Goal: Information Seeking & Learning: Check status

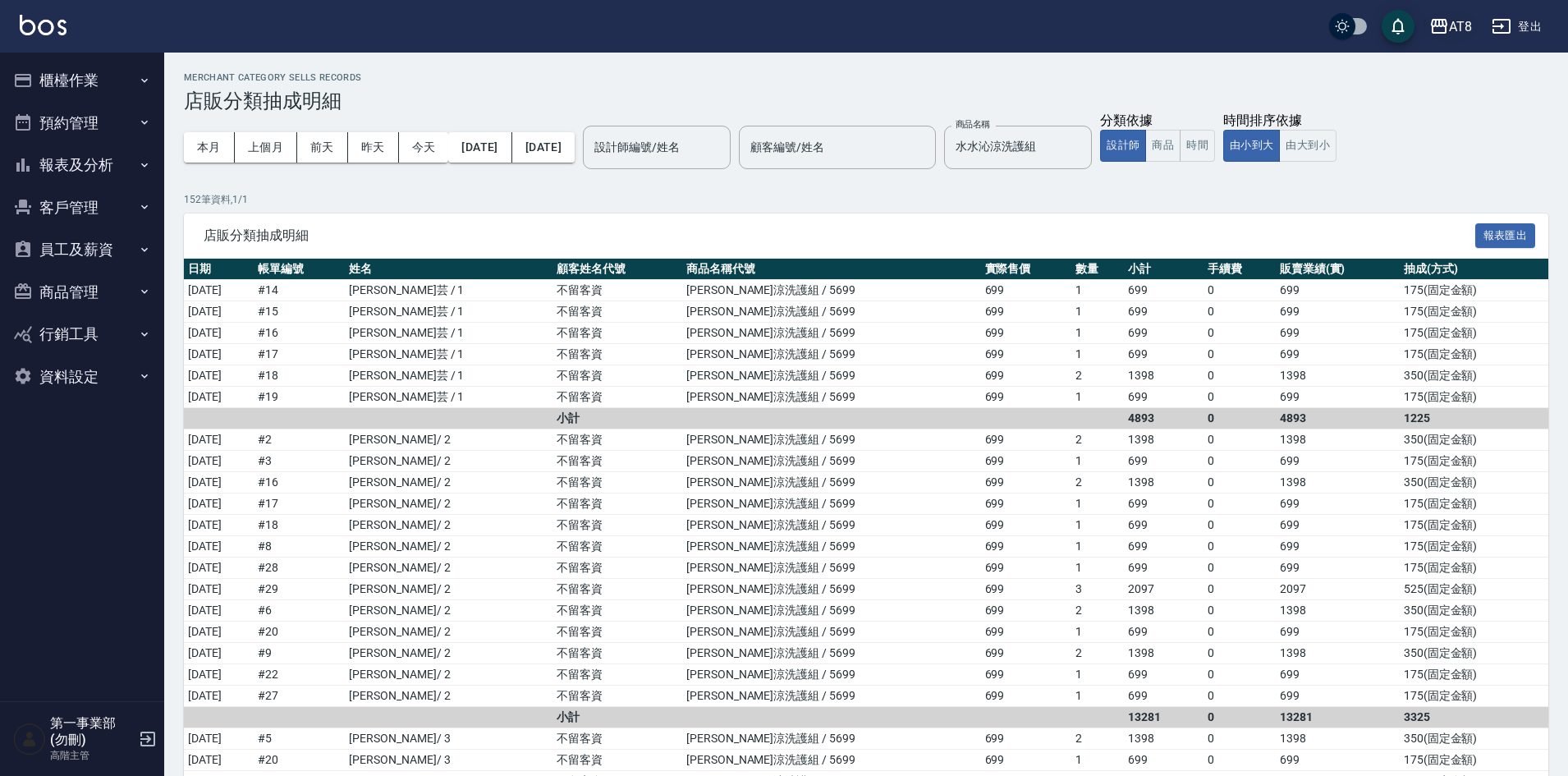
click at [1459, 27] on div "AT8" at bounding box center [1460, 27] width 23 height 21
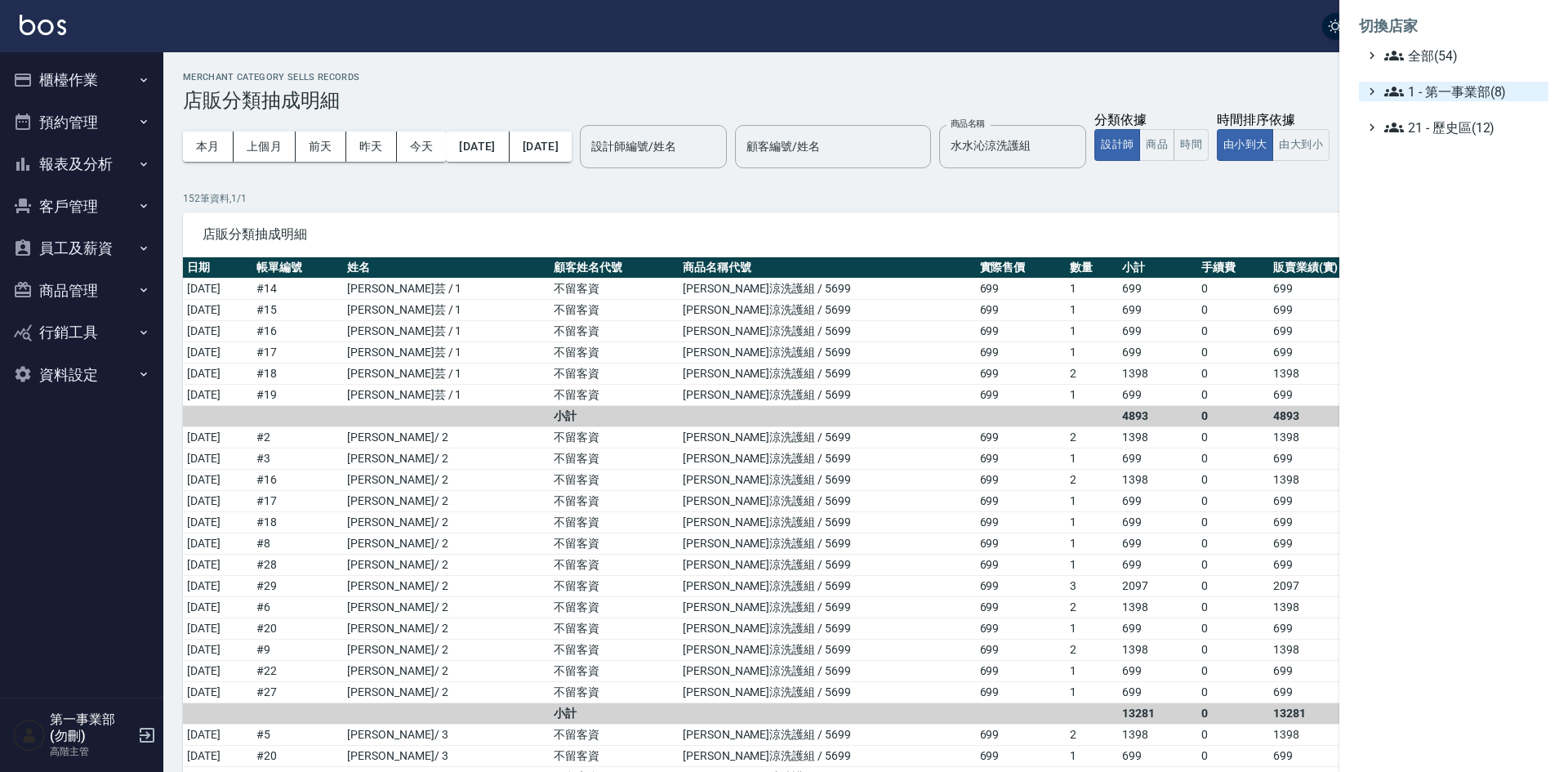
click at [1460, 94] on span "1 - 第一事業部(8)" at bounding box center [1463, 91] width 158 height 20
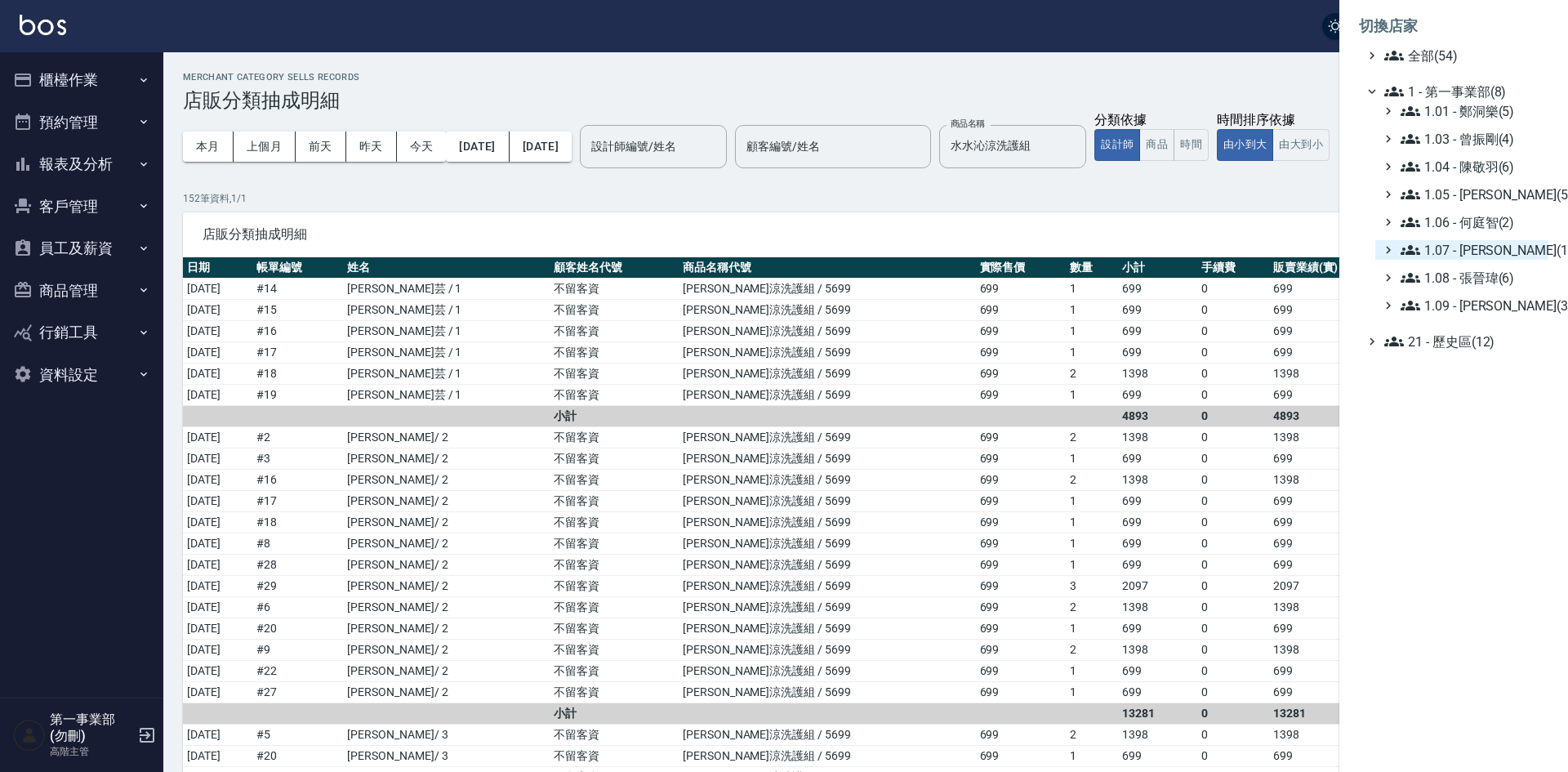
click at [1484, 252] on span "1.07 - [PERSON_NAME](11)" at bounding box center [1471, 250] width 141 height 20
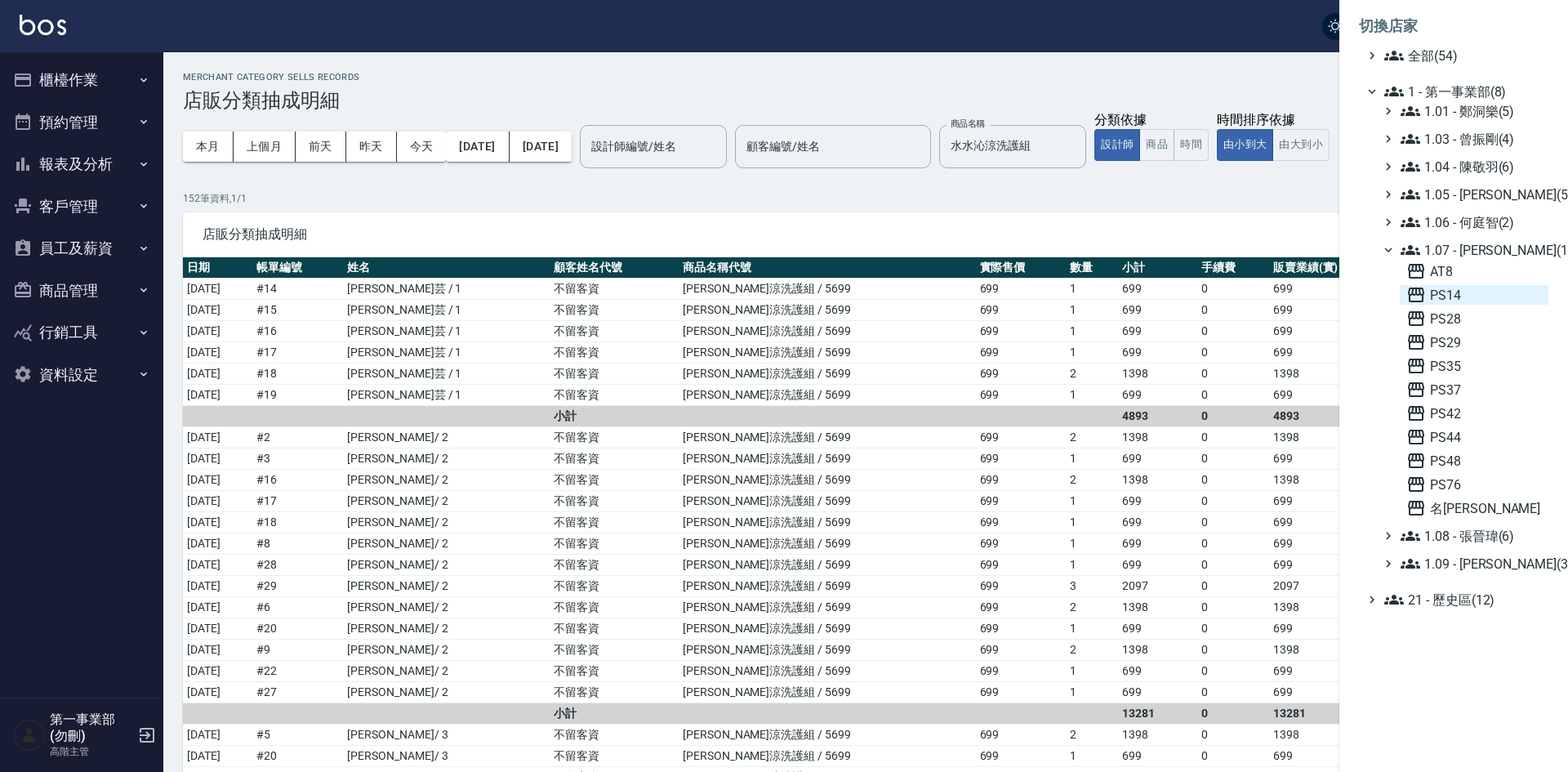
click at [1482, 299] on span "PS14" at bounding box center [1473, 295] width 135 height 20
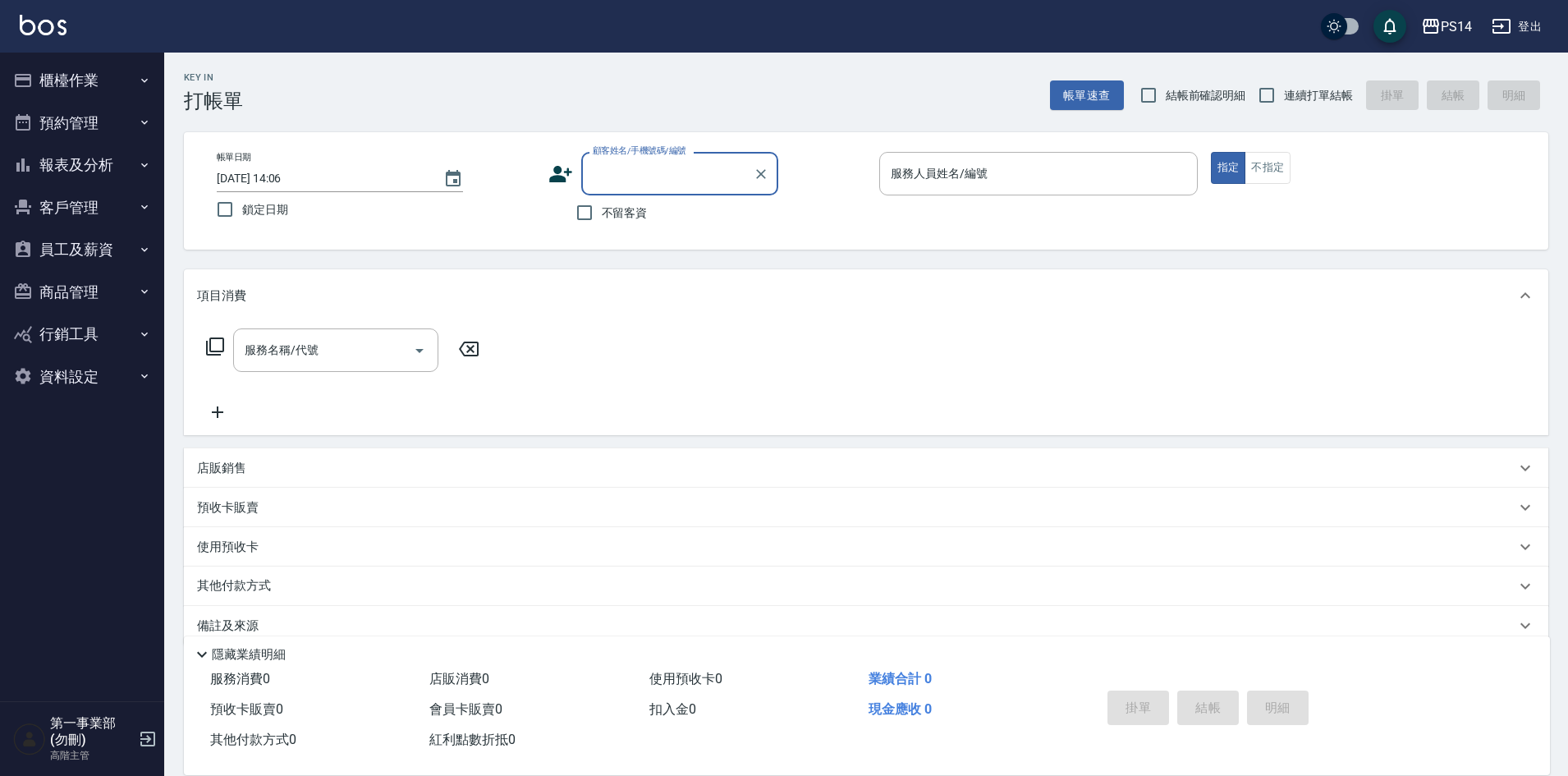
click at [89, 172] on button "報表及分析" at bounding box center [82, 165] width 151 height 43
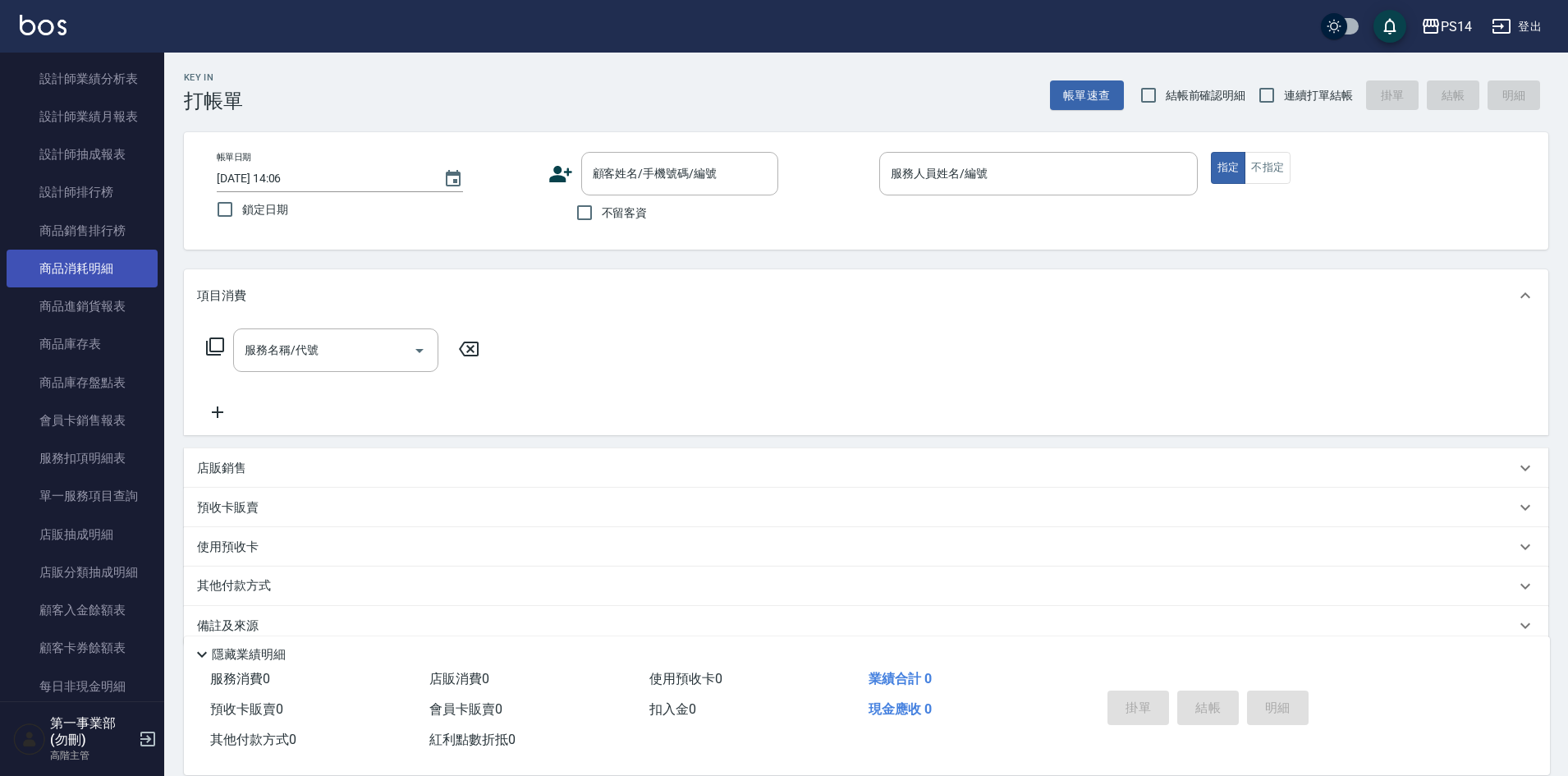
scroll to position [821, 0]
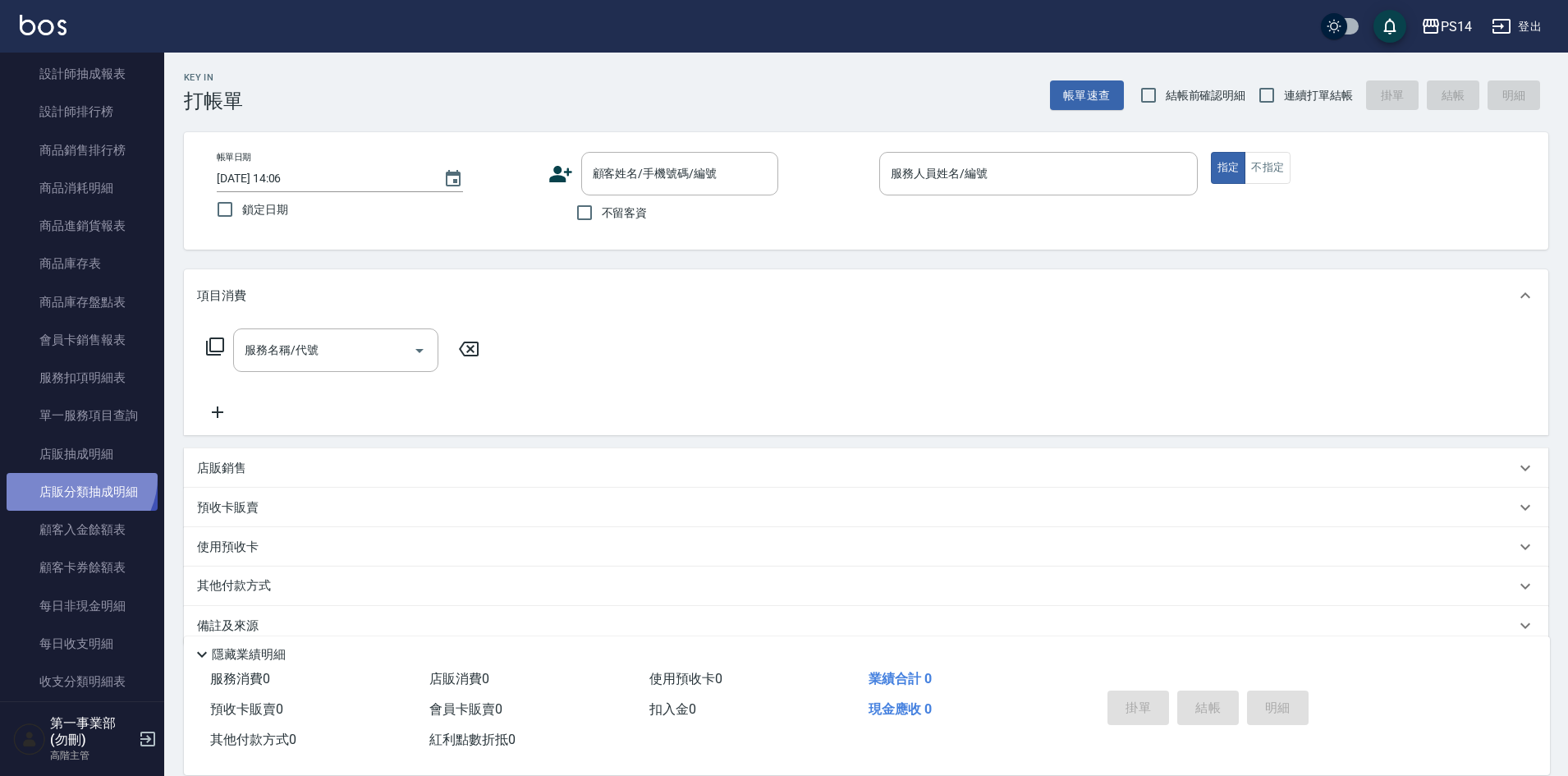
click at [74, 477] on link "店販分類抽成明細" at bounding box center [82, 491] width 151 height 38
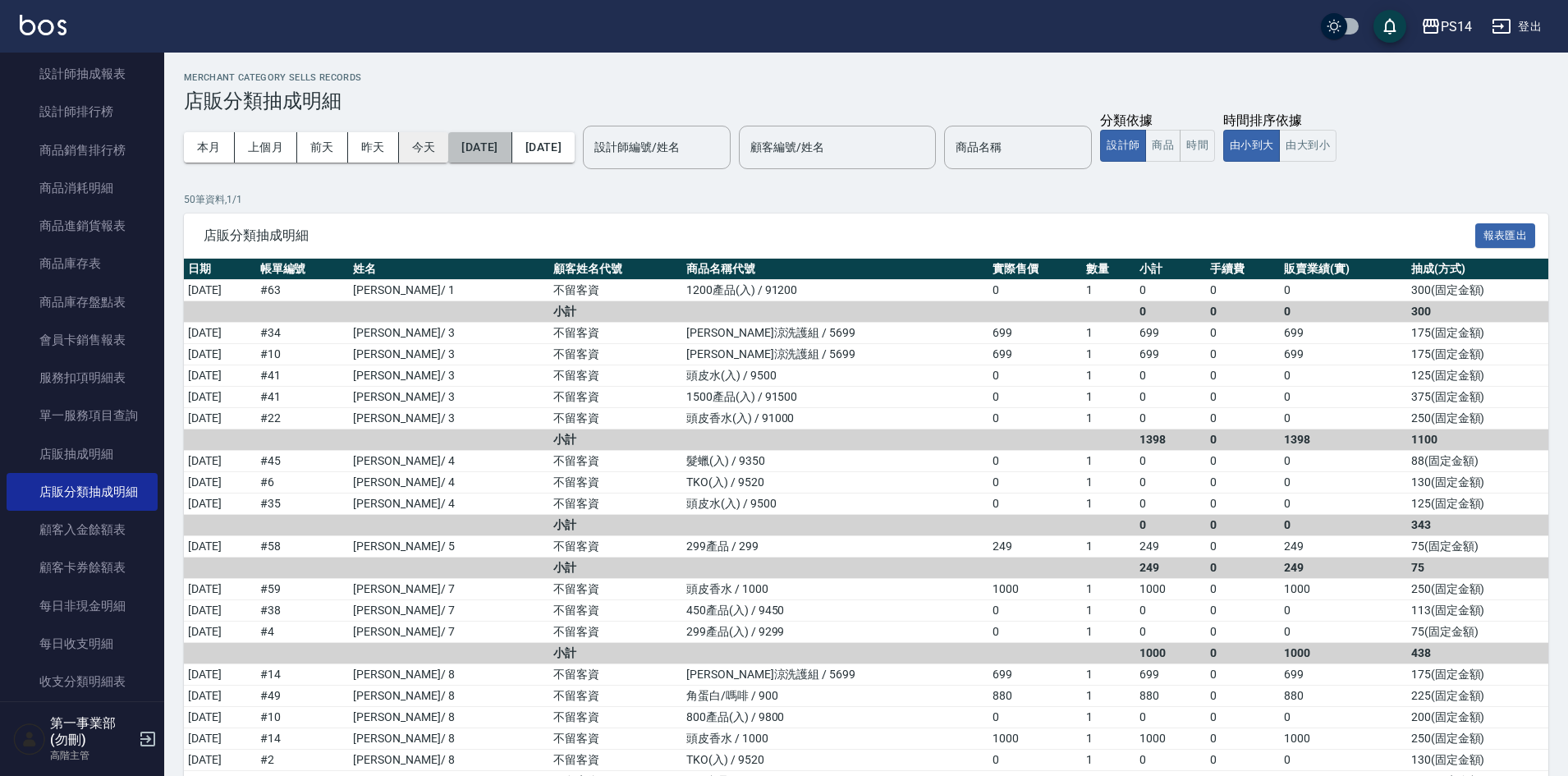
click at [503, 142] on button "[DATE]" at bounding box center [480, 147] width 63 height 30
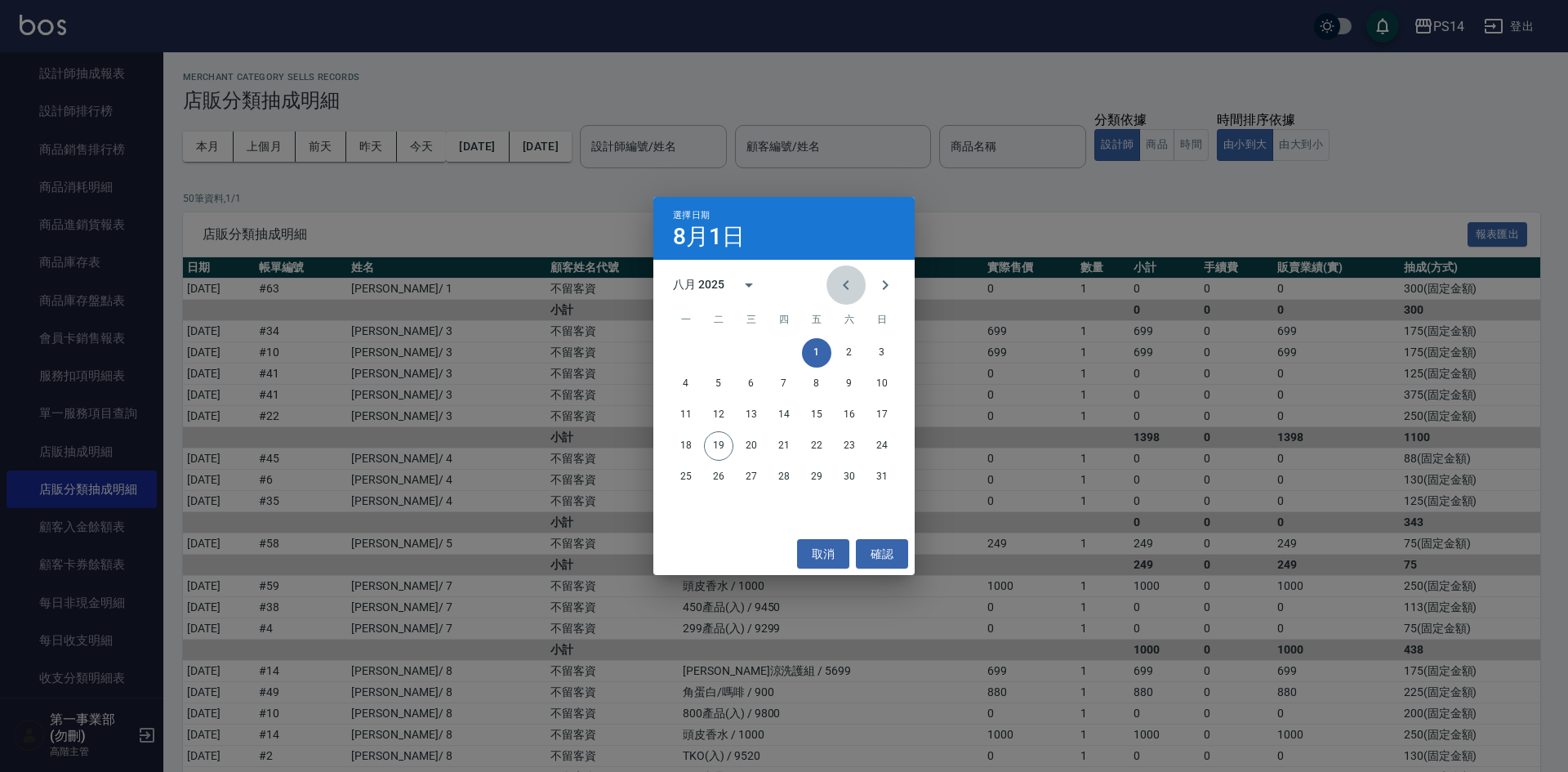
drag, startPoint x: 851, startPoint y: 280, endPoint x: 836, endPoint y: 316, distance: 39.0
click at [850, 280] on icon "Previous month" at bounding box center [846, 285] width 20 height 20
click at [723, 417] on button "15" at bounding box center [718, 415] width 29 height 29
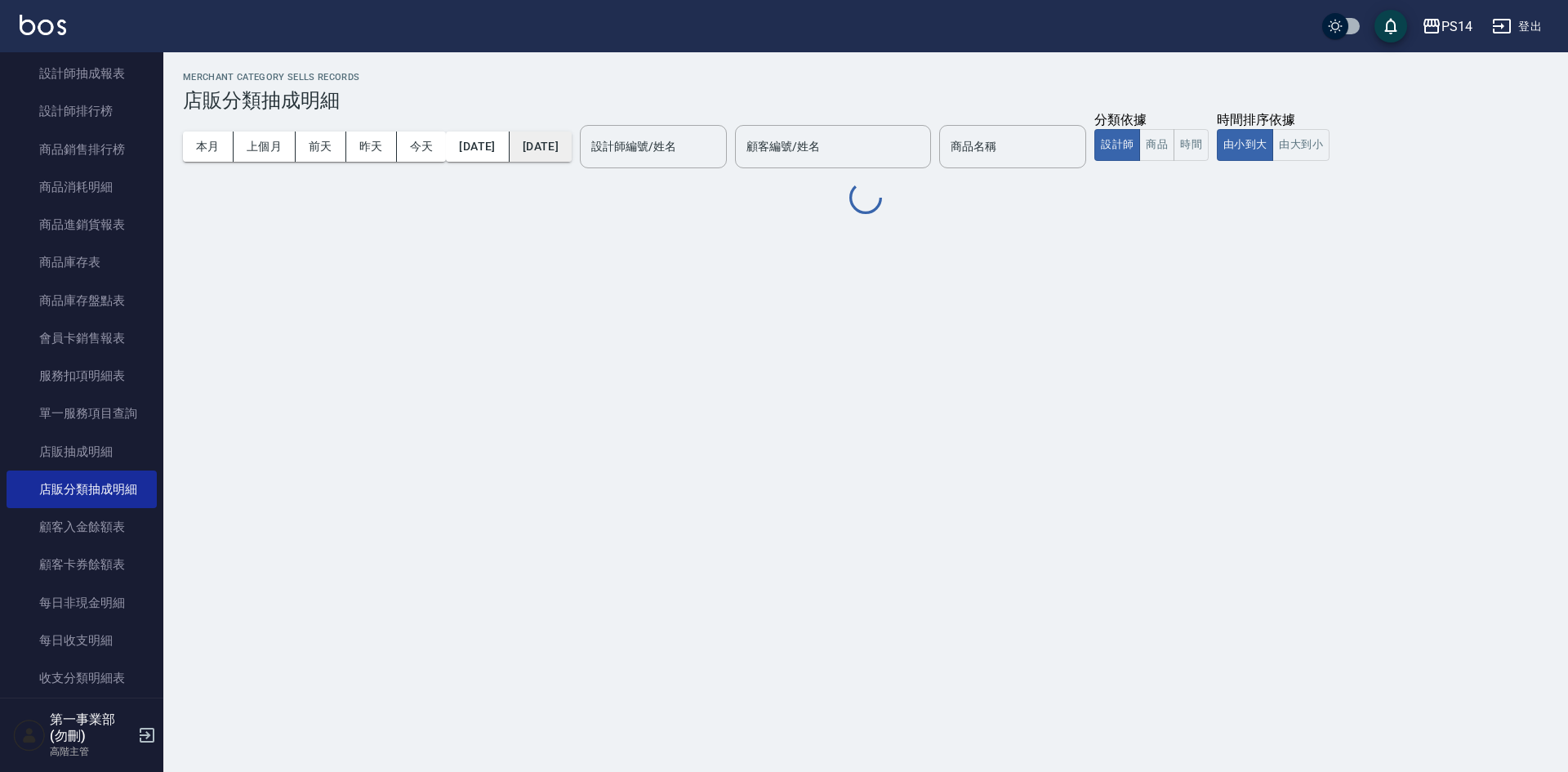
click at [571, 147] on button "[DATE]" at bounding box center [541, 146] width 62 height 30
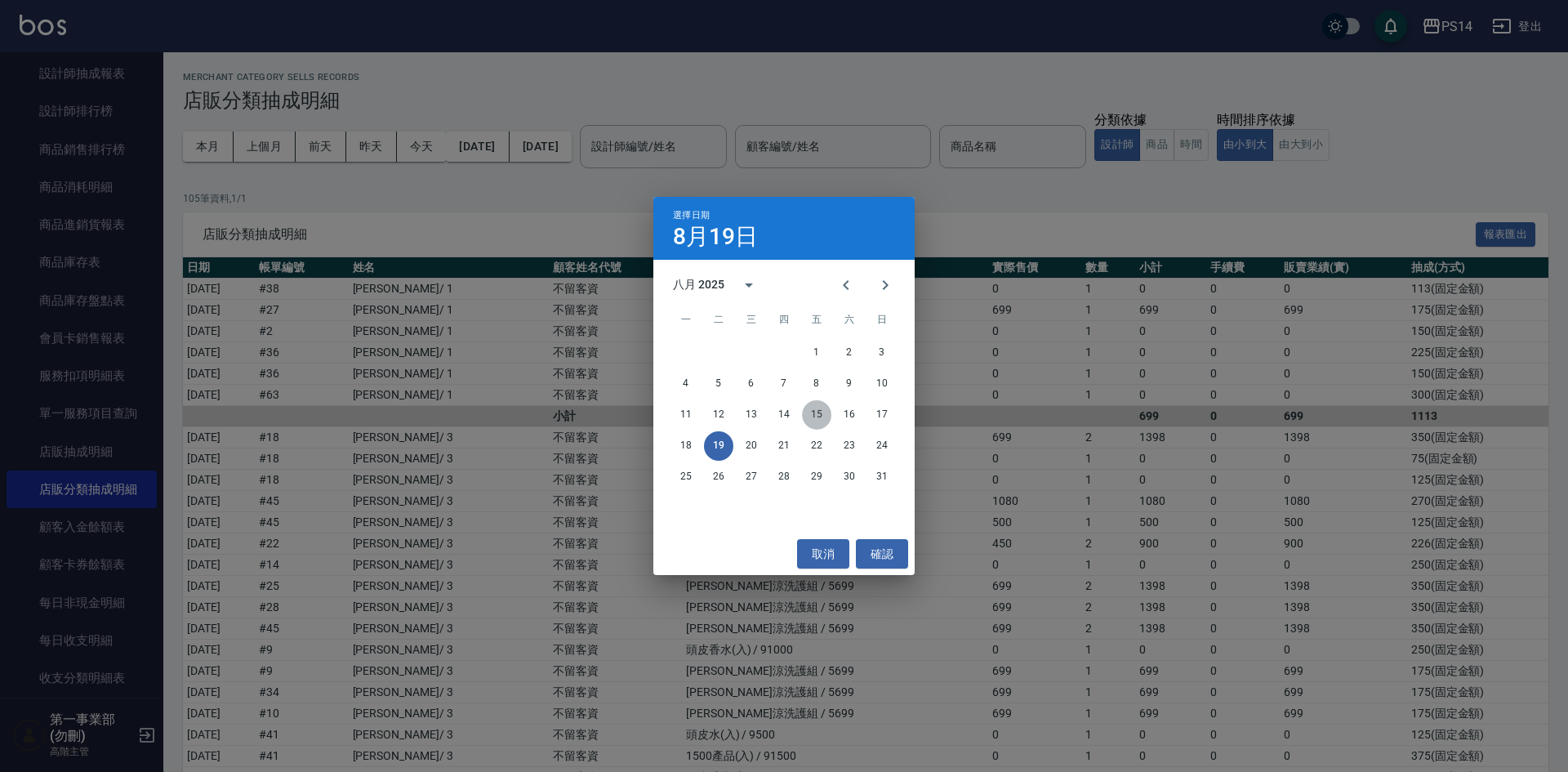
click at [820, 416] on button "15" at bounding box center [816, 415] width 29 height 29
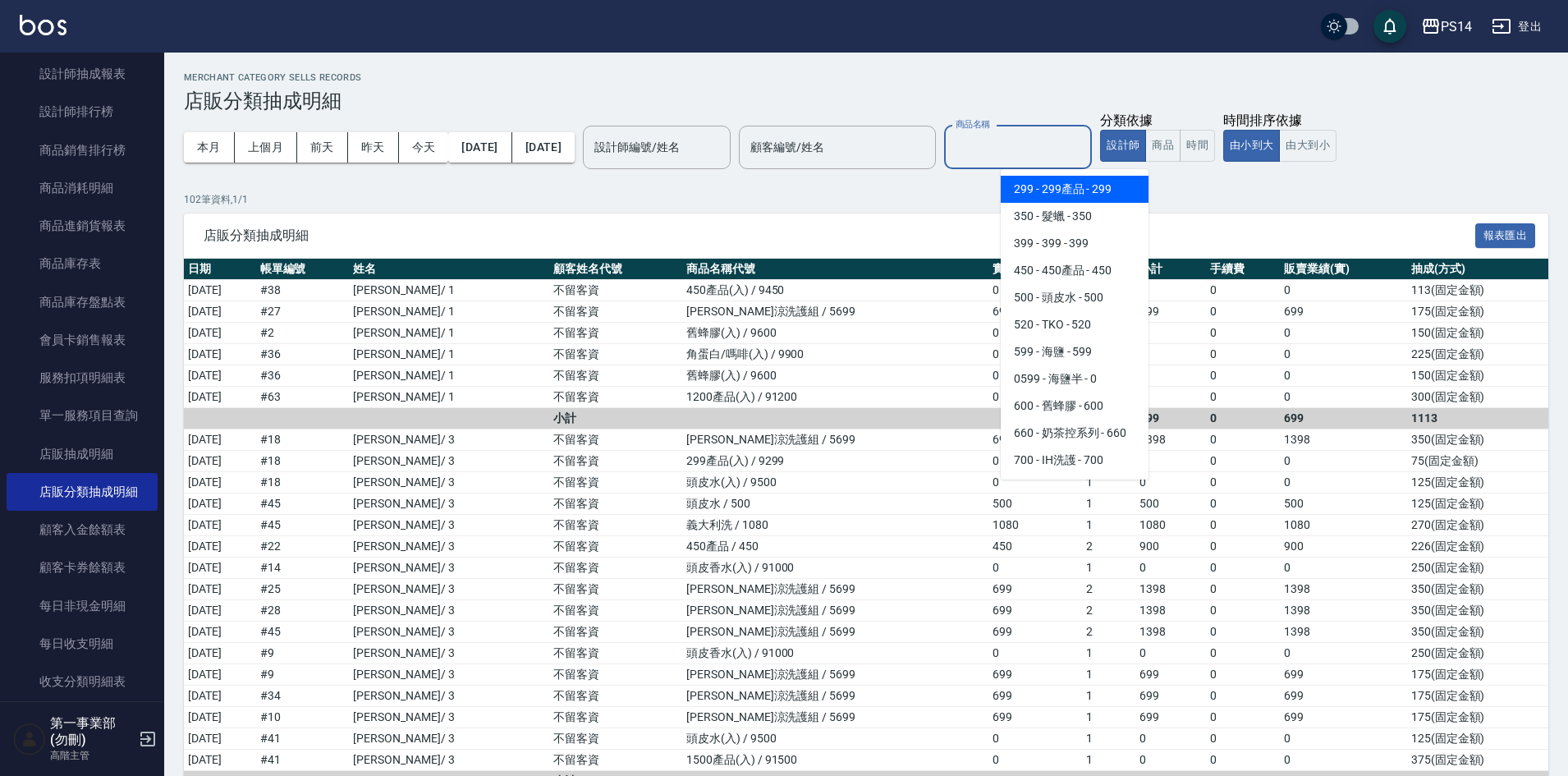
click at [1062, 158] on input "商品名稱" at bounding box center [1018, 147] width 133 height 28
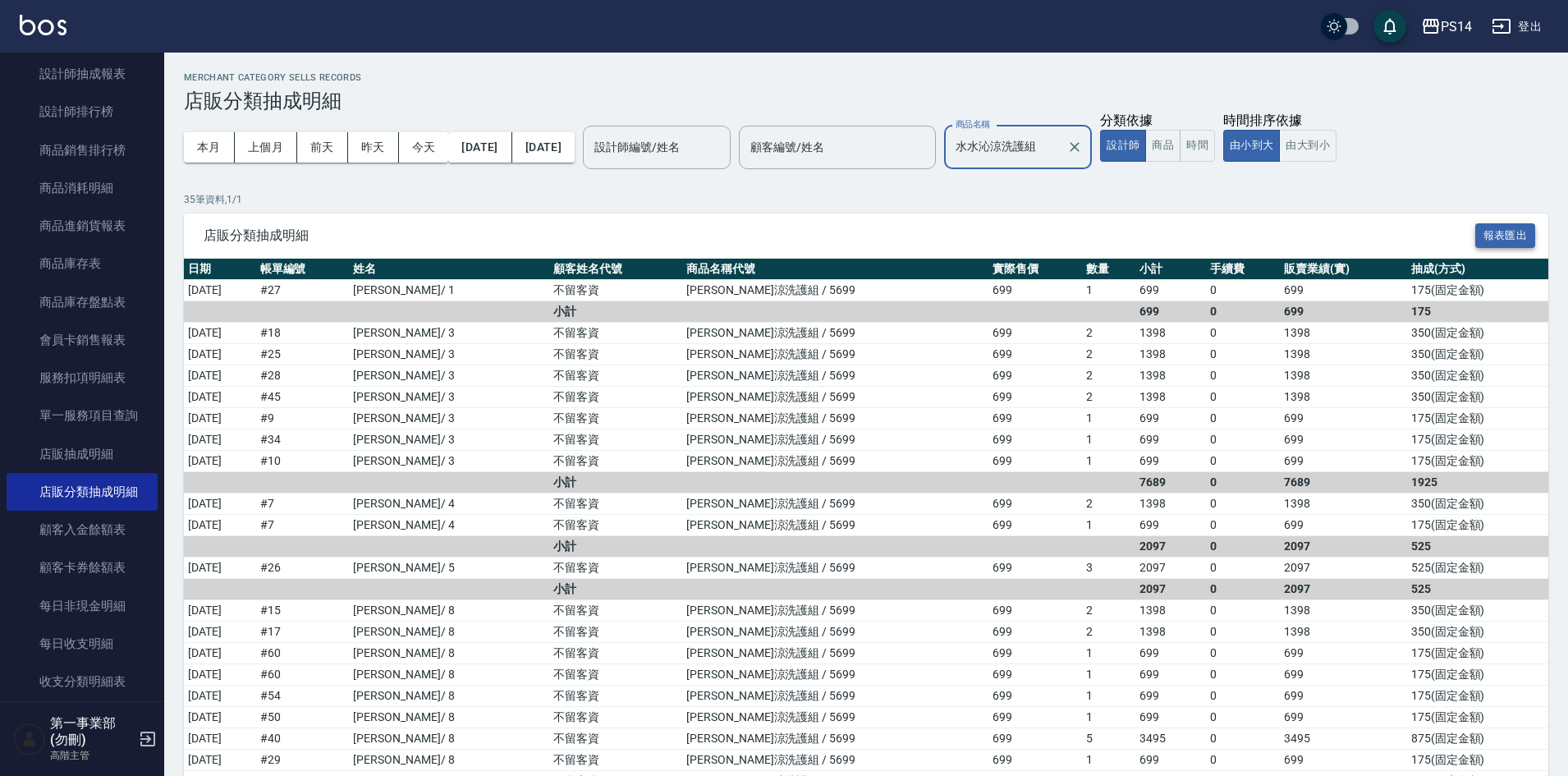
type input "水水沁涼洗護組"
click at [1513, 231] on button "報表匯出" at bounding box center [1505, 236] width 61 height 25
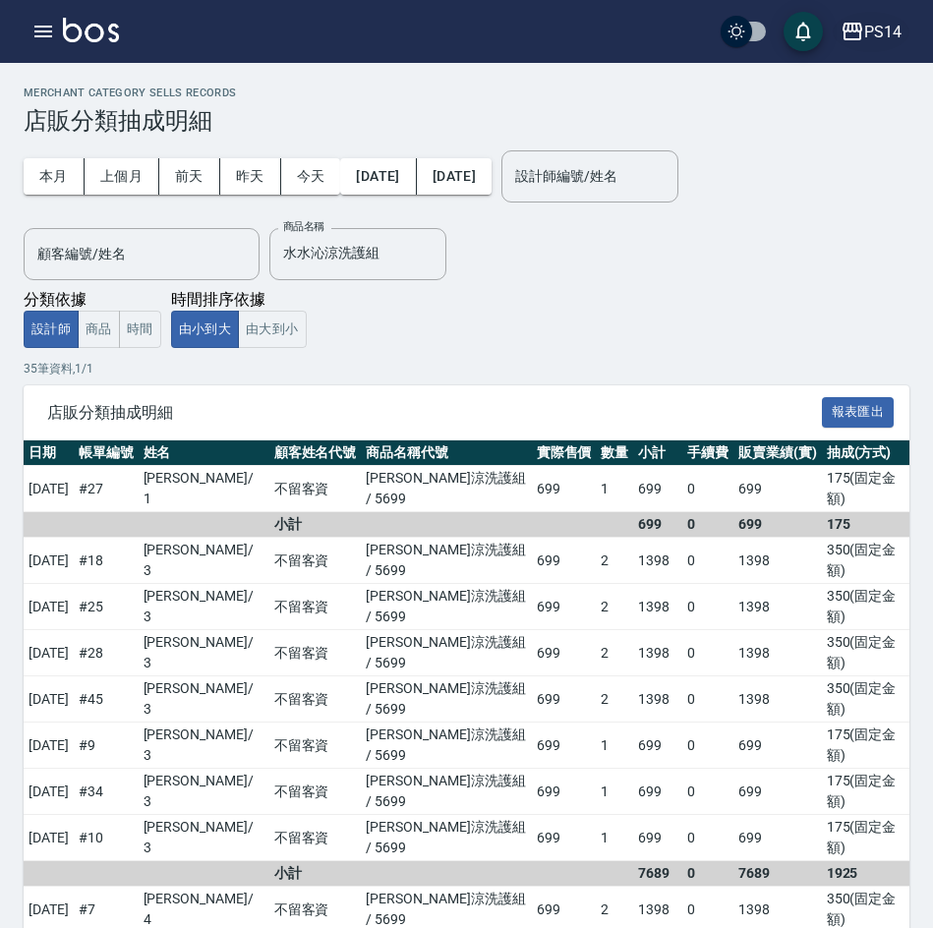
click at [871, 41] on div "PS14" at bounding box center [882, 32] width 37 height 25
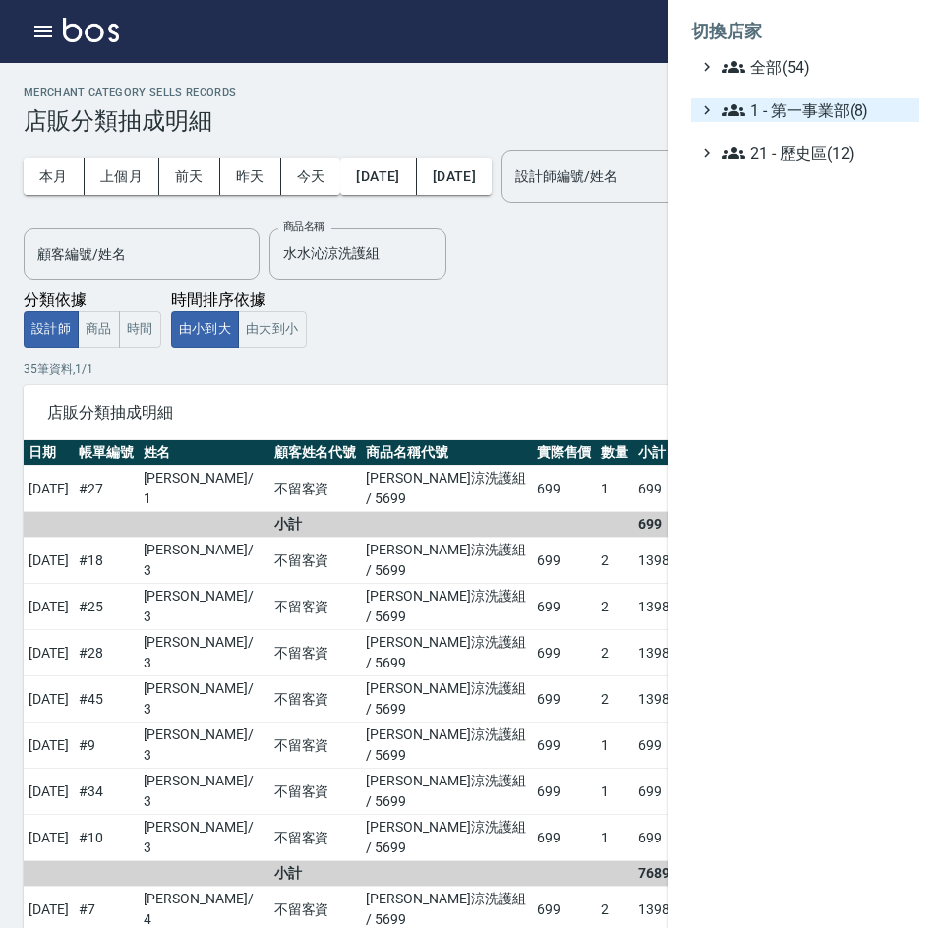
click at [820, 115] on span "1 - 第一事業部(8)" at bounding box center [817, 110] width 190 height 24
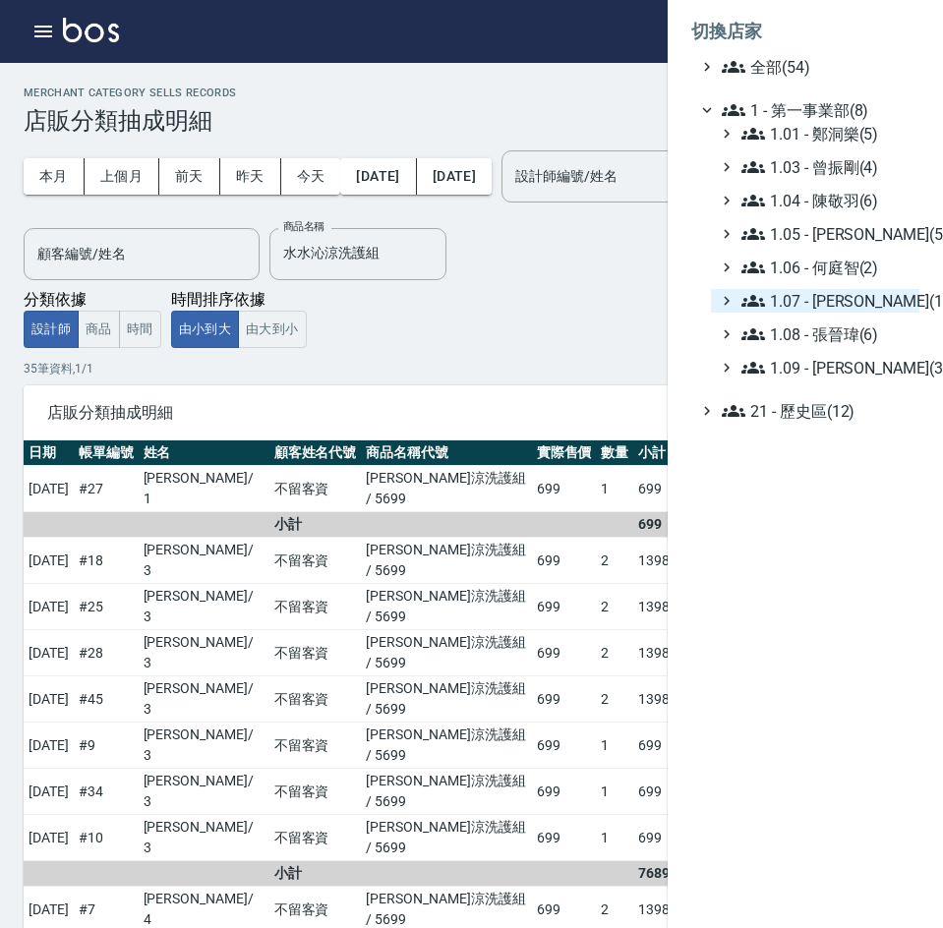
click at [839, 304] on span "1.07 - [PERSON_NAME](11)" at bounding box center [826, 301] width 170 height 24
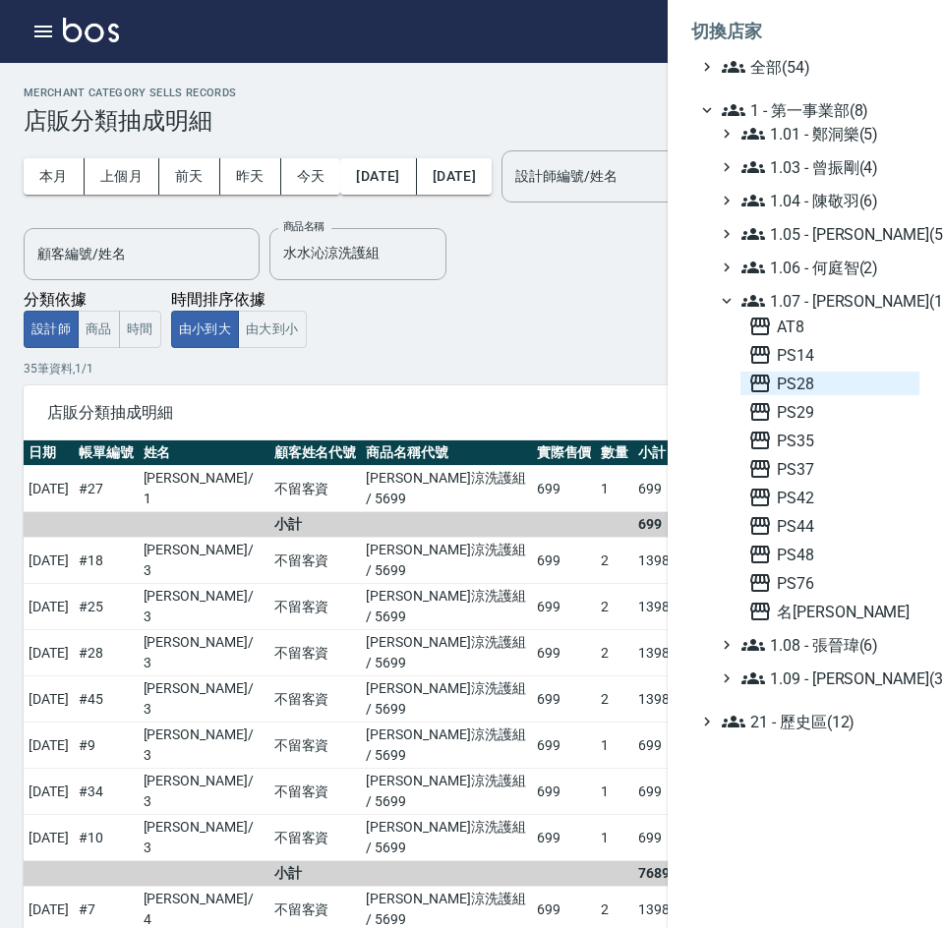
click at [831, 391] on span "PS28" at bounding box center [829, 384] width 163 height 24
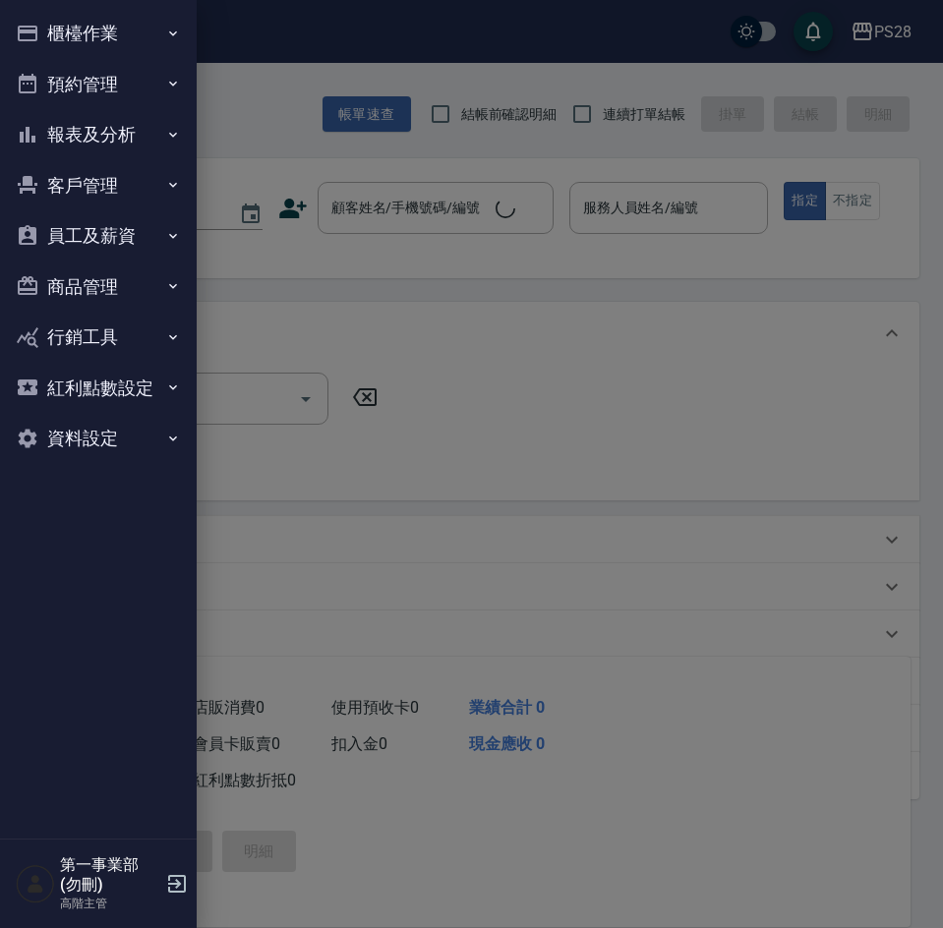
click at [72, 128] on button "報表及分析" at bounding box center [98, 134] width 181 height 51
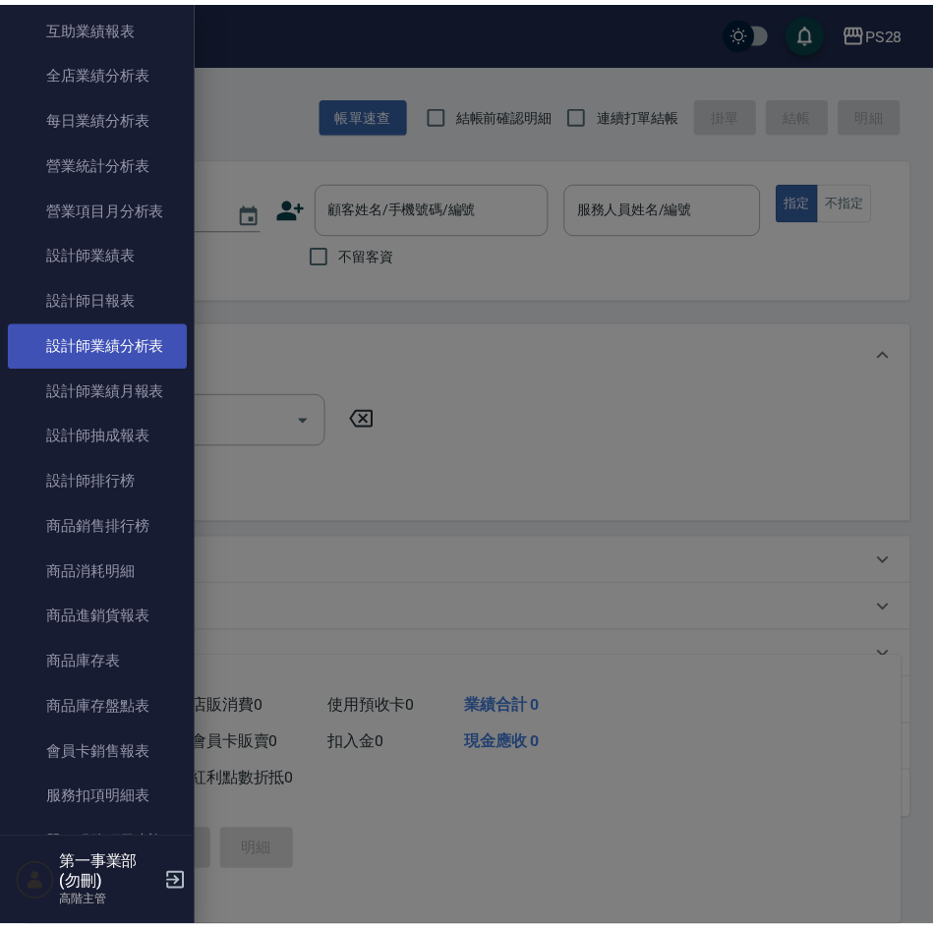
scroll to position [787, 0]
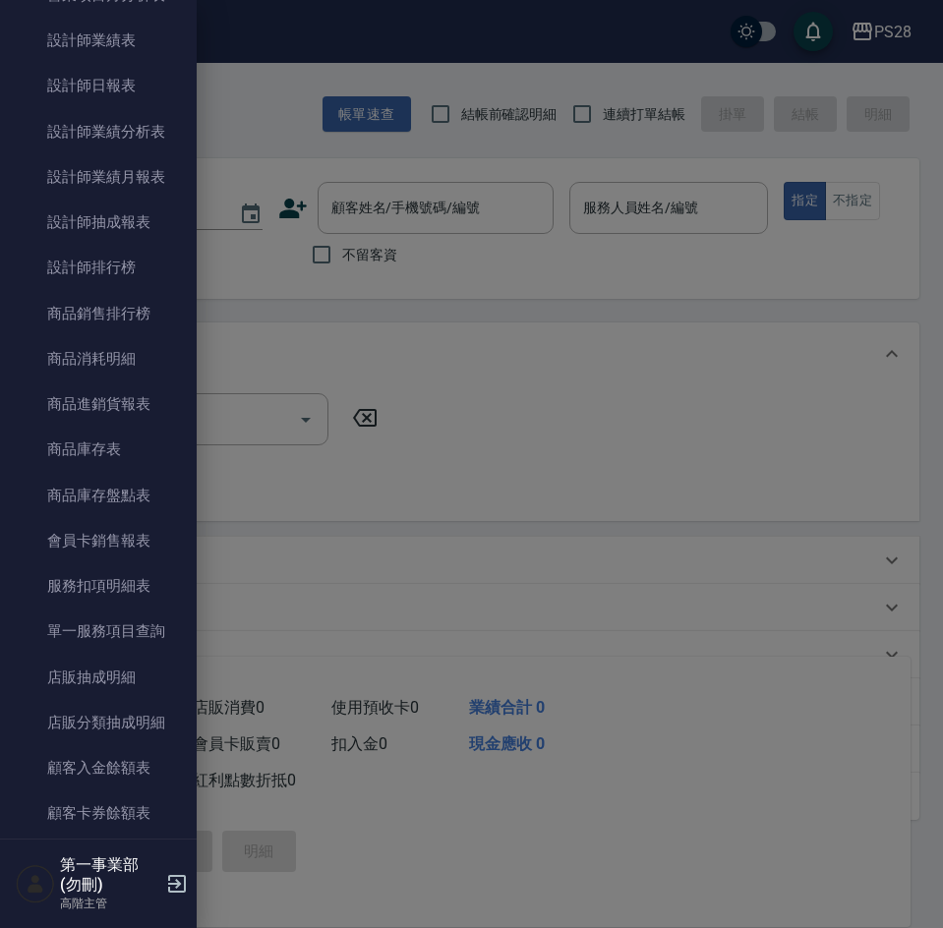
click at [113, 721] on link "店販分類抽成明細" at bounding box center [98, 722] width 181 height 45
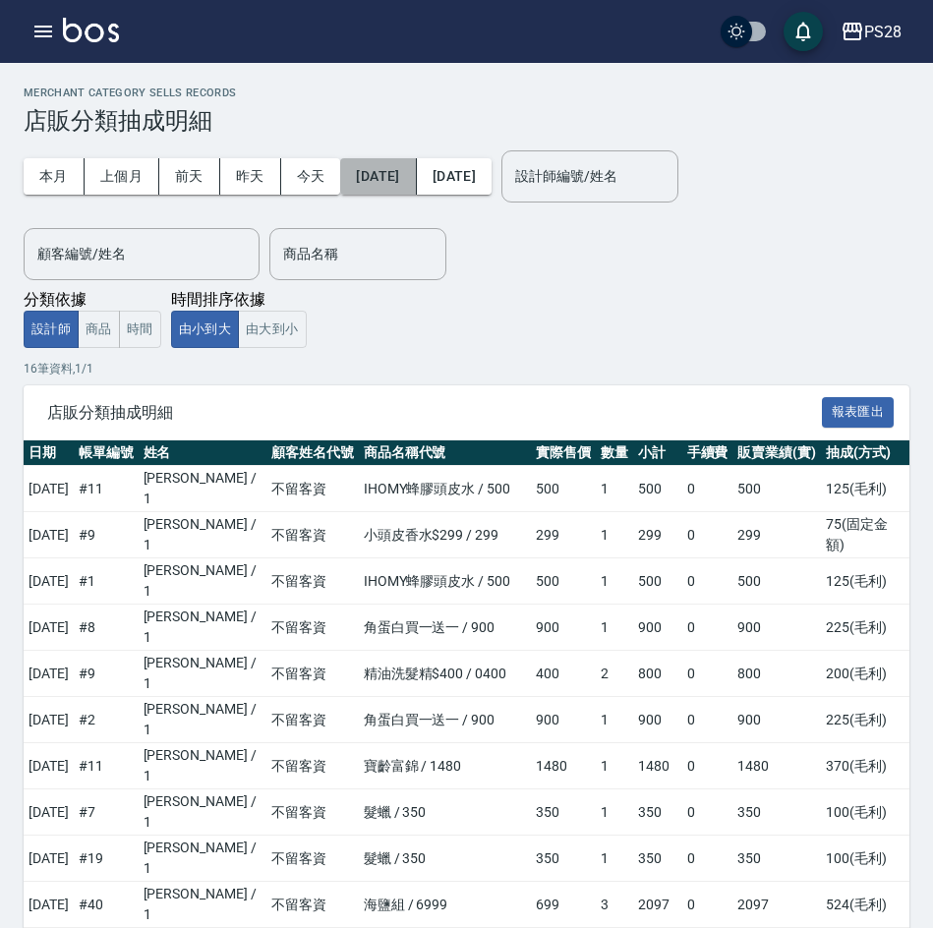
click at [401, 175] on button "[DATE]" at bounding box center [378, 176] width 76 height 36
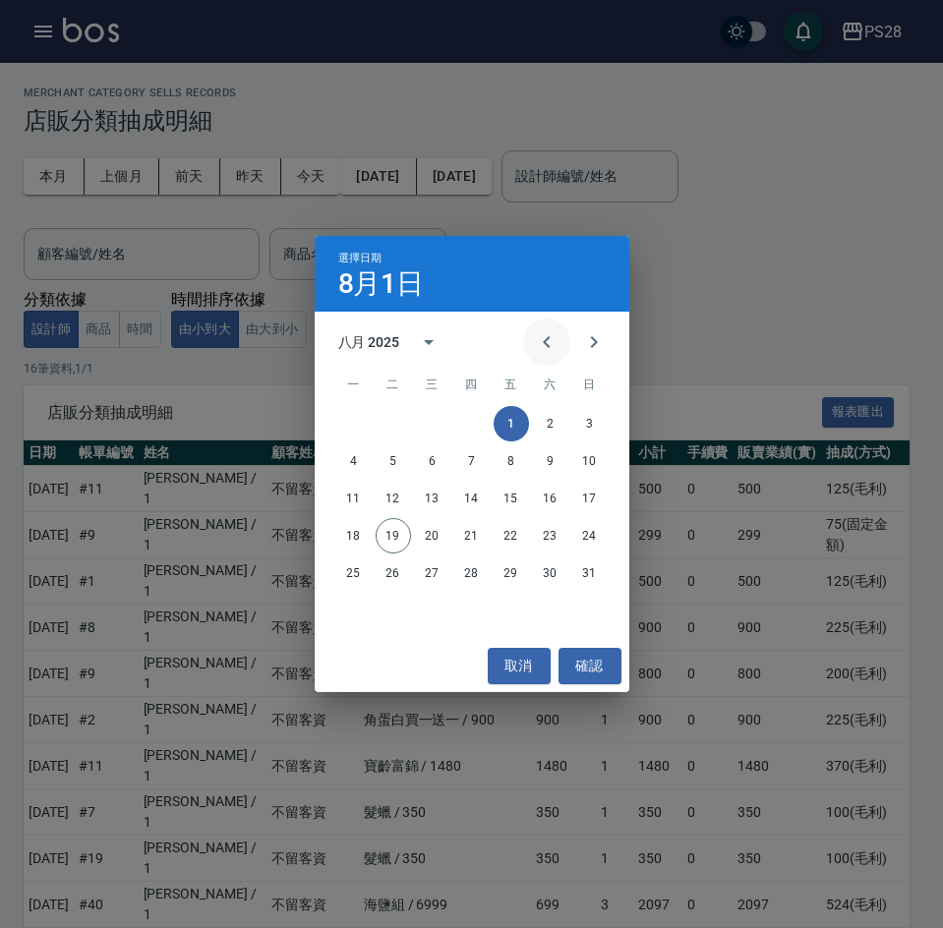
click at [538, 336] on icon "Previous month" at bounding box center [547, 342] width 24 height 24
click at [392, 498] on button "15" at bounding box center [393, 498] width 35 height 35
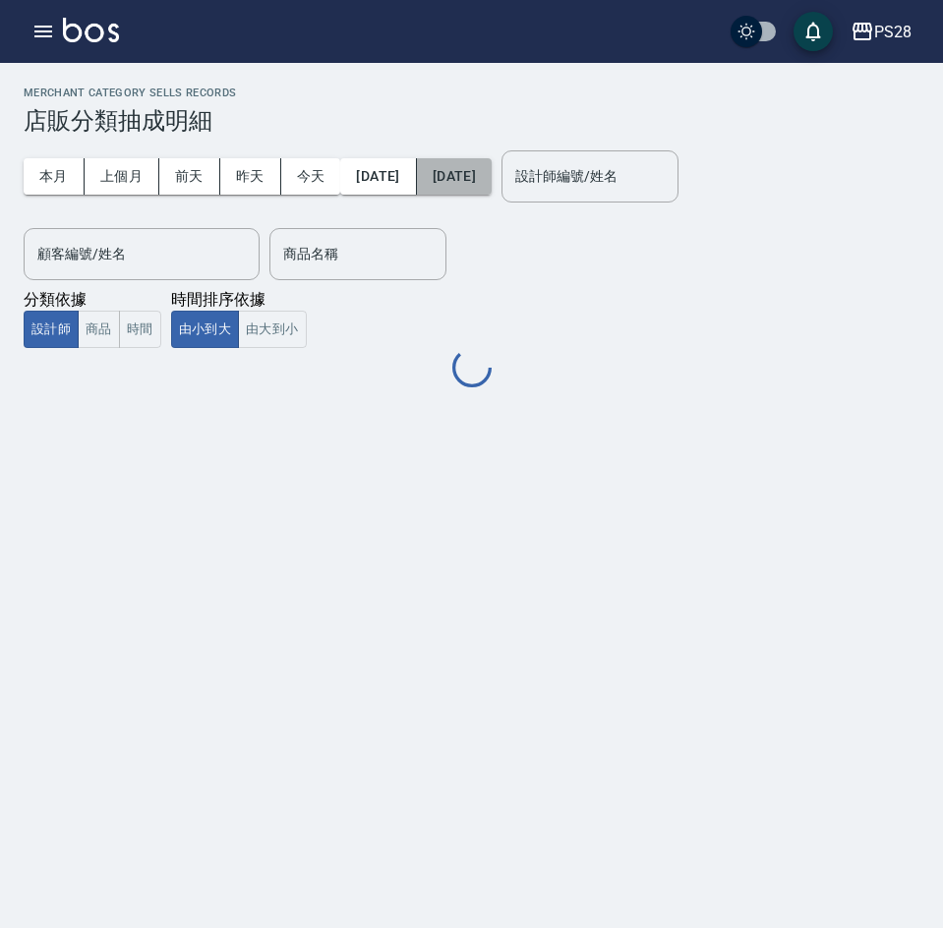
click at [491, 164] on button "[DATE]" at bounding box center [454, 176] width 75 height 36
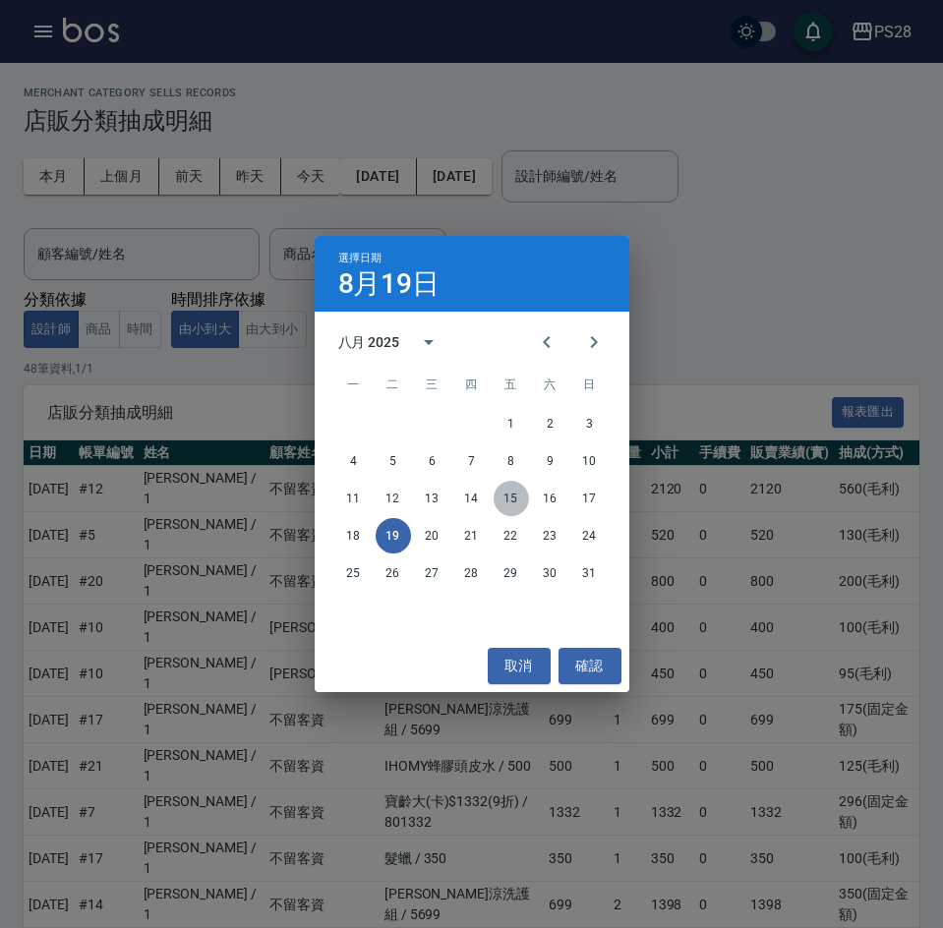
click at [508, 497] on button "15" at bounding box center [511, 498] width 35 height 35
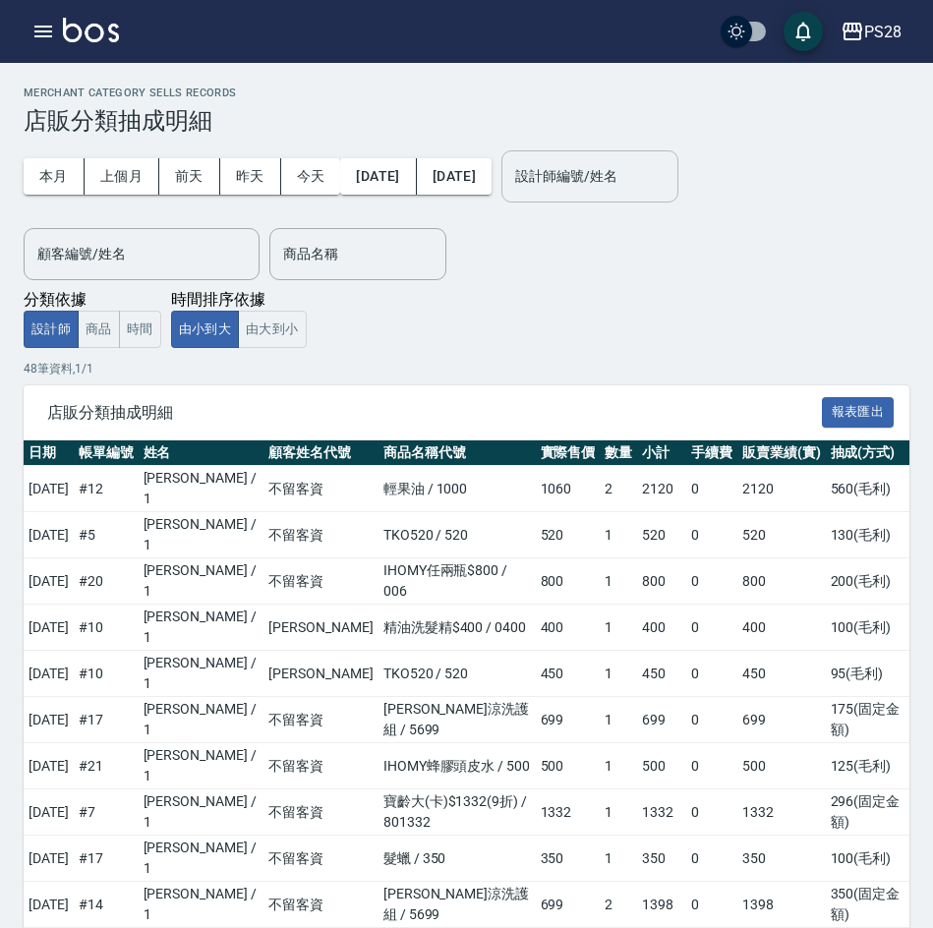
click at [612, 183] on input "設計師編號/姓名" at bounding box center [589, 176] width 159 height 34
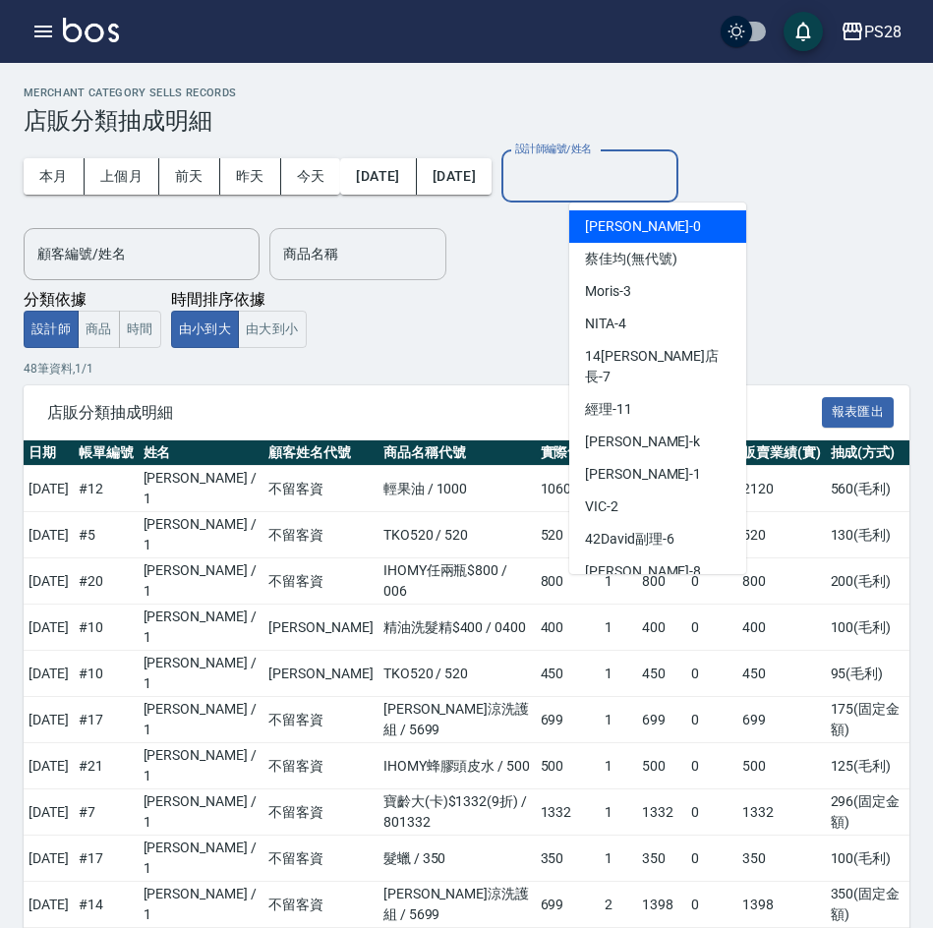
click at [319, 257] on input "商品名稱" at bounding box center [357, 254] width 159 height 34
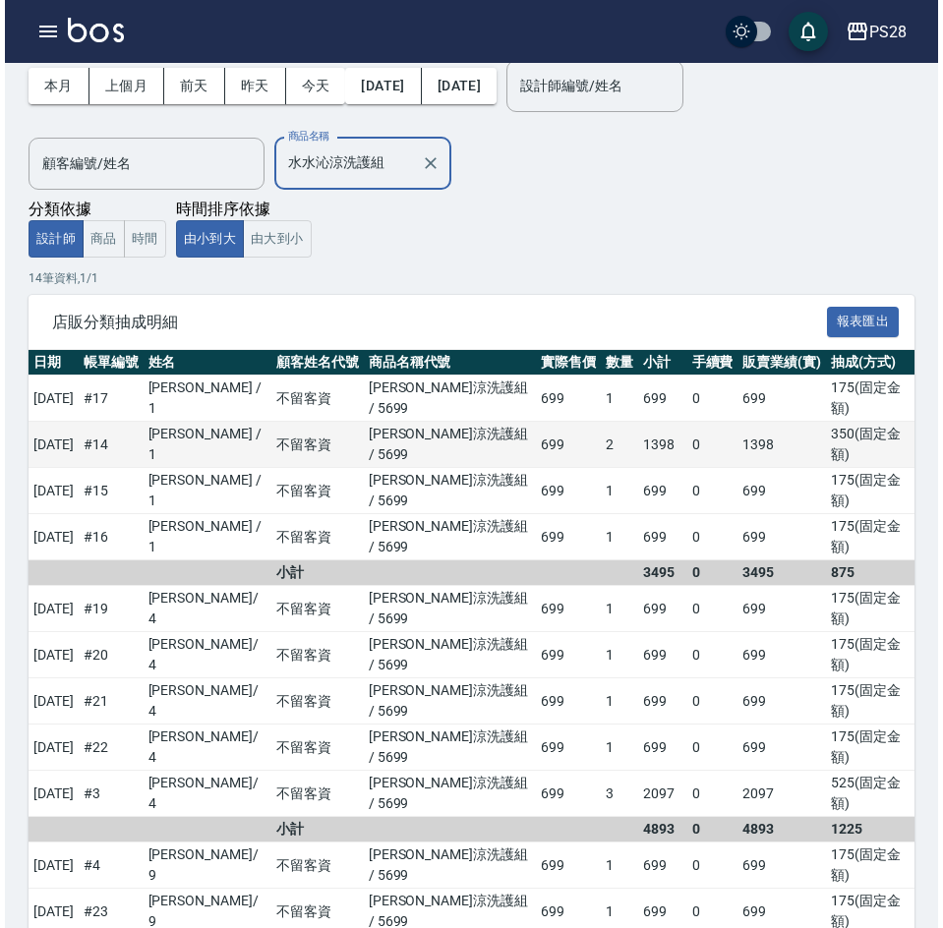
scroll to position [93, 0]
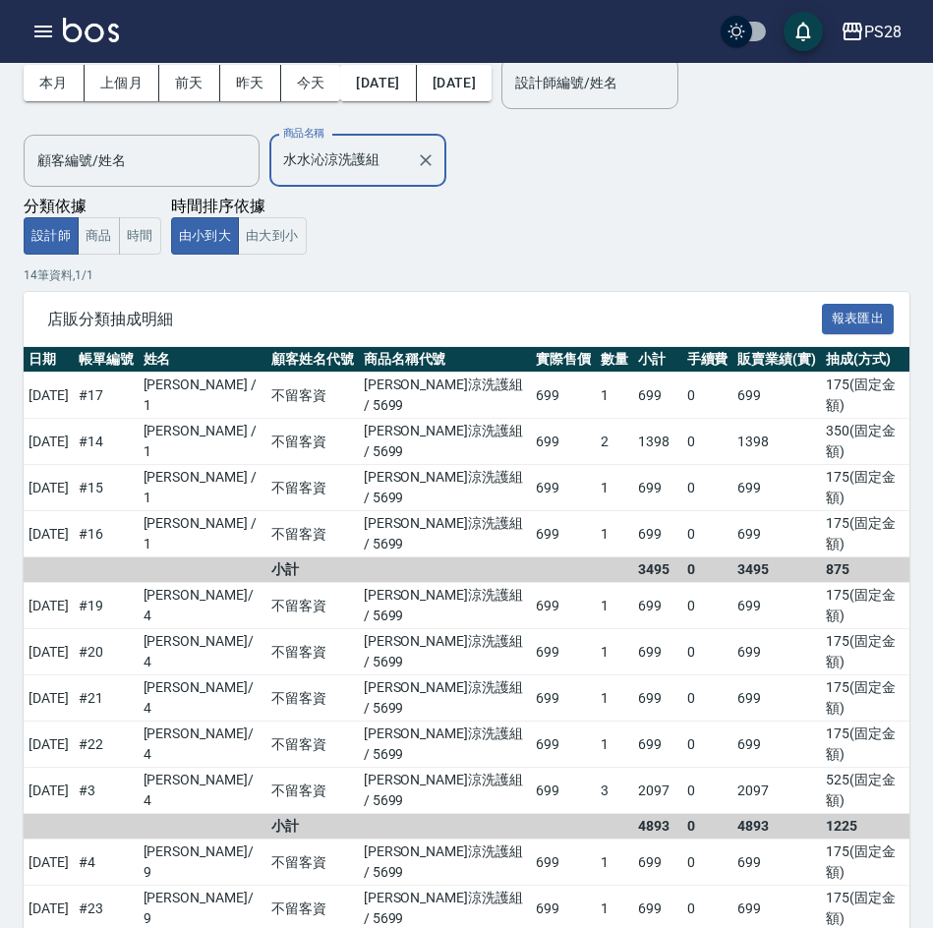
type input "水水沁涼洗護組"
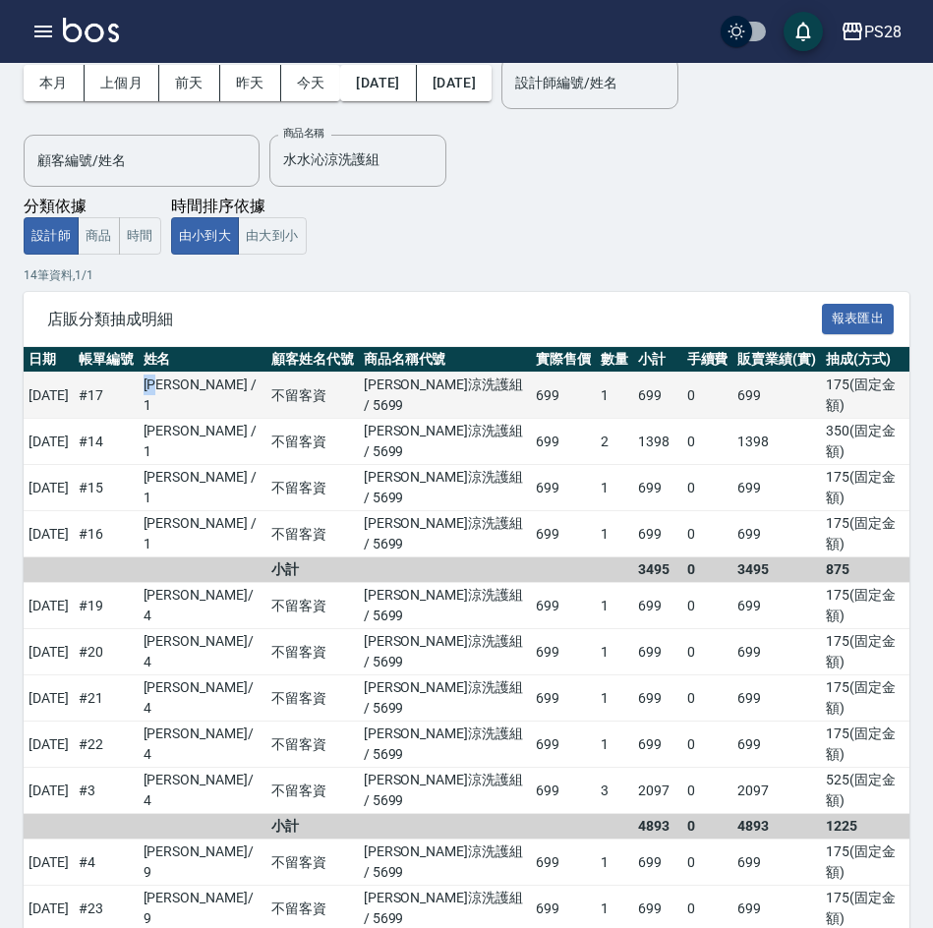
drag, startPoint x: 183, startPoint y: 382, endPoint x: 208, endPoint y: 385, distance: 25.9
click at [208, 385] on td "鄭帥 / 1" at bounding box center [203, 396] width 129 height 46
copy td "鄭帥"
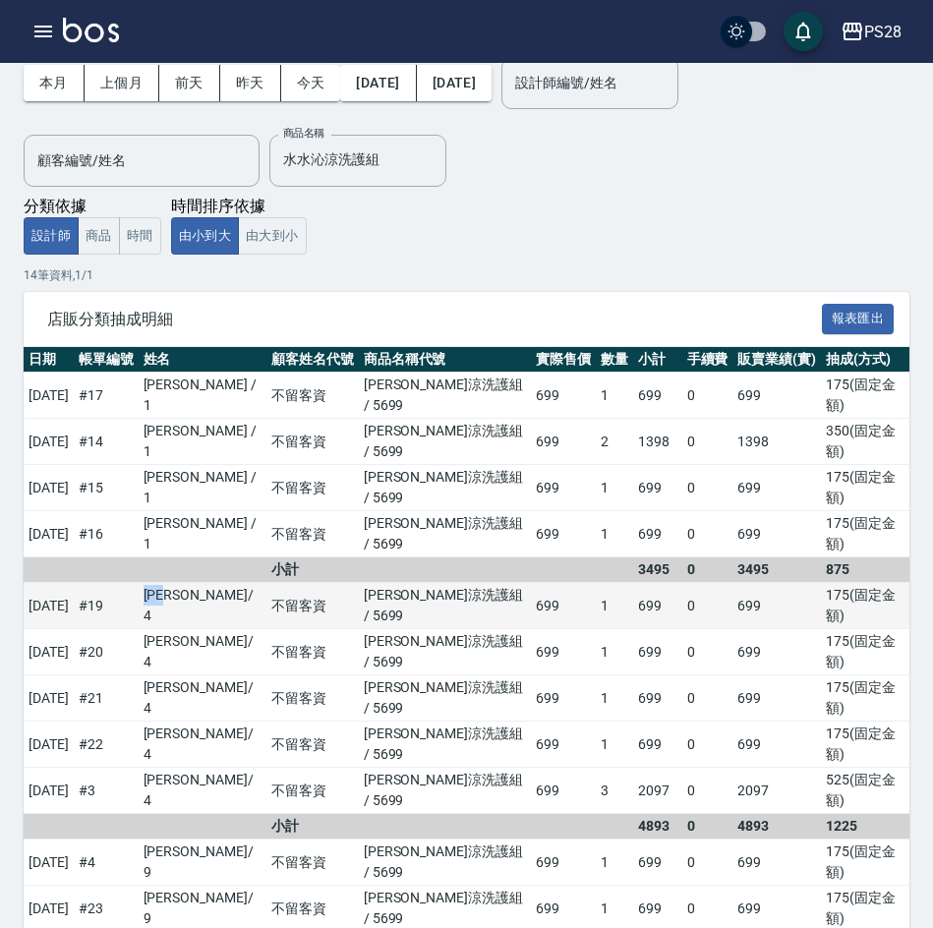
drag, startPoint x: 186, startPoint y: 513, endPoint x: 218, endPoint y: 514, distance: 32.5
click at [218, 583] on td "王逸萱 / 4" at bounding box center [203, 606] width 129 height 46
copy td "王逸萱"
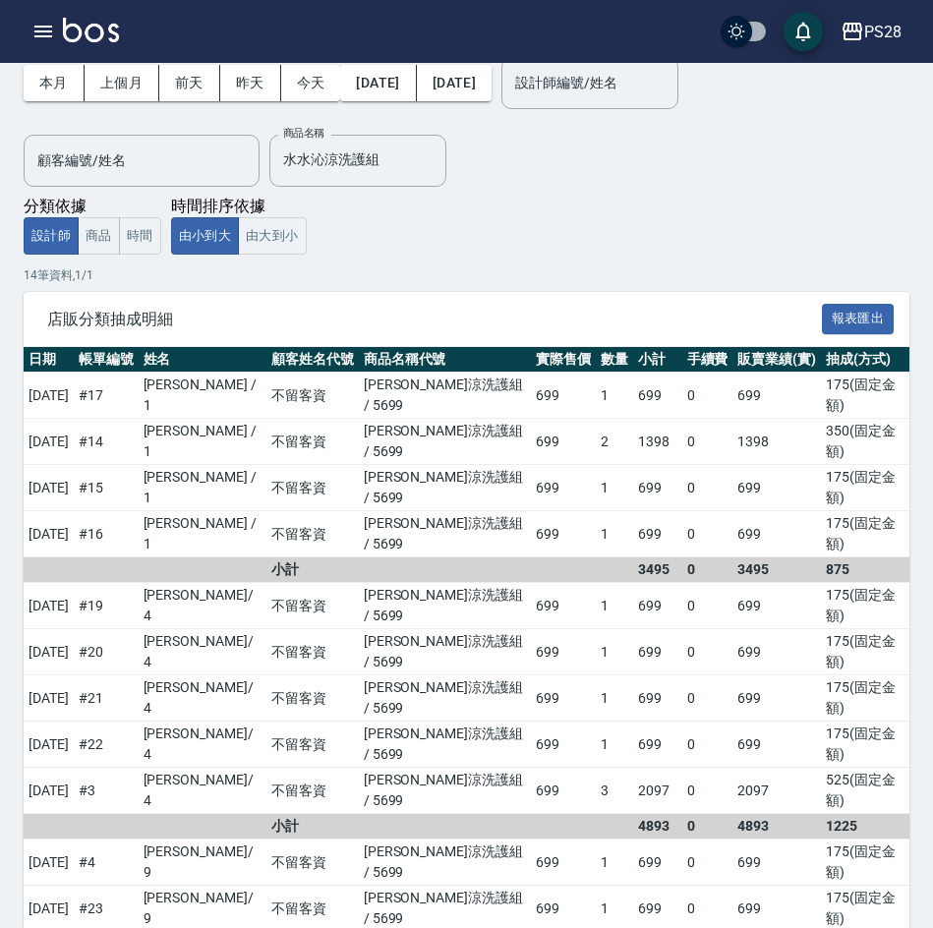
drag, startPoint x: 96, startPoint y: 550, endPoint x: 22, endPoint y: 533, distance: 76.6
click at [74, 629] on td "[DATE]" at bounding box center [49, 652] width 50 height 46
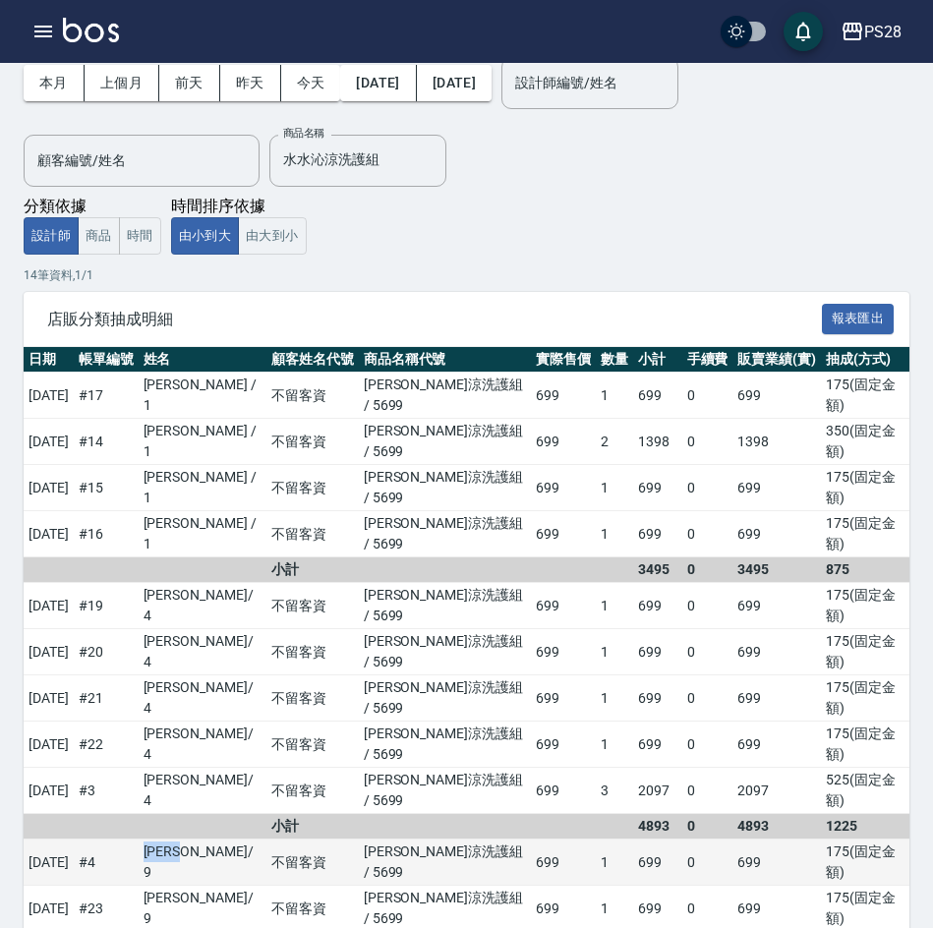
drag, startPoint x: 187, startPoint y: 670, endPoint x: 232, endPoint y: 673, distance: 45.3
click at [232, 840] on td "陳宜均 / 9" at bounding box center [203, 863] width 129 height 46
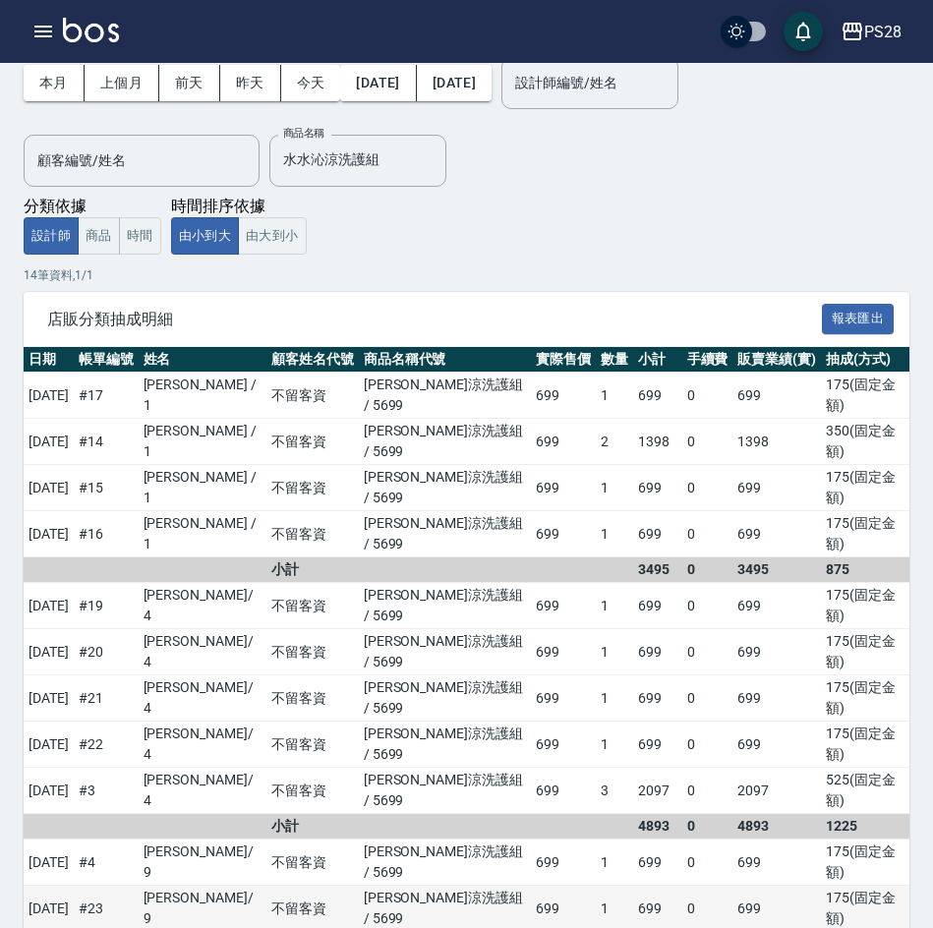
drag, startPoint x: 208, startPoint y: 668, endPoint x: 196, endPoint y: 681, distance: 18.8
click at [201, 886] on td "陳宜均 / 9" at bounding box center [203, 909] width 129 height 46
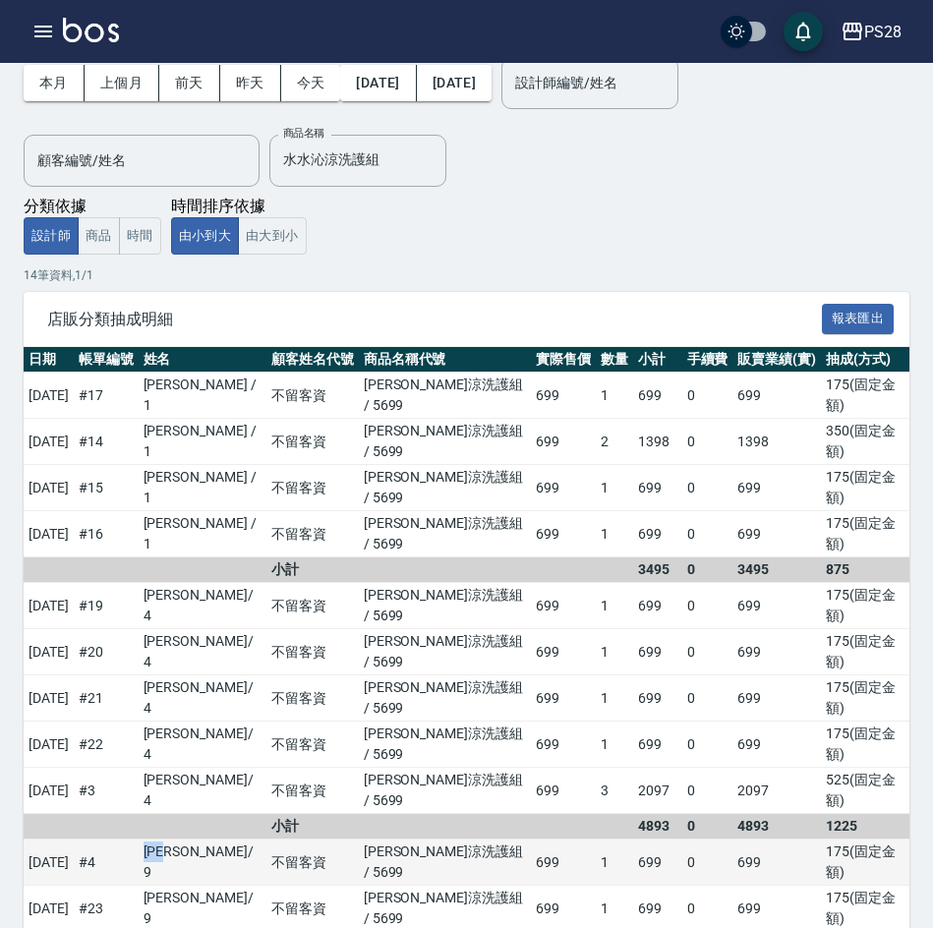
drag, startPoint x: 182, startPoint y: 669, endPoint x: 217, endPoint y: 666, distance: 35.5
click at [222, 840] on td "陳宜均 / 9" at bounding box center [203, 863] width 129 height 46
copy td "陳宜均"
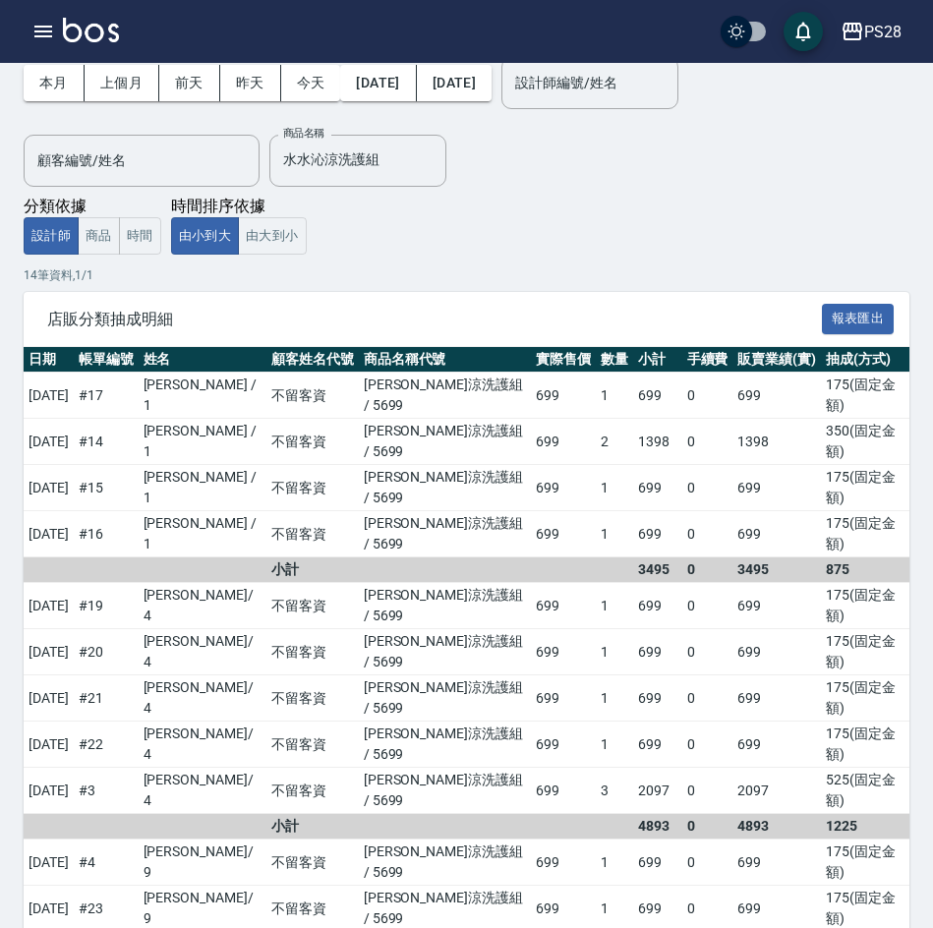
drag, startPoint x: 751, startPoint y: 212, endPoint x: 740, endPoint y: 220, distance: 13.4
click at [751, 212] on div "本月 上個月 前天 昨天 今天 2025/07/15 2025/08/15 設計師編號/姓名 設計師編號/姓名 顧客編號/姓名 顧客編號/姓名 商品名稱 水水…" at bounding box center [467, 147] width 886 height 213
click at [861, 32] on icon "button" at bounding box center [853, 32] width 20 height 18
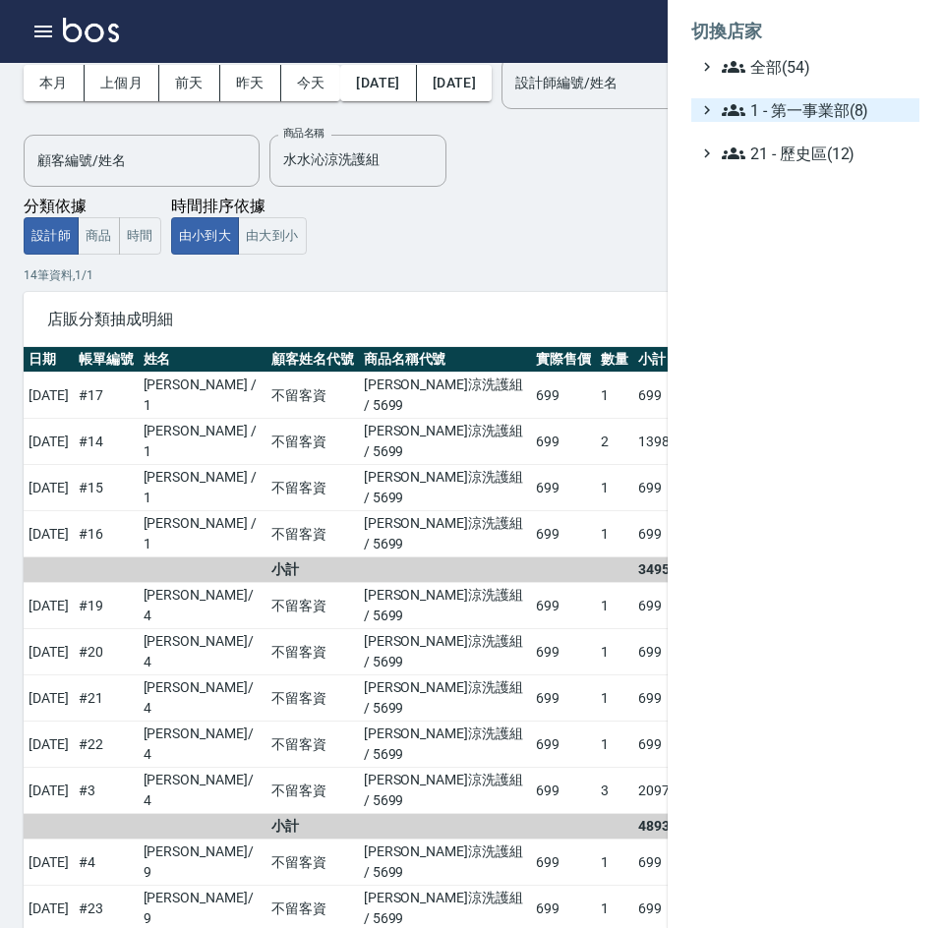
click at [851, 104] on span "1 - 第一事業部(8)" at bounding box center [817, 110] width 190 height 24
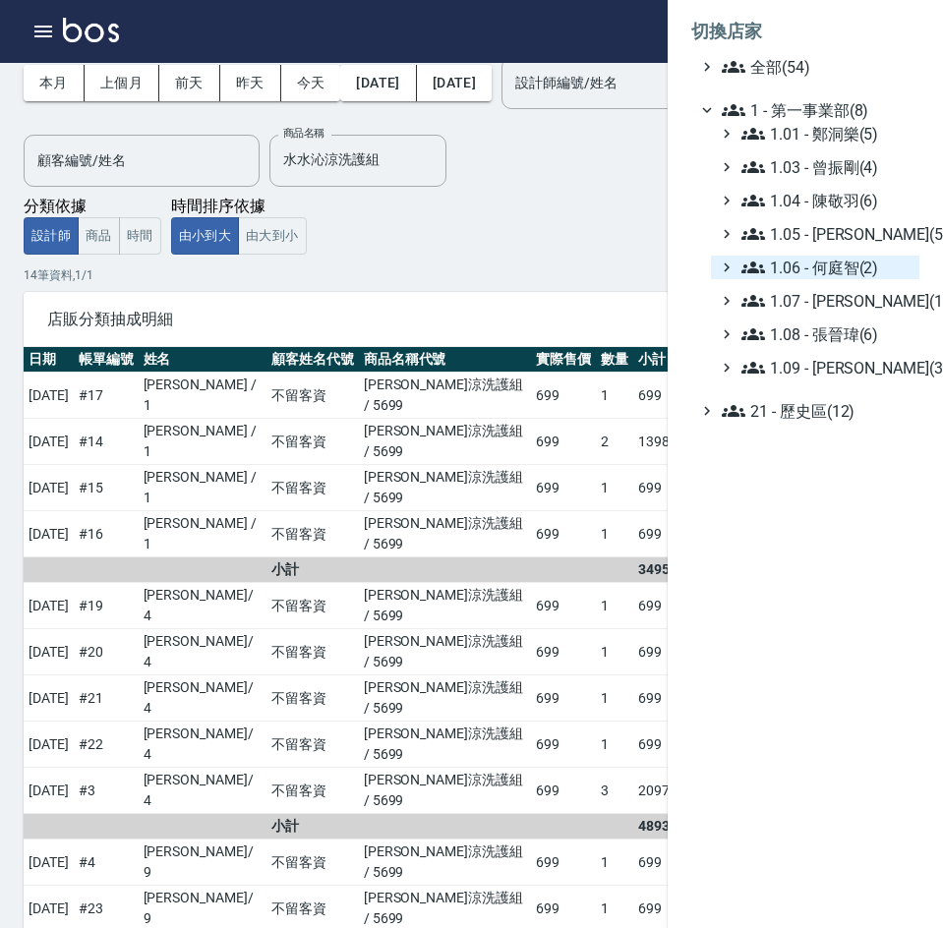
click at [836, 263] on span "1.06 - 何庭智(2)" at bounding box center [826, 268] width 170 height 24
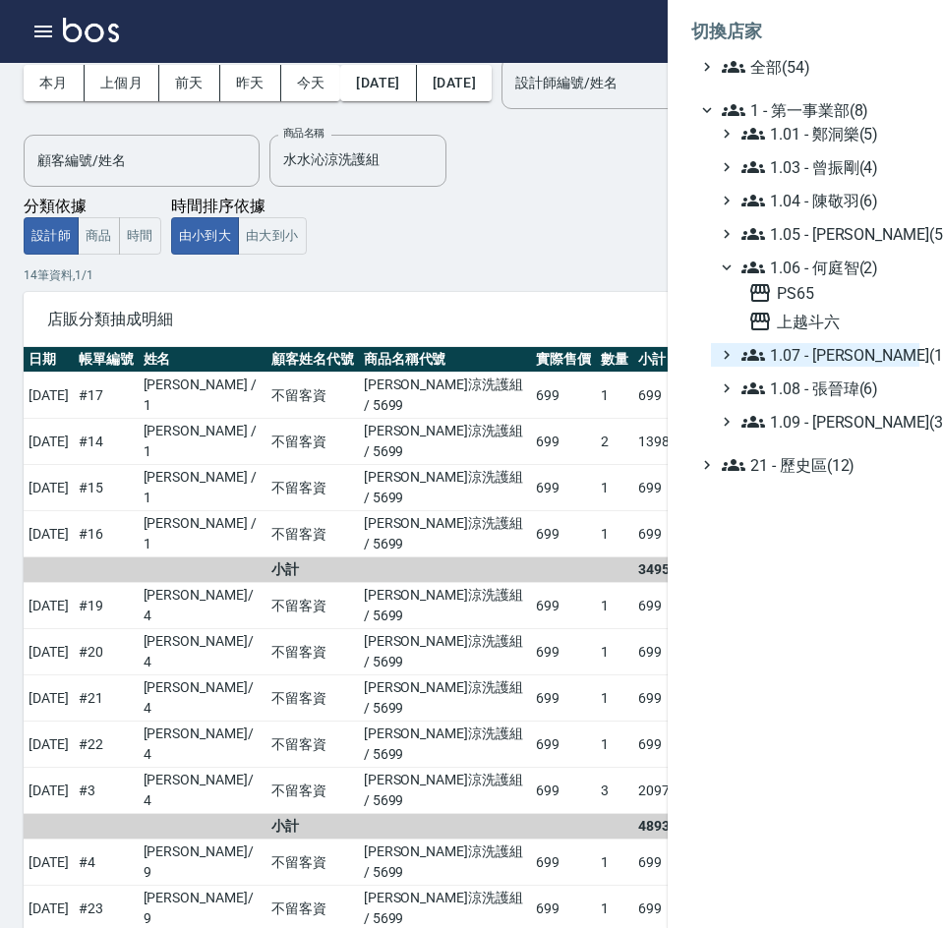
click at [843, 353] on span "1.07 - [PERSON_NAME](11)" at bounding box center [826, 355] width 170 height 24
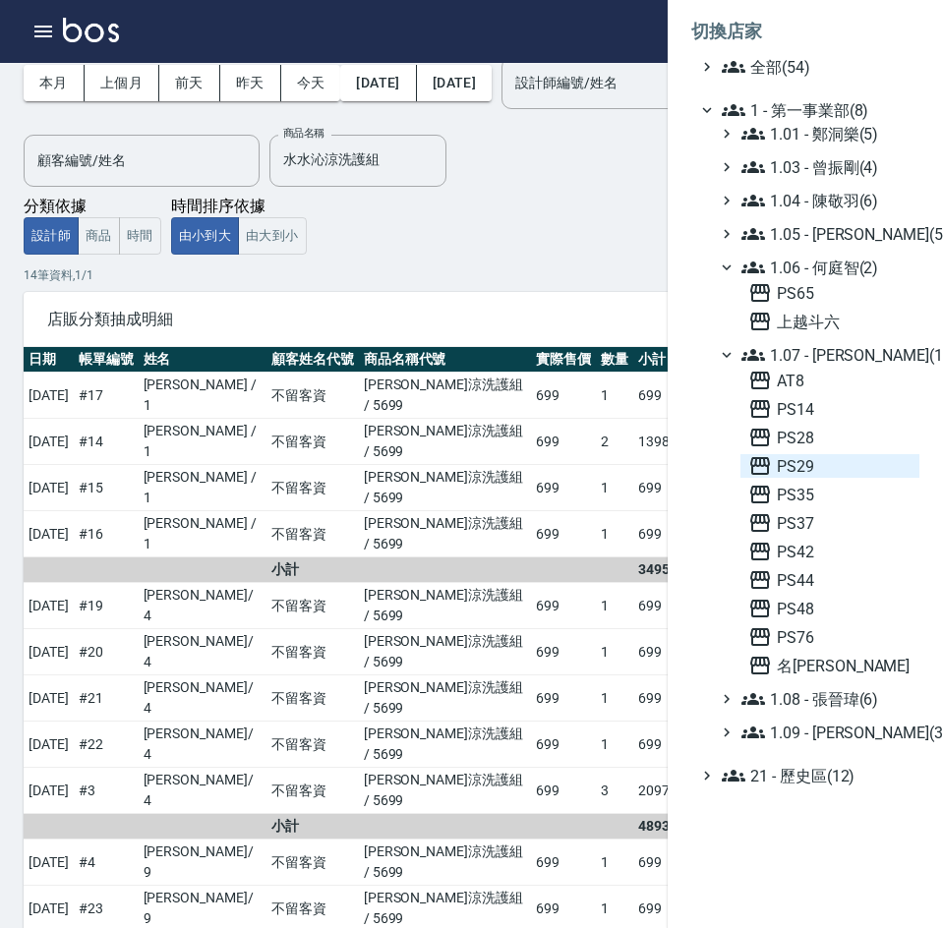
click at [835, 472] on span "PS29" at bounding box center [829, 466] width 163 height 24
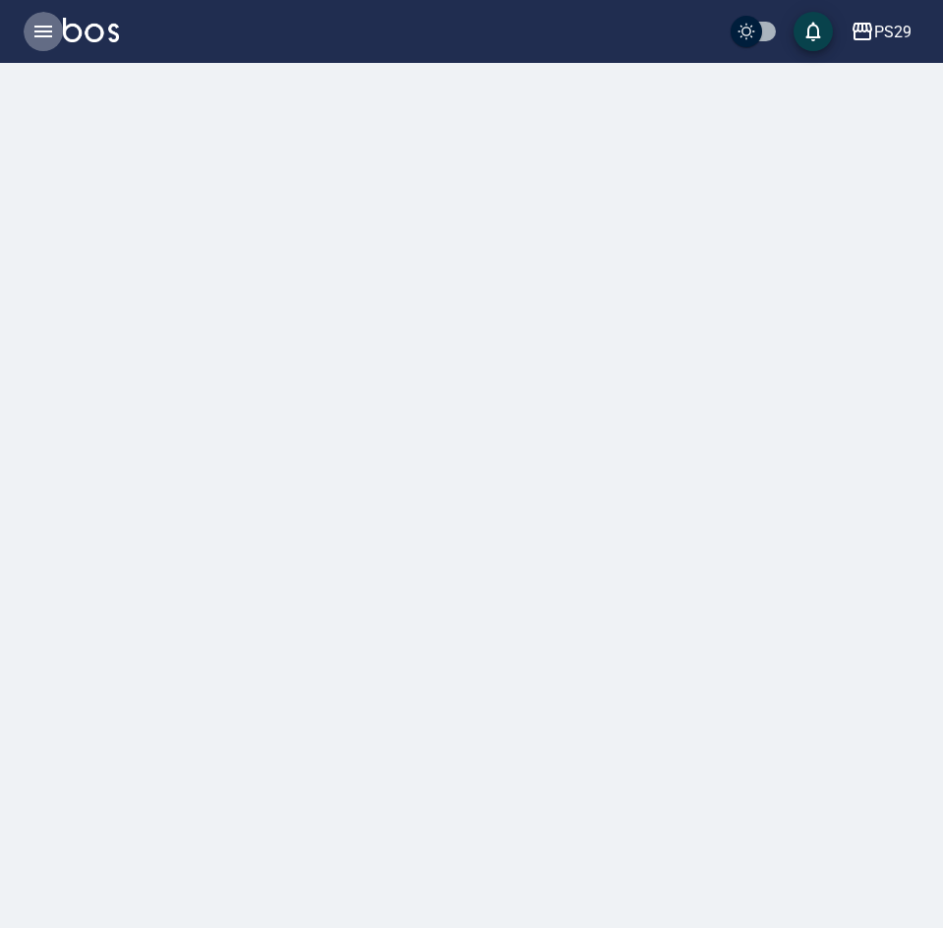
click at [44, 39] on icon "button" at bounding box center [43, 32] width 24 height 24
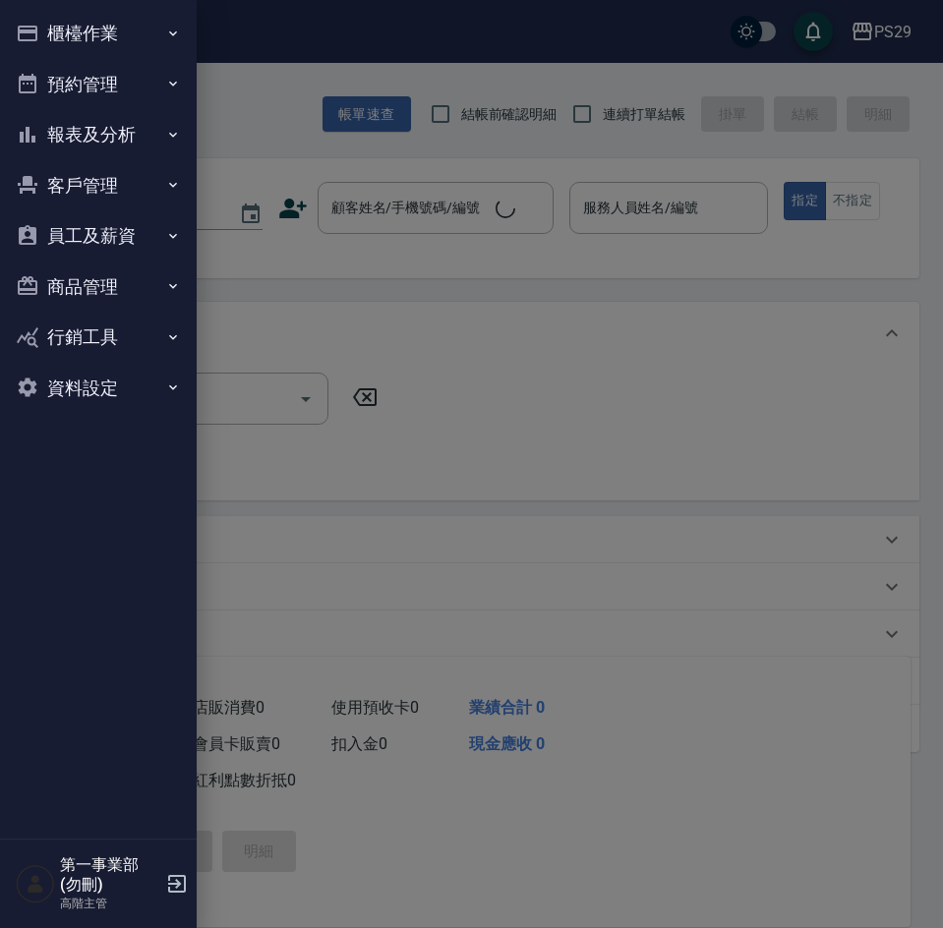
click at [93, 130] on button "報表及分析" at bounding box center [98, 134] width 181 height 51
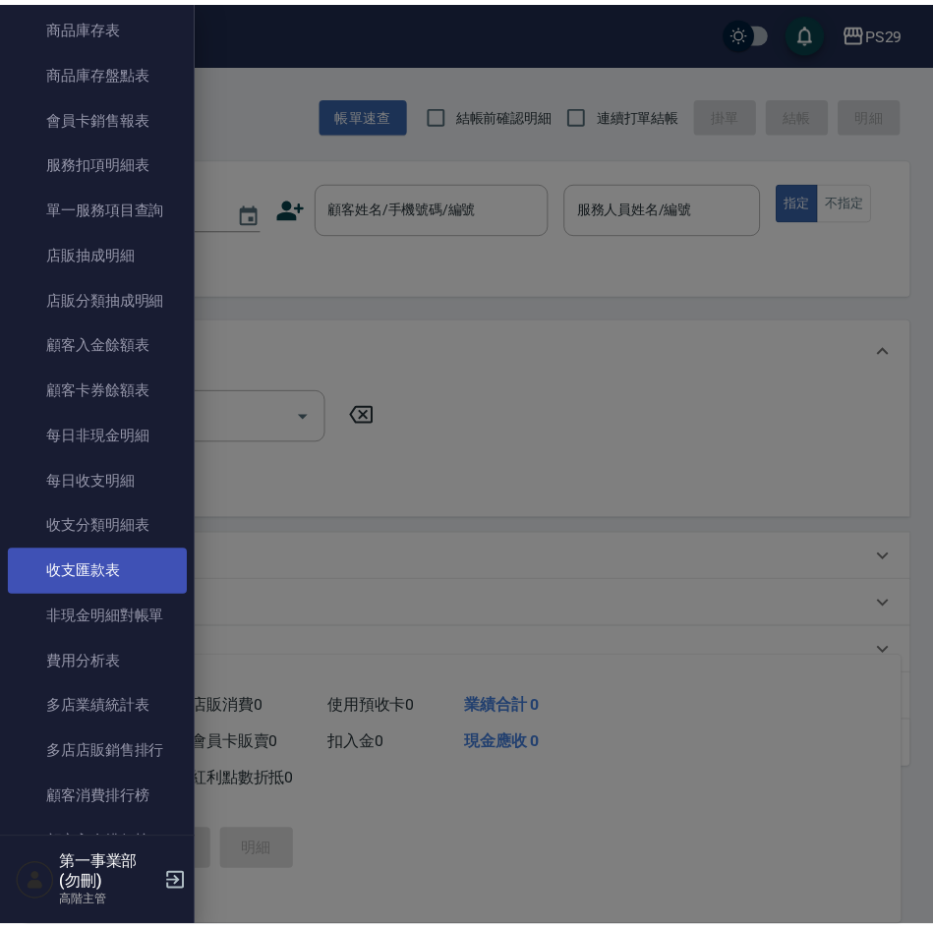
scroll to position [1180, 0]
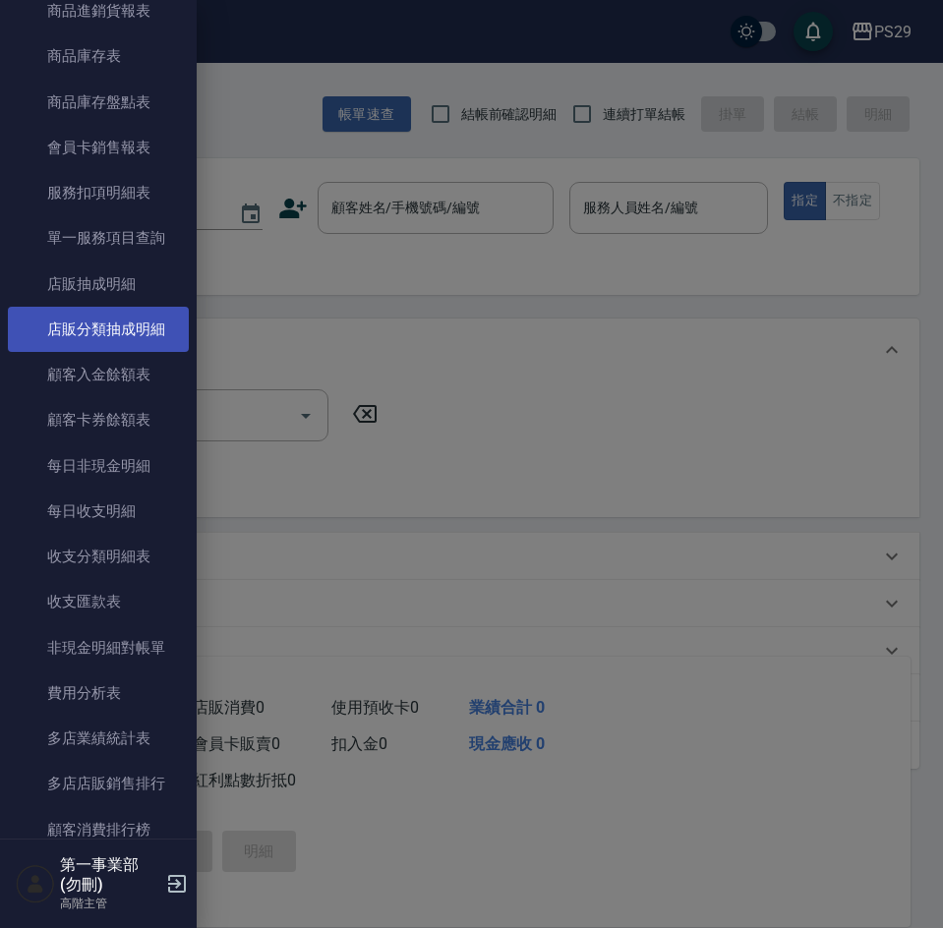
click at [116, 328] on link "店販分類抽成明細" at bounding box center [98, 329] width 181 height 45
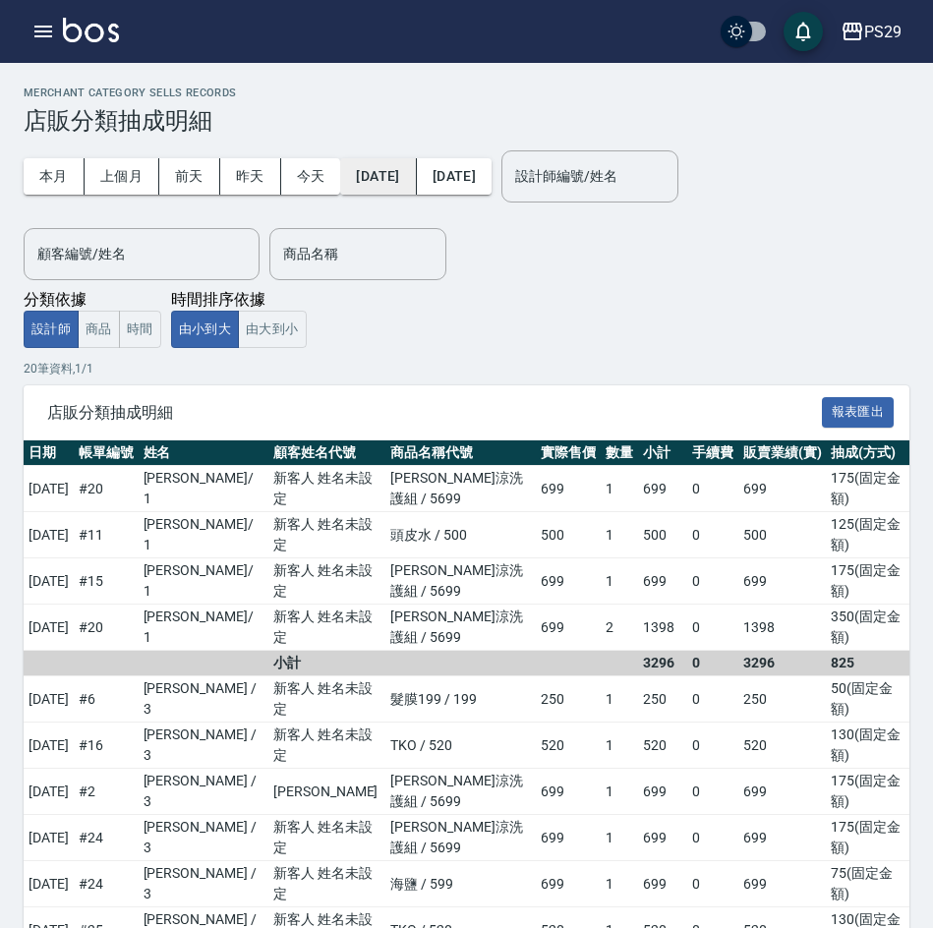
click at [373, 179] on button "[DATE]" at bounding box center [378, 176] width 76 height 36
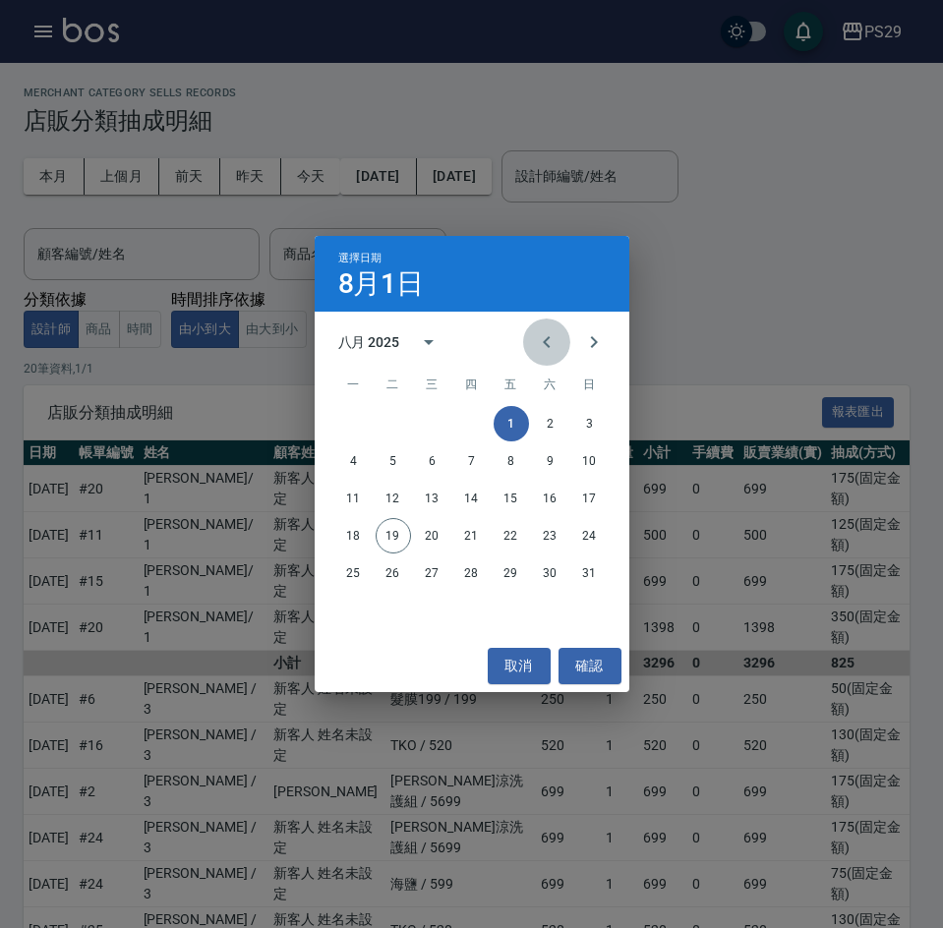
click at [545, 342] on icon "Previous month" at bounding box center [546, 342] width 7 height 12
drag, startPoint x: 393, startPoint y: 501, endPoint x: 474, endPoint y: 296, distance: 220.8
click at [393, 500] on button "15" at bounding box center [393, 498] width 35 height 35
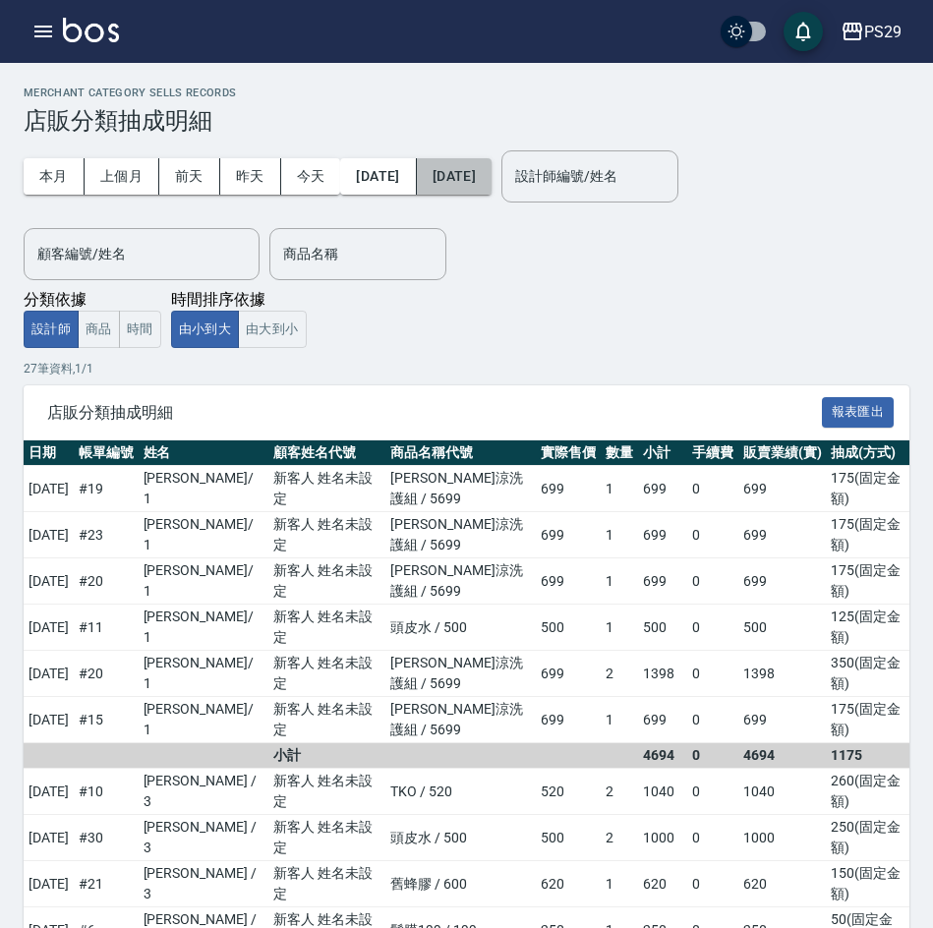
click at [492, 188] on button "[DATE]" at bounding box center [454, 176] width 75 height 36
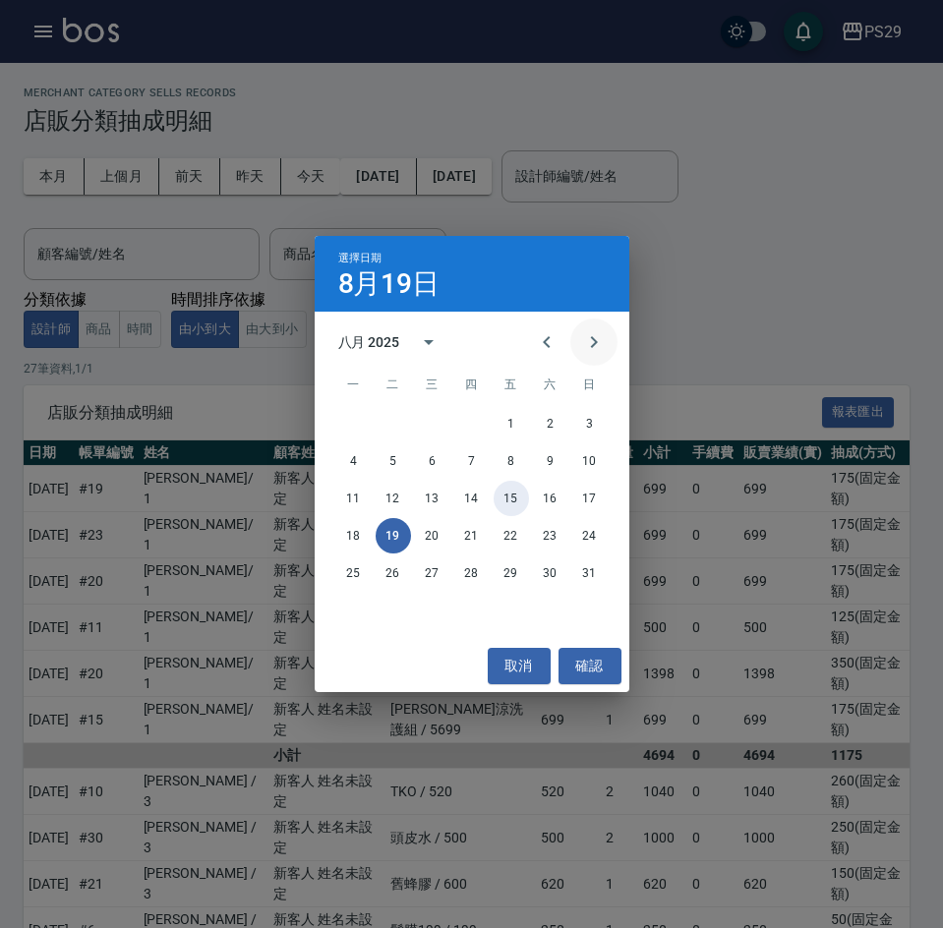
drag, startPoint x: 512, startPoint y: 494, endPoint x: 614, endPoint y: 351, distance: 174.9
click at [512, 493] on button "15" at bounding box center [511, 498] width 35 height 35
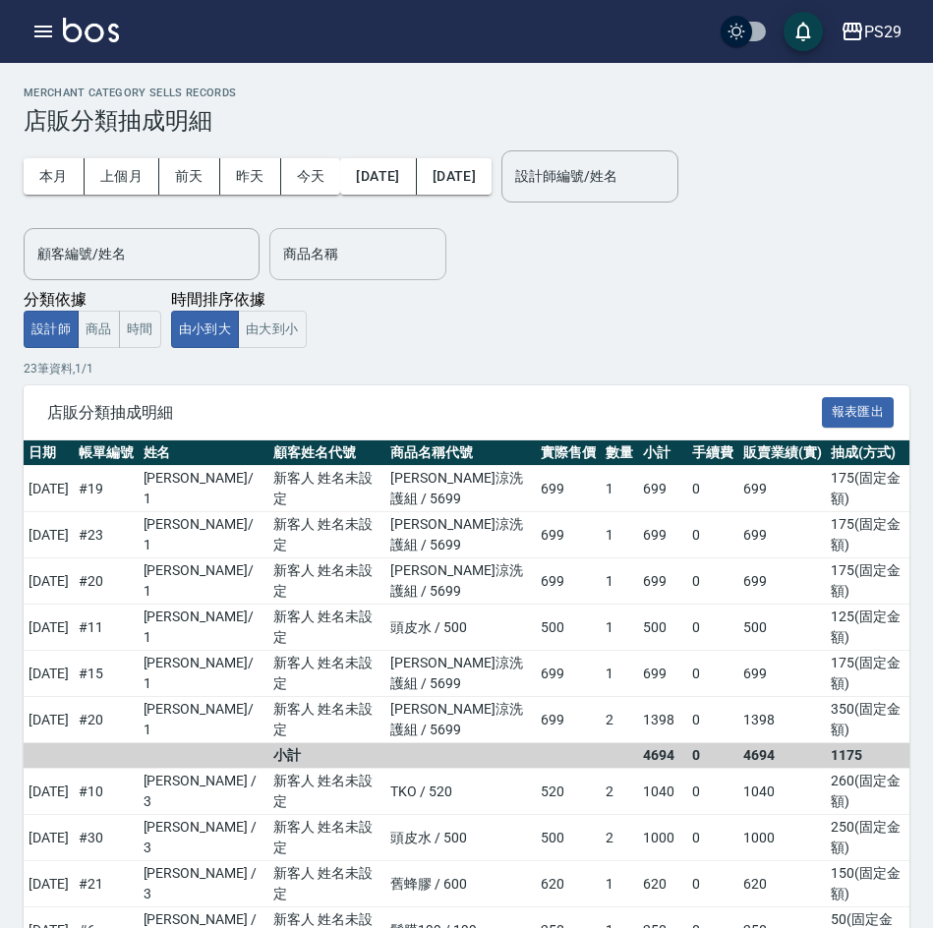
click at [374, 258] on input "商品名稱" at bounding box center [357, 254] width 159 height 34
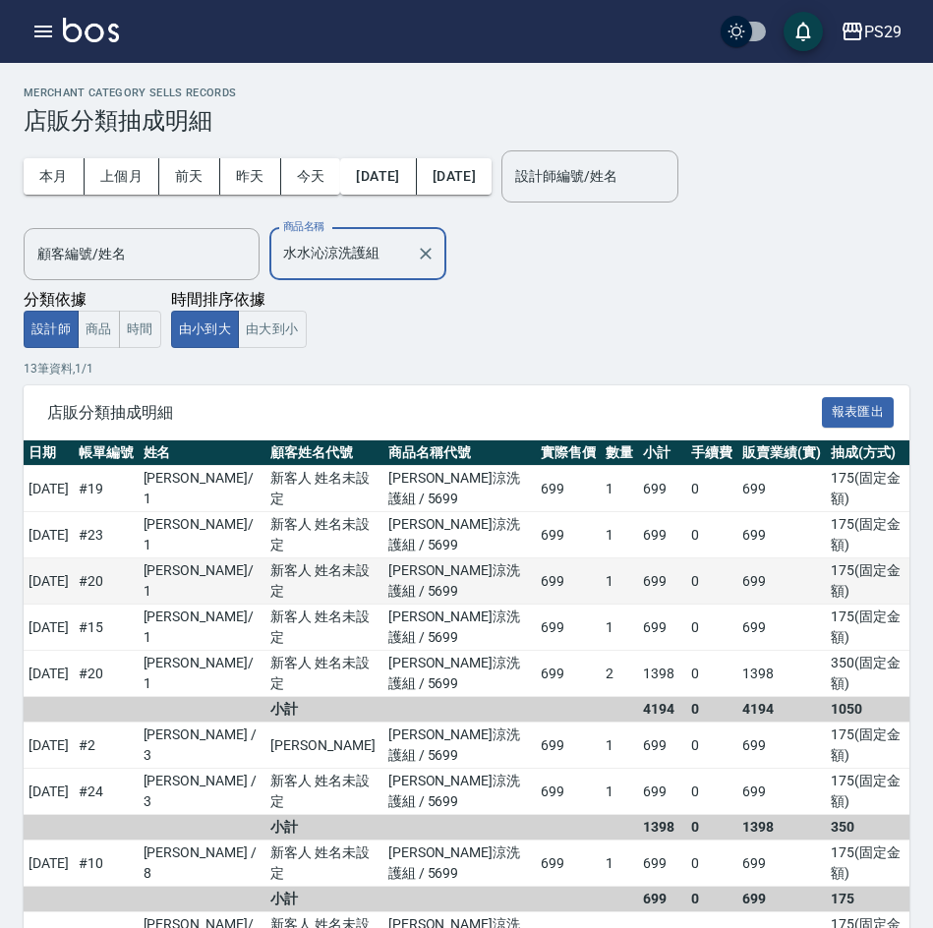
type input "水水沁涼洗護組"
click at [536, 558] on td "699" at bounding box center [568, 581] width 65 height 46
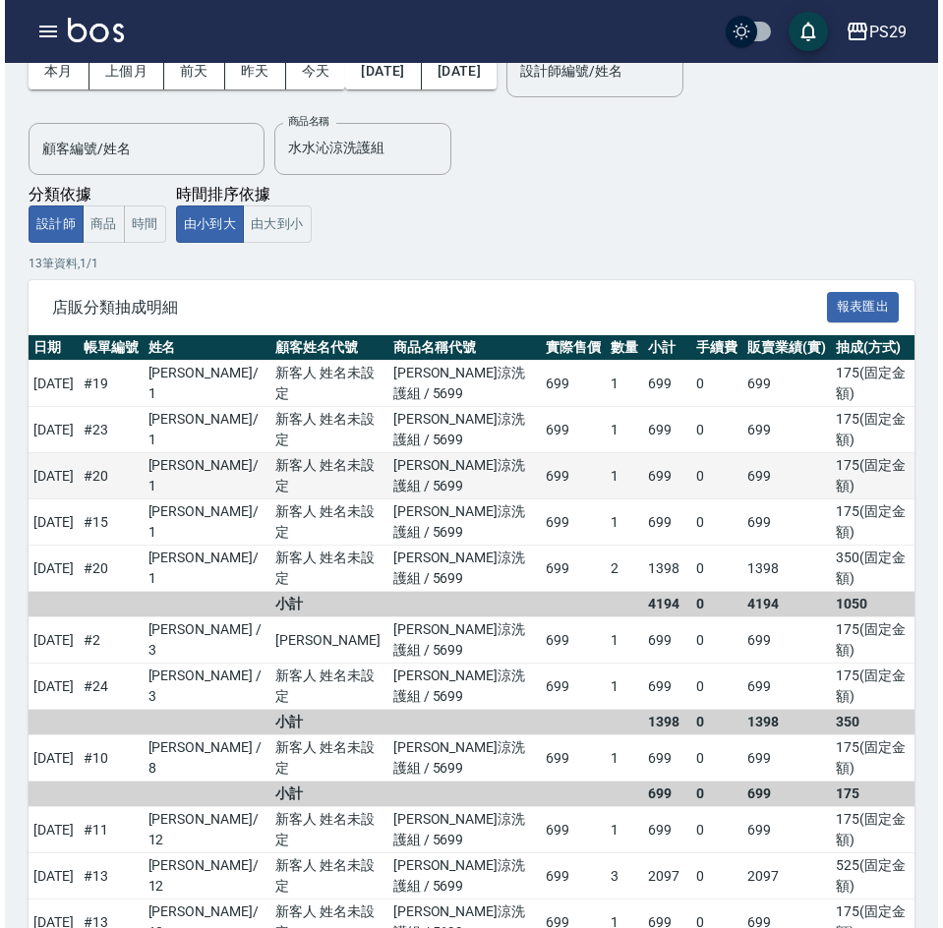
scroll to position [119, 0]
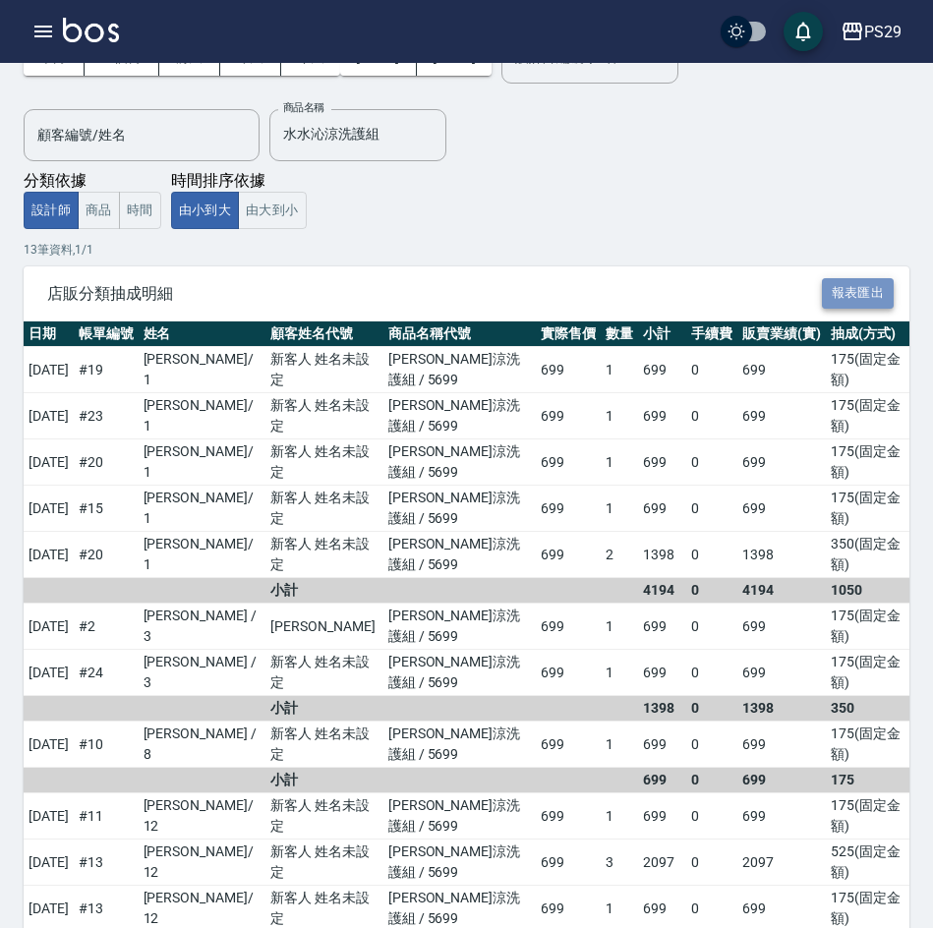
click at [845, 292] on button "報表匯出" at bounding box center [858, 293] width 73 height 30
click at [876, 32] on div "PS29" at bounding box center [882, 32] width 37 height 25
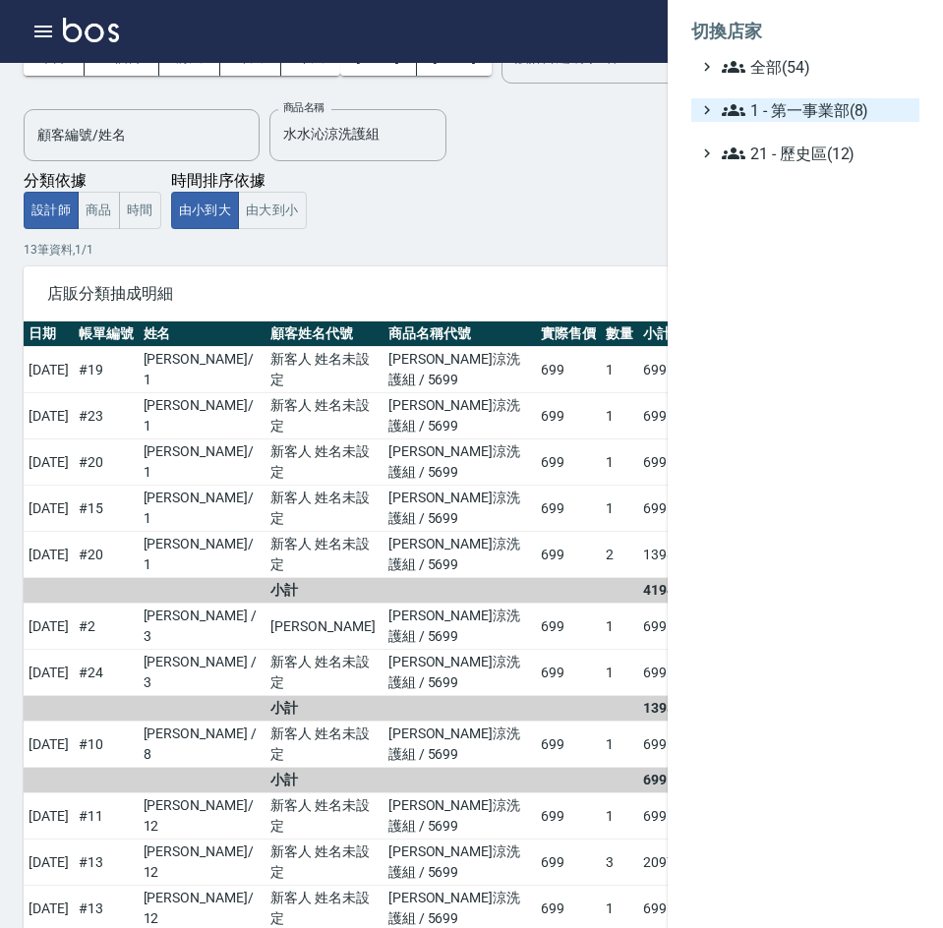
click at [840, 106] on span "1 - 第一事業部(8)" at bounding box center [817, 110] width 190 height 24
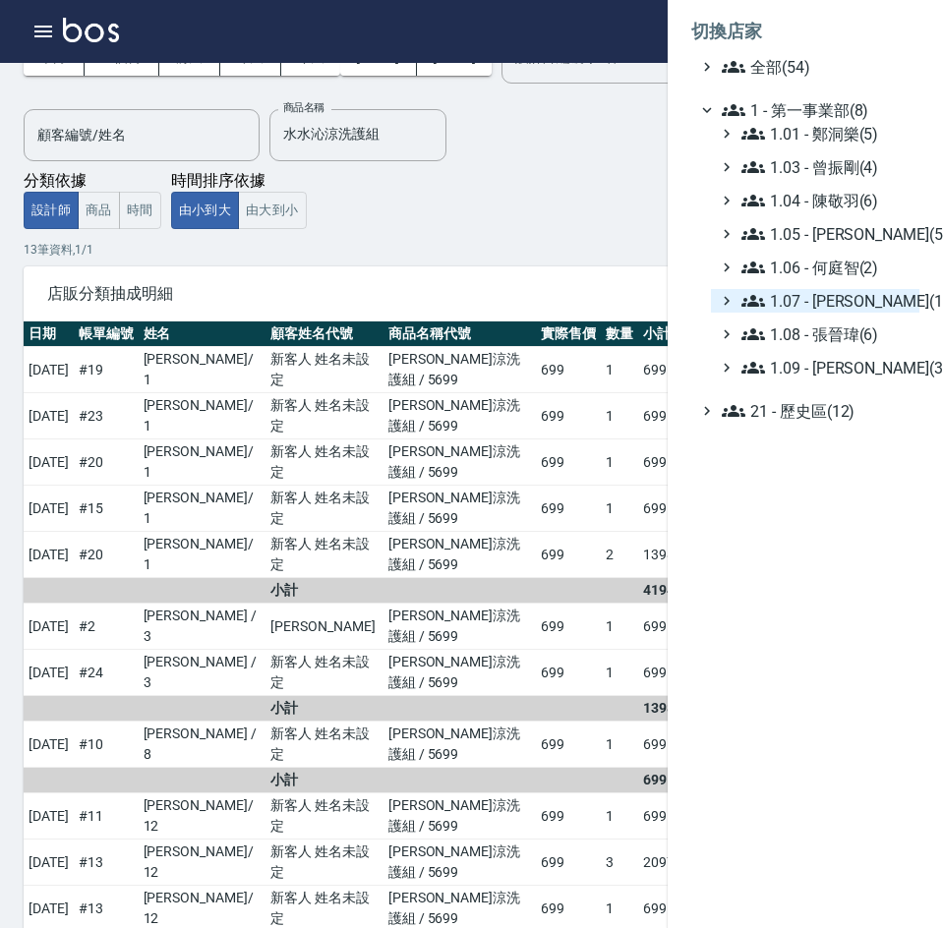
click at [858, 298] on span "1.07 - [PERSON_NAME](11)" at bounding box center [826, 301] width 170 height 24
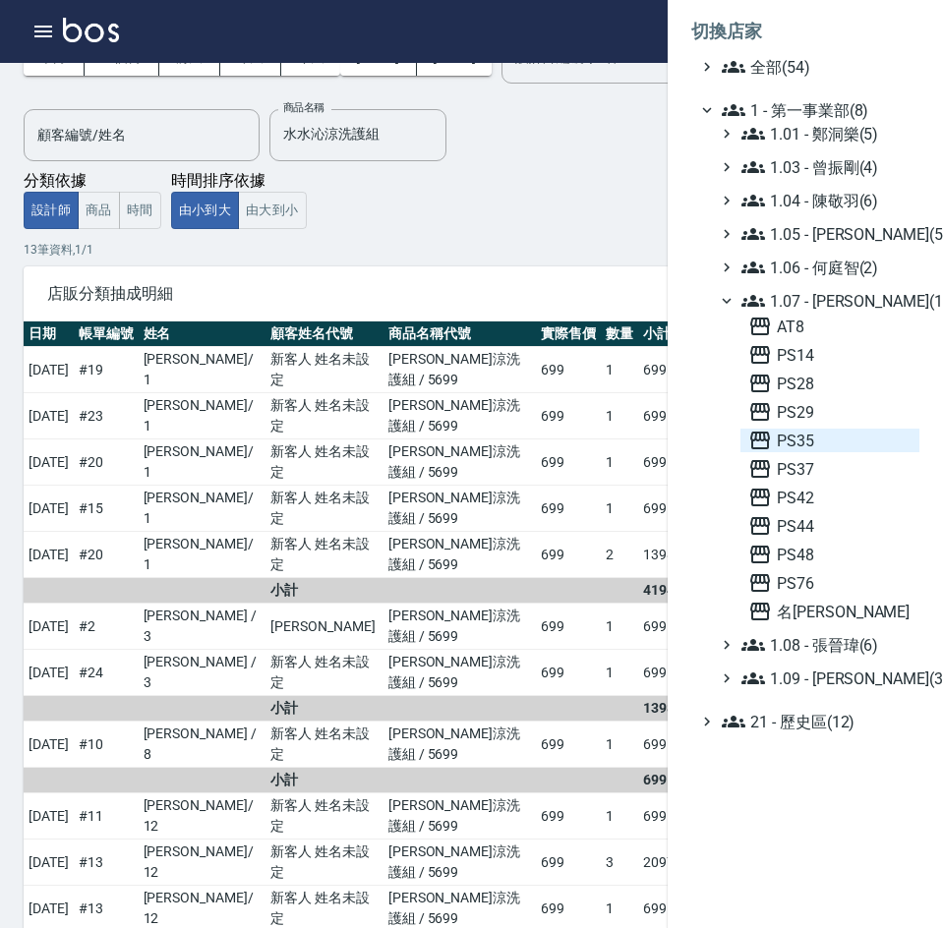
click at [853, 442] on span "PS35" at bounding box center [829, 441] width 163 height 24
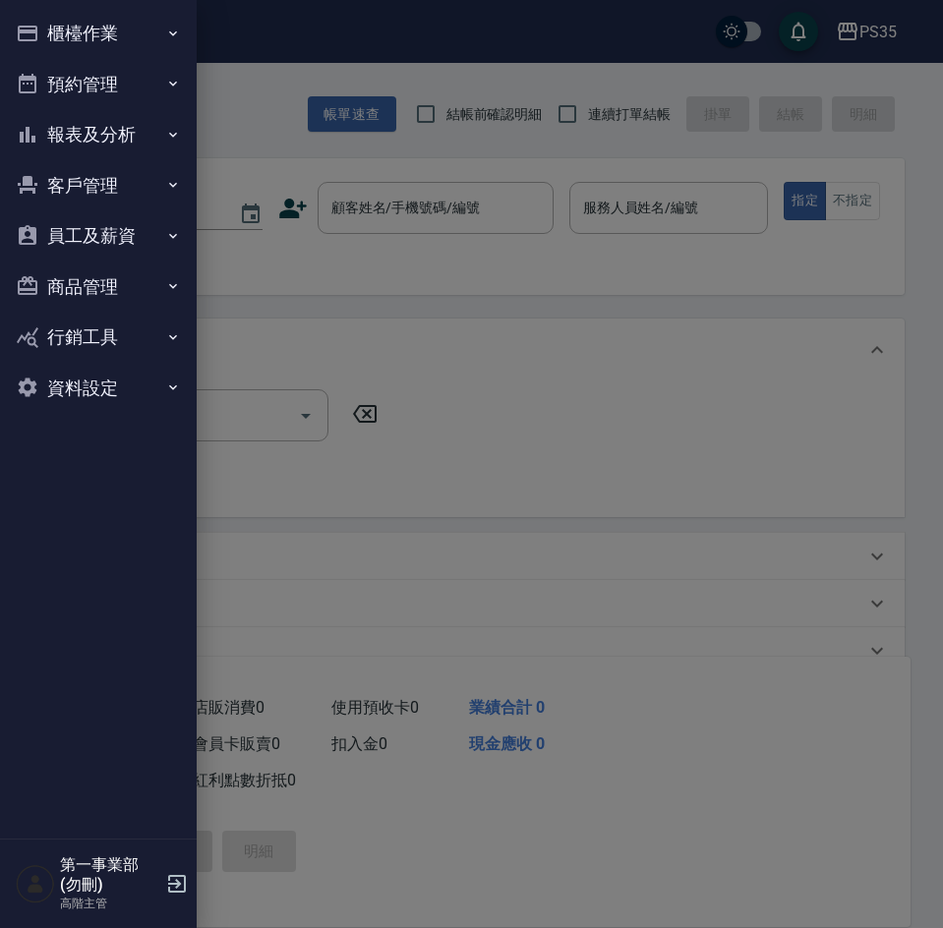
click at [93, 139] on button "報表及分析" at bounding box center [98, 134] width 181 height 51
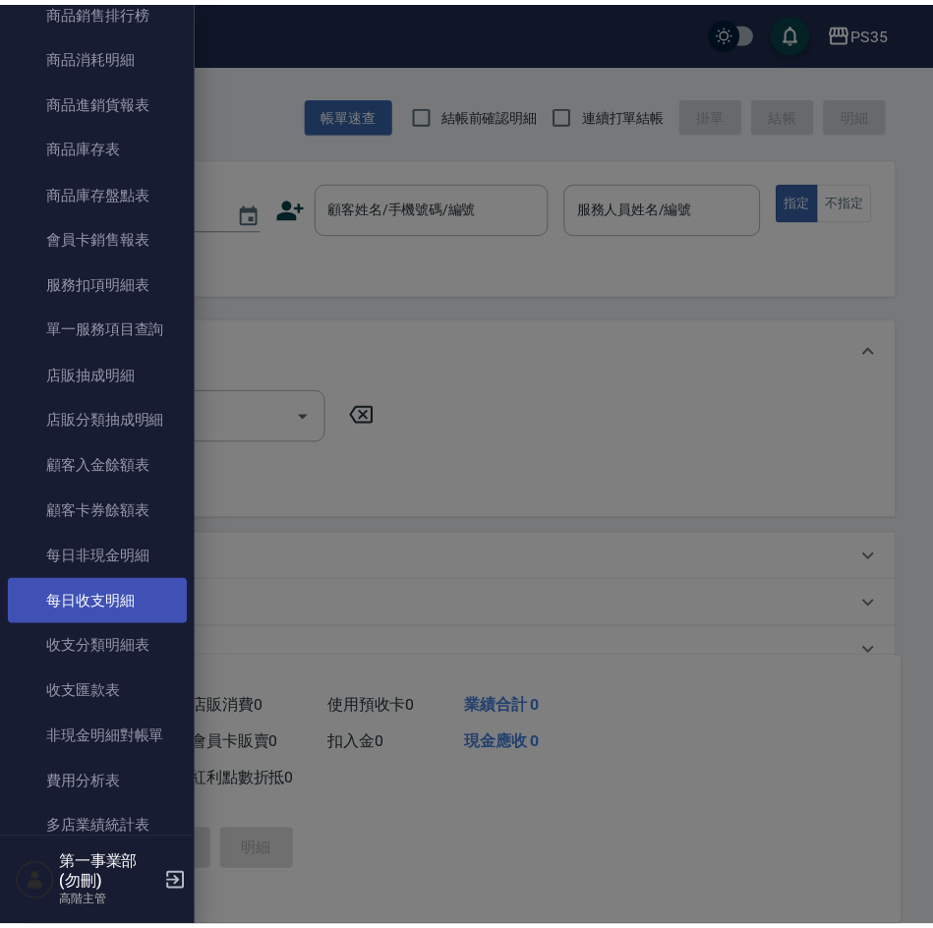
scroll to position [1082, 0]
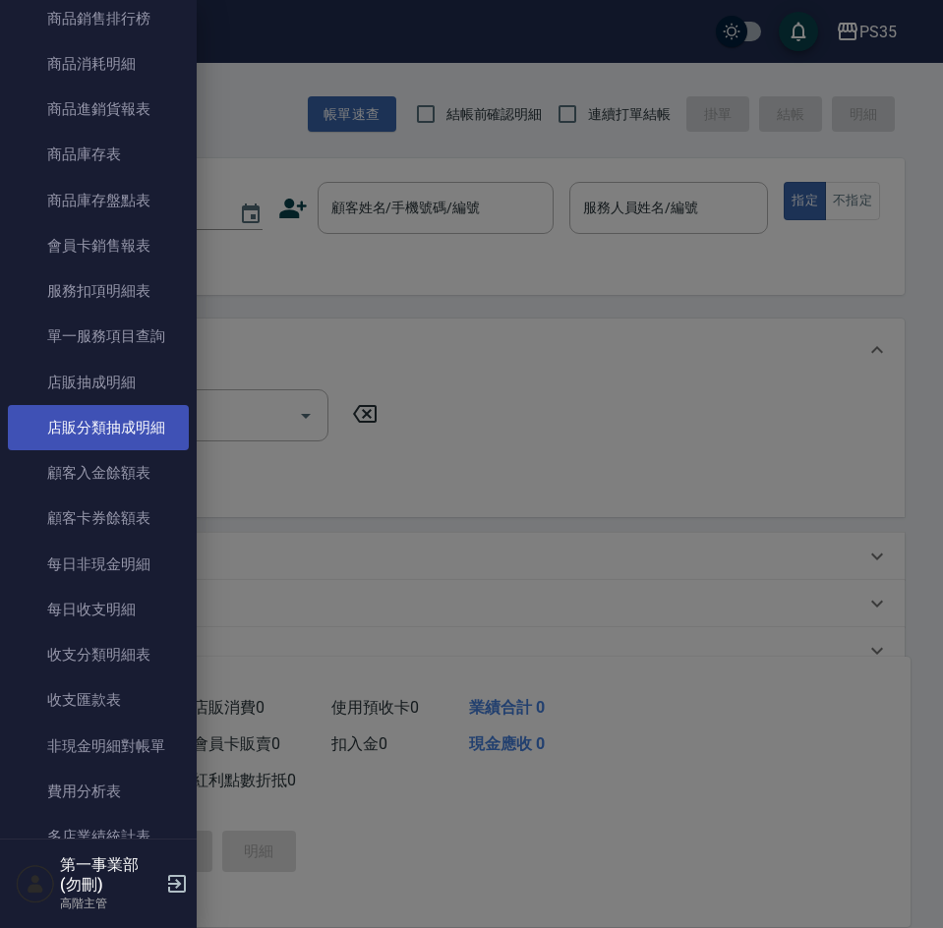
click at [107, 440] on link "店販分類抽成明細" at bounding box center [98, 427] width 181 height 45
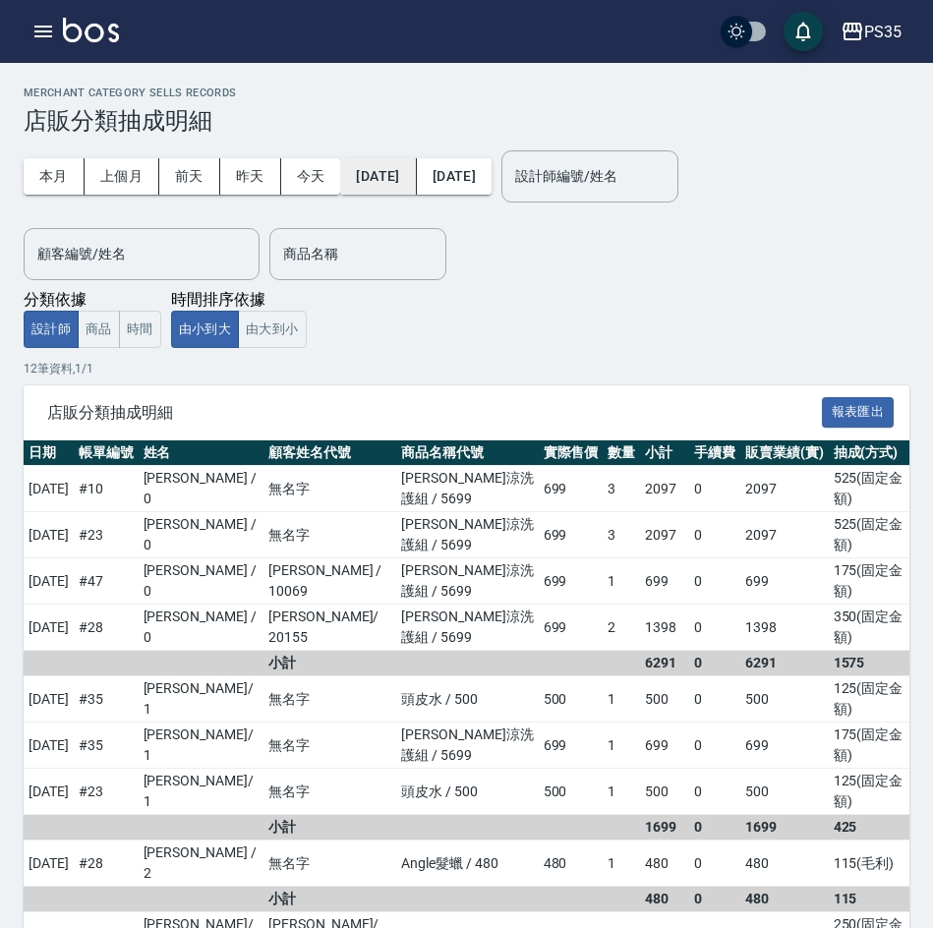
click at [404, 188] on button "[DATE]" at bounding box center [378, 176] width 76 height 36
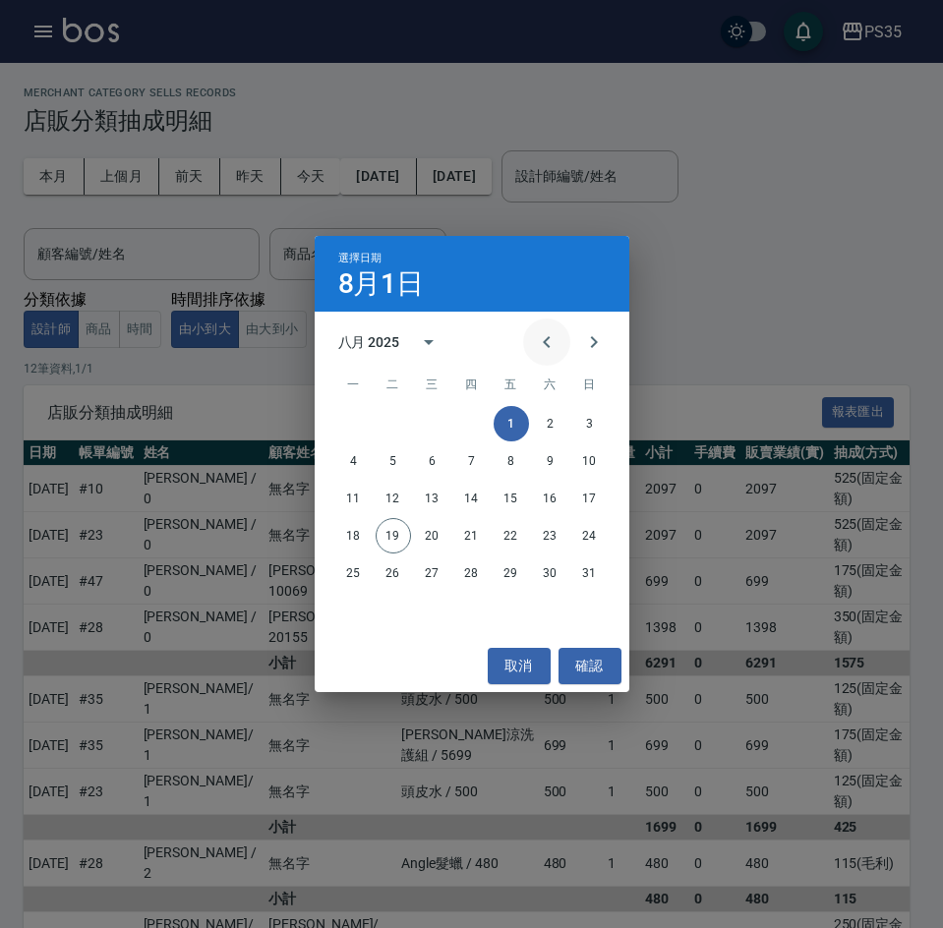
click at [541, 342] on icon "Previous month" at bounding box center [547, 342] width 24 height 24
click at [394, 491] on button "15" at bounding box center [393, 498] width 35 height 35
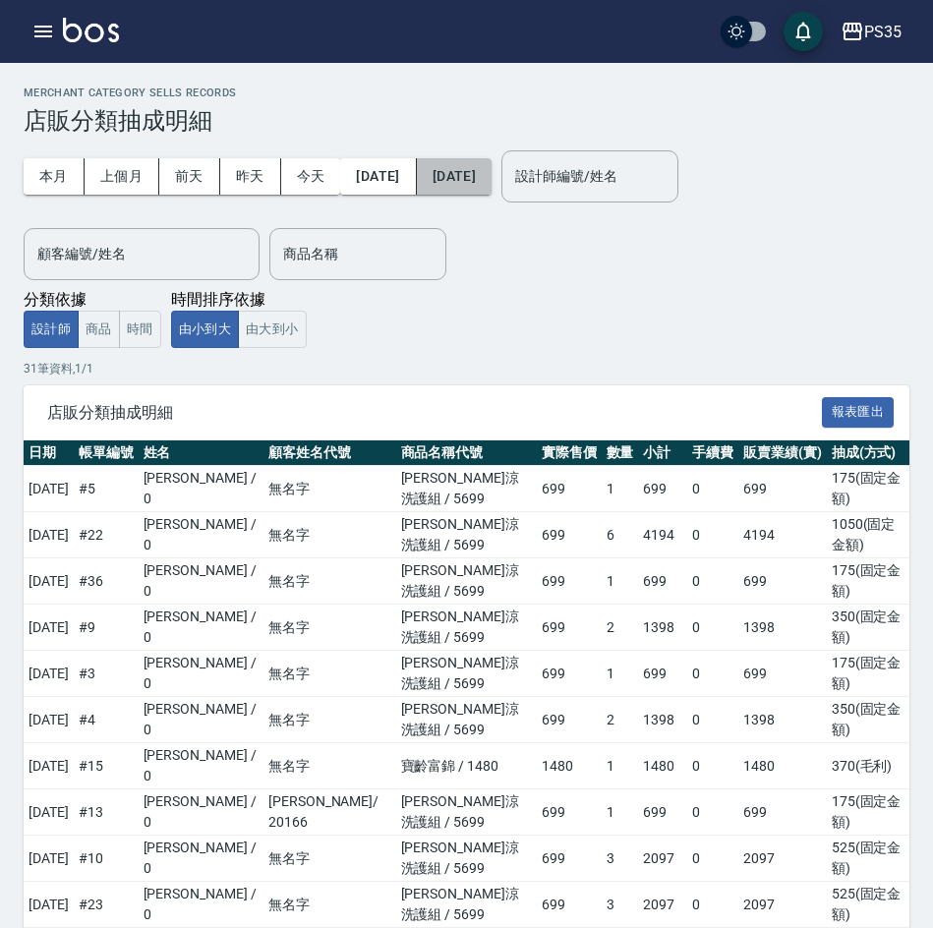
click at [470, 177] on button "[DATE]" at bounding box center [454, 176] width 75 height 36
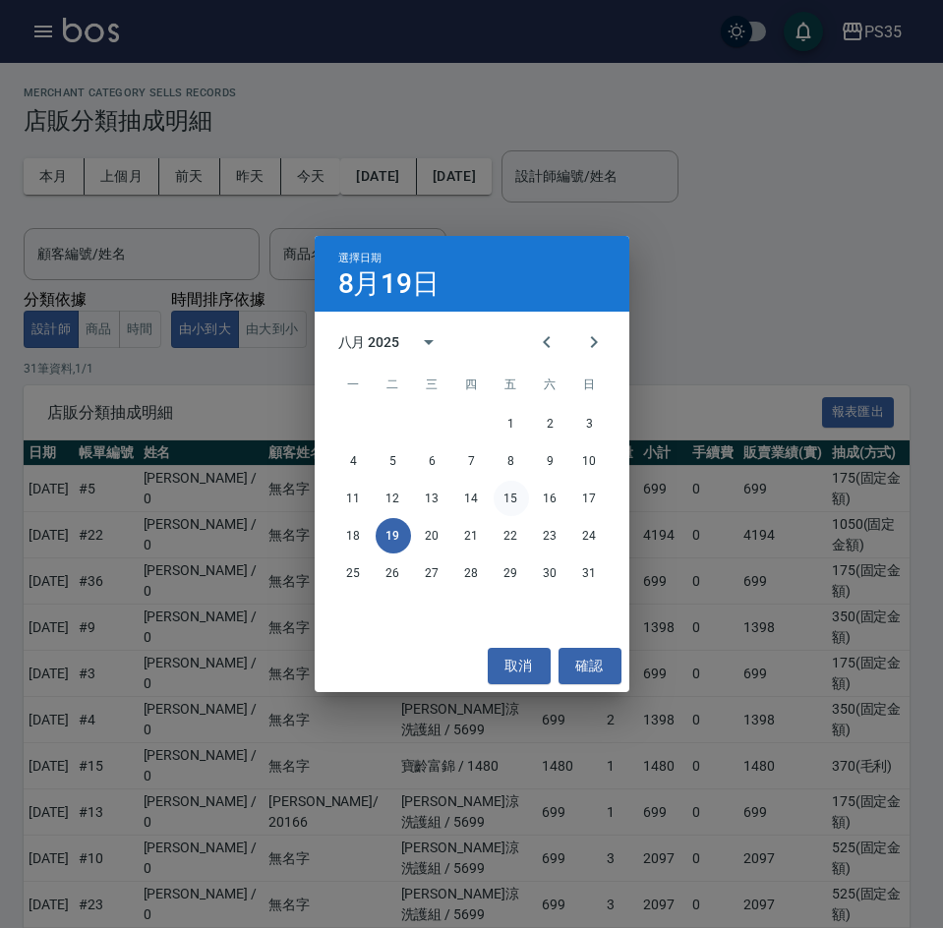
click at [516, 499] on button "15" at bounding box center [511, 498] width 35 height 35
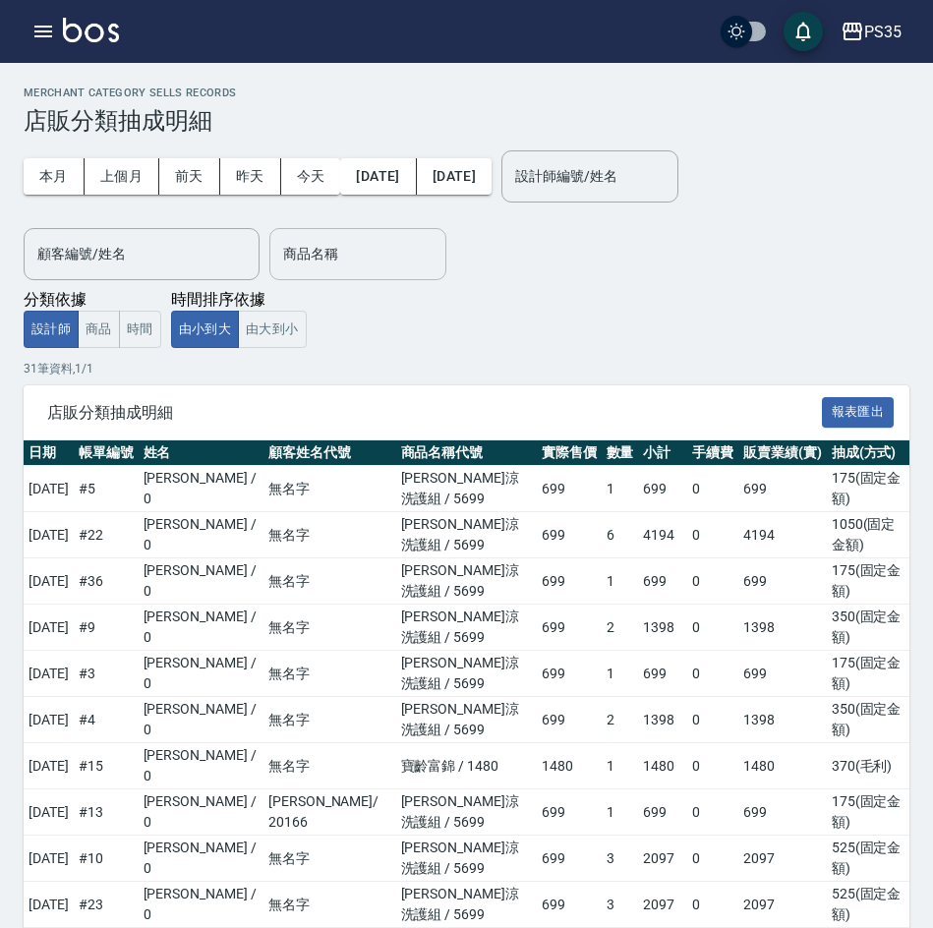
click at [326, 259] on input "商品名稱" at bounding box center [357, 254] width 159 height 34
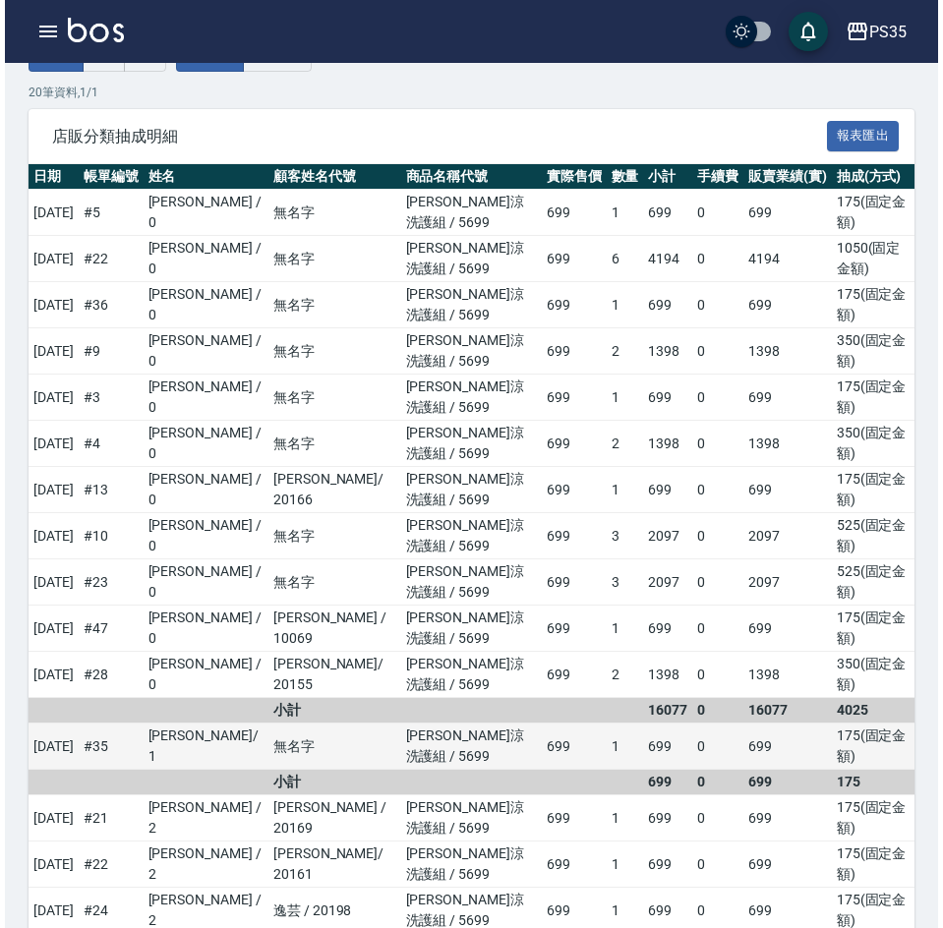
scroll to position [298, 0]
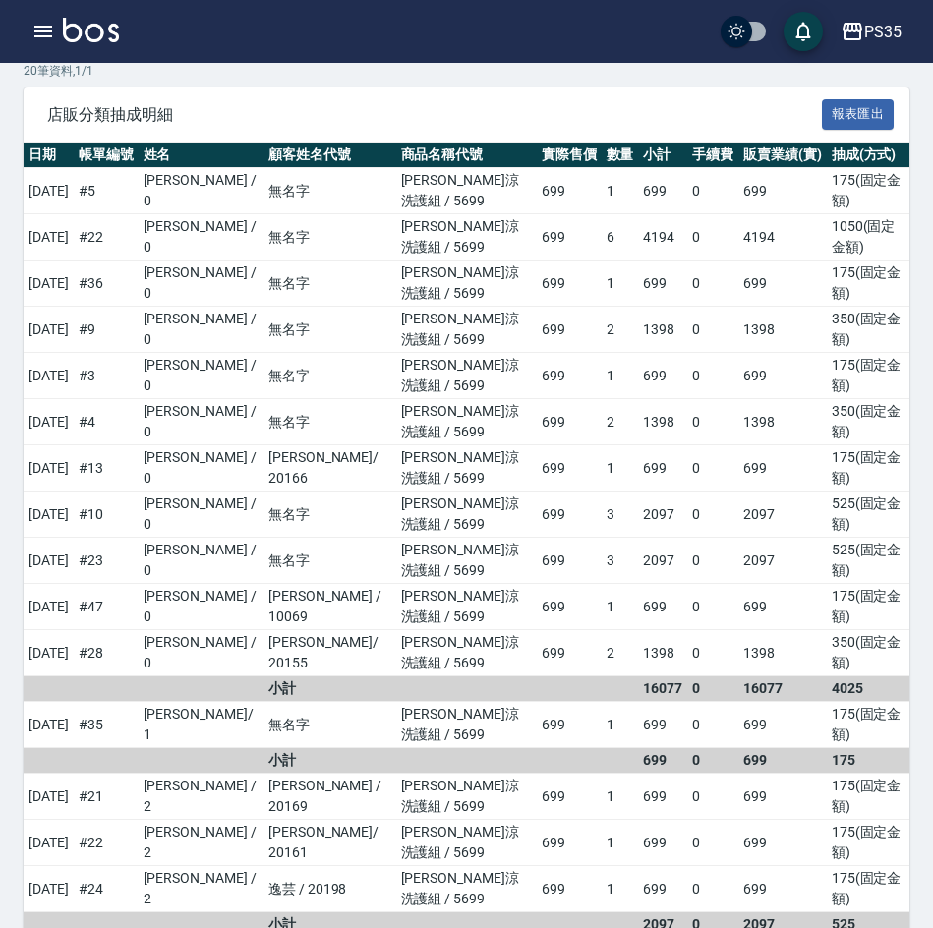
type input "水水沁涼洗護組"
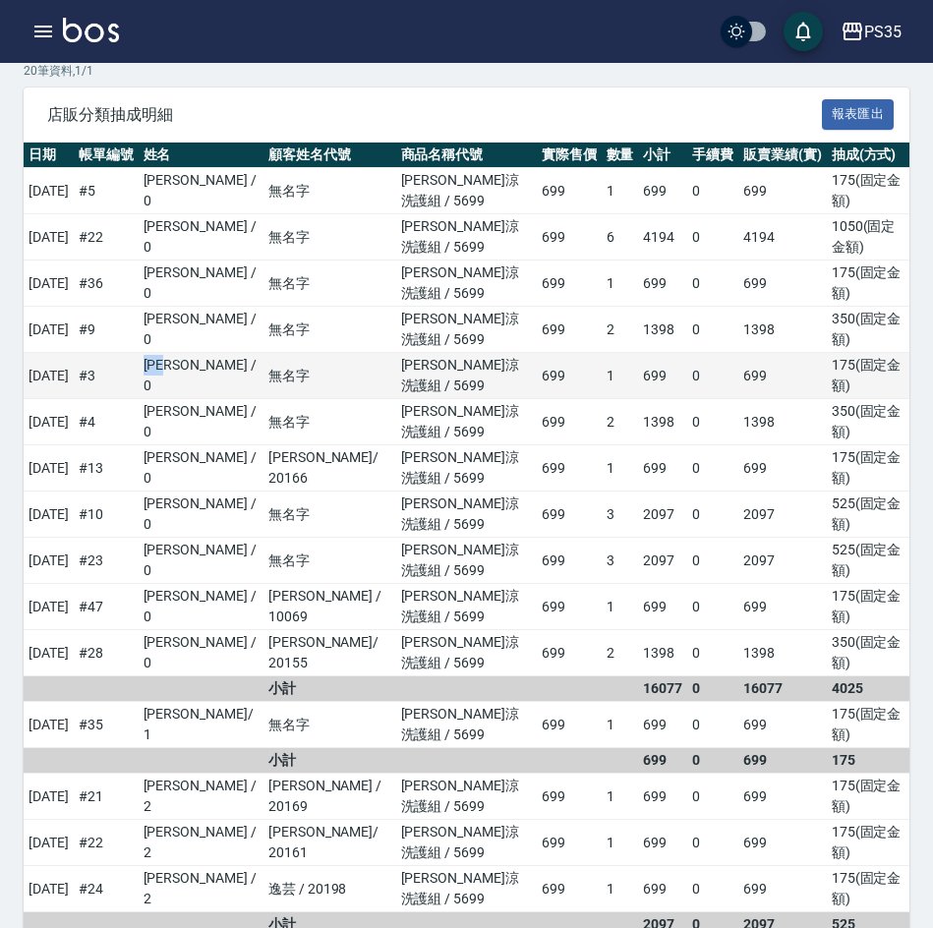
drag, startPoint x: 182, startPoint y: 281, endPoint x: 216, endPoint y: 280, distance: 34.4
click at [216, 353] on td "[PERSON_NAME] / 0" at bounding box center [201, 376] width 125 height 46
copy td "[PERSON_NAME]"
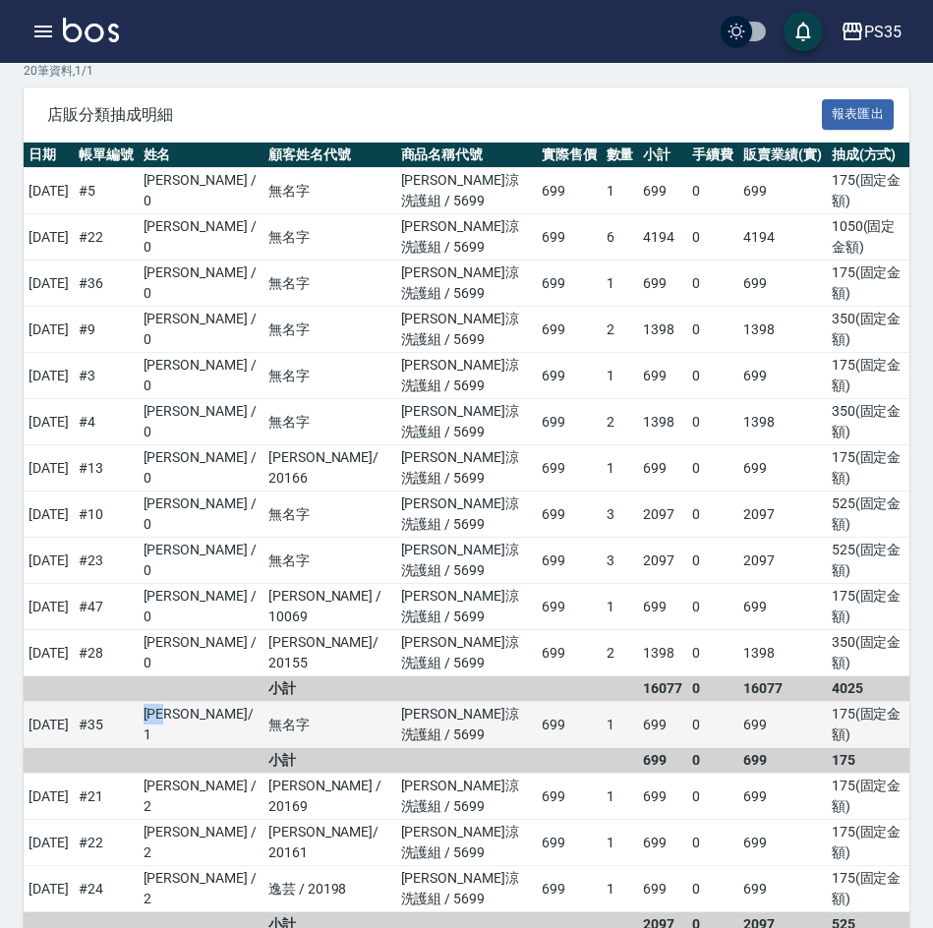
drag, startPoint x: 176, startPoint y: 487, endPoint x: 219, endPoint y: 497, distance: 44.4
click at [219, 702] on td "[PERSON_NAME]/ 1" at bounding box center [201, 725] width 125 height 46
copy td "林玟伶"
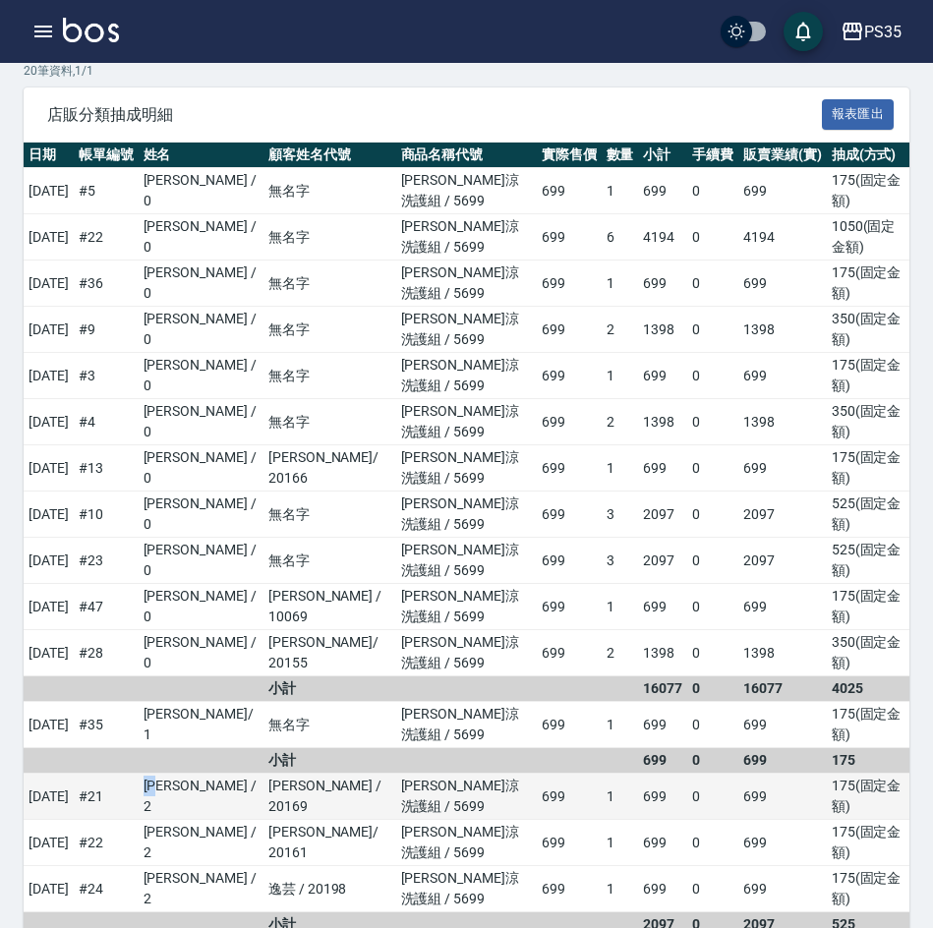
drag, startPoint x: 180, startPoint y: 538, endPoint x: 208, endPoint y: 539, distance: 28.5
click at [208, 774] on td "[PERSON_NAME] / 2" at bounding box center [201, 797] width 125 height 46
drag, startPoint x: 185, startPoint y: 539, endPoint x: 220, endPoint y: 540, distance: 35.4
click at [220, 774] on td "[PERSON_NAME] / 2" at bounding box center [201, 797] width 125 height 46
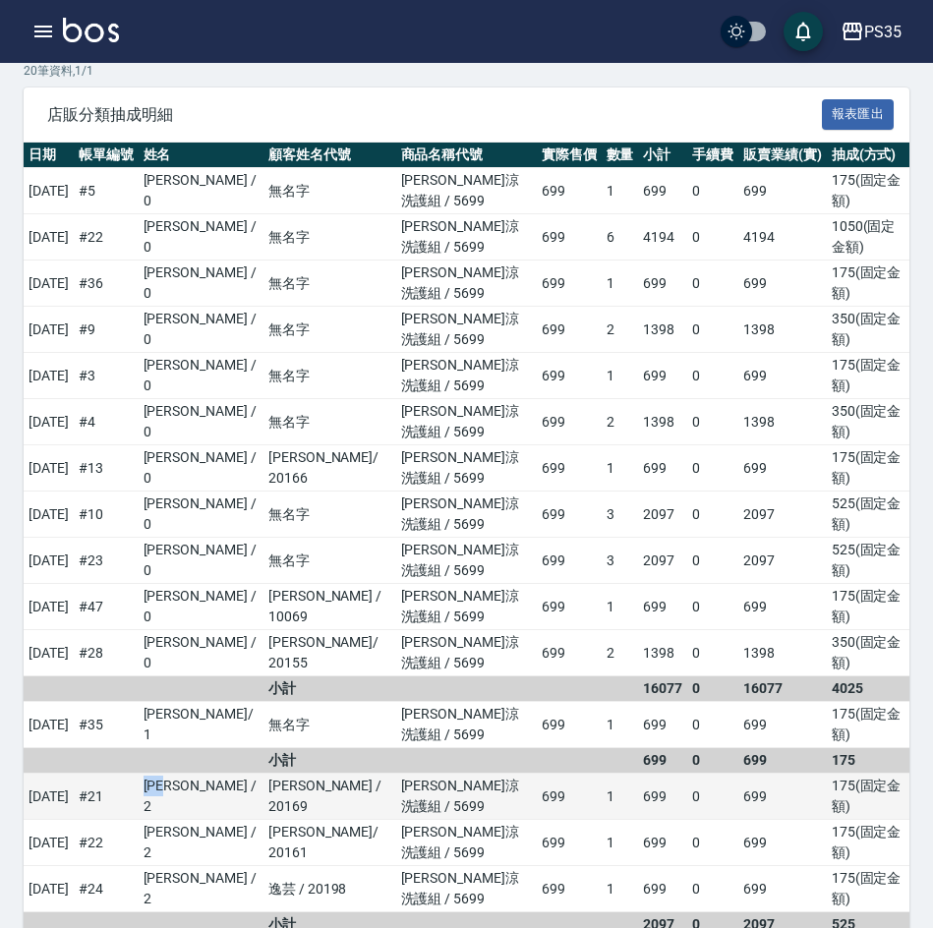
copy td "[PERSON_NAME]"
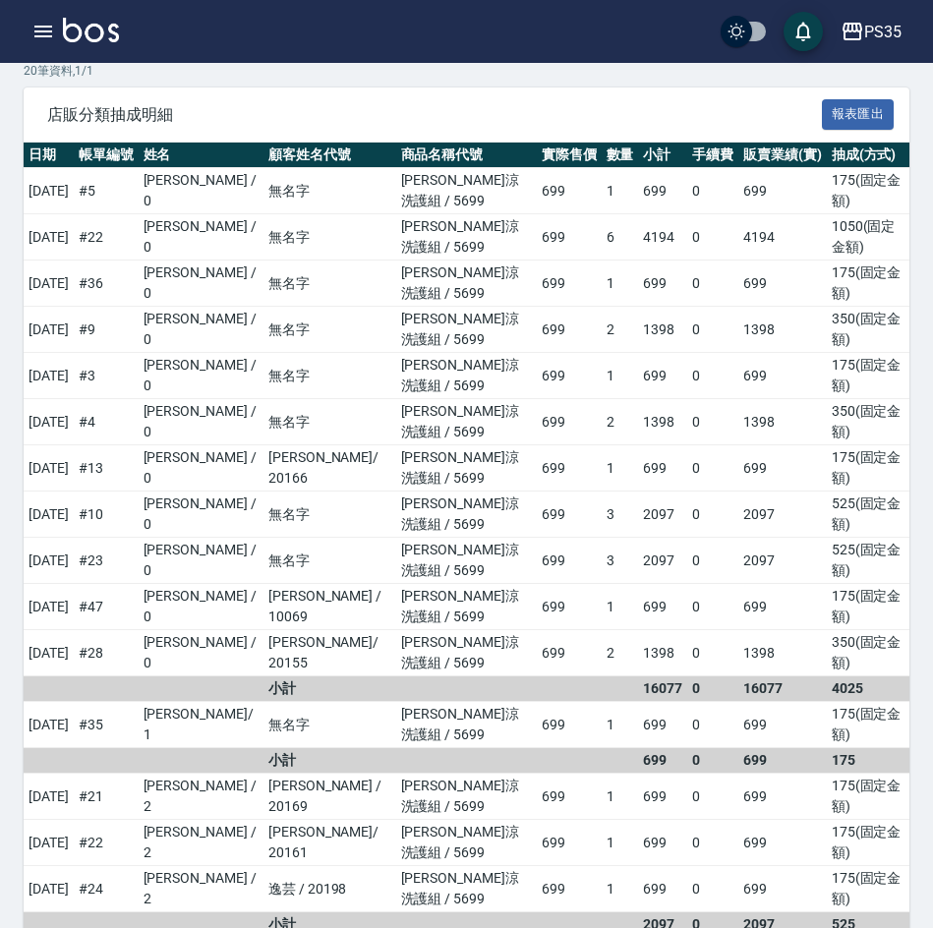
drag, startPoint x: 176, startPoint y: 636, endPoint x: 218, endPoint y: 641, distance: 42.6
copy td "盧淑媛"
drag, startPoint x: 176, startPoint y: 764, endPoint x: 217, endPoint y: 768, distance: 41.5
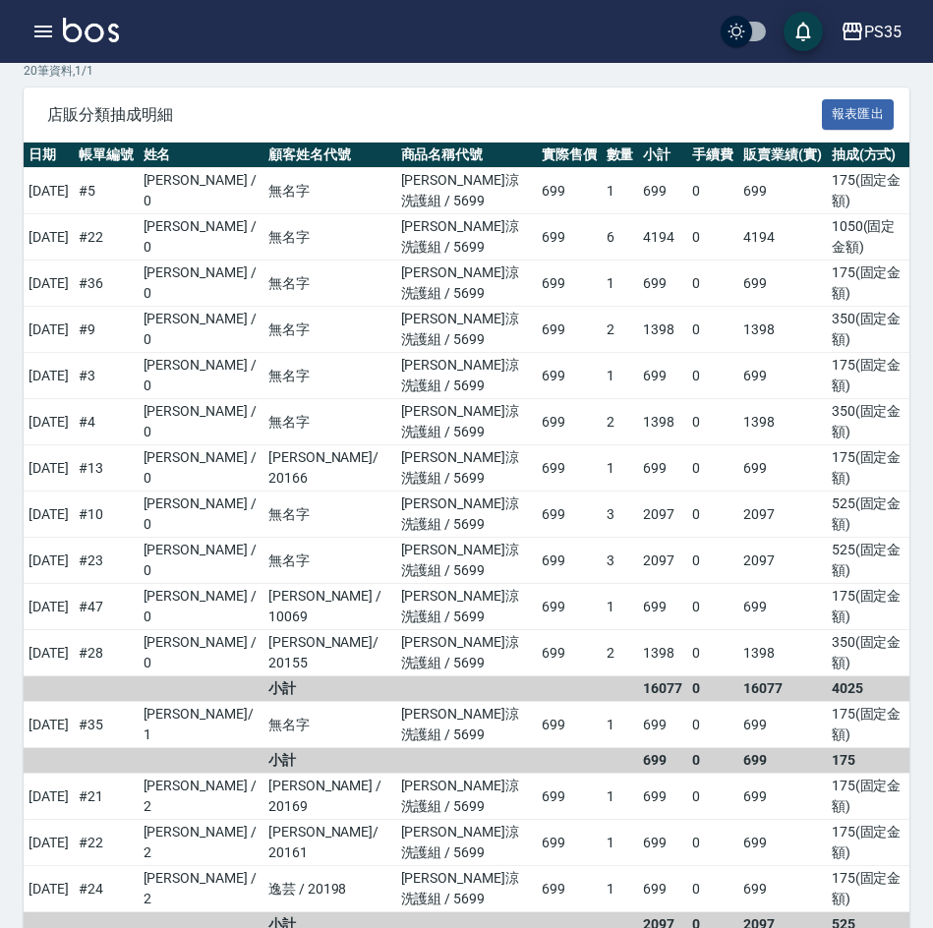
copy td "張郁伶"
click at [883, 39] on div "PS35" at bounding box center [882, 32] width 37 height 25
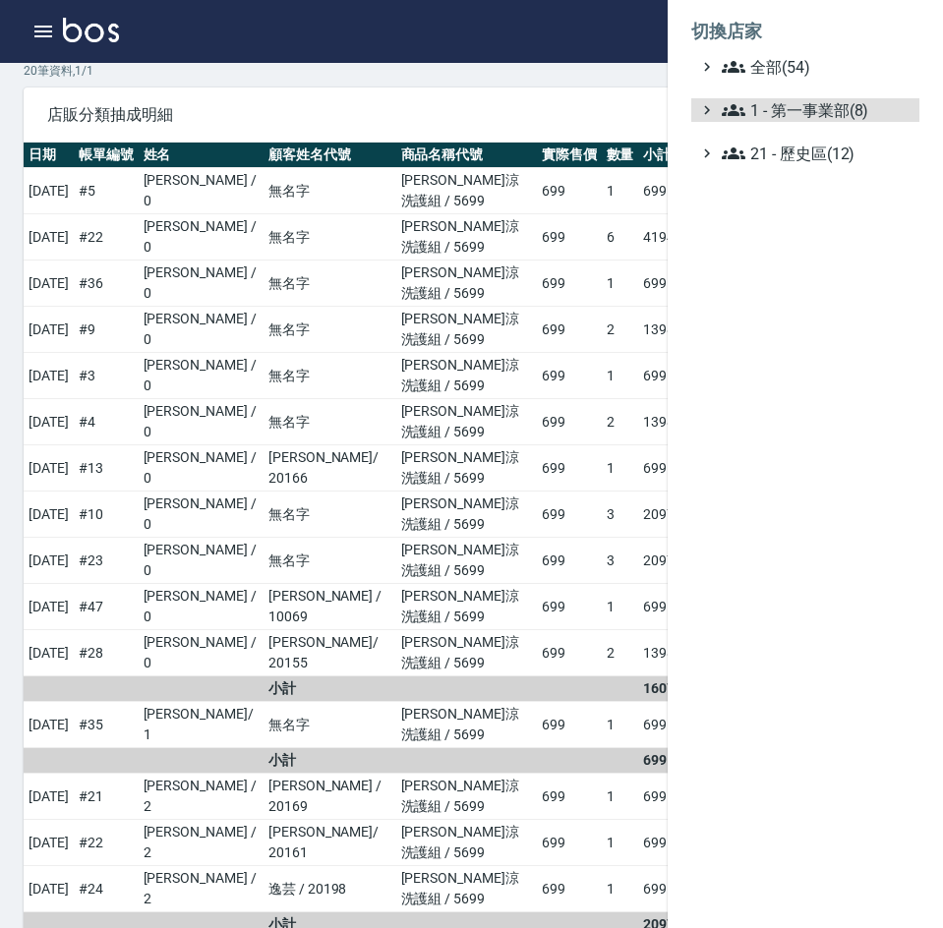
click at [875, 104] on span "1 - 第一事業部(8)" at bounding box center [817, 110] width 190 height 24
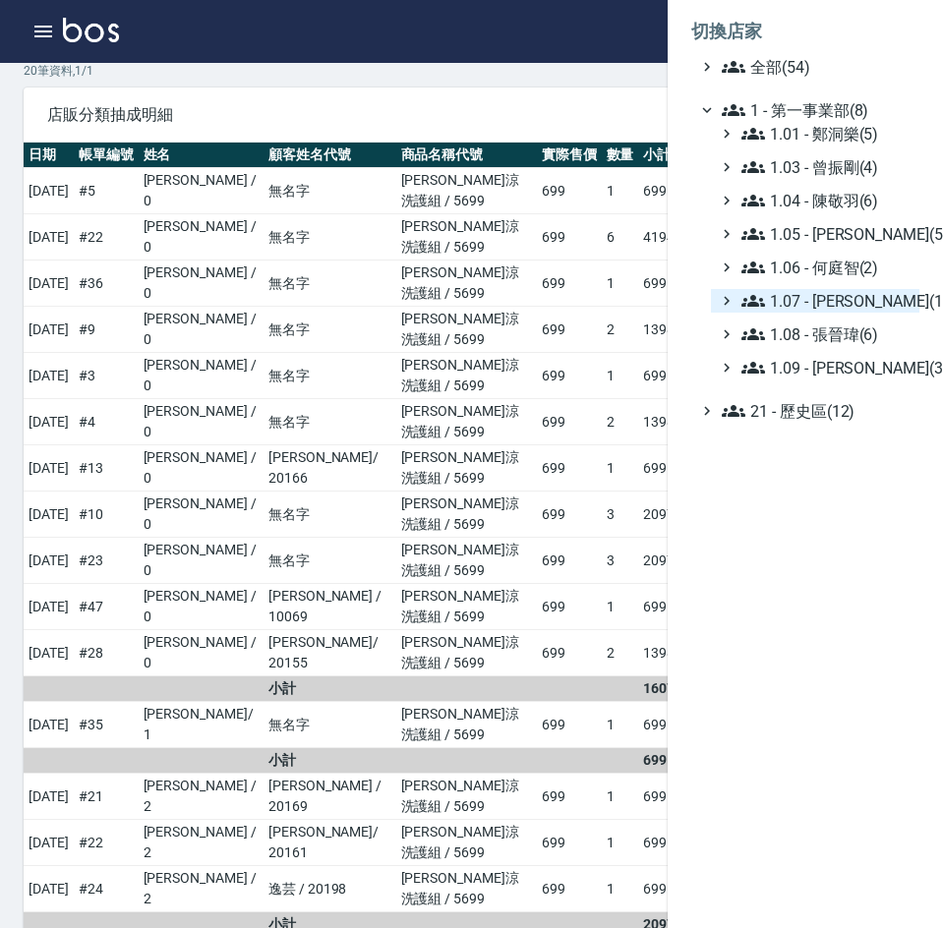
click at [863, 298] on span "1.07 - [PERSON_NAME](11)" at bounding box center [826, 301] width 170 height 24
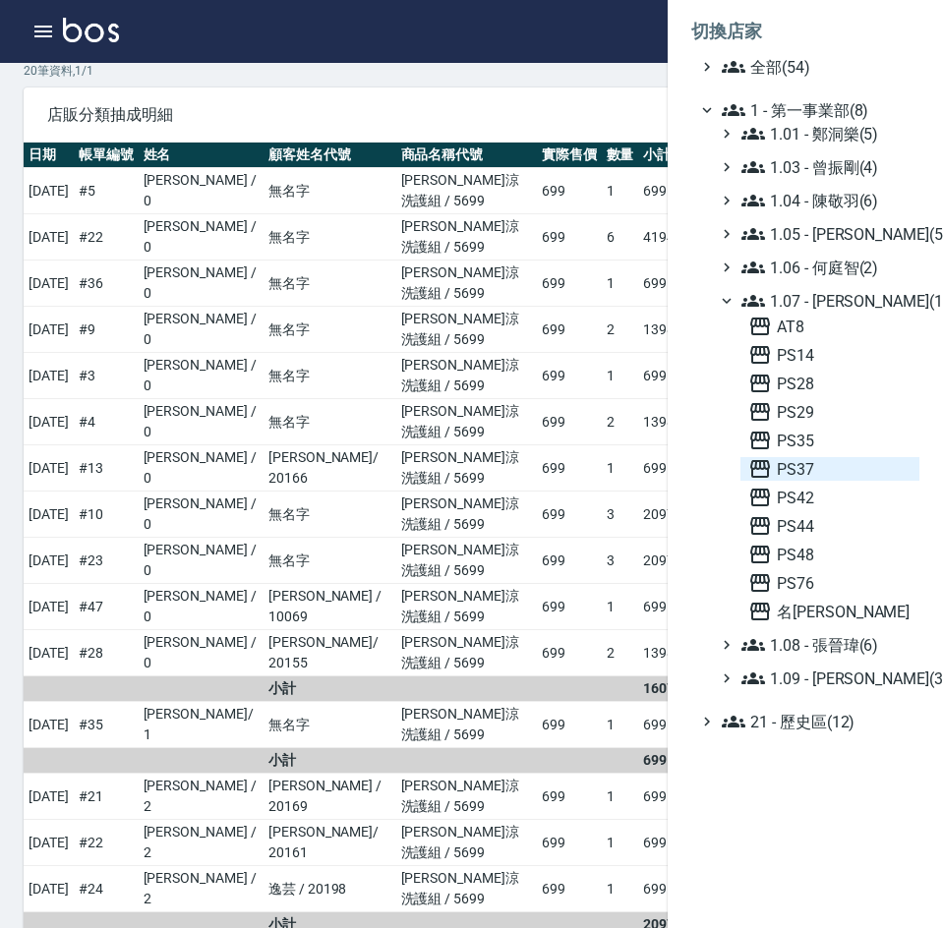
click at [837, 465] on span "PS37" at bounding box center [829, 469] width 163 height 24
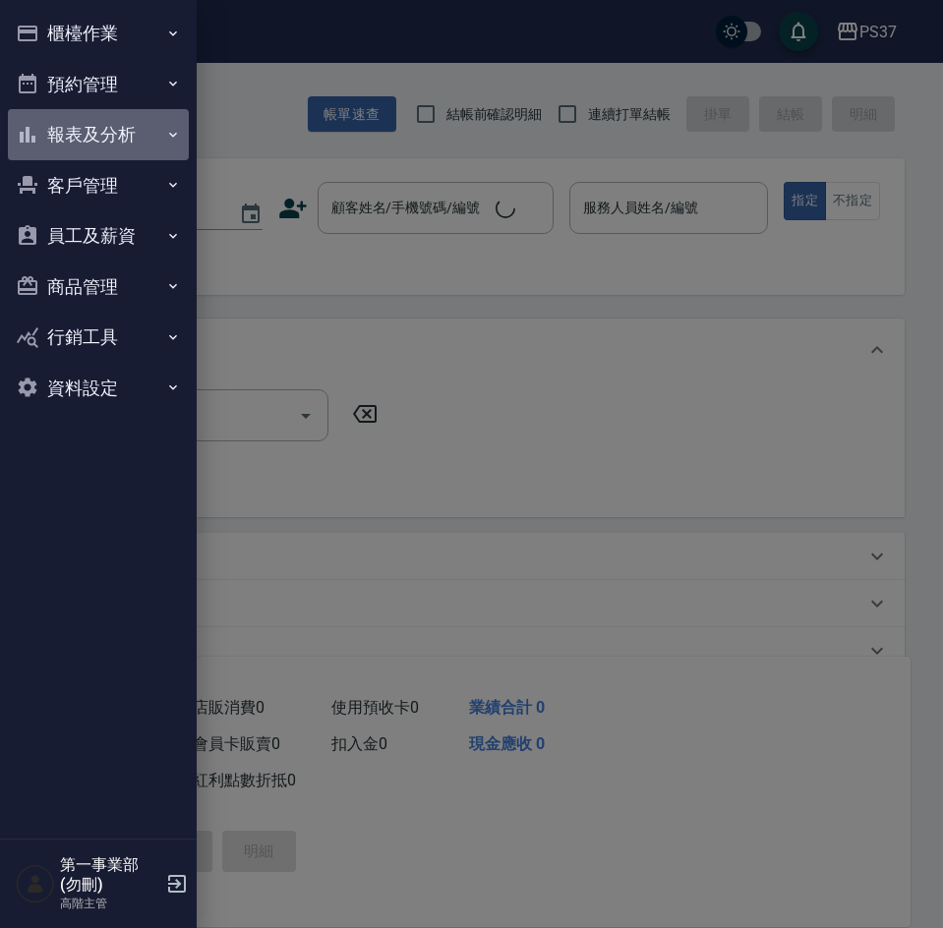
click at [82, 135] on button "報表及分析" at bounding box center [98, 134] width 181 height 51
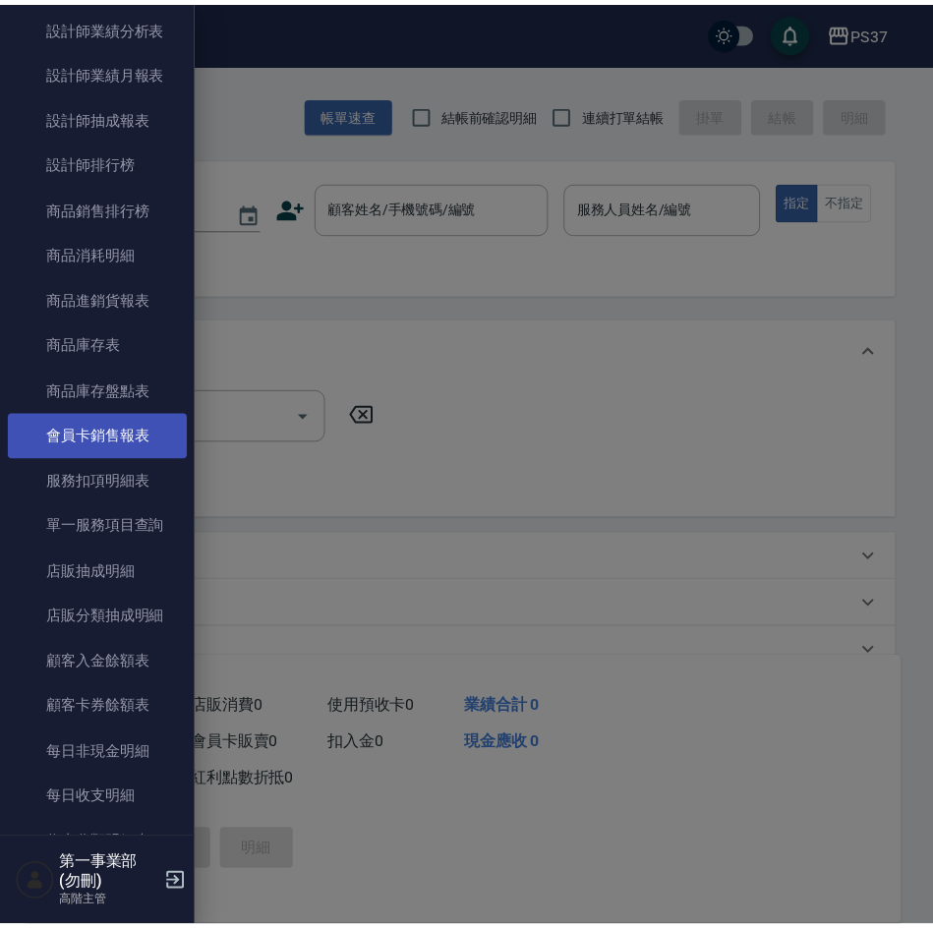
scroll to position [885, 0]
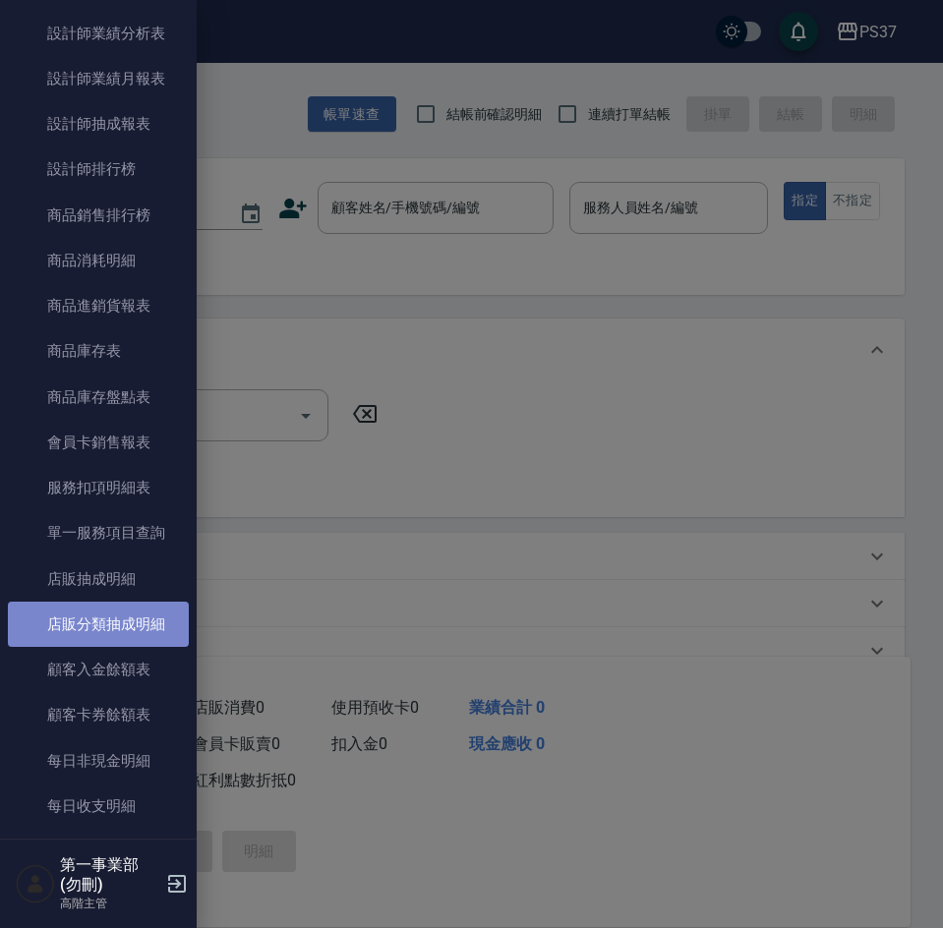
click at [135, 609] on link "店販分類抽成明細" at bounding box center [98, 624] width 181 height 45
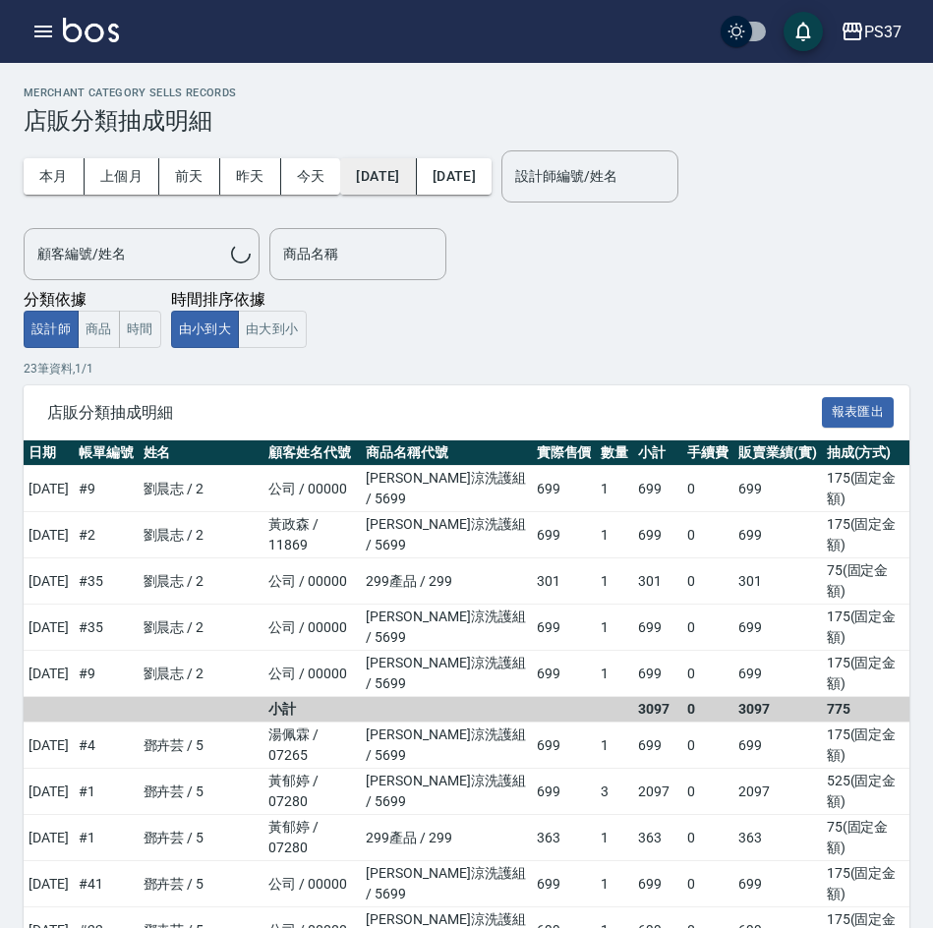
click at [410, 181] on button "[DATE]" at bounding box center [378, 176] width 76 height 36
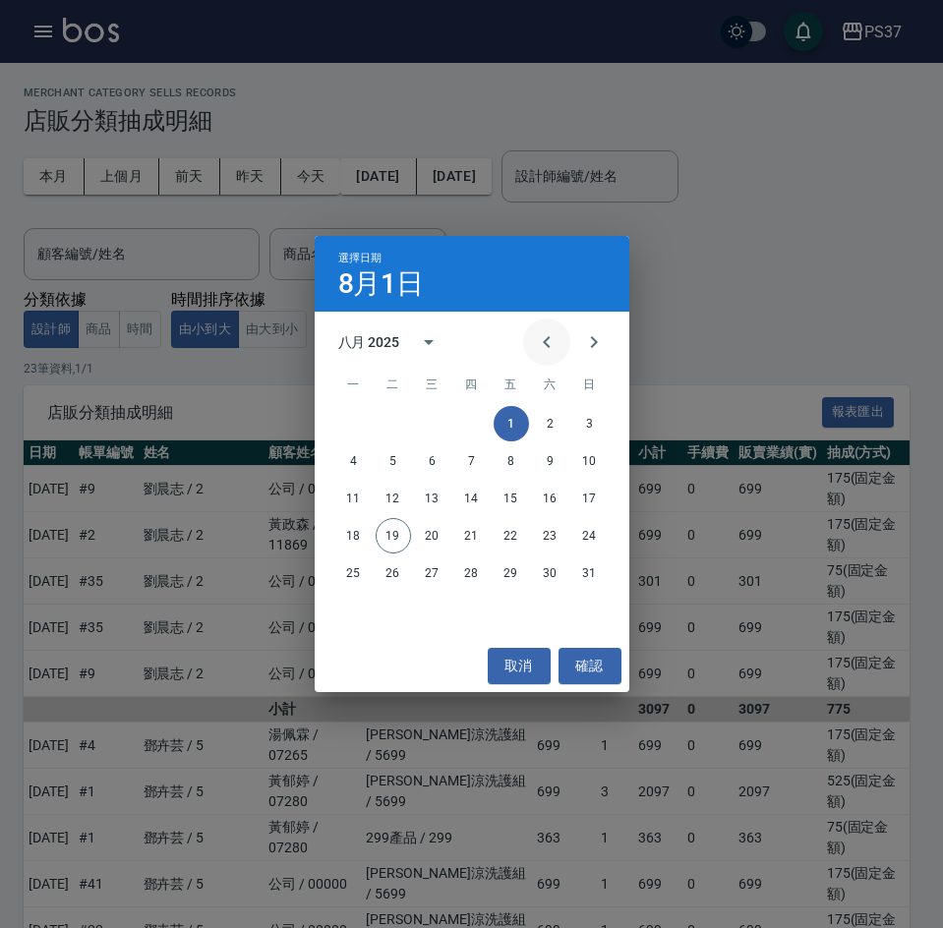
click at [546, 346] on icon "Previous month" at bounding box center [547, 342] width 24 height 24
click at [389, 503] on button "15" at bounding box center [393, 498] width 35 height 35
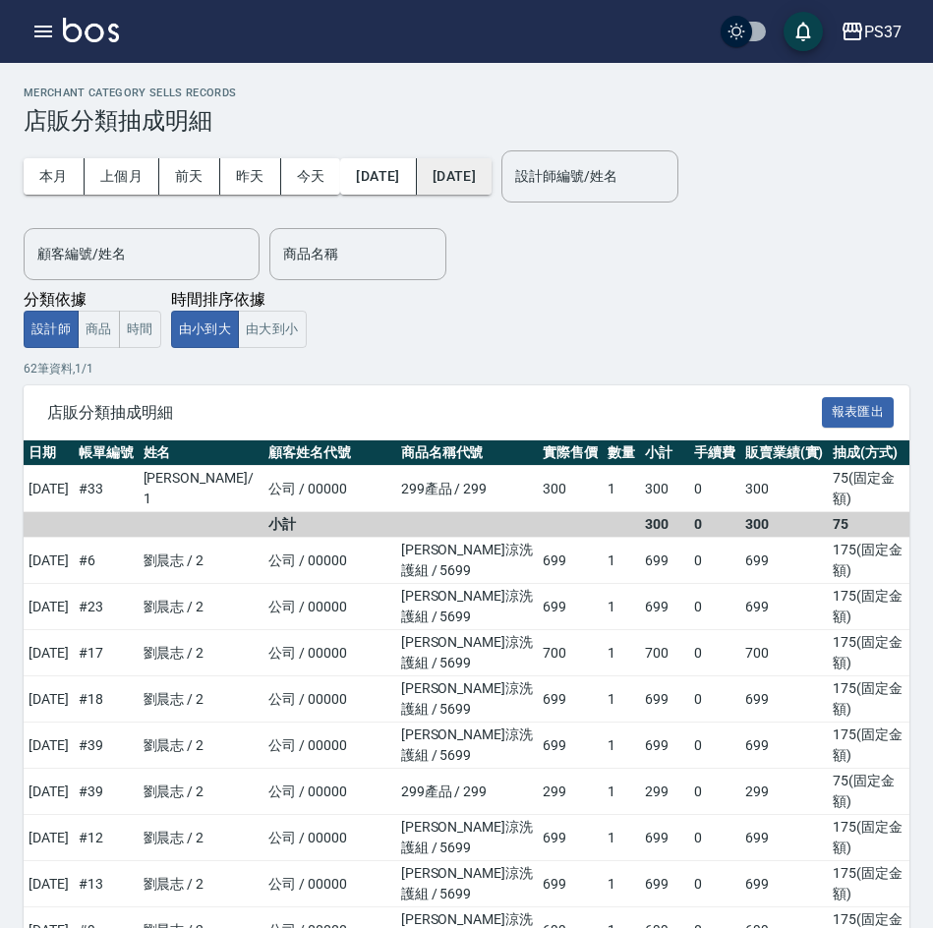
click at [483, 171] on button "[DATE]" at bounding box center [454, 176] width 75 height 36
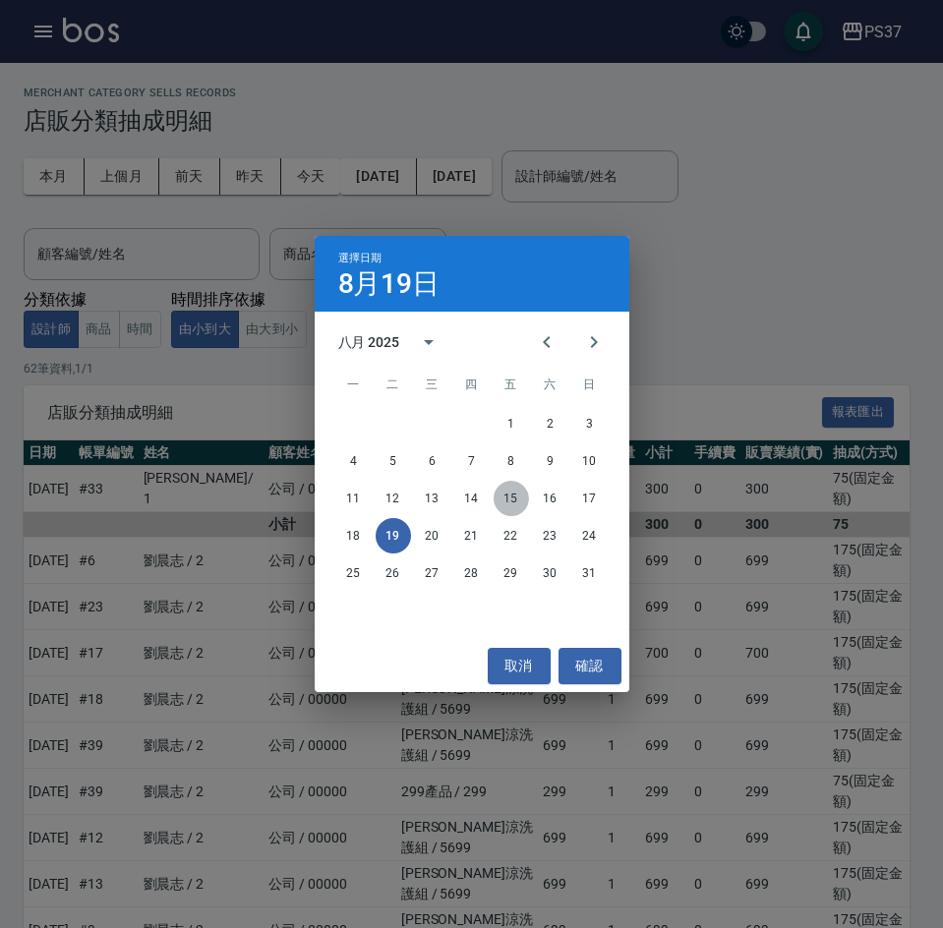
click at [517, 494] on button "15" at bounding box center [511, 498] width 35 height 35
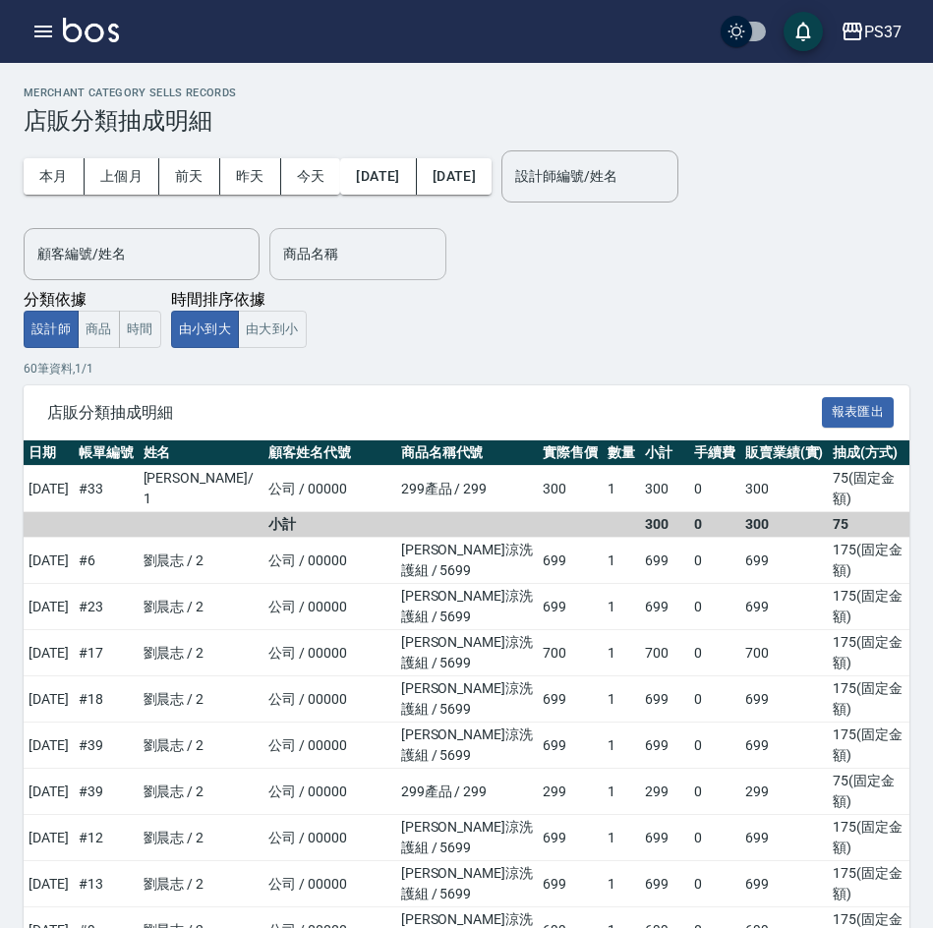
click at [368, 256] on input "商品名稱" at bounding box center [357, 254] width 159 height 34
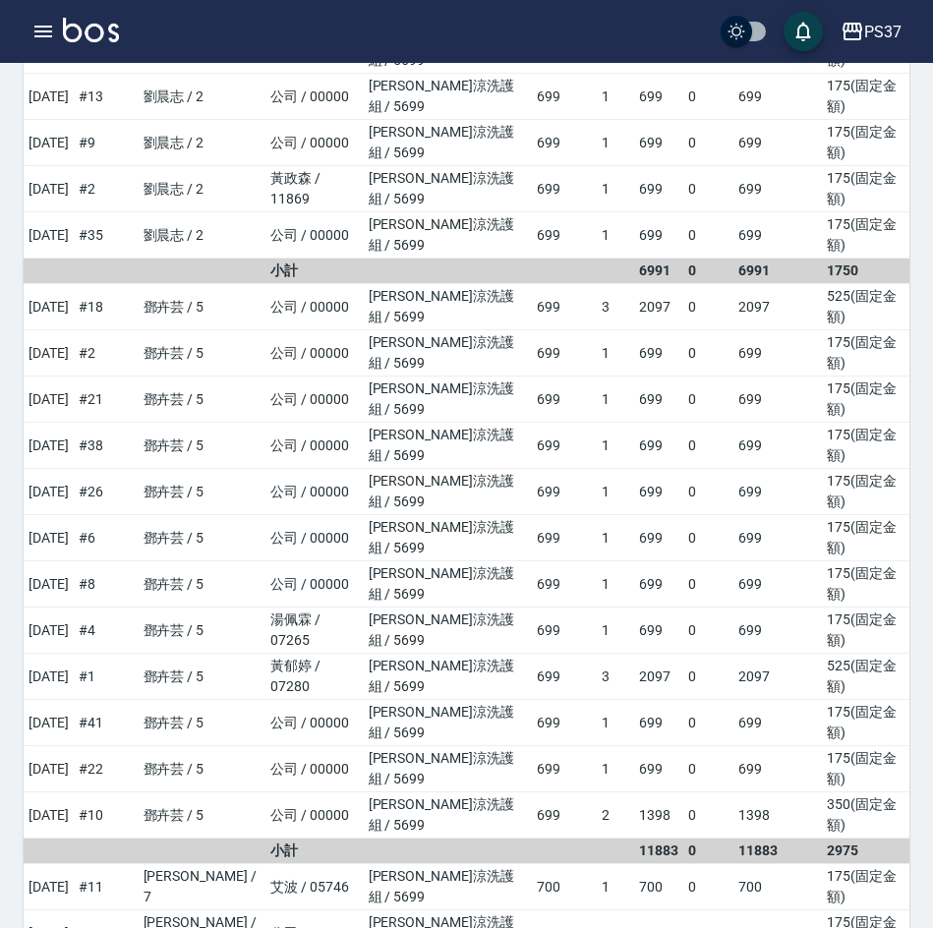
scroll to position [911, 0]
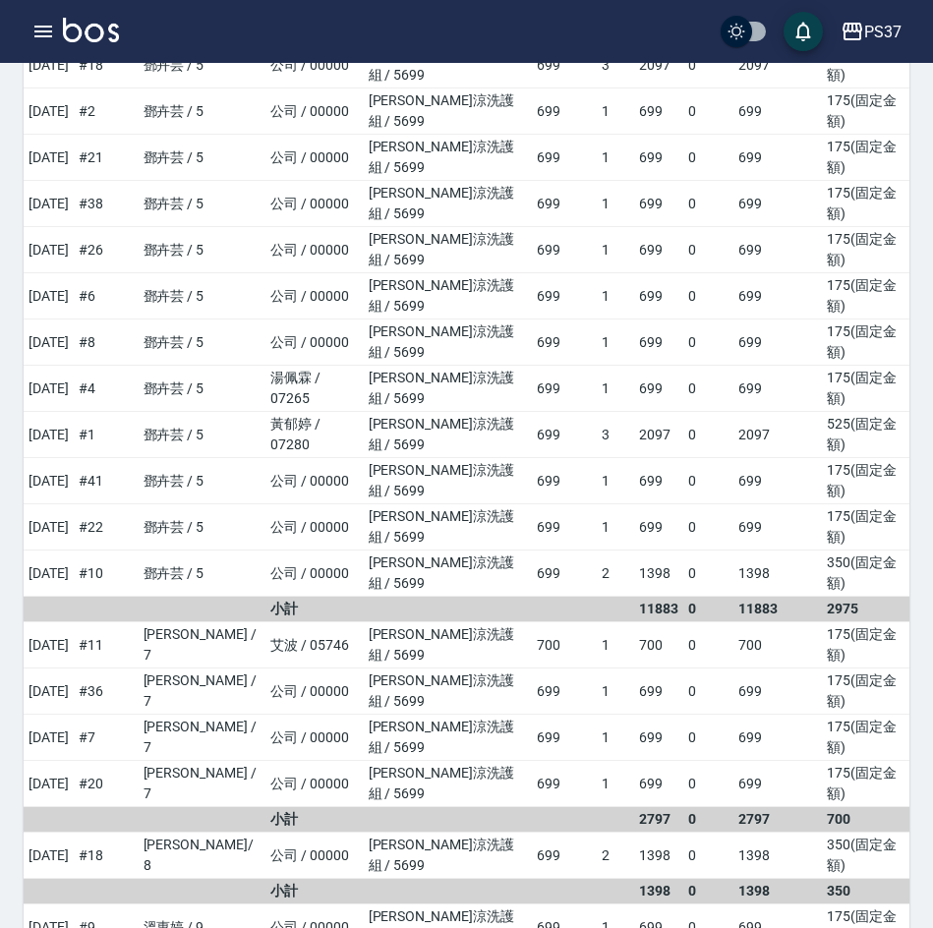
type input "水水沁涼洗護組"
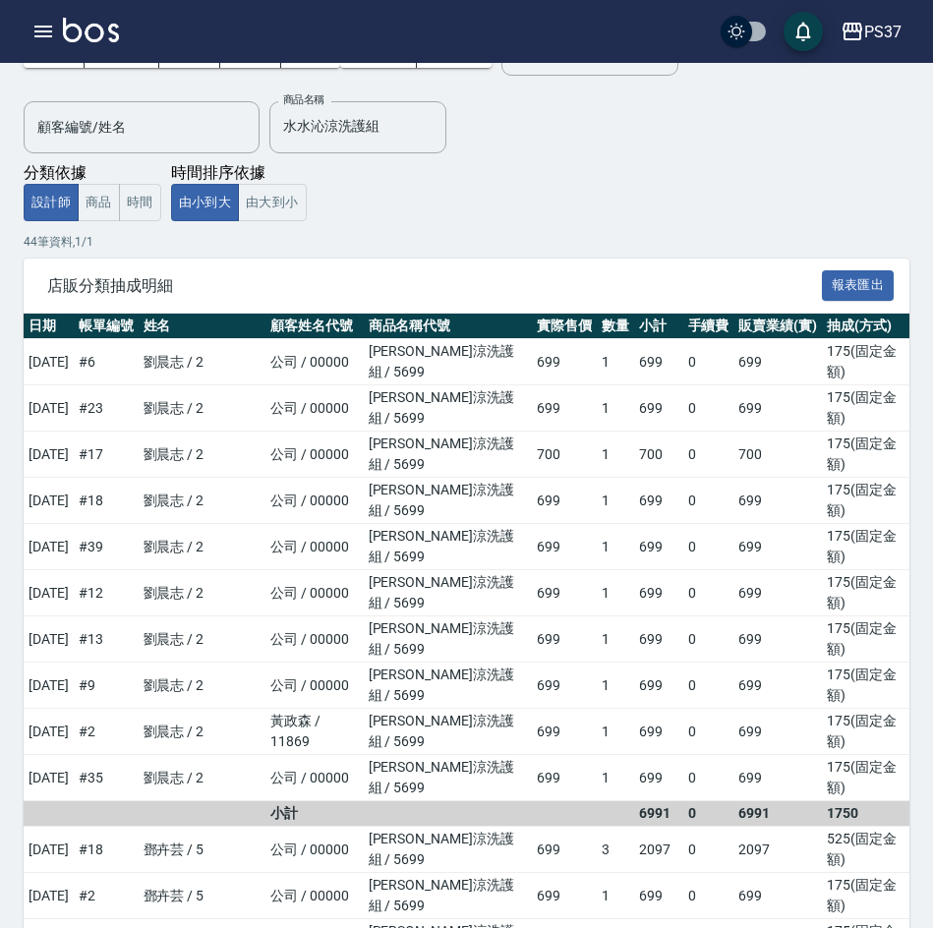
scroll to position [125, 0]
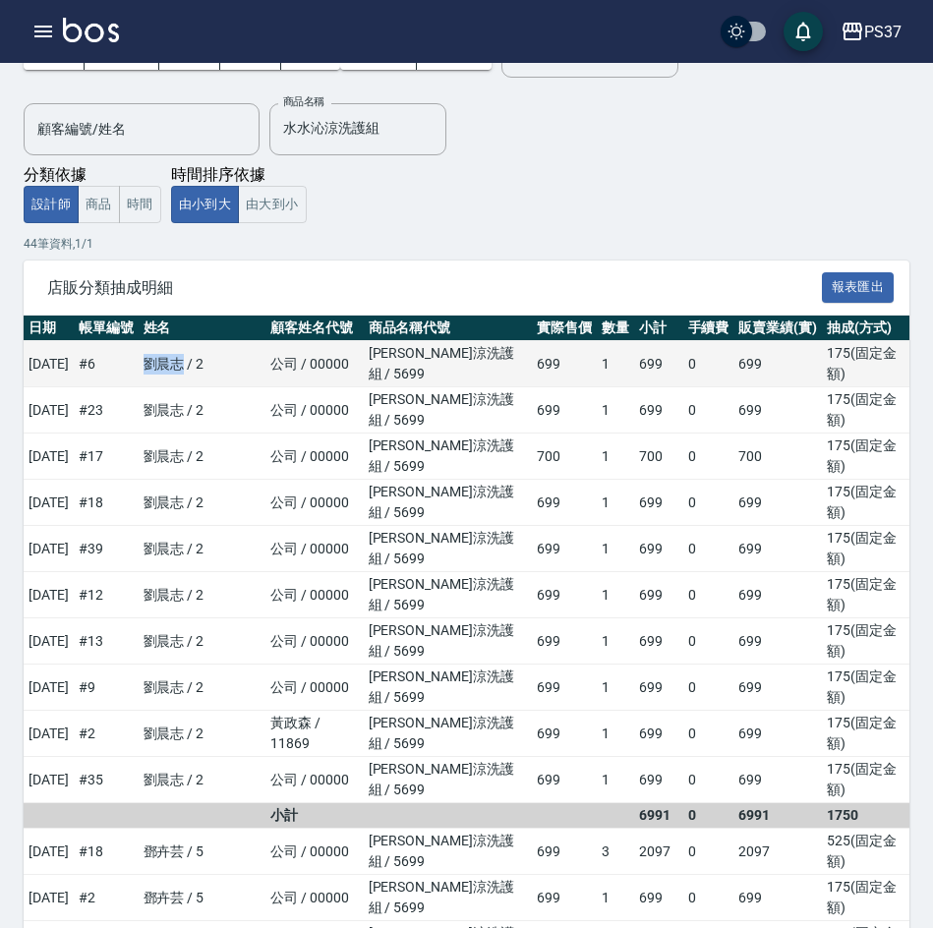
drag, startPoint x: 189, startPoint y: 355, endPoint x: 219, endPoint y: 359, distance: 30.7
click at [219, 359] on td "劉晨志 / 2" at bounding box center [203, 364] width 128 height 46
copy td "劉晨志"
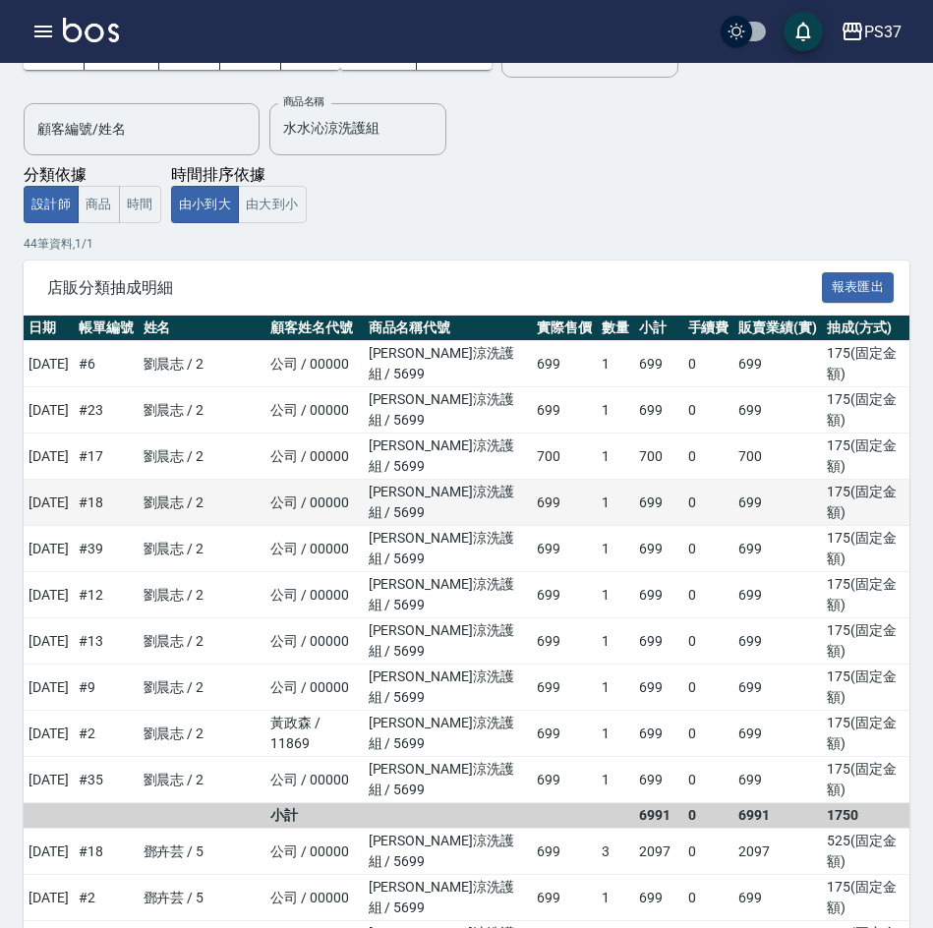
drag, startPoint x: 561, startPoint y: 511, endPoint x: 581, endPoint y: 438, distance: 76.3
click at [561, 618] on td "699" at bounding box center [564, 641] width 65 height 46
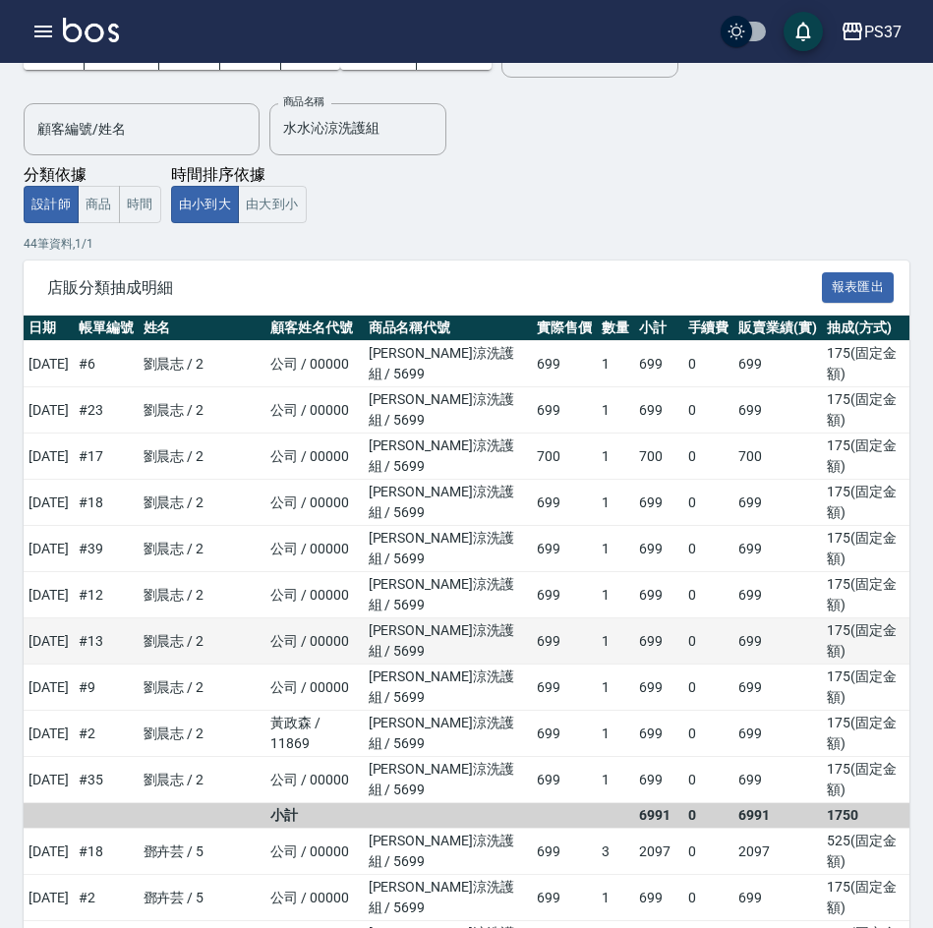
click at [597, 618] on td "1" at bounding box center [615, 641] width 37 height 46
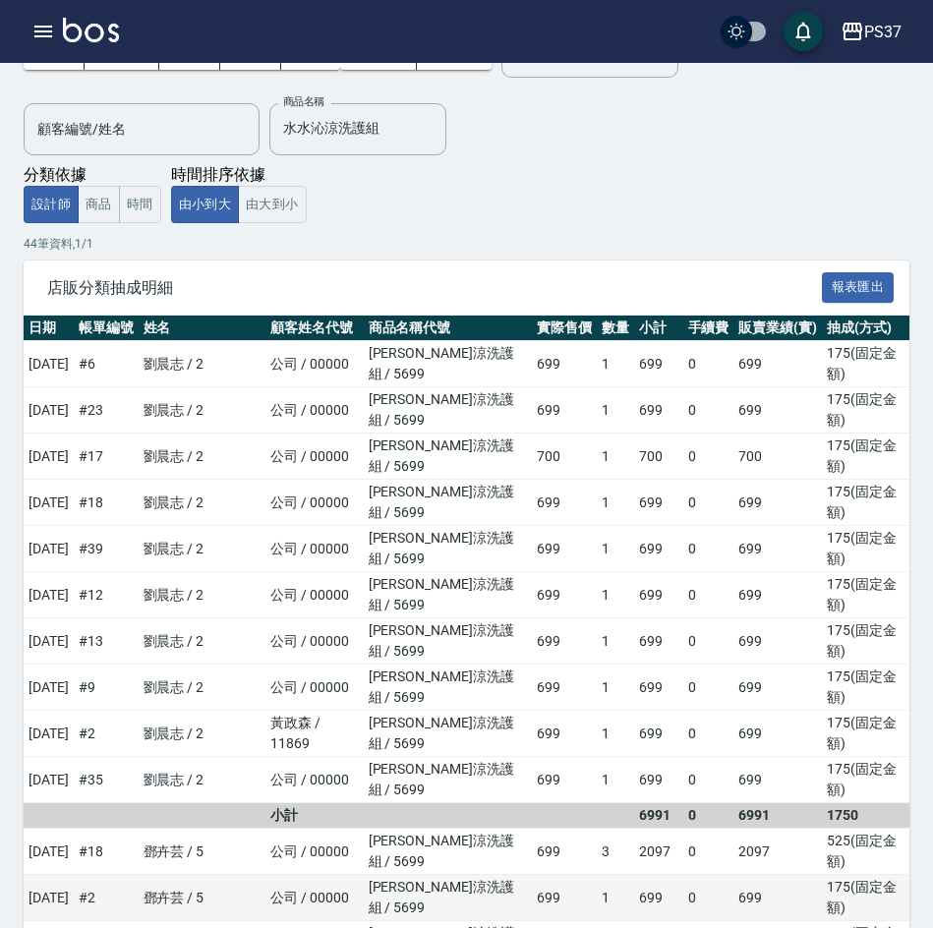
click at [487, 875] on td "[PERSON_NAME]涼洗護組 / 5699" at bounding box center [448, 898] width 168 height 46
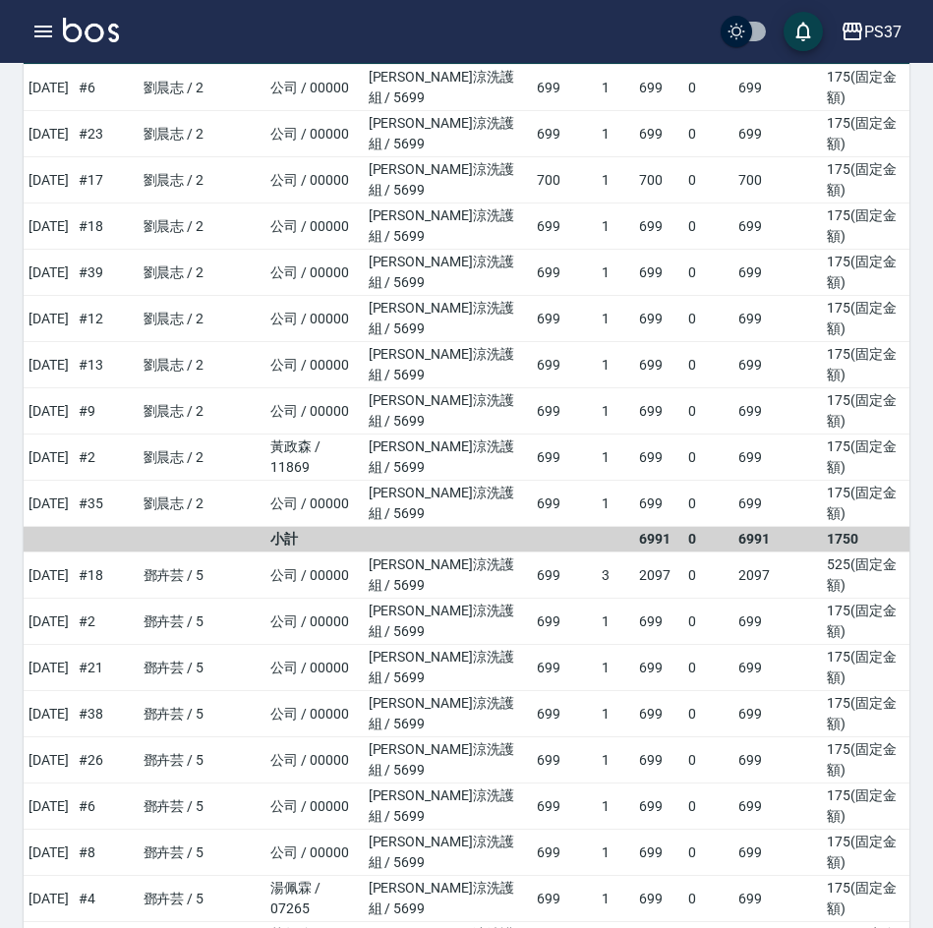
scroll to position [420, 0]
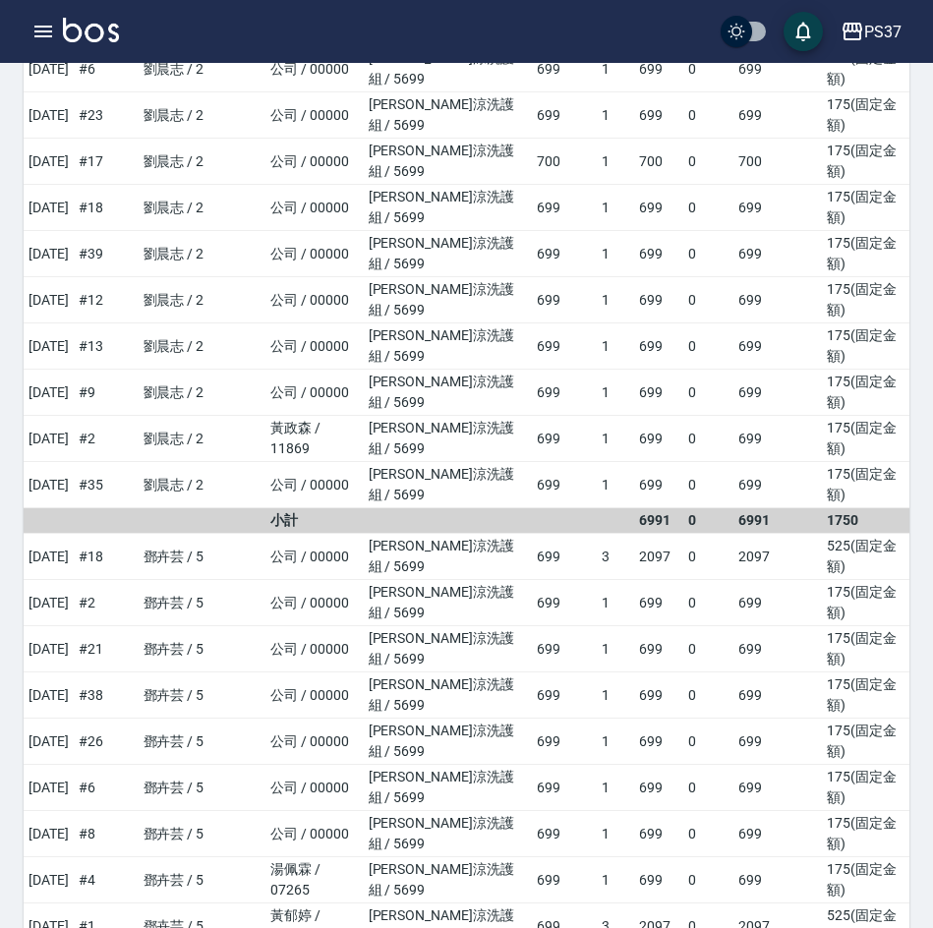
drag, startPoint x: 185, startPoint y: 618, endPoint x: 219, endPoint y: 623, distance: 34.8
copy td "鄧卉芸"
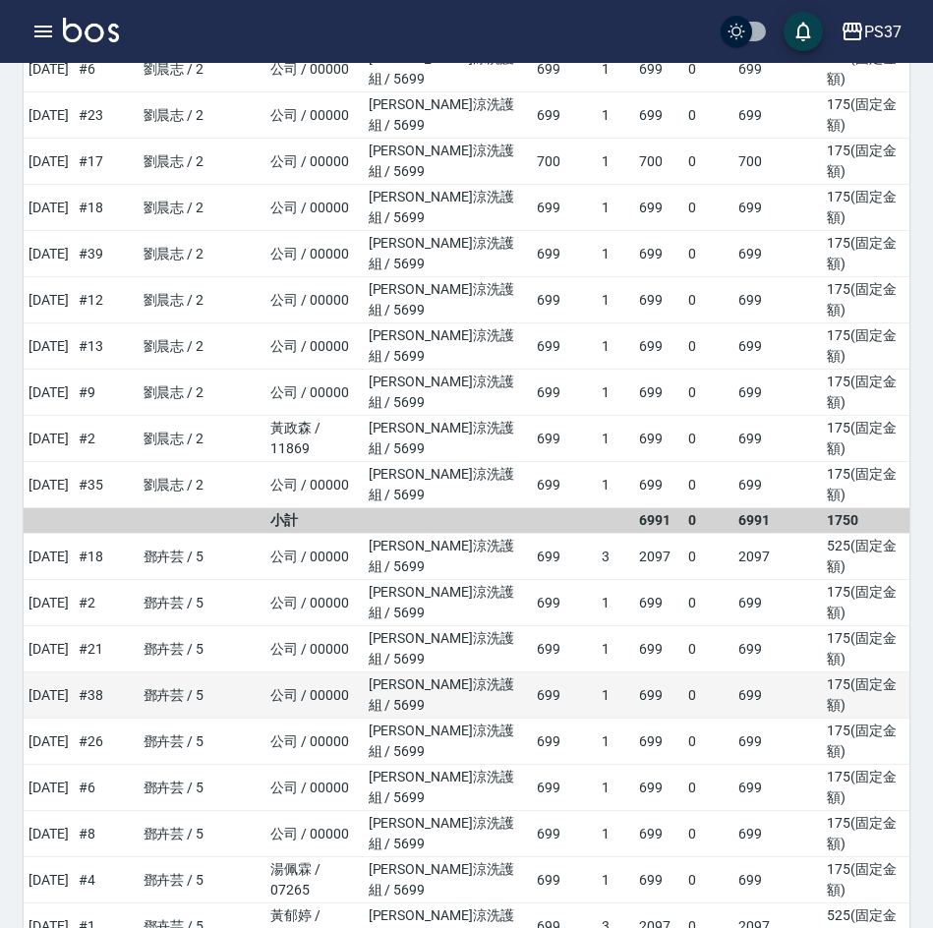
click at [532, 673] on td "699" at bounding box center [564, 696] width 65 height 46
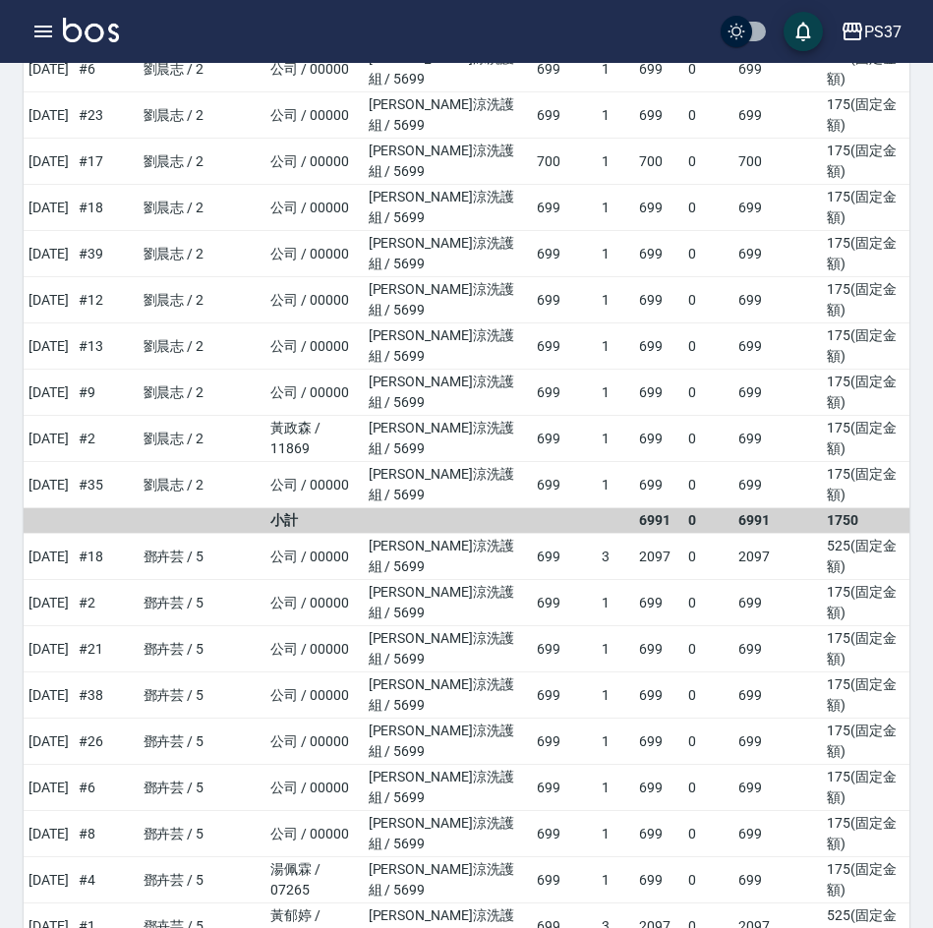
drag, startPoint x: 178, startPoint y: 677, endPoint x: 225, endPoint y: 681, distance: 47.4
copy td "黎氏萍"
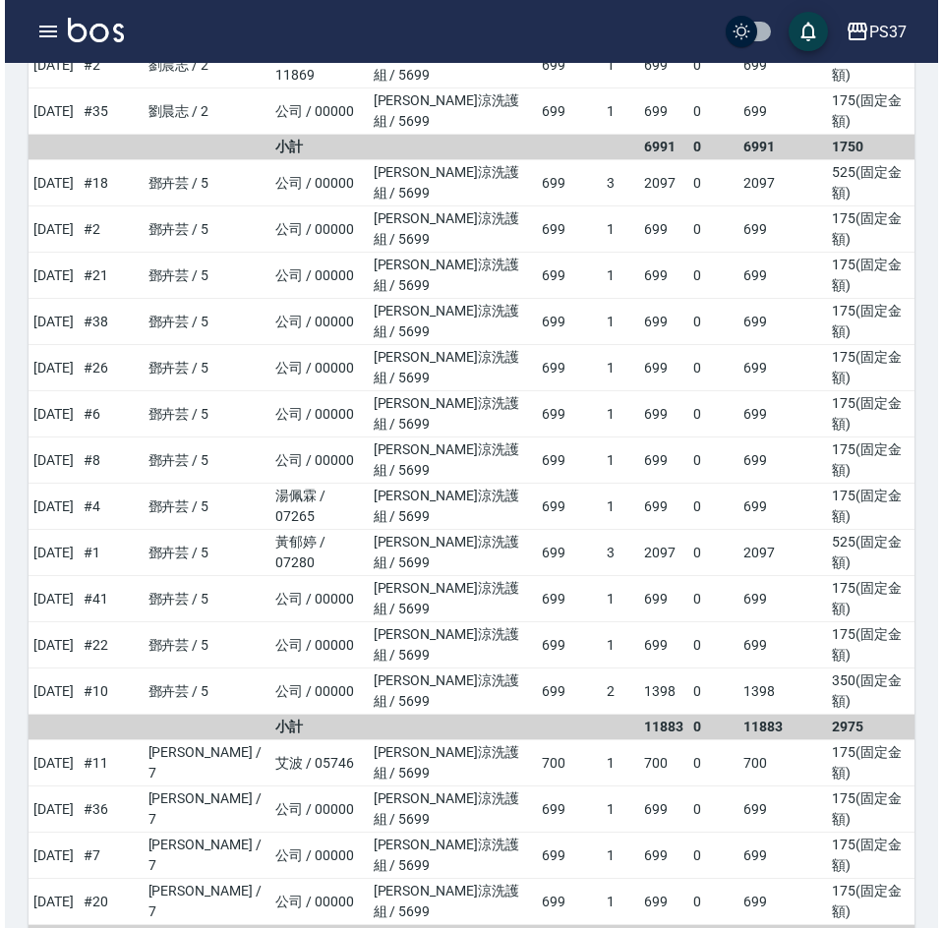
scroll to position [813, 0]
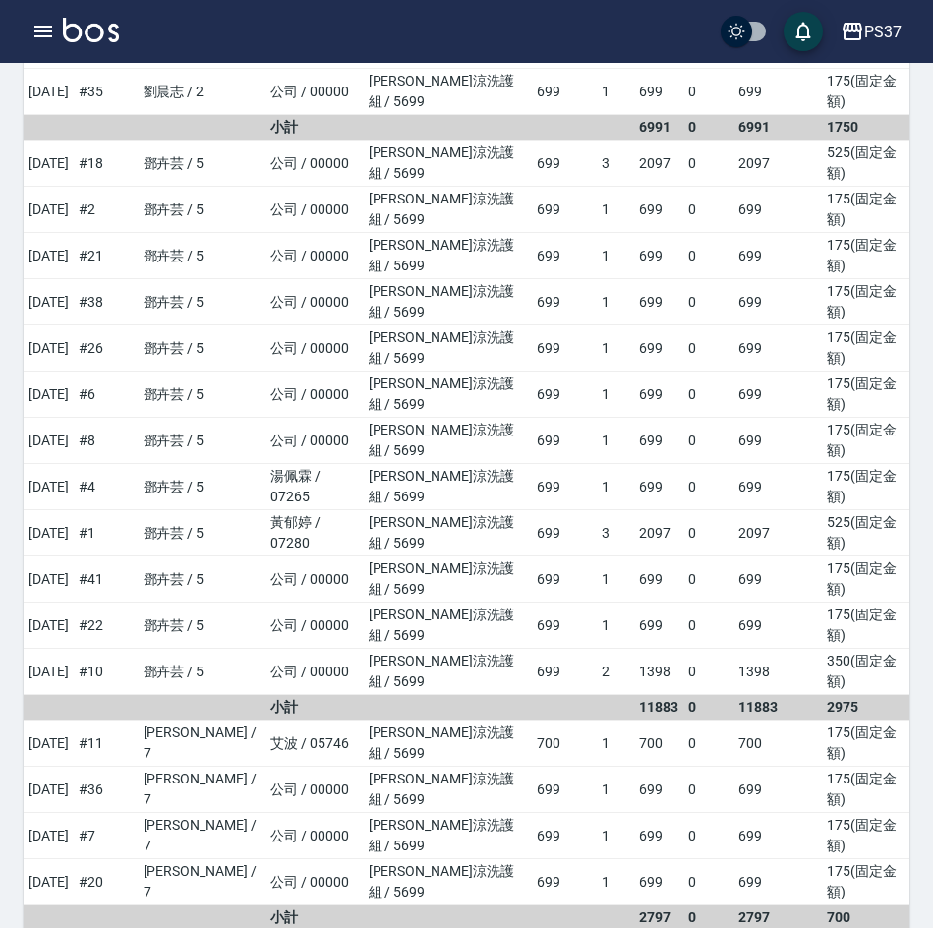
drag, startPoint x: 182, startPoint y: 412, endPoint x: 223, endPoint y: 408, distance: 41.5
copy td "徐雅娟"
drag, startPoint x: 180, startPoint y: 451, endPoint x: 217, endPoint y: 460, distance: 38.4
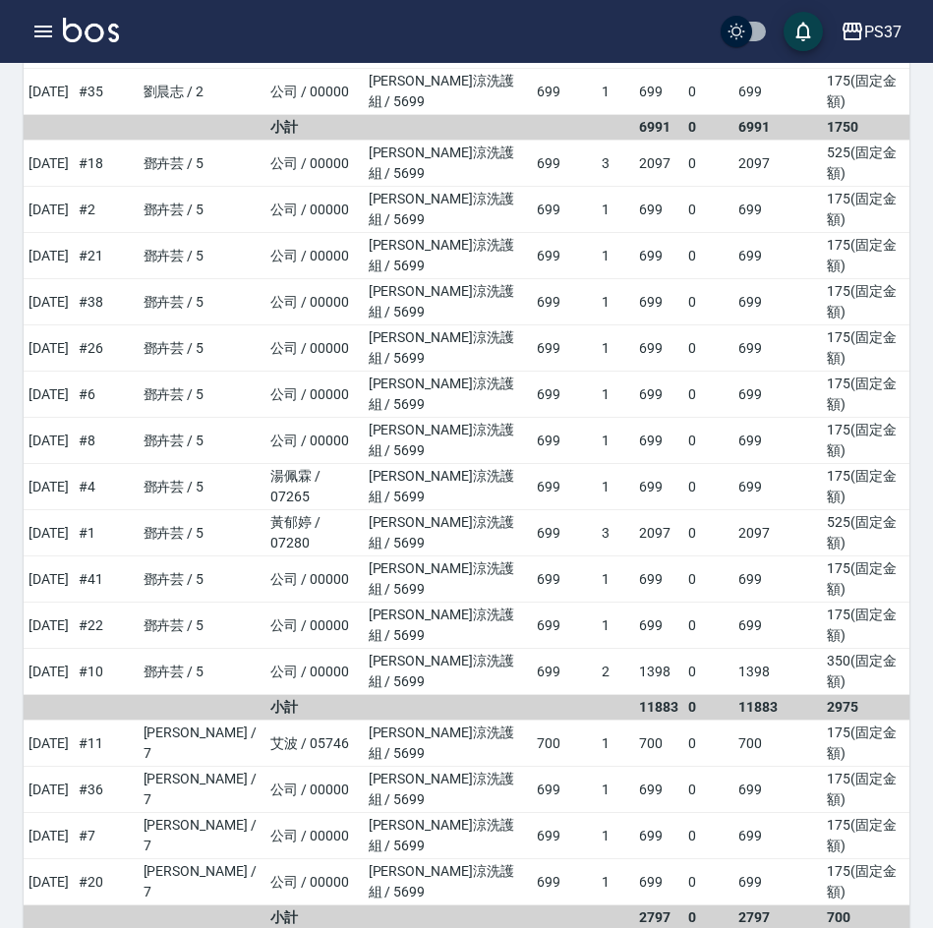
copy td "溫惠婷"
click at [865, 36] on div "PS37" at bounding box center [882, 32] width 37 height 25
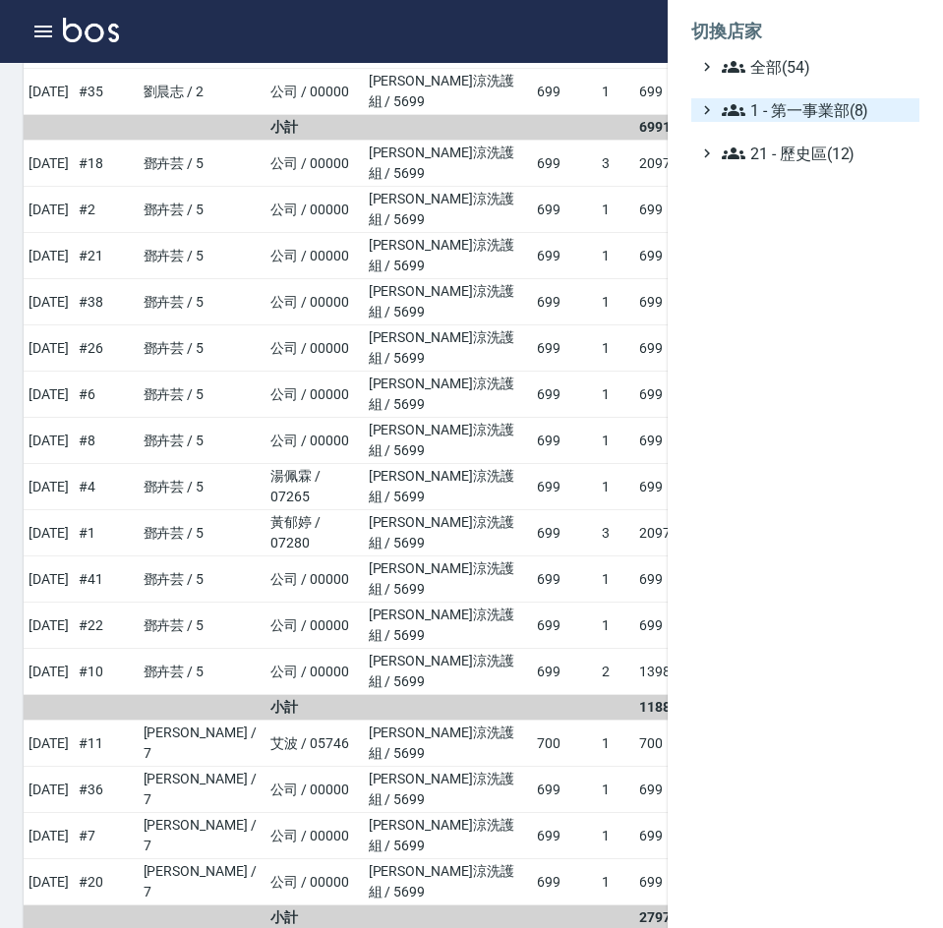
click at [838, 108] on span "1 - 第一事業部(8)" at bounding box center [817, 110] width 190 height 24
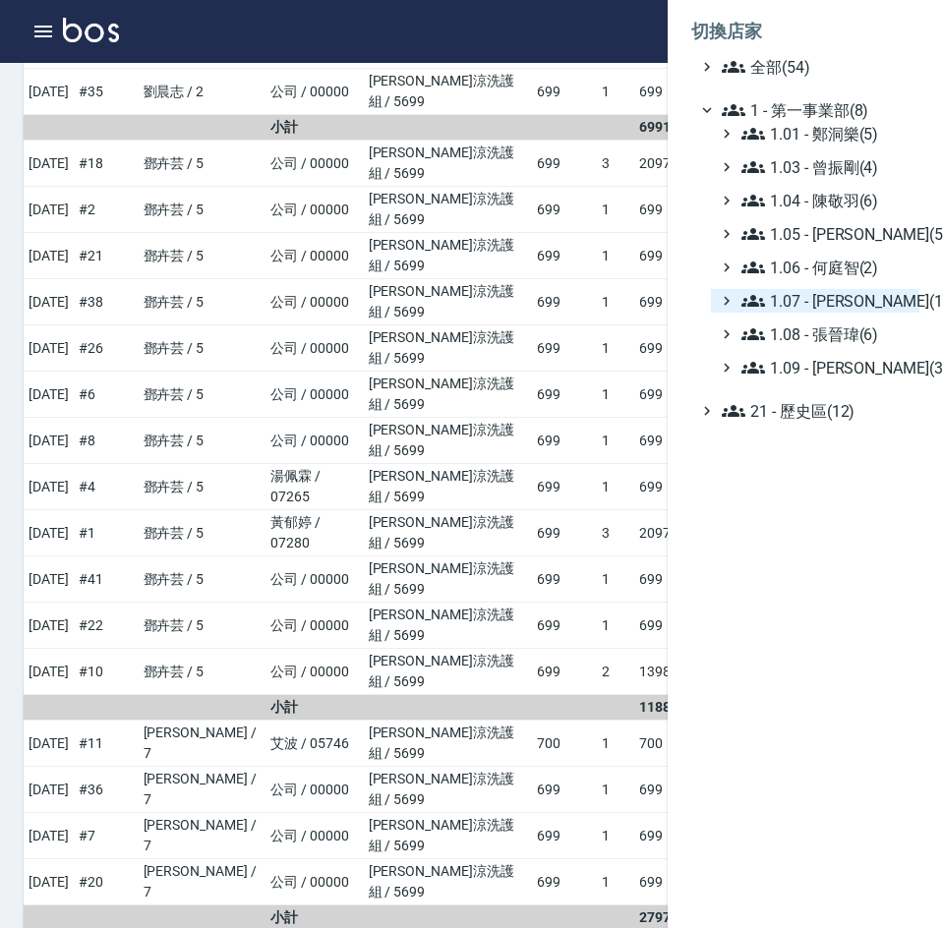
click at [848, 312] on span "1.07 - [PERSON_NAME](11)" at bounding box center [826, 301] width 170 height 24
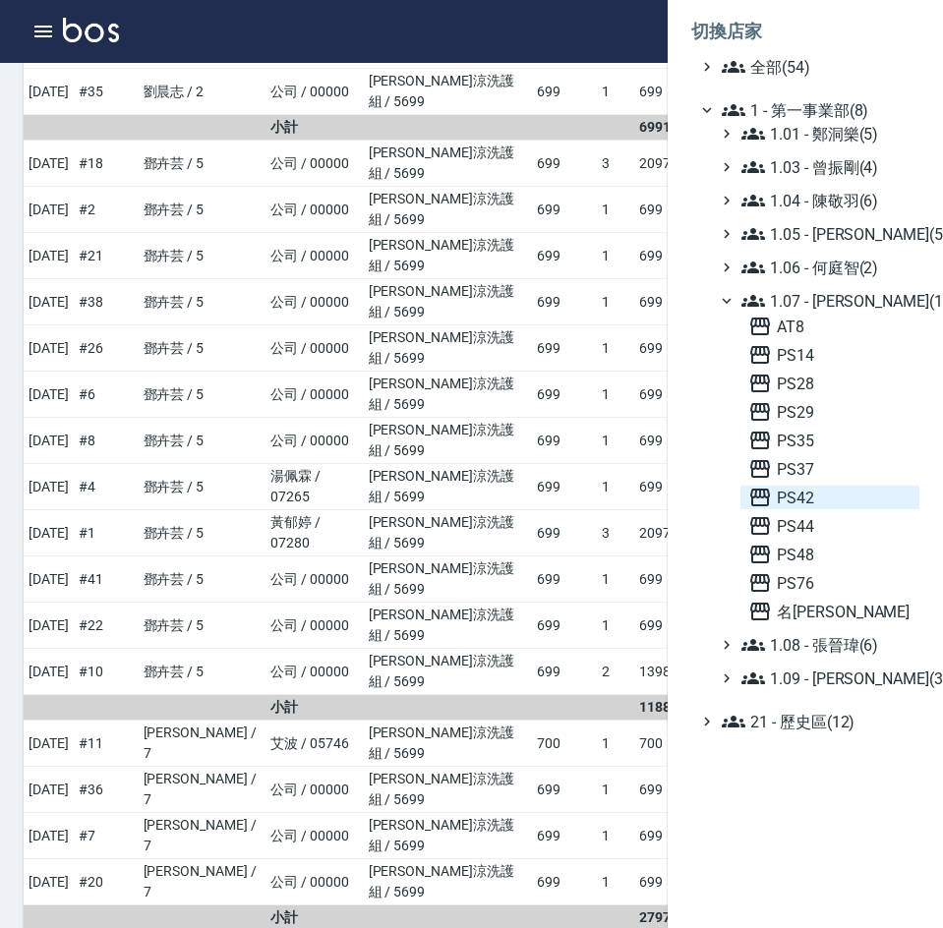
click at [826, 501] on span "PS42" at bounding box center [829, 498] width 163 height 24
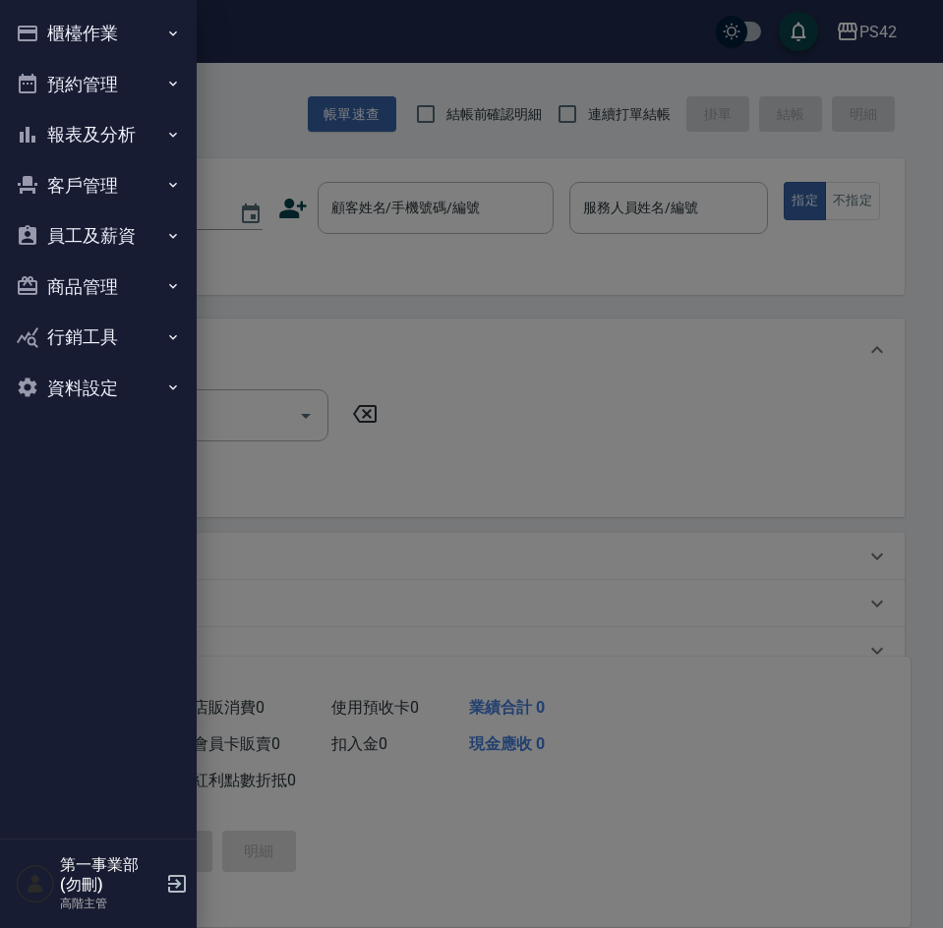
click at [91, 128] on button "報表及分析" at bounding box center [98, 134] width 181 height 51
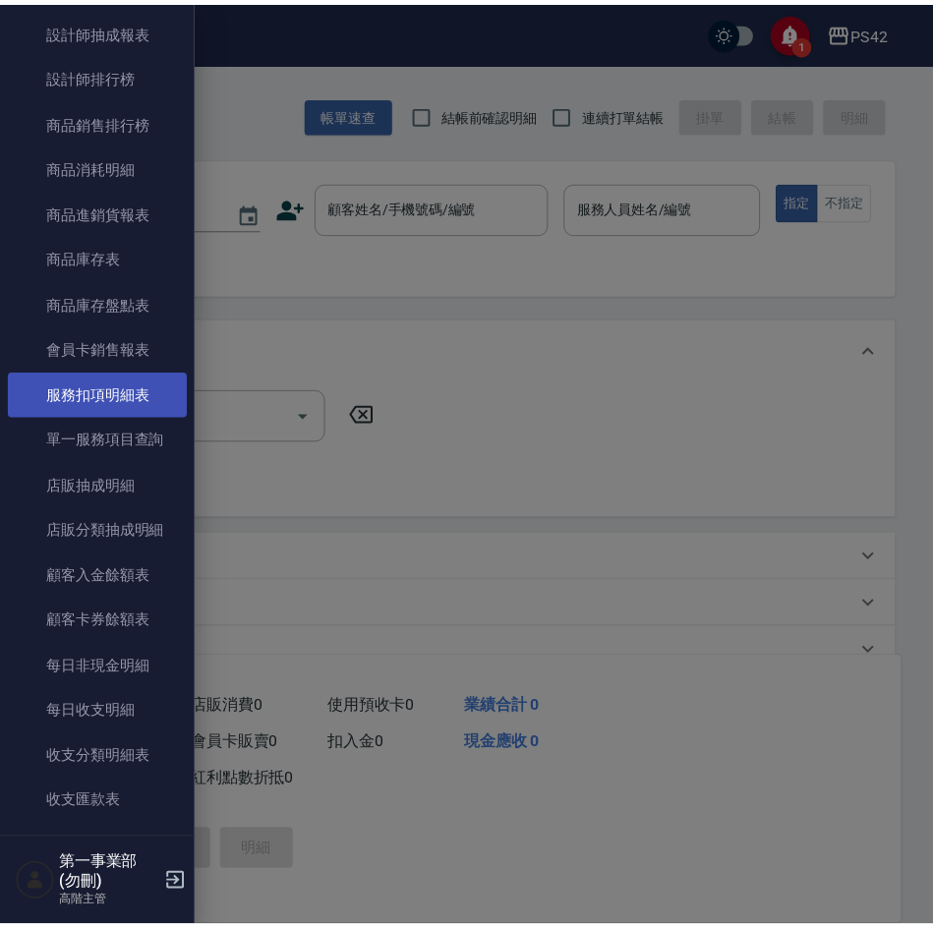
scroll to position [983, 0]
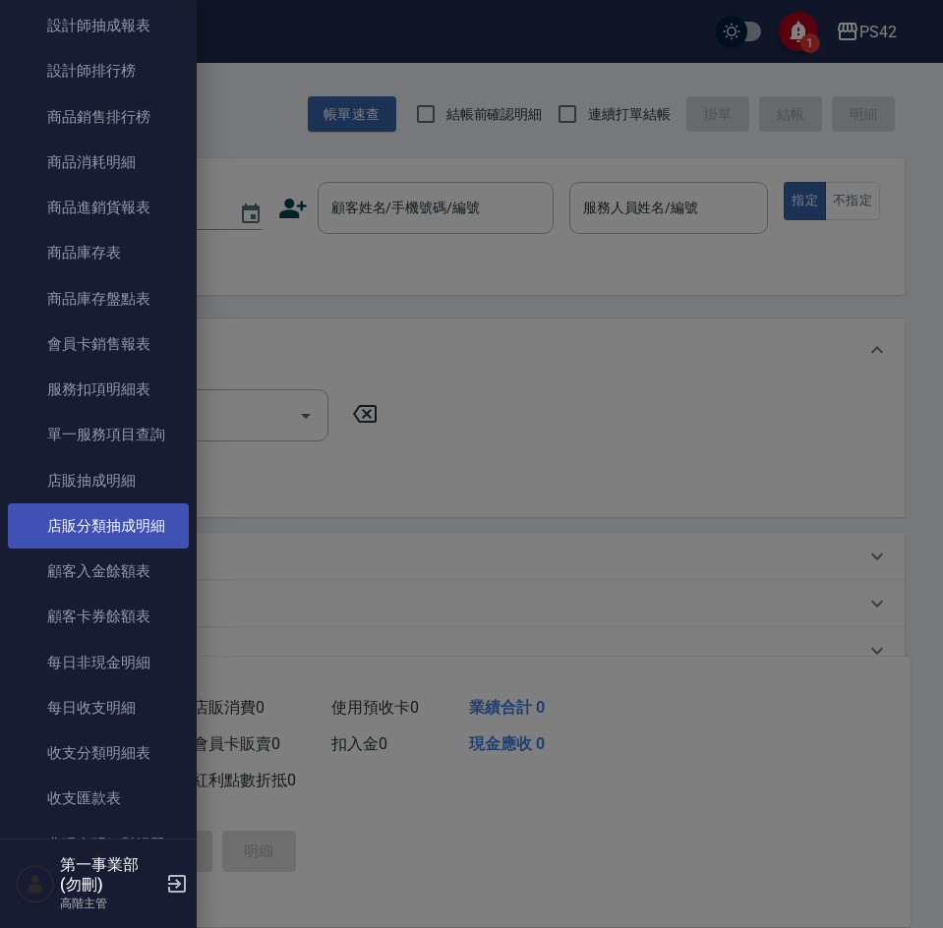
click at [108, 510] on link "店販分類抽成明細" at bounding box center [98, 525] width 181 height 45
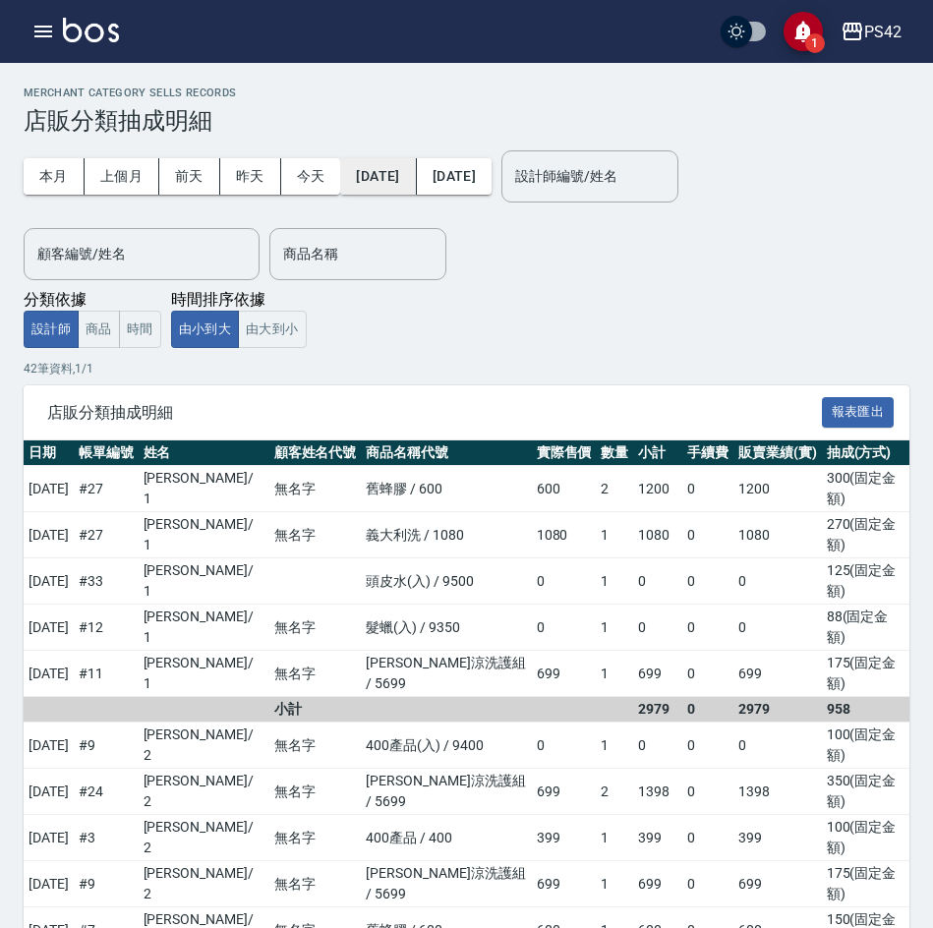
click at [404, 175] on button "[DATE]" at bounding box center [378, 176] width 76 height 36
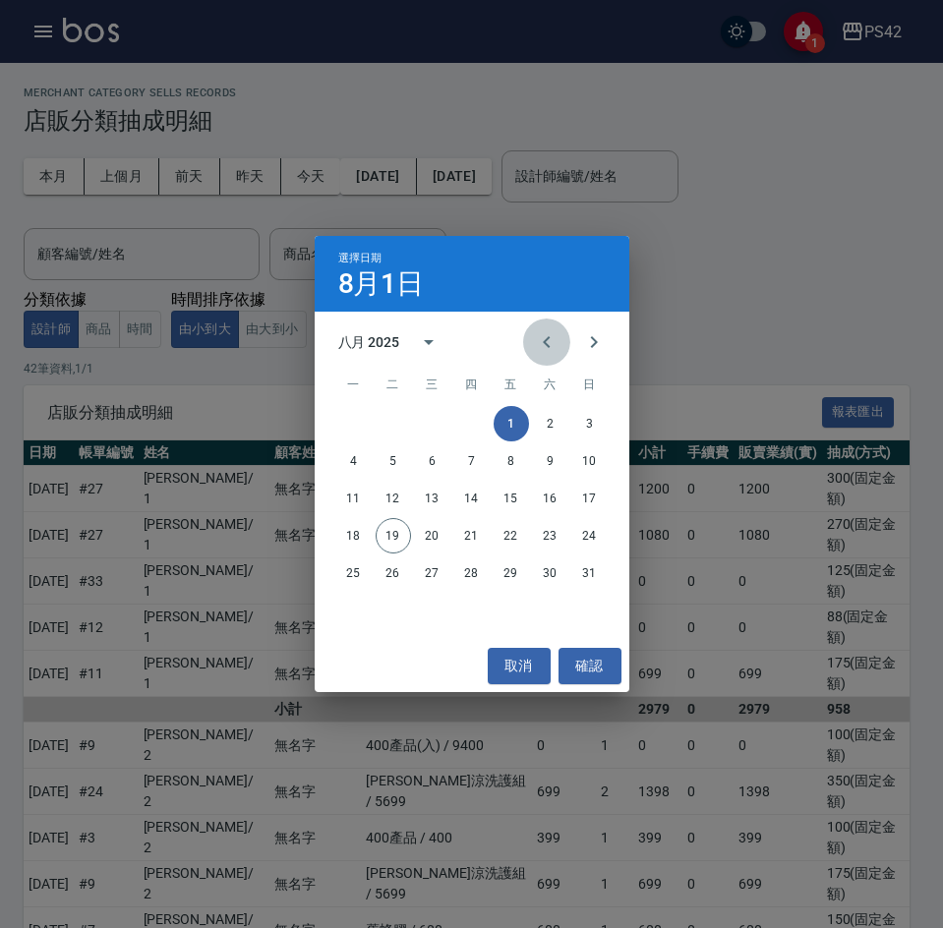
click at [558, 354] on icon "Previous month" at bounding box center [547, 342] width 24 height 24
click at [395, 501] on button "15" at bounding box center [393, 498] width 35 height 35
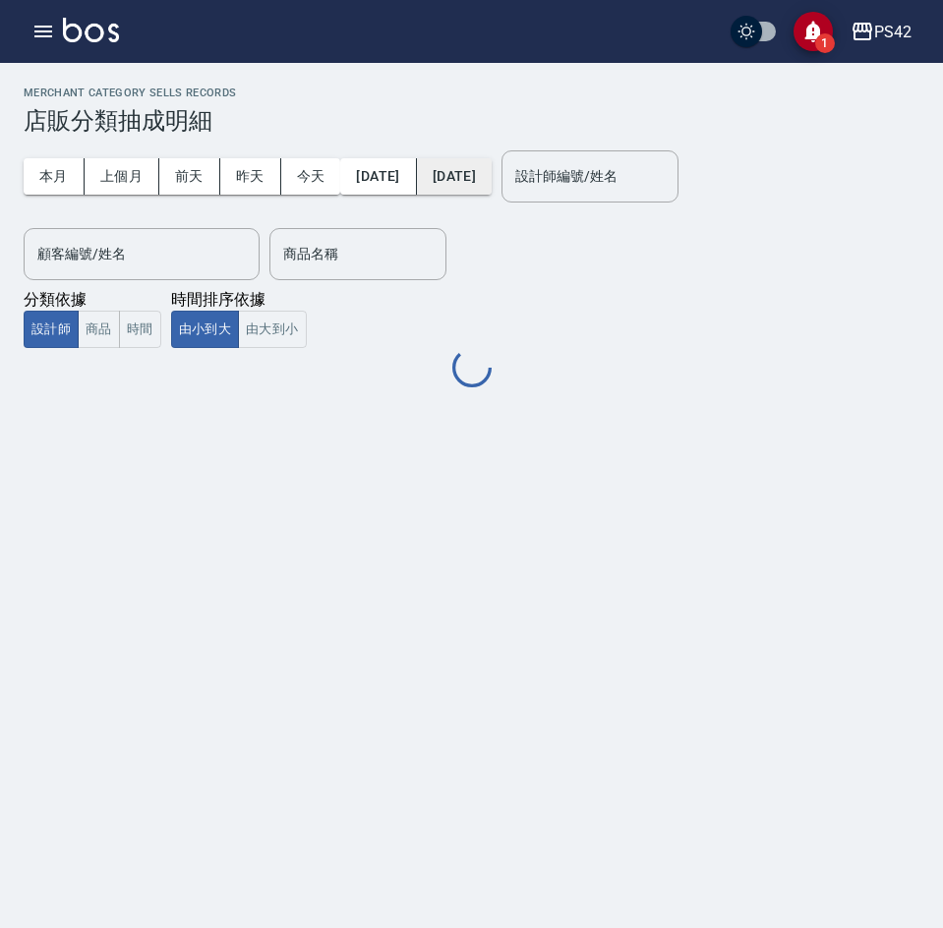
click at [492, 160] on button "[DATE]" at bounding box center [454, 176] width 75 height 36
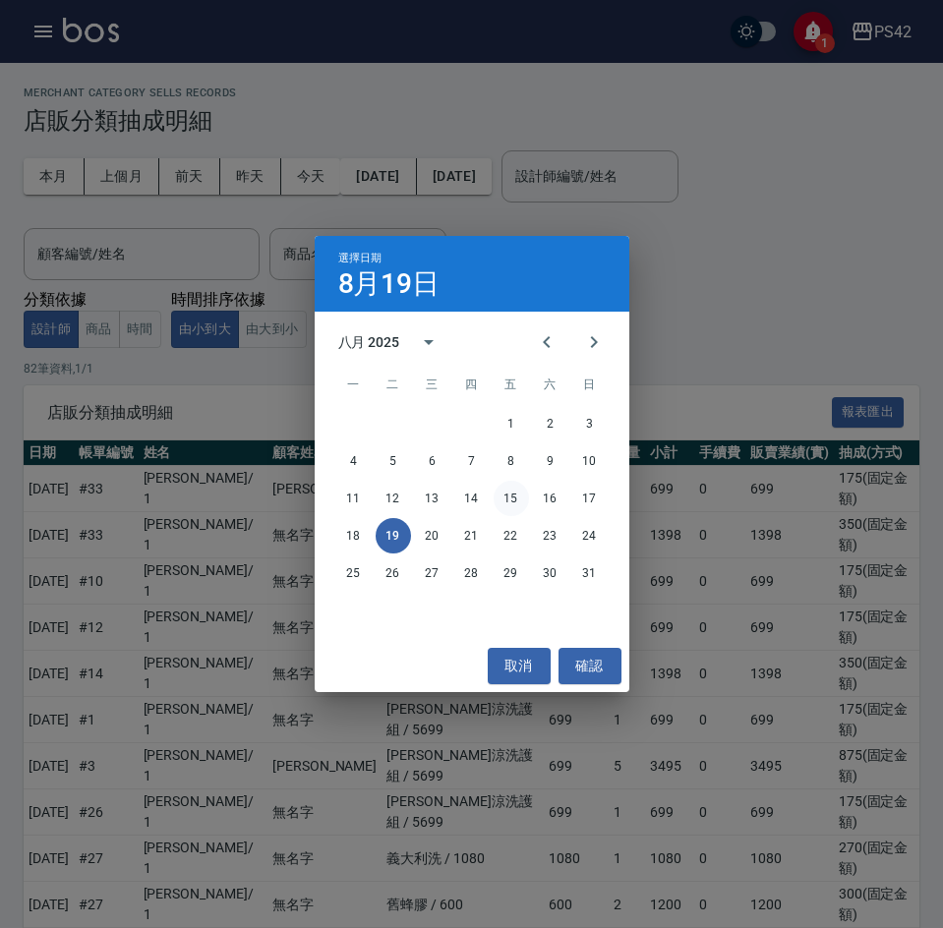
click at [510, 503] on button "15" at bounding box center [511, 498] width 35 height 35
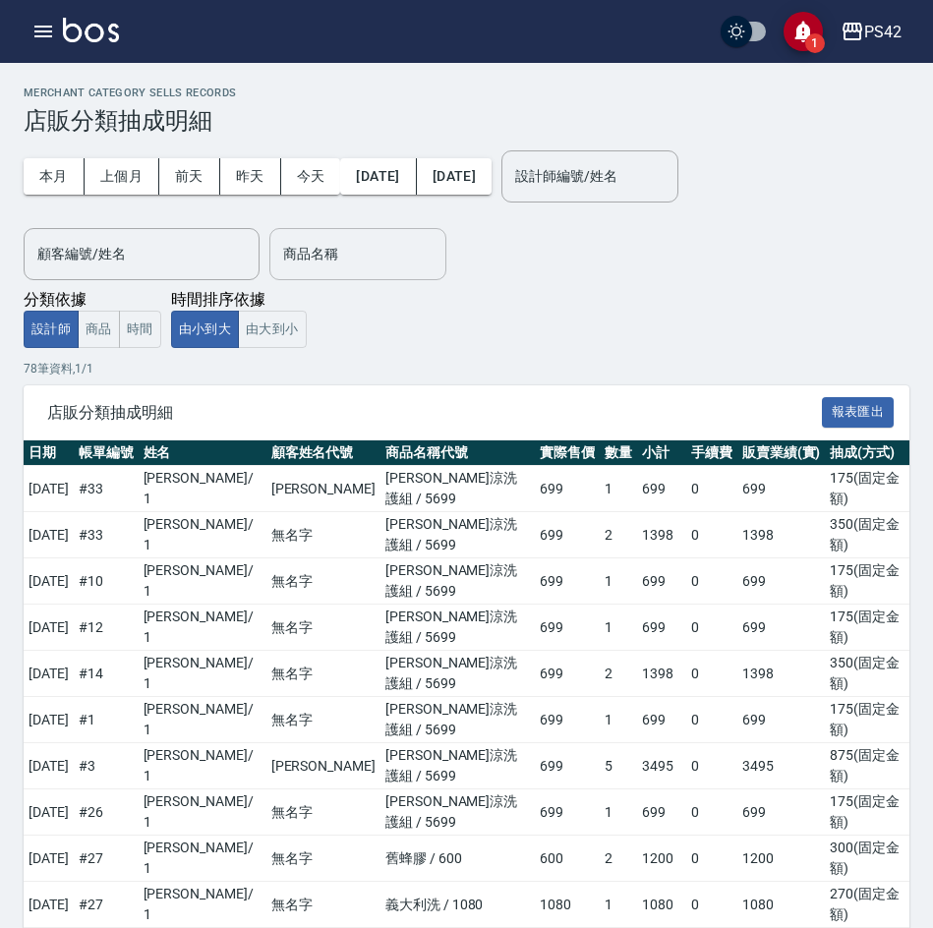
click at [304, 256] on input "商品名稱" at bounding box center [357, 254] width 159 height 34
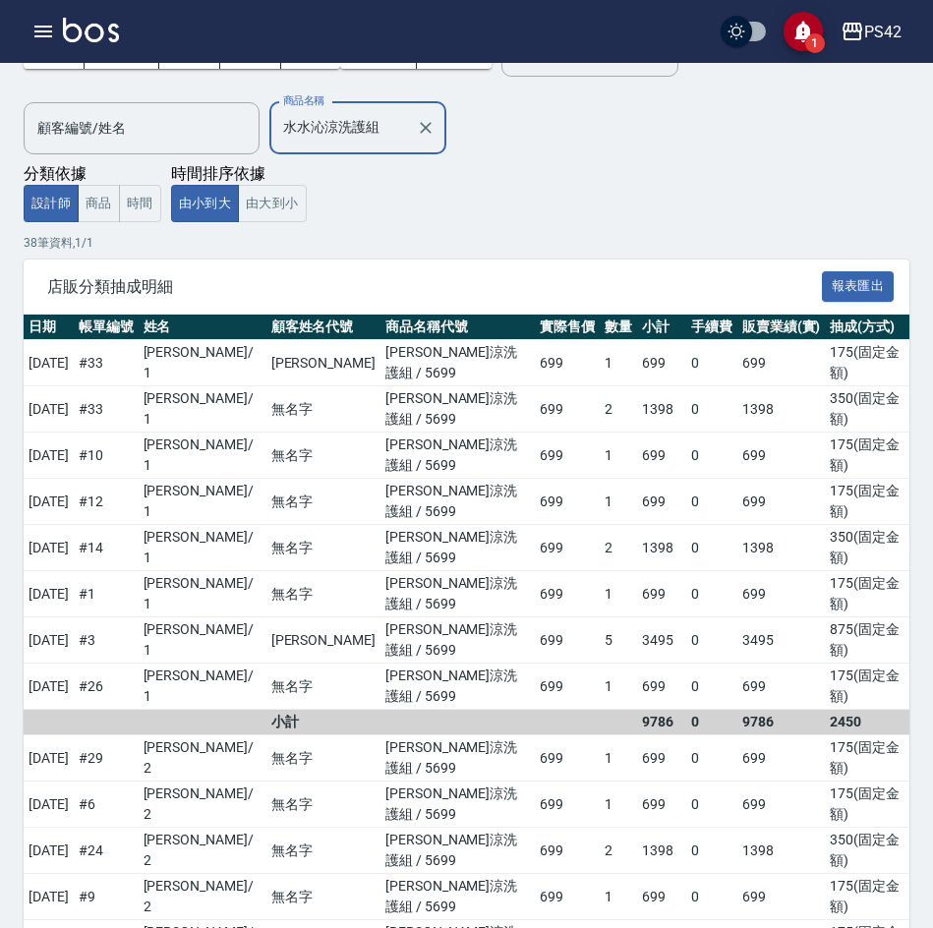
scroll to position [95, 0]
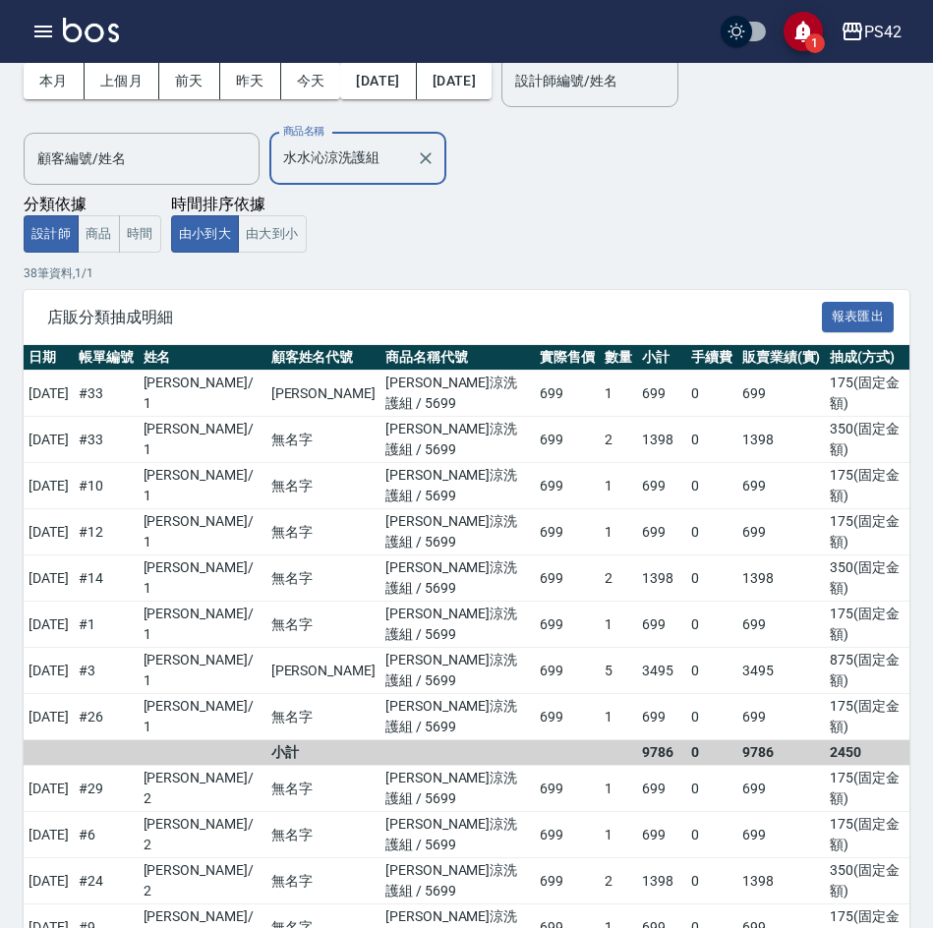
type input "水水沁涼洗護組"
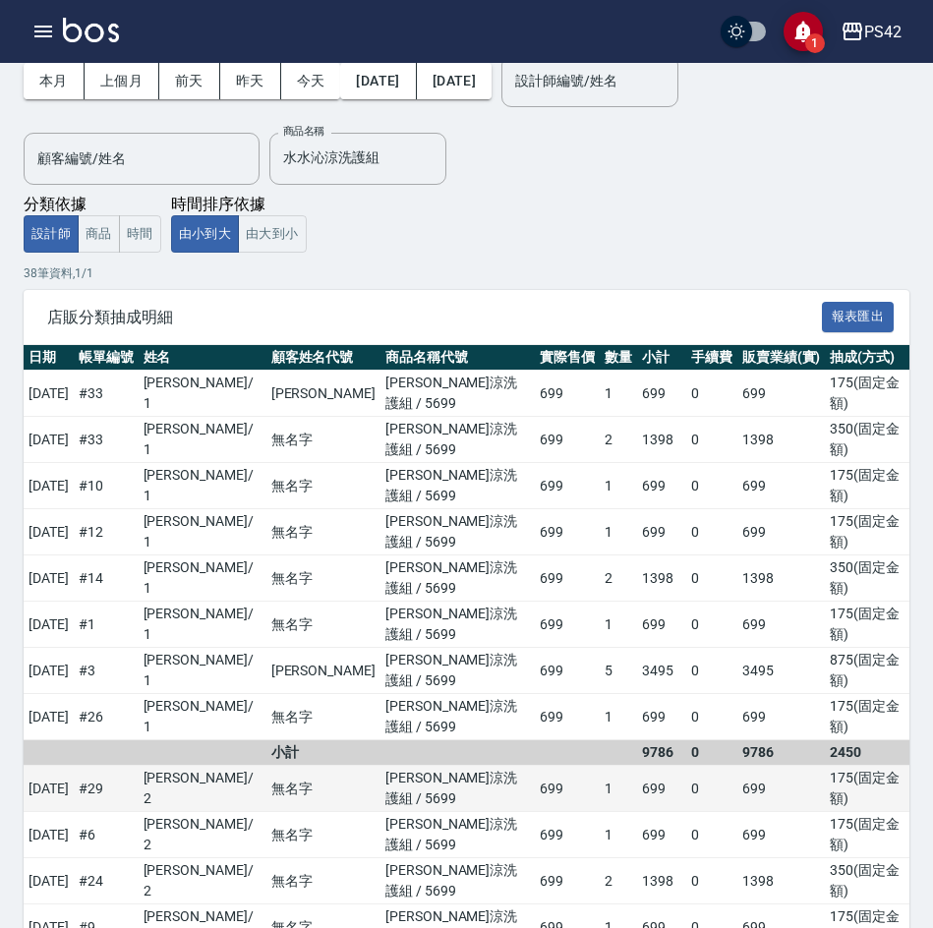
click at [500, 766] on td "[PERSON_NAME]涼洗護組 / 5699" at bounding box center [458, 789] width 154 height 46
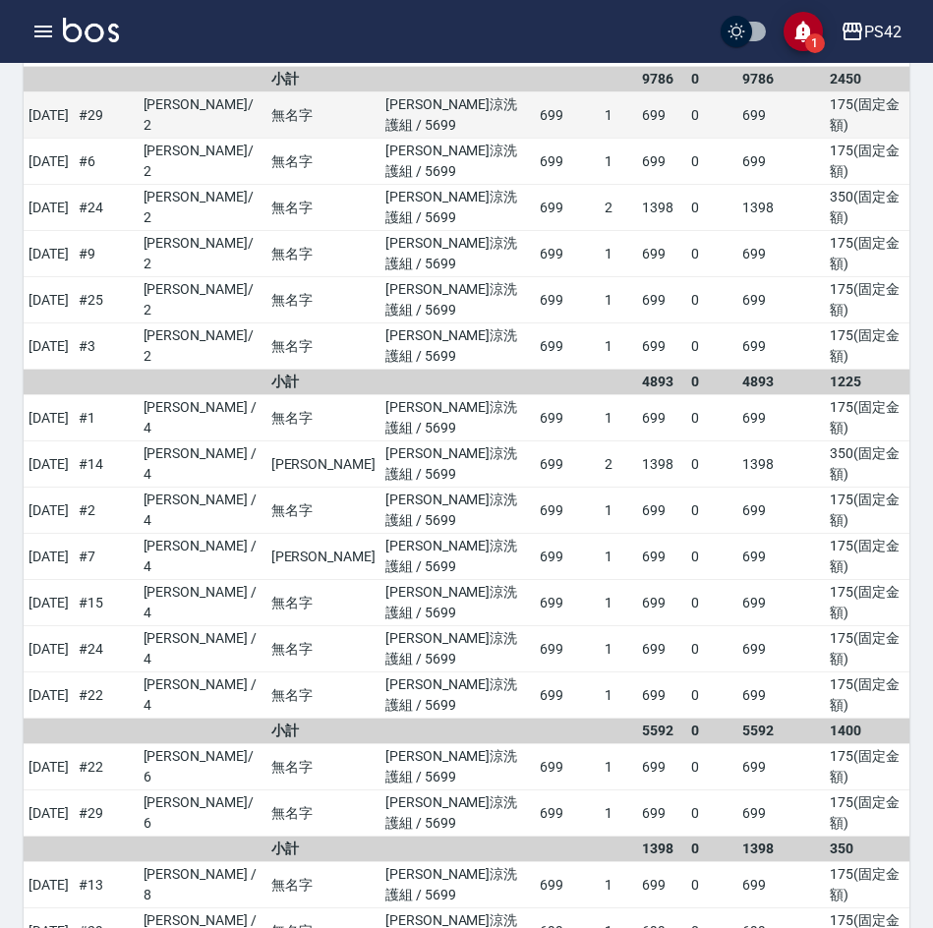
scroll to position [784, 0]
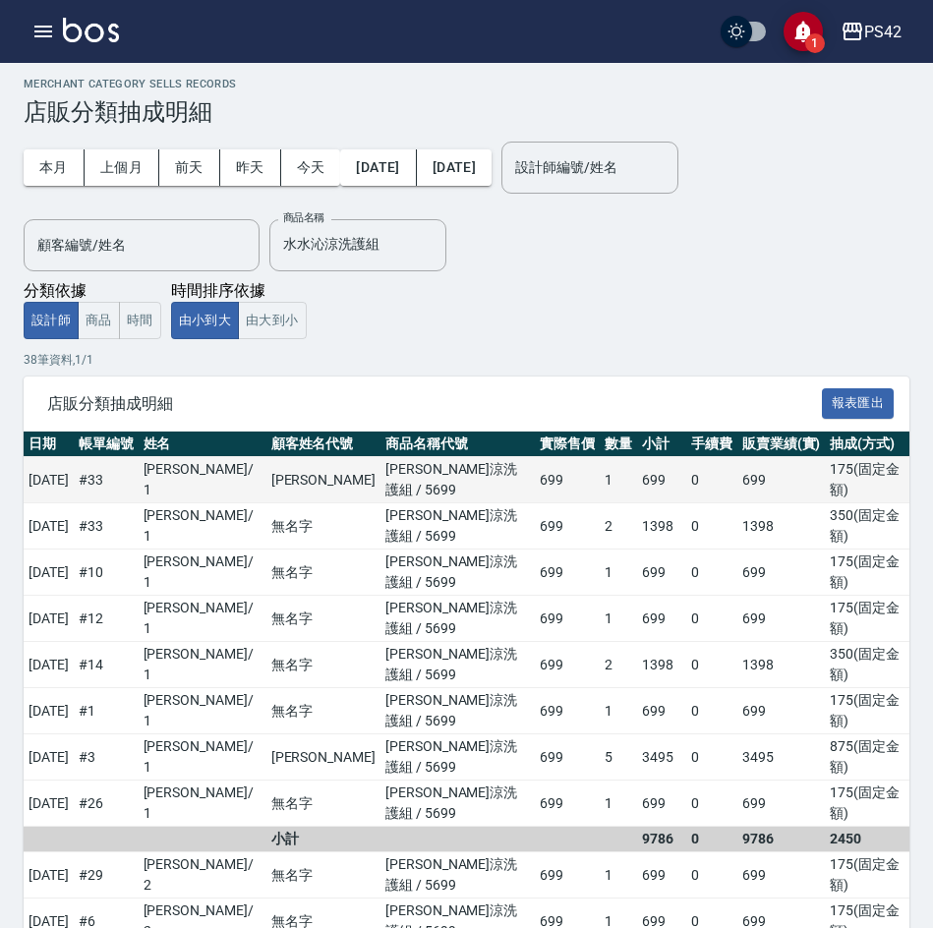
scroll to position [0, 0]
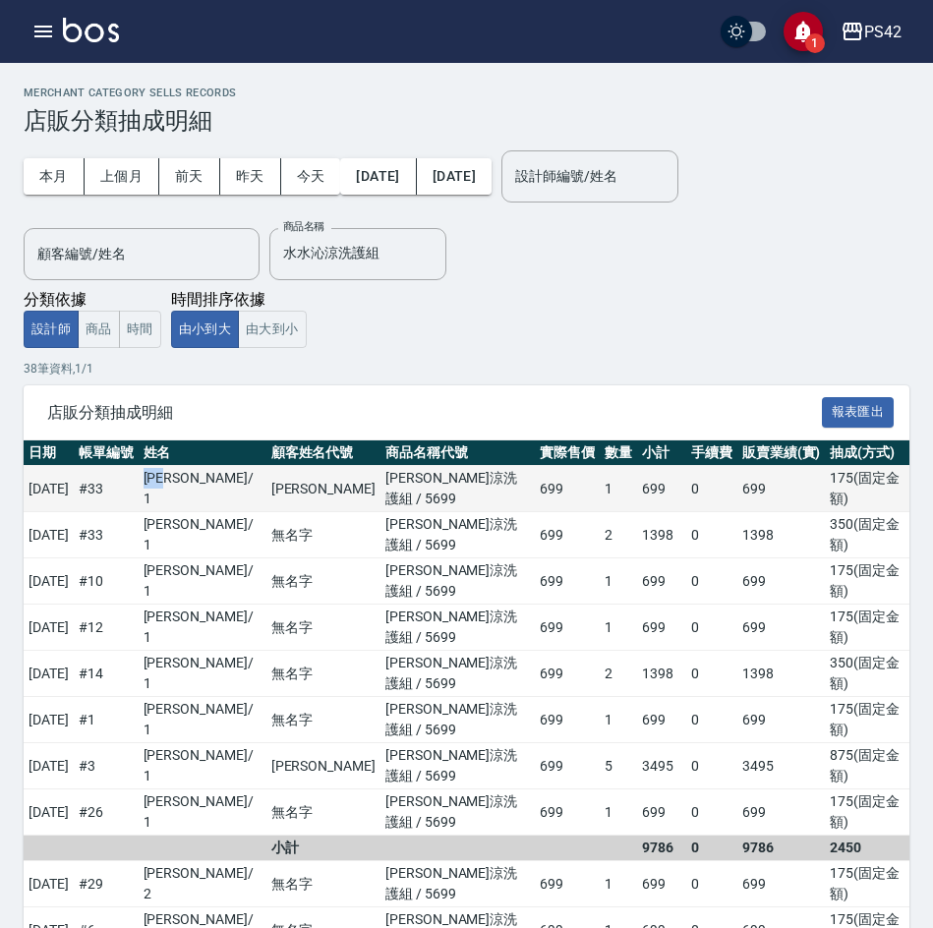
drag, startPoint x: 184, startPoint y: 484, endPoint x: 218, endPoint y: 480, distance: 34.6
click at [218, 480] on td "楊容慈 / 1" at bounding box center [203, 489] width 128 height 46
copy td "楊容慈"
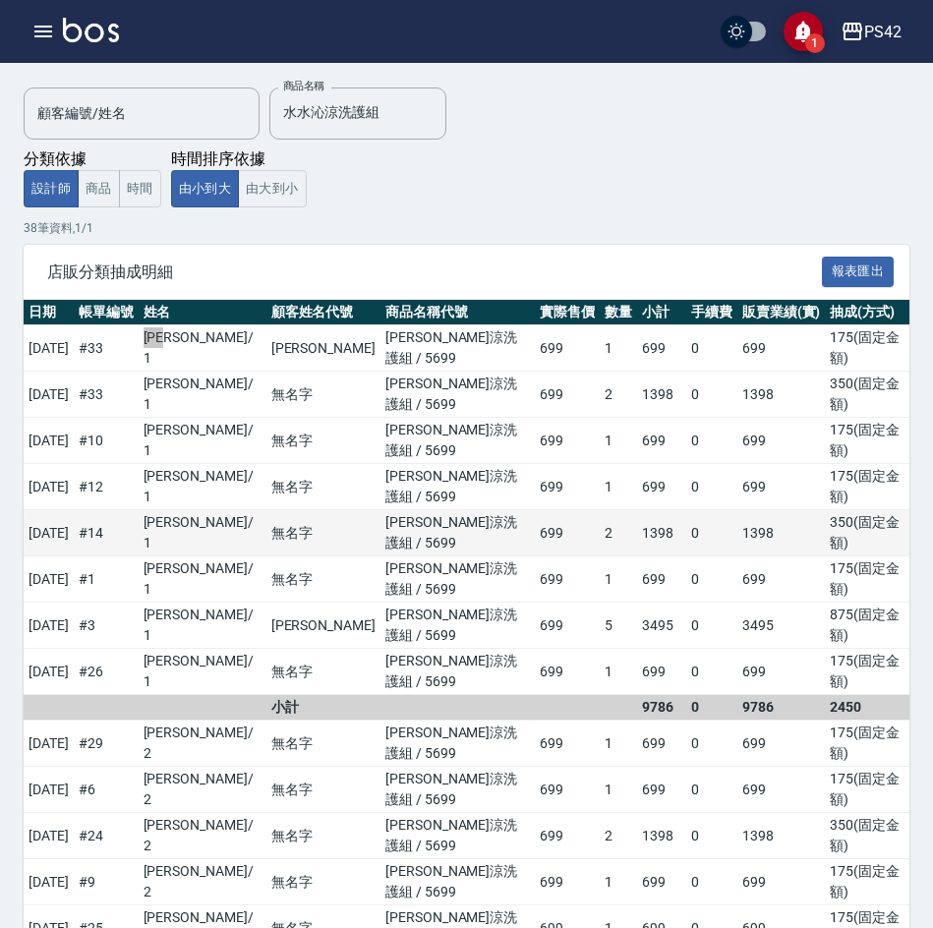
scroll to position [197, 0]
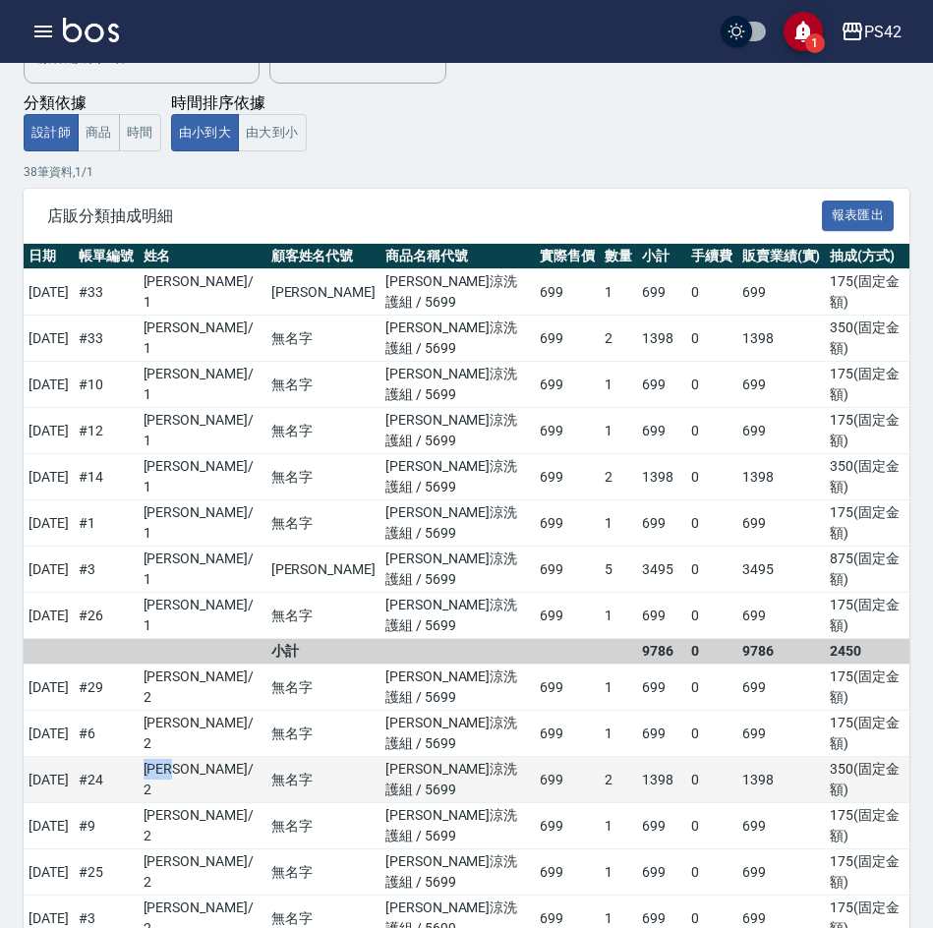
drag, startPoint x: 184, startPoint y: 558, endPoint x: 226, endPoint y: 562, distance: 42.6
click at [226, 757] on td "陳芷涵 / 2" at bounding box center [203, 780] width 128 height 46
copy td "陳芷涵"
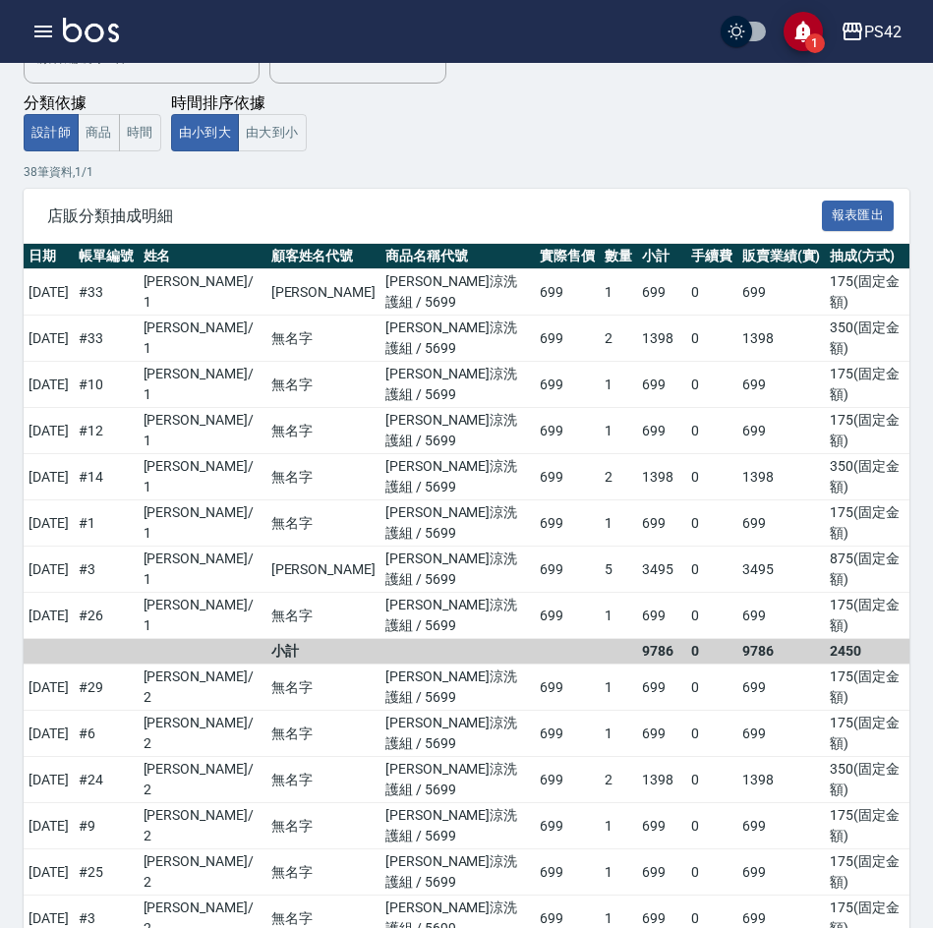
drag, startPoint x: 183, startPoint y: 691, endPoint x: 222, endPoint y: 695, distance: 39.5
copy td "程汶珊"
drag, startPoint x: 500, startPoint y: 643, endPoint x: 507, endPoint y: 662, distance: 19.9
click at [501, 896] on td "[PERSON_NAME]涼洗護組 / 5699" at bounding box center [458, 919] width 154 height 46
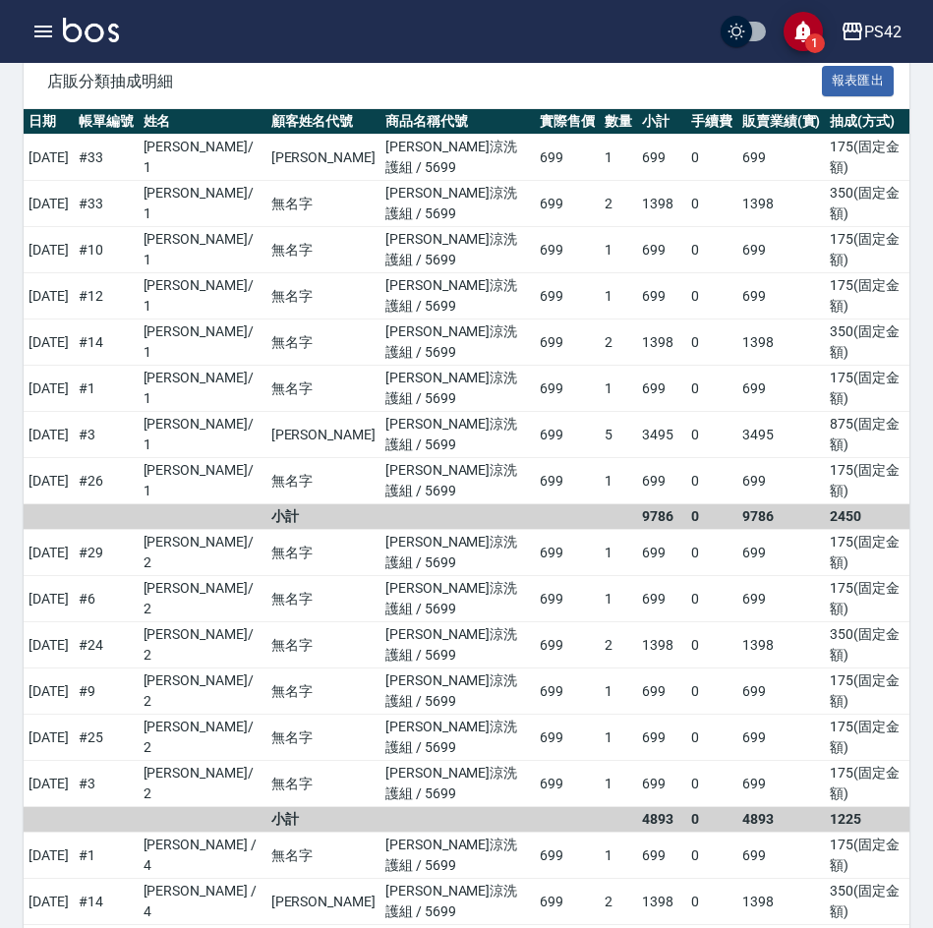
scroll to position [393, 0]
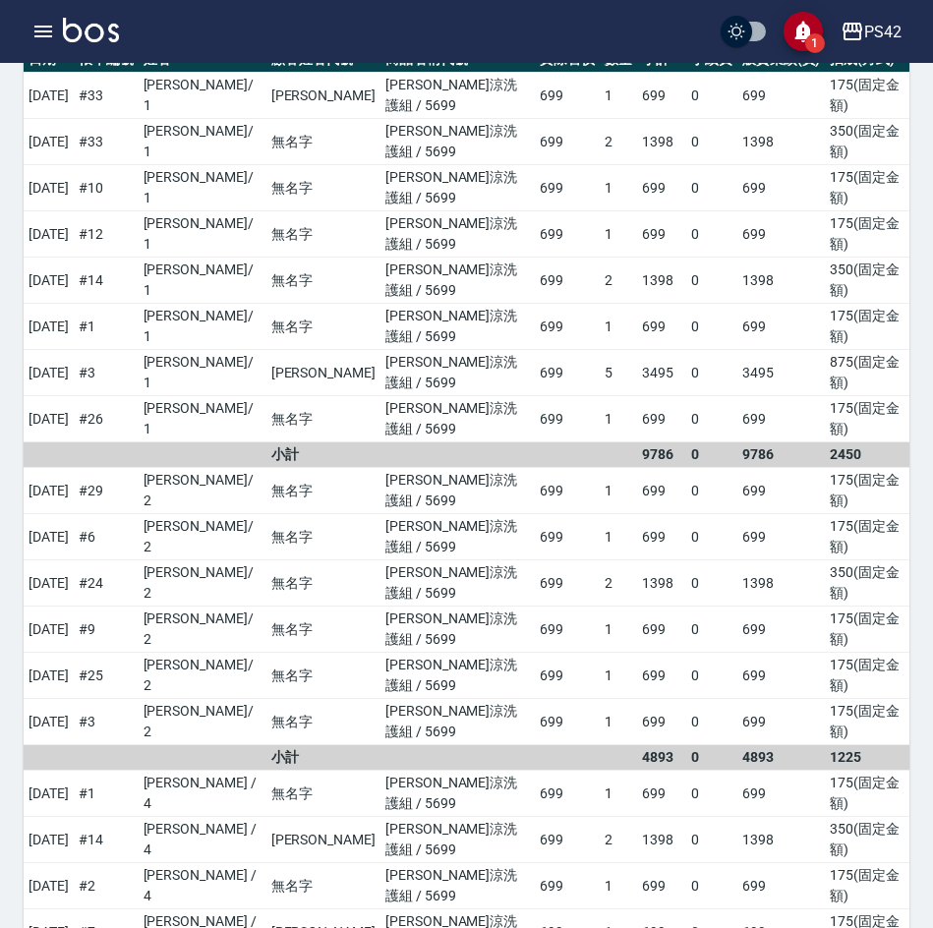
drag, startPoint x: 194, startPoint y: 703, endPoint x: 208, endPoint y: 706, distance: 15.0
drag, startPoint x: 185, startPoint y: 699, endPoint x: 223, endPoint y: 704, distance: 38.7
copy td "許銘偉"
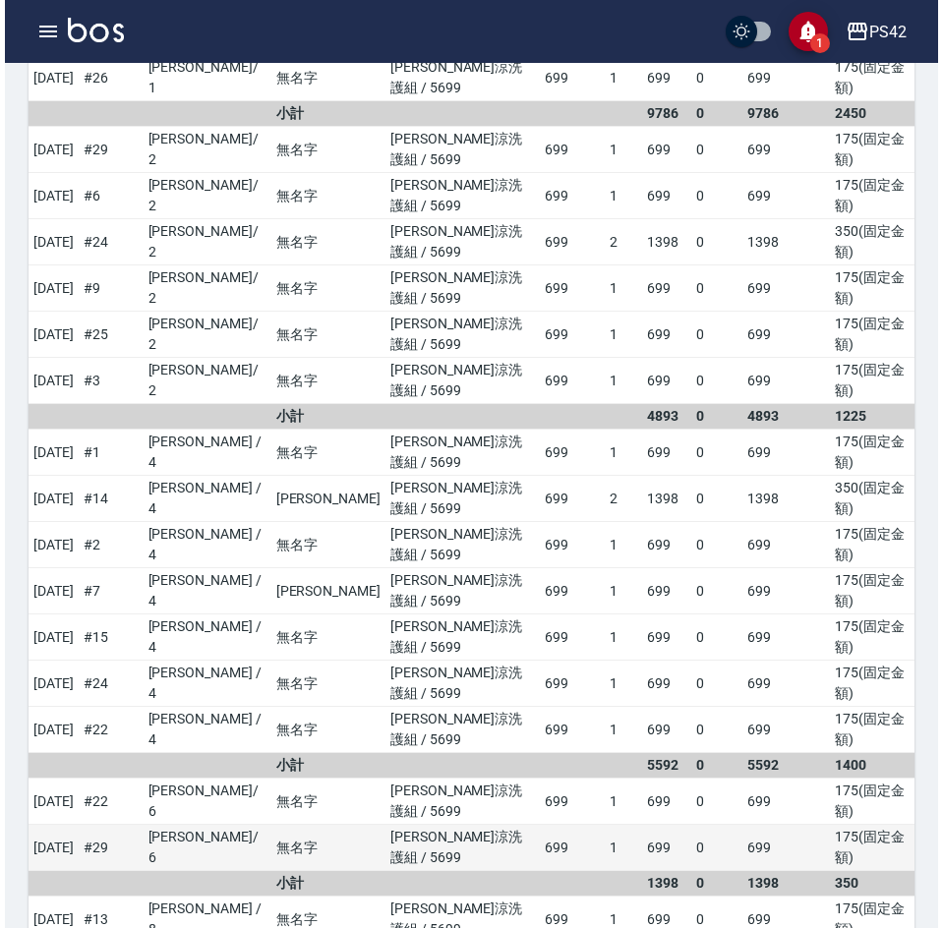
scroll to position [784, 0]
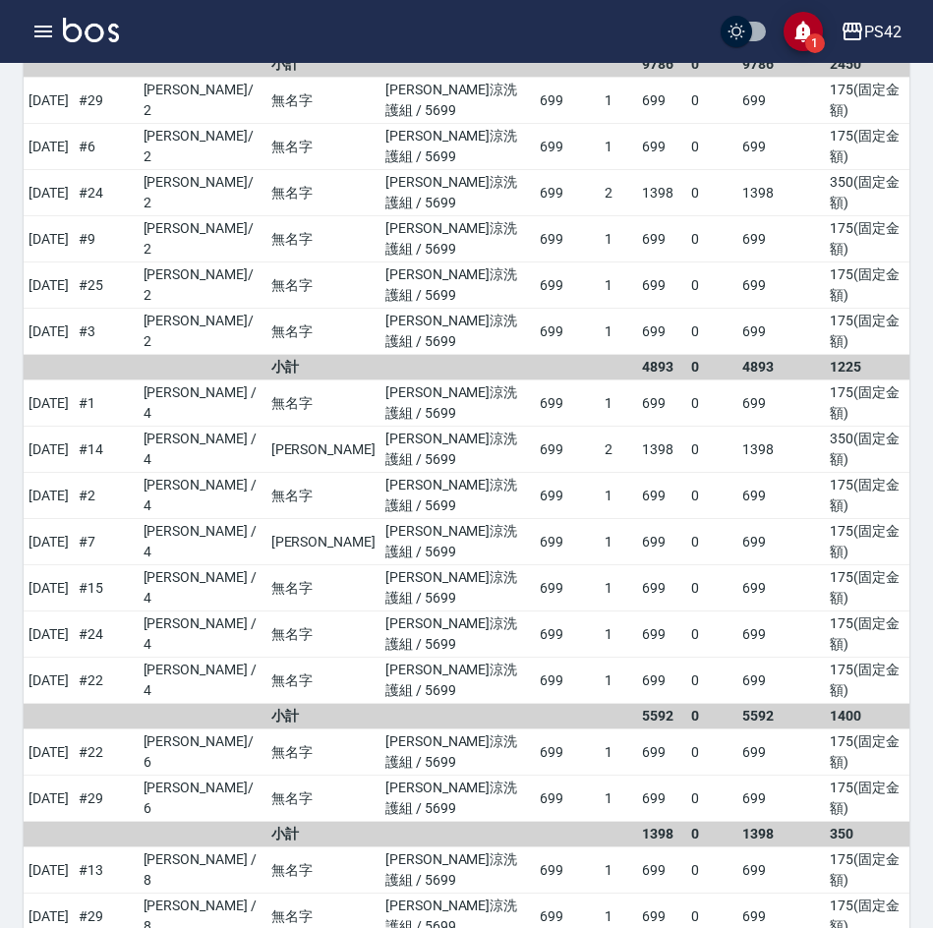
drag, startPoint x: 178, startPoint y: 531, endPoint x: 221, endPoint y: 542, distance: 44.6
copy td "張KIVI"
drag, startPoint x: 176, startPoint y: 694, endPoint x: 221, endPoint y: 697, distance: 45.3
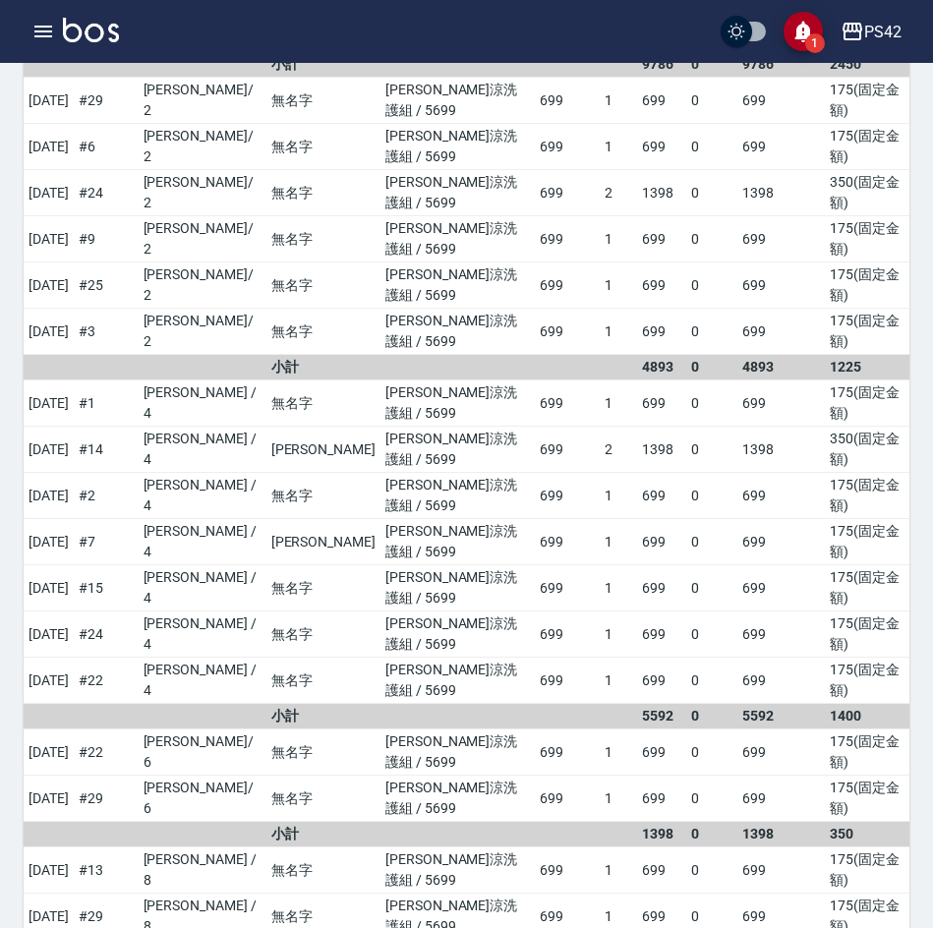
copy td "陳盈嵐"
click at [887, 28] on div "PS42" at bounding box center [882, 32] width 37 height 25
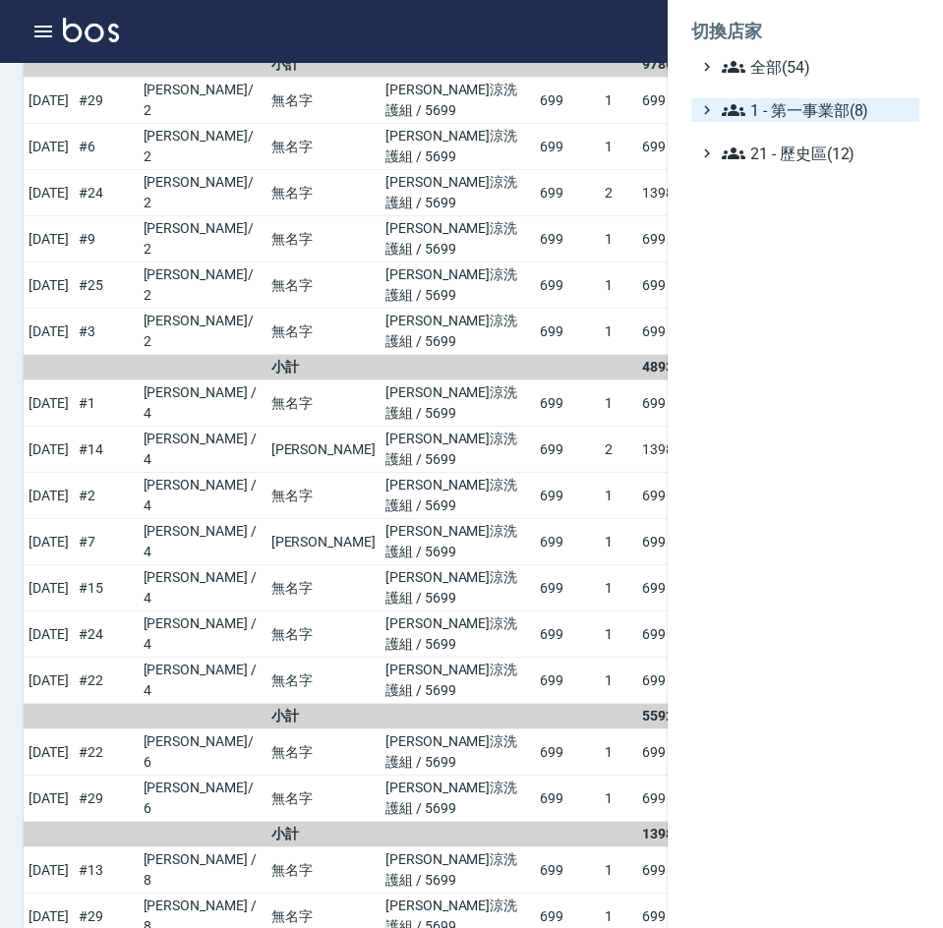
click at [878, 116] on span "1 - 第一事業部(8)" at bounding box center [817, 110] width 190 height 24
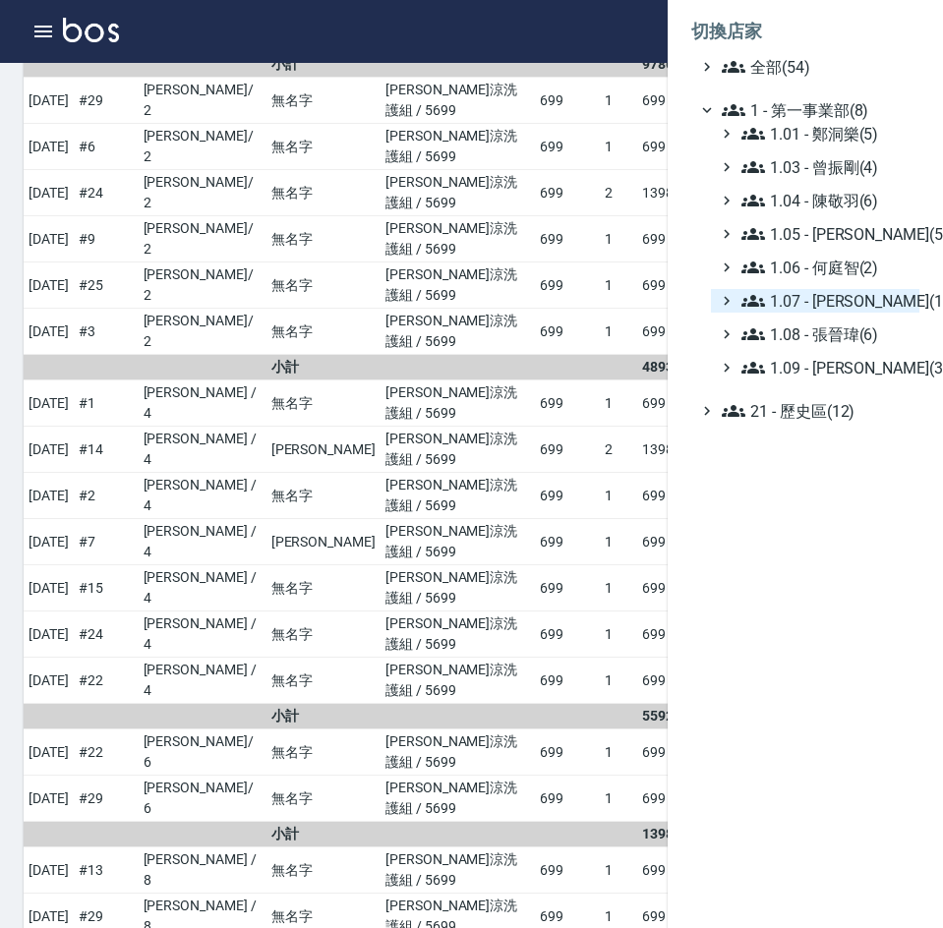
click at [868, 308] on span "1.07 - [PERSON_NAME](11)" at bounding box center [826, 301] width 170 height 24
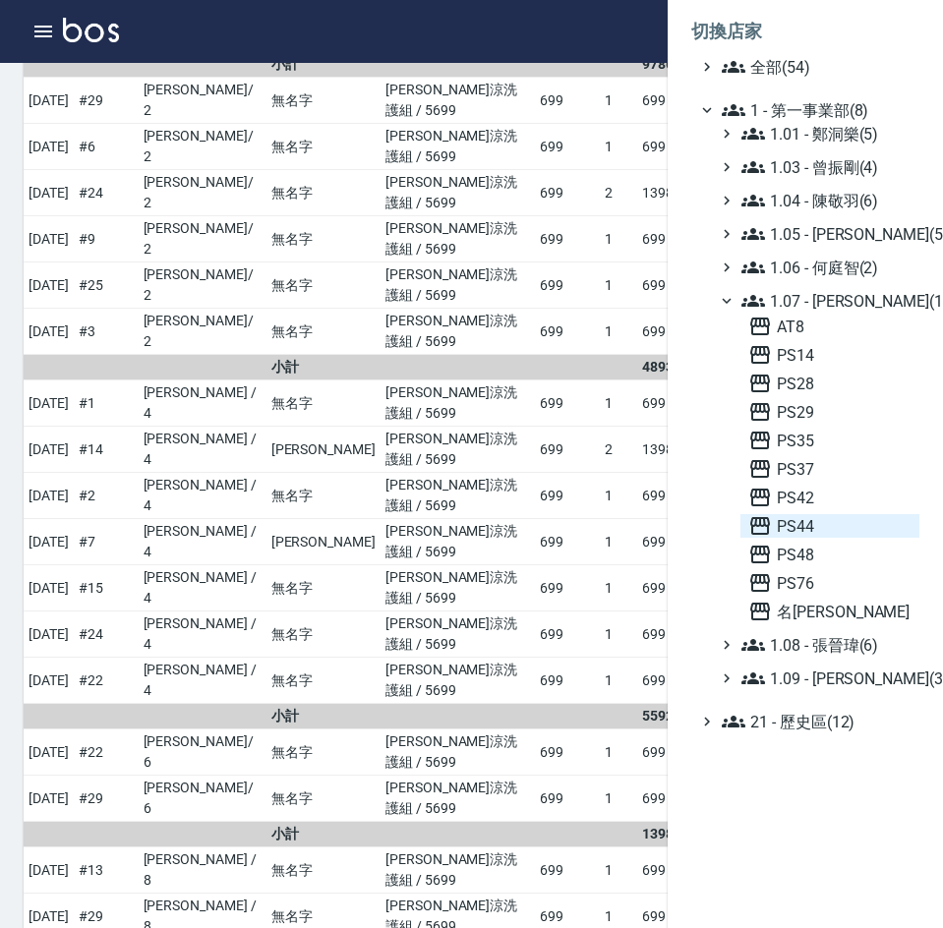
click at [843, 528] on span "PS44" at bounding box center [829, 526] width 163 height 24
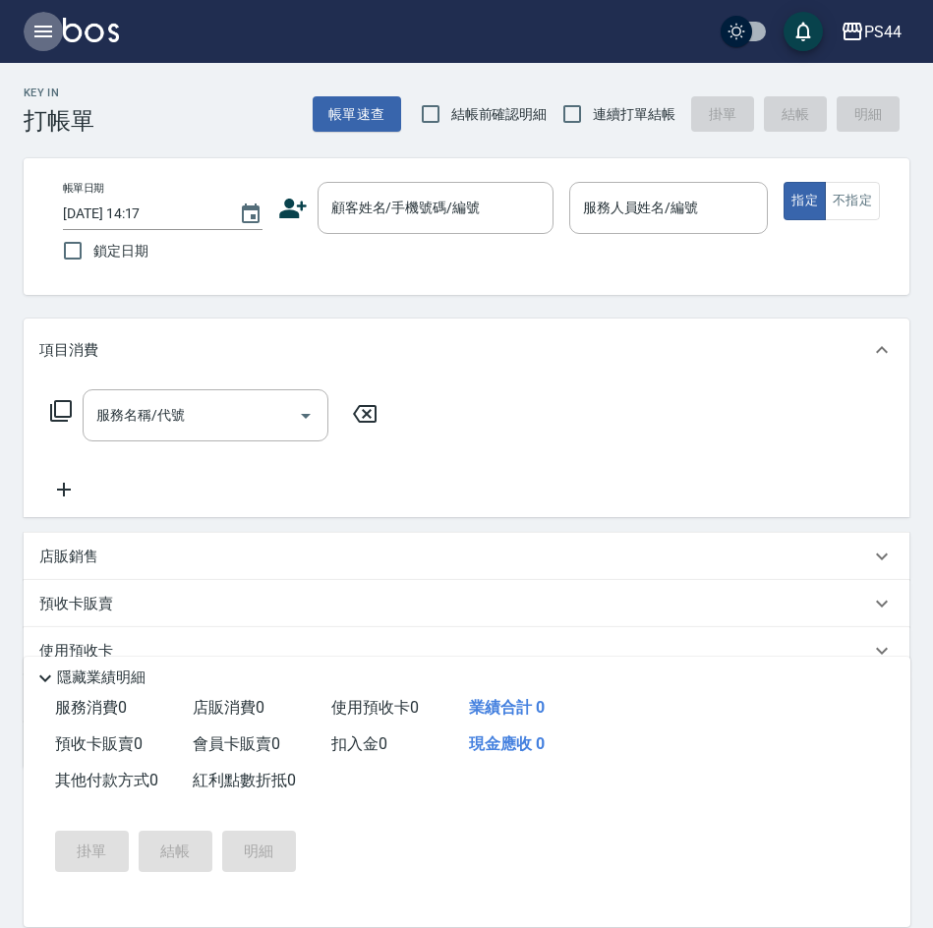
click at [41, 29] on icon "button" at bounding box center [43, 32] width 24 height 24
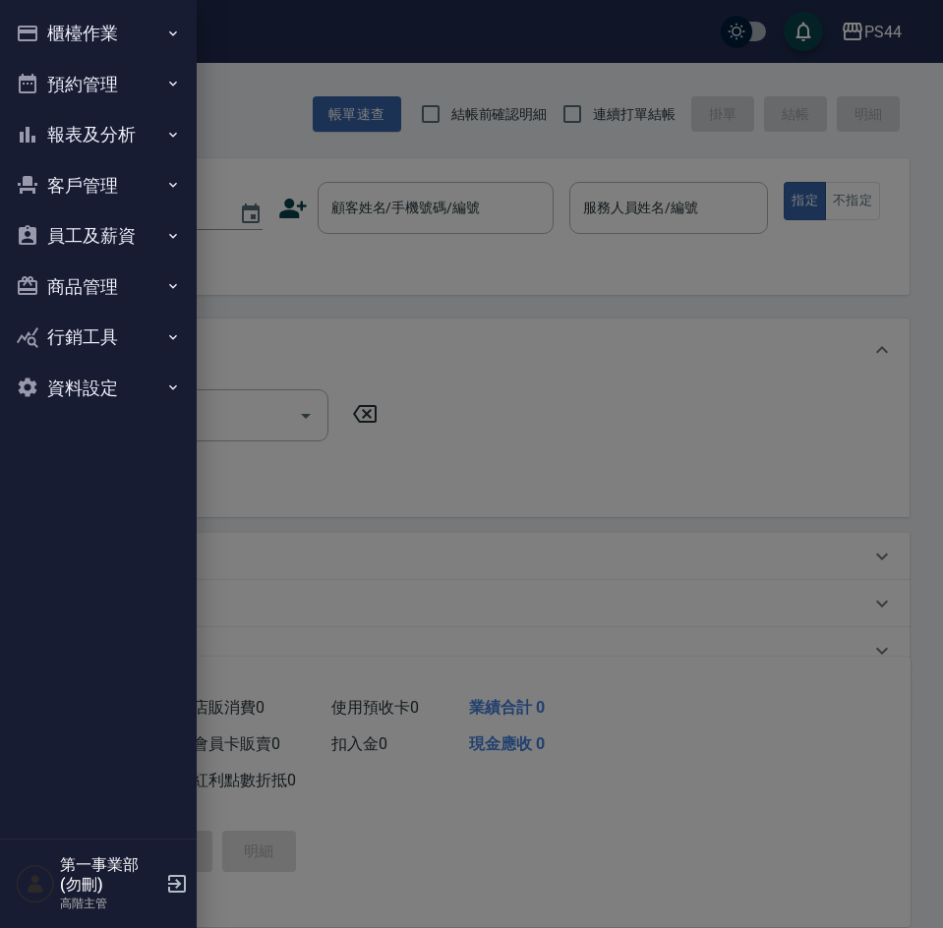
click at [95, 134] on button "報表及分析" at bounding box center [98, 134] width 181 height 51
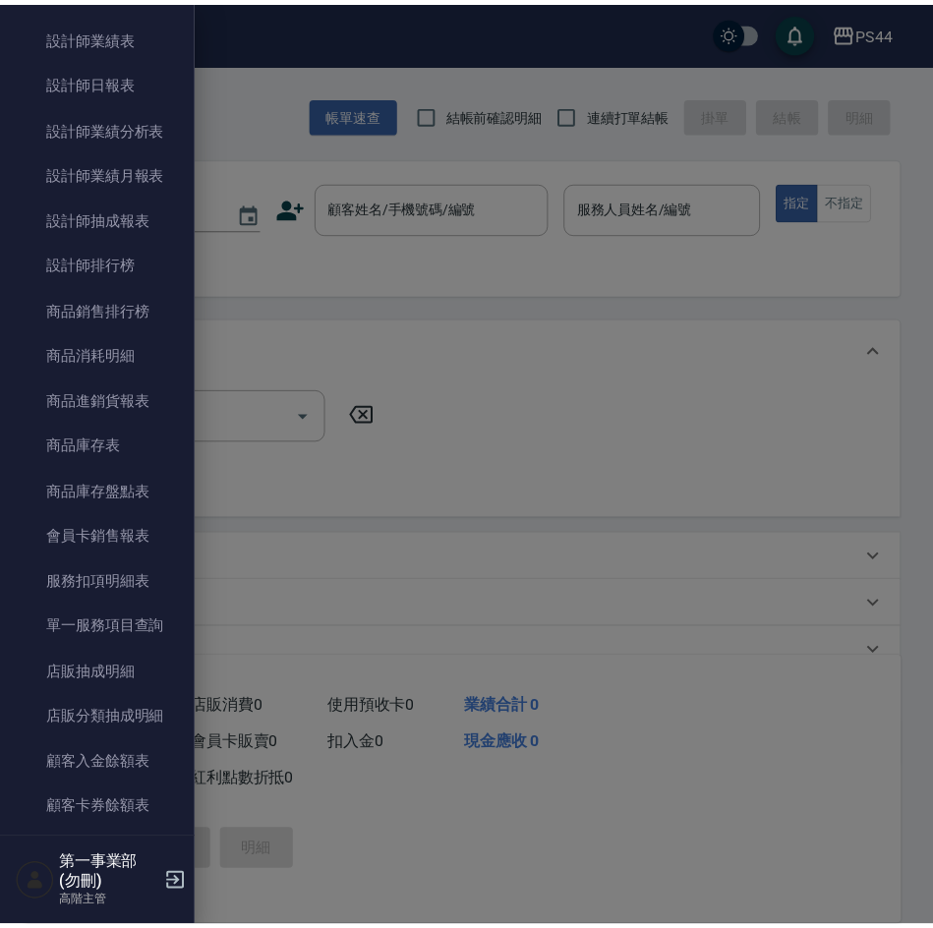
scroll to position [787, 0]
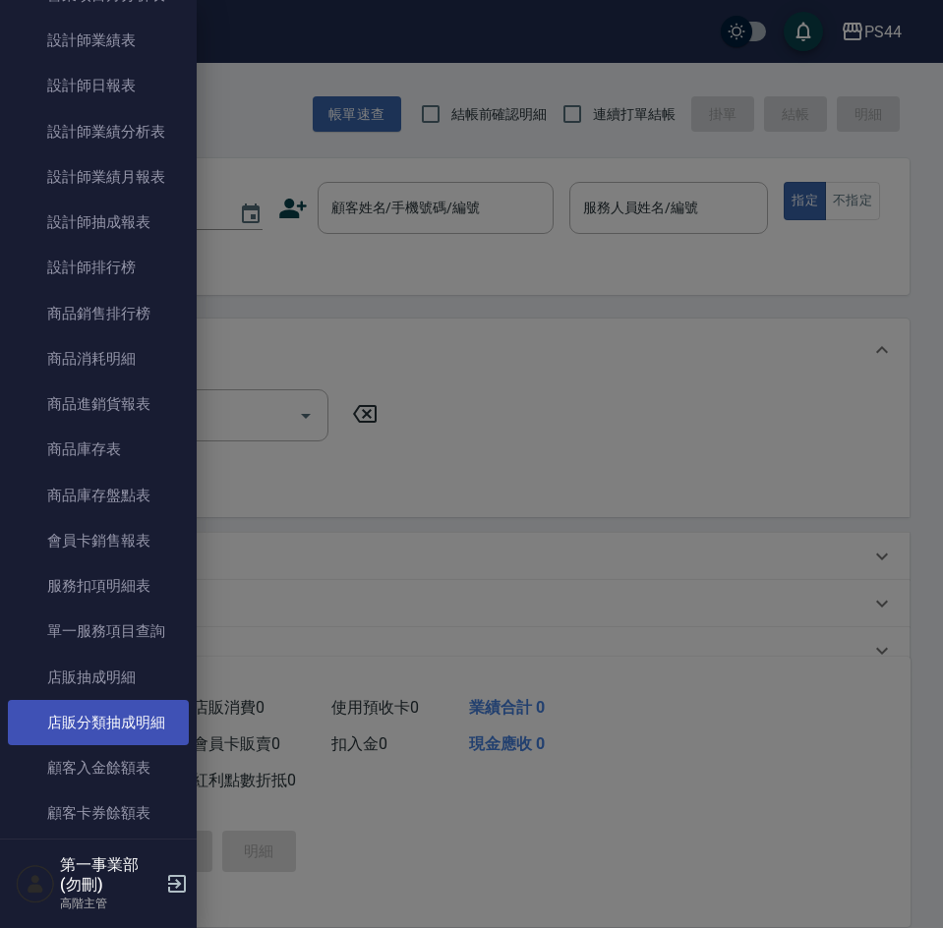
click at [131, 729] on link "店販分類抽成明細" at bounding box center [98, 722] width 181 height 45
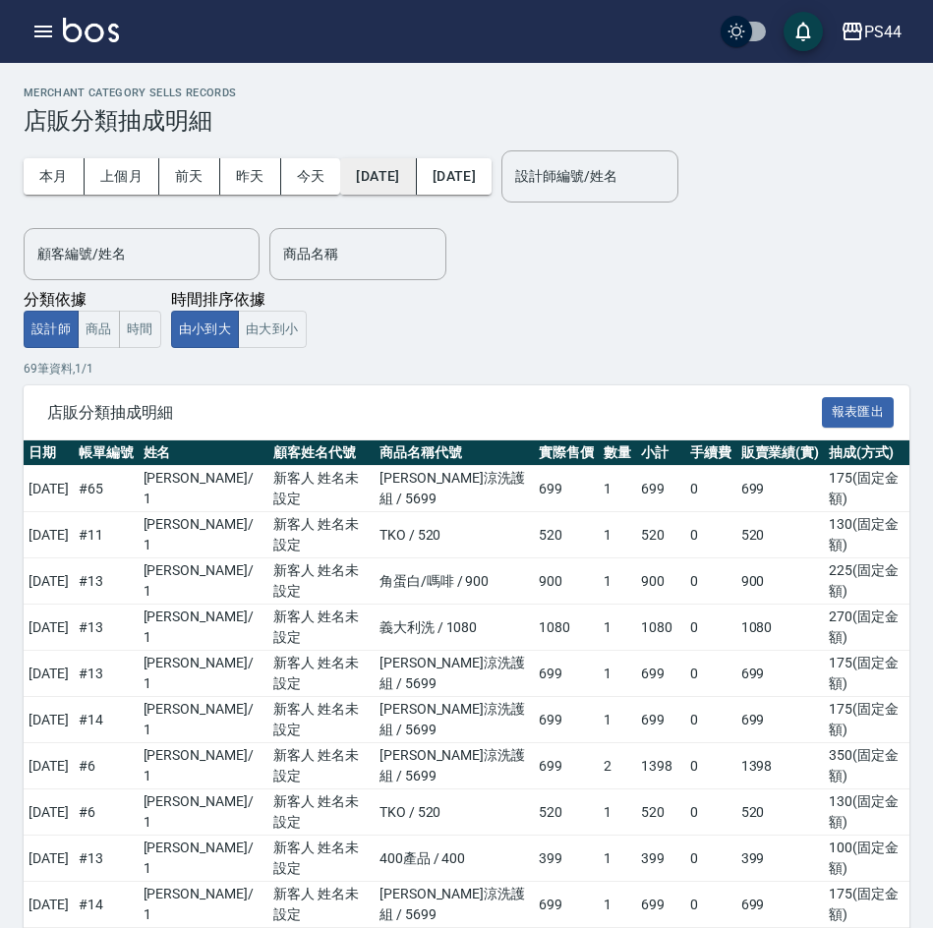
click at [404, 181] on button "[DATE]" at bounding box center [378, 176] width 76 height 36
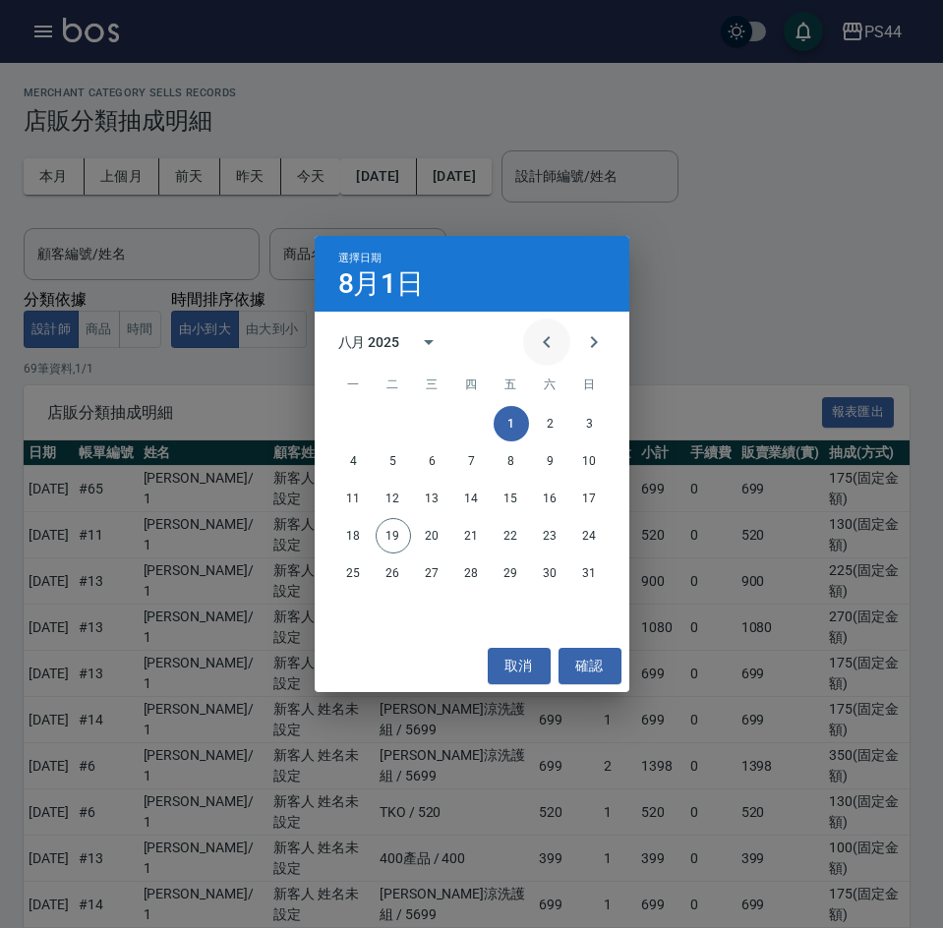
click at [552, 339] on icon "Previous month" at bounding box center [547, 342] width 24 height 24
click at [402, 500] on button "15" at bounding box center [393, 498] width 35 height 35
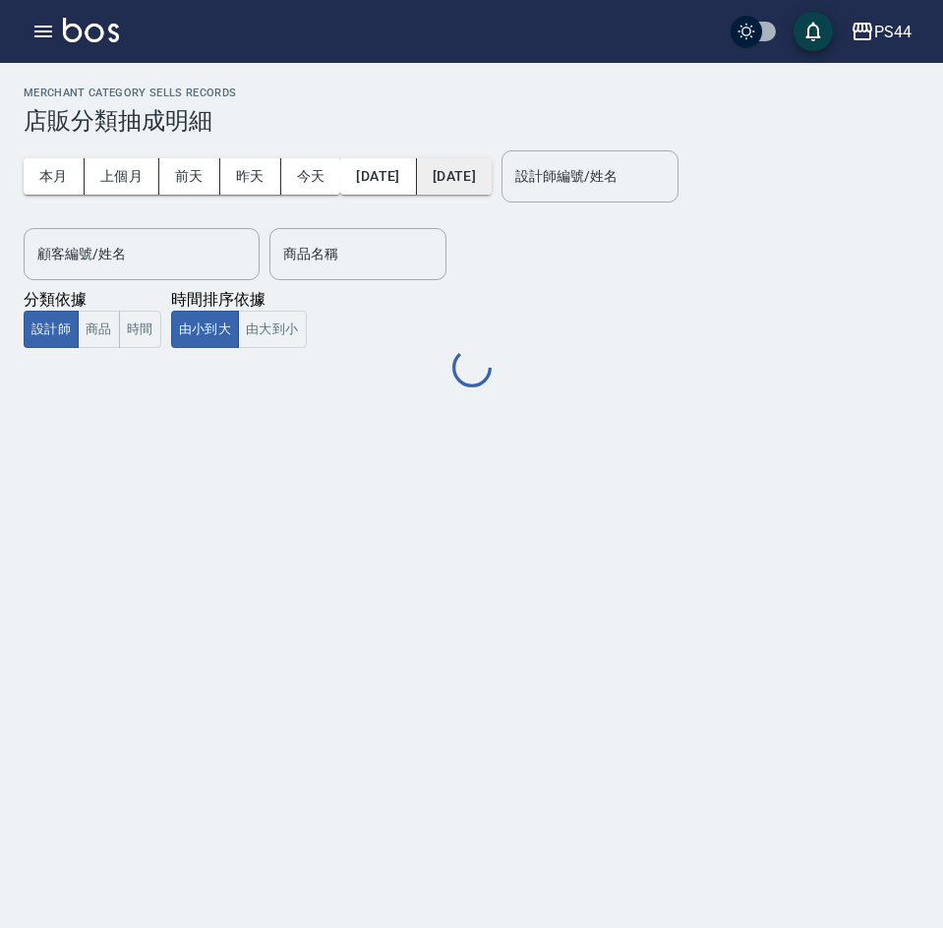
click at [492, 181] on button "[DATE]" at bounding box center [454, 176] width 75 height 36
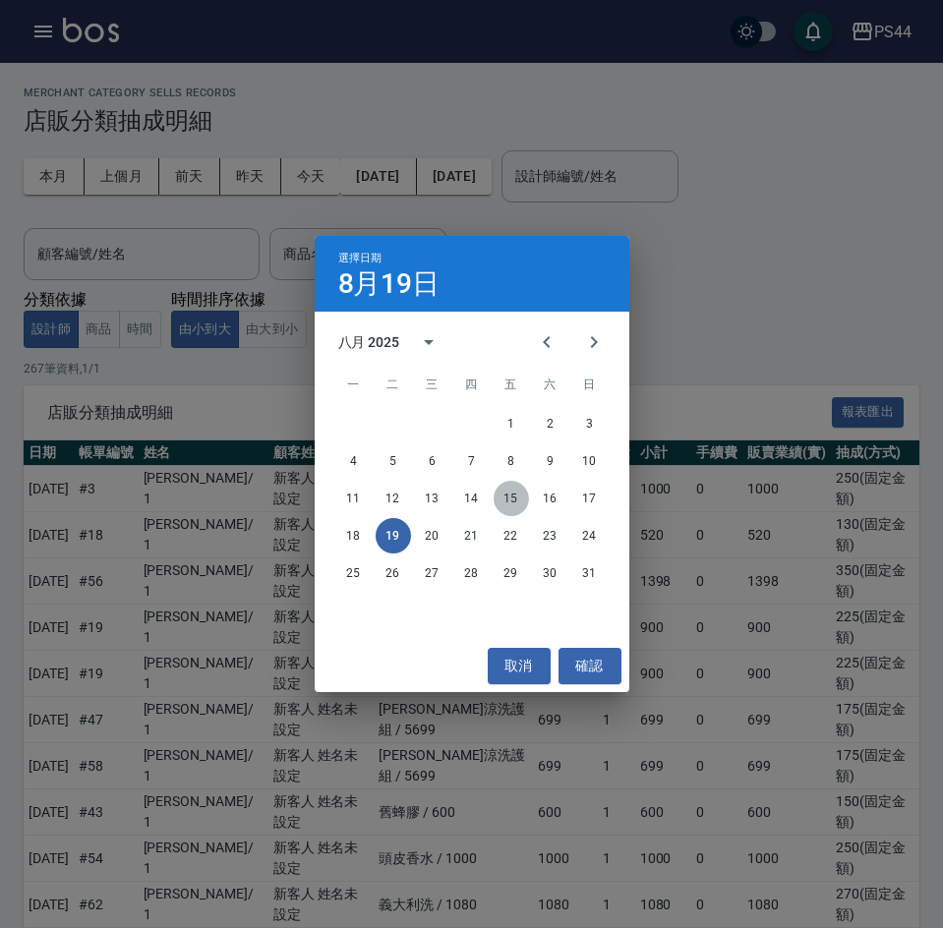
click at [507, 500] on button "15" at bounding box center [511, 498] width 35 height 35
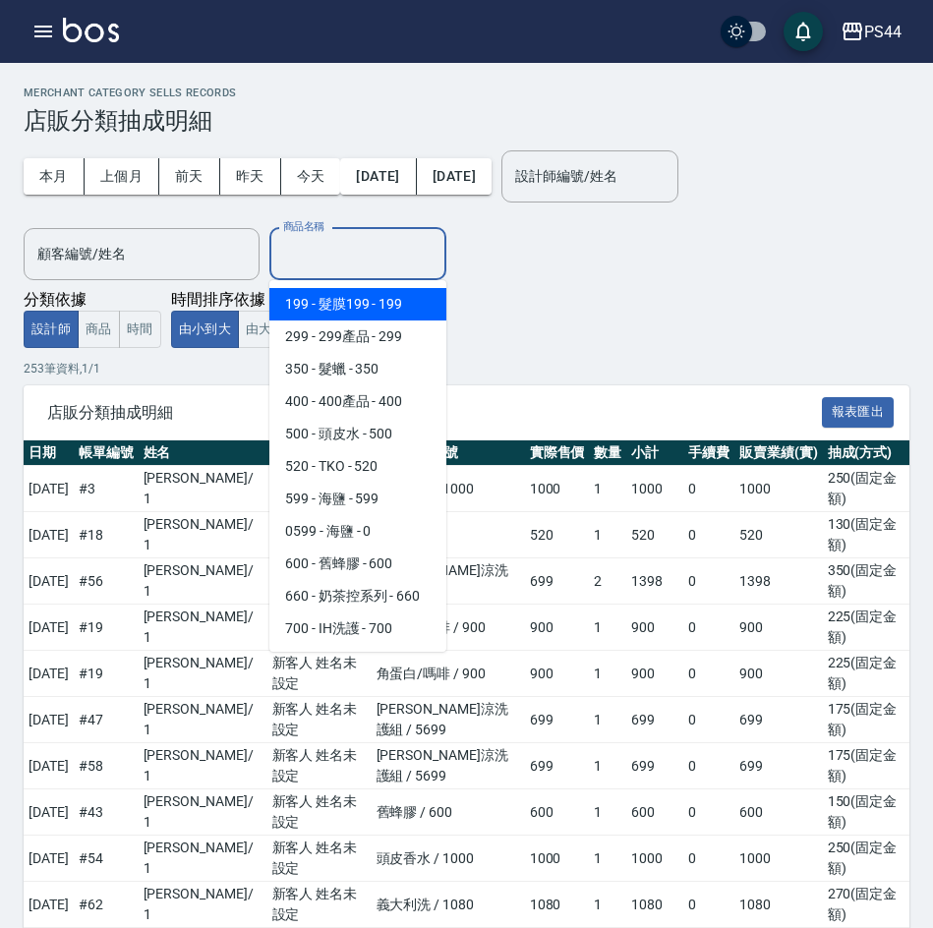
click at [329, 252] on input "商品名稱" at bounding box center [357, 254] width 159 height 34
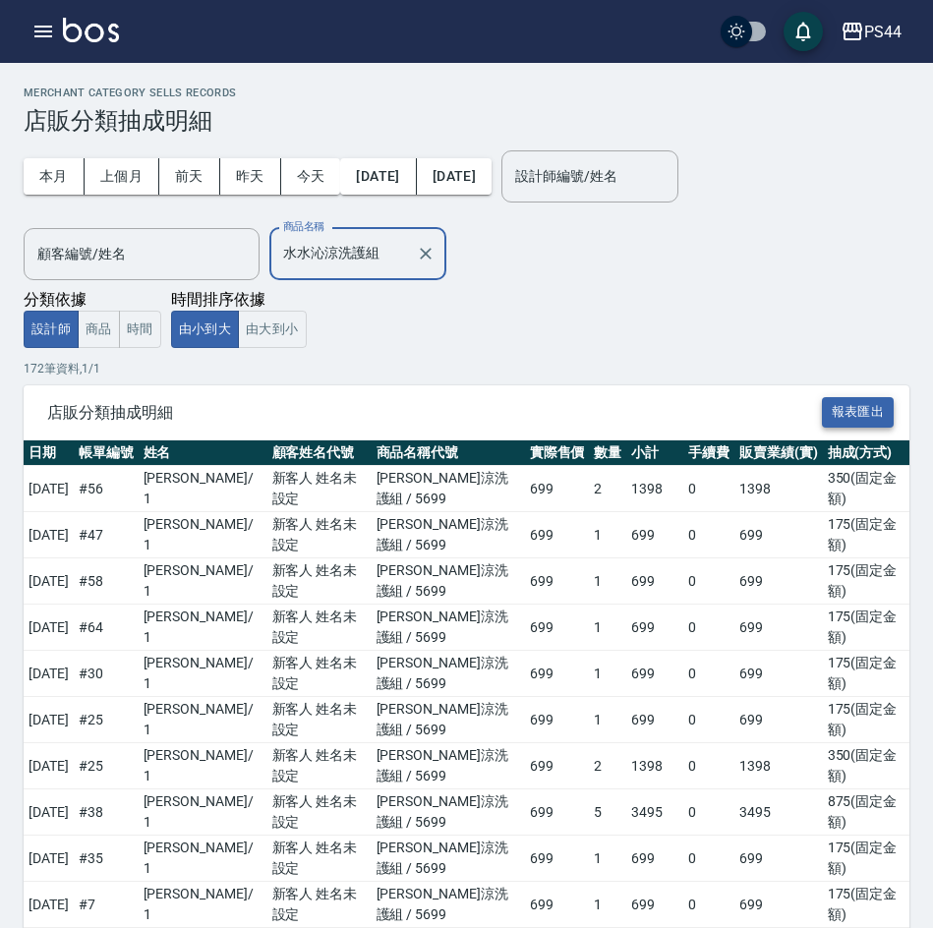
type input "水水沁涼洗護組"
click at [842, 405] on button "報表匯出" at bounding box center [858, 412] width 73 height 30
click at [855, 27] on icon "button" at bounding box center [853, 32] width 24 height 24
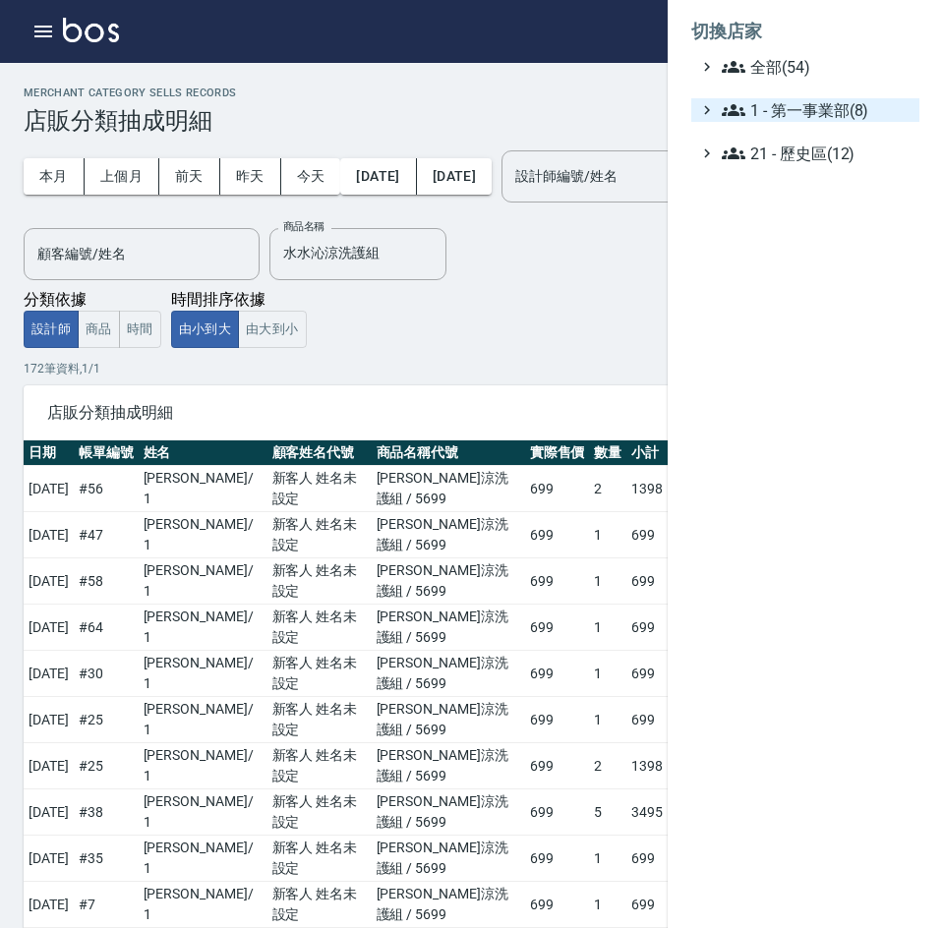
click at [828, 113] on span "1 - 第一事業部(8)" at bounding box center [817, 110] width 190 height 24
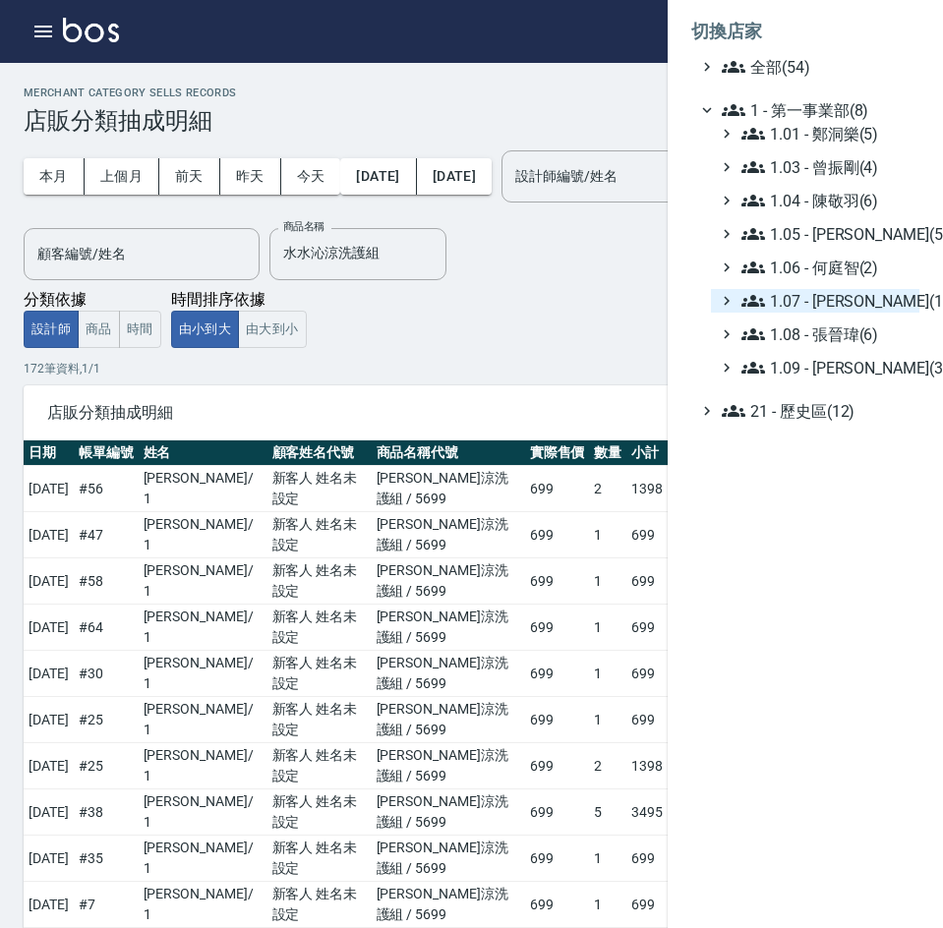
click at [851, 310] on span "1.07 - [PERSON_NAME](11)" at bounding box center [826, 301] width 170 height 24
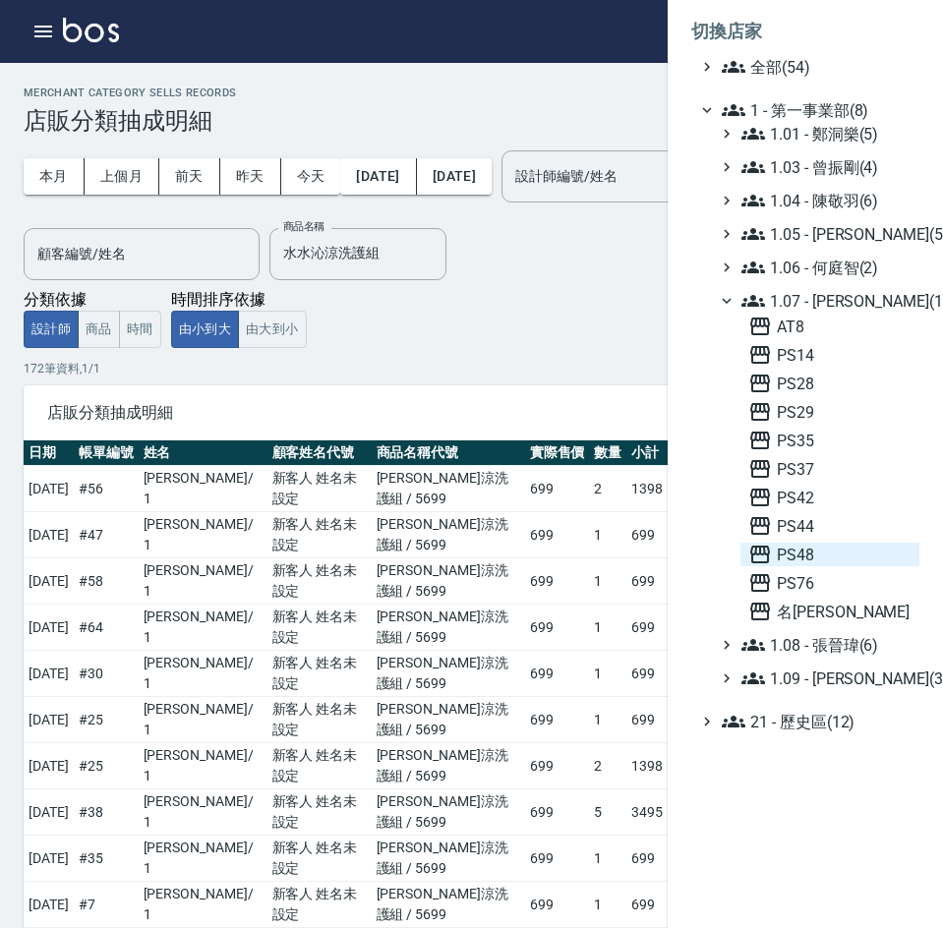
click at [811, 548] on span "PS48" at bounding box center [829, 555] width 163 height 24
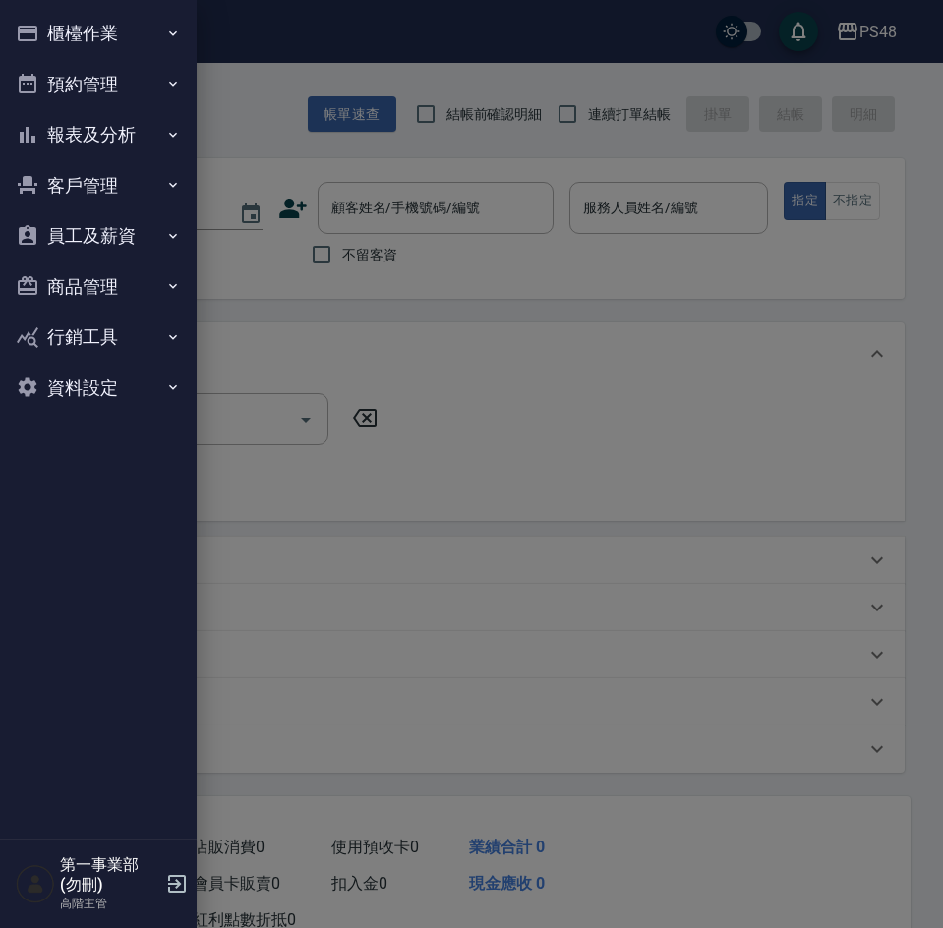
click at [119, 125] on button "報表及分析" at bounding box center [98, 134] width 181 height 51
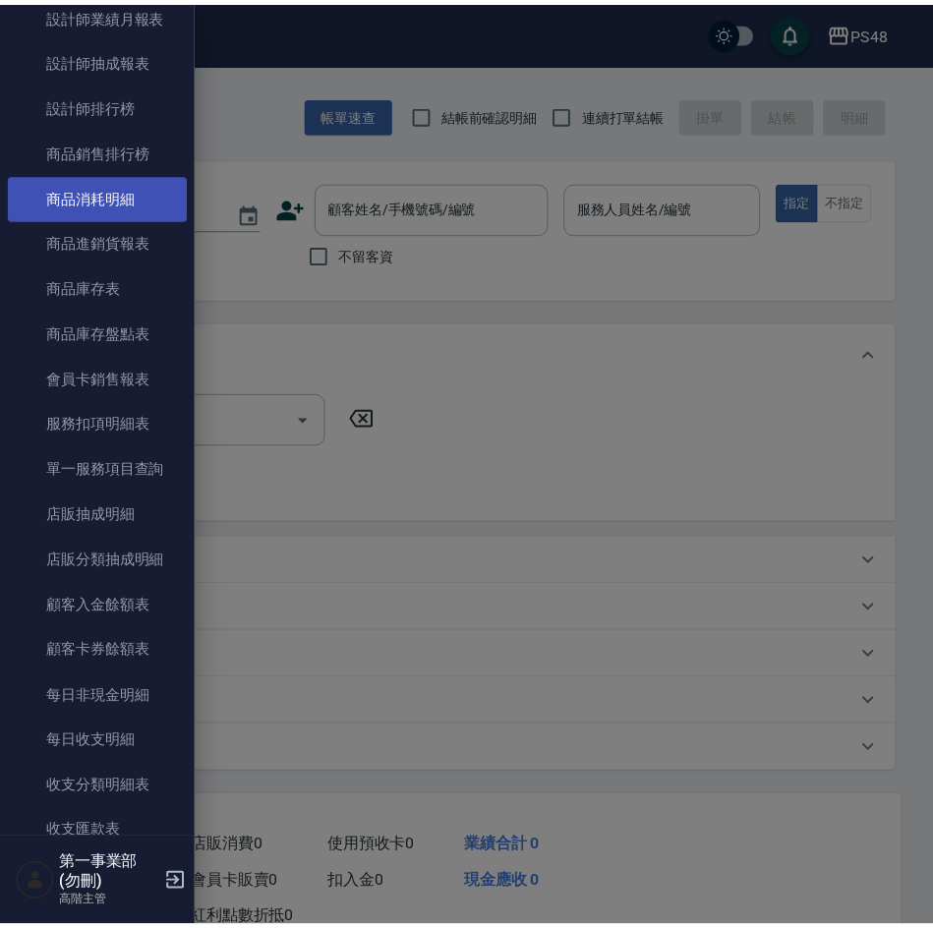
scroll to position [983, 0]
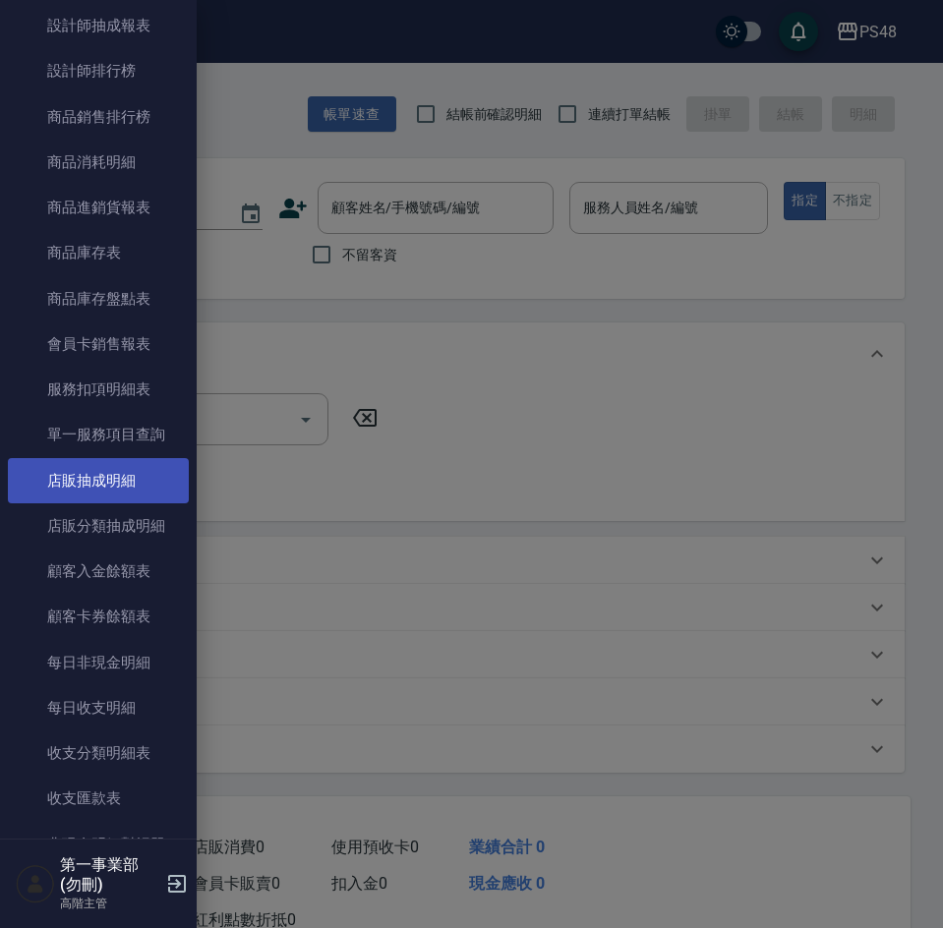
click at [136, 506] on link "店販分類抽成明細" at bounding box center [98, 525] width 181 height 45
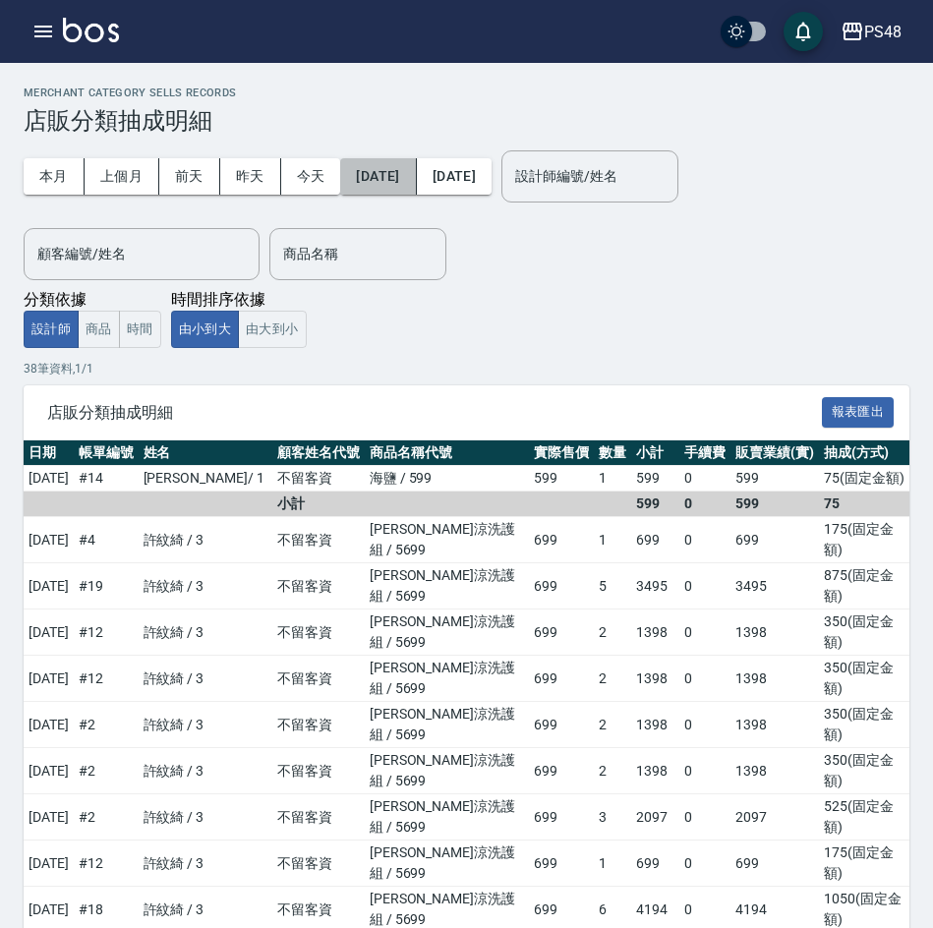
click at [416, 174] on button "[DATE]" at bounding box center [378, 176] width 76 height 36
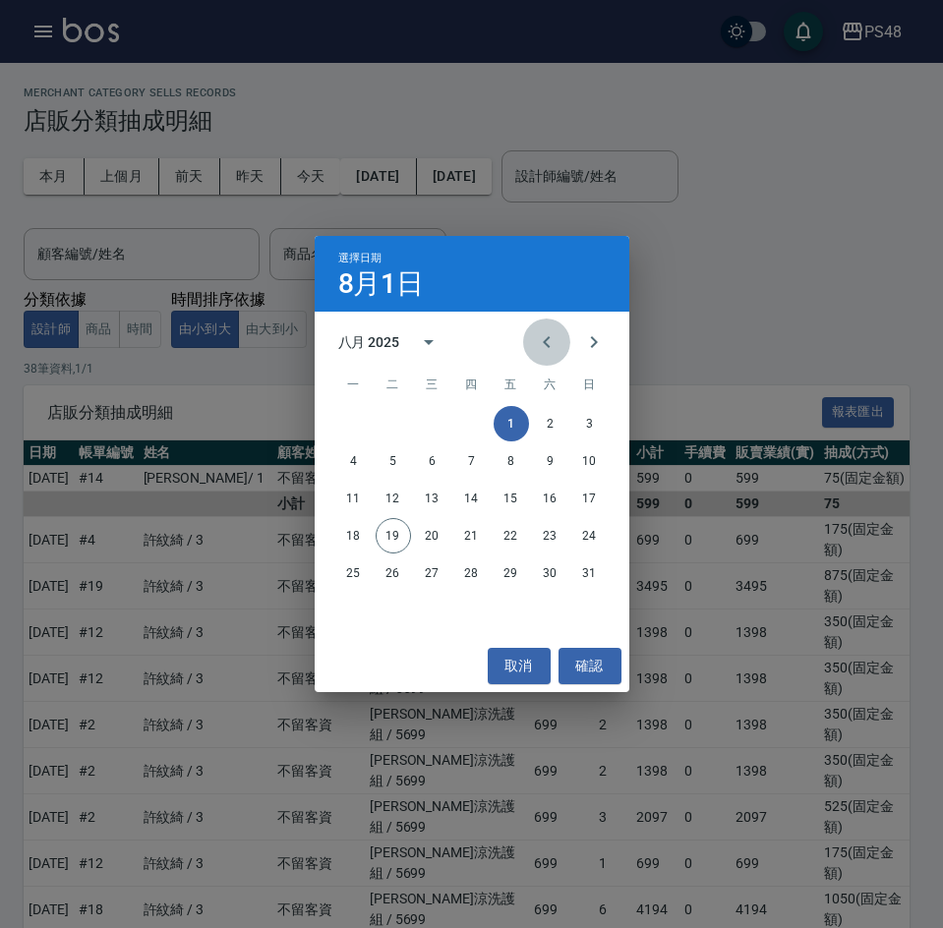
click at [540, 342] on icon "Previous month" at bounding box center [547, 342] width 24 height 24
click at [393, 501] on button "15" at bounding box center [393, 498] width 35 height 35
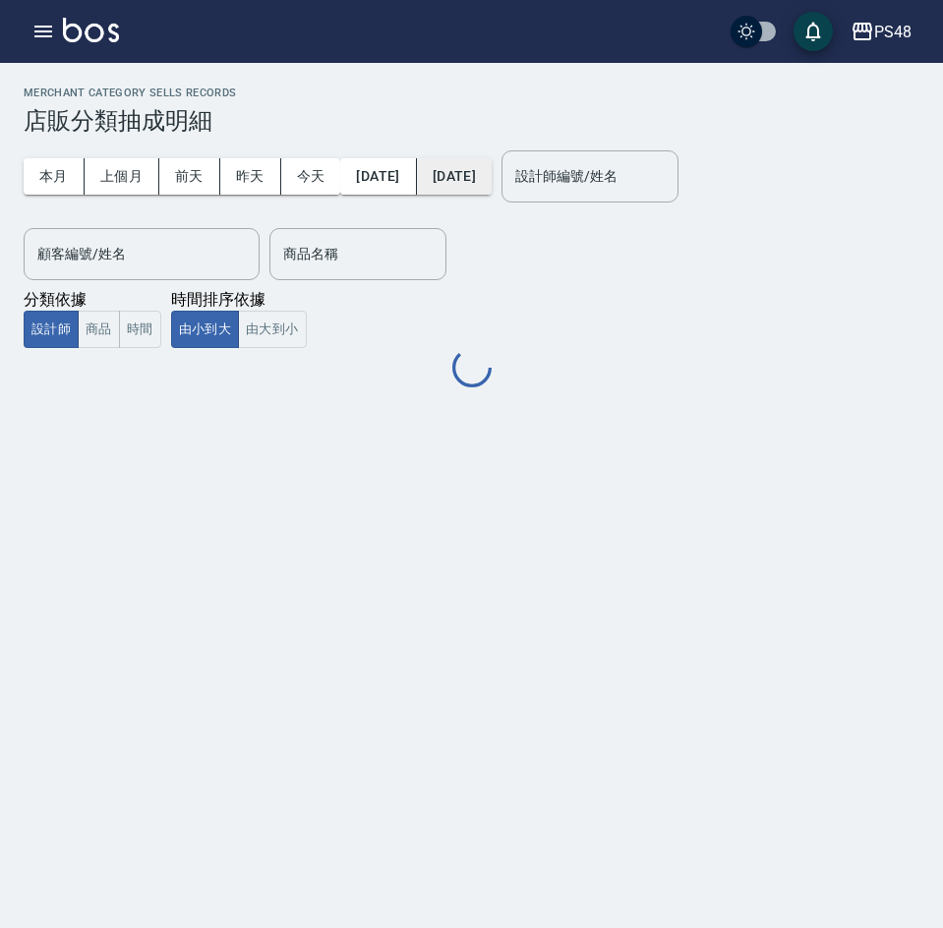
click at [492, 175] on button "[DATE]" at bounding box center [454, 176] width 75 height 36
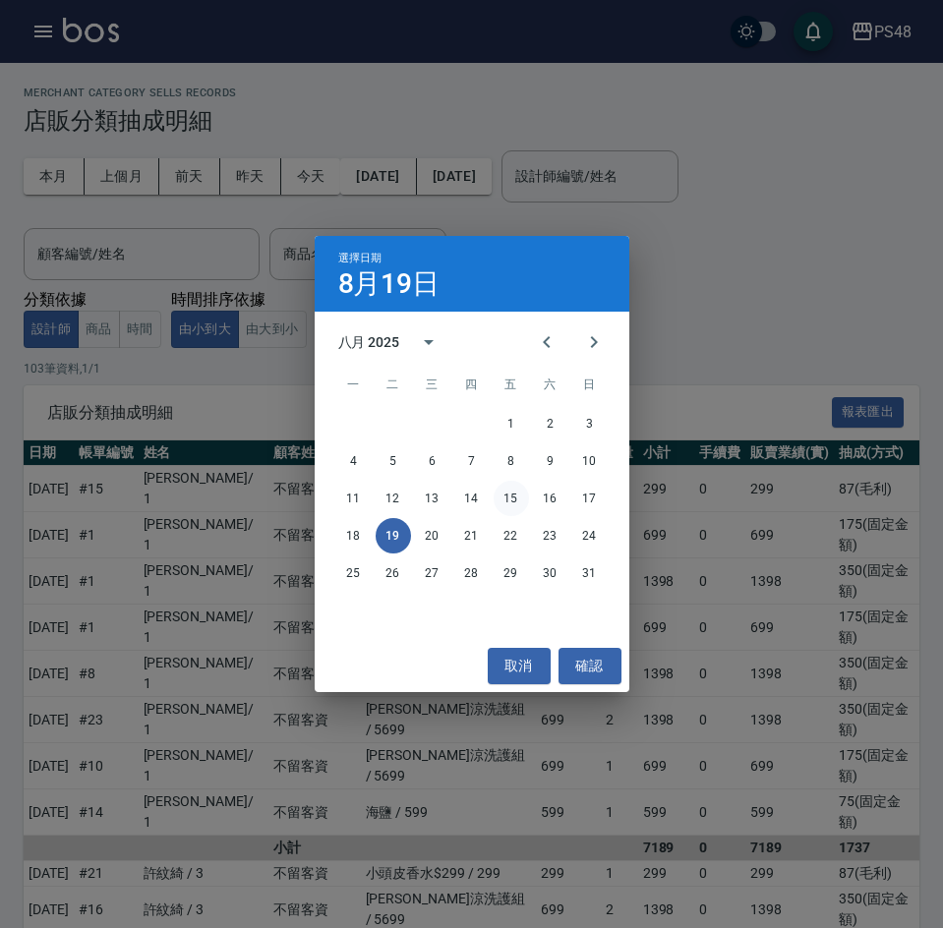
click at [503, 498] on button "15" at bounding box center [511, 498] width 35 height 35
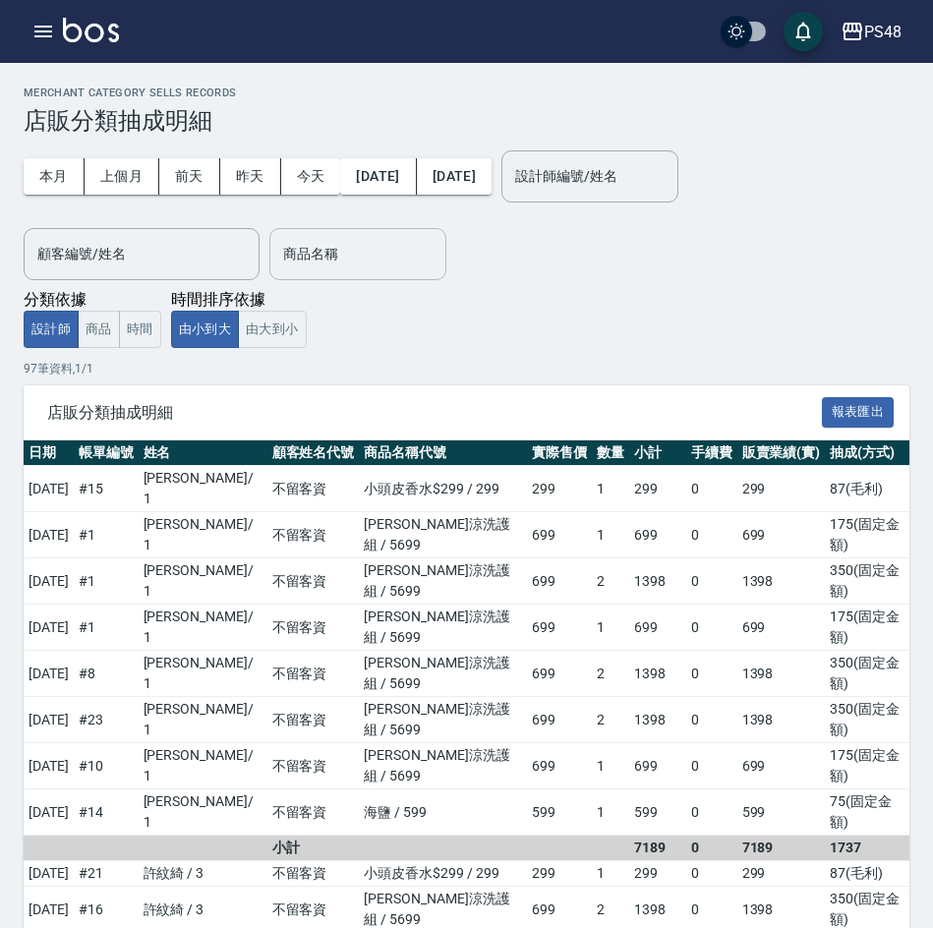
click at [312, 244] on div "商品名稱 商品名稱" at bounding box center [357, 254] width 177 height 52
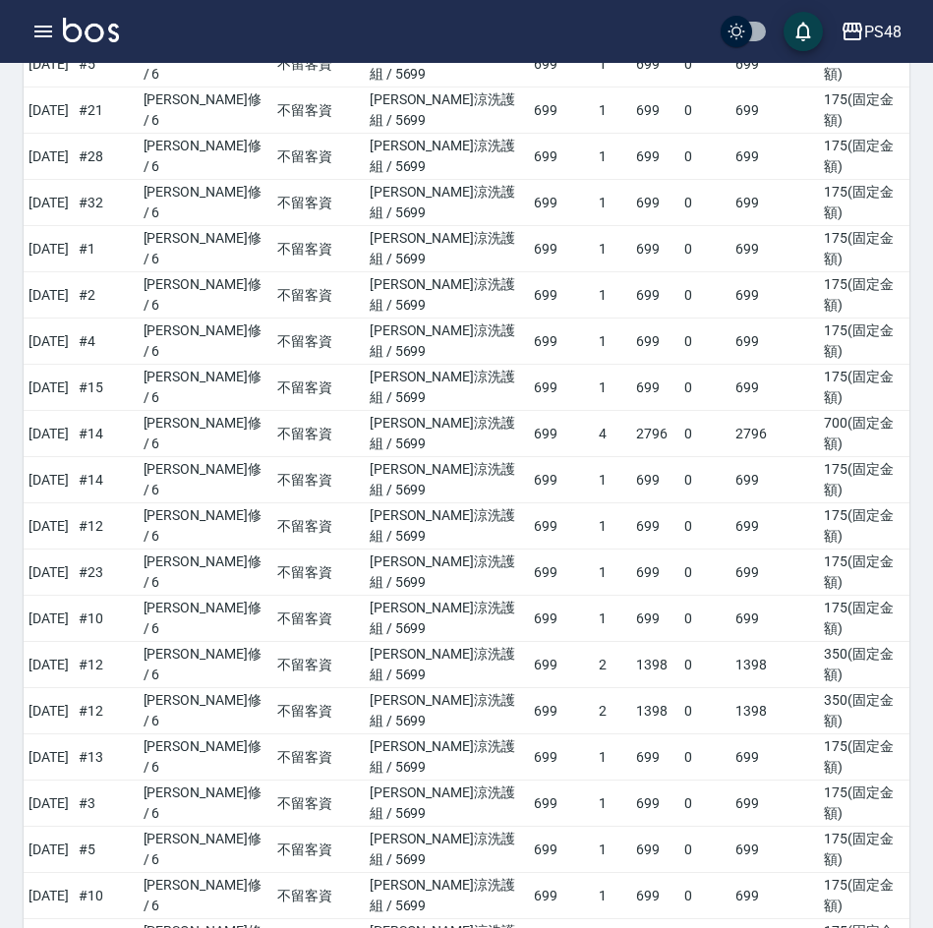
scroll to position [1857, 0]
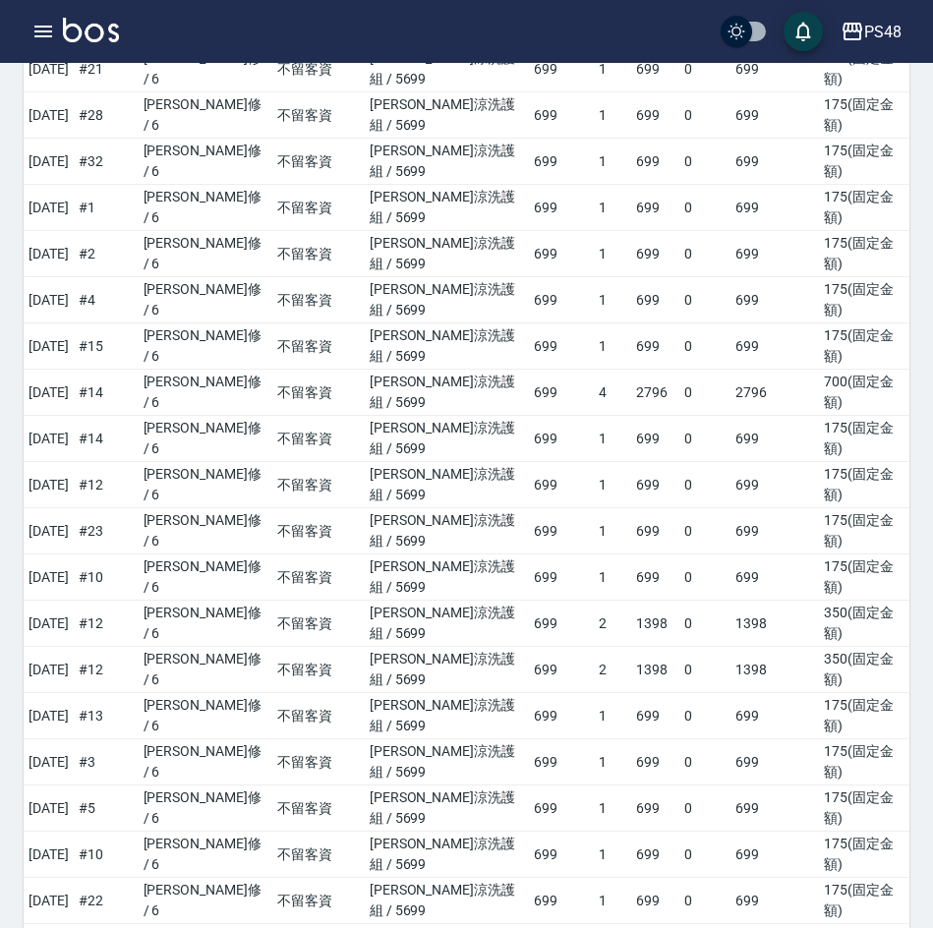
type input "水水沁涼洗護組"
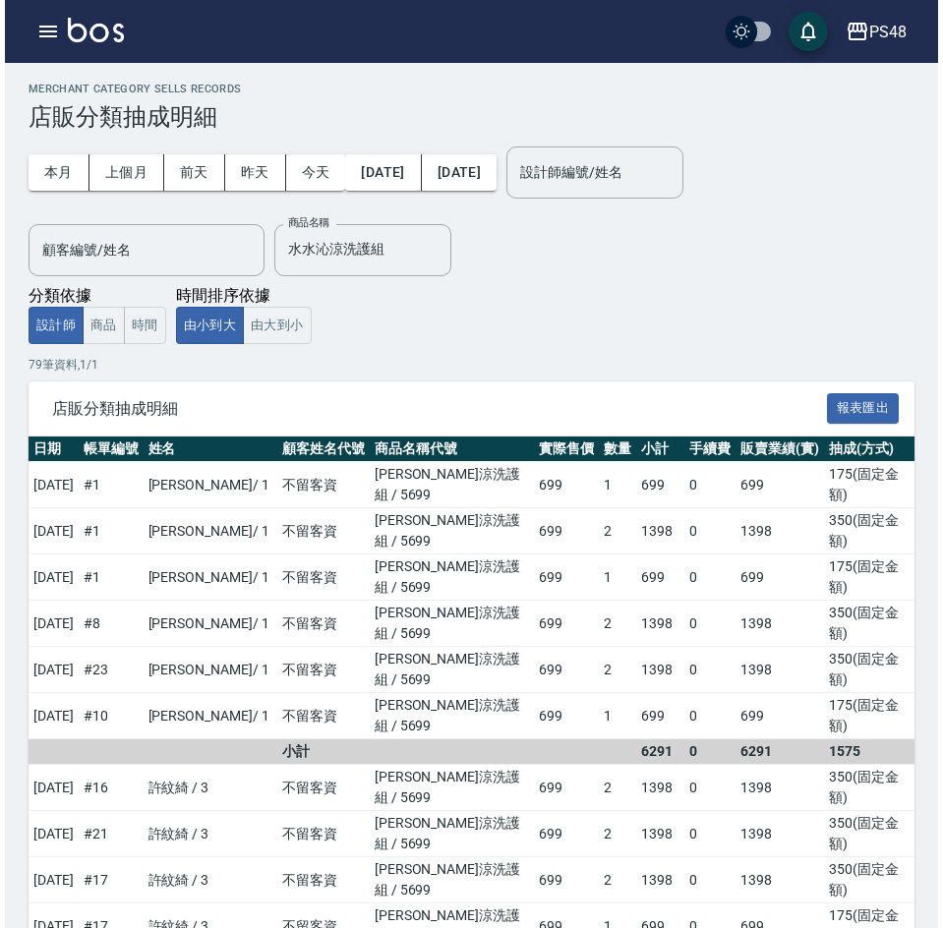
scroll to position [0, 0]
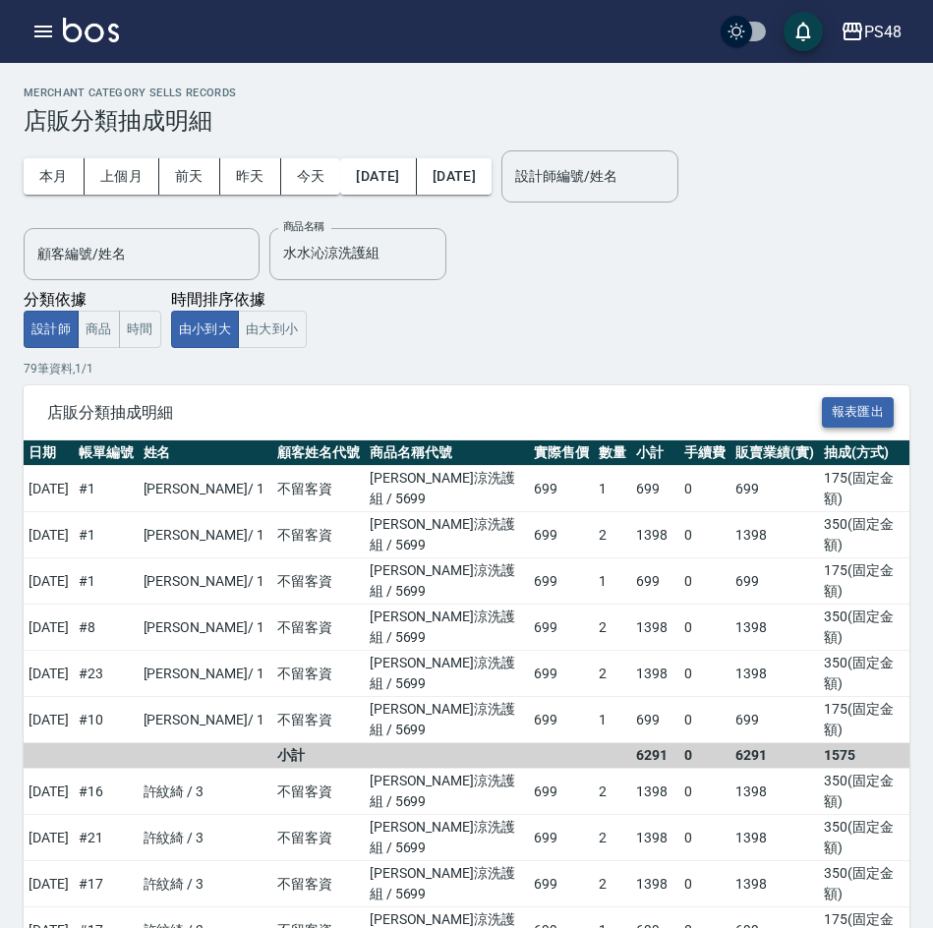
click at [868, 413] on button "報表匯出" at bounding box center [858, 412] width 73 height 30
drag, startPoint x: 465, startPoint y: 309, endPoint x: 568, endPoint y: 231, distance: 129.2
click at [466, 308] on div "本月 上個月 [DATE] [DATE] [DATE] [DATE] [DATE] 設計師編號/姓名 設計師編號/姓名 顧客編號/姓名 顧客編號/姓名 商品名…" at bounding box center [467, 241] width 886 height 213
click at [883, 39] on div "PS48" at bounding box center [882, 32] width 37 height 25
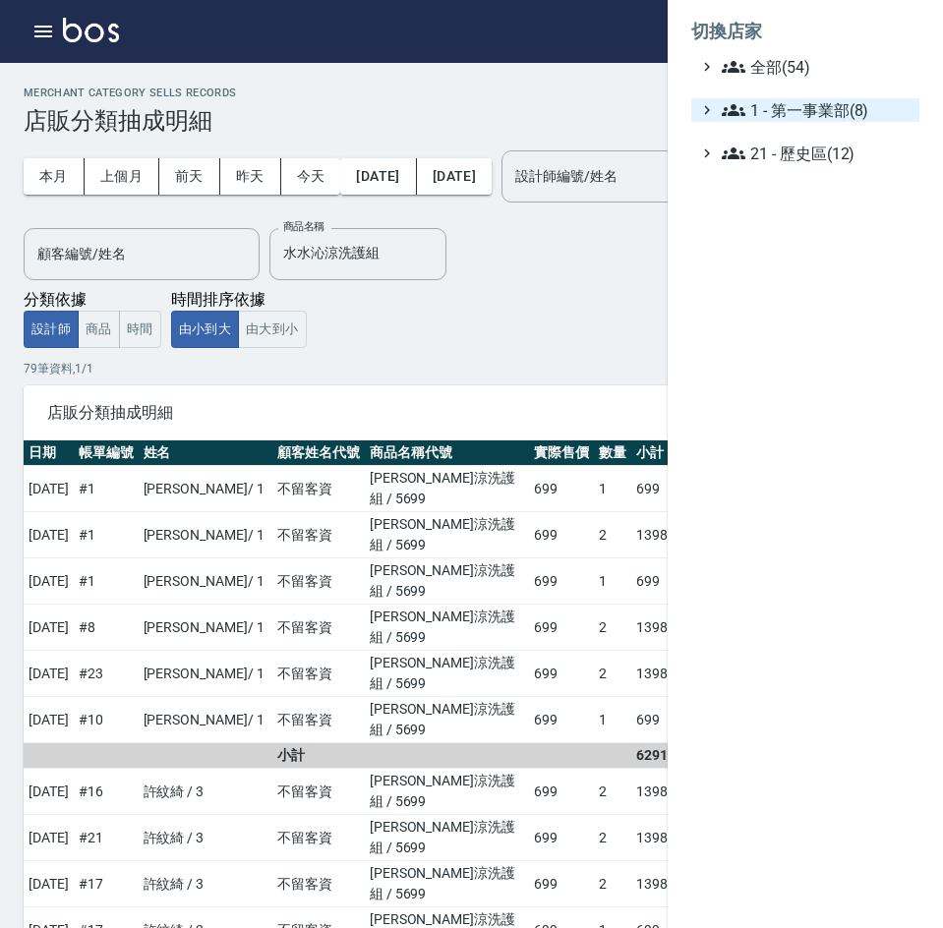
click at [854, 111] on span "1 - 第一事業部(8)" at bounding box center [817, 110] width 190 height 24
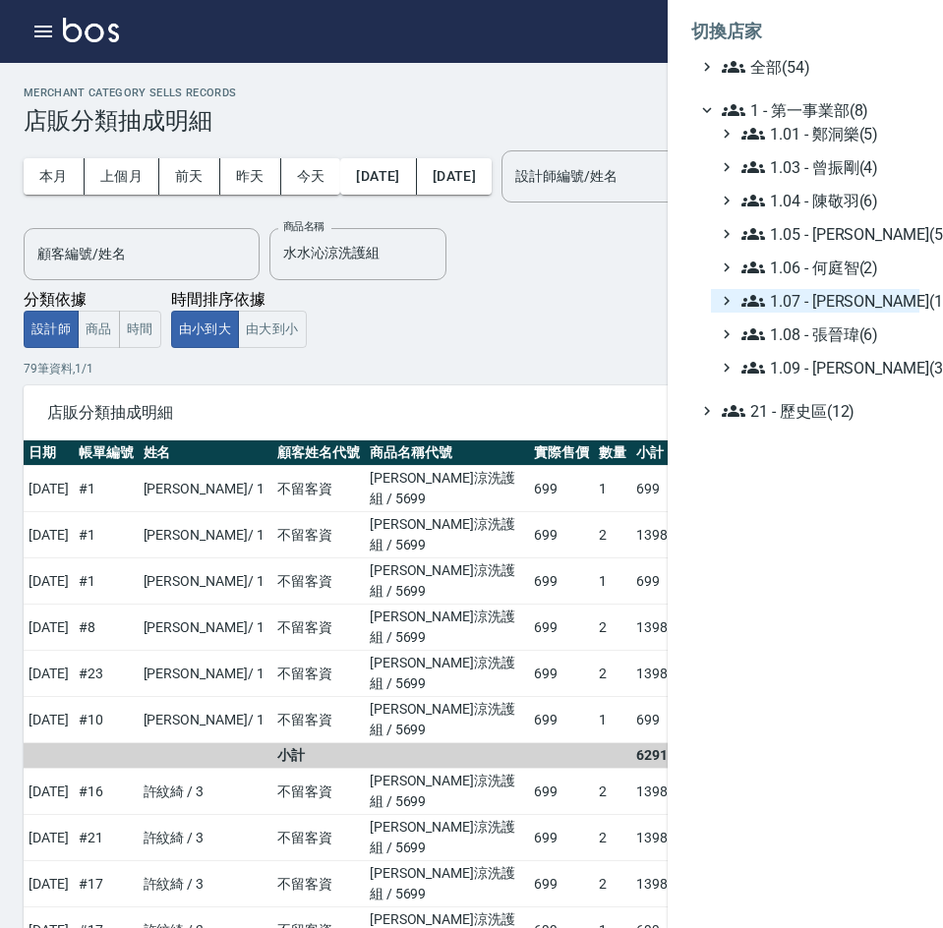
click at [838, 303] on span "1.07 - [PERSON_NAME](11)" at bounding box center [826, 301] width 170 height 24
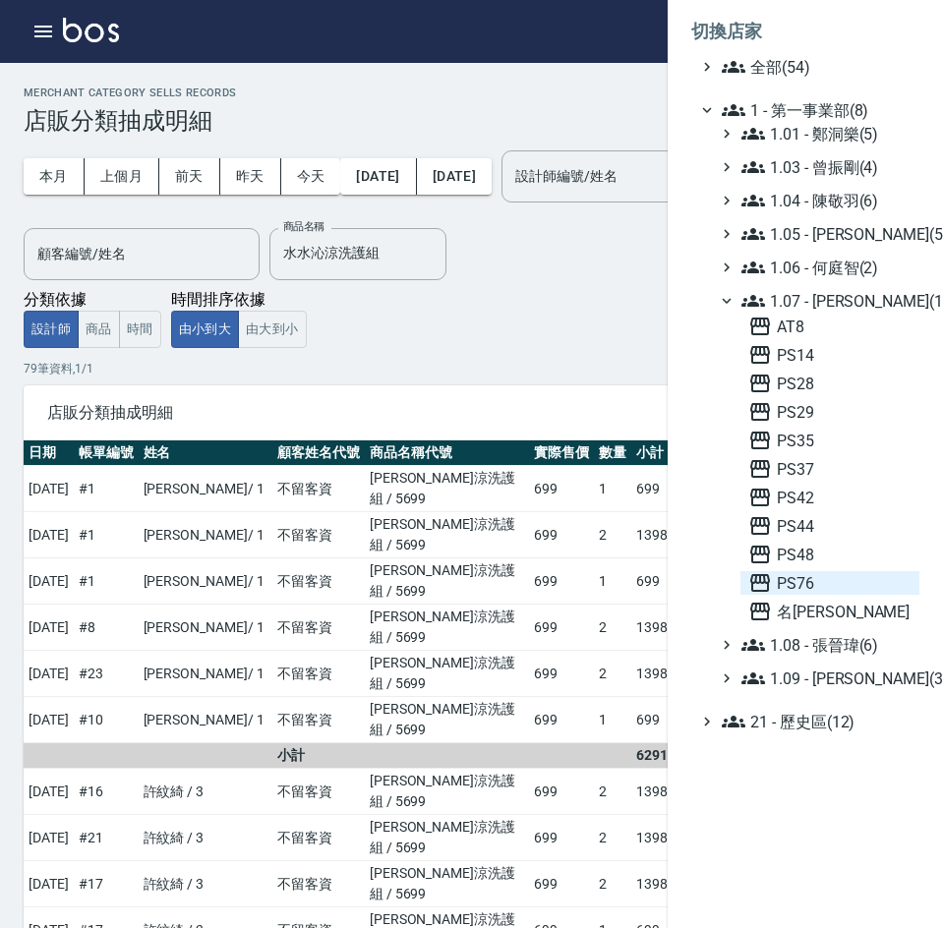
click at [831, 578] on span "PS76" at bounding box center [829, 583] width 163 height 24
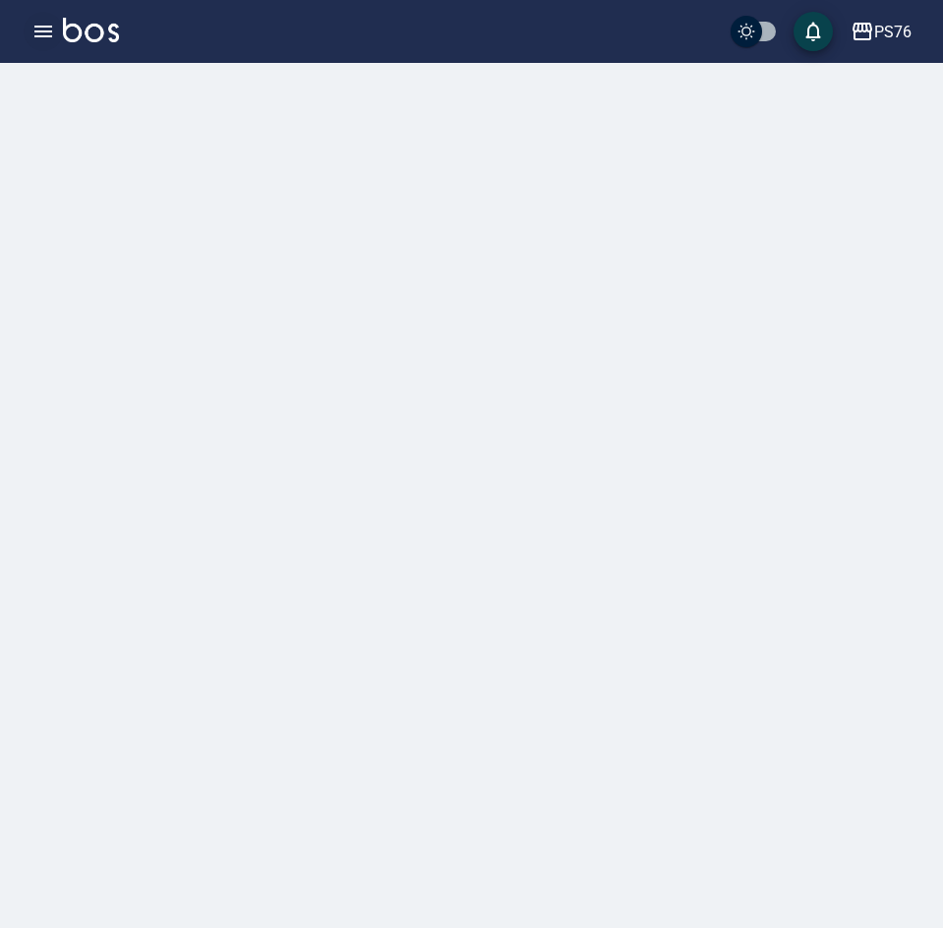
click at [38, 36] on icon "button" at bounding box center [43, 32] width 18 height 12
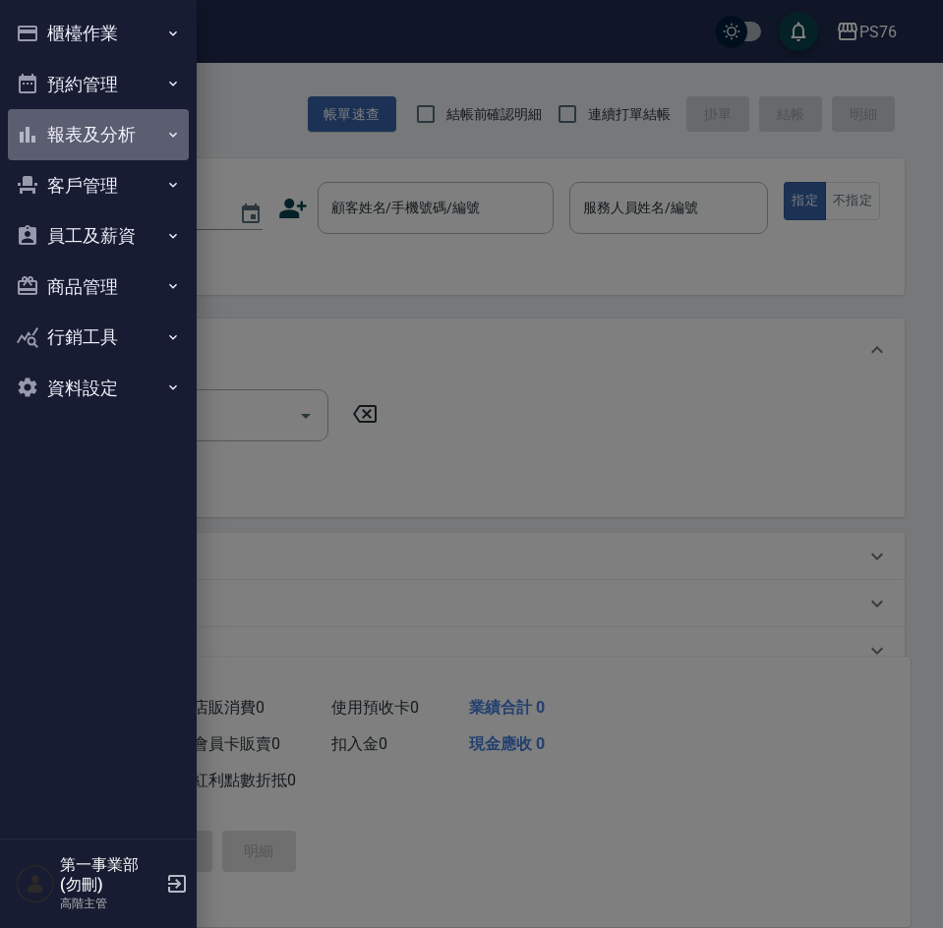
click at [73, 134] on button "報表及分析" at bounding box center [98, 134] width 181 height 51
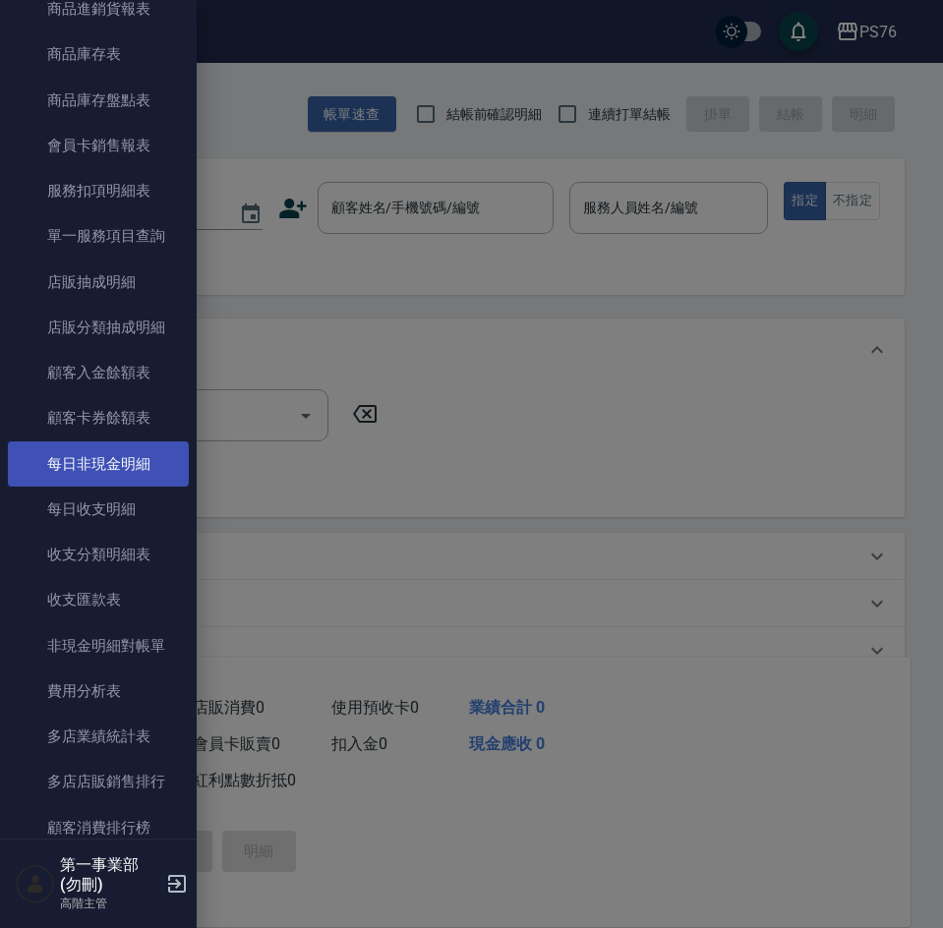
scroll to position [1180, 0]
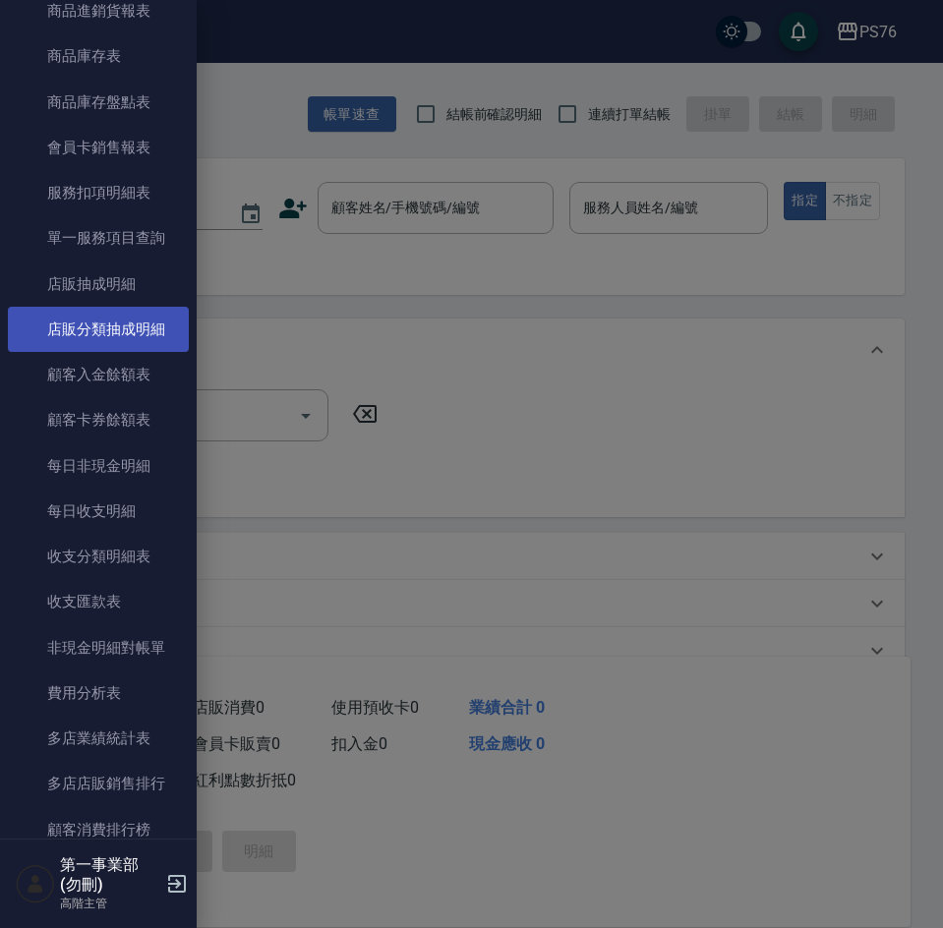
click at [110, 335] on link "店販分類抽成明細" at bounding box center [98, 329] width 181 height 45
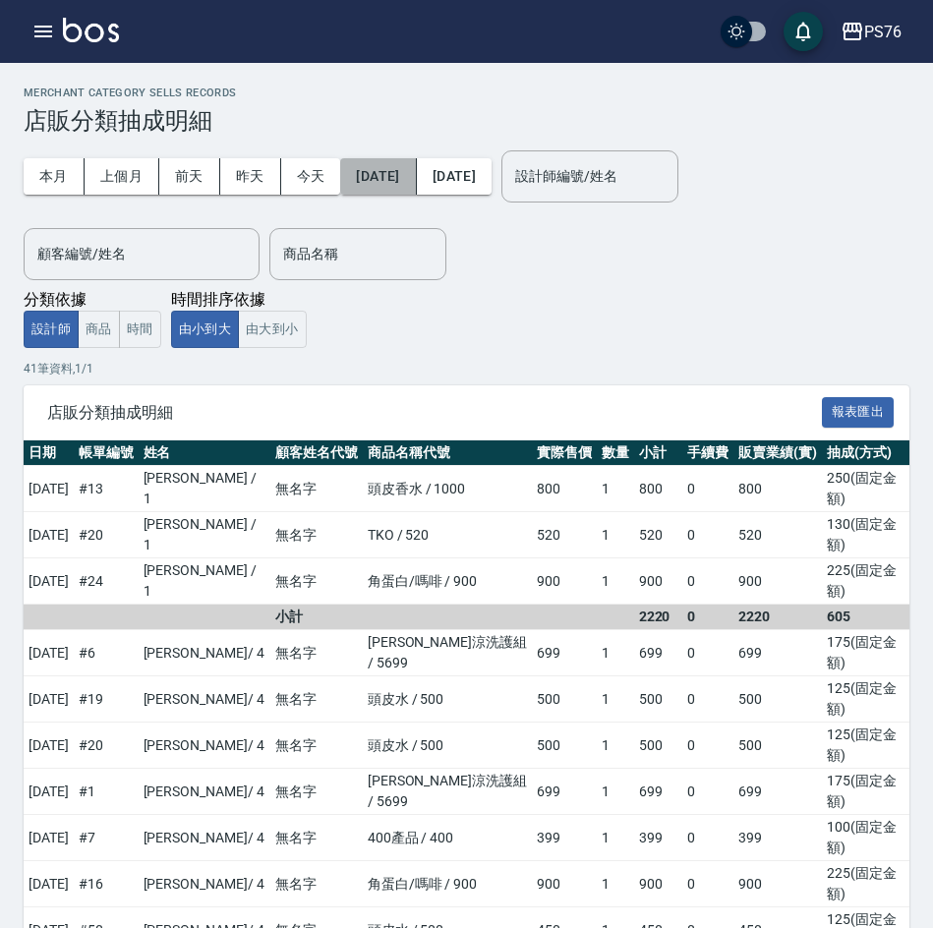
click at [393, 180] on button "[DATE]" at bounding box center [378, 176] width 76 height 36
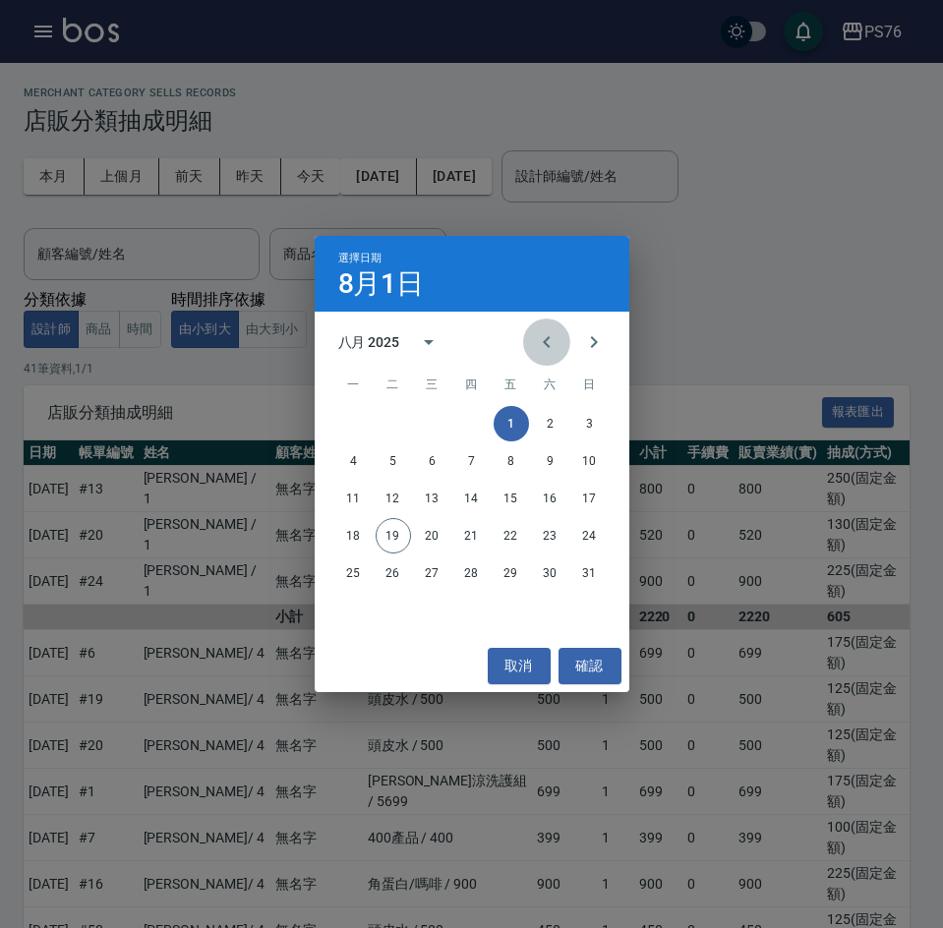
click at [541, 325] on button "Previous month" at bounding box center [546, 342] width 47 height 47
click at [392, 498] on button "15" at bounding box center [393, 498] width 35 height 35
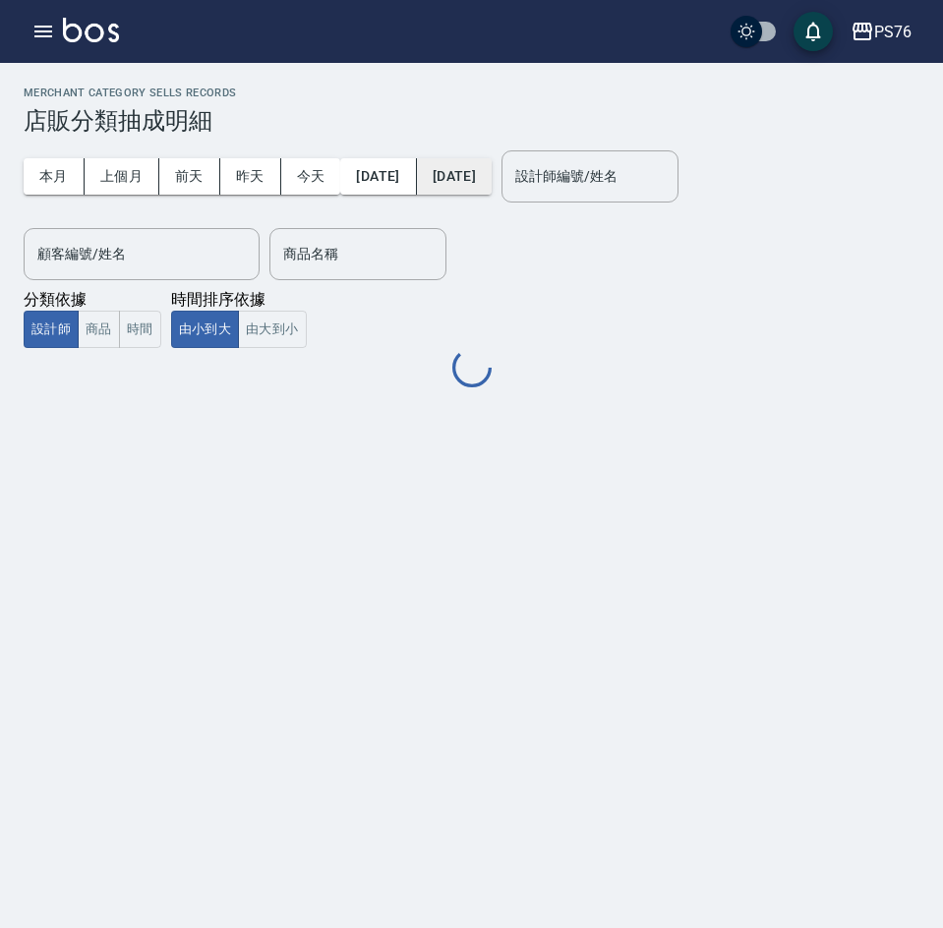
click at [492, 192] on button "[DATE]" at bounding box center [454, 176] width 75 height 36
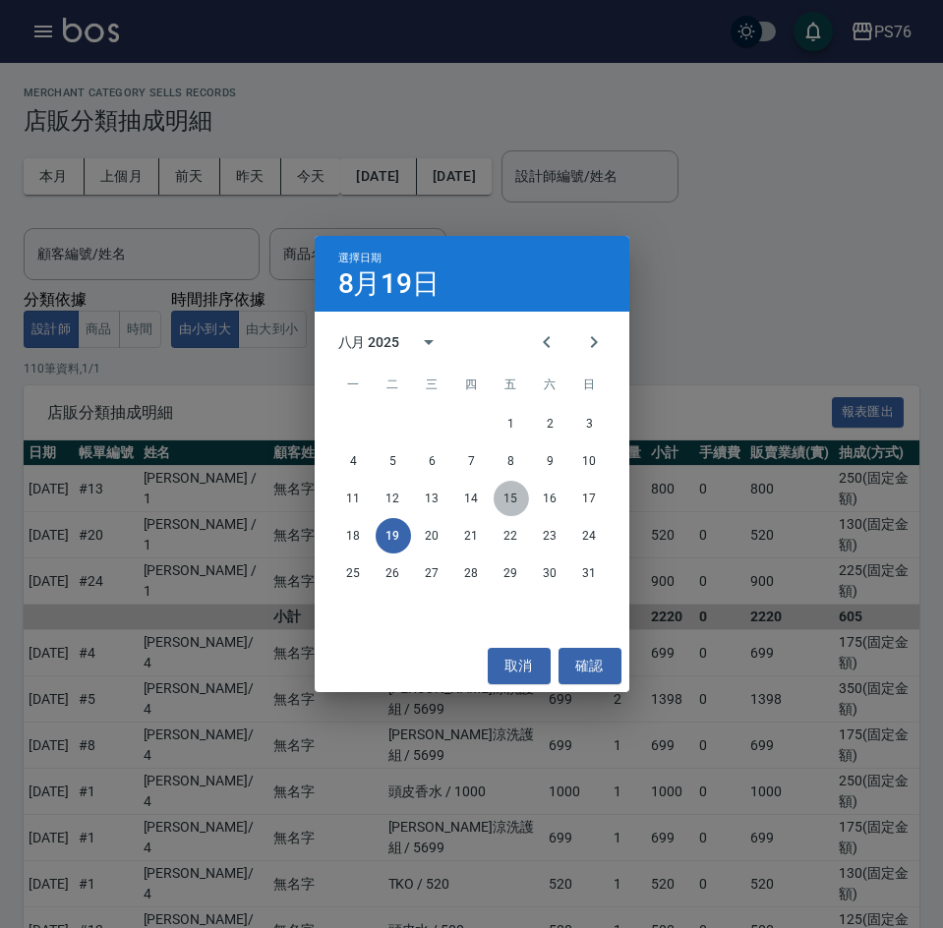
click at [501, 493] on button "15" at bounding box center [511, 498] width 35 height 35
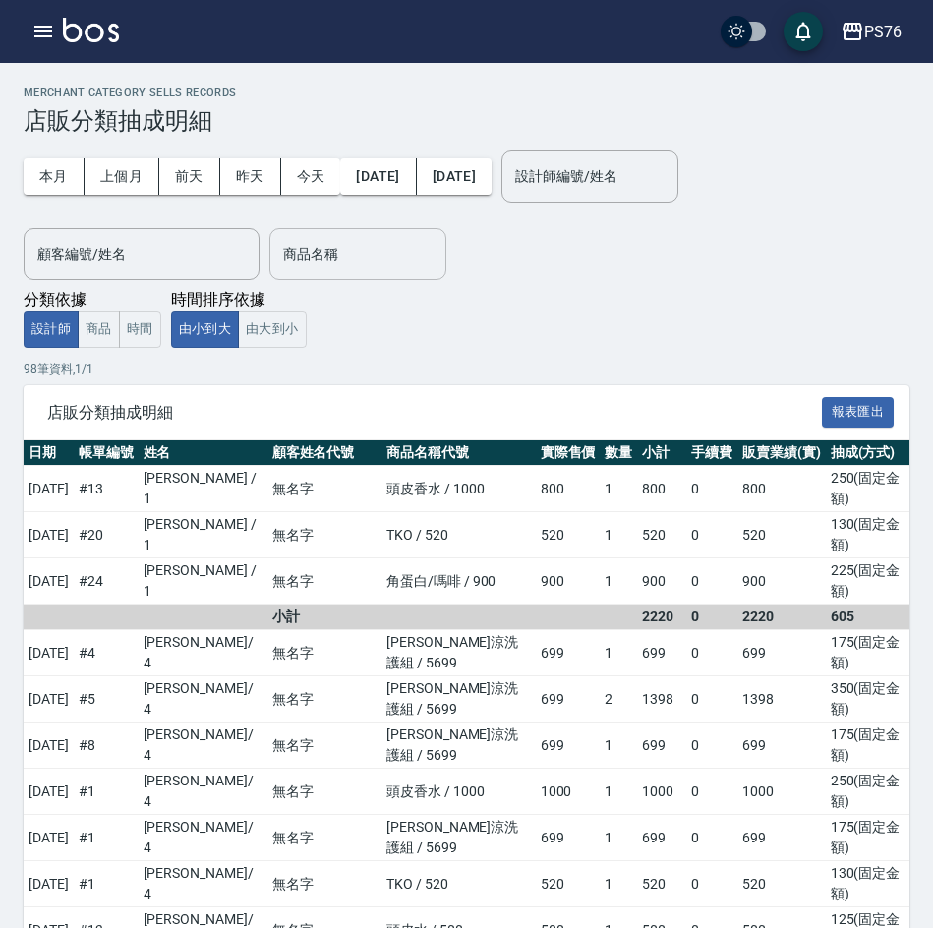
click at [353, 270] on input "商品名稱" at bounding box center [357, 254] width 159 height 34
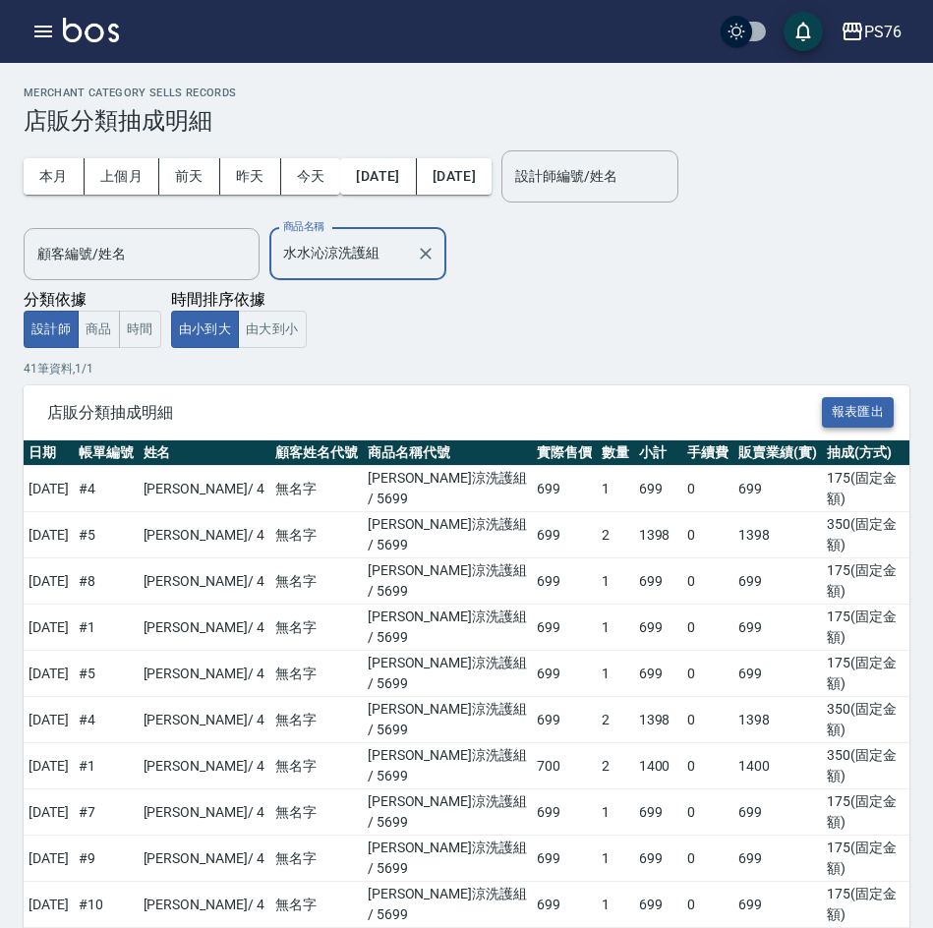
type input "水水沁涼洗護組"
click at [888, 409] on button "報表匯出" at bounding box center [858, 412] width 73 height 30
click at [865, 31] on div "PS76" at bounding box center [882, 32] width 37 height 25
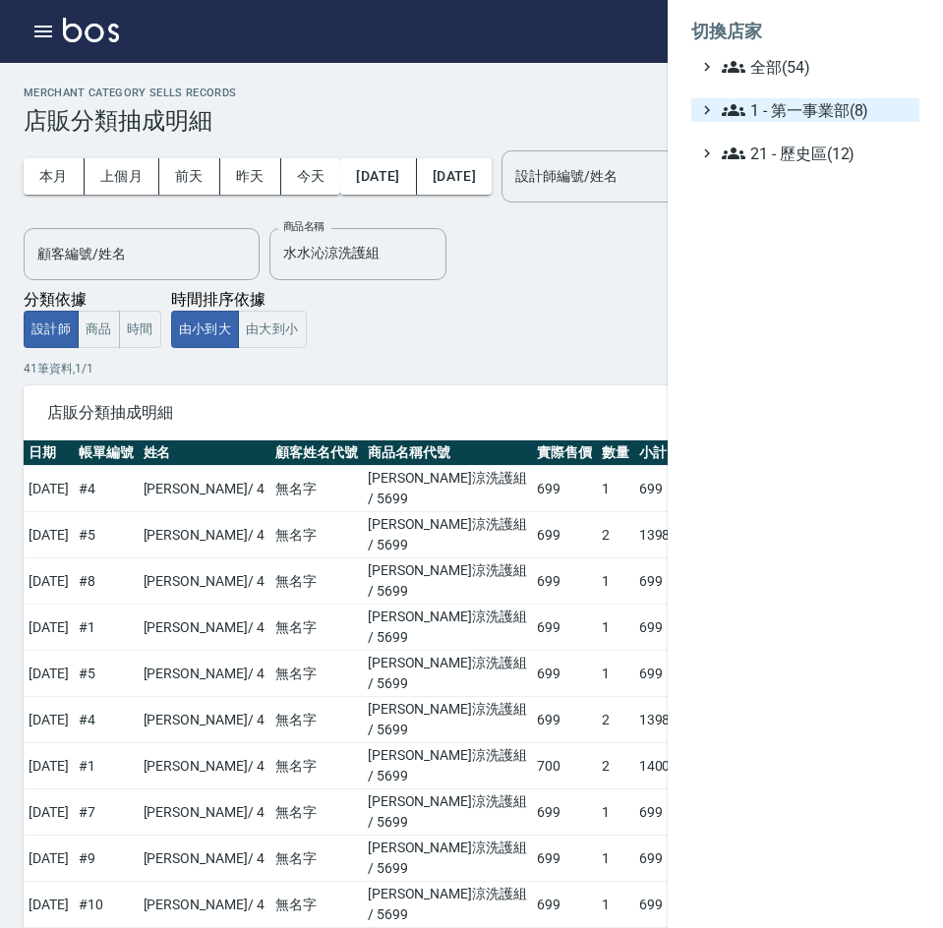
click at [844, 115] on span "1 - 第一事業部(8)" at bounding box center [817, 110] width 190 height 24
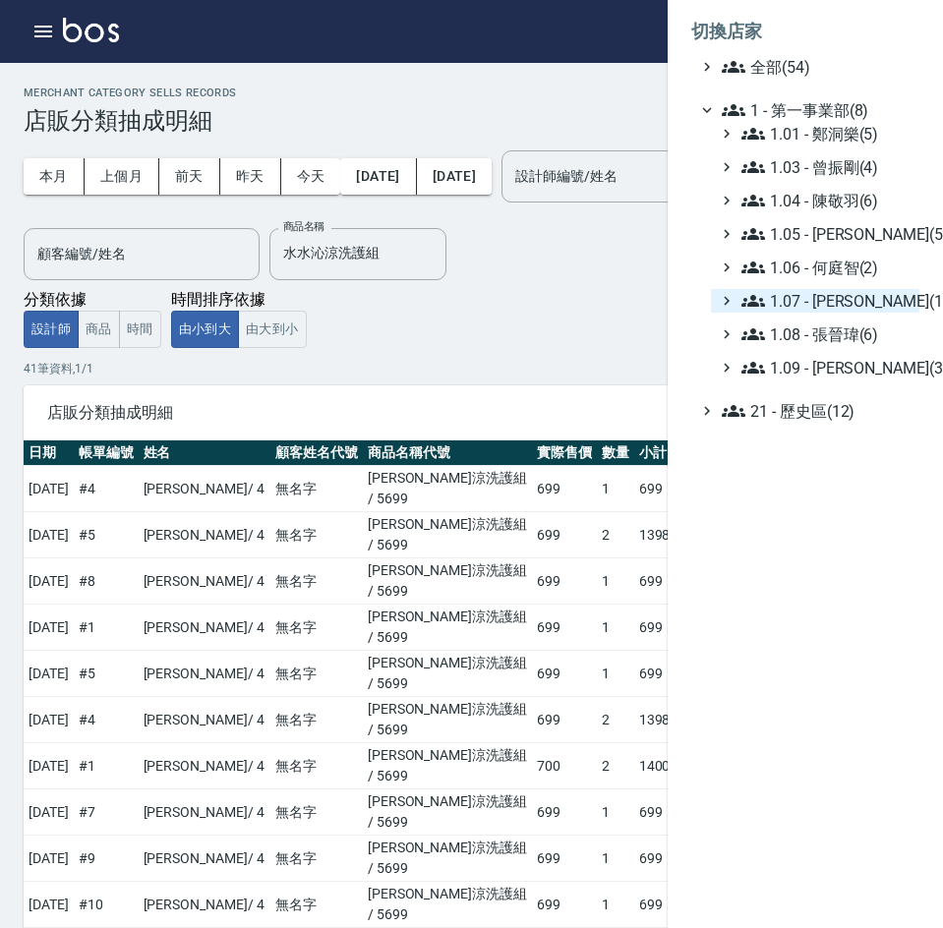
click at [858, 297] on span "1.07 - [PERSON_NAME](11)" at bounding box center [826, 301] width 170 height 24
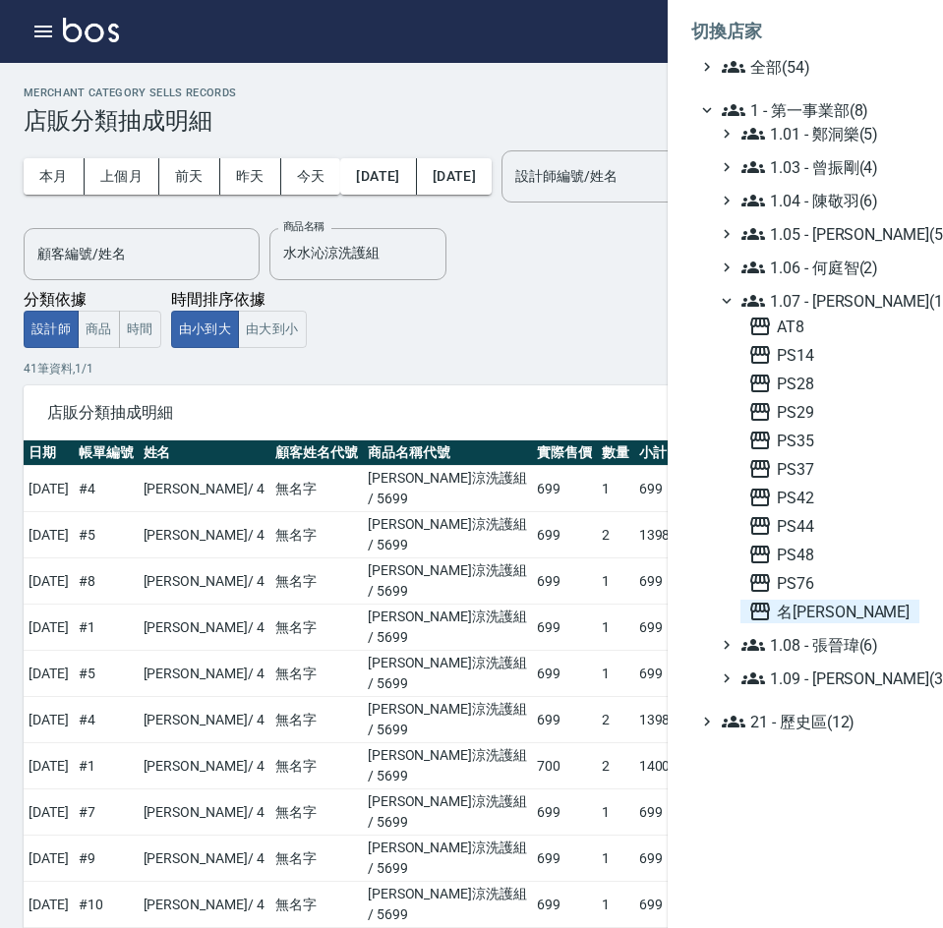
click at [826, 617] on span "名[PERSON_NAME]" at bounding box center [829, 612] width 163 height 24
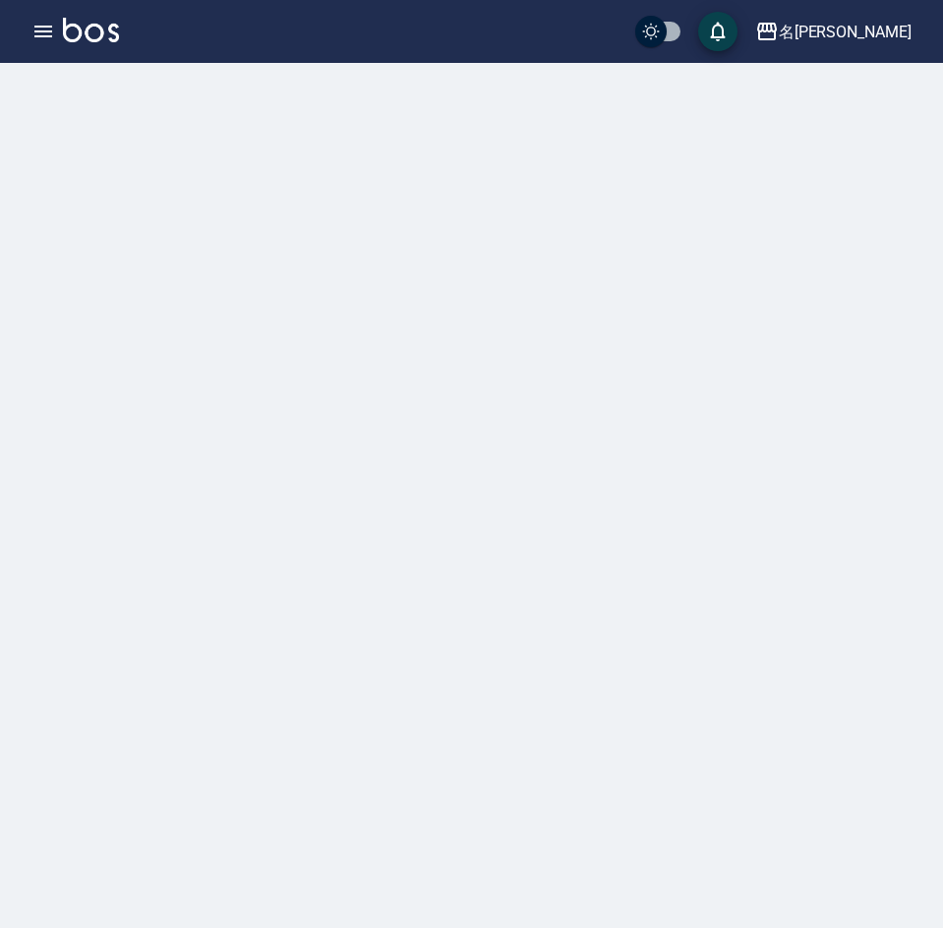
click at [47, 36] on icon "button" at bounding box center [43, 32] width 18 height 12
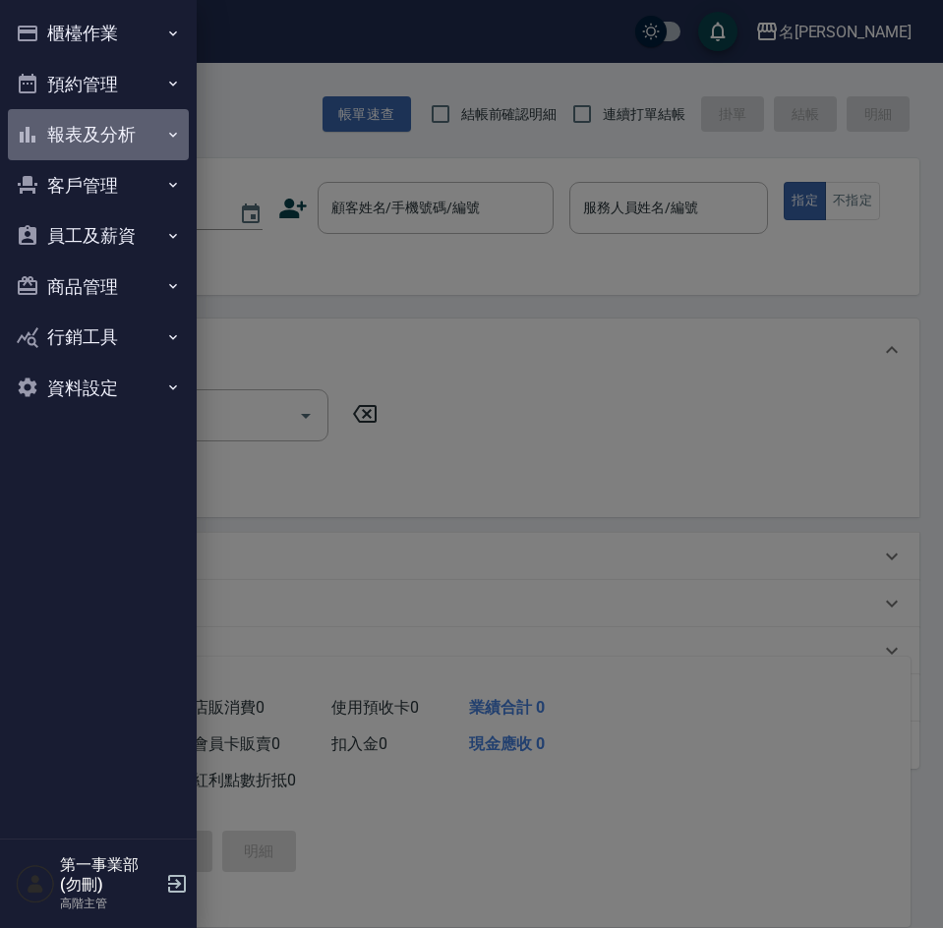
click at [96, 137] on button "報表及分析" at bounding box center [98, 134] width 181 height 51
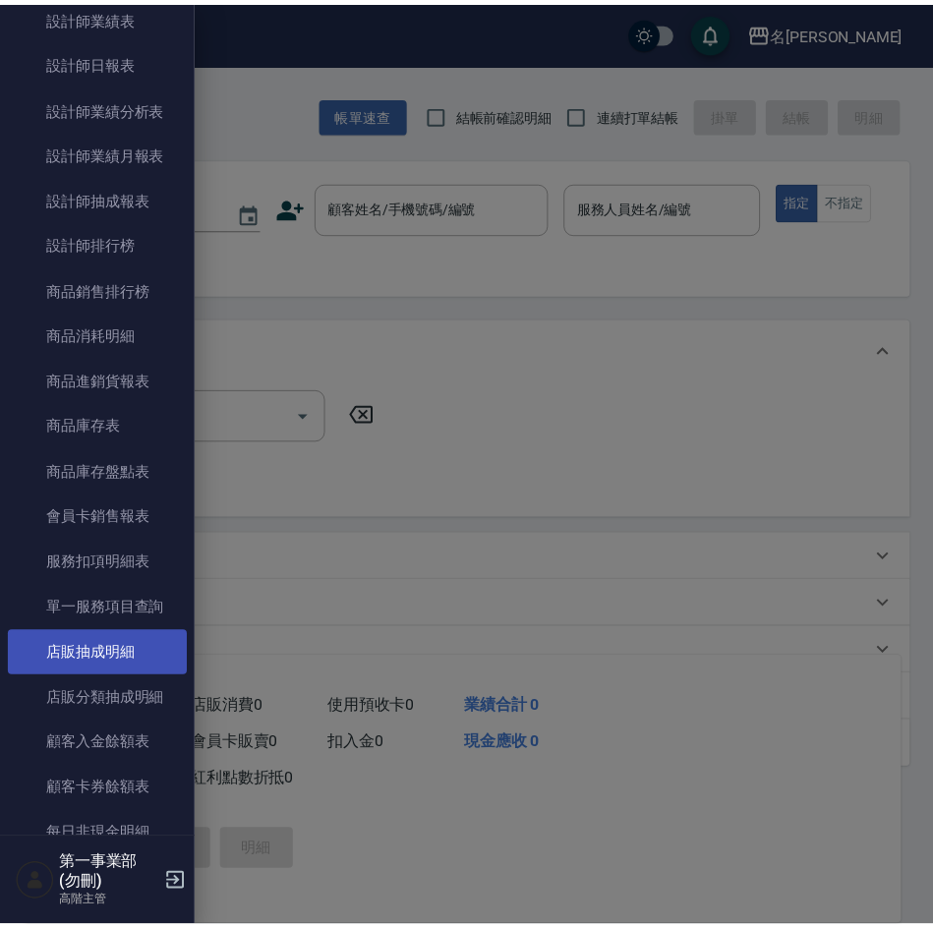
scroll to position [885, 0]
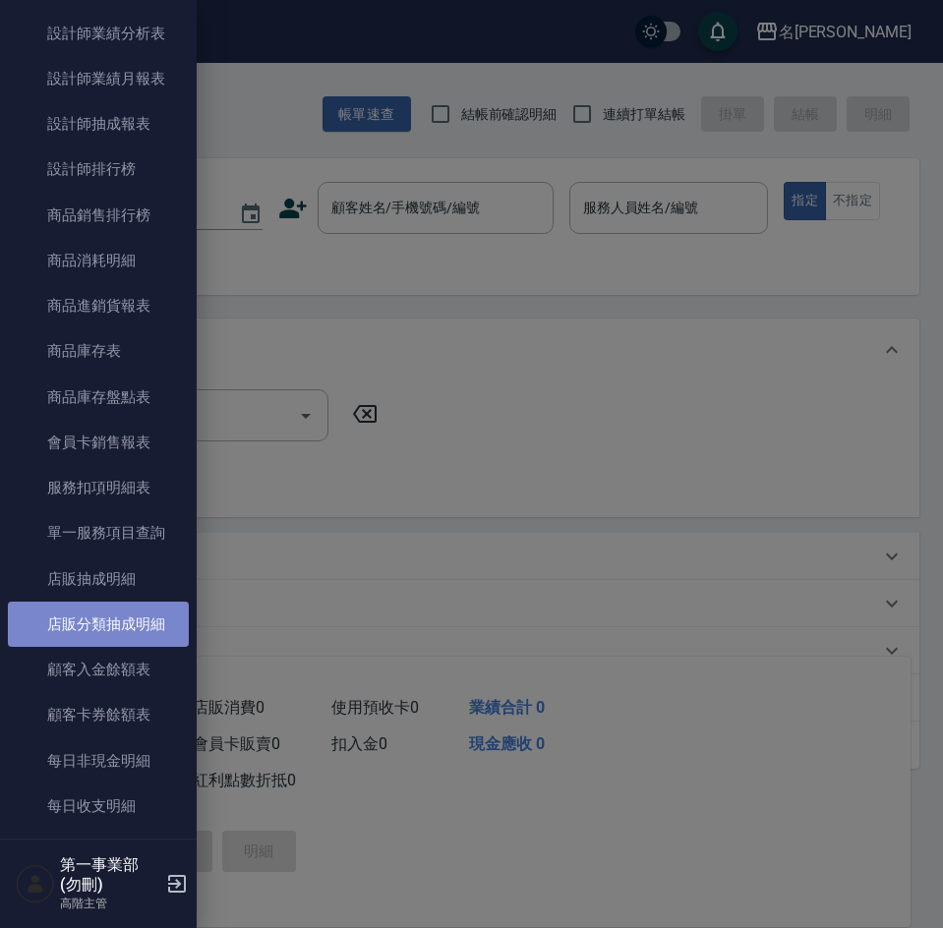
click at [121, 606] on link "店販分類抽成明細" at bounding box center [98, 624] width 181 height 45
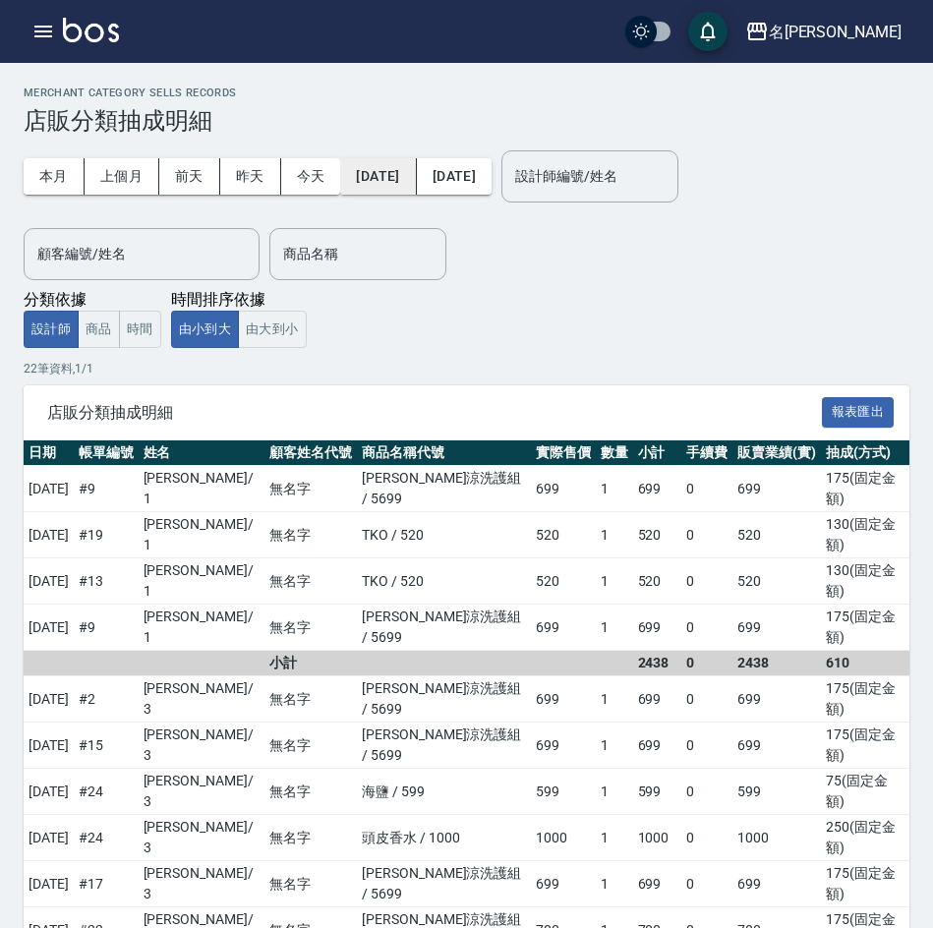
click at [378, 183] on button "[DATE]" at bounding box center [378, 176] width 76 height 36
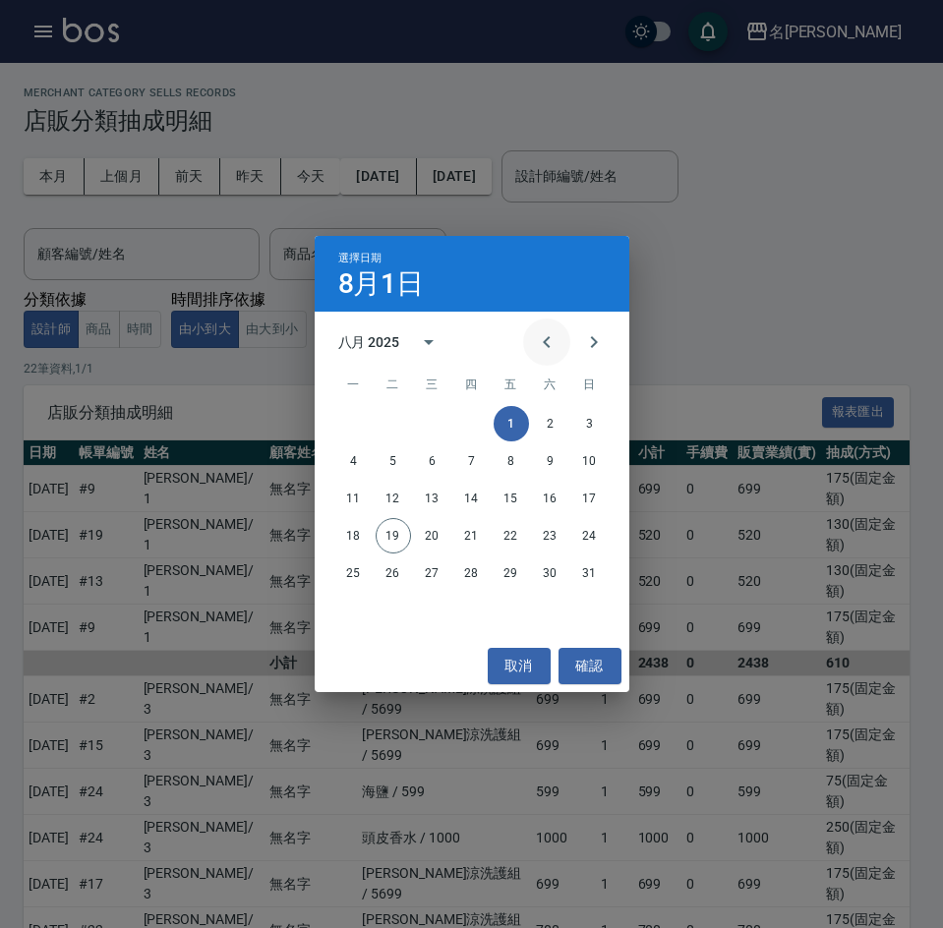
click at [540, 343] on icon "Previous month" at bounding box center [547, 342] width 24 height 24
drag, startPoint x: 399, startPoint y: 501, endPoint x: 424, endPoint y: 373, distance: 131.1
click at [398, 501] on button "15" at bounding box center [393, 498] width 35 height 35
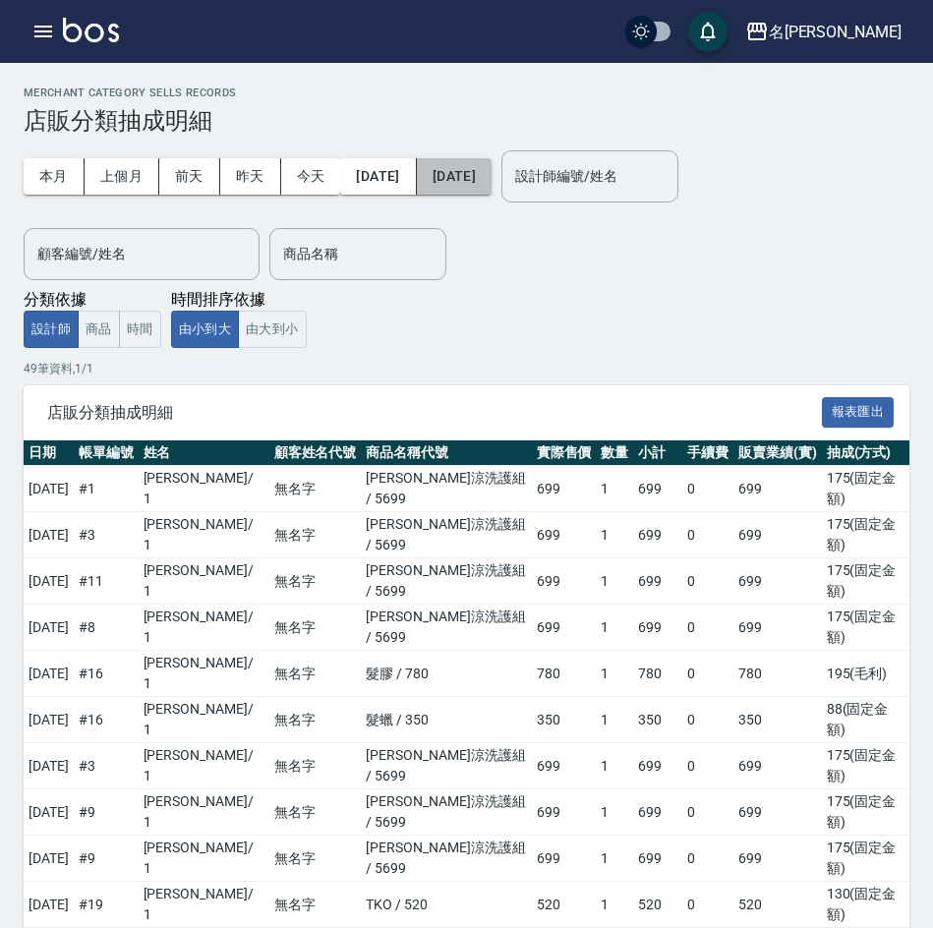
click at [492, 179] on button "[DATE]" at bounding box center [454, 176] width 75 height 36
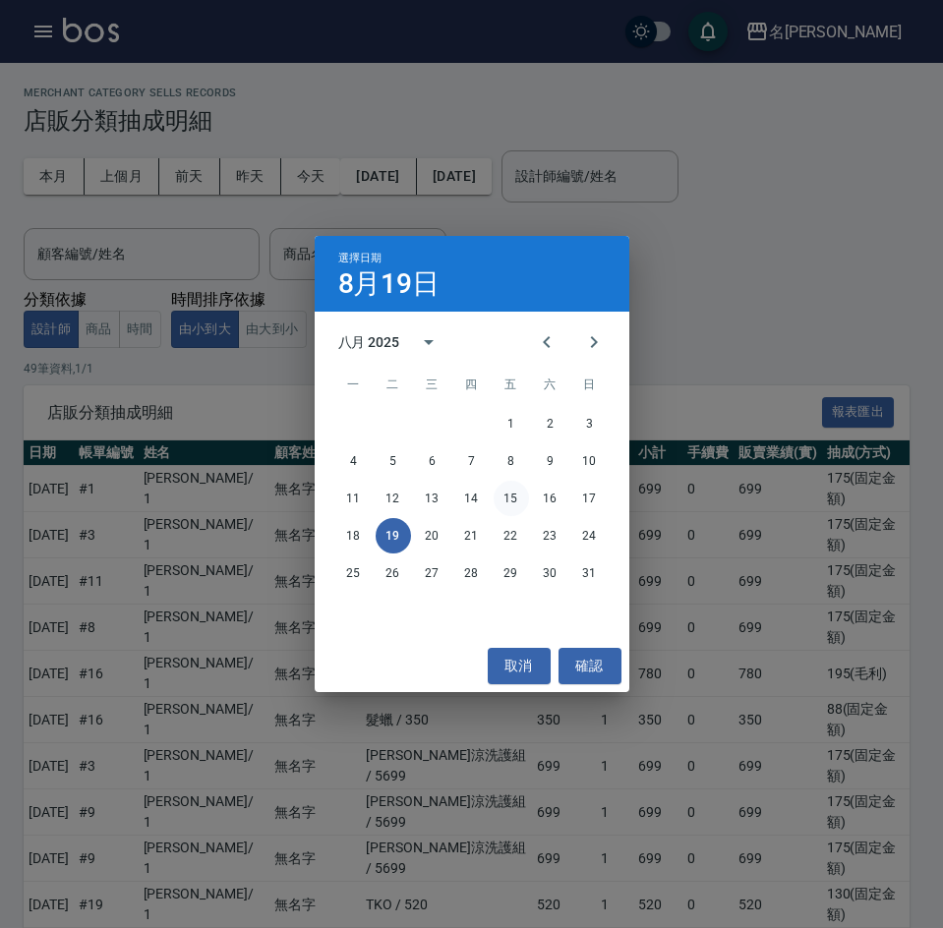
click at [511, 500] on button "15" at bounding box center [511, 498] width 35 height 35
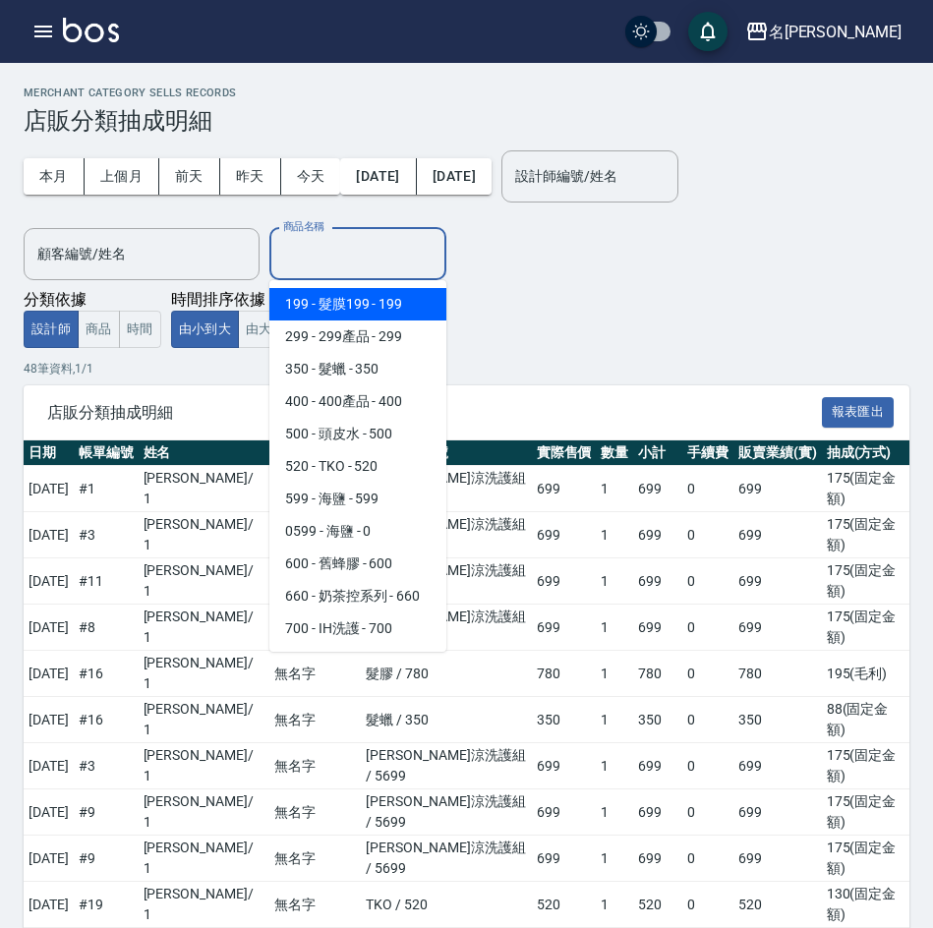
click at [357, 252] on input "商品名稱" at bounding box center [357, 254] width 159 height 34
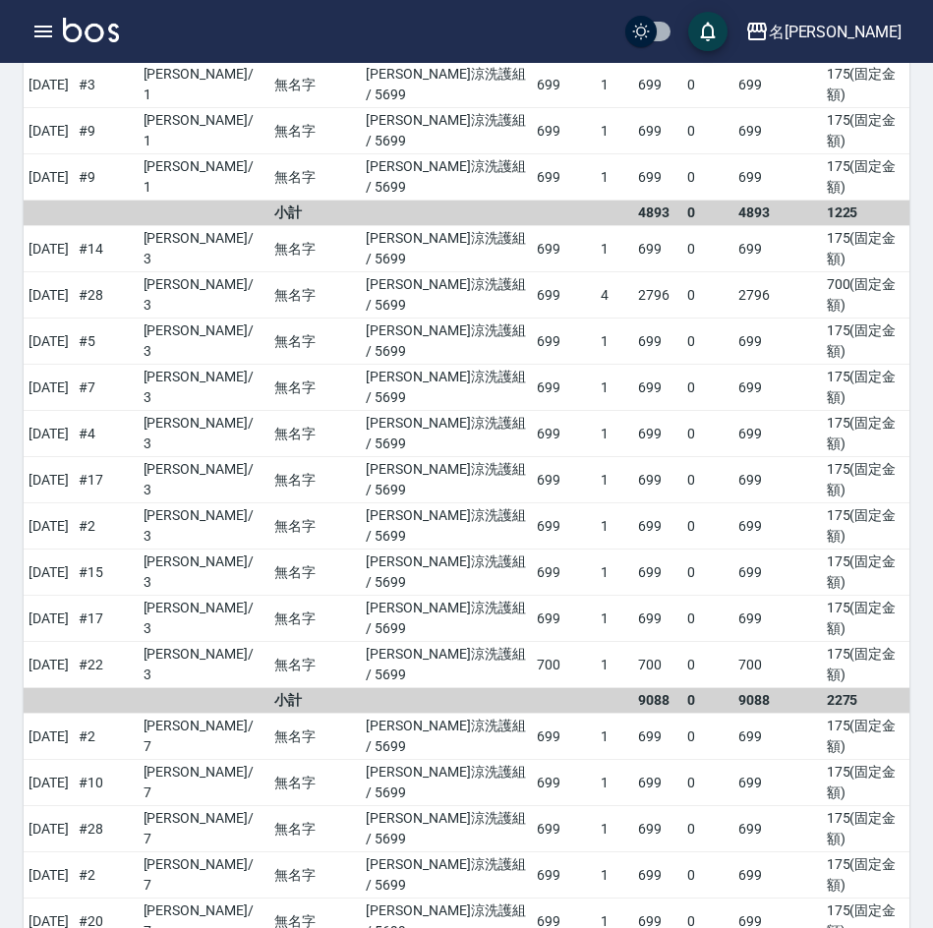
scroll to position [590, 0]
type input "水水沁涼洗護組"
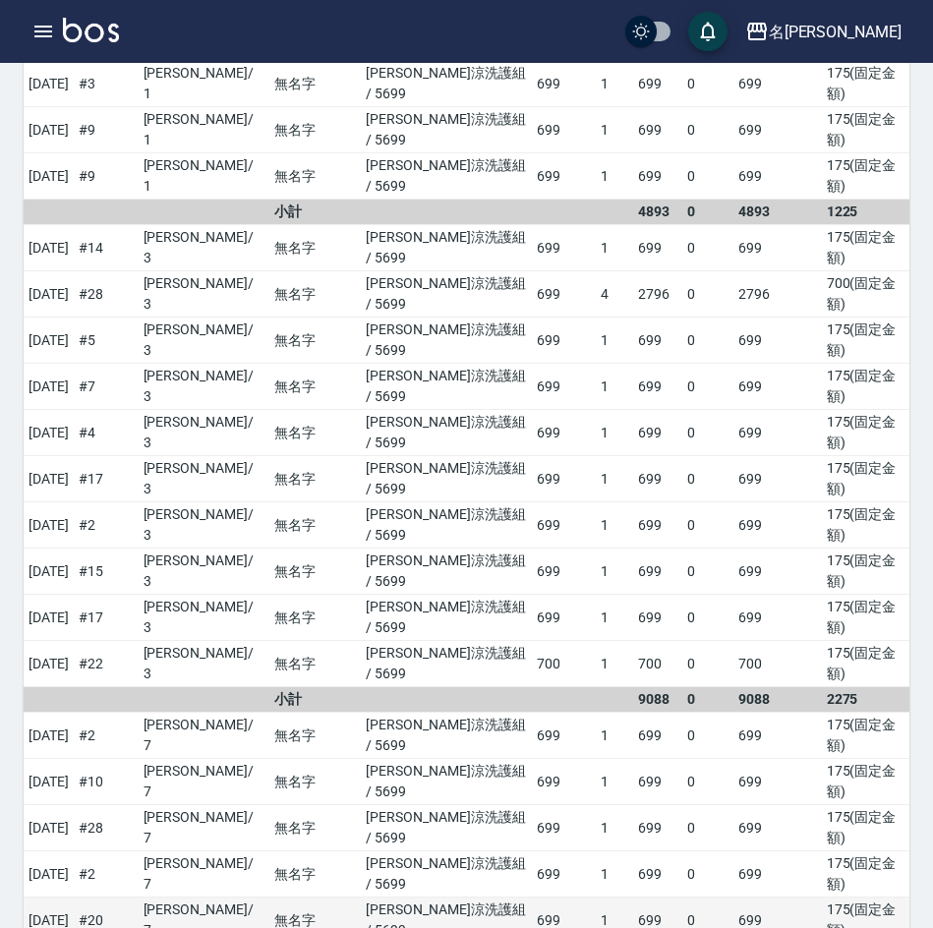
click at [596, 898] on td "1" at bounding box center [614, 921] width 37 height 46
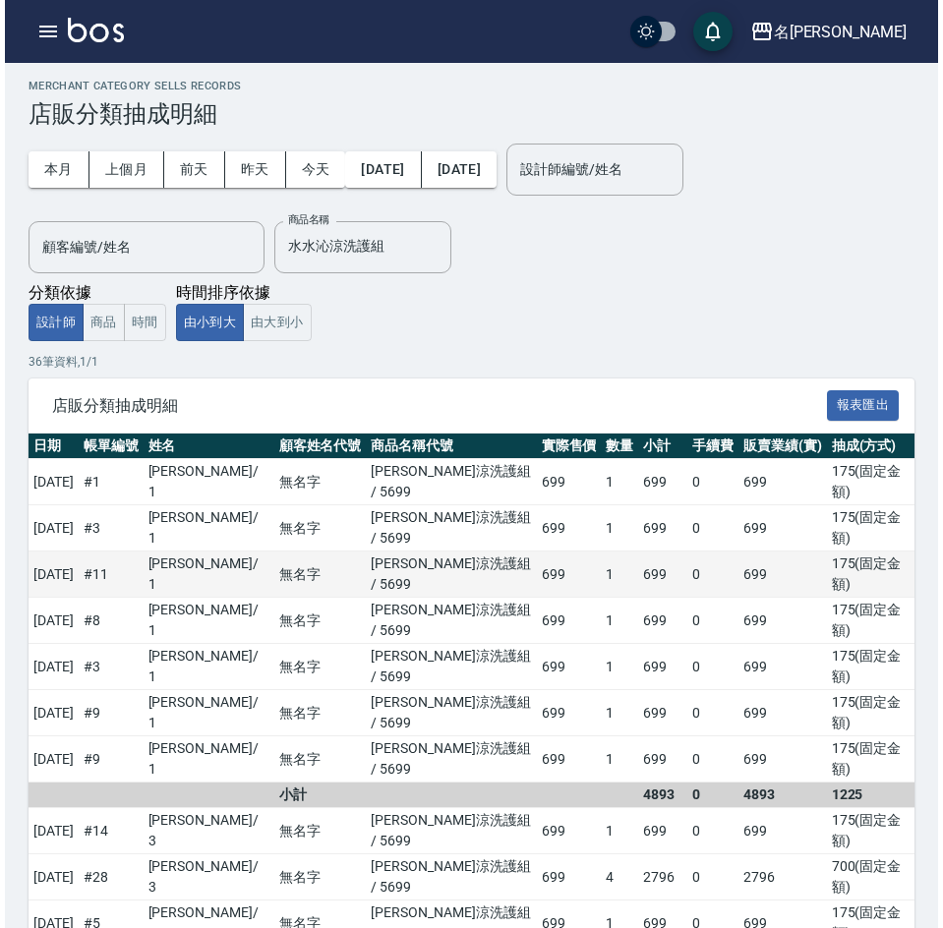
scroll to position [0, 0]
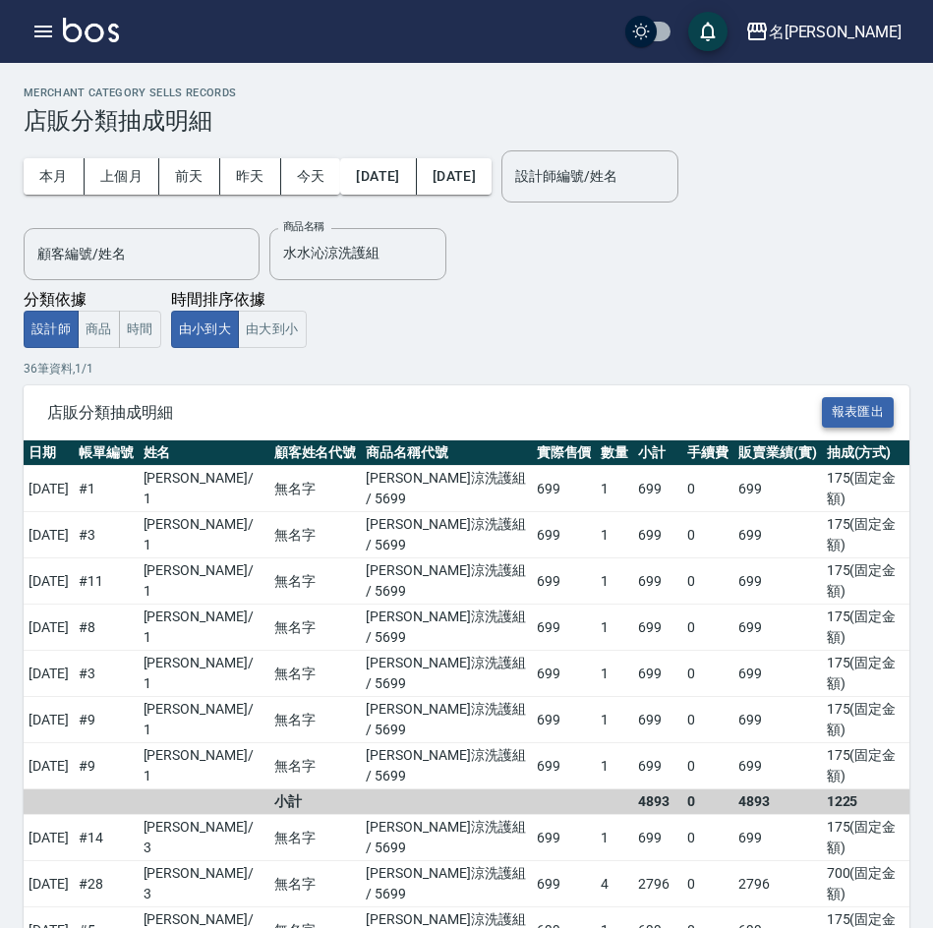
click at [864, 408] on button "報表匯出" at bounding box center [858, 412] width 73 height 30
click at [48, 33] on icon "button" at bounding box center [43, 32] width 24 height 24
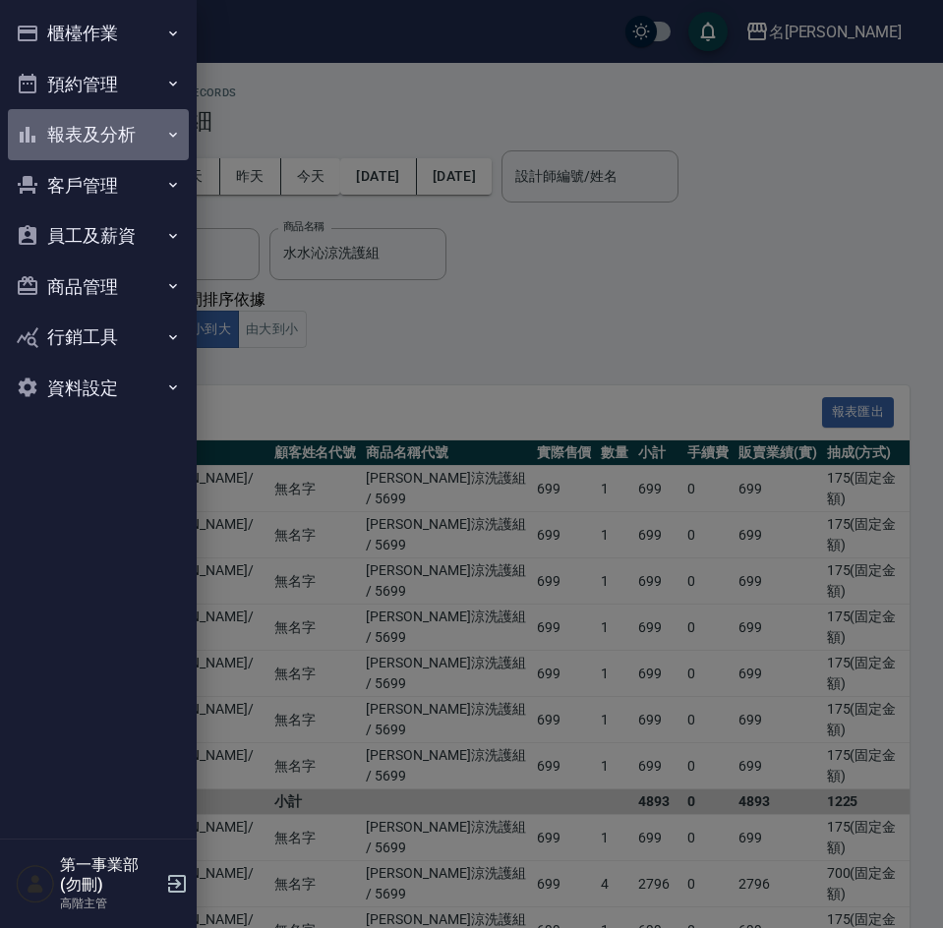
click at [103, 143] on button "報表及分析" at bounding box center [98, 134] width 181 height 51
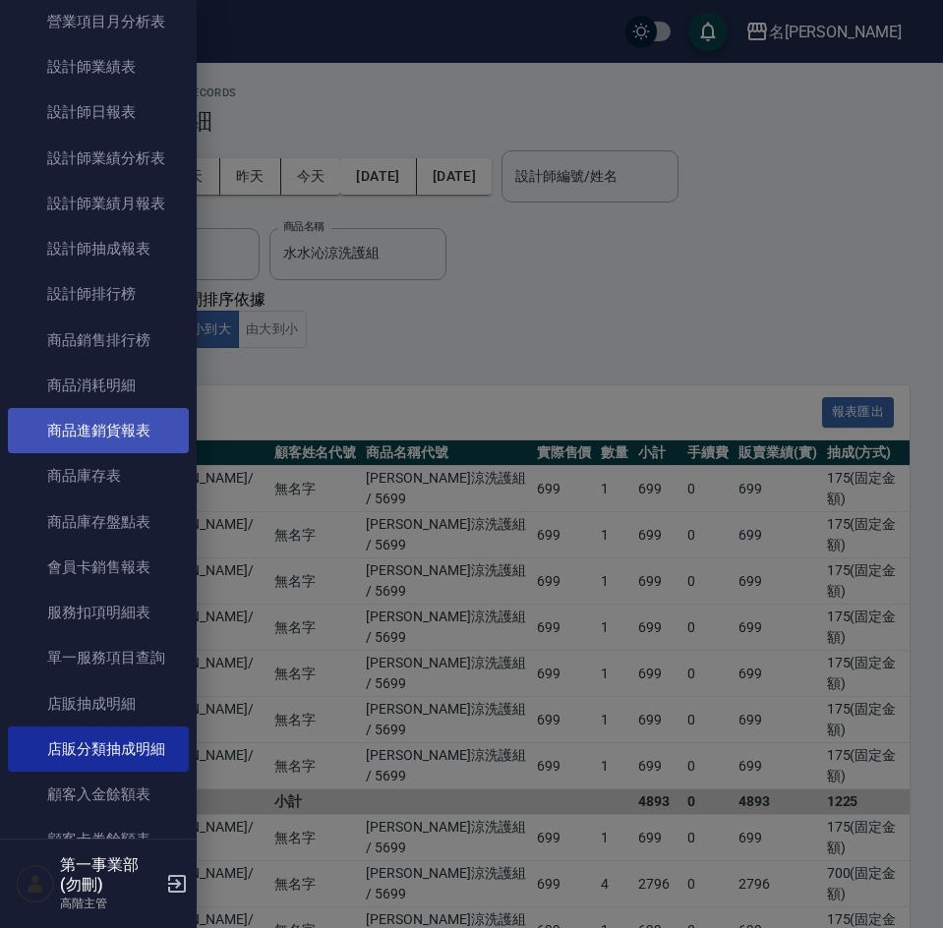
scroll to position [787, 0]
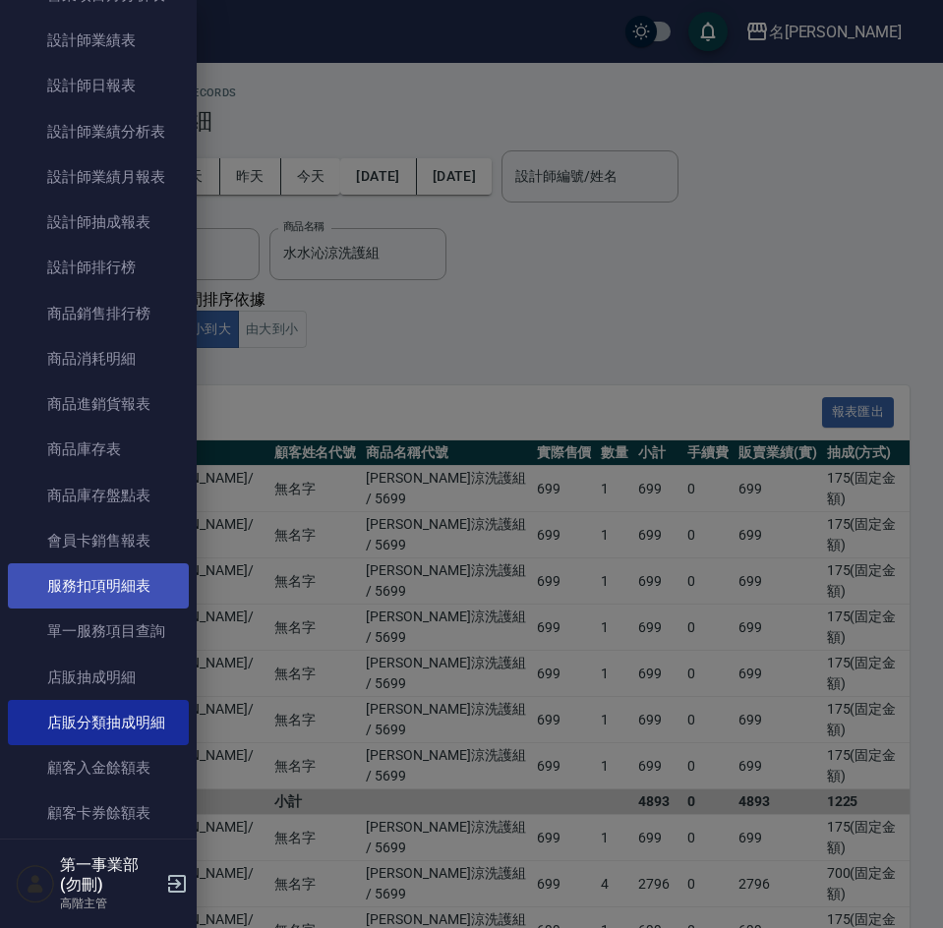
click at [110, 578] on link "服務扣項明細表" at bounding box center [98, 585] width 181 height 45
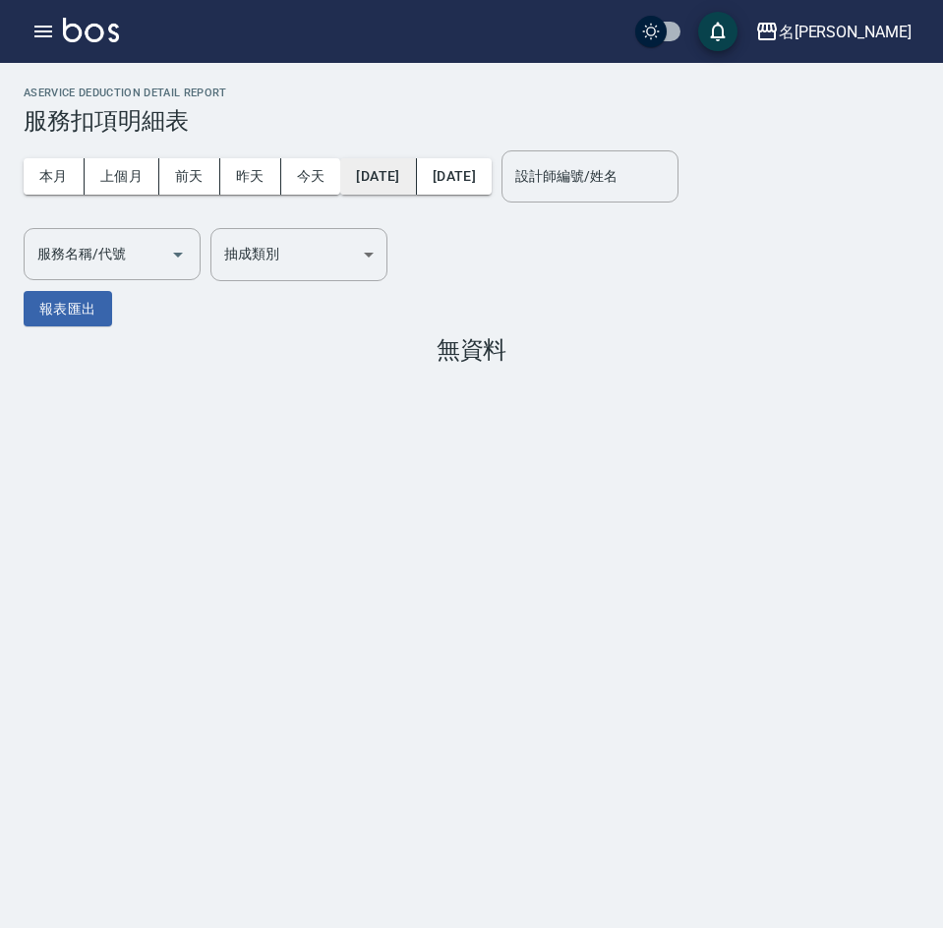
click at [399, 177] on button "[DATE]" at bounding box center [378, 176] width 76 height 36
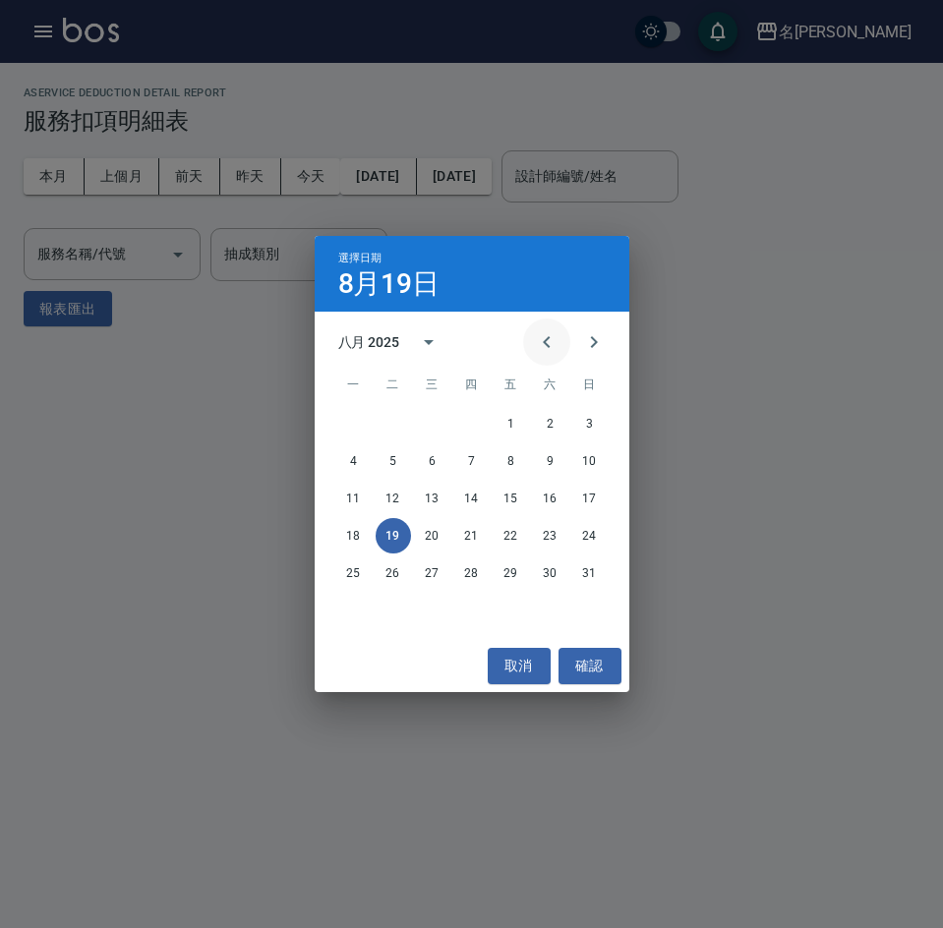
click at [537, 339] on icon "Previous month" at bounding box center [547, 342] width 24 height 24
click at [397, 497] on button "15" at bounding box center [393, 498] width 35 height 35
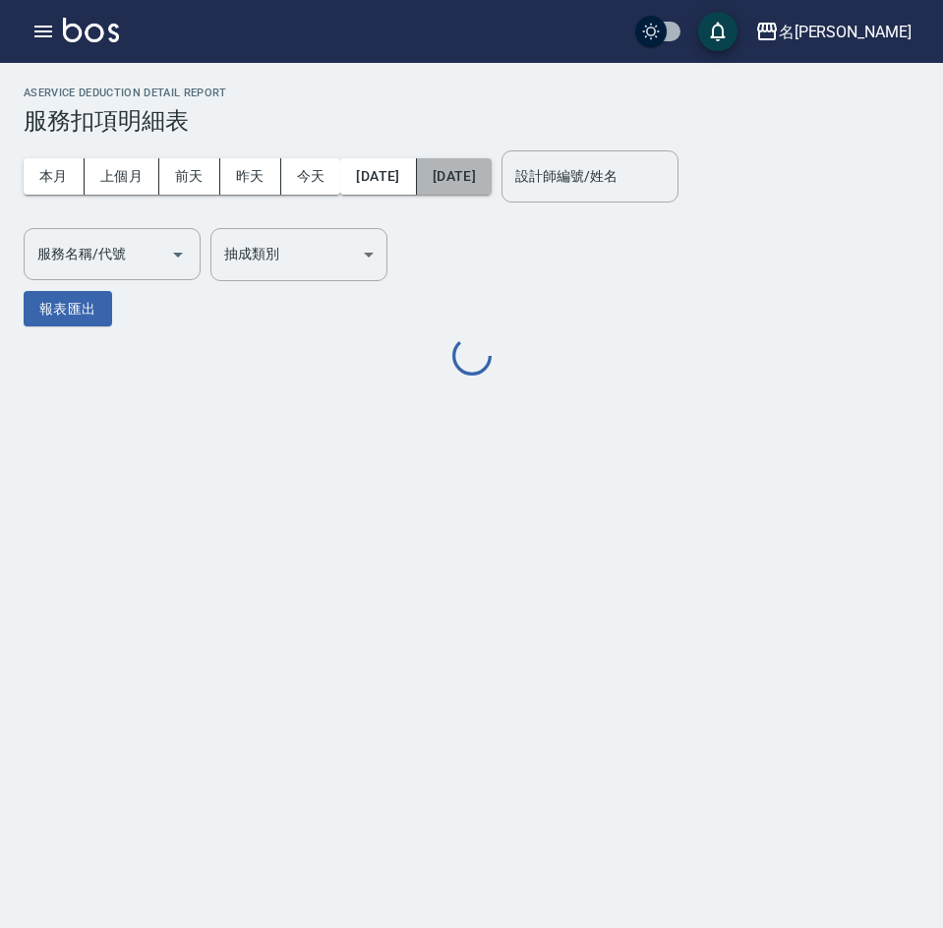
click at [492, 171] on button "[DATE]" at bounding box center [454, 176] width 75 height 36
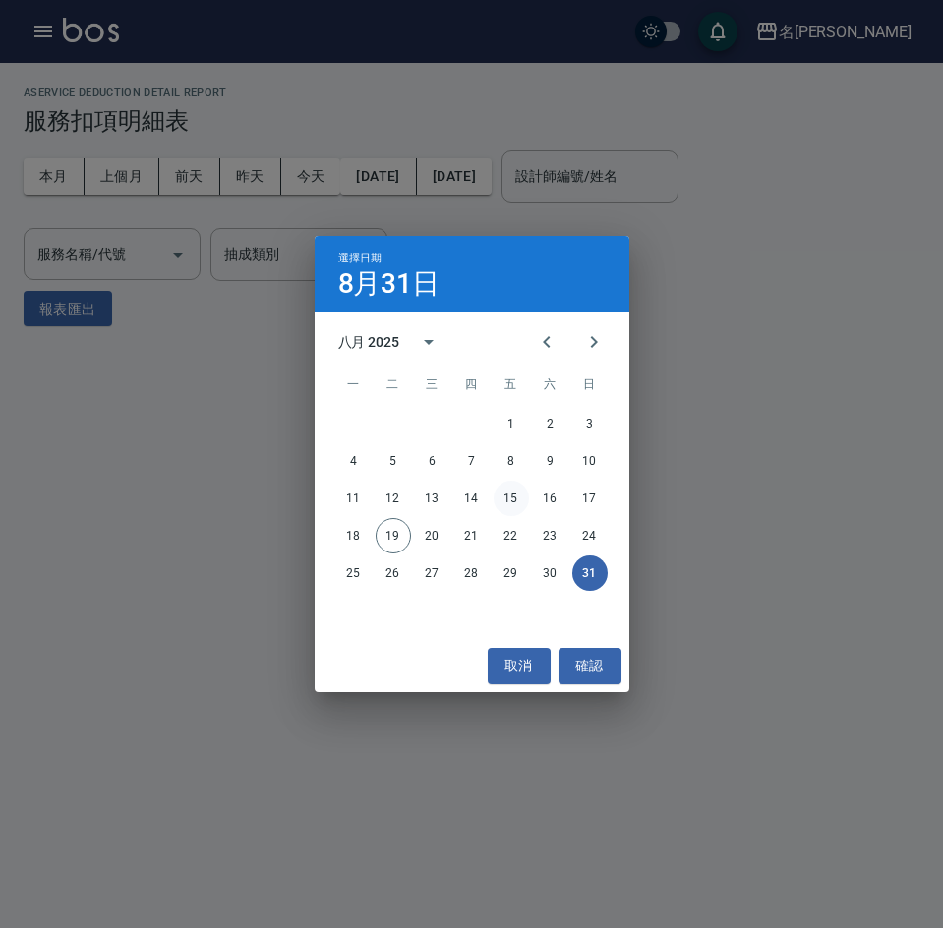
click at [505, 496] on button "15" at bounding box center [511, 498] width 35 height 35
click at [591, 660] on button "確認" at bounding box center [589, 666] width 63 height 36
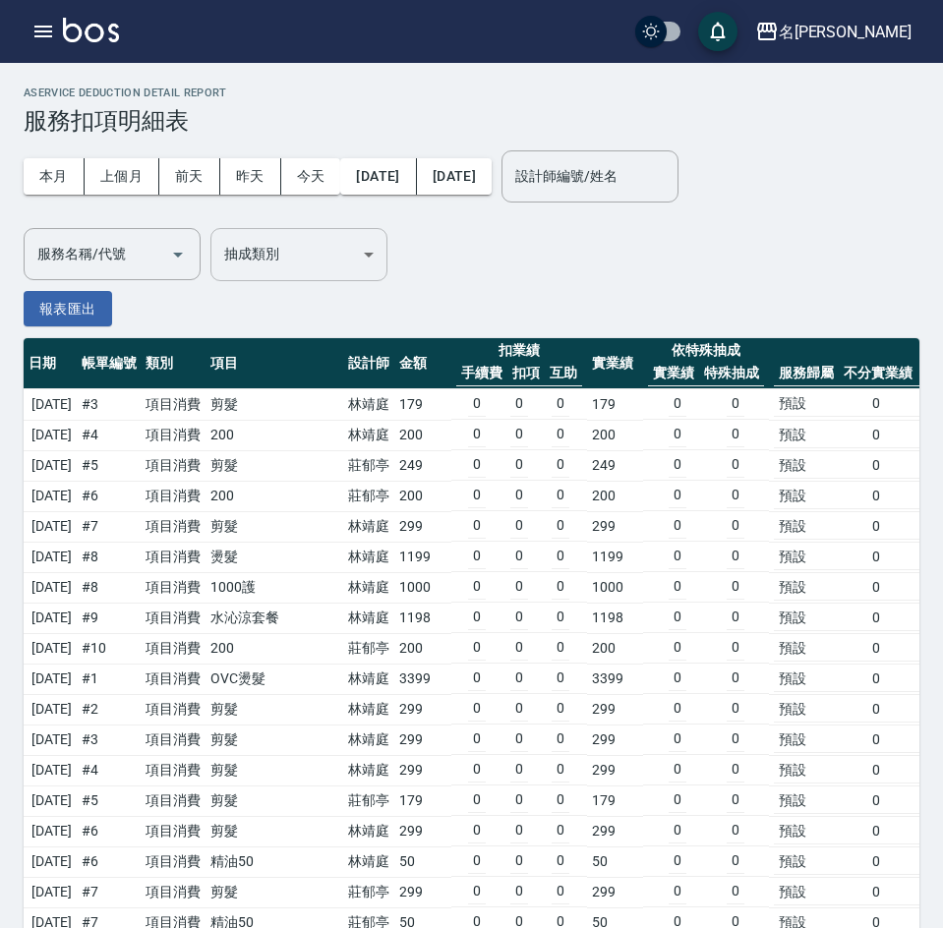
click at [81, 255] on div "服務名稱/代號 服務名稱/代號" at bounding box center [112, 254] width 177 height 52
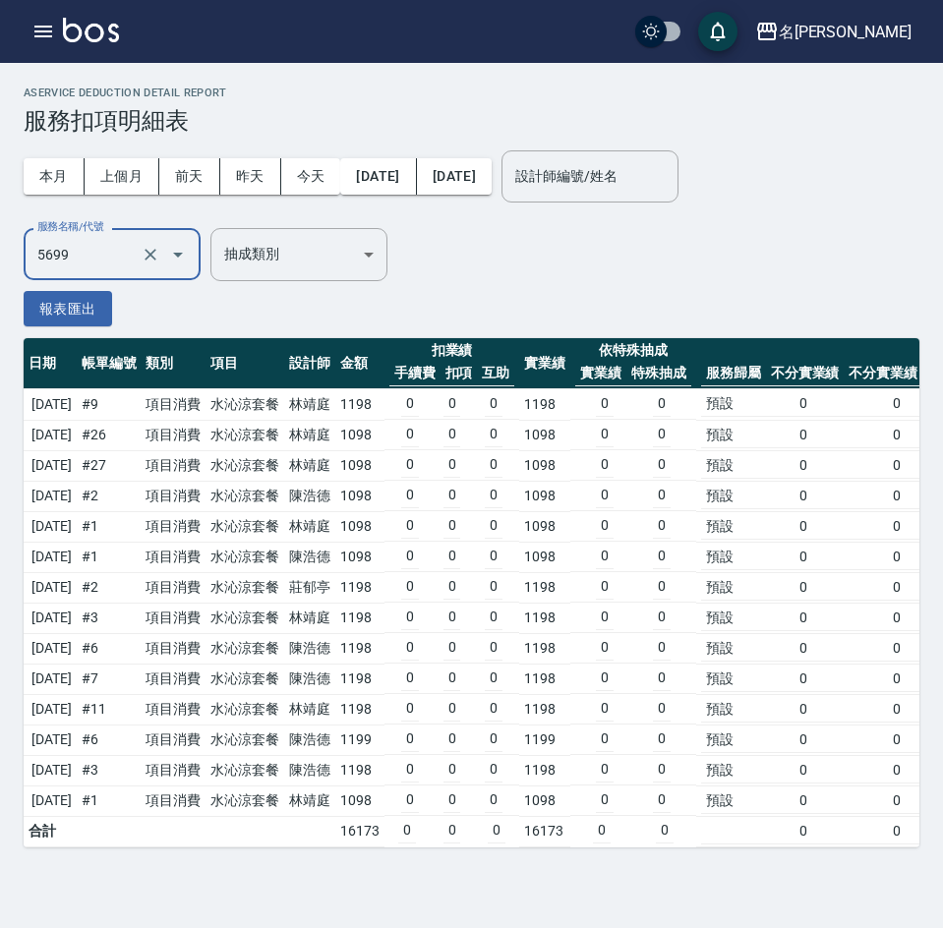
type input "水沁涼套餐(5699)"
click at [335, 449] on td "林靖庭" at bounding box center [309, 435] width 51 height 30
click at [335, 403] on td "林靖庭" at bounding box center [309, 404] width 51 height 31
click at [335, 430] on td "林靖庭" at bounding box center [309, 435] width 51 height 30
click at [335, 459] on td "林靖庭" at bounding box center [309, 465] width 51 height 30
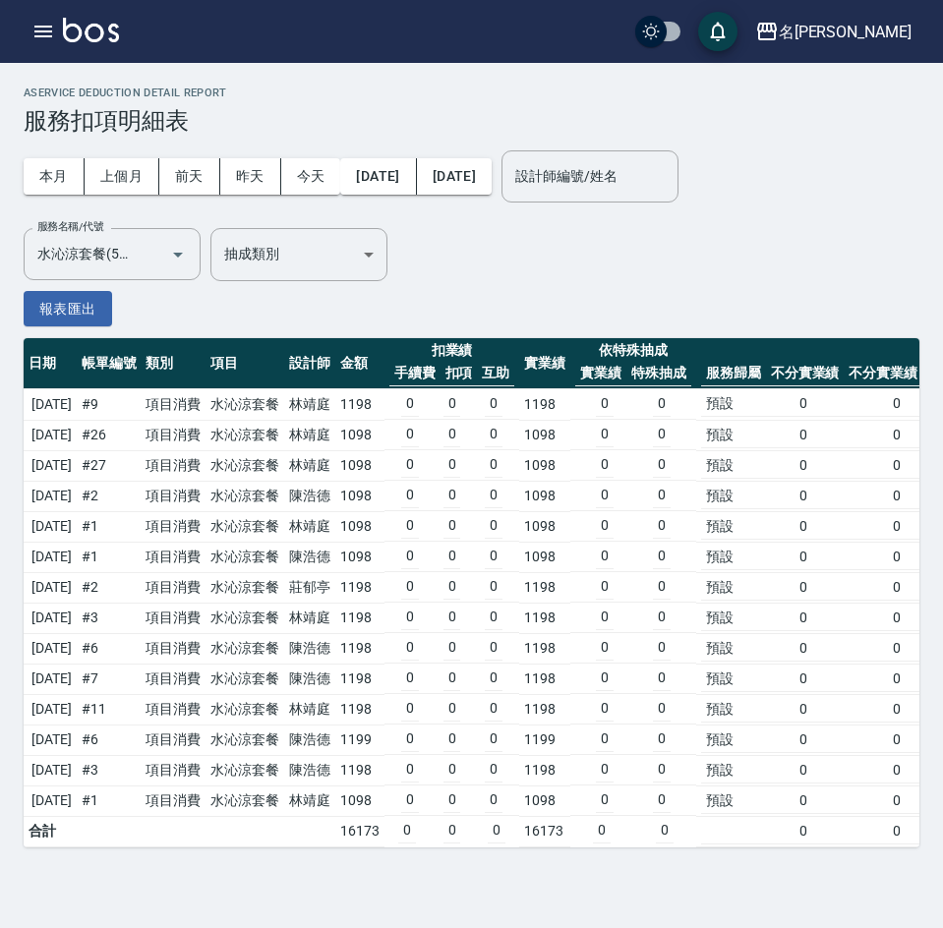
click at [335, 520] on td "林靖庭" at bounding box center [309, 526] width 51 height 30
click at [335, 621] on td "林靖庭" at bounding box center [309, 618] width 51 height 30
click at [335, 711] on td "林靖庭" at bounding box center [309, 709] width 51 height 30
click at [335, 803] on td "林靖庭" at bounding box center [309, 801] width 51 height 30
click at [416, 489] on td "0 0 0" at bounding box center [452, 496] width 136 height 30
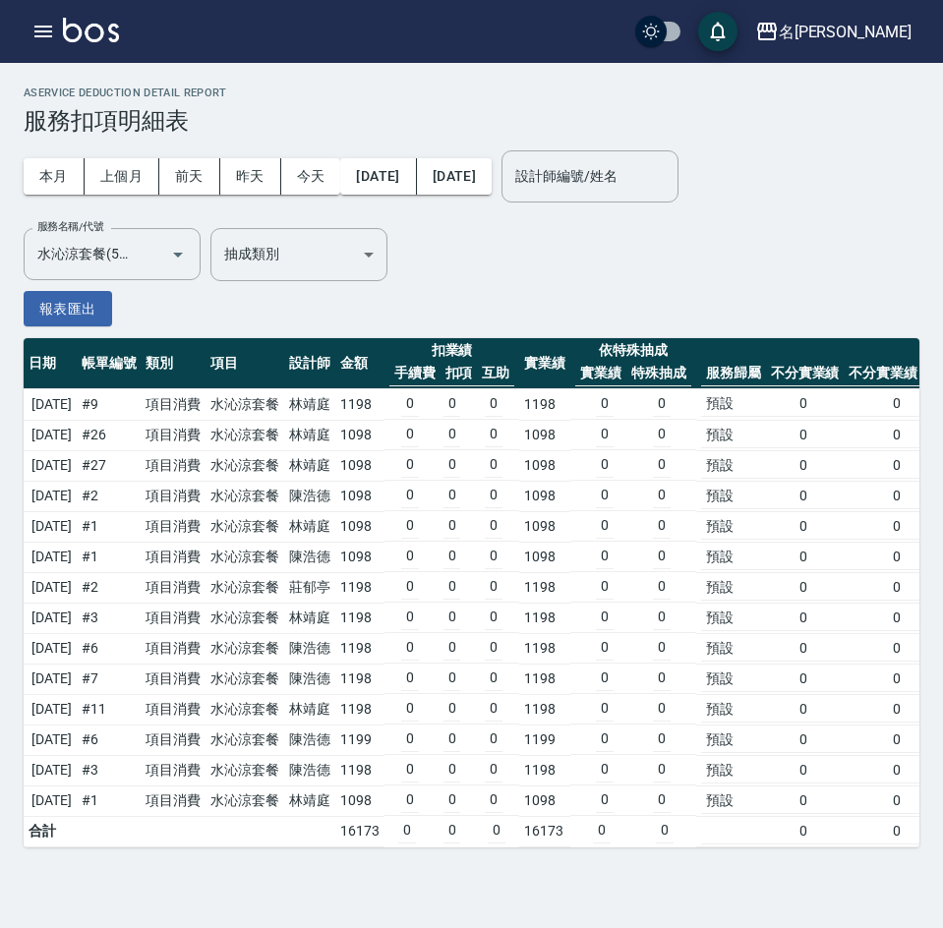
click at [77, 405] on td "[DATE]" at bounding box center [50, 404] width 53 height 31
click at [77, 440] on td "[DATE]" at bounding box center [50, 435] width 53 height 30
click at [77, 472] on td "[DATE]" at bounding box center [50, 465] width 53 height 30
click at [77, 492] on td "[DATE]" at bounding box center [50, 496] width 53 height 30
click at [77, 527] on td "[DATE]" at bounding box center [50, 526] width 53 height 30
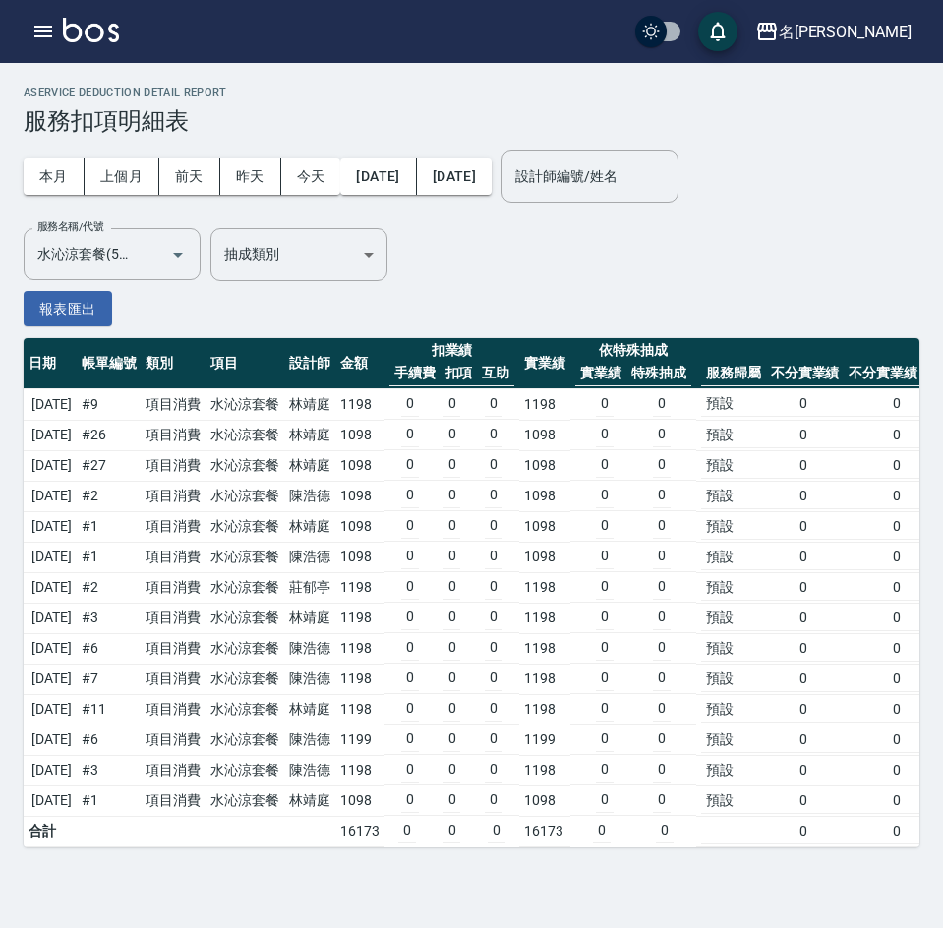
click at [77, 557] on td "[DATE]" at bounding box center [50, 557] width 53 height 30
click at [77, 585] on td "[DATE]" at bounding box center [50, 587] width 53 height 30
click at [77, 615] on td "[DATE]" at bounding box center [50, 618] width 53 height 30
click at [77, 651] on td "[DATE]" at bounding box center [50, 648] width 53 height 30
click at [77, 673] on td "[DATE]" at bounding box center [50, 679] width 53 height 30
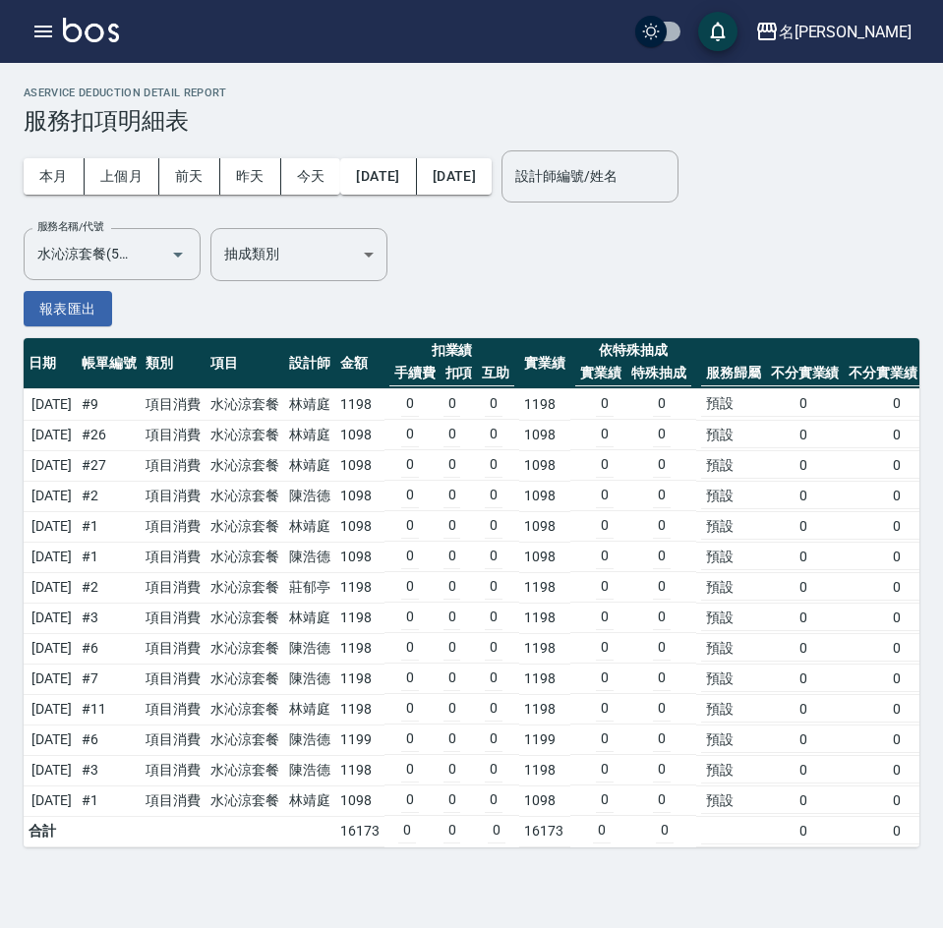
click at [77, 706] on td "[DATE]" at bounding box center [50, 709] width 53 height 30
click at [77, 743] on td "[DATE]" at bounding box center [50, 740] width 53 height 30
click at [77, 772] on td "[DATE]" at bounding box center [50, 770] width 53 height 30
click at [77, 808] on td "[DATE]" at bounding box center [50, 801] width 53 height 30
drag, startPoint x: 489, startPoint y: 679, endPoint x: 502, endPoint y: 661, distance: 23.2
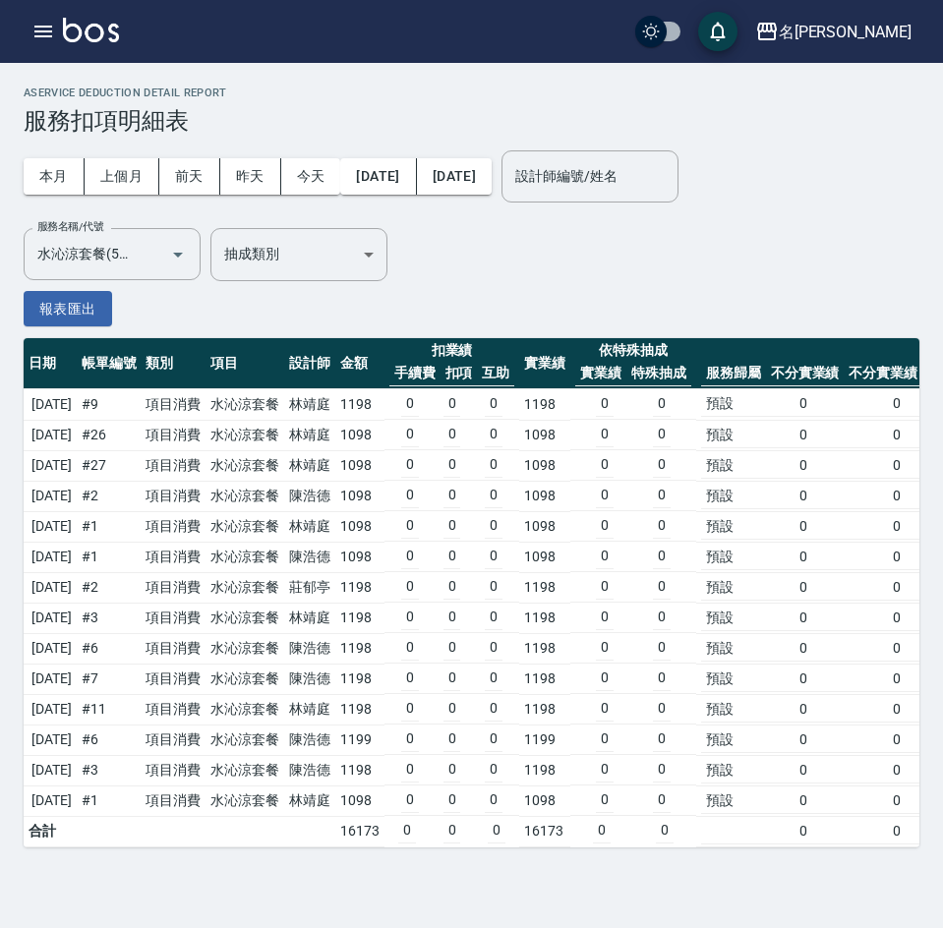
click at [461, 679] on td "0" at bounding box center [452, 679] width 18 height 26
click at [872, 31] on div "名[PERSON_NAME]" at bounding box center [845, 32] width 133 height 25
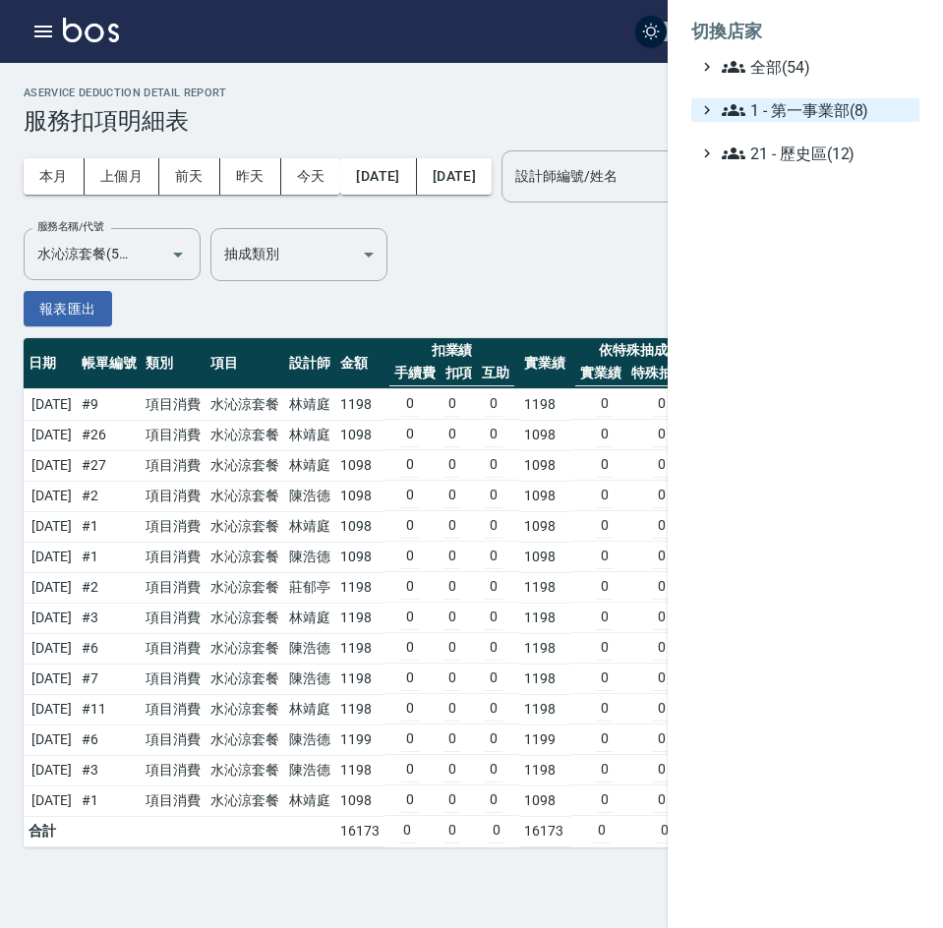
click at [846, 118] on span "1 - 第一事業部(8)" at bounding box center [817, 110] width 190 height 24
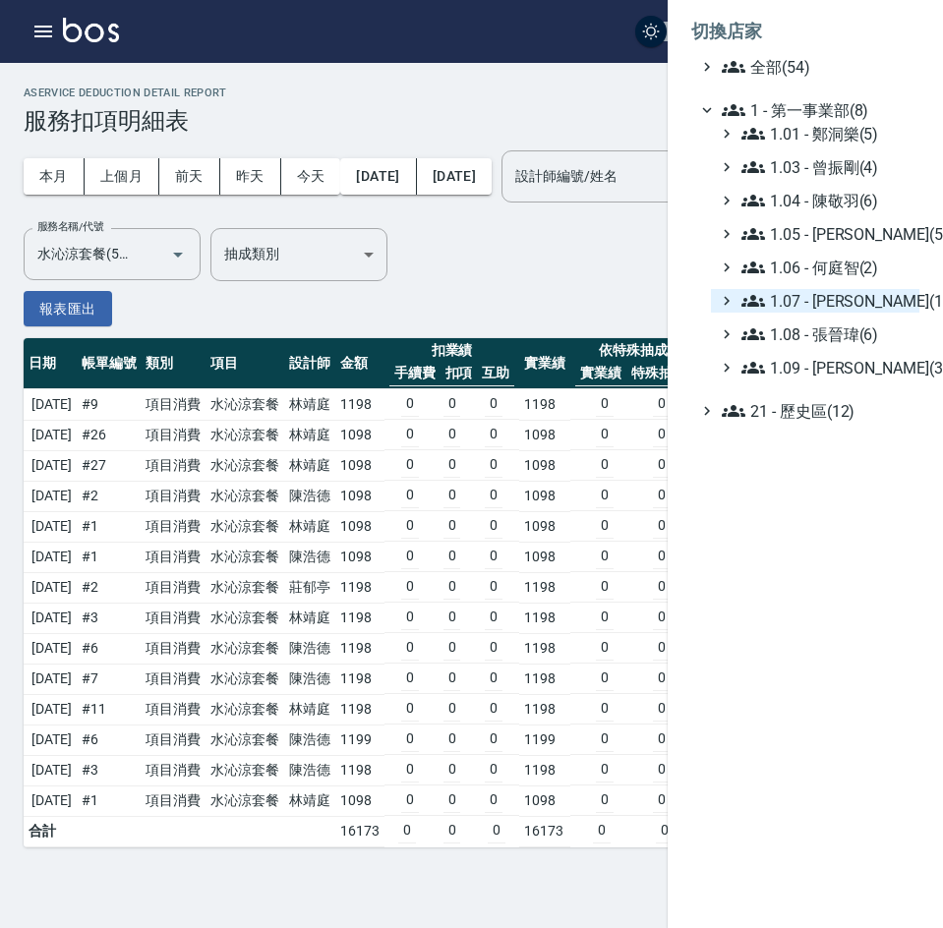
click at [858, 303] on span "1.07 - [PERSON_NAME](11)" at bounding box center [826, 301] width 170 height 24
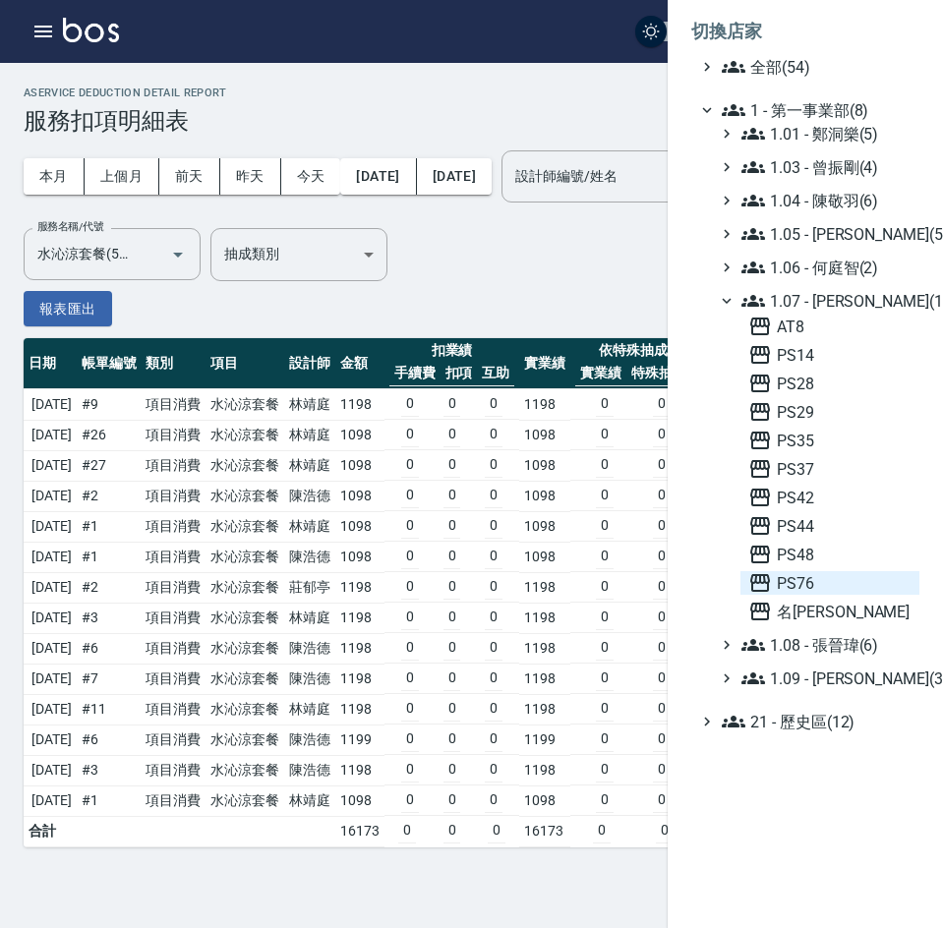
click at [807, 587] on span "PS76" at bounding box center [829, 583] width 163 height 24
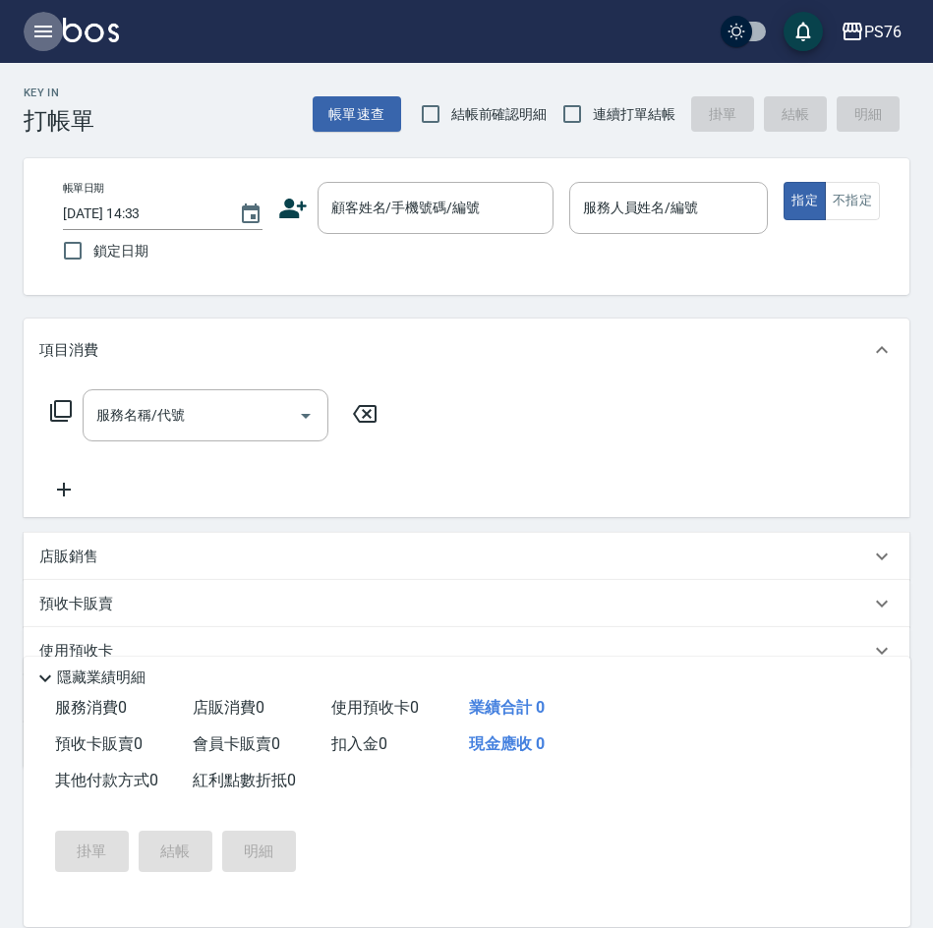
click at [25, 26] on button "button" at bounding box center [43, 31] width 39 height 39
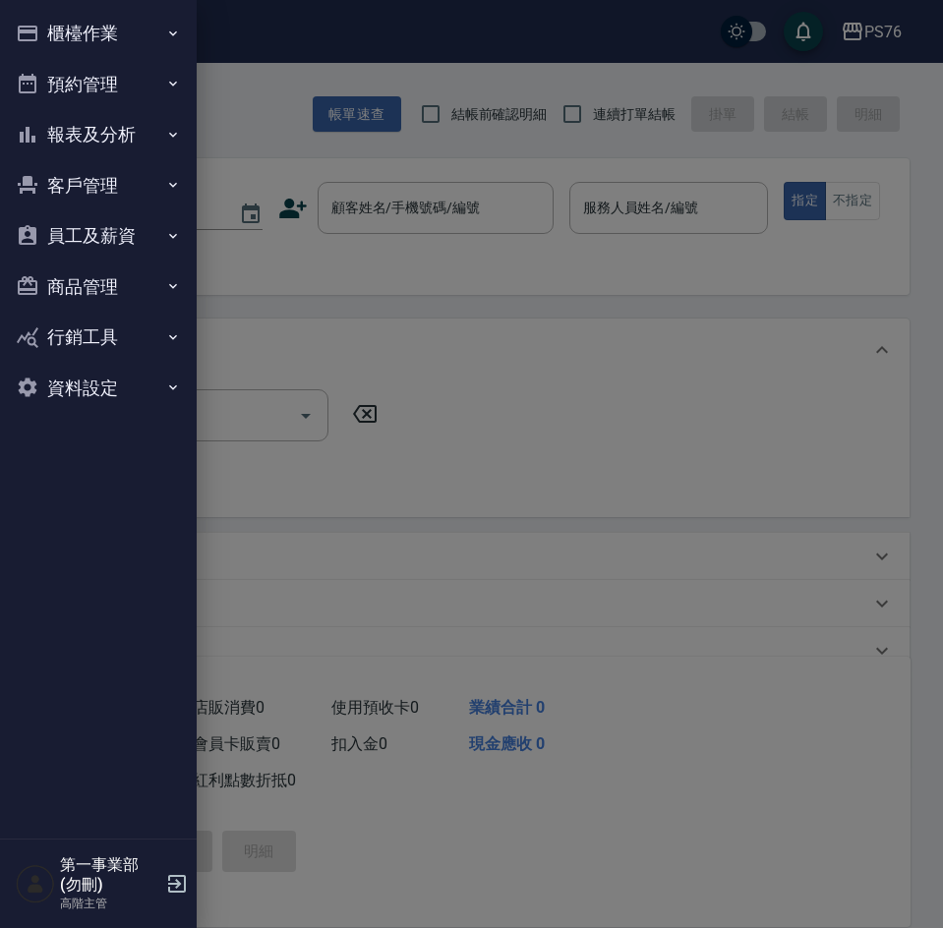
drag, startPoint x: 88, startPoint y: 127, endPoint x: 96, endPoint y: 155, distance: 29.6
click at [91, 130] on button "報表及分析" at bounding box center [98, 134] width 181 height 51
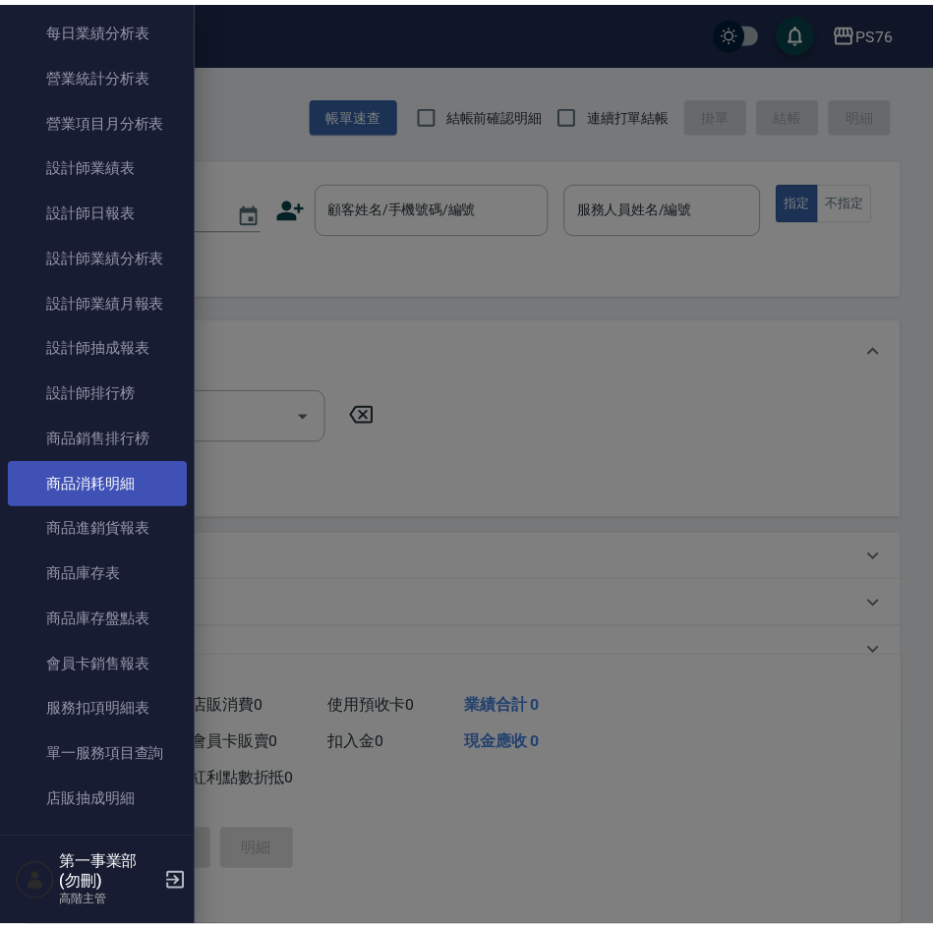
scroll to position [688, 0]
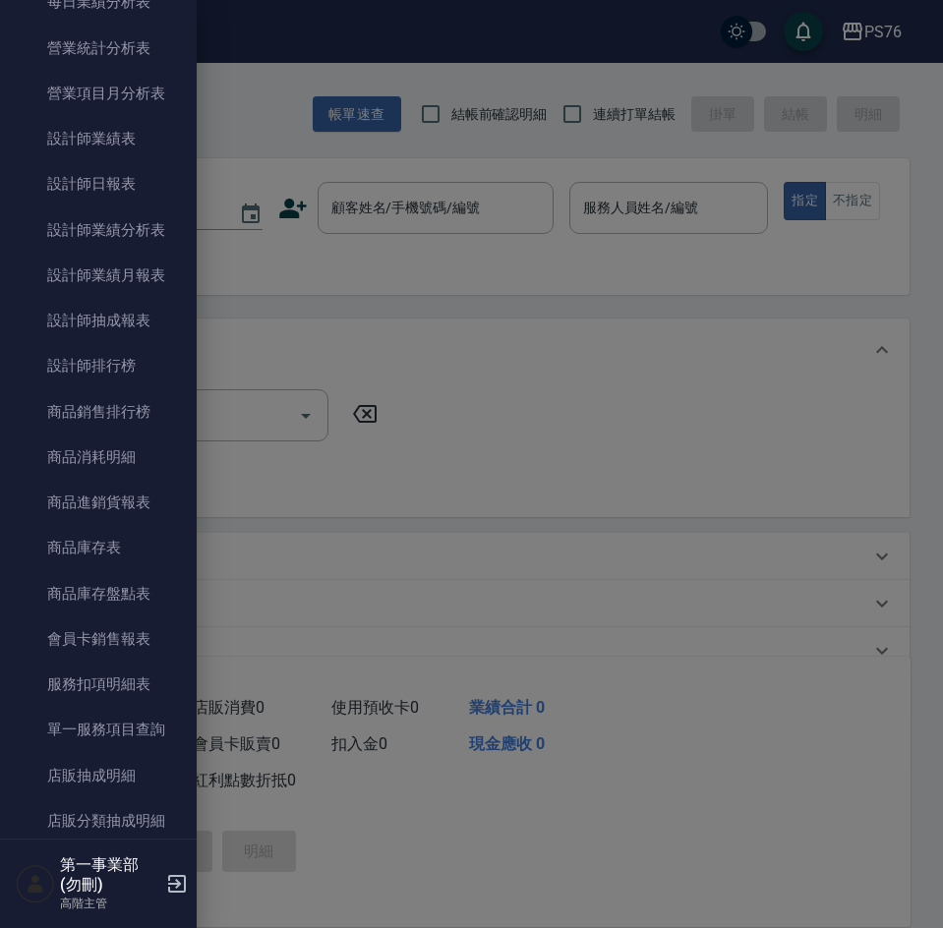
drag, startPoint x: 148, startPoint y: 684, endPoint x: 203, endPoint y: 559, distance: 136.1
click at [148, 684] on link "服務扣項明細表" at bounding box center [98, 684] width 181 height 45
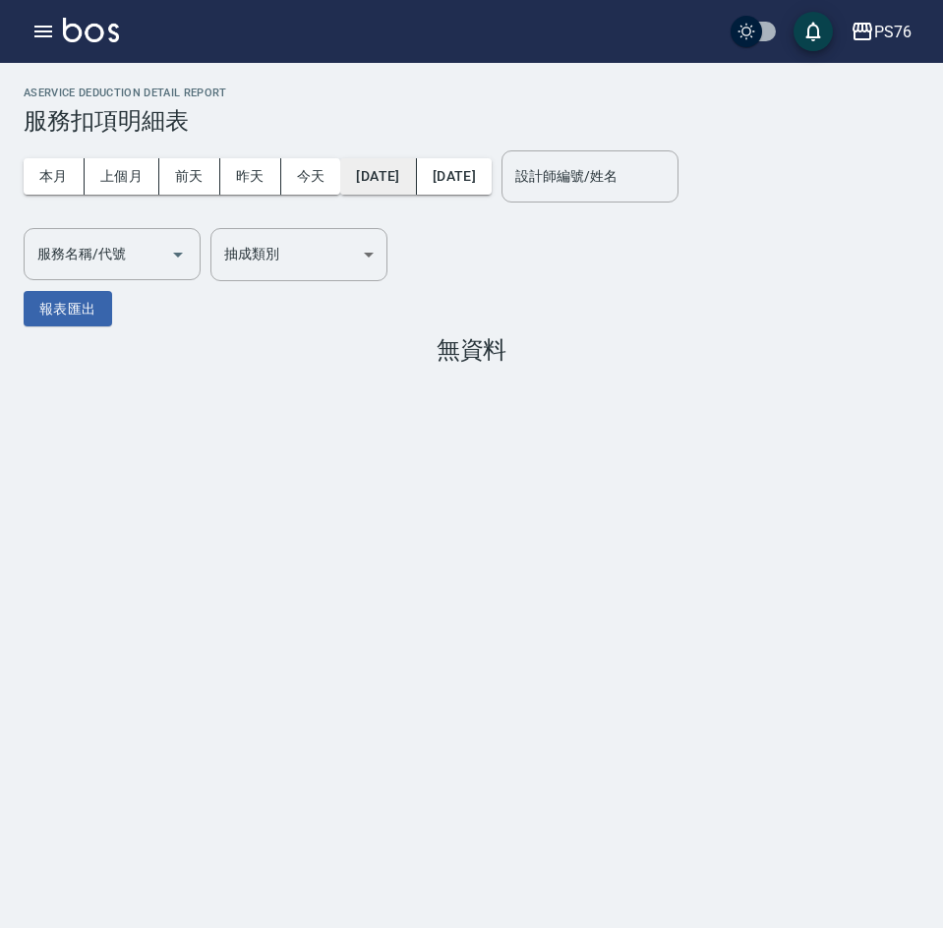
click at [416, 181] on button "[DATE]" at bounding box center [378, 176] width 76 height 36
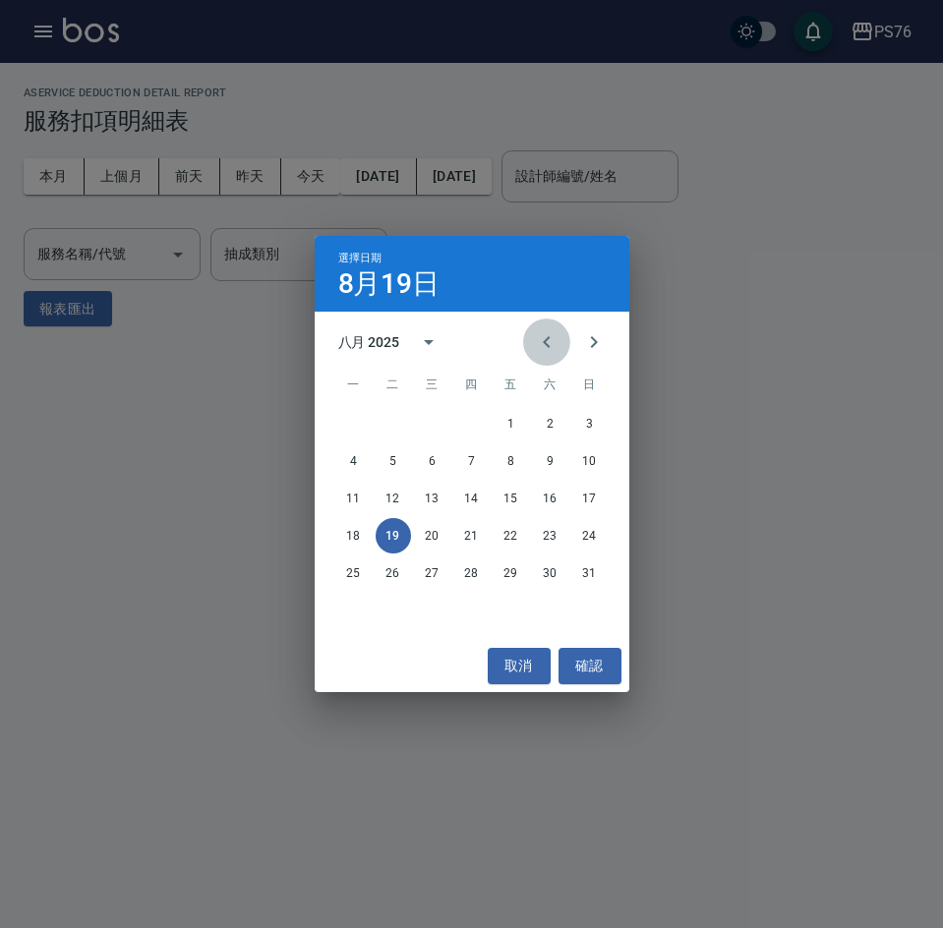
click at [532, 336] on button "Previous month" at bounding box center [546, 342] width 47 height 47
drag, startPoint x: 397, startPoint y: 501, endPoint x: 501, endPoint y: 279, distance: 245.4
click at [396, 500] on button "15" at bounding box center [393, 498] width 35 height 35
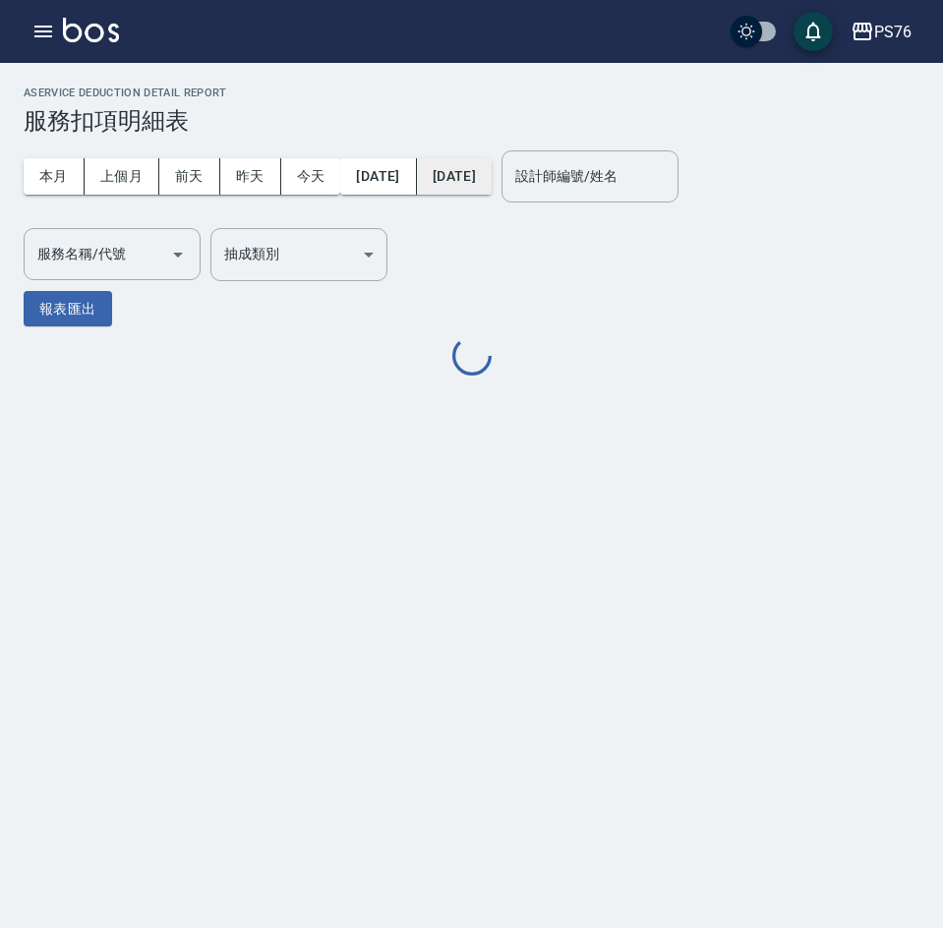
click at [492, 171] on button "[DATE]" at bounding box center [454, 176] width 75 height 36
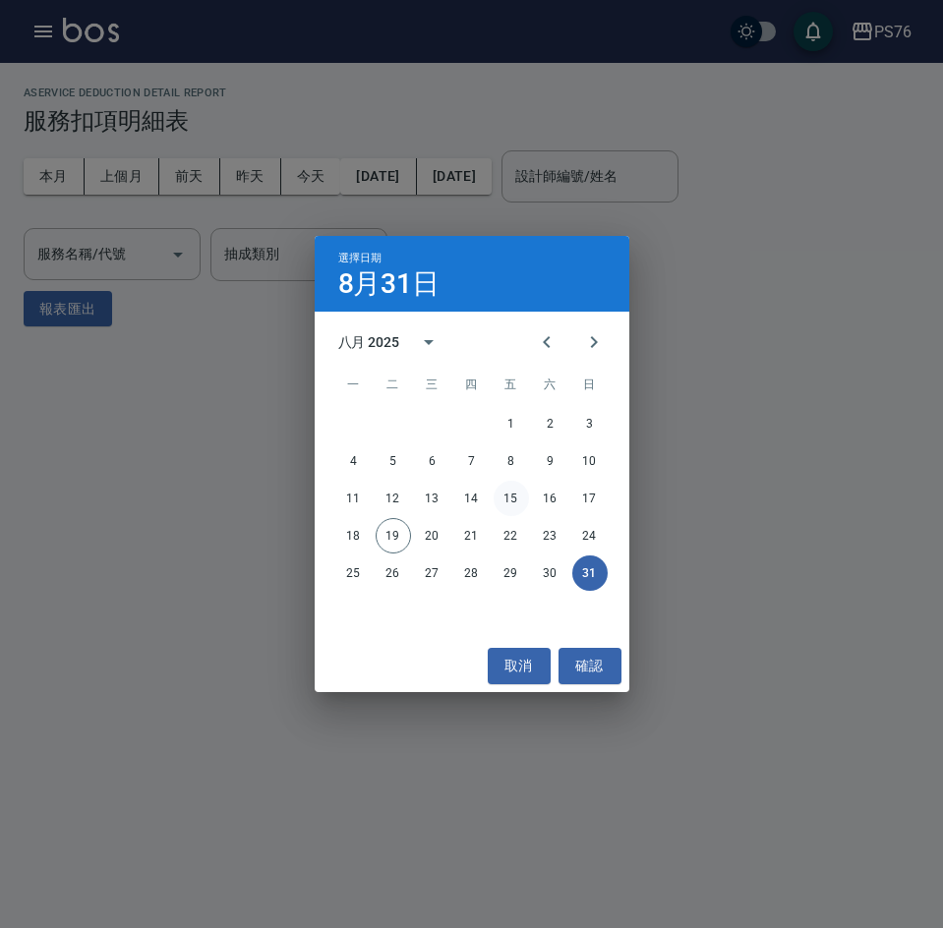
click at [514, 495] on button "15" at bounding box center [511, 498] width 35 height 35
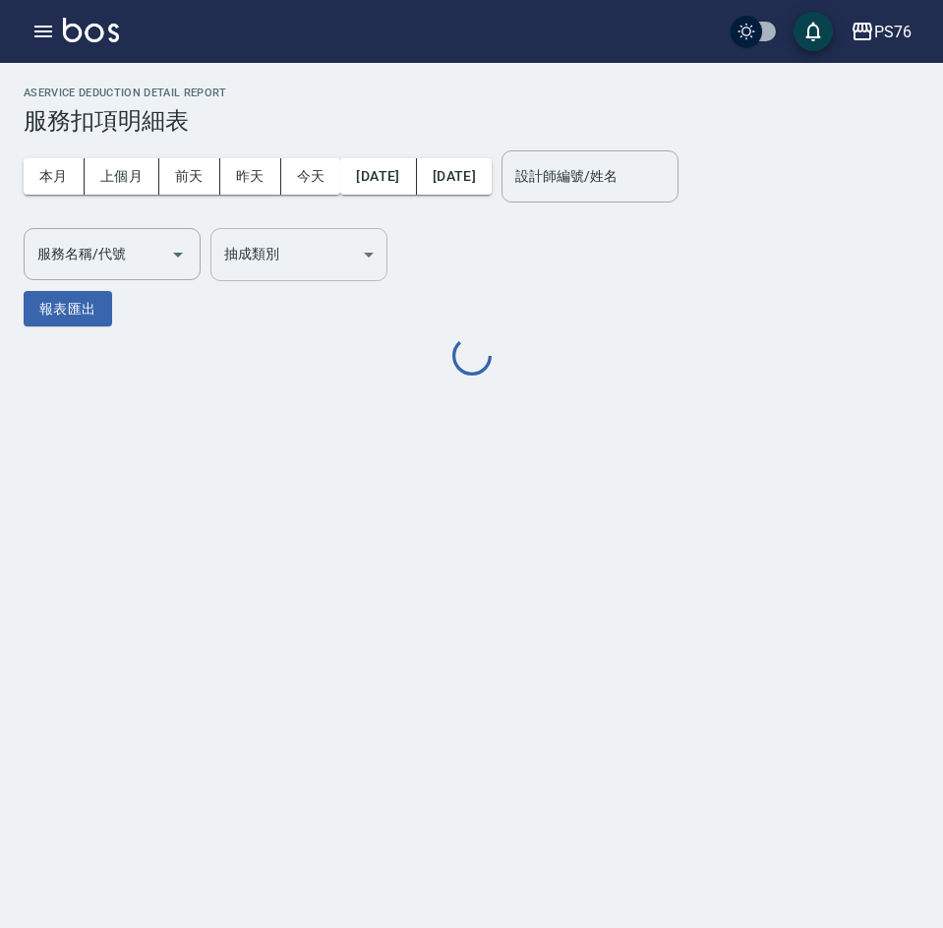
click at [310, 247] on body "PS76 登出 櫃檯作業 打帳單 帳單列表 掛單列表 座位開單 營業儀表板 現金收支登錄 高階收支登錄 材料自購登錄 每日結帳 排班表 現場電腦打卡 掃碼打卡…" at bounding box center [471, 464] width 943 height 928
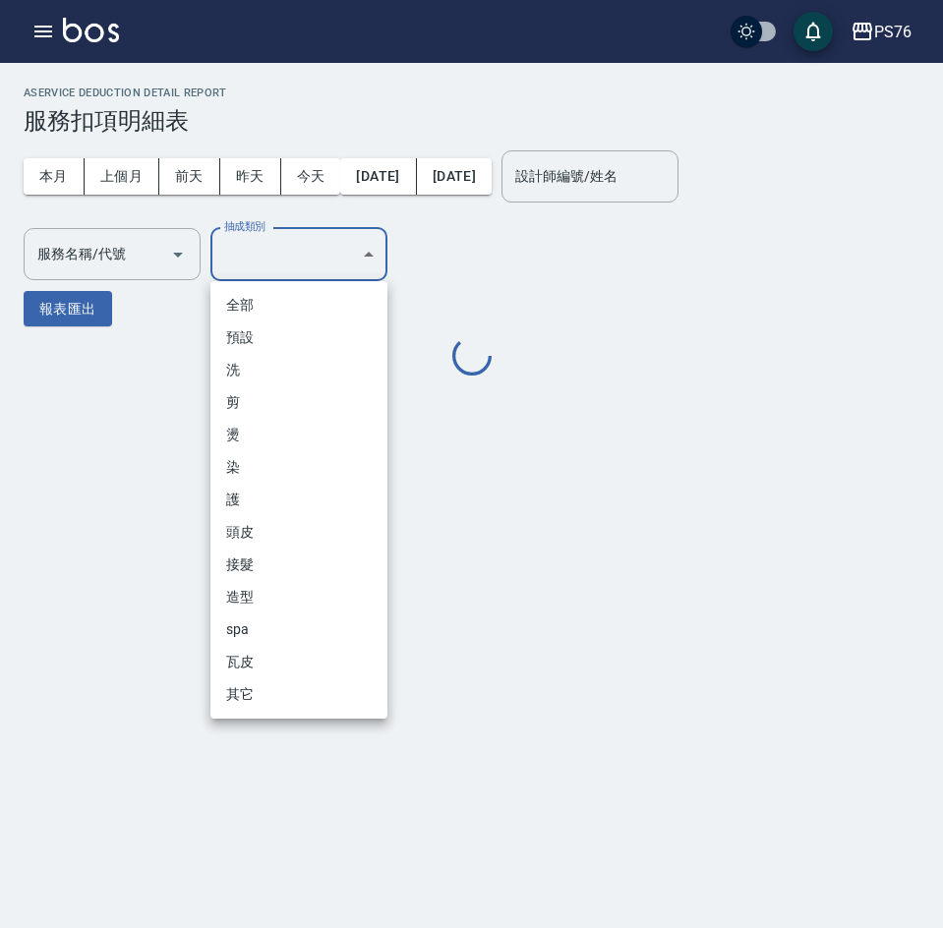
click at [259, 250] on div at bounding box center [471, 464] width 943 height 928
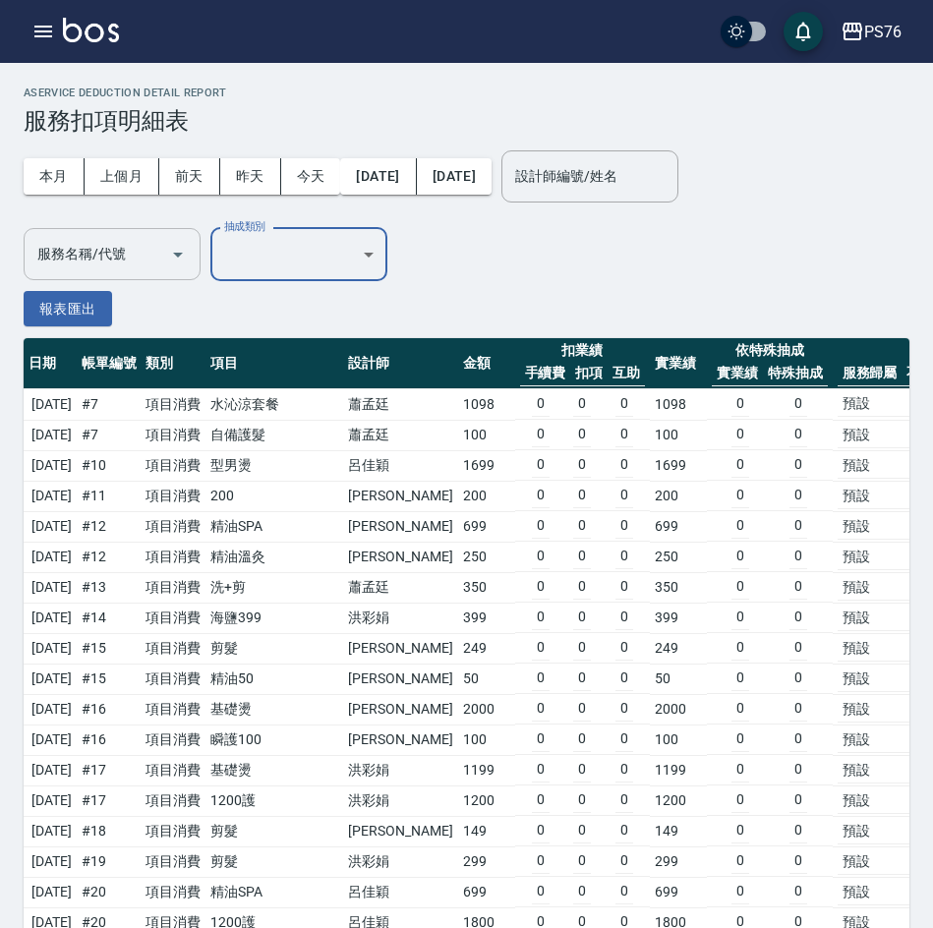
click at [100, 248] on div "服務名稱/代號 服務名稱/代號" at bounding box center [112, 254] width 177 height 52
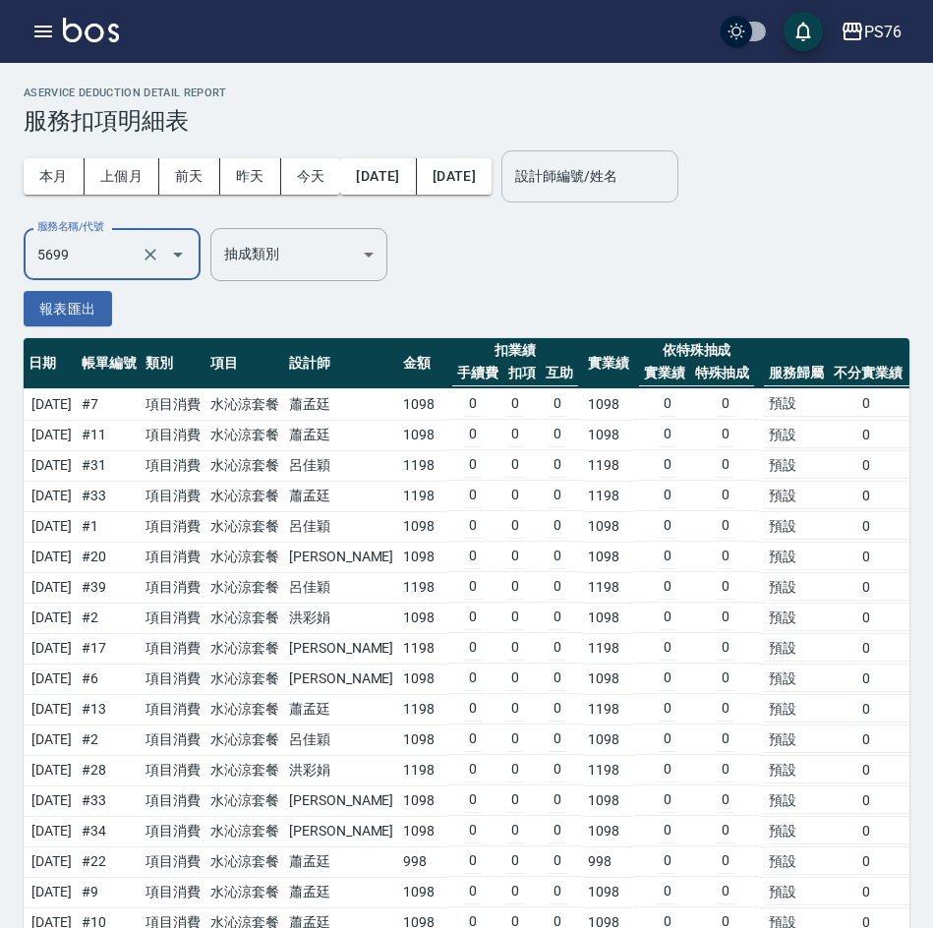
type input "水沁涼套餐(5699)"
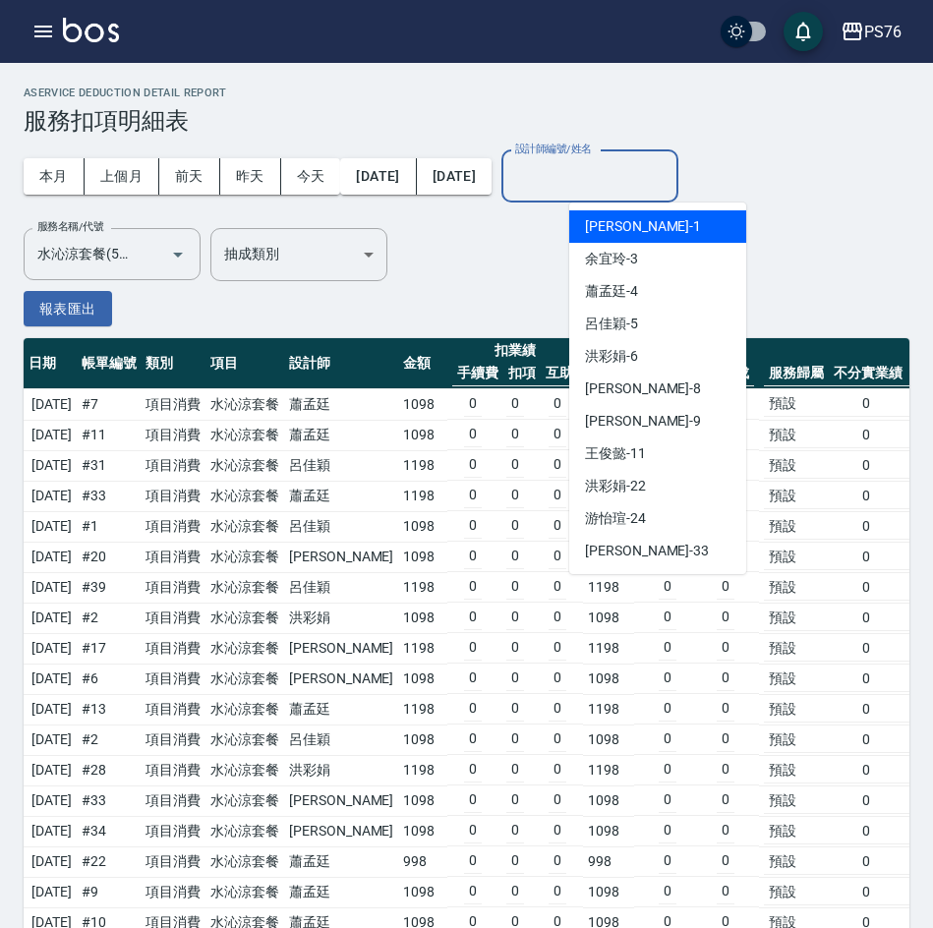
click at [624, 164] on input "設計師編號/姓名" at bounding box center [589, 176] width 159 height 34
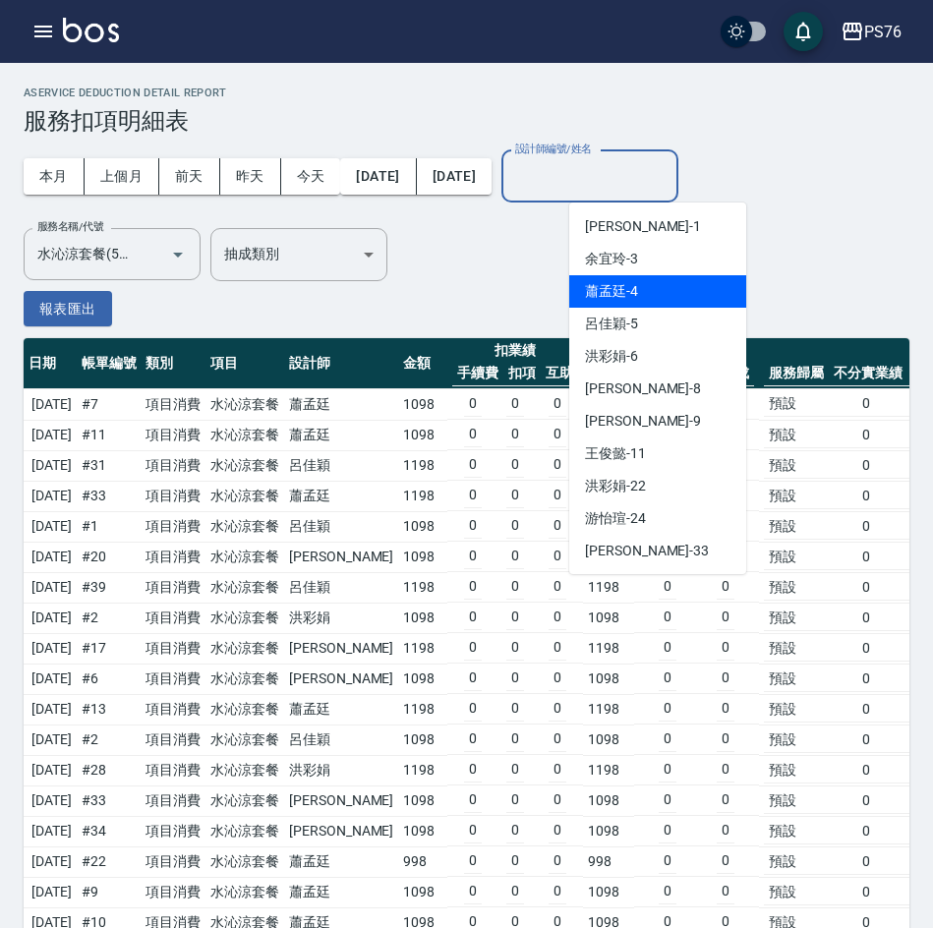
click at [635, 285] on span "[PERSON_NAME]-4" at bounding box center [611, 291] width 53 height 21
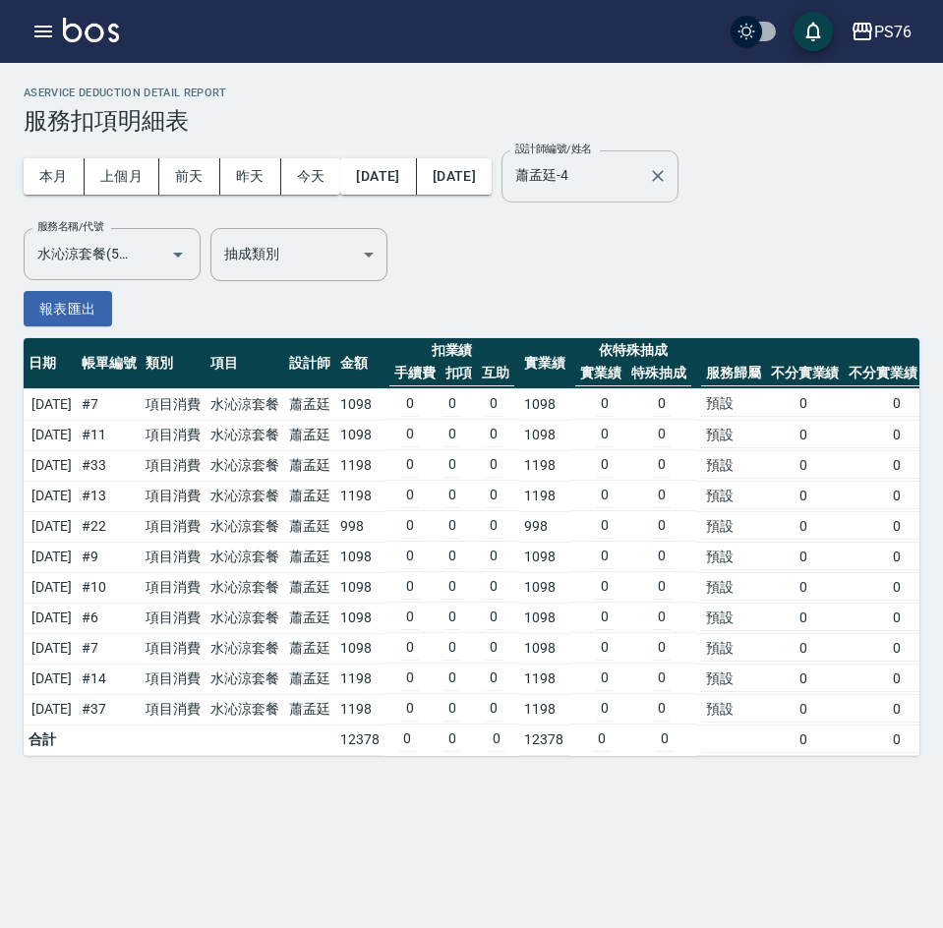
click at [615, 180] on input "蕭孟廷-4" at bounding box center [575, 176] width 130 height 34
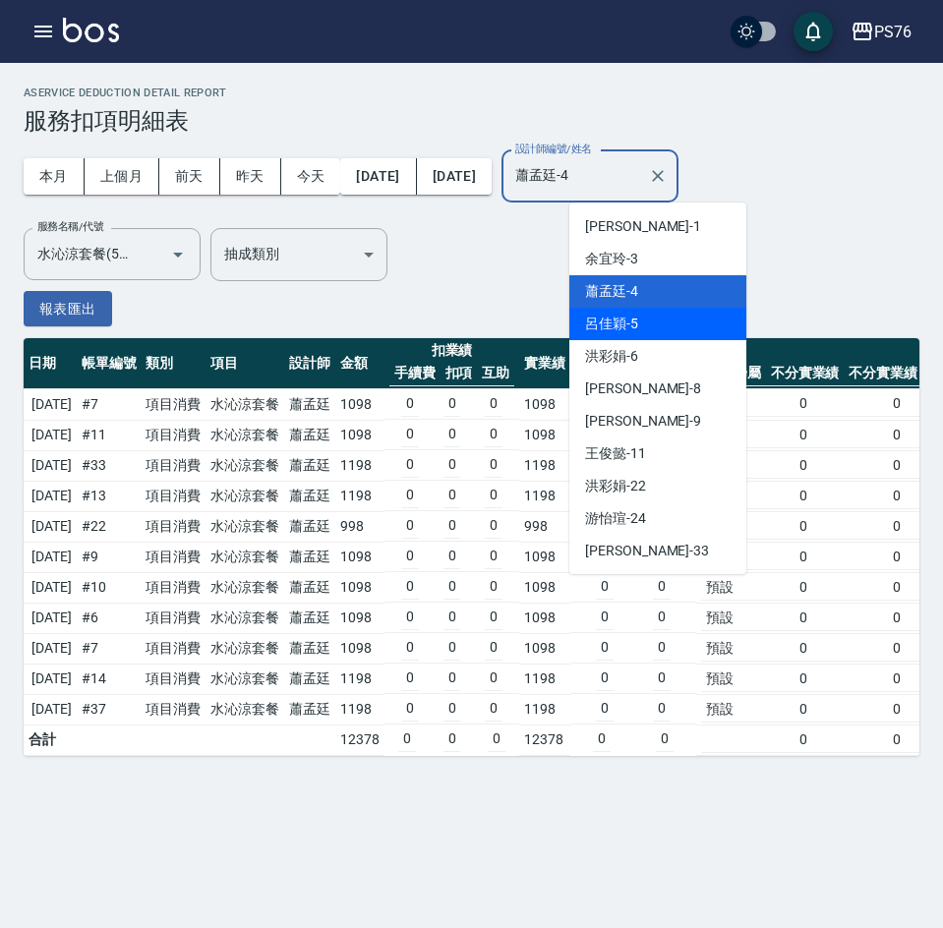
click at [642, 312] on div "[PERSON_NAME]-5" at bounding box center [657, 324] width 177 height 32
type input "呂佳穎-5"
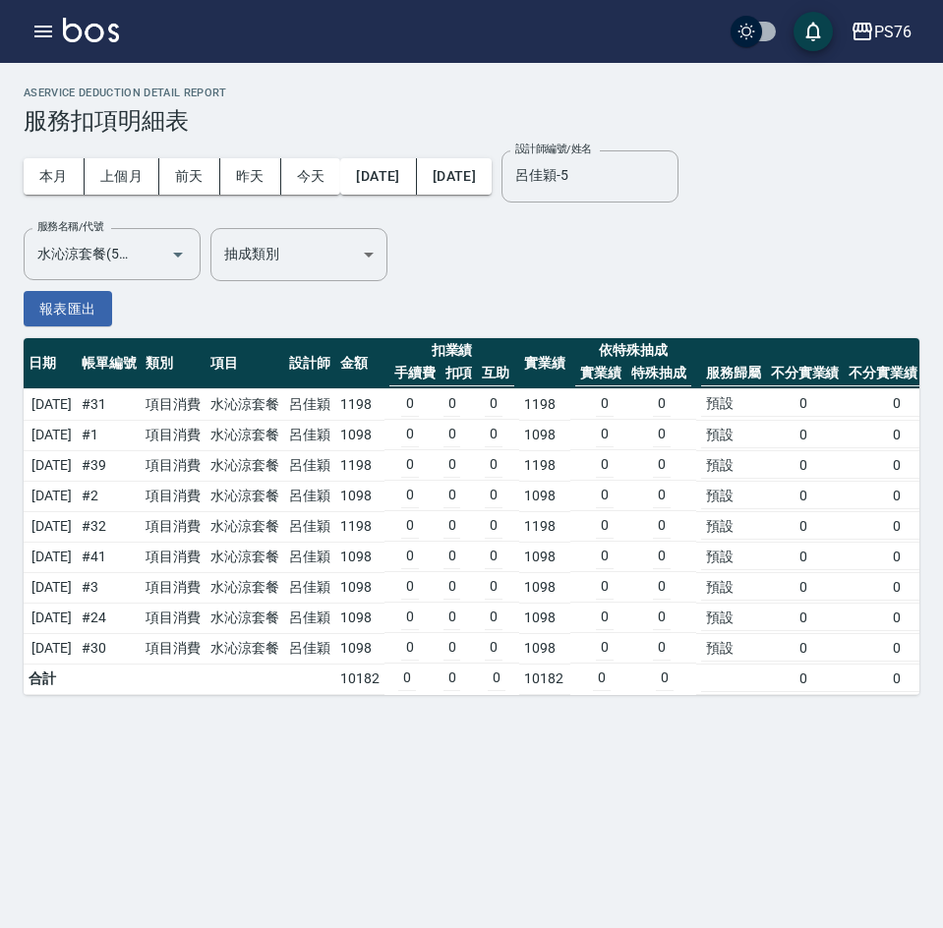
drag, startPoint x: 528, startPoint y: 283, endPoint x: 598, endPoint y: 242, distance: 81.1
click at [529, 282] on div "本月 上個月 [DATE] [DATE] [DATE] [DATE] [DATE] 設計師編號/姓名 [PERSON_NAME]-5 設計師編號/姓名 服務名…" at bounding box center [472, 231] width 896 height 192
click at [668, 182] on icon "Clear" at bounding box center [658, 176] width 20 height 20
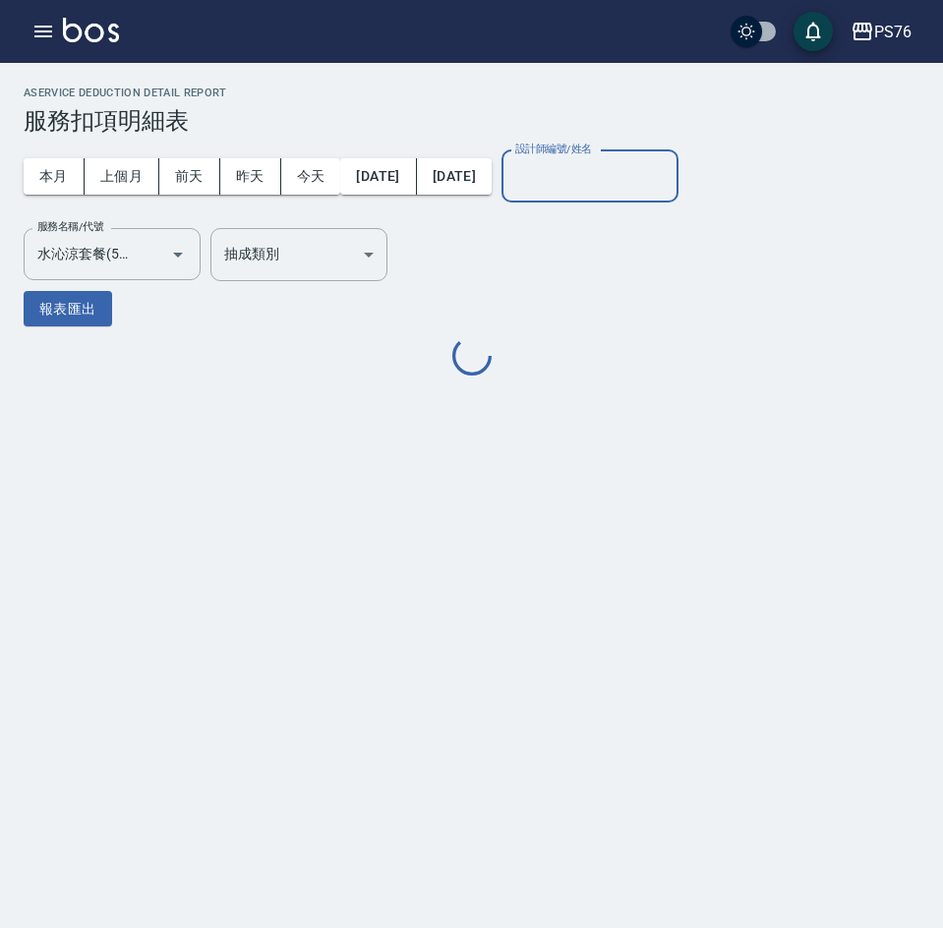
click at [651, 178] on input "設計師編號/姓名" at bounding box center [589, 176] width 159 height 34
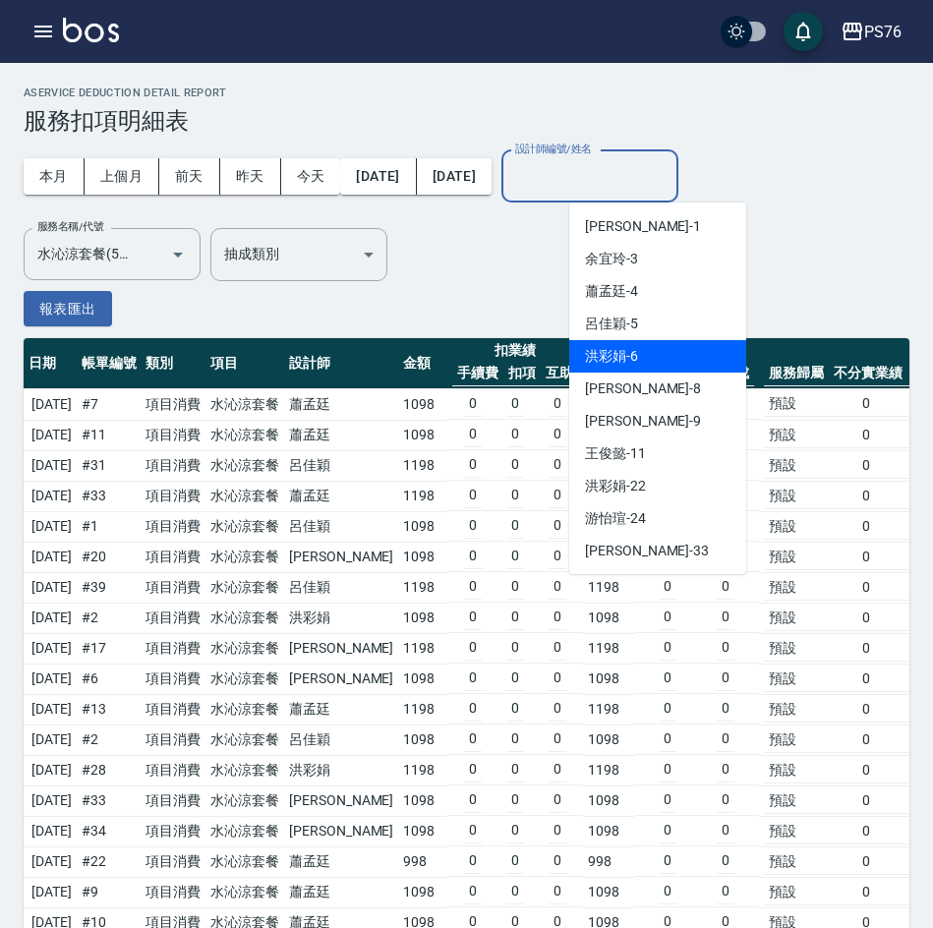
click at [613, 353] on span "[PERSON_NAME]-6" at bounding box center [611, 356] width 53 height 21
type input "洪彩娟-6"
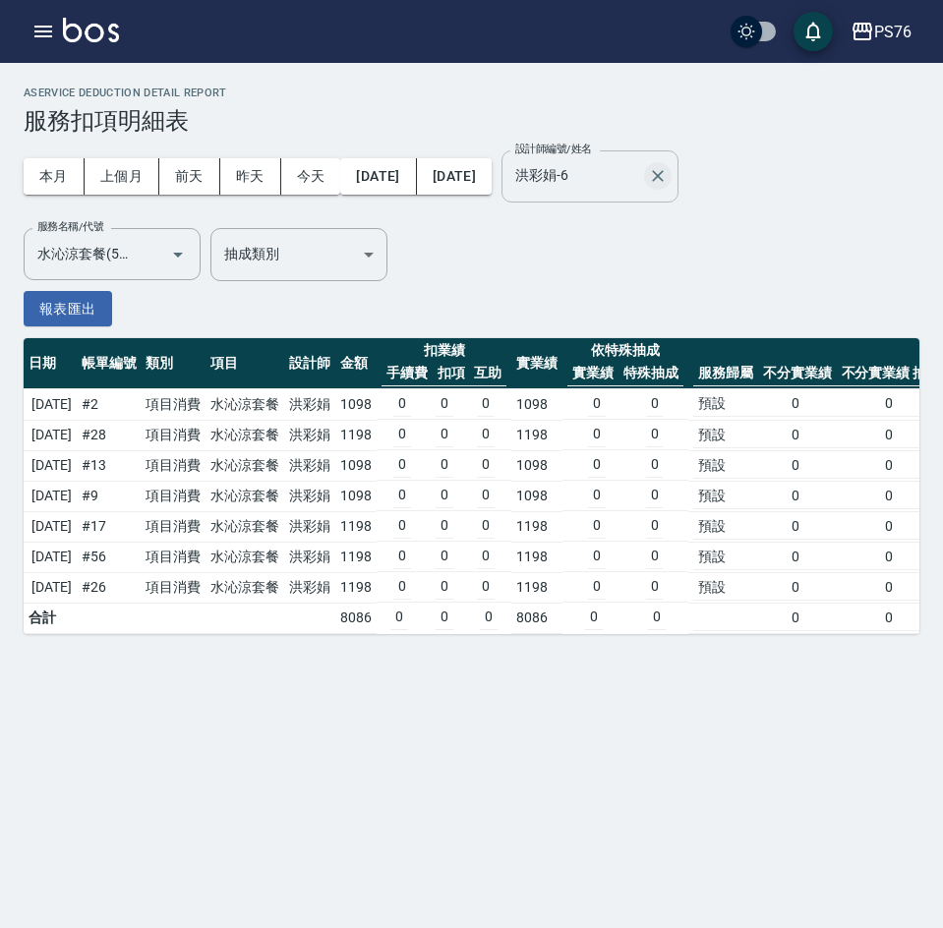
click at [664, 174] on icon "Clear" at bounding box center [658, 176] width 12 height 12
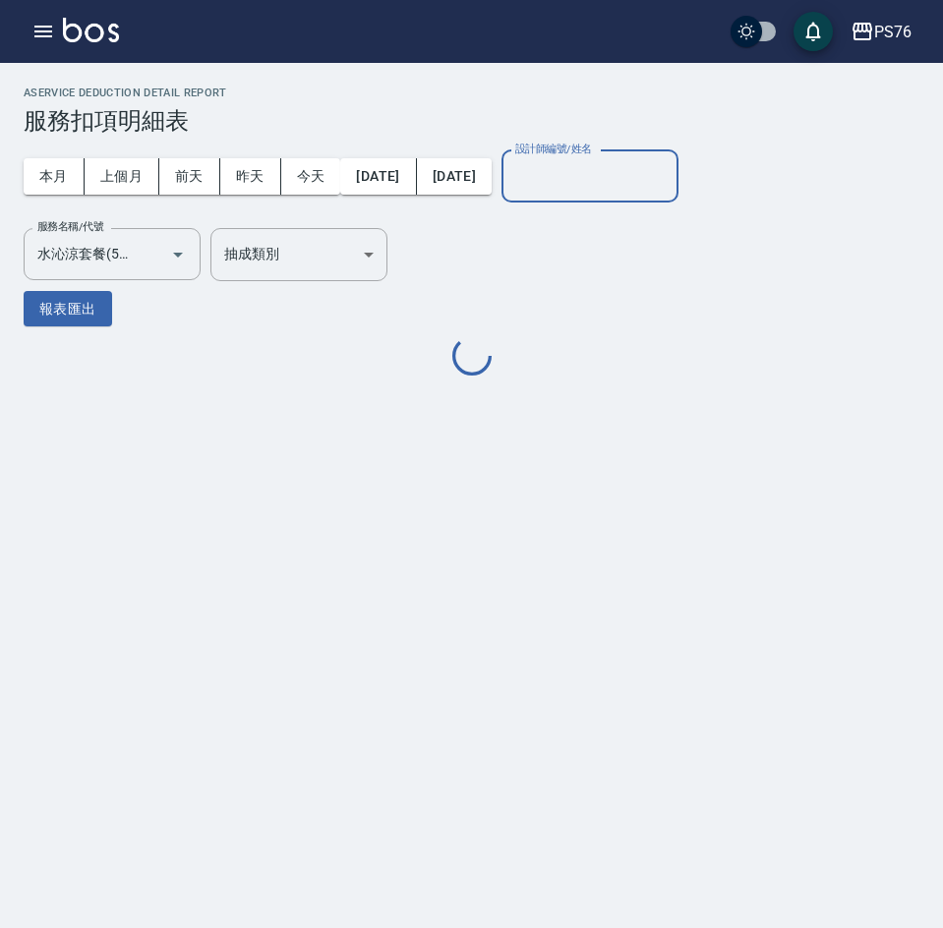
click at [625, 183] on input "設計師編號/姓名" at bounding box center [589, 176] width 159 height 34
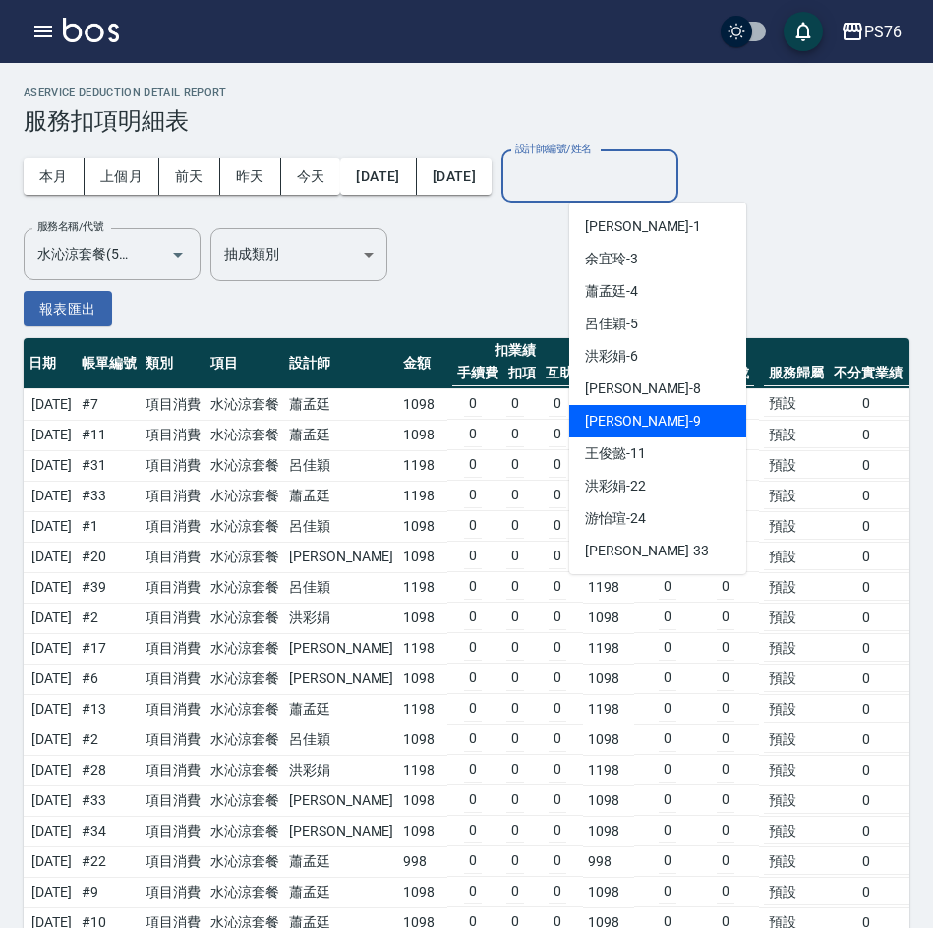
click at [636, 421] on span "[PERSON_NAME]-9" at bounding box center [643, 421] width 116 height 21
type input "[PERSON_NAME]-9"
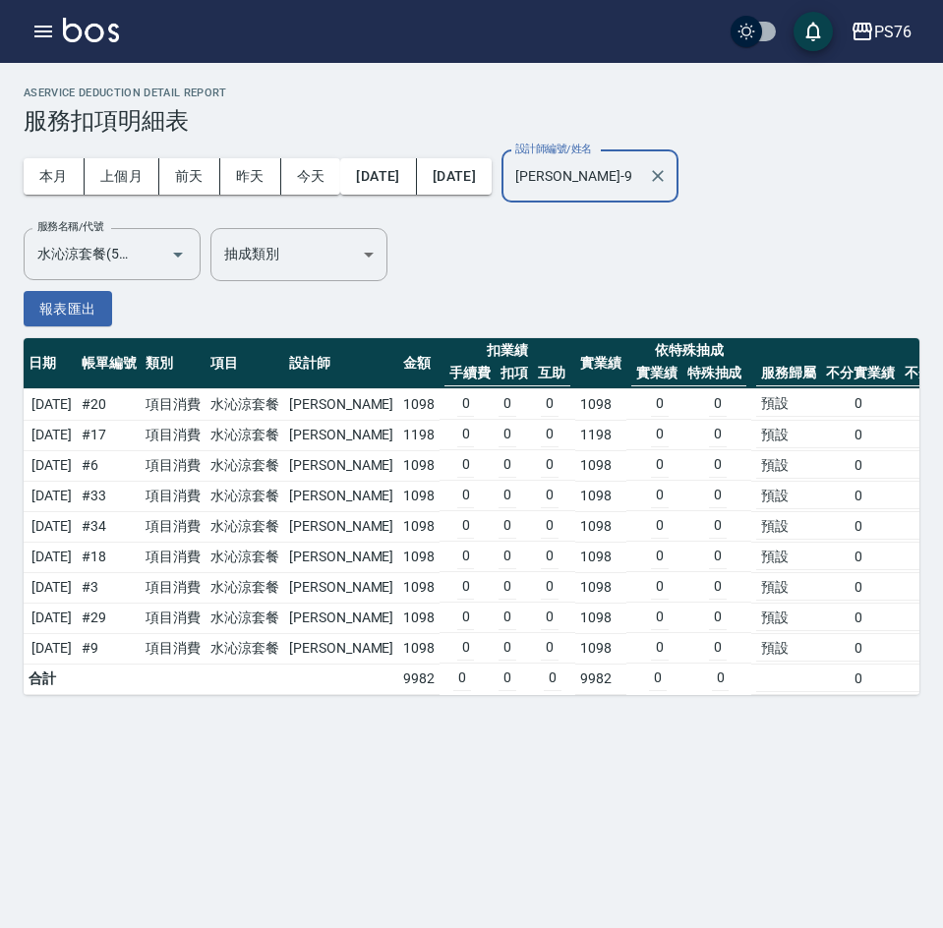
click at [67, 401] on td "[DATE]" at bounding box center [50, 404] width 53 height 31
click at [77, 440] on td "[DATE]" at bounding box center [50, 435] width 53 height 30
click at [77, 470] on td "[DATE]" at bounding box center [50, 465] width 53 height 30
click at [77, 497] on td "[DATE]" at bounding box center [50, 496] width 53 height 30
click at [77, 530] on td "[DATE]" at bounding box center [50, 526] width 53 height 30
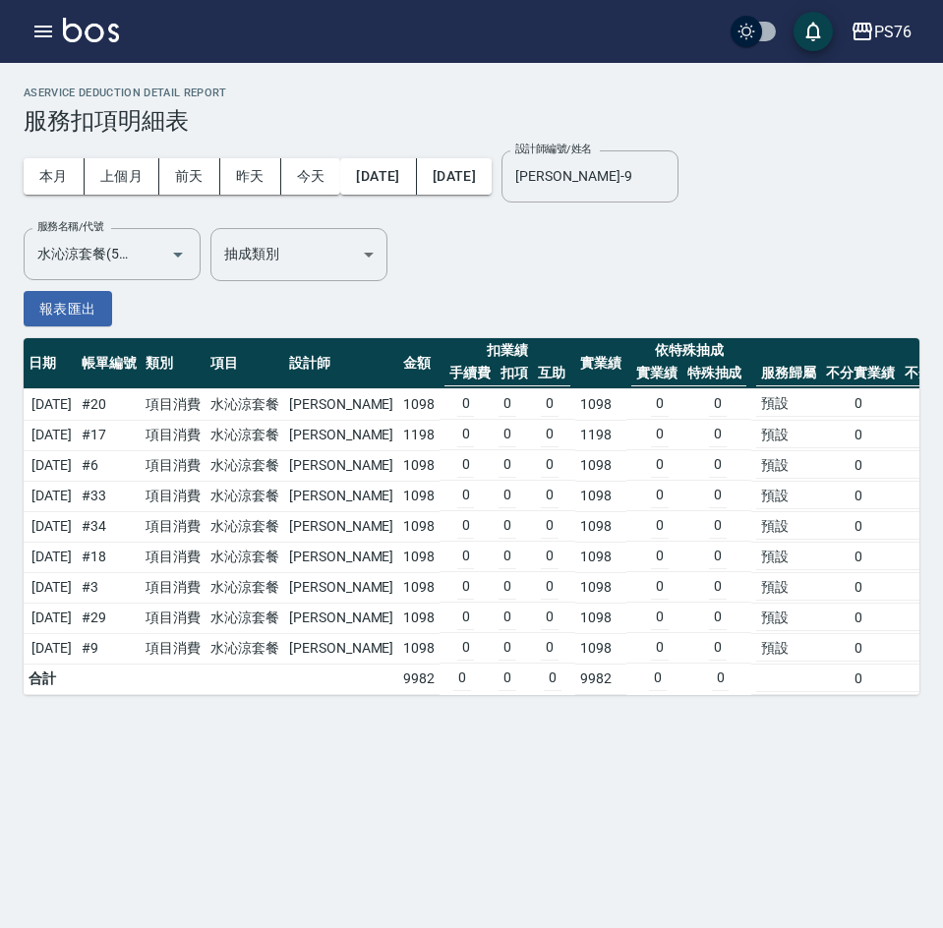
click at [77, 558] on td "[DATE]" at bounding box center [50, 557] width 53 height 30
click at [77, 592] on td "[DATE]" at bounding box center [50, 587] width 53 height 30
click at [77, 617] on td "[DATE]" at bounding box center [50, 618] width 53 height 30
click at [77, 657] on td "[DATE]" at bounding box center [50, 648] width 53 height 30
click at [668, 166] on icon "Clear" at bounding box center [658, 176] width 20 height 20
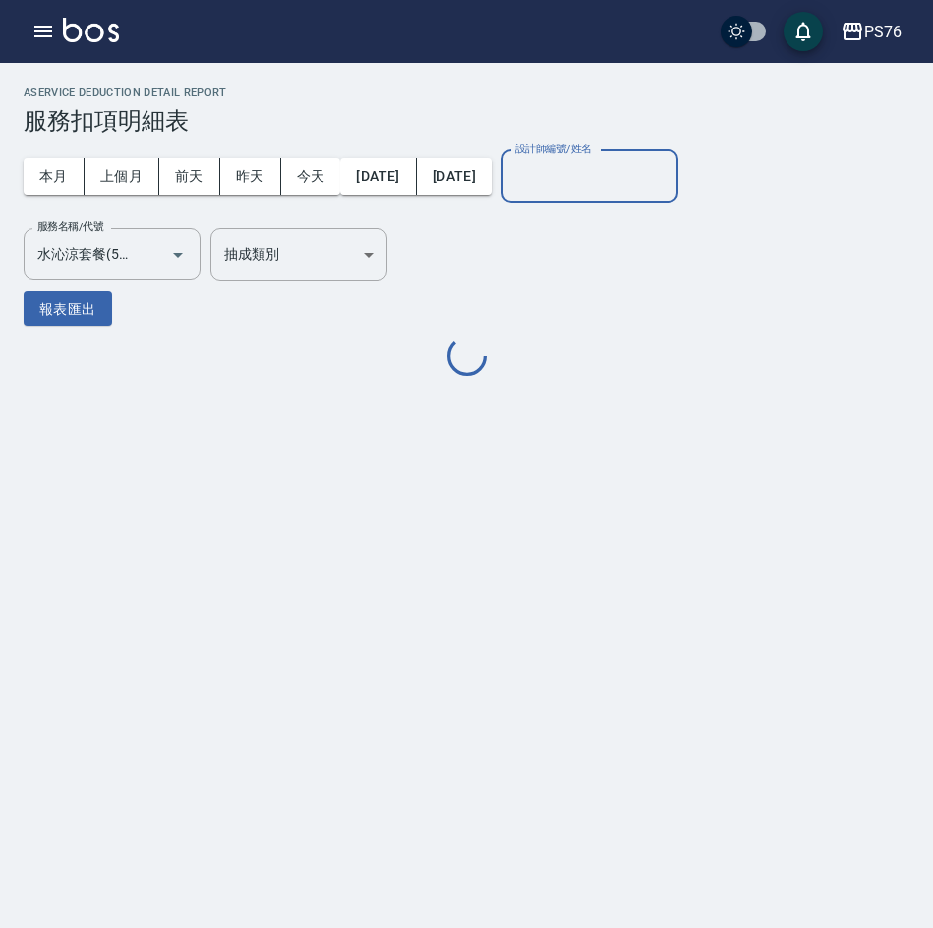
click at [618, 186] on input "設計師編號/姓名" at bounding box center [589, 176] width 159 height 34
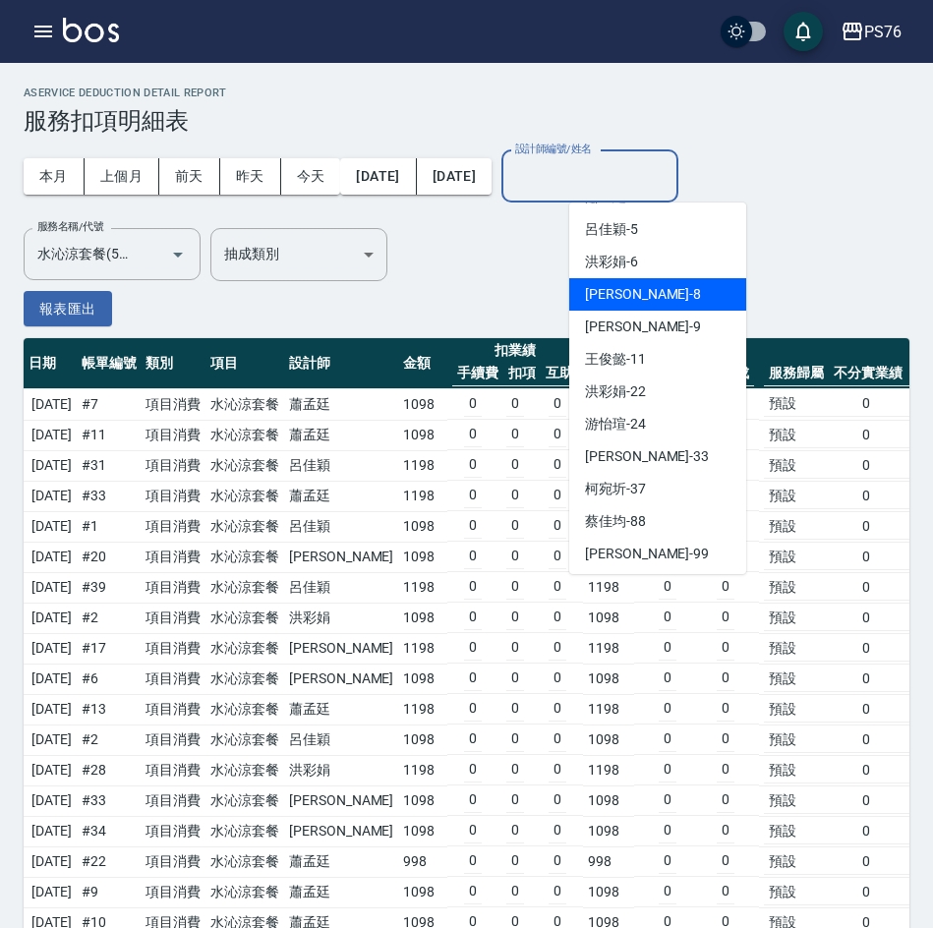
scroll to position [98, 0]
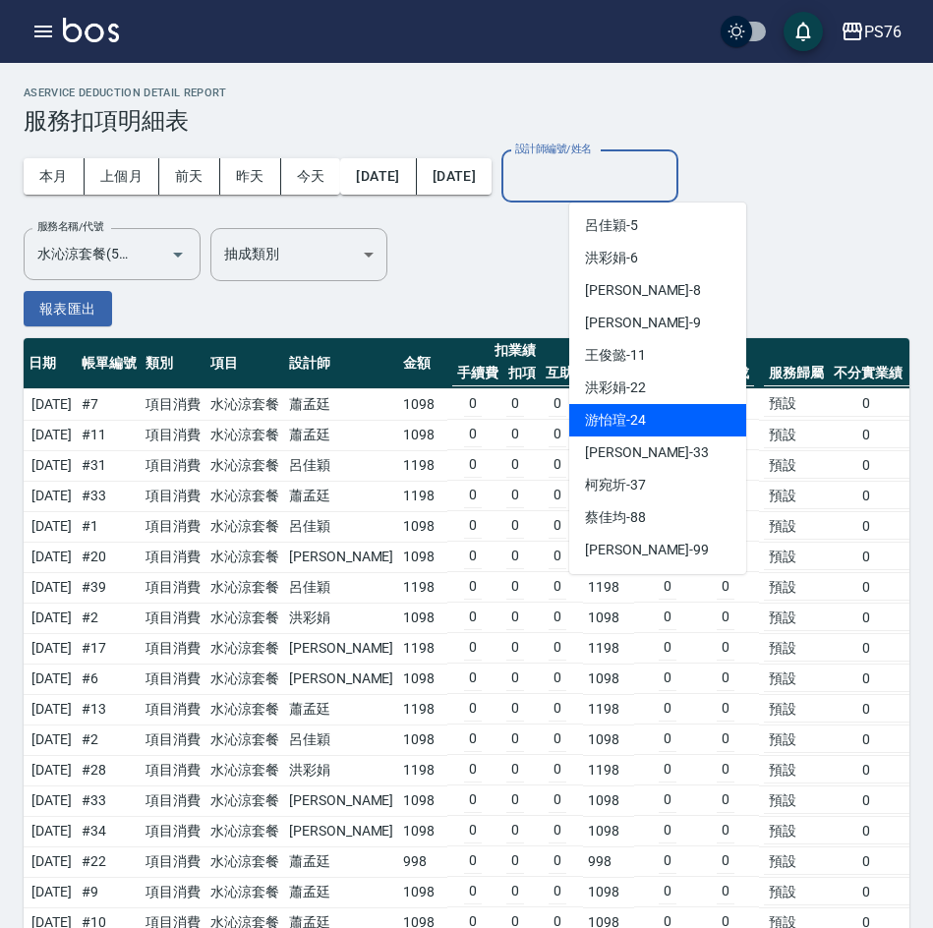
click at [629, 421] on span "[PERSON_NAME]-24" at bounding box center [615, 420] width 61 height 21
type input "游怡瑄-24"
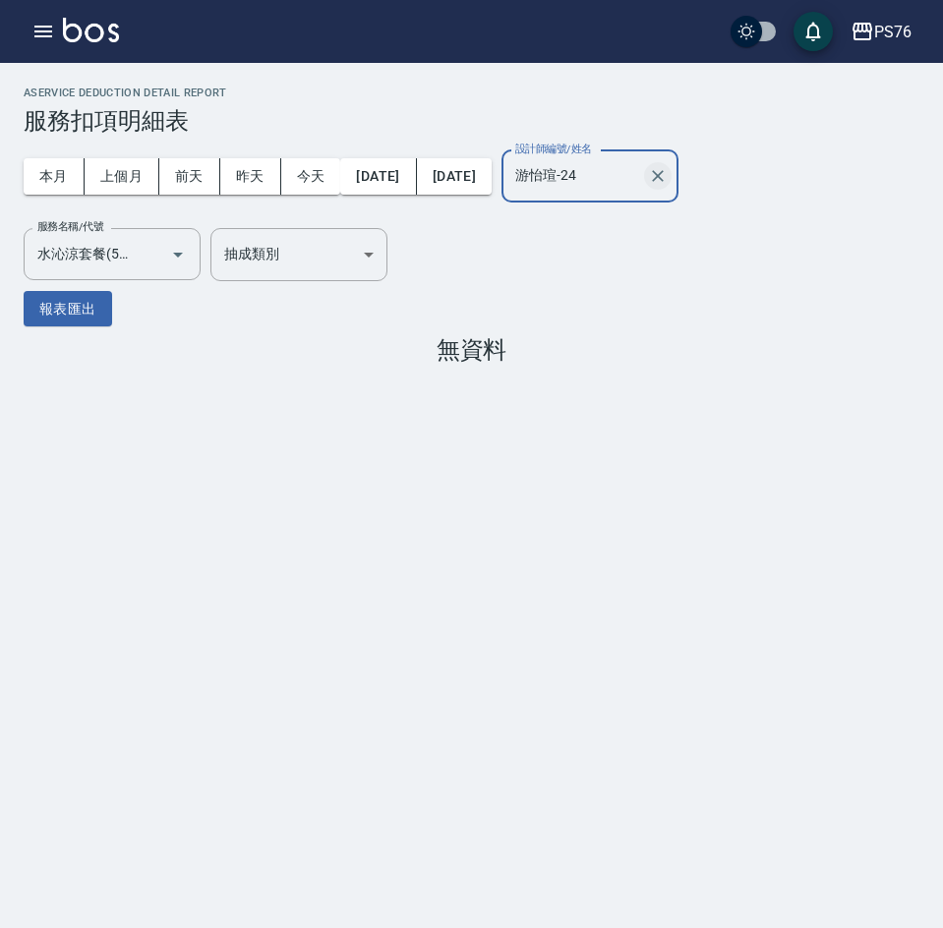
click at [668, 175] on icon "Clear" at bounding box center [658, 176] width 20 height 20
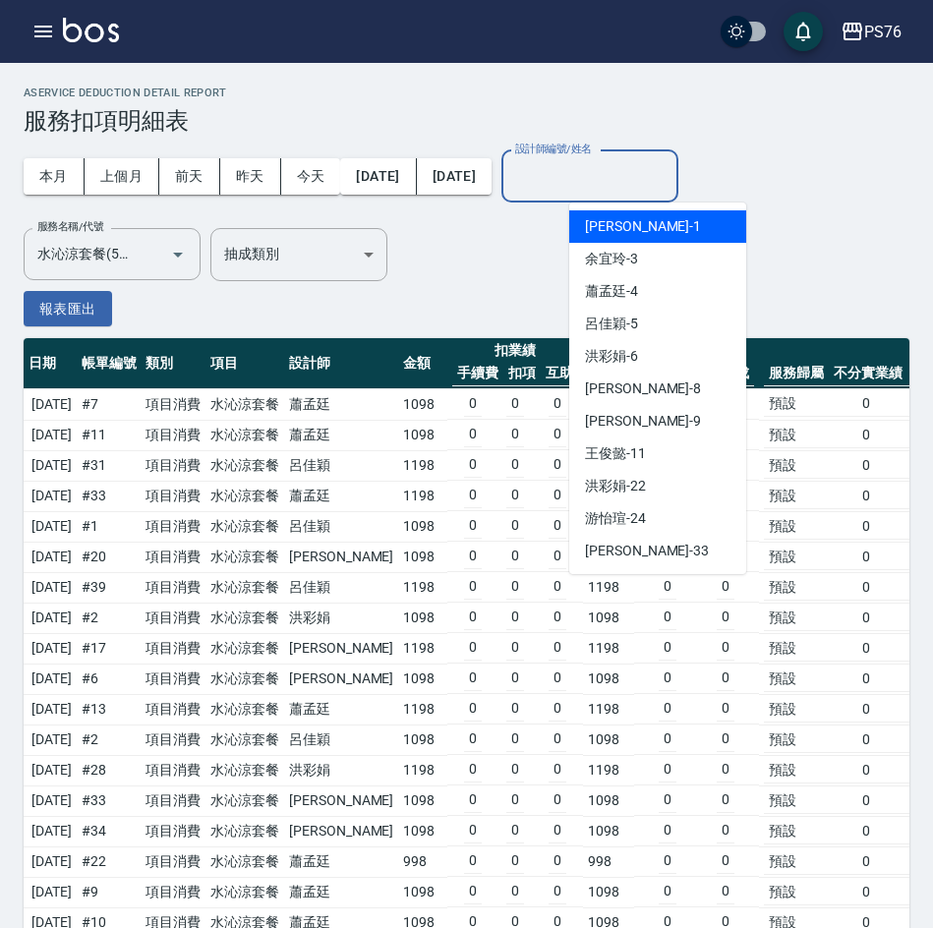
click at [670, 177] on input "設計師編號/姓名" at bounding box center [589, 176] width 159 height 34
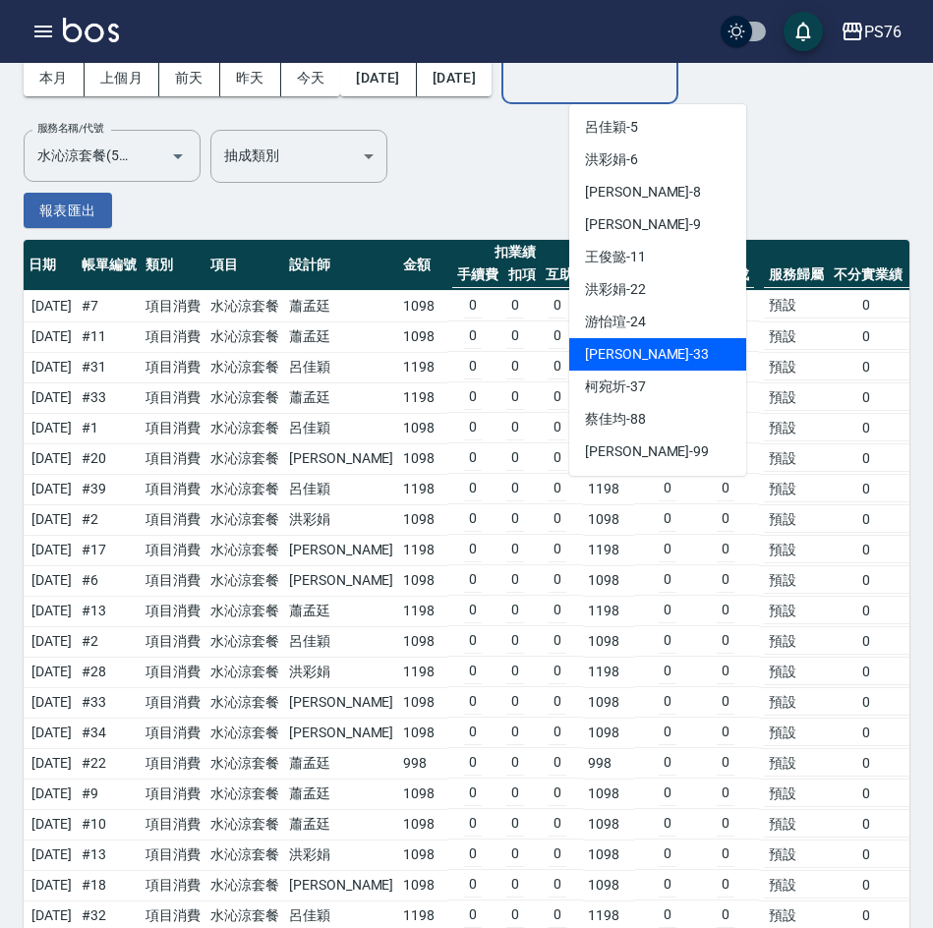
click at [655, 357] on div "[PERSON_NAME]33" at bounding box center [657, 354] width 177 height 32
type input "[PERSON_NAME]33"
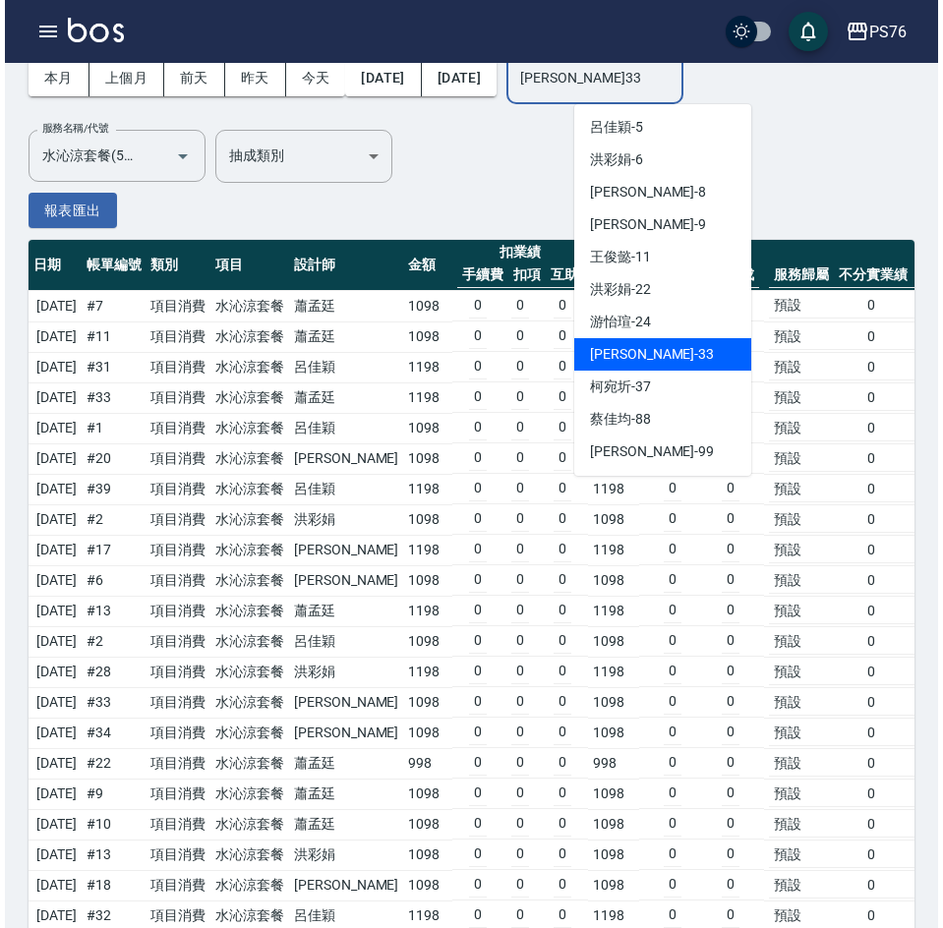
scroll to position [0, 0]
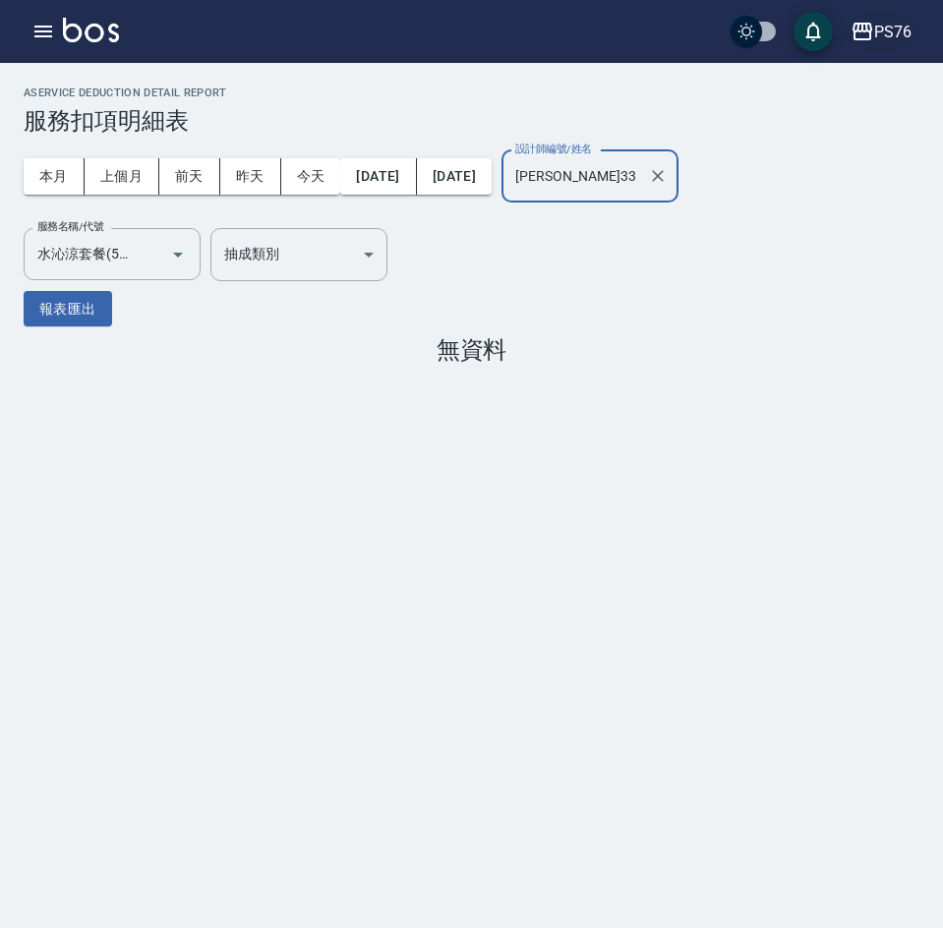
click at [891, 28] on div "PS76" at bounding box center [892, 32] width 37 height 25
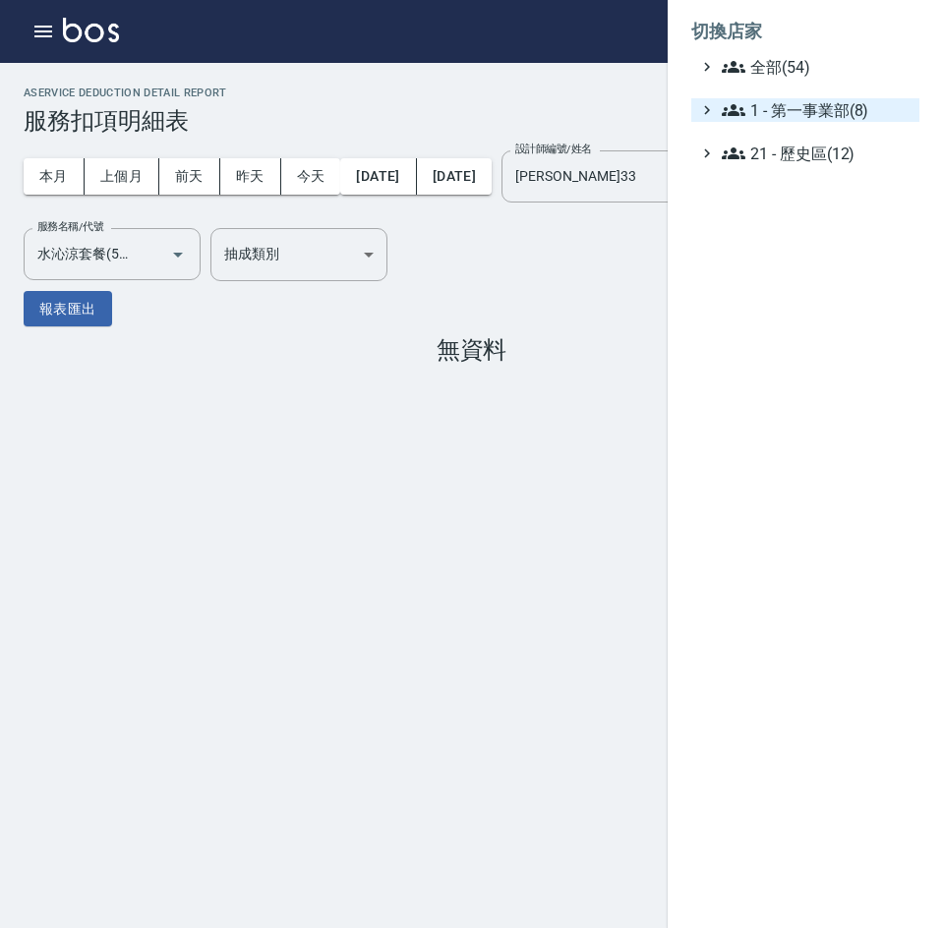
click at [813, 113] on span "1 - 第一事業部(8)" at bounding box center [817, 110] width 190 height 24
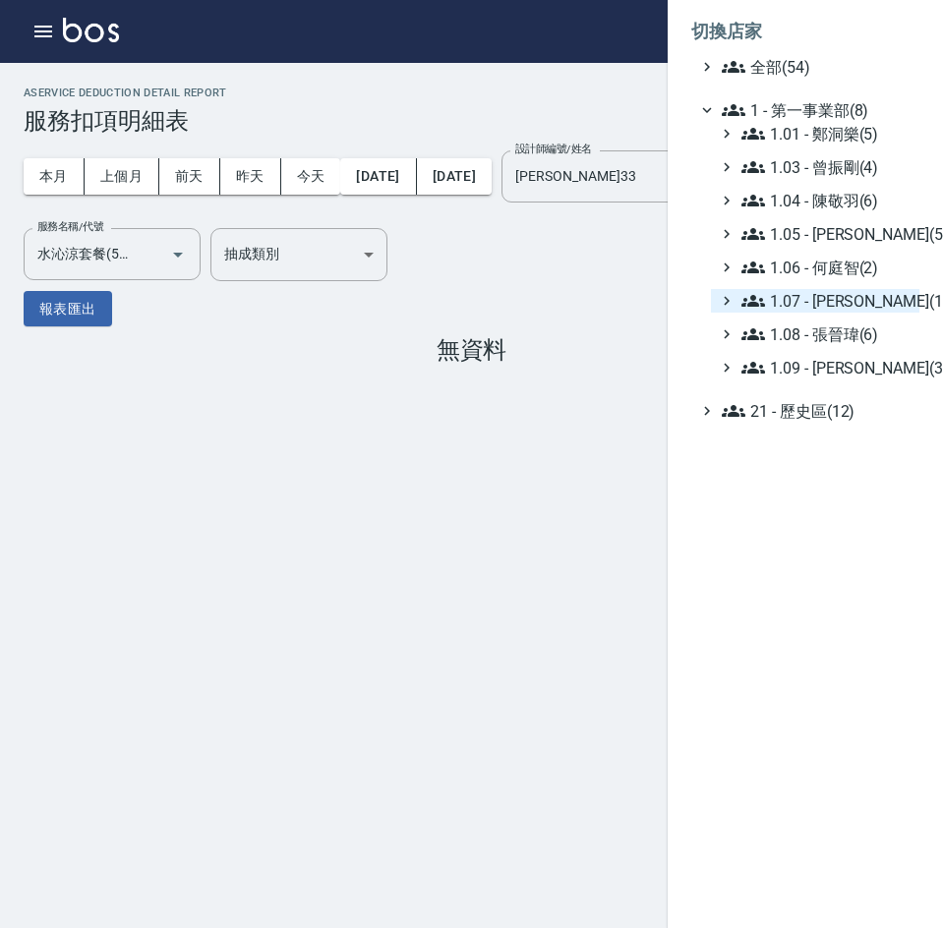
click at [852, 303] on span "1.07 - [PERSON_NAME](11)" at bounding box center [826, 301] width 170 height 24
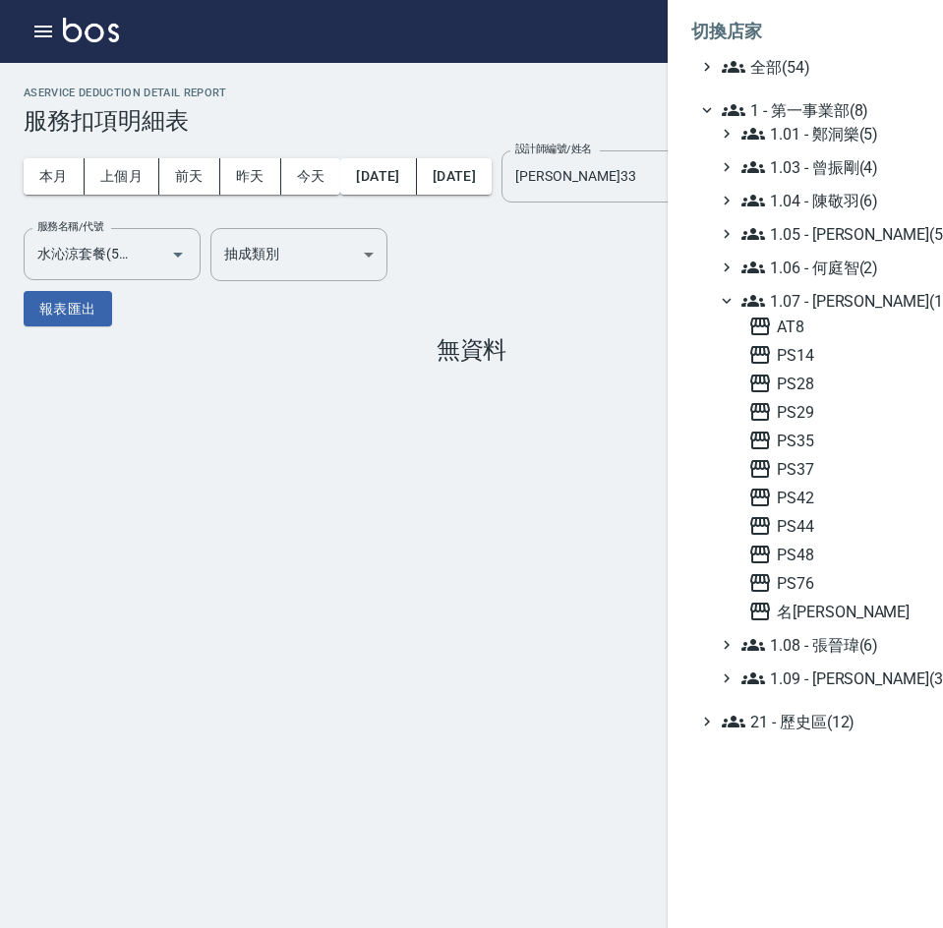
click at [792, 542] on div "AT8 PS14 PS28 PS29 PS35 PS37 PS42 PS44 PS48 PS76 名留沙鹿" at bounding box center [829, 469] width 179 height 309
click at [793, 550] on span "PS48" at bounding box center [829, 555] width 163 height 24
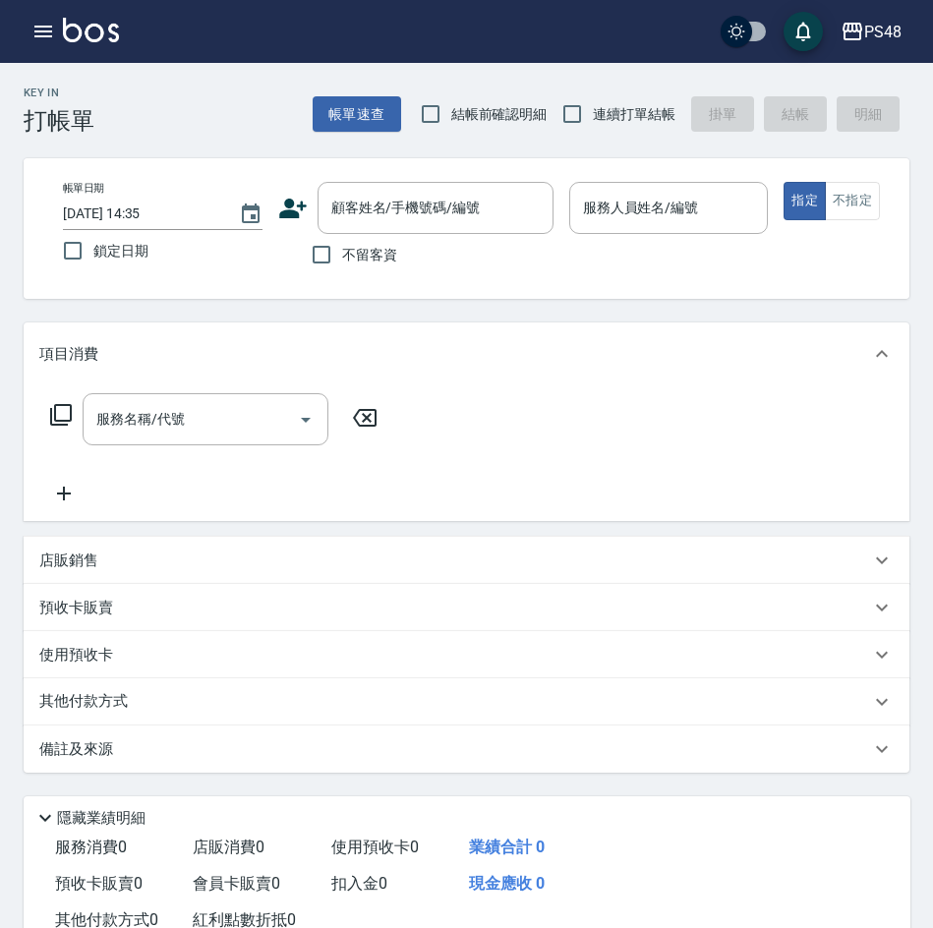
click at [157, 115] on div "Key In 打帳單 帳單速查 結帳前確認明細 連續打單結帳 掛單 結帳 明細" at bounding box center [455, 99] width 910 height 72
click at [50, 27] on icon "button" at bounding box center [43, 32] width 18 height 12
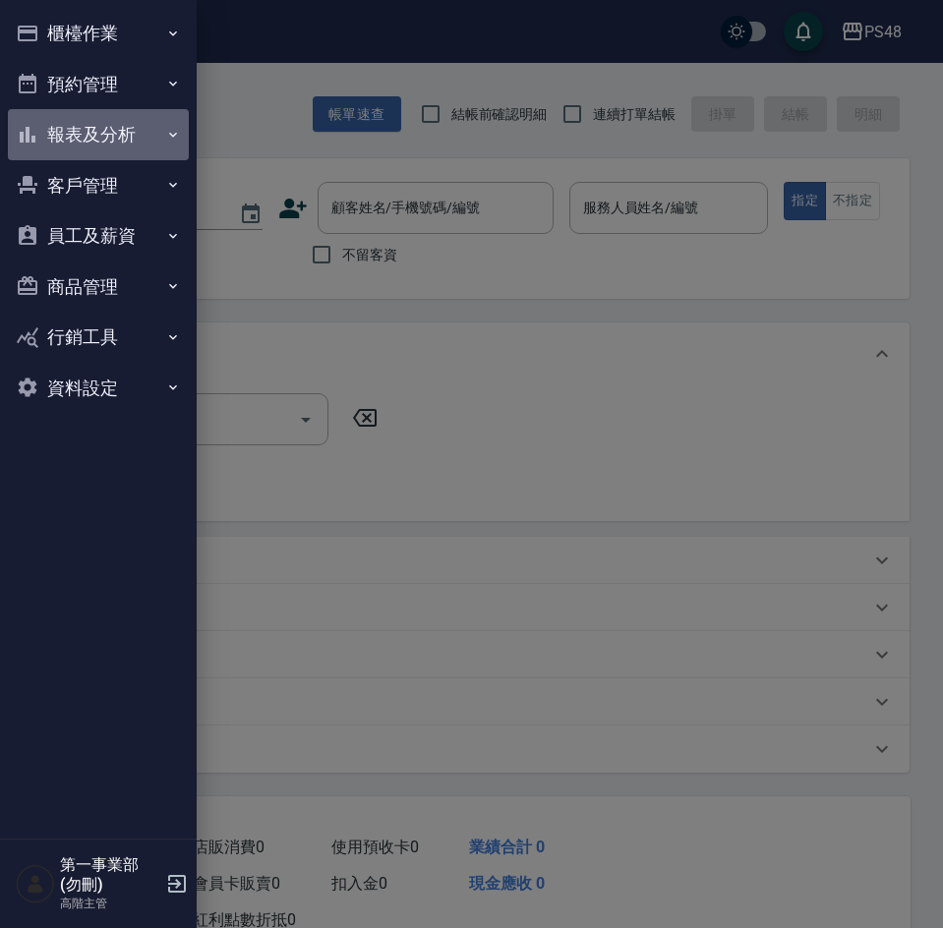
drag, startPoint x: 121, startPoint y: 137, endPoint x: 127, endPoint y: 214, distance: 77.9
click at [121, 136] on button "報表及分析" at bounding box center [98, 134] width 181 height 51
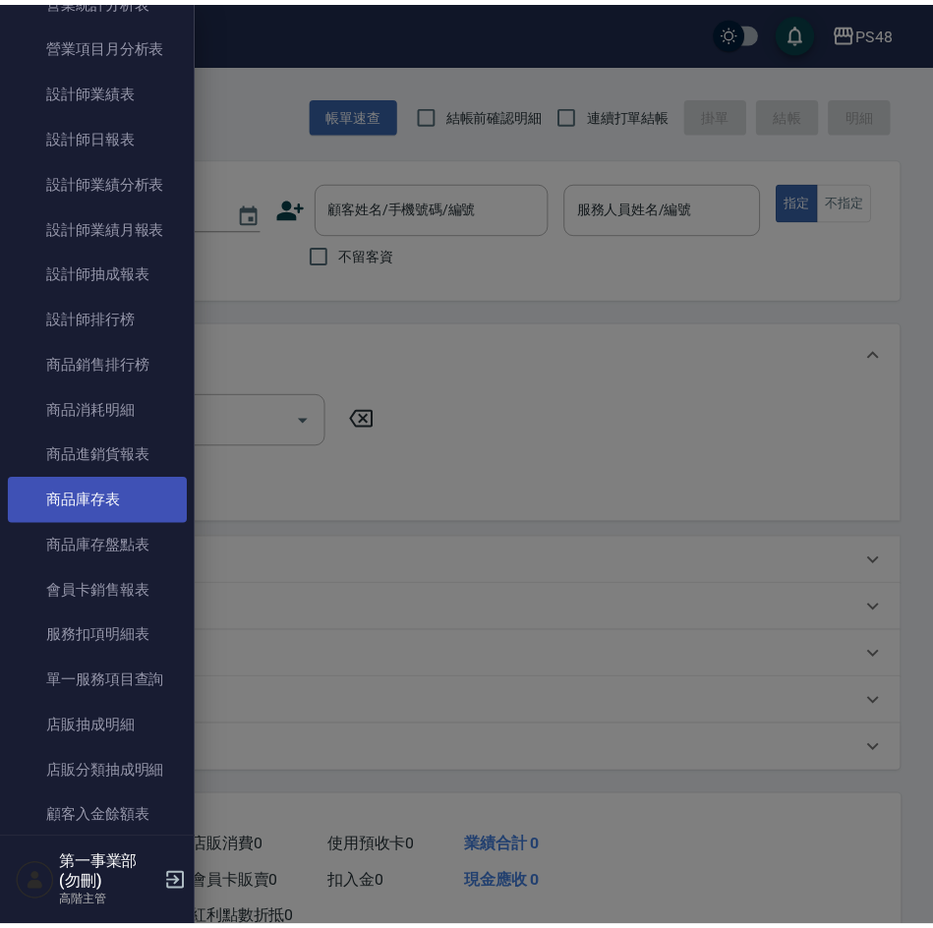
scroll to position [787, 0]
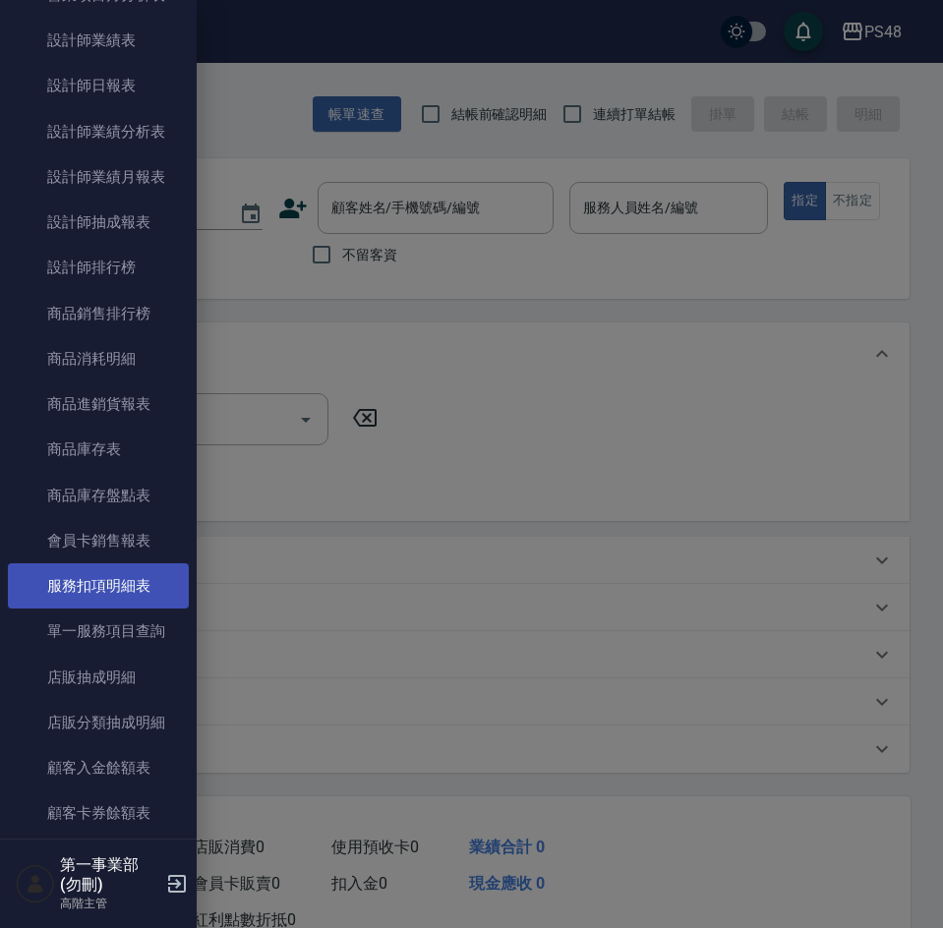
click at [115, 597] on link "服務扣項明細表" at bounding box center [98, 585] width 181 height 45
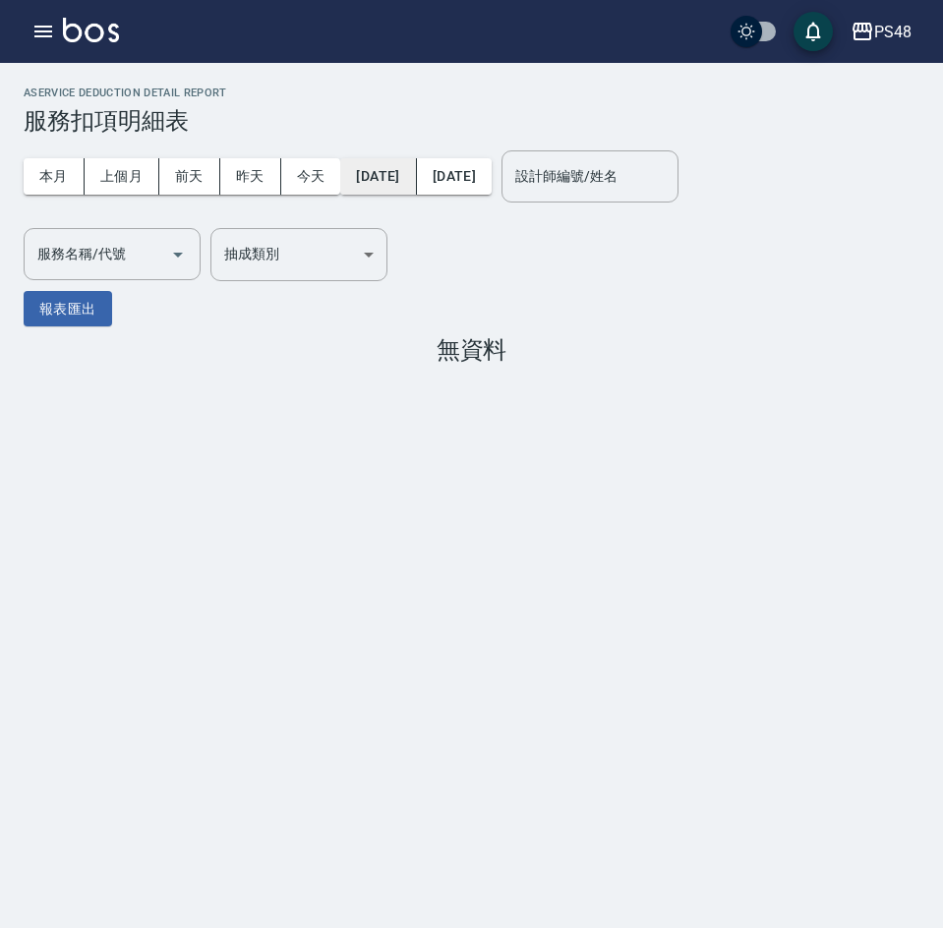
click at [414, 166] on button "[DATE]" at bounding box center [378, 176] width 76 height 36
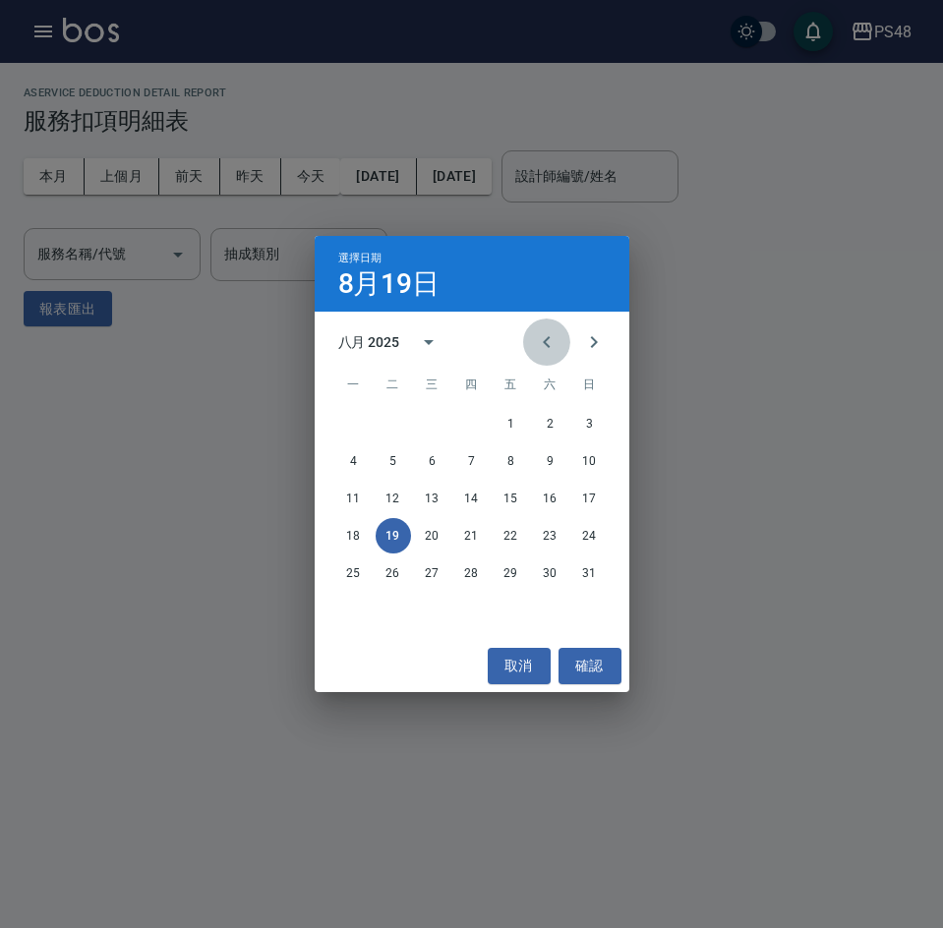
click at [542, 333] on icon "Previous month" at bounding box center [547, 342] width 24 height 24
click at [388, 497] on button "15" at bounding box center [393, 498] width 35 height 35
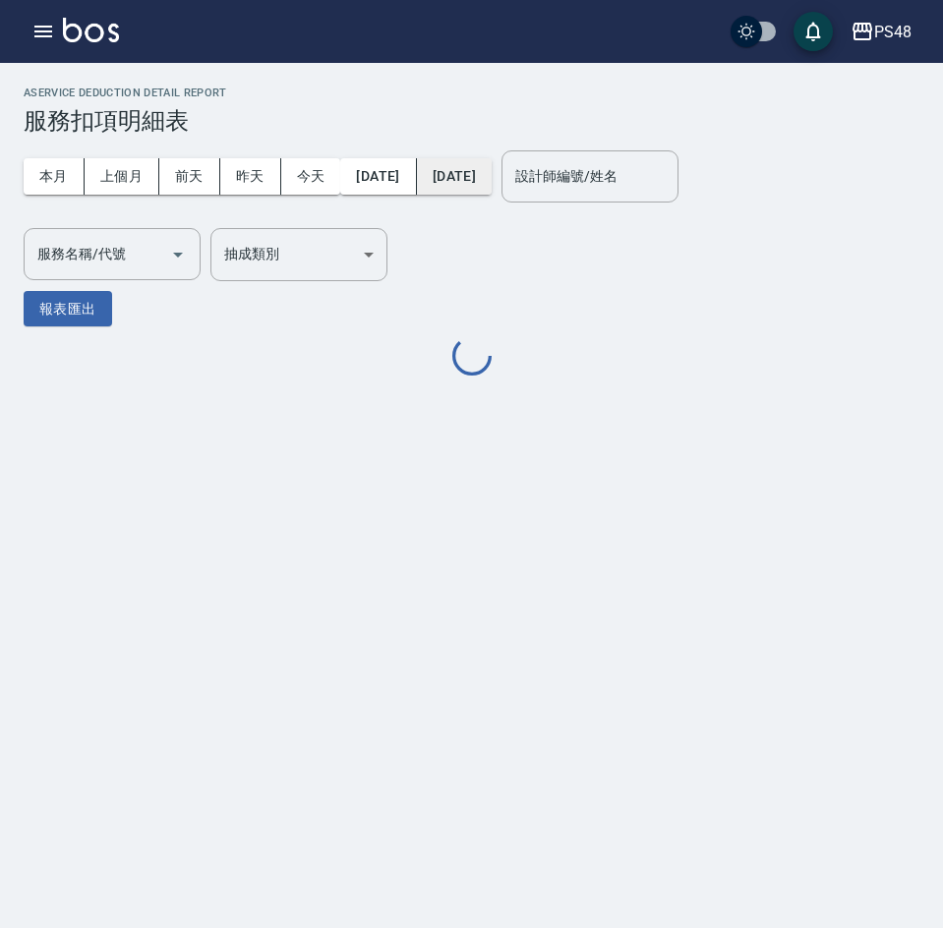
click at [492, 170] on button "[DATE]" at bounding box center [454, 176] width 75 height 36
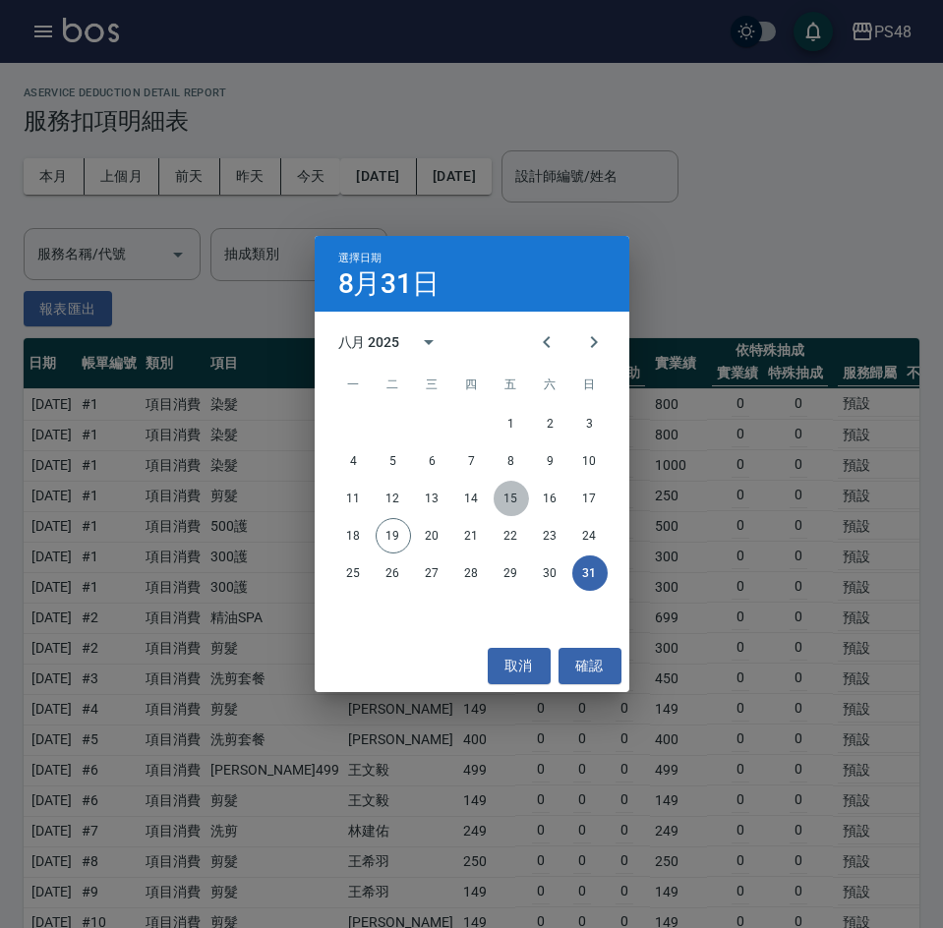
click at [510, 498] on button "15" at bounding box center [511, 498] width 35 height 35
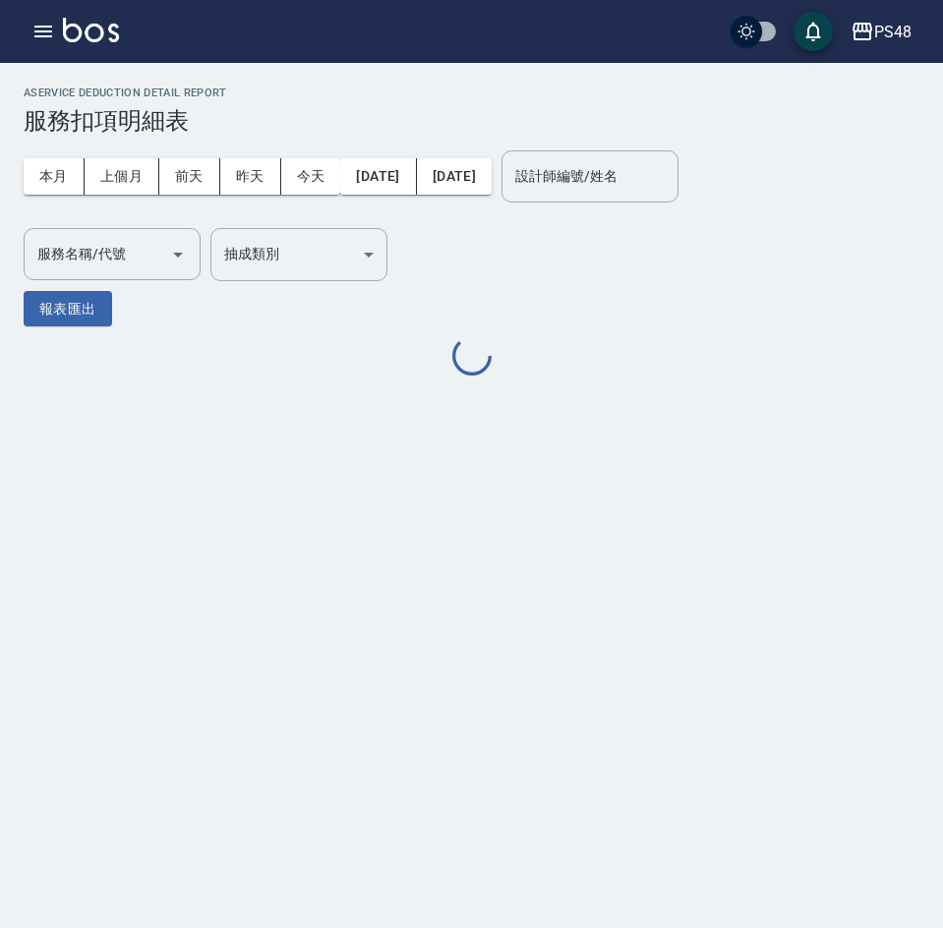
click at [519, 500] on div "AService Deduction Detail Report 服務扣項明細表 本月 上個月 前天 昨天 今天 2025/07/15 2025/08/15 …" at bounding box center [471, 464] width 943 height 928
click at [100, 249] on div "服務名稱/代號 服務名稱/代號" at bounding box center [112, 254] width 177 height 52
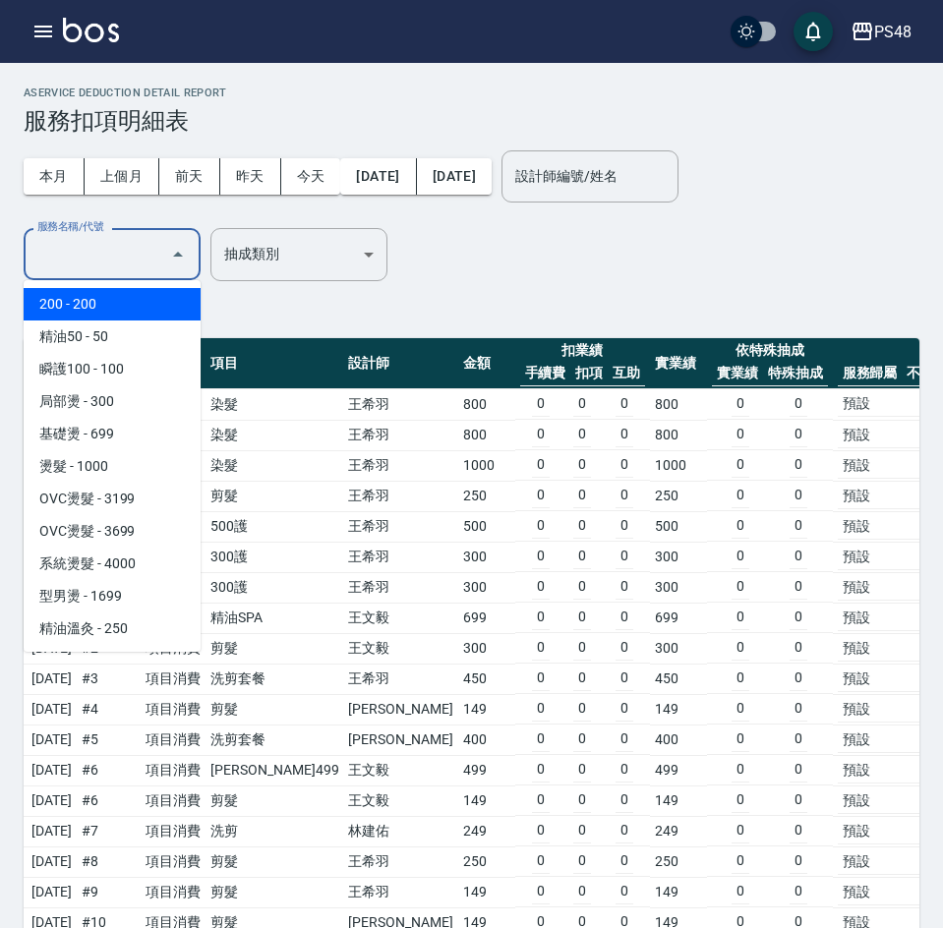
click at [103, 234] on label "服務名稱/代號" at bounding box center [70, 226] width 66 height 15
click at [123, 258] on input "服務名稱/代號" at bounding box center [97, 254] width 130 height 34
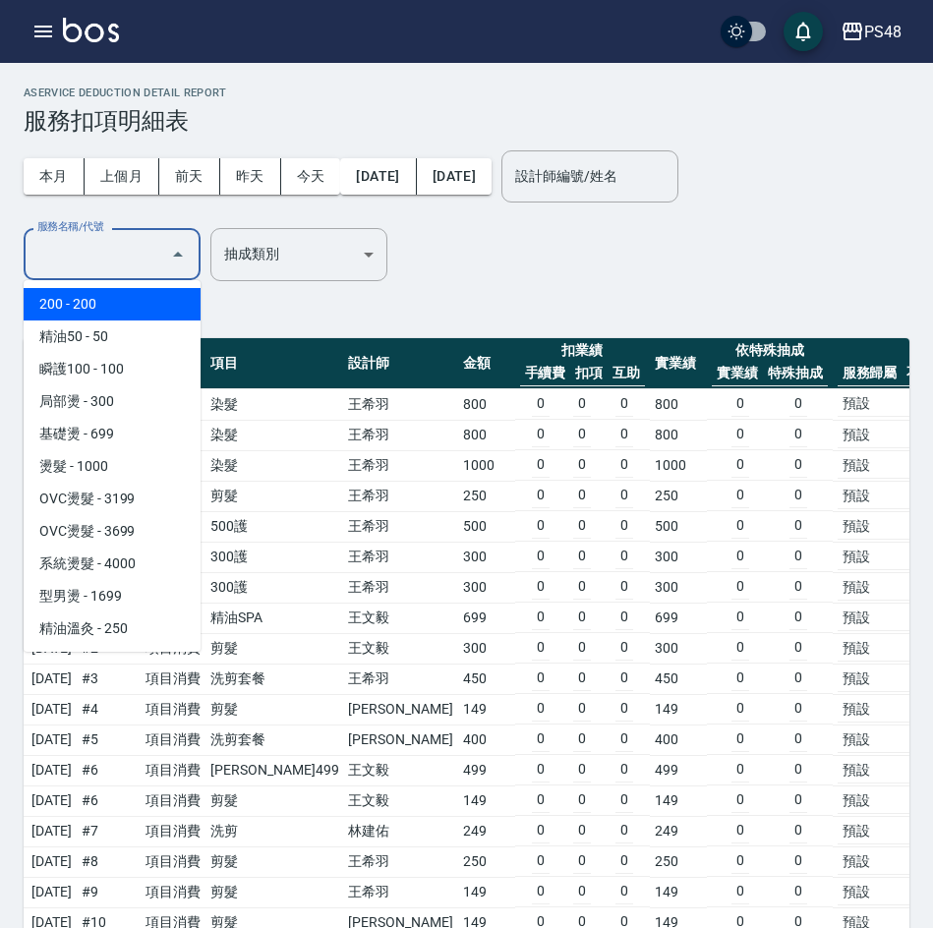
click at [85, 250] on input "服務名稱/代號" at bounding box center [97, 254] width 130 height 34
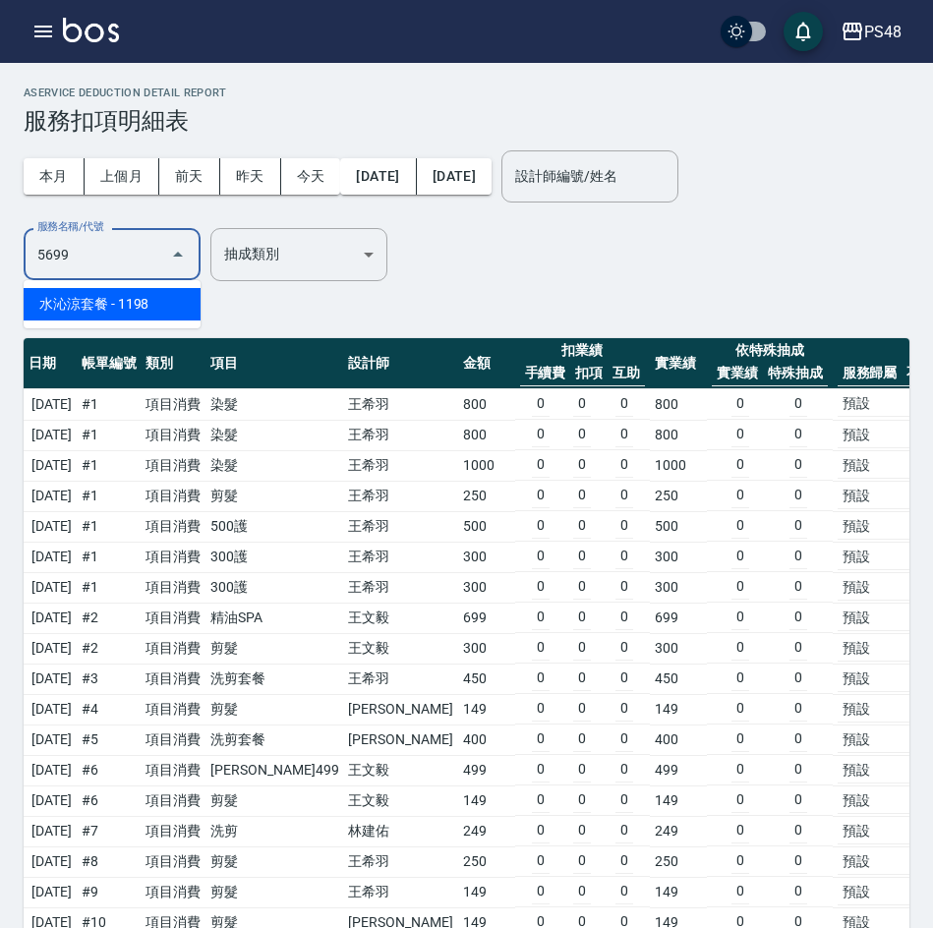
click at [109, 312] on span "水沁涼套餐 - 1198" at bounding box center [112, 304] width 177 height 32
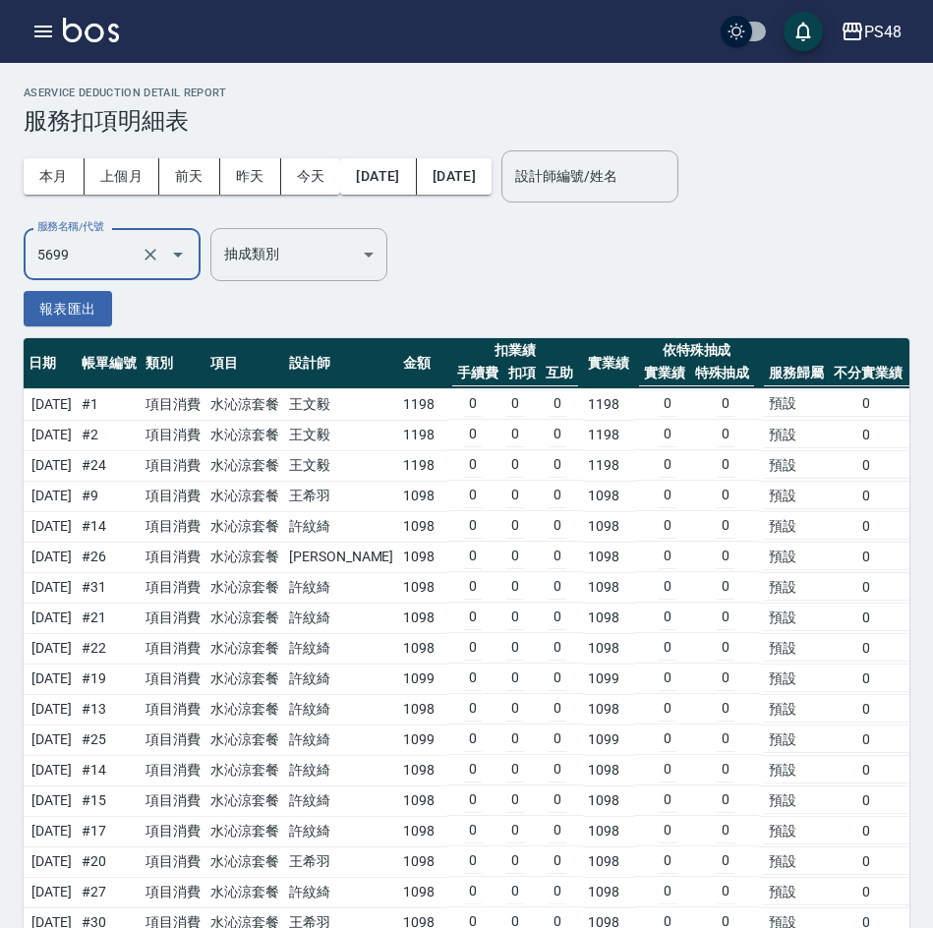
type input "水沁涼套餐(5699)"
click at [615, 183] on input "設計師編號/姓名" at bounding box center [589, 176] width 159 height 34
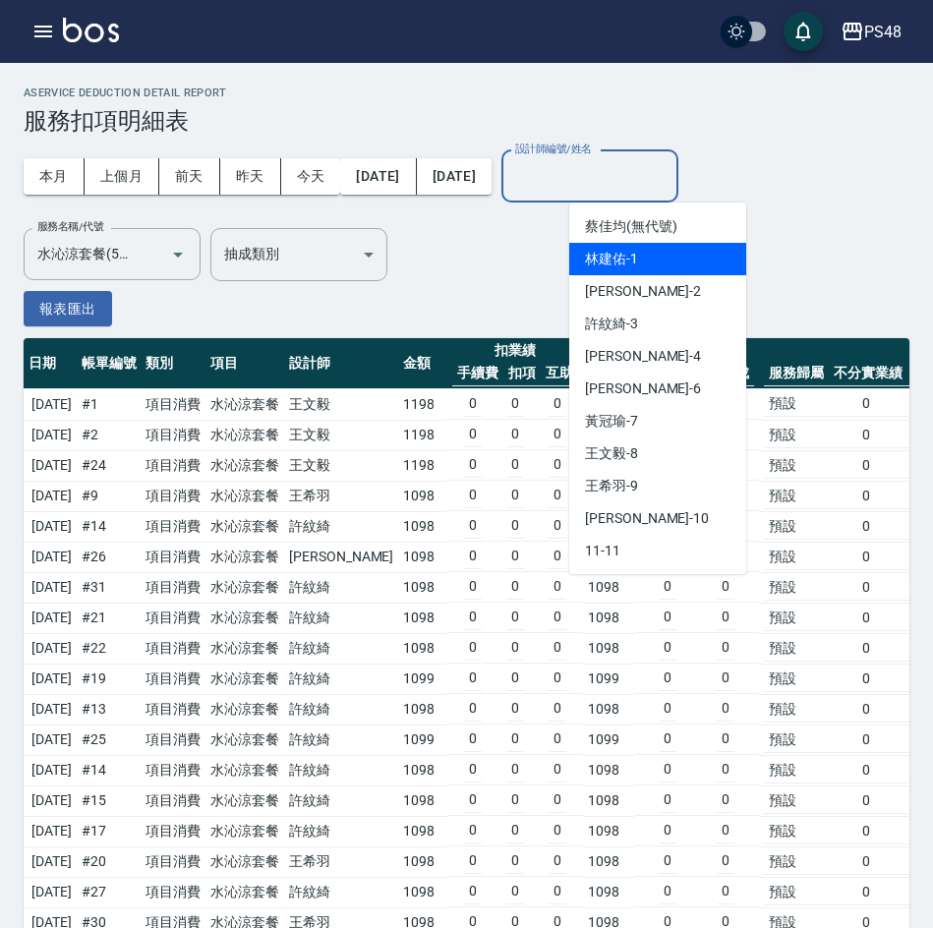
click at [642, 264] on div "林建佑 -1" at bounding box center [657, 259] width 177 height 32
type input "林建佑-1"
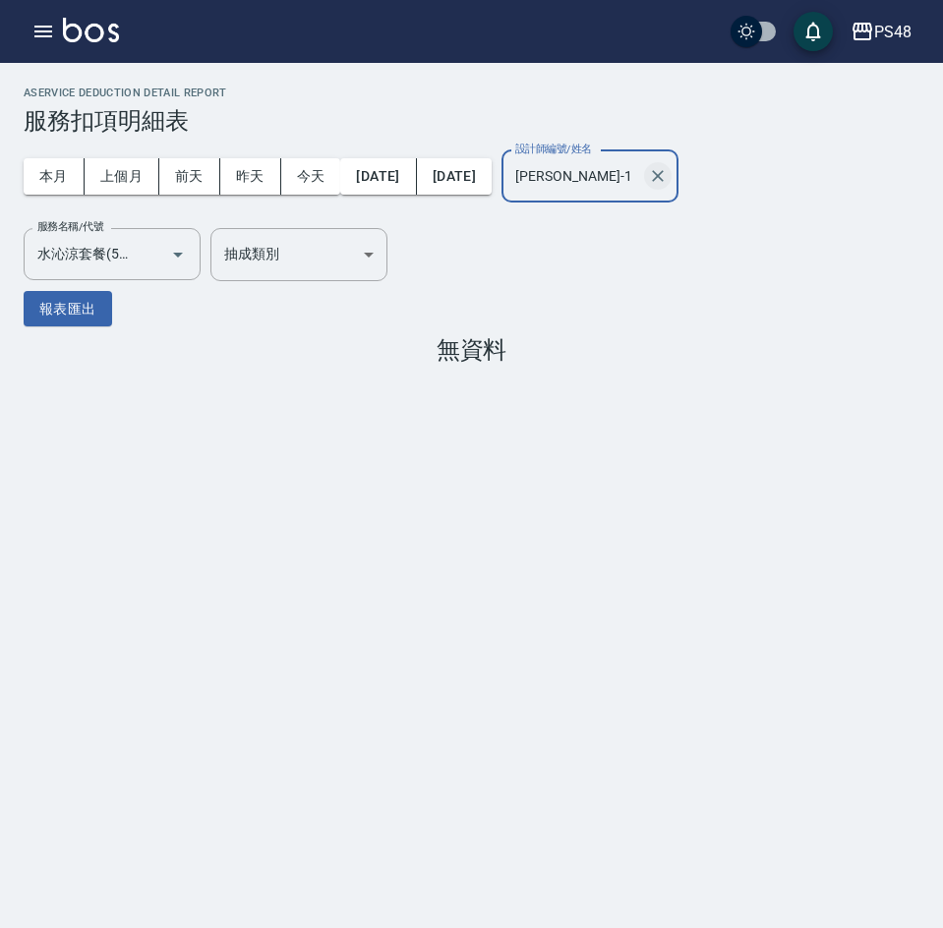
click at [664, 173] on icon "Clear" at bounding box center [658, 176] width 12 height 12
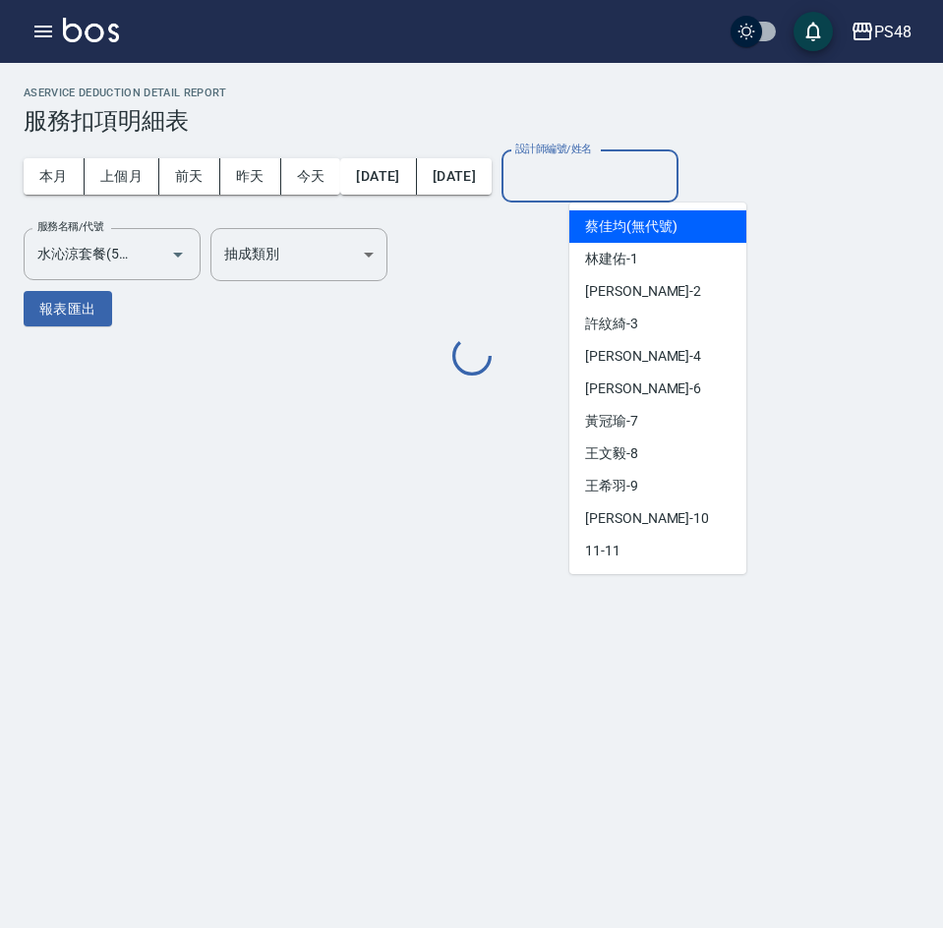
click at [665, 190] on input "設計師編號/姓名" at bounding box center [589, 176] width 159 height 34
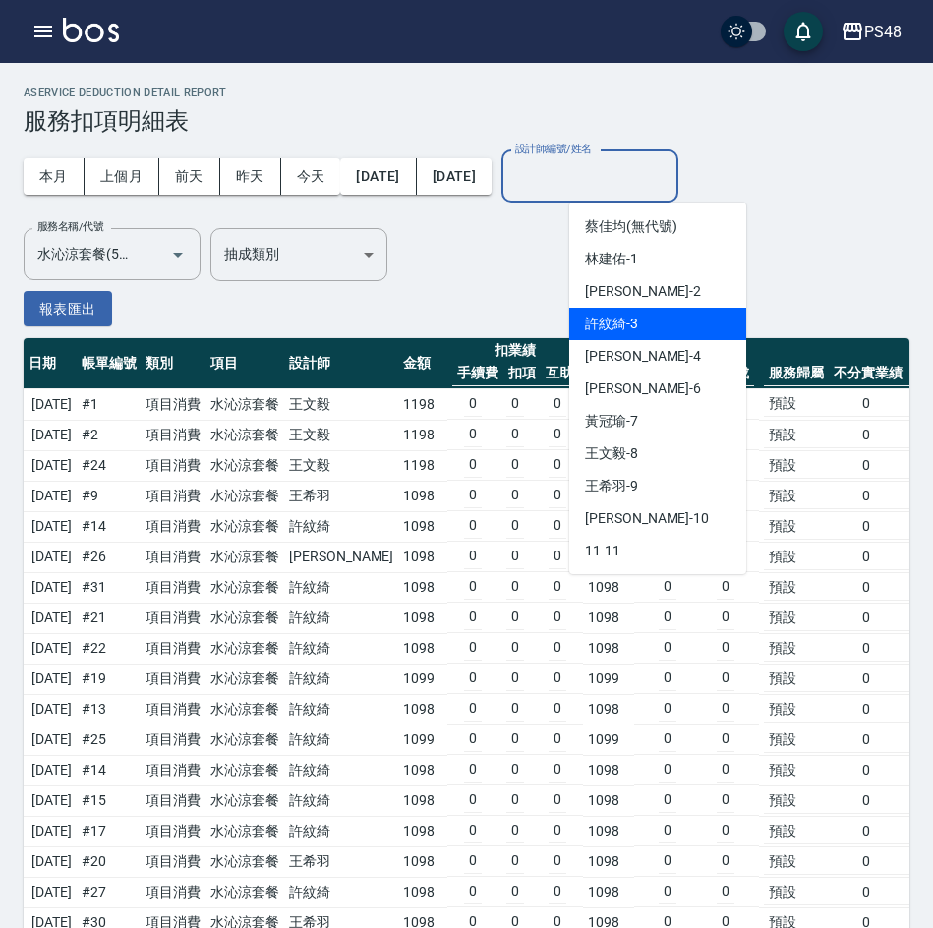
click at [635, 325] on span "許紋綺 -3" at bounding box center [611, 324] width 53 height 21
type input "許紋綺-3"
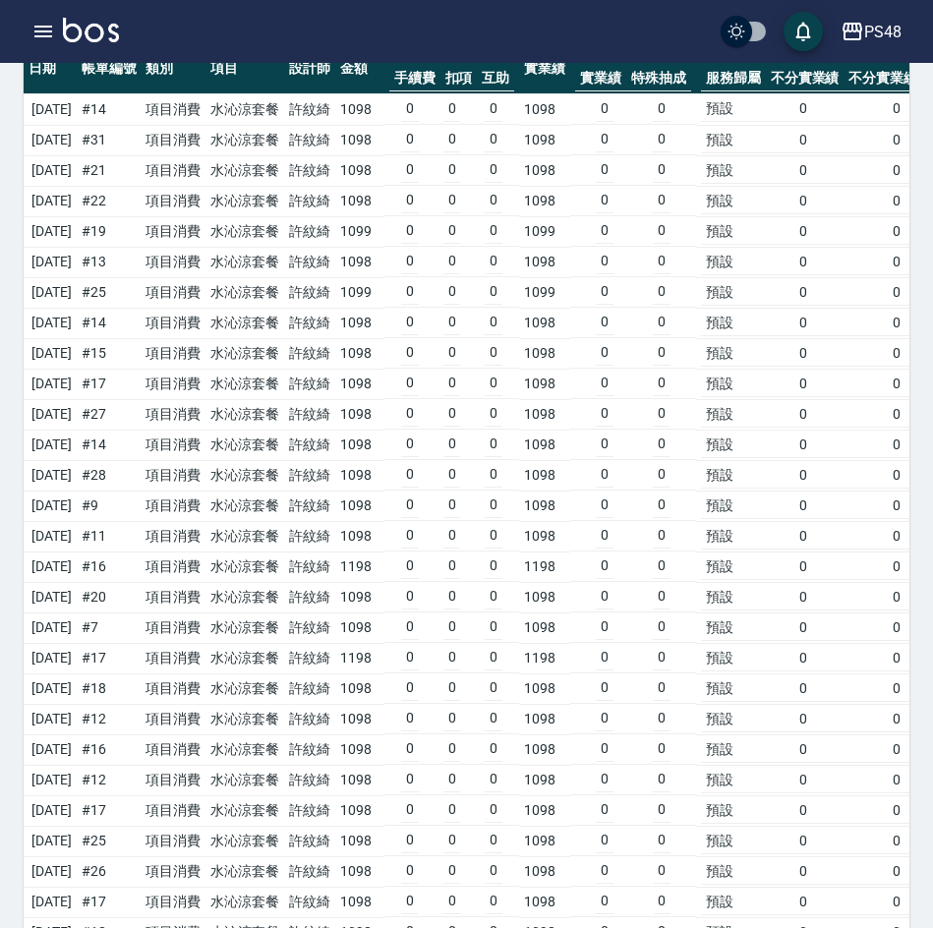
scroll to position [381, 0]
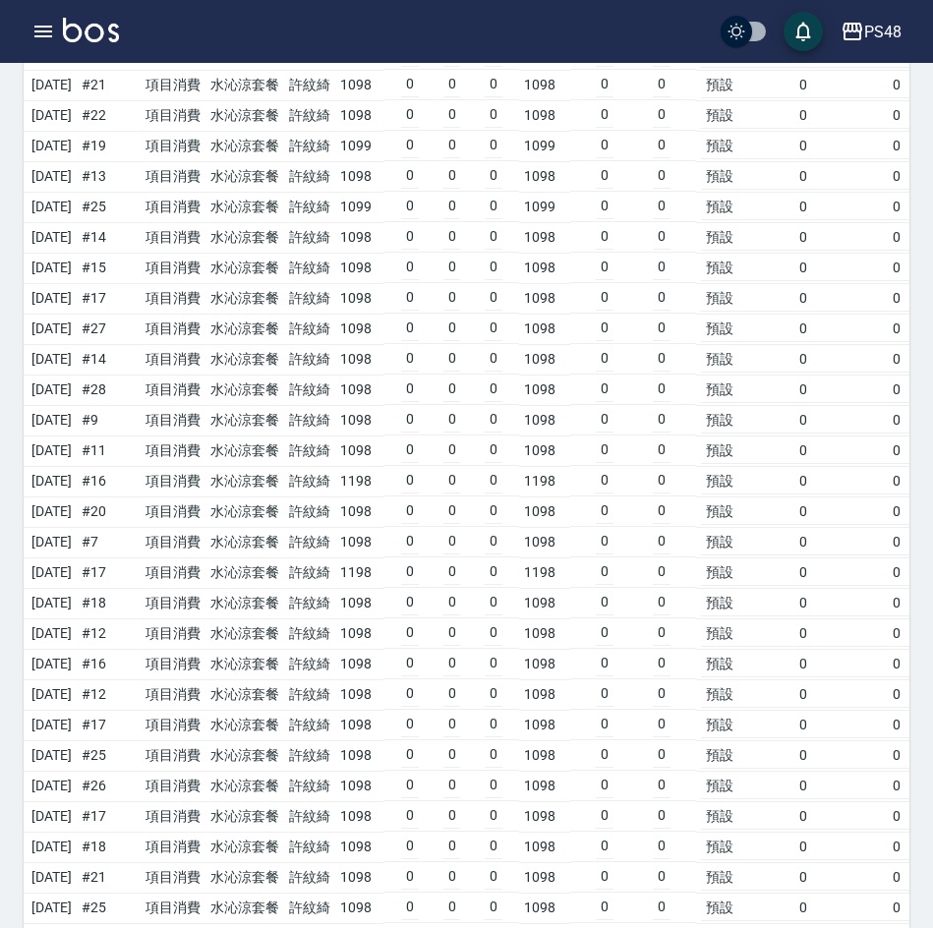
click at [284, 590] on td "水沁涼套餐" at bounding box center [245, 603] width 79 height 30
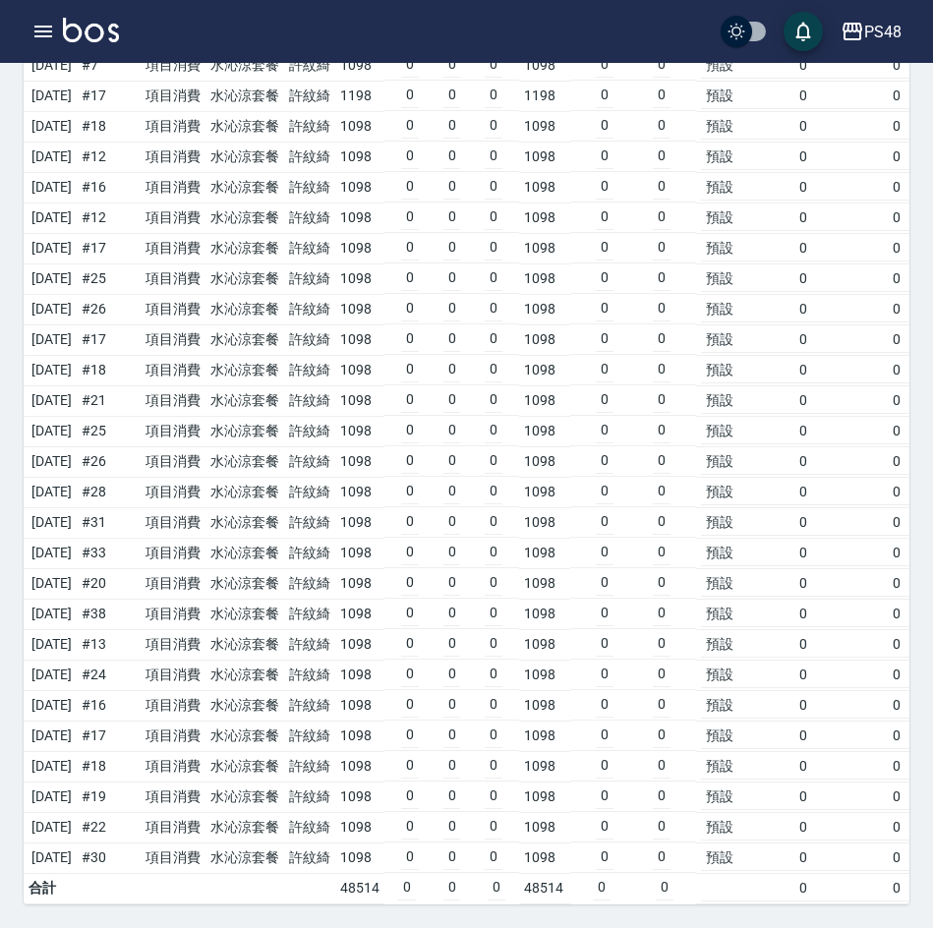
scroll to position [872, 0]
click at [335, 416] on td "許紋綺" at bounding box center [309, 431] width 51 height 30
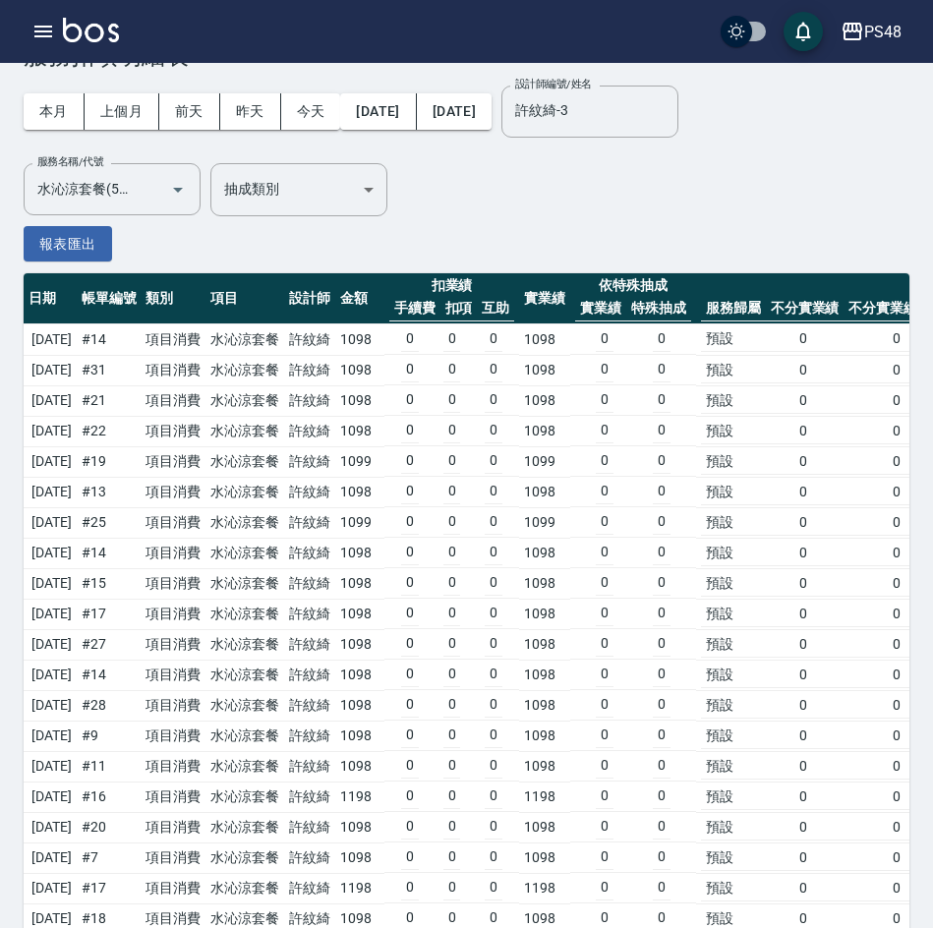
scroll to position [0, 0]
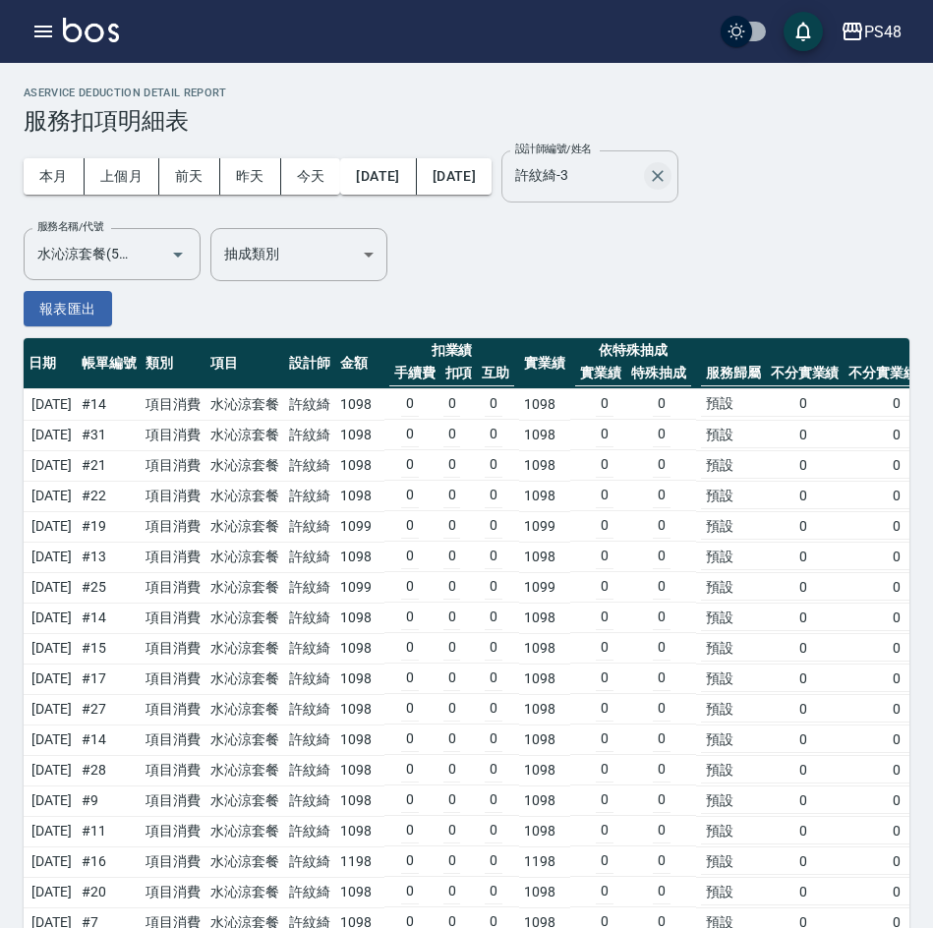
click at [668, 182] on icon "Clear" at bounding box center [658, 176] width 20 height 20
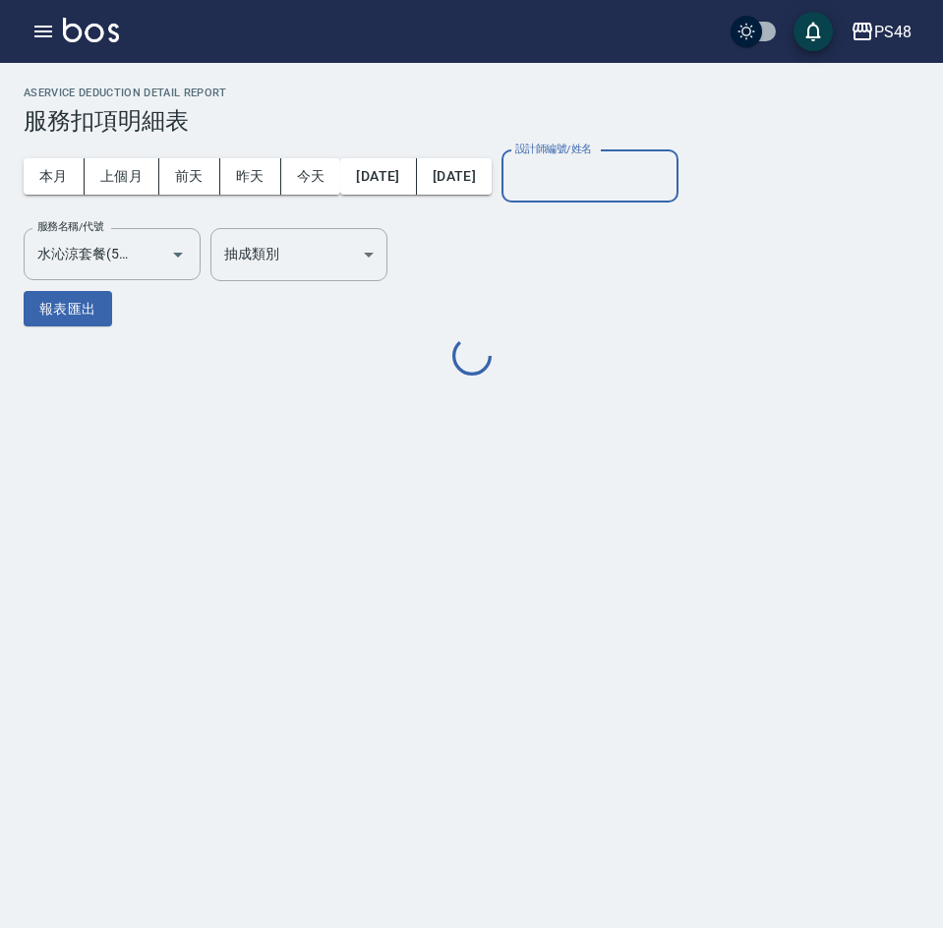
click at [636, 184] on input "設計師編號/姓名" at bounding box center [589, 176] width 159 height 34
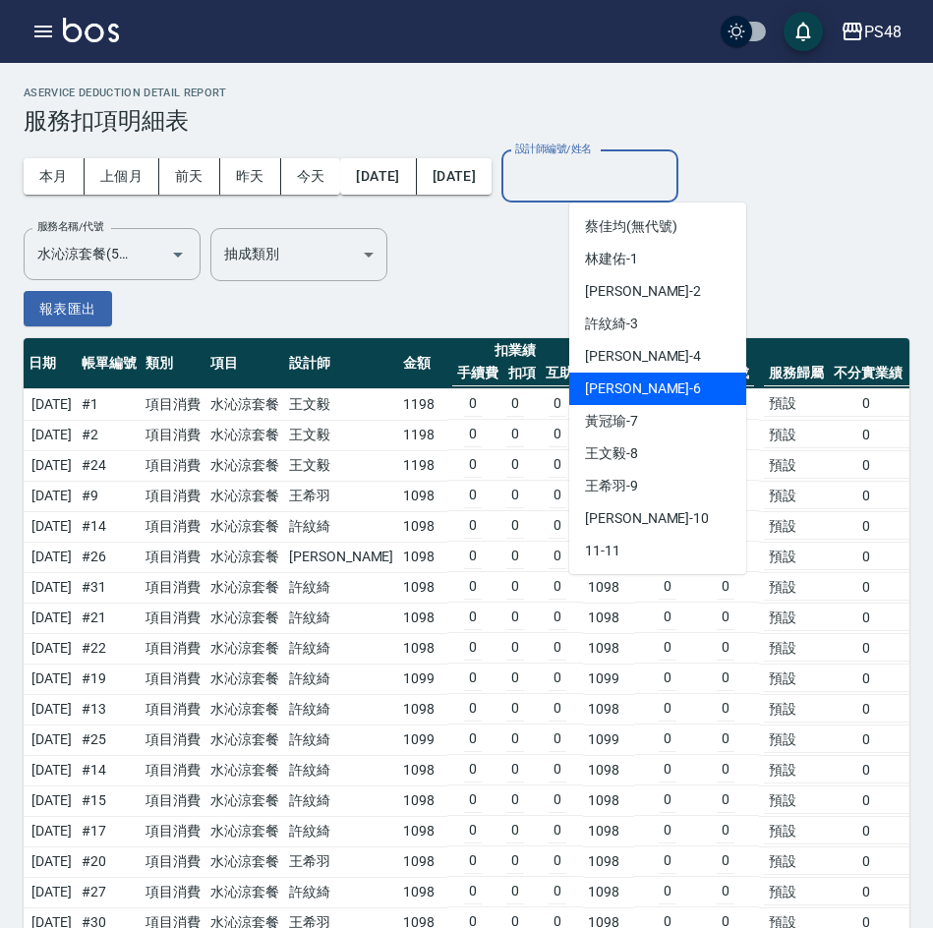
click at [633, 382] on span "林資修 -6" at bounding box center [643, 389] width 116 height 21
type input "林資修-6"
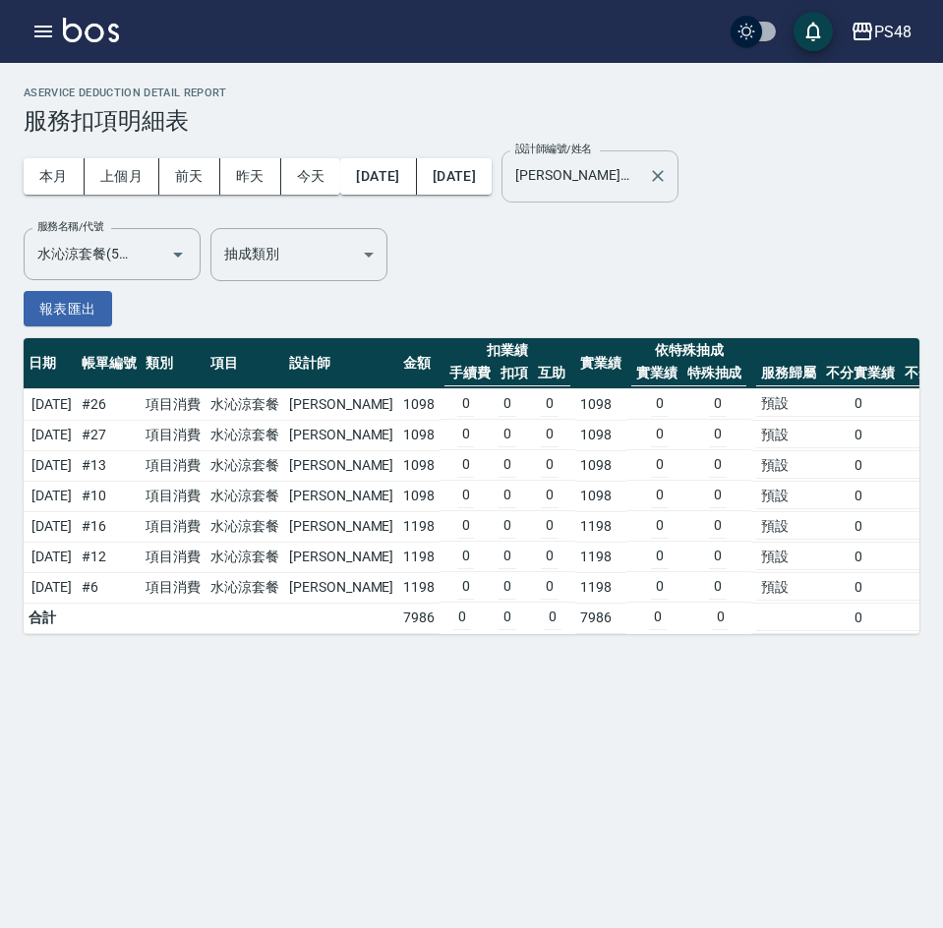
click at [664, 177] on icon "Clear" at bounding box center [658, 176] width 12 height 12
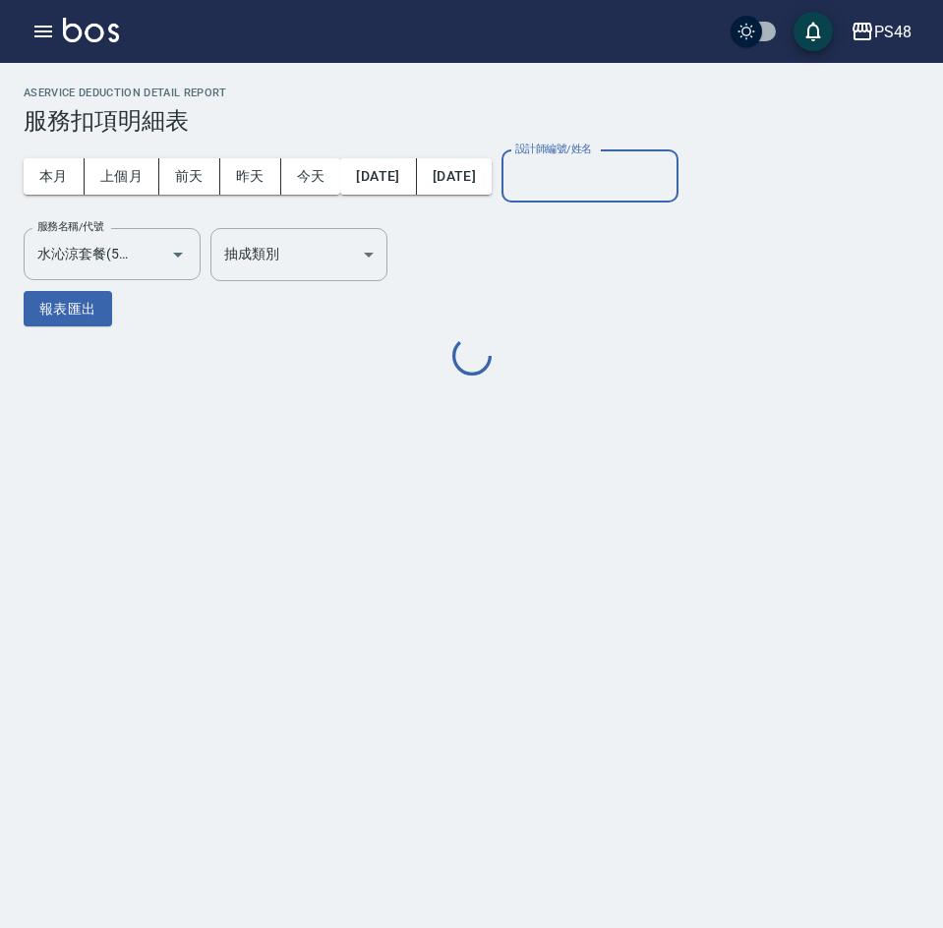
click at [621, 182] on input "設計師編號/姓名" at bounding box center [589, 176] width 159 height 34
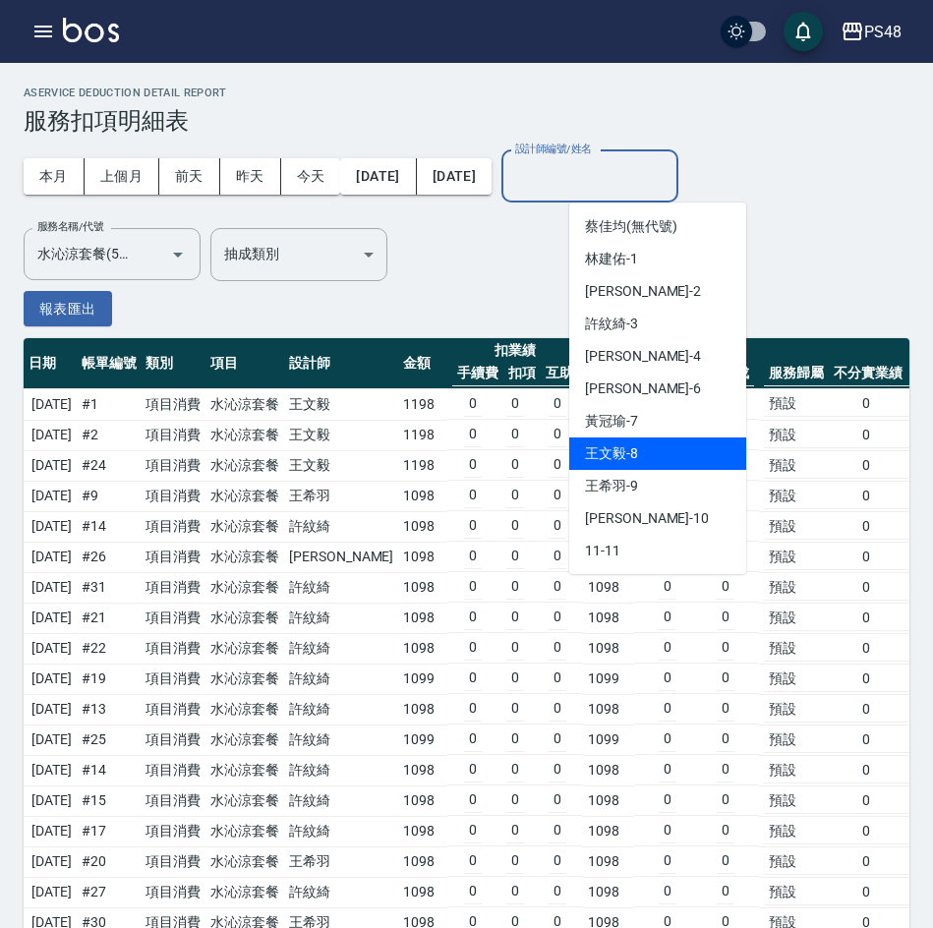
click at [628, 448] on span "王文毅 -8" at bounding box center [611, 453] width 53 height 21
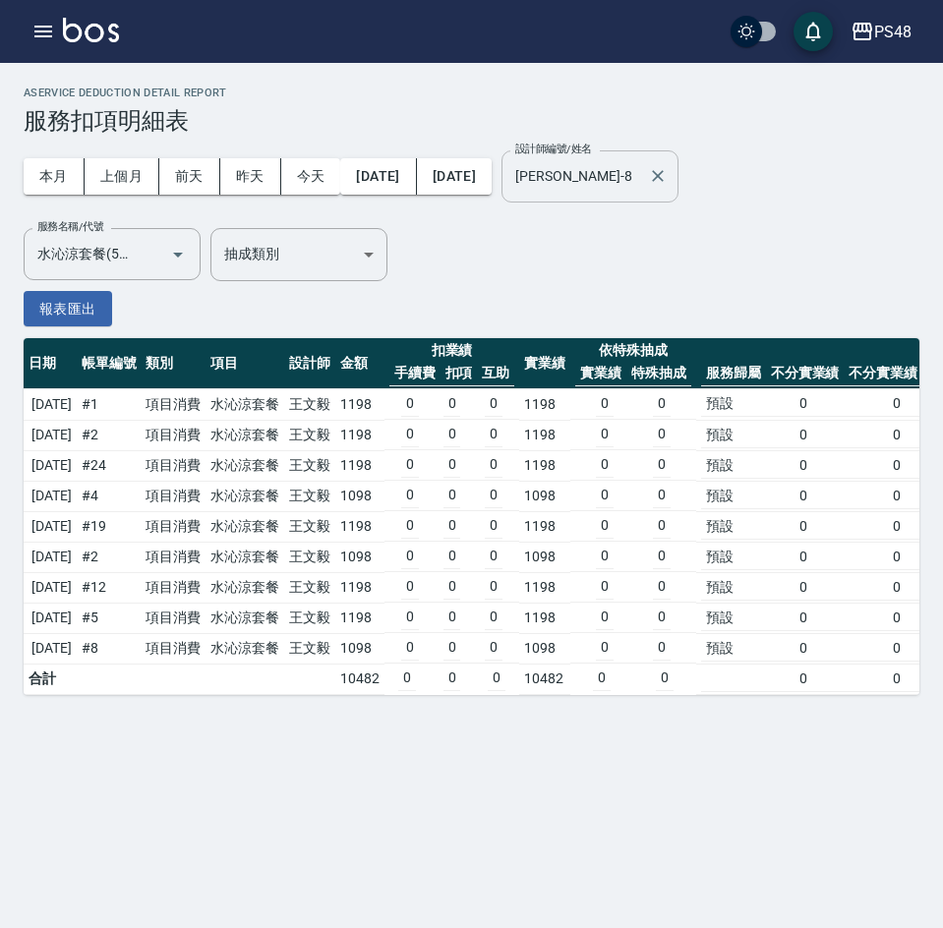
drag, startPoint x: 657, startPoint y: 182, endPoint x: 672, endPoint y: 182, distance: 14.7
click at [640, 182] on input "王文毅-8" at bounding box center [575, 176] width 130 height 34
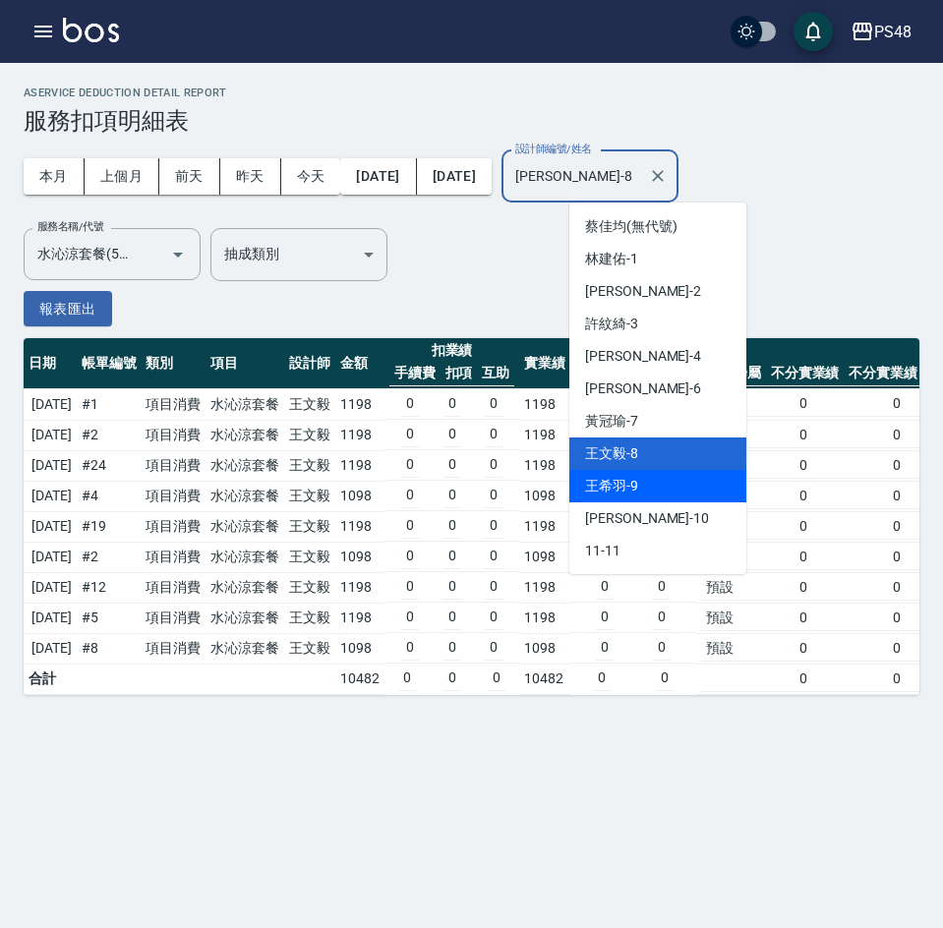
click at [647, 484] on div "王希羽 -9" at bounding box center [657, 486] width 177 height 32
type input "王希羽-9"
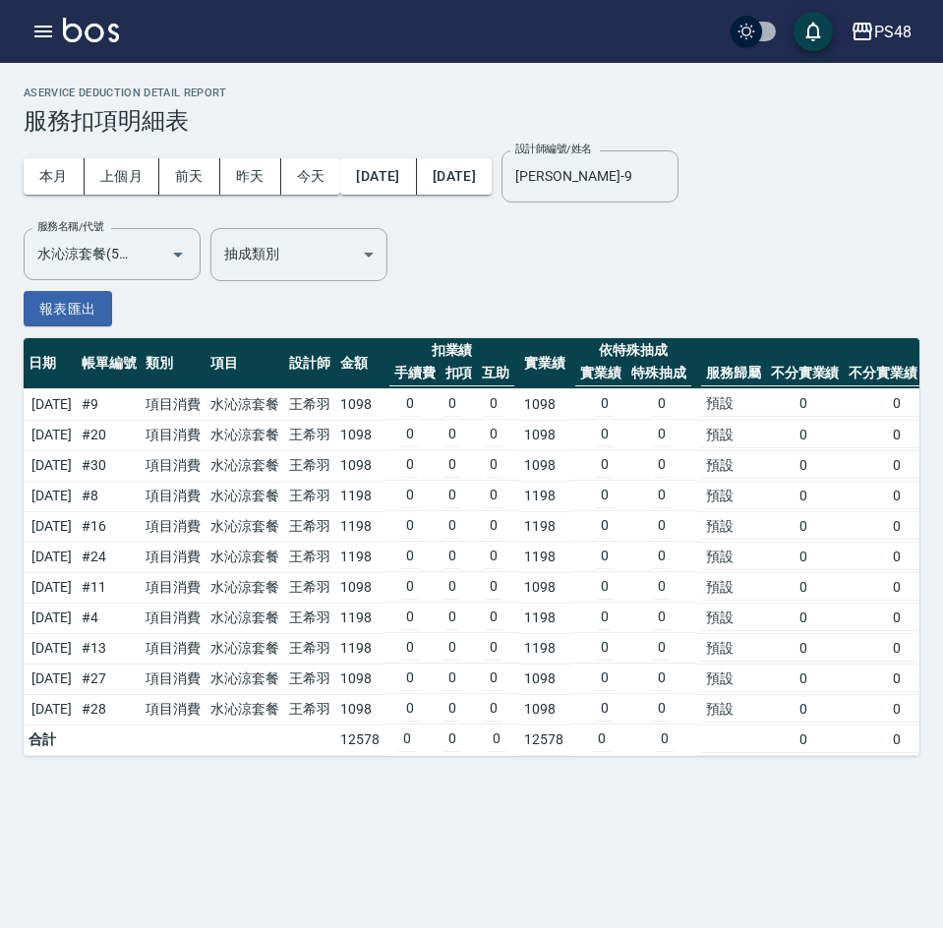
click at [259, 407] on td "水沁涼套餐" at bounding box center [245, 404] width 79 height 31
click at [277, 436] on td "水沁涼套餐" at bounding box center [245, 435] width 79 height 30
click at [284, 462] on td "水沁涼套餐" at bounding box center [245, 465] width 79 height 30
click at [664, 174] on icon "Clear" at bounding box center [658, 176] width 12 height 12
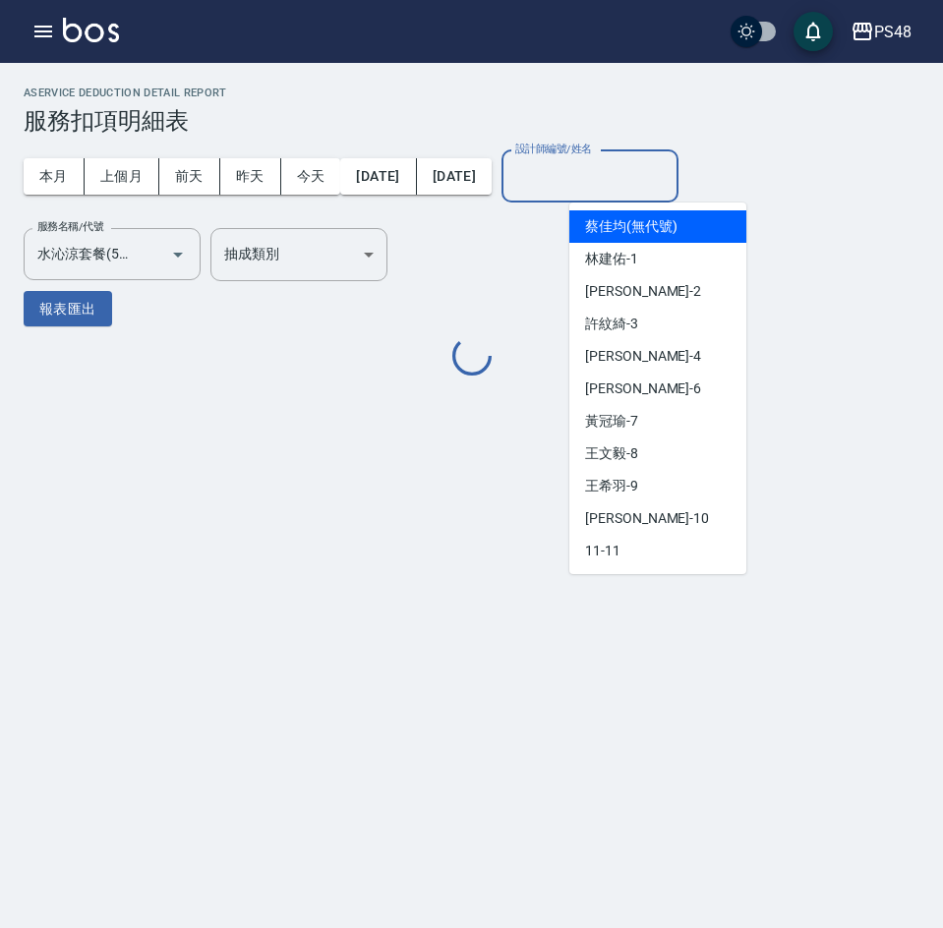
click at [670, 174] on input "設計師編號/姓名" at bounding box center [589, 176] width 159 height 34
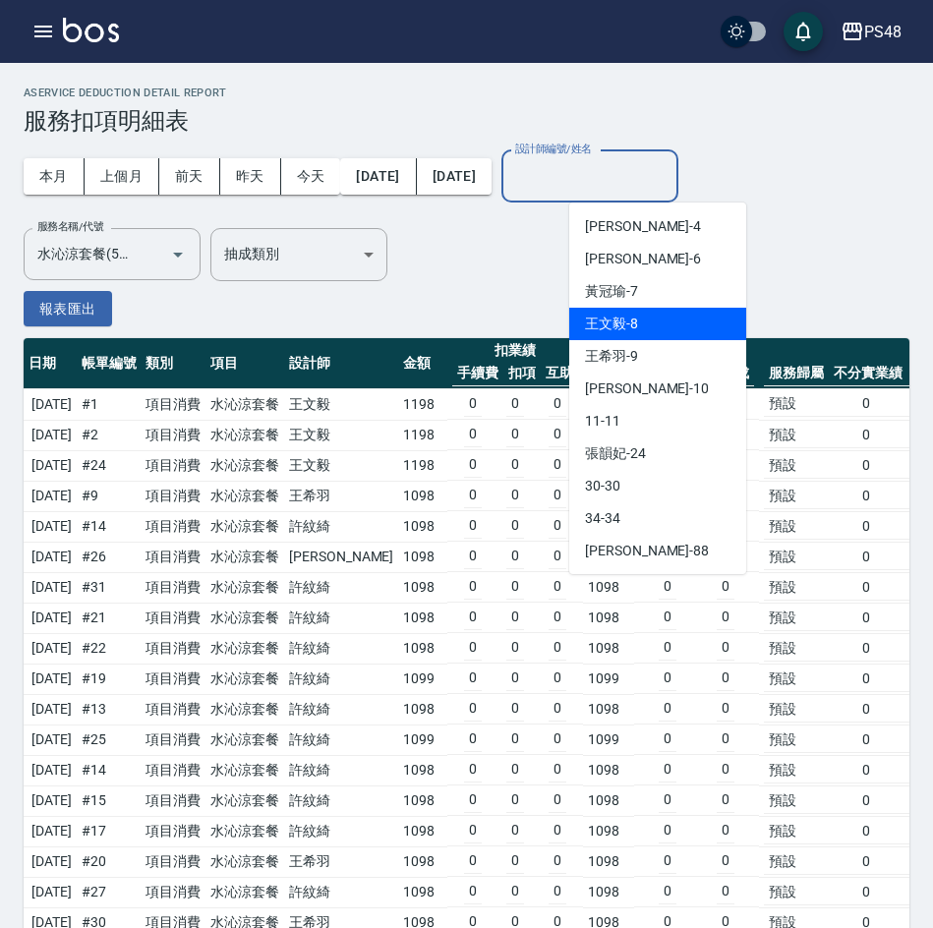
scroll to position [131, 0]
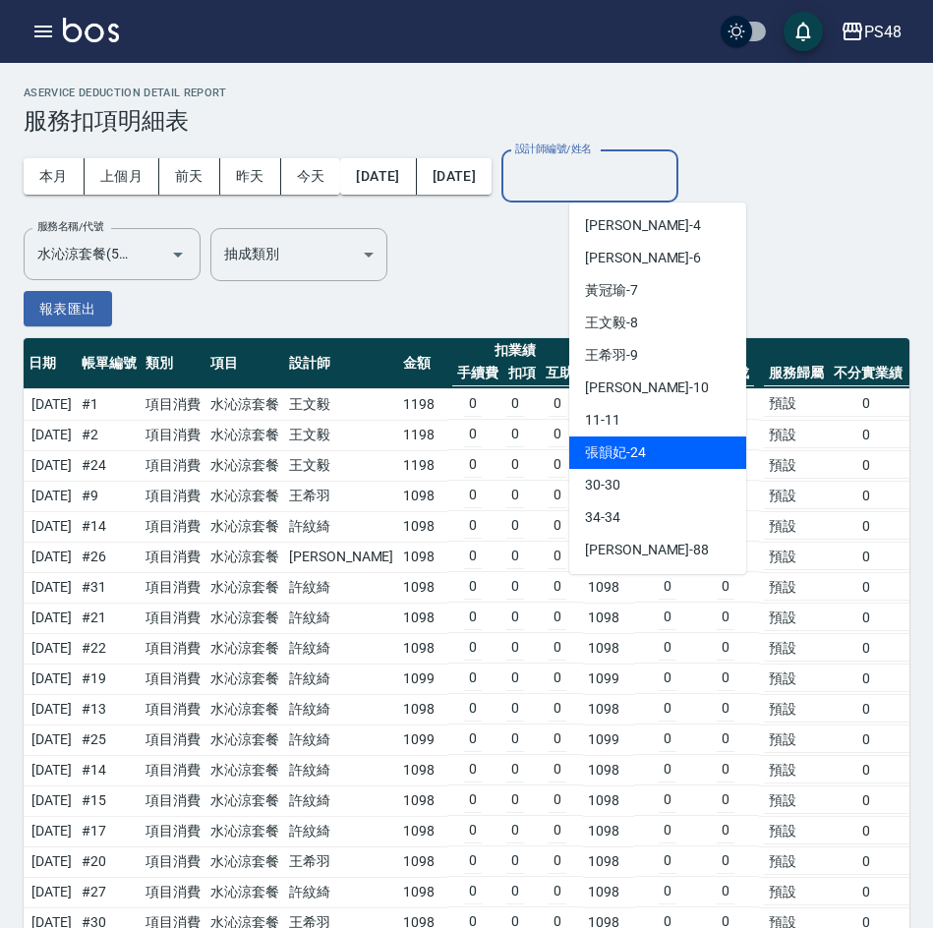
click at [646, 461] on div "張韻妃 -24" at bounding box center [657, 453] width 177 height 32
type input "張韻妃-24"
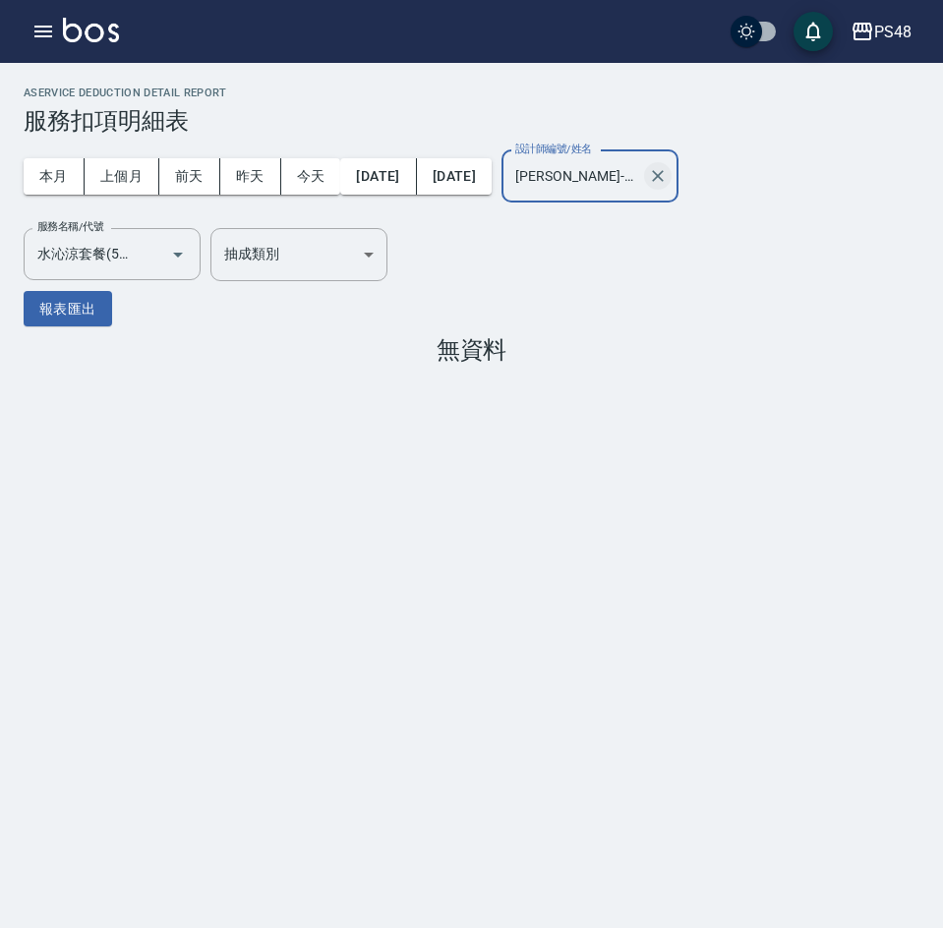
click at [668, 174] on icon "Clear" at bounding box center [658, 176] width 20 height 20
click at [661, 178] on input "設計師編號/姓名" at bounding box center [589, 176] width 159 height 34
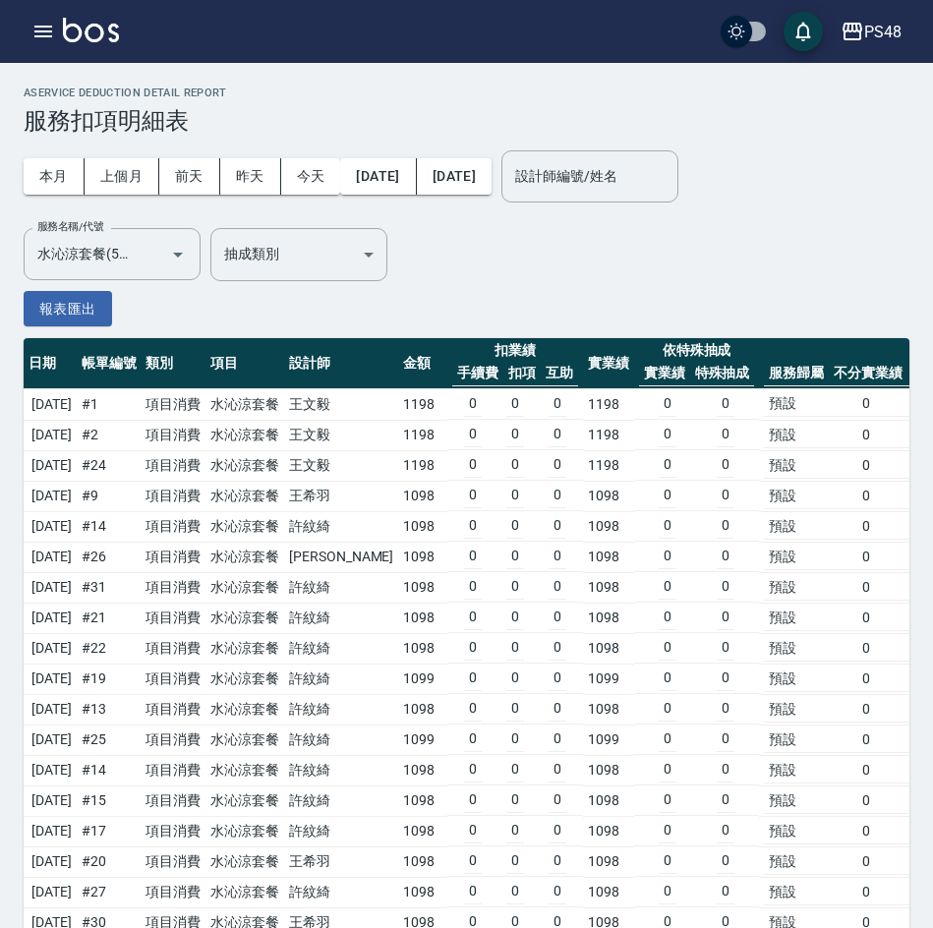
click at [474, 275] on div "本月 上個月 前天 昨天 今天 2025/07/15 2025/08/15 設計師編號/姓名 設計師編號/姓名 服務名稱/代號 水沁涼套餐(5699) 服務名…" at bounding box center [467, 208] width 886 height 147
click at [877, 27] on div "PS48" at bounding box center [882, 32] width 37 height 25
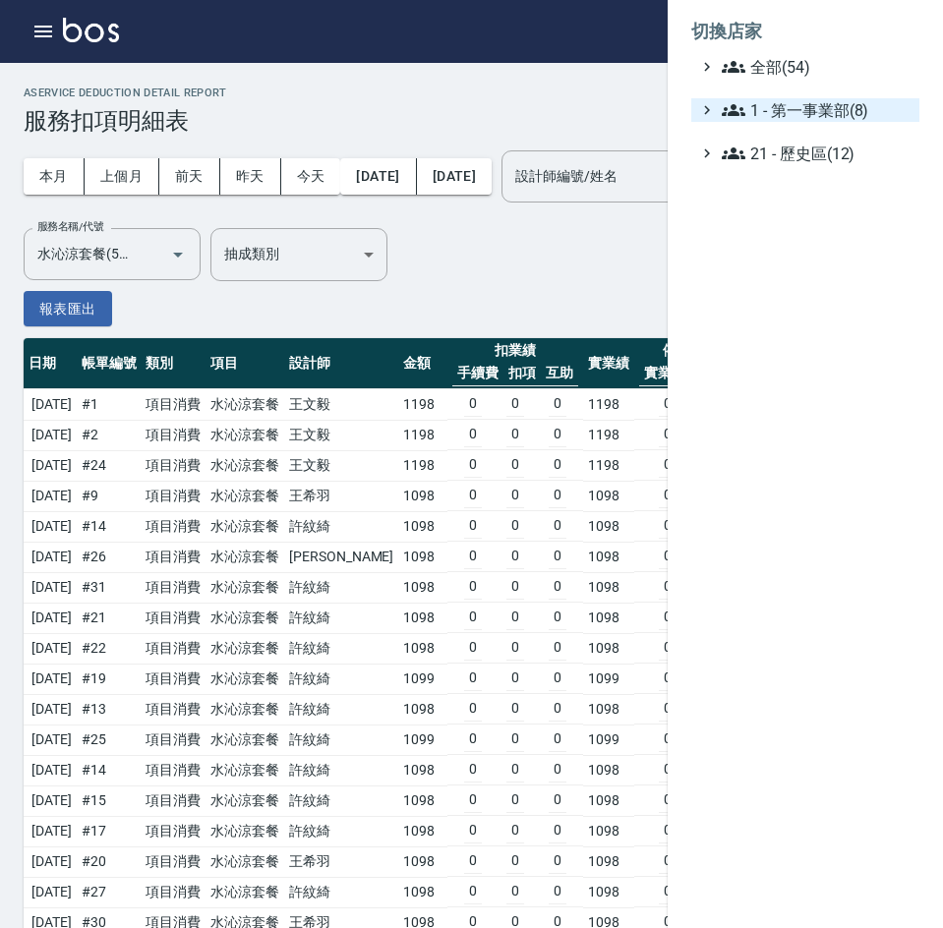
click at [823, 109] on span "1 - 第一事業部(8)" at bounding box center [817, 110] width 190 height 24
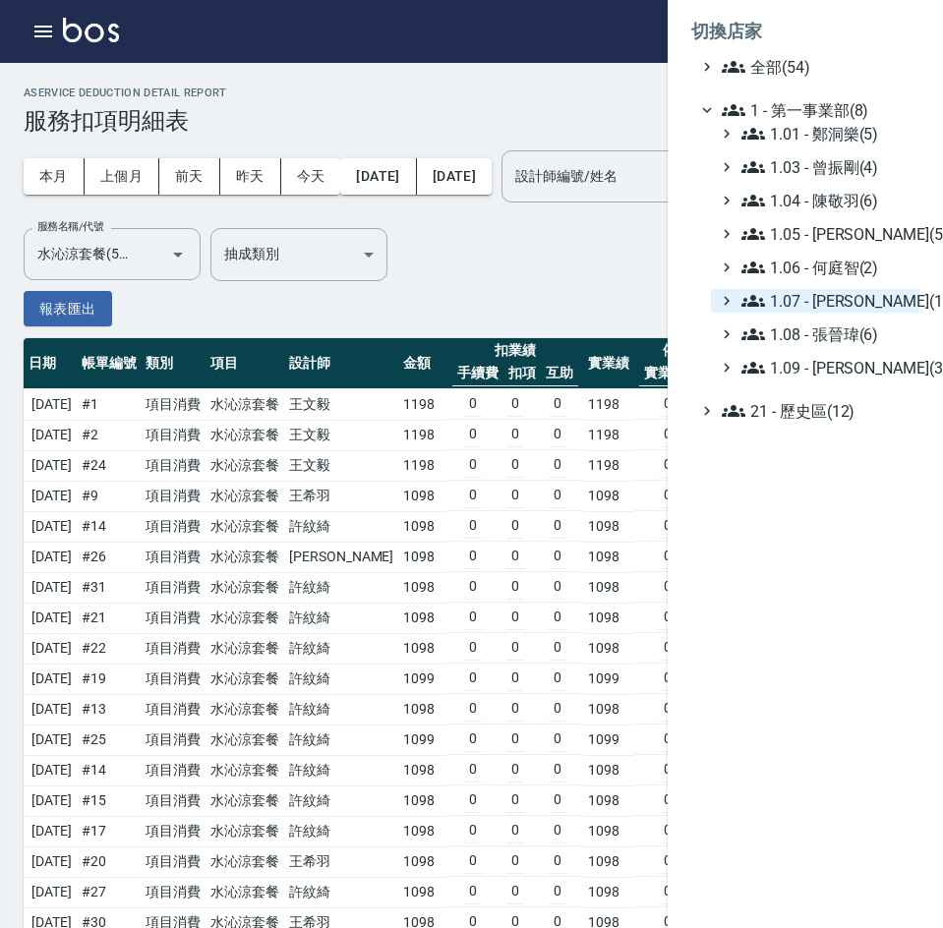
click at [852, 299] on span "1.07 - [PERSON_NAME](11)" at bounding box center [826, 301] width 170 height 24
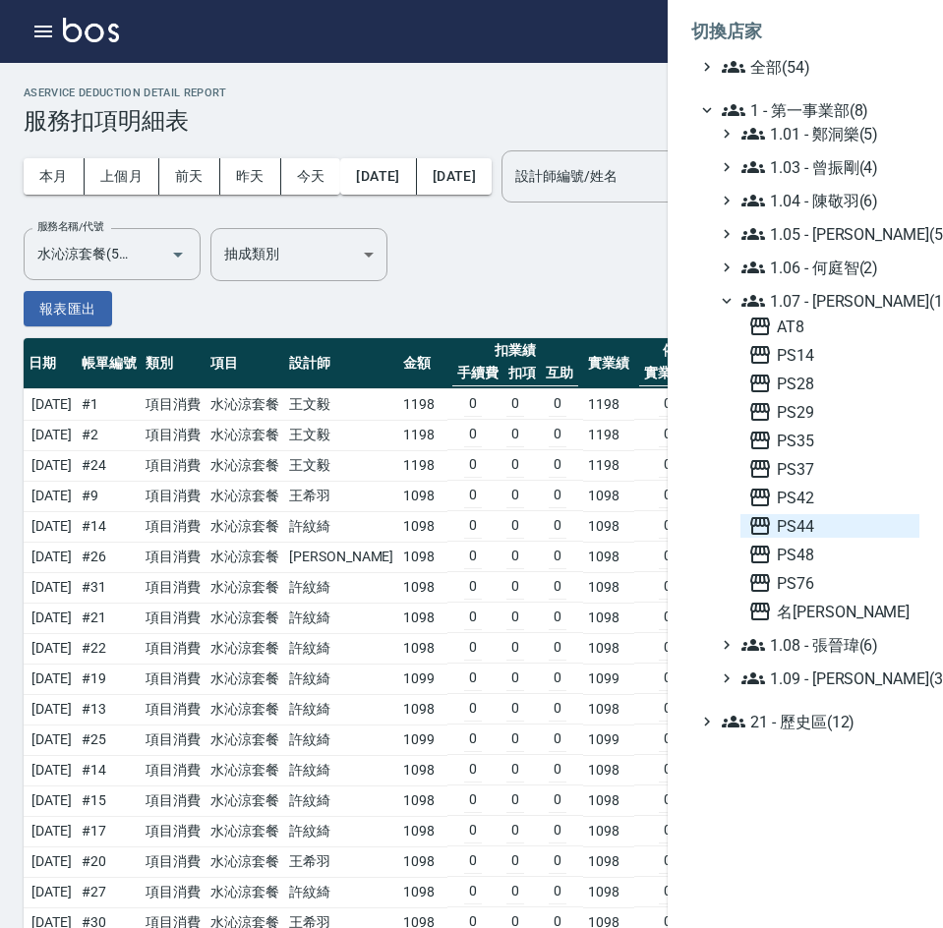
click at [829, 533] on span "PS44" at bounding box center [829, 526] width 163 height 24
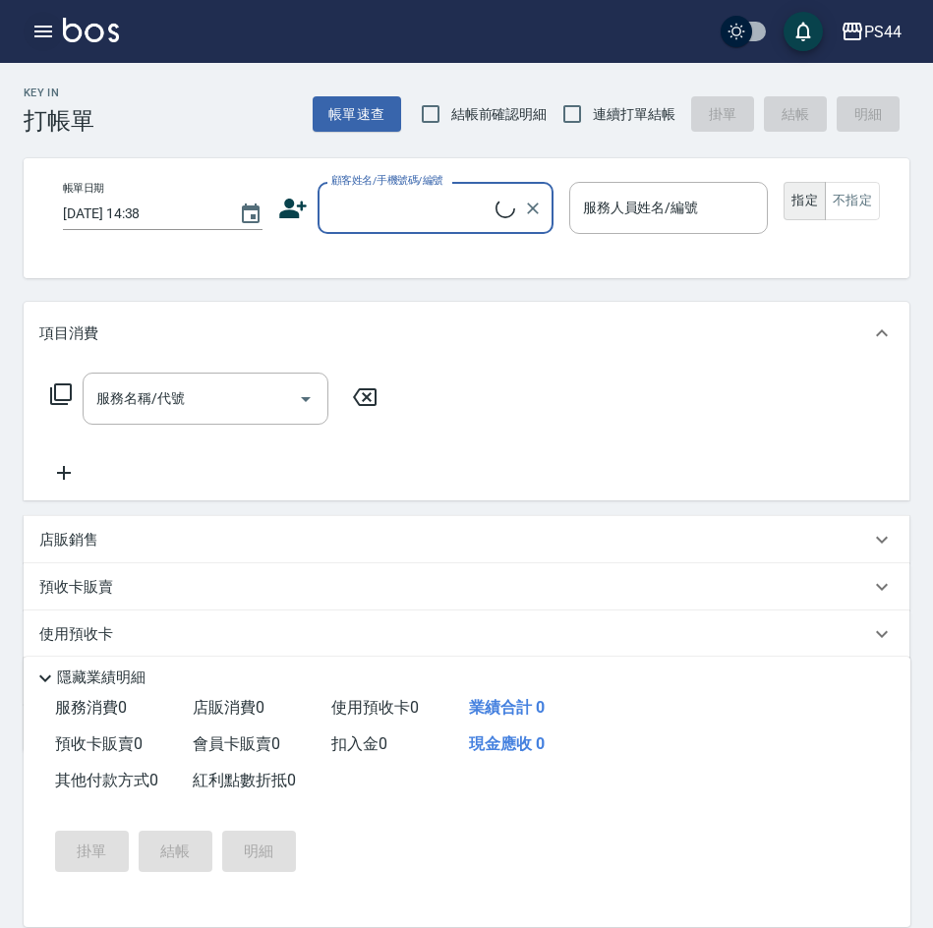
click at [41, 35] on icon "button" at bounding box center [43, 32] width 18 height 12
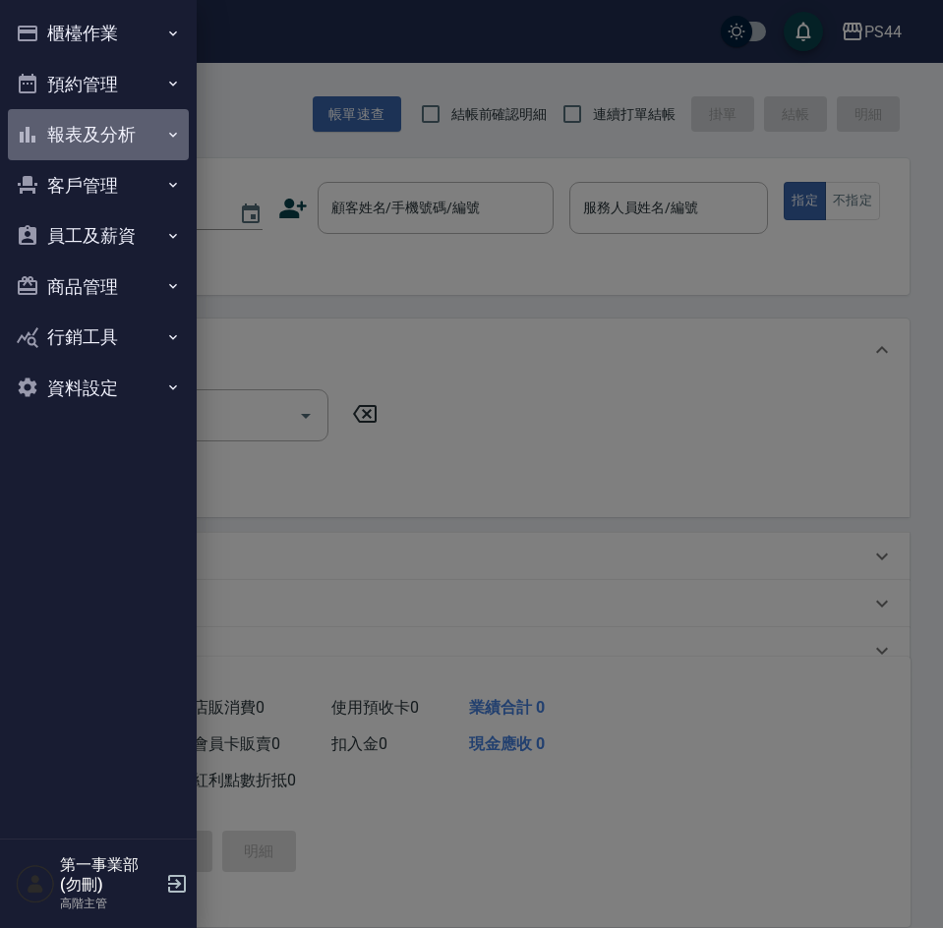
click at [59, 134] on button "報表及分析" at bounding box center [98, 134] width 181 height 51
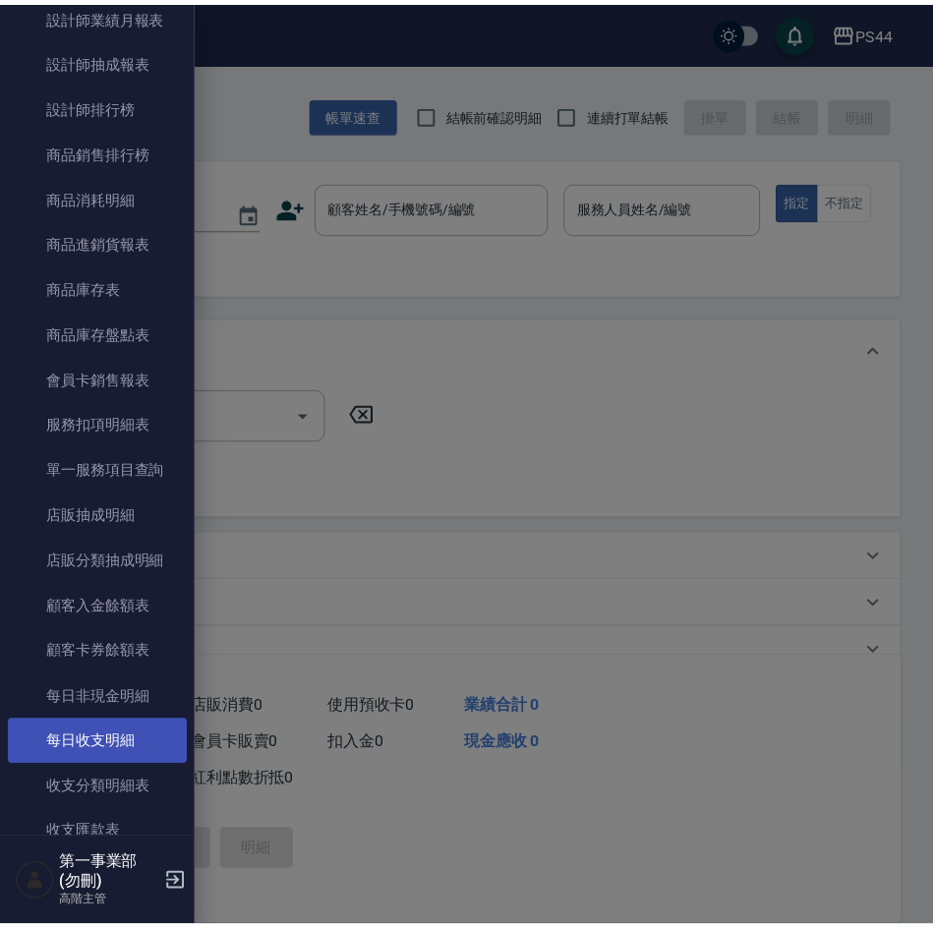
scroll to position [885, 0]
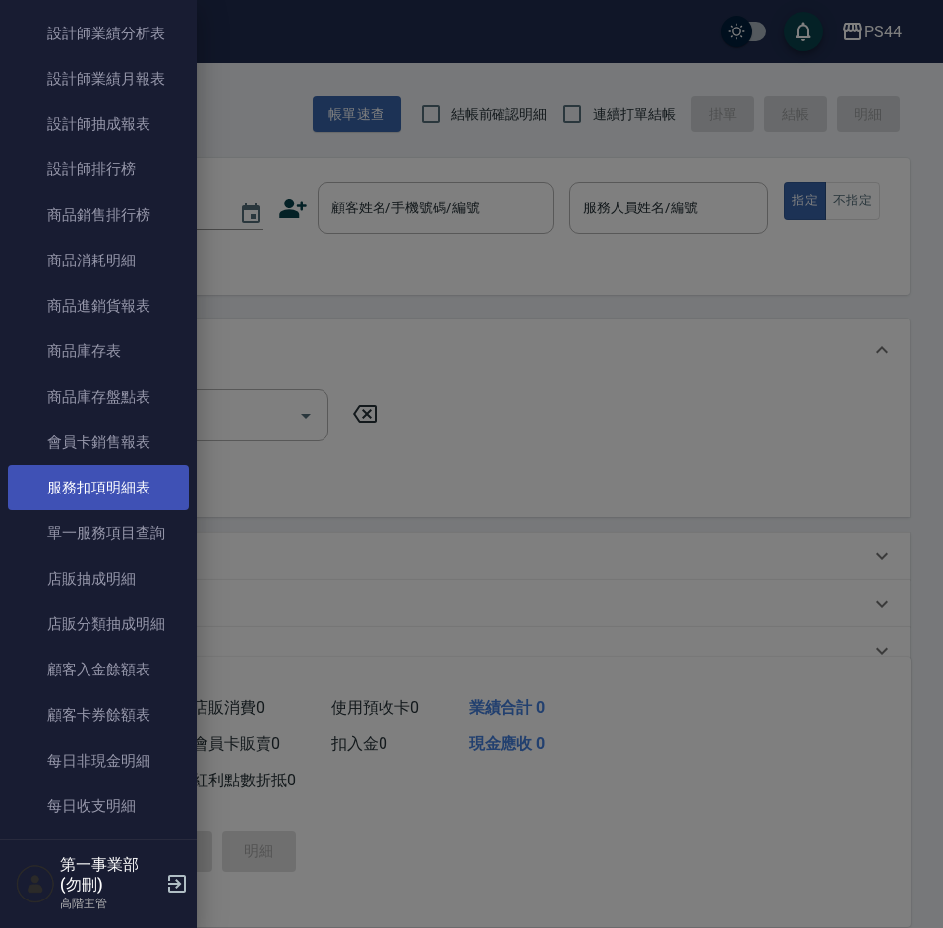
click at [116, 501] on link "服務扣項明細表" at bounding box center [98, 487] width 181 height 45
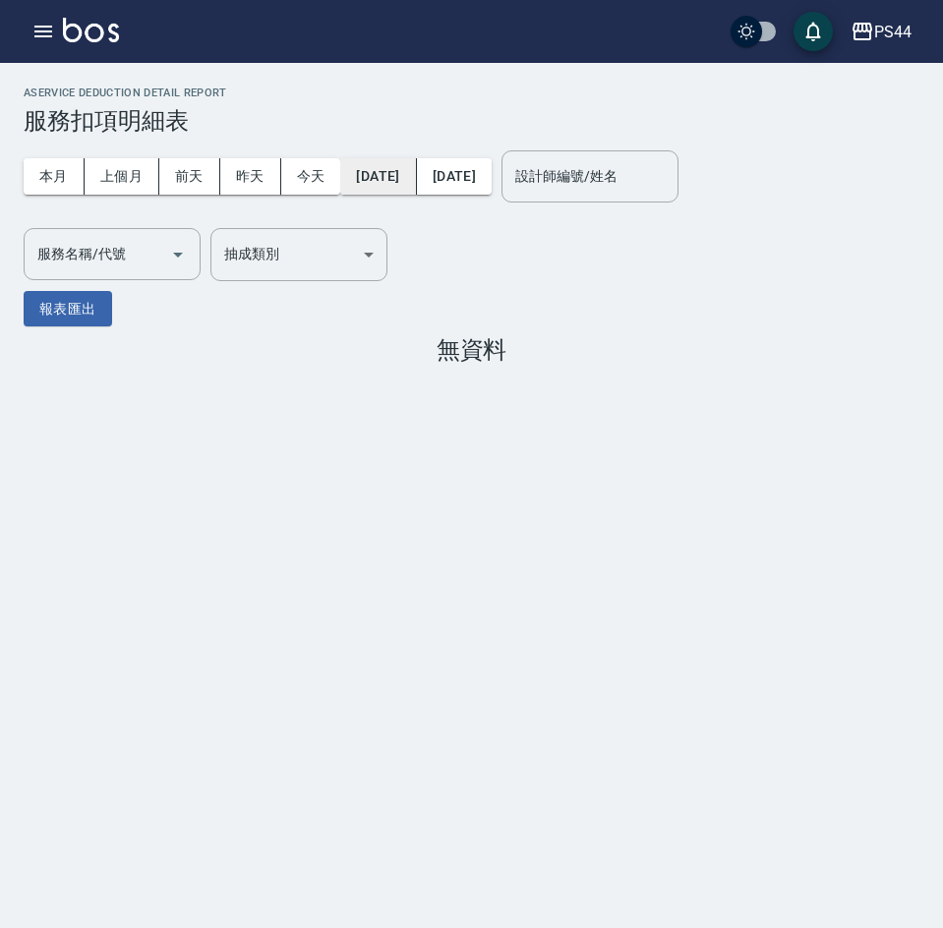
click at [393, 177] on button "[DATE]" at bounding box center [378, 176] width 76 height 36
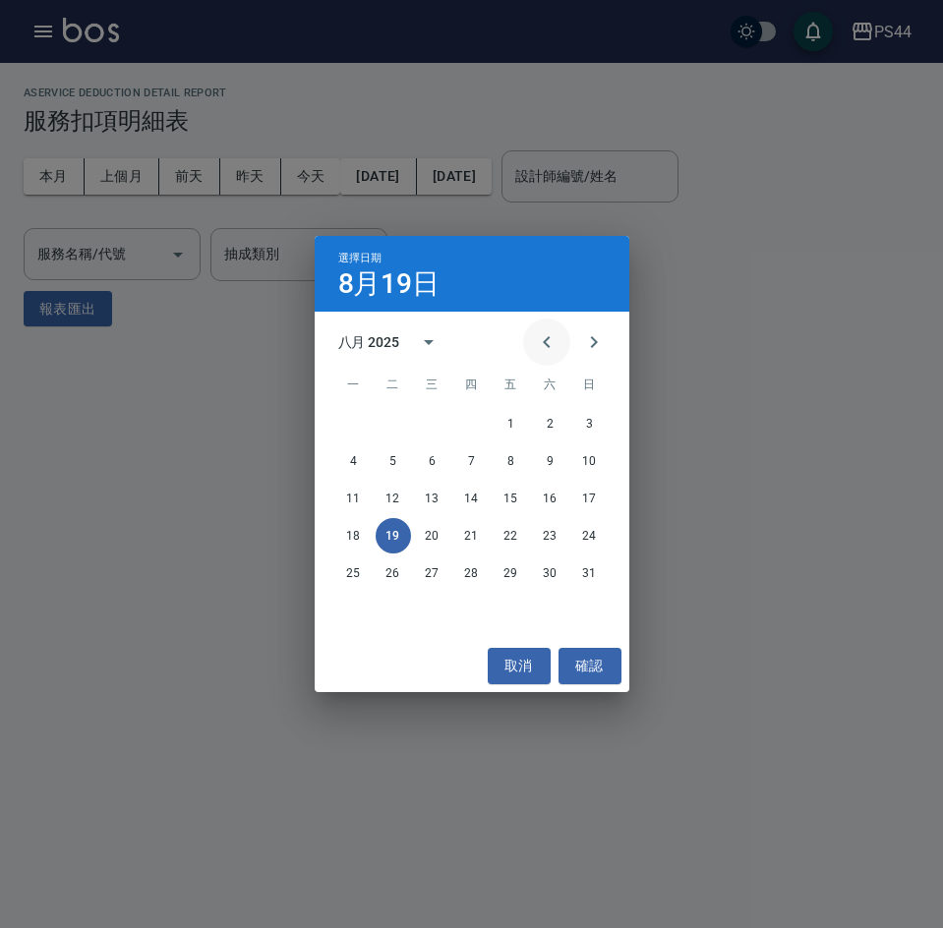
click at [552, 352] on icon "Previous month" at bounding box center [547, 342] width 24 height 24
click at [401, 499] on button "15" at bounding box center [393, 498] width 35 height 35
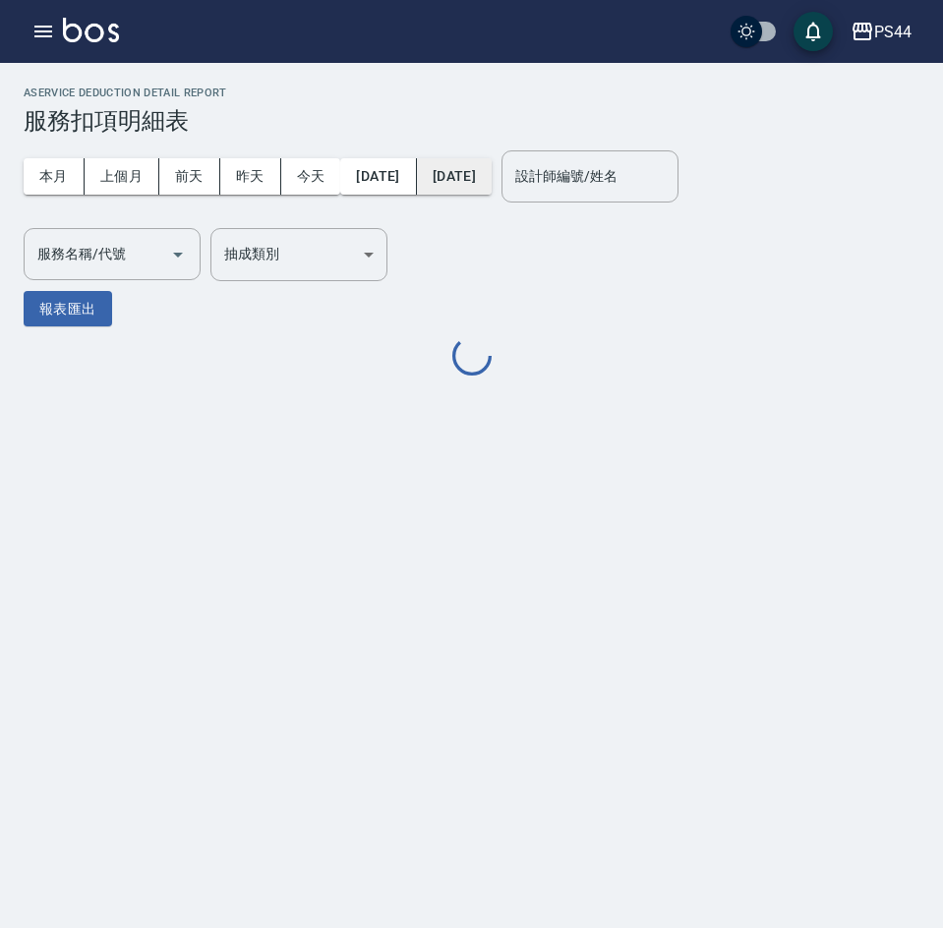
click at [476, 183] on button "[DATE]" at bounding box center [454, 176] width 75 height 36
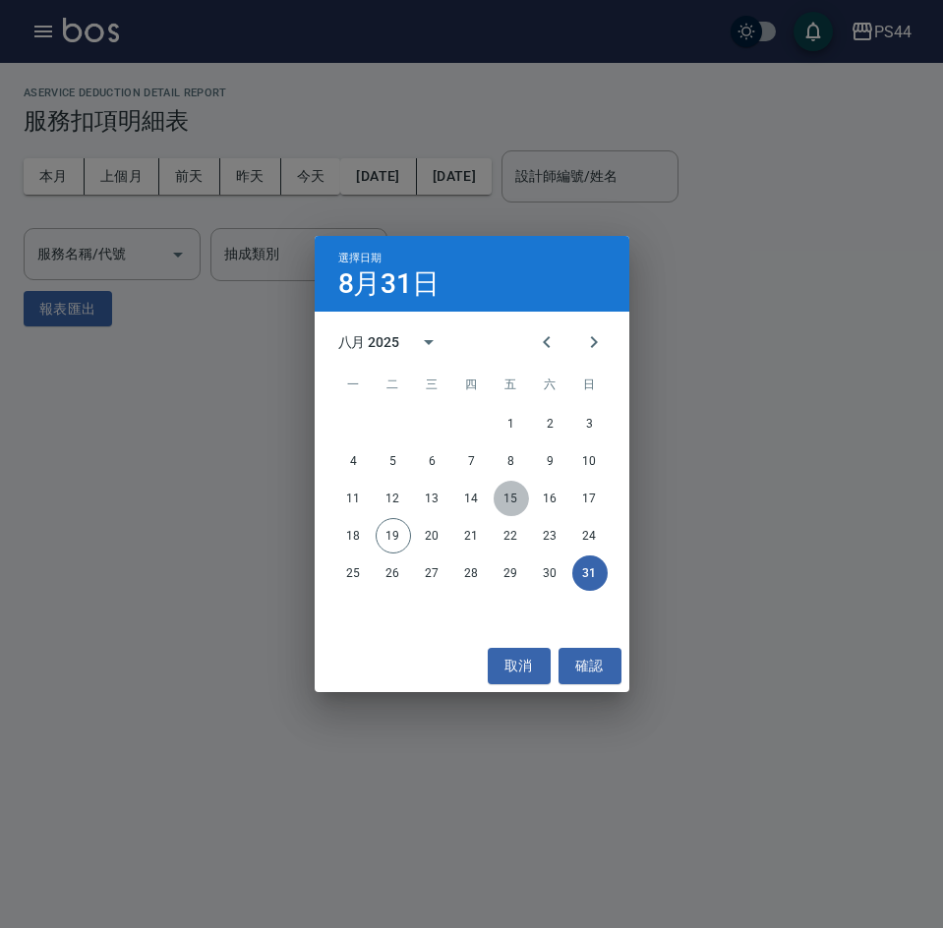
click at [505, 497] on button "15" at bounding box center [511, 498] width 35 height 35
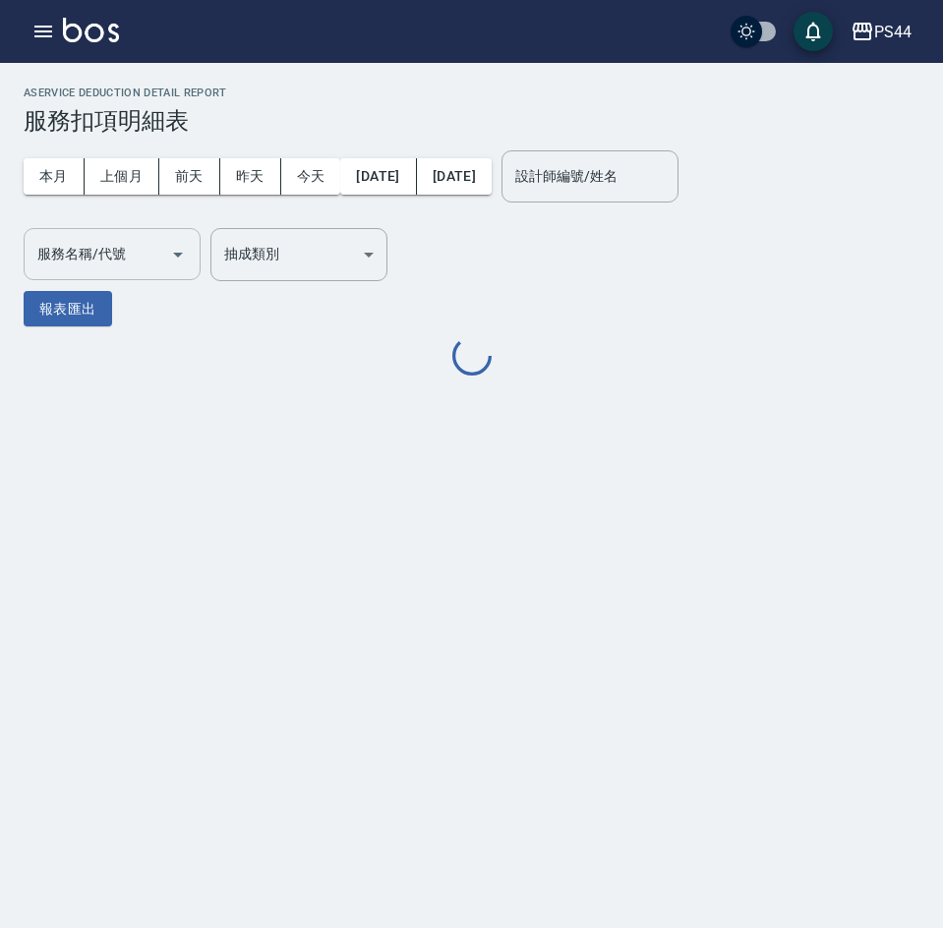
click at [95, 251] on input "服務名稱/代號" at bounding box center [97, 254] width 130 height 34
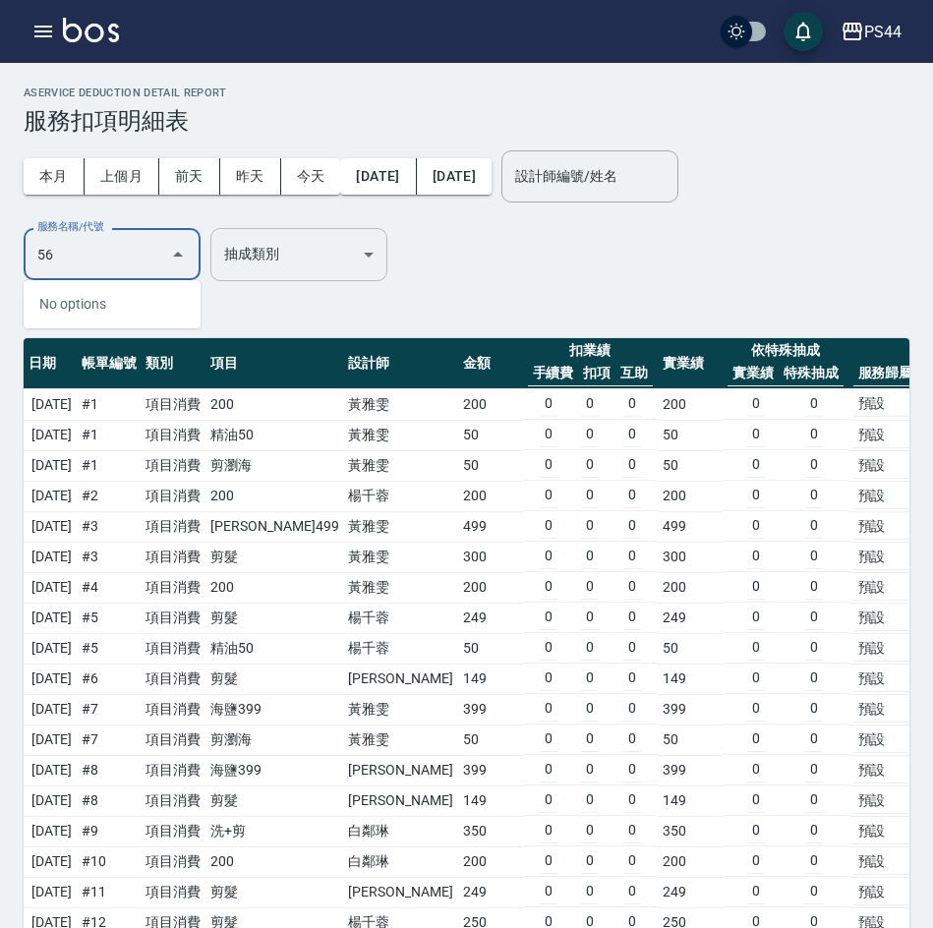
type input "5"
click at [135, 304] on span "水沁涼套餐 - 1198" at bounding box center [112, 304] width 177 height 32
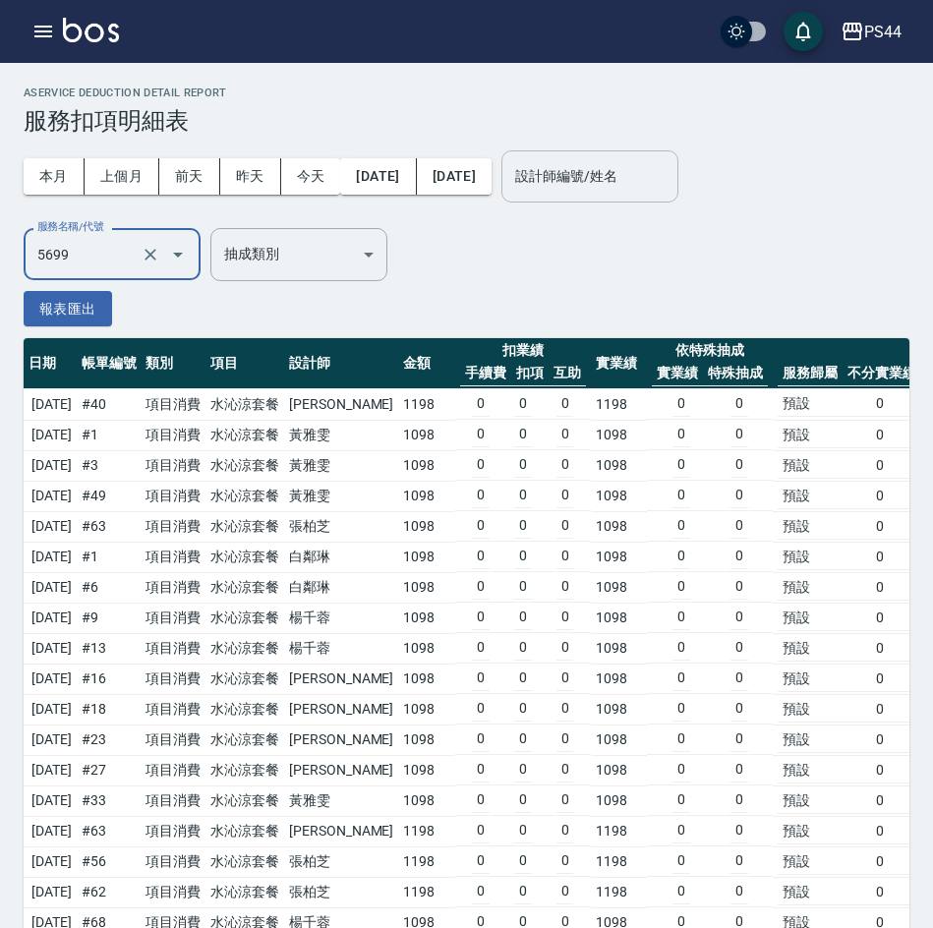
type input "水沁涼套餐(5699)"
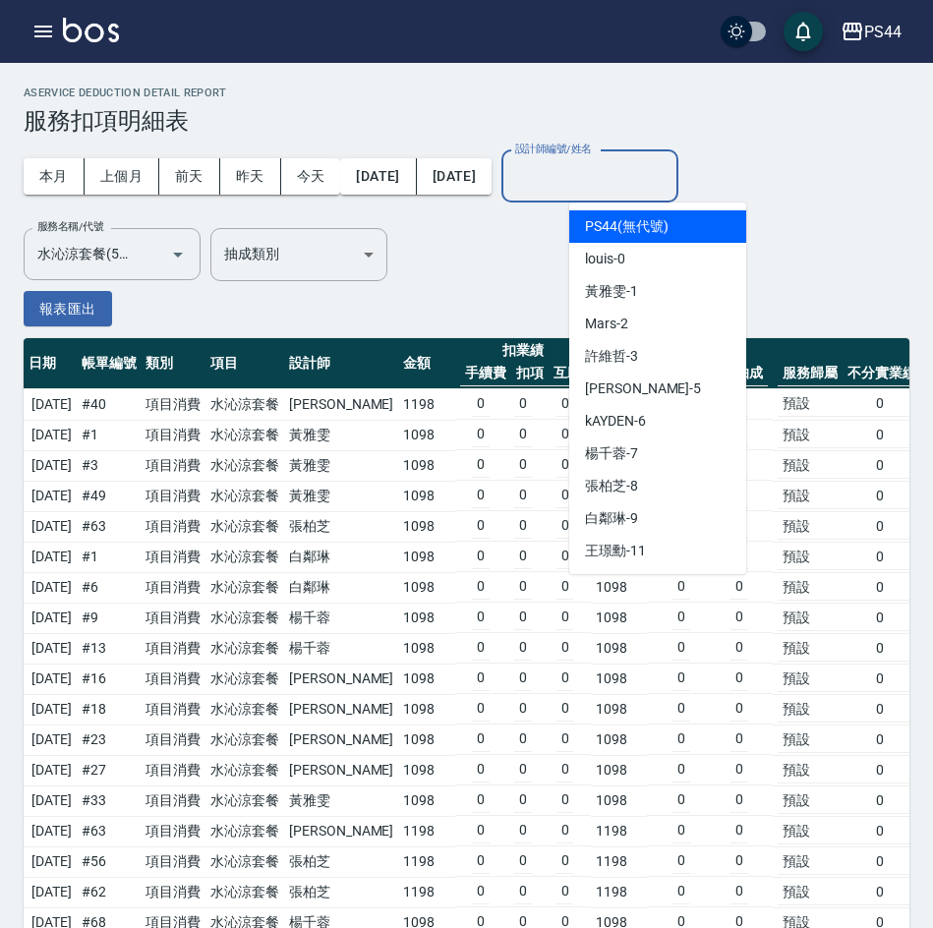
click at [636, 173] on input "設計師編號/姓名" at bounding box center [589, 176] width 159 height 34
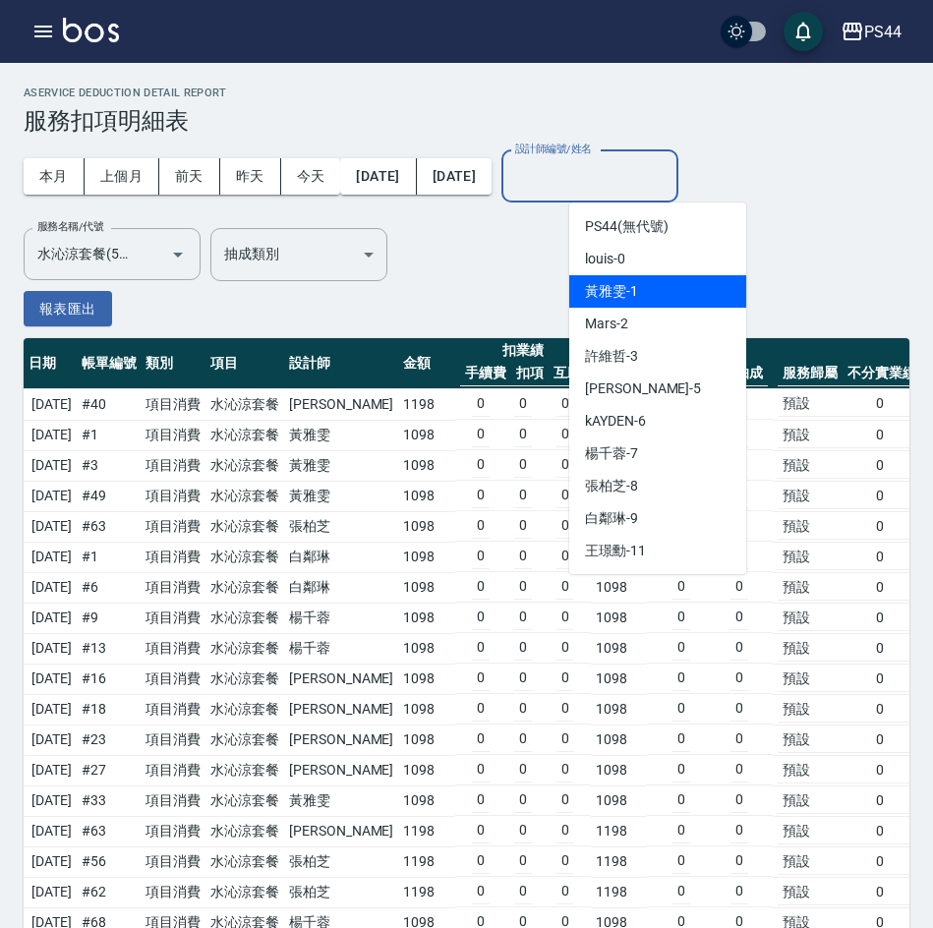
click at [645, 287] on div "黃雅雯 -1" at bounding box center [657, 291] width 177 height 32
type input "黃雅雯-1"
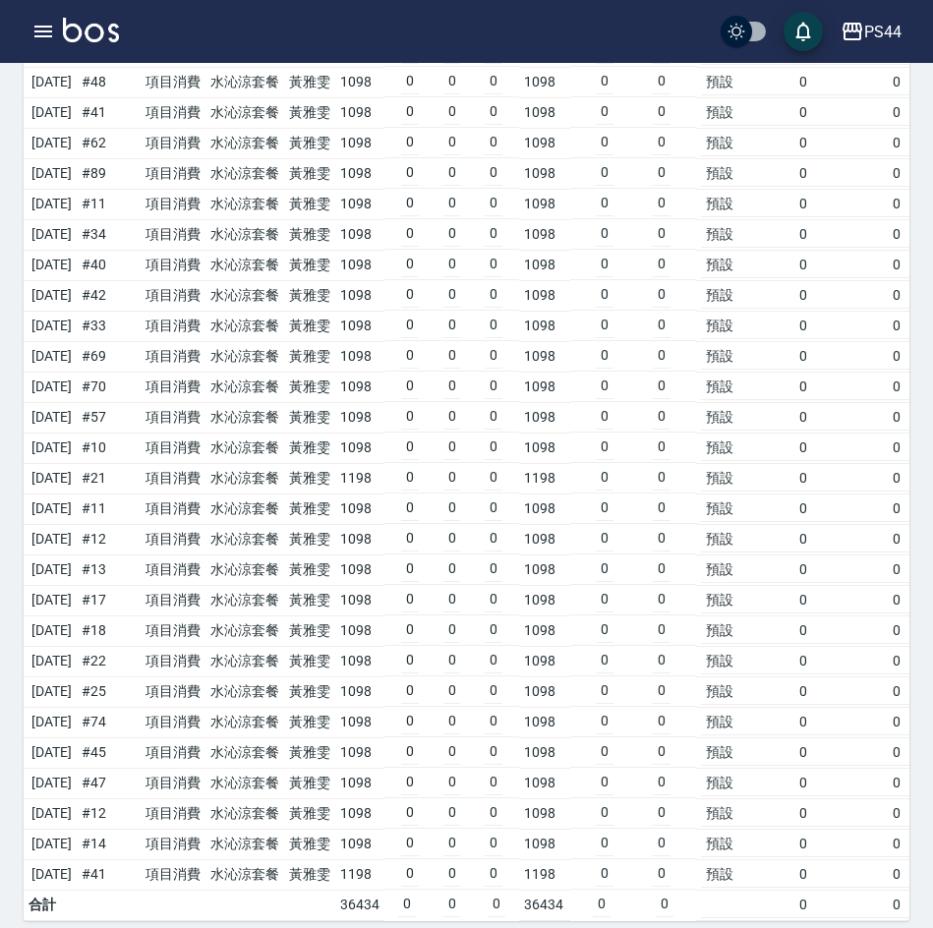
scroll to position [537, 0]
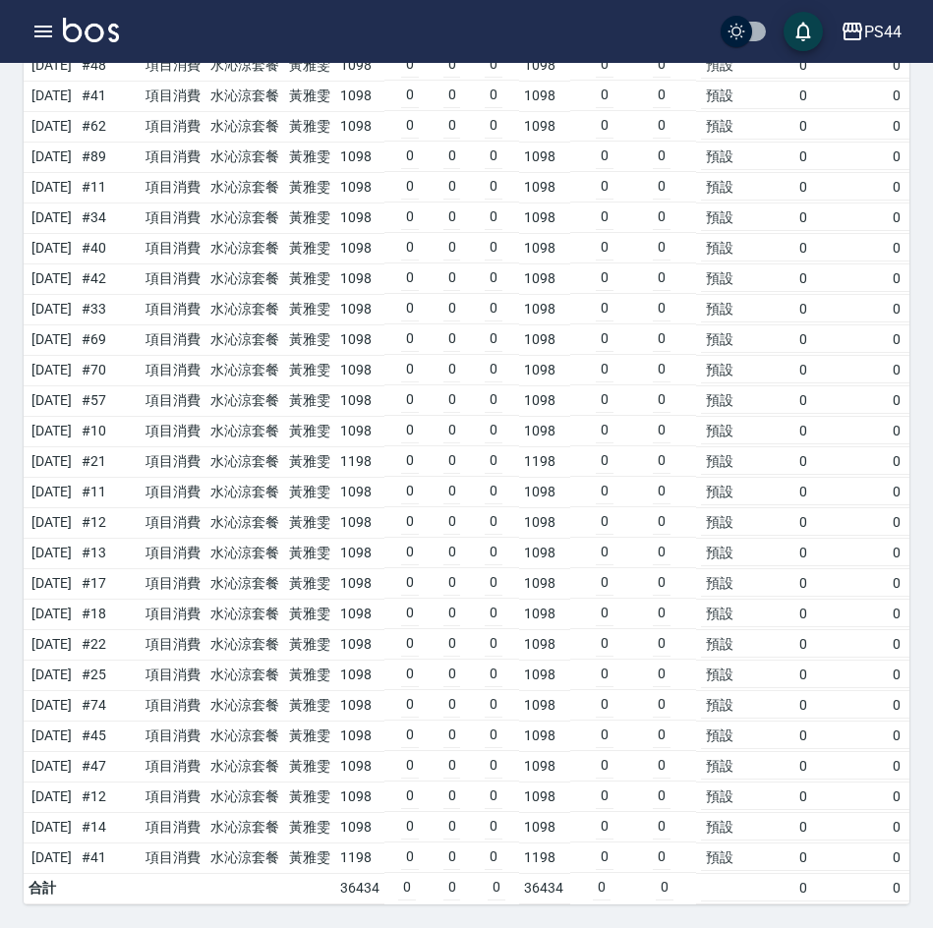
drag, startPoint x: 357, startPoint y: 433, endPoint x: 345, endPoint y: 442, distance: 15.4
click at [335, 446] on td "黃雅雯" at bounding box center [309, 461] width 51 height 30
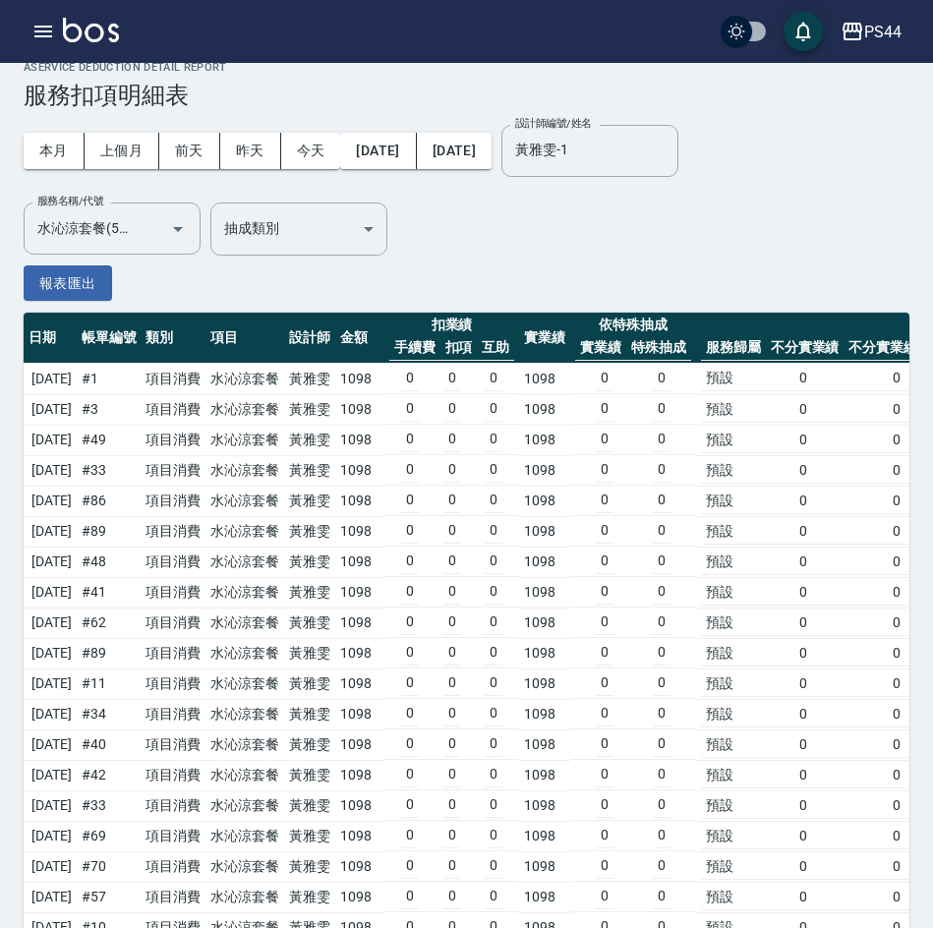
scroll to position [0, 0]
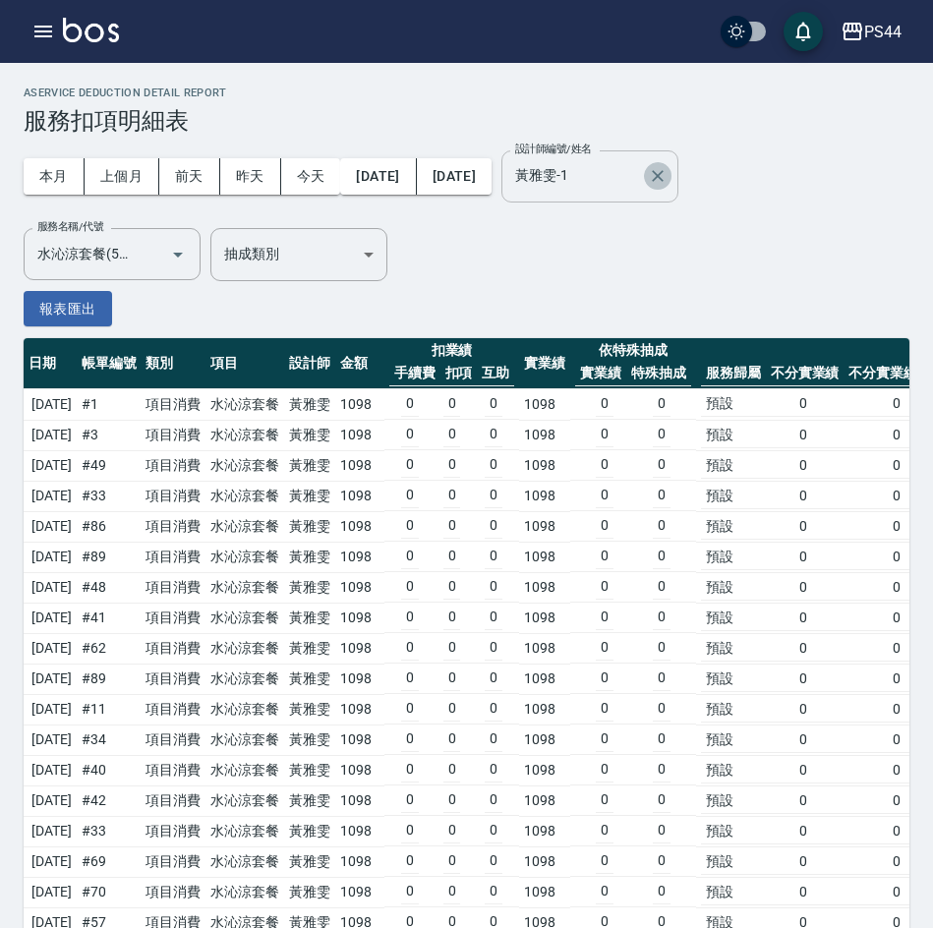
click at [664, 177] on icon "Clear" at bounding box center [658, 176] width 12 height 12
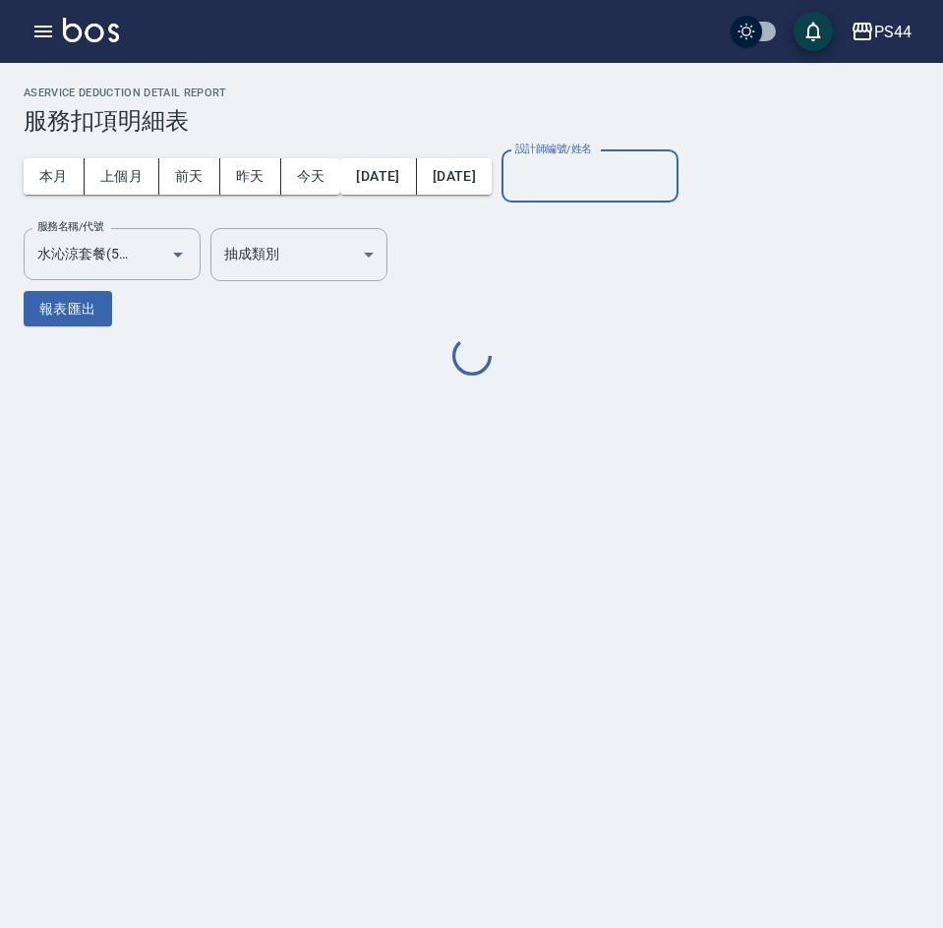
click at [650, 179] on input "設計師編號/姓名" at bounding box center [589, 176] width 159 height 34
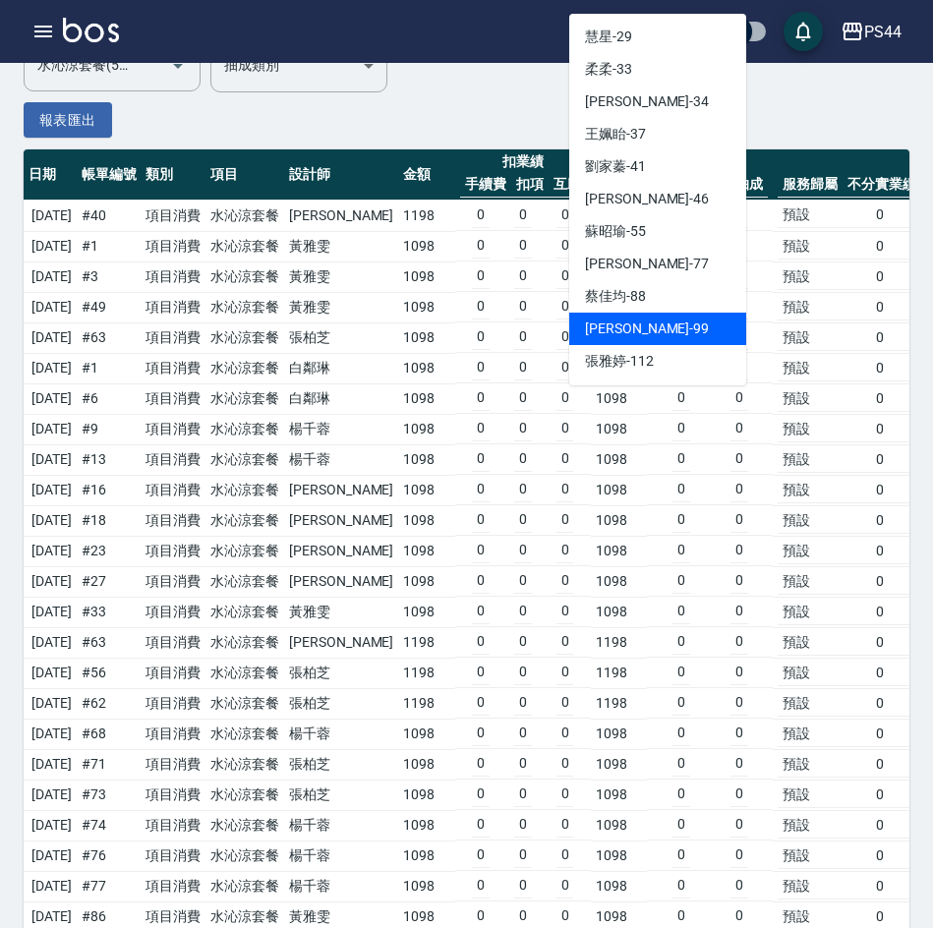
scroll to position [197, 0]
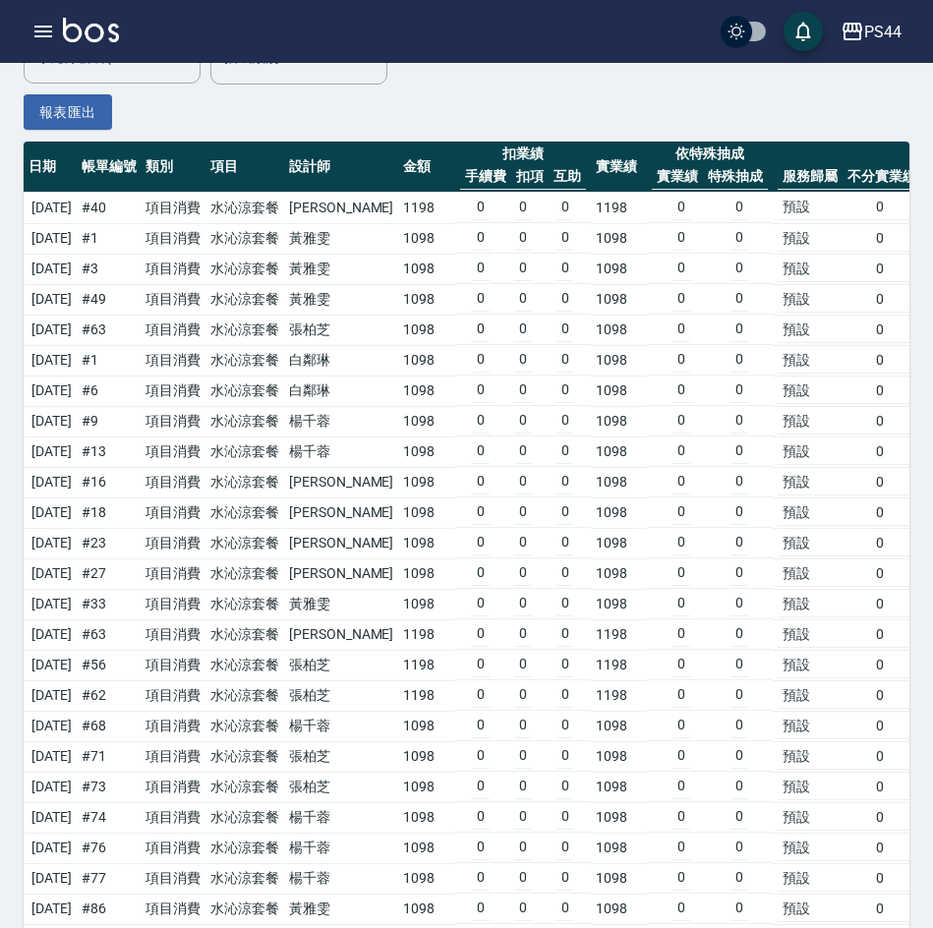
click at [401, 344] on td "1098" at bounding box center [426, 330] width 57 height 30
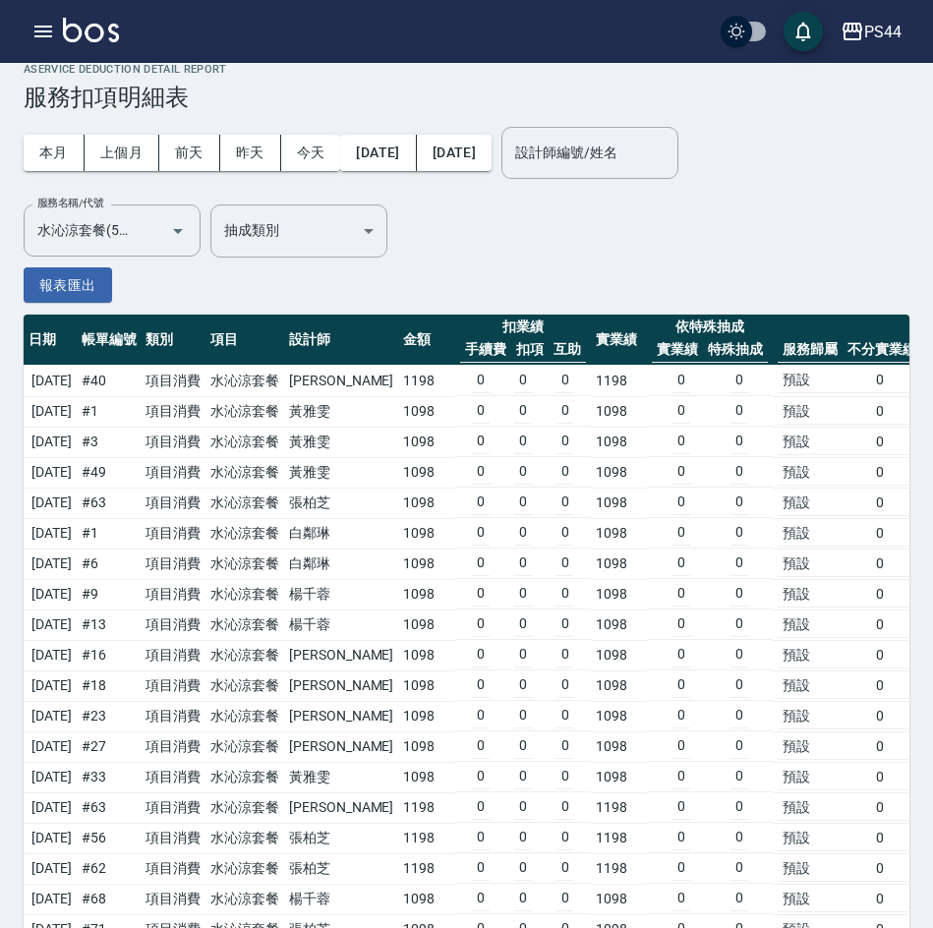
scroll to position [0, 0]
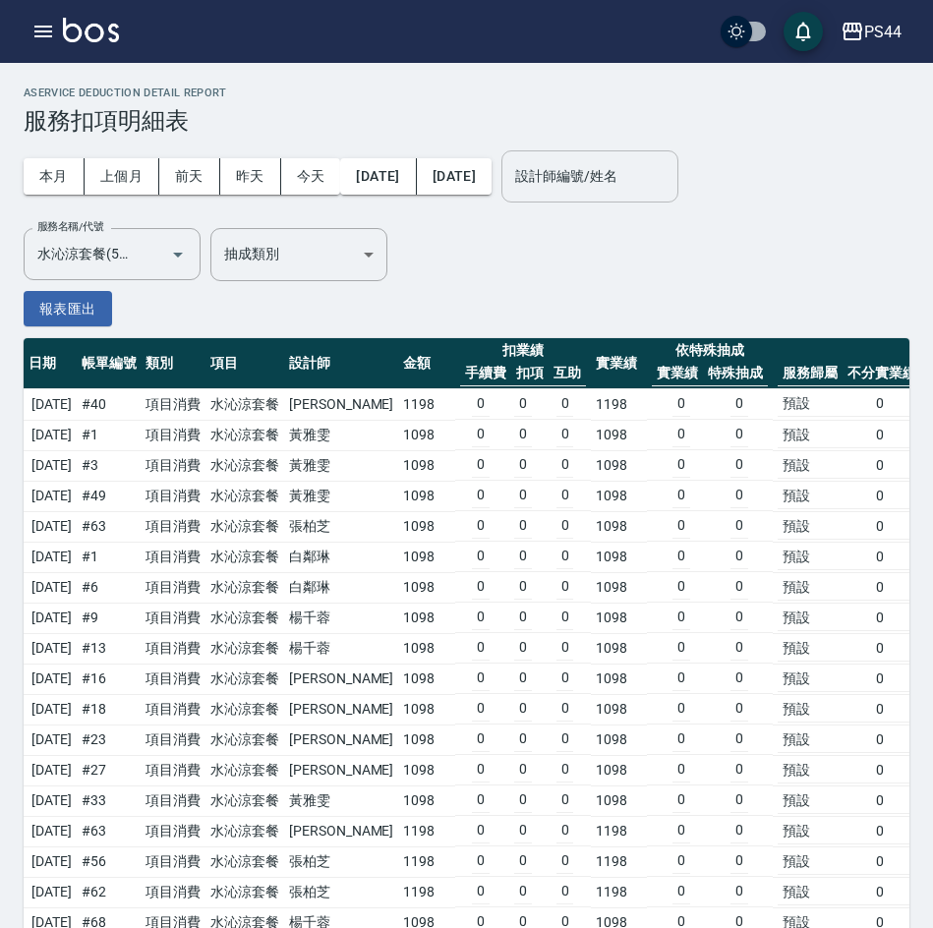
click at [638, 184] on input "設計師編號/姓名" at bounding box center [589, 176] width 159 height 34
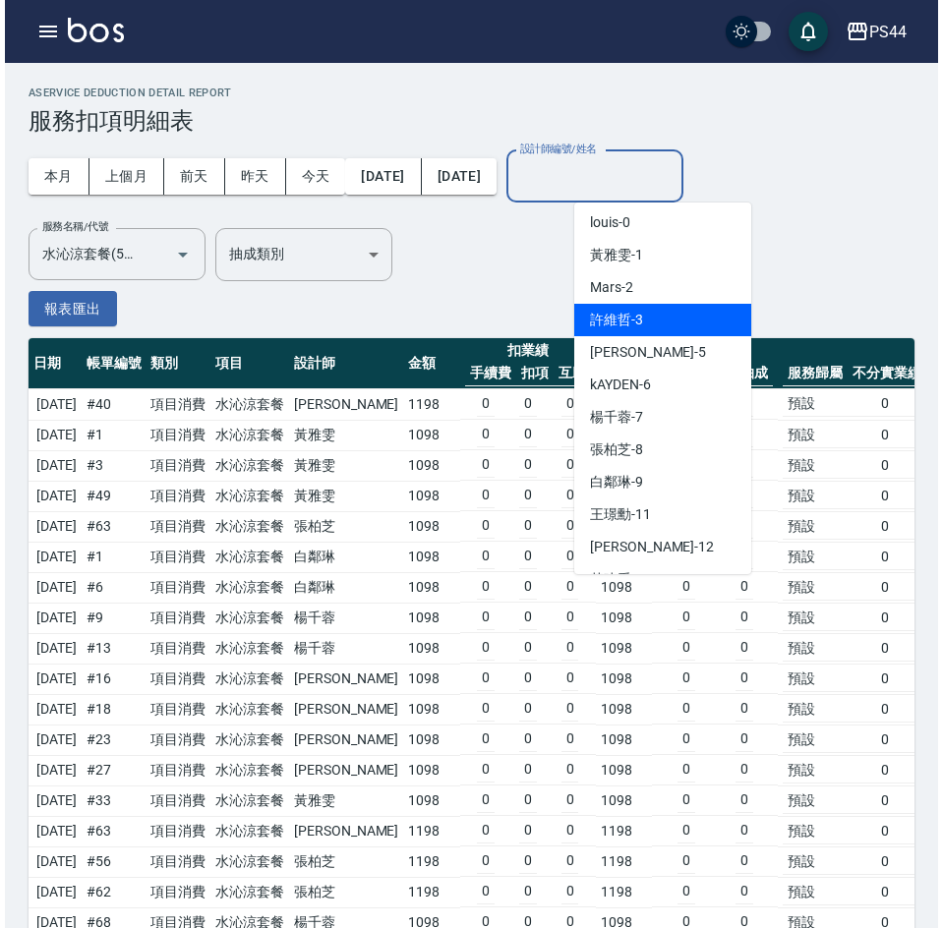
scroll to position [29, 0]
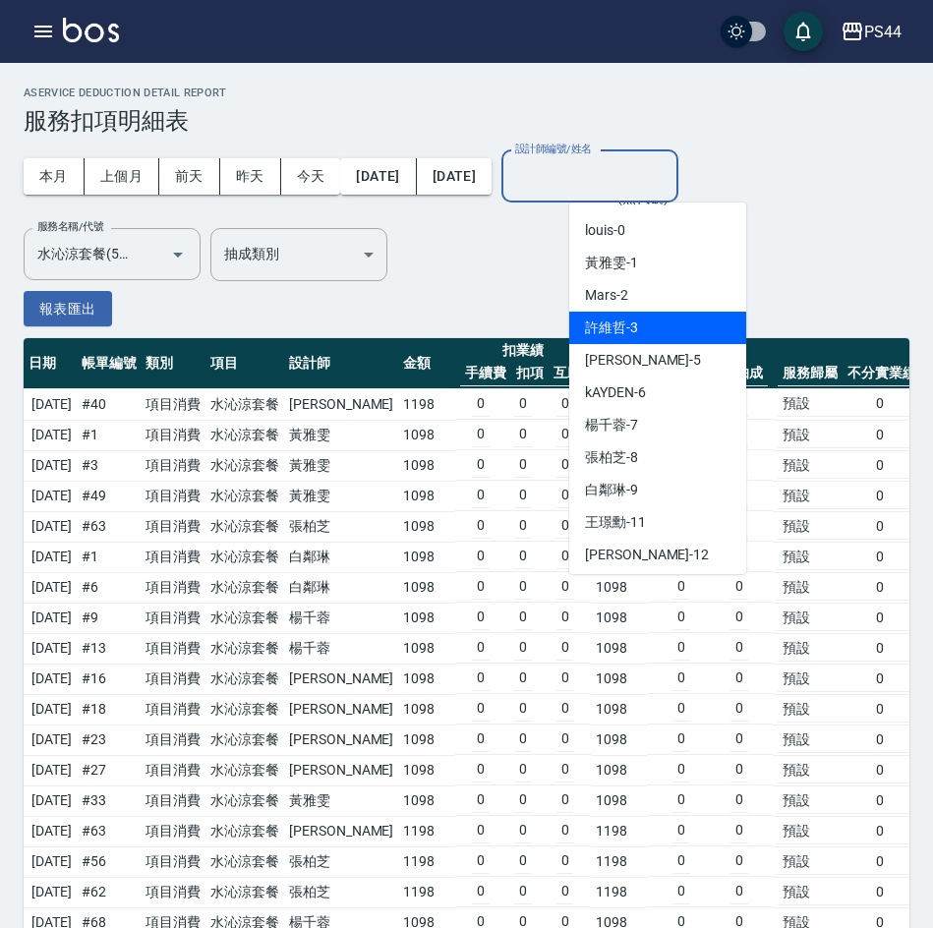
click at [647, 333] on div "許維哲 -3" at bounding box center [657, 328] width 177 height 32
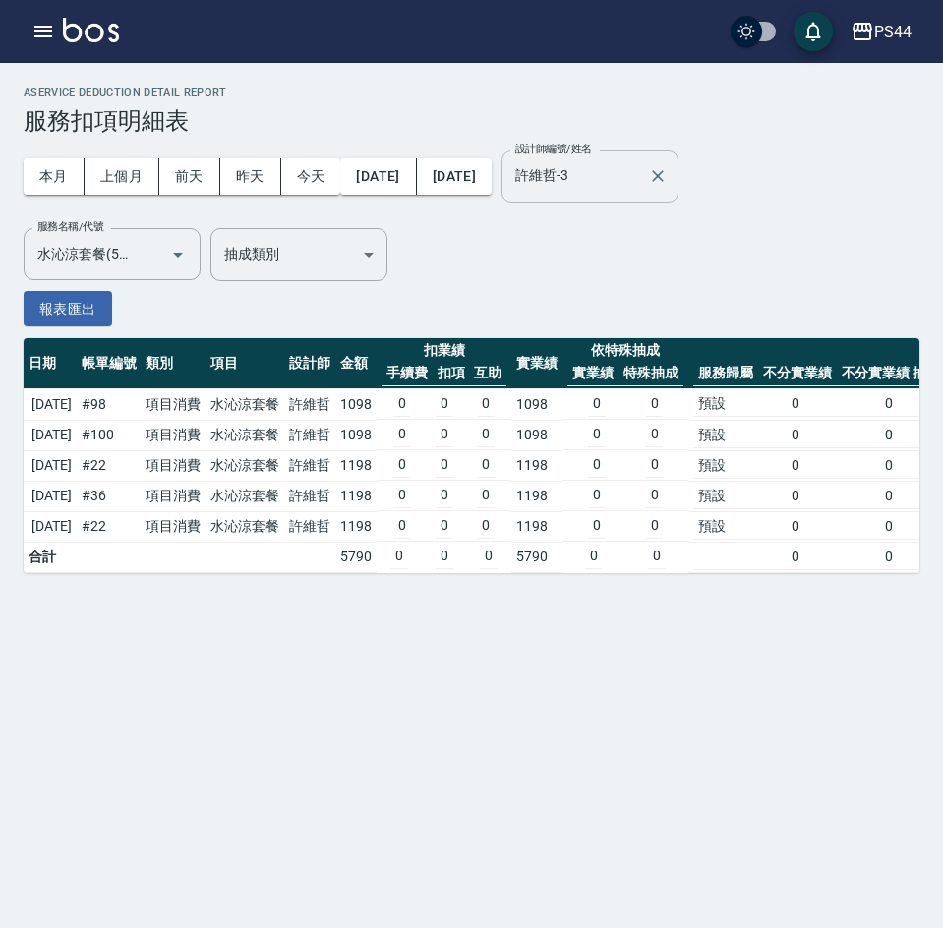
click at [640, 182] on input "許維哲-3" at bounding box center [575, 176] width 130 height 34
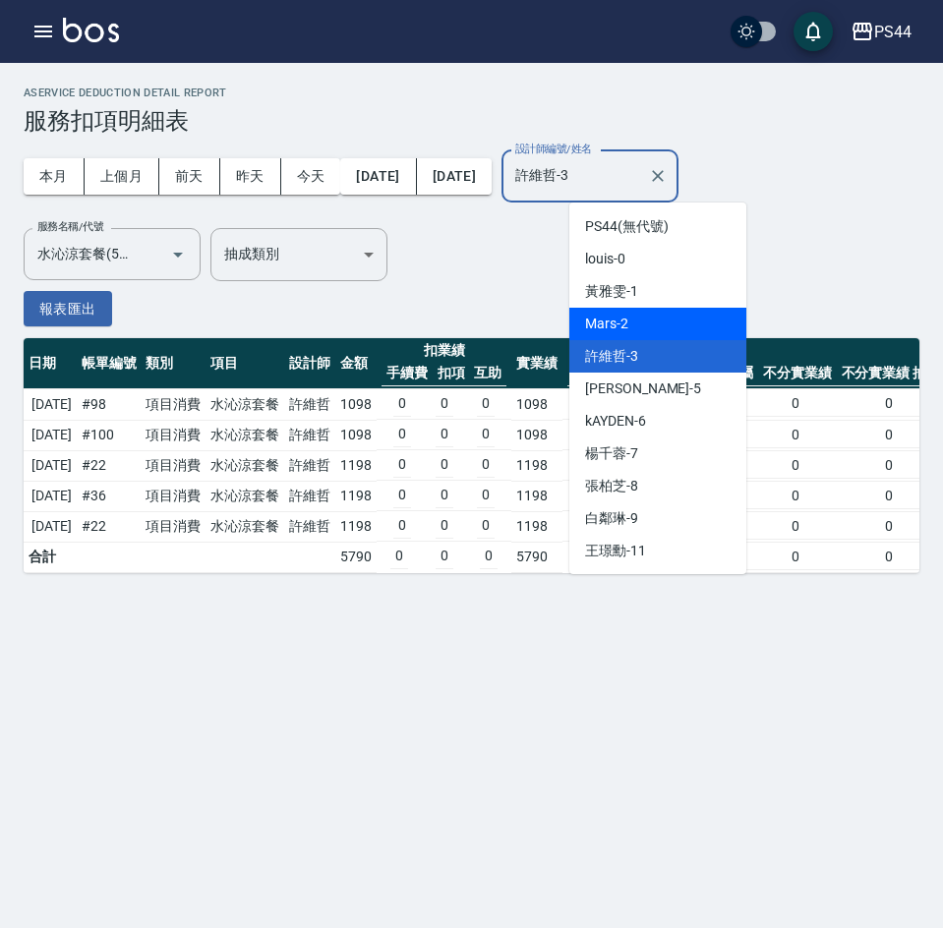
click at [637, 317] on div "Mars -2" at bounding box center [657, 324] width 177 height 32
type input "Mars-2"
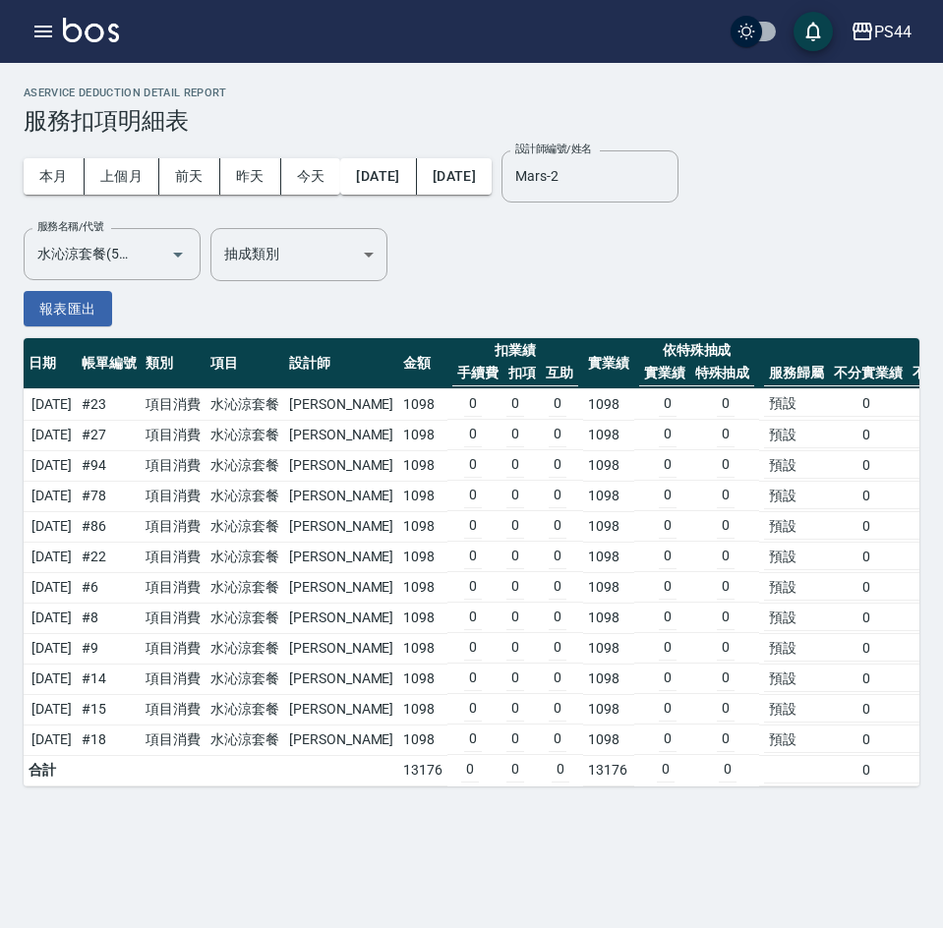
drag, startPoint x: 68, startPoint y: 696, endPoint x: 68, endPoint y: 708, distance: 11.8
click at [68, 706] on td "[DATE]" at bounding box center [50, 709] width 53 height 30
click at [668, 179] on icon "Clear" at bounding box center [658, 176] width 20 height 20
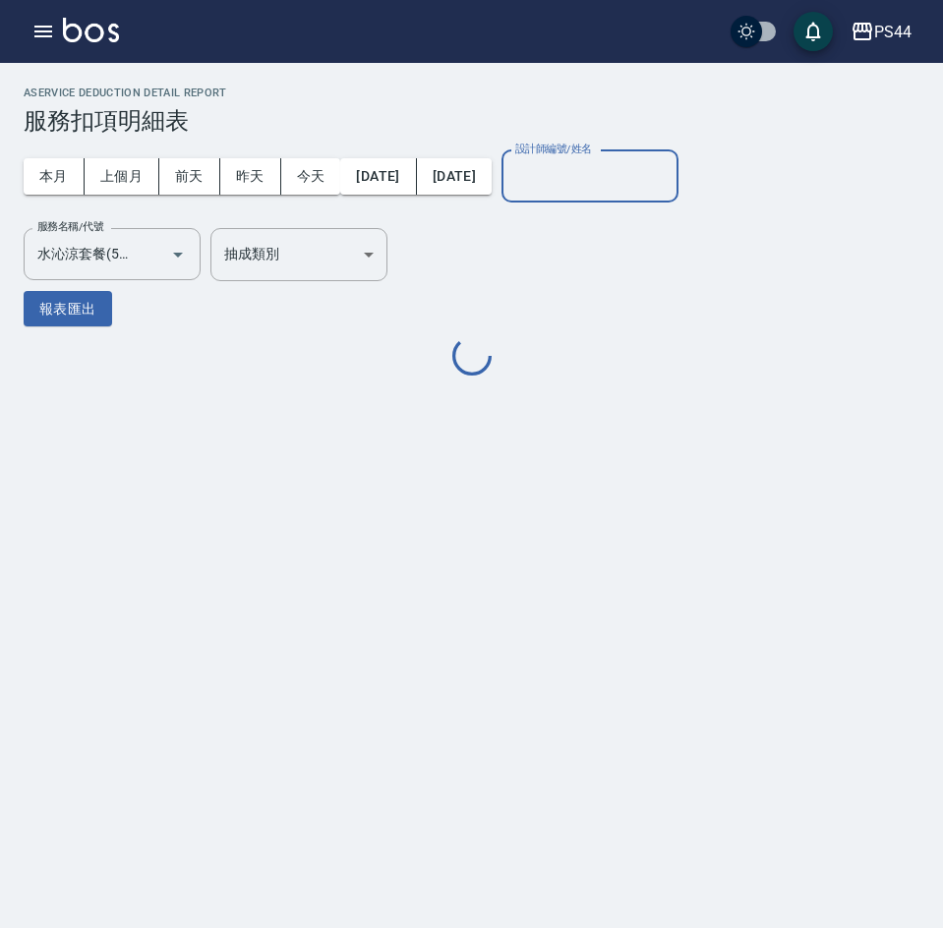
click at [657, 171] on input "設計師編號/姓名" at bounding box center [589, 176] width 159 height 34
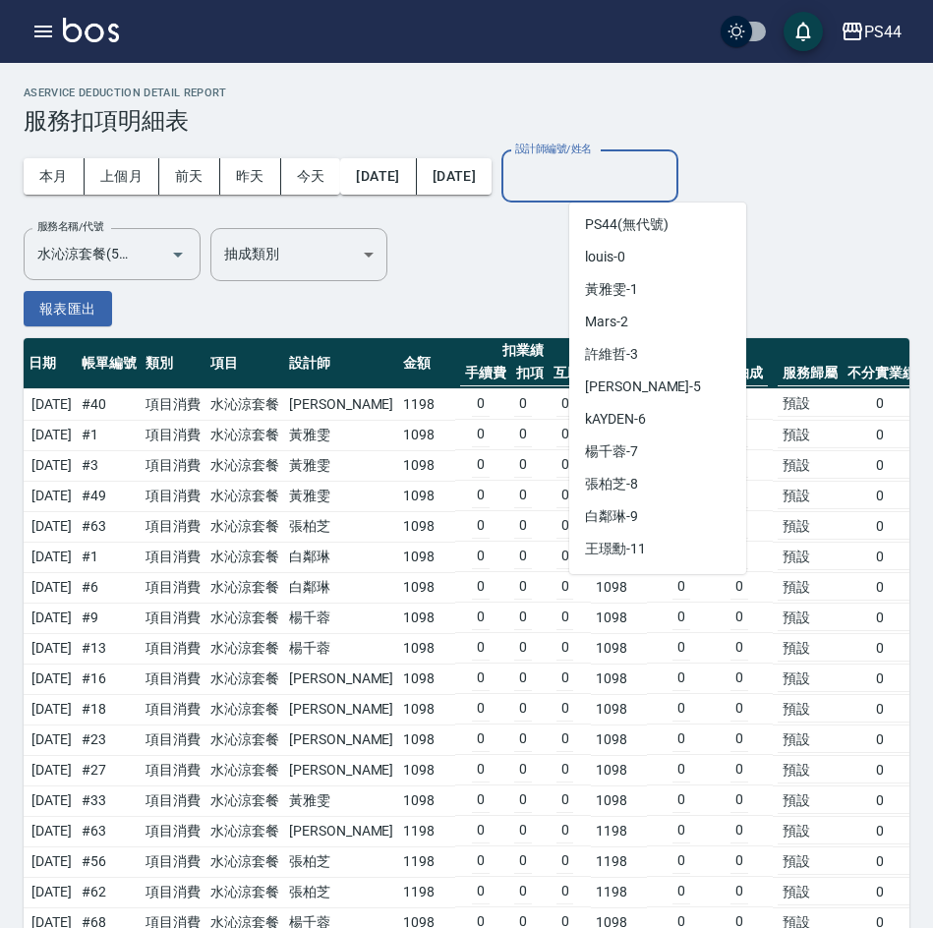
scroll to position [0, 0]
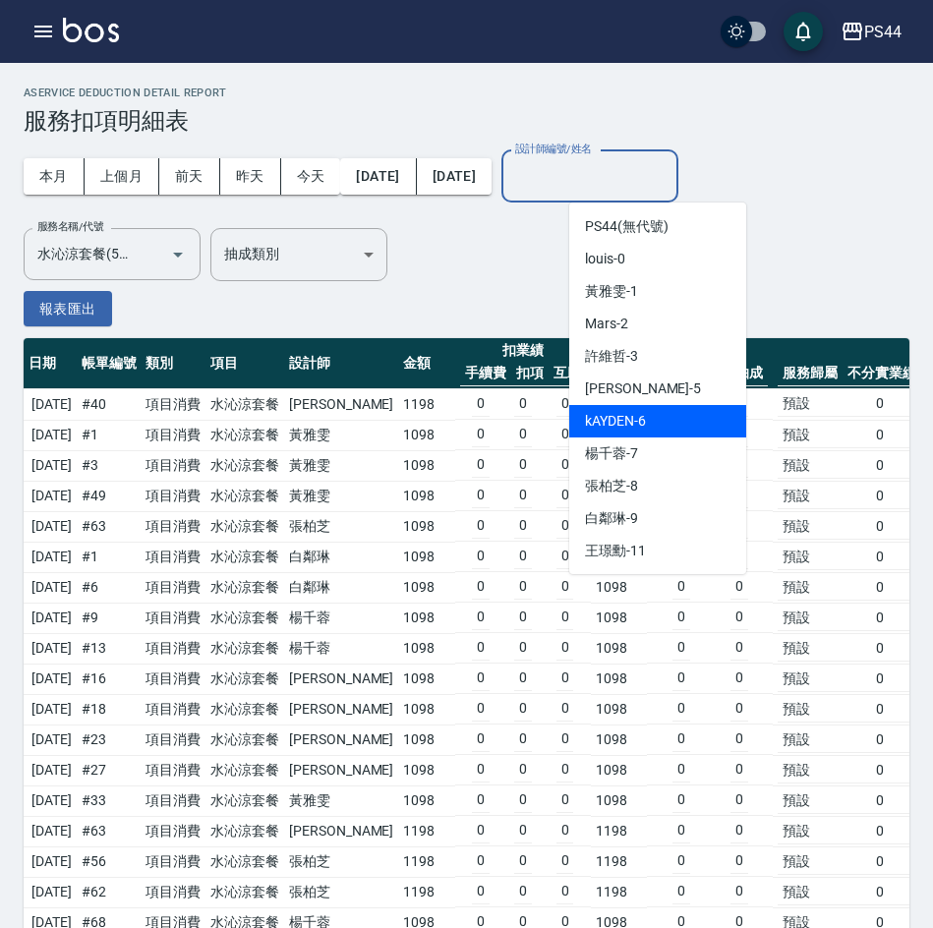
click at [635, 411] on span "kAYDEN -6" at bounding box center [615, 421] width 61 height 21
type input "kAYDEN-6"
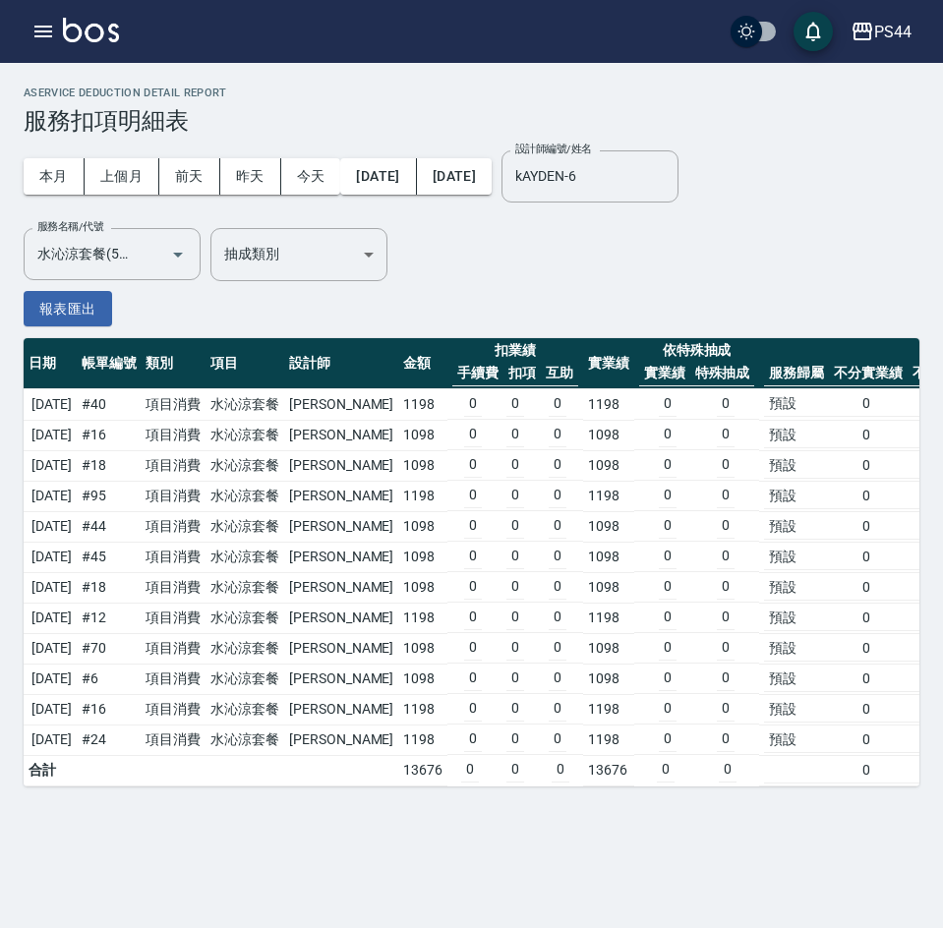
click at [524, 303] on div "本月 上個月 前天 昨天 今天 2025/07/15 2025/08/15 設計師編號/姓名 kAYDEN-6 設計師編號/姓名 服務名稱/代號 水沁涼套餐(…" at bounding box center [472, 231] width 896 height 192
click at [668, 182] on icon "Clear" at bounding box center [658, 176] width 20 height 20
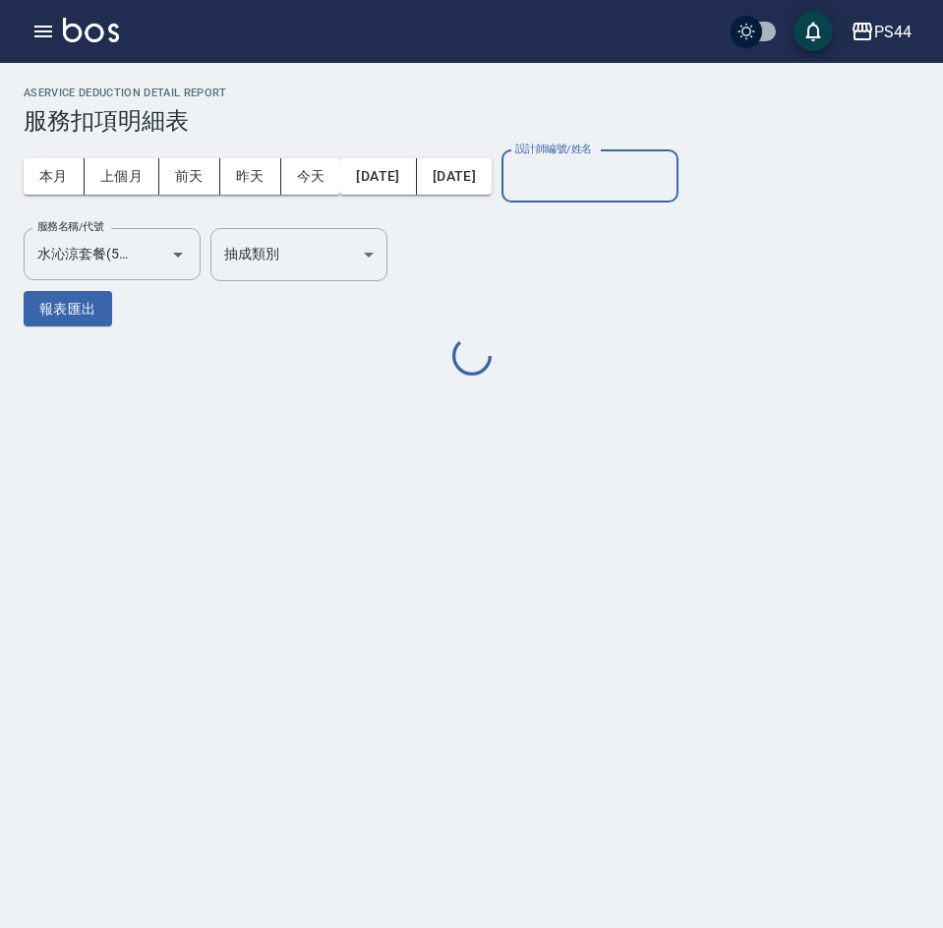
click at [629, 189] on input "設計師編號/姓名" at bounding box center [589, 176] width 159 height 34
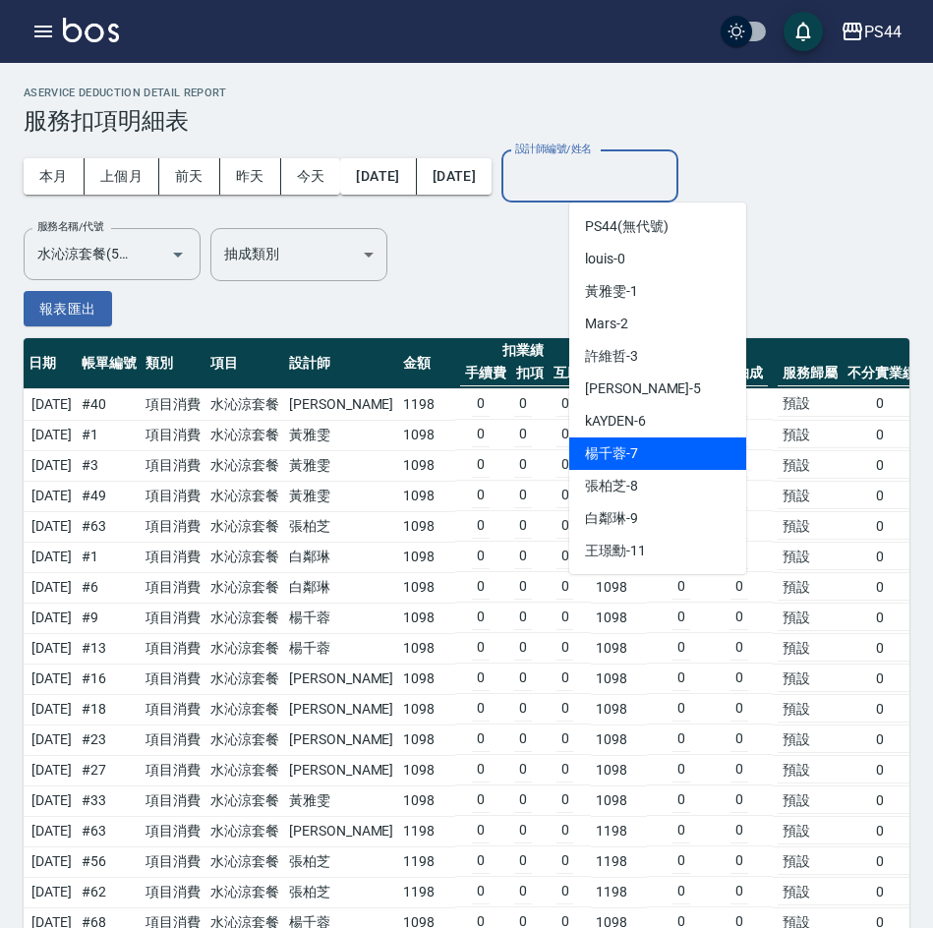
click at [645, 448] on div "楊千蓉 -7" at bounding box center [657, 454] width 177 height 32
type input "楊千蓉-7"
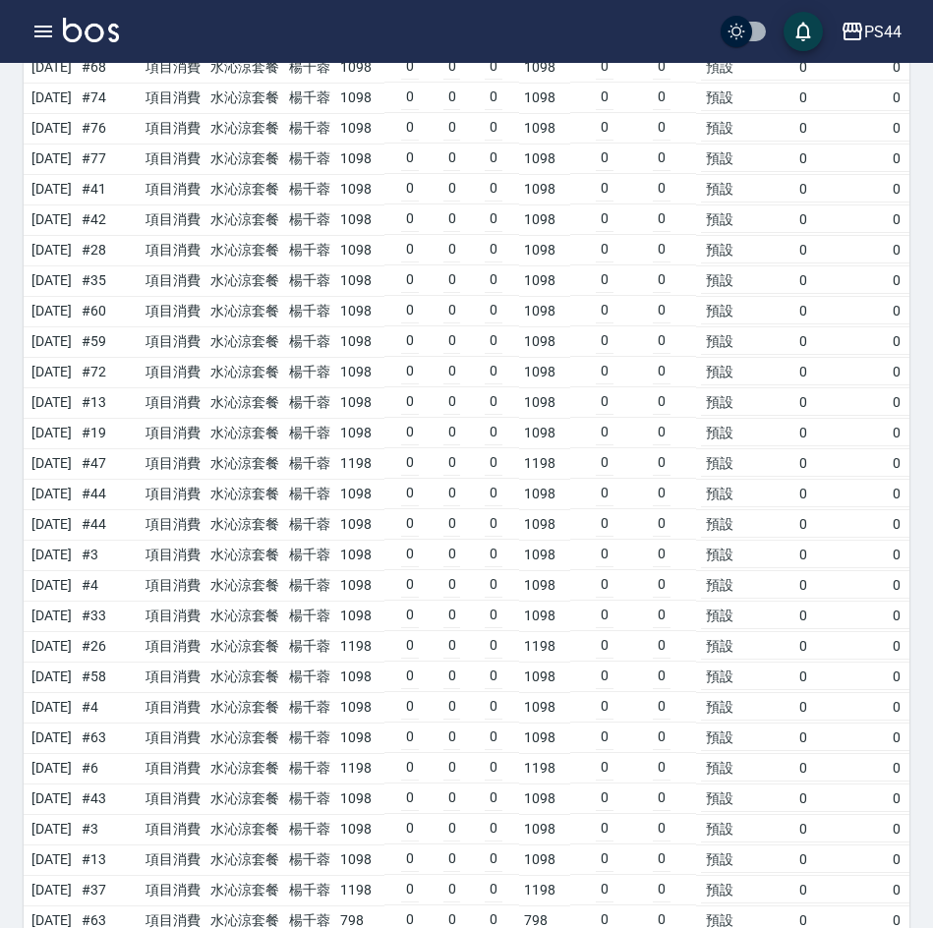
scroll to position [83, 0]
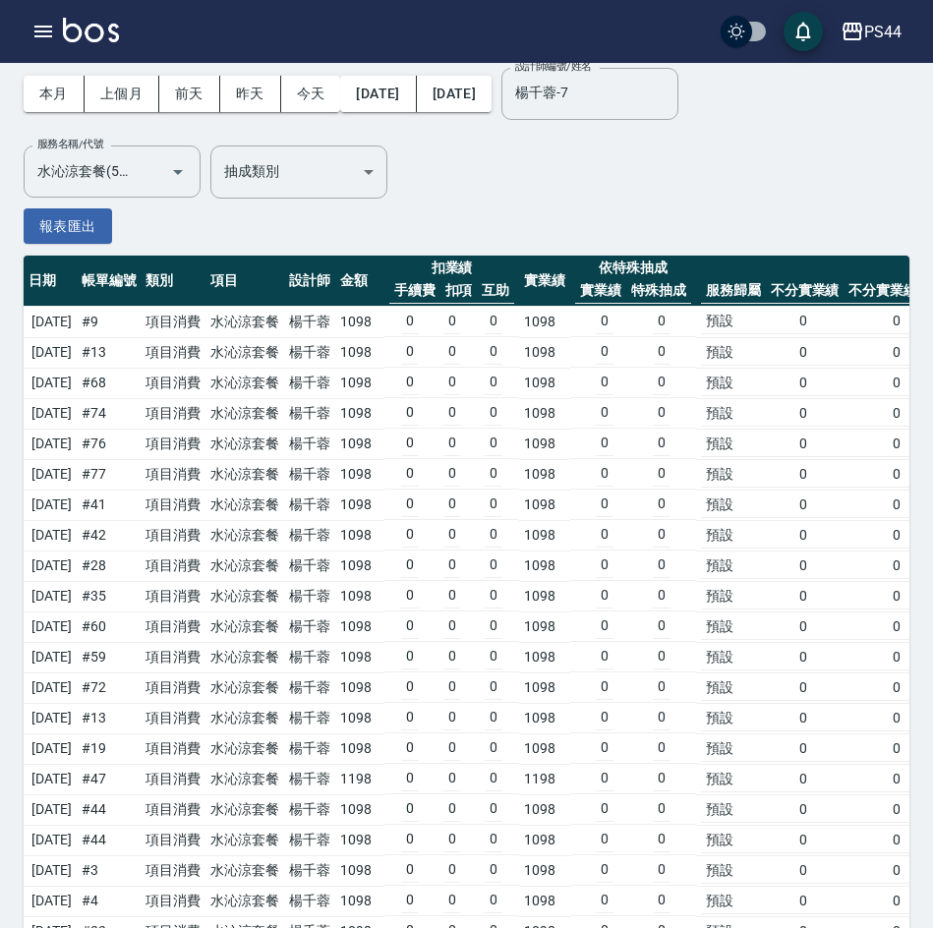
drag, startPoint x: 725, startPoint y: 91, endPoint x: 730, endPoint y: 106, distance: 15.5
click at [668, 91] on icon "Clear" at bounding box center [658, 94] width 20 height 20
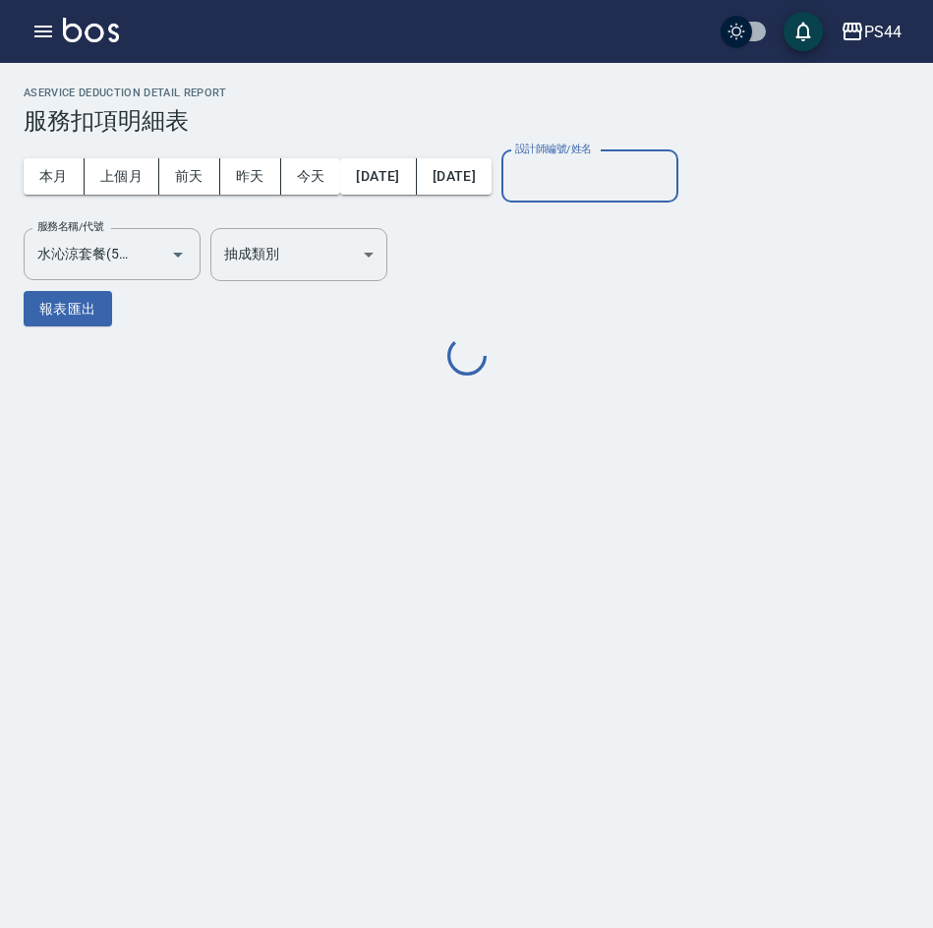
scroll to position [0, 0]
click at [647, 163] on input "設計師編號/姓名" at bounding box center [589, 176] width 159 height 34
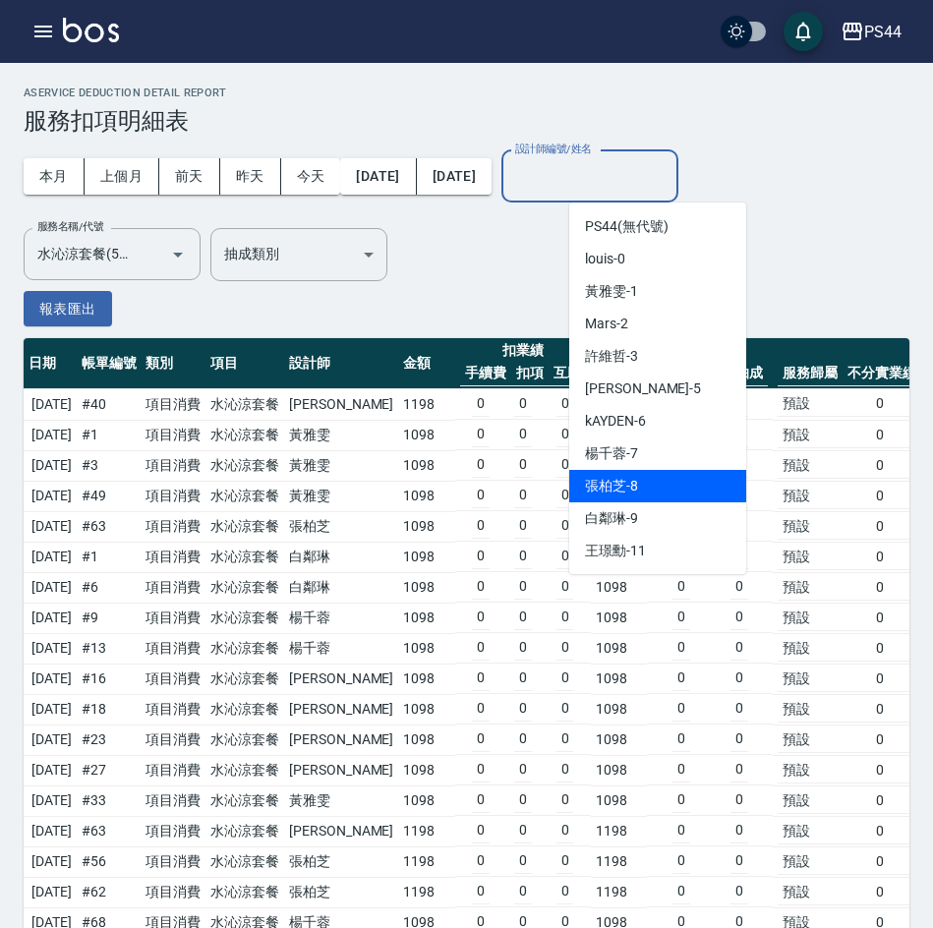
click at [656, 489] on div "張柏芝 -8" at bounding box center [657, 486] width 177 height 32
type input "張柏芝-8"
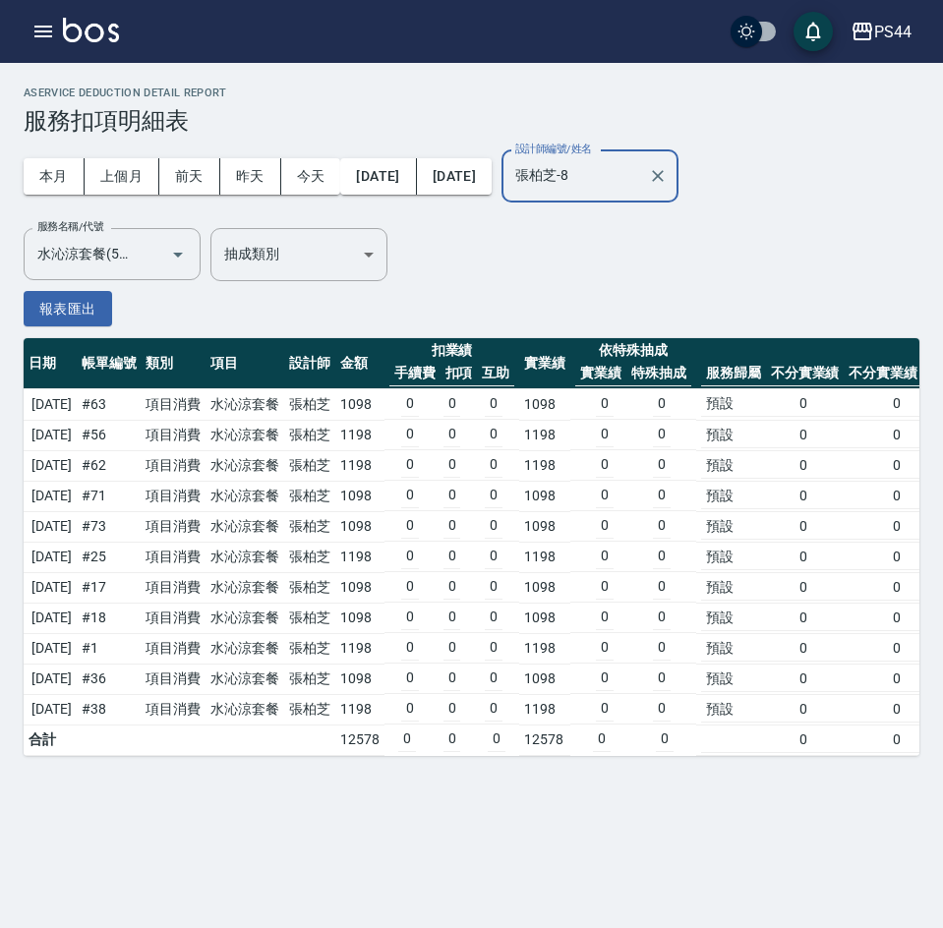
drag, startPoint x: 83, startPoint y: 406, endPoint x: 87, endPoint y: 420, distance: 14.3
click at [77, 407] on td "[DATE]" at bounding box center [50, 404] width 53 height 31
click at [77, 431] on td "[DATE]" at bounding box center [50, 435] width 53 height 30
click at [77, 462] on td "[DATE]" at bounding box center [50, 465] width 53 height 30
click at [77, 499] on td "[DATE]" at bounding box center [50, 496] width 53 height 30
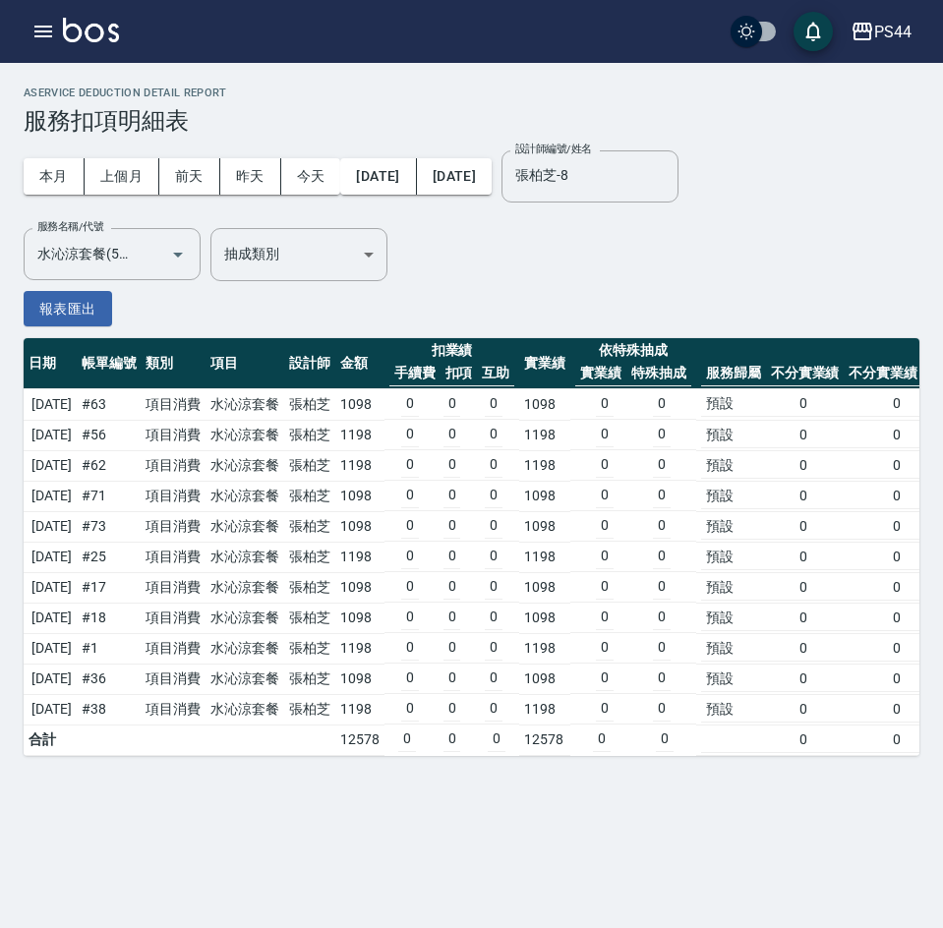
click at [77, 518] on td "[DATE]" at bounding box center [50, 526] width 53 height 30
click at [77, 558] on td "[DATE]" at bounding box center [50, 557] width 53 height 30
click at [77, 590] on td "[DATE]" at bounding box center [50, 587] width 53 height 30
click at [77, 616] on td "[DATE]" at bounding box center [50, 618] width 53 height 30
click at [77, 643] on td "[DATE]" at bounding box center [50, 648] width 53 height 30
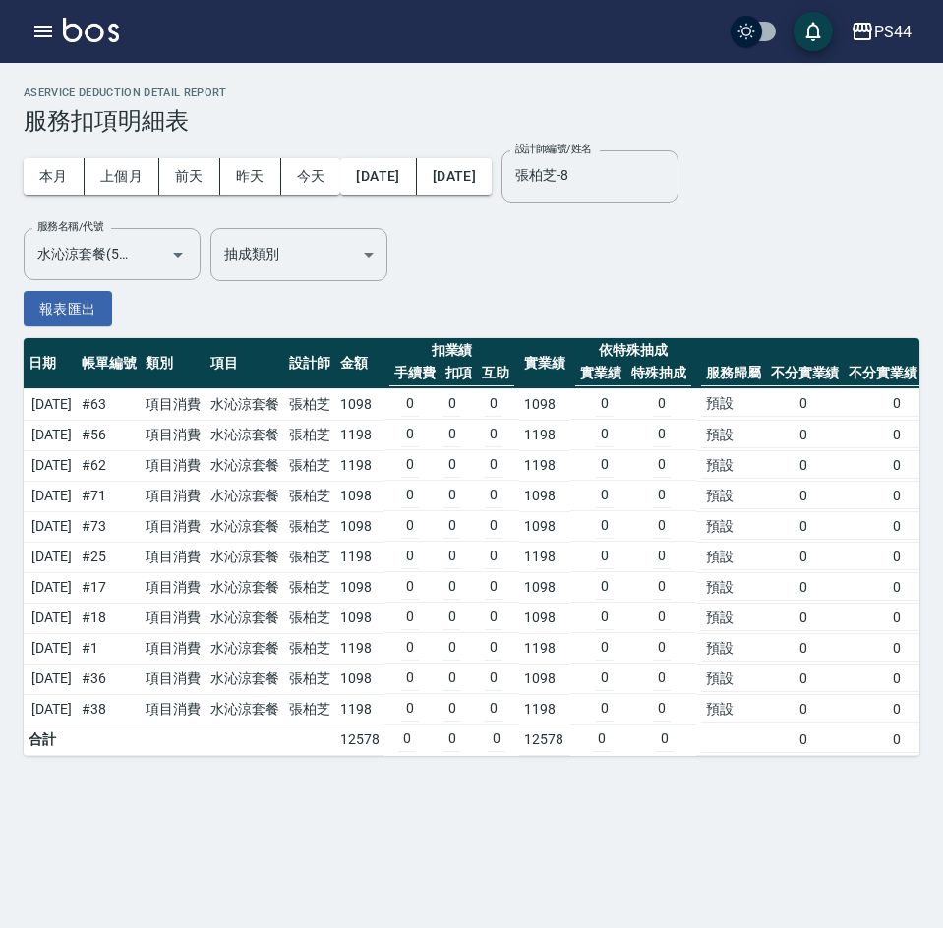
click at [77, 676] on td "[DATE]" at bounding box center [50, 679] width 53 height 30
click at [77, 711] on td "[DATE]" at bounding box center [50, 709] width 53 height 30
click at [668, 179] on icon "Clear" at bounding box center [658, 176] width 20 height 20
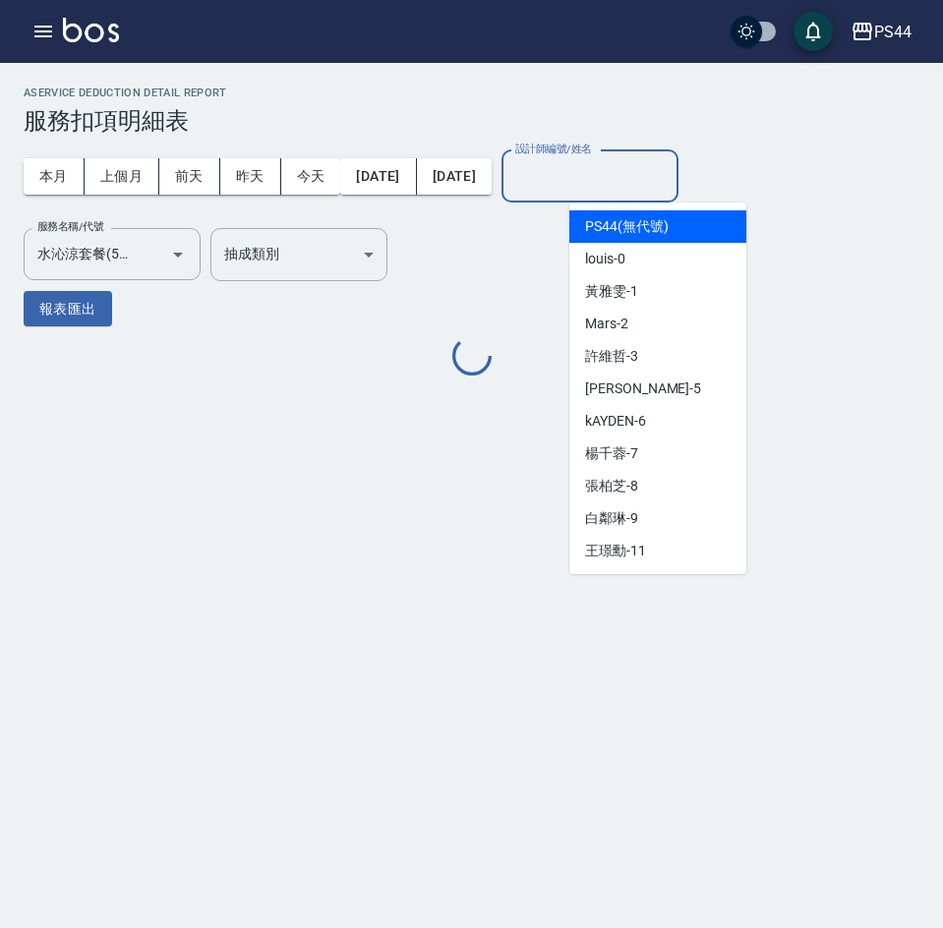
click at [644, 186] on input "設計師編號/姓名" at bounding box center [589, 176] width 159 height 34
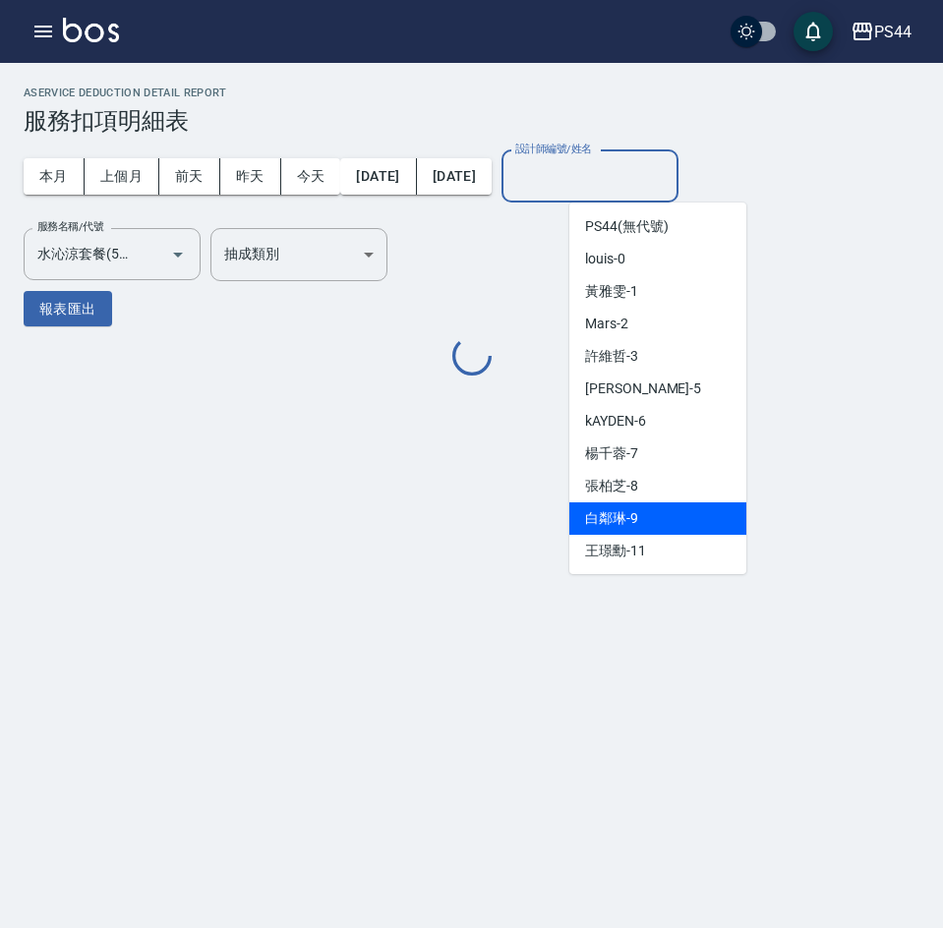
click at [645, 504] on div "白鄰琳 -9" at bounding box center [657, 518] width 177 height 32
type input "白鄰琳-9"
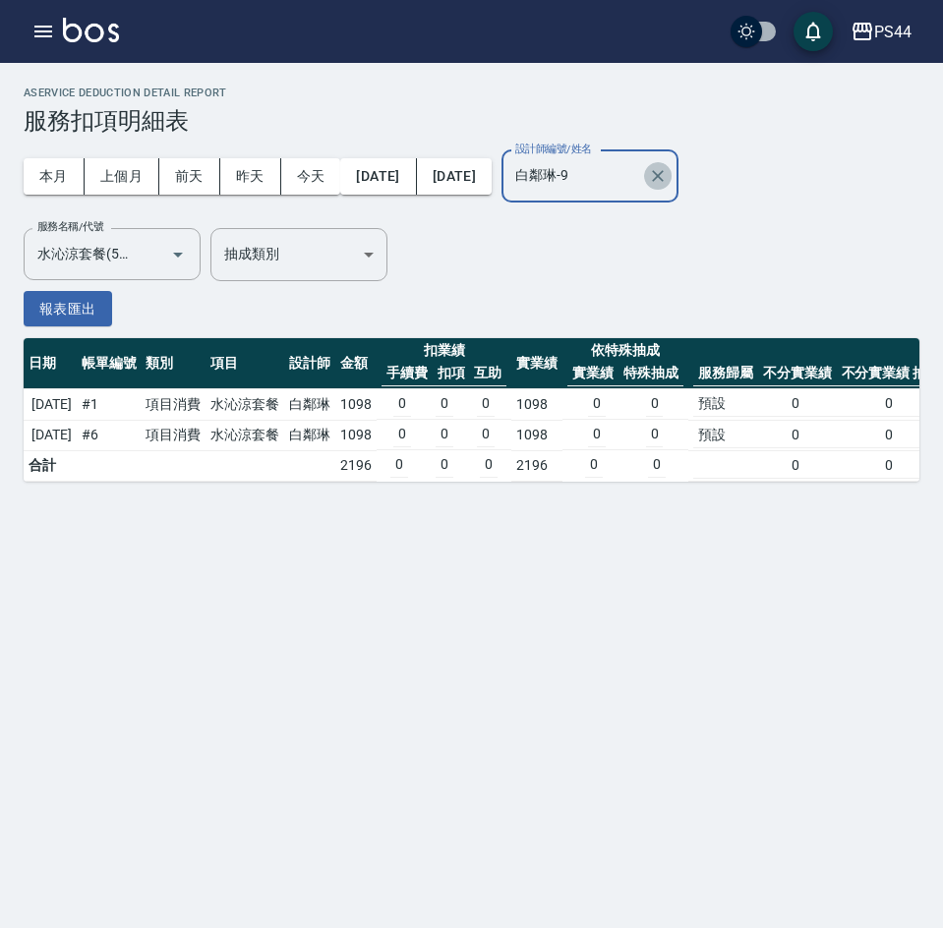
click at [668, 182] on icon "Clear" at bounding box center [658, 176] width 20 height 20
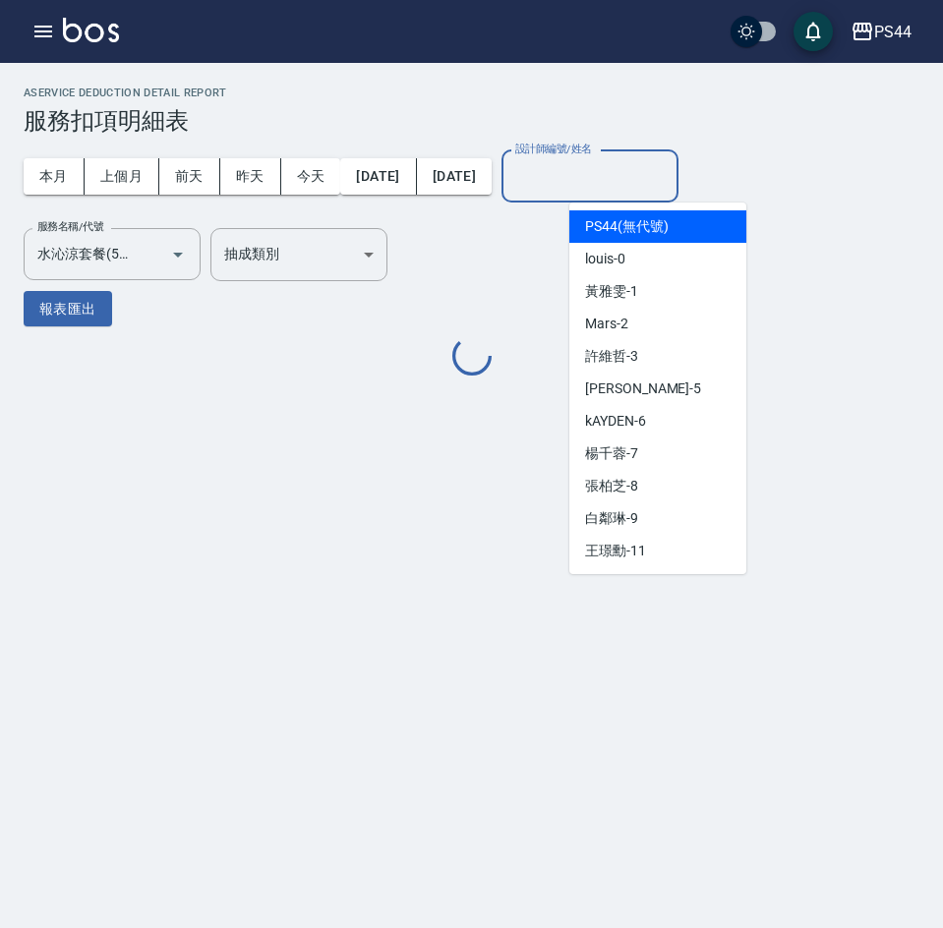
click at [655, 180] on input "設計師編號/姓名" at bounding box center [589, 176] width 159 height 34
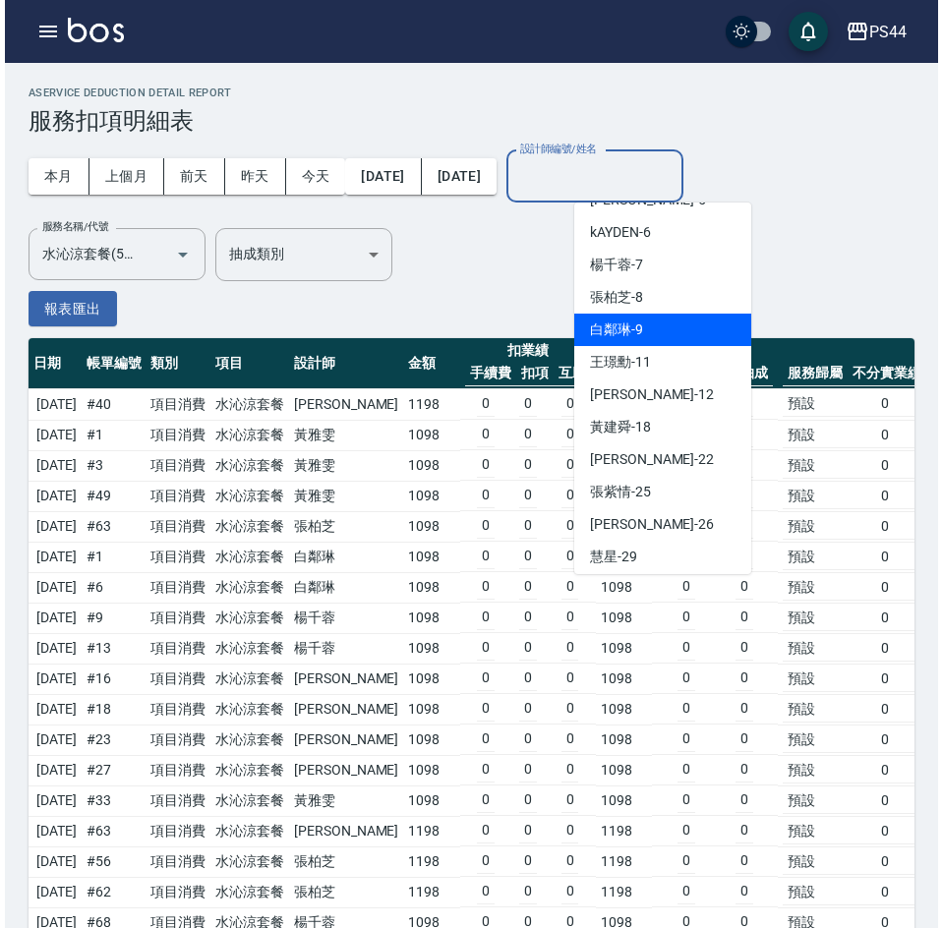
scroll to position [197, 0]
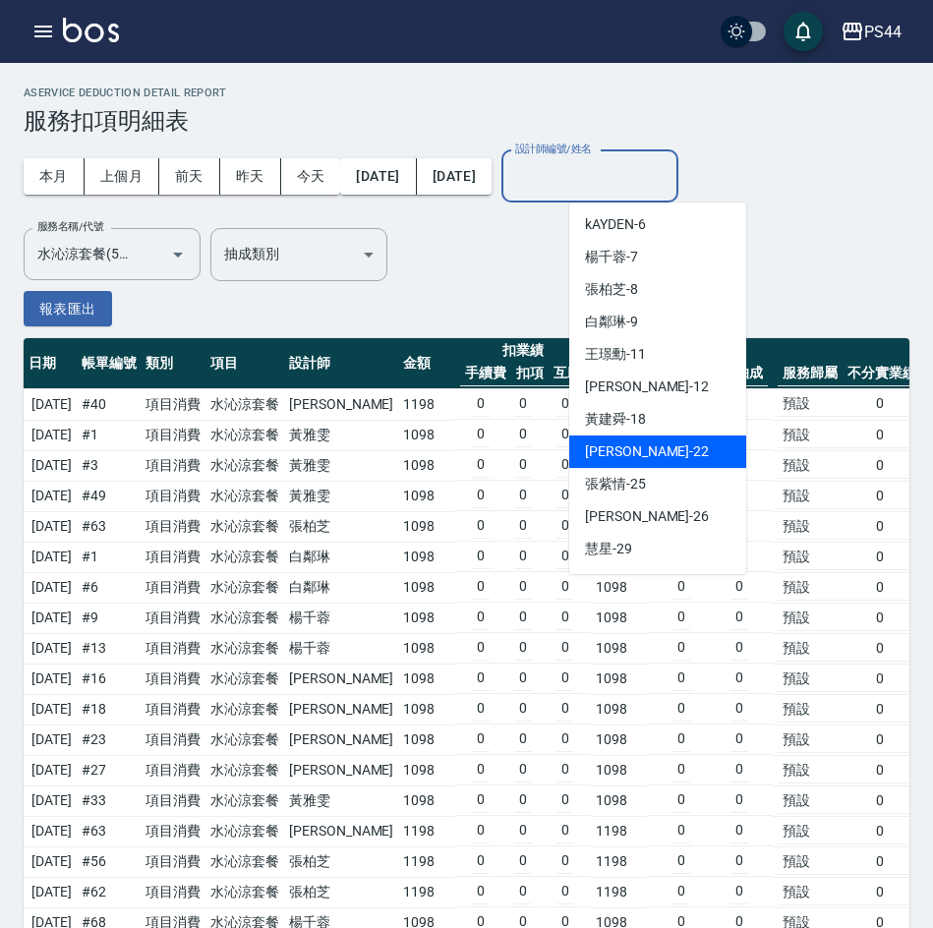
click at [658, 442] on div "黃婕甯 -22" at bounding box center [657, 452] width 177 height 32
type input "黃婕甯-22"
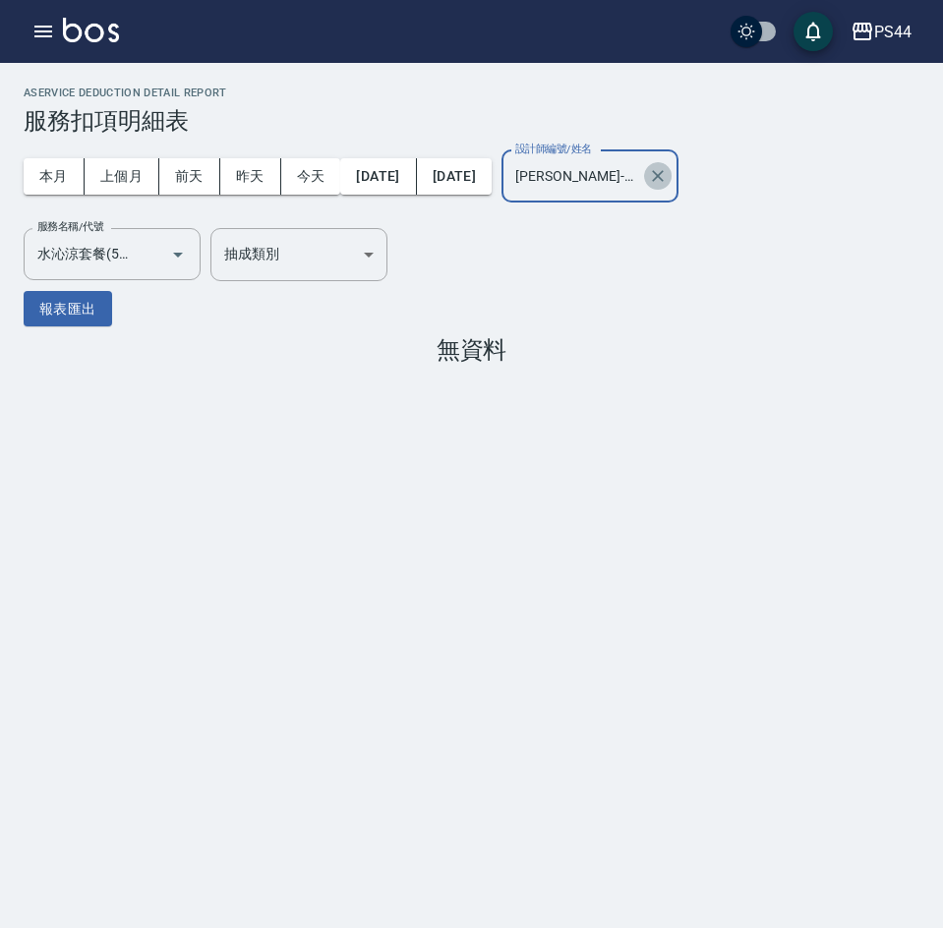
click at [668, 171] on icon "Clear" at bounding box center [658, 176] width 20 height 20
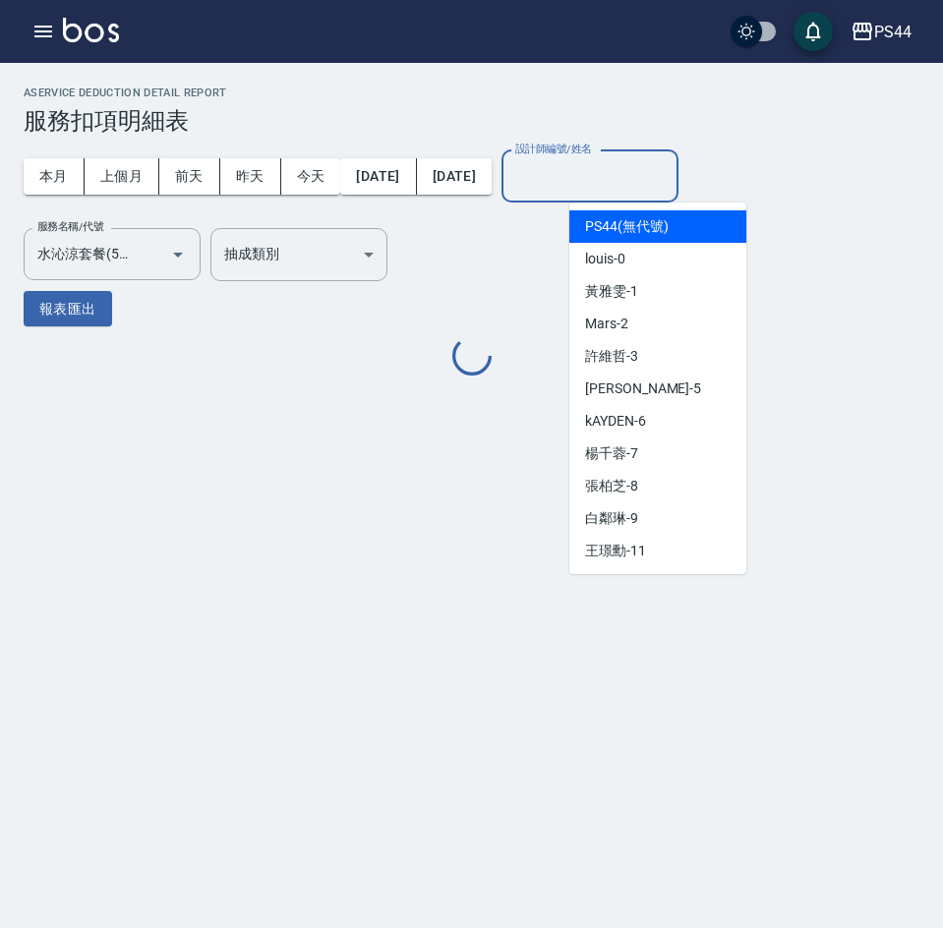
click at [670, 175] on input "設計師編號/姓名" at bounding box center [589, 176] width 159 height 34
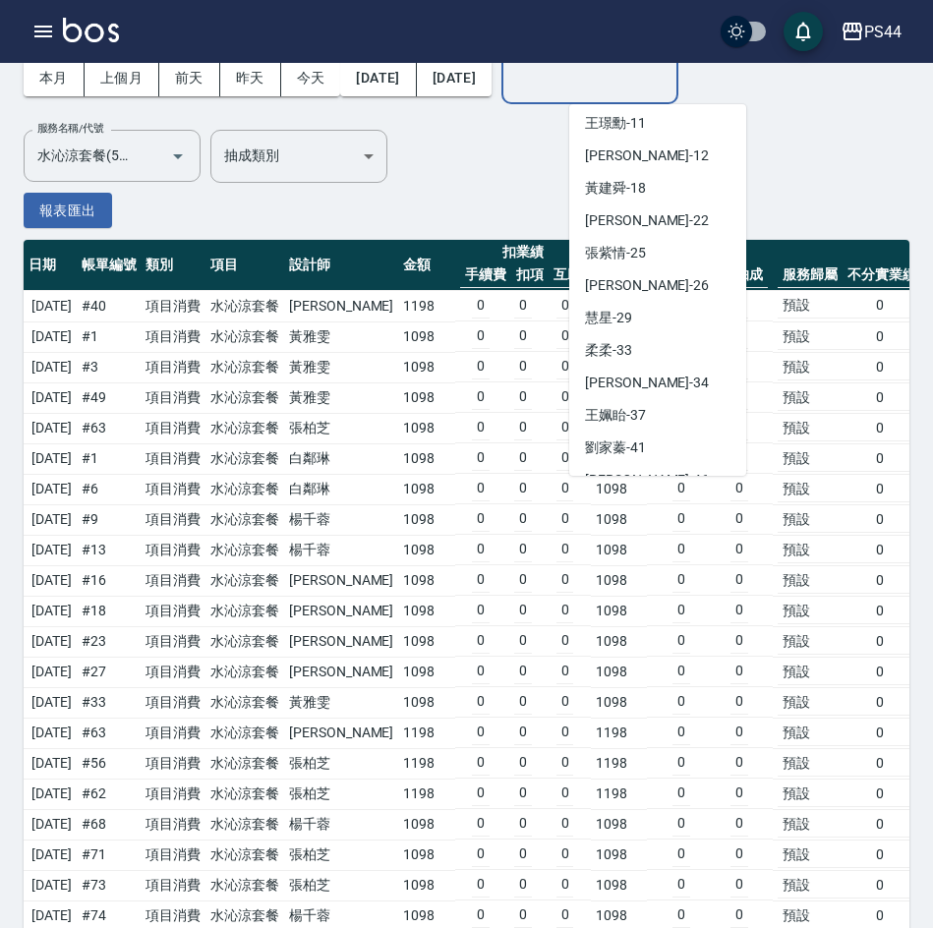
scroll to position [323, 0]
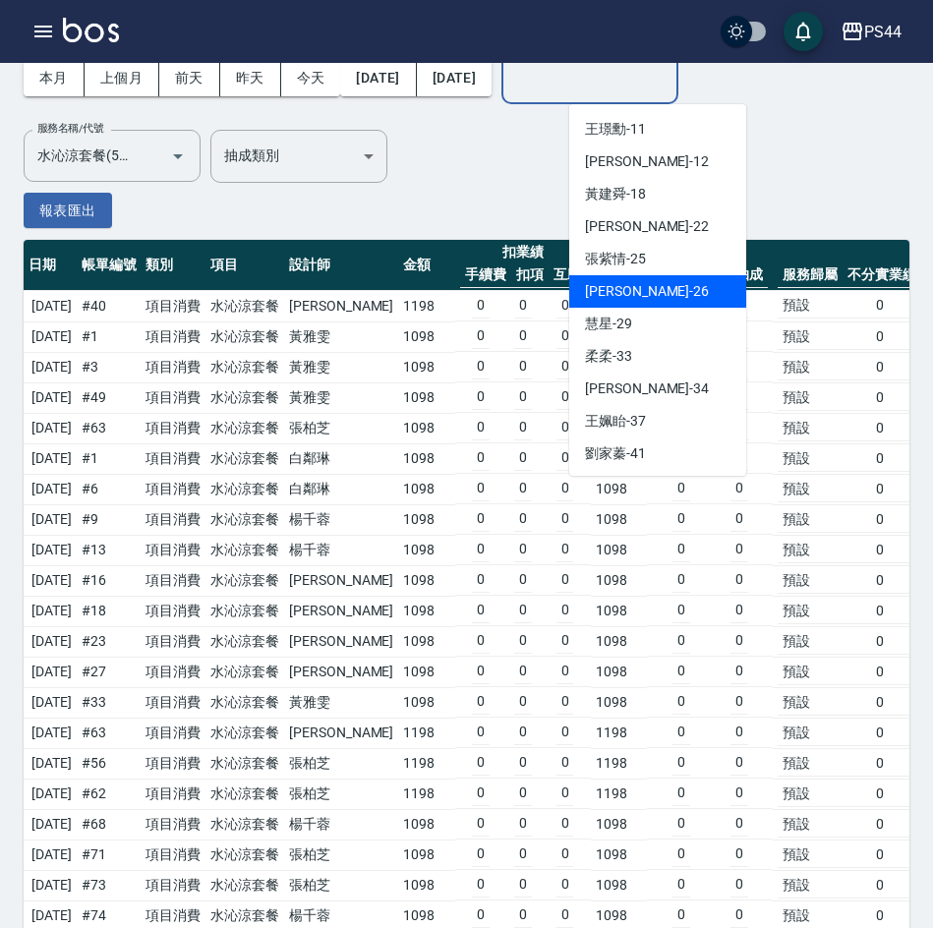
click at [630, 304] on div "沛瑀 -26" at bounding box center [657, 291] width 177 height 32
type input "沛瑀-26"
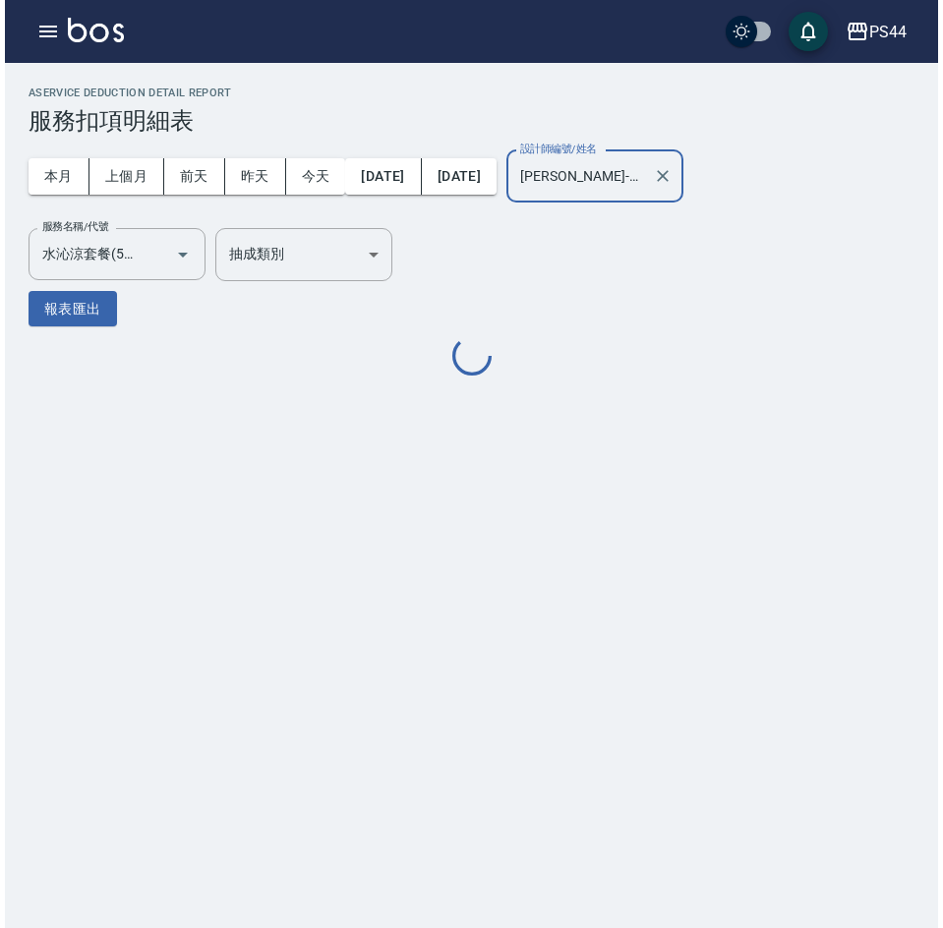
scroll to position [0, 0]
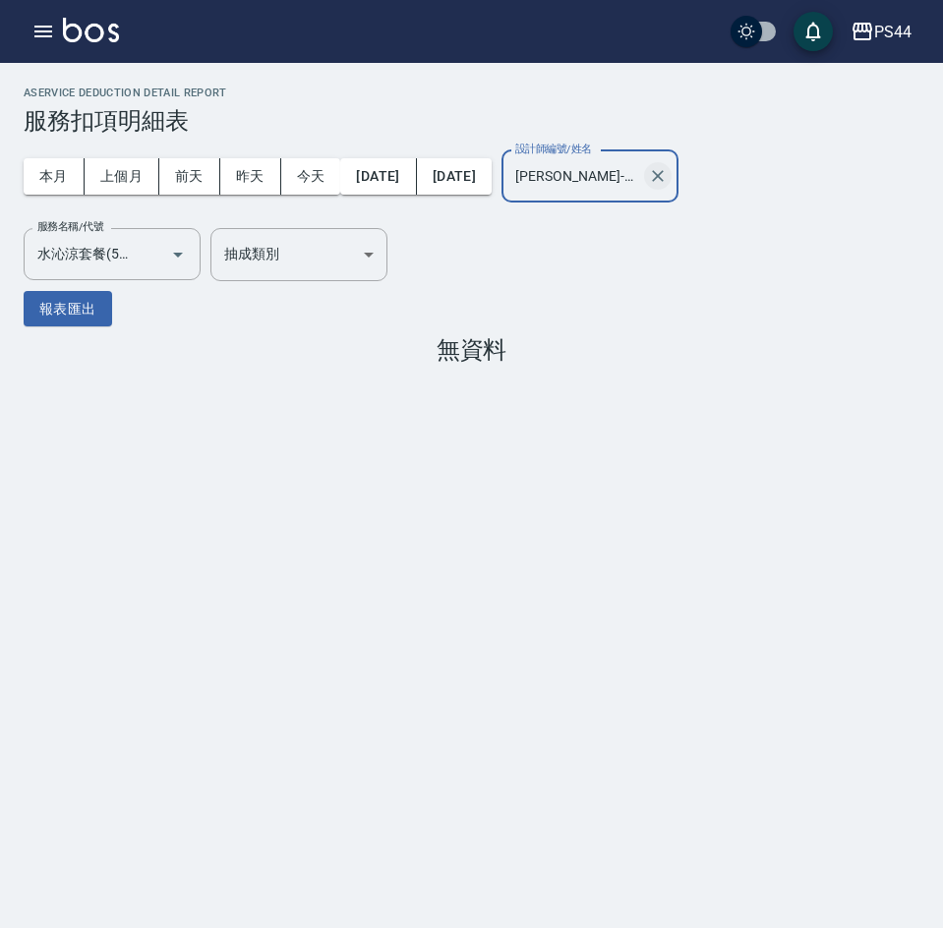
click at [664, 177] on icon "Clear" at bounding box center [658, 176] width 12 height 12
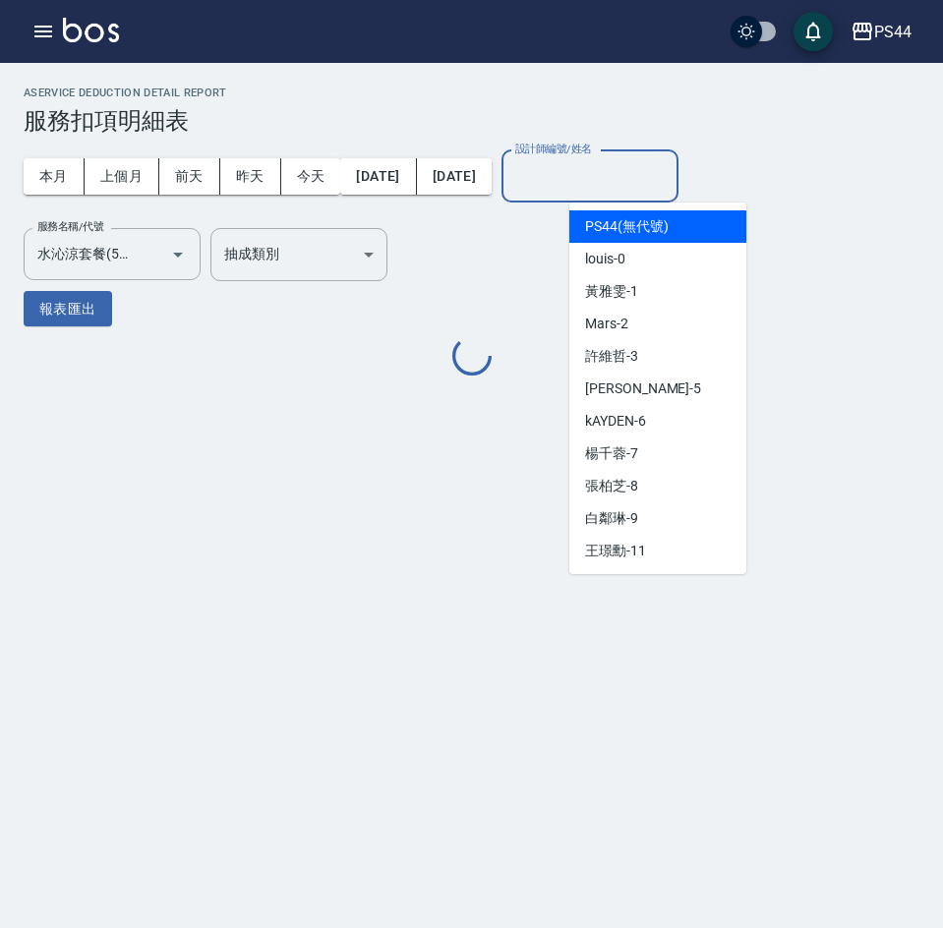
click at [670, 178] on input "設計師編號/姓名" at bounding box center [589, 176] width 159 height 34
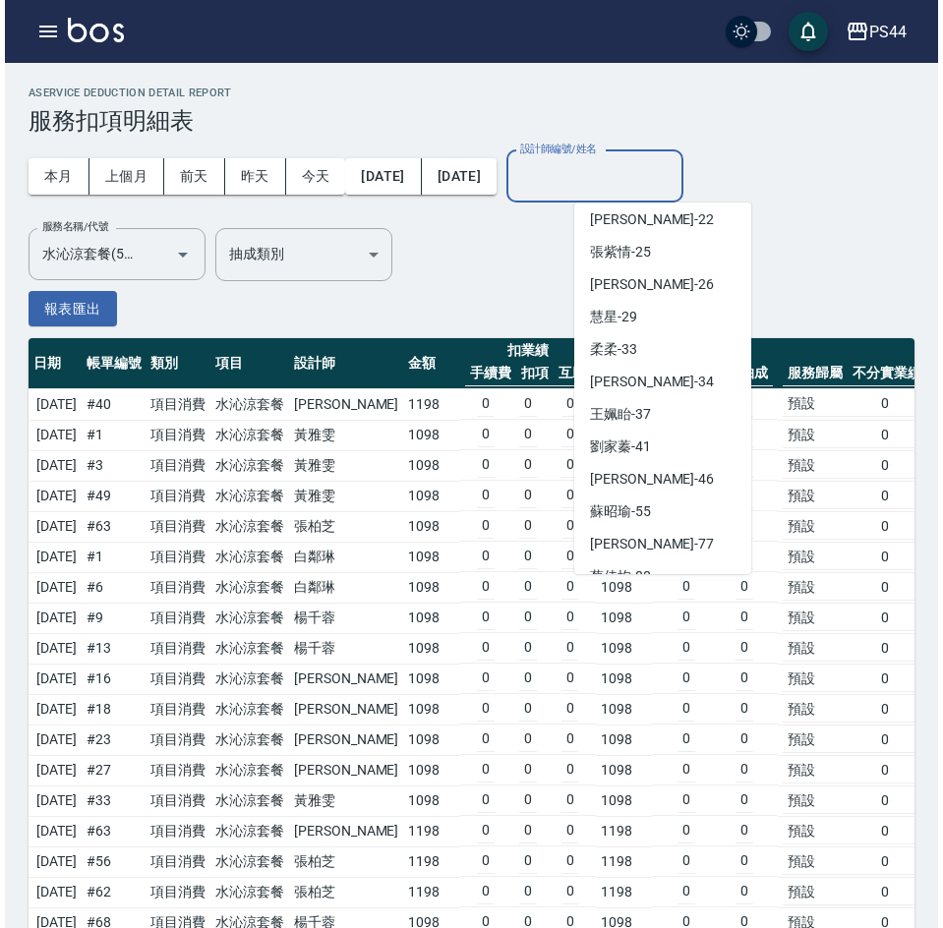
scroll to position [520, 0]
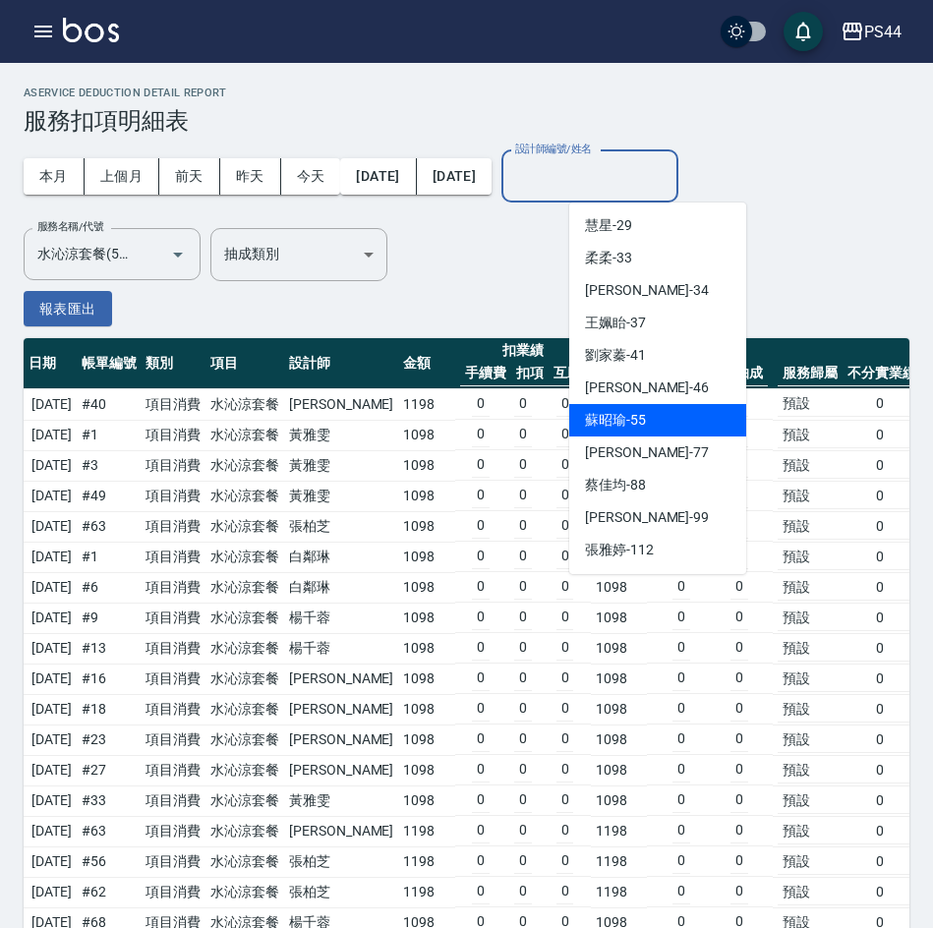
click at [661, 431] on div "蘇昭瑜 -55" at bounding box center [657, 420] width 177 height 32
type input "蘇昭瑜-55"
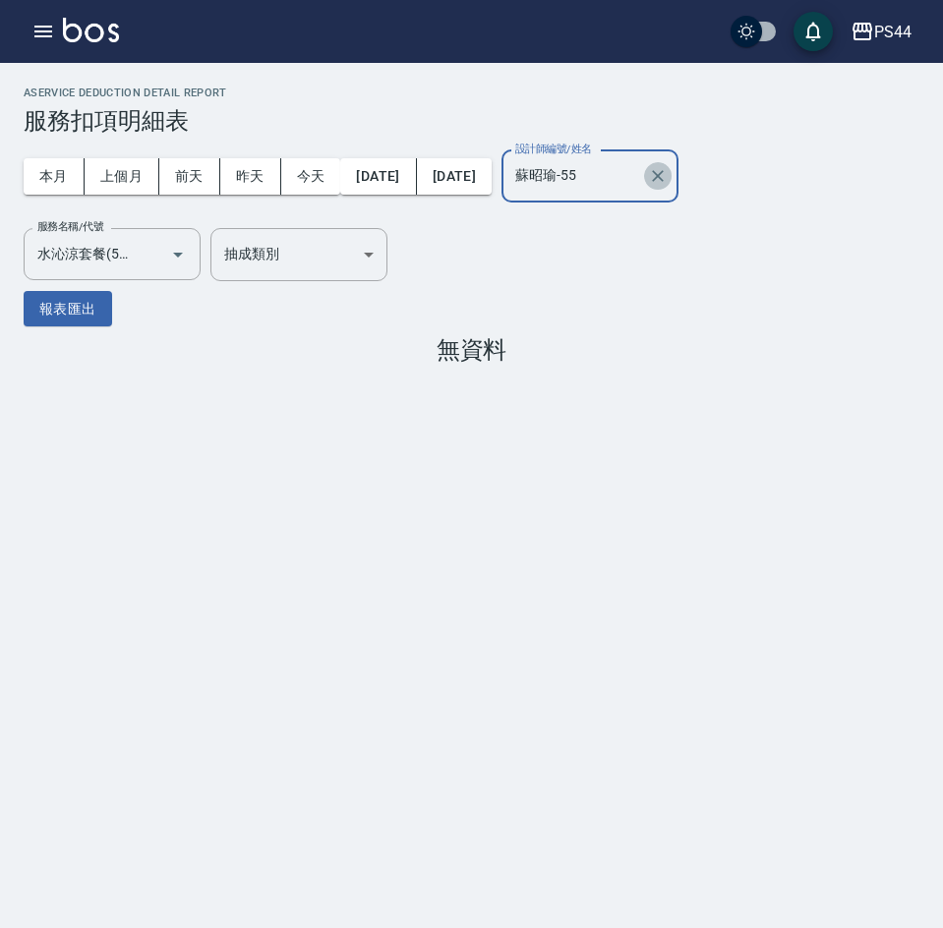
click at [668, 174] on icon "Clear" at bounding box center [658, 176] width 20 height 20
click at [670, 174] on input "設計師編號/姓名" at bounding box center [589, 176] width 159 height 34
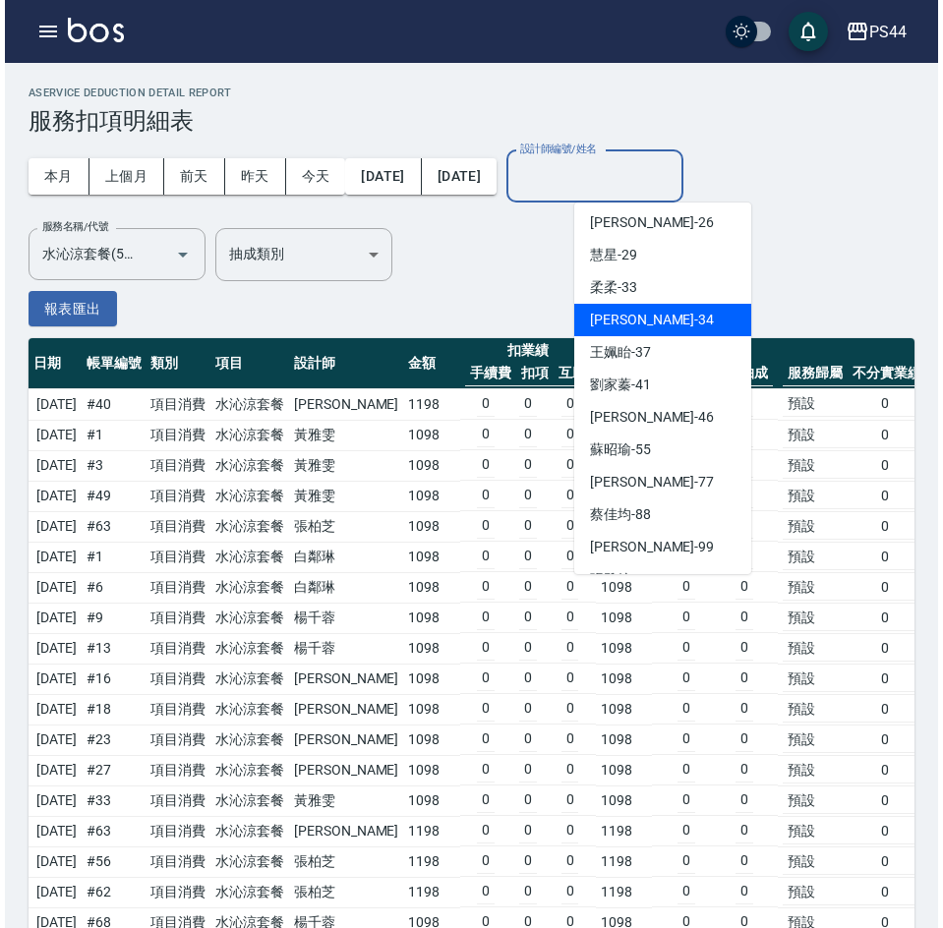
scroll to position [492, 0]
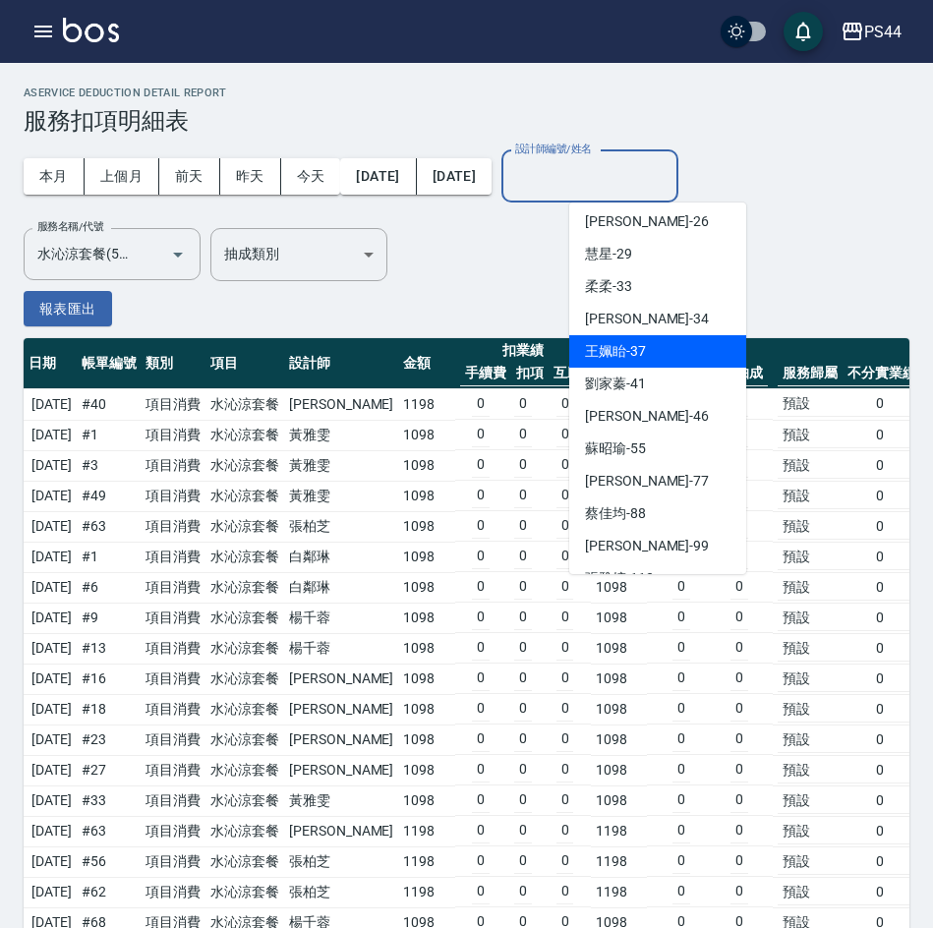
click at [631, 346] on span "王姵眙 -37" at bounding box center [615, 351] width 61 height 21
type input "王姵眙-37"
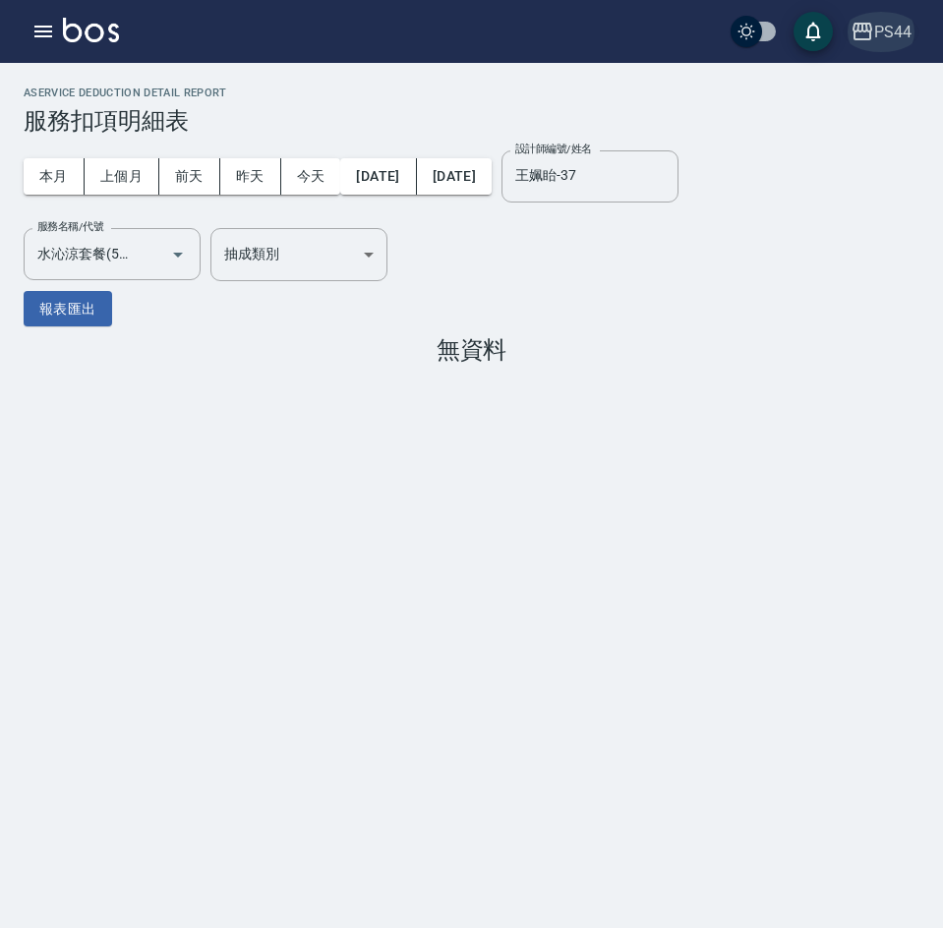
click at [885, 29] on div "PS44" at bounding box center [892, 32] width 37 height 25
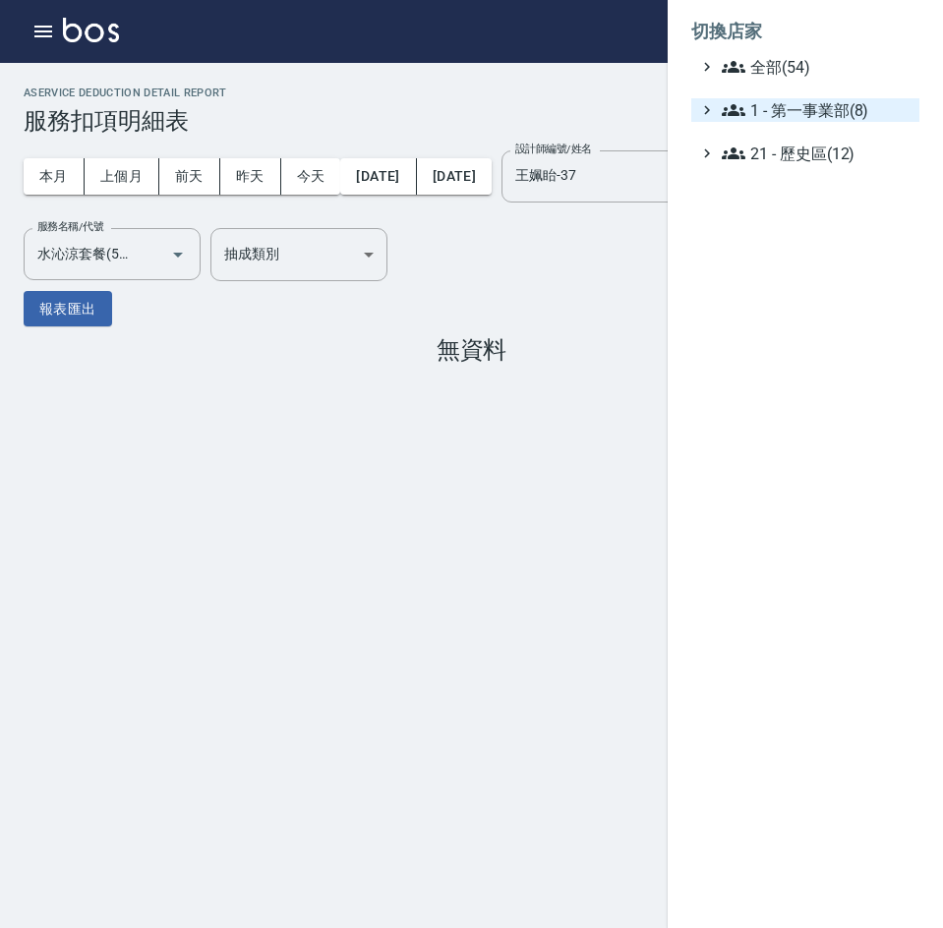
click at [866, 111] on span "1 - 第一事業部(8)" at bounding box center [817, 110] width 190 height 24
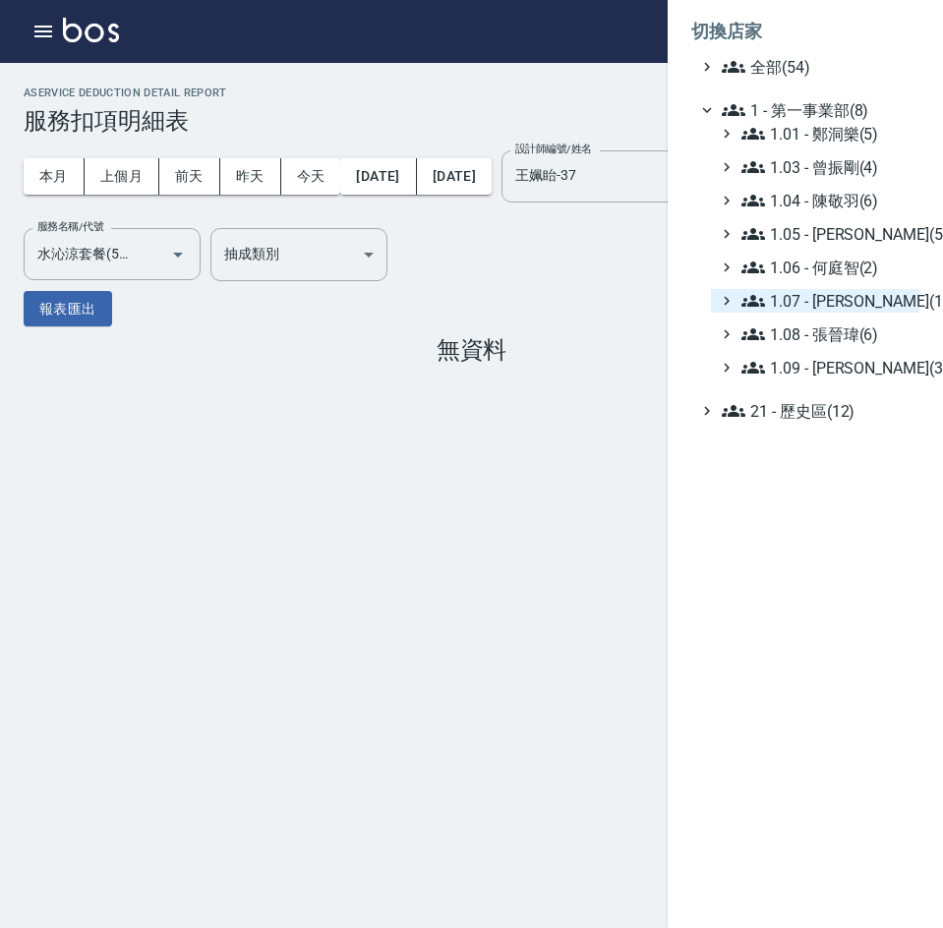
click at [841, 294] on span "1.07 - [PERSON_NAME](11)" at bounding box center [826, 301] width 170 height 24
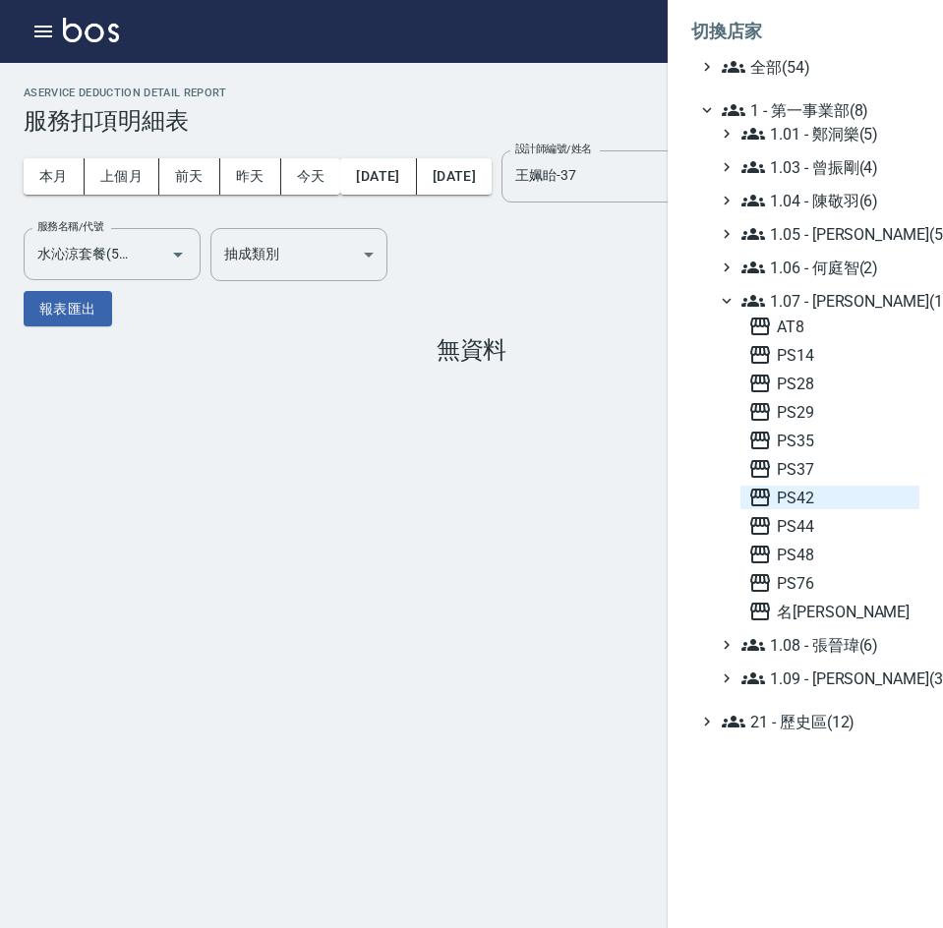
click at [811, 500] on span "PS42" at bounding box center [829, 498] width 163 height 24
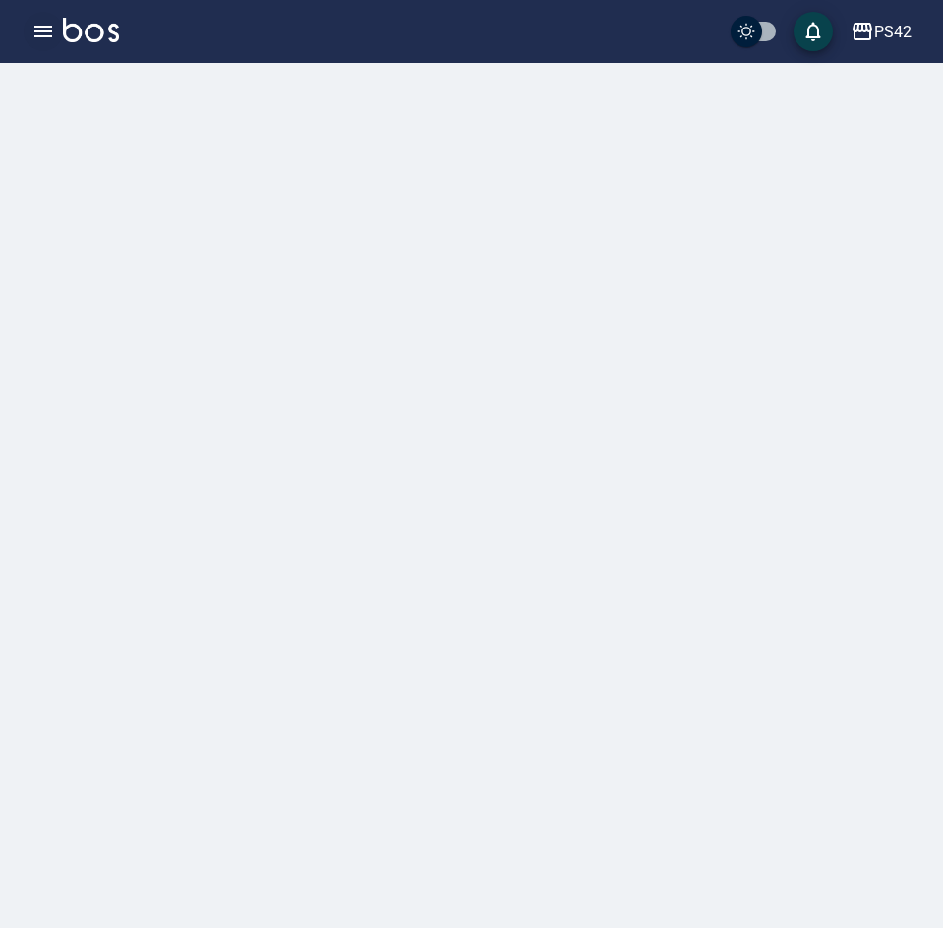
click at [43, 24] on icon "button" at bounding box center [43, 32] width 24 height 24
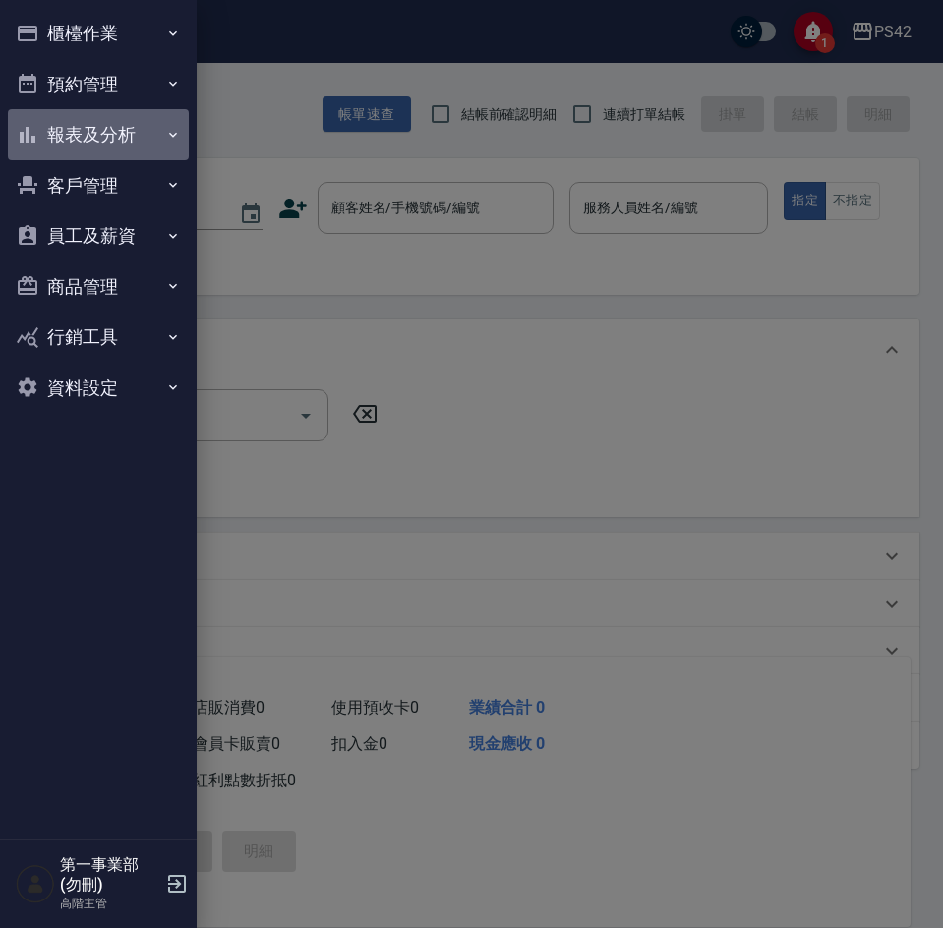
click at [96, 146] on button "報表及分析" at bounding box center [98, 134] width 181 height 51
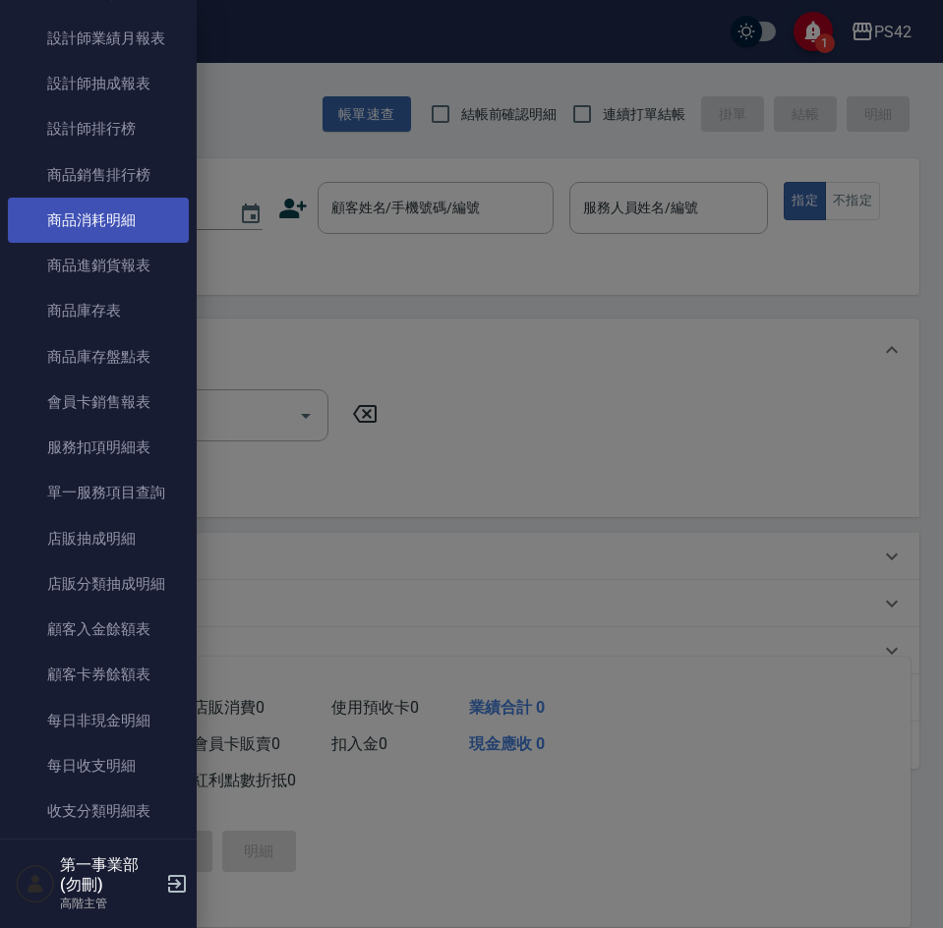
scroll to position [983, 0]
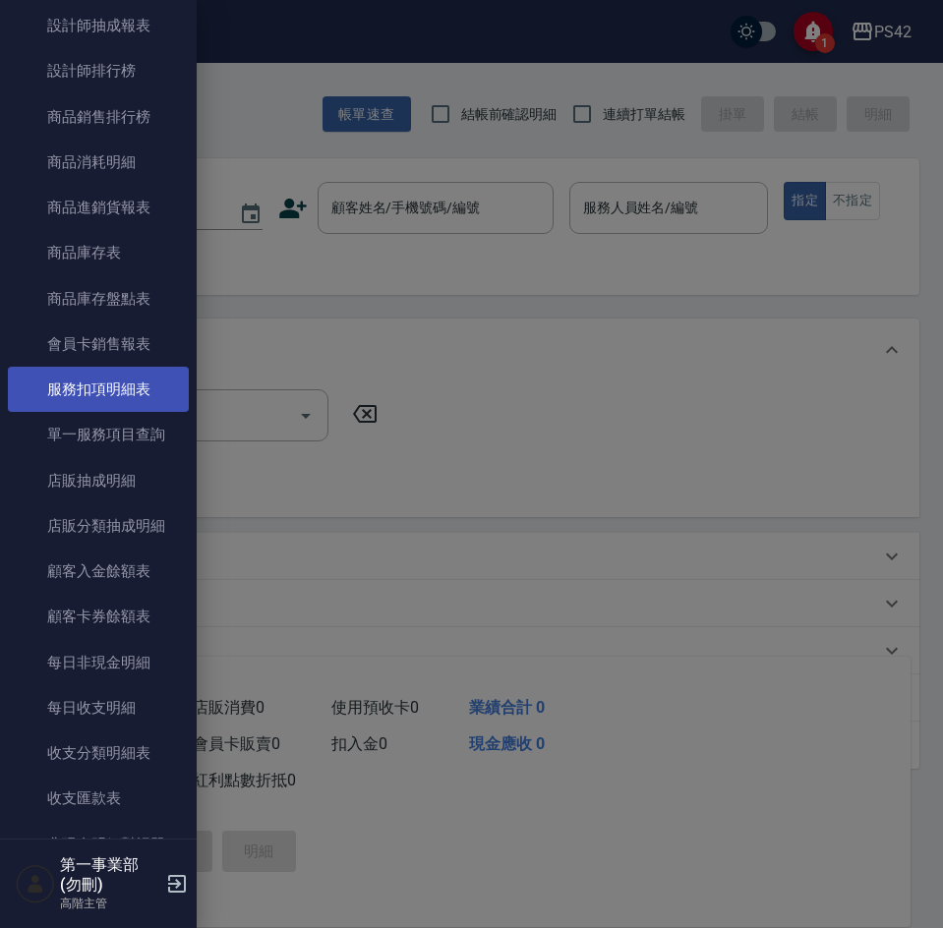
drag, startPoint x: 107, startPoint y: 388, endPoint x: 92, endPoint y: 398, distance: 17.7
click at [107, 388] on link "服務扣項明細表" at bounding box center [98, 389] width 181 height 45
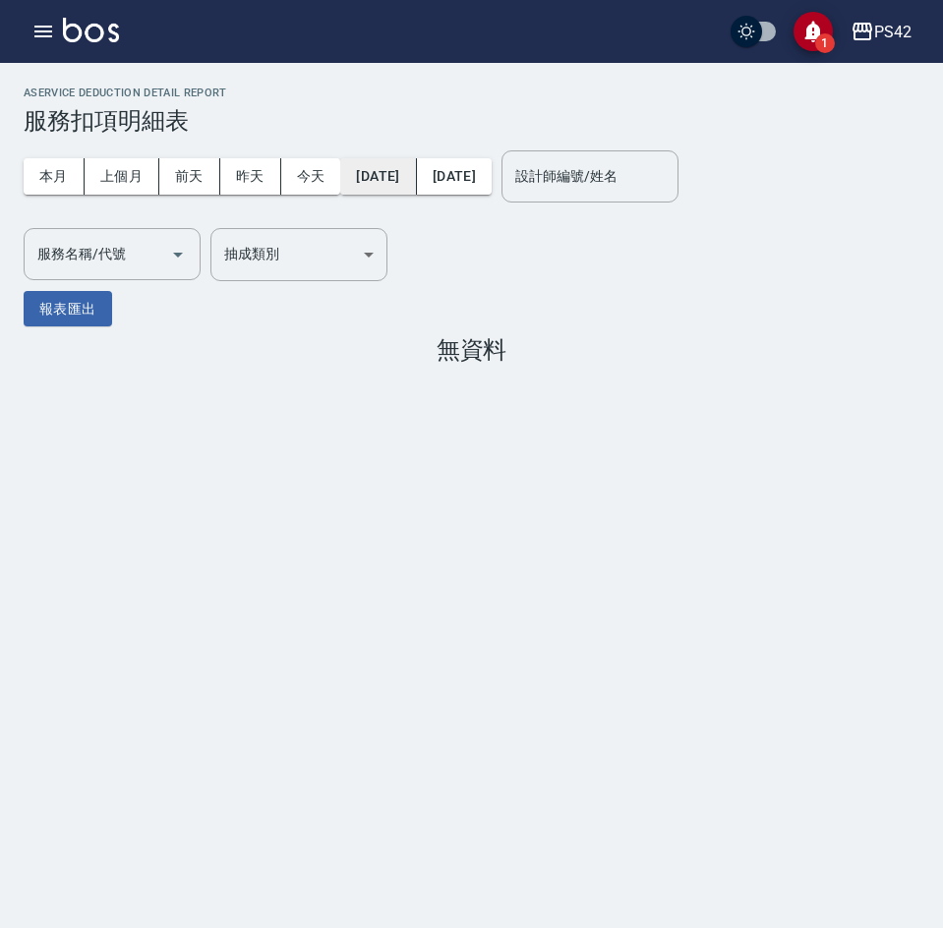
click at [414, 182] on button "[DATE]" at bounding box center [378, 176] width 76 height 36
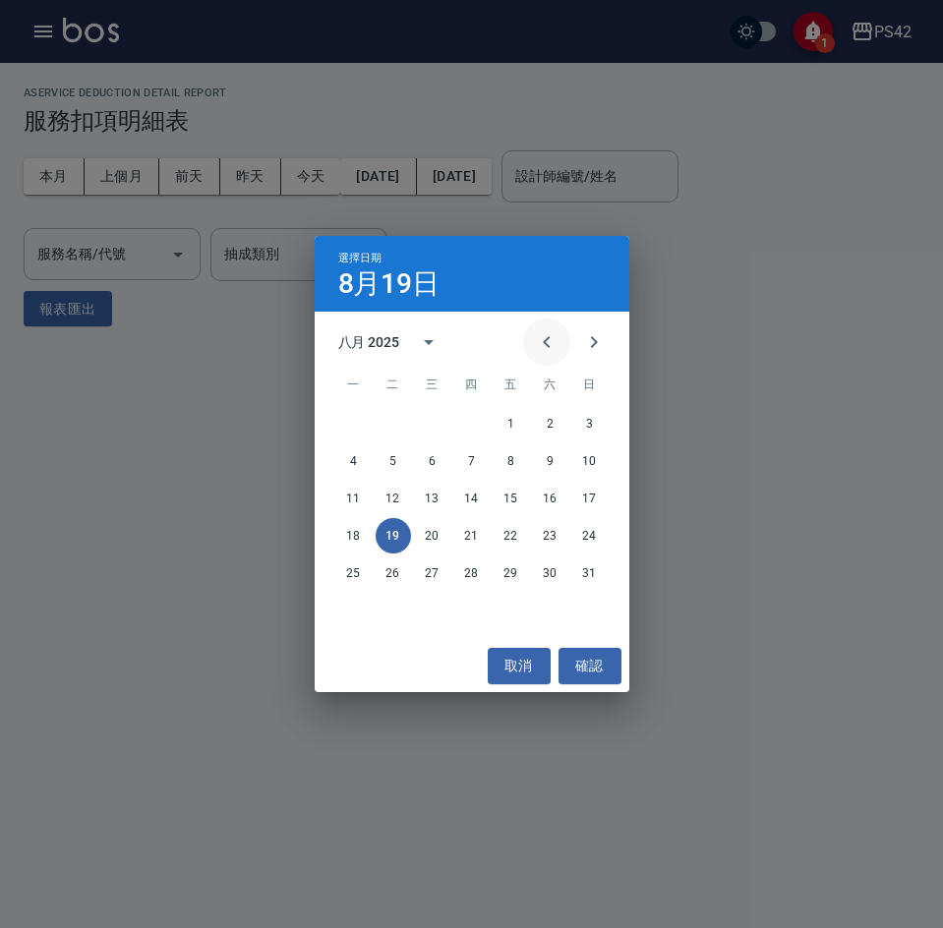
click at [533, 342] on button "Previous month" at bounding box center [546, 342] width 47 height 47
click at [400, 500] on button "15" at bounding box center [393, 498] width 35 height 35
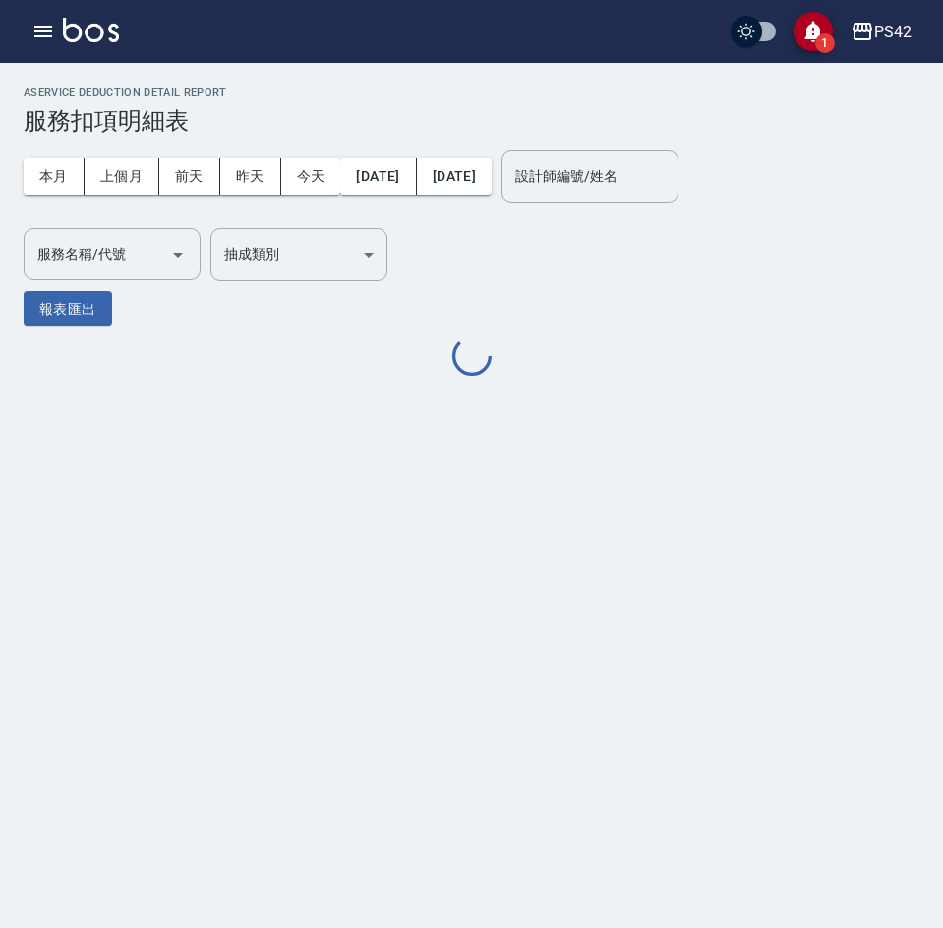
click at [492, 200] on div "本月 上個月 [DATE] [DATE] [DATE] [DATE] [DATE]" at bounding box center [258, 177] width 468 height 84
click at [492, 180] on button "[DATE]" at bounding box center [454, 176] width 75 height 36
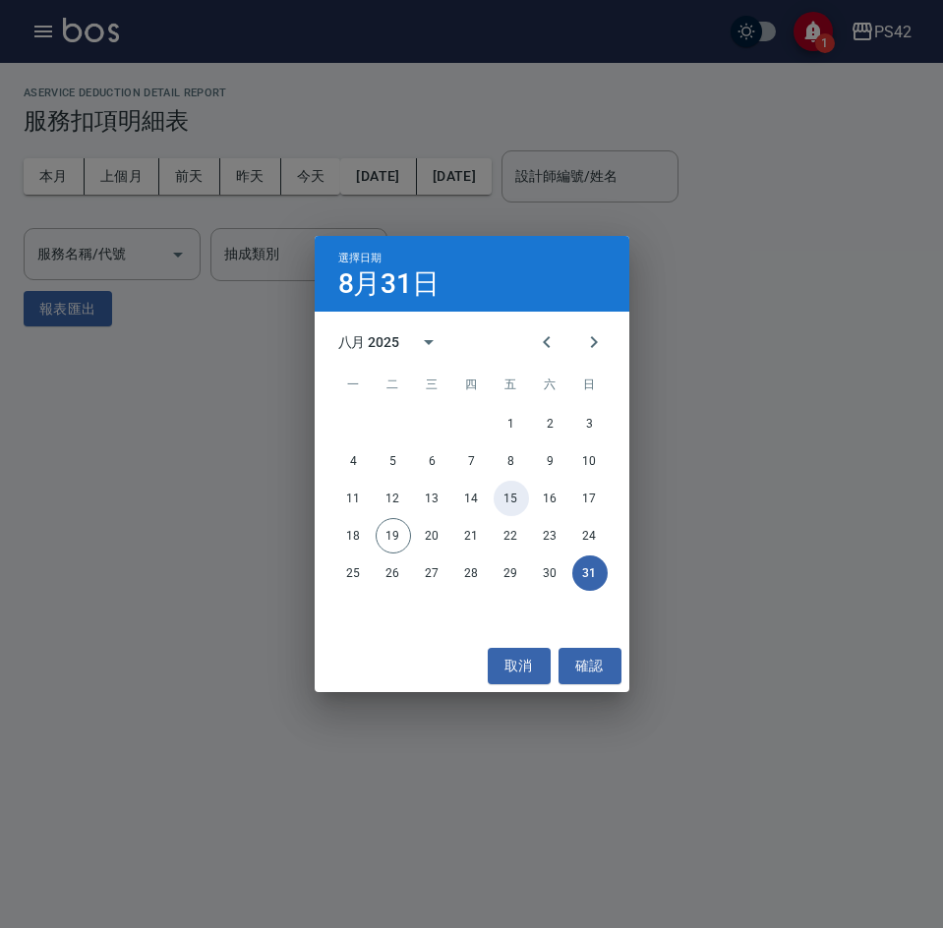
click at [502, 492] on button "15" at bounding box center [511, 498] width 35 height 35
click at [498, 485] on div "11 12 13 14 15 16 17" at bounding box center [472, 498] width 315 height 35
click at [507, 492] on button "15" at bounding box center [511, 498] width 35 height 35
click at [516, 500] on button "15" at bounding box center [511, 498] width 35 height 35
click at [513, 497] on button "15" at bounding box center [511, 498] width 35 height 35
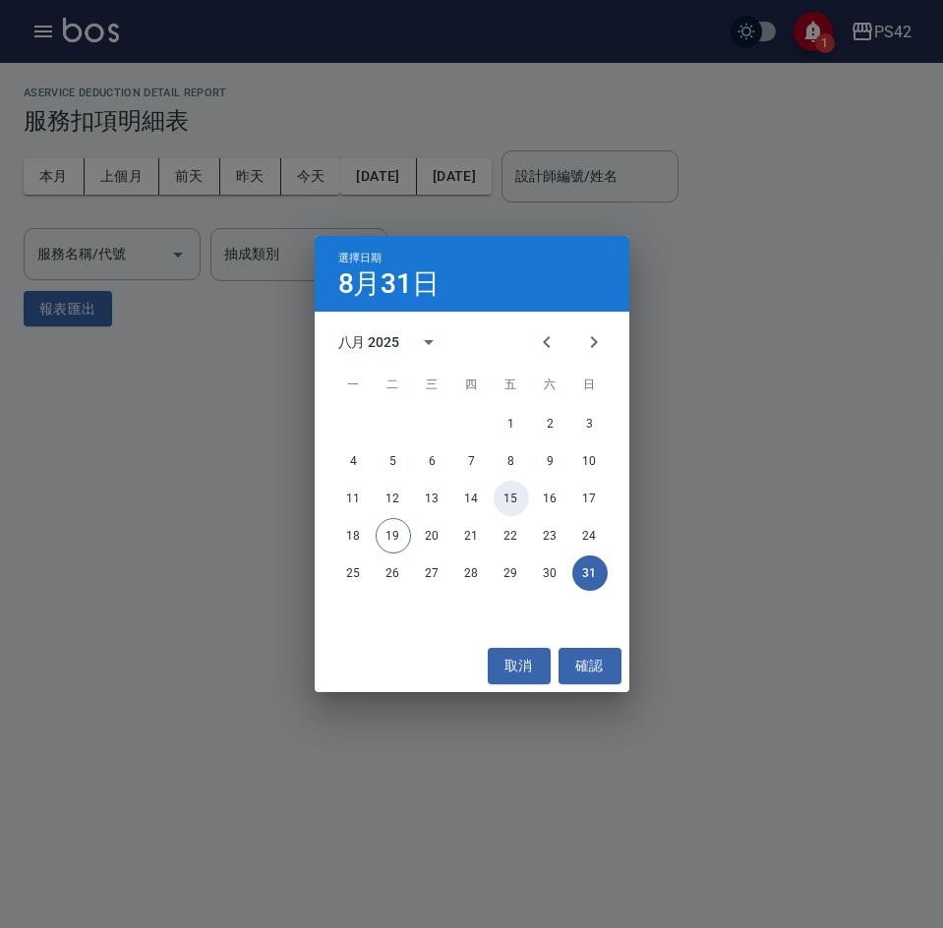
click at [513, 497] on button "15" at bounding box center [511, 498] width 35 height 35
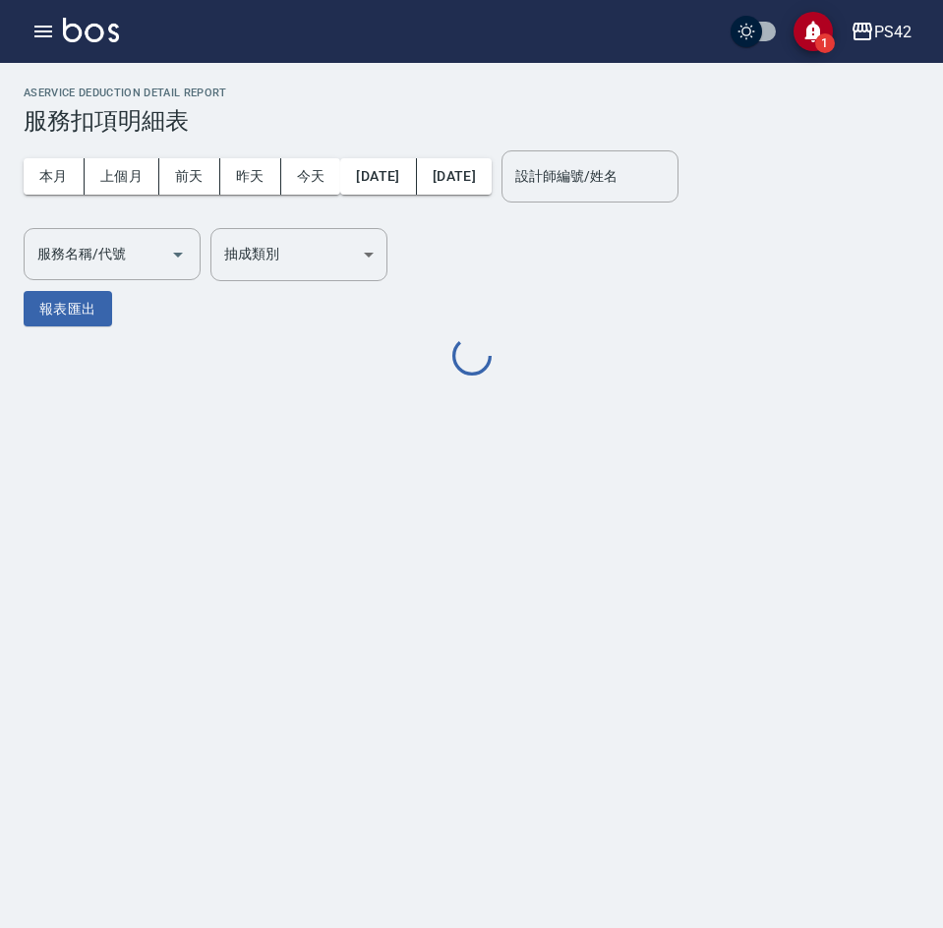
drag, startPoint x: 511, startPoint y: 723, endPoint x: 523, endPoint y: 699, distance: 26.4
click at [519, 719] on div "AService Deduction Detail Report 服務扣項明細表 本月 上個月 [DATE] [DATE] [DATE] [DATE] [DA…" at bounding box center [471, 464] width 943 height 928
click at [129, 269] on input "服務名稱/代號" at bounding box center [97, 254] width 130 height 34
click at [90, 253] on label "服務名稱/代號" at bounding box center [81, 254] width 88 height 20
click at [90, 253] on input "服務名稱/代號" at bounding box center [97, 254] width 130 height 34
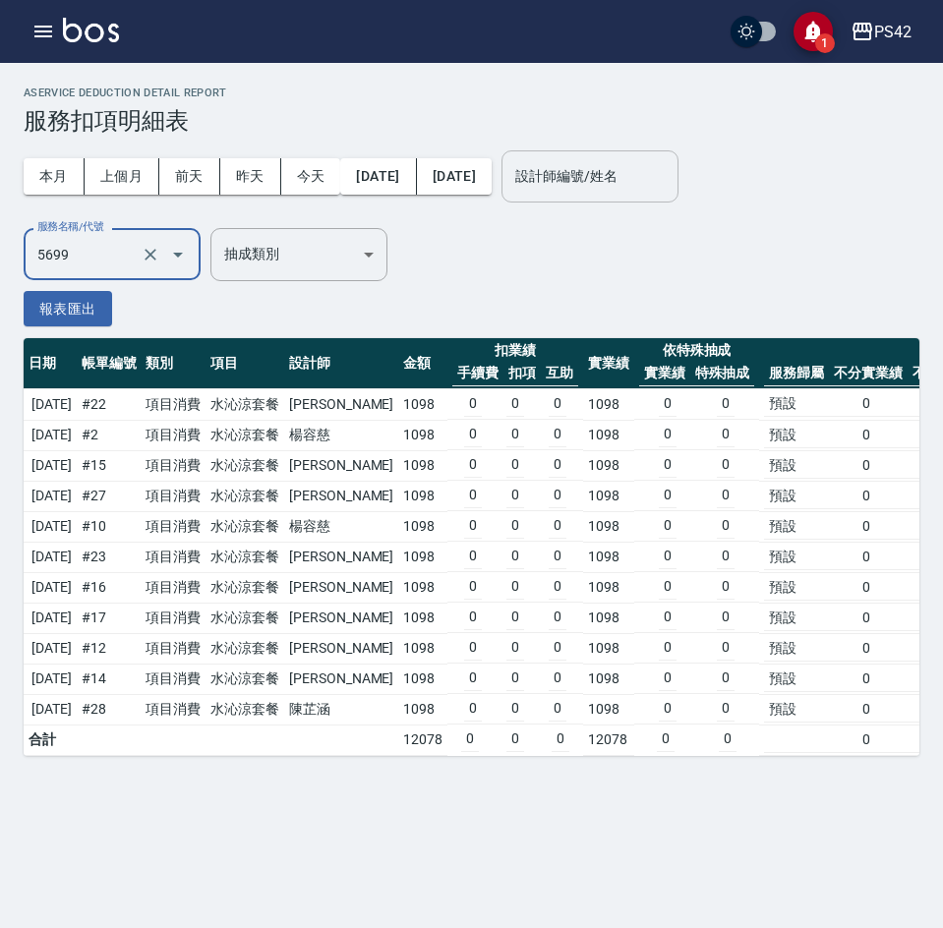
type input "水沁涼套餐(5699)"
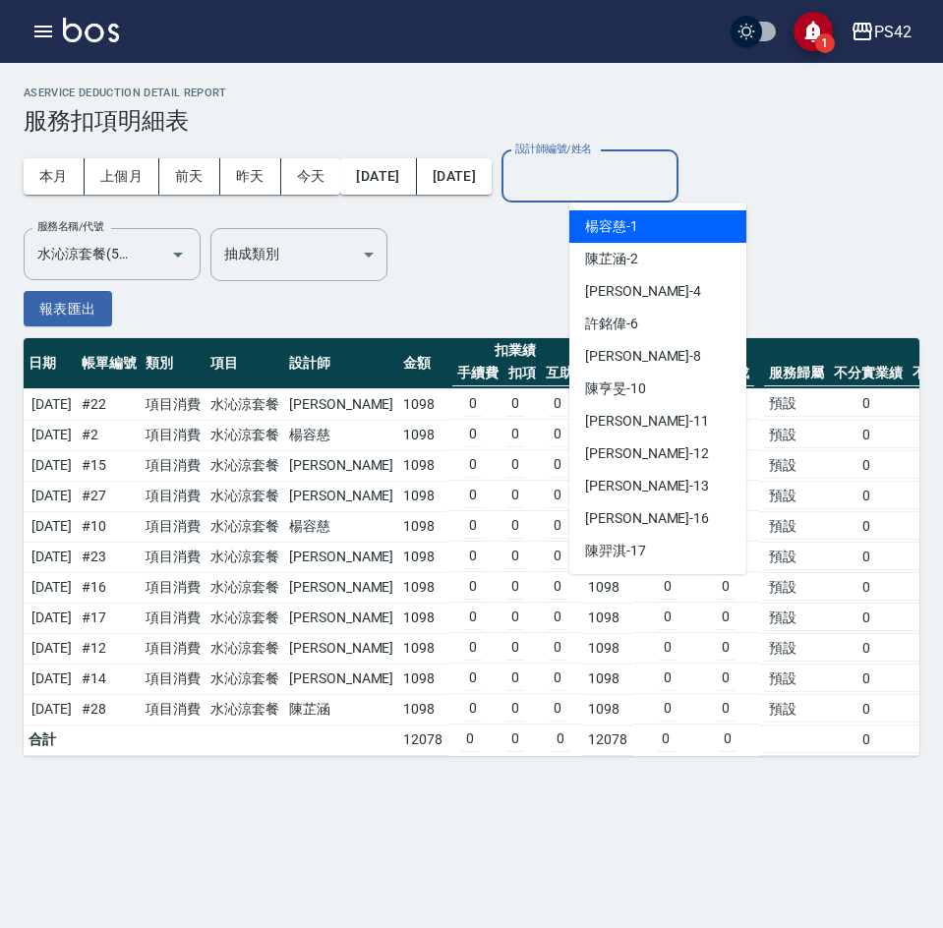
click at [613, 183] on input "設計師編號/姓名" at bounding box center [589, 176] width 159 height 34
click at [615, 227] on span "[PERSON_NAME]-1" at bounding box center [611, 226] width 53 height 21
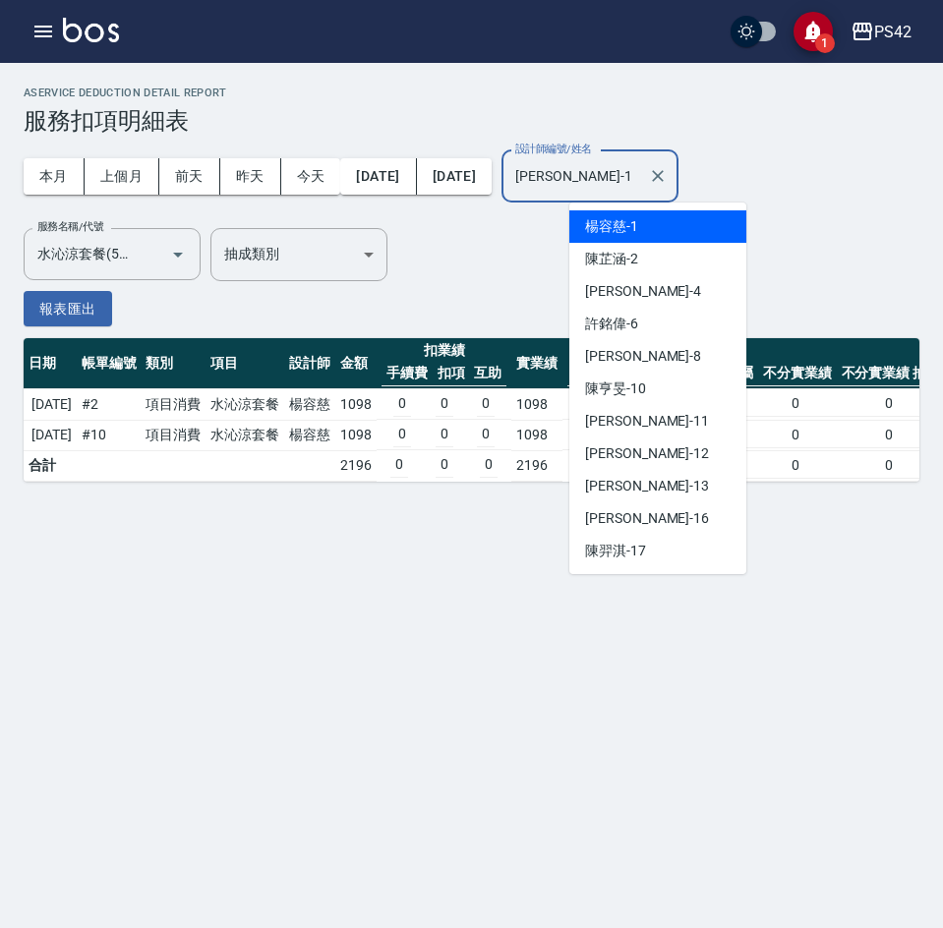
click at [640, 168] on input "[PERSON_NAME]-1" at bounding box center [575, 176] width 130 height 34
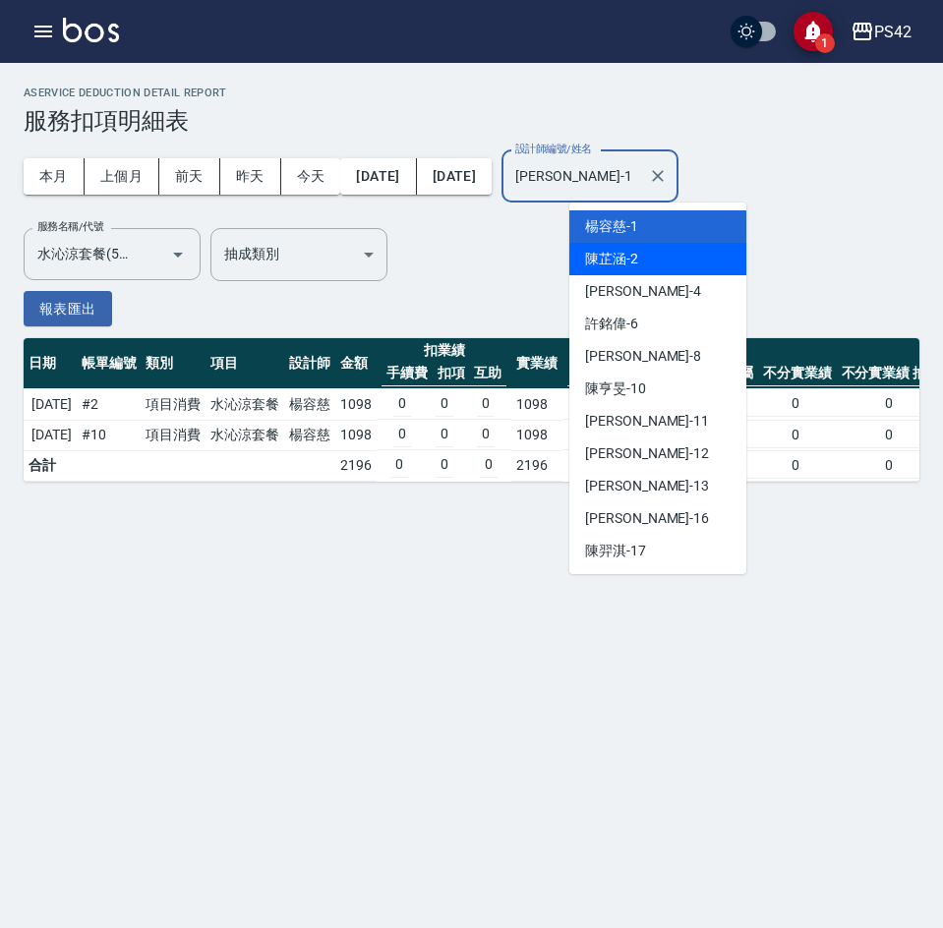
click at [652, 253] on div "[PERSON_NAME]-2" at bounding box center [657, 259] width 177 height 32
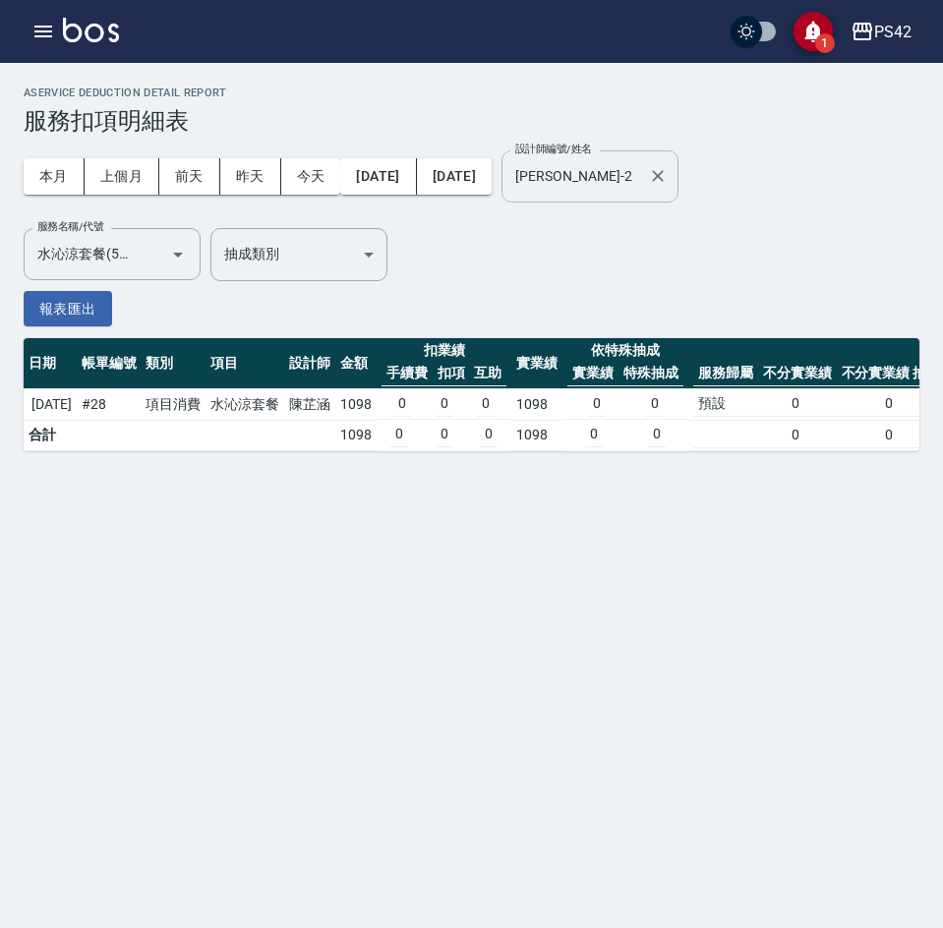
click at [629, 178] on input "[PERSON_NAME]-2" at bounding box center [575, 176] width 130 height 34
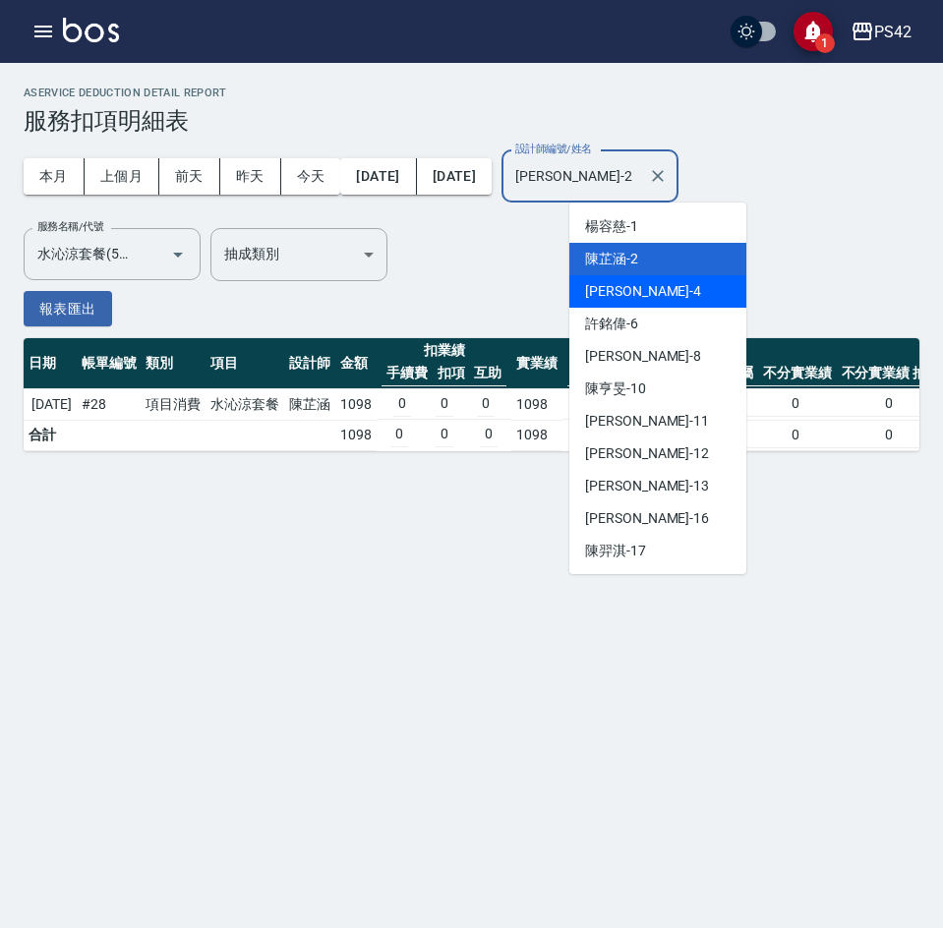
click at [631, 288] on span "[PERSON_NAME] -4" at bounding box center [643, 291] width 116 height 21
type input "[PERSON_NAME]-4"
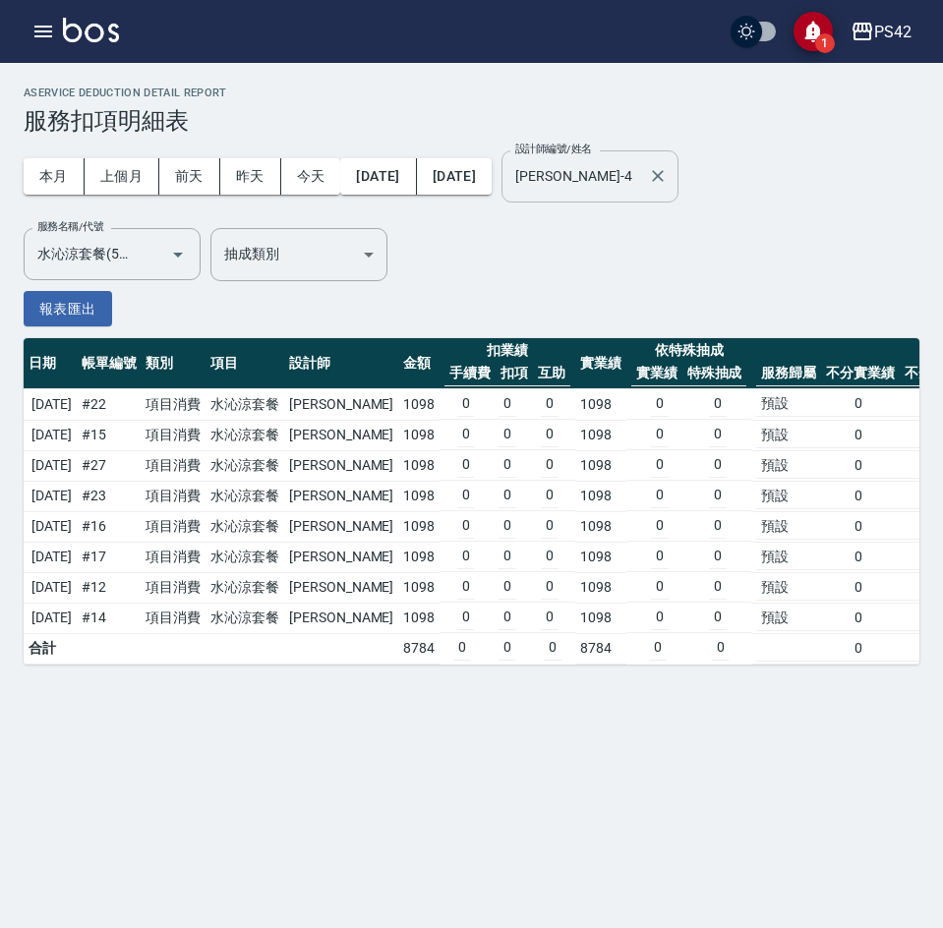
click at [664, 173] on icon "Clear" at bounding box center [658, 176] width 12 height 12
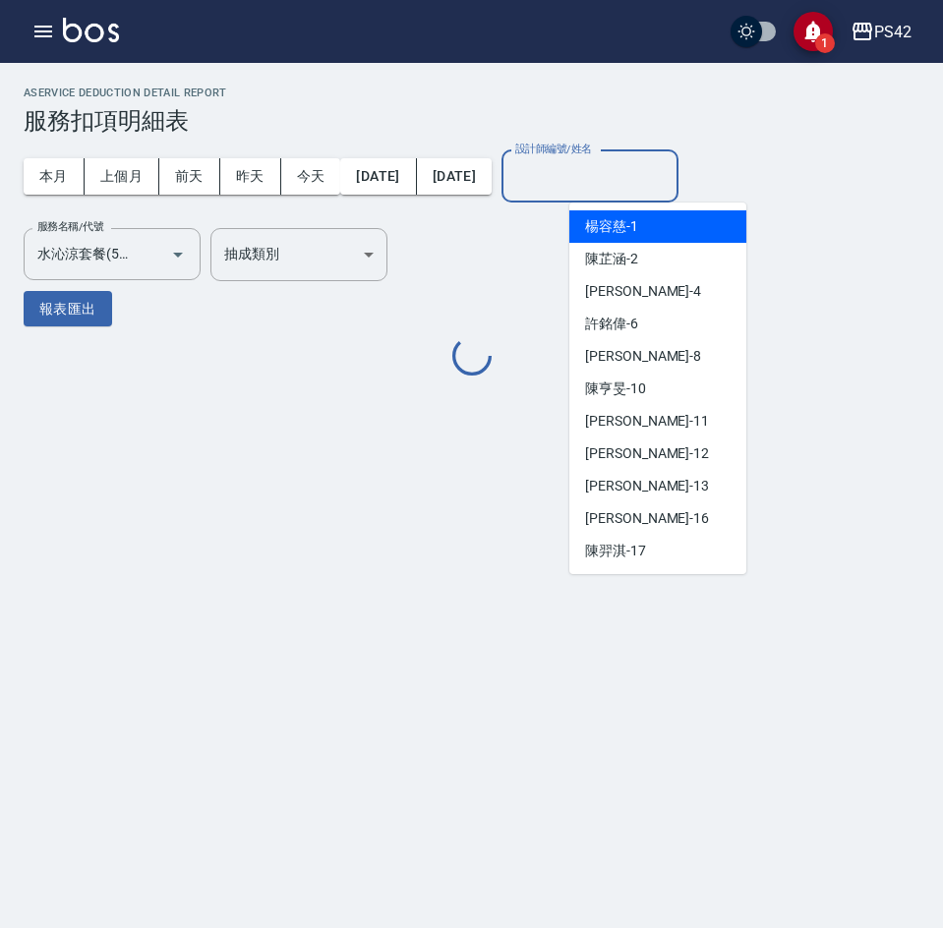
click at [644, 174] on input "設計師編號/姓名" at bounding box center [589, 176] width 159 height 34
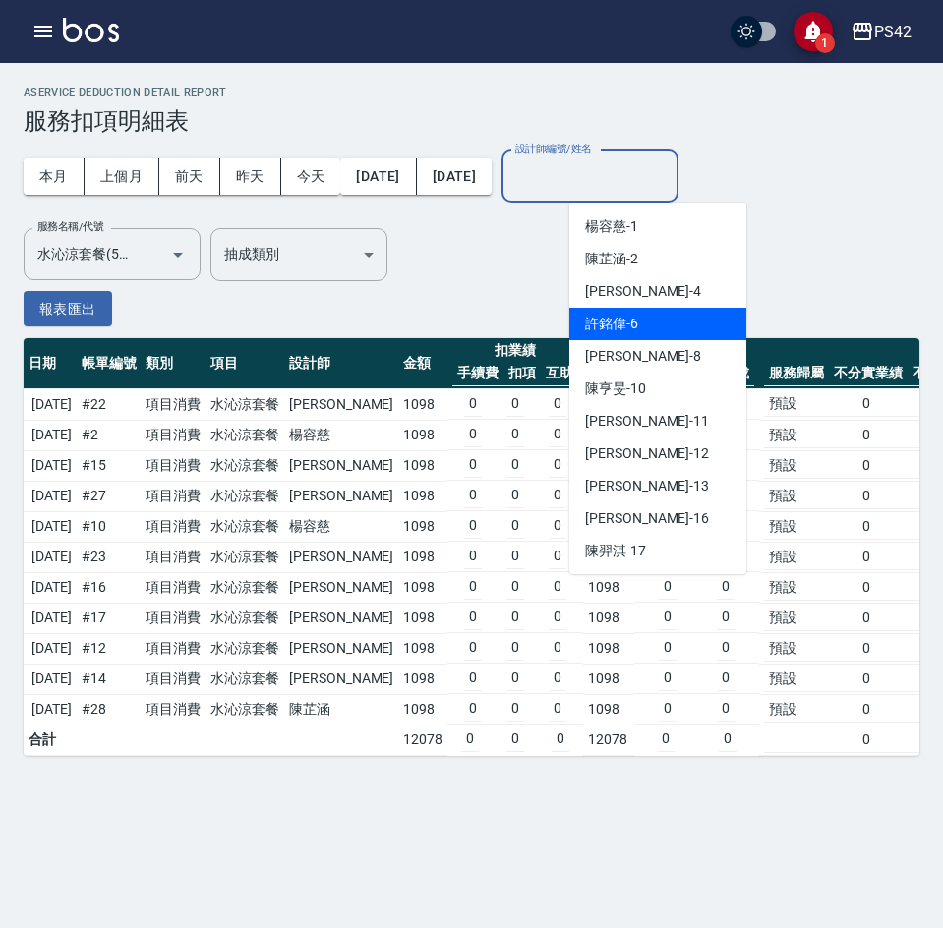
click at [616, 321] on span "[PERSON_NAME]-6" at bounding box center [611, 324] width 53 height 21
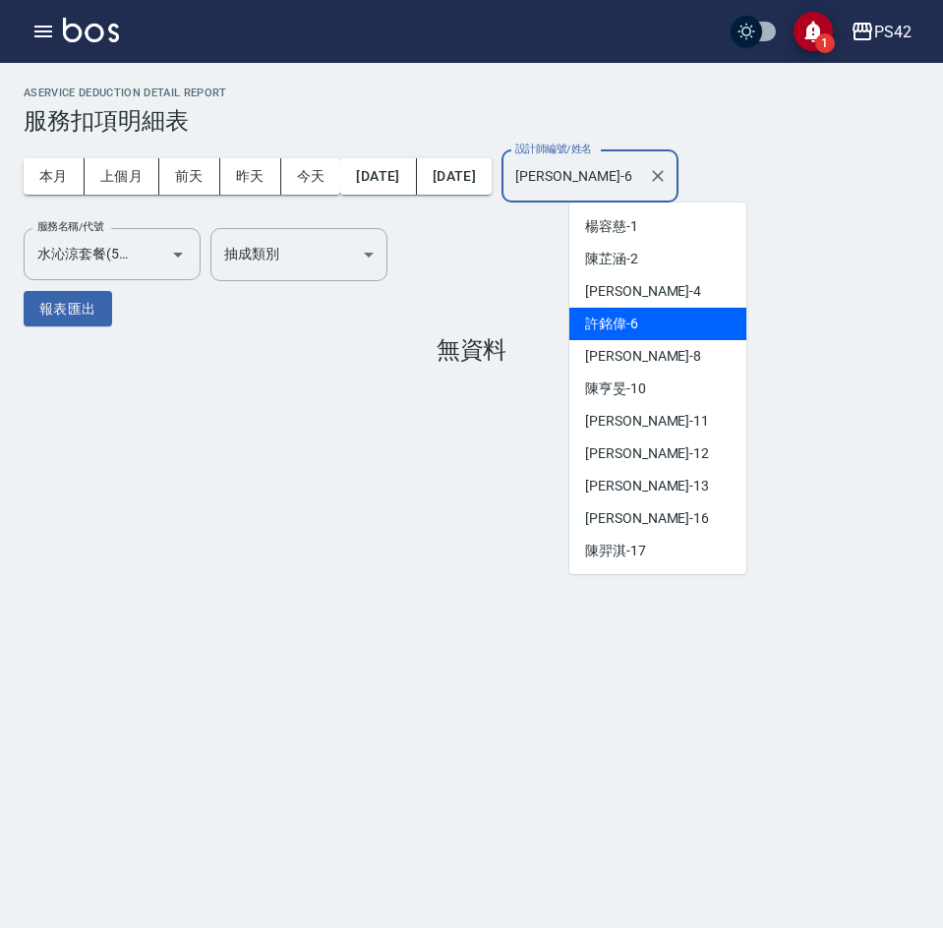
click at [640, 179] on input "[PERSON_NAME]-6" at bounding box center [575, 176] width 130 height 34
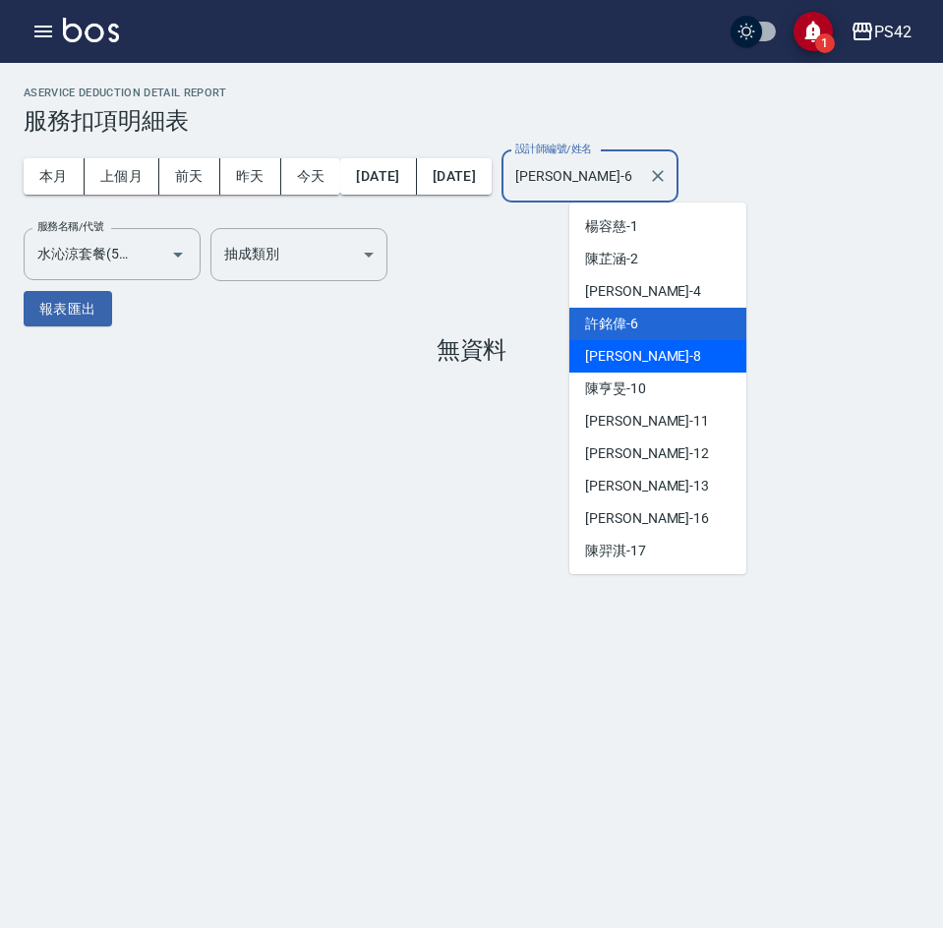
click at [655, 353] on div "[PERSON_NAME] -8" at bounding box center [657, 356] width 177 height 32
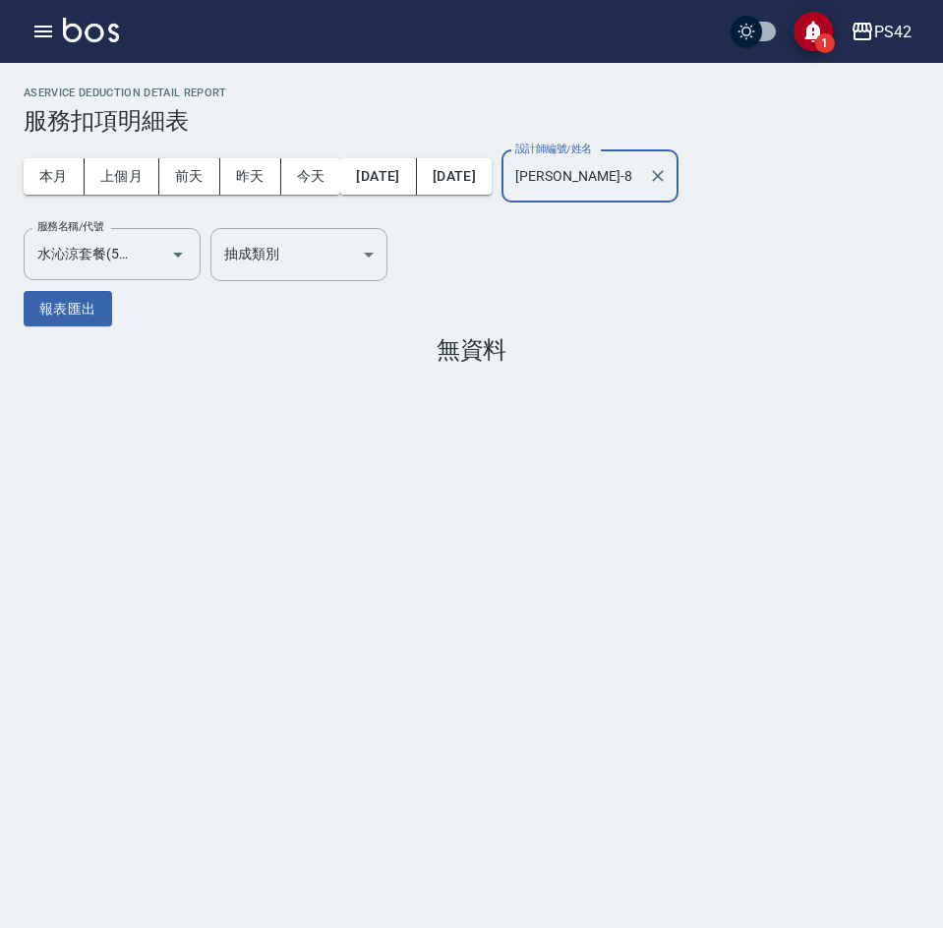
click at [640, 179] on input "[PERSON_NAME]-8" at bounding box center [575, 176] width 130 height 34
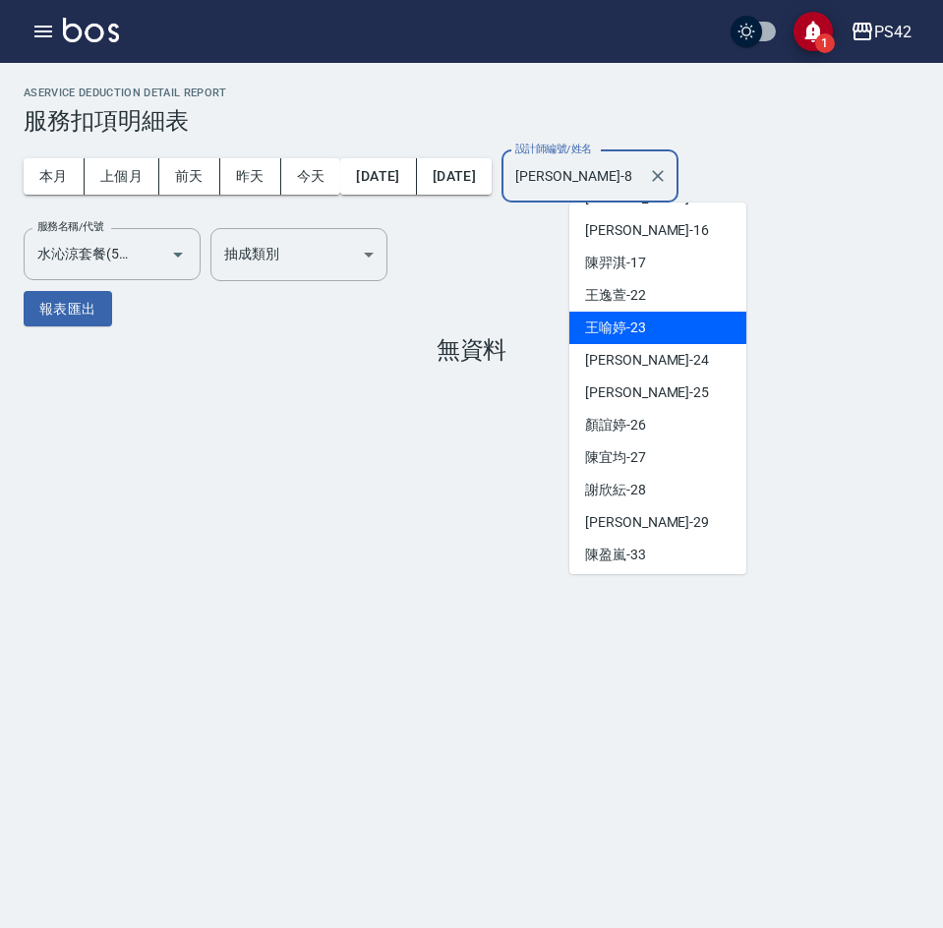
scroll to position [295, 0]
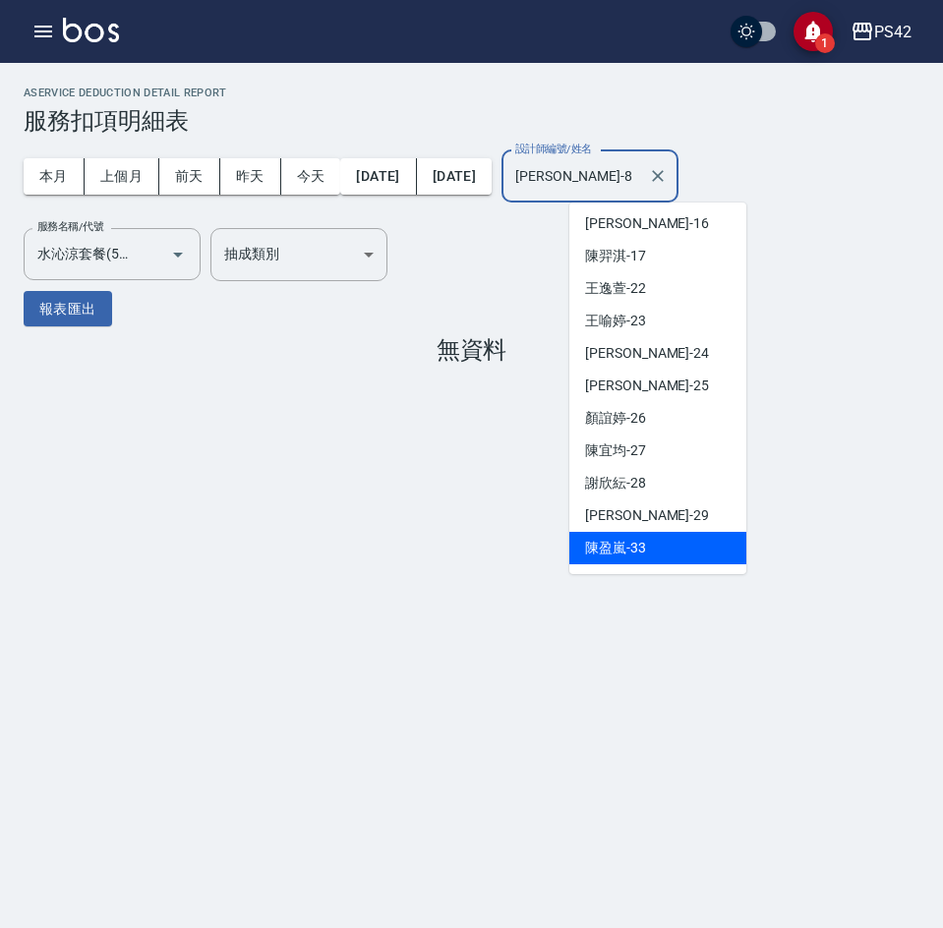
click at [645, 551] on span "[PERSON_NAME]-33" at bounding box center [615, 548] width 61 height 21
type input "[PERSON_NAME]-33"
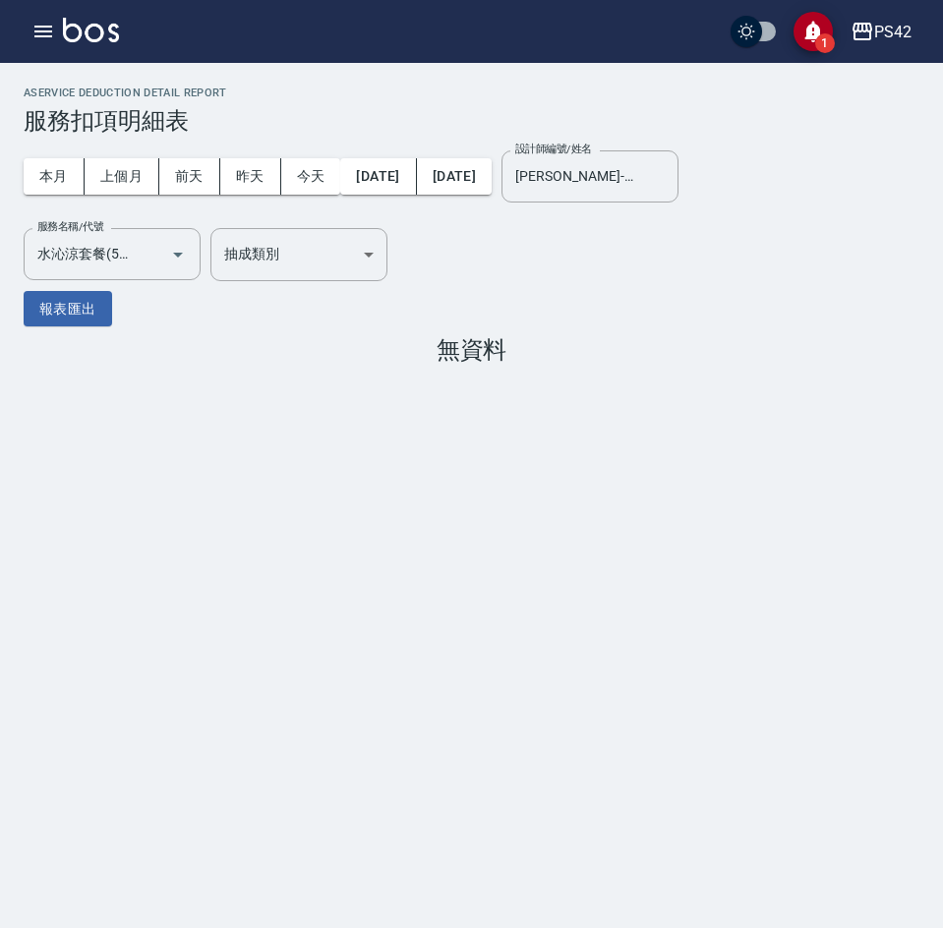
click at [911, 261] on div "本月 上個月 [DATE] [DATE] [DATE] [DATE] [DATE] 設計師編號/姓名 [PERSON_NAME]33 設計師編號/姓名 服務名…" at bounding box center [472, 208] width 896 height 147
click at [902, 33] on div "PS42" at bounding box center [892, 32] width 37 height 25
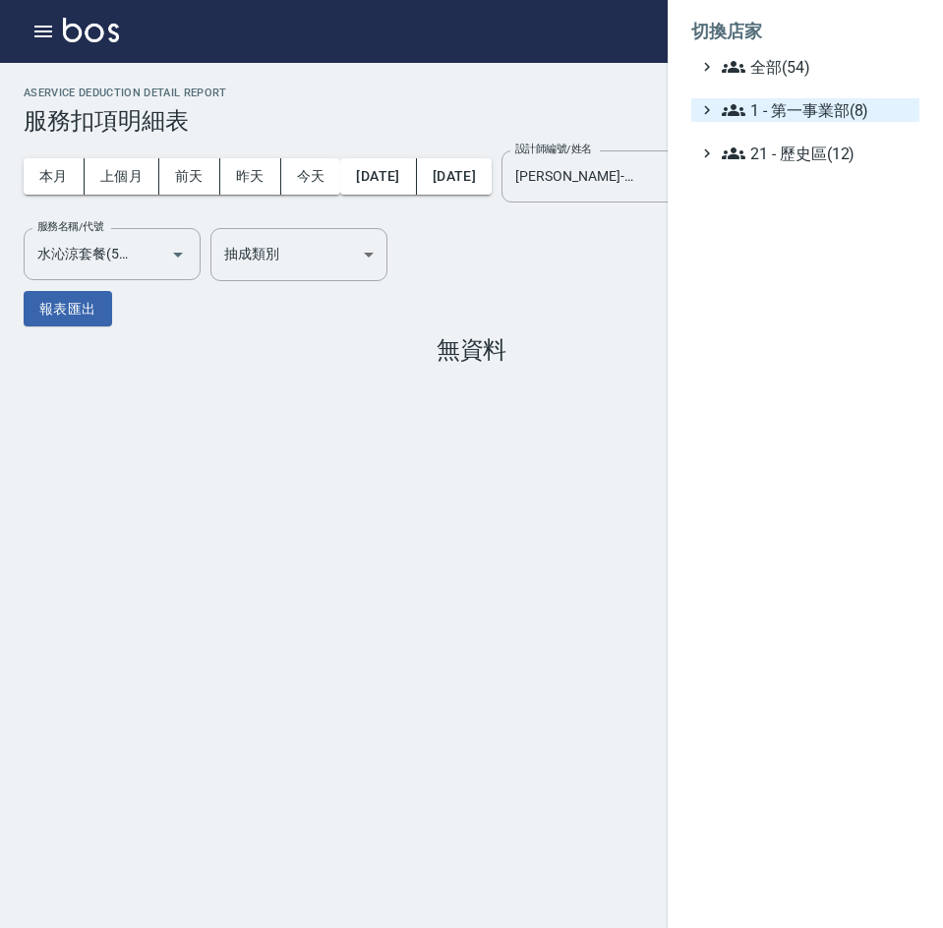
drag, startPoint x: 858, startPoint y: 108, endPoint x: 854, endPoint y: 120, distance: 12.4
click at [856, 109] on span "1 - 第一事業部(8)" at bounding box center [817, 110] width 190 height 24
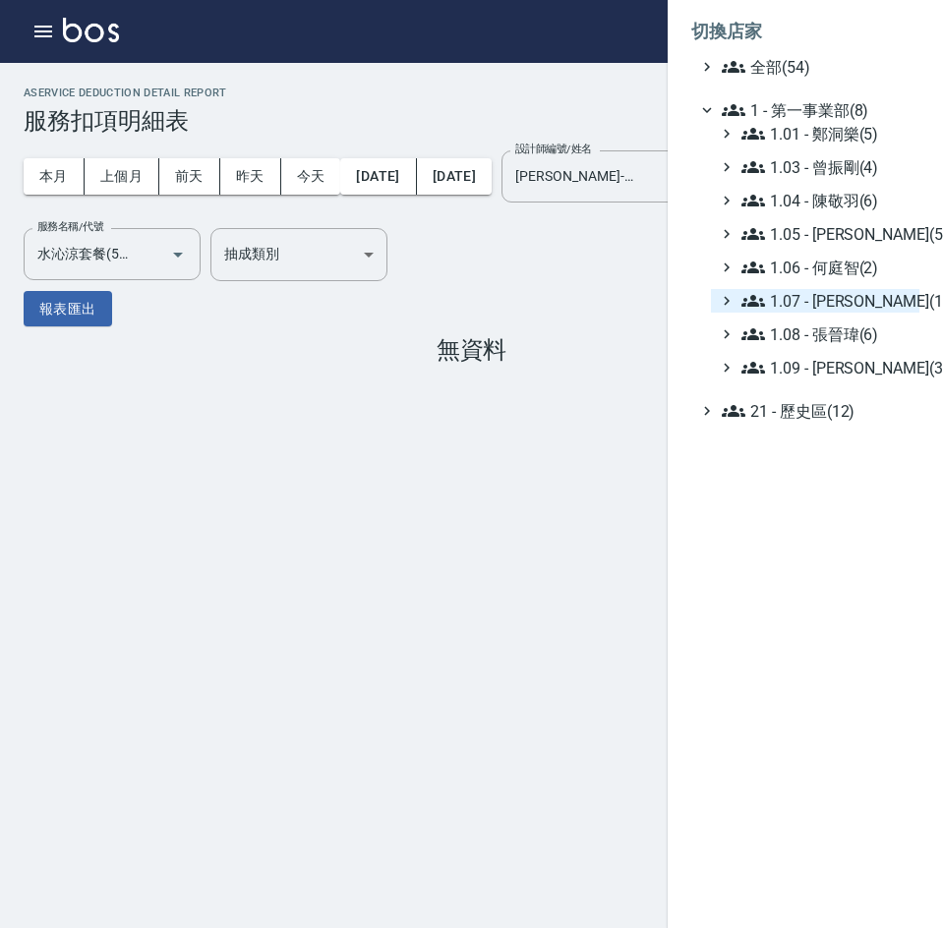
click at [860, 294] on span "1.07 - [PERSON_NAME](11)" at bounding box center [826, 301] width 170 height 24
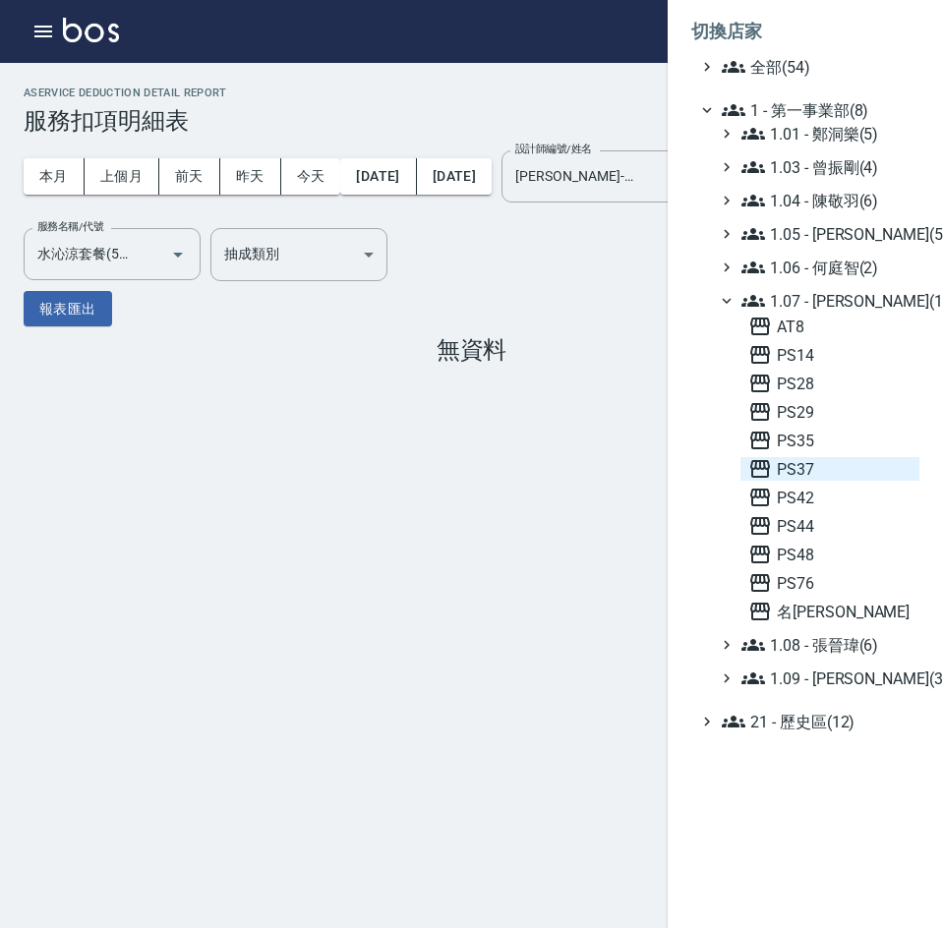
click at [843, 479] on span "PS37" at bounding box center [829, 469] width 163 height 24
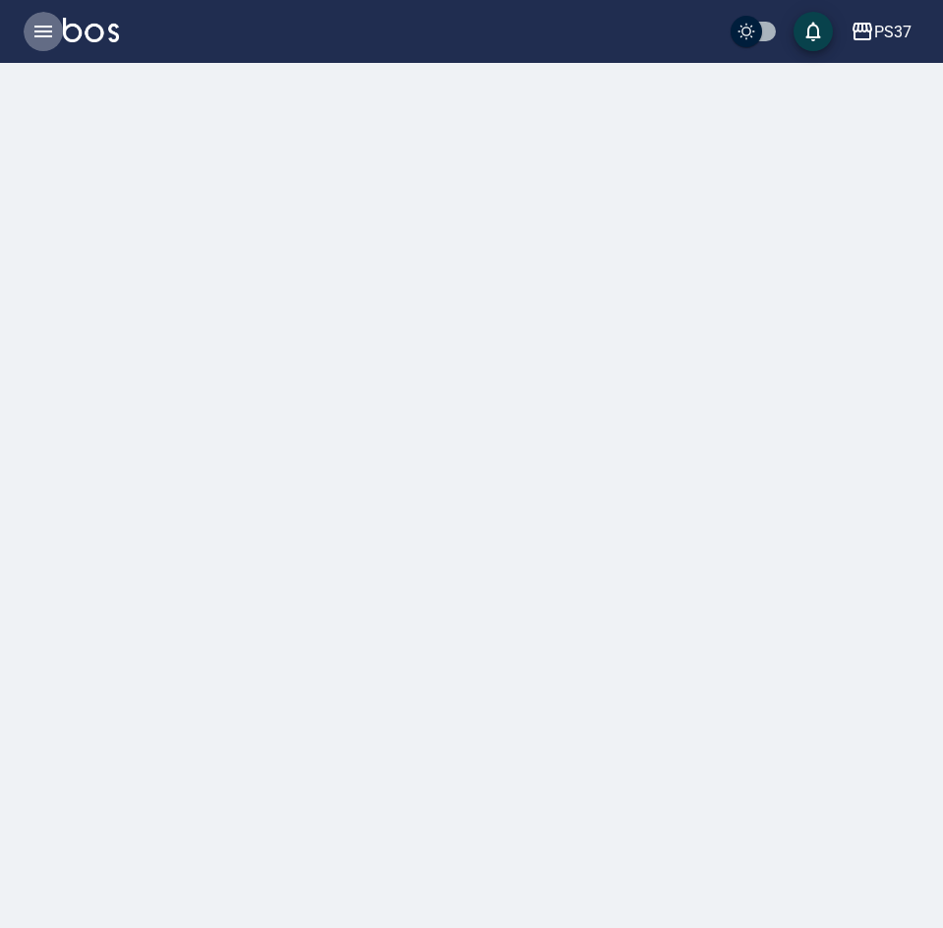
click at [41, 36] on icon "button" at bounding box center [43, 32] width 18 height 12
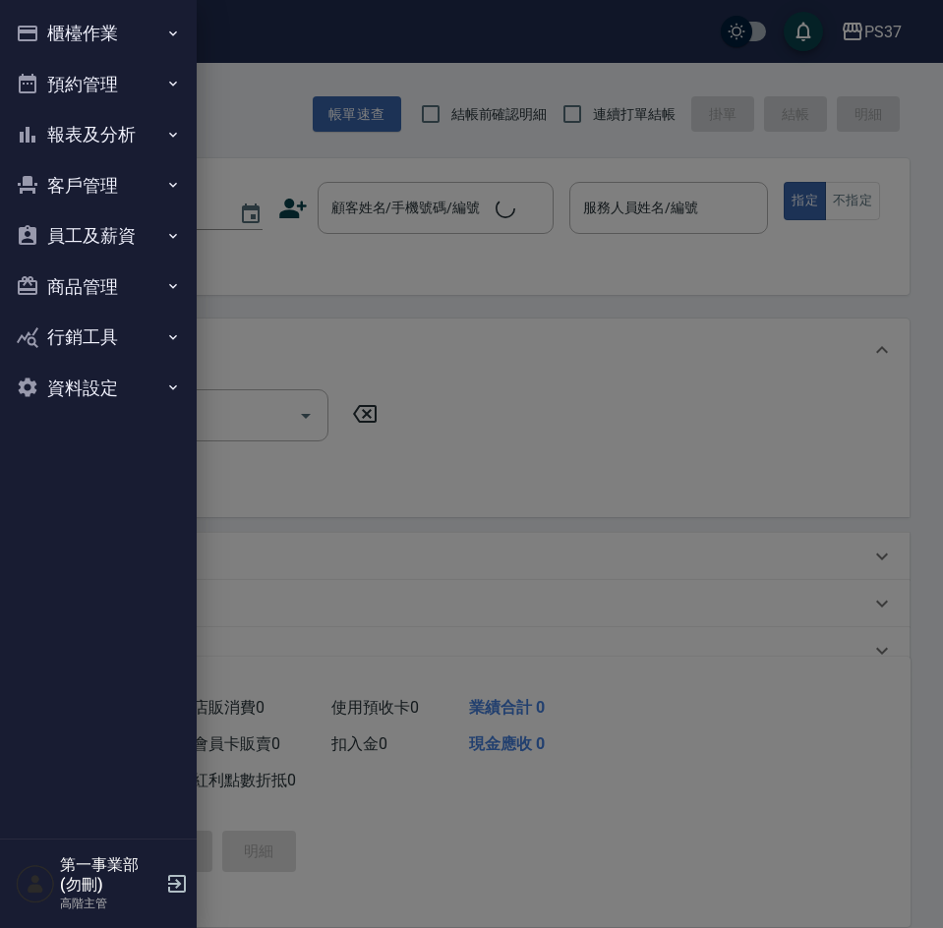
click at [93, 135] on button "報表及分析" at bounding box center [98, 134] width 181 height 51
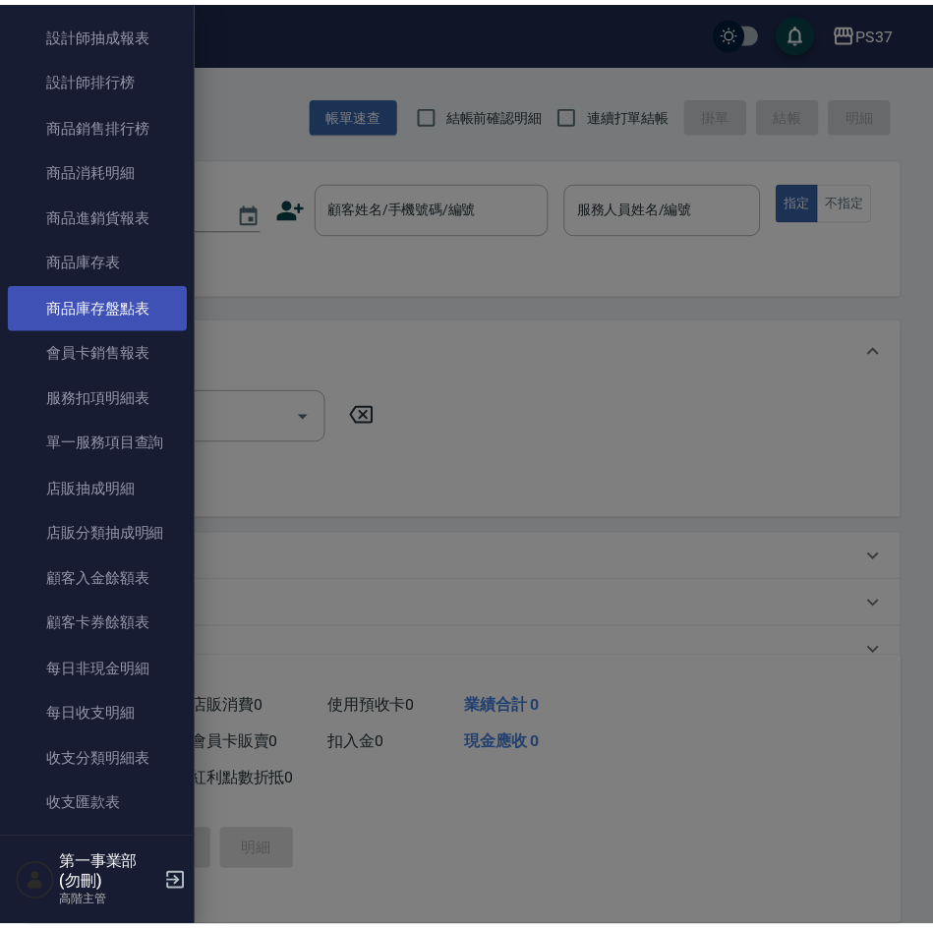
scroll to position [983, 0]
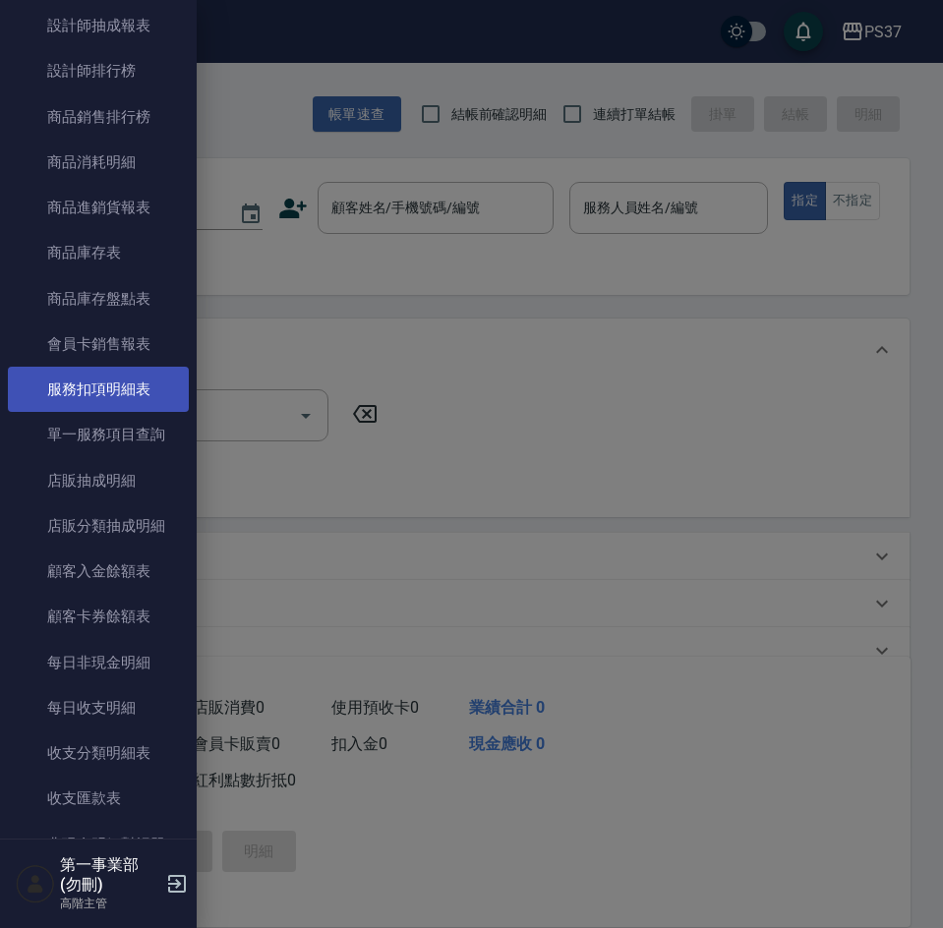
click at [109, 393] on link "服務扣項明細表" at bounding box center [98, 389] width 181 height 45
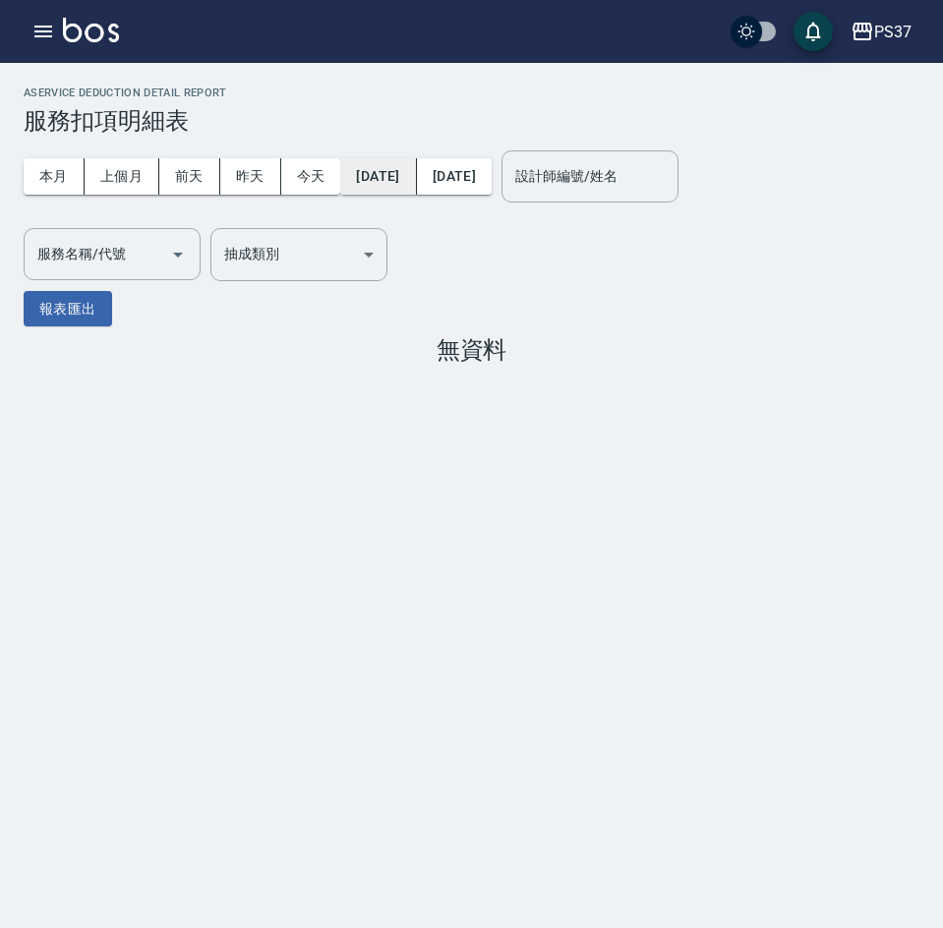
click at [416, 178] on button "[DATE]" at bounding box center [378, 176] width 76 height 36
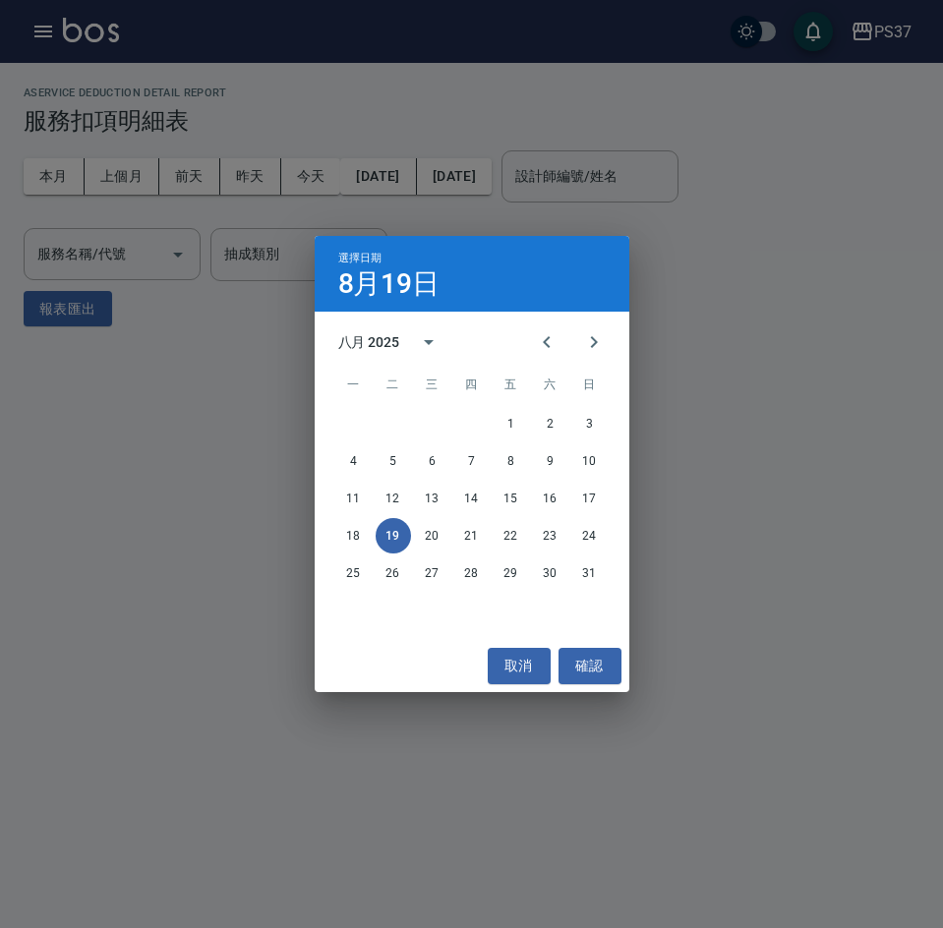
drag, startPoint x: 543, startPoint y: 344, endPoint x: 508, endPoint y: 392, distance: 59.2
click at [542, 344] on icon "Previous month" at bounding box center [547, 342] width 24 height 24
click at [402, 503] on button "15" at bounding box center [393, 498] width 35 height 35
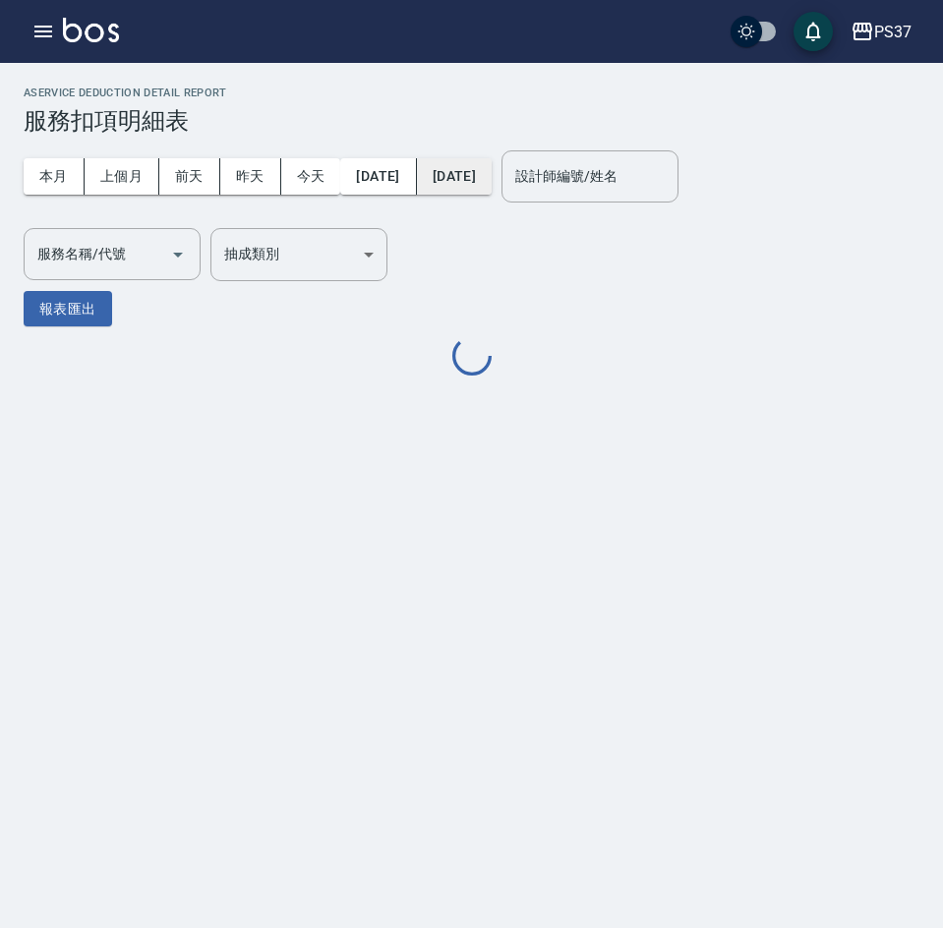
click at [485, 170] on button "[DATE]" at bounding box center [454, 176] width 75 height 36
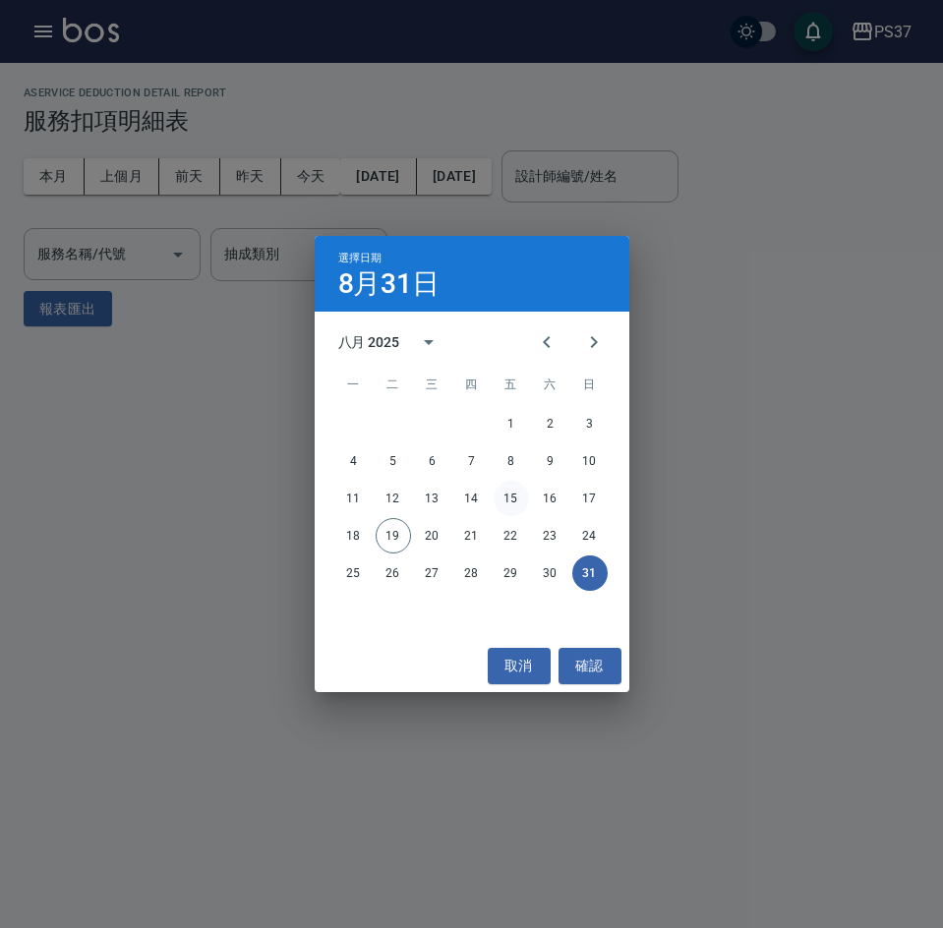
click at [511, 500] on button "15" at bounding box center [511, 498] width 35 height 35
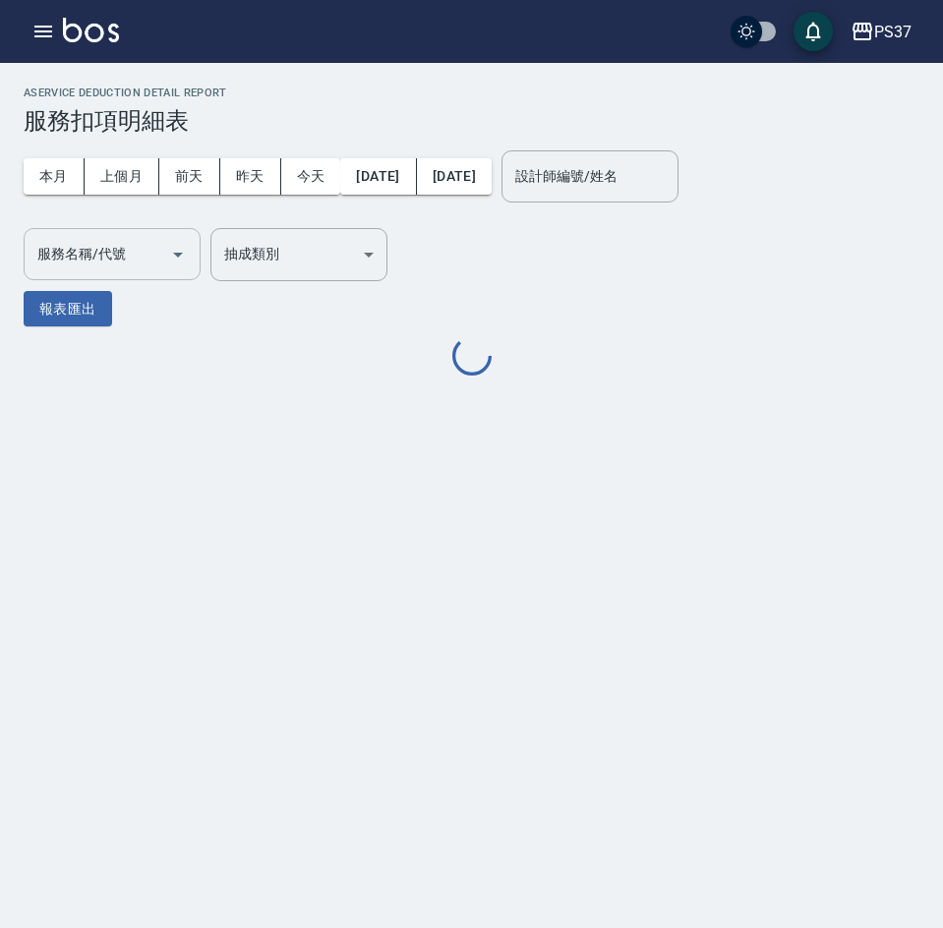
click at [73, 251] on input "服務名稱/代號" at bounding box center [97, 254] width 130 height 34
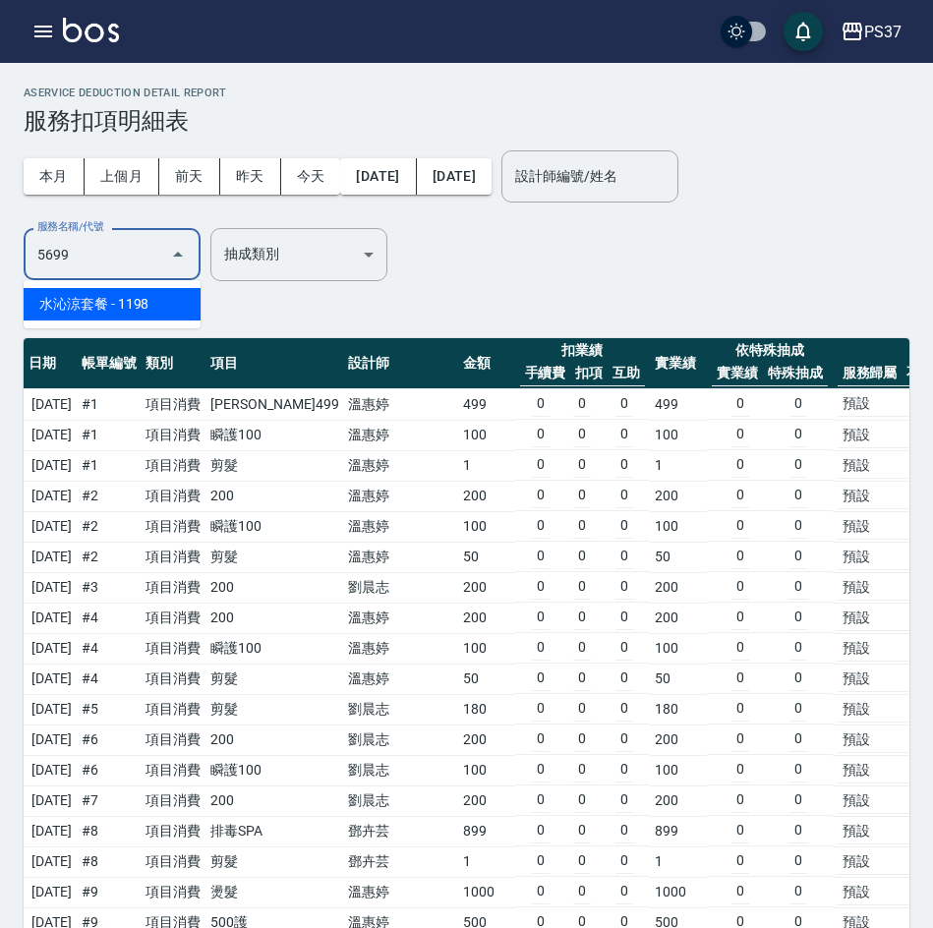
type input "5699"
click at [542, 289] on div "本月 上個月 前天 昨天 今天 2025/07/15 2025/08/15 設計師編號/姓名 設計師編號/姓名 服務名稱/代號 5699 服務名稱/代號 抽成…" at bounding box center [467, 231] width 886 height 192
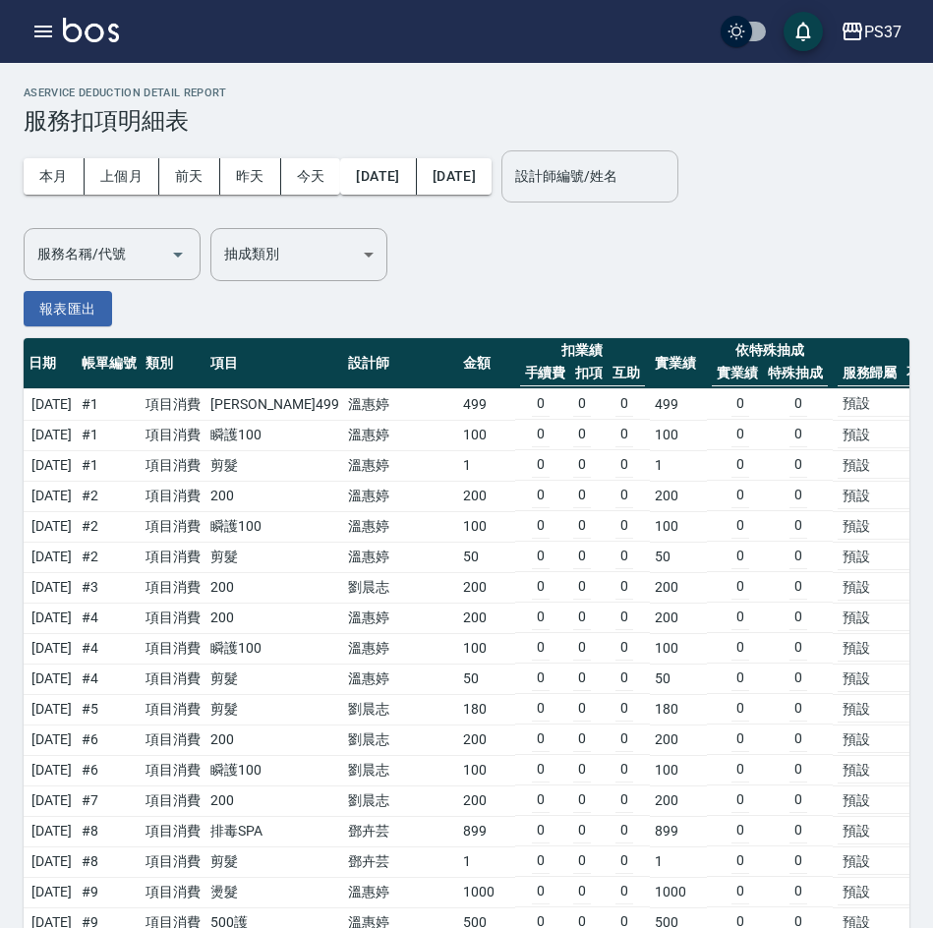
click at [640, 180] on div "設計師編號/姓名 設計師編號/姓名" at bounding box center [589, 176] width 177 height 52
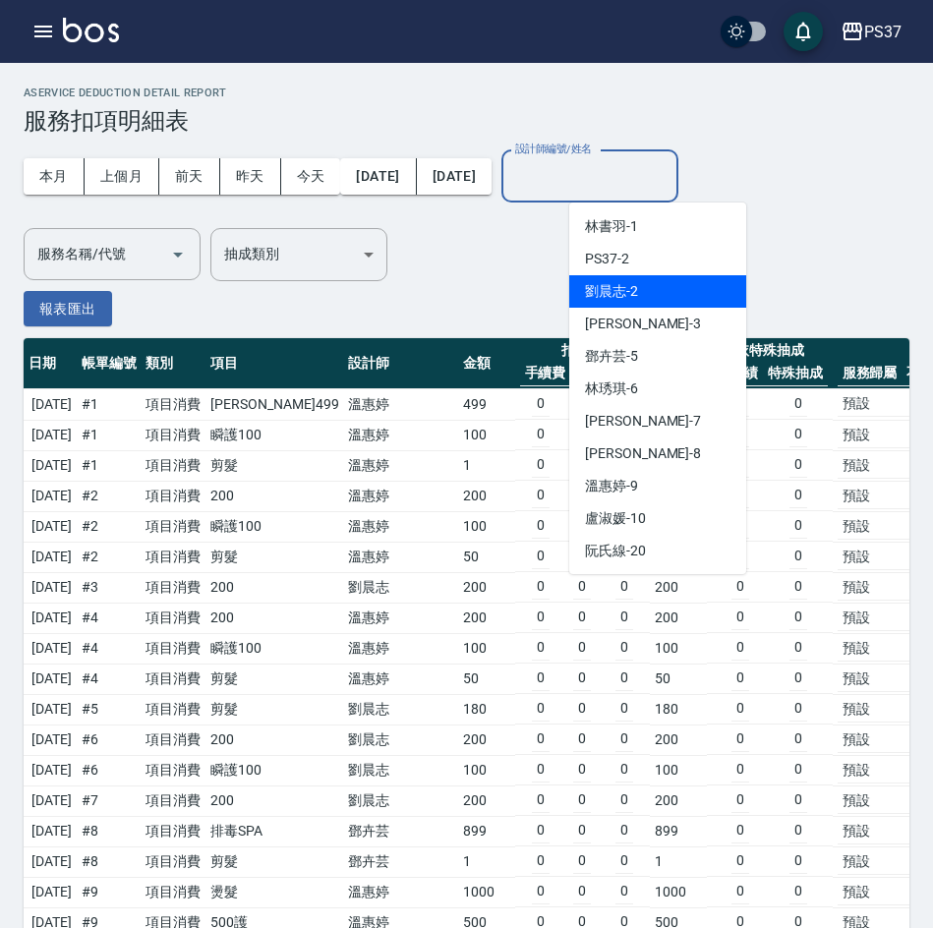
click at [652, 288] on div "劉晨志 -2" at bounding box center [657, 291] width 177 height 32
type input "劉晨志-2"
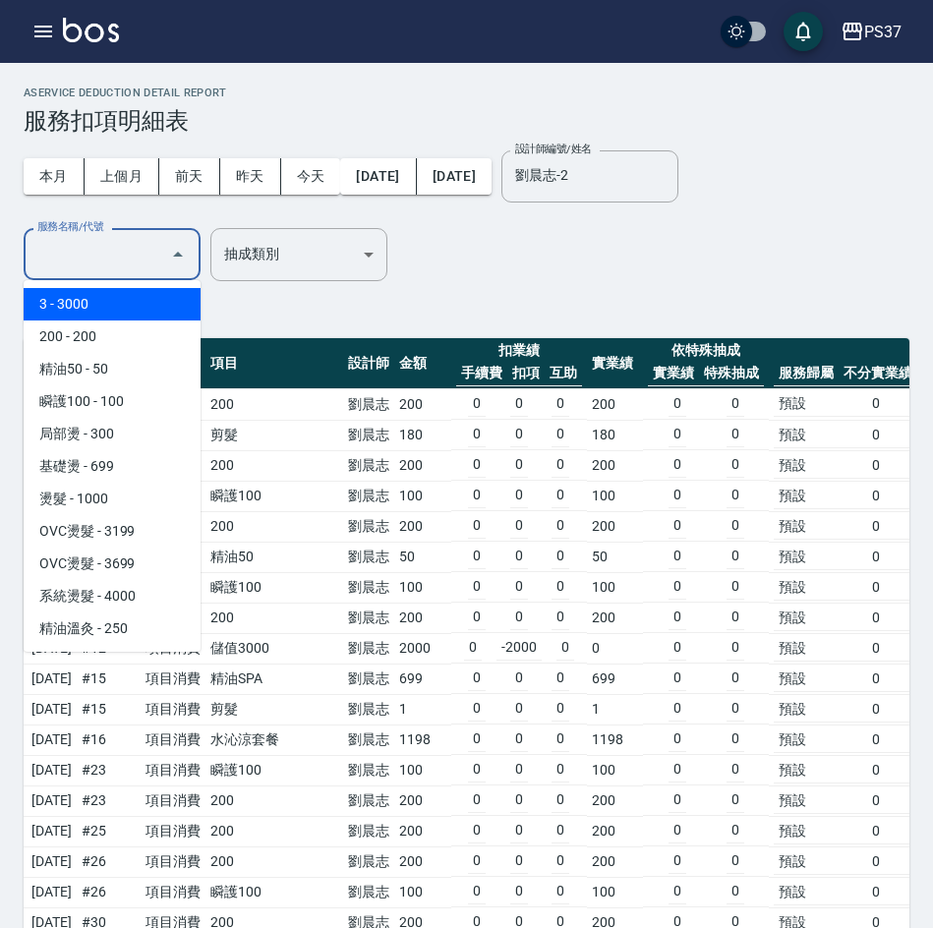
click at [124, 246] on input "服務名稱/代號" at bounding box center [97, 254] width 130 height 34
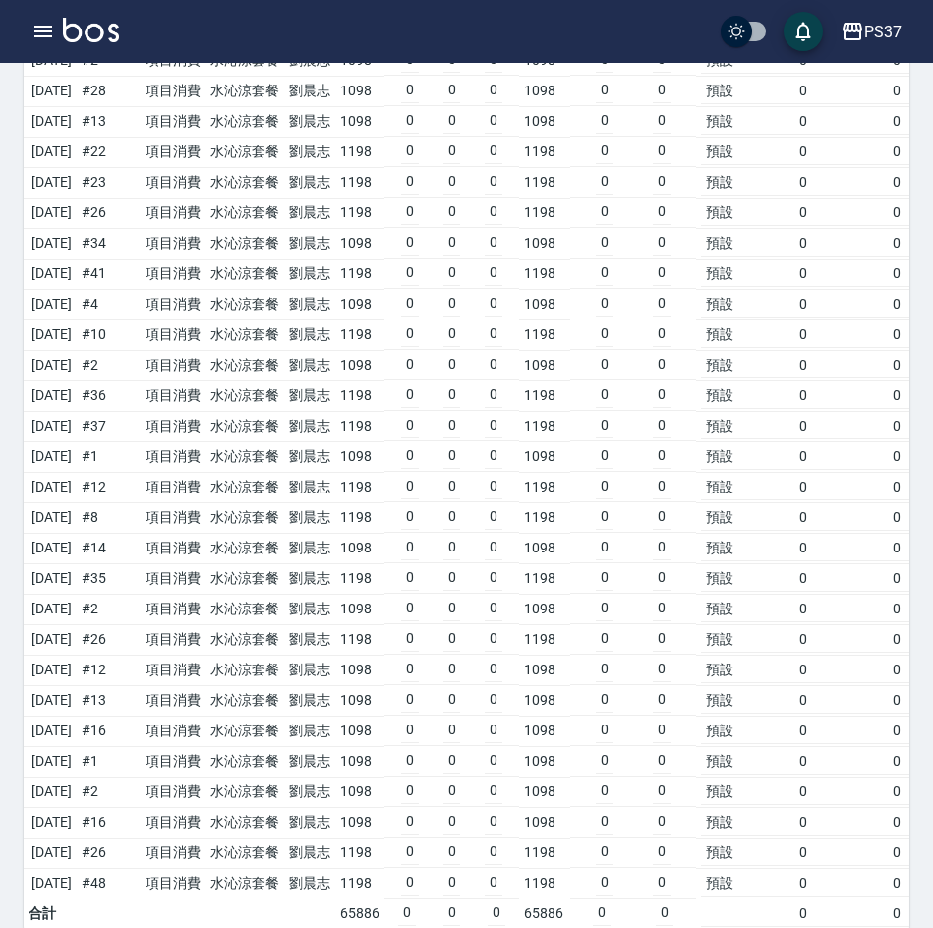
scroll to position [1268, 0]
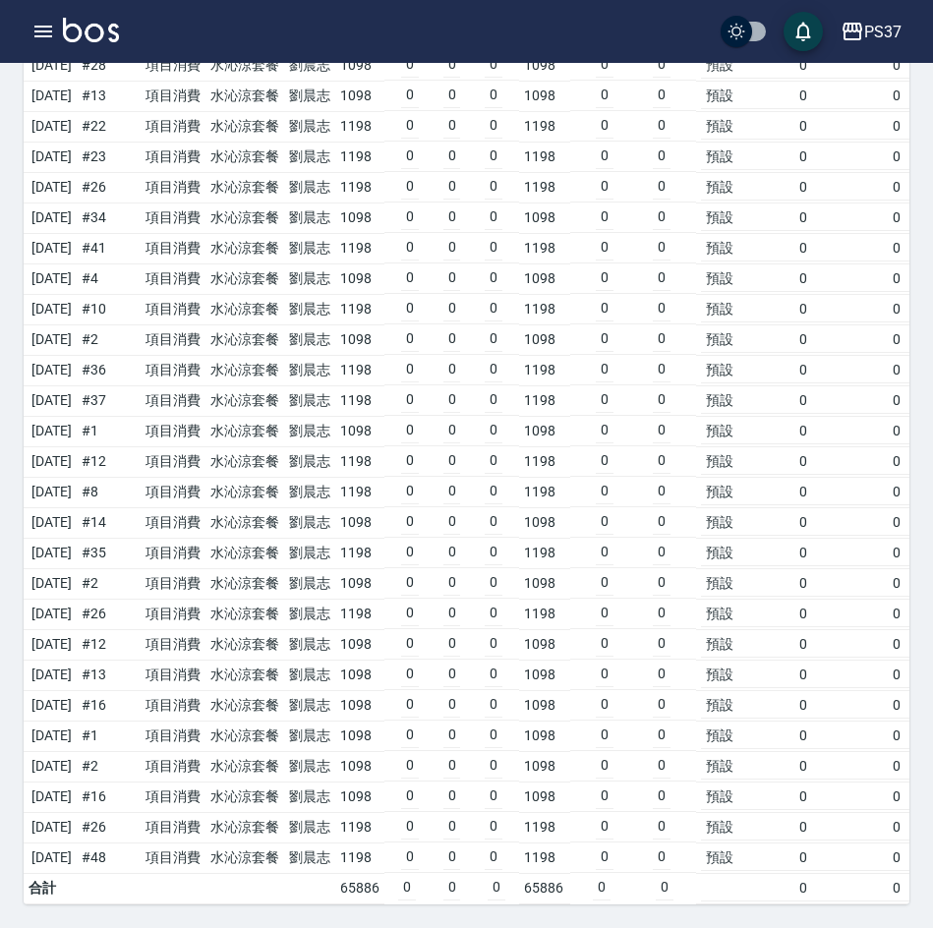
type input "水沁涼套餐(5699)"
click at [520, 576] on td "0 0 0" at bounding box center [452, 583] width 136 height 30
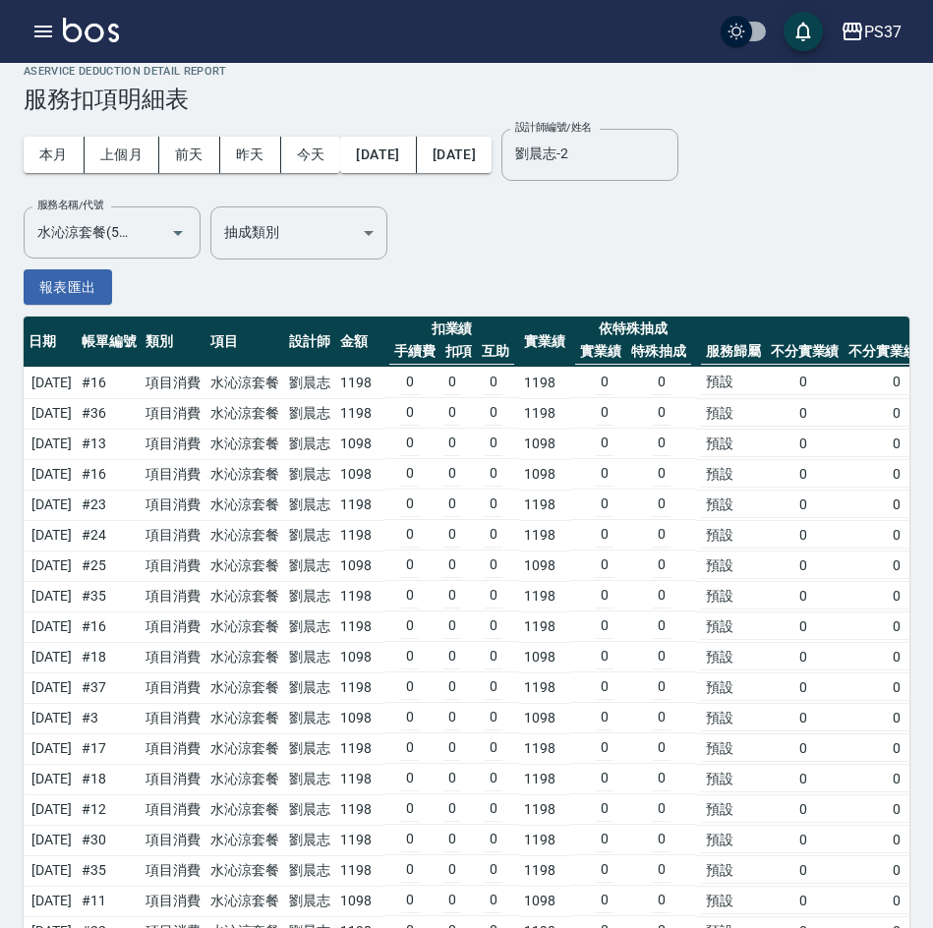
scroll to position [0, 0]
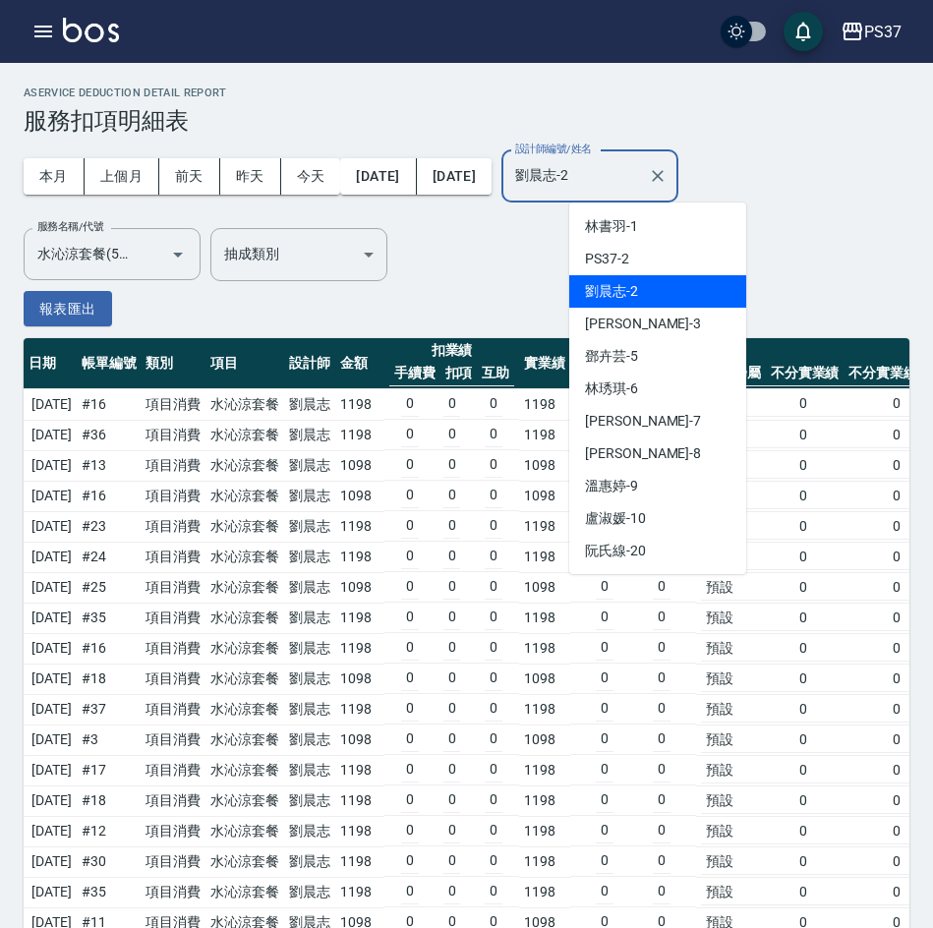
click at [640, 188] on input "劉晨志-2" at bounding box center [575, 176] width 130 height 34
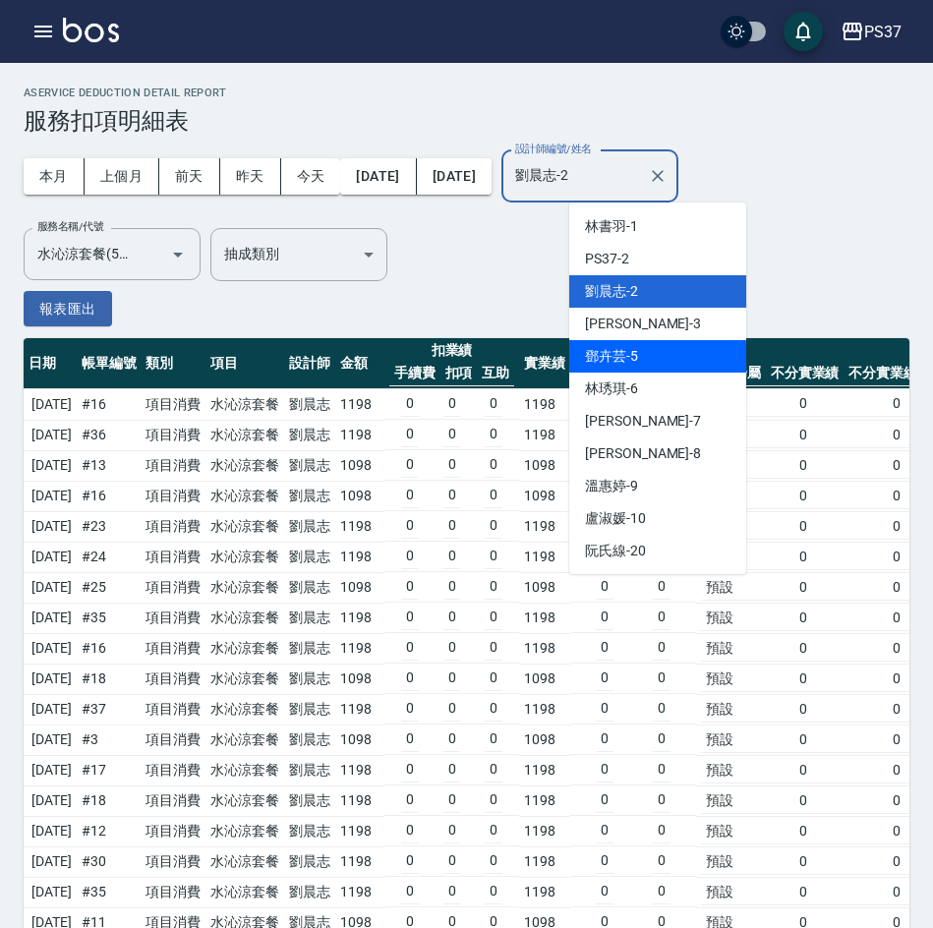
click at [657, 348] on div "鄧卉芸 -5" at bounding box center [657, 356] width 177 height 32
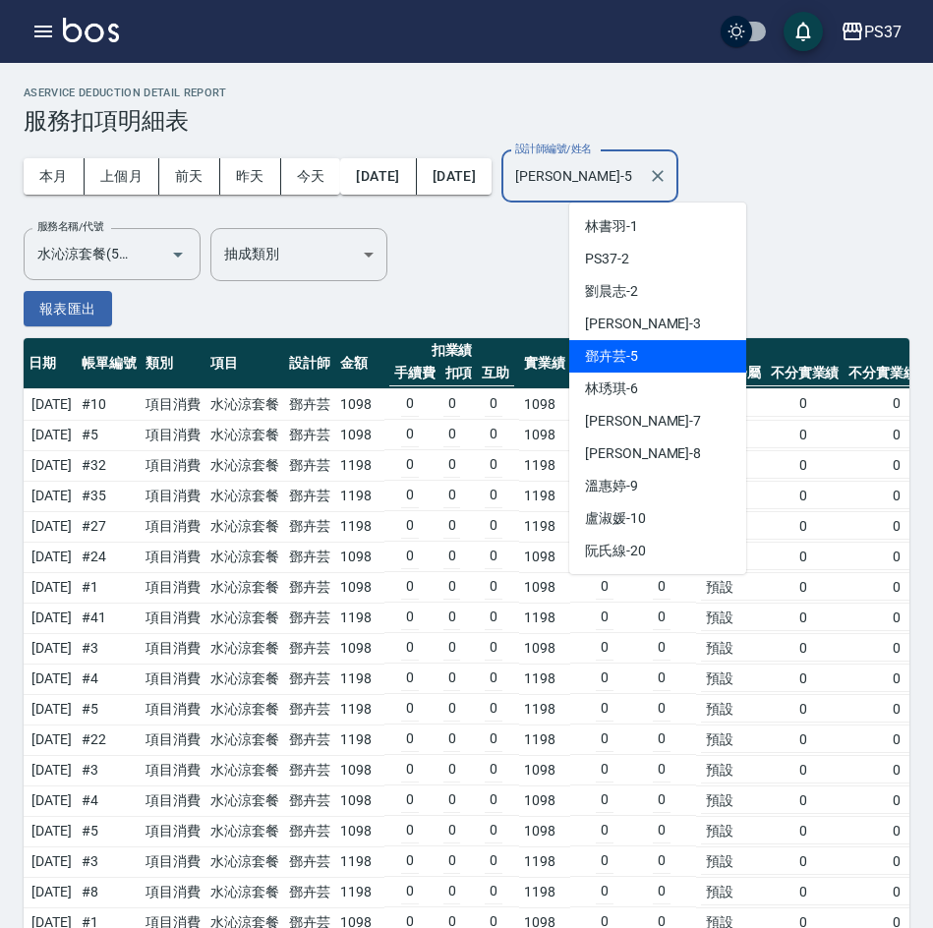
click at [640, 180] on input "鄧卉芸-5" at bounding box center [575, 176] width 130 height 34
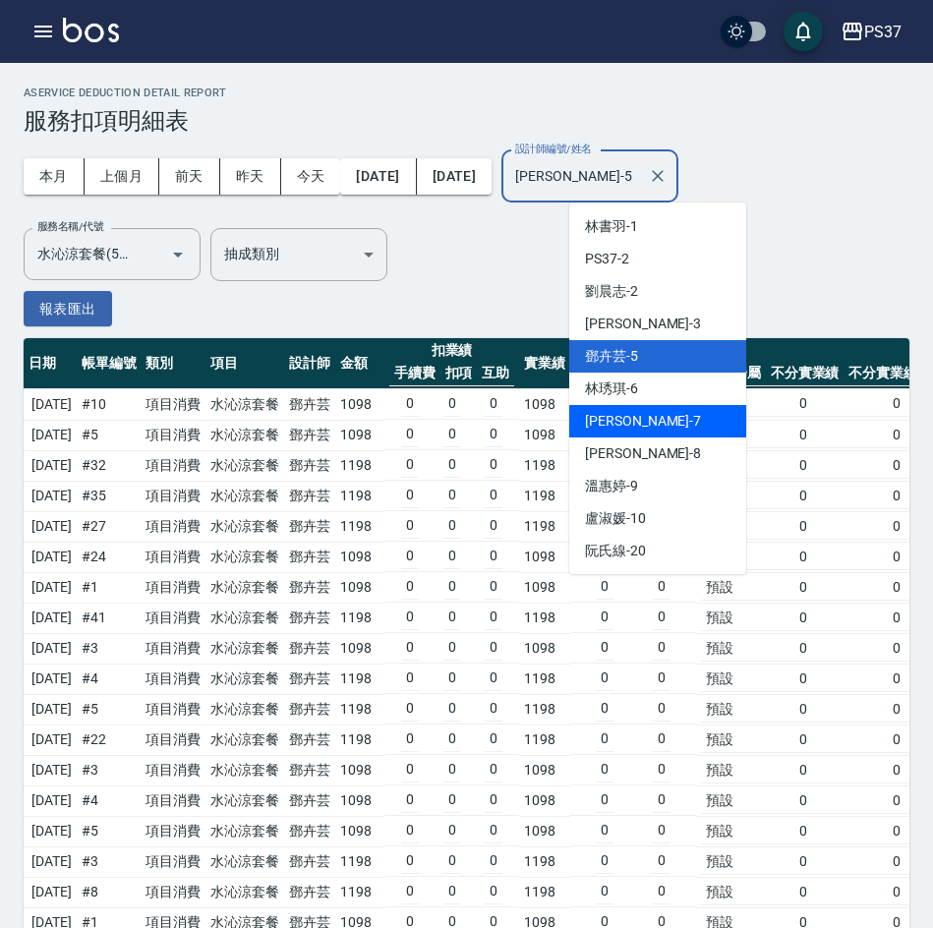
click at [652, 419] on div "黎氏萍 -7" at bounding box center [657, 421] width 177 height 32
type input "黎氏萍-7"
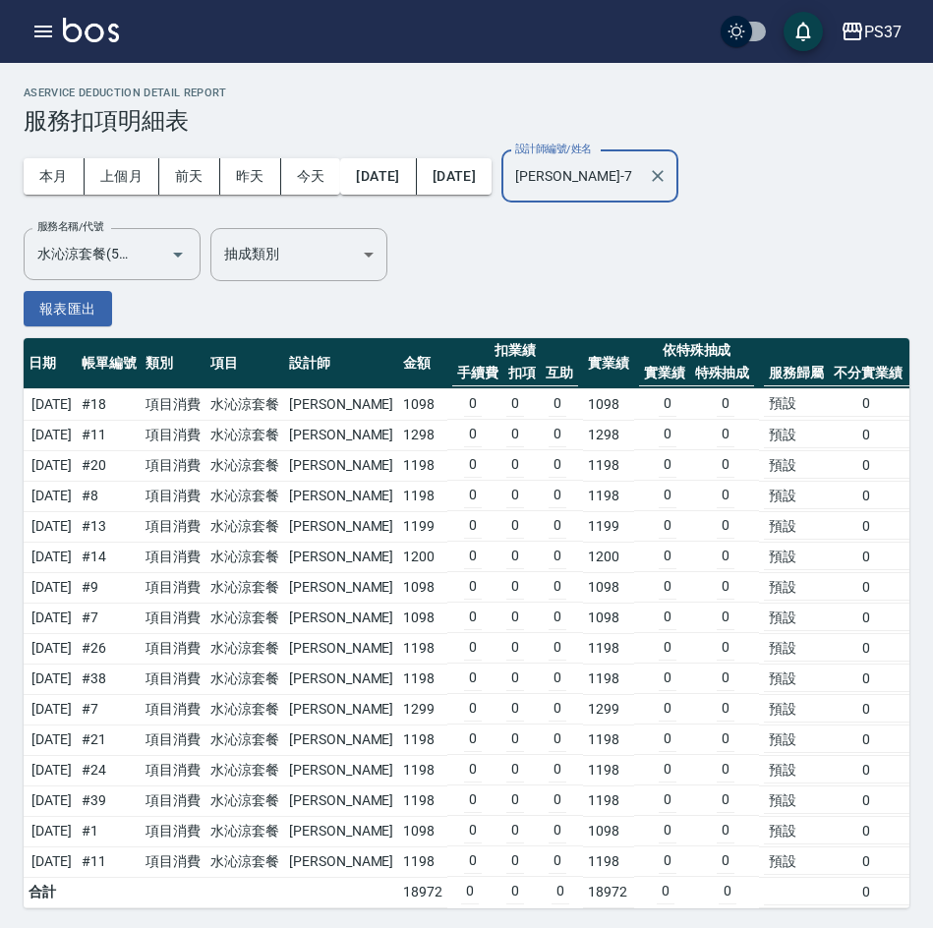
click at [398, 405] on td "1098" at bounding box center [422, 404] width 49 height 31
click at [398, 440] on td "1298" at bounding box center [422, 435] width 49 height 30
click at [664, 179] on icon "Clear" at bounding box center [658, 176] width 12 height 12
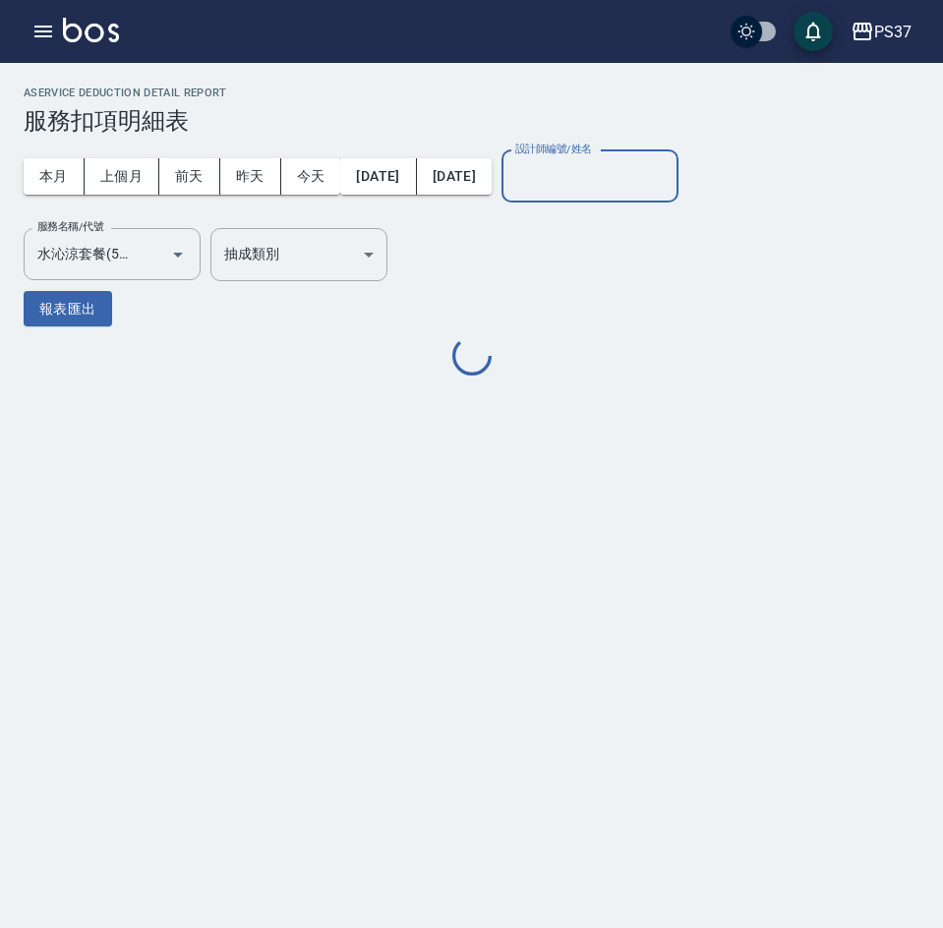
click at [633, 187] on input "設計師編號/姓名" at bounding box center [589, 176] width 159 height 34
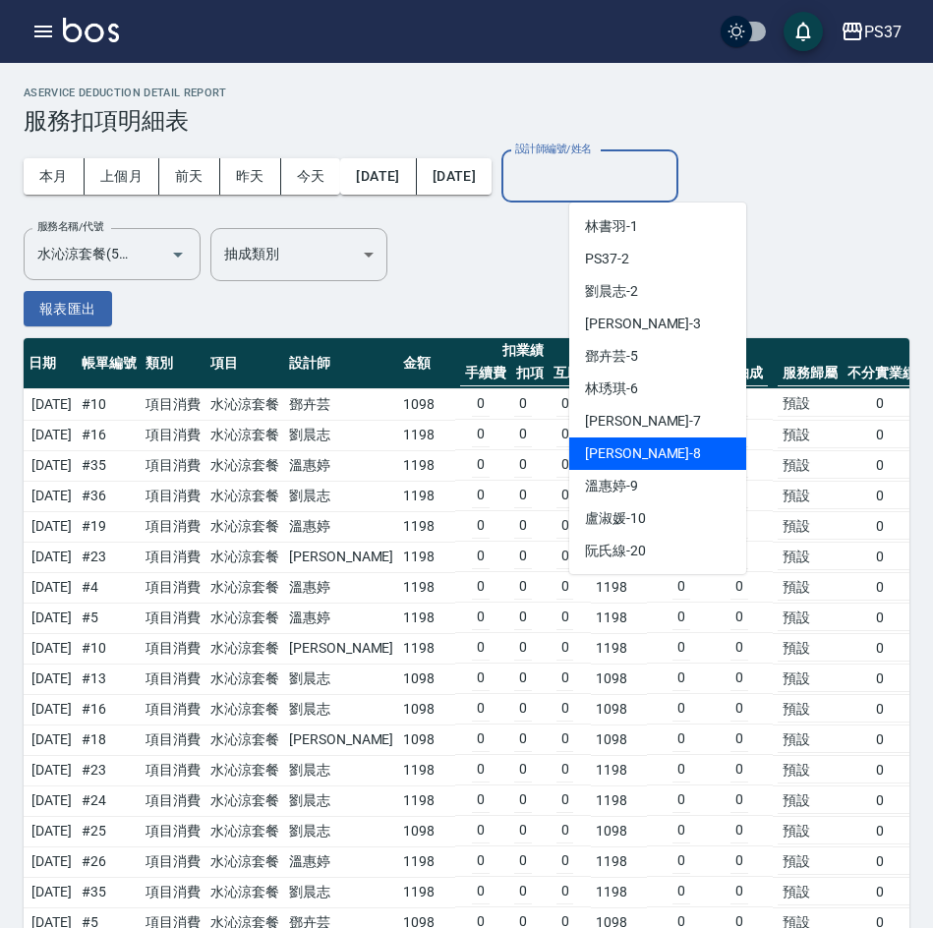
click at [635, 454] on span "徐雅娟 -8" at bounding box center [643, 453] width 116 height 21
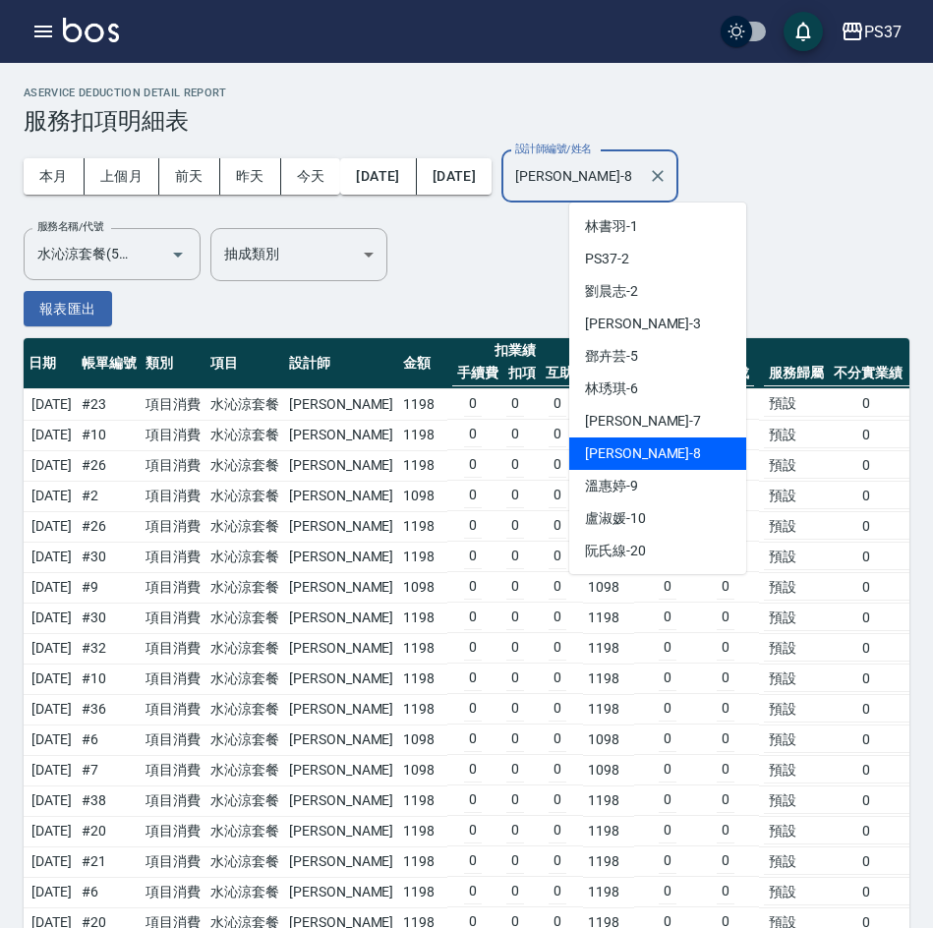
click at [640, 175] on input "徐雅娟-8" at bounding box center [575, 176] width 130 height 34
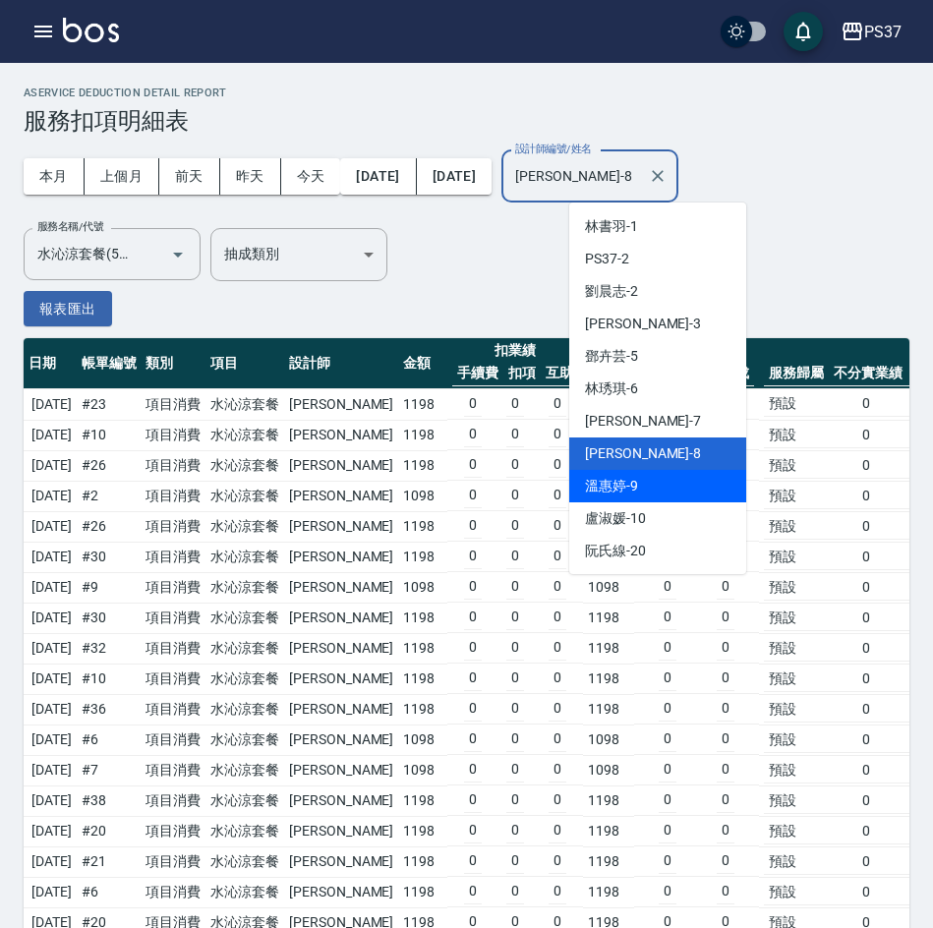
click at [630, 478] on span "溫惠婷 -9" at bounding box center [611, 486] width 53 height 21
type input "溫惠婷-9"
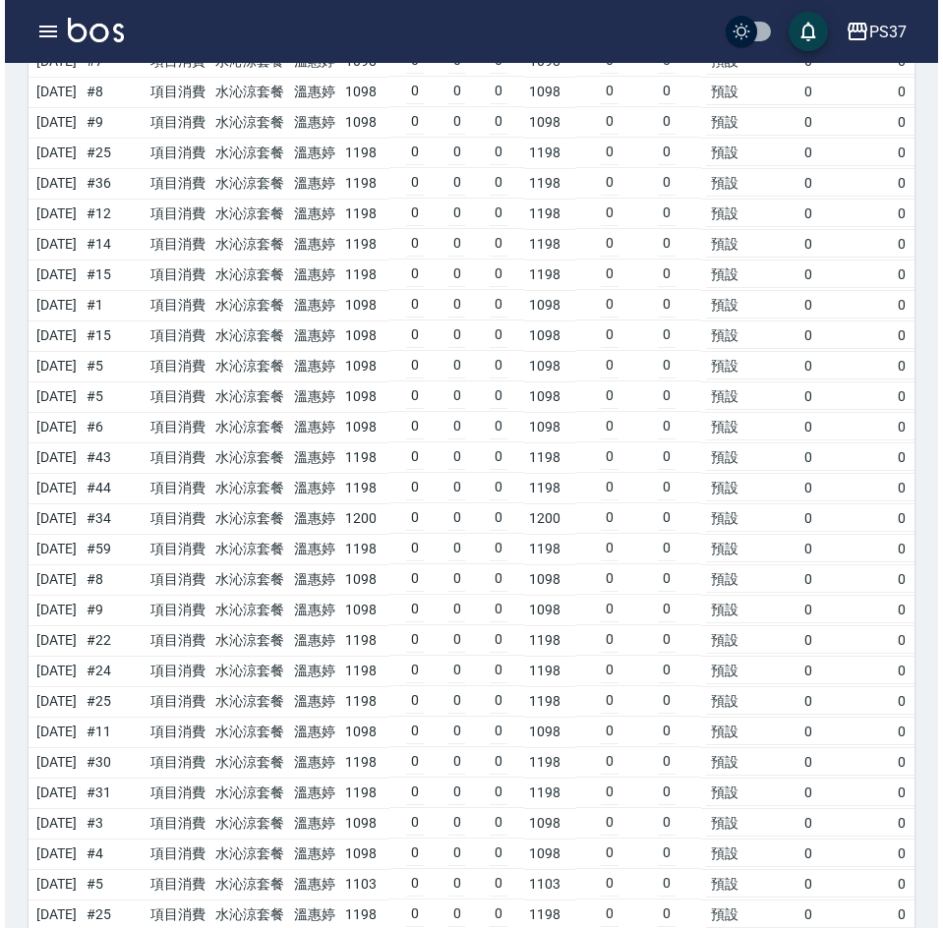
scroll to position [1207, 0]
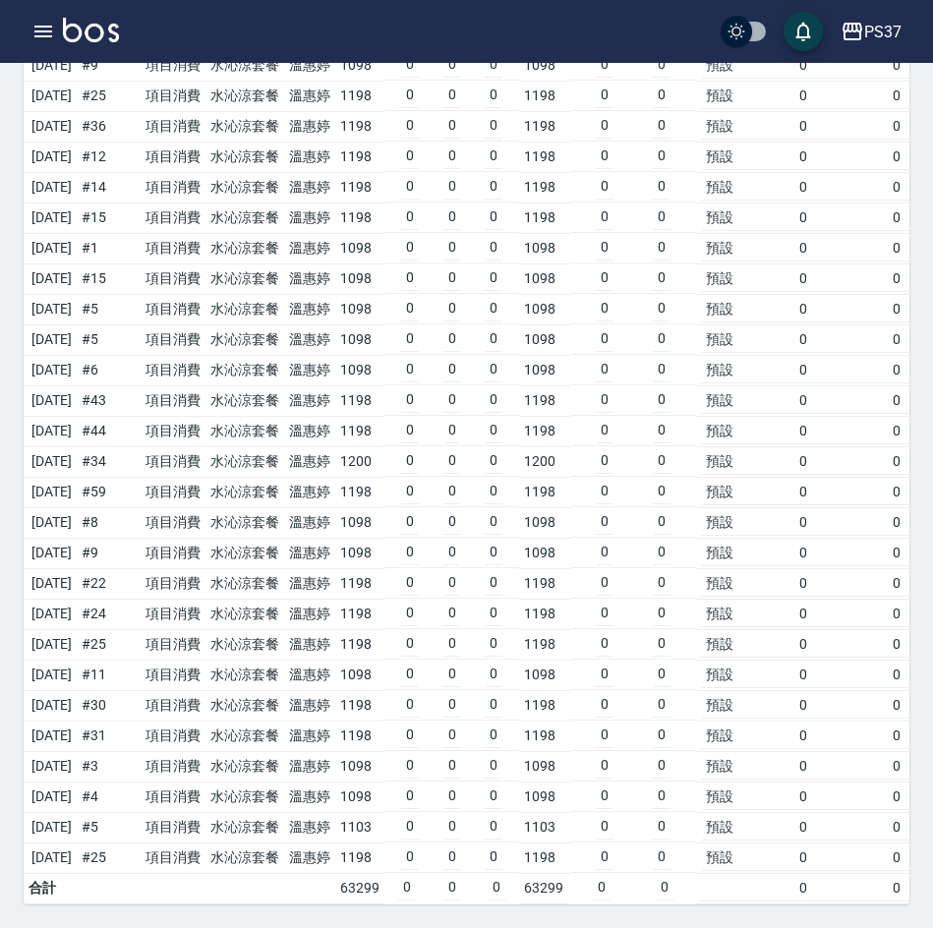
click at [614, 486] on td "0" at bounding box center [605, 492] width 18 height 26
click at [886, 34] on div "PS37" at bounding box center [882, 32] width 37 height 25
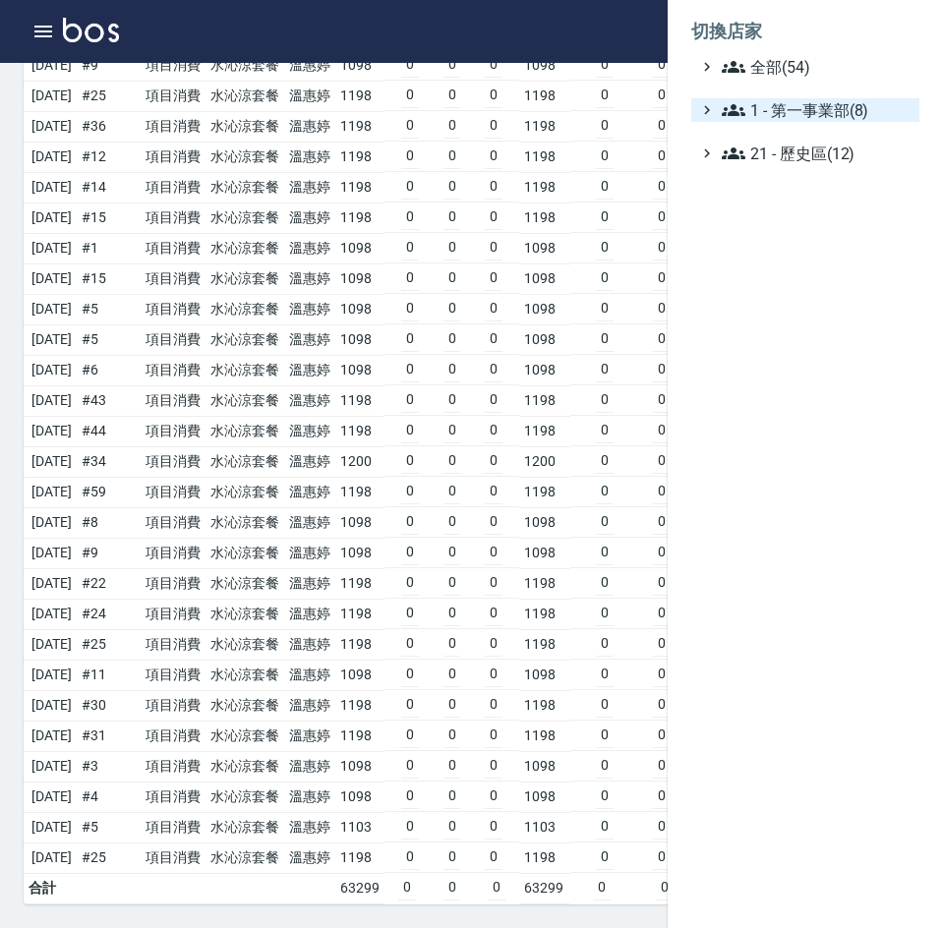
click at [842, 102] on span "1 - 第一事業部(8)" at bounding box center [817, 110] width 190 height 24
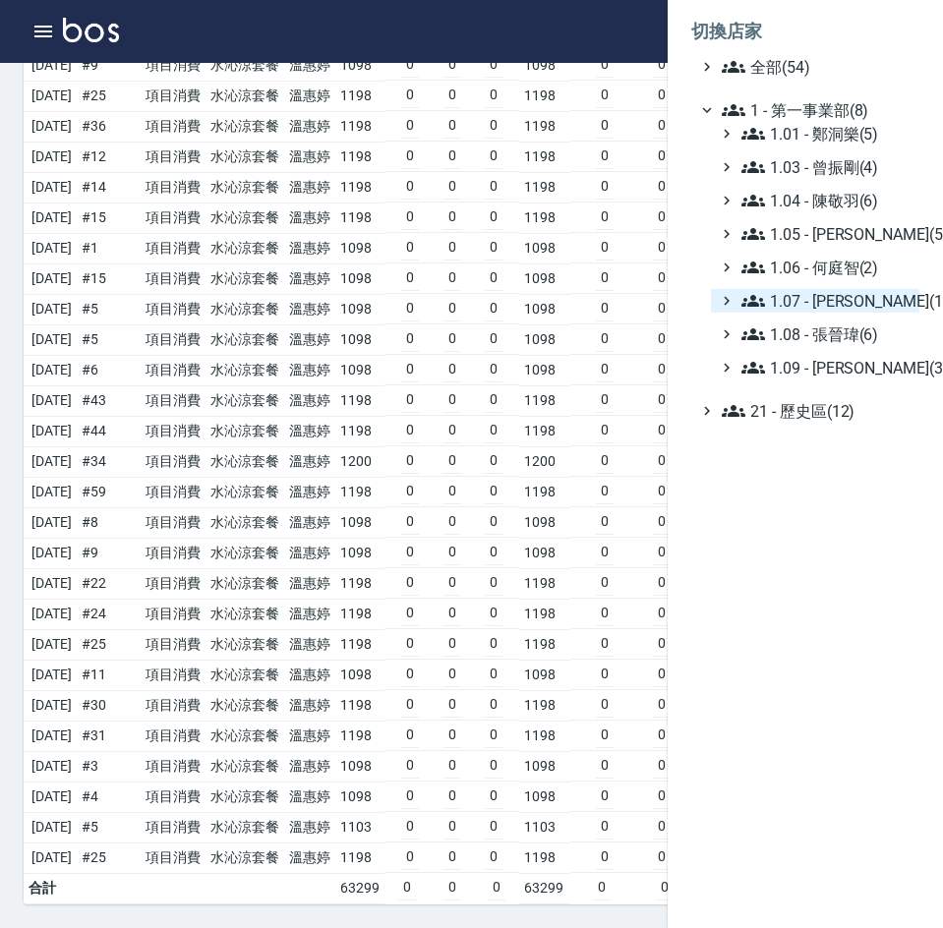
click at [838, 306] on span "1.07 - [PERSON_NAME](11)" at bounding box center [826, 301] width 170 height 24
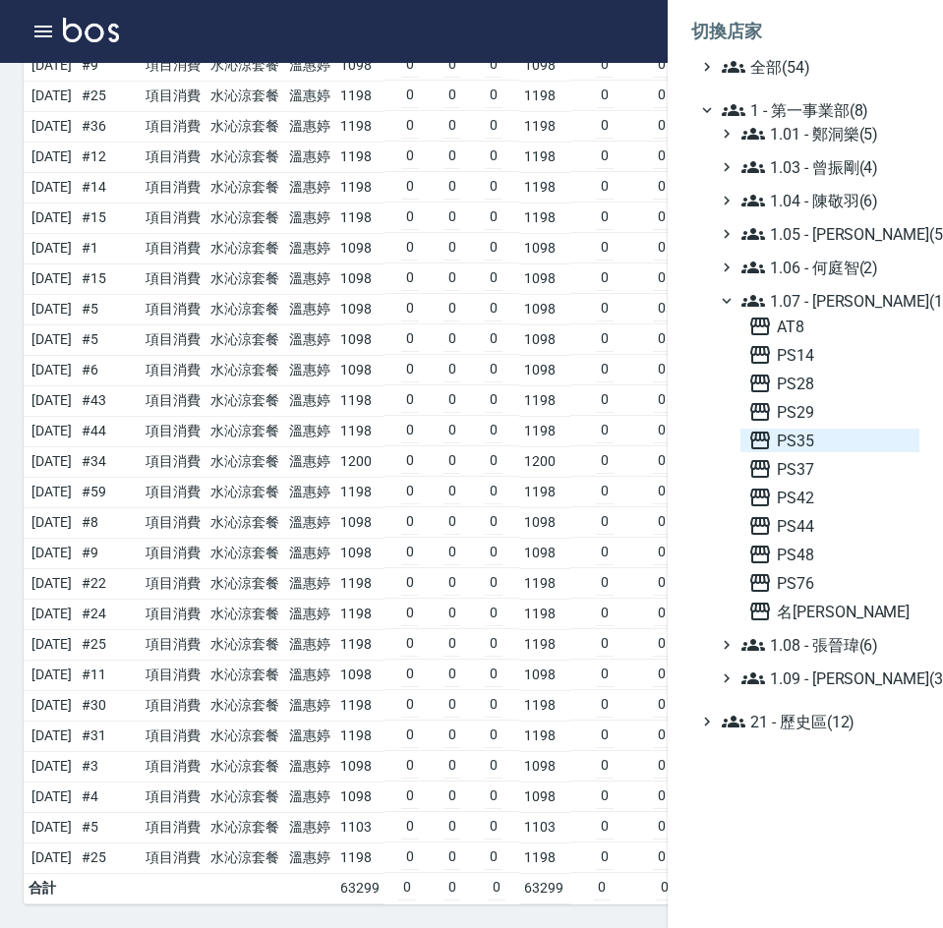
click at [834, 443] on span "PS35" at bounding box center [829, 441] width 163 height 24
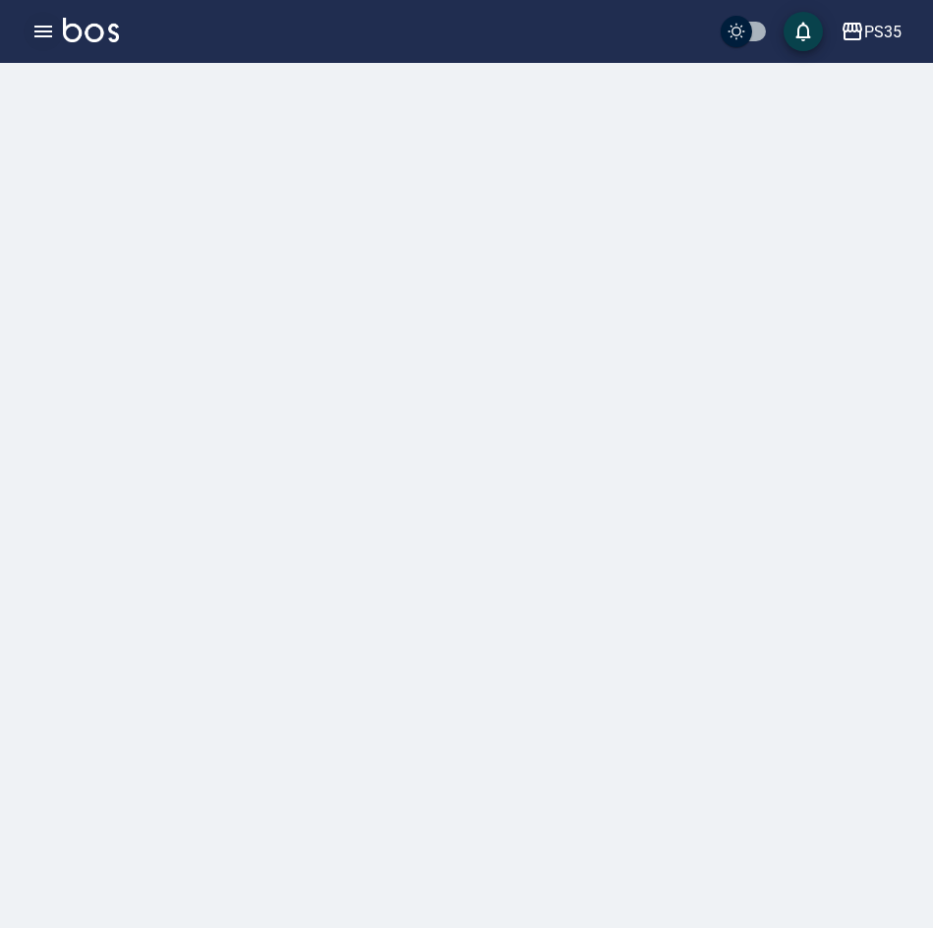
click at [33, 36] on icon "button" at bounding box center [43, 32] width 24 height 24
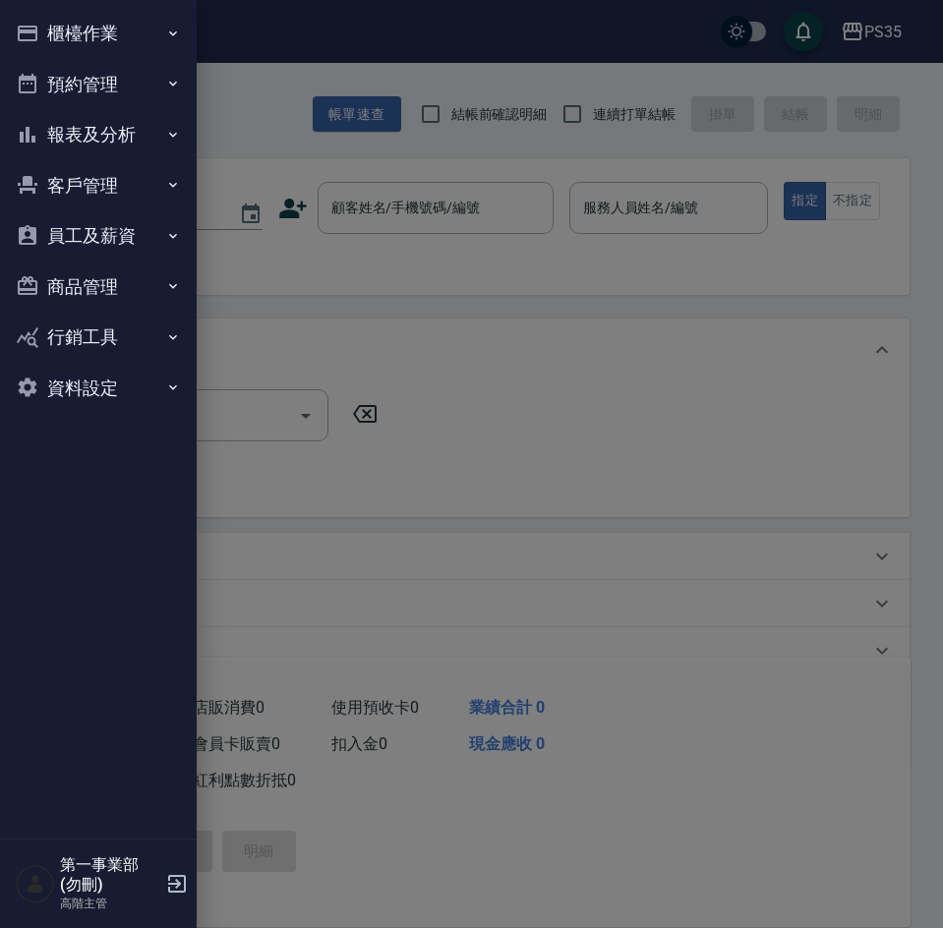
click at [103, 139] on button "報表及分析" at bounding box center [98, 134] width 181 height 51
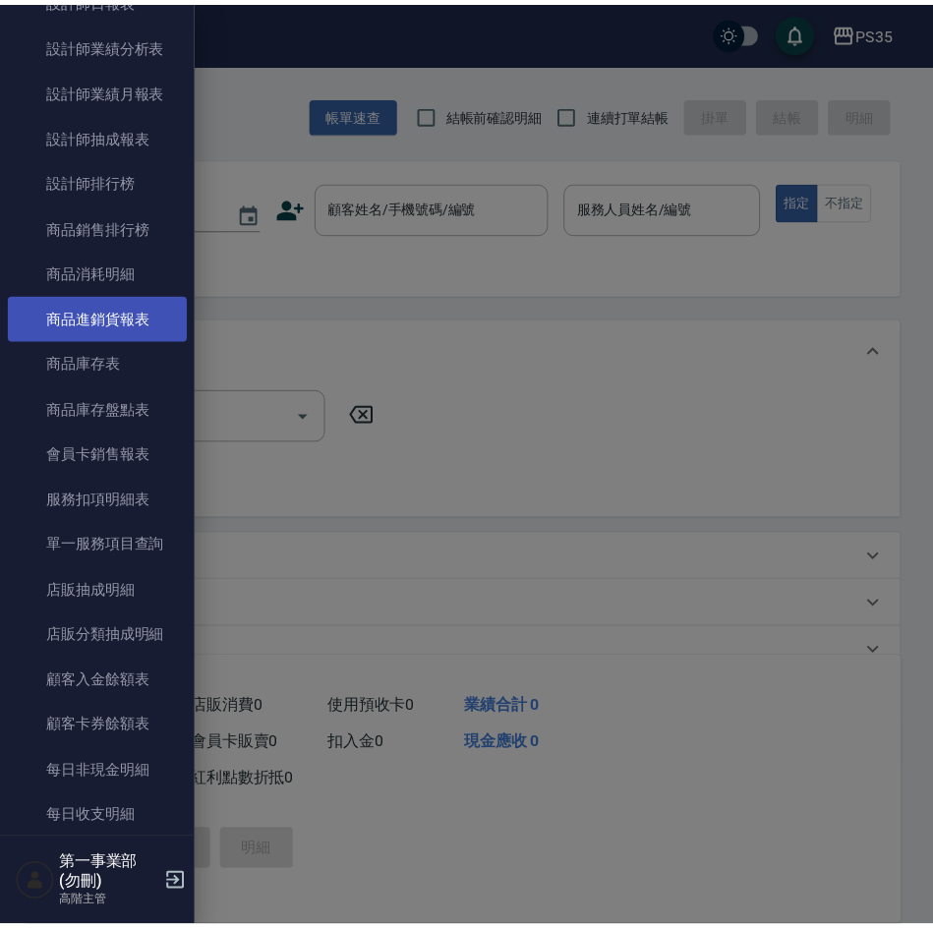
scroll to position [885, 0]
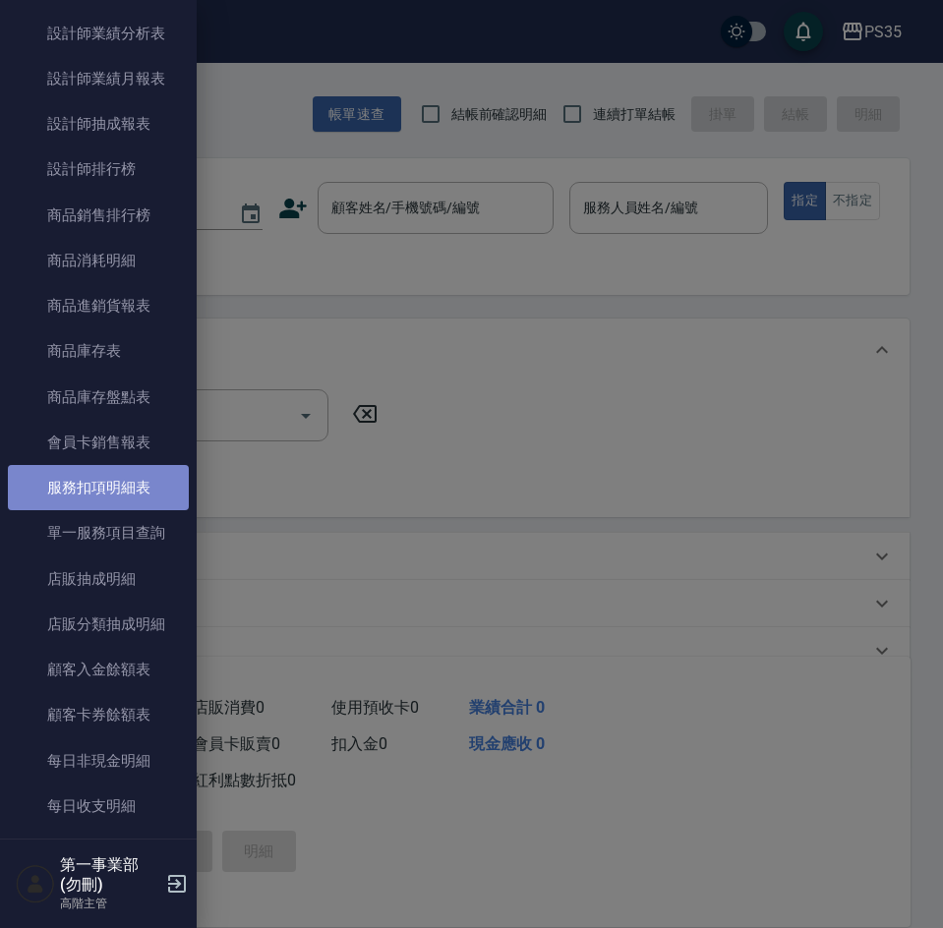
click at [122, 479] on link "服務扣項明細表" at bounding box center [98, 487] width 181 height 45
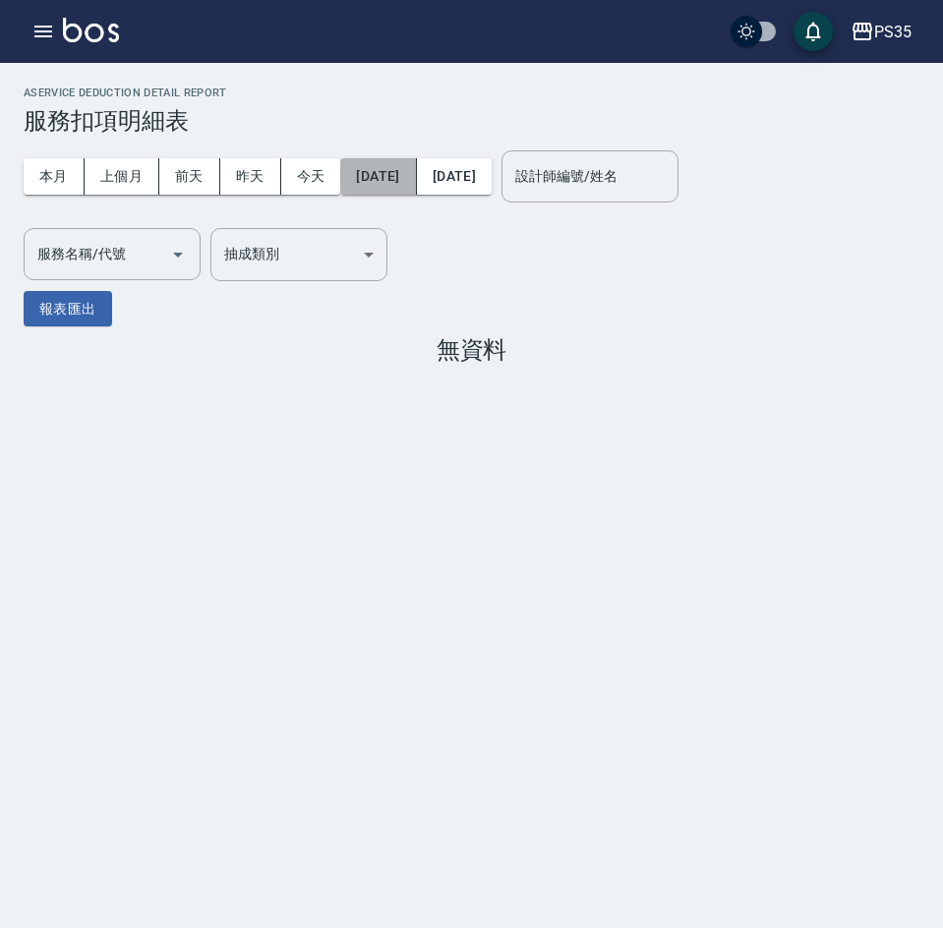
click at [391, 179] on button "[DATE]" at bounding box center [378, 176] width 76 height 36
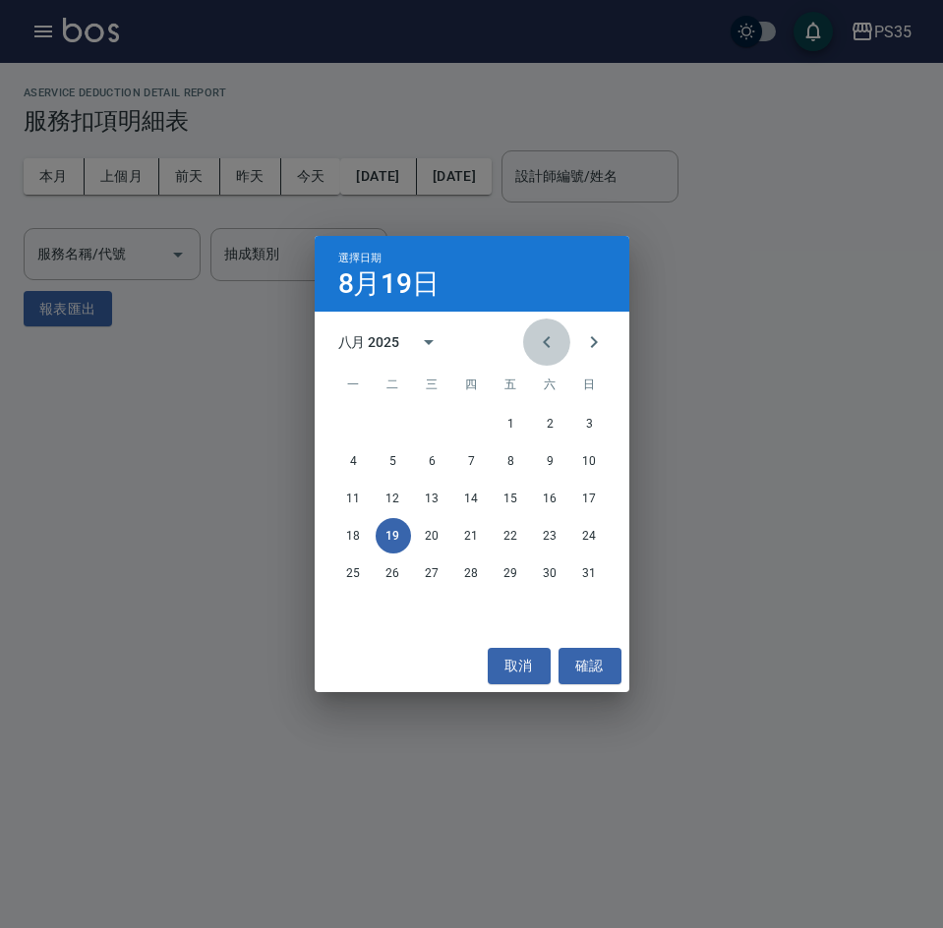
click at [546, 347] on icon "Previous month" at bounding box center [547, 342] width 24 height 24
click at [400, 500] on button "15" at bounding box center [393, 498] width 35 height 35
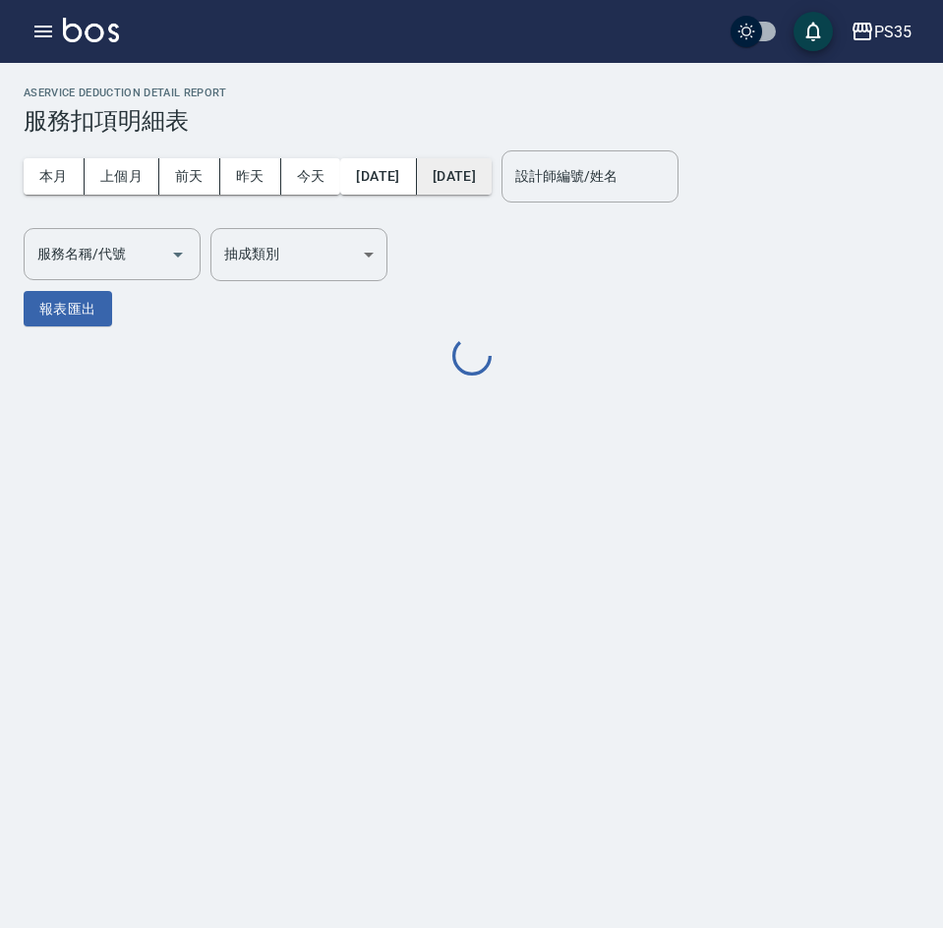
click at [492, 176] on button "[DATE]" at bounding box center [454, 176] width 75 height 36
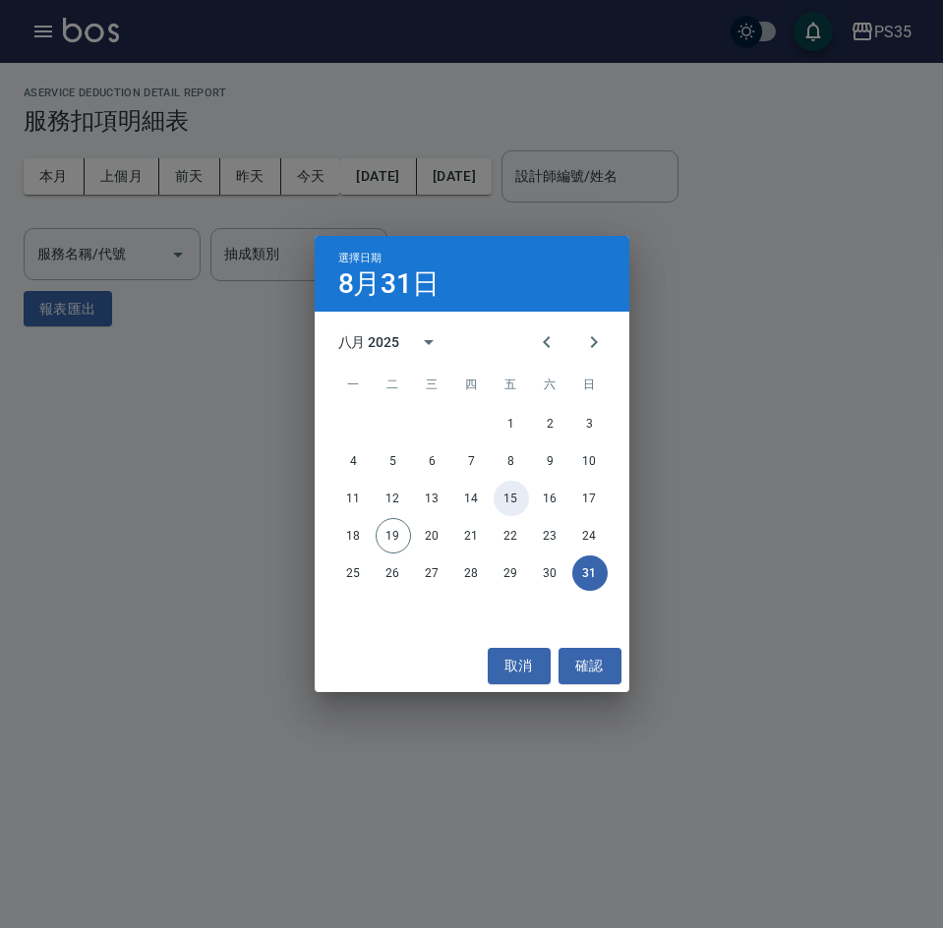
click at [517, 498] on button "15" at bounding box center [511, 498] width 35 height 35
click at [514, 497] on button "15" at bounding box center [511, 498] width 35 height 35
click at [500, 489] on button "15" at bounding box center [511, 498] width 35 height 35
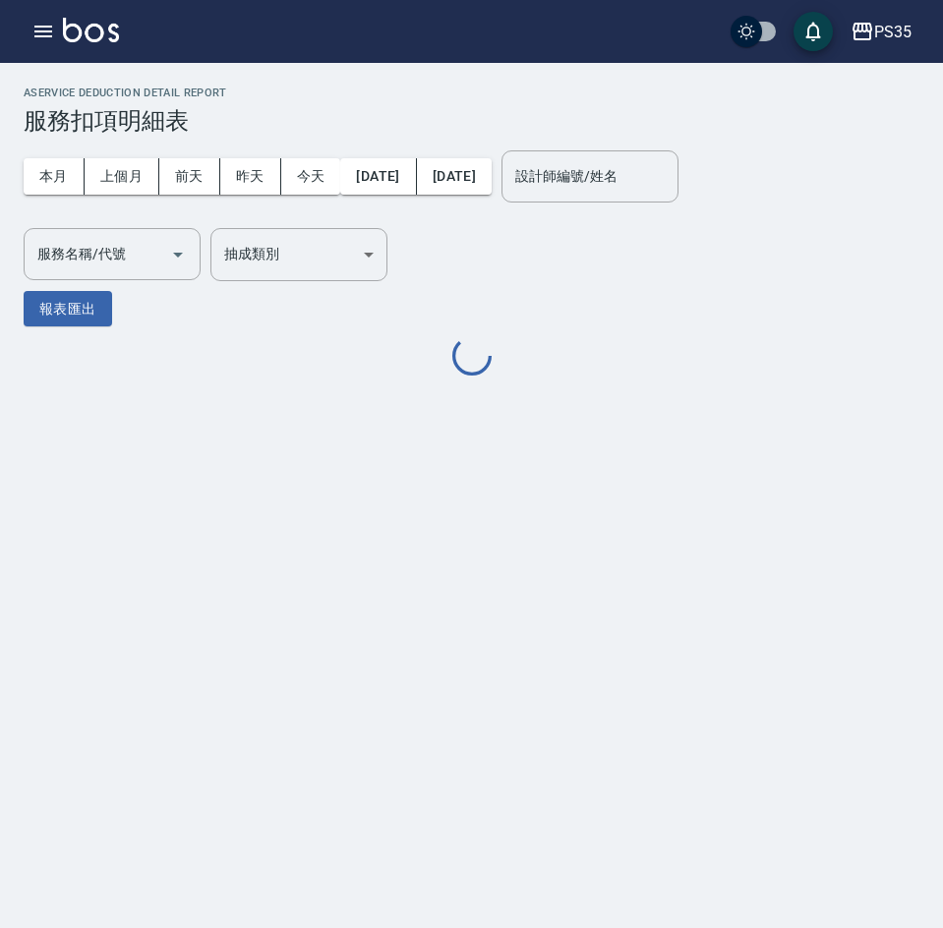
click at [99, 261] on div "服務名稱/代號 服務名稱/代號" at bounding box center [112, 254] width 177 height 52
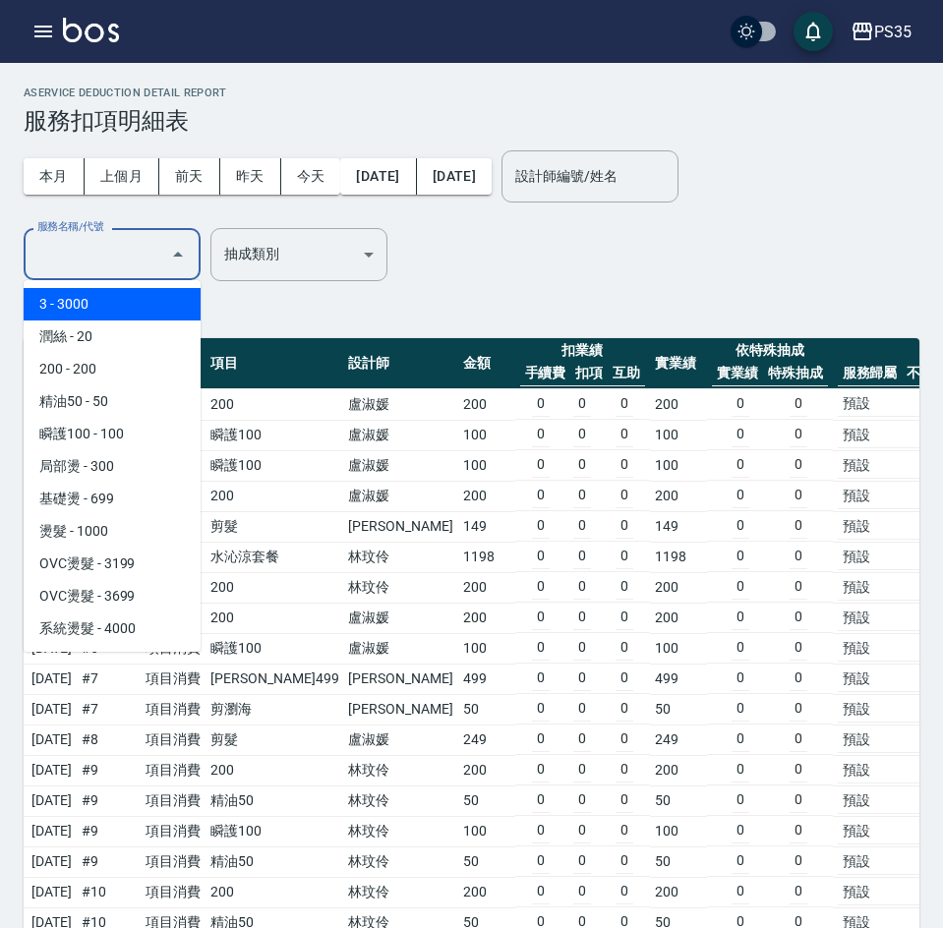
click at [83, 234] on label "服務名稱/代號" at bounding box center [70, 226] width 66 height 15
click at [83, 257] on input "服務名稱/代號" at bounding box center [97, 254] width 130 height 34
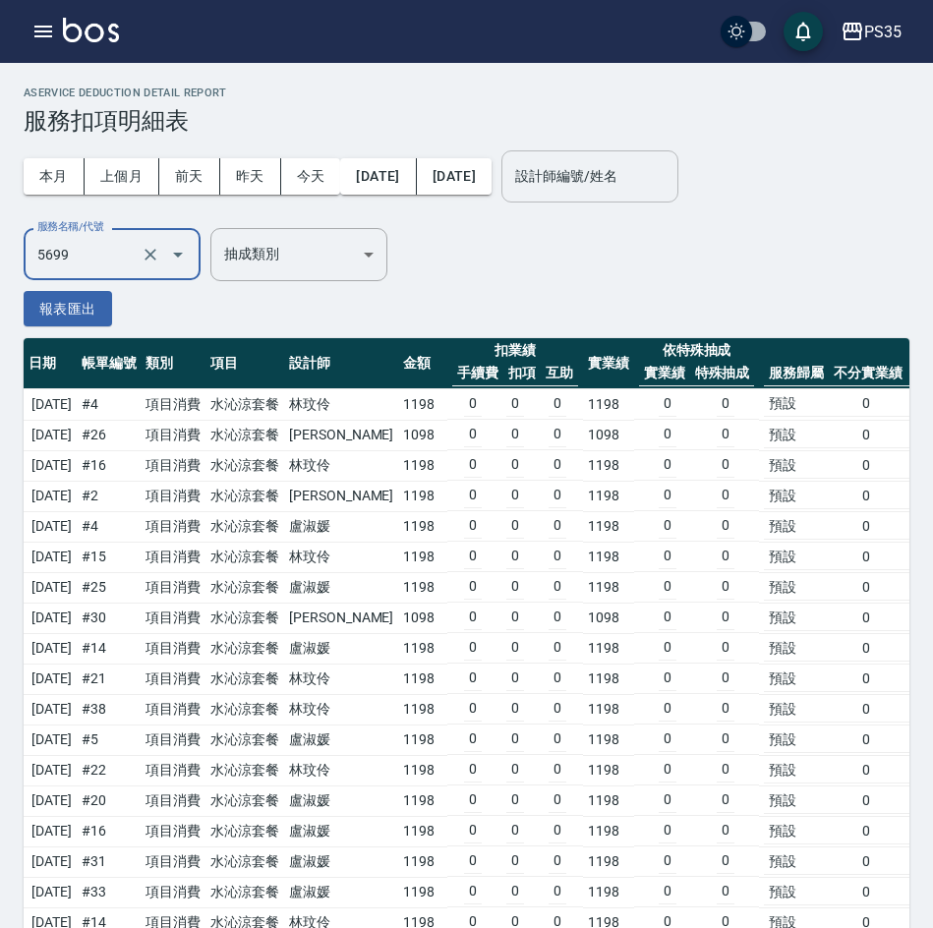
type input "水沁涼套餐(5699)"
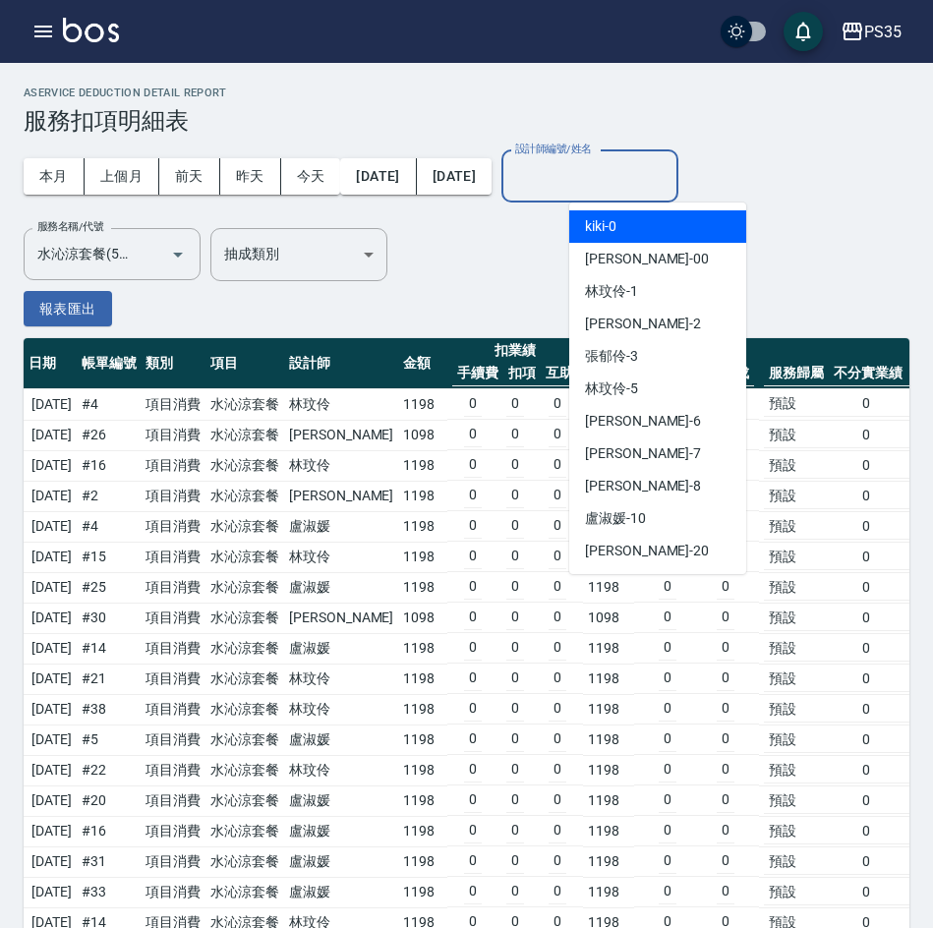
click at [617, 179] on input "設計師編號/姓名" at bounding box center [589, 176] width 159 height 34
click at [598, 225] on span "kiki -0" at bounding box center [600, 226] width 31 height 21
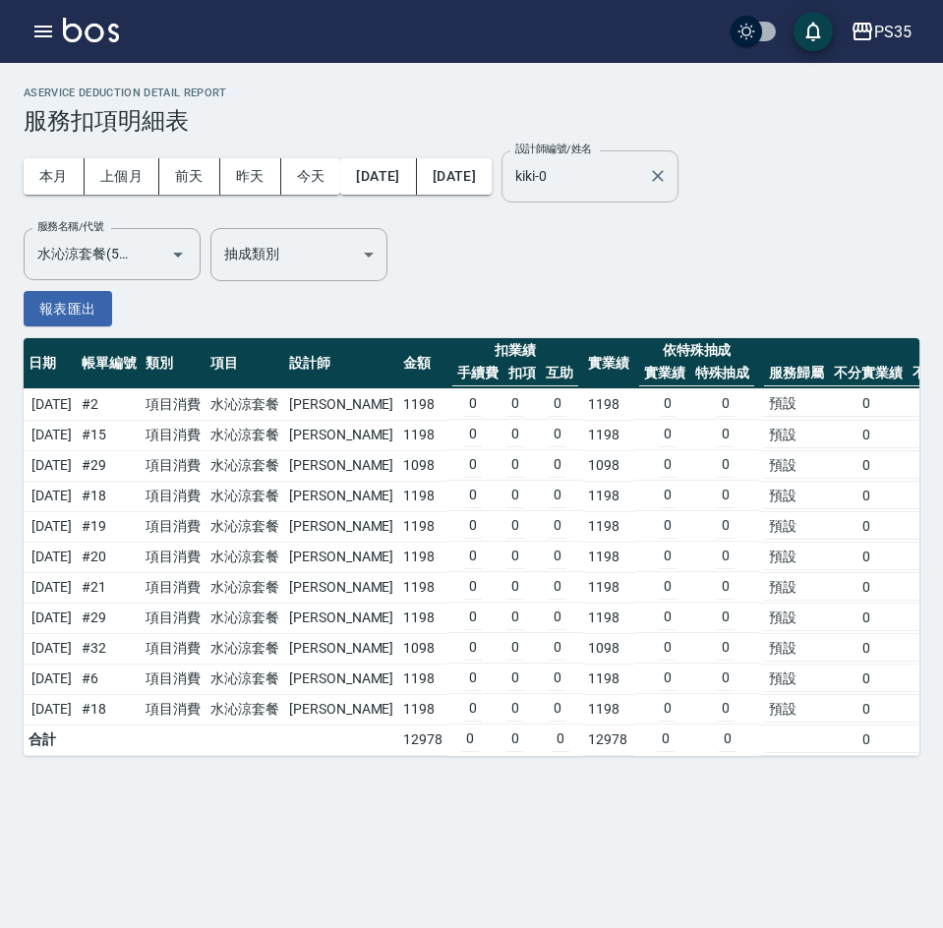
click at [640, 184] on input "kiki-0" at bounding box center [575, 176] width 130 height 34
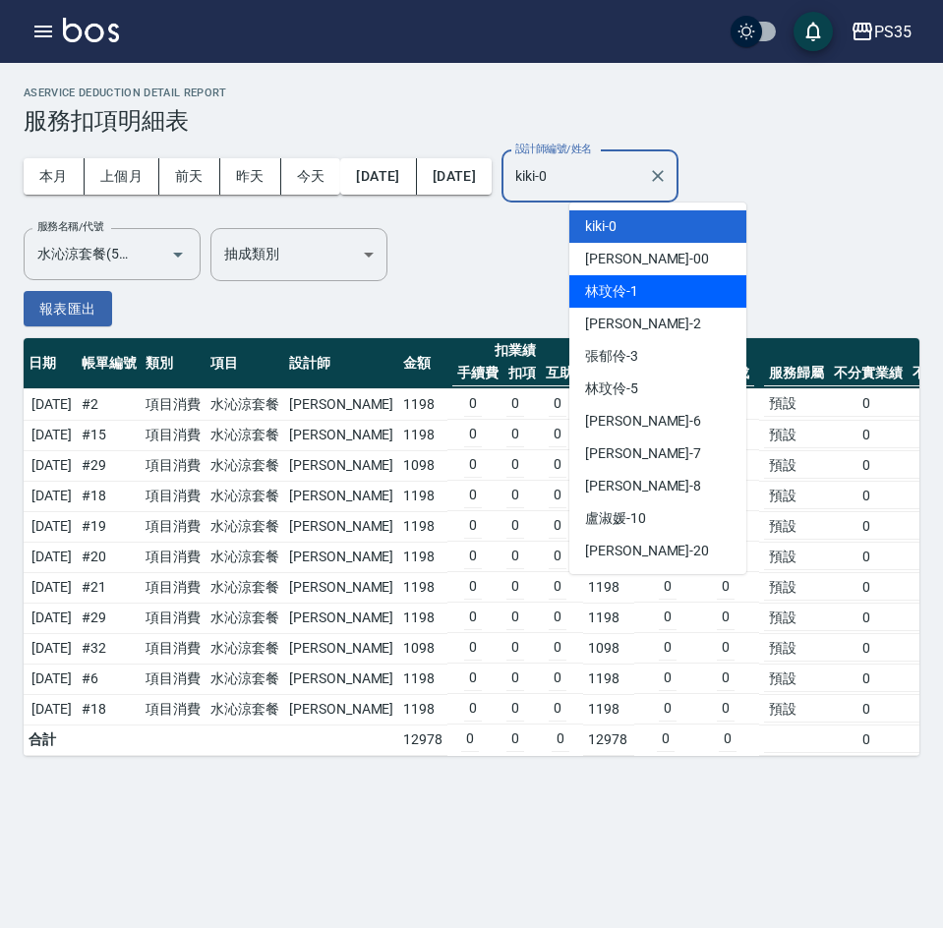
click at [656, 276] on div "林玟伶 -1" at bounding box center [657, 291] width 177 height 32
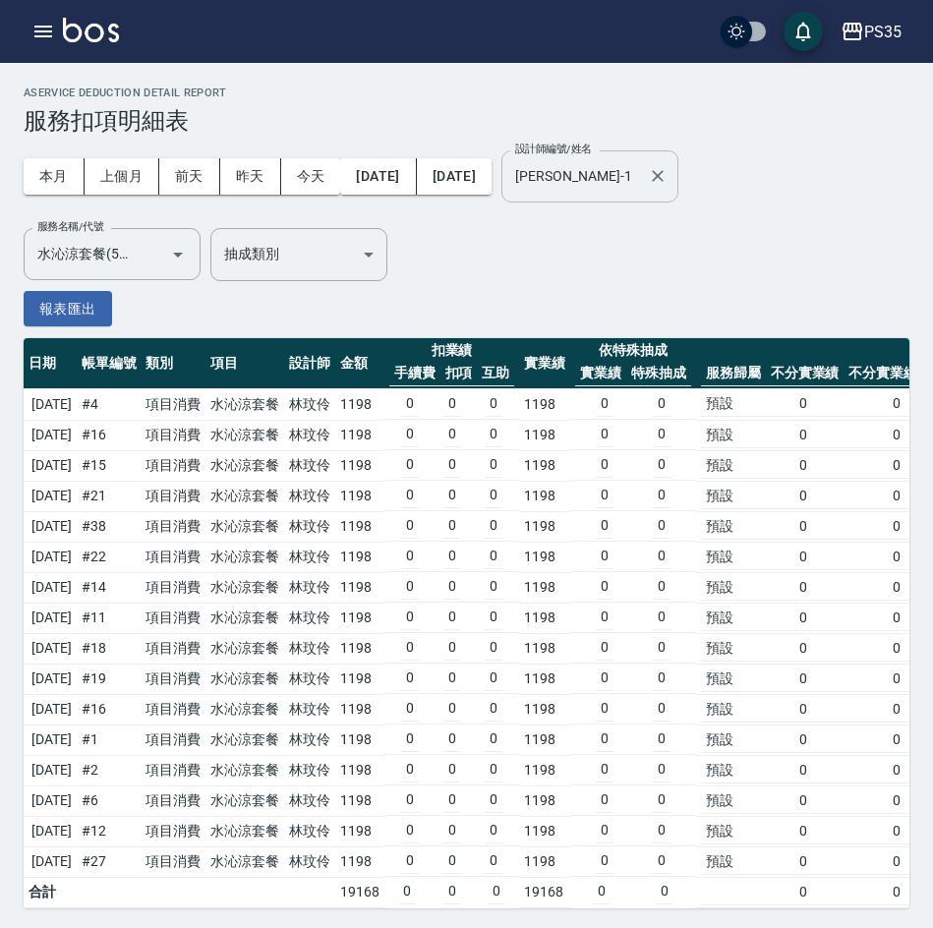
click at [625, 179] on input "林玟伶-1" at bounding box center [575, 176] width 130 height 34
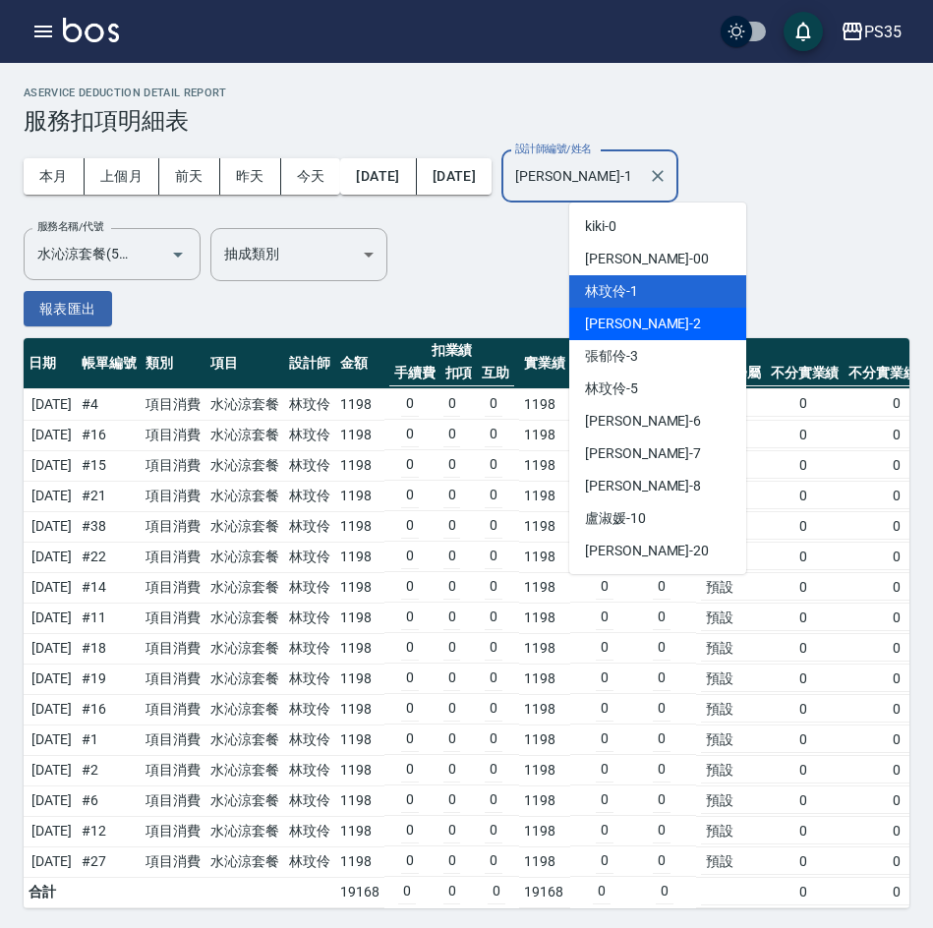
click at [650, 325] on div "栢沛怡 -2" at bounding box center [657, 324] width 177 height 32
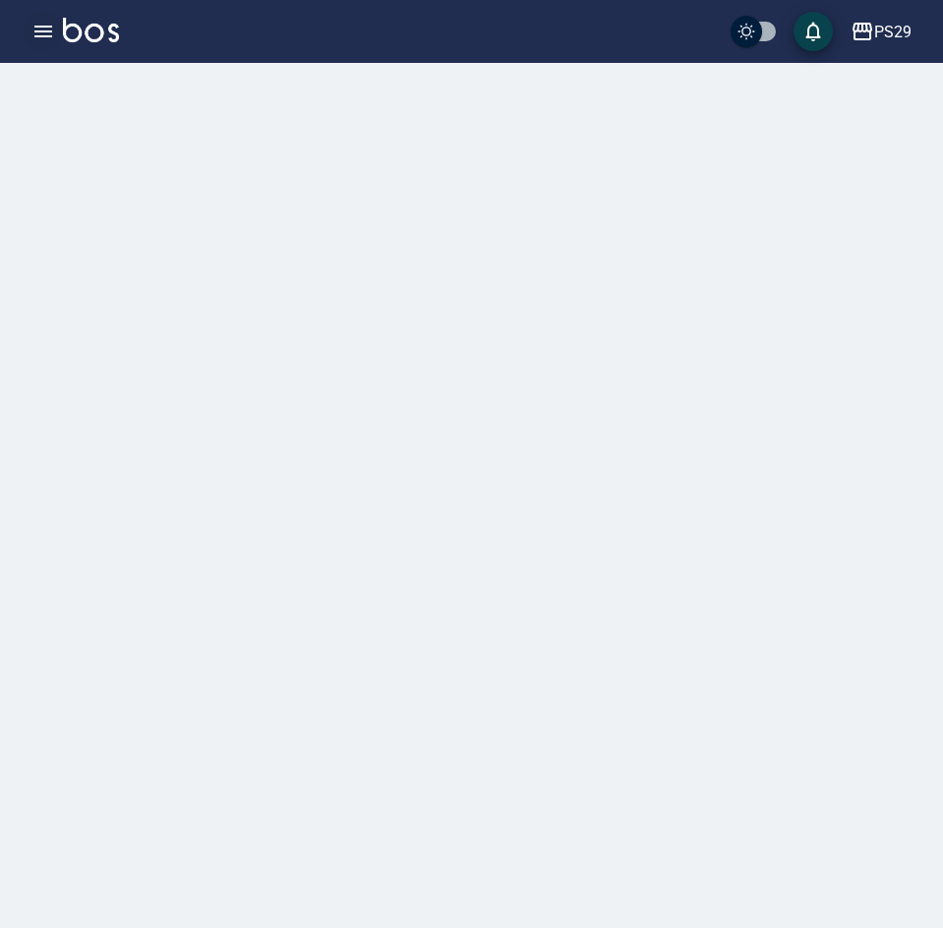
click at [56, 35] on button "button" at bounding box center [43, 31] width 39 height 39
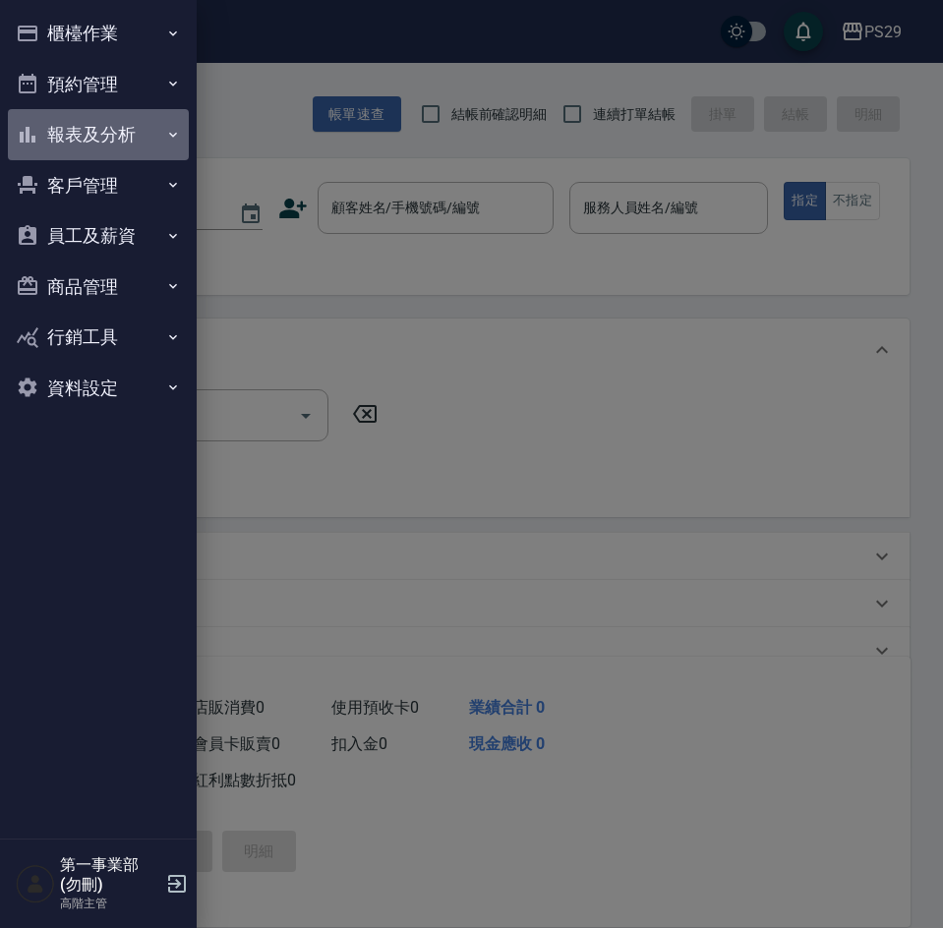
click at [84, 141] on button "報表及分析" at bounding box center [98, 134] width 181 height 51
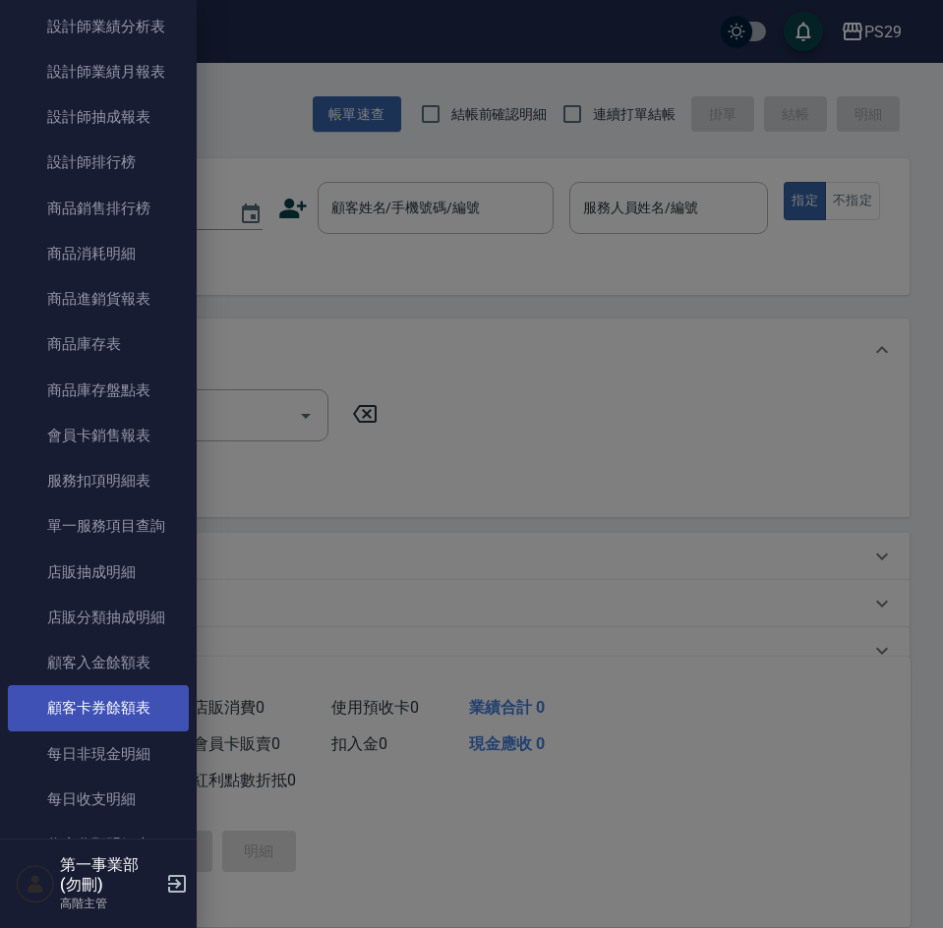
scroll to position [885, 0]
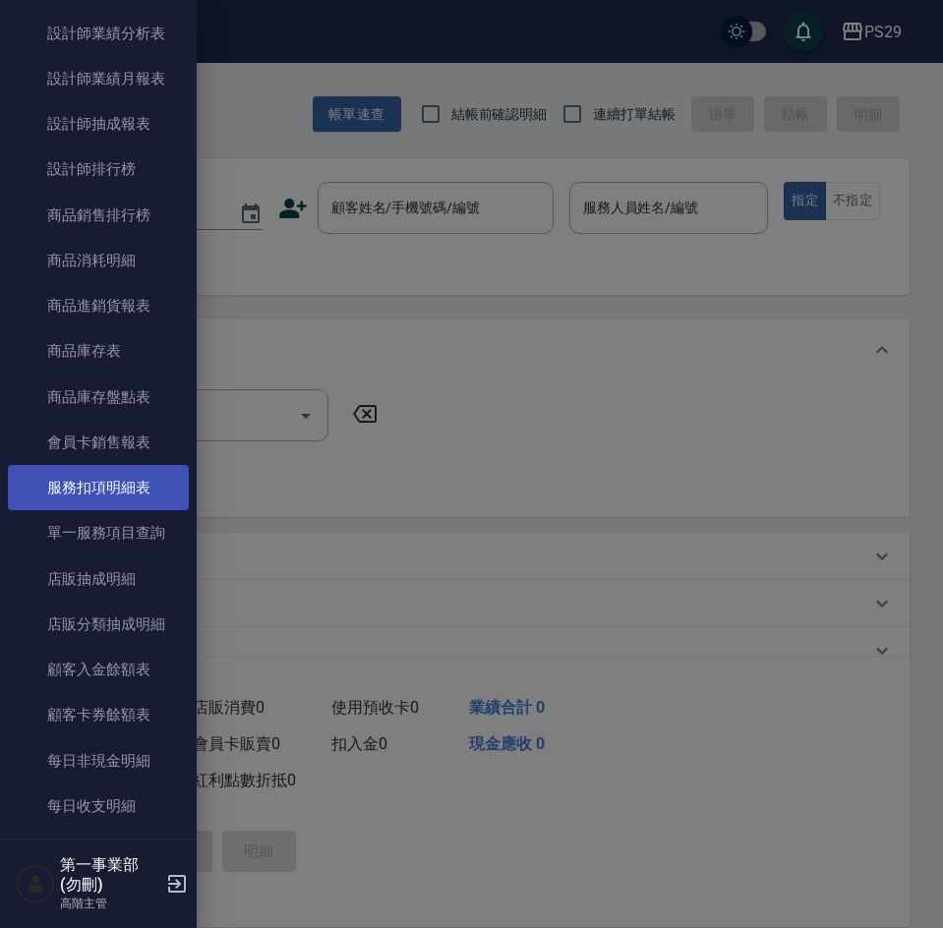
click at [110, 495] on link "服務扣項明細表" at bounding box center [98, 487] width 181 height 45
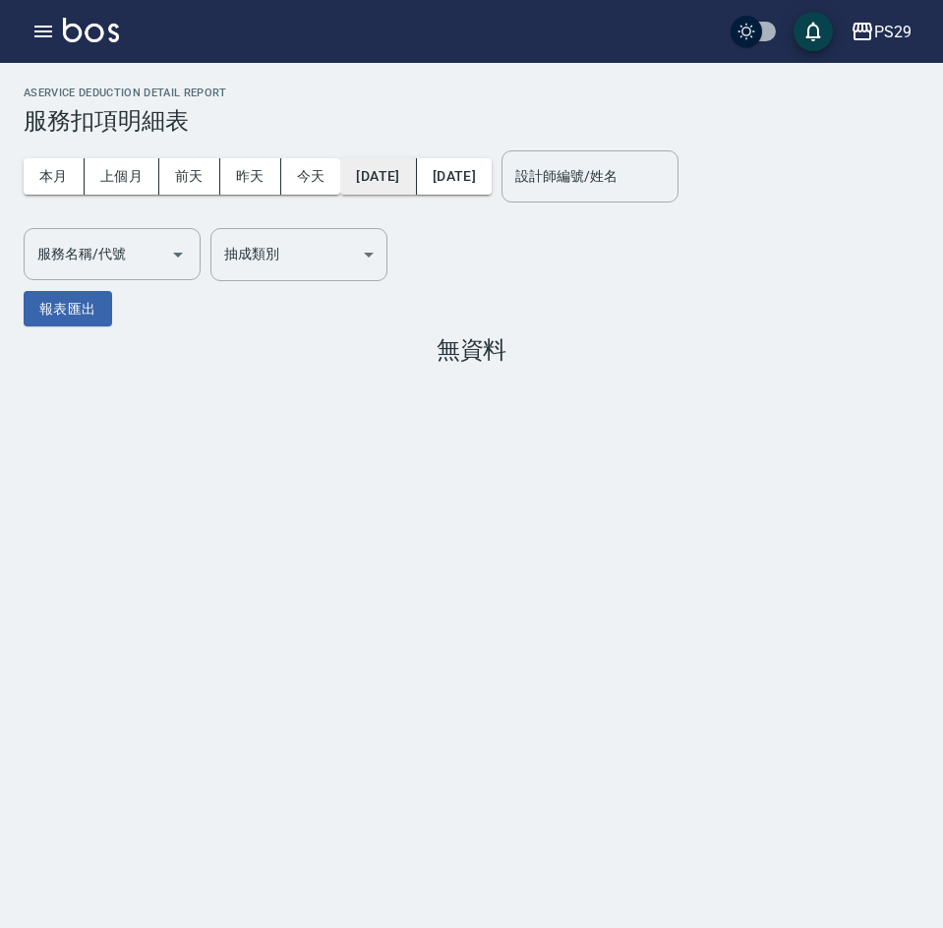
click at [382, 179] on button "[DATE]" at bounding box center [378, 176] width 76 height 36
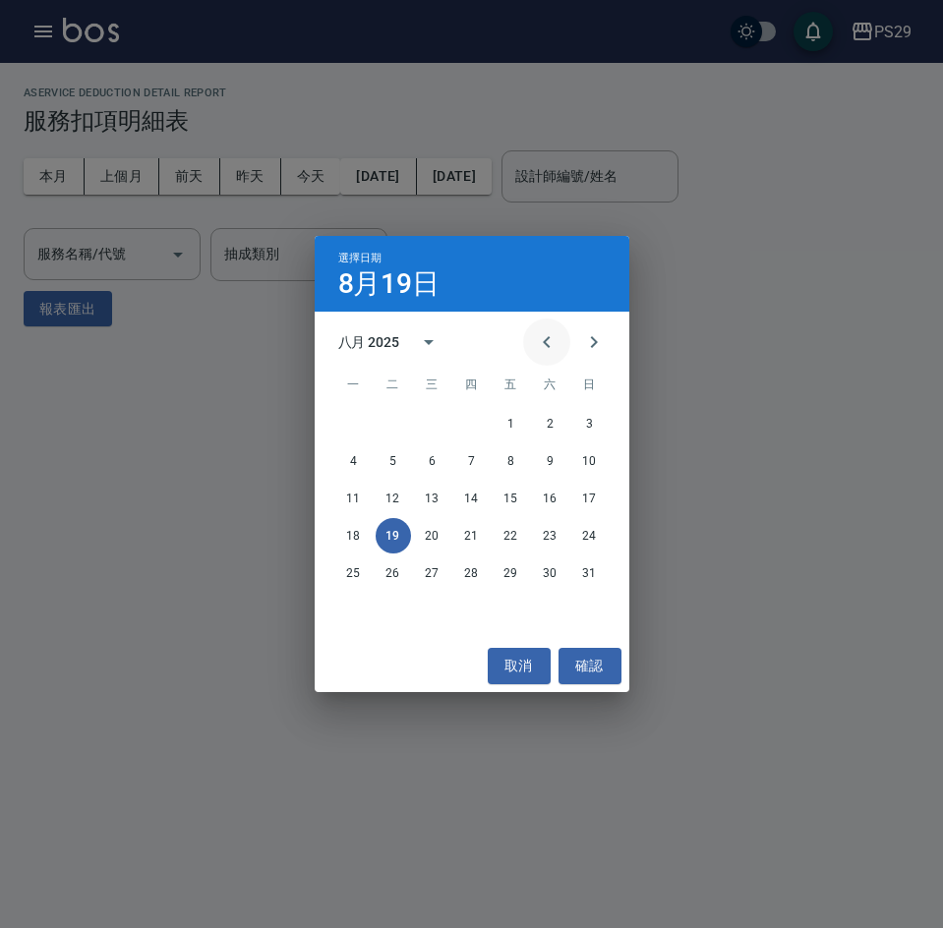
click at [543, 333] on icon "Previous month" at bounding box center [547, 342] width 24 height 24
click at [398, 499] on button "15" at bounding box center [393, 498] width 35 height 35
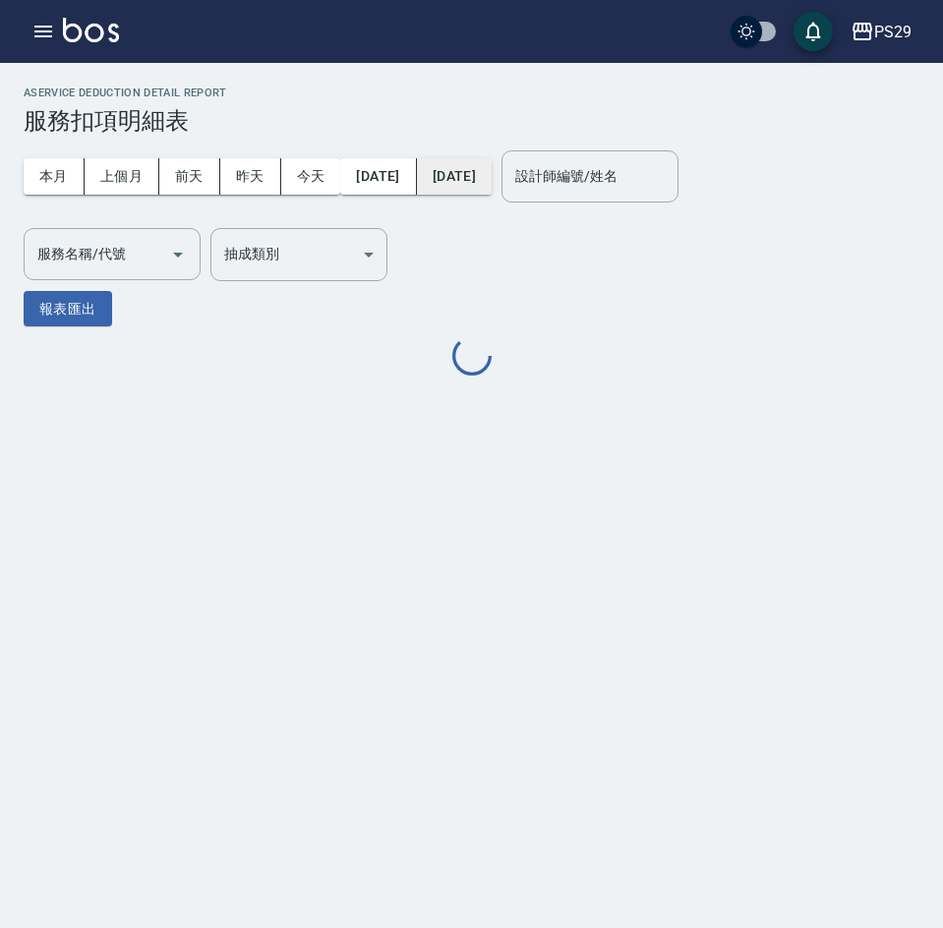
click at [492, 179] on button "[DATE]" at bounding box center [454, 176] width 75 height 36
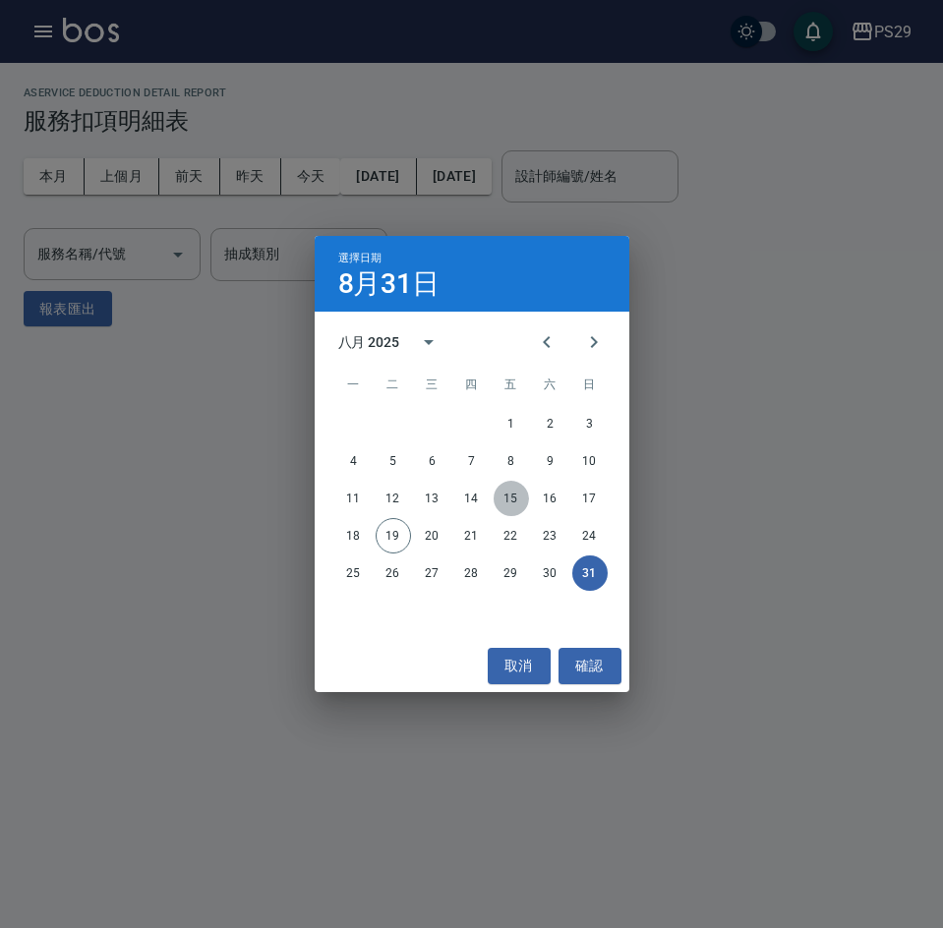
click at [509, 500] on button "15" at bounding box center [511, 498] width 35 height 35
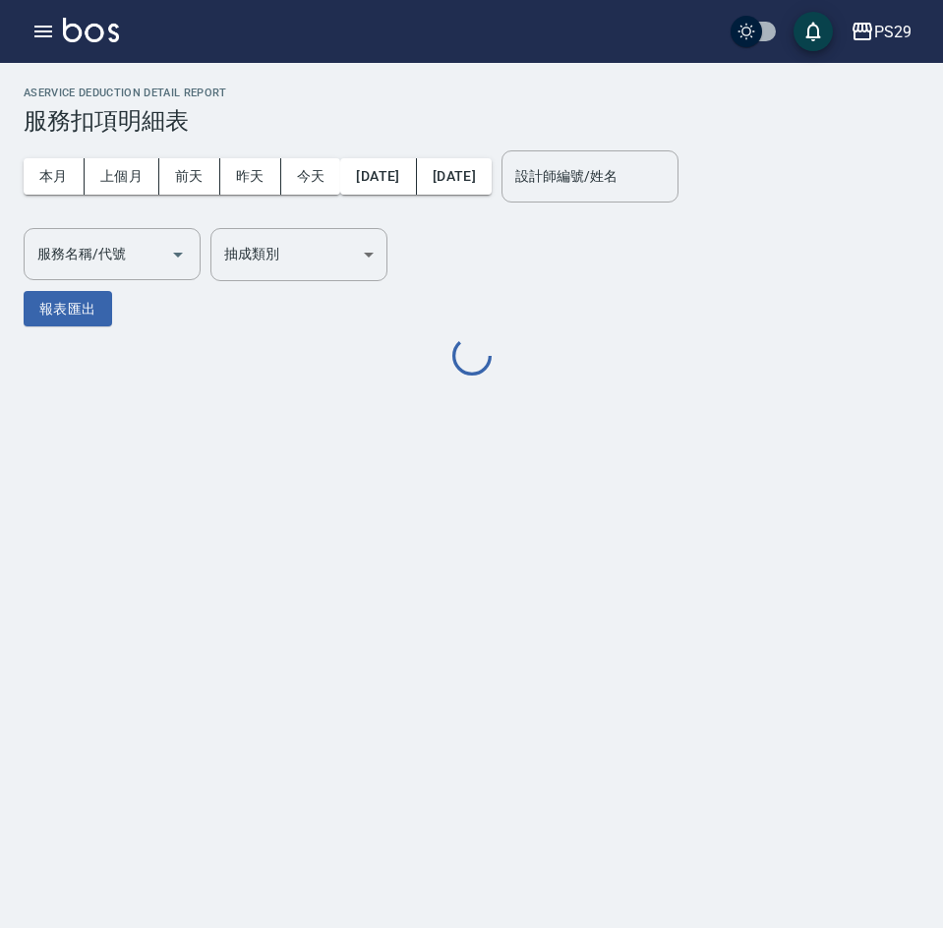
click at [88, 261] on div "服務名稱/代號 服務名稱/代號" at bounding box center [112, 254] width 177 height 52
click at [73, 253] on label "服務名稱/代號" at bounding box center [81, 254] width 88 height 20
click at [73, 253] on input "服務名稱/代號" at bounding box center [97, 254] width 130 height 34
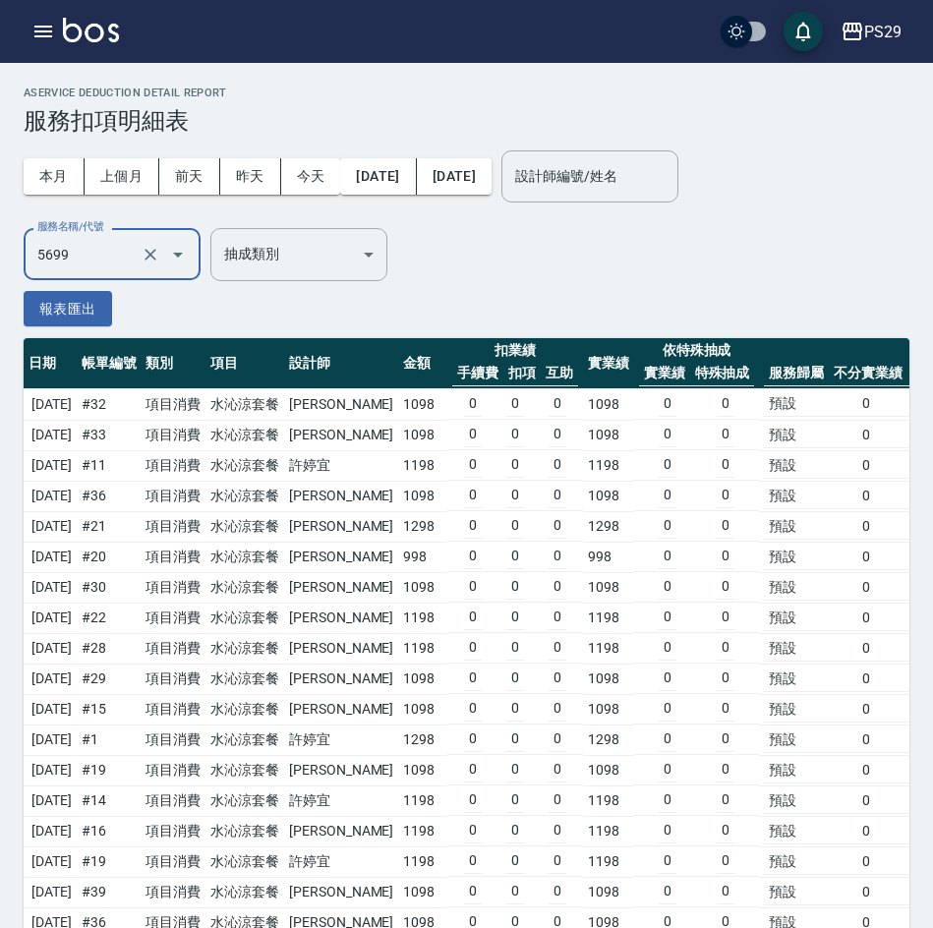
type input "水沁涼套餐(5699)"
drag, startPoint x: 328, startPoint y: 400, endPoint x: 376, endPoint y: 396, distance: 47.4
click at [376, 396] on tr "[DATE] # 32 項目消費 水沁涼套餐 [PERSON_NAME]維 1098 0 0 0 1098 0 0 預設 0 0 1098 340.38 0 …" at bounding box center [866, 404] width 1685 height 31
copy td "[PERSON_NAME]"
click at [242, 577] on td "水沁涼套餐" at bounding box center [245, 587] width 79 height 30
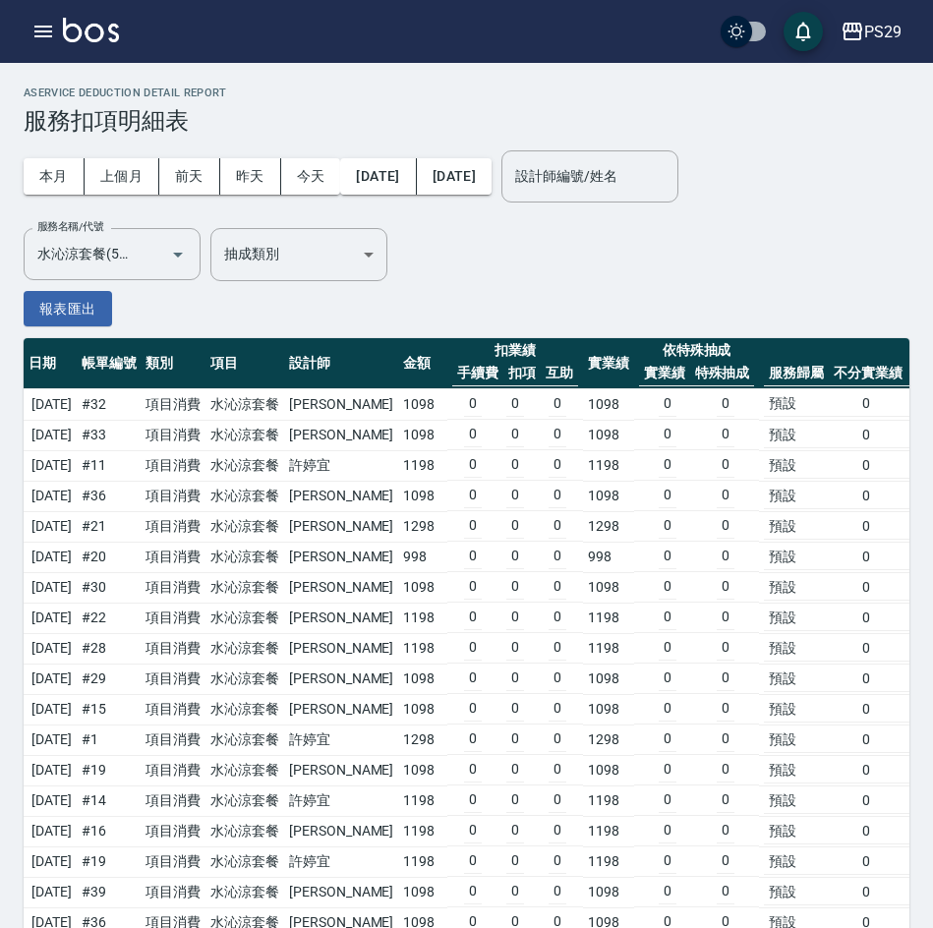
click at [663, 174] on input "設計師編號/姓名" at bounding box center [589, 176] width 159 height 34
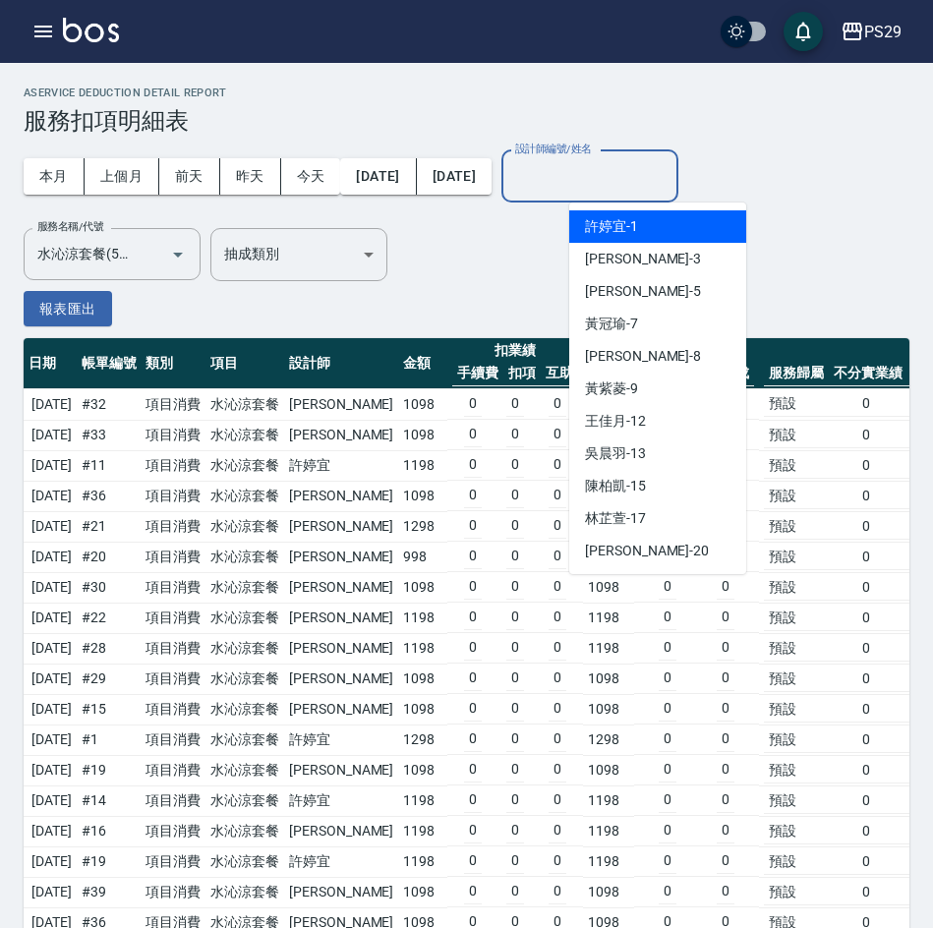
click at [655, 221] on div "[PERSON_NAME]-1" at bounding box center [657, 226] width 177 height 32
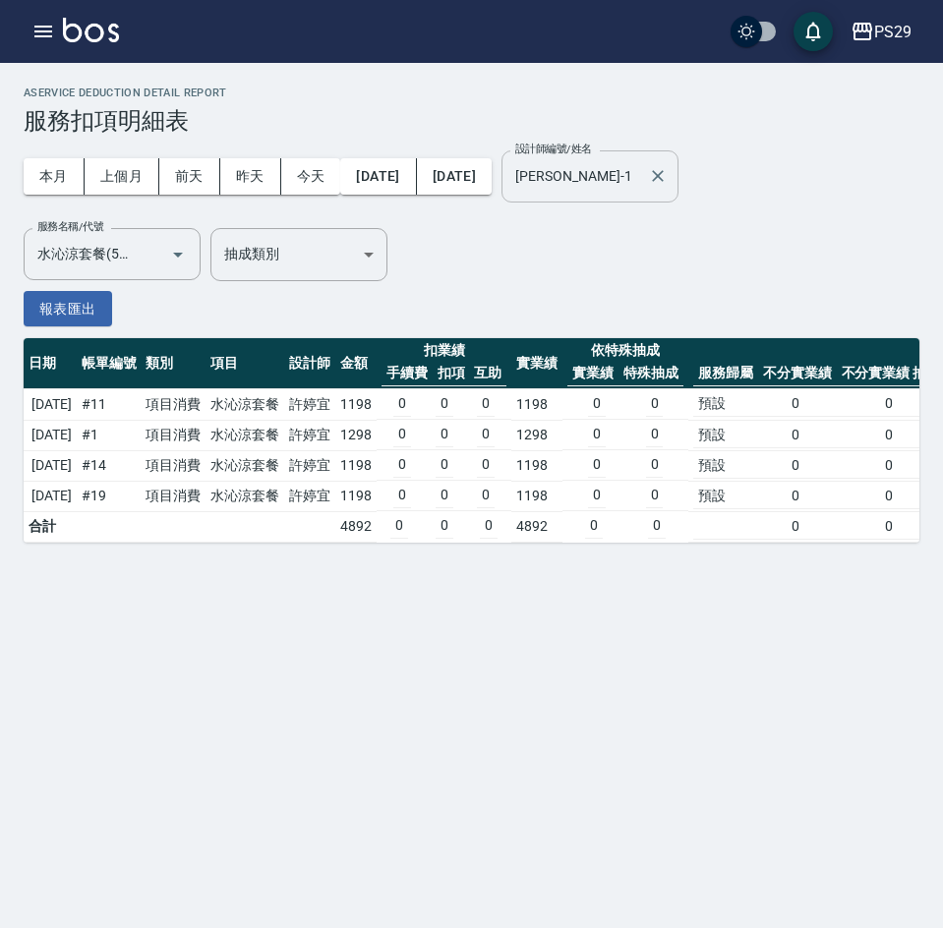
click at [640, 183] on input "[PERSON_NAME]-1" at bounding box center [575, 176] width 130 height 34
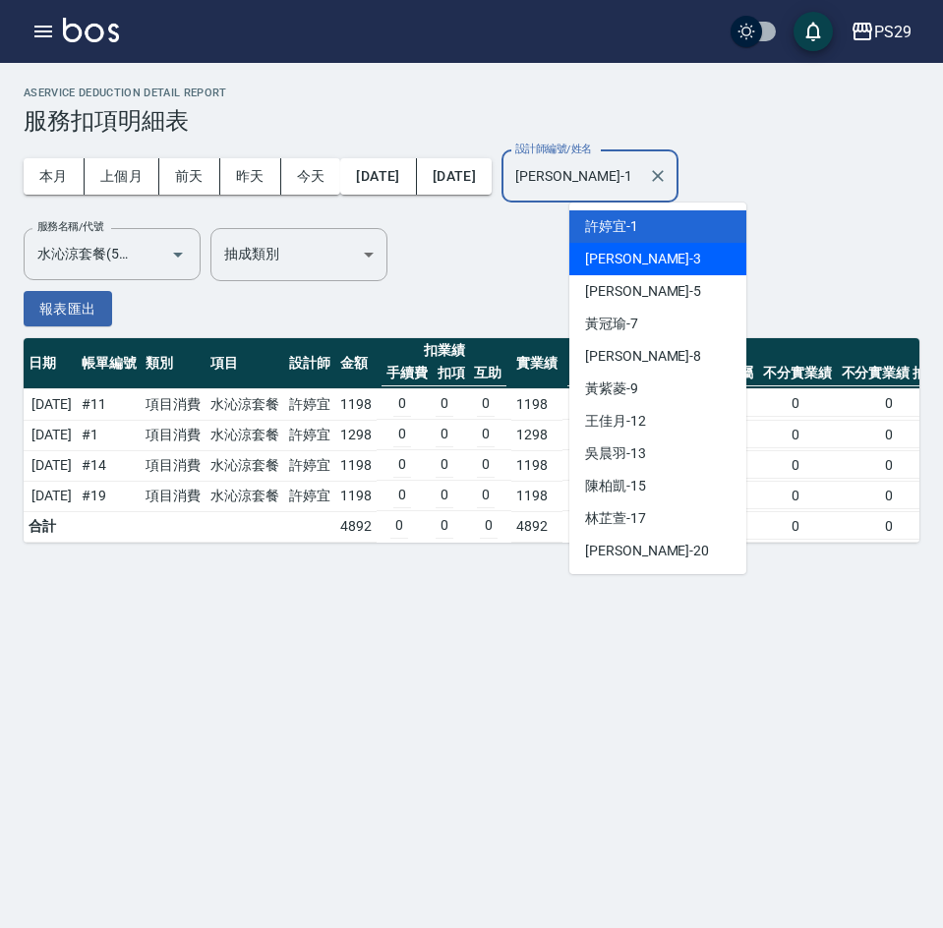
click at [656, 246] on div "[PERSON_NAME] -3" at bounding box center [657, 259] width 177 height 32
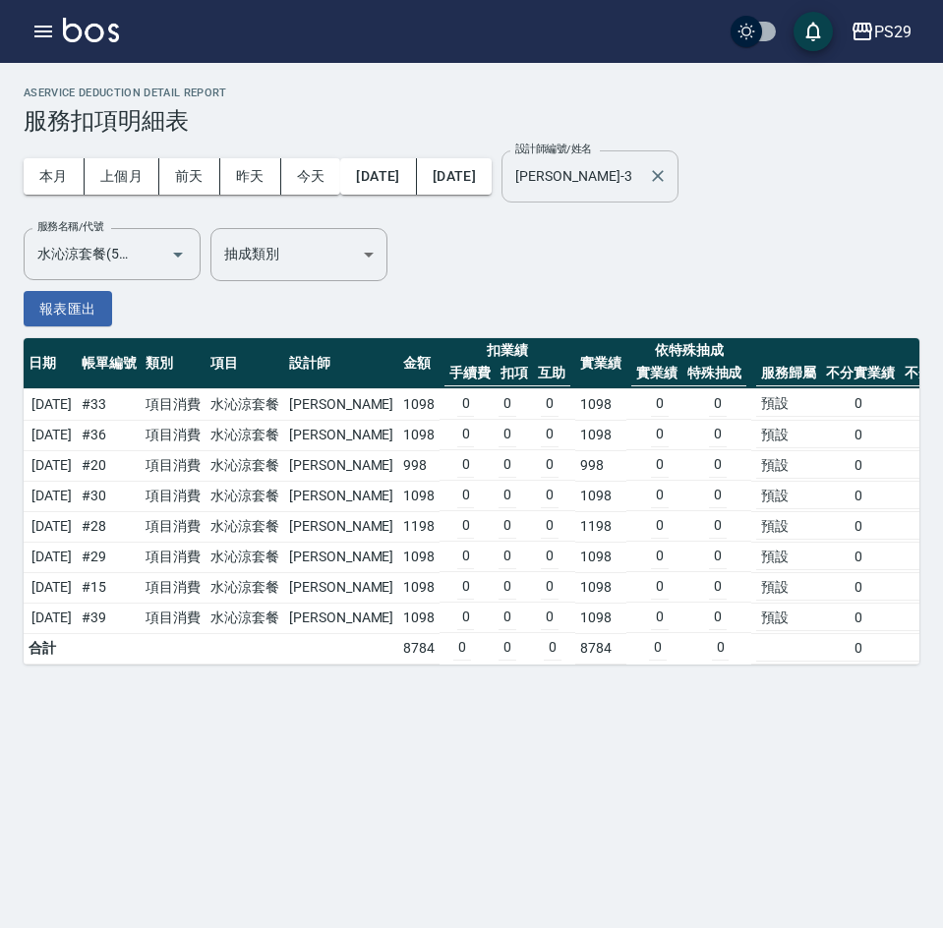
click at [640, 179] on input "[PERSON_NAME]-3" at bounding box center [575, 176] width 130 height 34
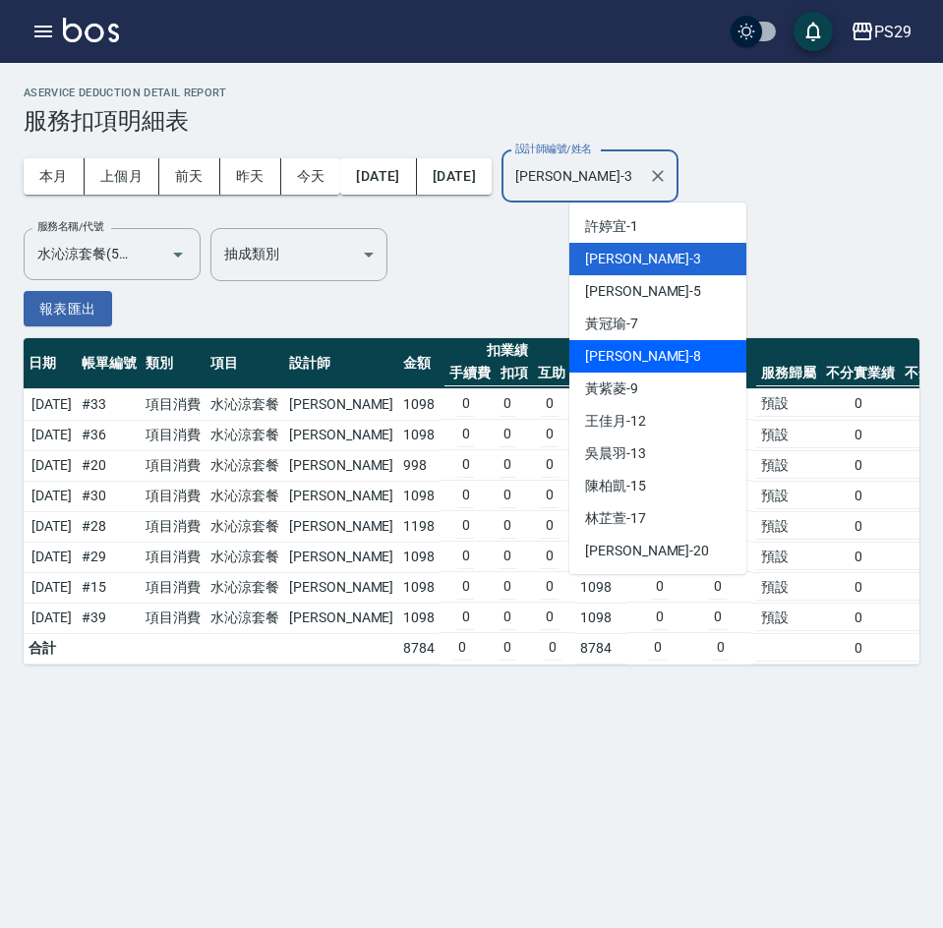
click at [653, 356] on div "[PERSON_NAME] -8" at bounding box center [657, 356] width 177 height 32
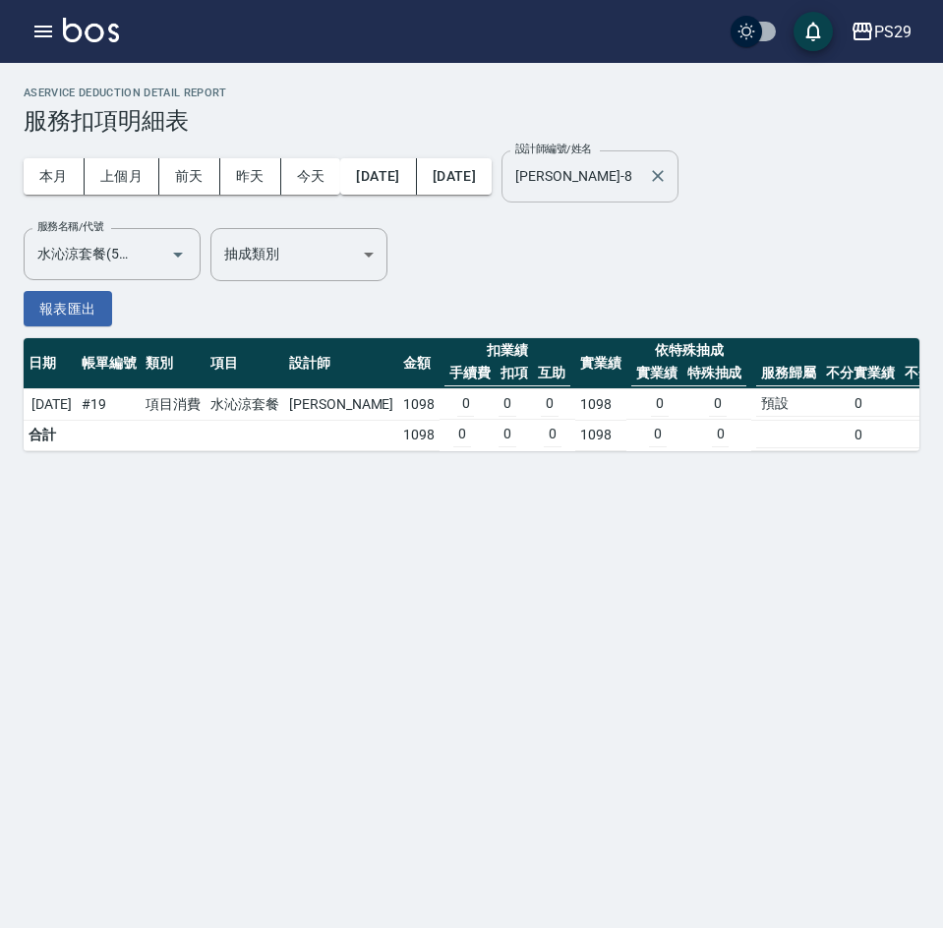
click at [612, 191] on input "[PERSON_NAME]-8" at bounding box center [575, 176] width 130 height 34
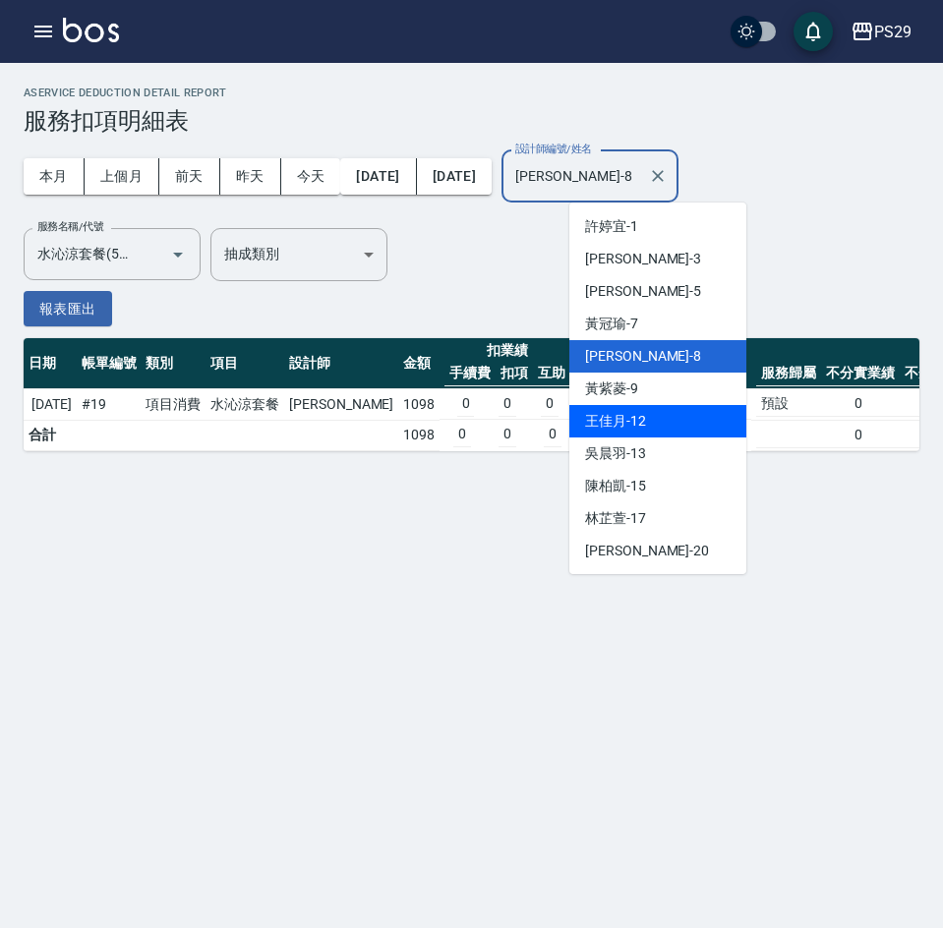
click at [627, 438] on div "[PERSON_NAME]-13" at bounding box center [657, 454] width 177 height 32
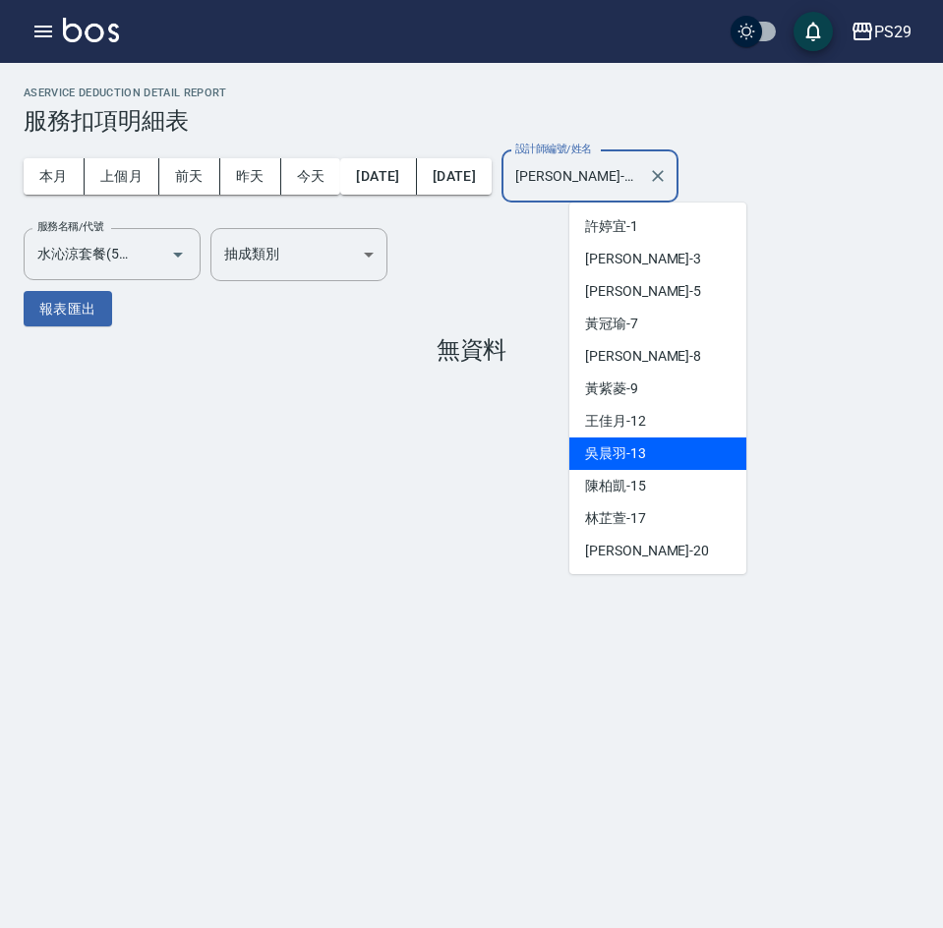
drag, startPoint x: 659, startPoint y: 184, endPoint x: 654, endPoint y: 209, distance: 26.0
click at [640, 184] on input "[PERSON_NAME]-13" at bounding box center [575, 176] width 130 height 34
click at [653, 408] on div "[PERSON_NAME]-12" at bounding box center [657, 421] width 177 height 32
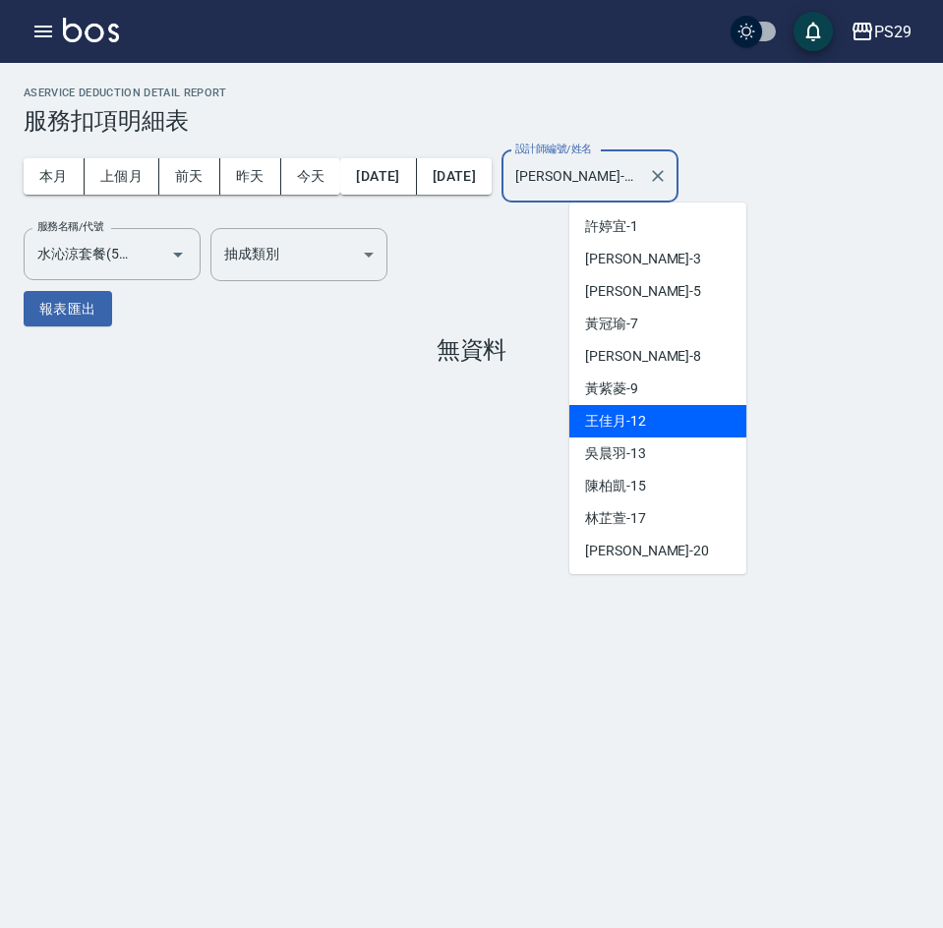
click at [632, 186] on input "[PERSON_NAME]-12" at bounding box center [575, 176] width 130 height 34
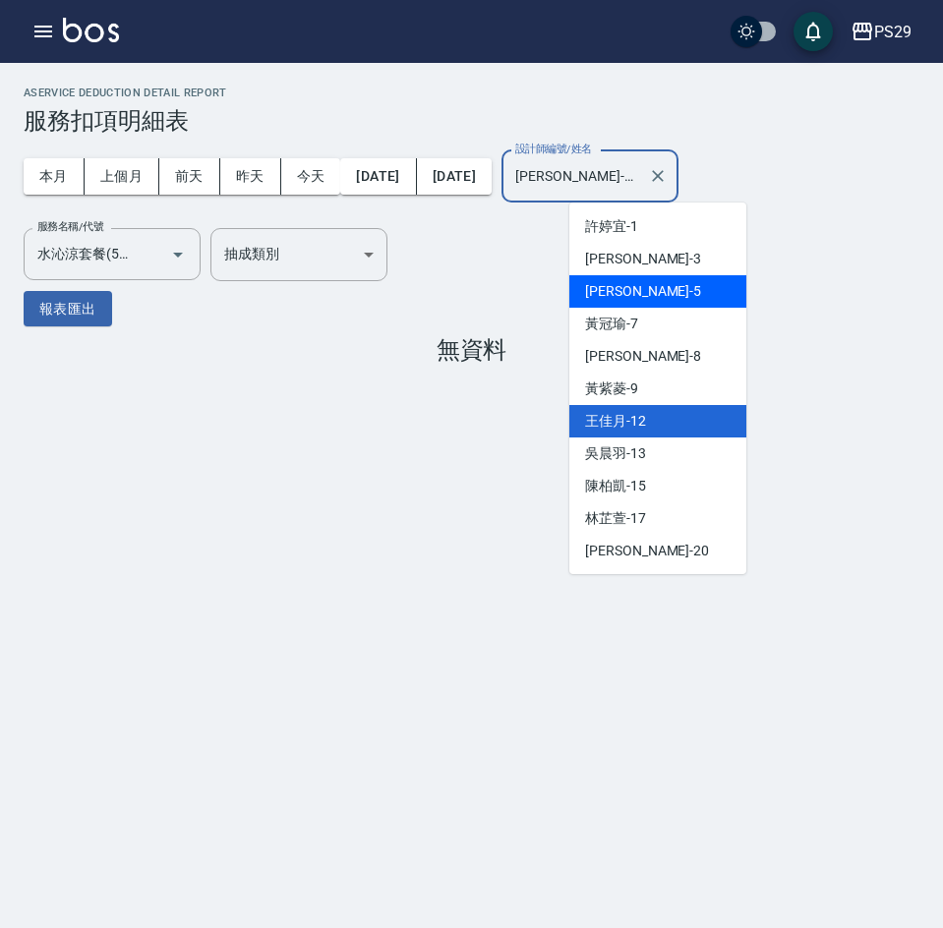
click at [645, 293] on div "[PERSON_NAME]維 -5" at bounding box center [657, 291] width 177 height 32
type input "[PERSON_NAME]維-5"
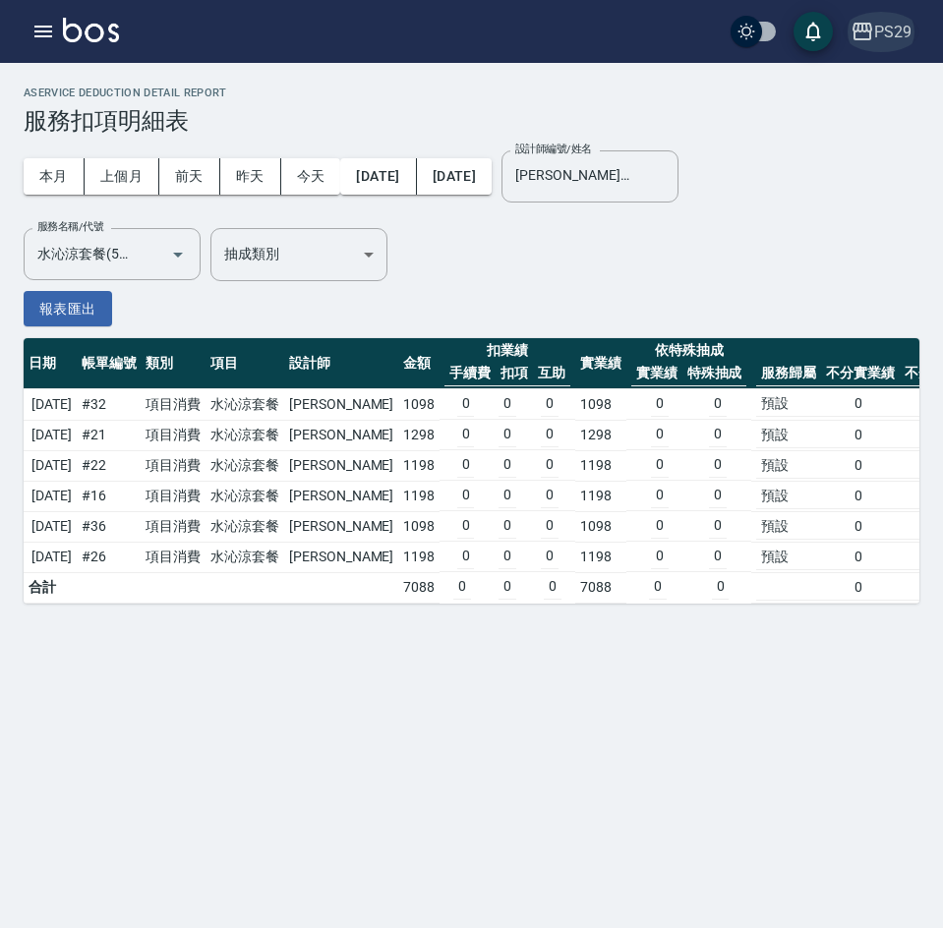
click at [870, 37] on icon "button" at bounding box center [862, 32] width 20 height 18
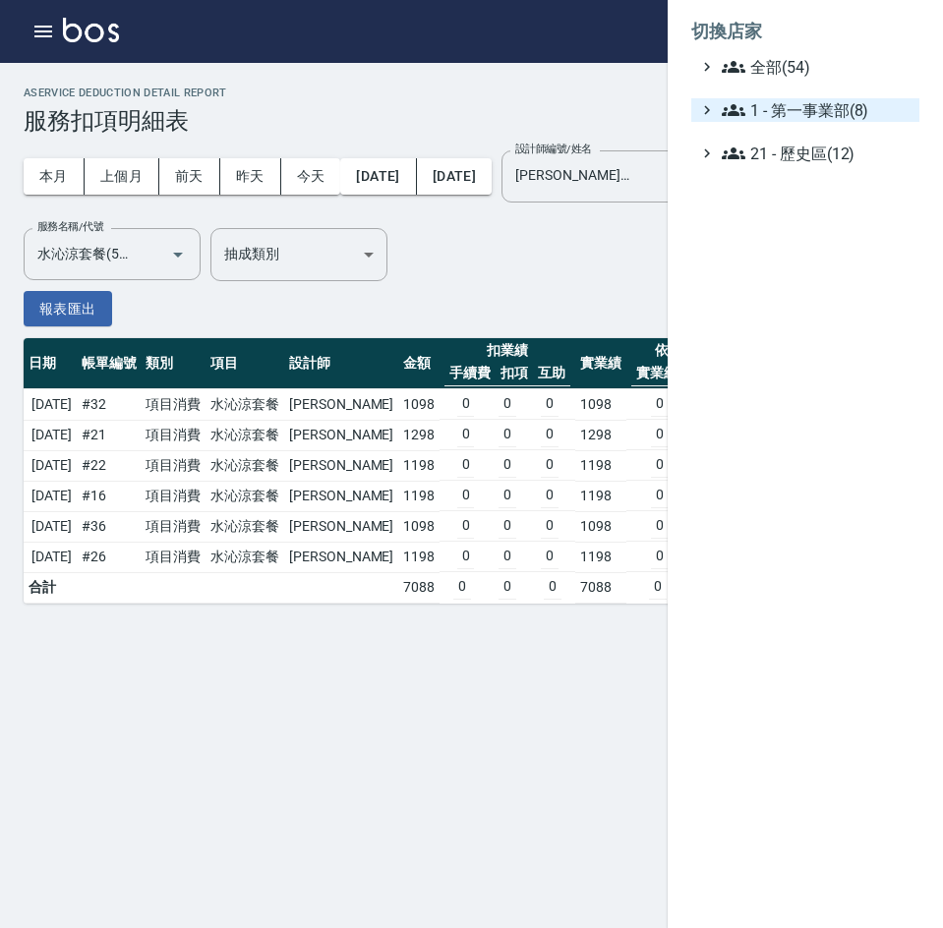
click at [852, 114] on span "1 - 第一事業部(8)" at bounding box center [817, 110] width 190 height 24
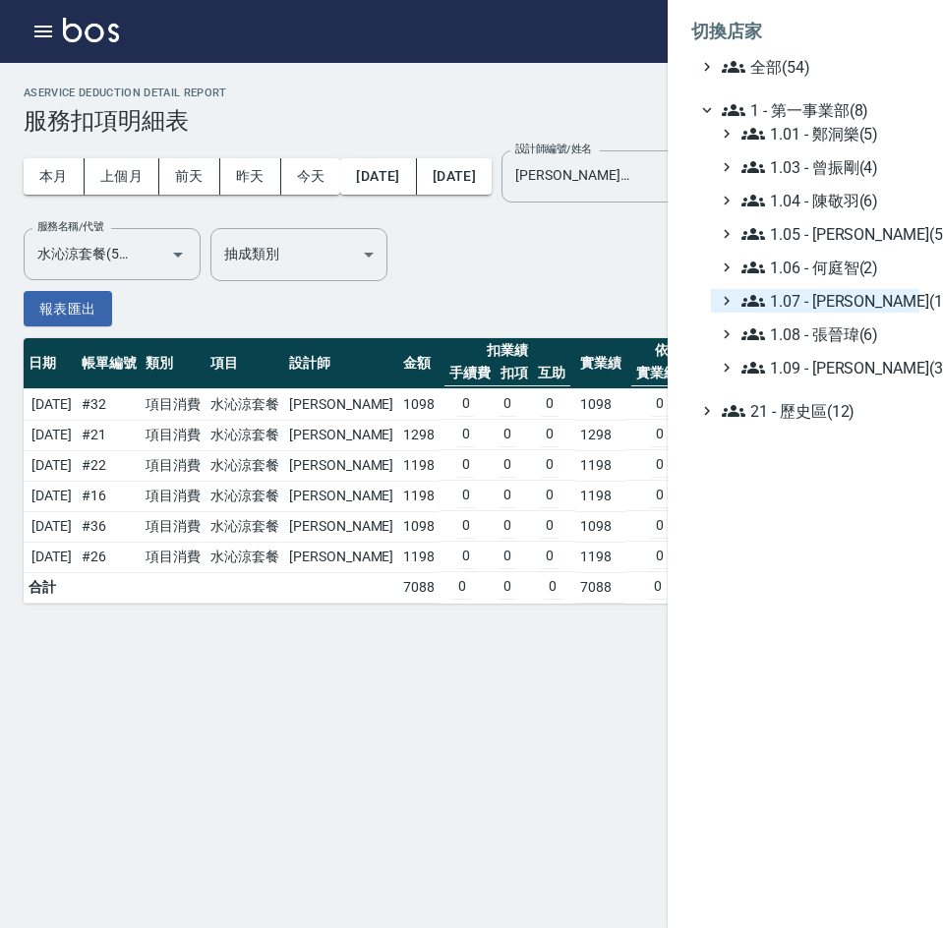
click at [865, 303] on span "1.07 - [PERSON_NAME](11)" at bounding box center [826, 301] width 170 height 24
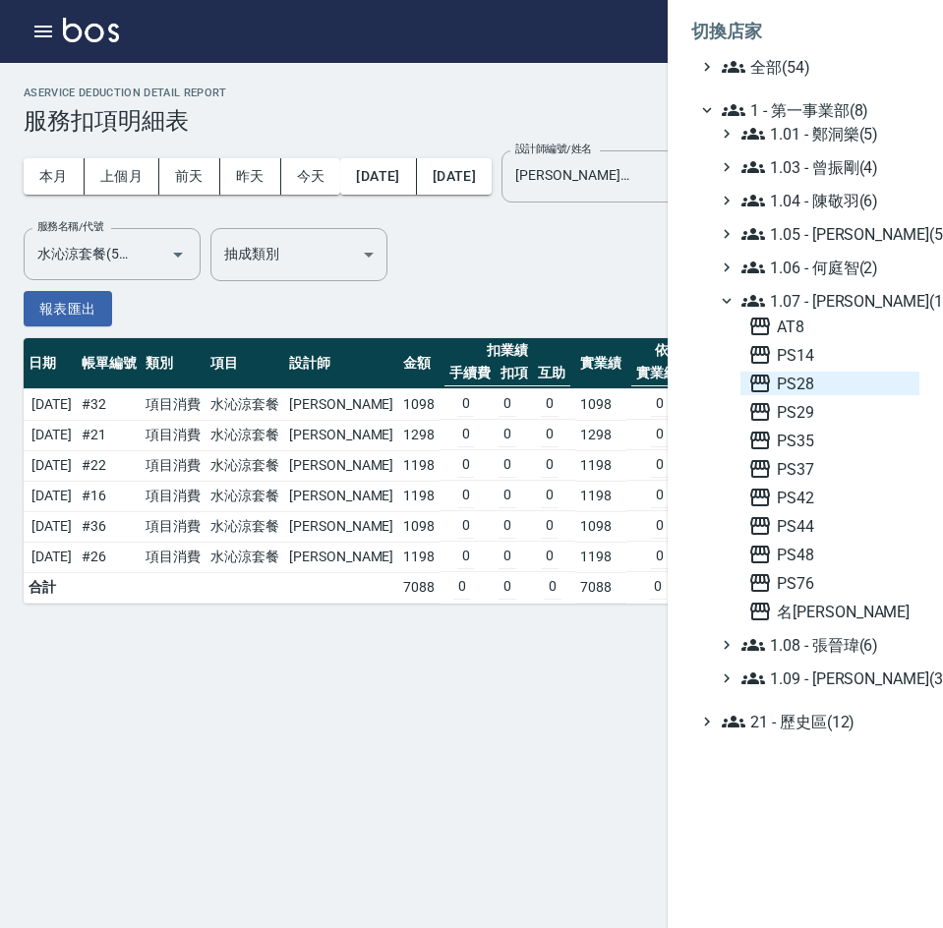
click at [840, 385] on span "PS28" at bounding box center [829, 384] width 163 height 24
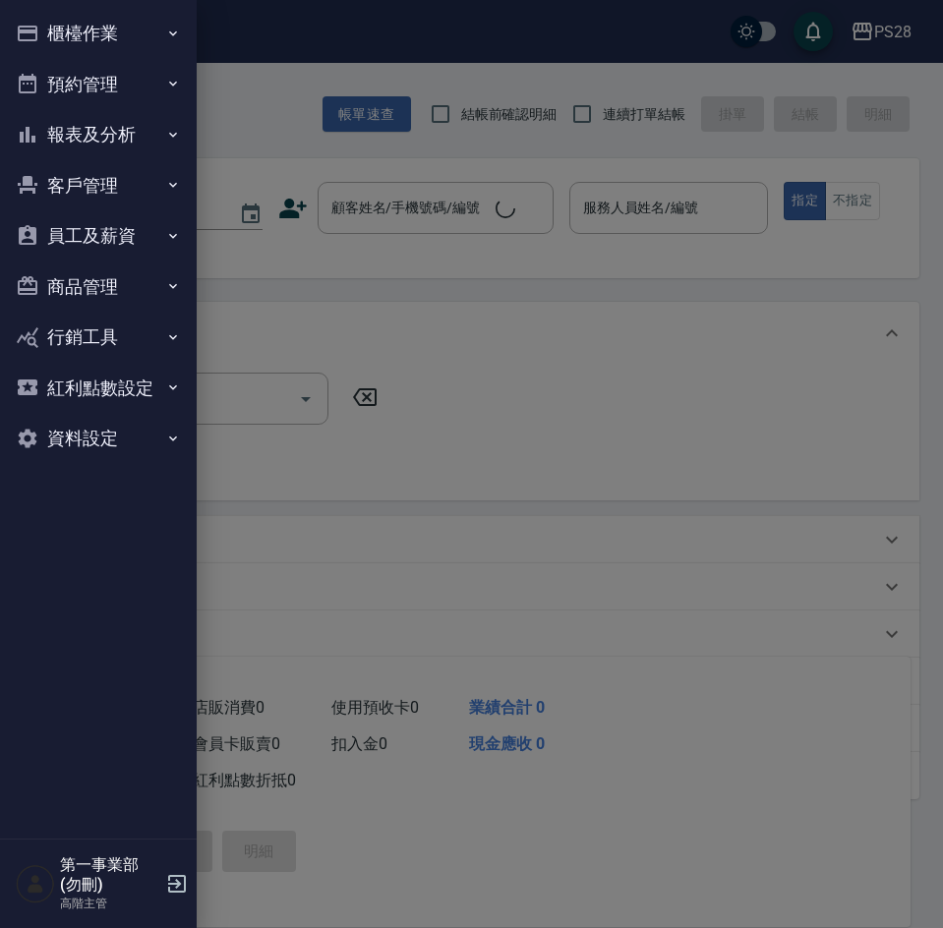
click at [95, 135] on button "報表及分析" at bounding box center [98, 134] width 181 height 51
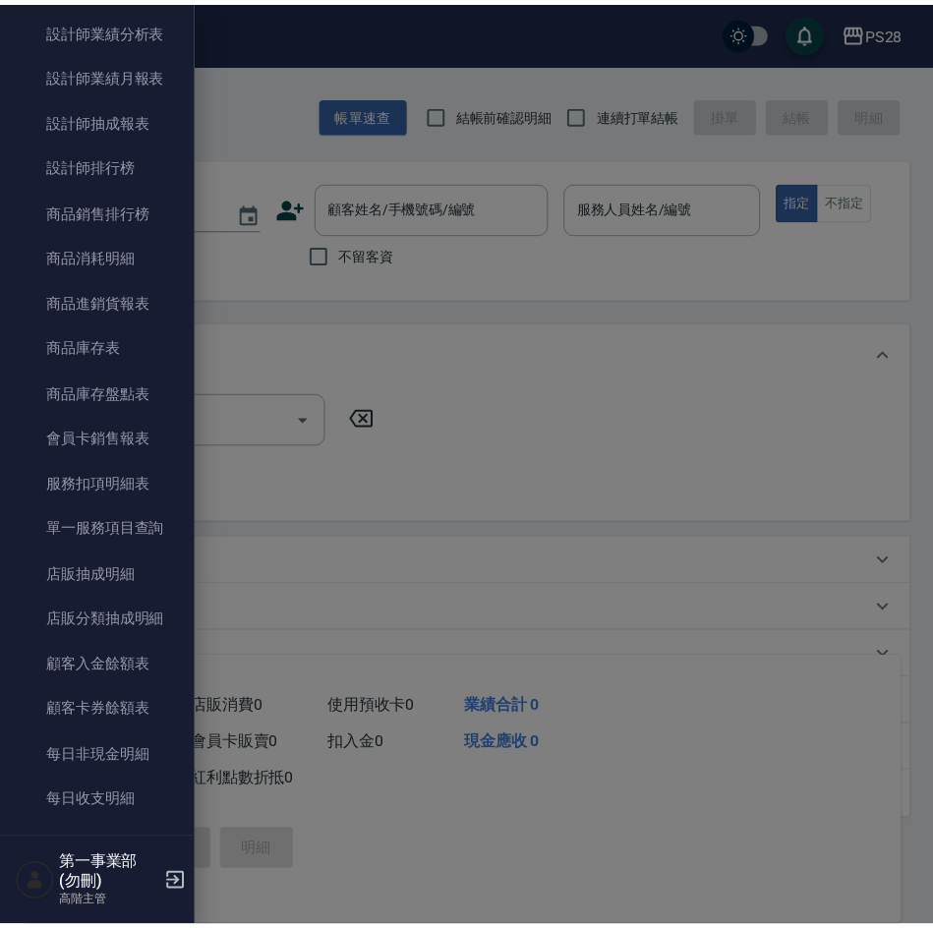
scroll to position [885, 0]
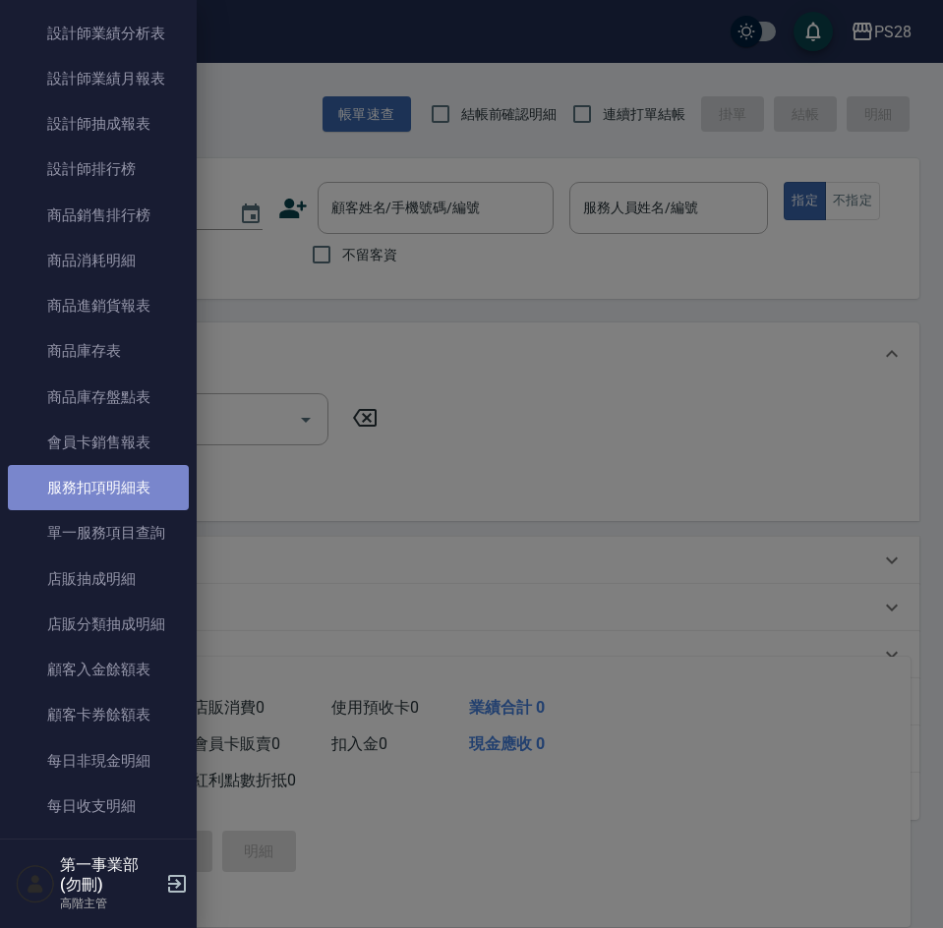
click at [110, 487] on link "服務扣項明細表" at bounding box center [98, 487] width 181 height 45
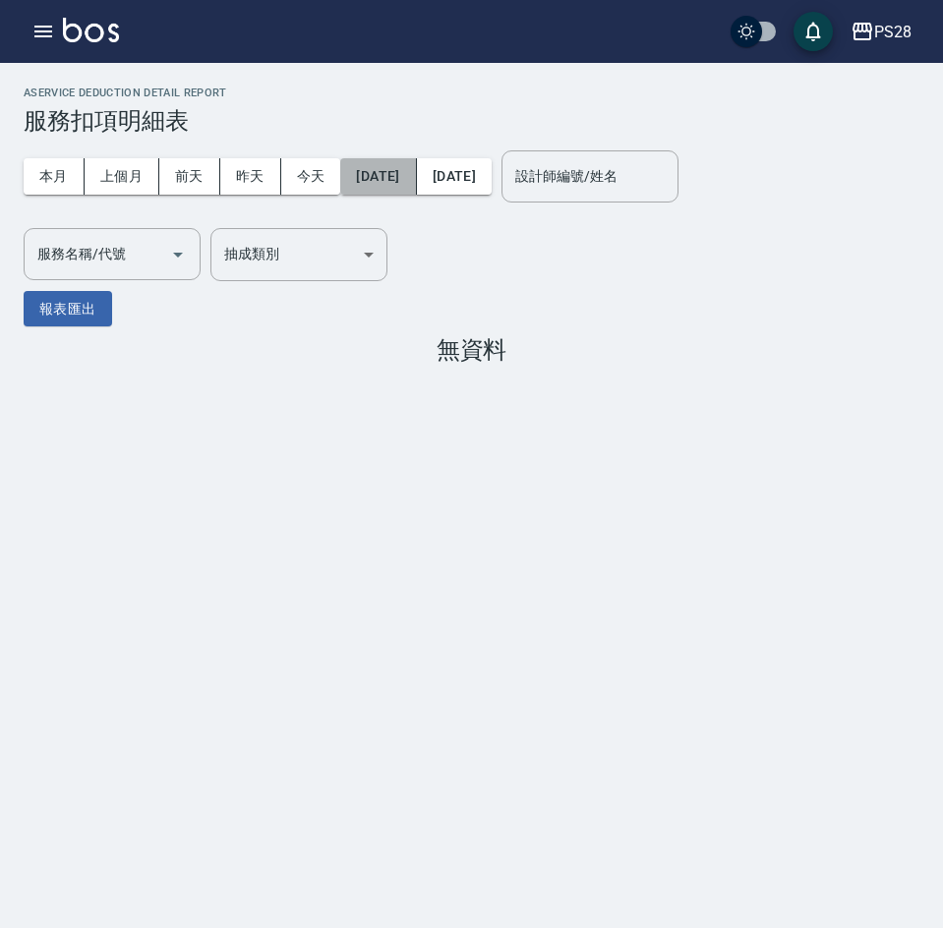
click at [399, 168] on button "[DATE]" at bounding box center [378, 176] width 76 height 36
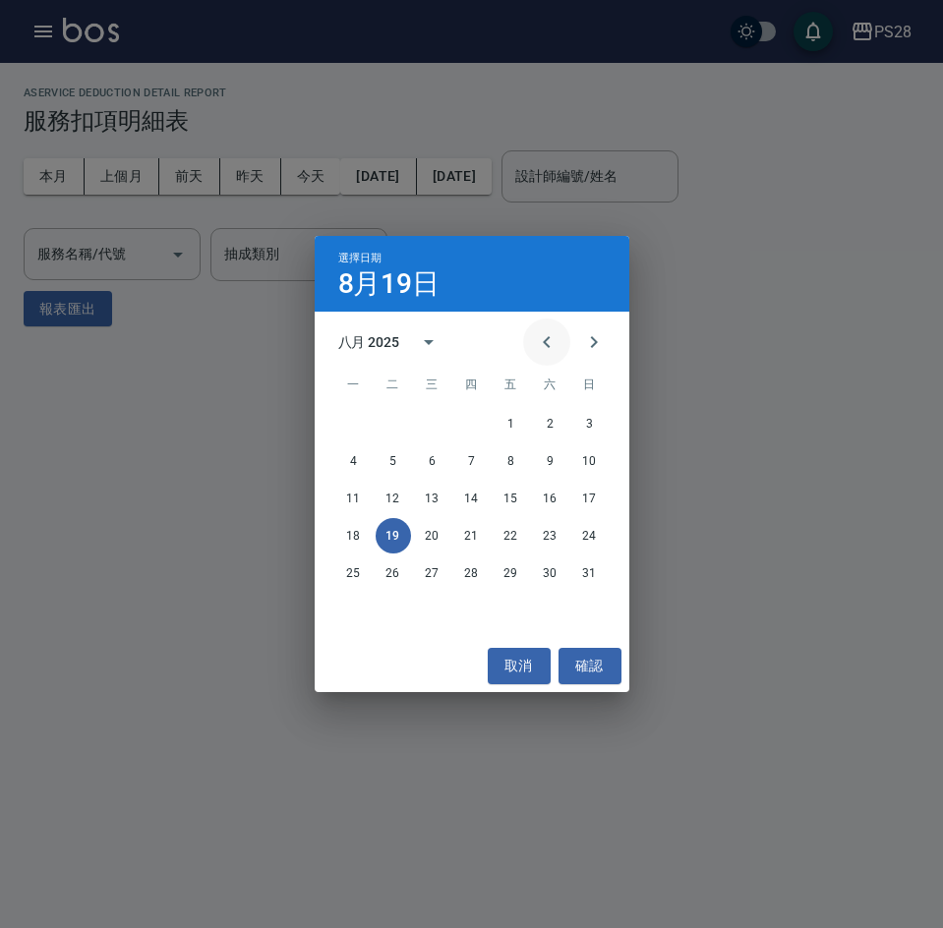
click at [533, 331] on button "Previous month" at bounding box center [546, 342] width 47 height 47
drag, startPoint x: 397, startPoint y: 496, endPoint x: 403, endPoint y: 441, distance: 54.4
click at [396, 496] on button "15" at bounding box center [393, 498] width 35 height 35
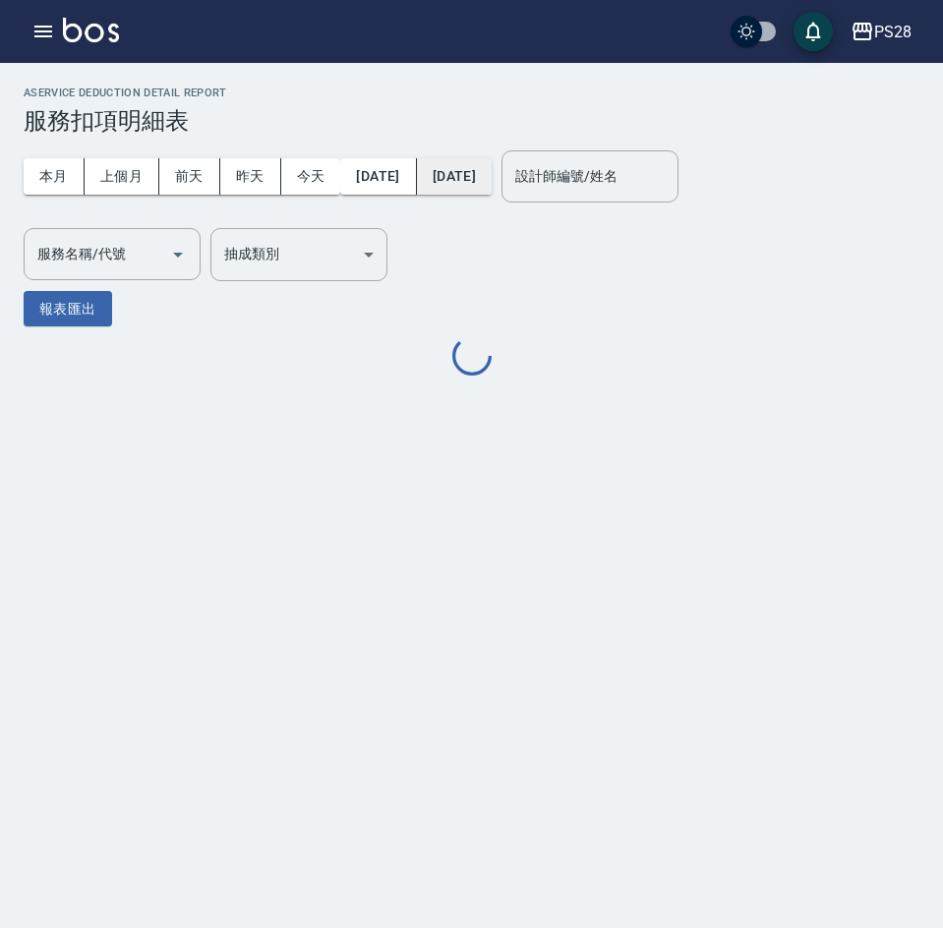
click at [492, 164] on button "[DATE]" at bounding box center [454, 176] width 75 height 36
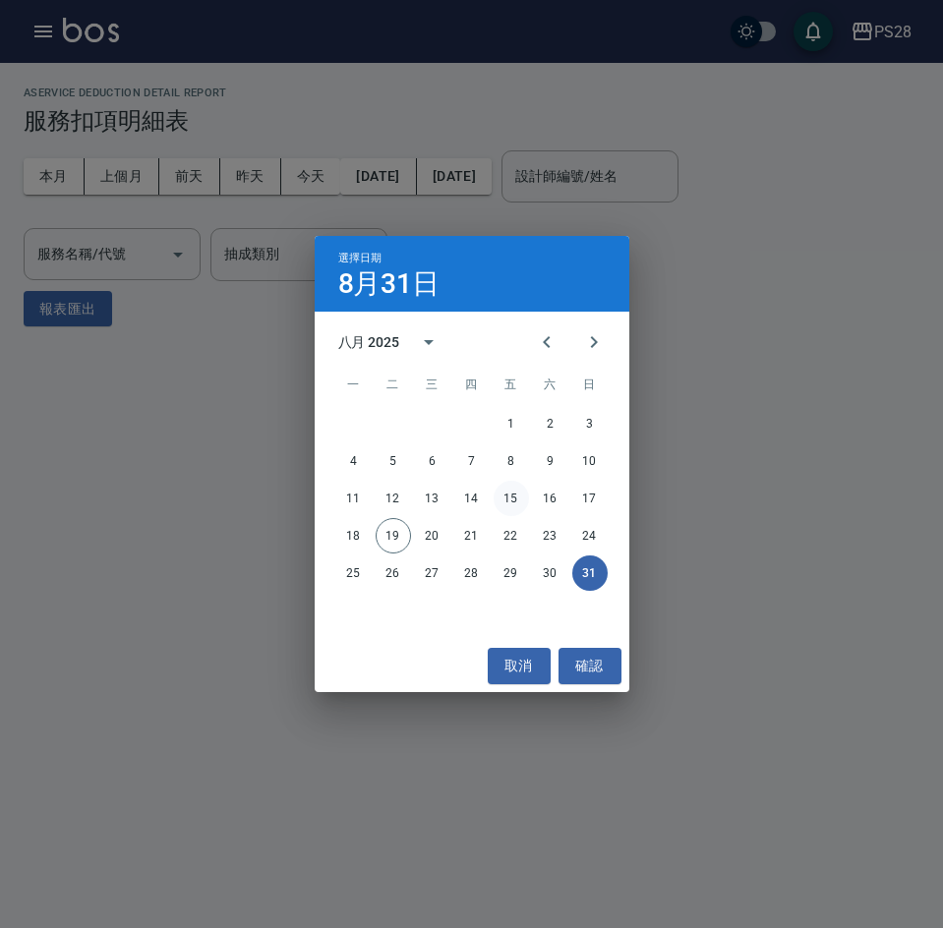
click at [511, 498] on button "15" at bounding box center [511, 498] width 35 height 35
click at [510, 500] on button "15" at bounding box center [511, 498] width 35 height 35
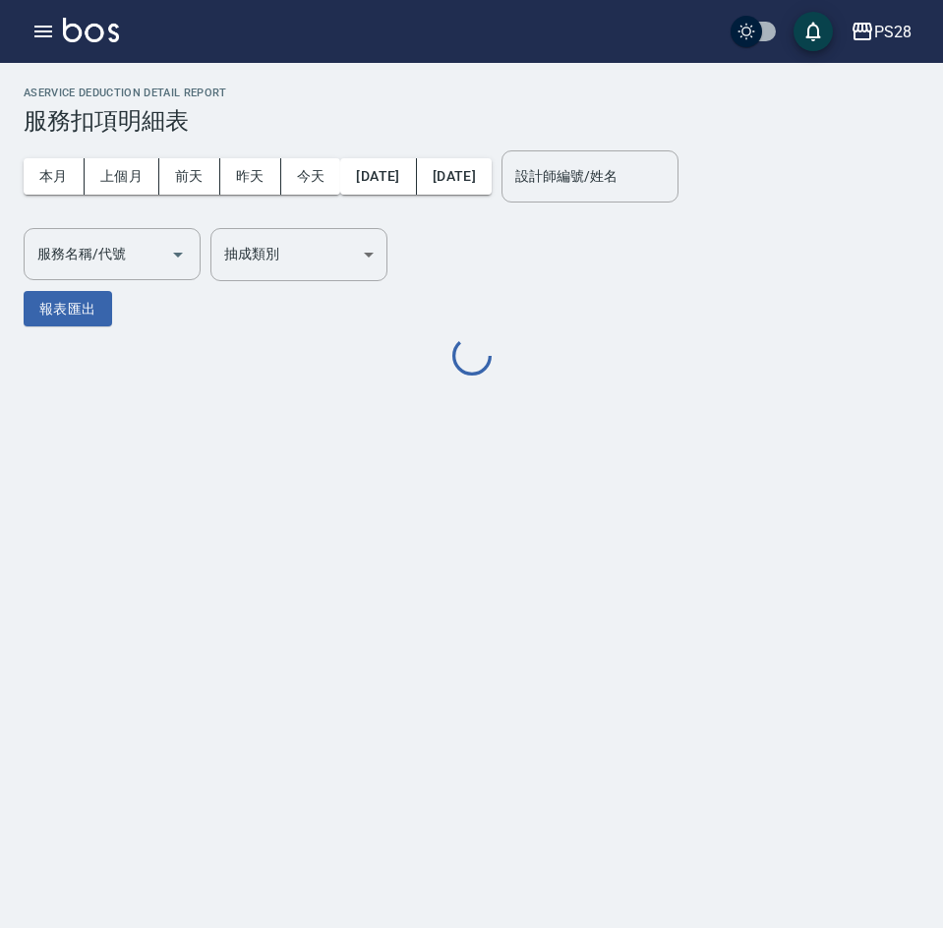
click at [517, 492] on button "15" at bounding box center [511, 498] width 35 height 35
click at [88, 257] on div "服務名稱/代號 服務名稱/代號" at bounding box center [112, 254] width 177 height 52
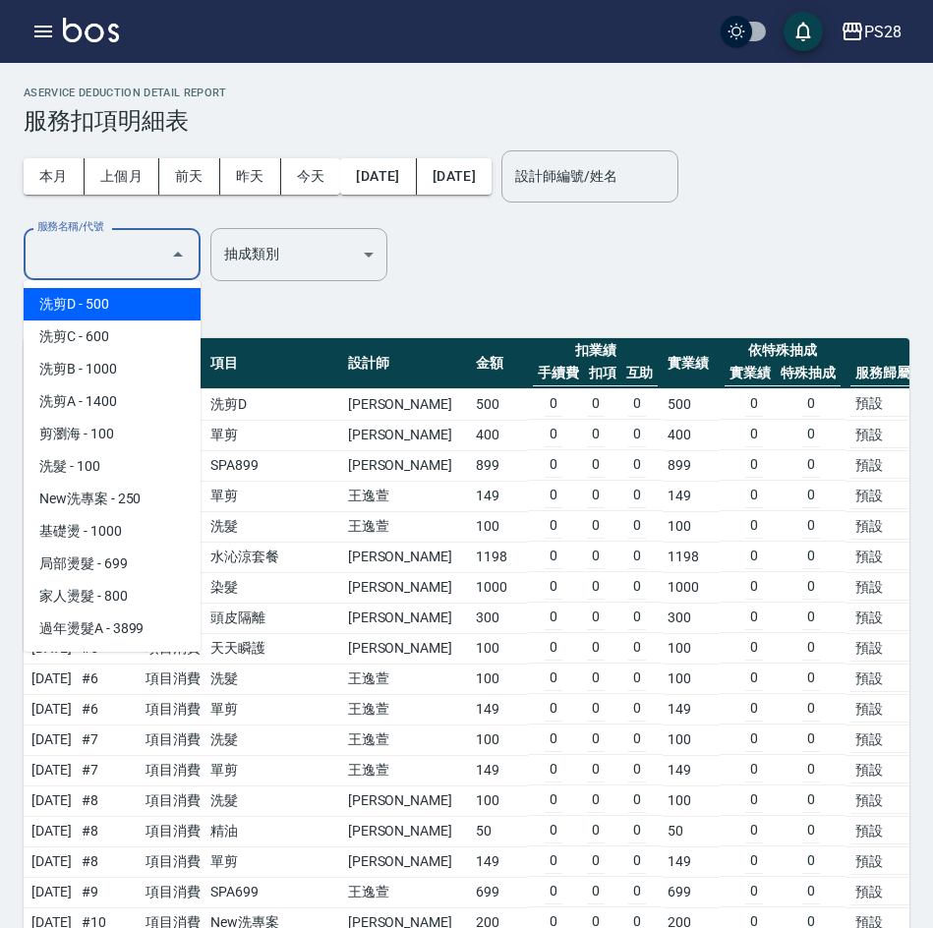
click at [87, 256] on input "服務名稱/代號" at bounding box center [97, 254] width 130 height 34
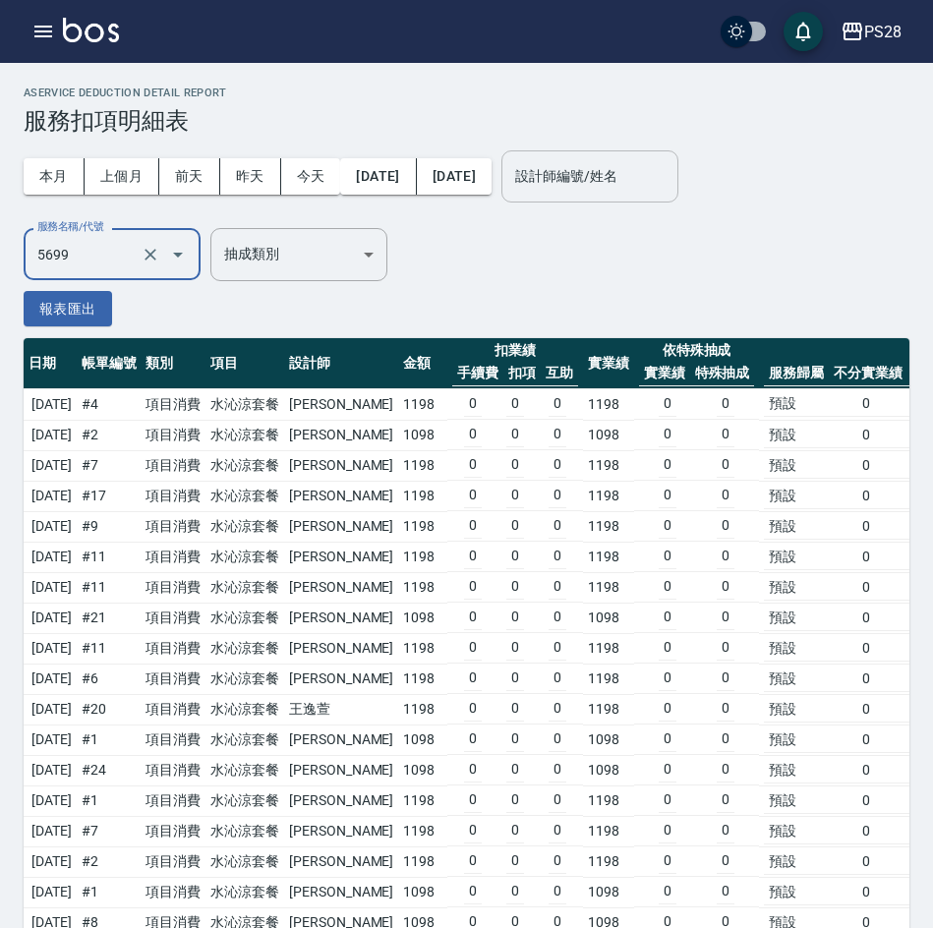
type input "水沁涼套餐(5699)"
click at [577, 162] on input "設計師編號/姓名" at bounding box center [589, 176] width 159 height 34
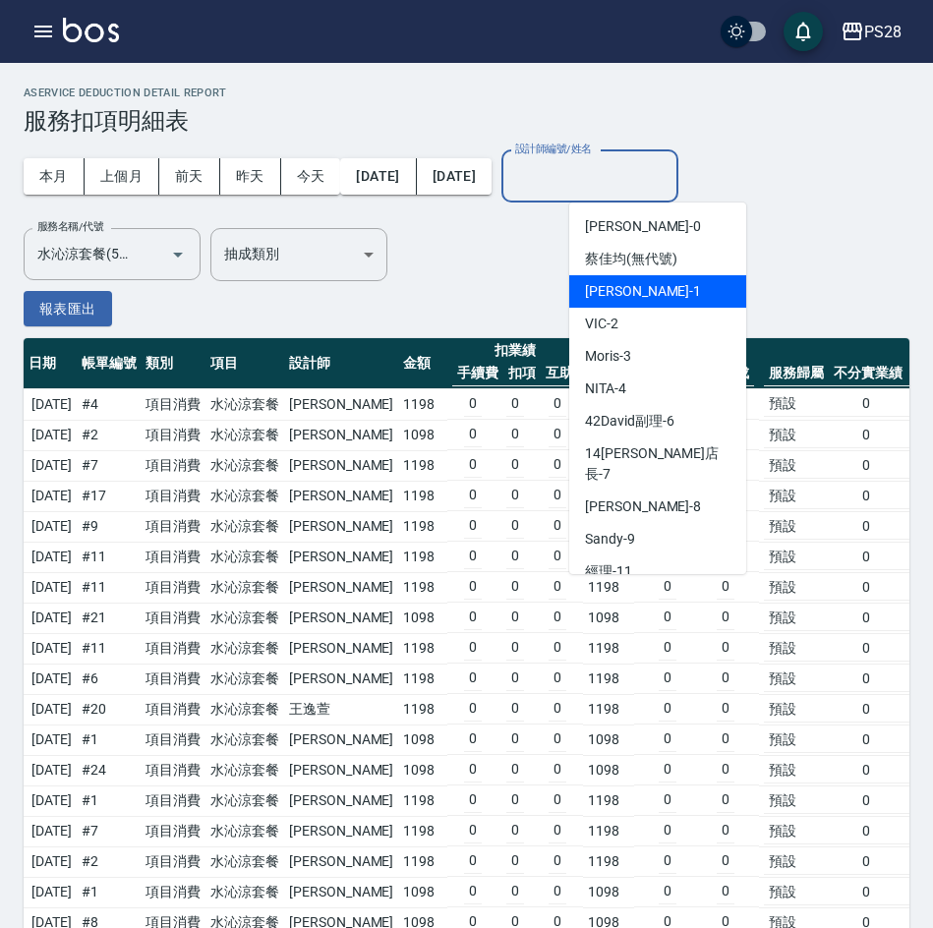
click at [622, 302] on div "SAM -1" at bounding box center [657, 291] width 177 height 32
type input "SAM-1"
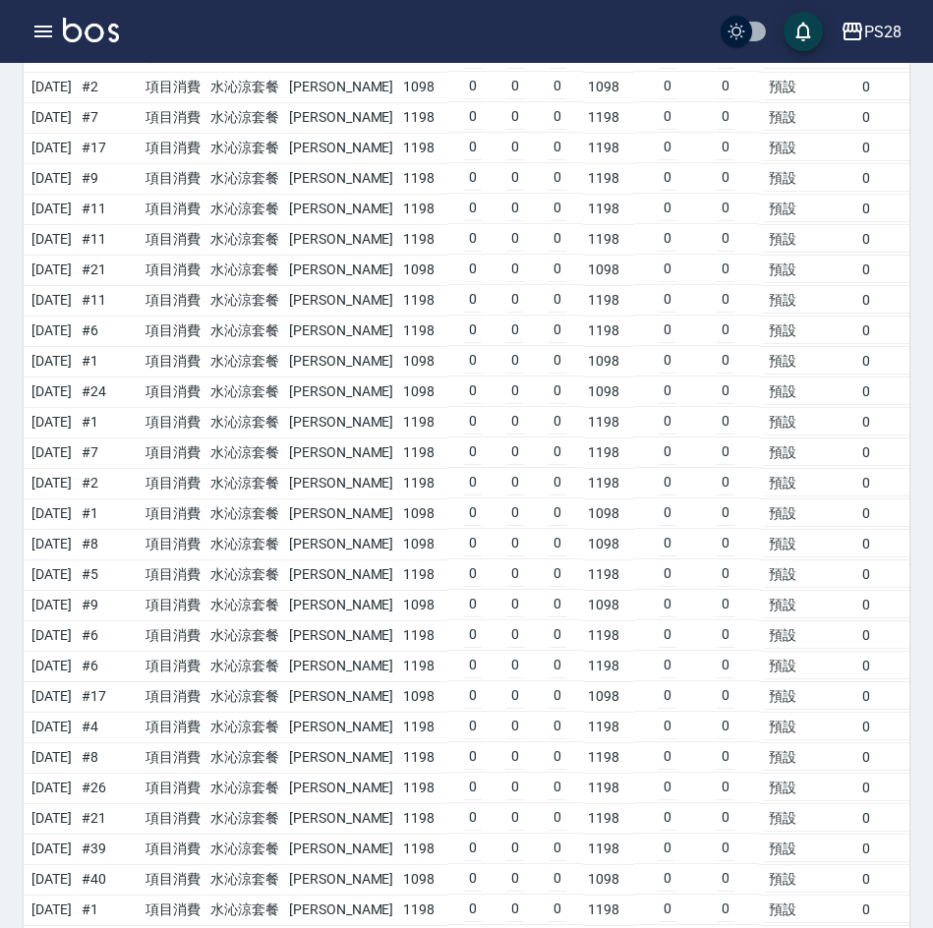
scroll to position [476, 0]
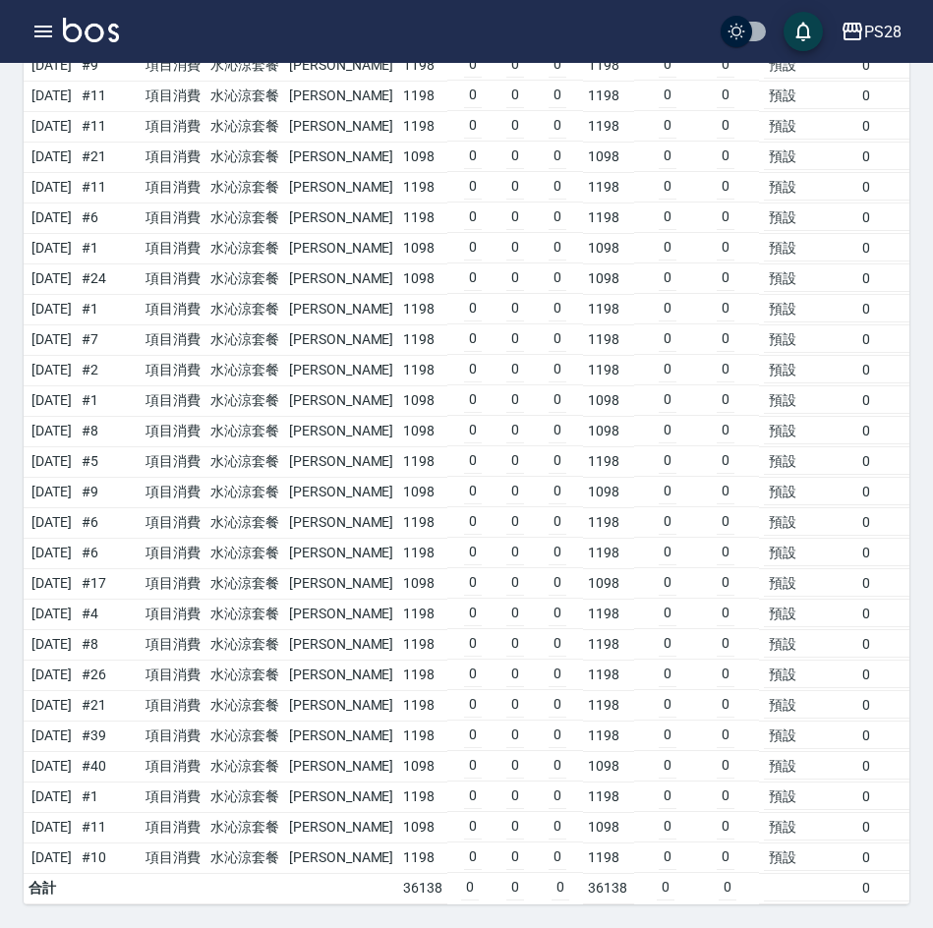
click at [506, 570] on td "0" at bounding box center [515, 583] width 18 height 26
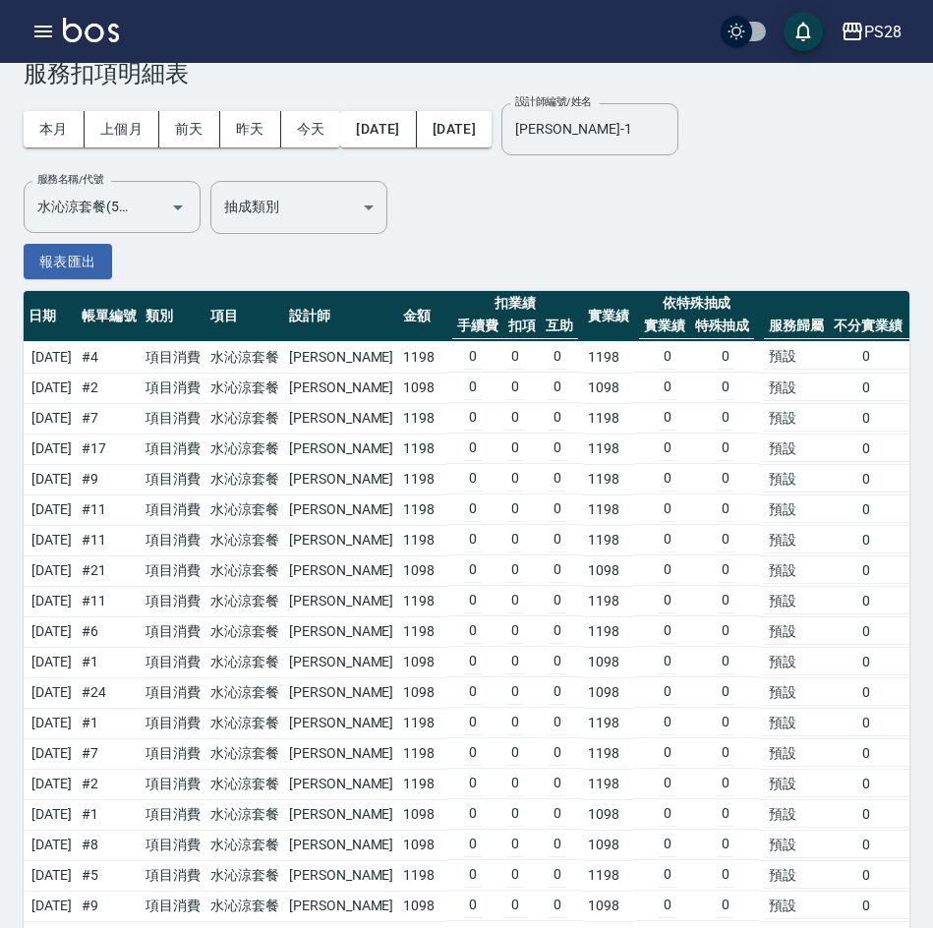
scroll to position [0, 0]
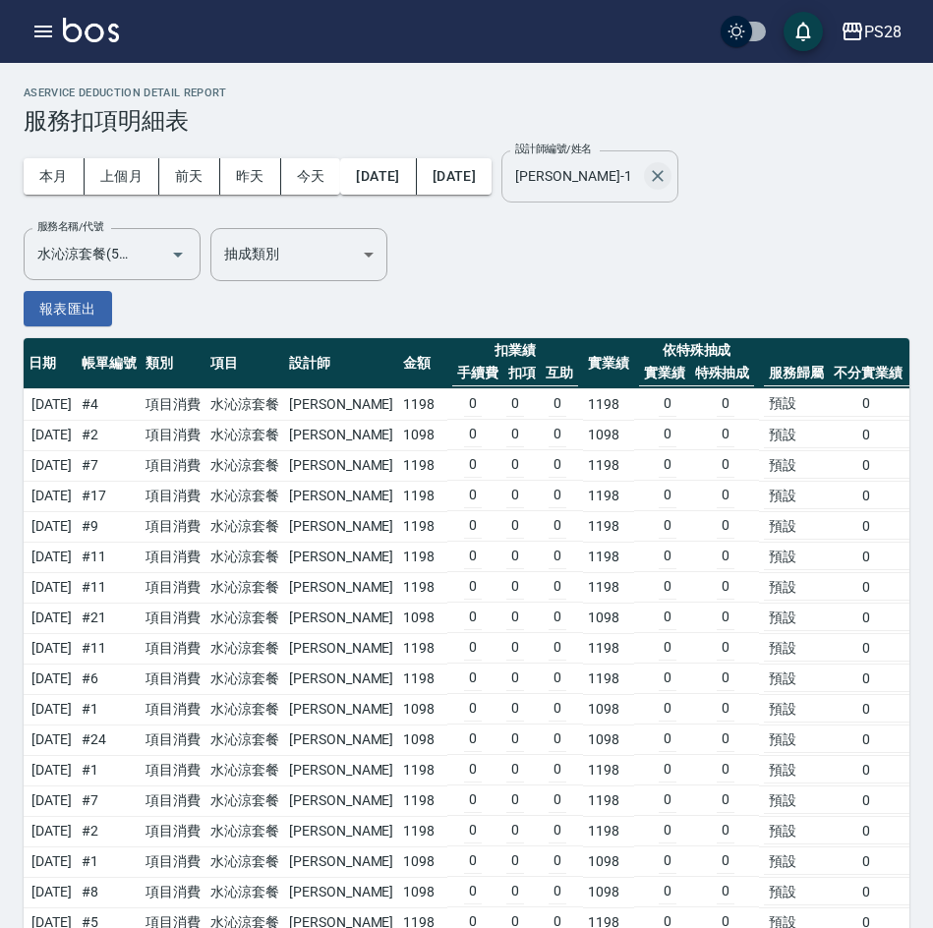
click at [668, 176] on icon "Clear" at bounding box center [658, 176] width 20 height 20
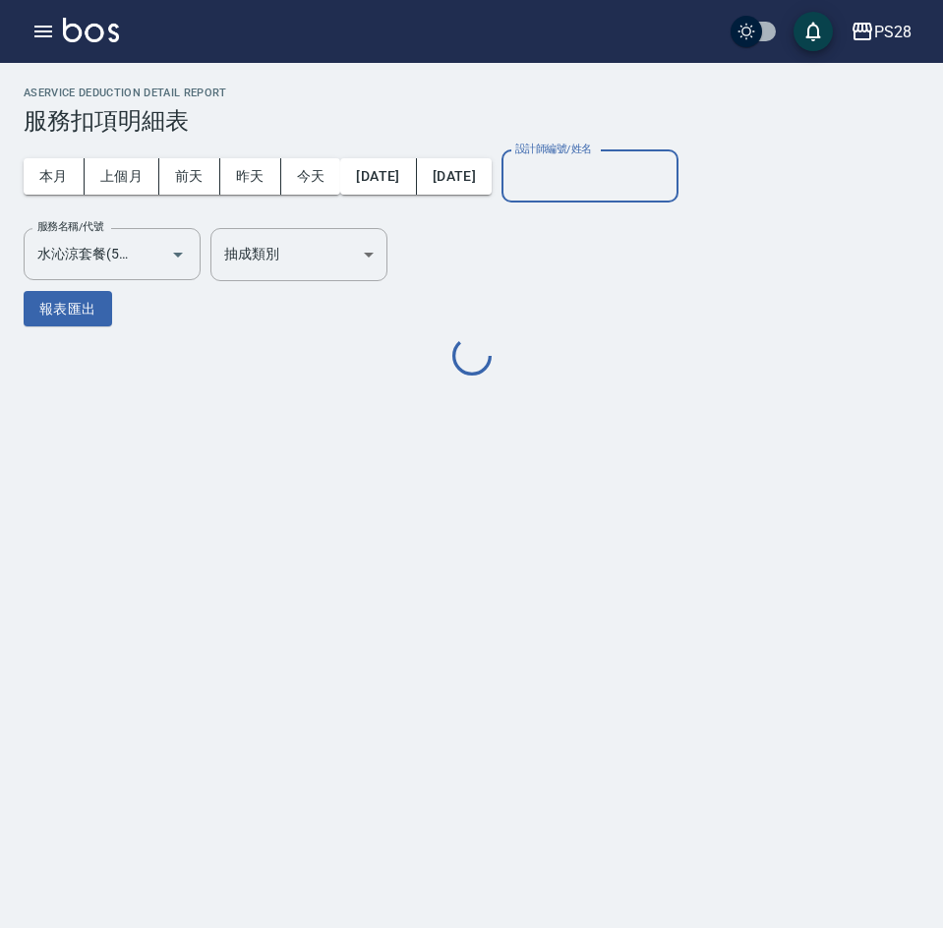
click at [660, 184] on input "設計師編號/姓名" at bounding box center [589, 176] width 159 height 34
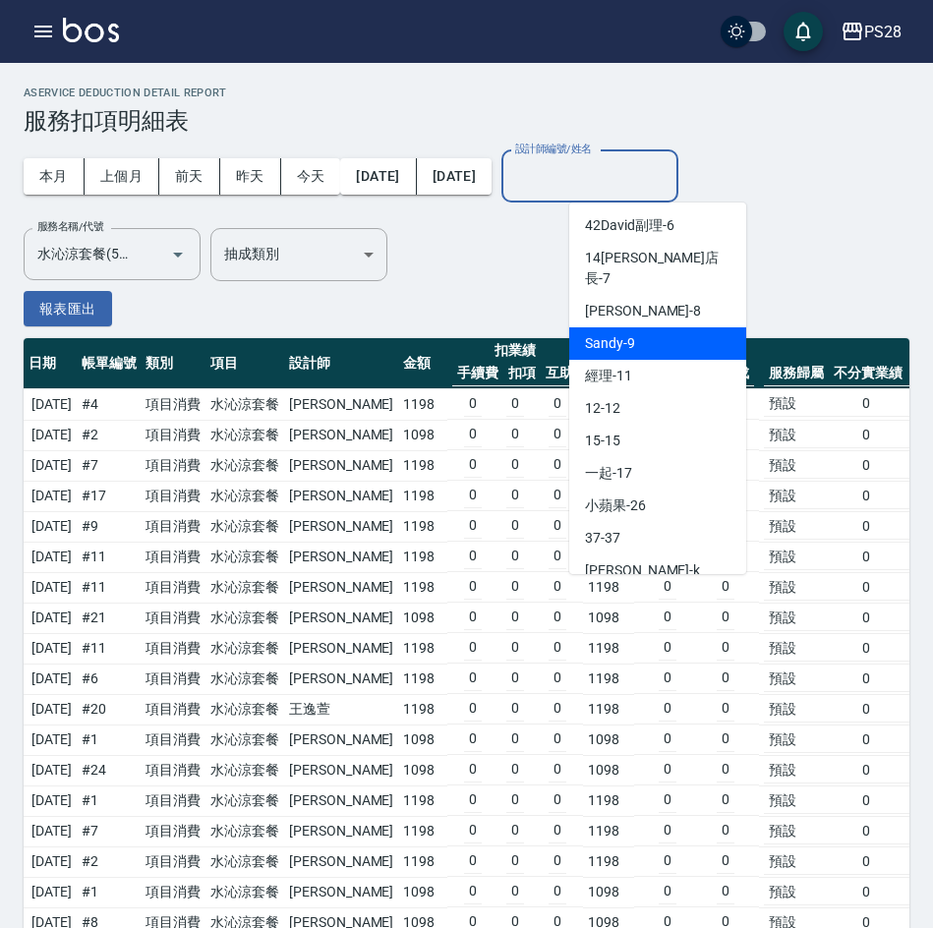
click at [636, 327] on div "Sandy -9" at bounding box center [657, 343] width 177 height 32
type input "Sandy-9"
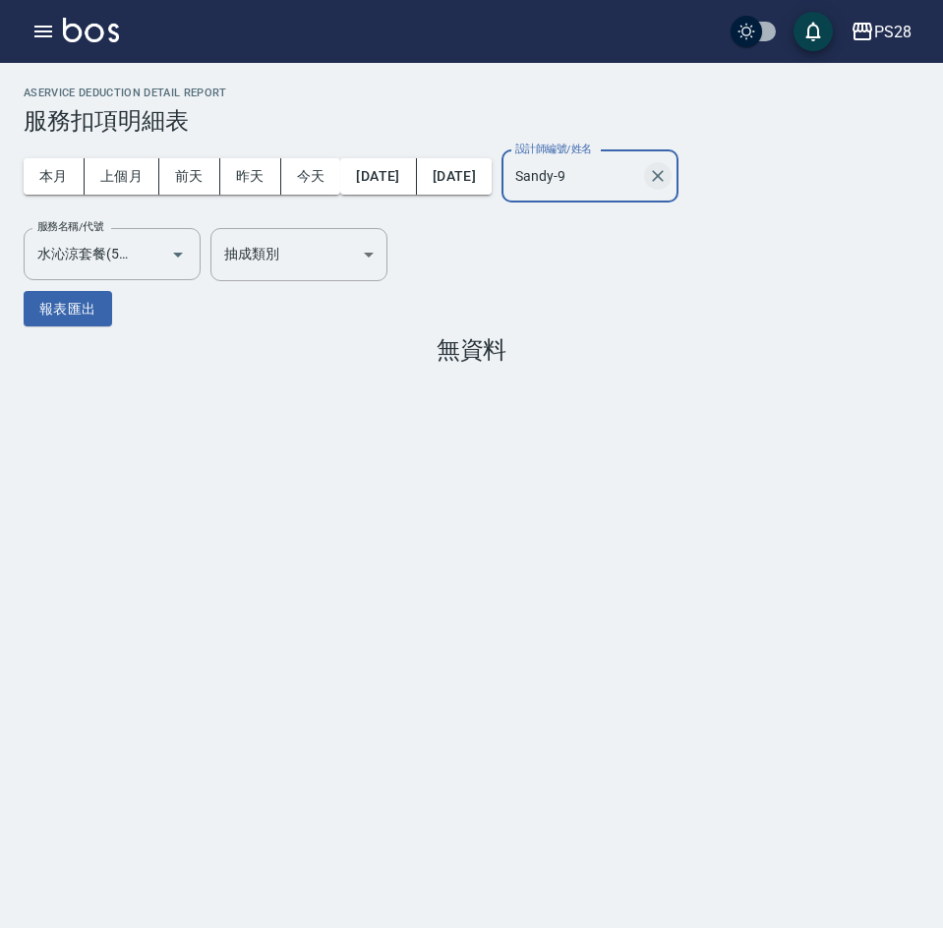
click at [664, 177] on icon "Clear" at bounding box center [658, 176] width 12 height 12
click at [662, 183] on input "設計師編號/姓名" at bounding box center [589, 176] width 159 height 34
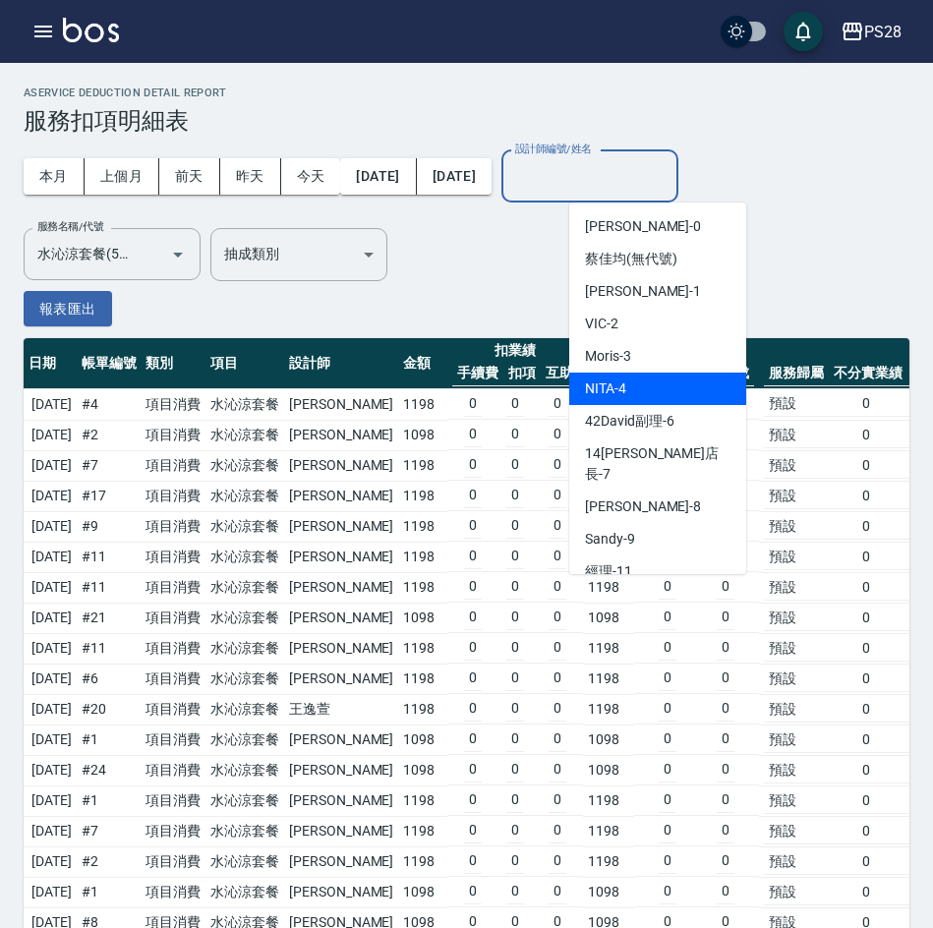
click at [634, 389] on div "NITA -4" at bounding box center [657, 389] width 177 height 32
type input "NITA-4"
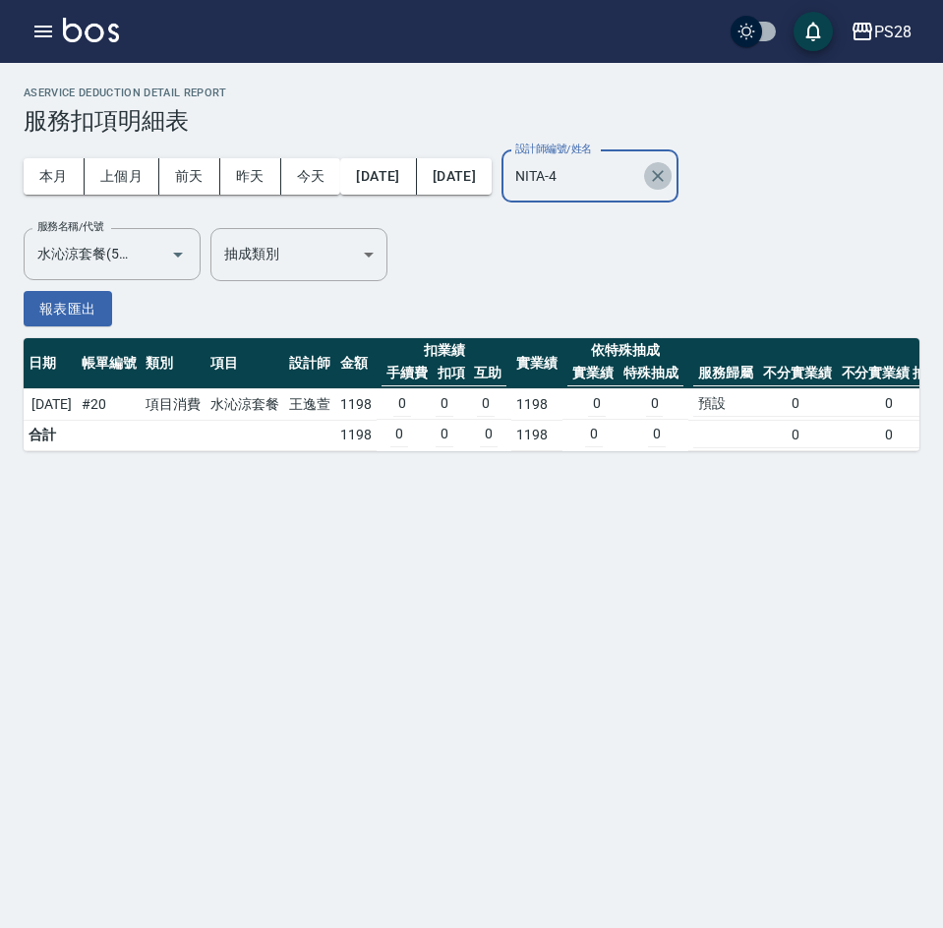
click at [668, 172] on icon "Clear" at bounding box center [658, 176] width 20 height 20
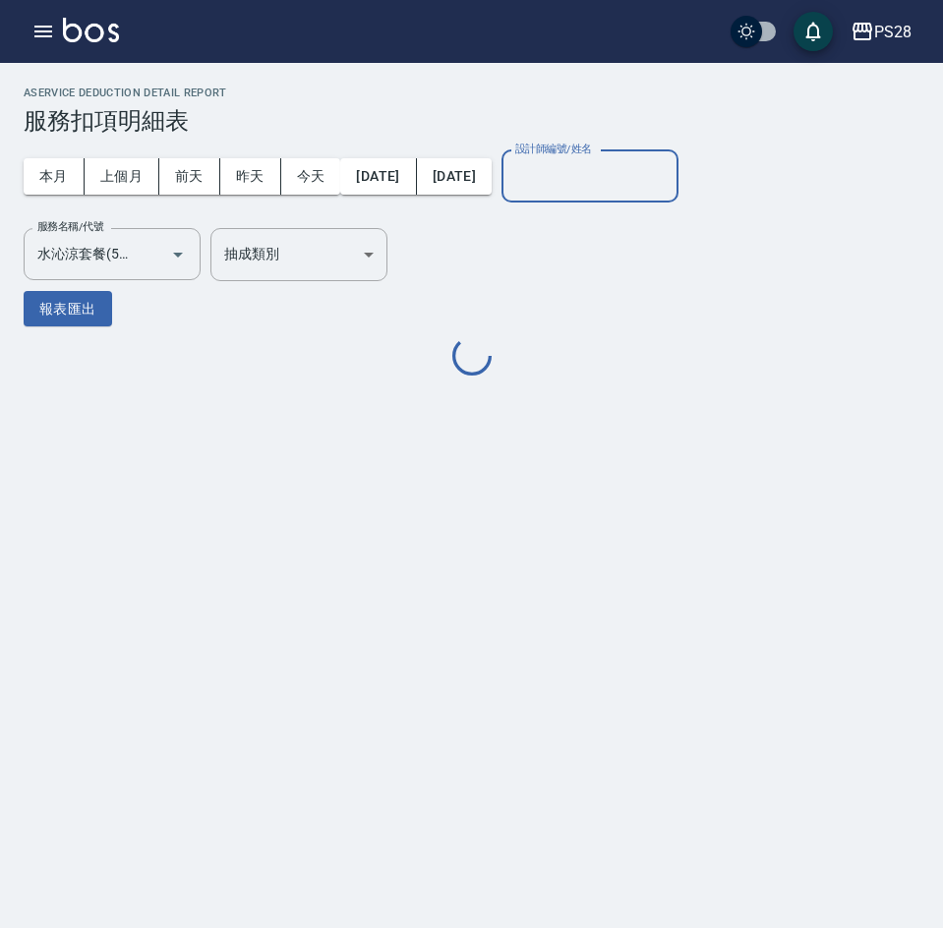
click at [664, 174] on input "設計師編號/姓名" at bounding box center [589, 176] width 159 height 34
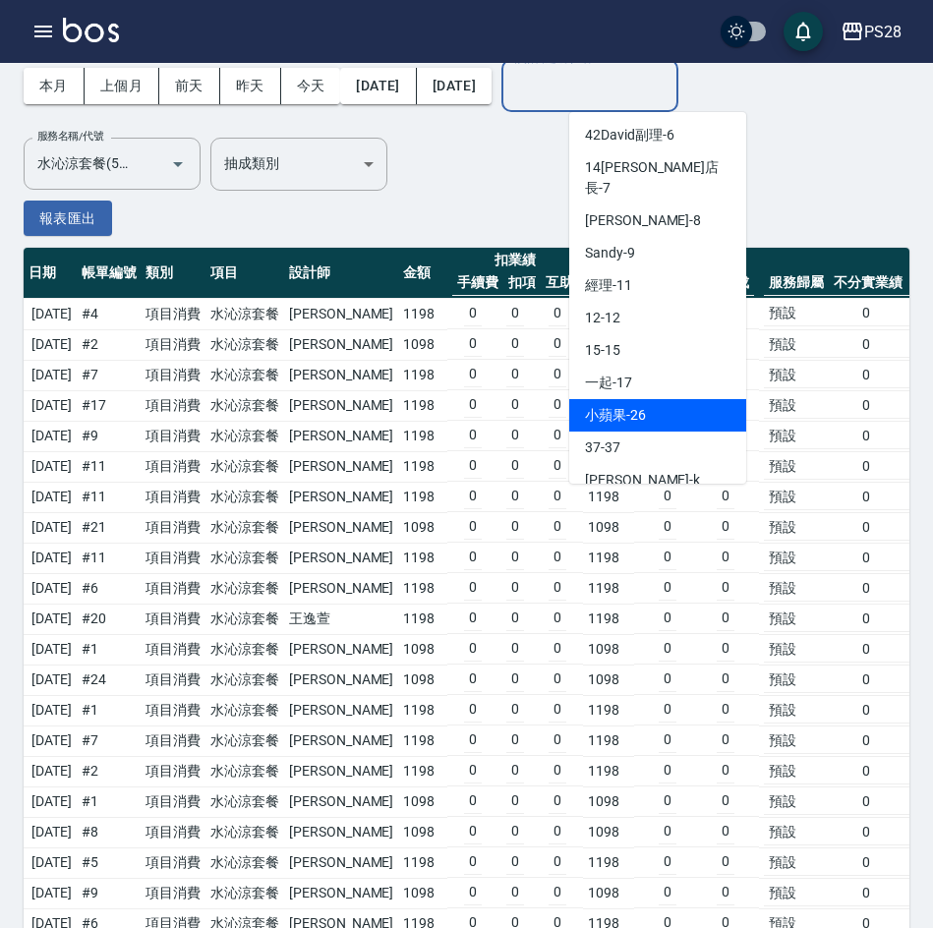
scroll to position [98, 0]
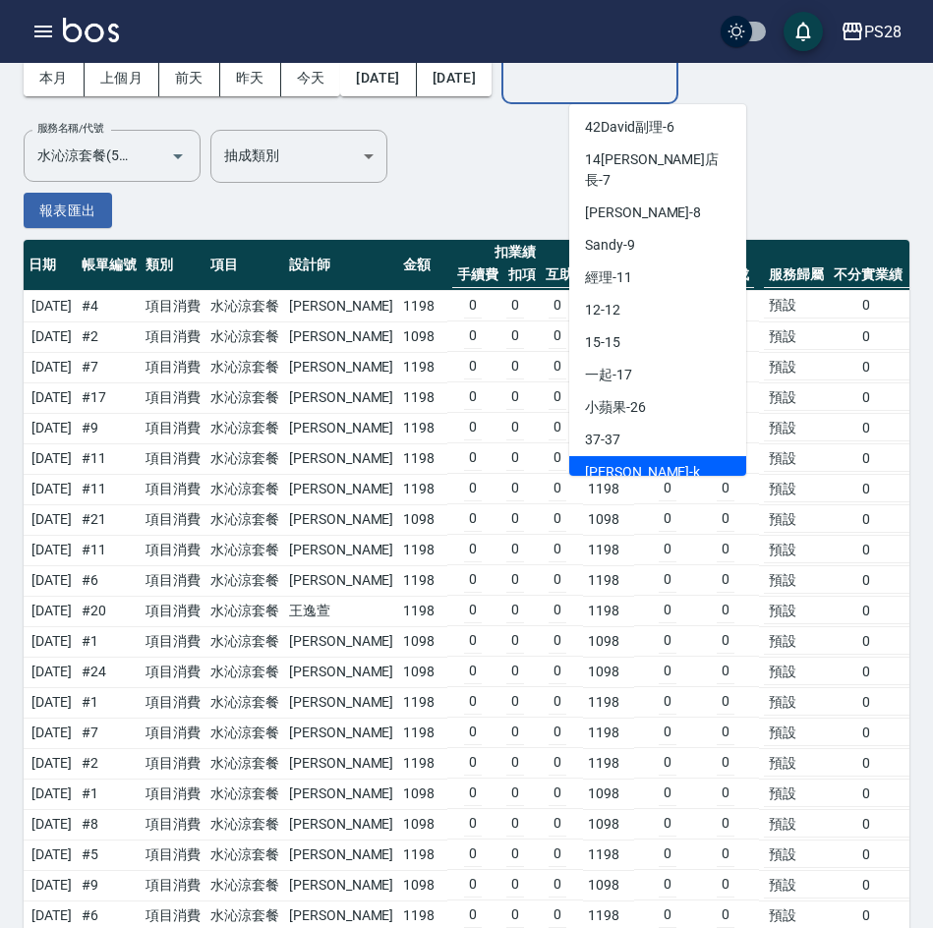
click at [639, 456] on div "kelly -k" at bounding box center [657, 472] width 177 height 32
type input "kelly-k"
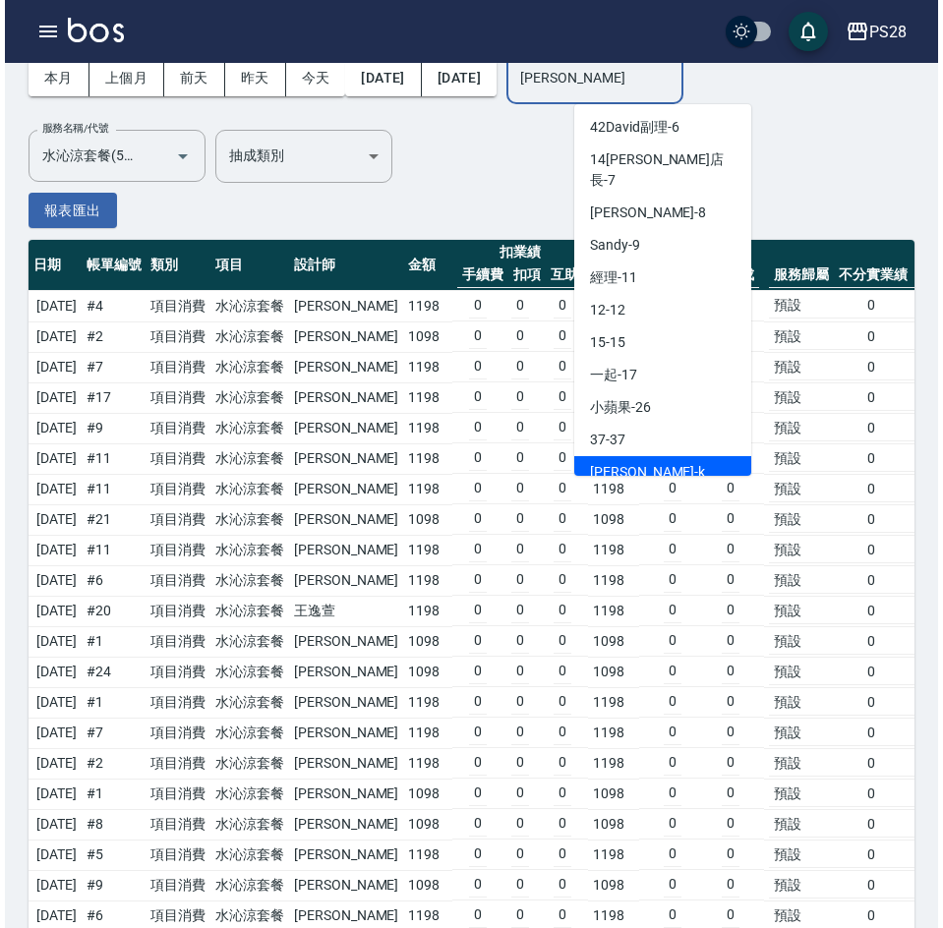
scroll to position [0, 0]
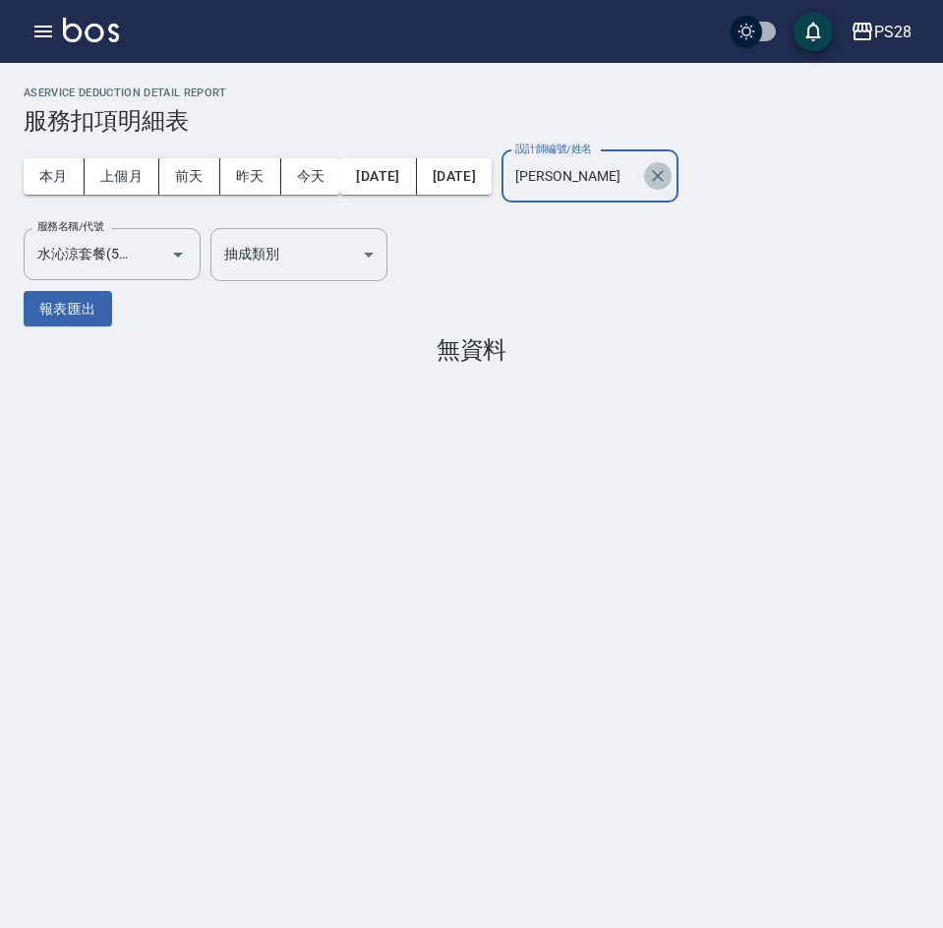
click at [668, 176] on icon "Clear" at bounding box center [658, 176] width 20 height 20
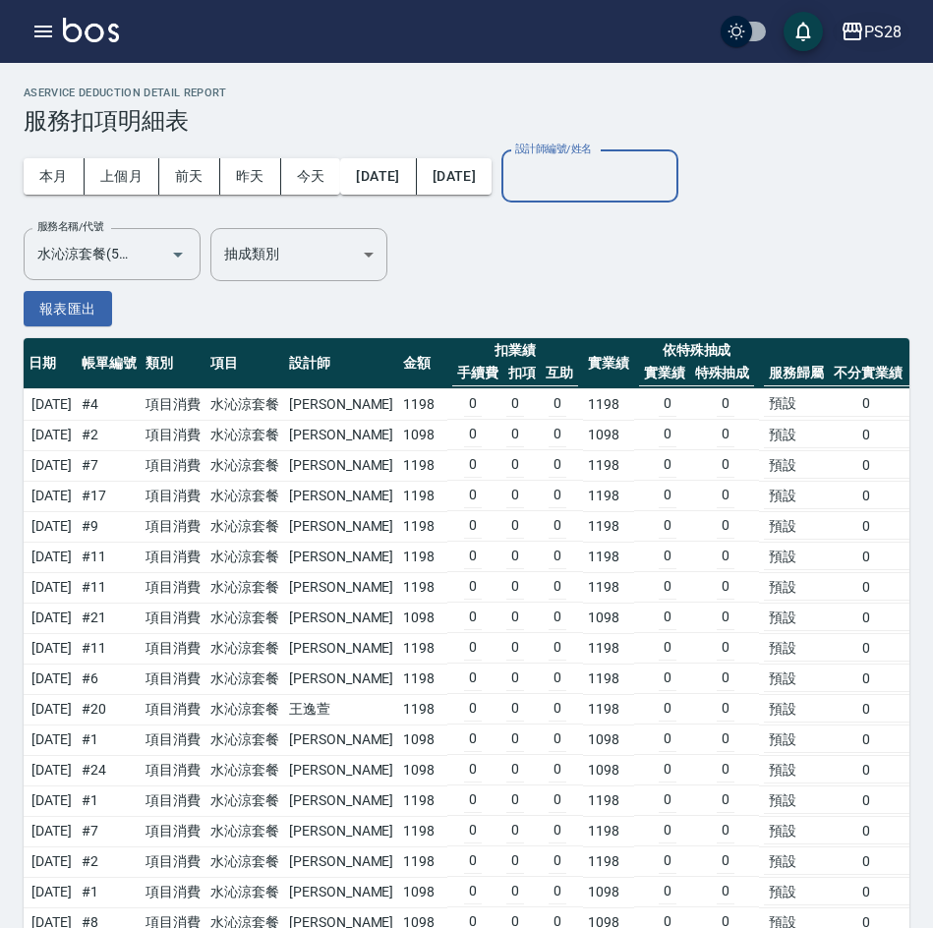
click at [883, 31] on div "PS28" at bounding box center [882, 32] width 37 height 25
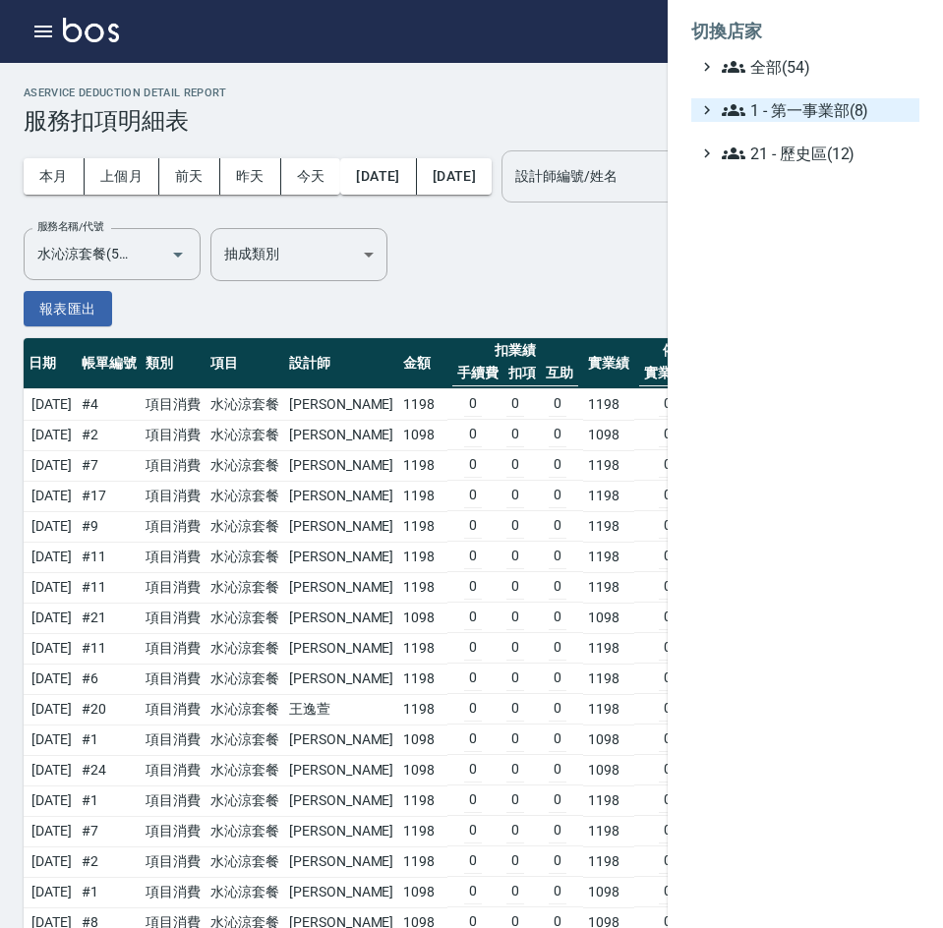
click at [864, 115] on span "1 - 第一事業部(8)" at bounding box center [817, 110] width 190 height 24
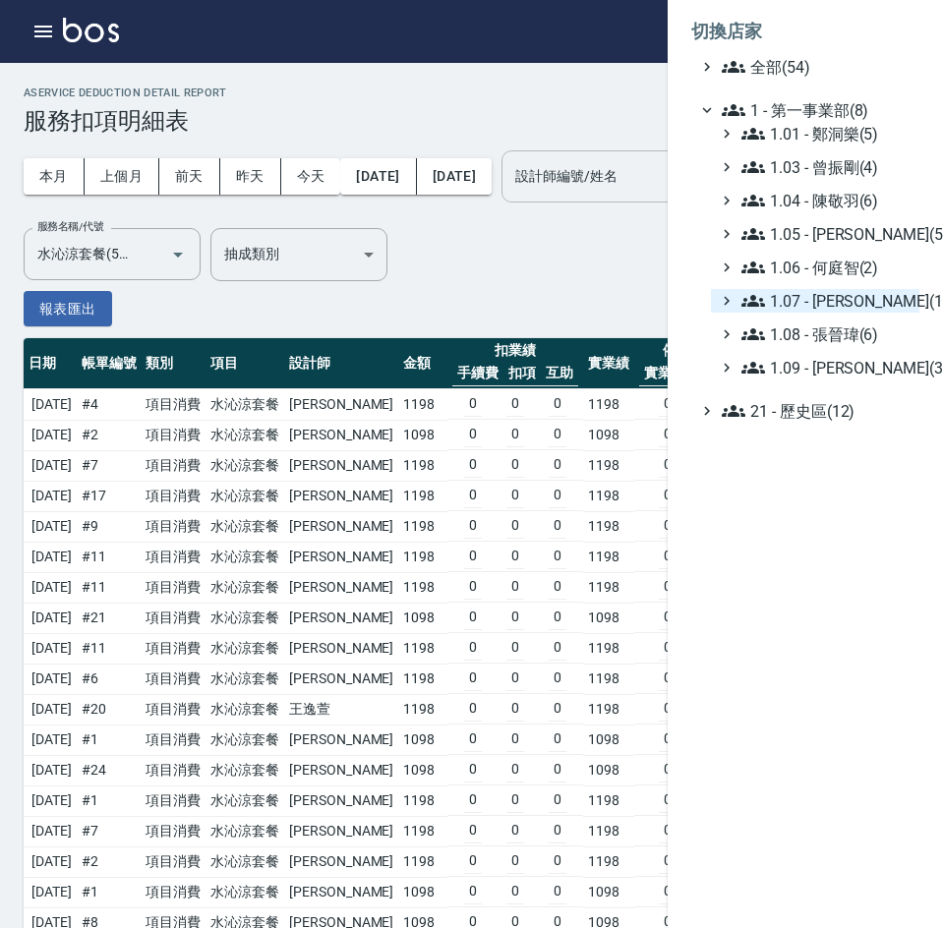
click at [843, 304] on span "1.07 - [PERSON_NAME](11)" at bounding box center [826, 301] width 170 height 24
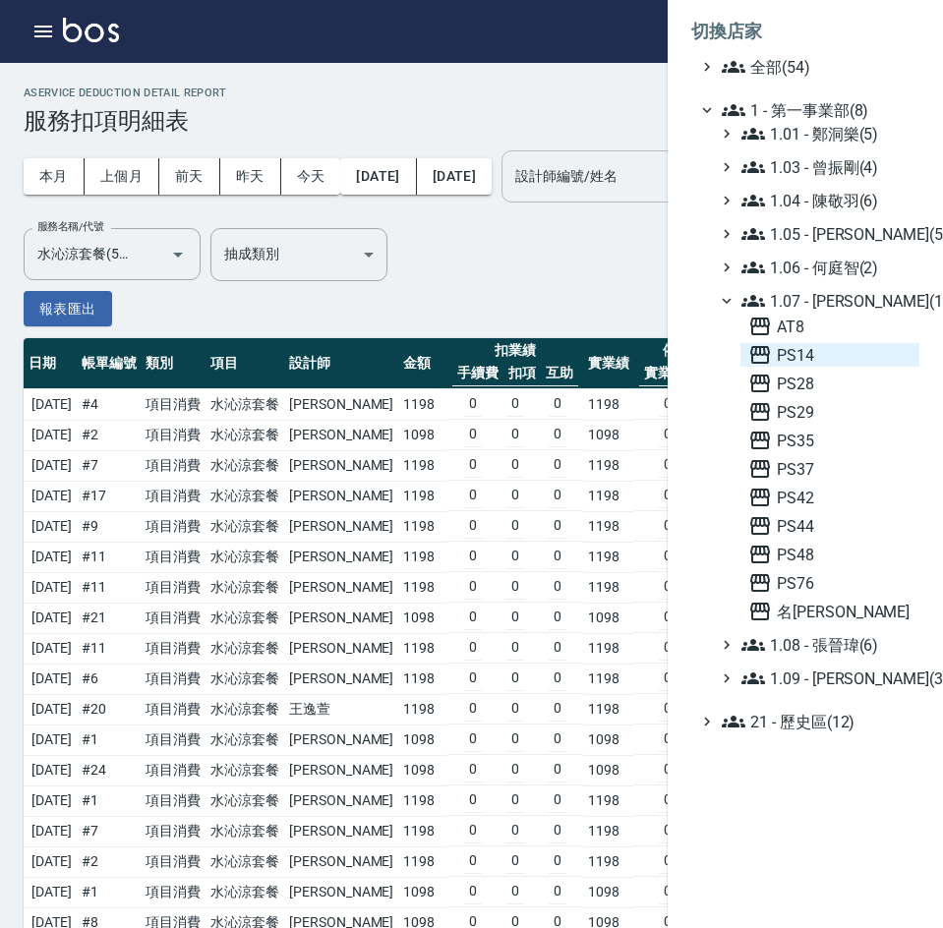
click at [833, 352] on span "PS14" at bounding box center [829, 355] width 163 height 24
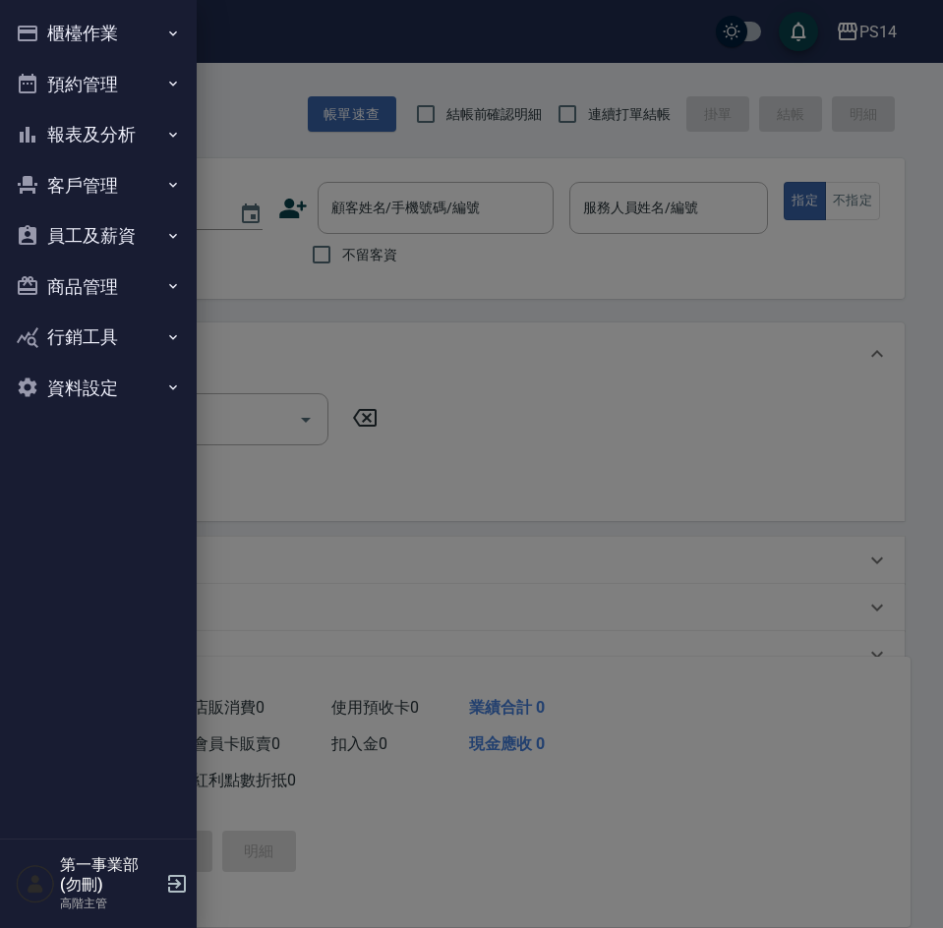
click at [79, 129] on button "報表及分析" at bounding box center [98, 134] width 181 height 51
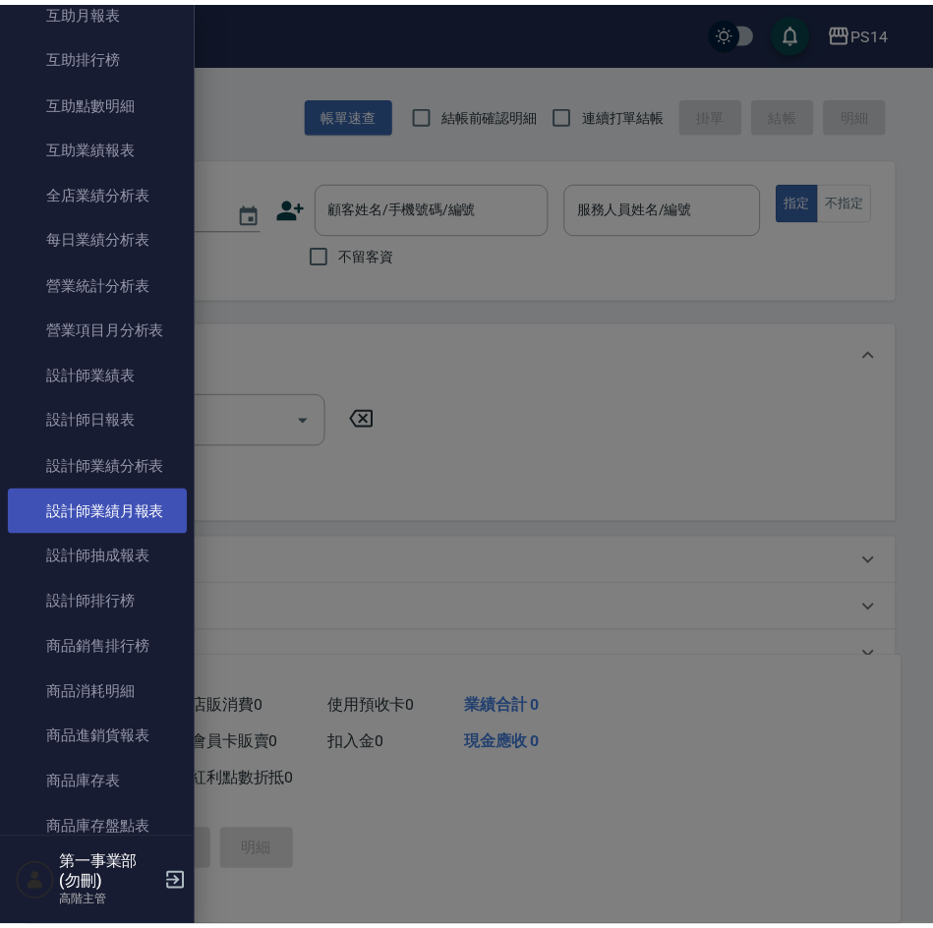
scroll to position [787, 0]
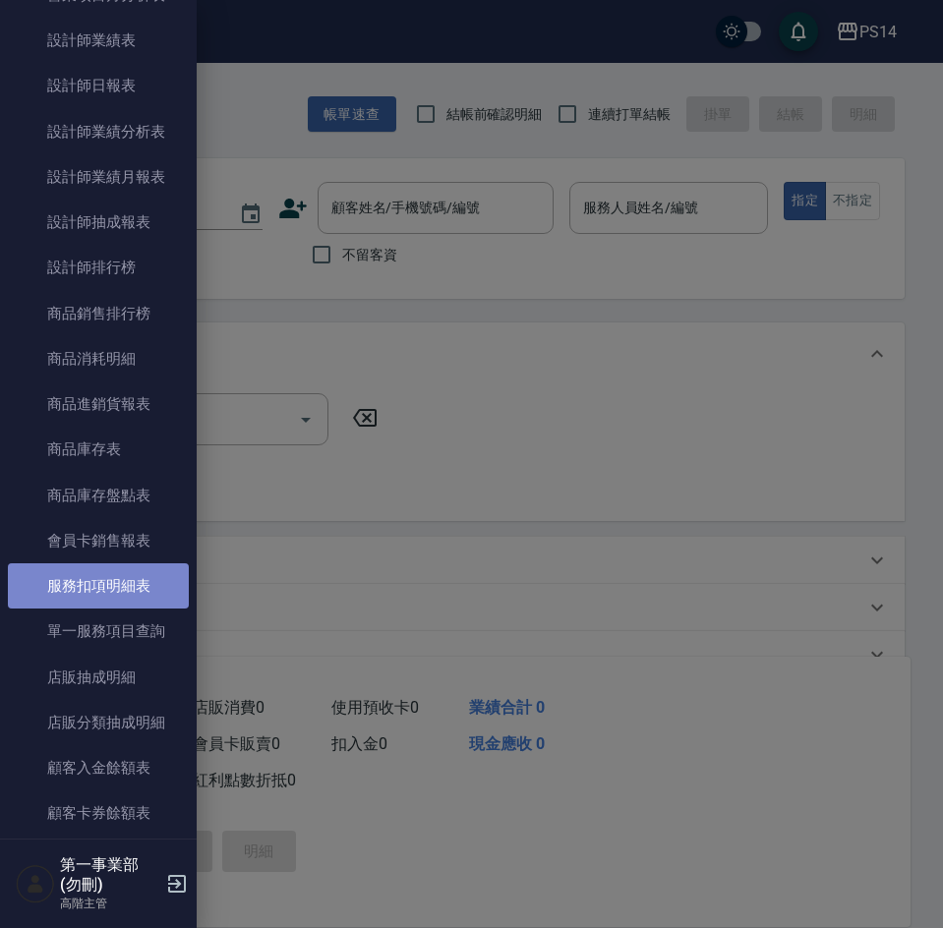
click at [105, 583] on link "服務扣項明細表" at bounding box center [98, 585] width 181 height 45
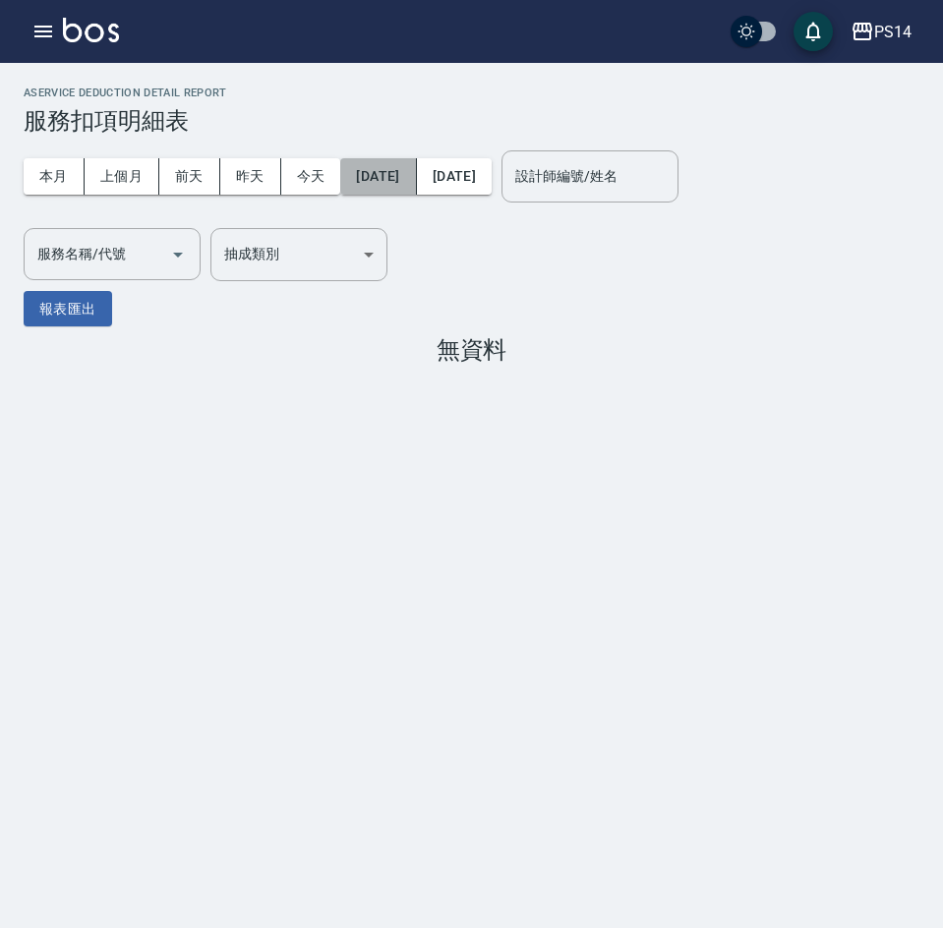
click at [416, 176] on button "[DATE]" at bounding box center [378, 176] width 76 height 36
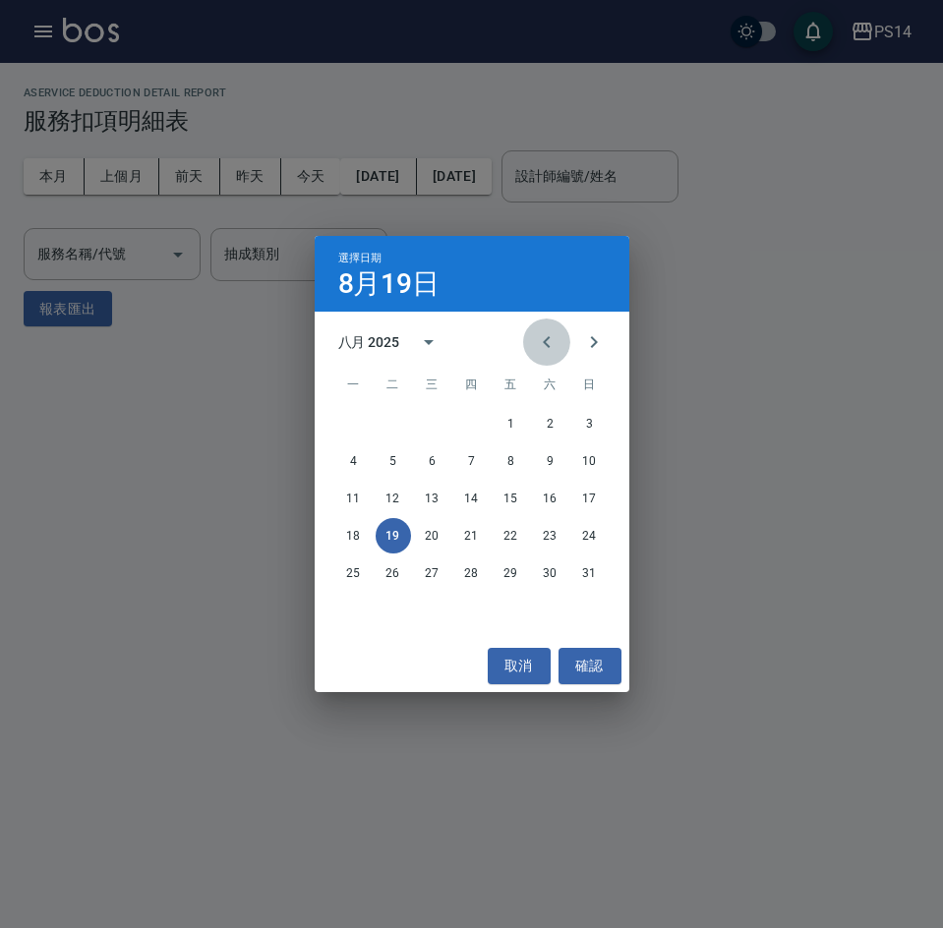
click at [535, 346] on icon "Previous month" at bounding box center [547, 342] width 24 height 24
click at [393, 500] on button "15" at bounding box center [393, 498] width 35 height 35
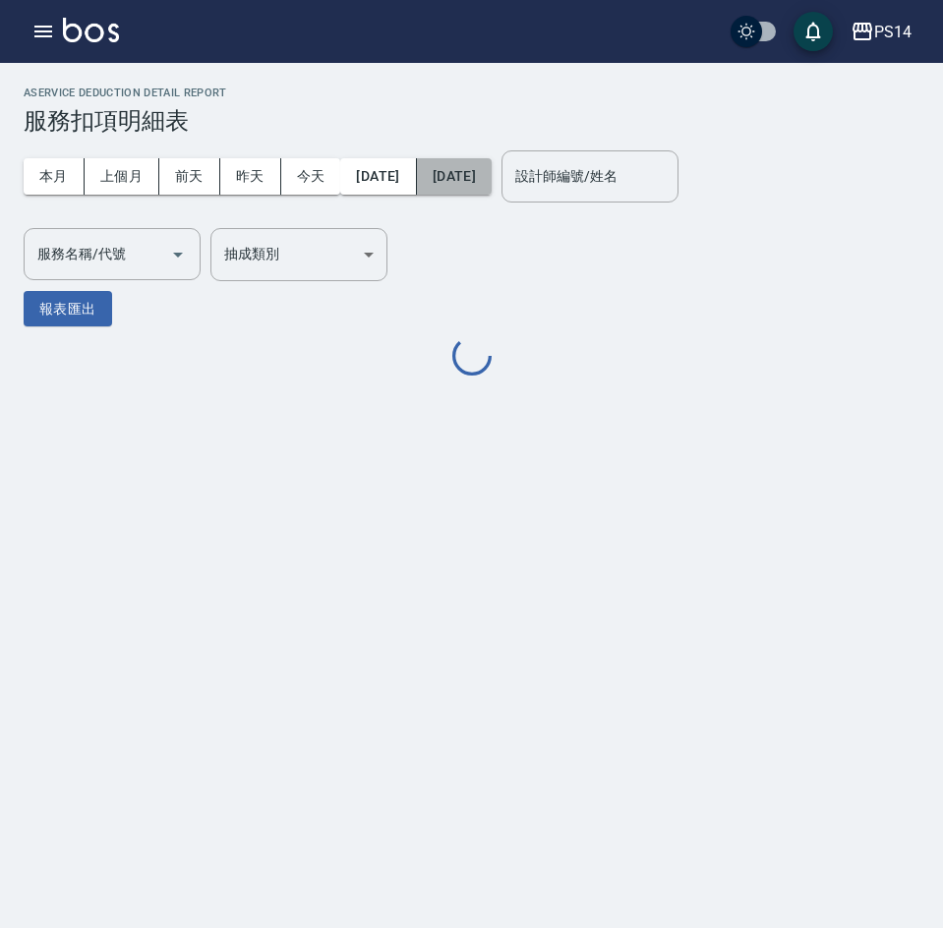
click at [492, 184] on button "[DATE]" at bounding box center [454, 176] width 75 height 36
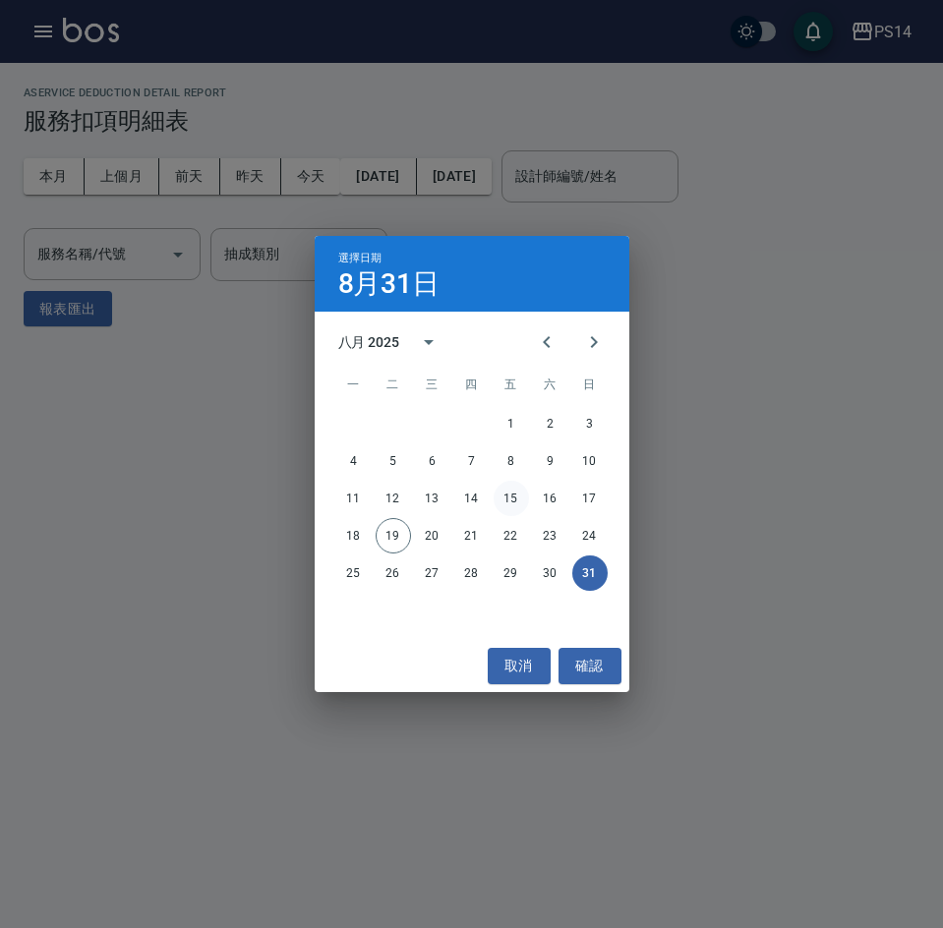
click at [513, 494] on button "15" at bounding box center [511, 498] width 35 height 35
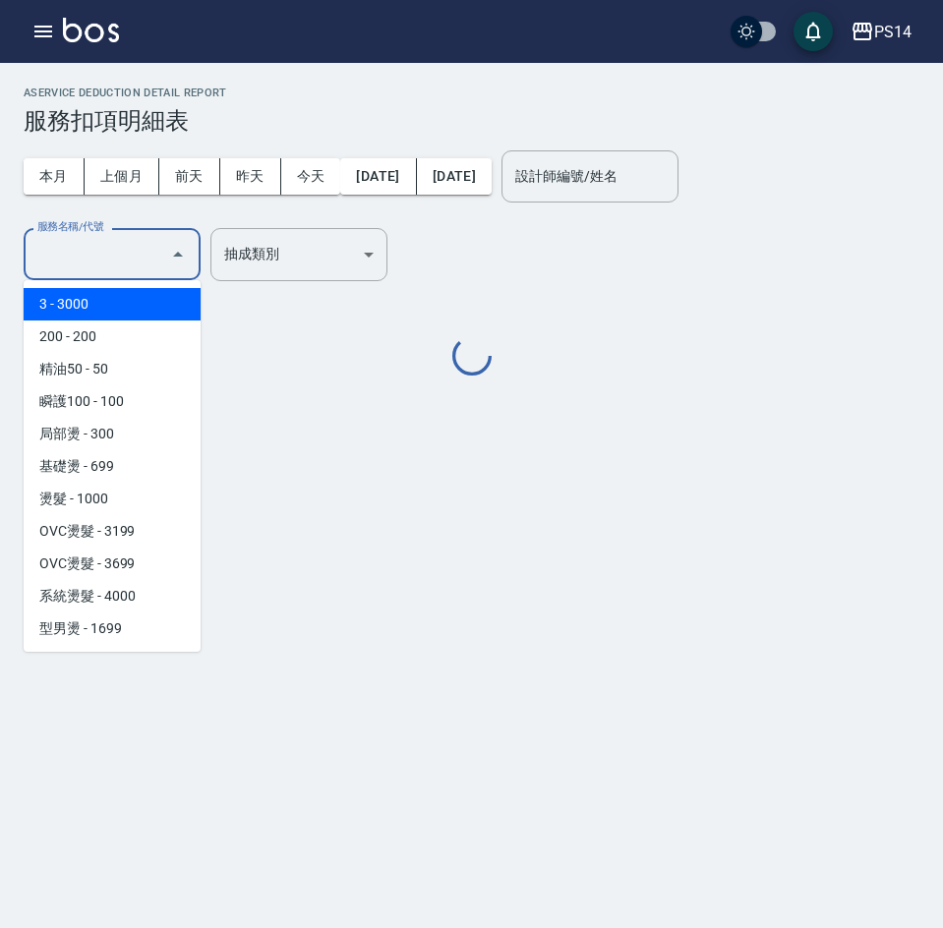
click at [69, 265] on input "服務名稱/代號" at bounding box center [97, 254] width 130 height 34
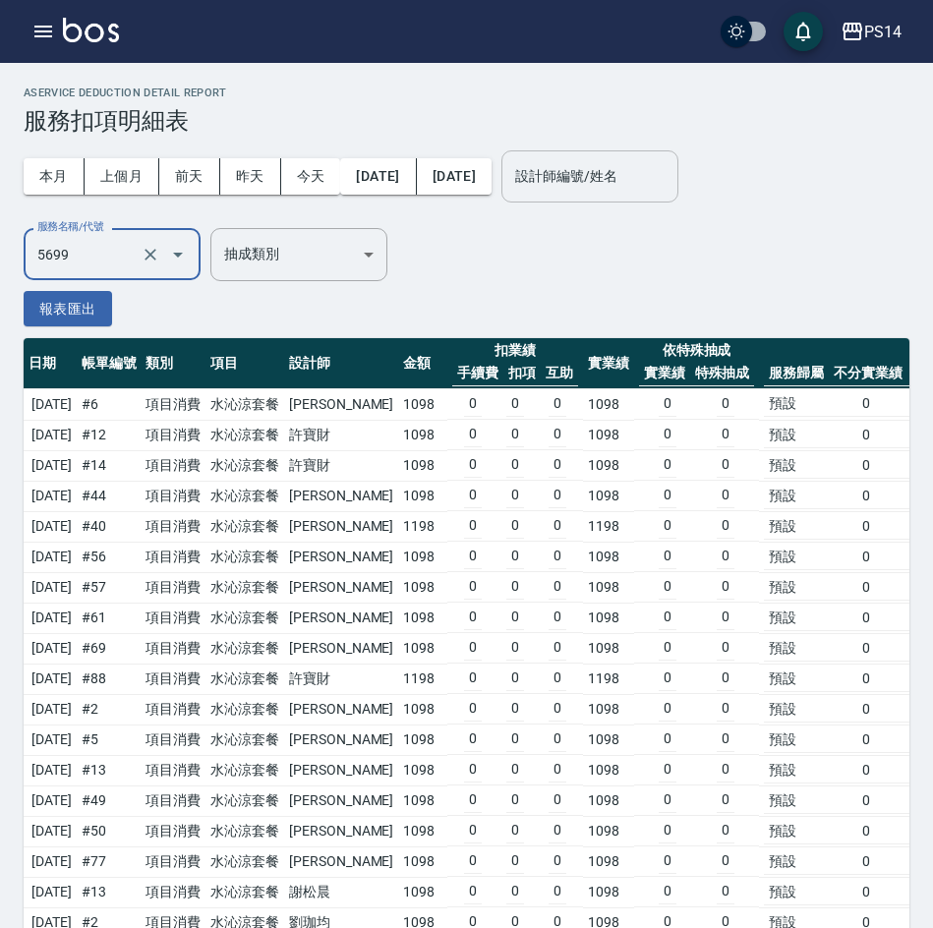
type input "水沁涼套餐(5699)"
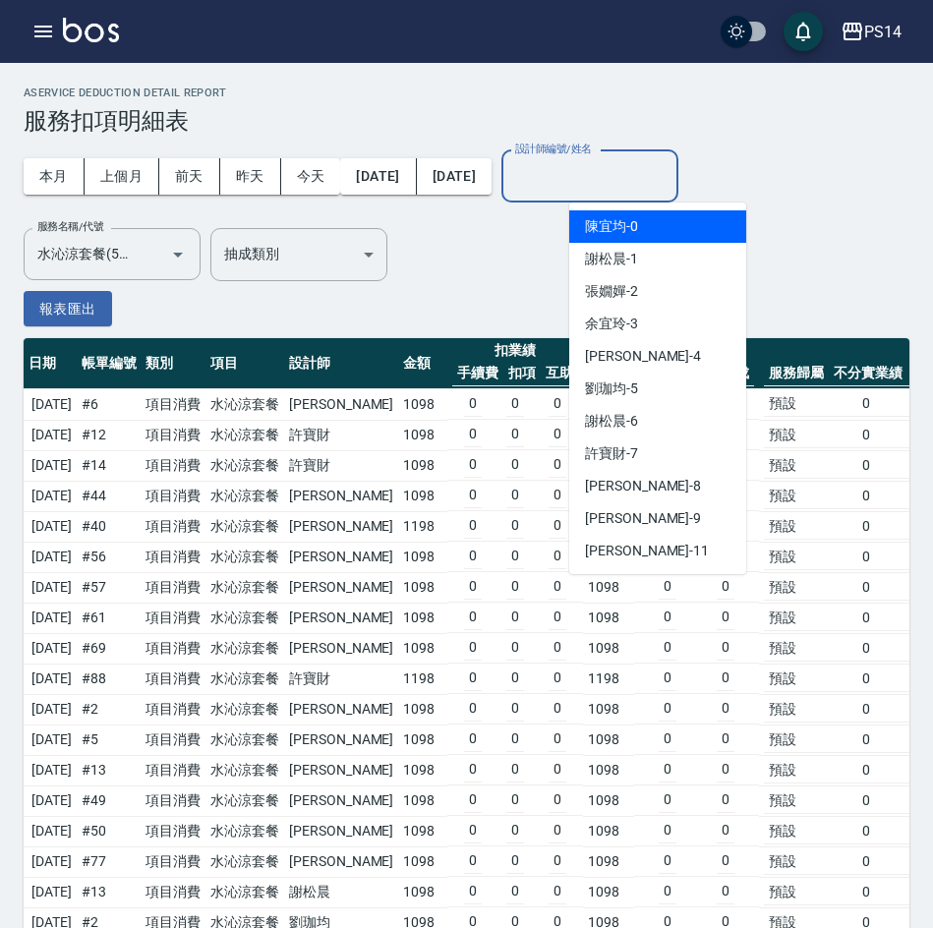
click at [608, 176] on input "設計師編號/姓名" at bounding box center [589, 176] width 159 height 34
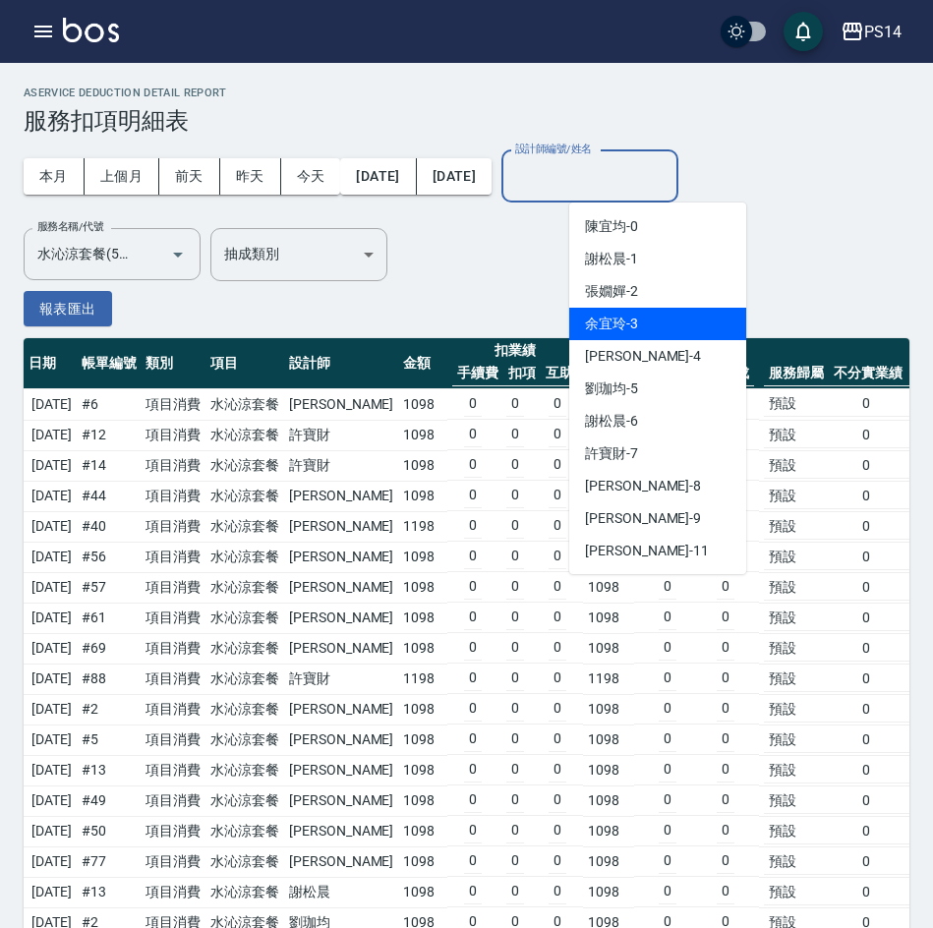
click at [637, 322] on span "[PERSON_NAME]-3" at bounding box center [611, 324] width 53 height 21
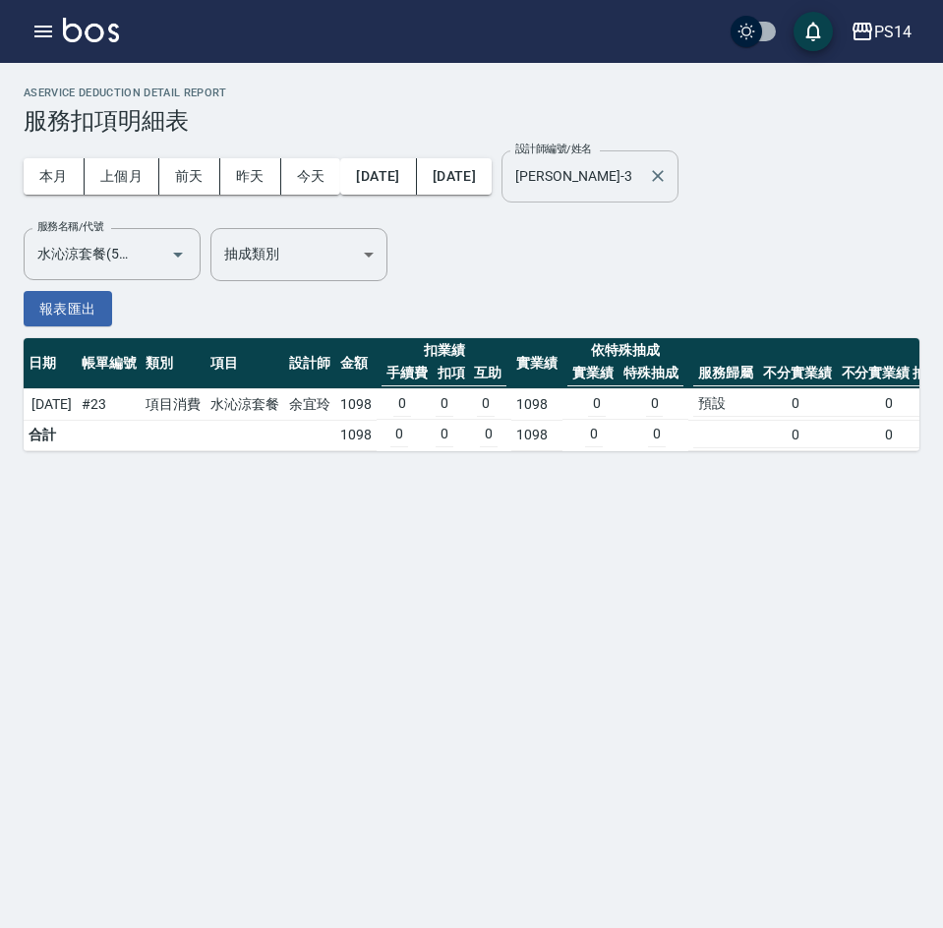
click at [630, 183] on input "[PERSON_NAME]-3" at bounding box center [575, 176] width 130 height 34
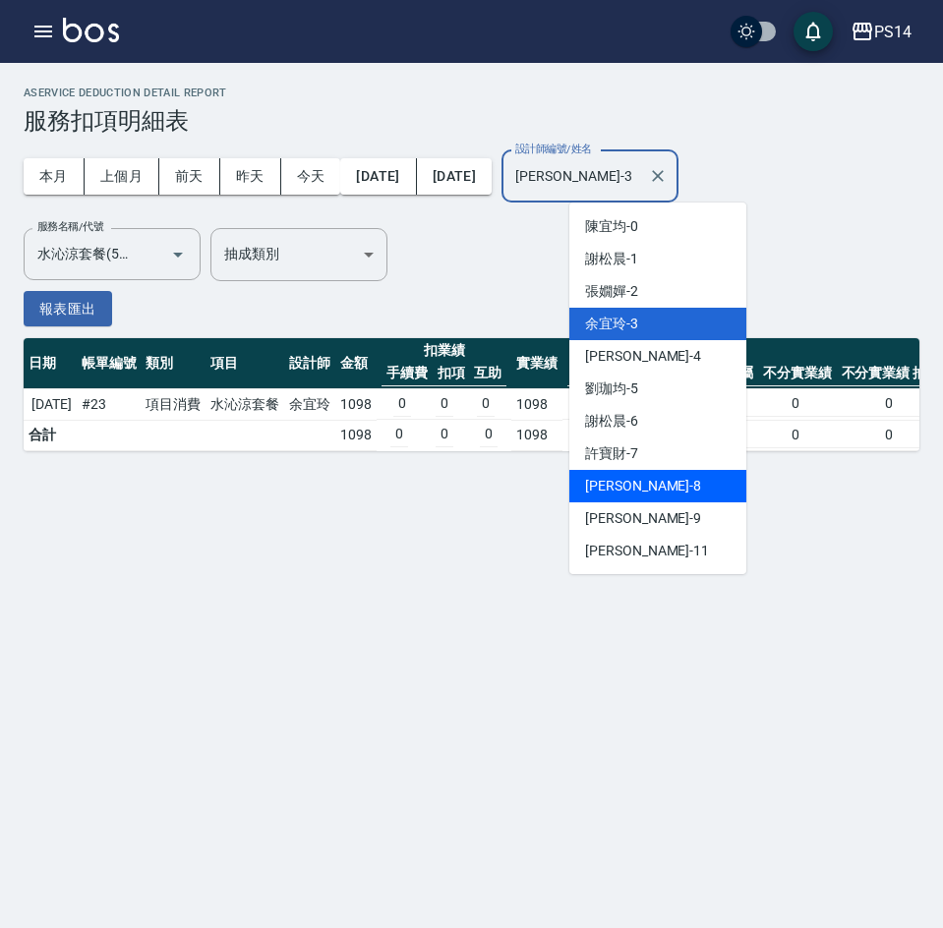
click at [640, 478] on div "[PERSON_NAME]-8" at bounding box center [657, 486] width 177 height 32
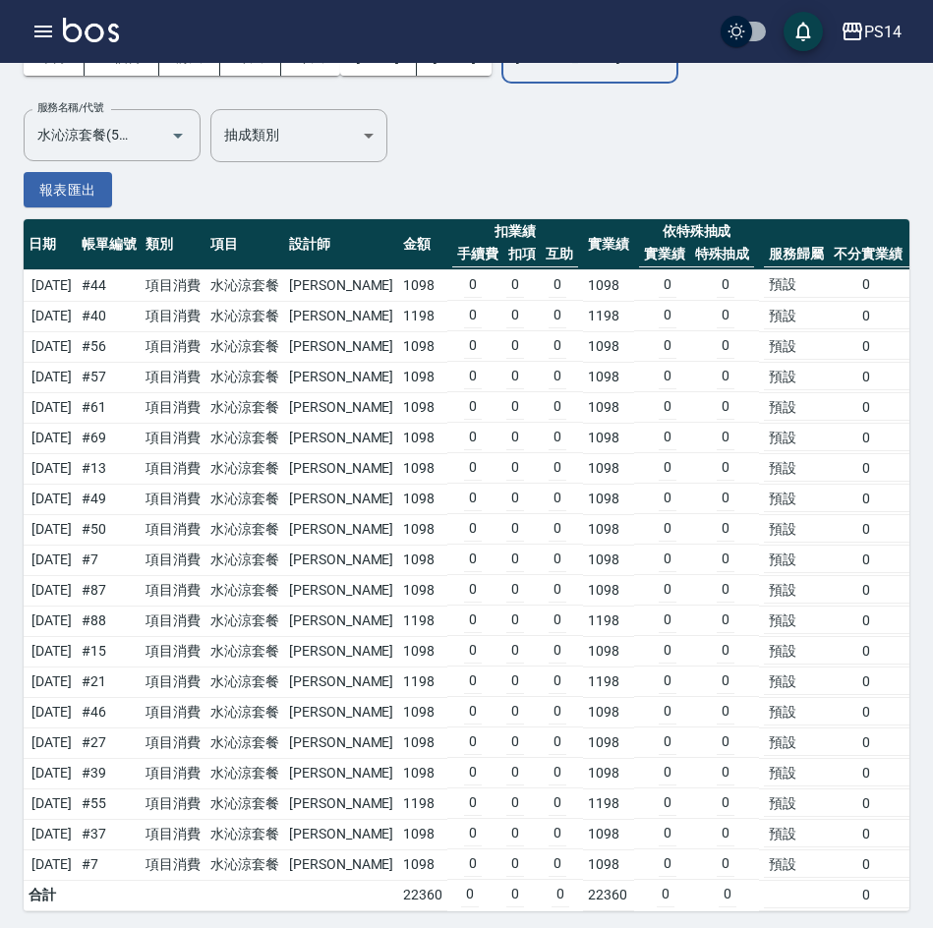
scroll to position [141, 0]
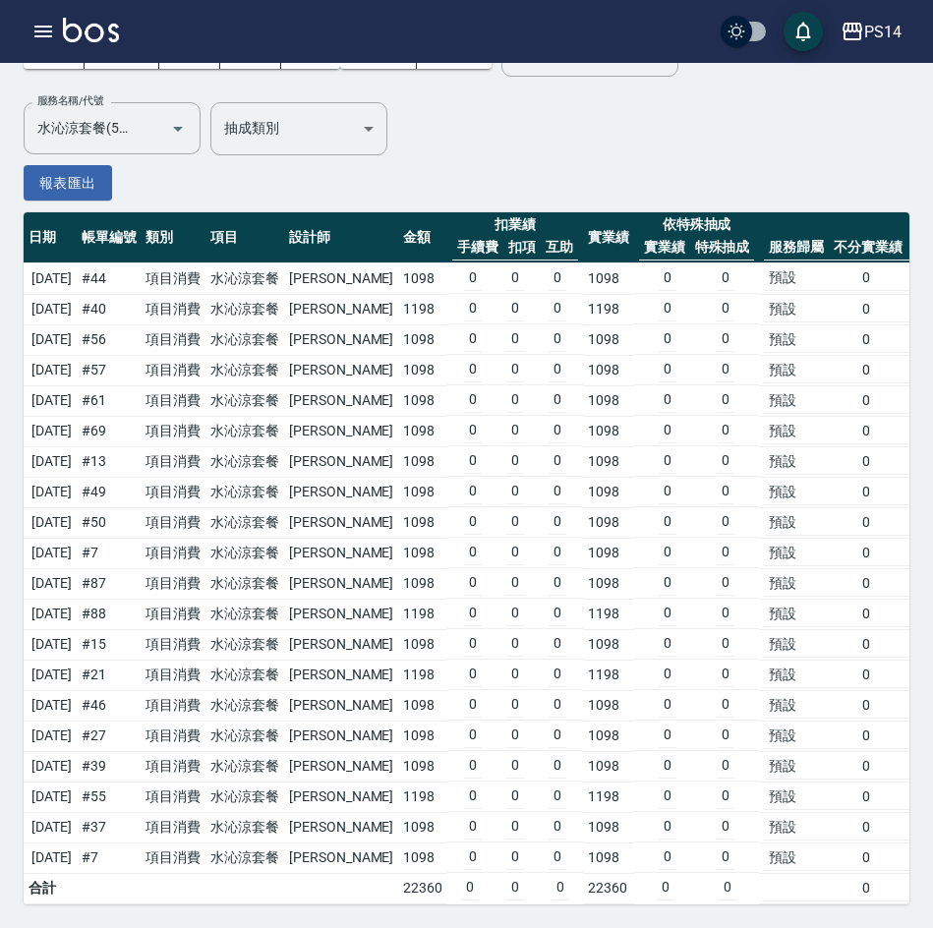
click at [534, 144] on div "本月 上個月 [DATE] [DATE] [DATE] [DATE] [DATE] 設計師編號/姓名 [PERSON_NAME]-8 設計師編號/姓名 服務名…" at bounding box center [467, 105] width 886 height 192
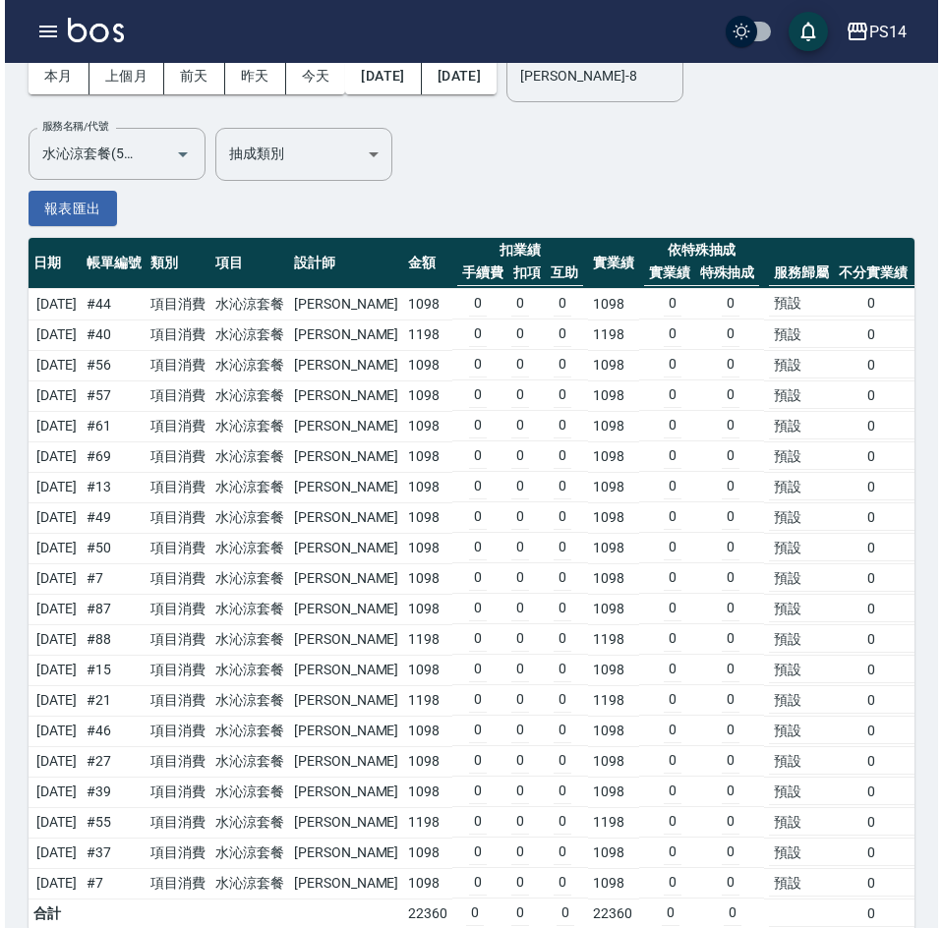
scroll to position [0, 0]
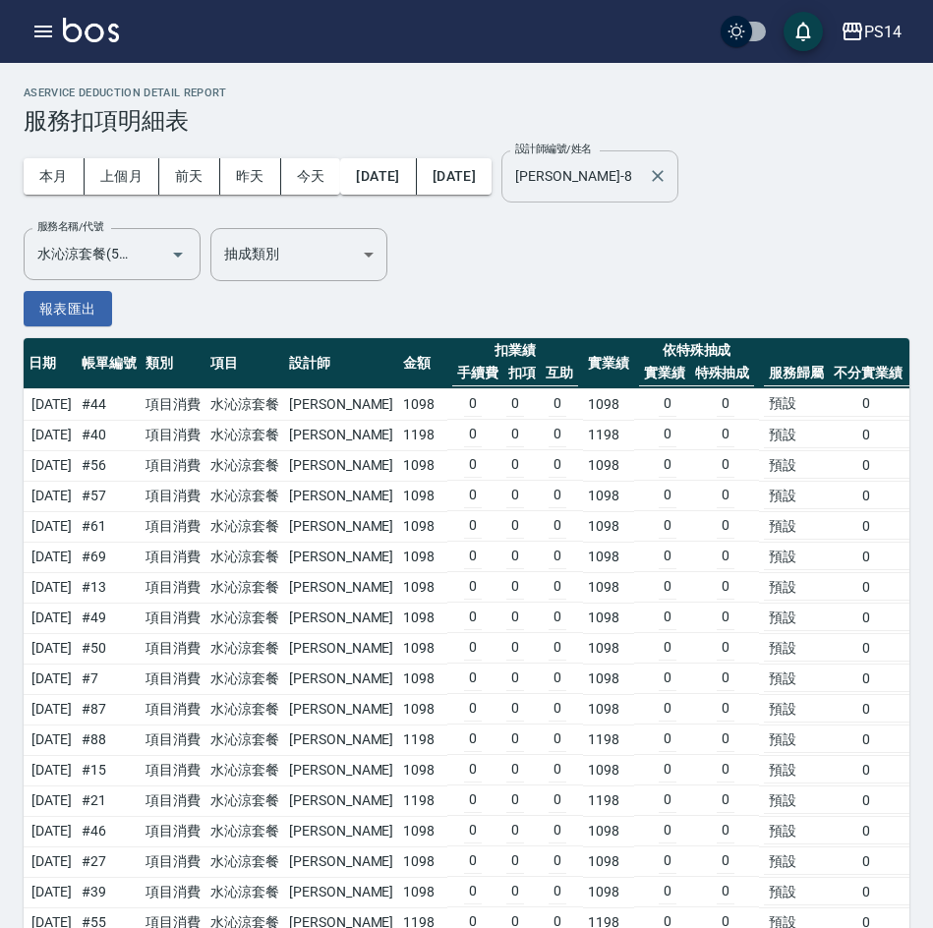
click at [640, 180] on input "[PERSON_NAME]-8" at bounding box center [575, 176] width 130 height 34
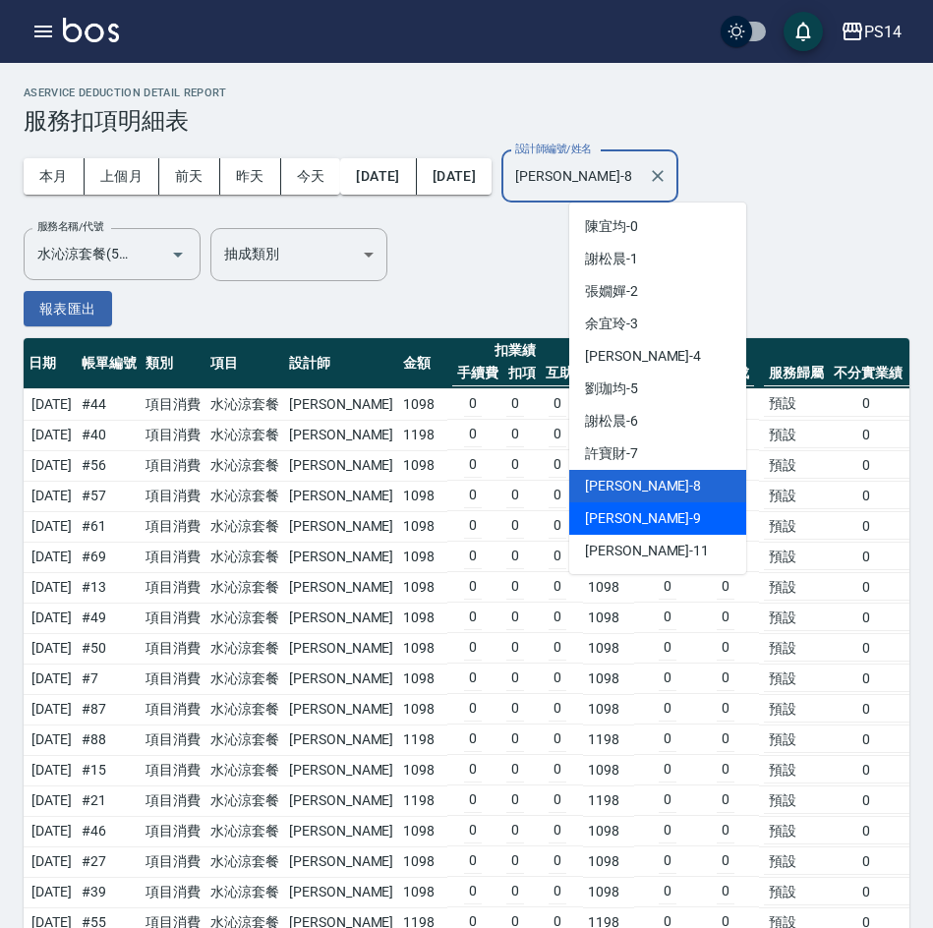
click at [671, 512] on div "[PERSON_NAME]-9" at bounding box center [657, 518] width 177 height 32
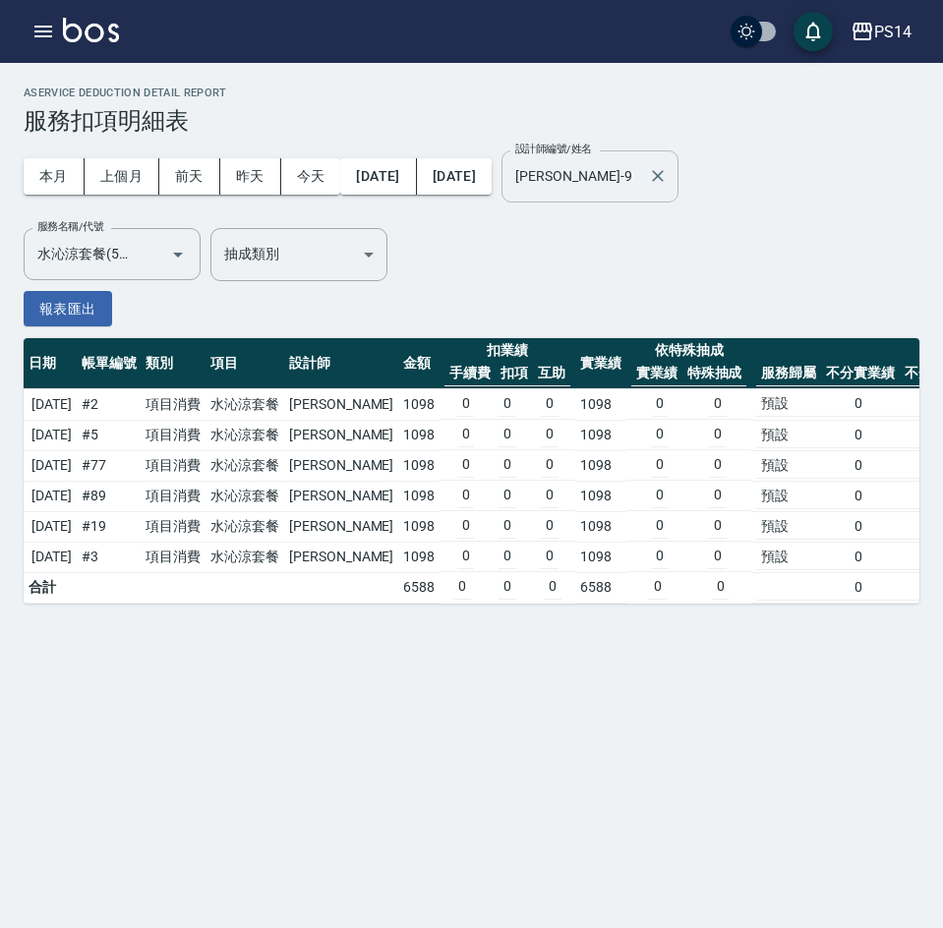
click at [640, 181] on input "[PERSON_NAME]-9" at bounding box center [575, 176] width 130 height 34
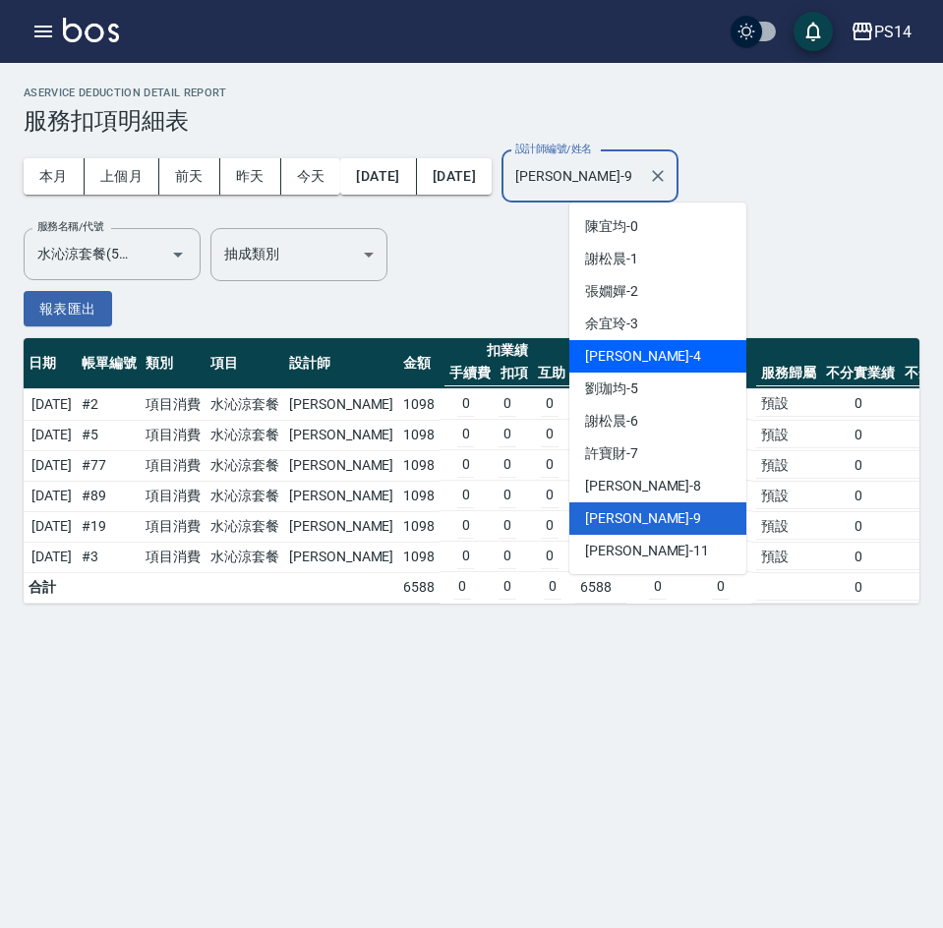
click at [674, 368] on div "[PERSON_NAME]-4" at bounding box center [657, 356] width 177 height 32
type input "[PERSON_NAME]-4"
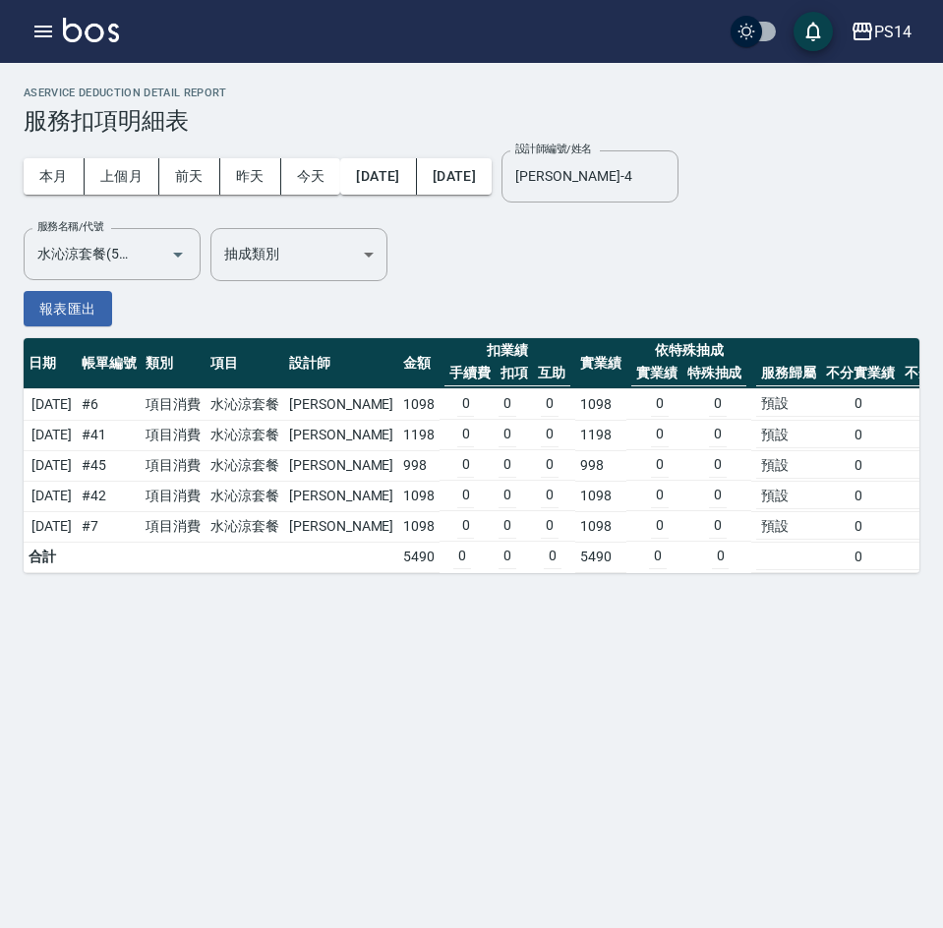
click at [626, 359] on th "依特殊抽成 實業績 特殊抽成" at bounding box center [689, 363] width 126 height 51
click at [897, 29] on div "PS14" at bounding box center [892, 32] width 37 height 25
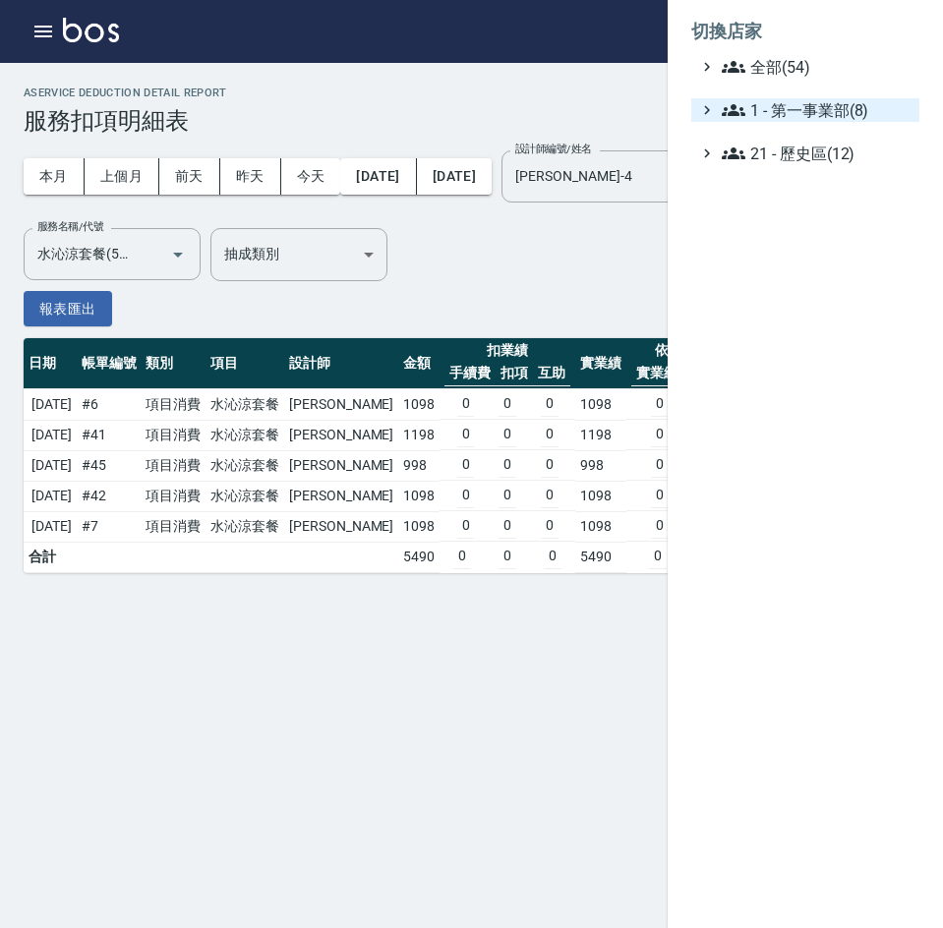
click at [831, 109] on span "1 - 第一事業部(8)" at bounding box center [817, 110] width 190 height 24
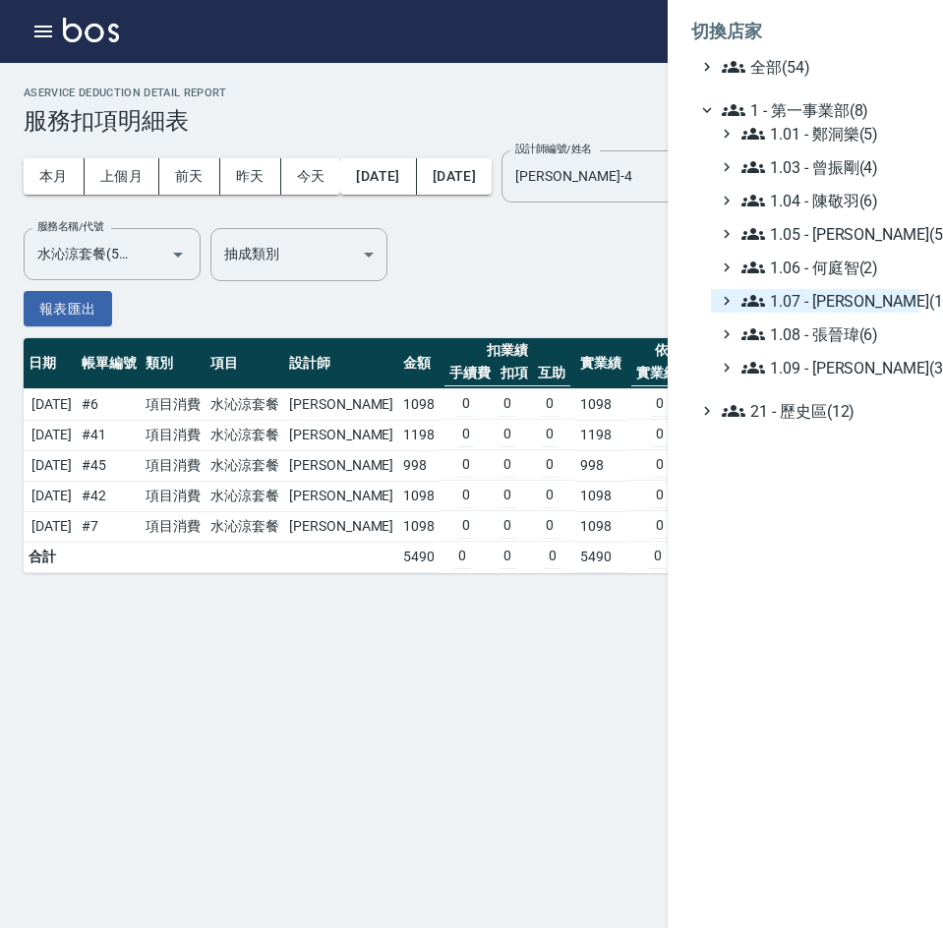
click at [841, 306] on span "1.07 - [PERSON_NAME](11)" at bounding box center [826, 301] width 170 height 24
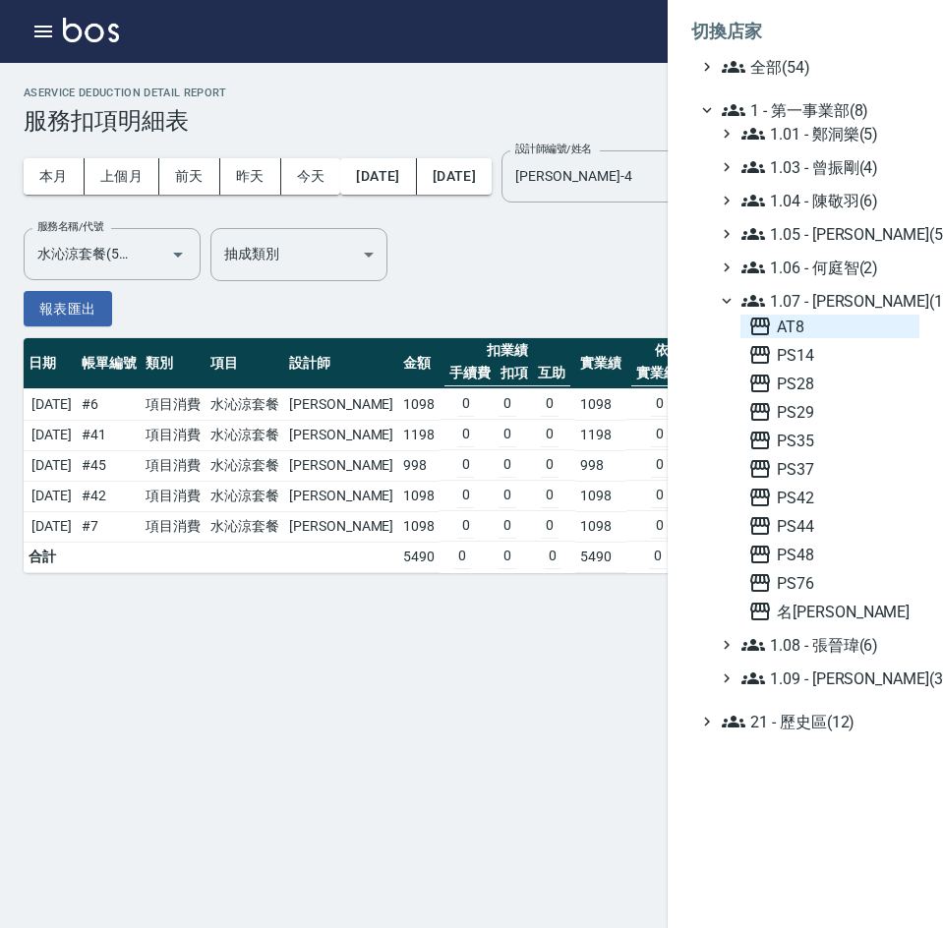
click at [843, 332] on span "AT8" at bounding box center [829, 327] width 163 height 24
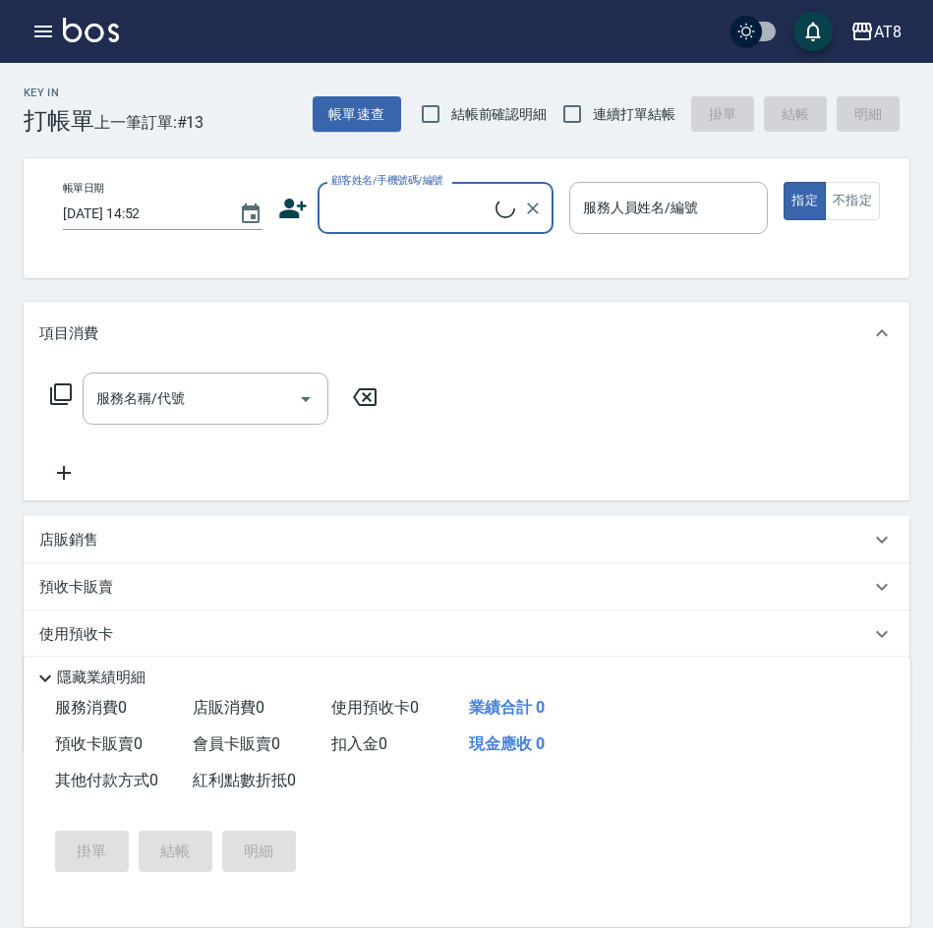
click at [36, 35] on icon "button" at bounding box center [43, 32] width 18 height 12
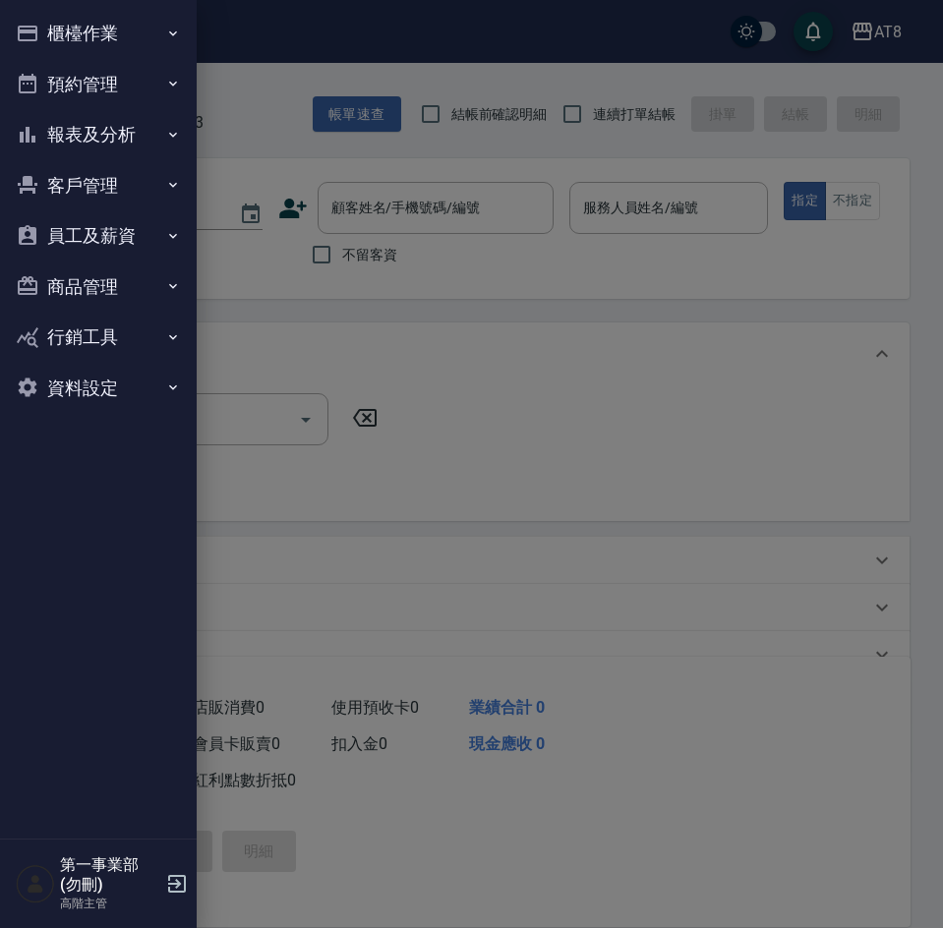
click at [54, 122] on button "報表及分析" at bounding box center [98, 134] width 181 height 51
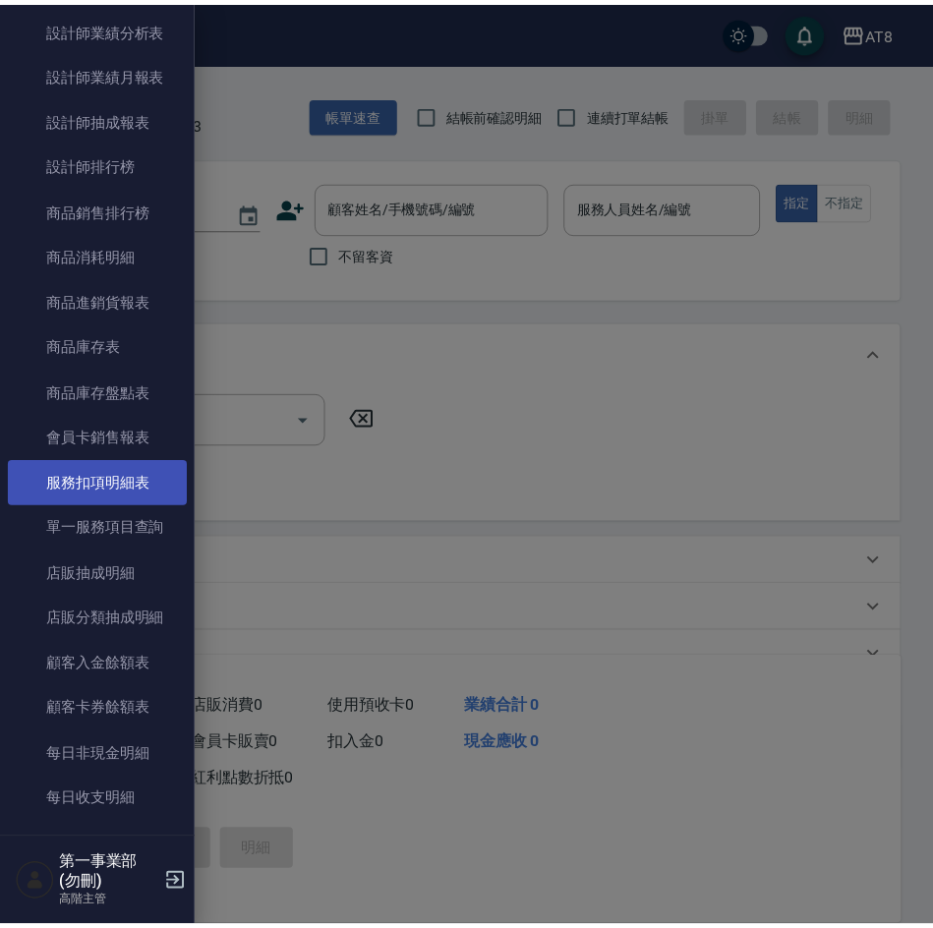
scroll to position [885, 0]
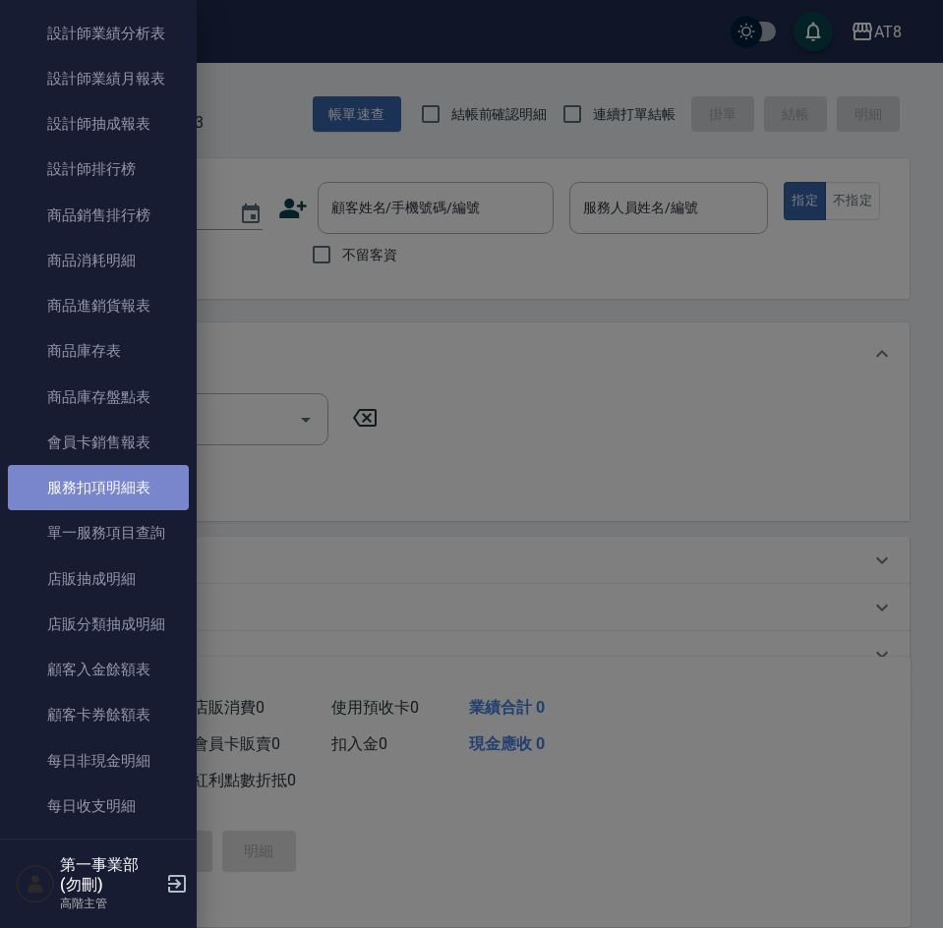
click at [112, 479] on link "服務扣項明細表" at bounding box center [98, 487] width 181 height 45
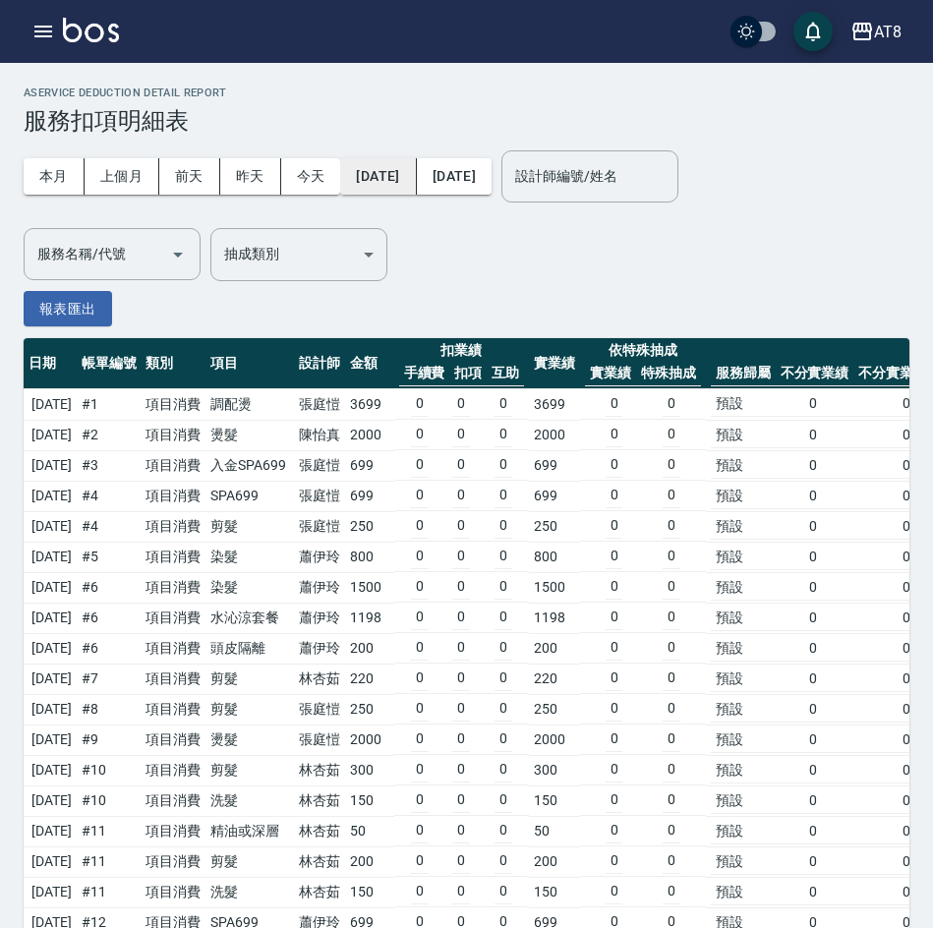
click at [415, 167] on button "[DATE]" at bounding box center [378, 176] width 76 height 36
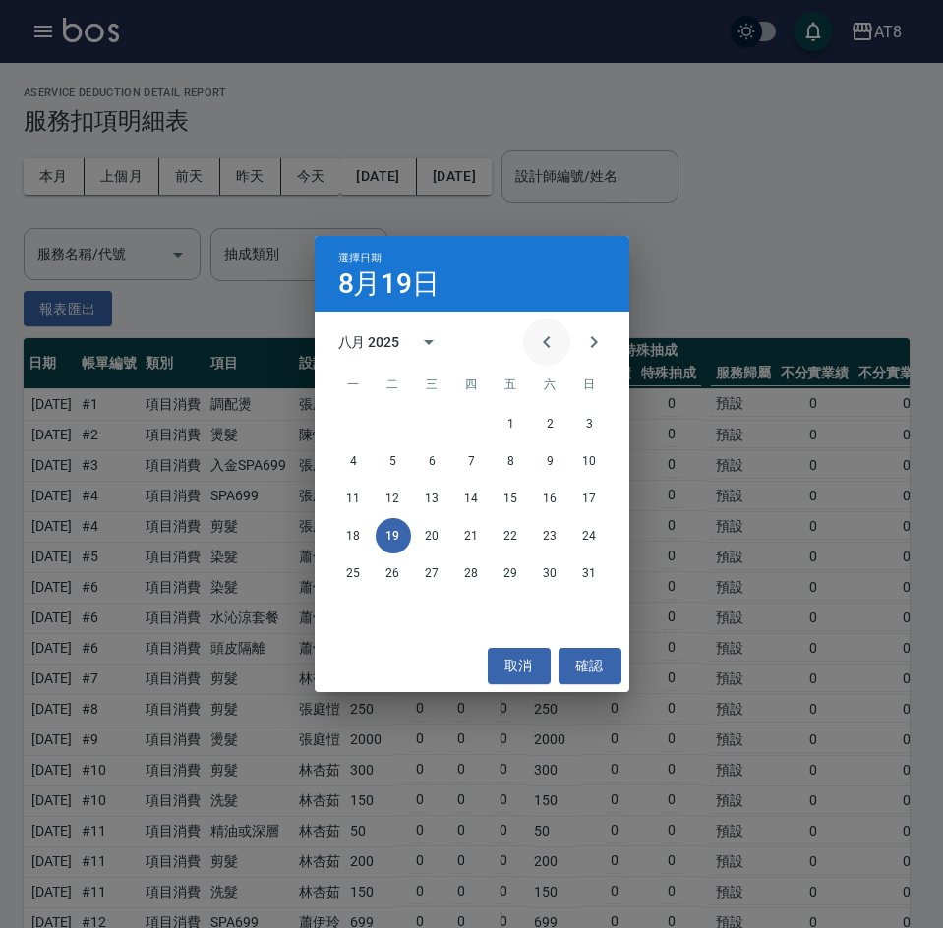
click at [541, 339] on icon "Previous month" at bounding box center [547, 342] width 24 height 24
click at [394, 500] on button "15" at bounding box center [393, 498] width 35 height 35
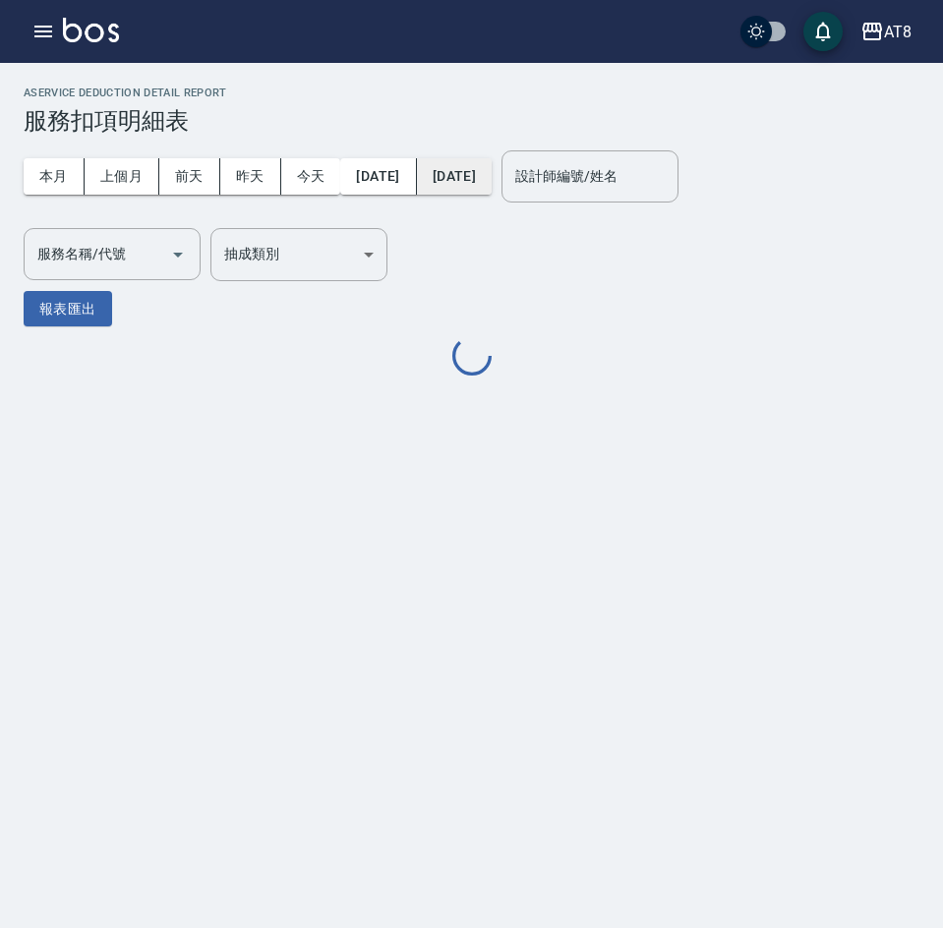
click at [473, 168] on button "[DATE]" at bounding box center [454, 176] width 75 height 36
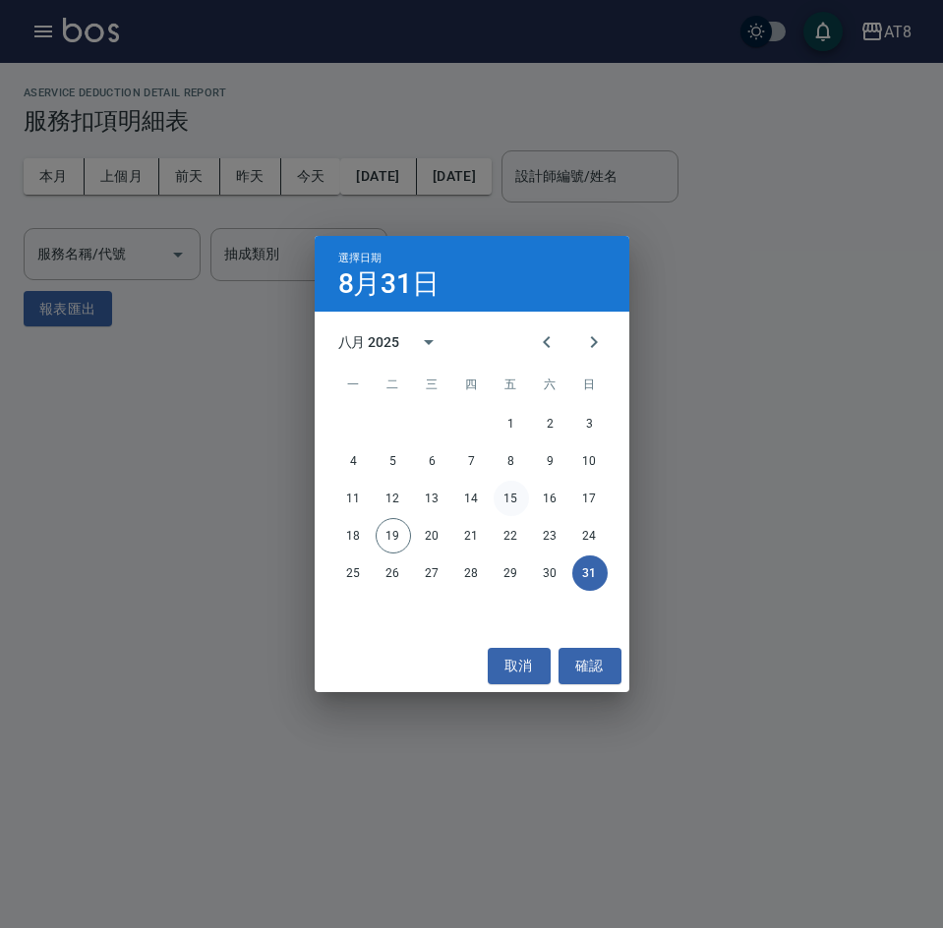
click at [510, 501] on button "15" at bounding box center [511, 498] width 35 height 35
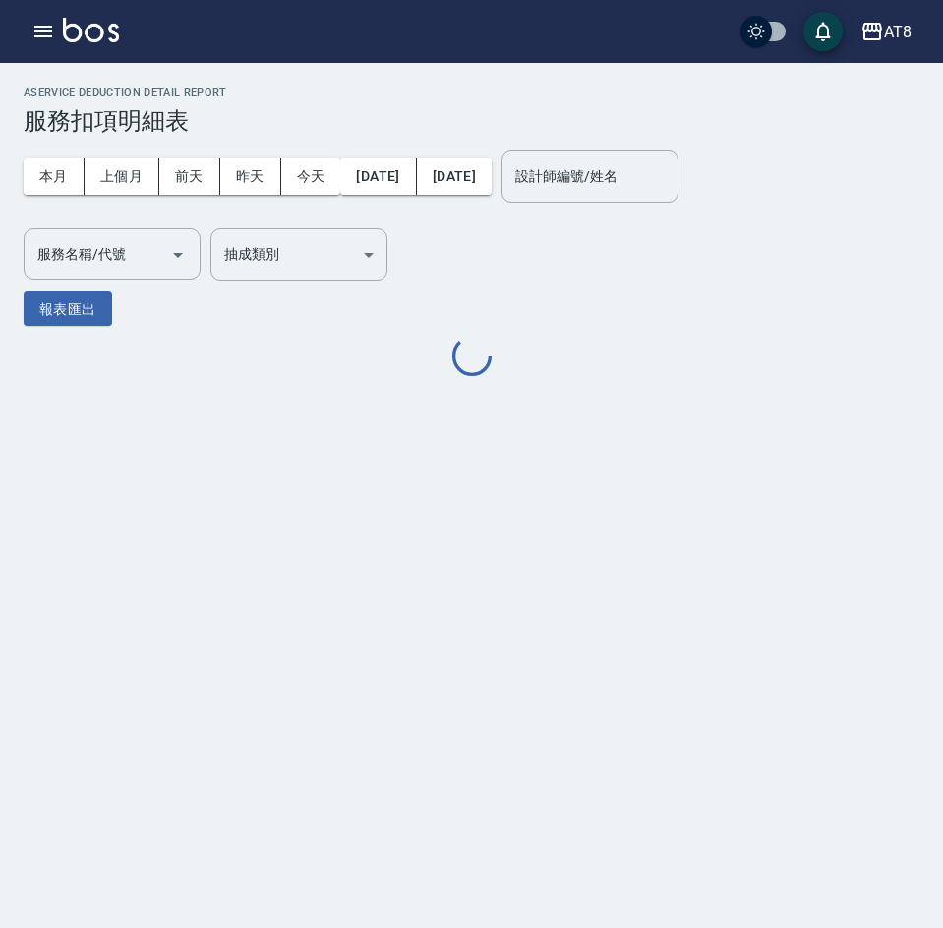
click at [85, 260] on div "服務名稱/代號 服務名稱/代號" at bounding box center [112, 254] width 177 height 52
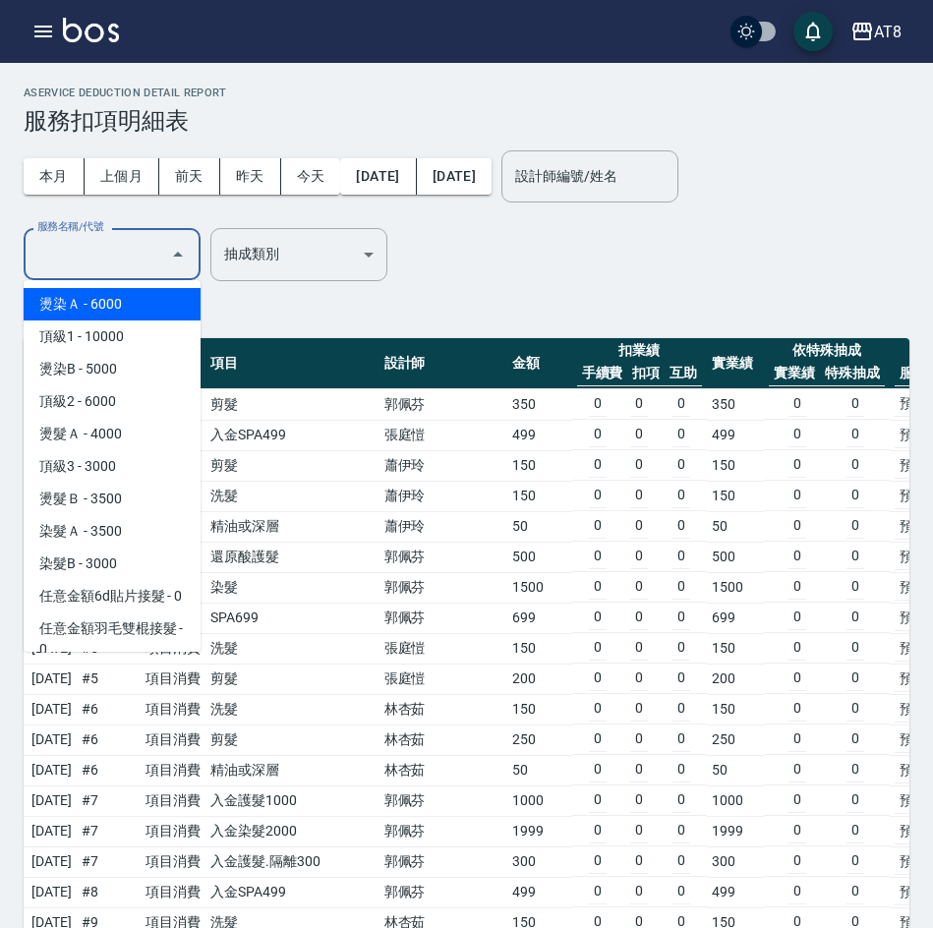
click at [106, 253] on input "服務名稱/代號" at bounding box center [97, 254] width 130 height 34
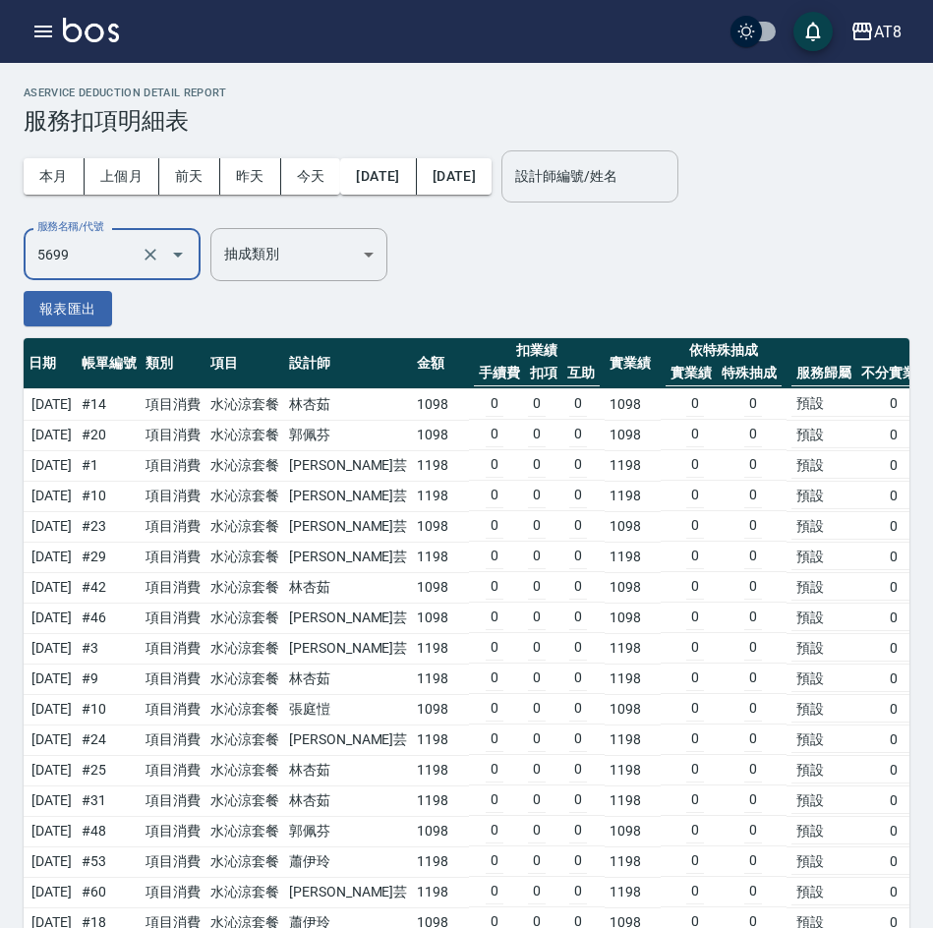
click at [615, 150] on div "設計師編號/姓名" at bounding box center [589, 176] width 177 height 52
type input "水沁涼套餐(5699)"
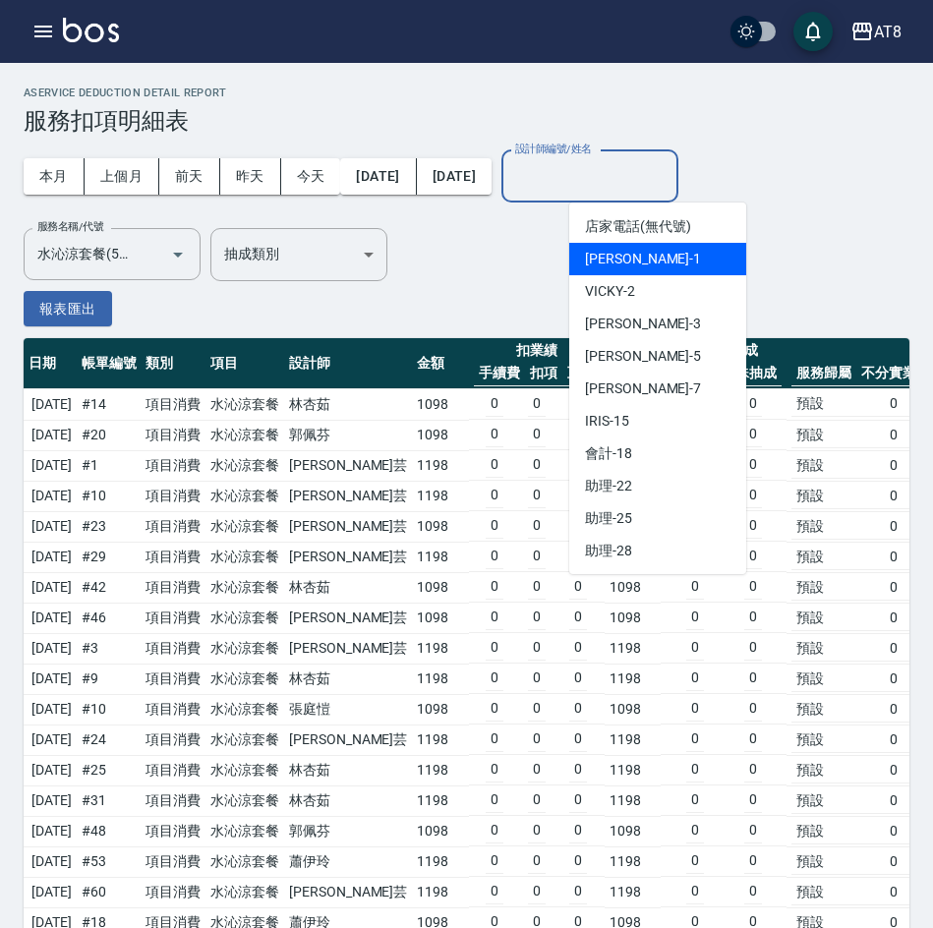
click at [640, 246] on div "YUKI -1" at bounding box center [657, 259] width 177 height 32
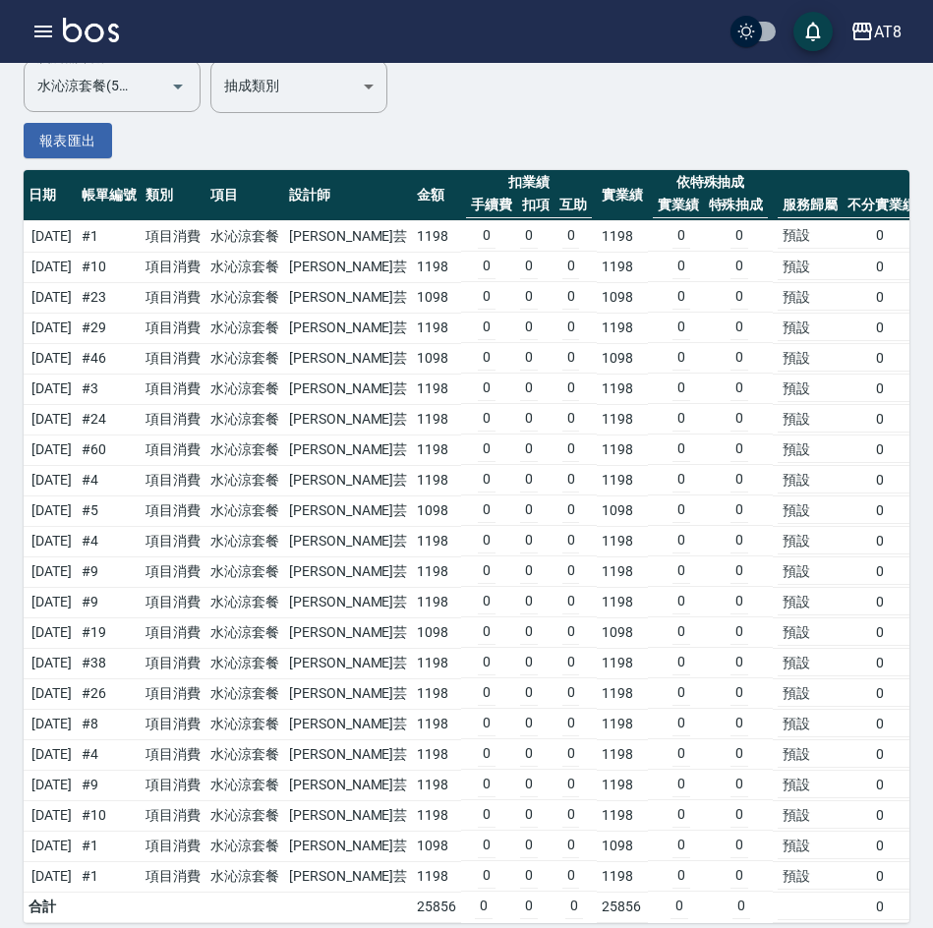
scroll to position [202, 0]
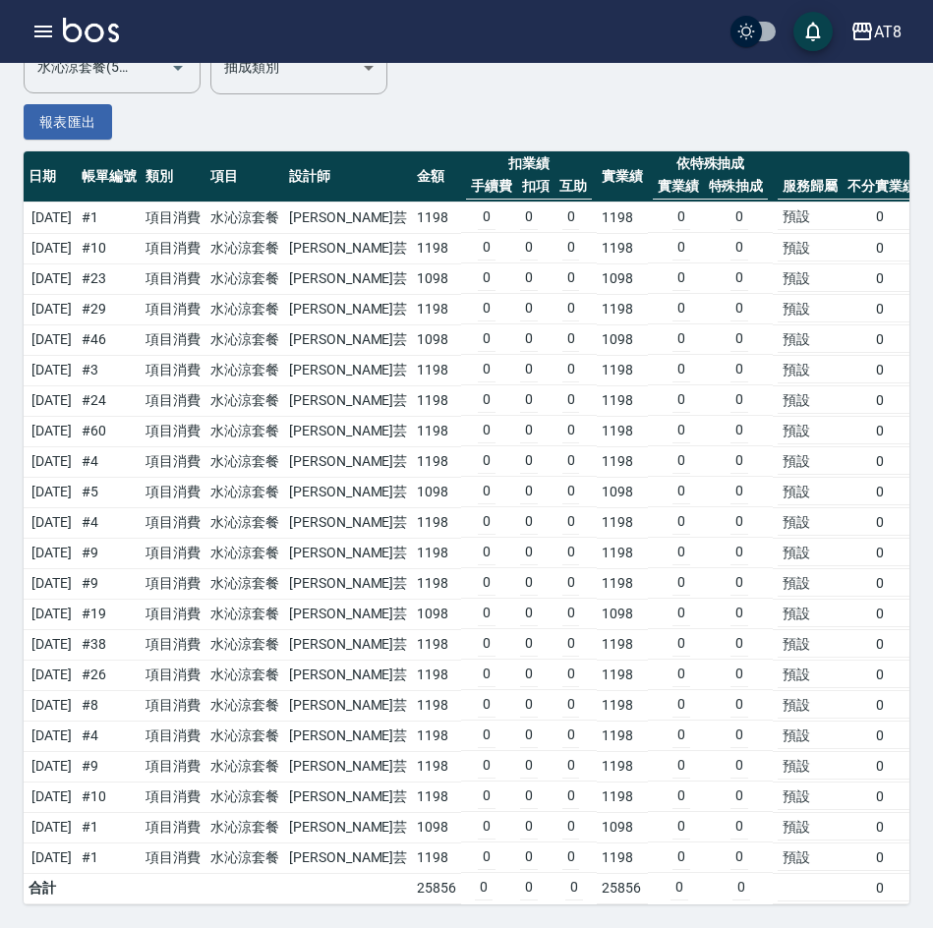
click at [478, 451] on td "0" at bounding box center [487, 461] width 18 height 26
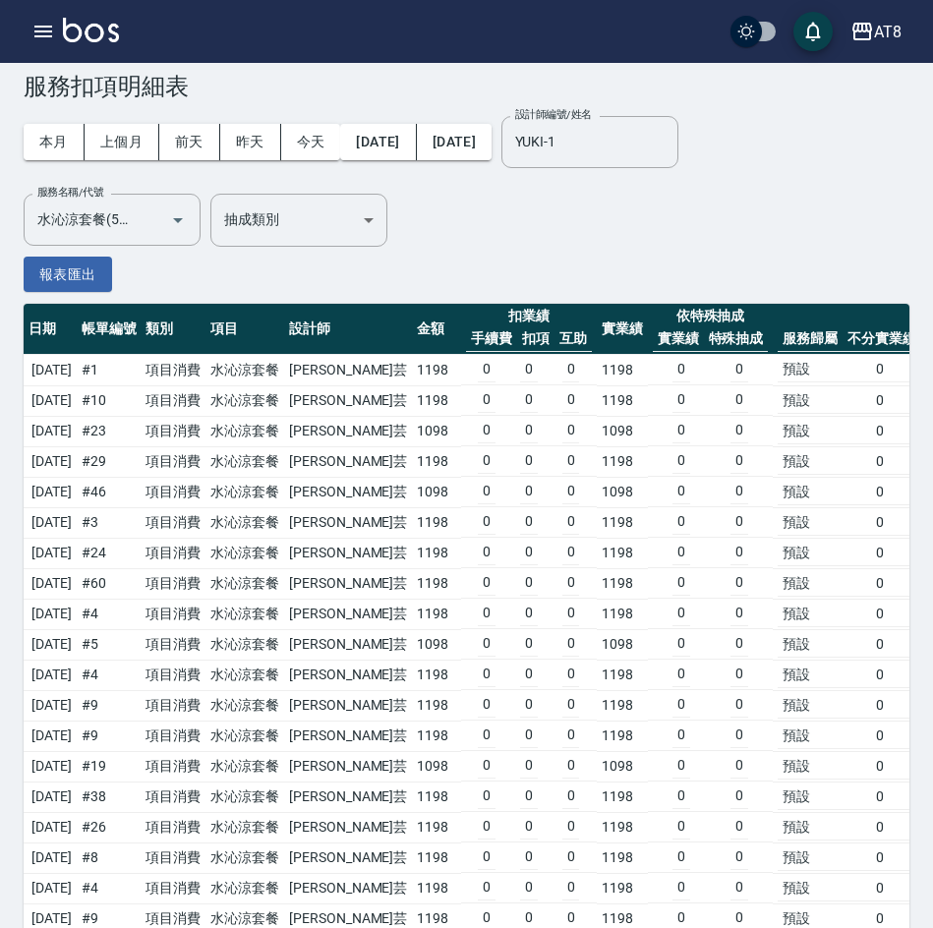
scroll to position [0, 0]
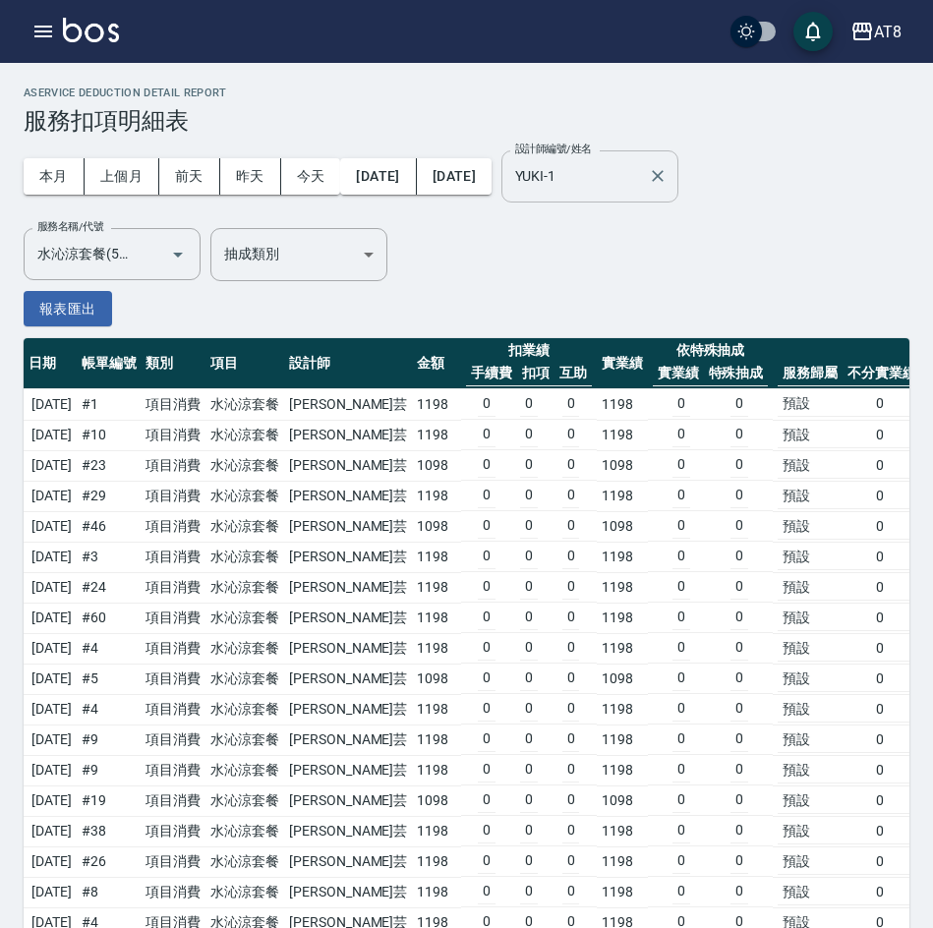
click at [640, 180] on input "YUKI-1" at bounding box center [575, 176] width 130 height 34
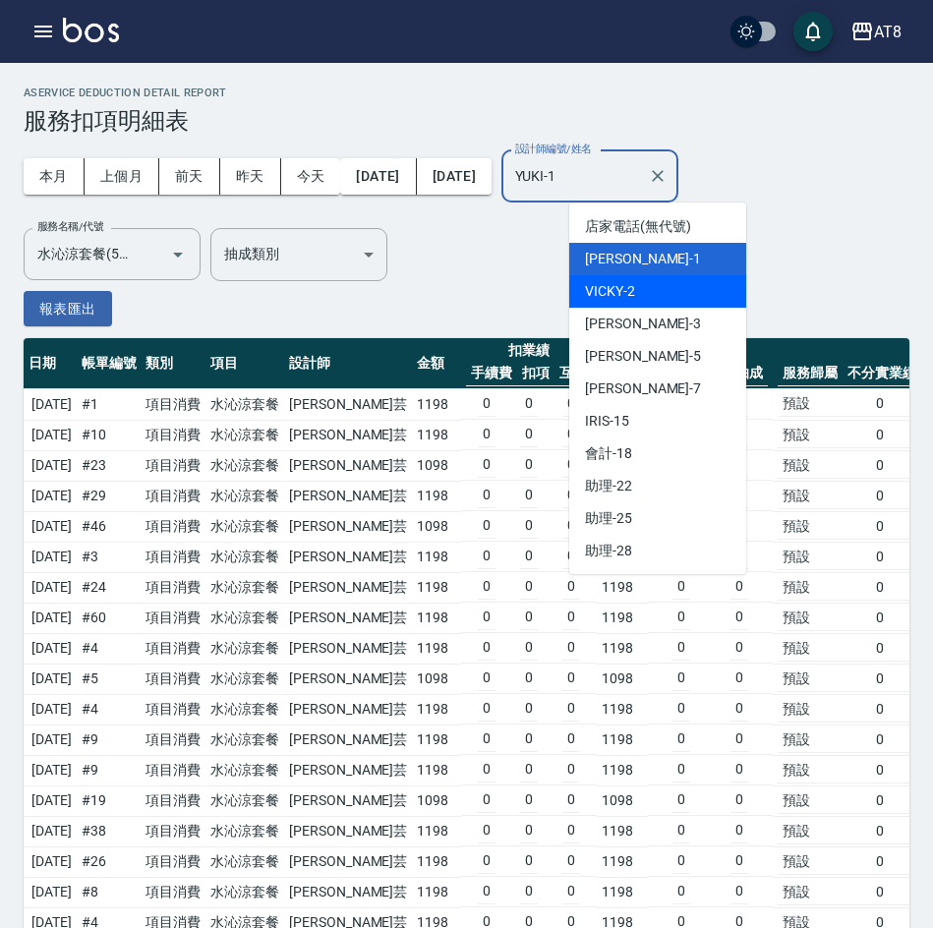
click at [655, 283] on div "VICKY -2" at bounding box center [657, 291] width 177 height 32
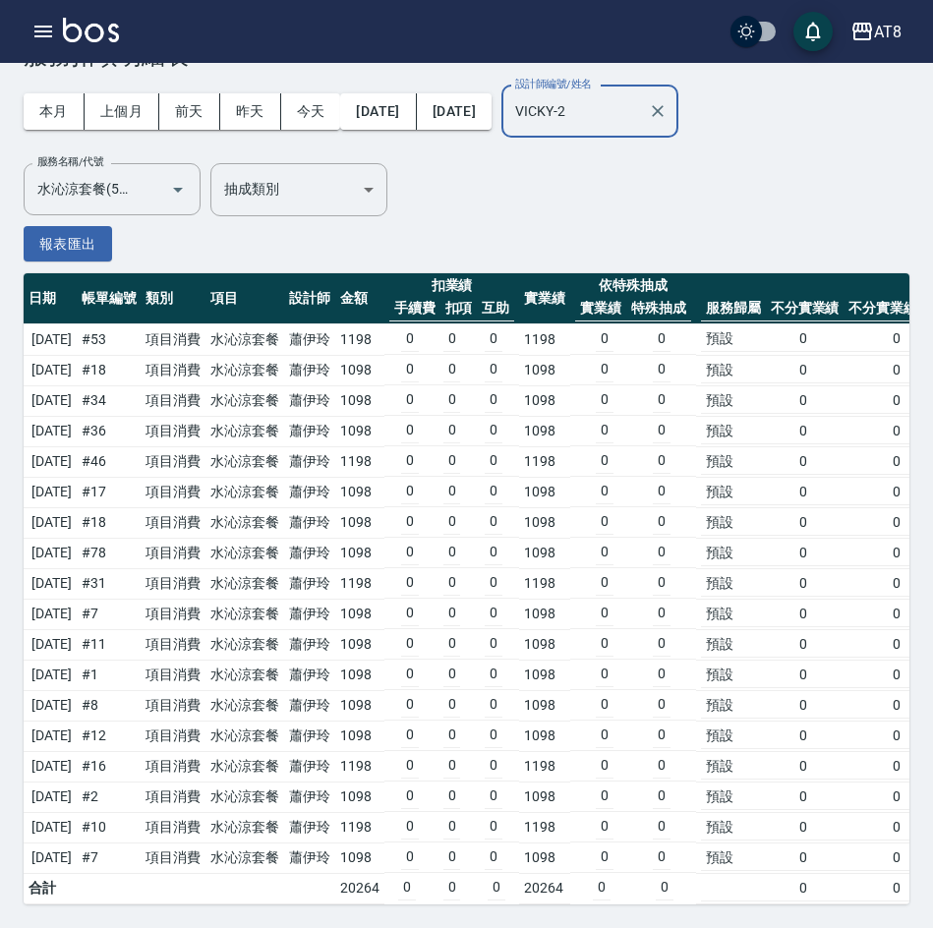
scroll to position [80, 0]
click at [640, 108] on input "VICKY-2" at bounding box center [575, 111] width 130 height 34
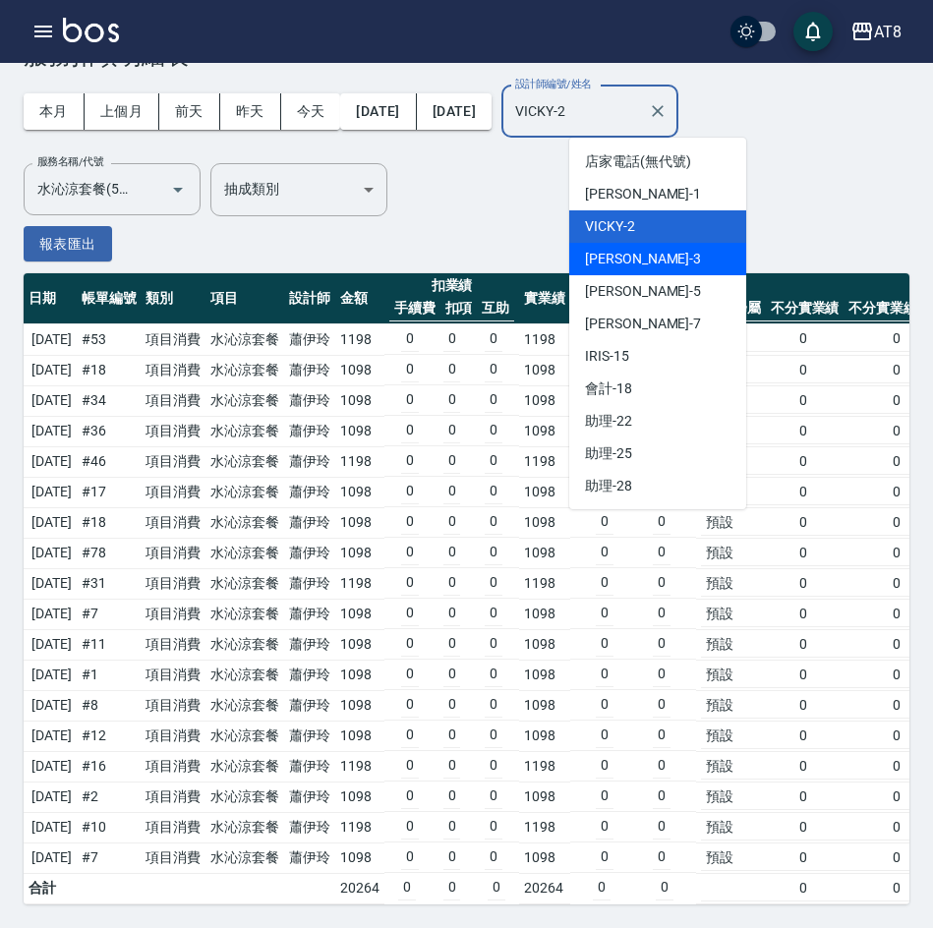
click at [661, 243] on div "RACHEL -3" at bounding box center [657, 259] width 177 height 32
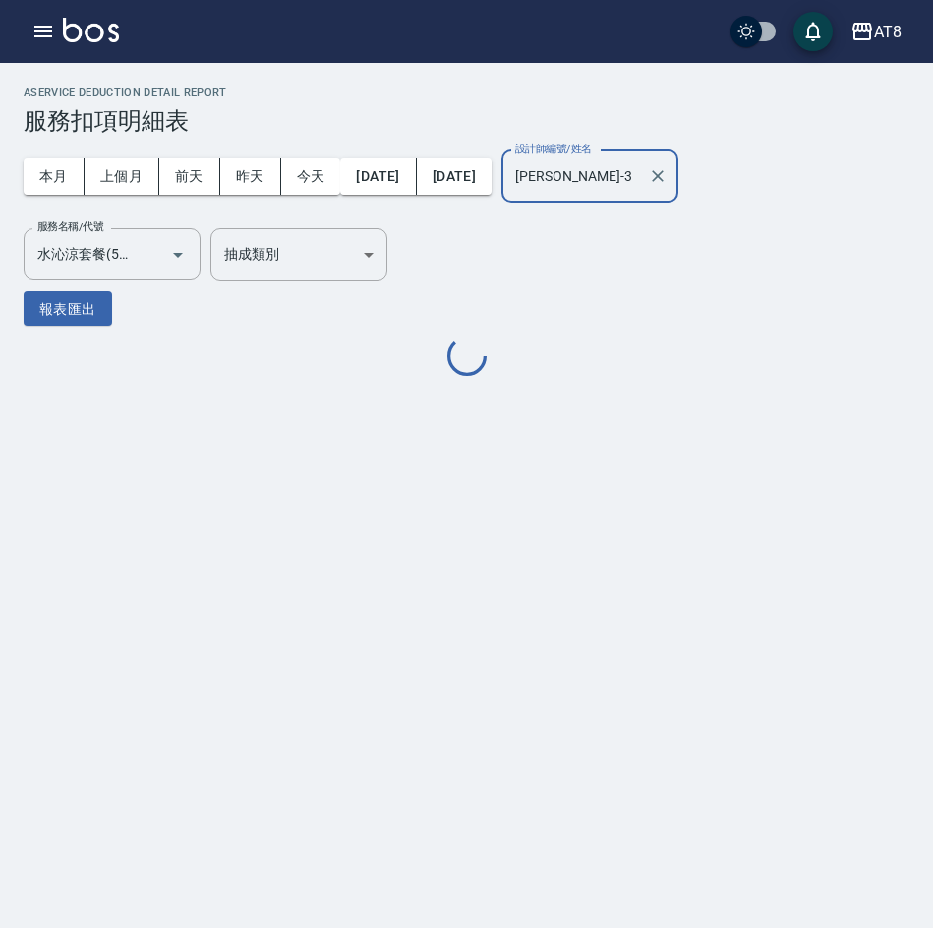
scroll to position [0, 0]
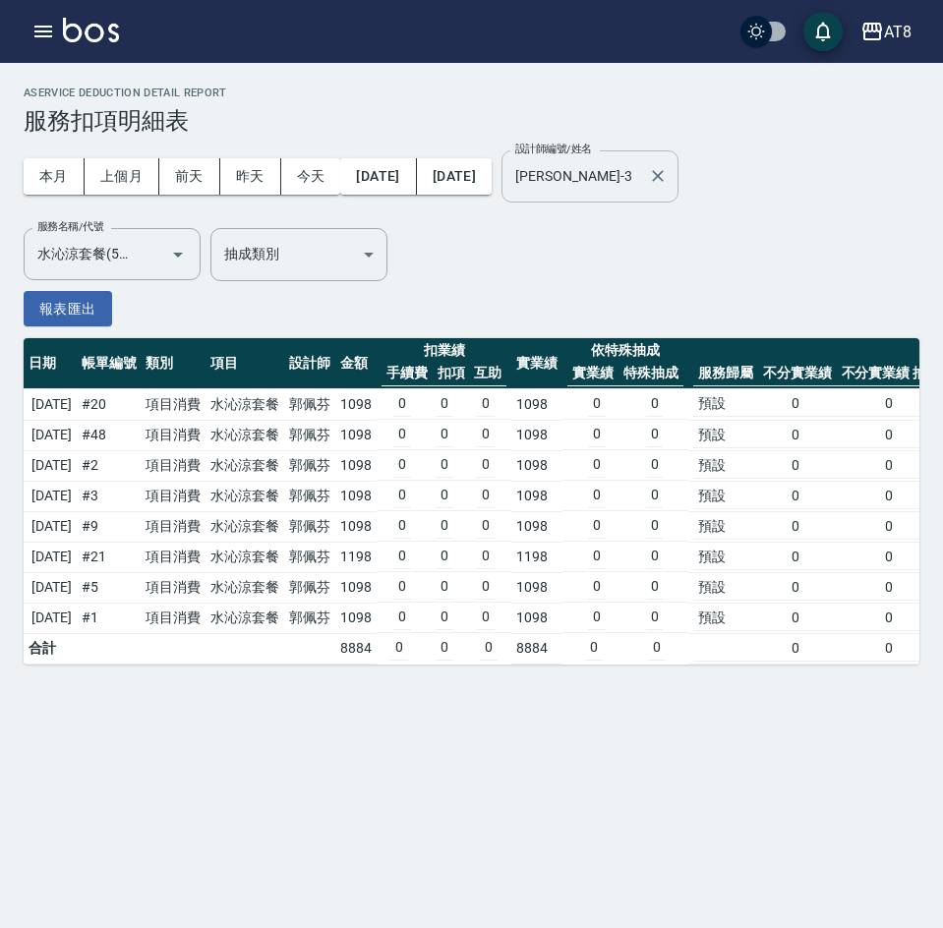
click at [678, 182] on div "RACHEL-3 設計師編號/姓名" at bounding box center [589, 176] width 177 height 52
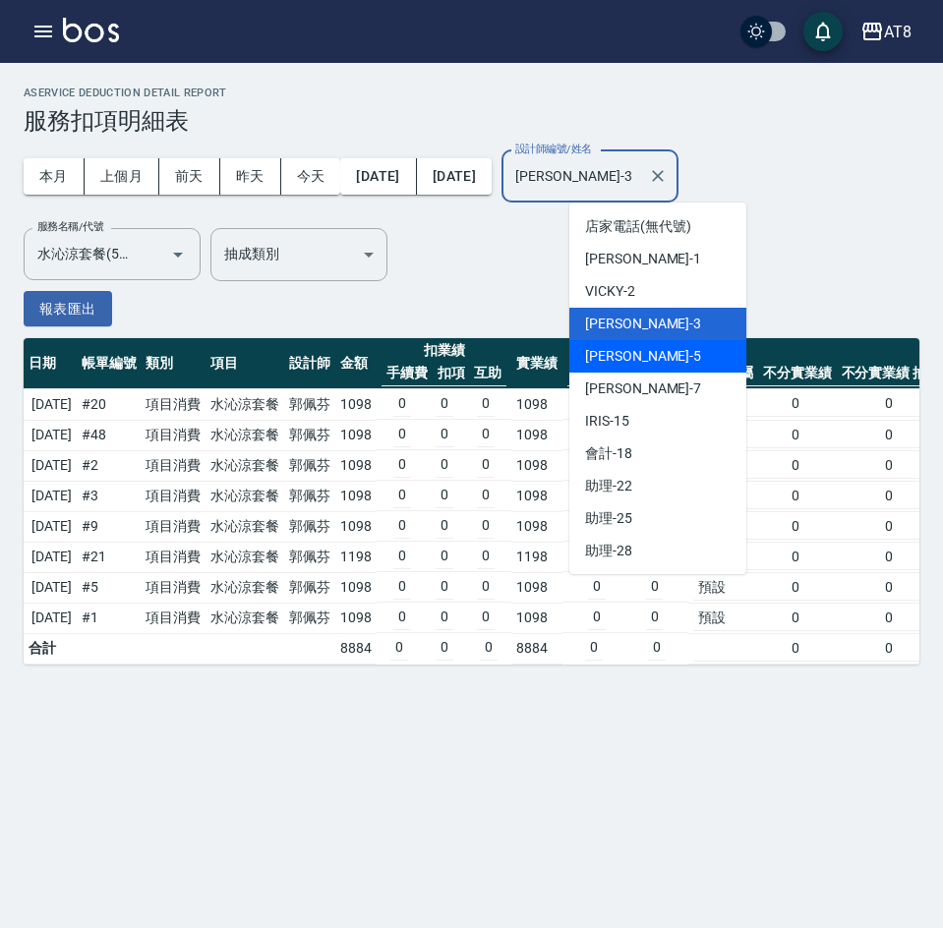
click at [622, 352] on span "HANK -5" at bounding box center [643, 356] width 116 height 21
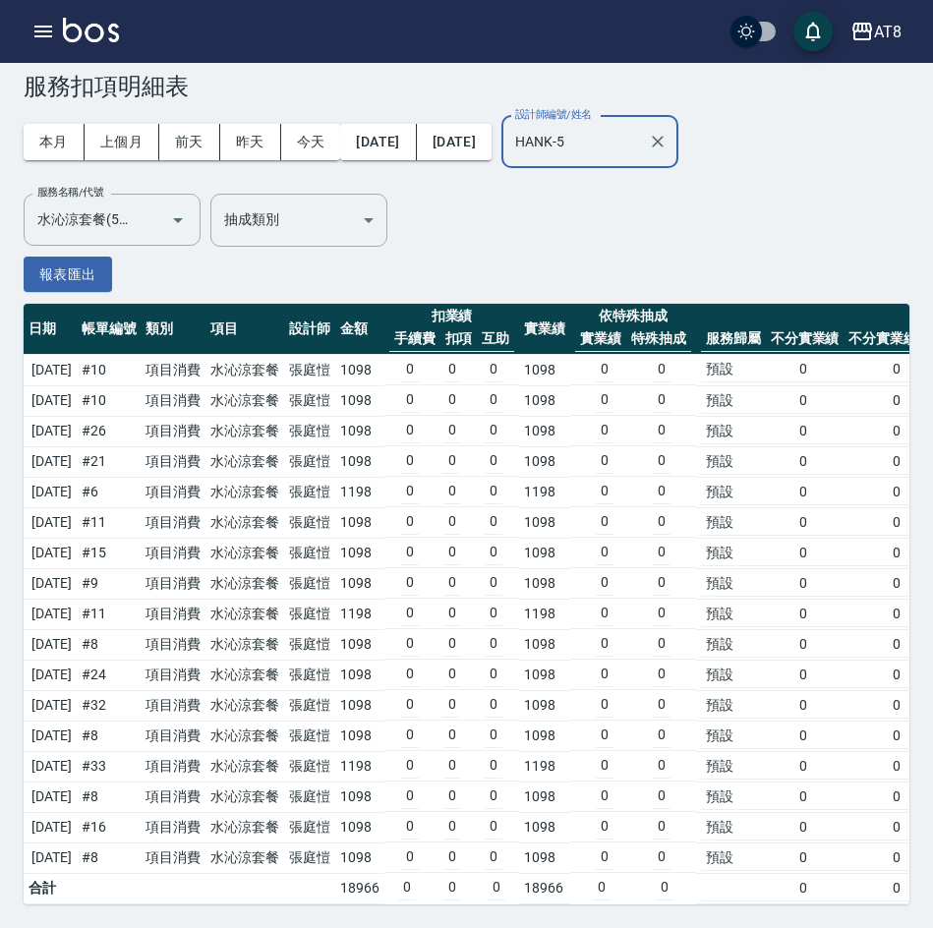
scroll to position [49, 0]
click at [625, 252] on div "本月 上個月 前天 昨天 今天 2025/07/15 2025/08/15 設計師編號/姓名 HANK-5 設計師編號/姓名 服務名稱/代號 水沁涼套餐(56…" at bounding box center [467, 196] width 886 height 192
click at [640, 126] on input "HANK-5" at bounding box center [575, 142] width 130 height 34
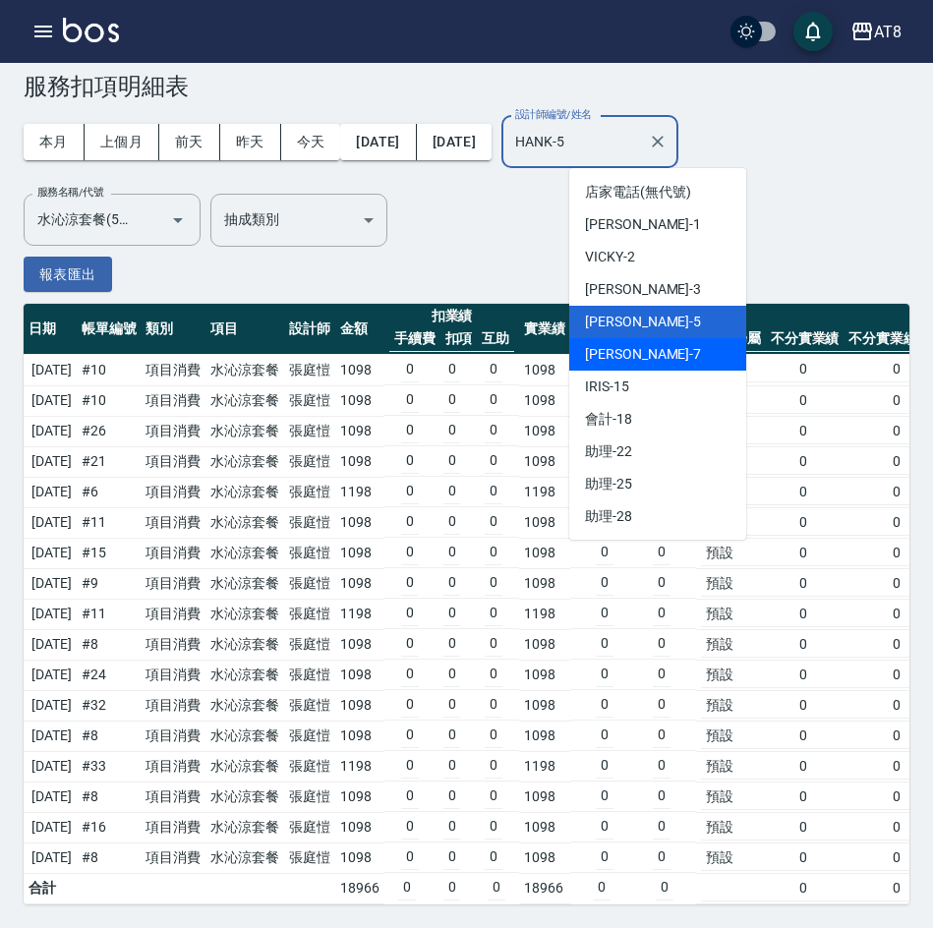
click at [646, 340] on div "NINA -7" at bounding box center [657, 354] width 177 height 32
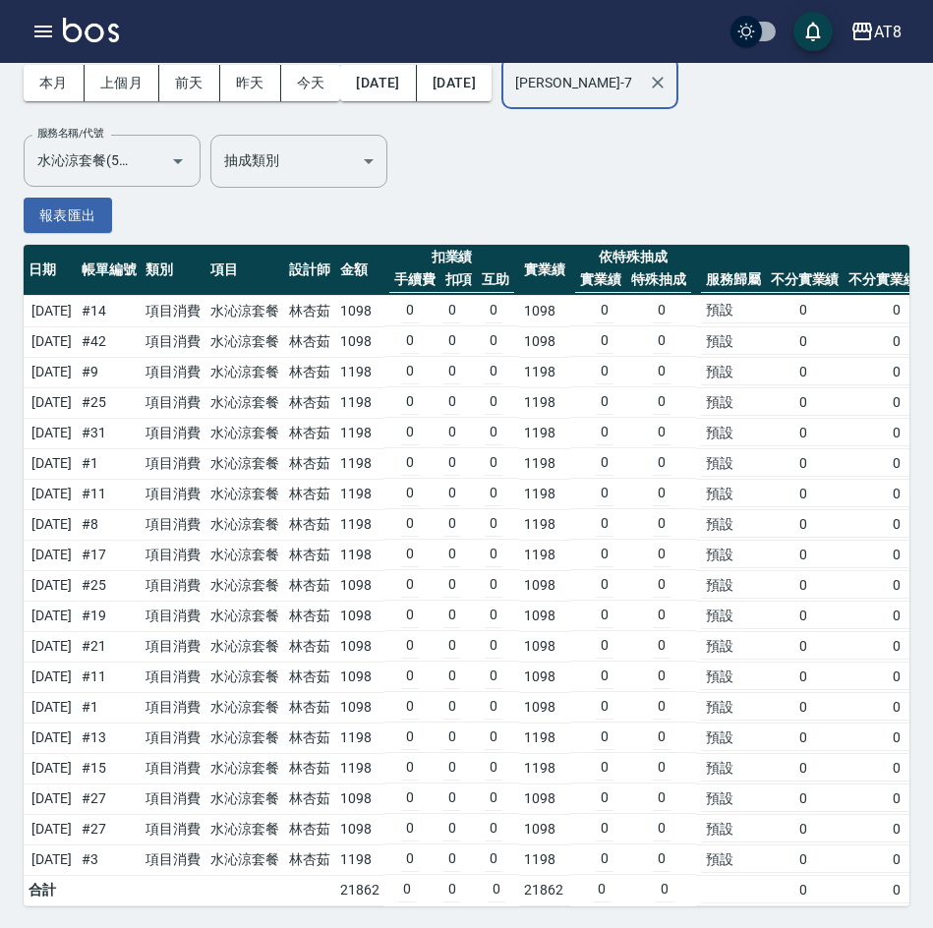
scroll to position [110, 0]
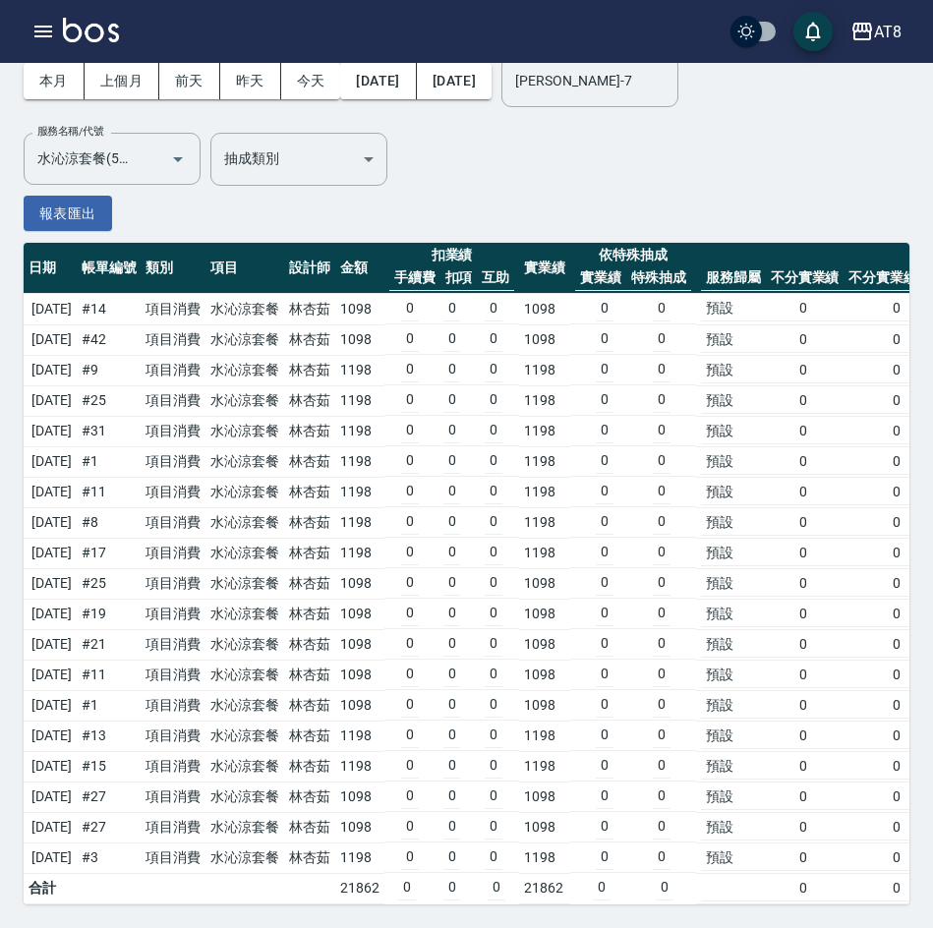
click at [478, 265] on th "扣項" at bounding box center [459, 278] width 37 height 26
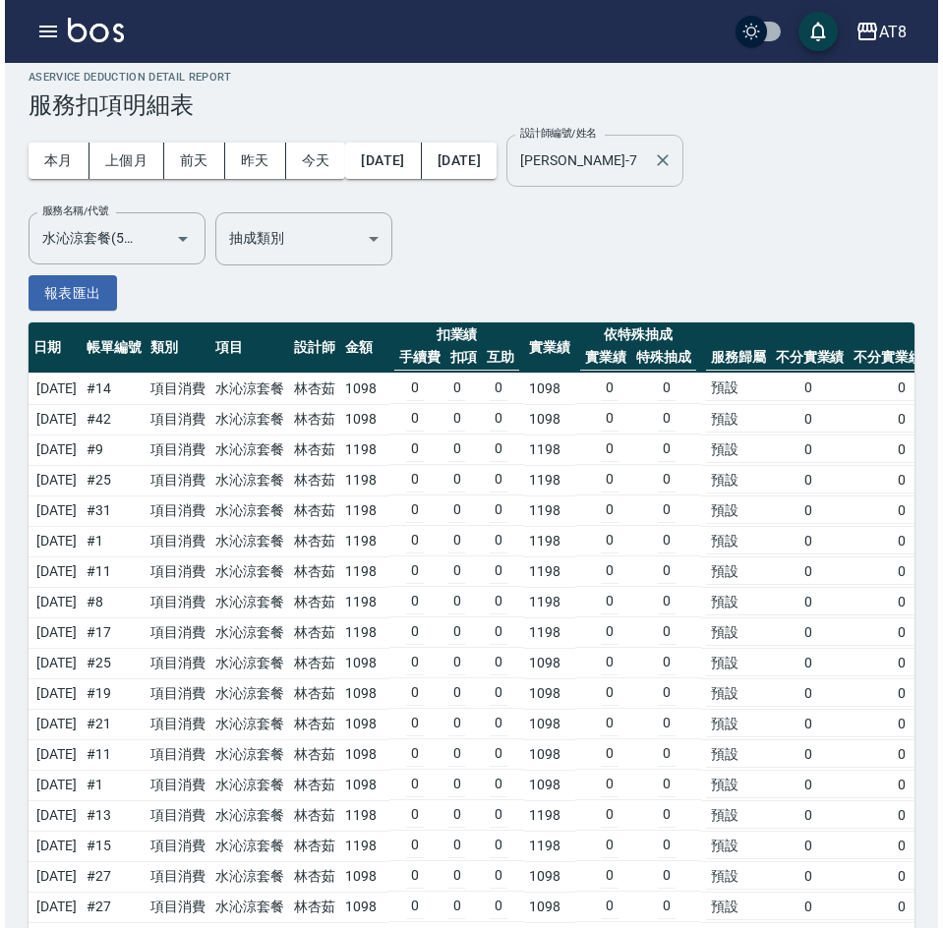
scroll to position [0, 0]
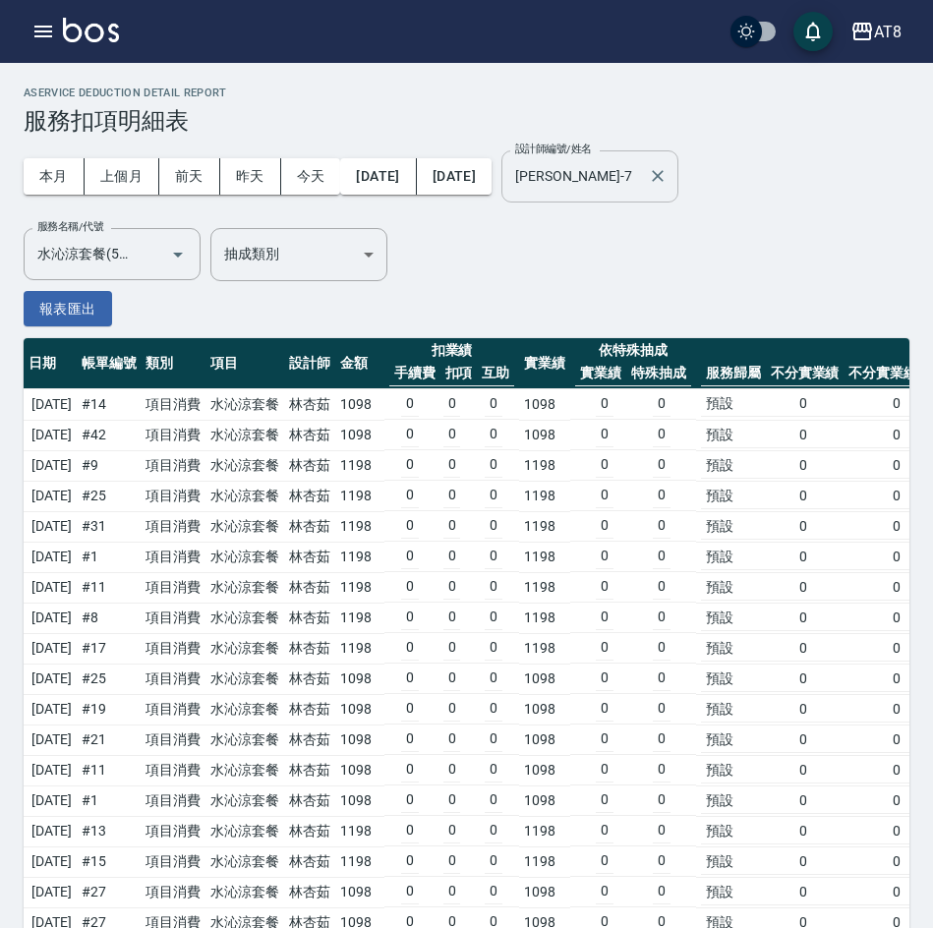
click at [640, 183] on input "NINA-7" at bounding box center [575, 176] width 130 height 34
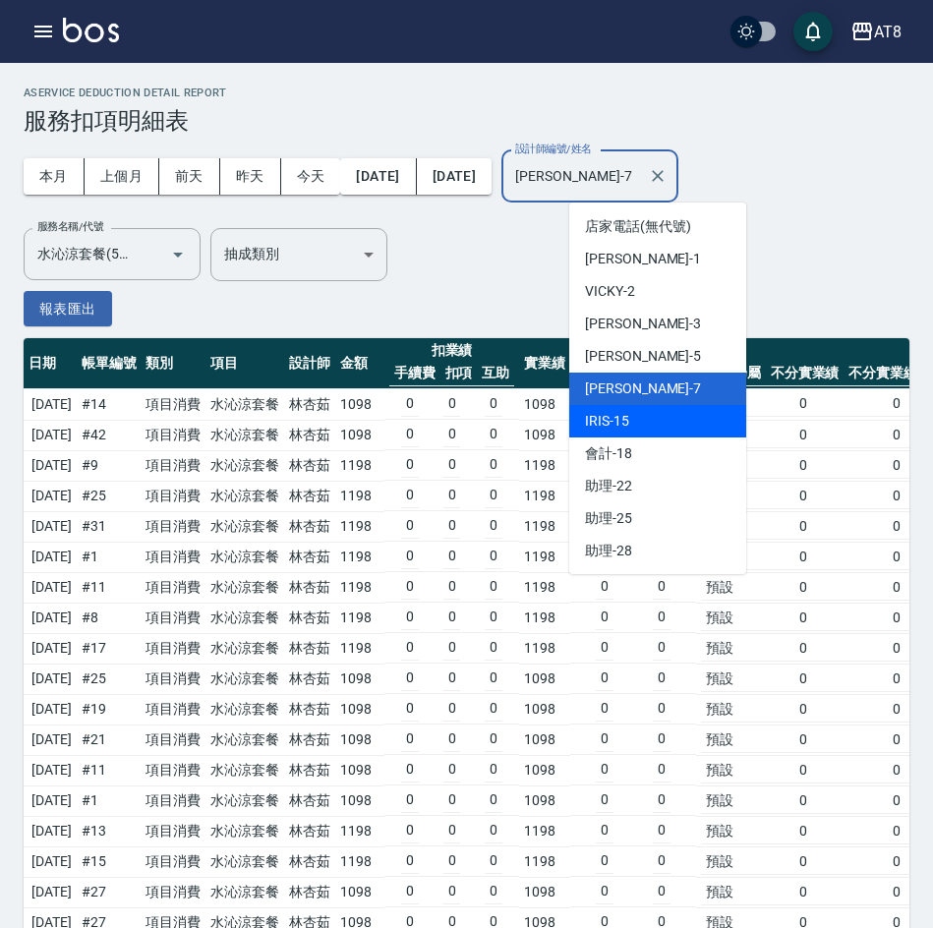
click at [654, 425] on div "IRIS -15" at bounding box center [657, 421] width 177 height 32
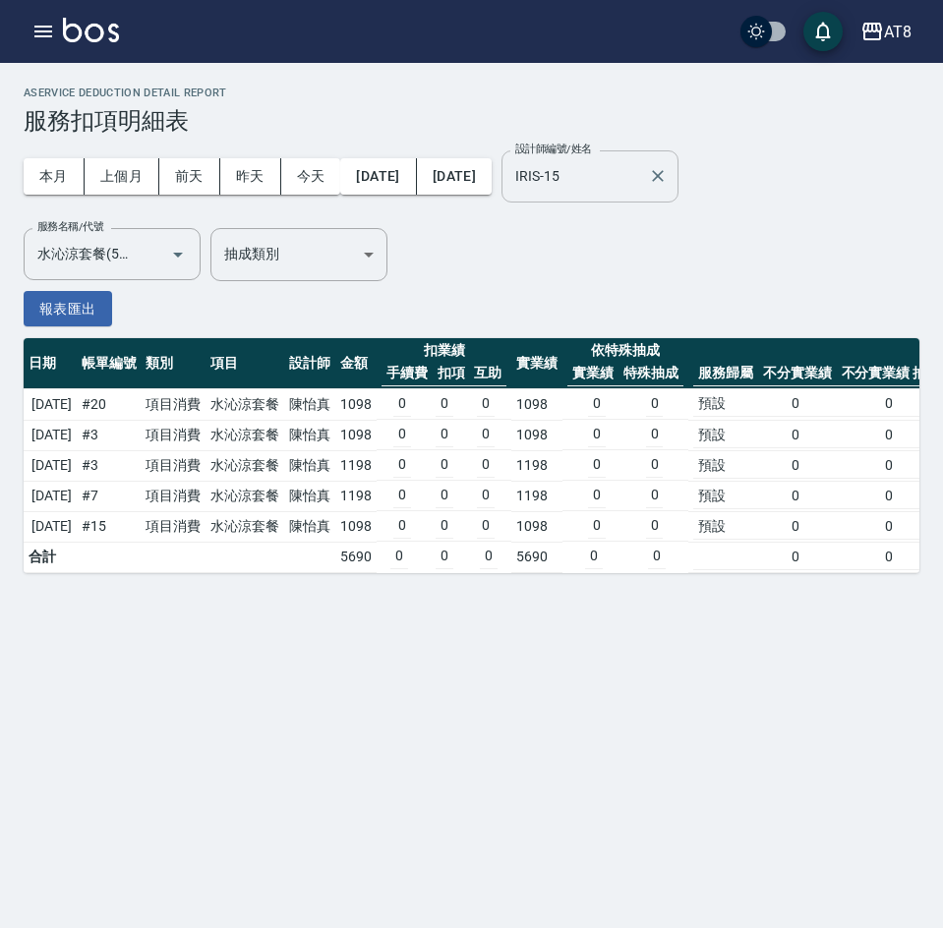
click at [640, 178] on input "IRIS-15" at bounding box center [575, 176] width 130 height 34
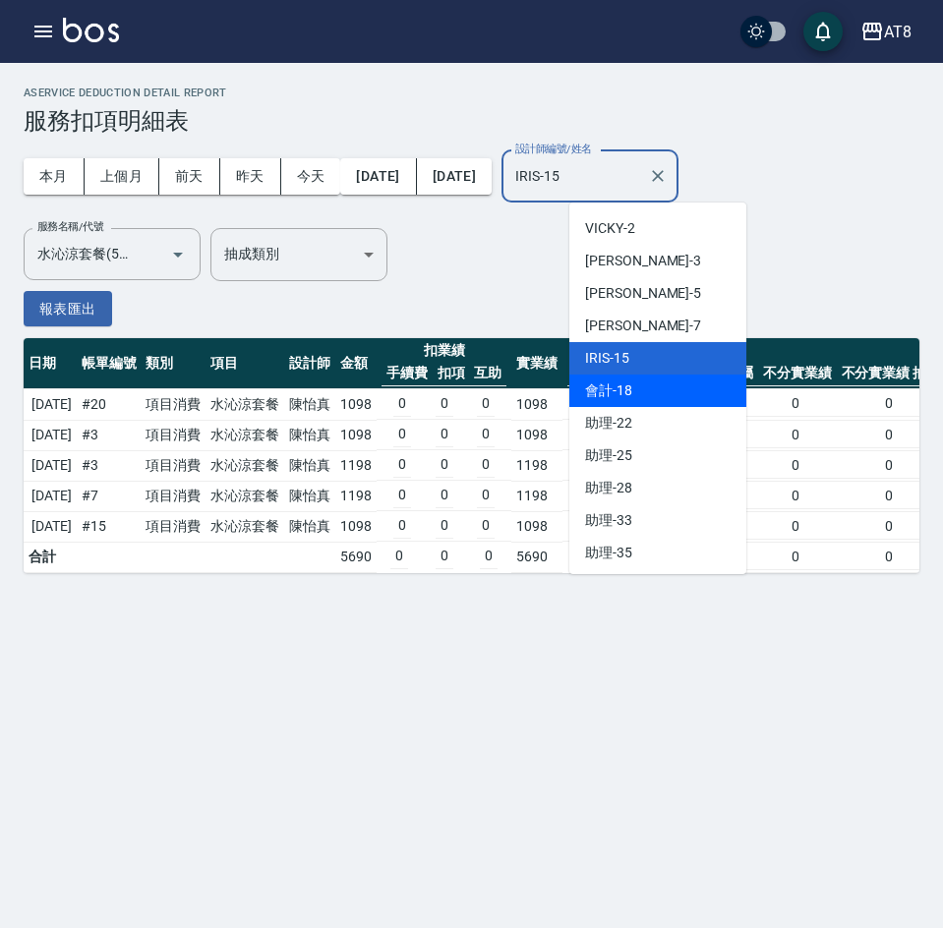
scroll to position [66, 0]
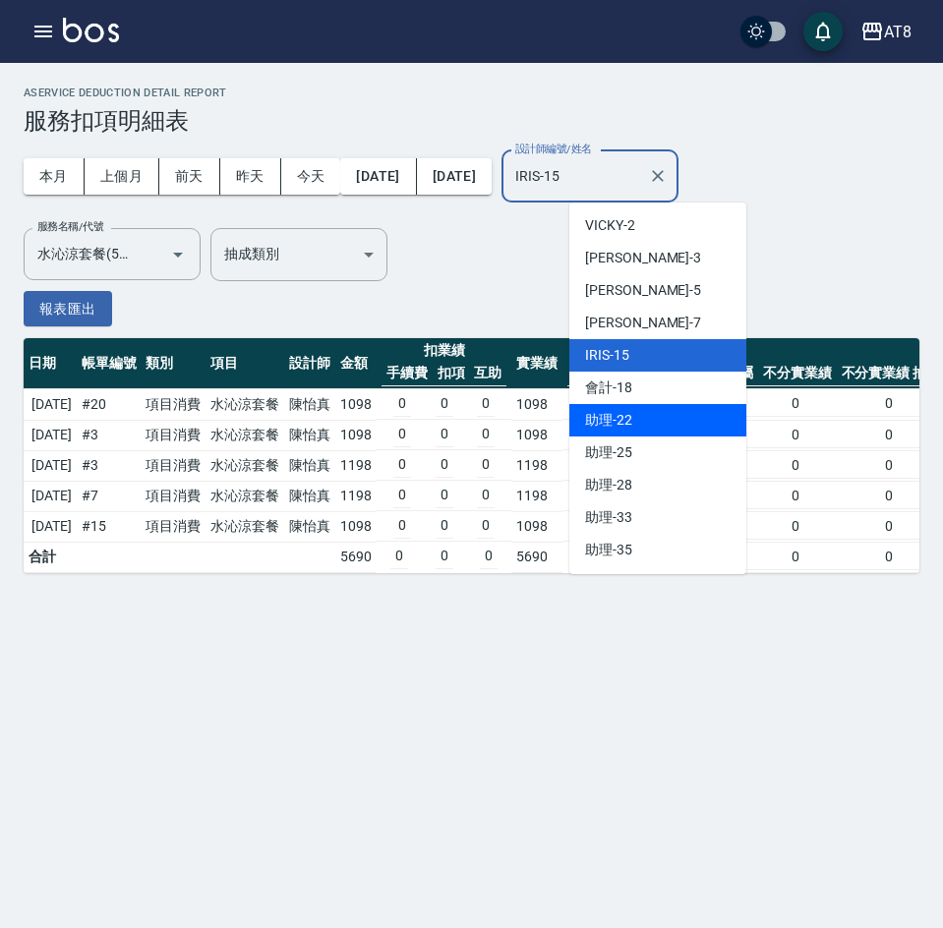
click at [640, 423] on div "助理 -22" at bounding box center [657, 420] width 177 height 32
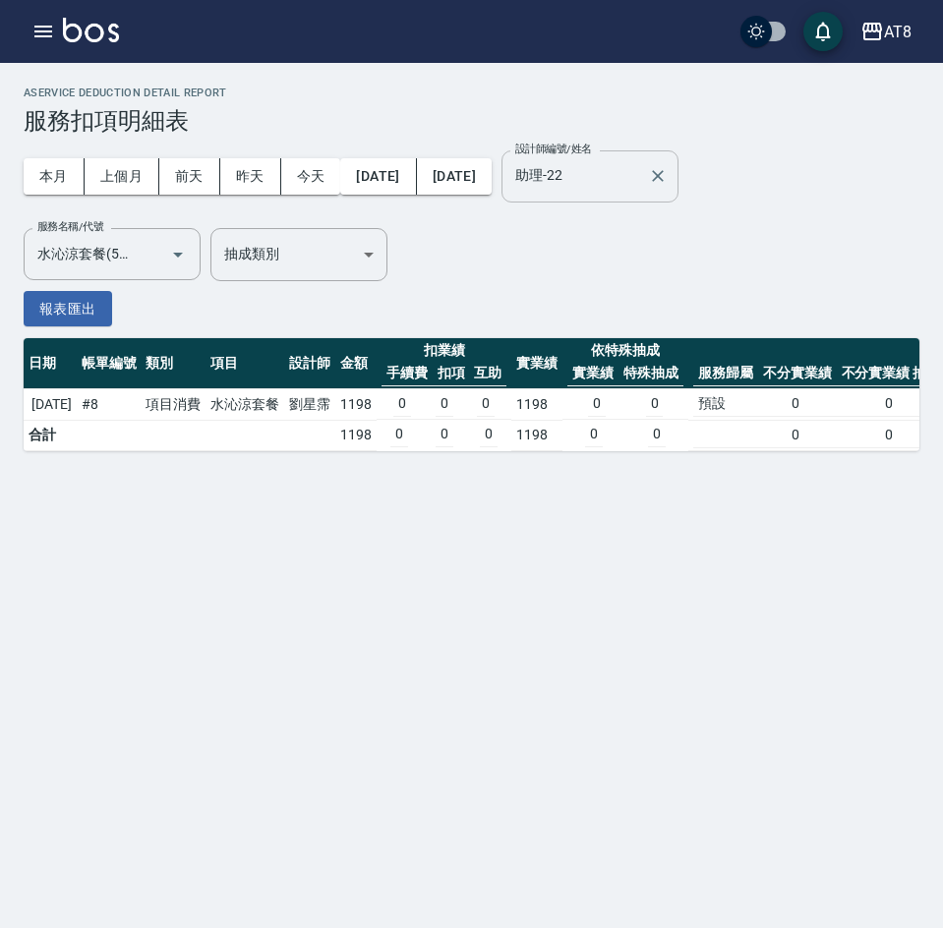
click at [640, 179] on input "助理-22" at bounding box center [575, 176] width 130 height 34
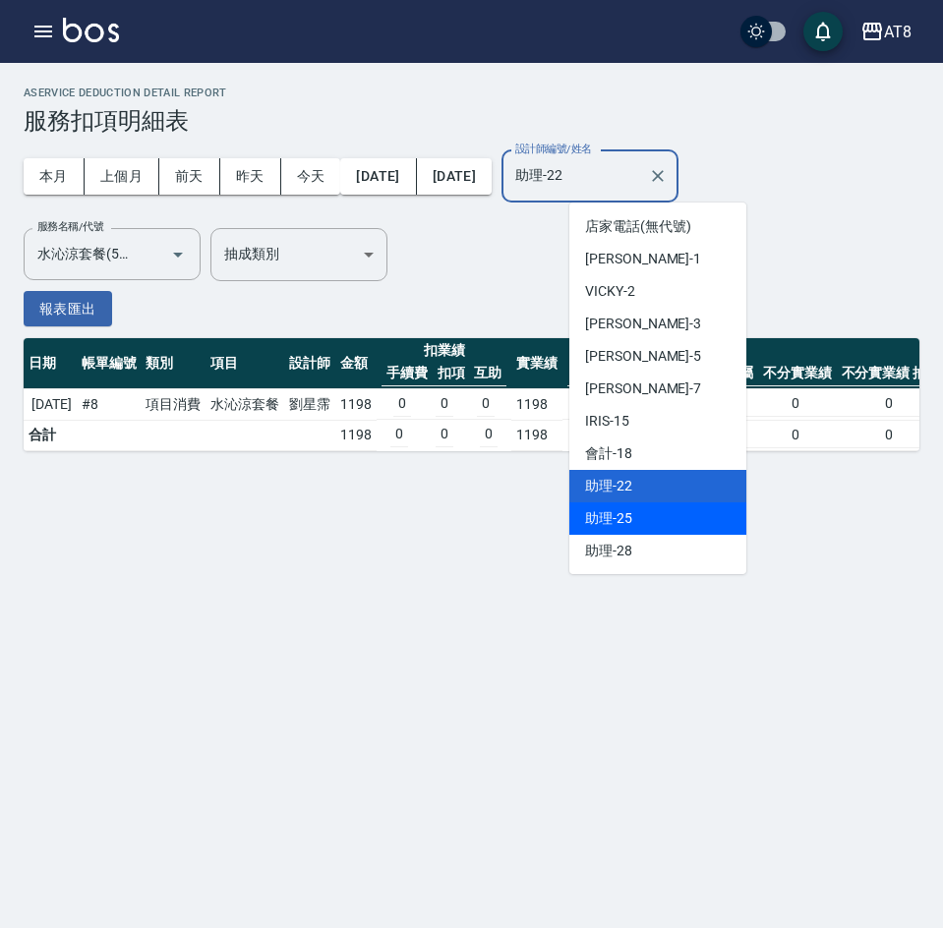
click at [635, 510] on div "助理 -25" at bounding box center [657, 518] width 177 height 32
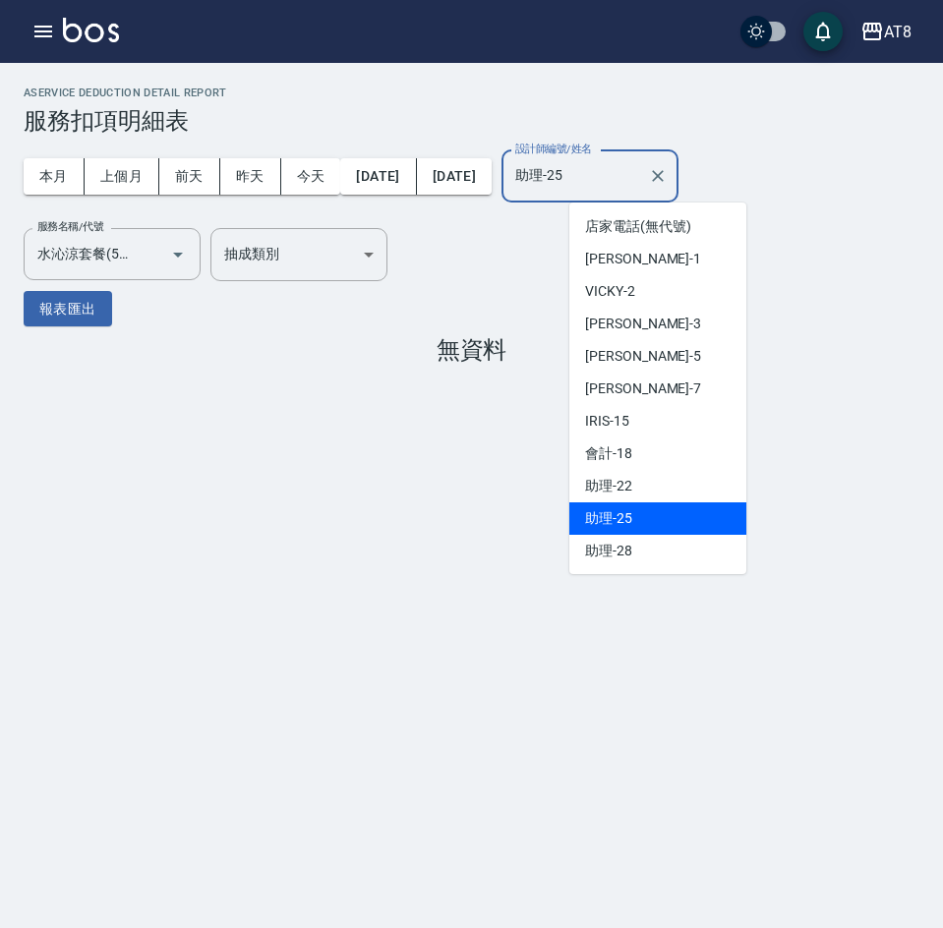
click at [640, 172] on input "助理-25" at bounding box center [575, 176] width 130 height 34
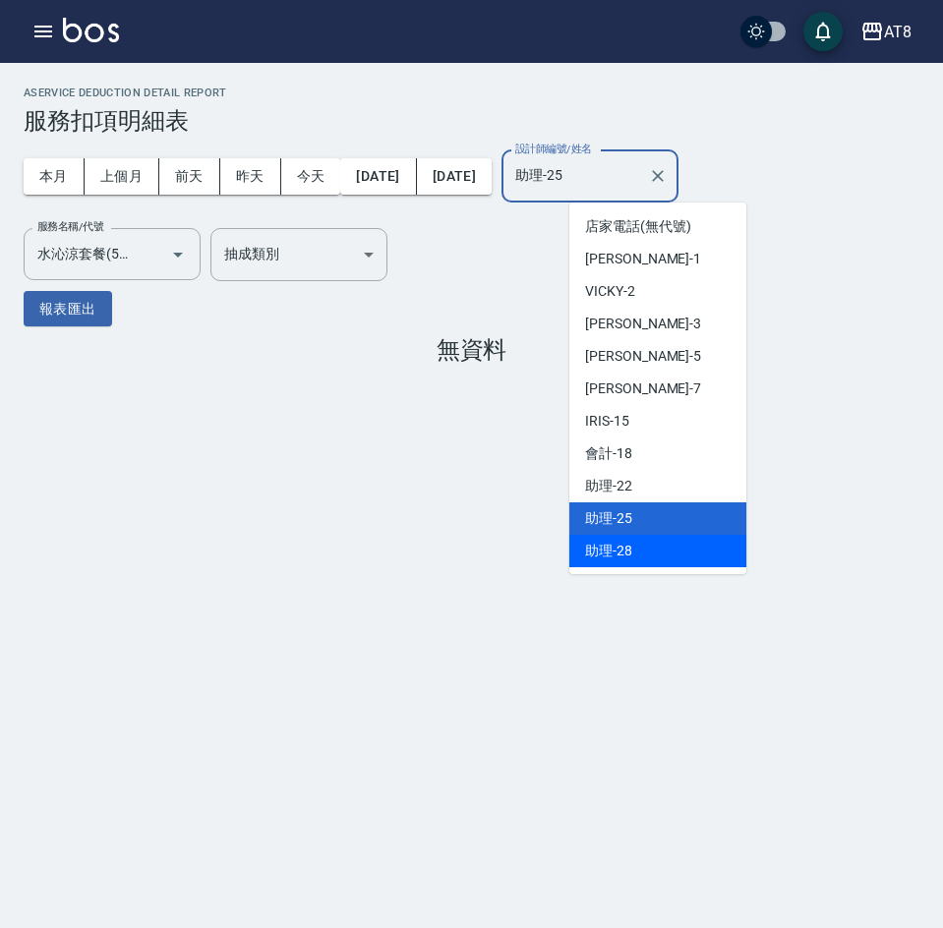
click at [644, 549] on div "助理 -28" at bounding box center [657, 551] width 177 height 32
type input "助理-28"
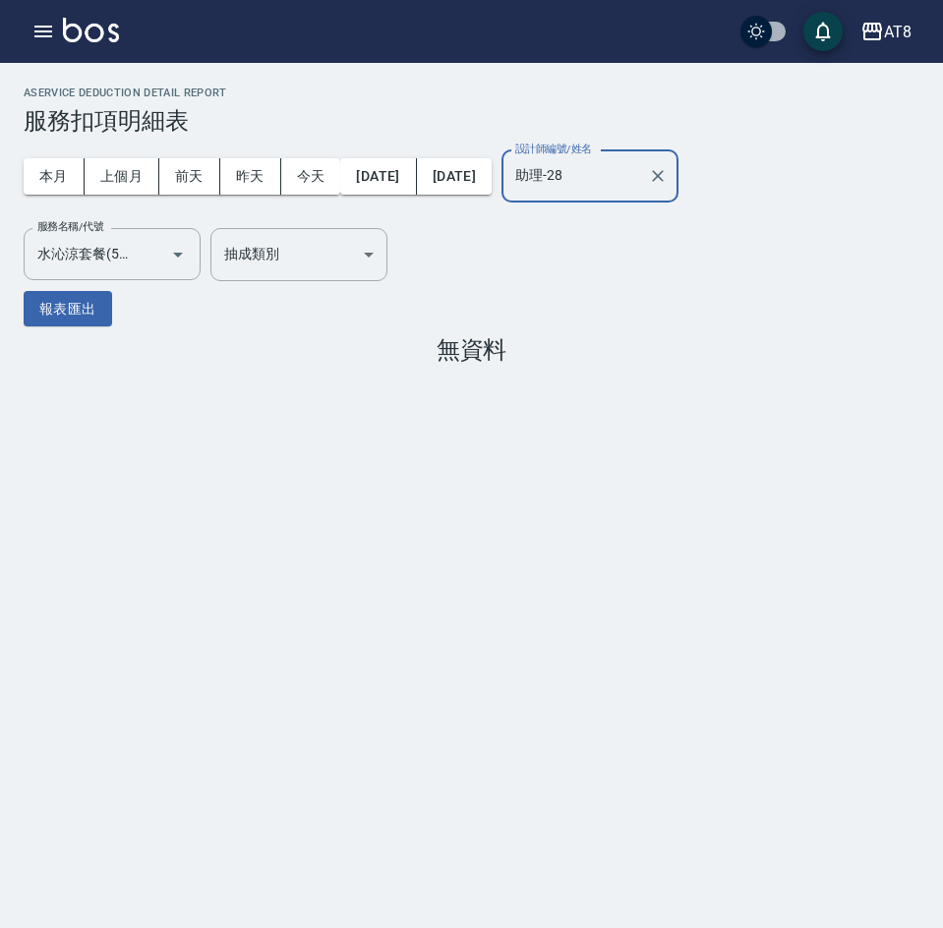
click at [426, 531] on div "AService Deduction Detail Report 服務扣項明細表 本月 上個月 前天 昨天 今天 2025/07/15 2025/08/15 …" at bounding box center [471, 464] width 943 height 928
click at [771, 329] on div "AService Deduction Detail Report 服務扣項明細表 本月 上個月 前天 昨天 今天 2025/07/15 2025/08/15 …" at bounding box center [471, 229] width 943 height 332
click at [880, 34] on icon "button" at bounding box center [872, 32] width 20 height 18
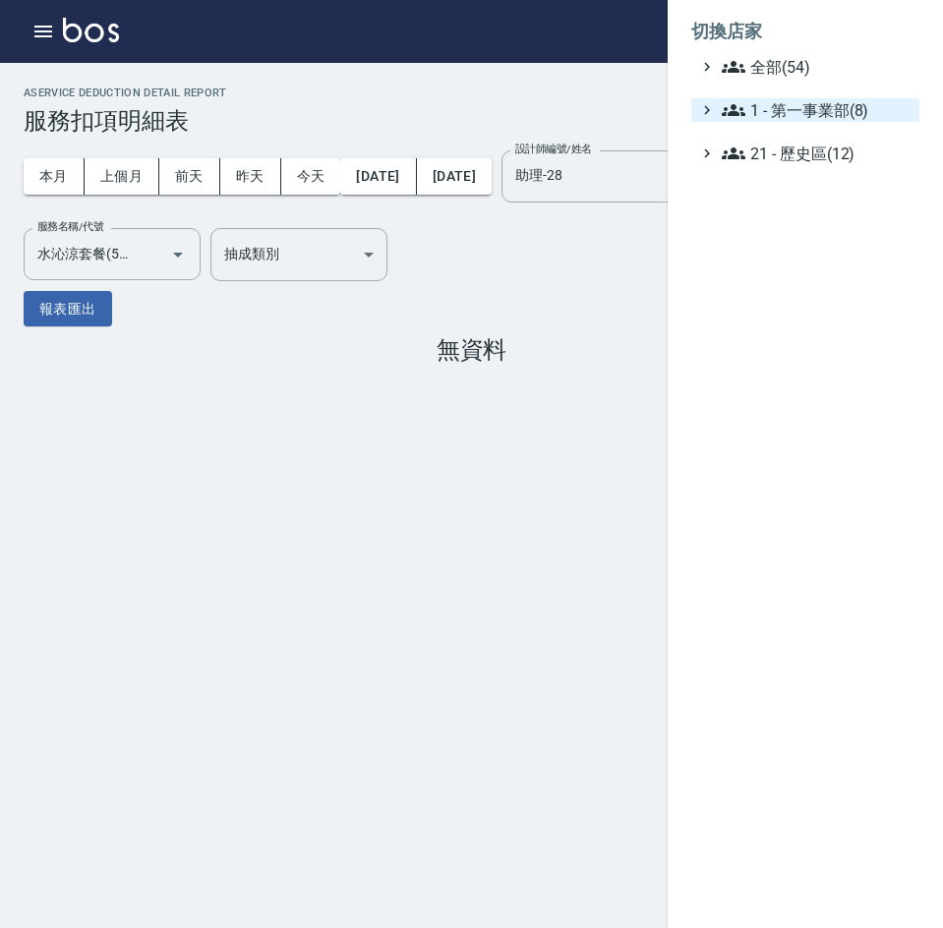
click at [861, 116] on span "1 - 第一事業部(8)" at bounding box center [817, 110] width 190 height 24
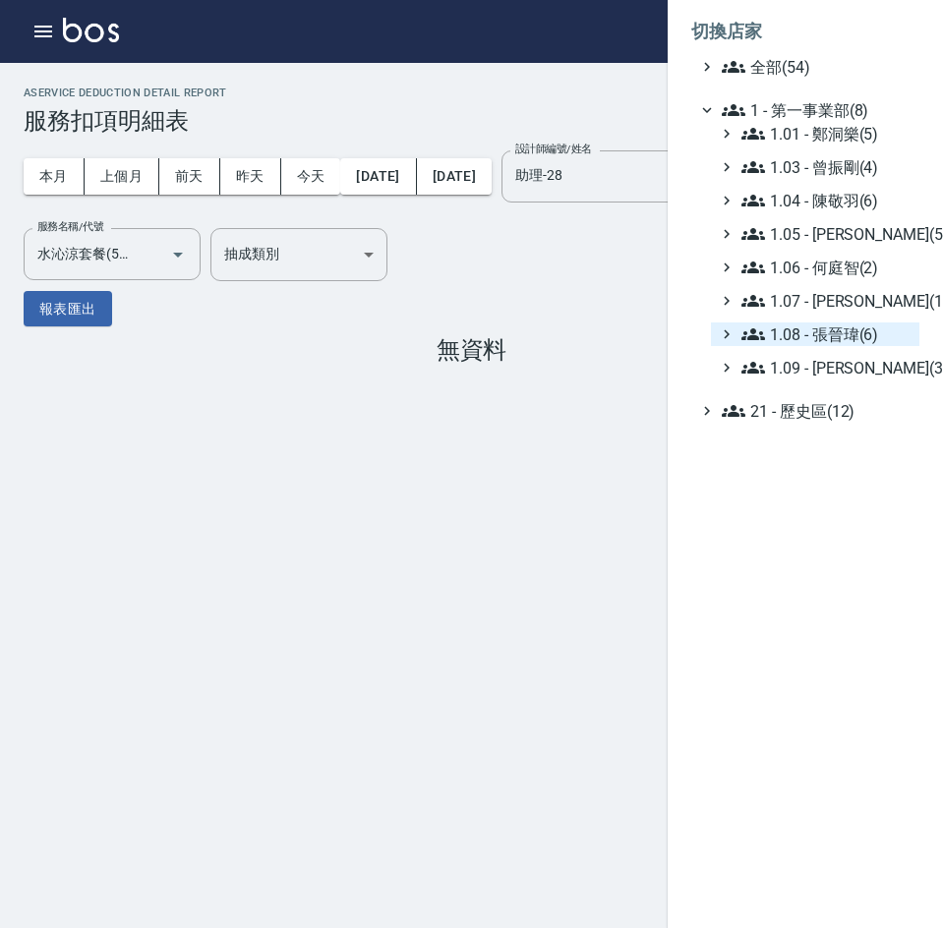
click at [861, 330] on span "1.08 - 張晉瑋(6)" at bounding box center [826, 335] width 170 height 24
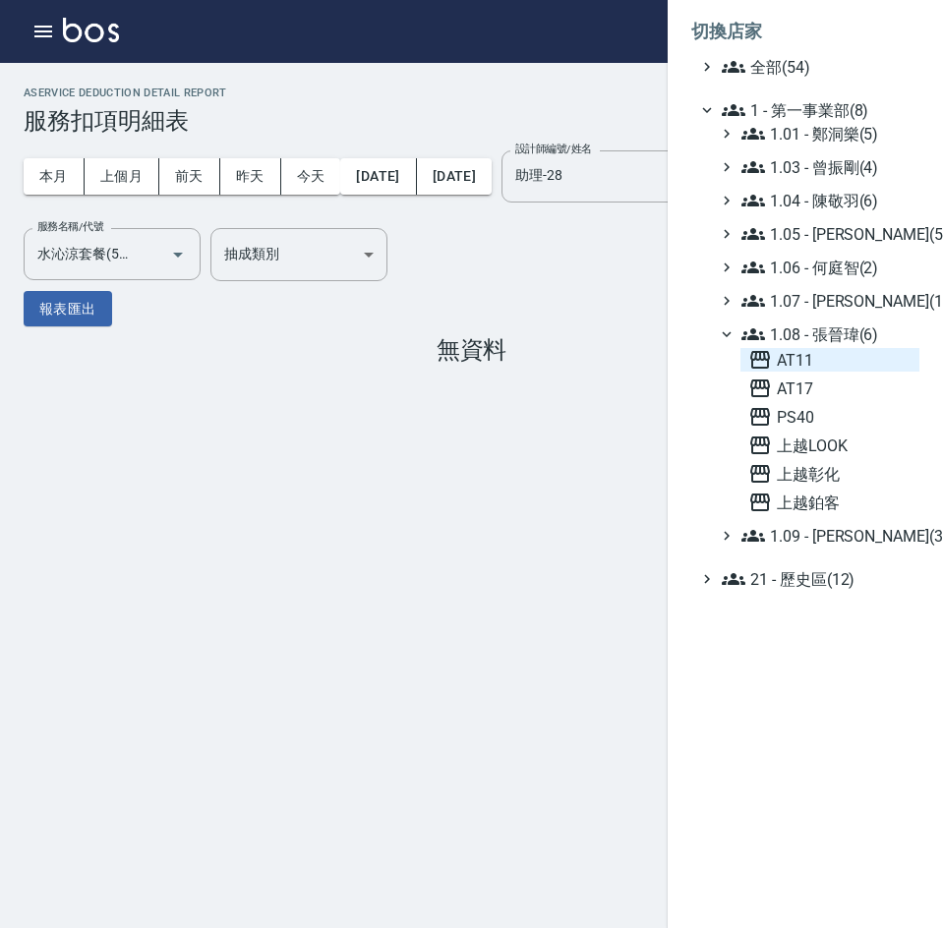
click at [823, 358] on span "AT11" at bounding box center [829, 360] width 163 height 24
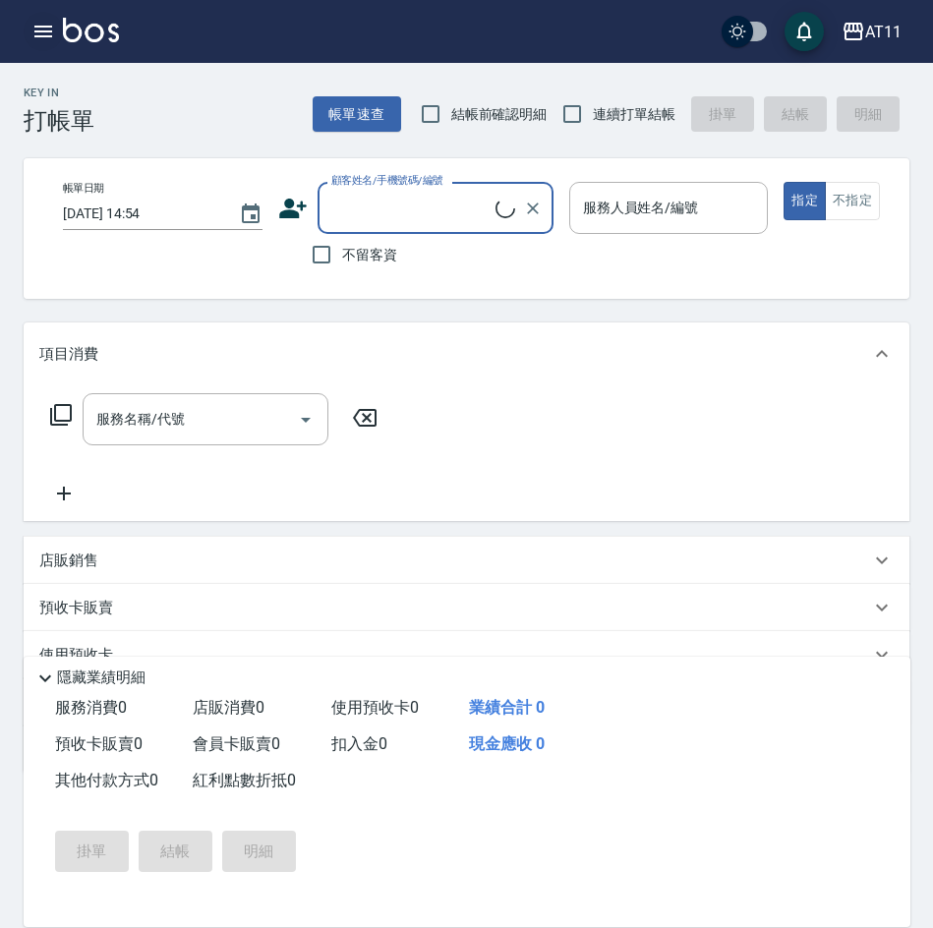
click at [39, 33] on icon "button" at bounding box center [43, 32] width 24 height 24
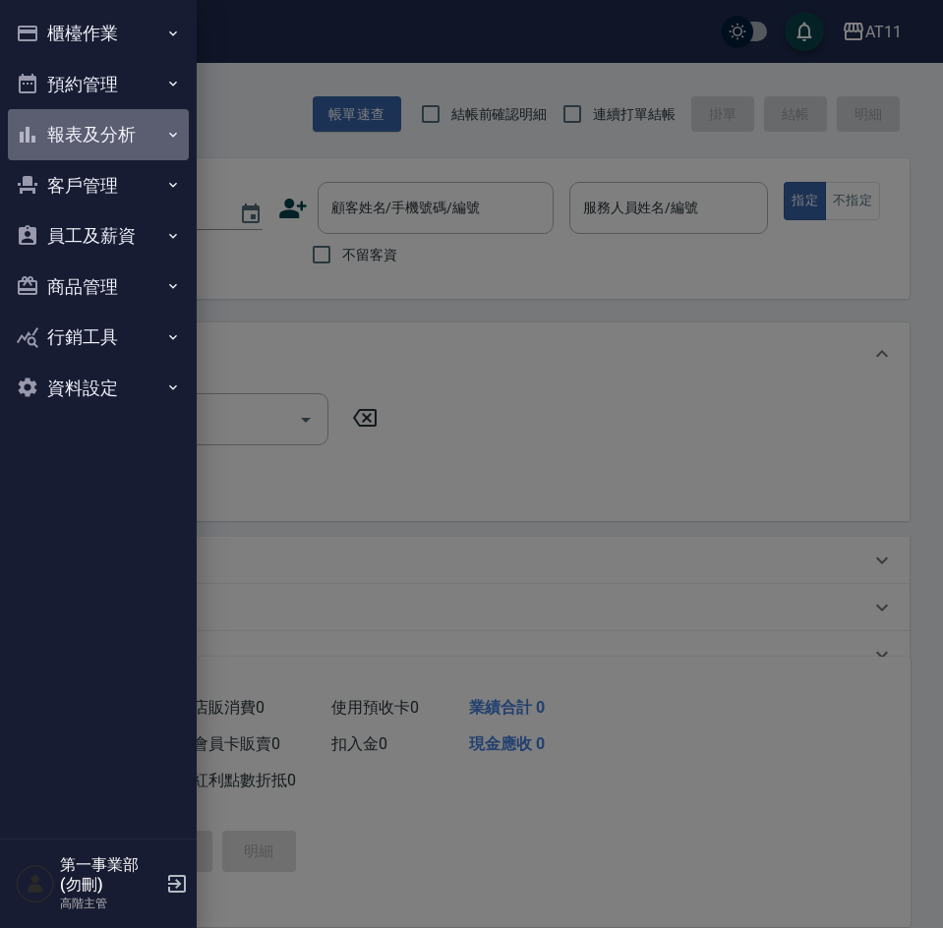
click at [72, 133] on button "報表及分析" at bounding box center [98, 134] width 181 height 51
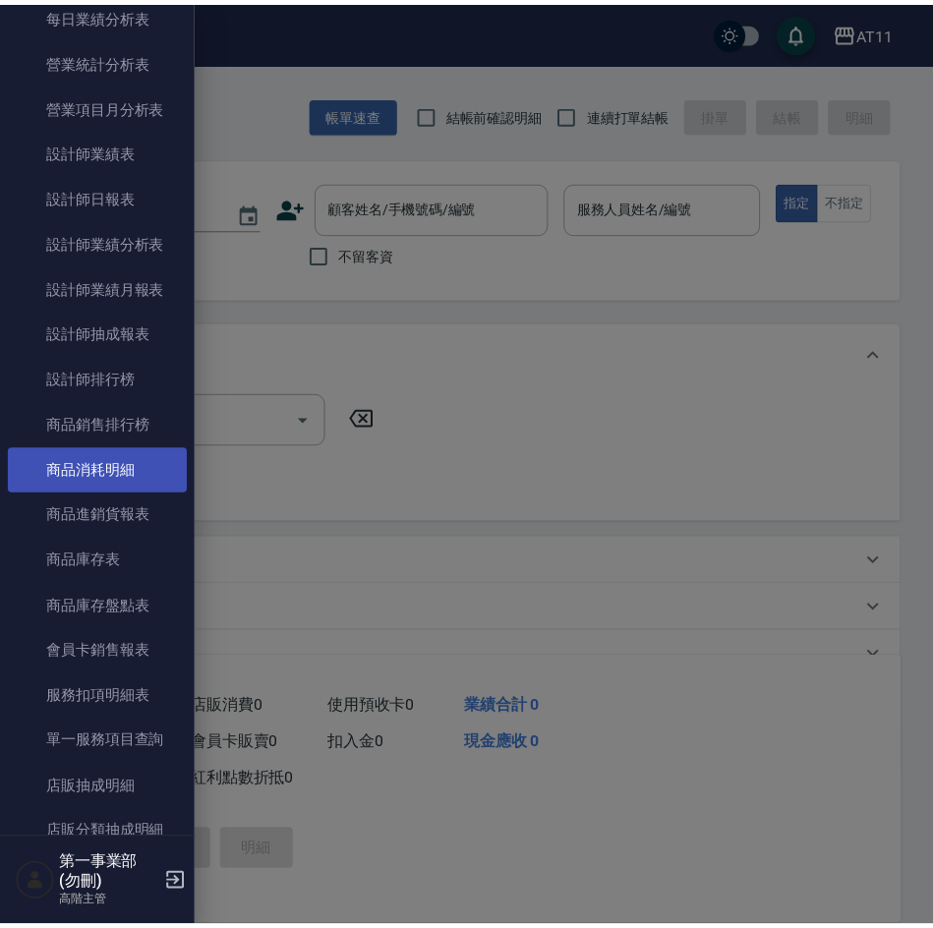
scroll to position [688, 0]
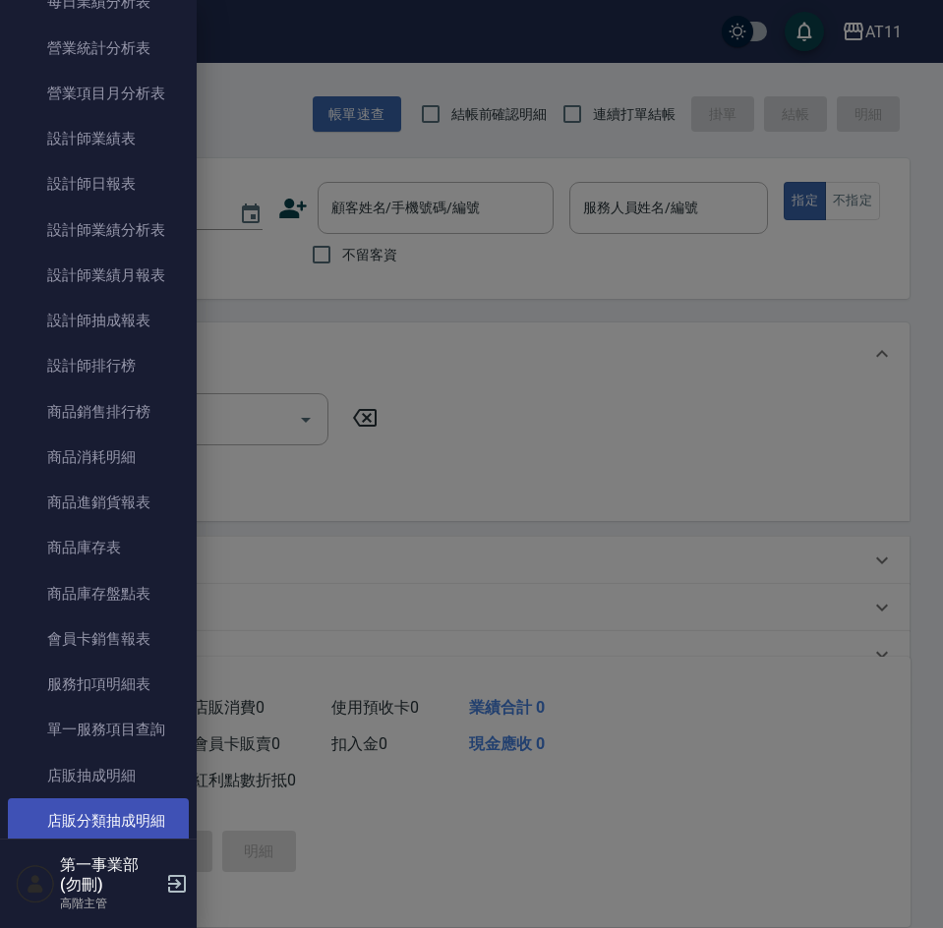
click at [129, 808] on link "店販分類抽成明細" at bounding box center [98, 820] width 181 height 45
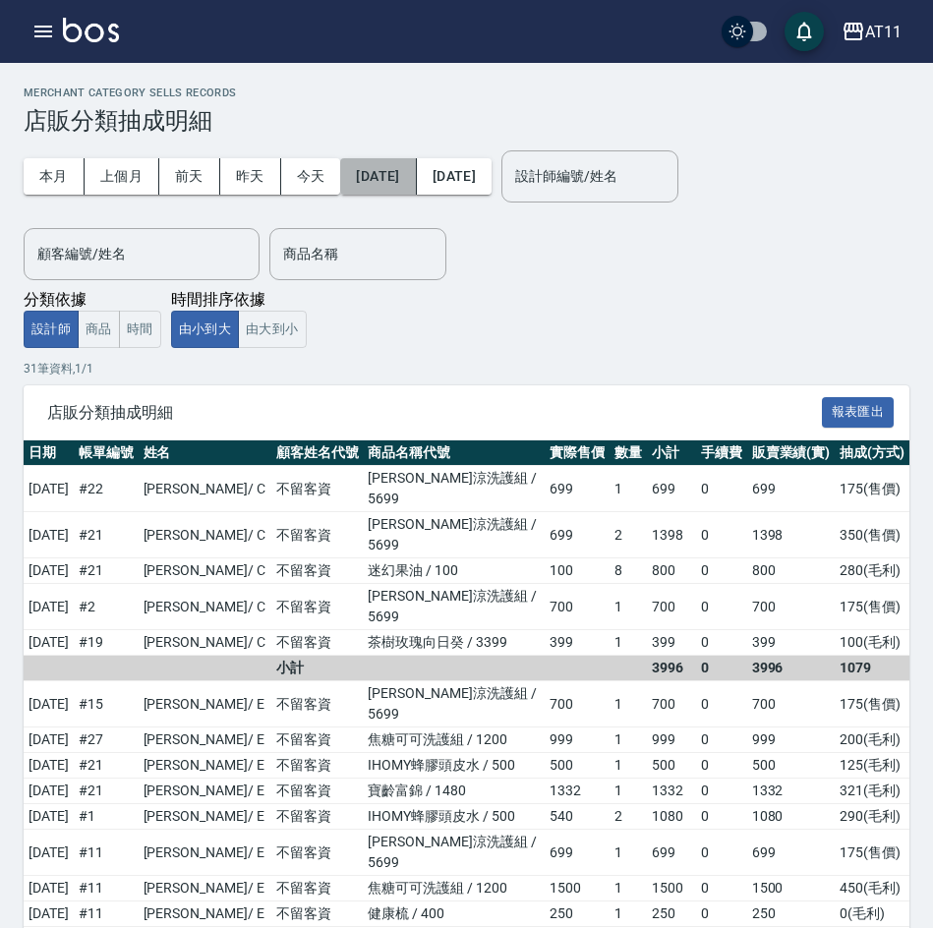
click at [416, 177] on button "[DATE]" at bounding box center [378, 176] width 76 height 36
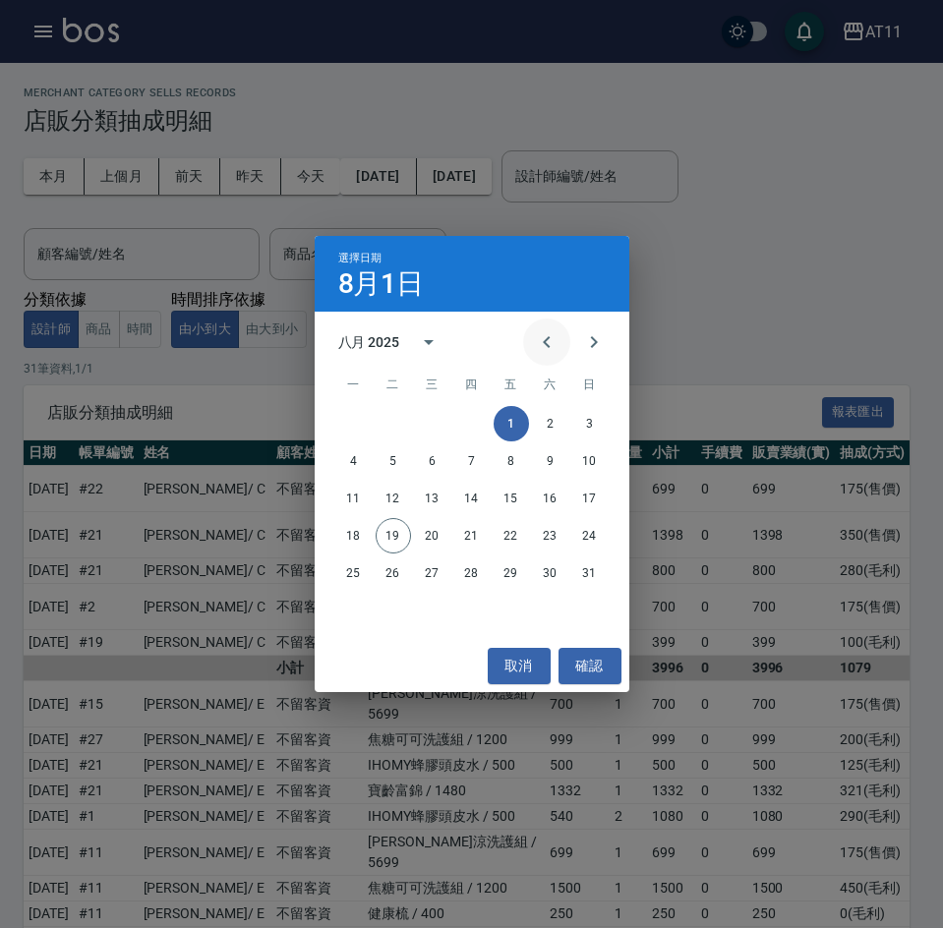
click at [543, 347] on icon "Previous month" at bounding box center [547, 342] width 24 height 24
click at [401, 499] on button "15" at bounding box center [393, 498] width 35 height 35
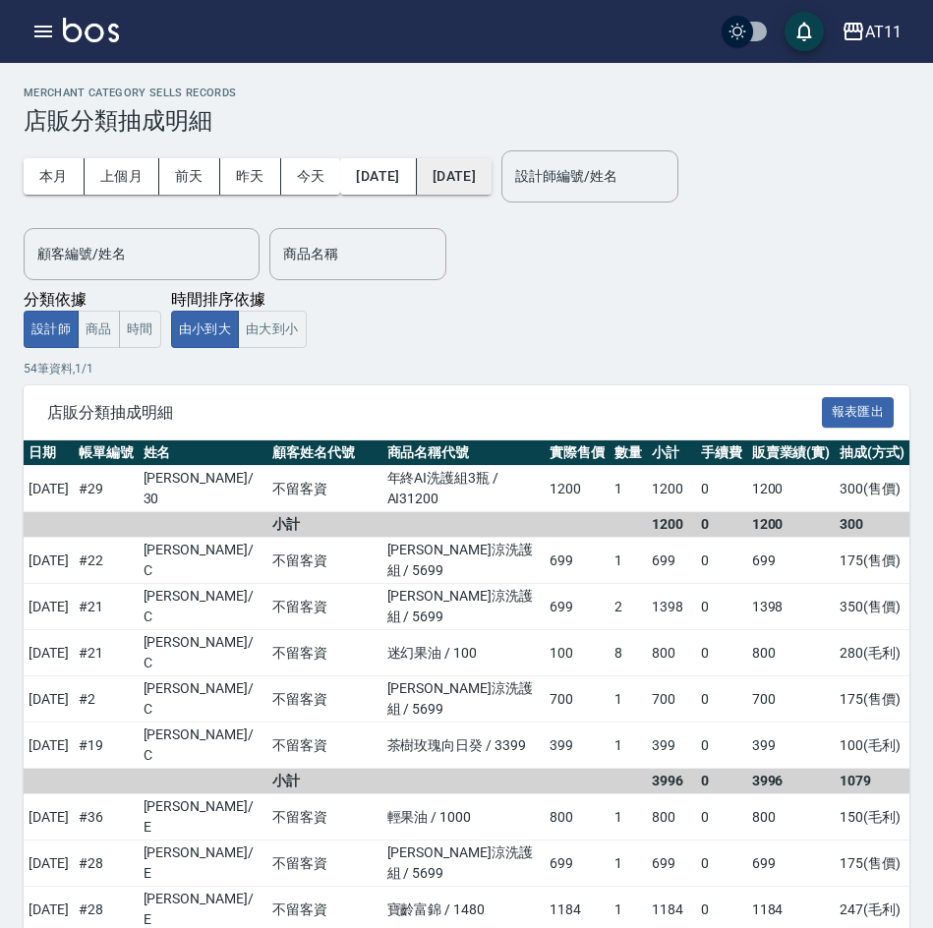
click at [492, 188] on button "[DATE]" at bounding box center [454, 176] width 75 height 36
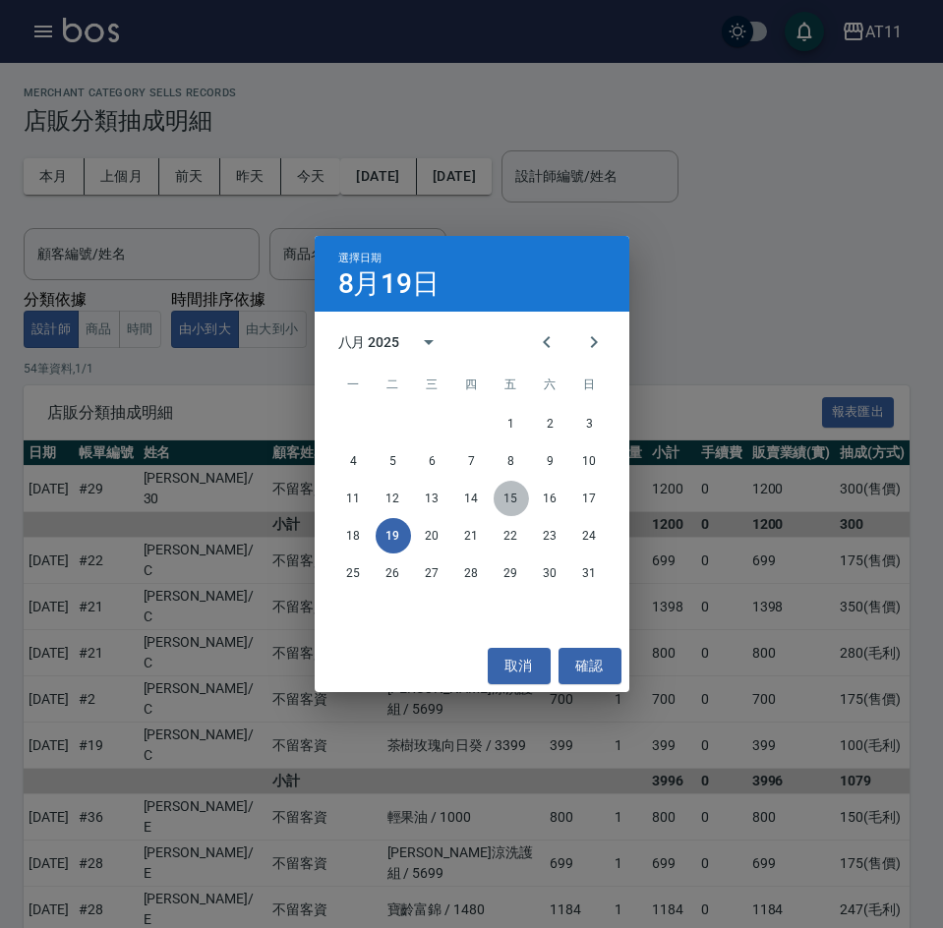
click at [503, 491] on button "15" at bounding box center [511, 498] width 35 height 35
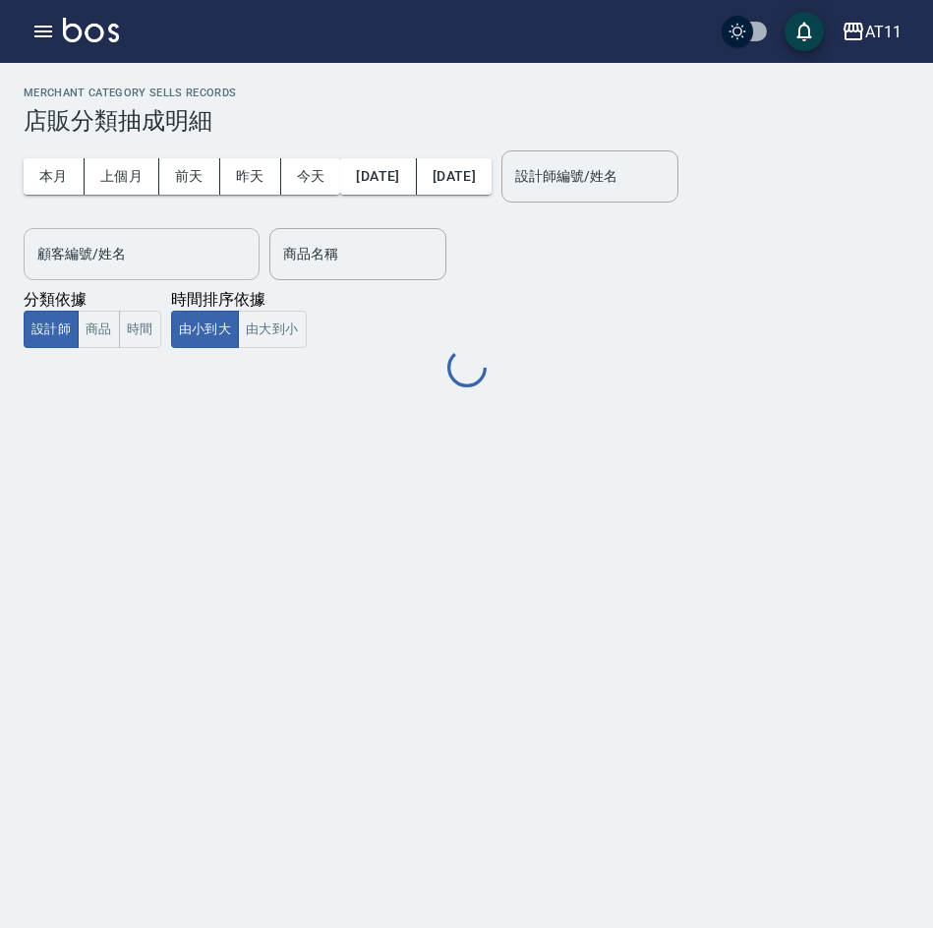
drag, startPoint x: 88, startPoint y: 267, endPoint x: 104, endPoint y: 265, distance: 16.8
click at [88, 266] on input "顧客編號/姓名" at bounding box center [141, 254] width 218 height 34
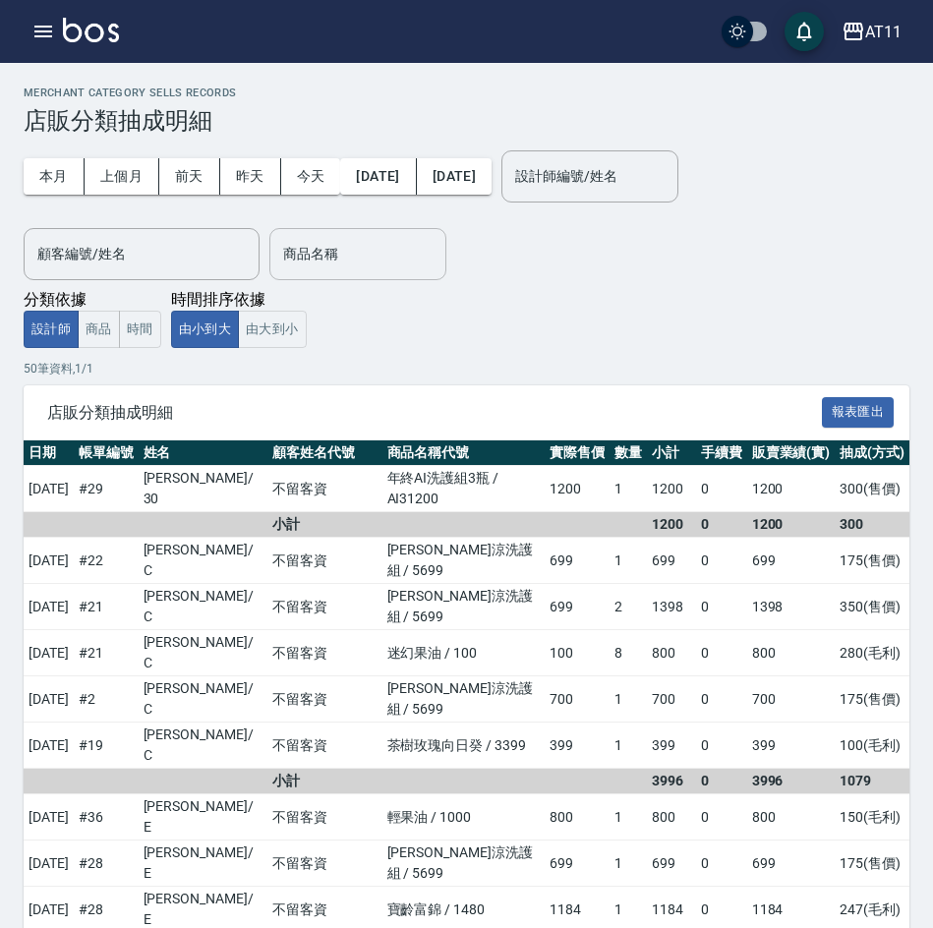
drag, startPoint x: 439, startPoint y: 343, endPoint x: 334, endPoint y: 275, distance: 124.4
click at [438, 342] on div "本月 上個月 [DATE] [DATE] [DATE] [DATE] [DATE] 設計師編號/姓名 設計師編號/姓名 顧客編號/姓名 顧客編號/姓名 商品名…" at bounding box center [467, 241] width 886 height 213
click at [331, 268] on input "商品名稱" at bounding box center [357, 254] width 159 height 34
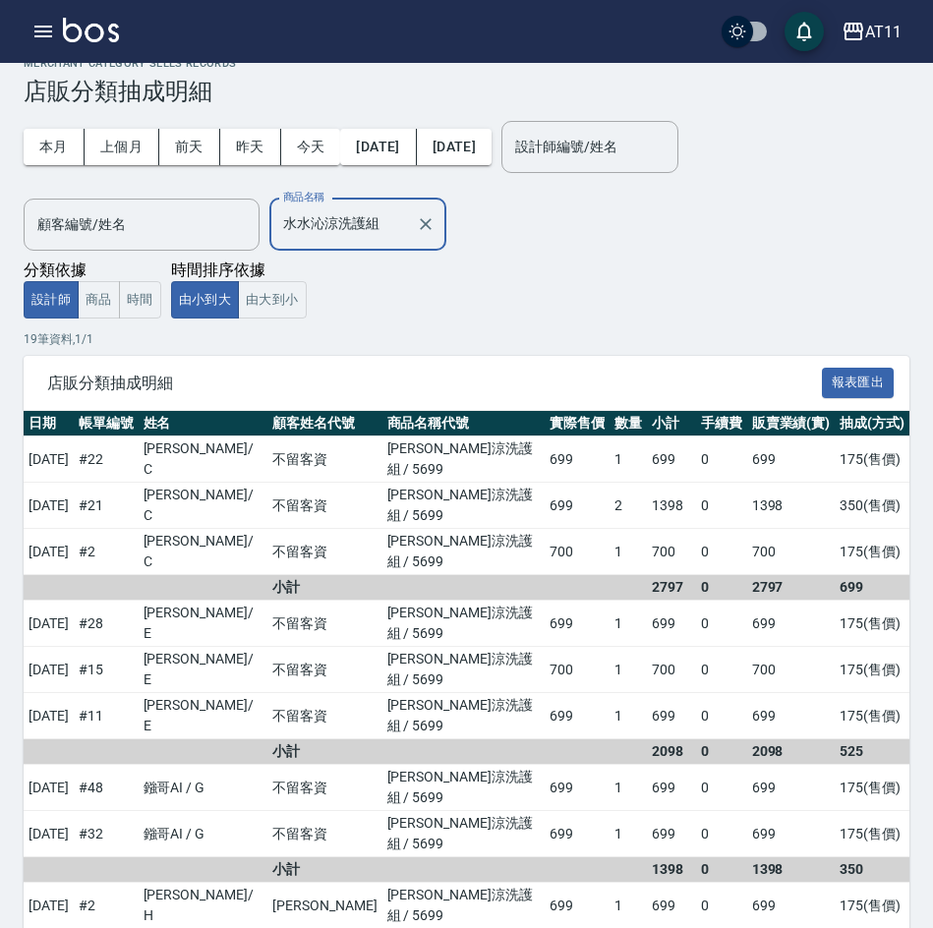
scroll to position [29, 0]
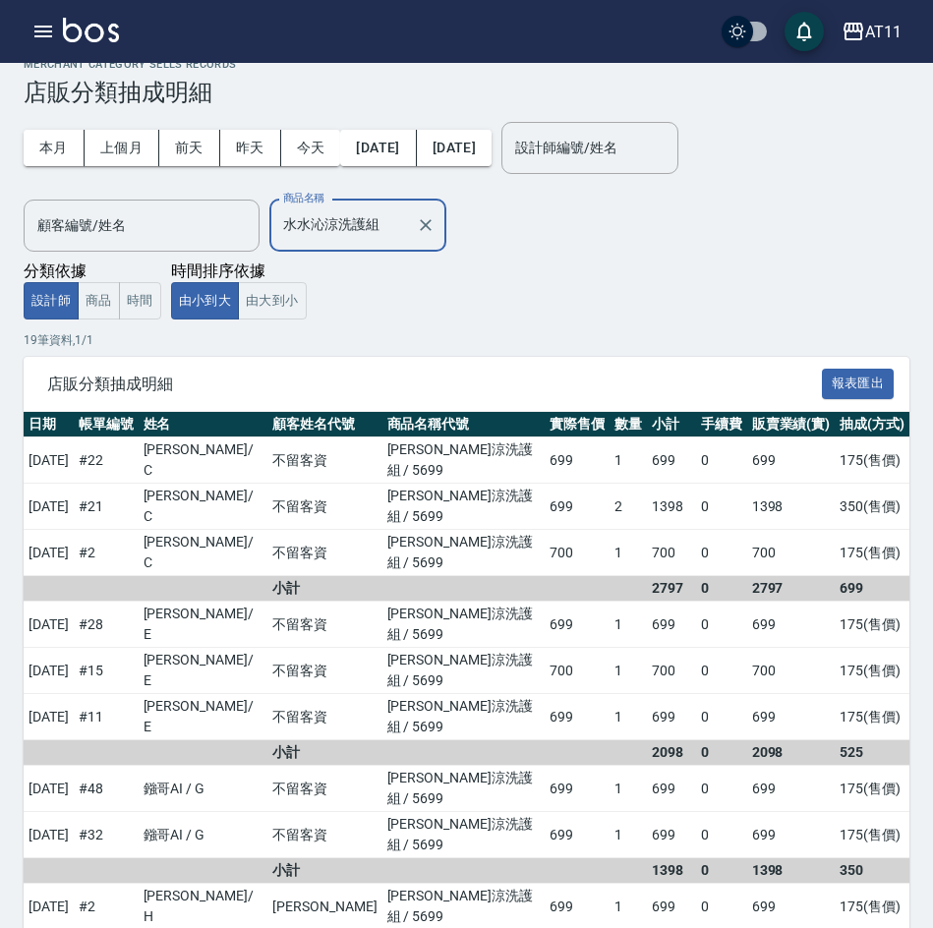
type input "水水沁涼洗護組"
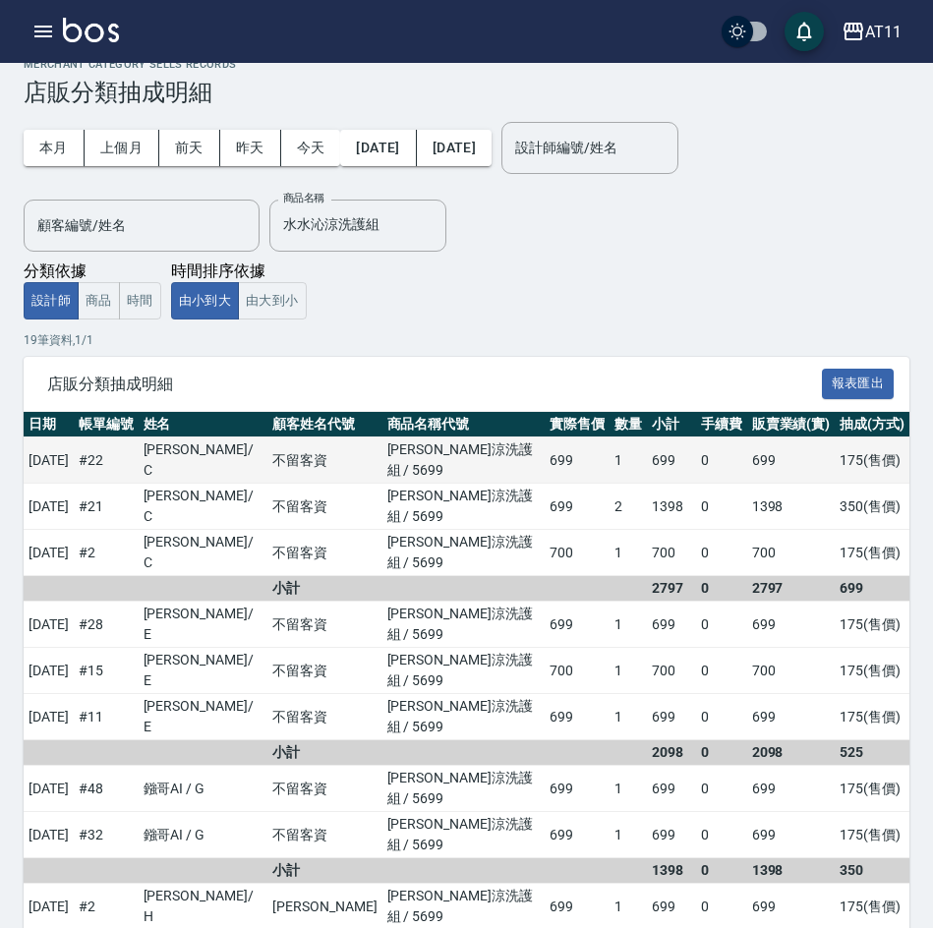
click at [510, 455] on td "[PERSON_NAME]涼洗護組 / 5699" at bounding box center [463, 461] width 163 height 46
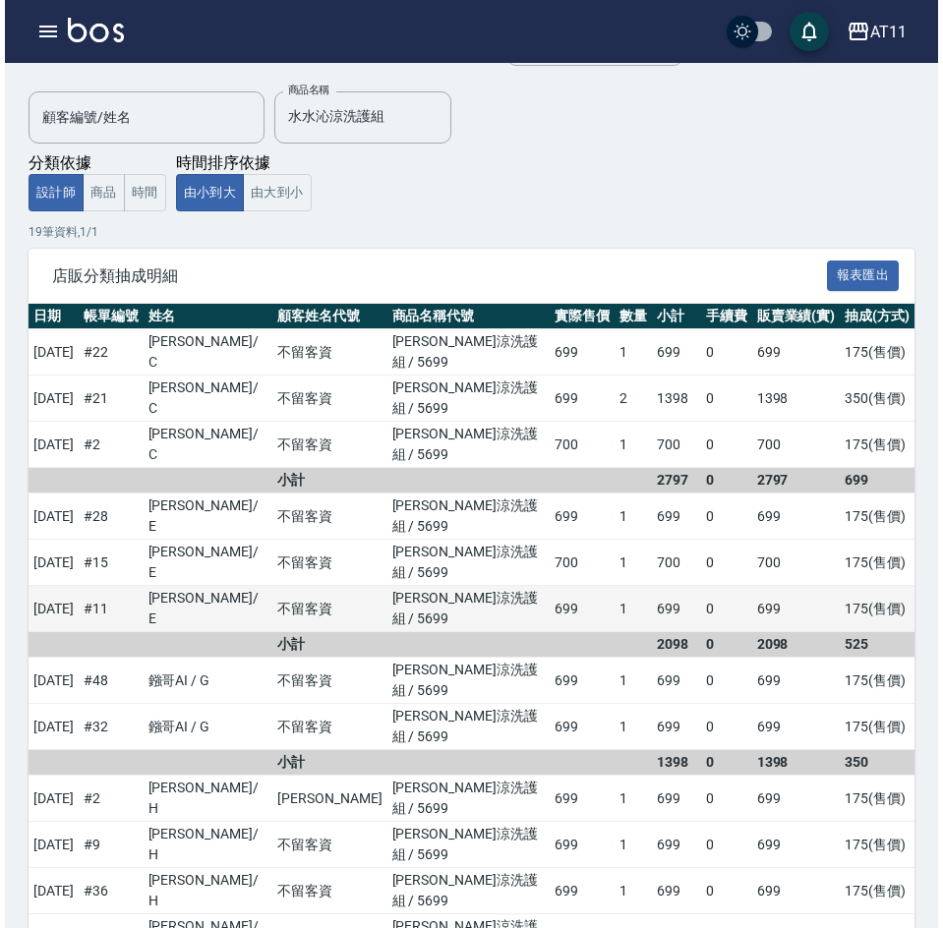
scroll to position [323, 0]
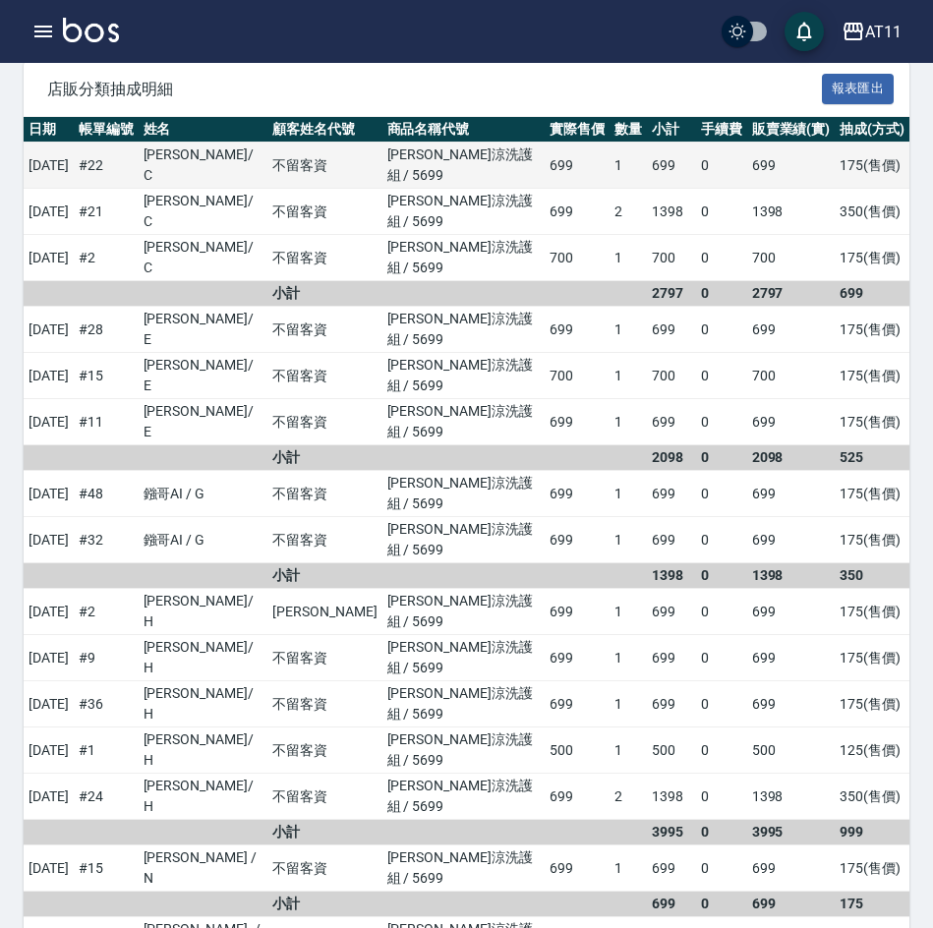
drag, startPoint x: 319, startPoint y: 167, endPoint x: 278, endPoint y: 166, distance: 40.3
click at [319, 166] on td "不留客資" at bounding box center [324, 166] width 114 height 46
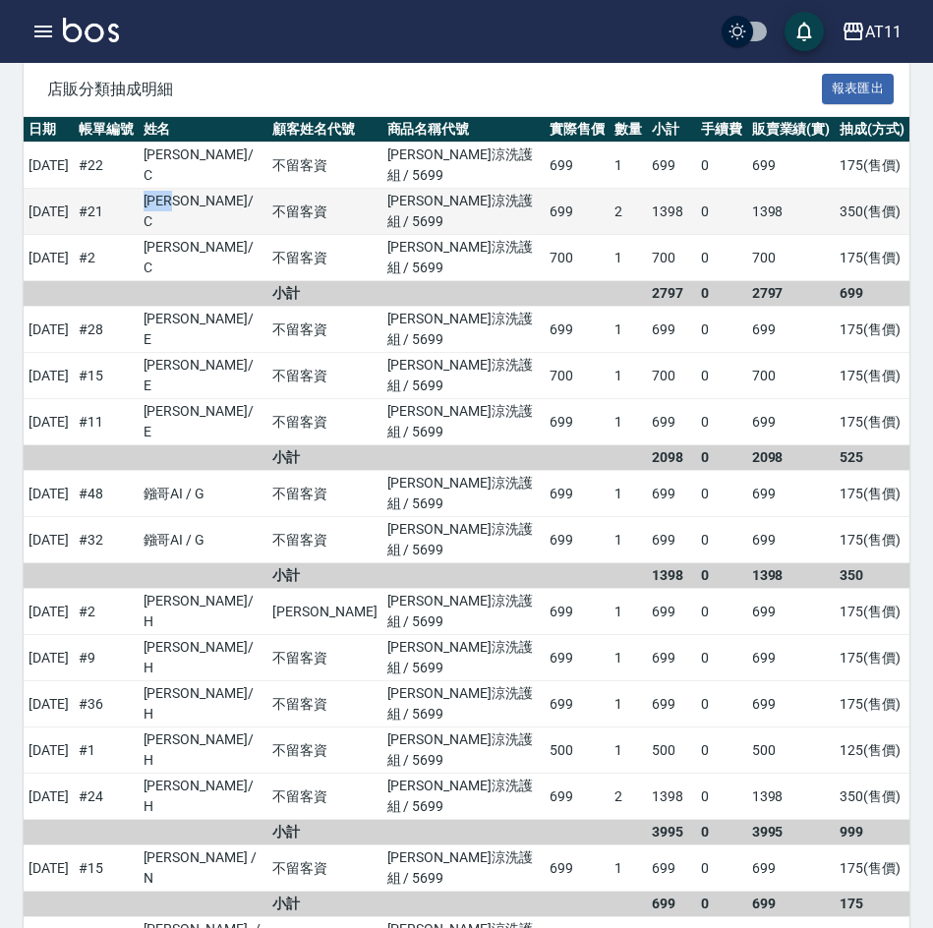
drag, startPoint x: 189, startPoint y: 183, endPoint x: 232, endPoint y: 182, distance: 43.3
click at [232, 189] on td "[PERSON_NAME]/ C" at bounding box center [204, 212] width 130 height 46
copy td "葉亭萱"
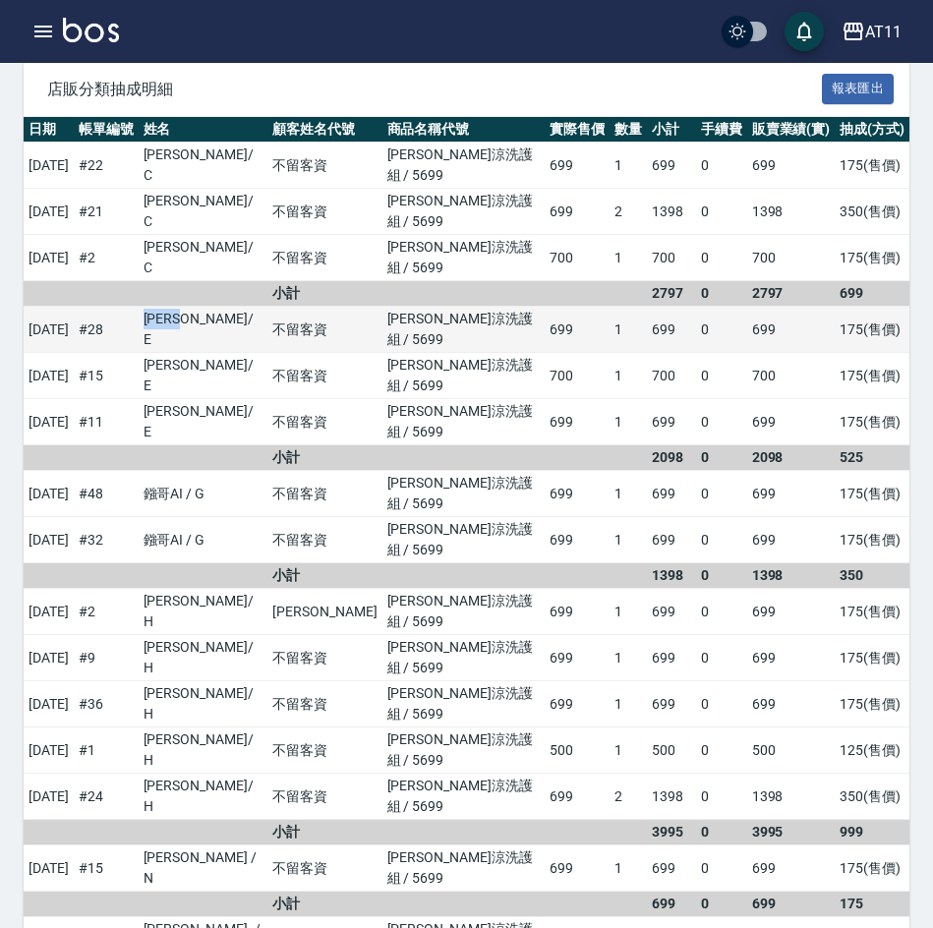
drag, startPoint x: 180, startPoint y: 254, endPoint x: 235, endPoint y: 259, distance: 55.3
click at [235, 307] on tr "[DATE] # 28 [PERSON_NAME]/ E 不留客資 水水沁涼洗護組 / 5699 699 1 699 0 699 175 ( 售價 )" at bounding box center [467, 330] width 886 height 46
click at [201, 307] on td "[PERSON_NAME]/ E" at bounding box center [204, 330] width 130 height 46
drag, startPoint x: 189, startPoint y: 262, endPoint x: 224, endPoint y: 260, distance: 35.5
click at [224, 307] on td "[PERSON_NAME]/ E" at bounding box center [204, 330] width 130 height 46
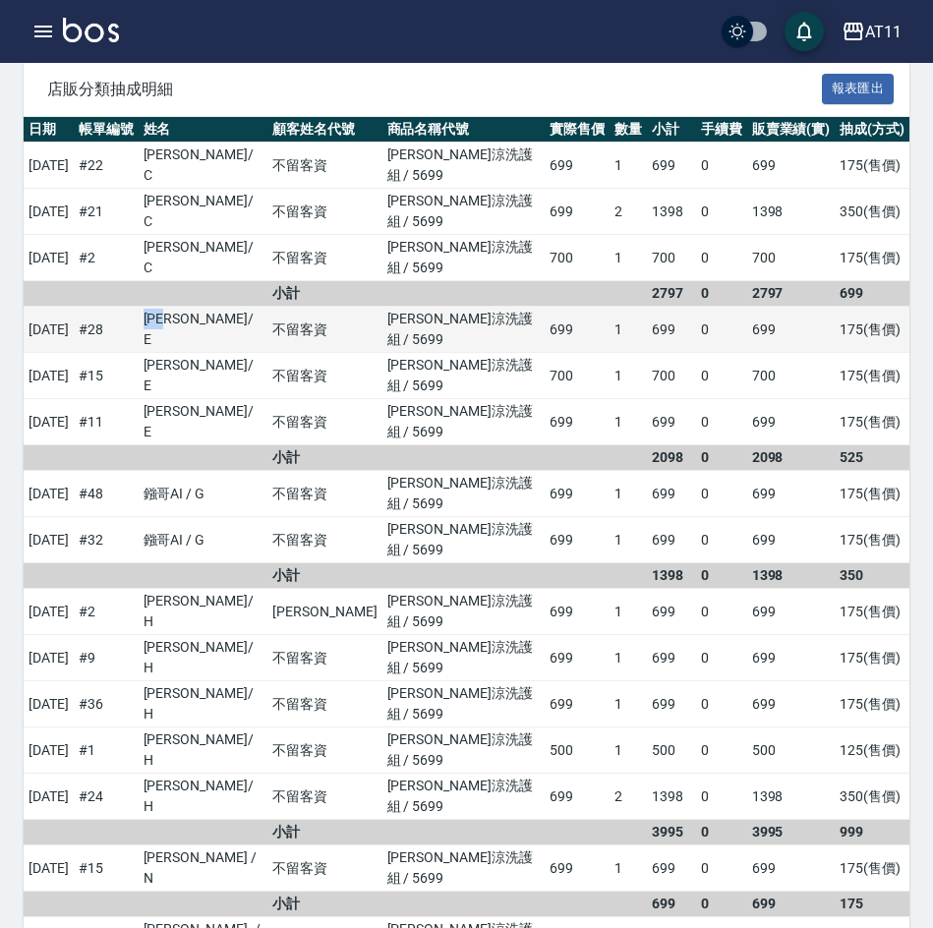
copy td "[PERSON_NAME]"
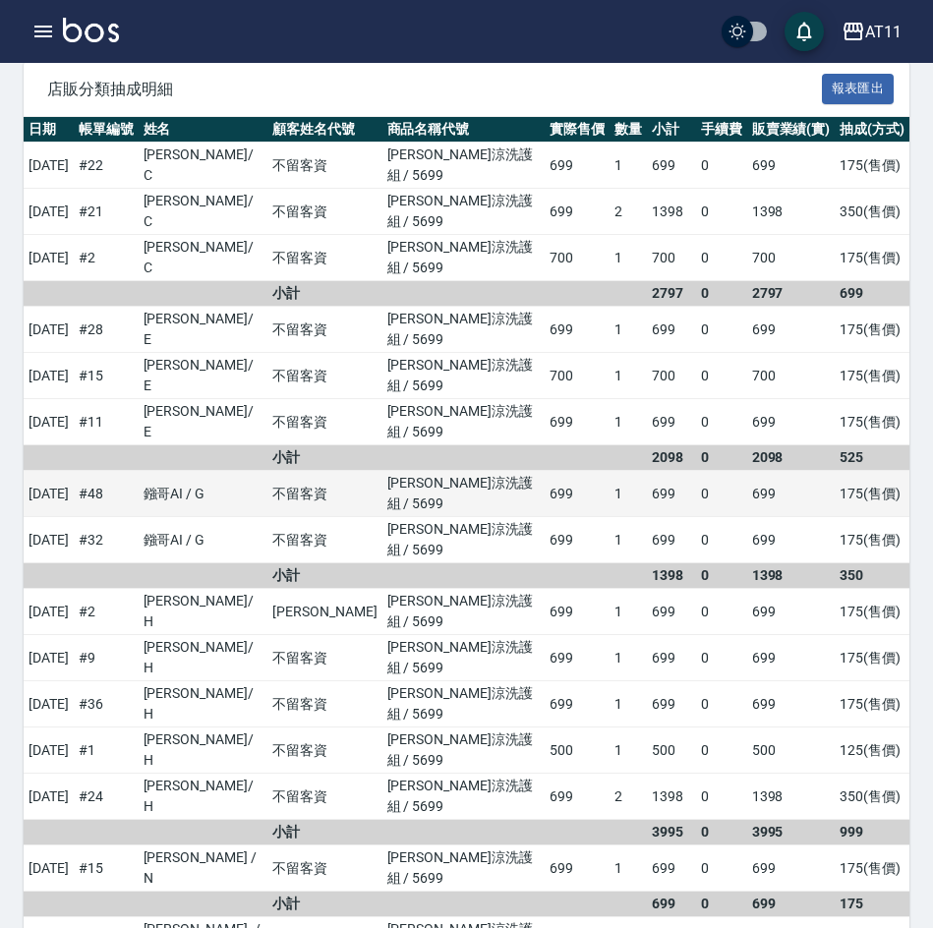
click at [430, 471] on td "[PERSON_NAME]涼洗護組 / 5699" at bounding box center [463, 494] width 163 height 46
drag, startPoint x: 187, startPoint y: 364, endPoint x: 213, endPoint y: 367, distance: 26.7
click at [213, 471] on td "鏹哥AI / G" at bounding box center [204, 494] width 130 height 46
copy td "鏹哥"
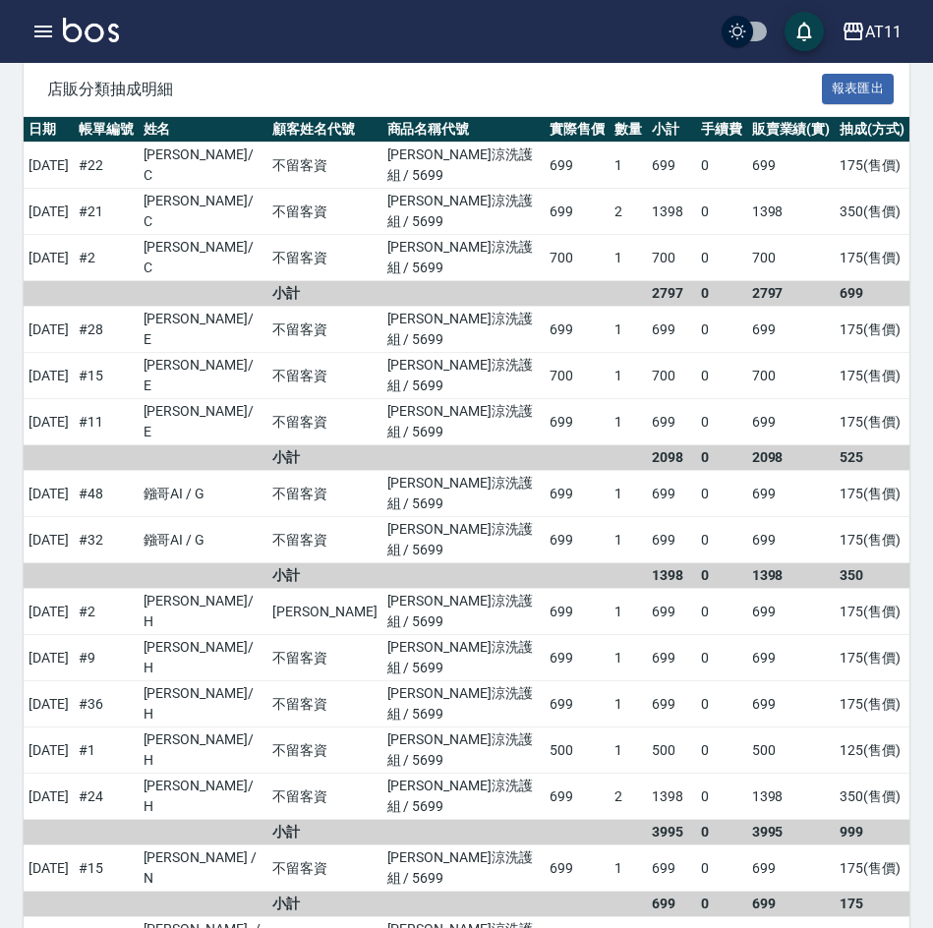
click at [696, 563] on td "0" at bounding box center [721, 576] width 51 height 26
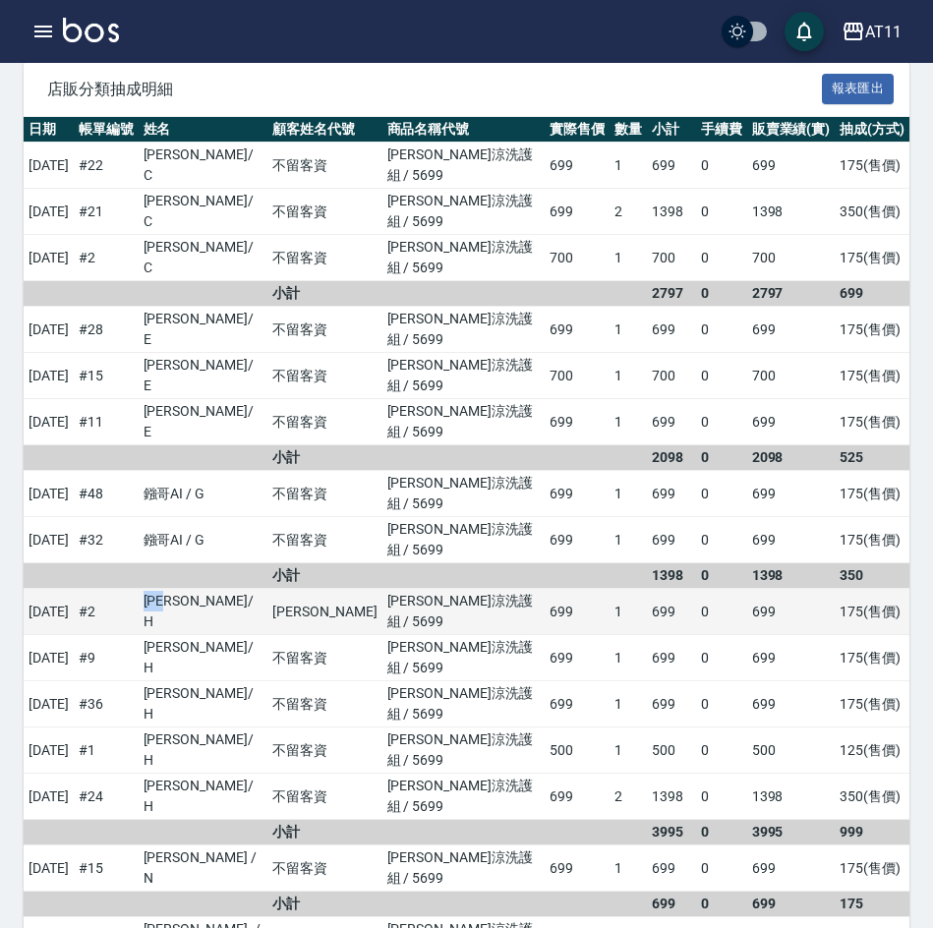
drag, startPoint x: 191, startPoint y: 438, endPoint x: 225, endPoint y: 433, distance: 34.8
click at [225, 589] on td "[PERSON_NAME]/ H" at bounding box center [204, 612] width 130 height 46
copy td "陳芝羽"
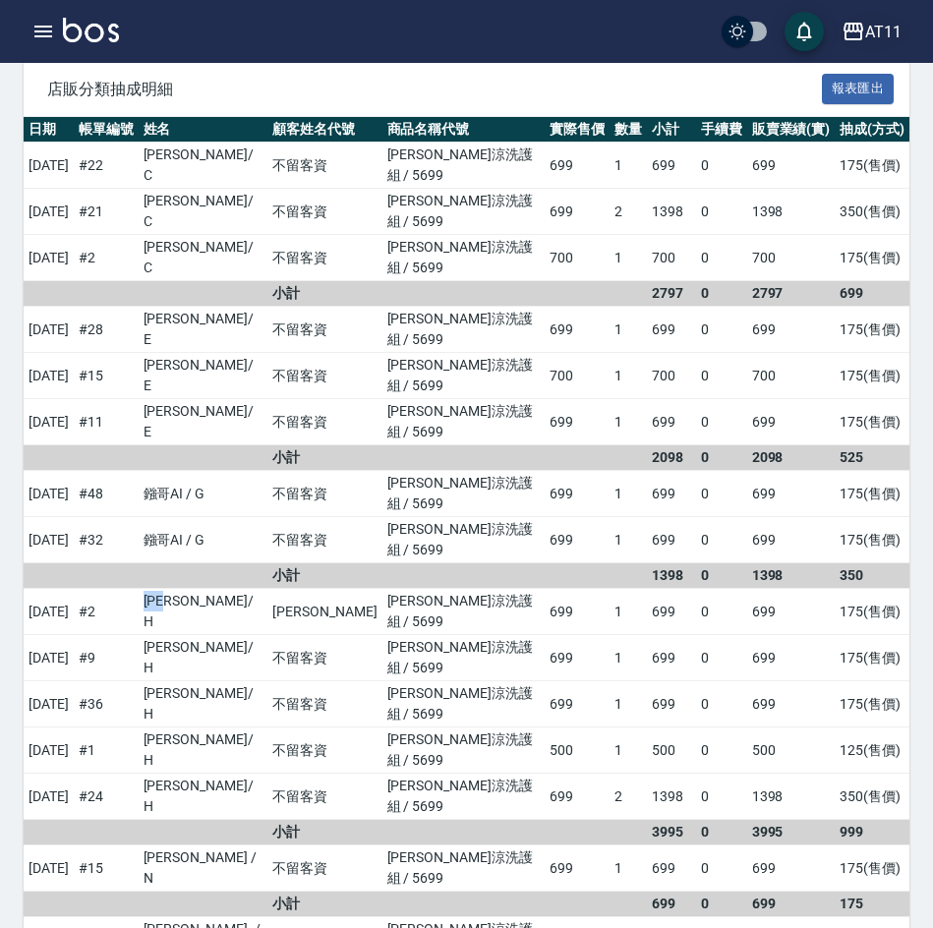
click at [890, 24] on div "AT11" at bounding box center [883, 32] width 36 height 25
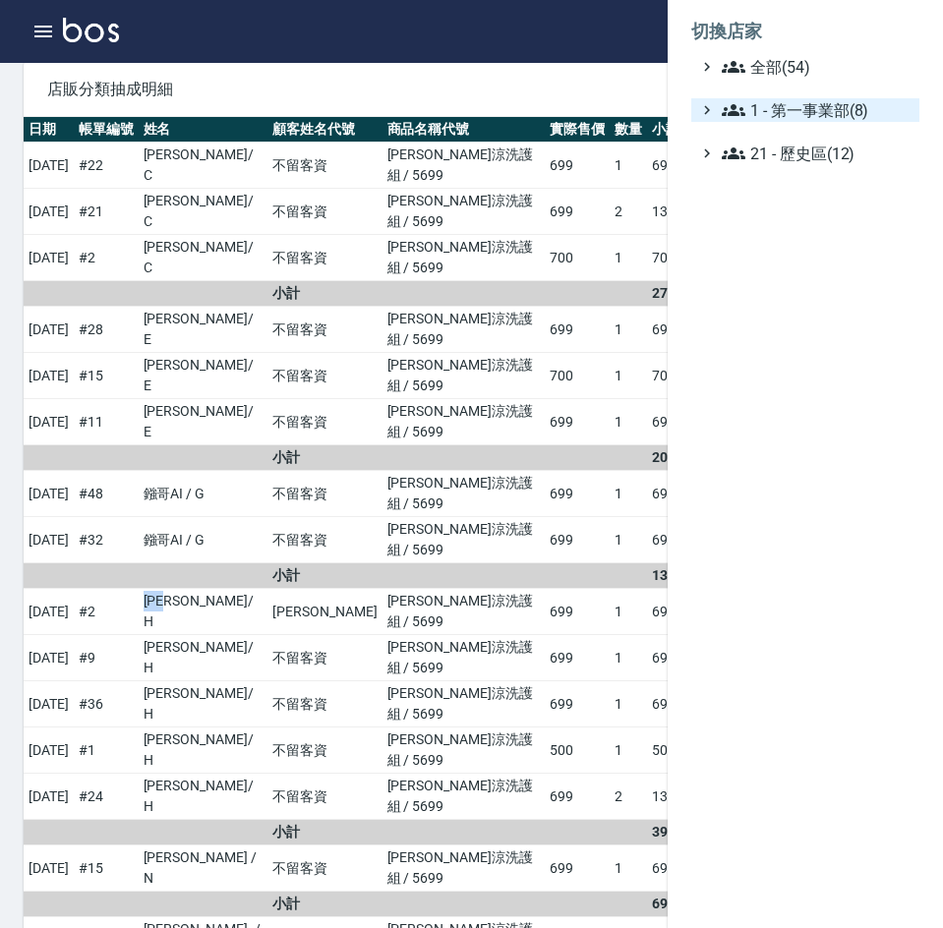
click at [830, 104] on span "1 - 第一事業部(8)" at bounding box center [817, 110] width 190 height 24
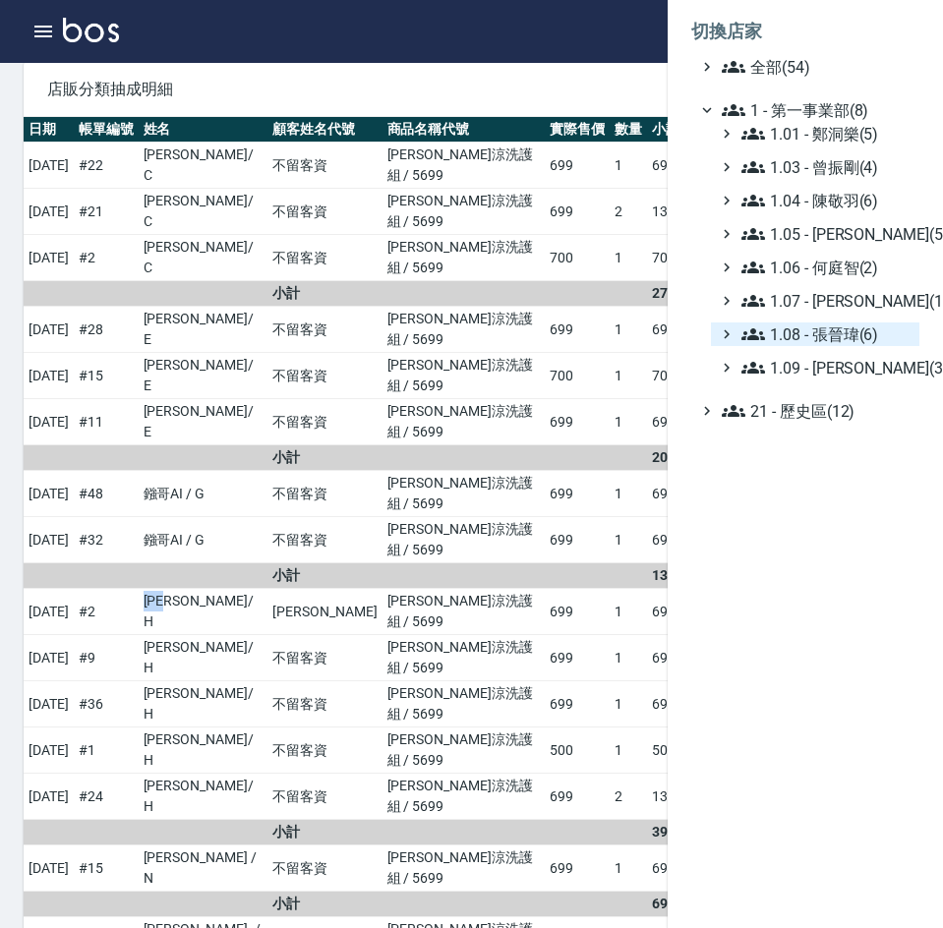
click at [851, 330] on span "1.08 - 張晉瑋(6)" at bounding box center [826, 335] width 170 height 24
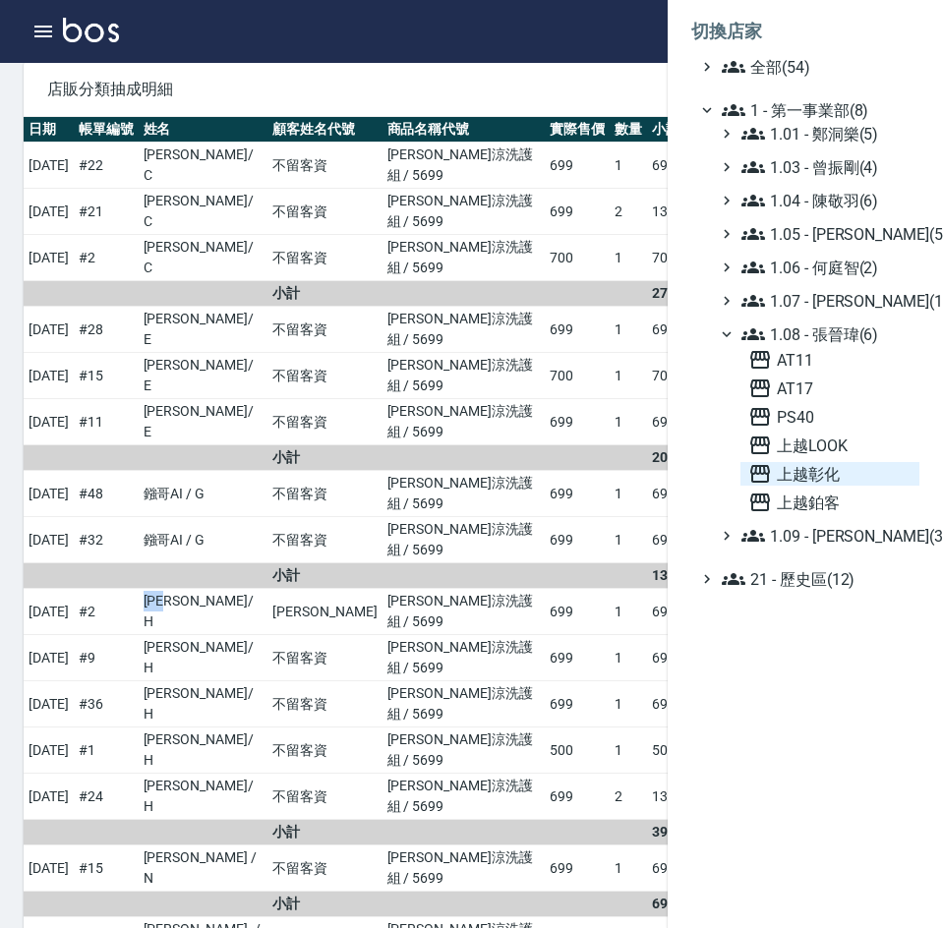
click at [824, 476] on span "上越彰化" at bounding box center [829, 474] width 163 height 24
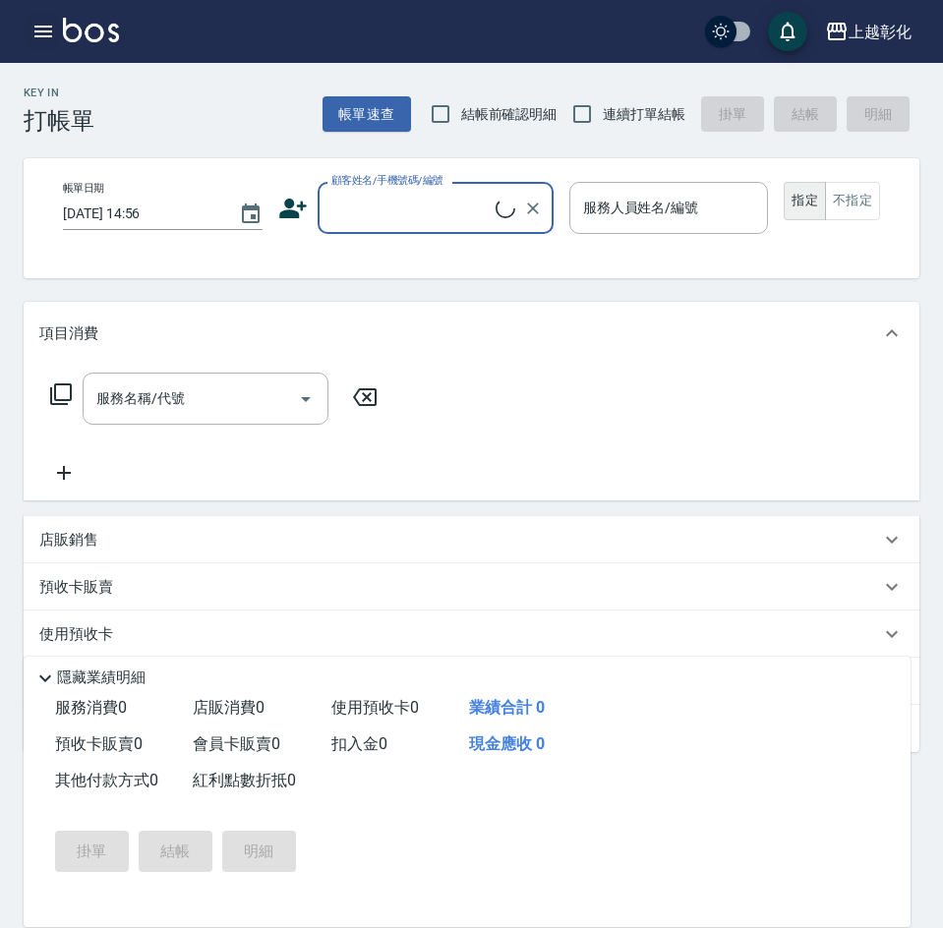
drag, startPoint x: 0, startPoint y: 0, endPoint x: 30, endPoint y: 32, distance: 44.5
click at [30, 32] on button "button" at bounding box center [43, 31] width 39 height 39
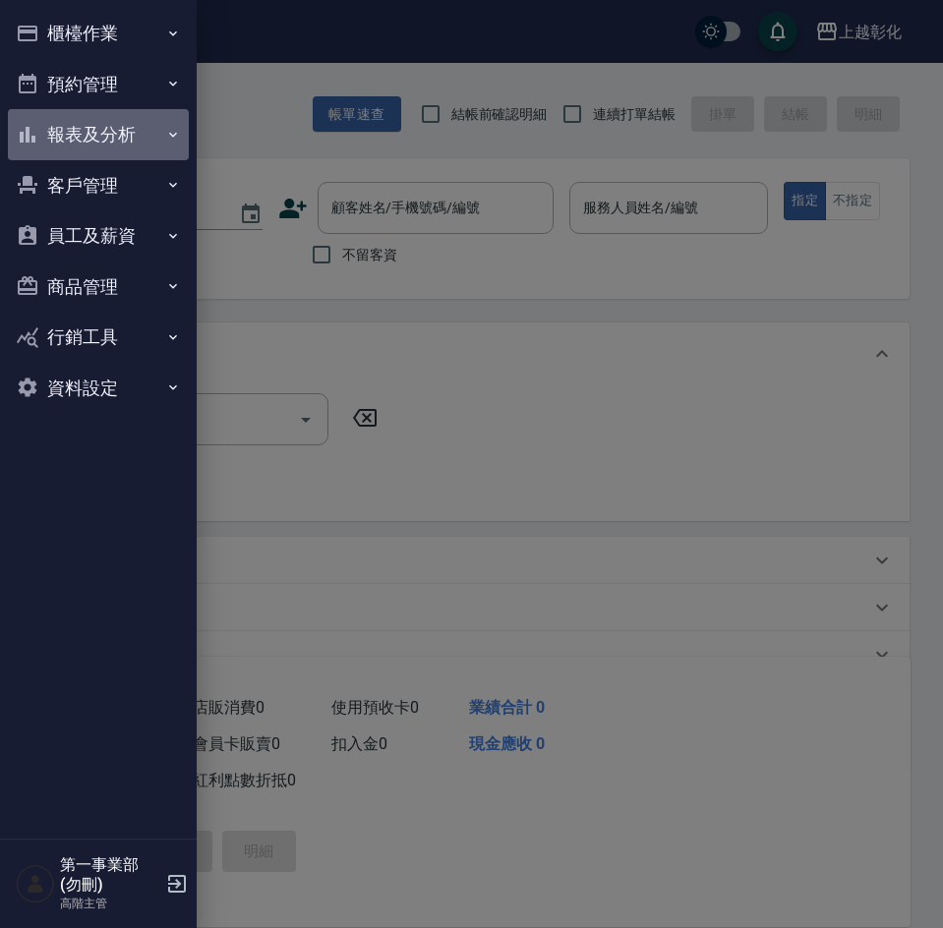
click at [110, 134] on button "報表及分析" at bounding box center [98, 134] width 181 height 51
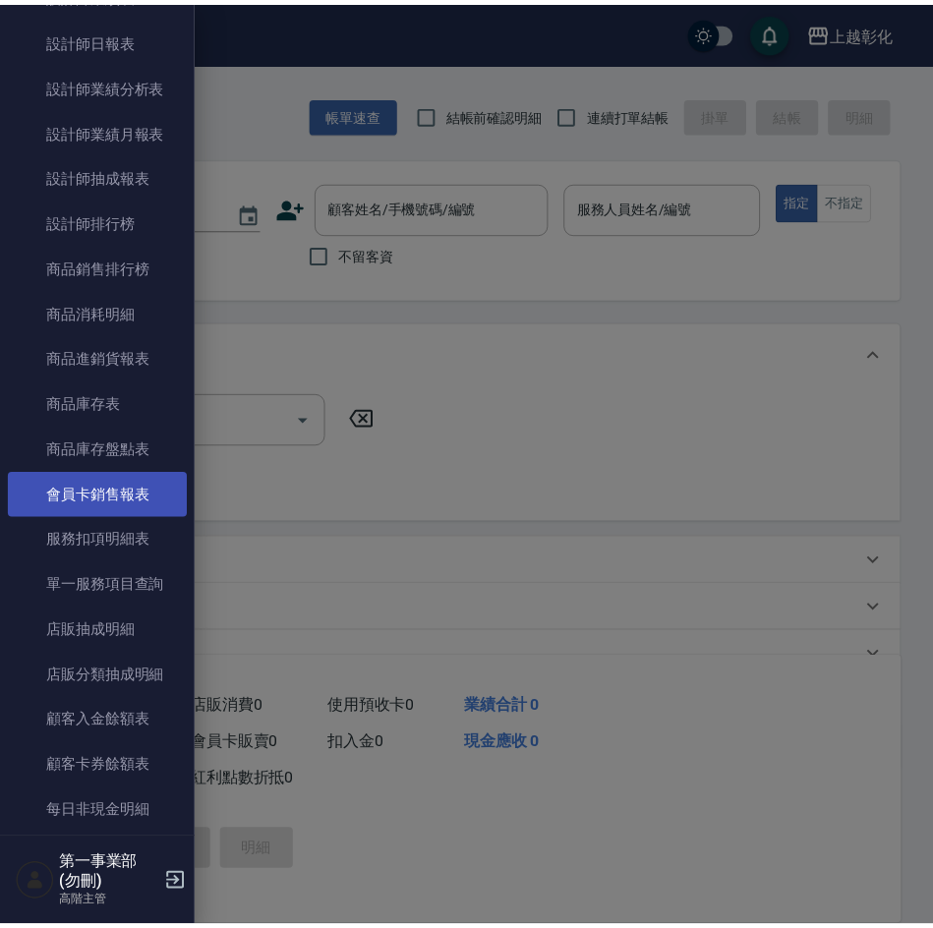
scroll to position [983, 0]
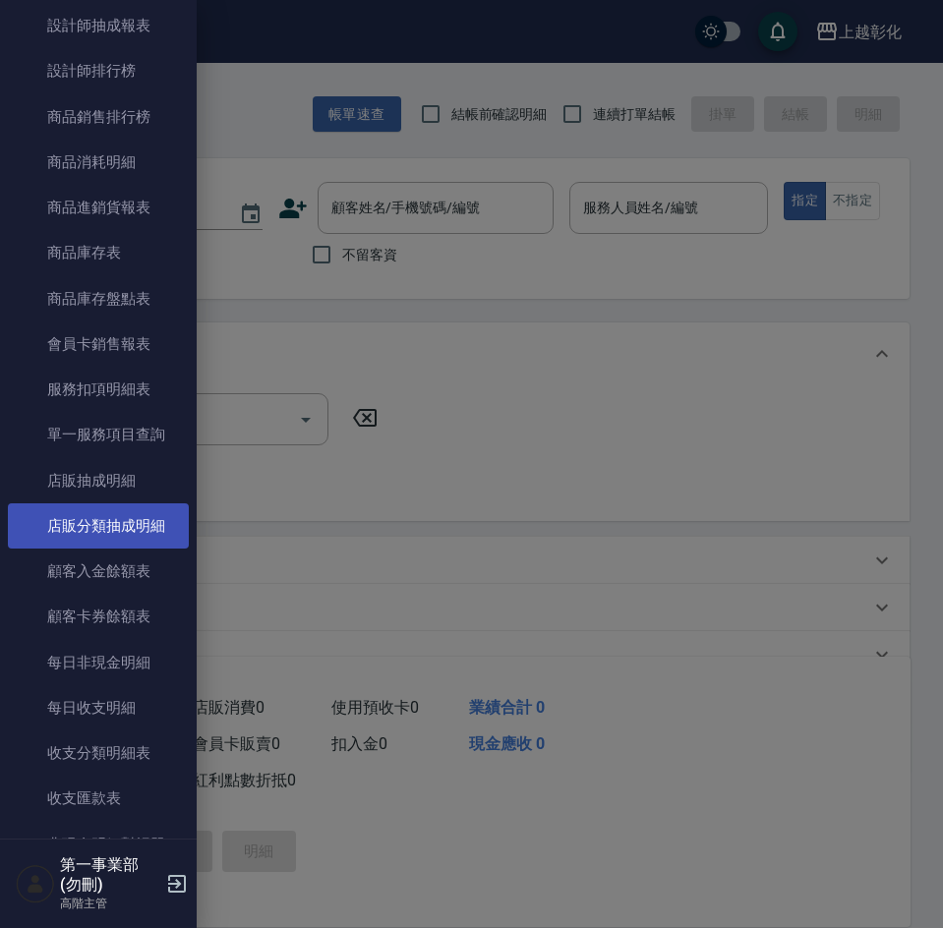
drag, startPoint x: 111, startPoint y: 534, endPoint x: 85, endPoint y: 531, distance: 26.7
click at [109, 533] on link "店販分類抽成明細" at bounding box center [98, 525] width 181 height 45
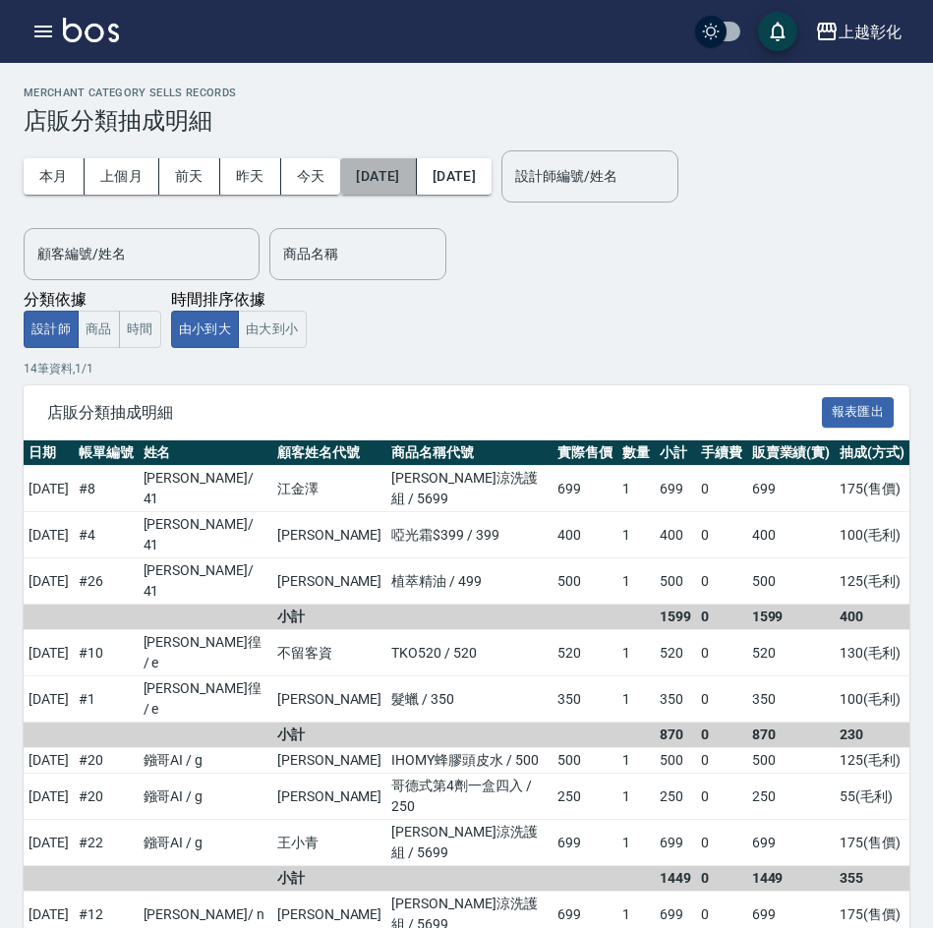
click at [416, 174] on button "[DATE]" at bounding box center [378, 176] width 76 height 36
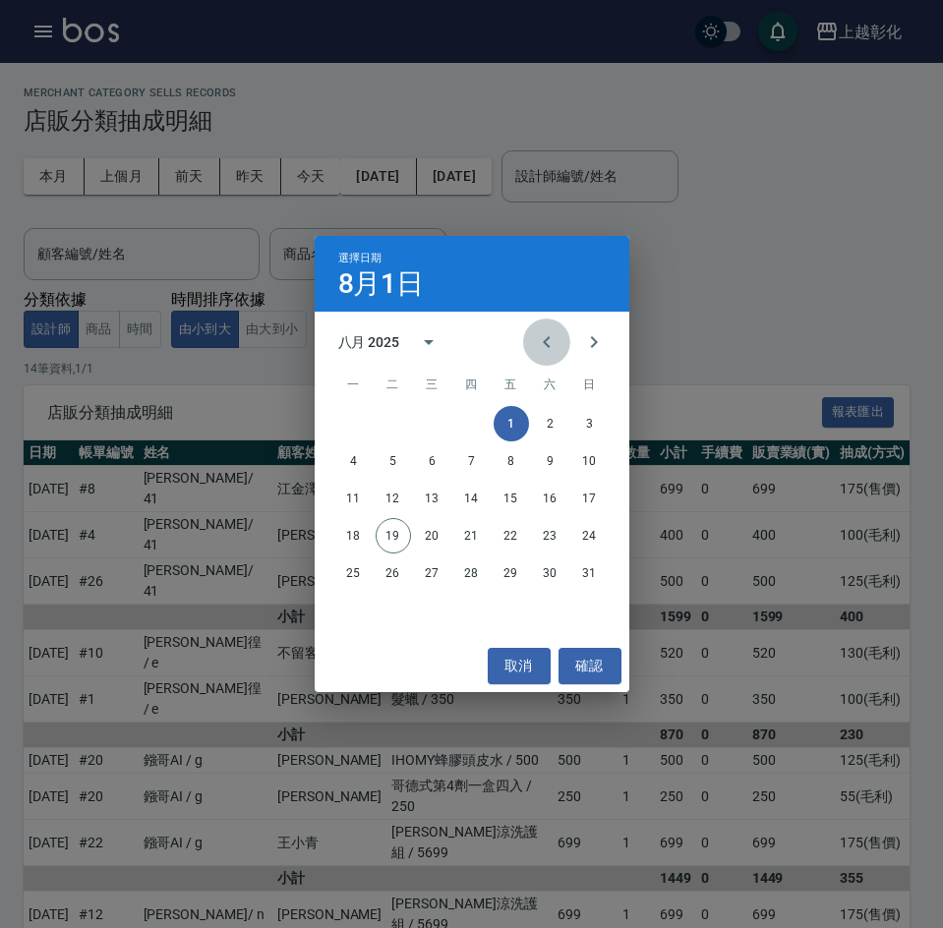
click at [546, 339] on icon "Previous month" at bounding box center [546, 342] width 7 height 12
click at [394, 504] on button "15" at bounding box center [393, 498] width 35 height 35
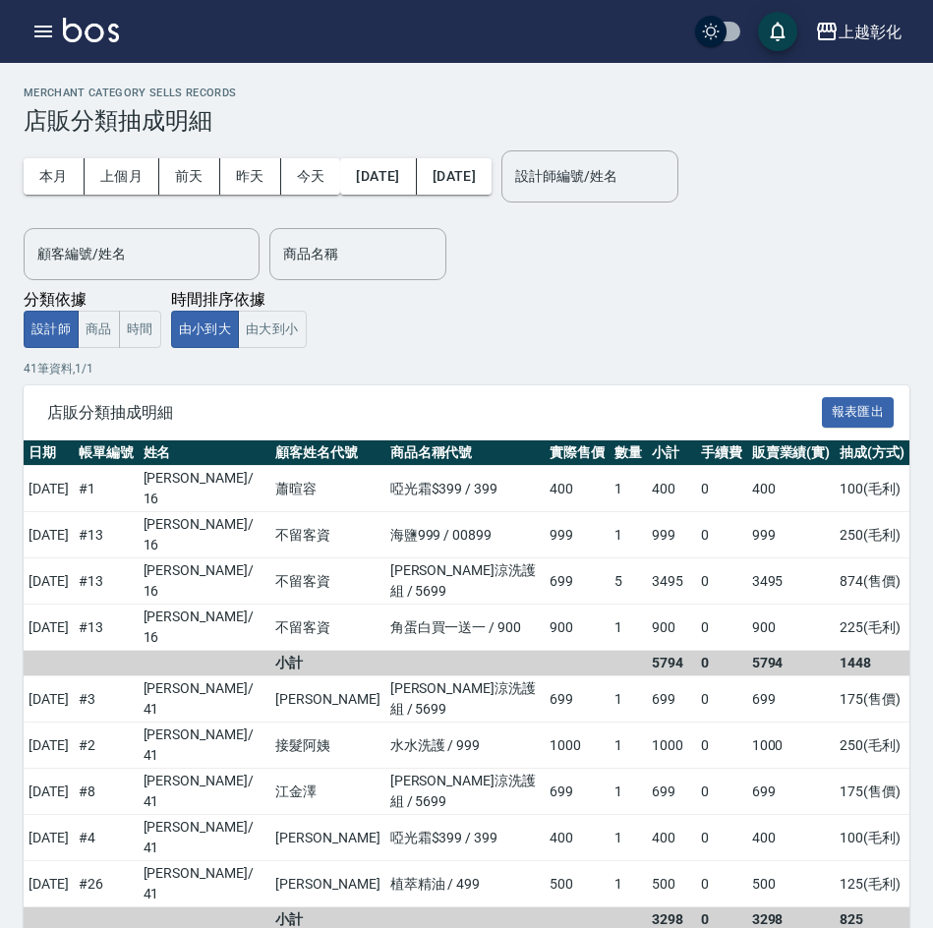
click at [492, 176] on button "[DATE]" at bounding box center [454, 176] width 75 height 36
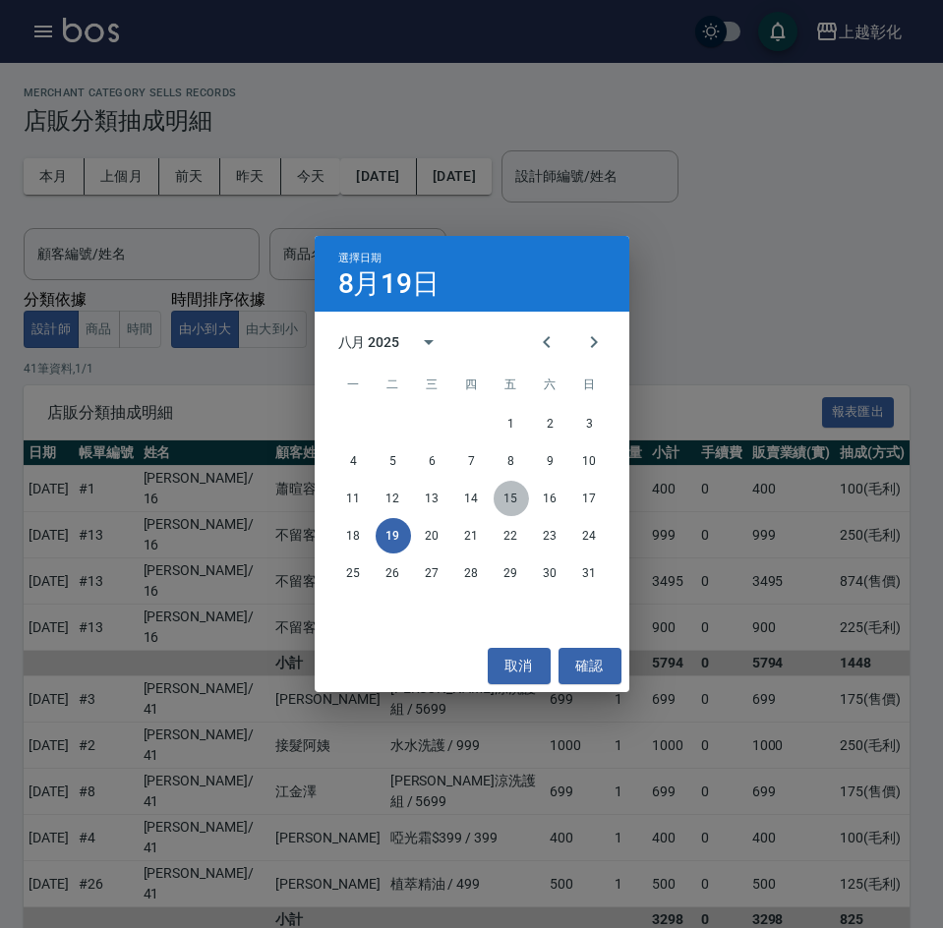
click at [513, 501] on button "15" at bounding box center [511, 498] width 35 height 35
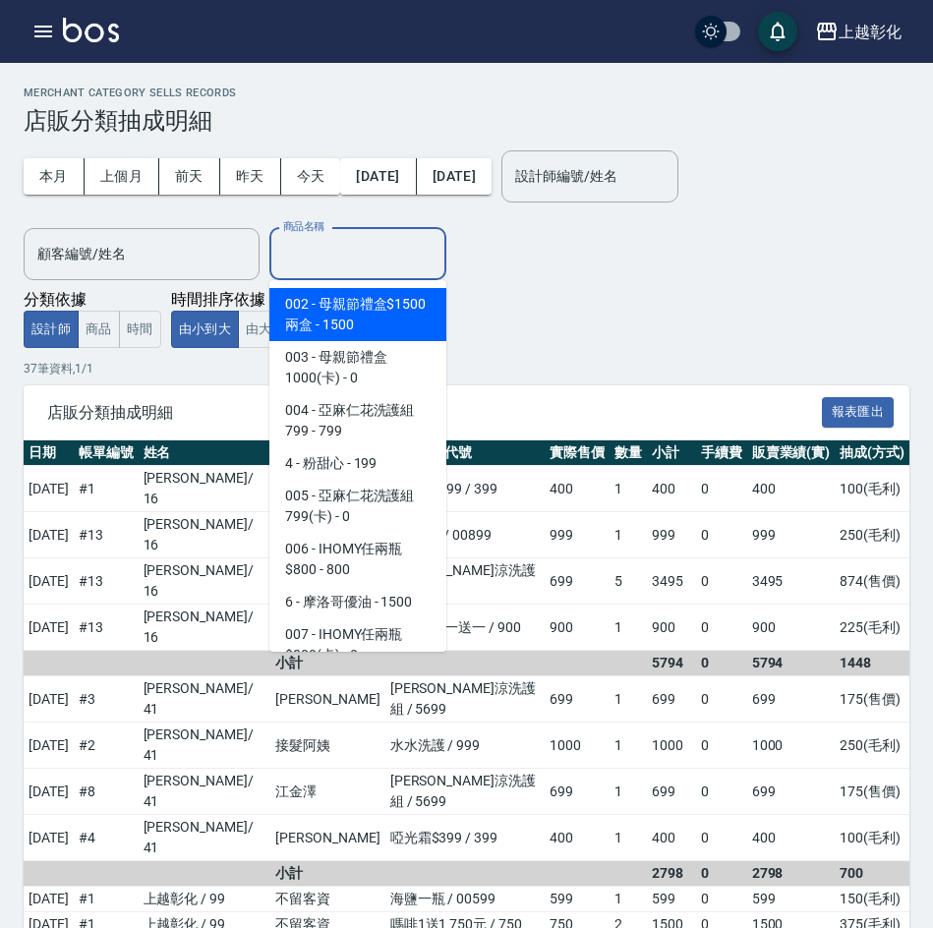
click at [333, 245] on input "商品名稱" at bounding box center [357, 254] width 159 height 34
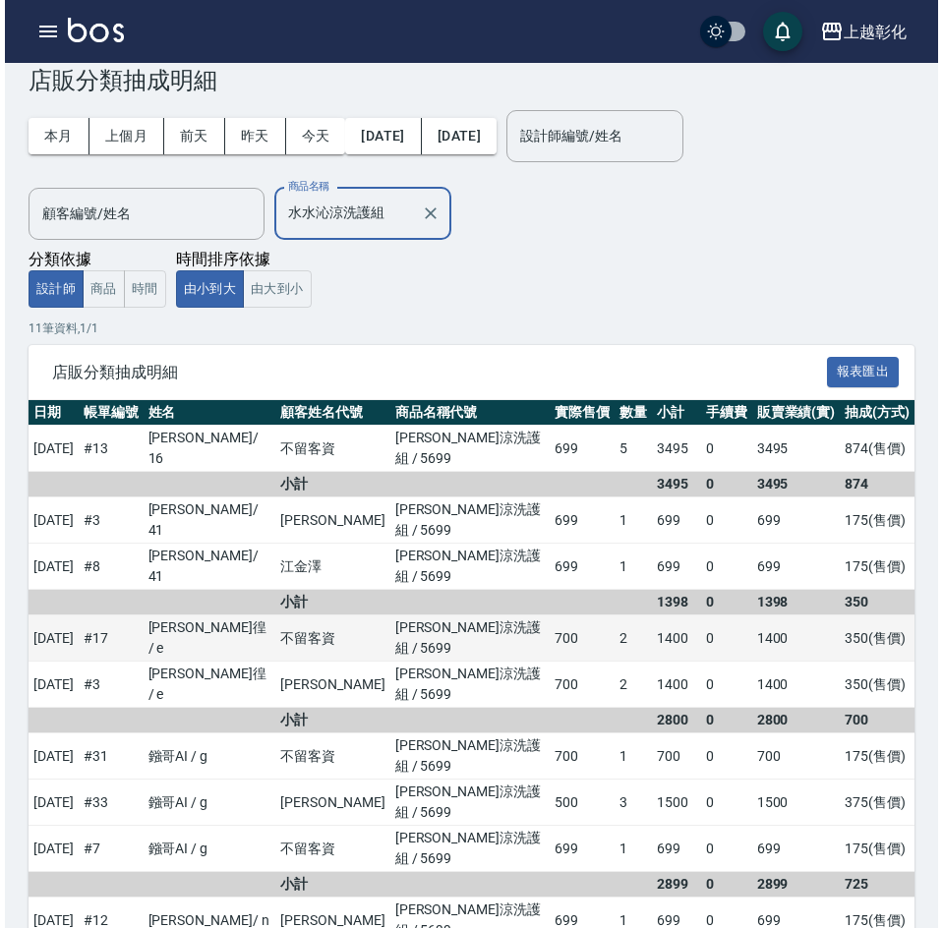
scroll to position [93, 0]
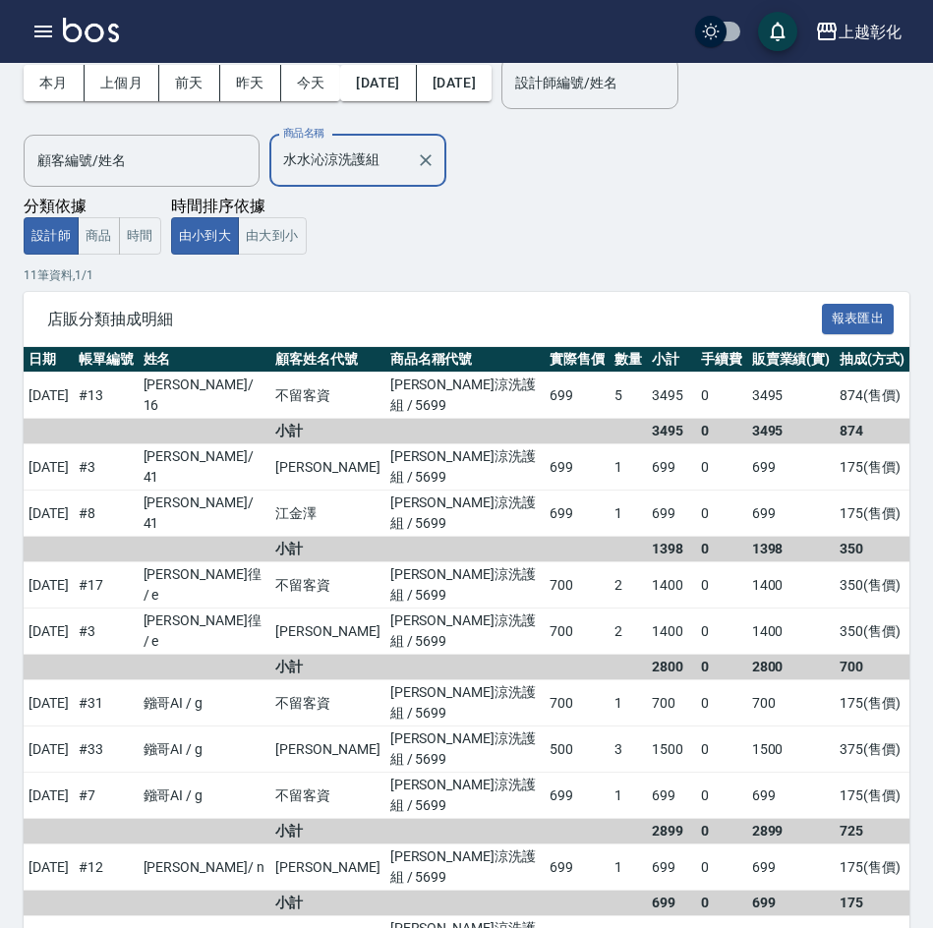
type input "水水沁涼洗護組"
click at [549, 215] on div "本月 上個月 前天 昨天 今天 2025/07/15 2025/08/15 設計師編號/姓名 設計師編號/姓名 顧客編號/姓名 顧客編號/姓名 商品名稱 水水…" at bounding box center [467, 147] width 886 height 213
click at [549, 277] on p "11 筆資料, 1 / 1" at bounding box center [467, 275] width 886 height 18
click at [873, 25] on div "上越彰化" at bounding box center [870, 32] width 63 height 25
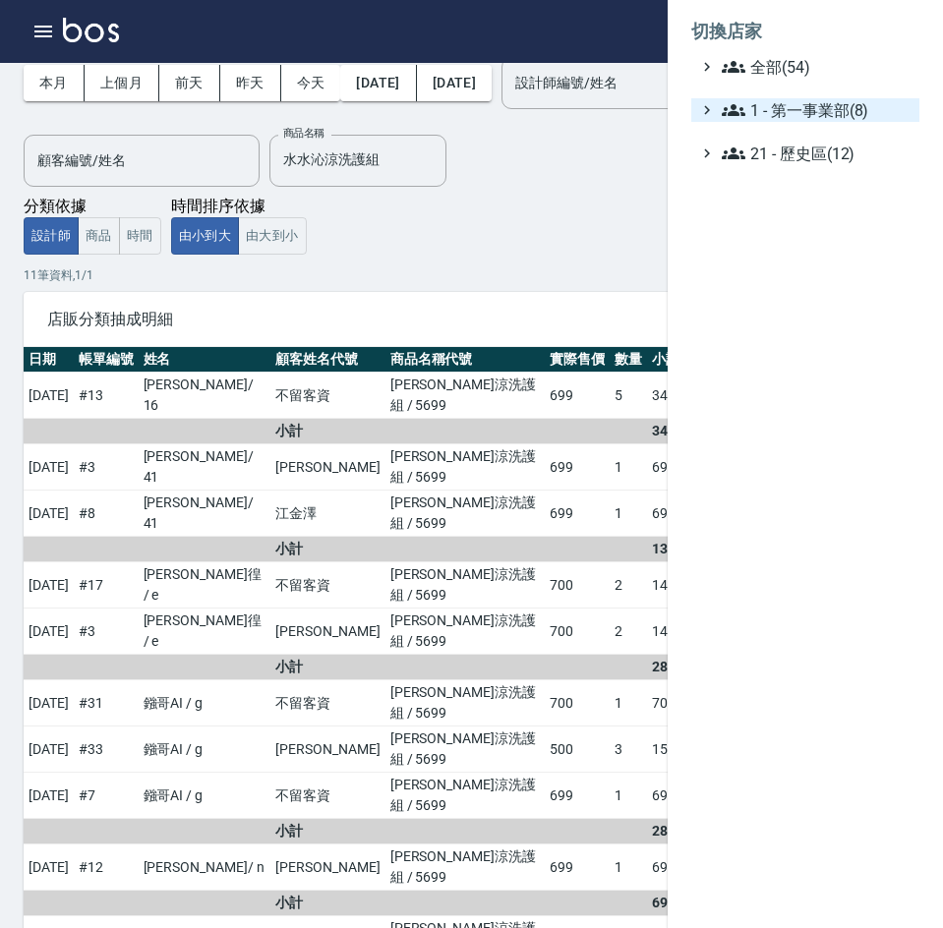
click at [853, 115] on span "1 - 第一事業部(8)" at bounding box center [817, 110] width 190 height 24
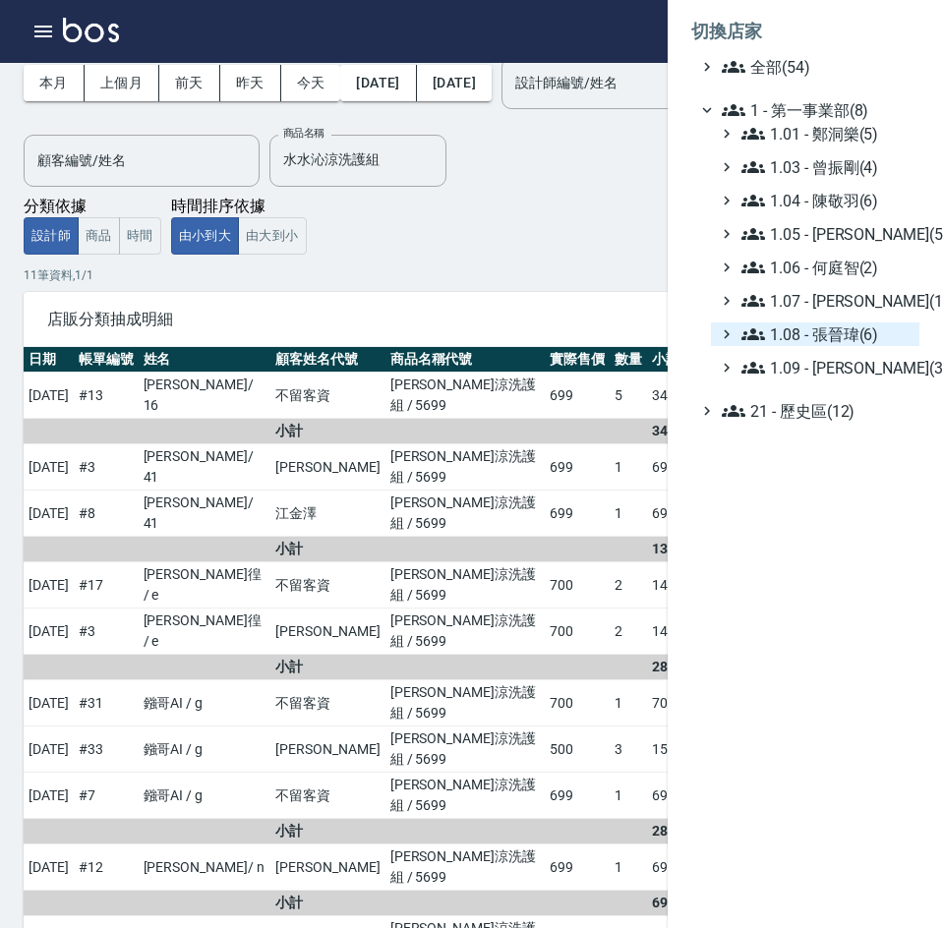
click at [838, 337] on span "1.08 - 張晉瑋(6)" at bounding box center [826, 335] width 170 height 24
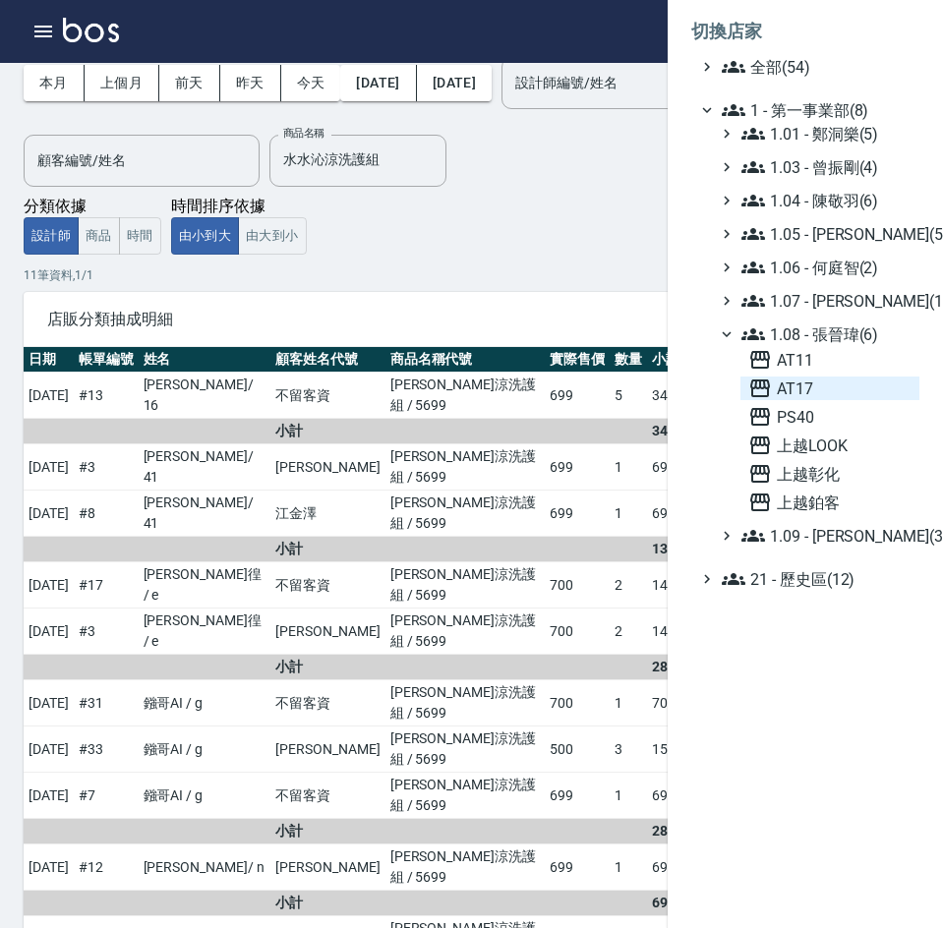
click at [836, 388] on span "AT17" at bounding box center [829, 389] width 163 height 24
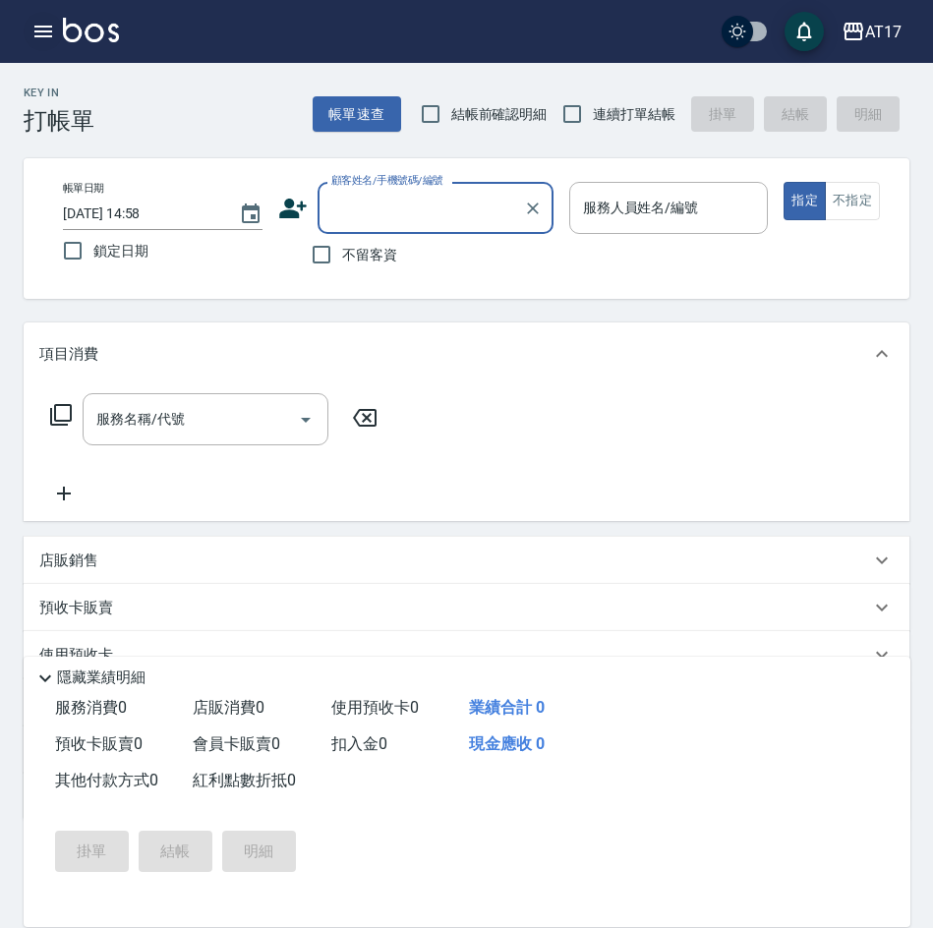
click at [49, 34] on icon "button" at bounding box center [43, 32] width 24 height 24
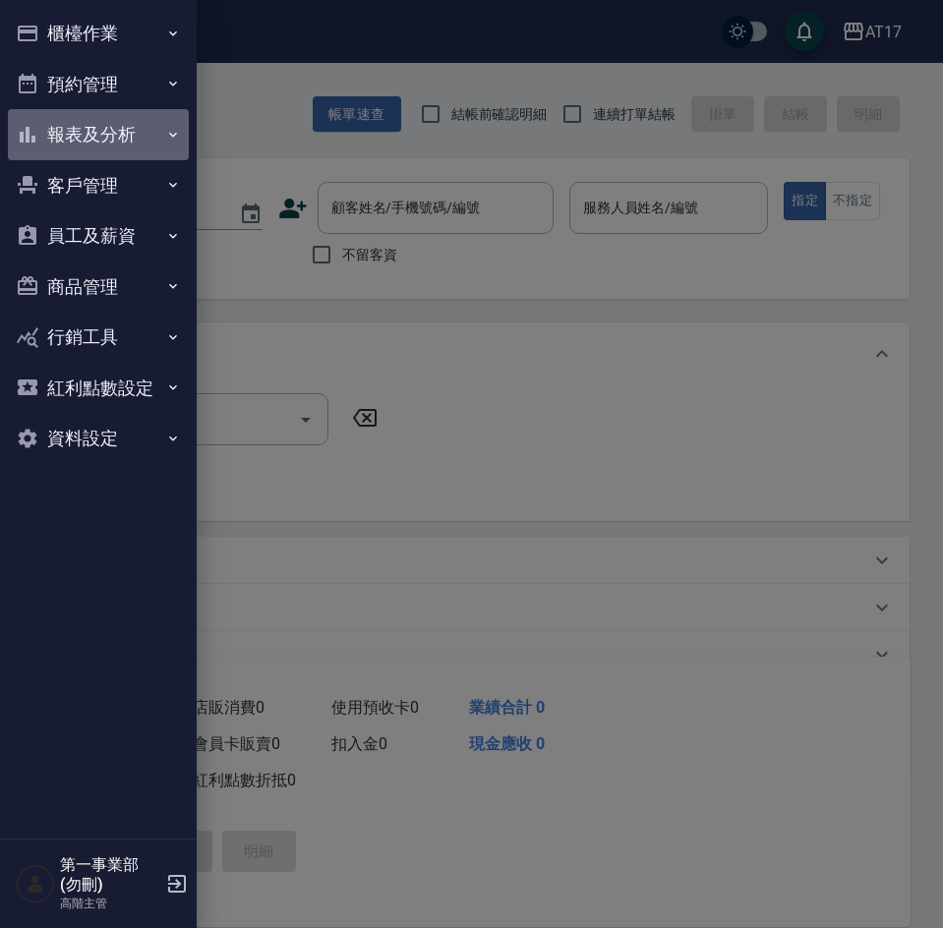
click at [109, 123] on button "報表及分析" at bounding box center [98, 134] width 181 height 51
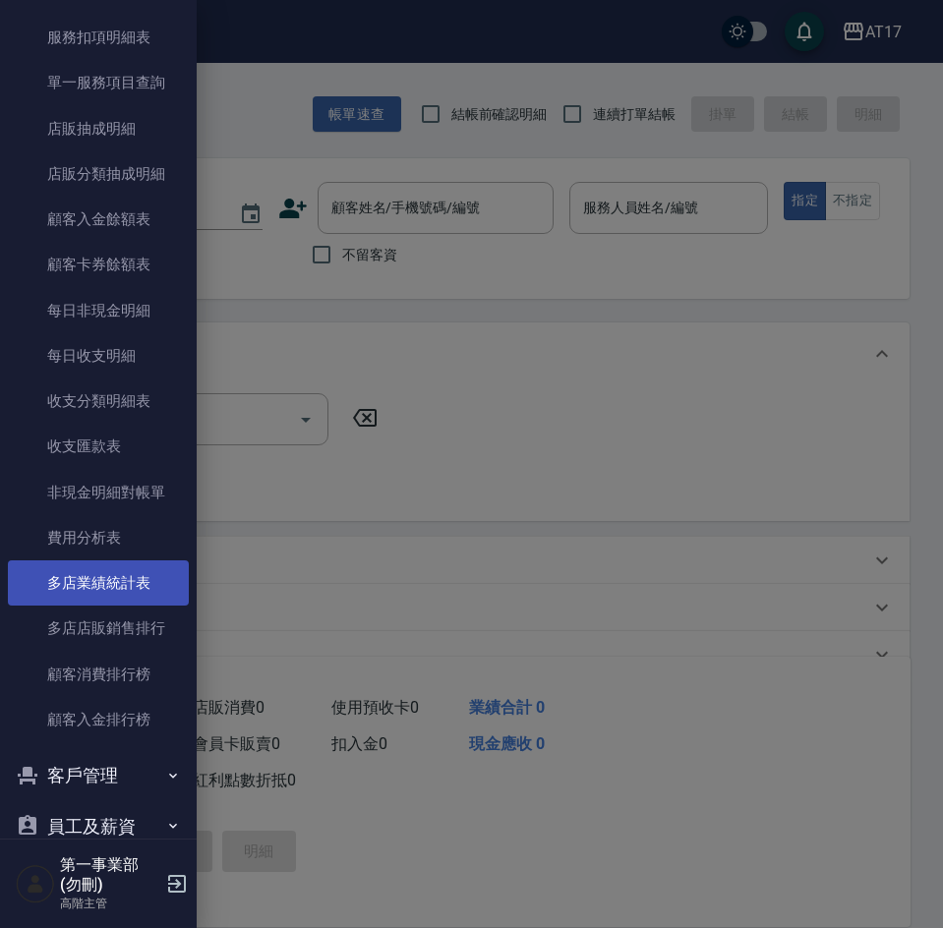
scroll to position [1278, 0]
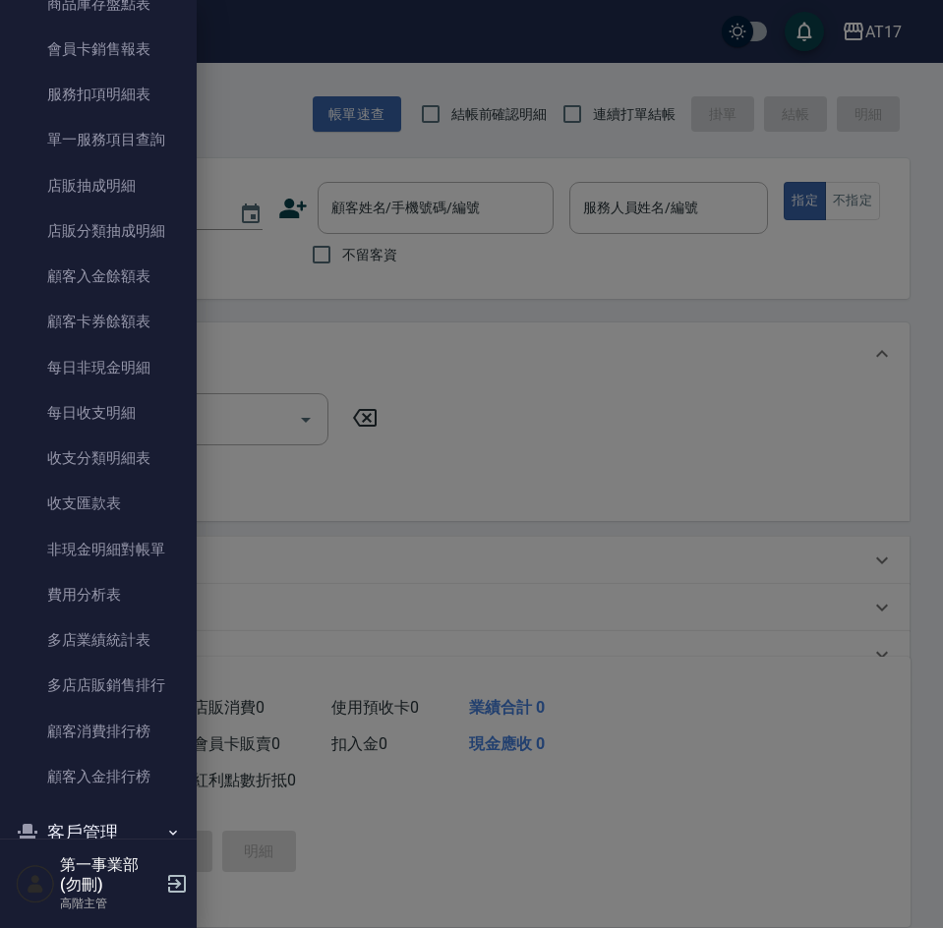
drag, startPoint x: 121, startPoint y: 222, endPoint x: 183, endPoint y: 231, distance: 62.6
click at [122, 222] on link "店販分類抽成明細" at bounding box center [98, 230] width 181 height 45
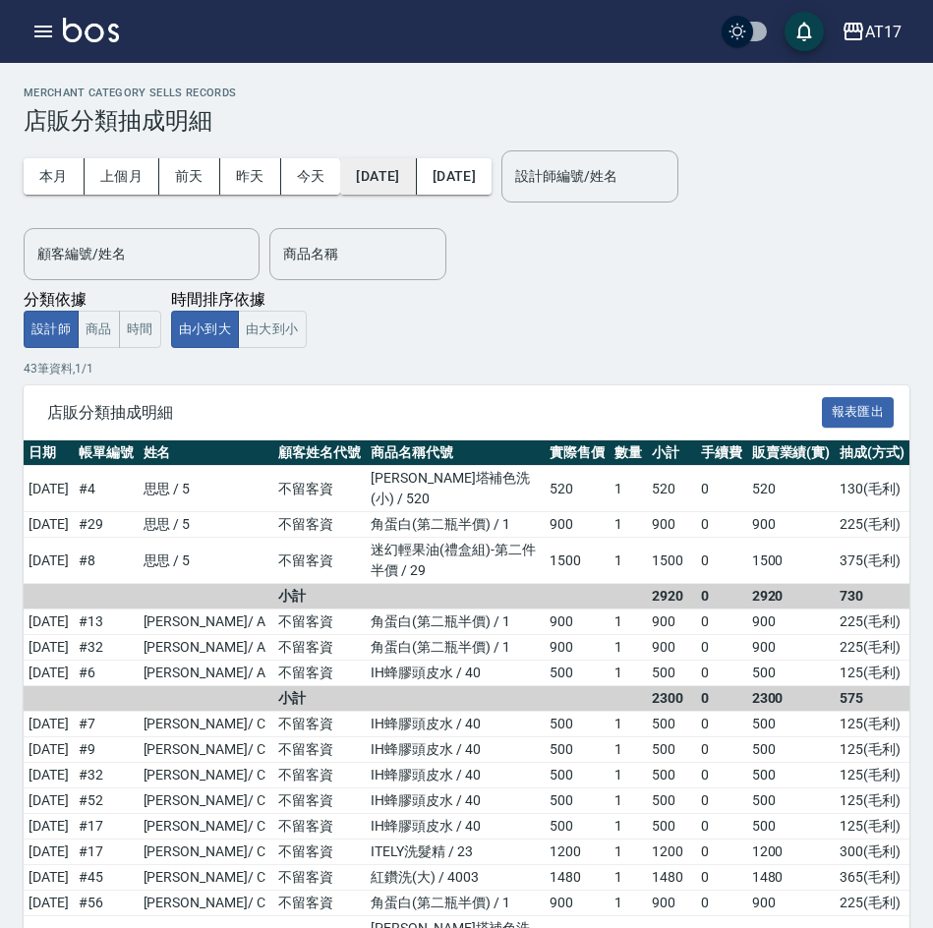
click at [416, 185] on button "[DATE]" at bounding box center [378, 176] width 76 height 36
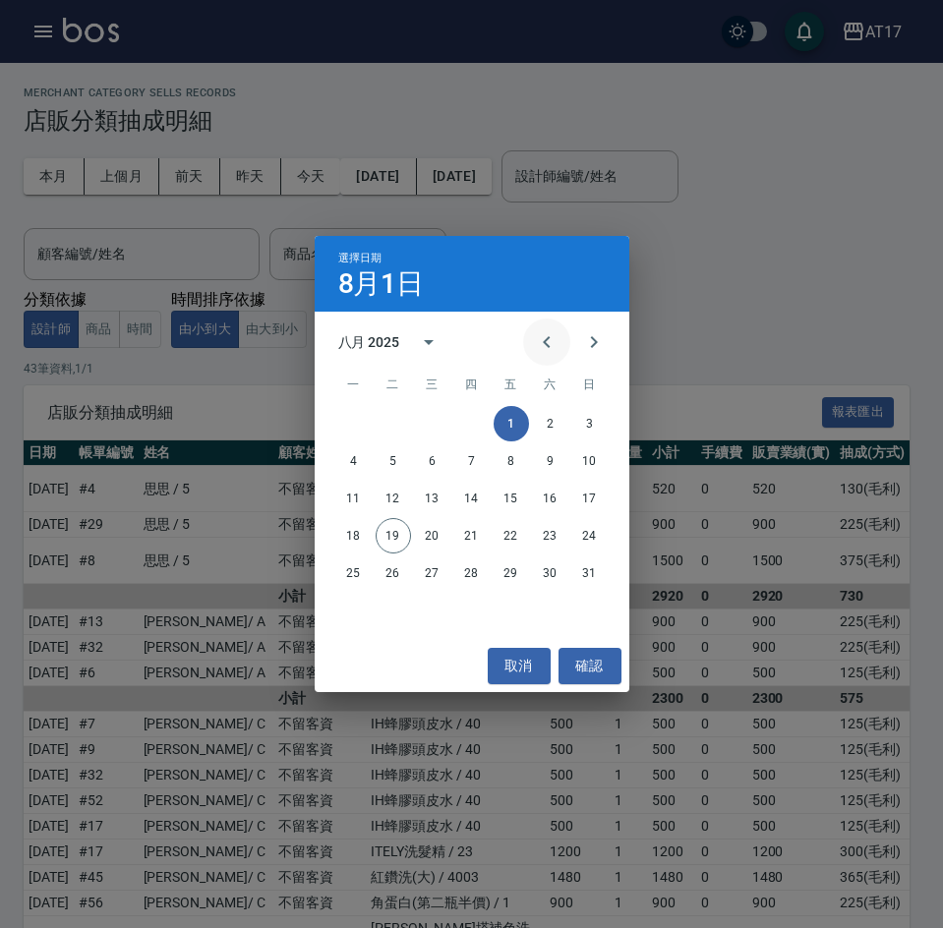
click at [543, 333] on icon "Previous month" at bounding box center [547, 342] width 24 height 24
click at [388, 500] on button "15" at bounding box center [393, 498] width 35 height 35
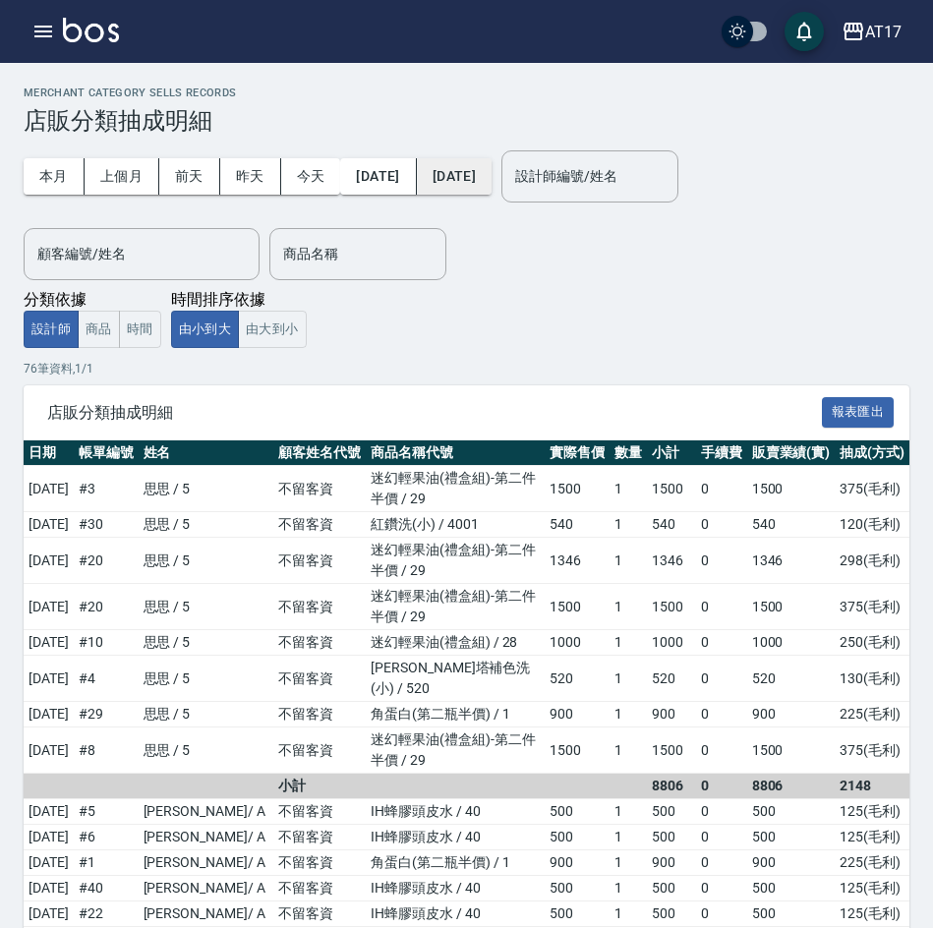
click at [492, 174] on button "[DATE]" at bounding box center [454, 176] width 75 height 36
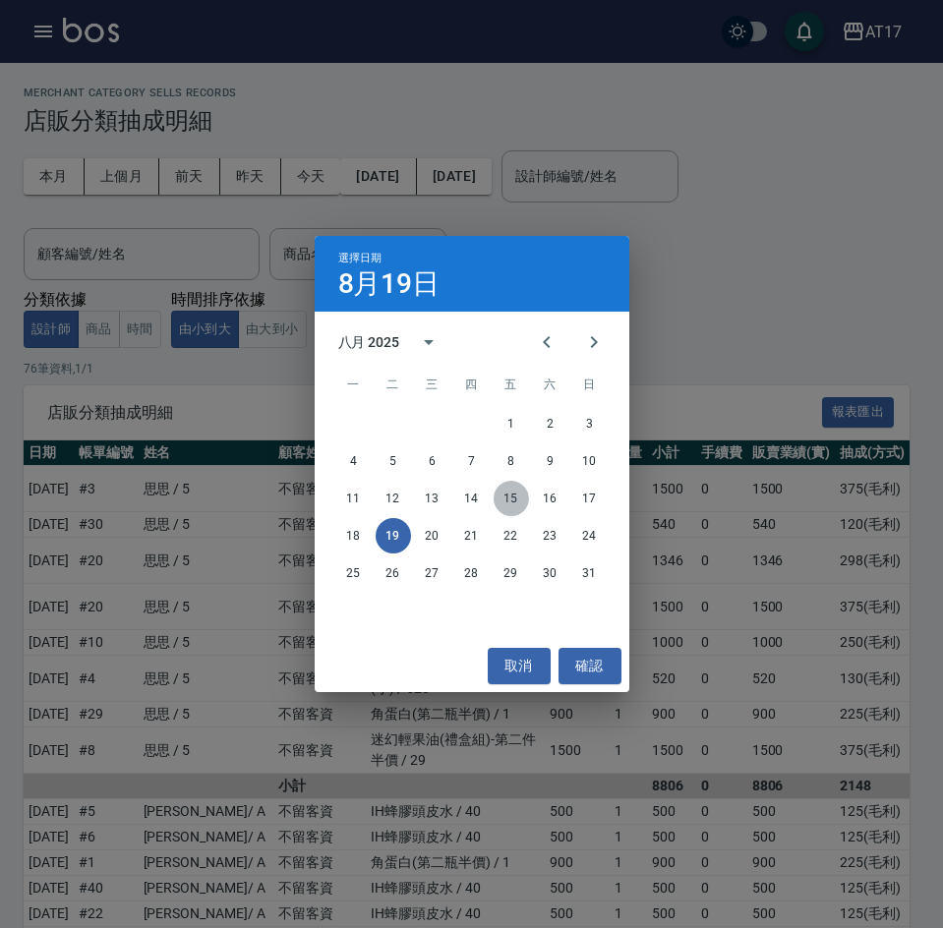
click at [507, 506] on button "15" at bounding box center [511, 498] width 35 height 35
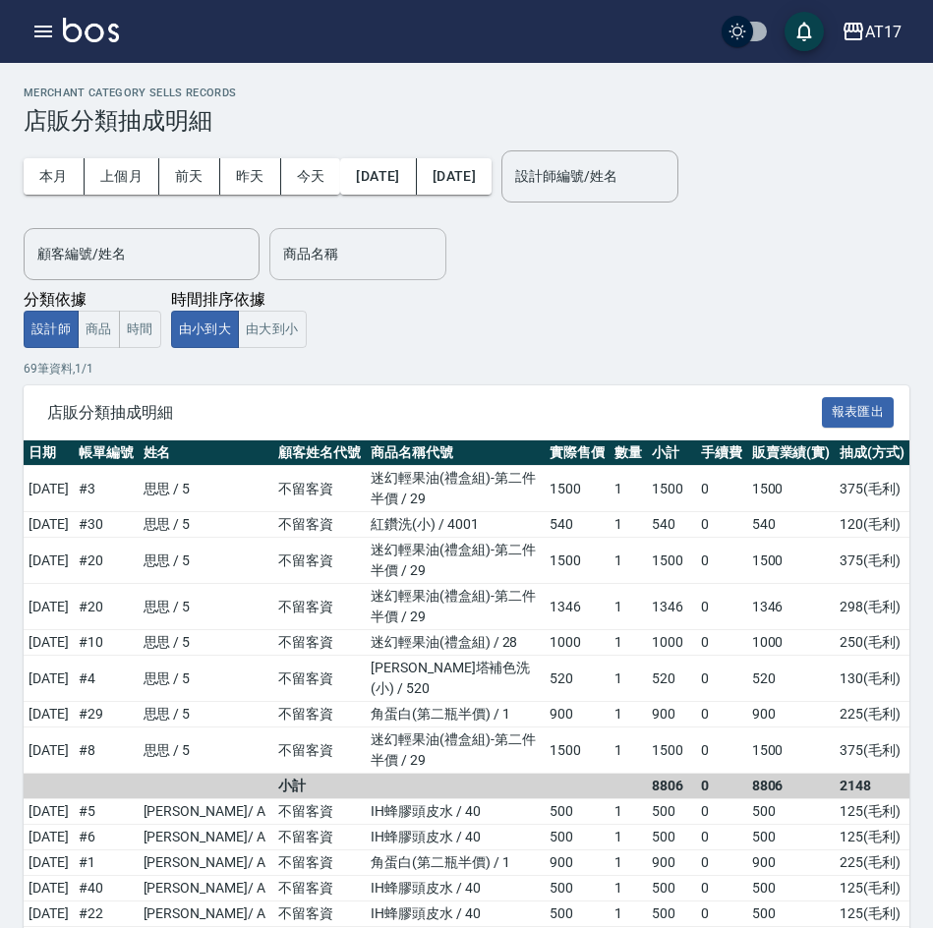
click at [394, 271] on div "商品名稱" at bounding box center [357, 254] width 177 height 52
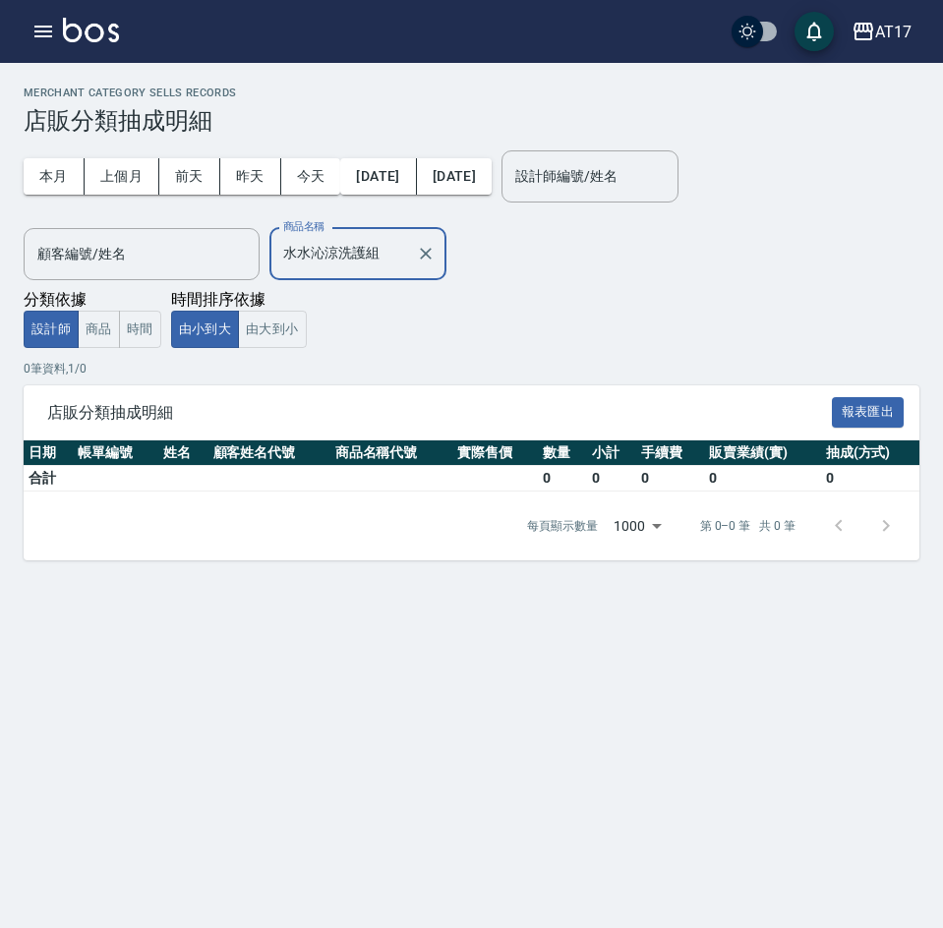
type input "水水沁涼洗護組"
click at [507, 332] on div "本月 上個月 前天 昨天 今天 2025/07/15 2025/08/15 設計師編號/姓名 設計師編號/姓名 顧客編號/姓名 顧客編號/姓名 商品名稱 水水…" at bounding box center [472, 241] width 896 height 213
click at [854, 38] on icon "button" at bounding box center [864, 32] width 24 height 24
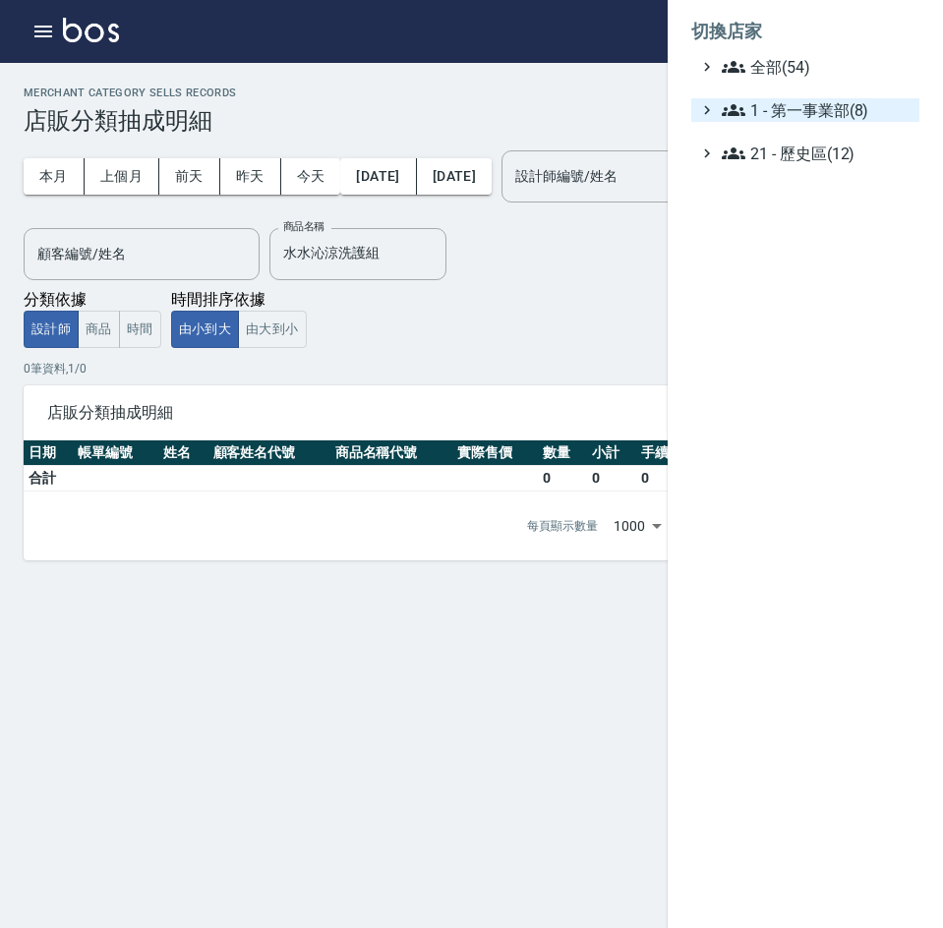
click at [843, 120] on span "1 - 第一事業部(8)" at bounding box center [817, 110] width 190 height 24
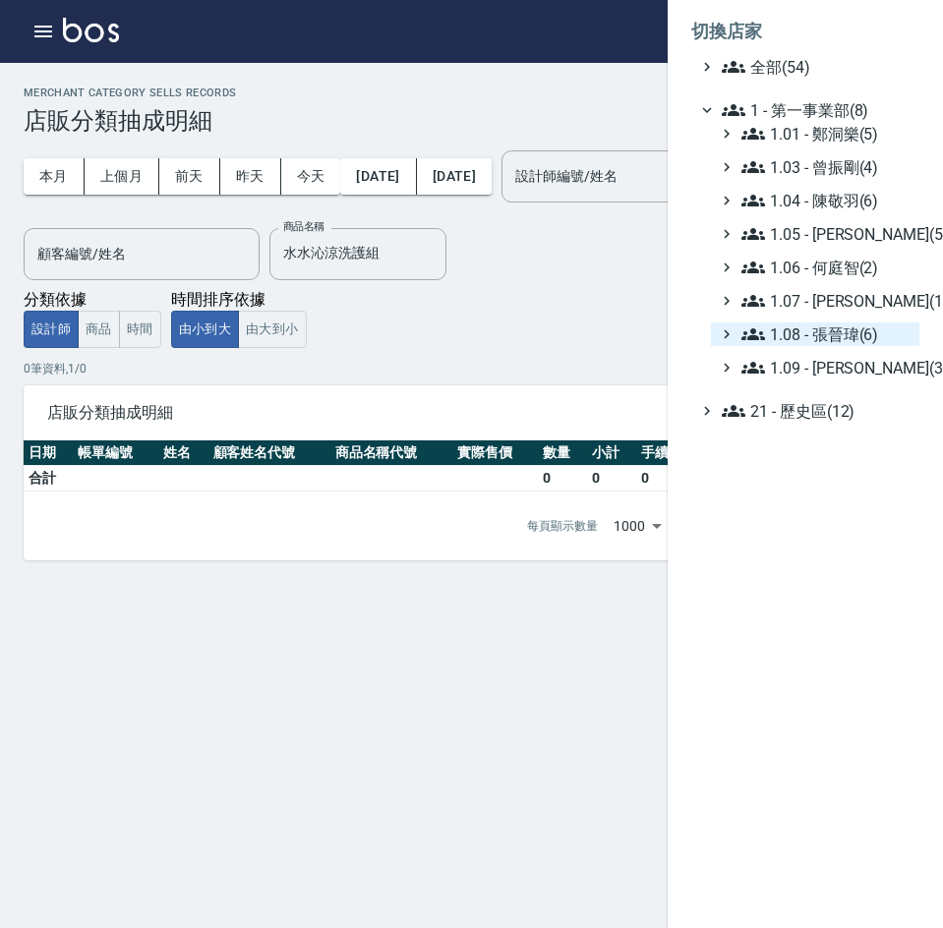
click at [845, 335] on span "1.08 - 張晉瑋(6)" at bounding box center [826, 335] width 170 height 24
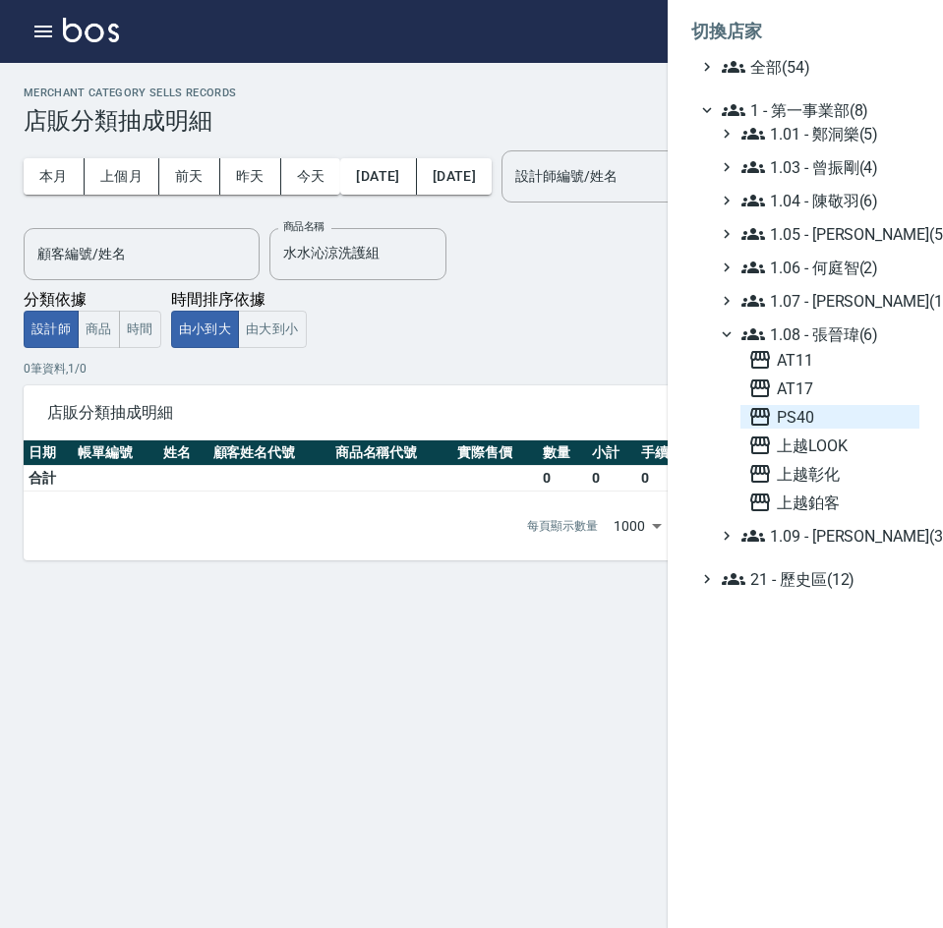
click at [834, 425] on span "PS40" at bounding box center [829, 417] width 163 height 24
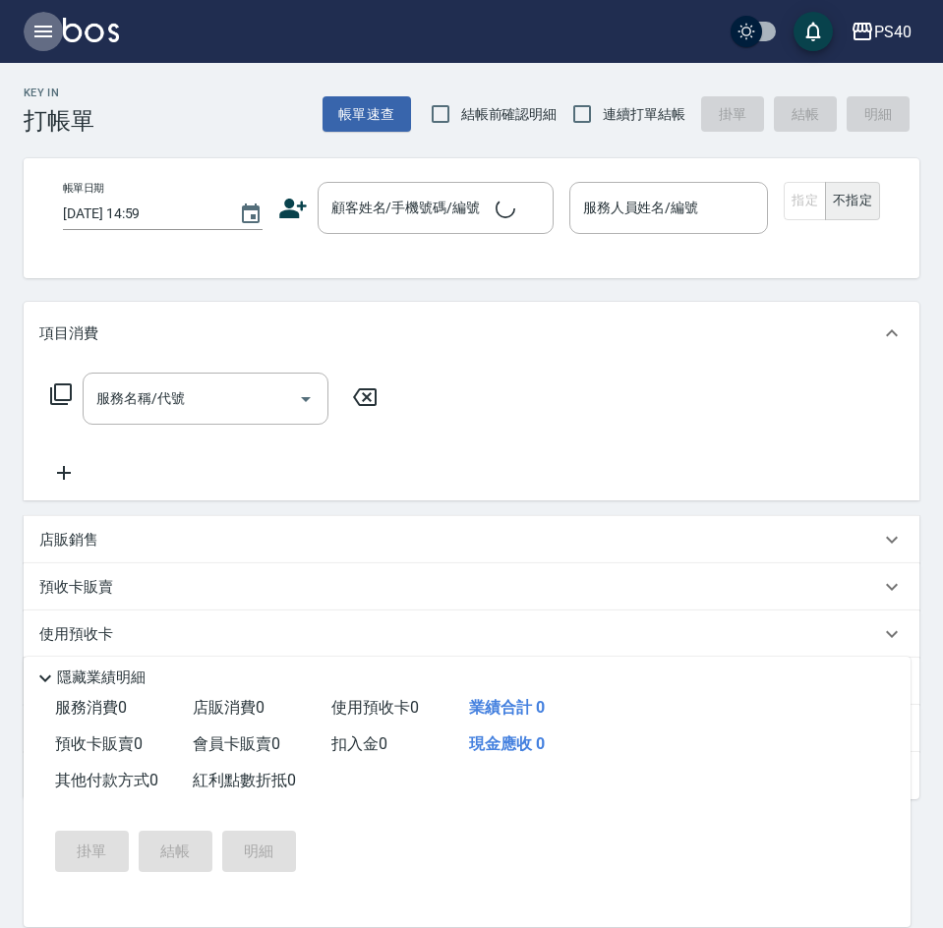
click at [48, 20] on icon "button" at bounding box center [43, 32] width 24 height 24
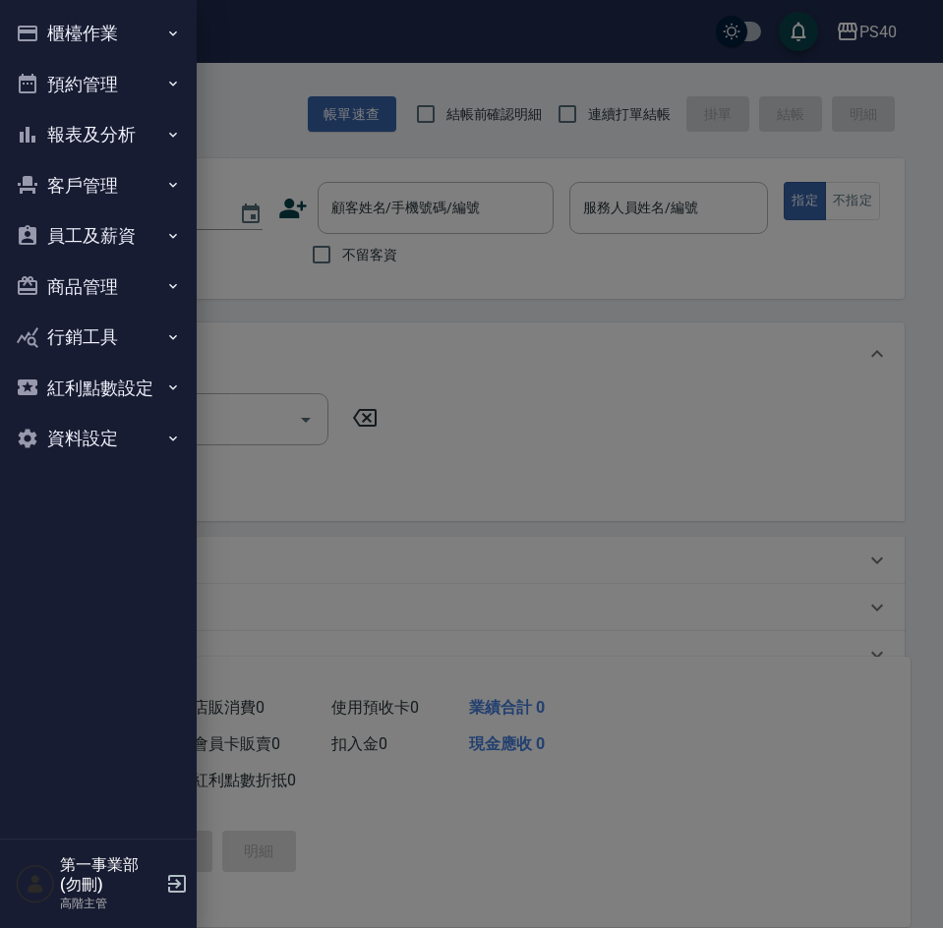
click at [89, 138] on button "報表及分析" at bounding box center [98, 134] width 181 height 51
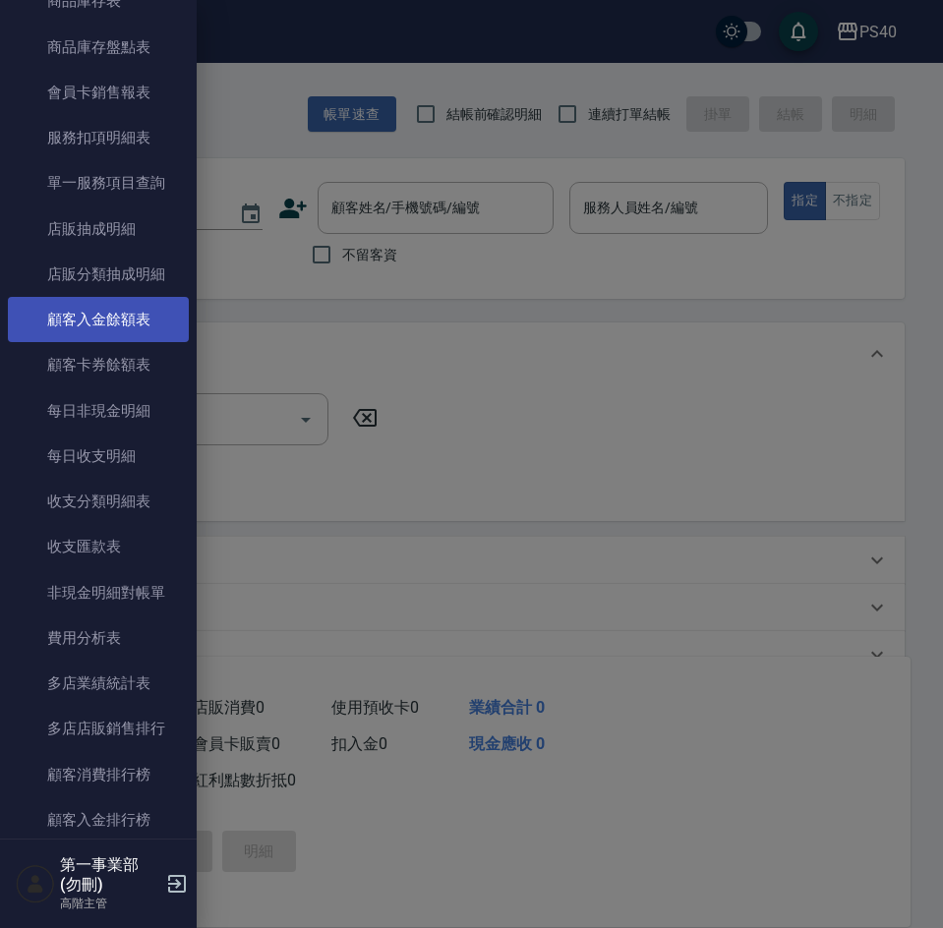
scroll to position [1278, 0]
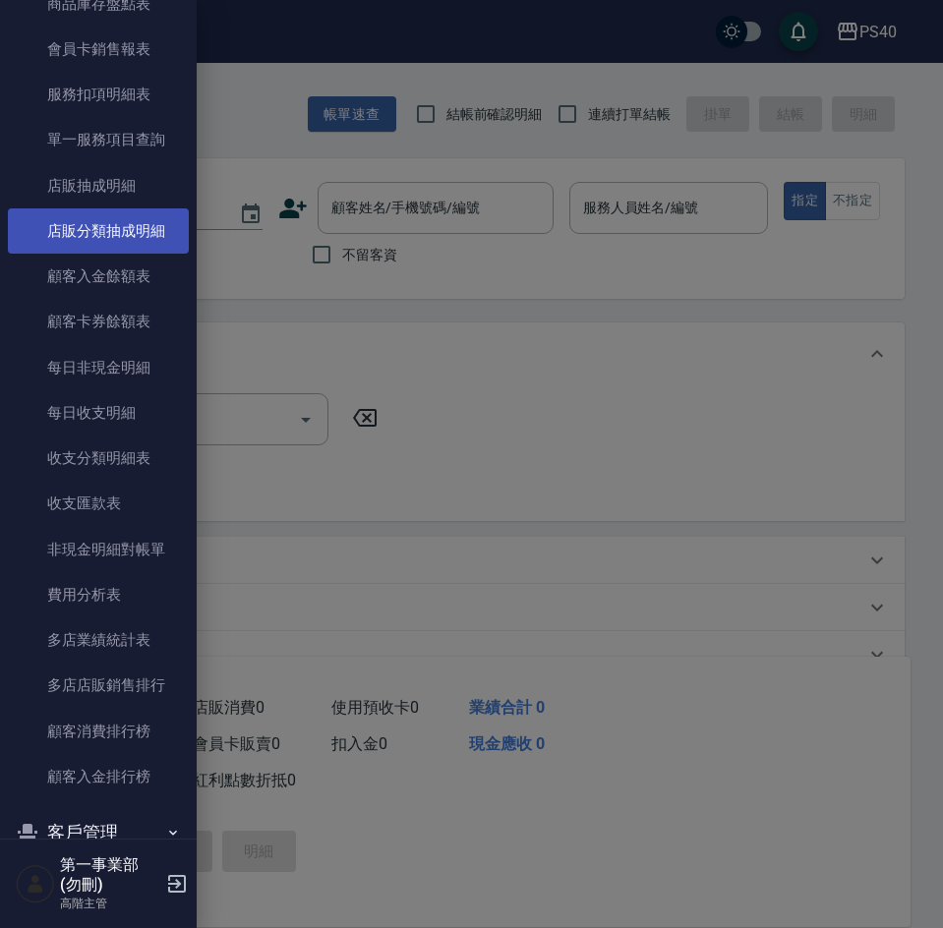
click at [118, 232] on link "店販分類抽成明細" at bounding box center [98, 230] width 181 height 45
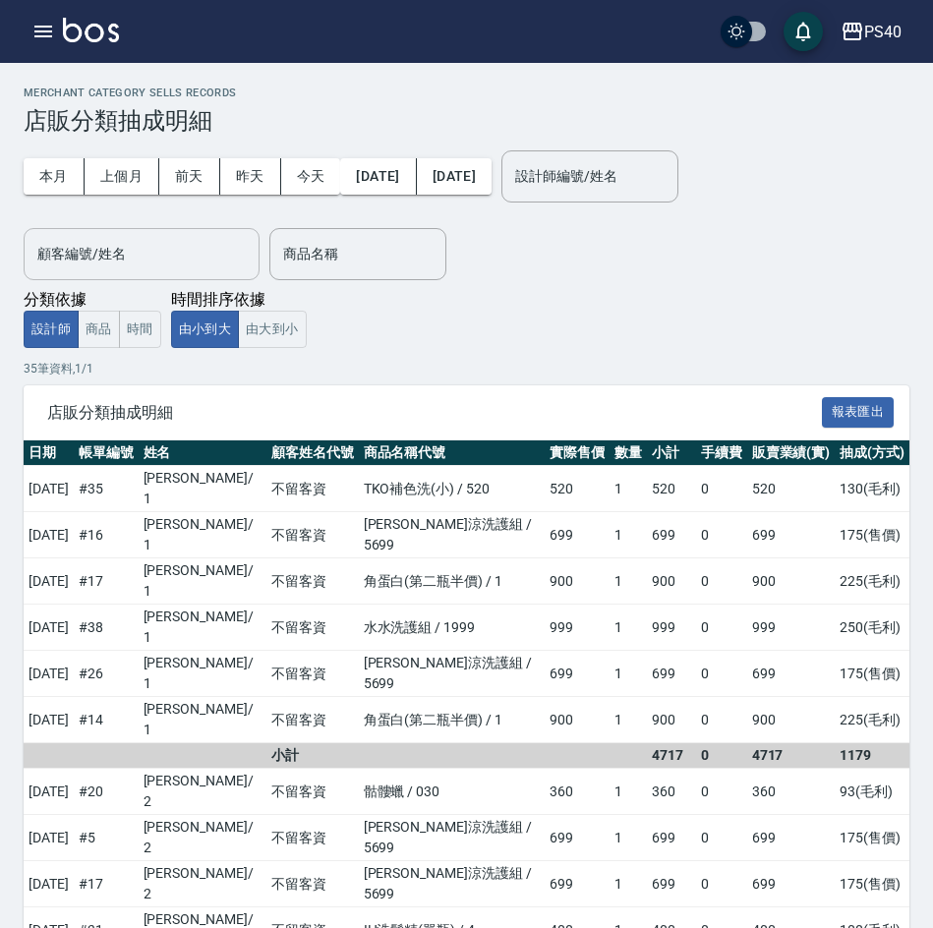
click at [183, 243] on input "顧客編號/姓名" at bounding box center [141, 254] width 218 height 34
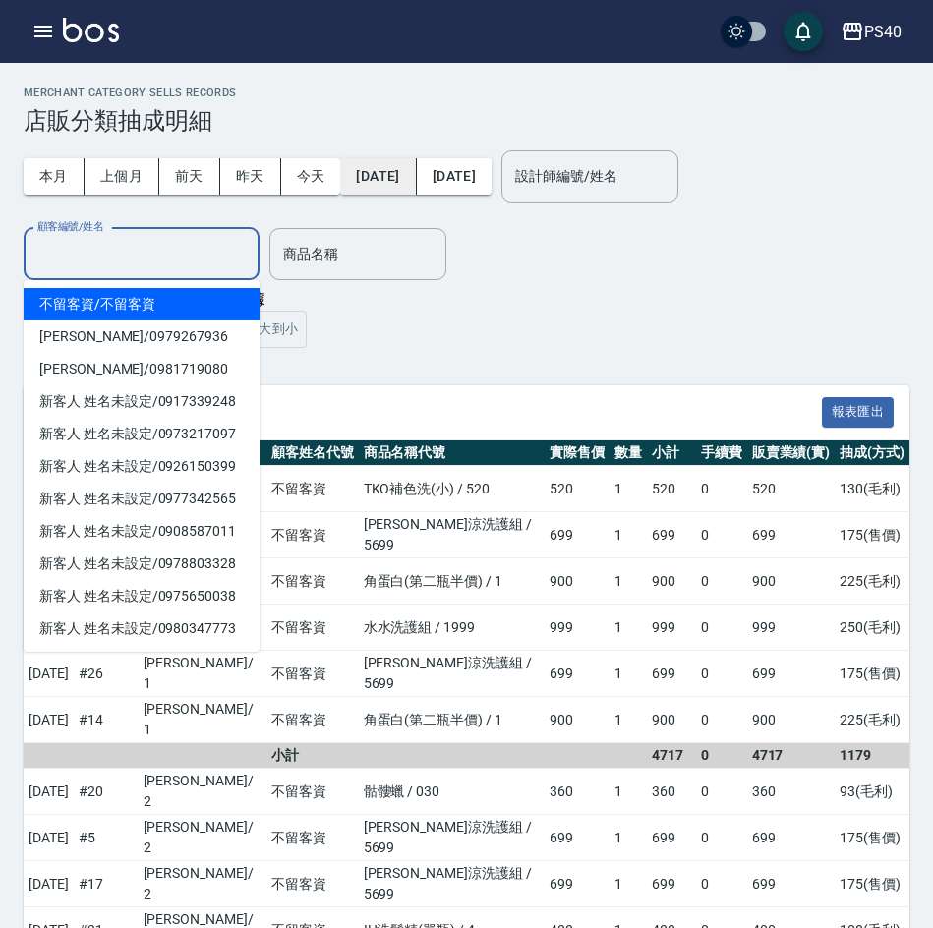
click at [416, 176] on button "[DATE]" at bounding box center [378, 176] width 76 height 36
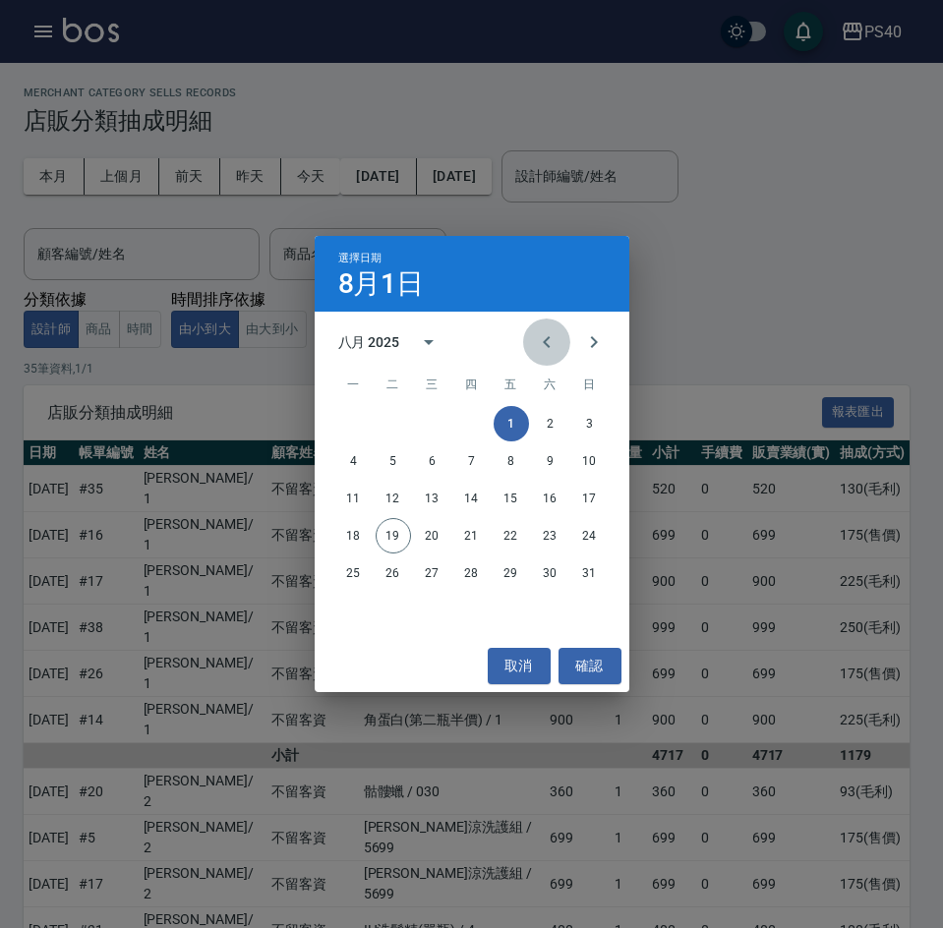
click at [538, 330] on icon "Previous month" at bounding box center [547, 342] width 24 height 24
click at [403, 498] on button "15" at bounding box center [393, 498] width 35 height 35
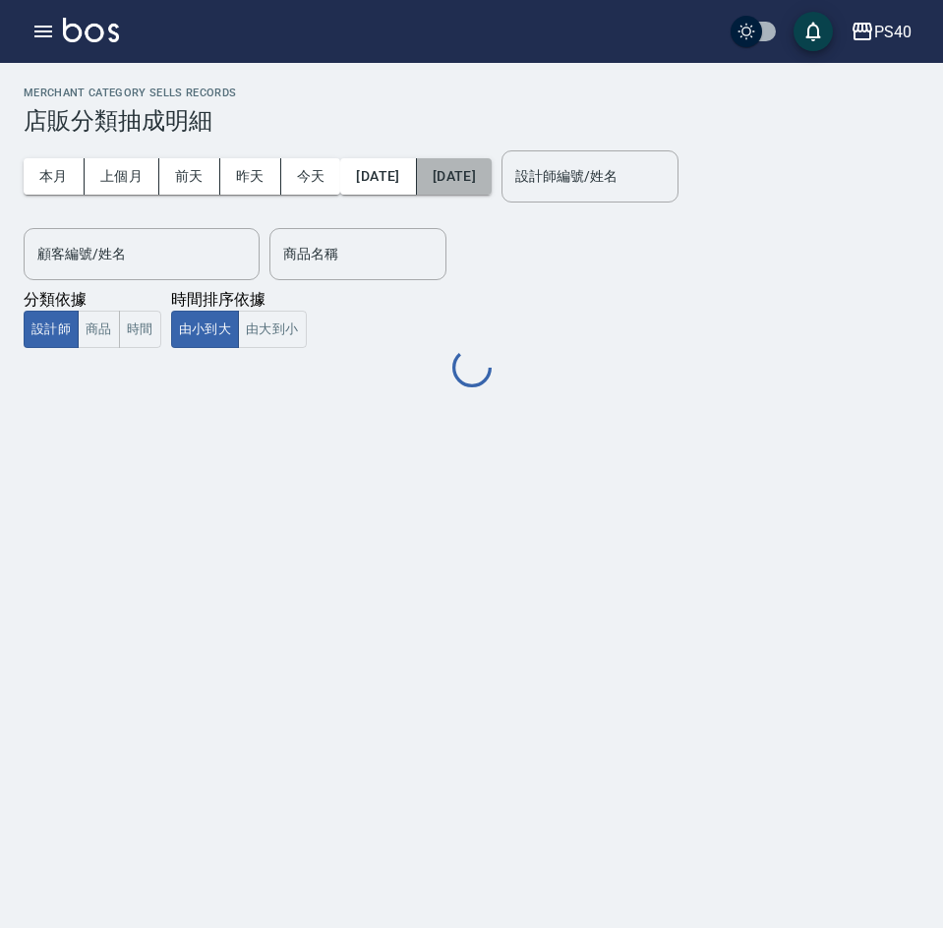
click at [487, 179] on button "[DATE]" at bounding box center [454, 176] width 75 height 36
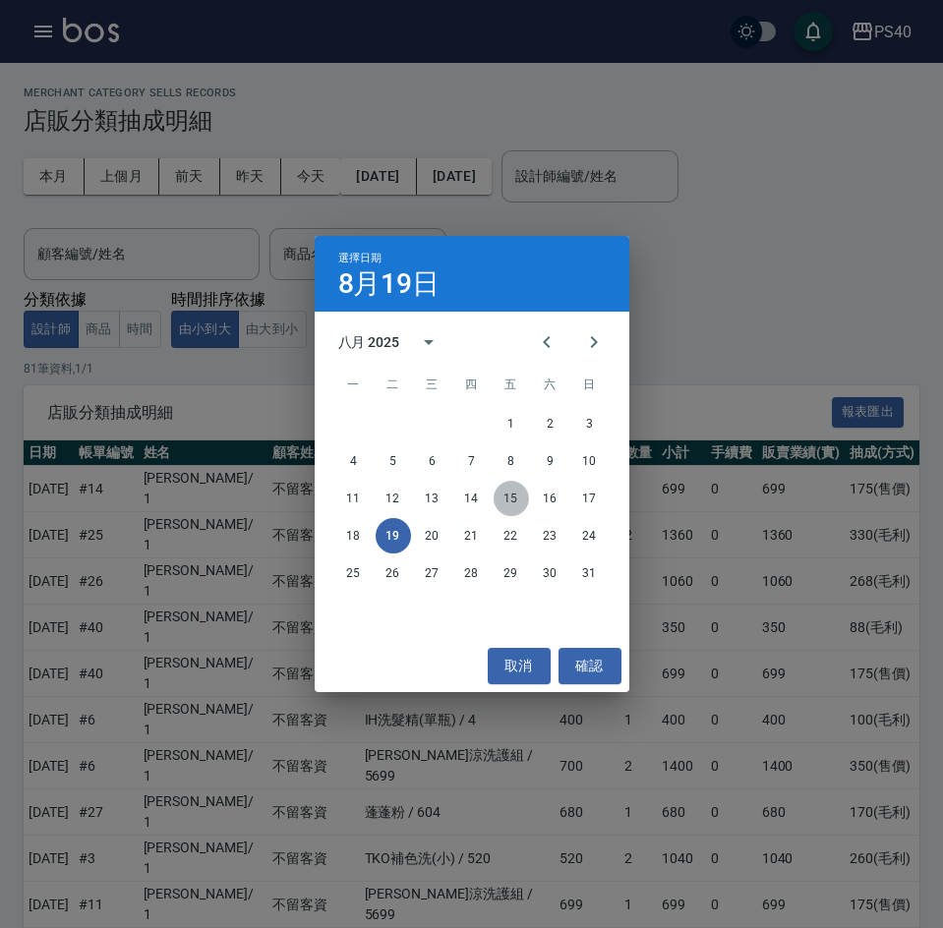
click at [500, 498] on button "15" at bounding box center [511, 498] width 35 height 35
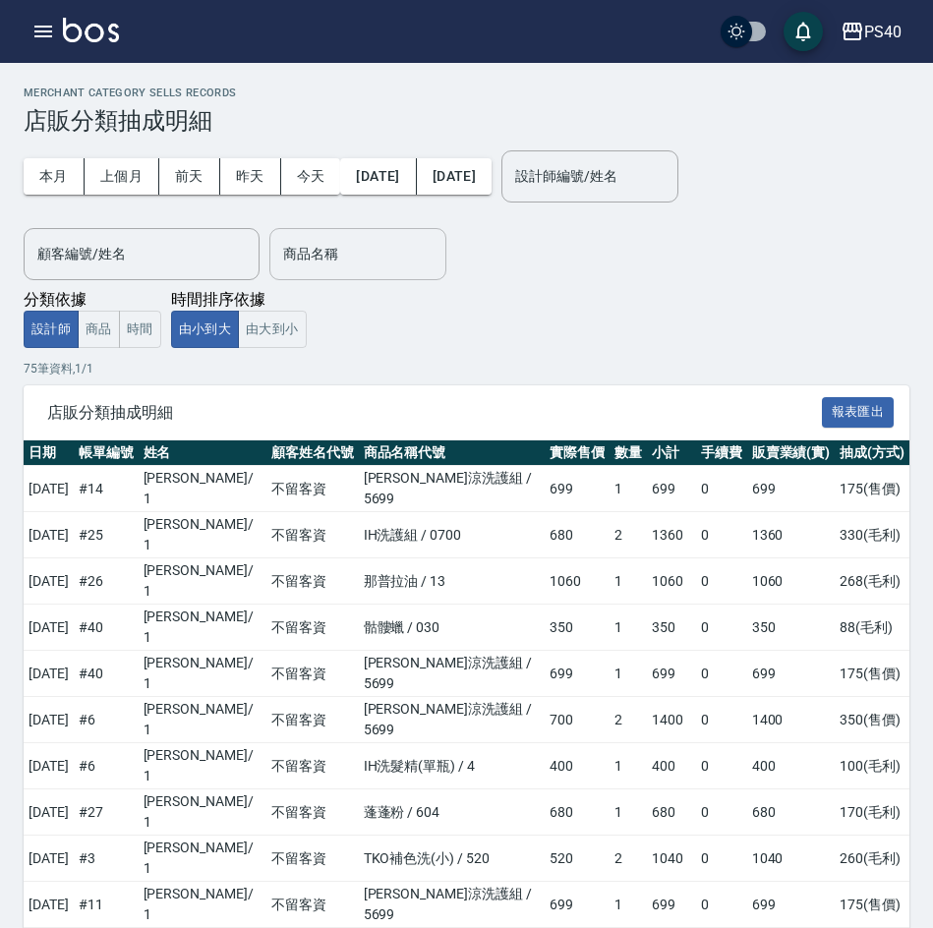
drag, startPoint x: 323, startPoint y: 280, endPoint x: 333, endPoint y: 261, distance: 22.0
click at [323, 277] on div "本月 上個月 前天 昨天 今天 2025/07/15 2025/08/15 設計師編號/姓名 設計師編號/姓名 顧客編號/姓名 顧客編號/姓名 商品名稱 商品…" at bounding box center [467, 241] width 886 height 213
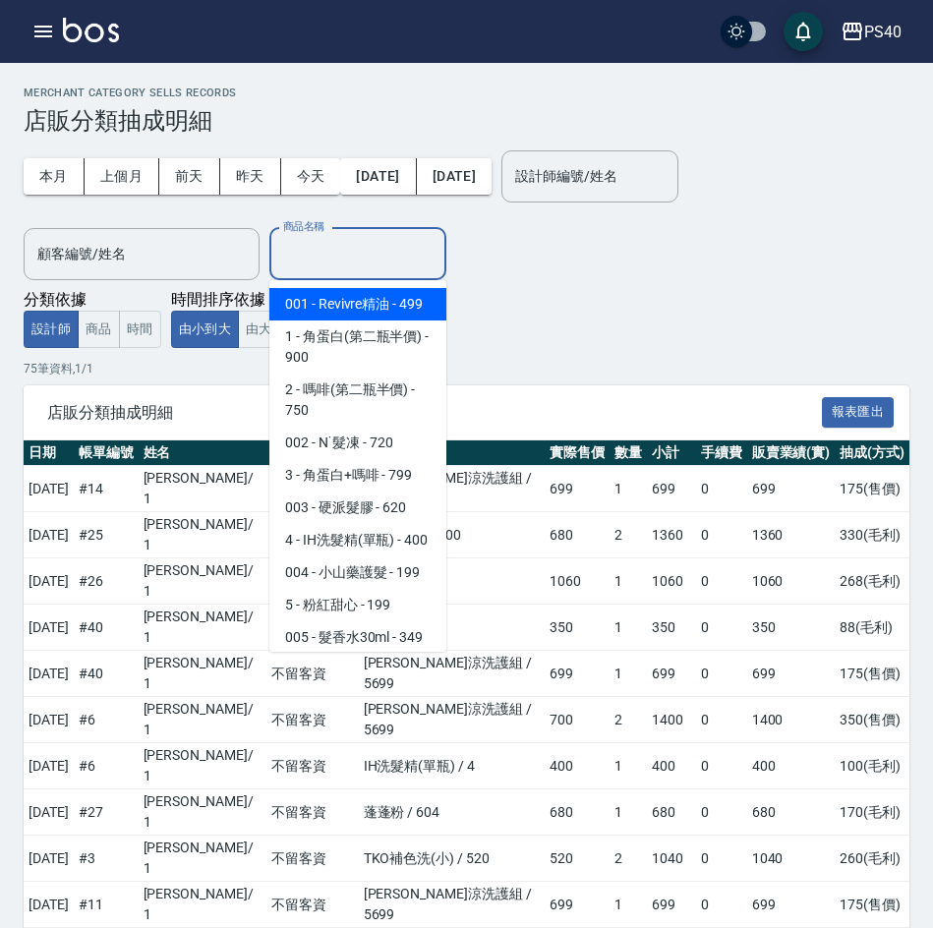
click at [334, 259] on input "商品名稱" at bounding box center [357, 254] width 159 height 34
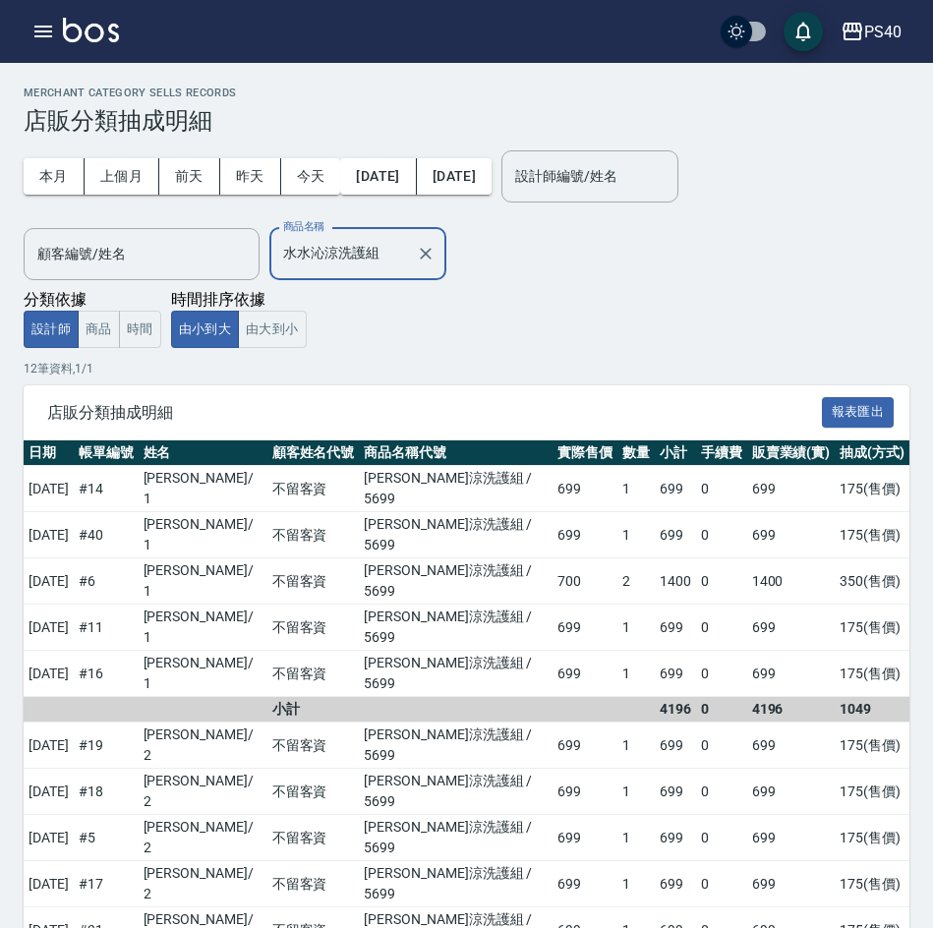
type input "水水沁涼洗護組"
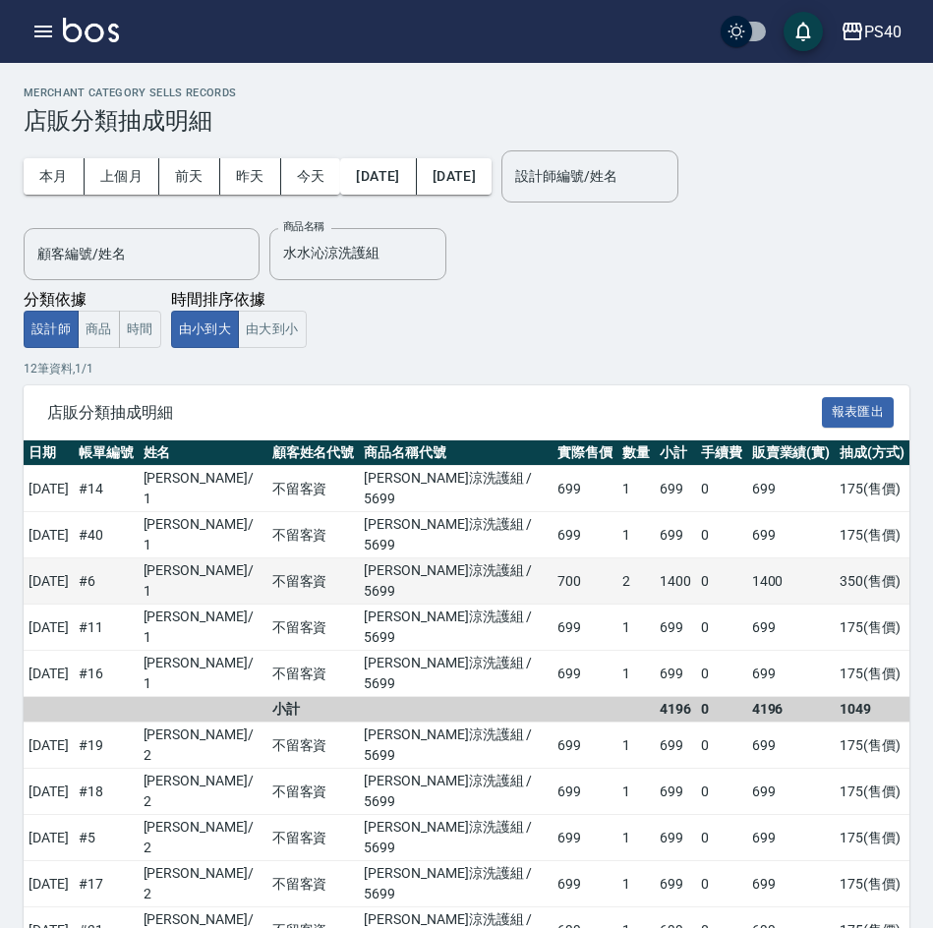
drag, startPoint x: 293, startPoint y: 551, endPoint x: 265, endPoint y: 533, distance: 32.7
click at [293, 605] on td "不留客資" at bounding box center [313, 628] width 92 height 46
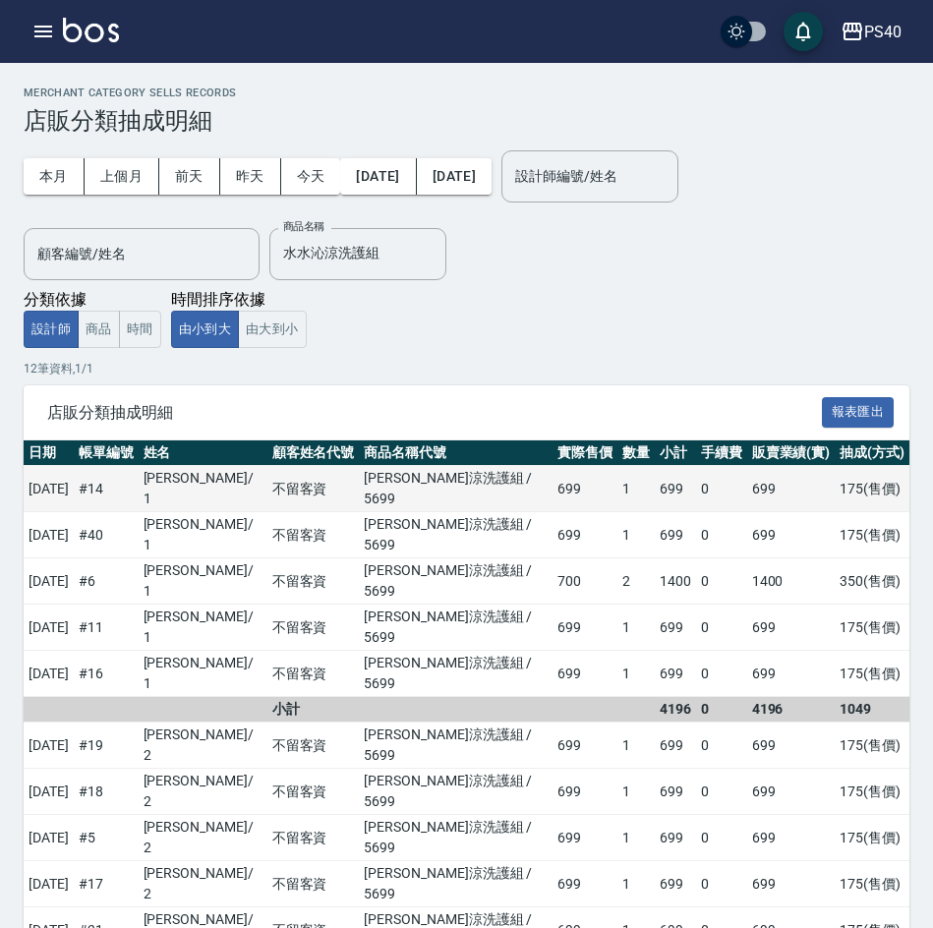
click at [226, 480] on td "蘇煜森 / 1" at bounding box center [203, 489] width 129 height 46
drag, startPoint x: 226, startPoint y: 480, endPoint x: 189, endPoint y: 486, distance: 37.8
click at [189, 486] on td "蘇煜森 / 1" at bounding box center [203, 489] width 129 height 46
drag, startPoint x: 187, startPoint y: 484, endPoint x: 225, endPoint y: 483, distance: 38.4
click at [225, 483] on td "蘇煜森 / 1" at bounding box center [203, 489] width 129 height 46
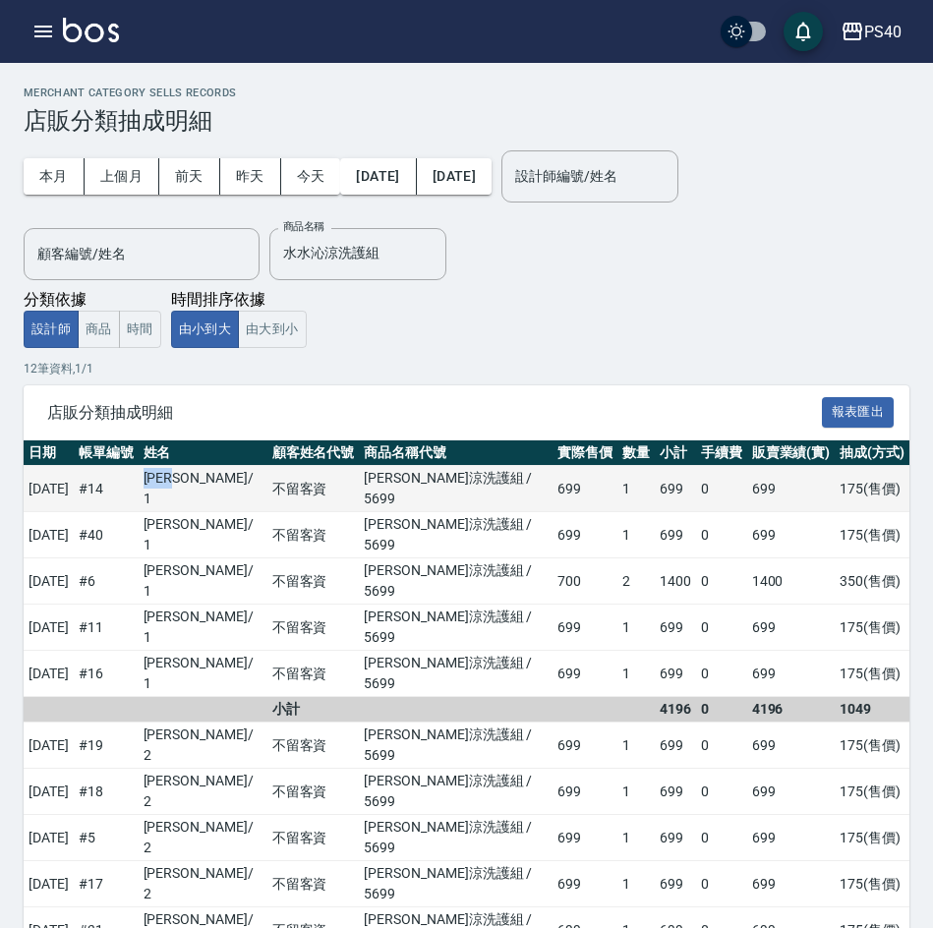
copy td "蘇煜森"
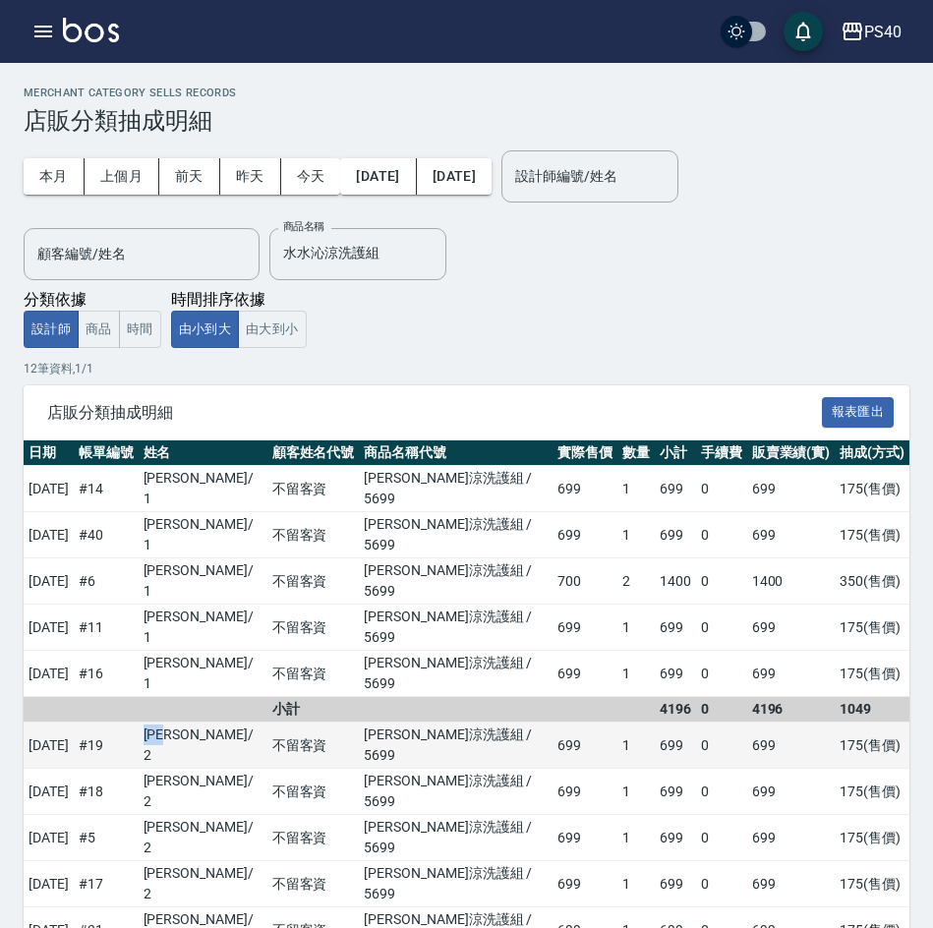
drag, startPoint x: 187, startPoint y: 631, endPoint x: 229, endPoint y: 634, distance: 42.4
click at [229, 723] on td "張浩榕 / 2" at bounding box center [203, 746] width 129 height 46
copy td "張浩榕"
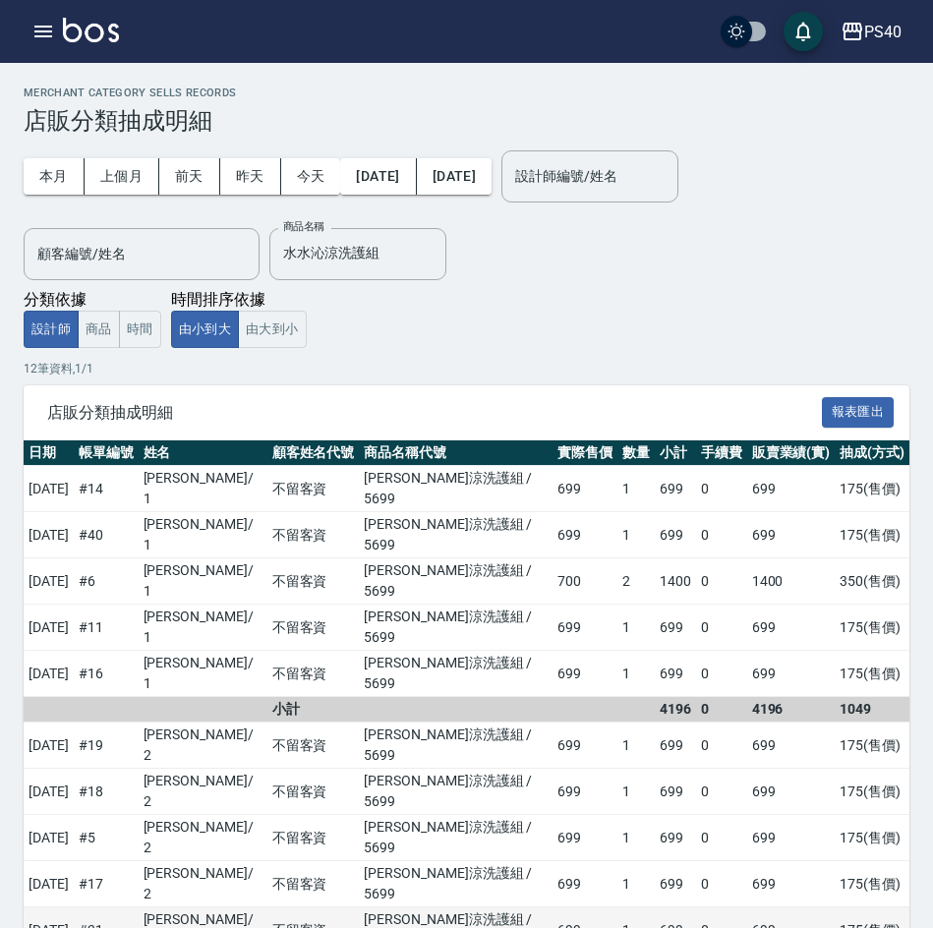
click at [282, 908] on td "不留客資" at bounding box center [313, 931] width 92 height 46
drag, startPoint x: 197, startPoint y: 790, endPoint x: 235, endPoint y: 794, distance: 38.5
copy td "郭珈甄"
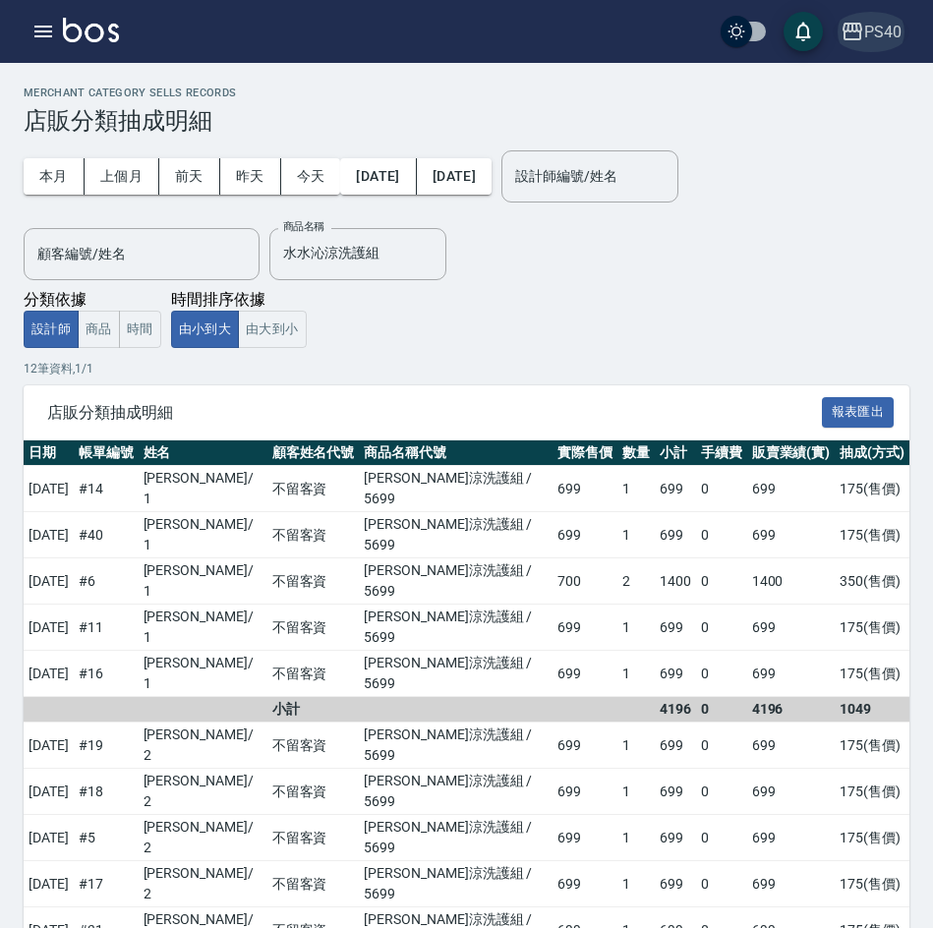
click at [862, 19] on button "PS40" at bounding box center [871, 32] width 77 height 40
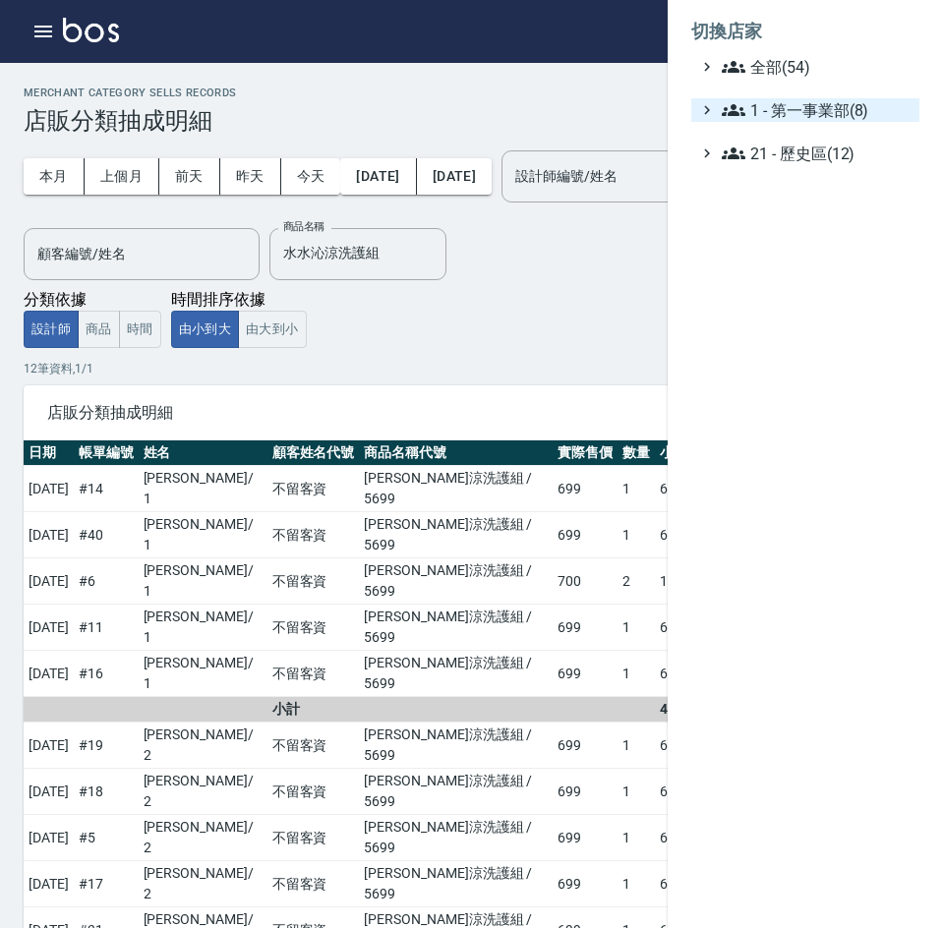
click at [848, 103] on span "1 - 第一事業部(8)" at bounding box center [817, 110] width 190 height 24
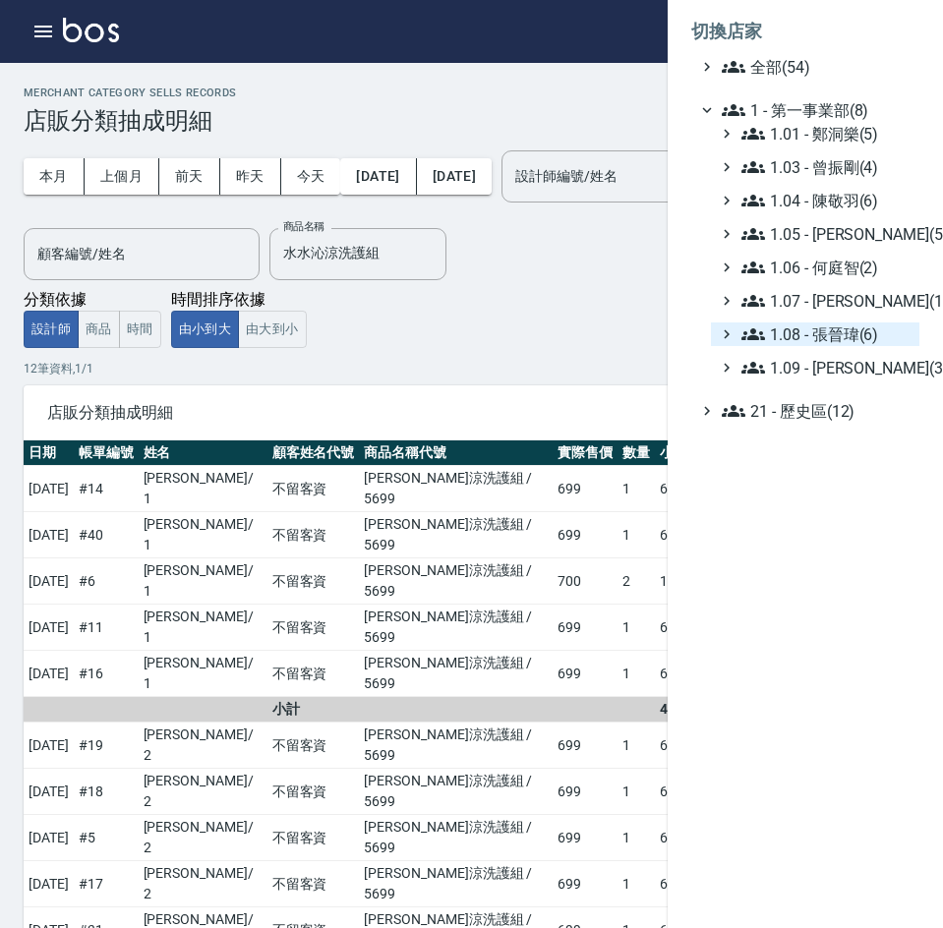
click at [882, 336] on span "1.08 - 張晉瑋(6)" at bounding box center [826, 335] width 170 height 24
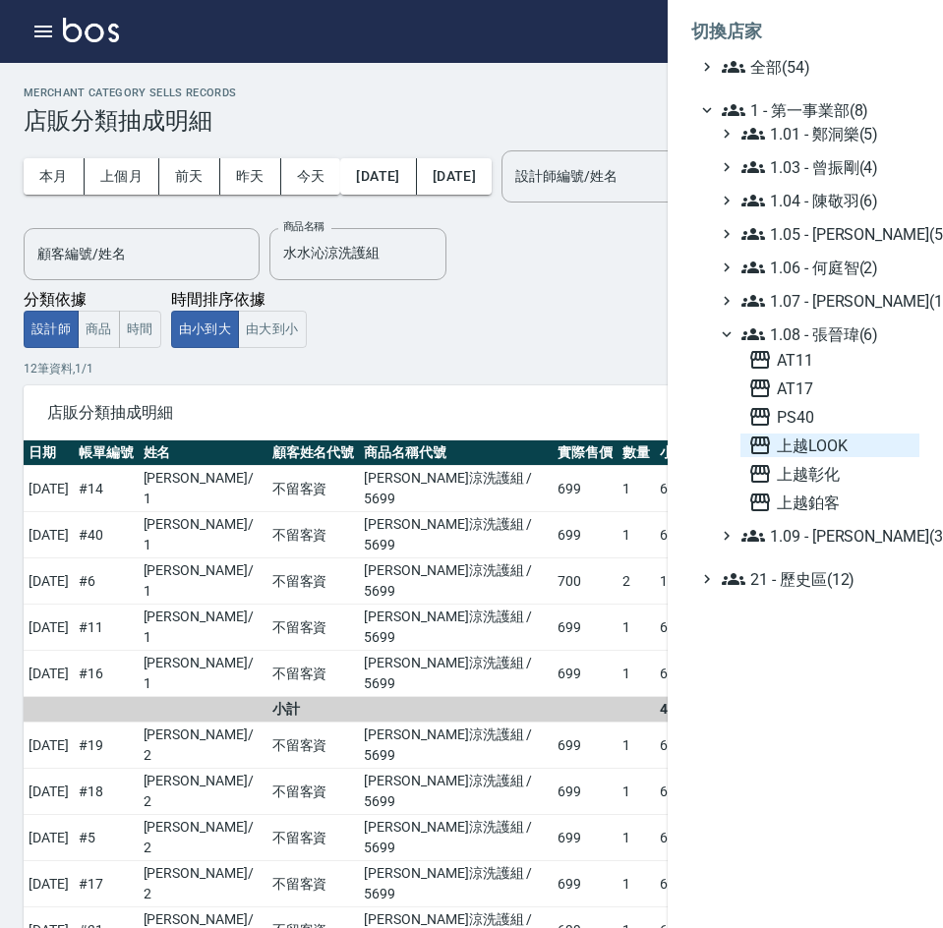
click at [852, 436] on span "上越LOOK" at bounding box center [829, 446] width 163 height 24
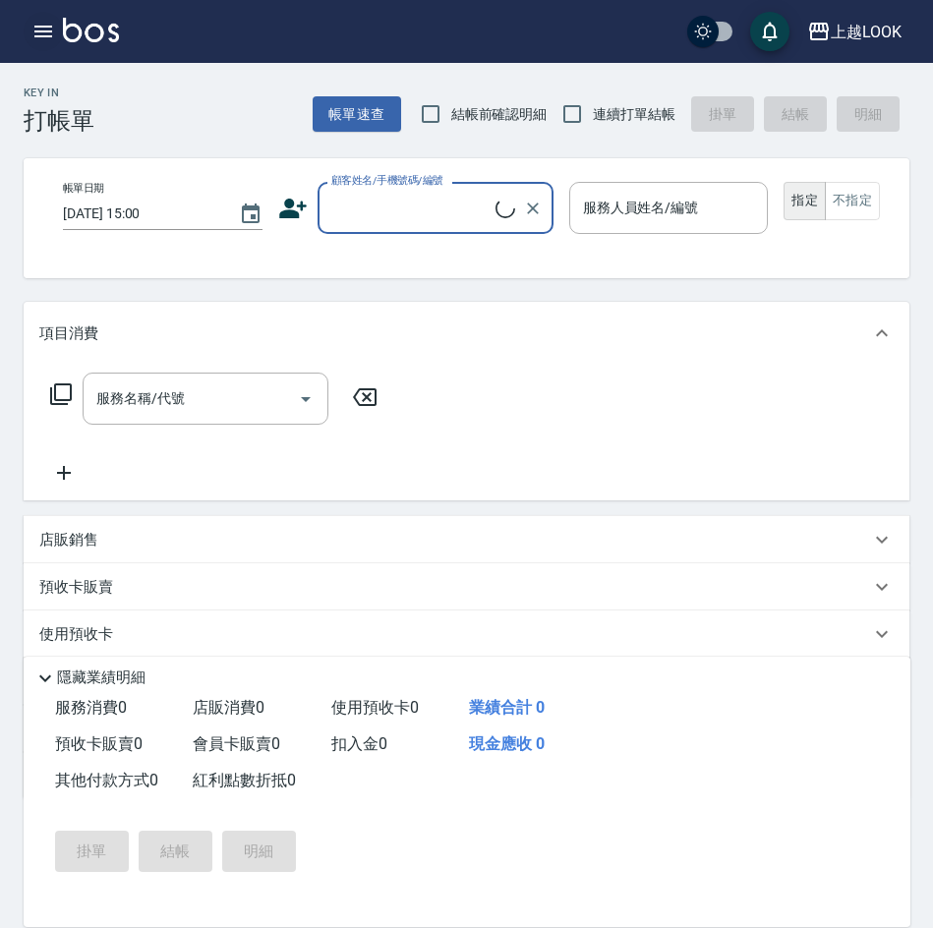
click at [46, 32] on icon "button" at bounding box center [43, 32] width 18 height 12
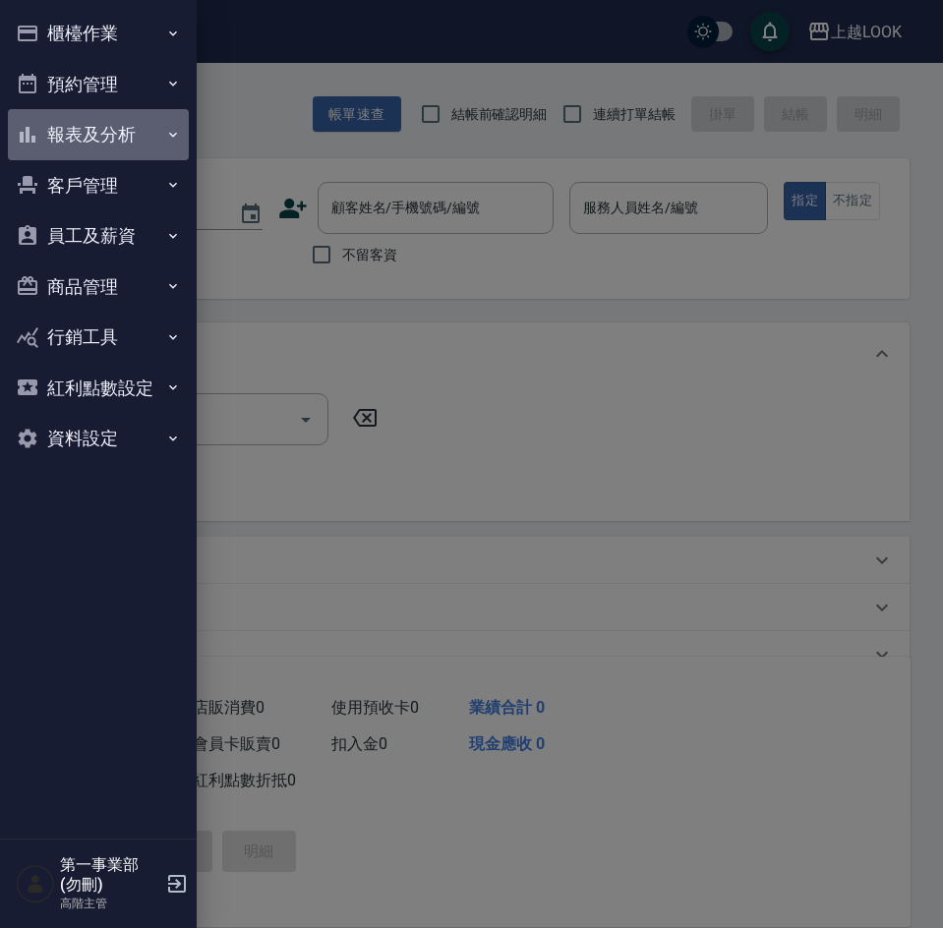
click at [91, 139] on button "報表及分析" at bounding box center [98, 134] width 181 height 51
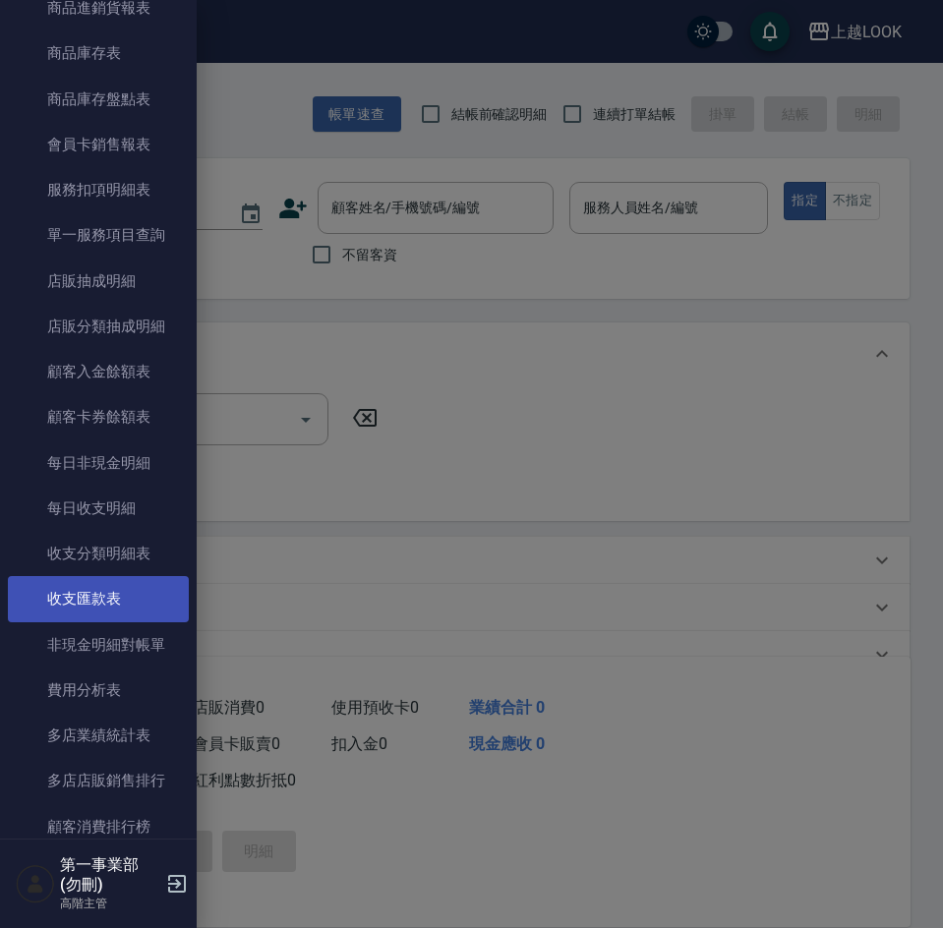
scroll to position [1180, 0]
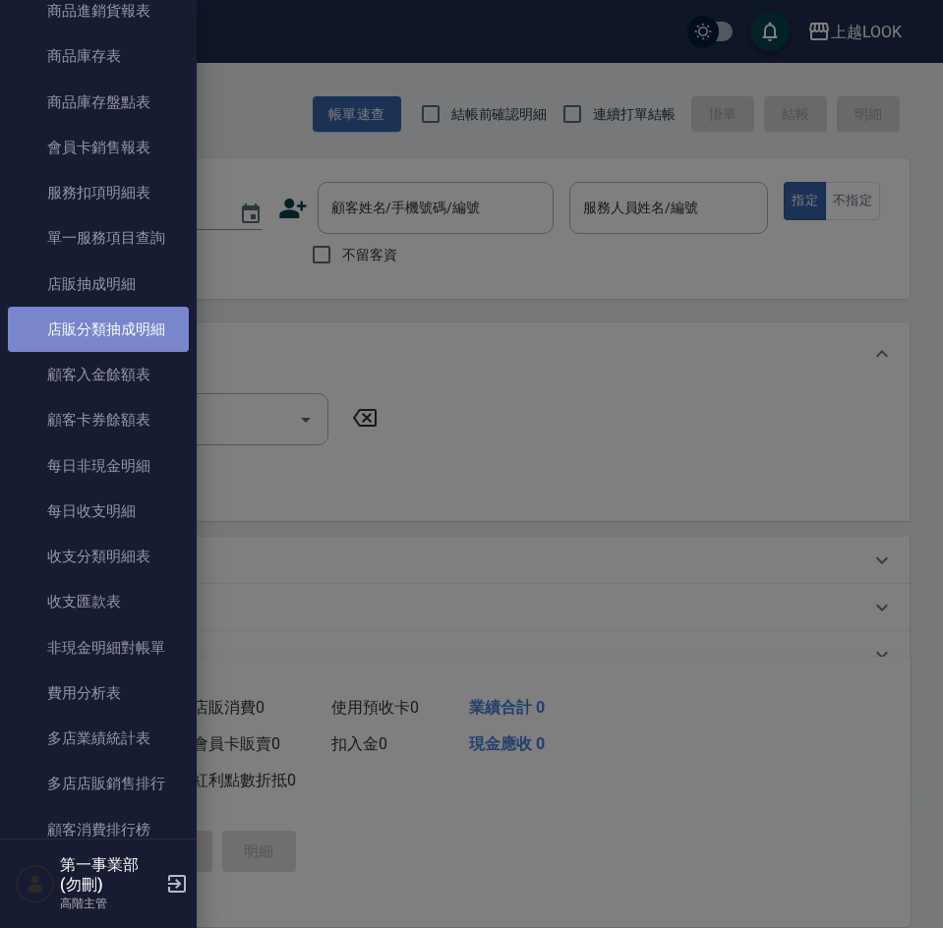
click at [101, 341] on link "店販分類抽成明細" at bounding box center [98, 329] width 181 height 45
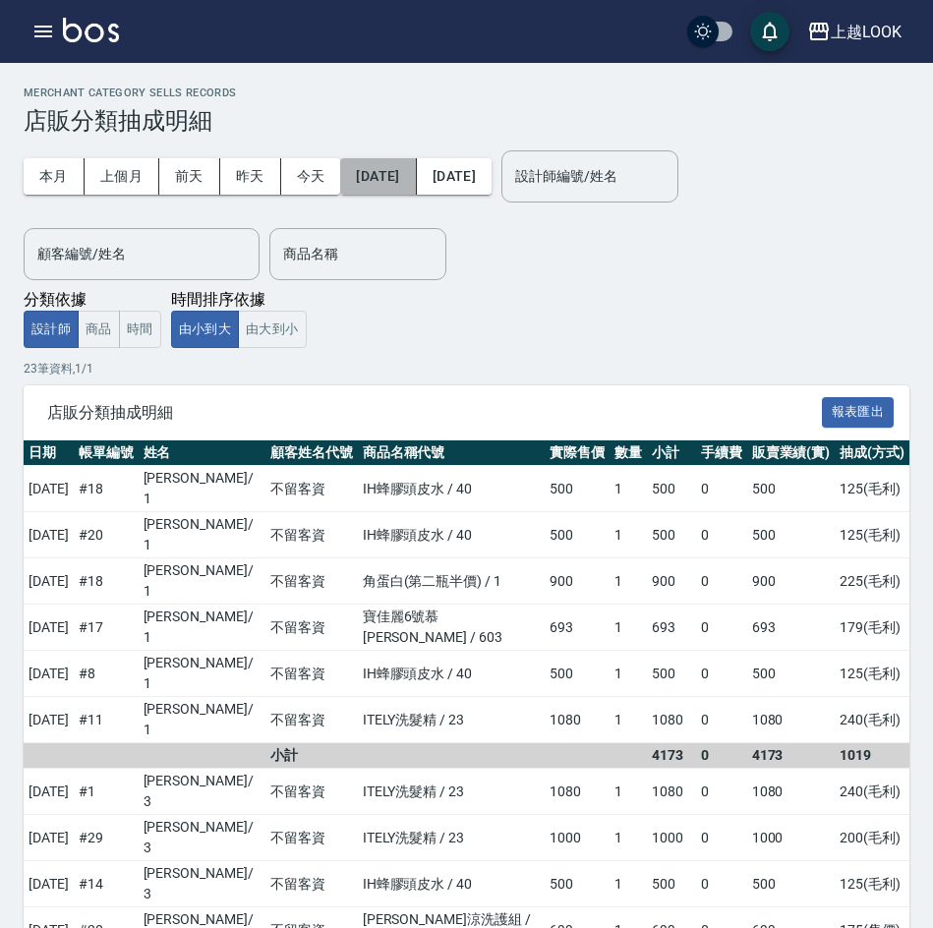
click at [403, 175] on button "[DATE]" at bounding box center [378, 176] width 76 height 36
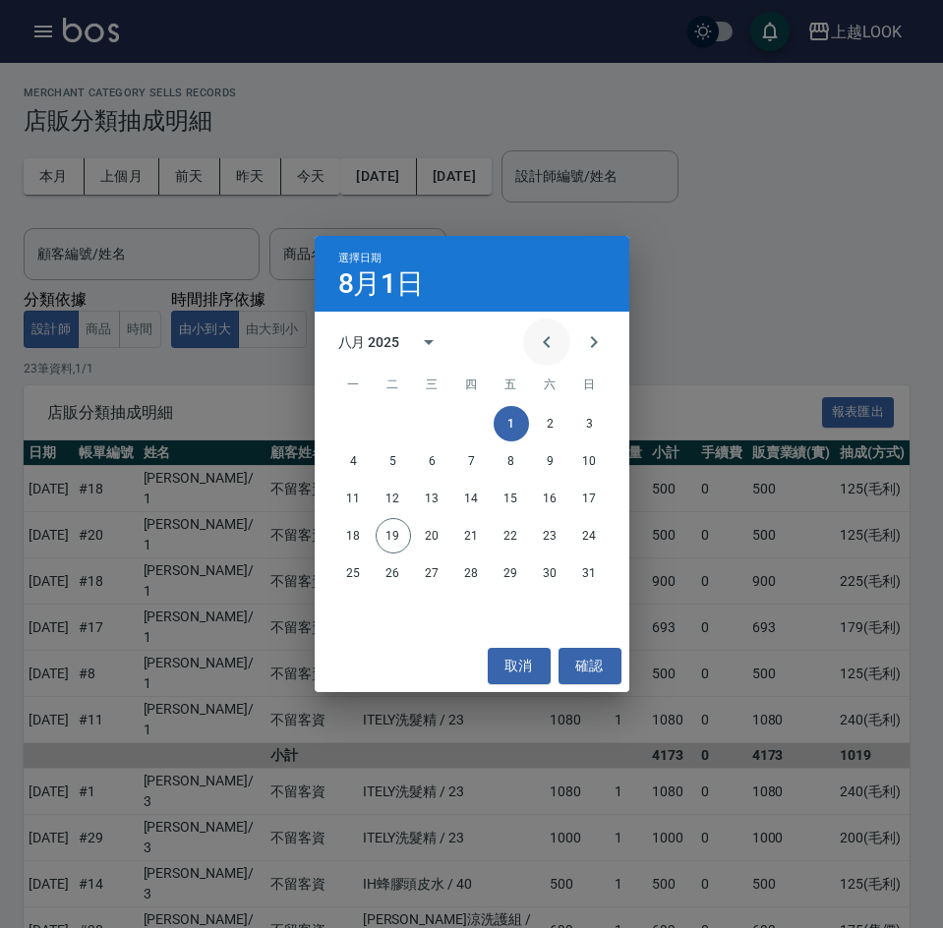
click at [549, 338] on icon "Previous month" at bounding box center [546, 342] width 7 height 12
click at [391, 506] on button "15" at bounding box center [393, 498] width 35 height 35
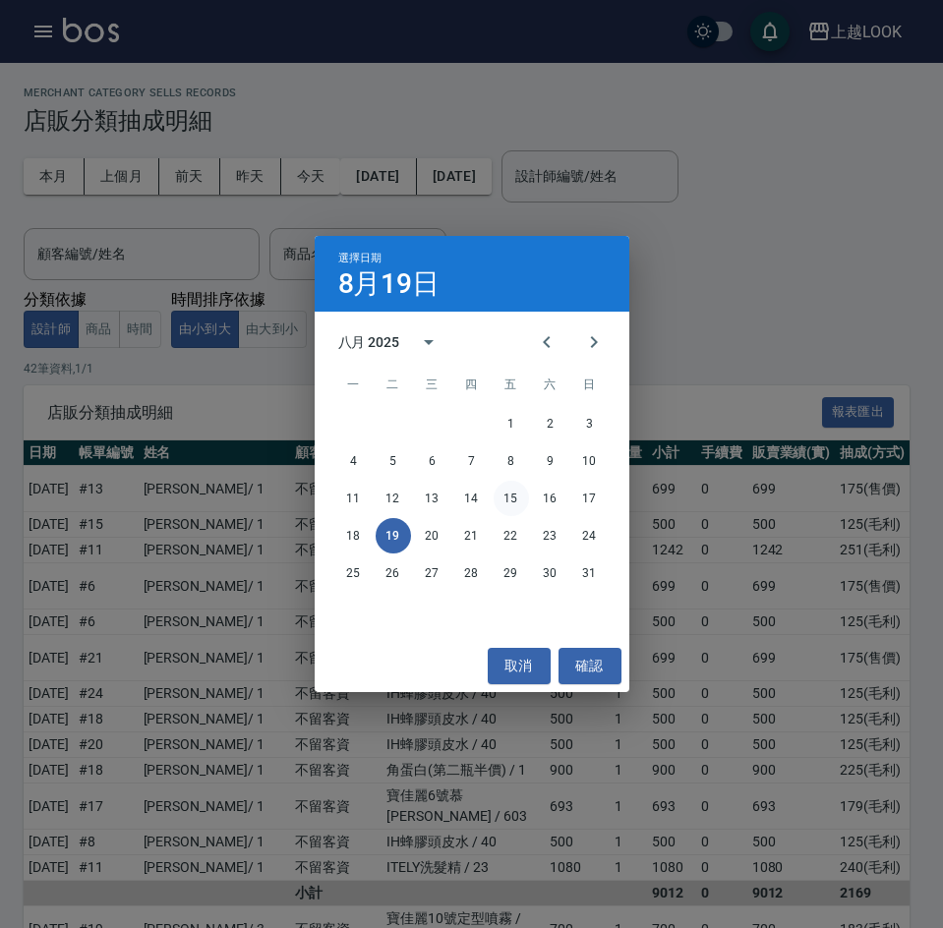
click at [512, 500] on button "15" at bounding box center [511, 498] width 35 height 35
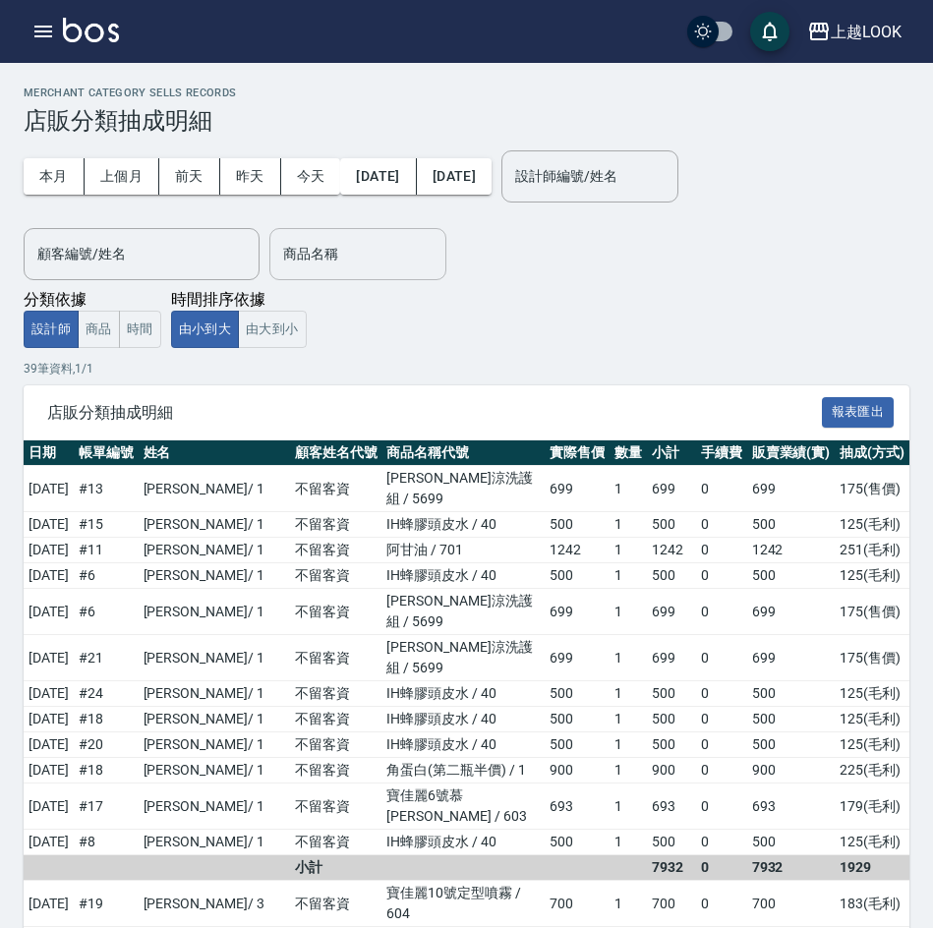
click at [396, 243] on input "商品名稱" at bounding box center [357, 254] width 159 height 34
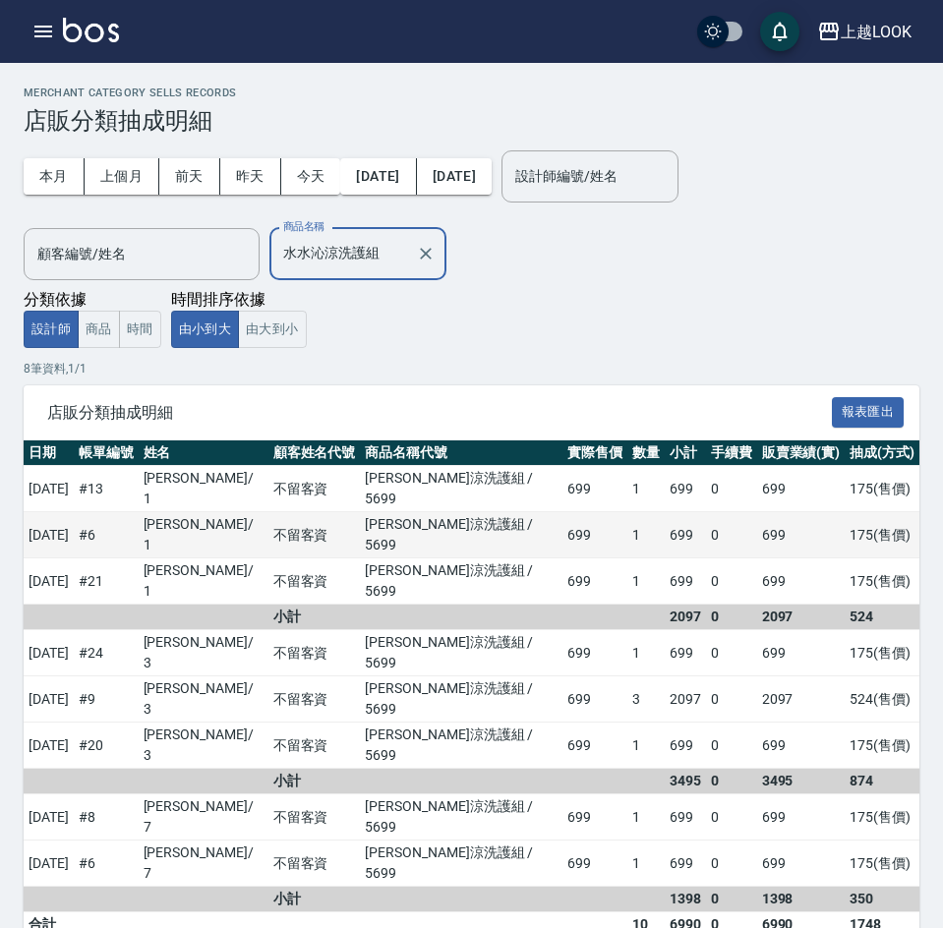
type input "水水沁涼洗護組"
click at [353, 512] on td "不留客資" at bounding box center [314, 535] width 92 height 46
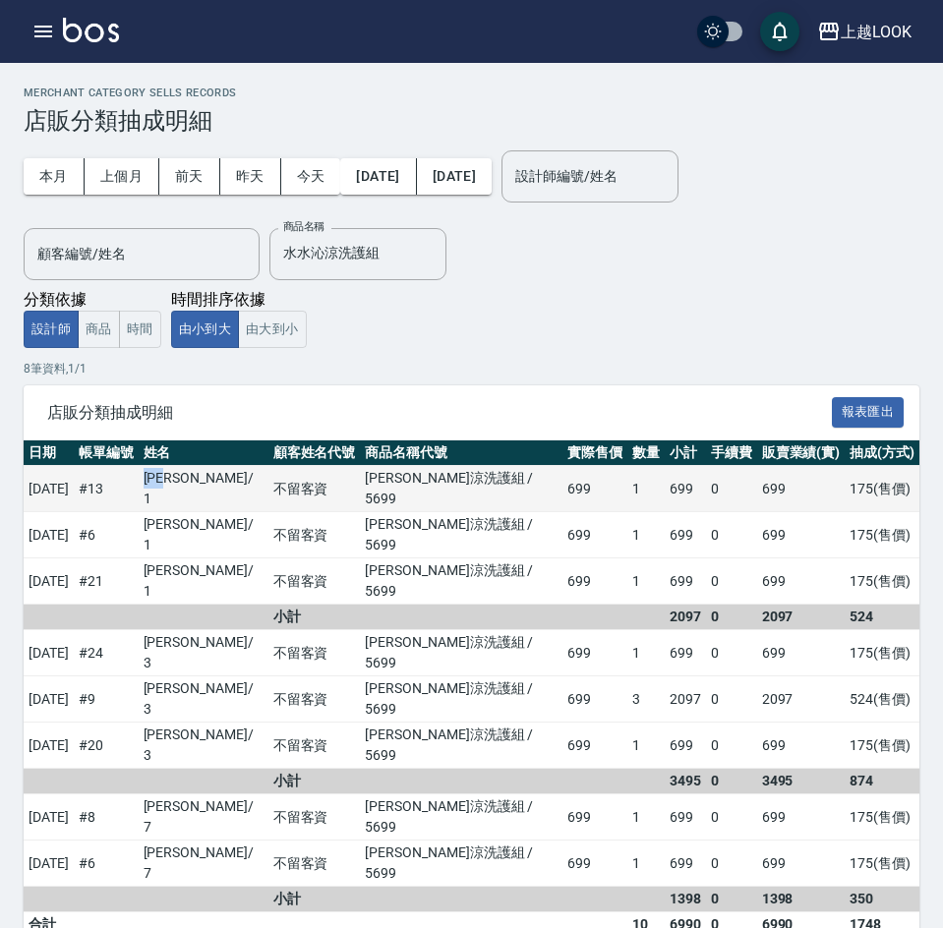
drag, startPoint x: 193, startPoint y: 481, endPoint x: 227, endPoint y: 478, distance: 34.5
click at [227, 478] on td "[PERSON_NAME]/ 1" at bounding box center [204, 489] width 130 height 46
copy td "吳玟燁"
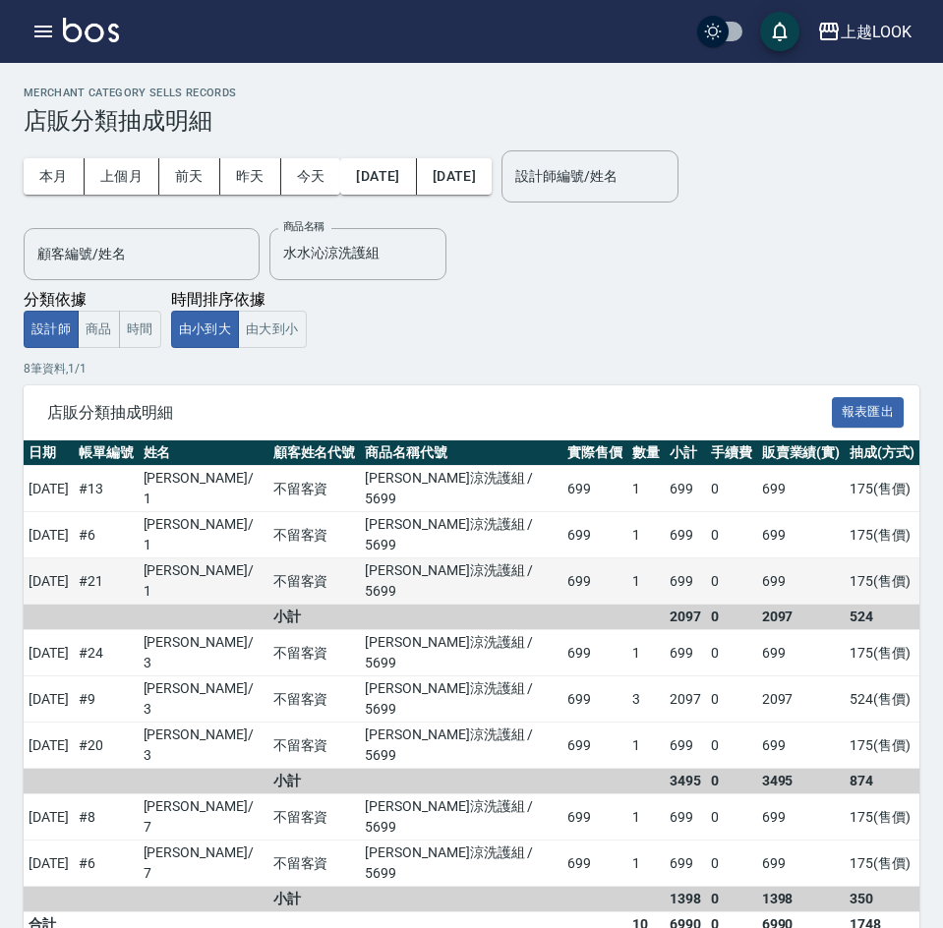
click at [316, 558] on td "不留客資" at bounding box center [314, 581] width 92 height 46
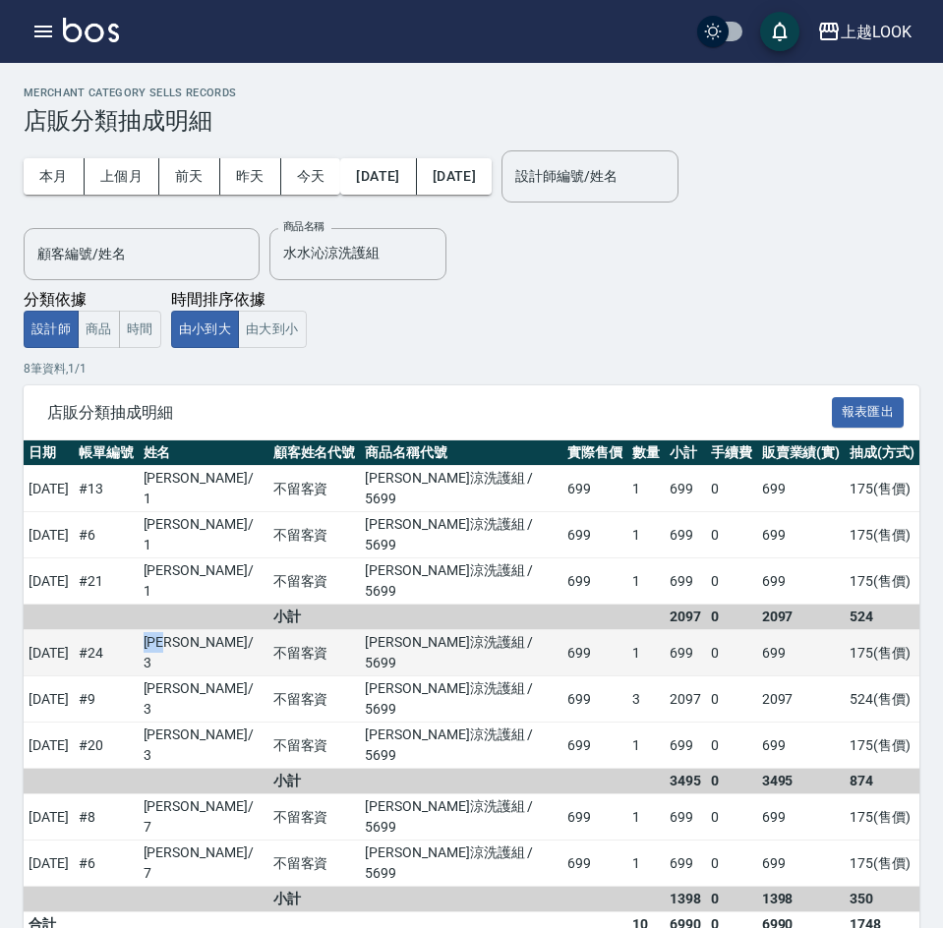
drag, startPoint x: 189, startPoint y: 582, endPoint x: 229, endPoint y: 583, distance: 40.3
click at [229, 630] on td "[PERSON_NAME]/ 3" at bounding box center [204, 653] width 130 height 46
copy td "李承安"
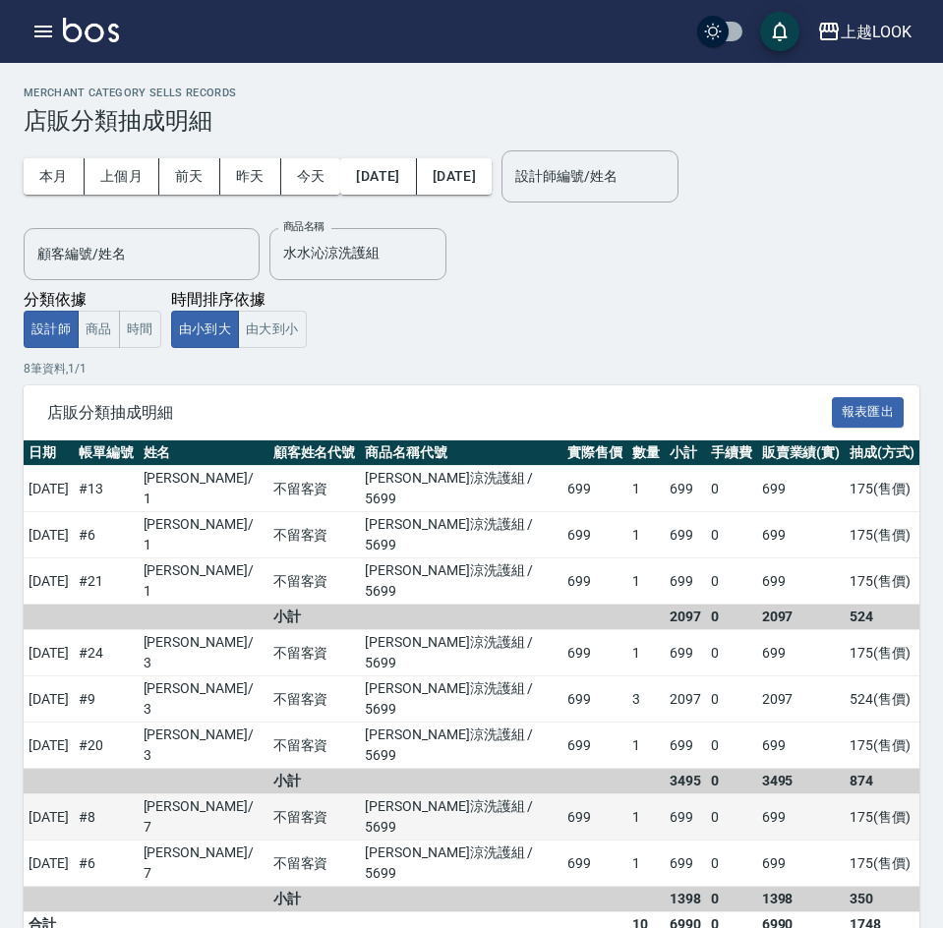
drag, startPoint x: 238, startPoint y: 683, endPoint x: 217, endPoint y: 685, distance: 20.7
click at [238, 794] on td "[PERSON_NAME]/ 7" at bounding box center [204, 817] width 130 height 46
drag, startPoint x: 191, startPoint y: 684, endPoint x: 228, endPoint y: 687, distance: 37.5
click at [228, 794] on td "[PERSON_NAME]/ 7" at bounding box center [204, 817] width 130 height 46
copy td "陳淑芬"
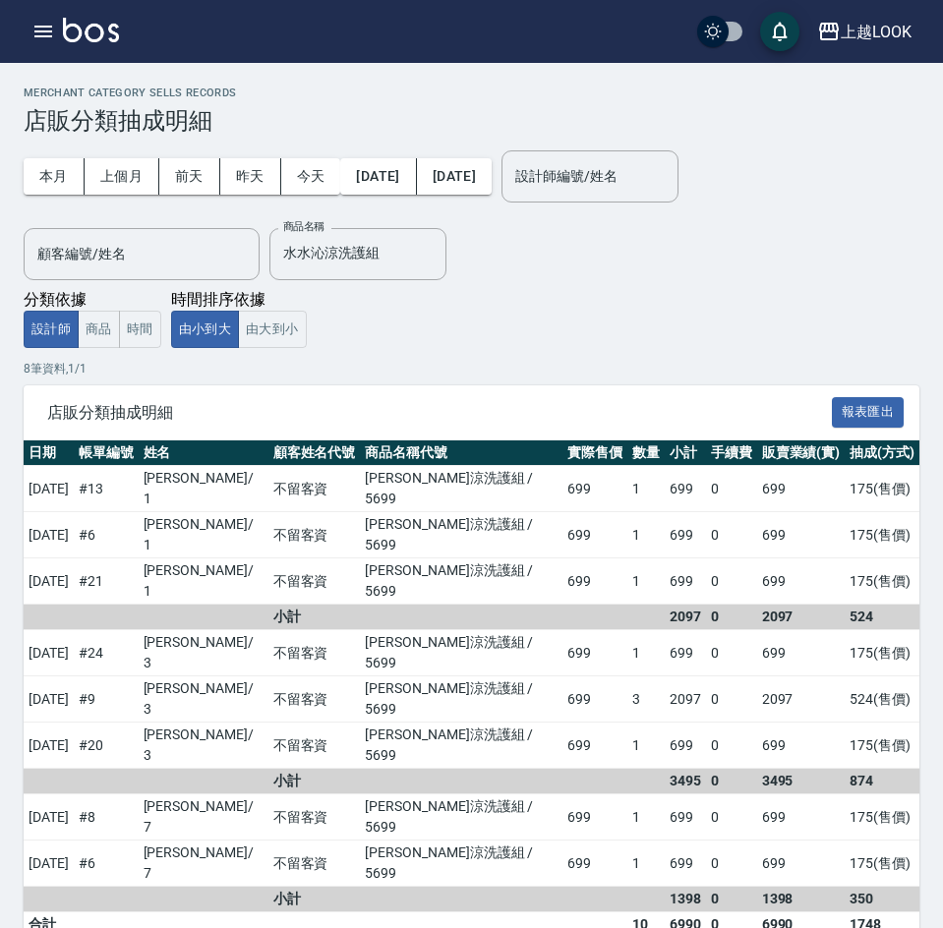
click at [528, 323] on div "本月 上個月 [DATE] [DATE] [DATE] [DATE] [DATE] 設計師編號/姓名 設計師編號/姓名 顧客編號/姓名 顧客編號/姓名 商品名…" at bounding box center [472, 241] width 896 height 213
click at [875, 37] on div "上越LOOK" at bounding box center [876, 32] width 71 height 25
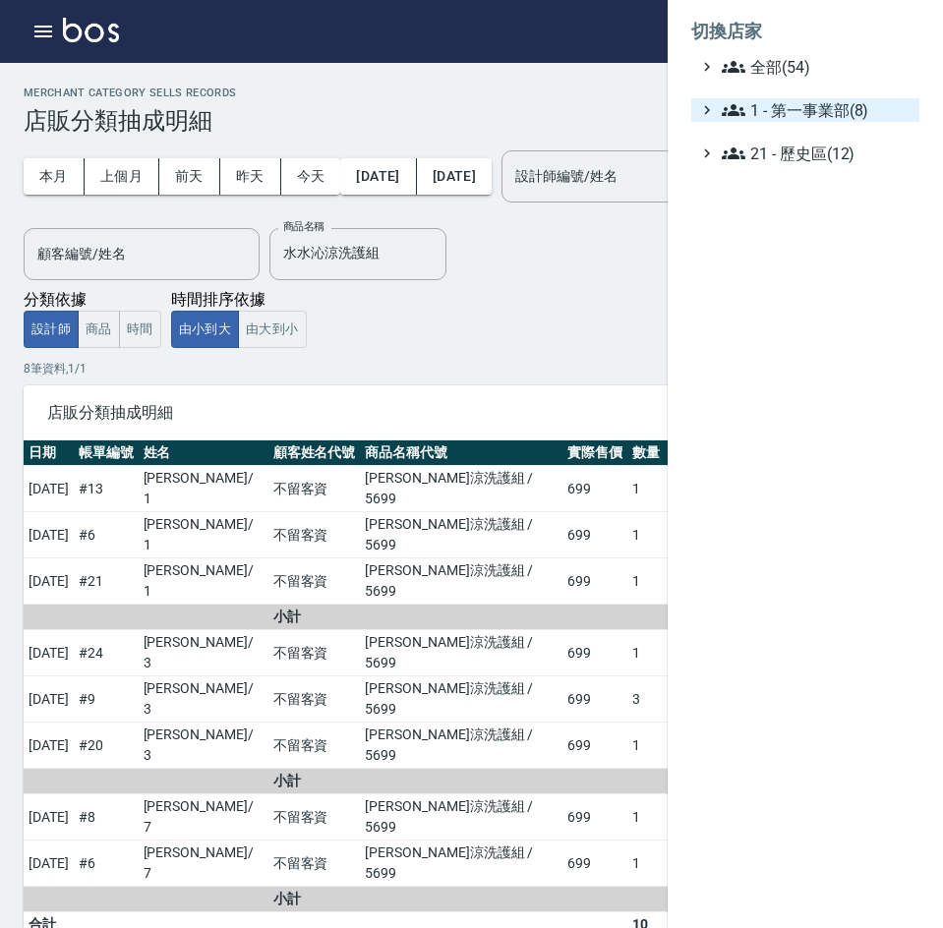
click at [845, 105] on span "1 - 第一事業部(8)" at bounding box center [817, 110] width 190 height 24
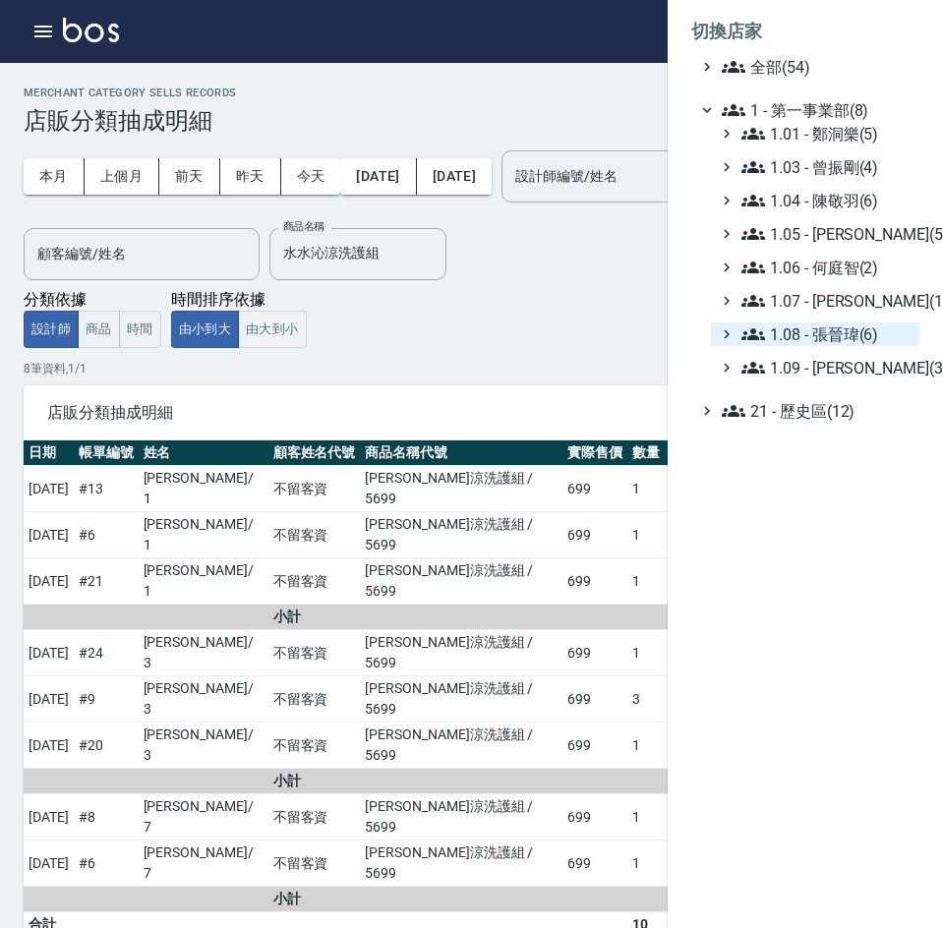
click at [847, 332] on span "1.08 - 張晉瑋(6)" at bounding box center [826, 335] width 170 height 24
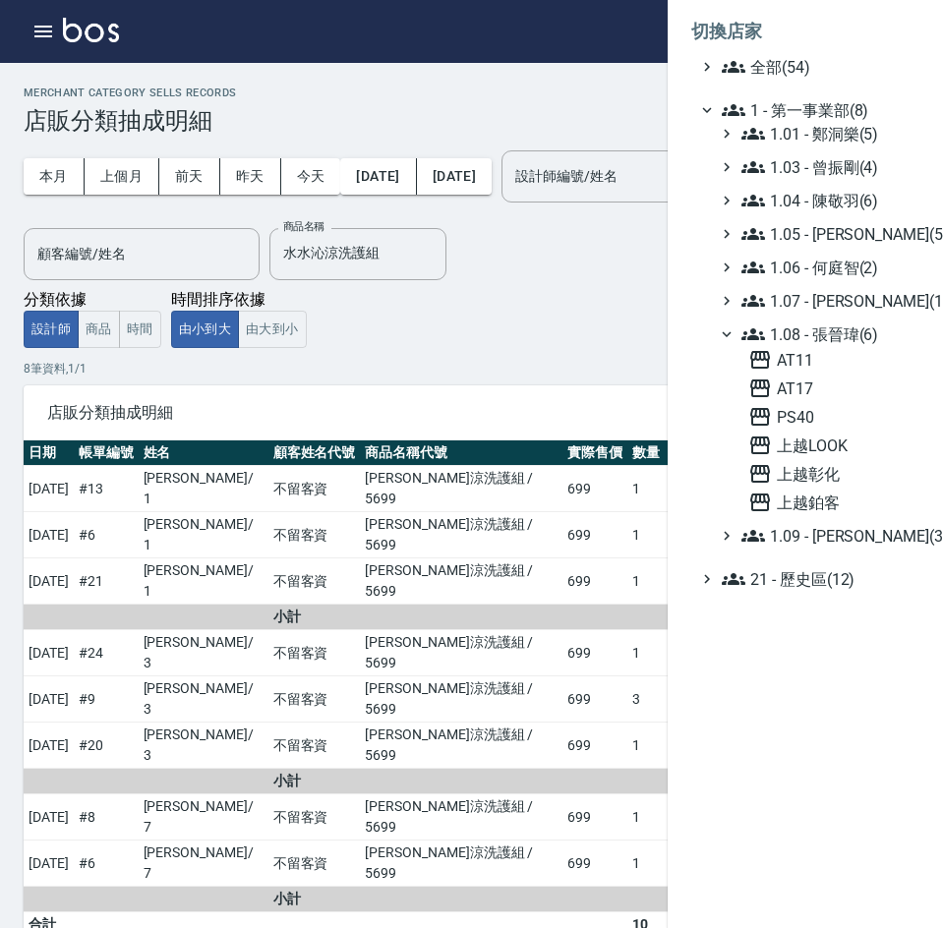
click at [834, 490] on div "AT11 AT17 PS40 上越LOOK 上越彰化 上越鉑客" at bounding box center [829, 431] width 179 height 166
click at [838, 497] on span "上越鉑客" at bounding box center [829, 503] width 163 height 24
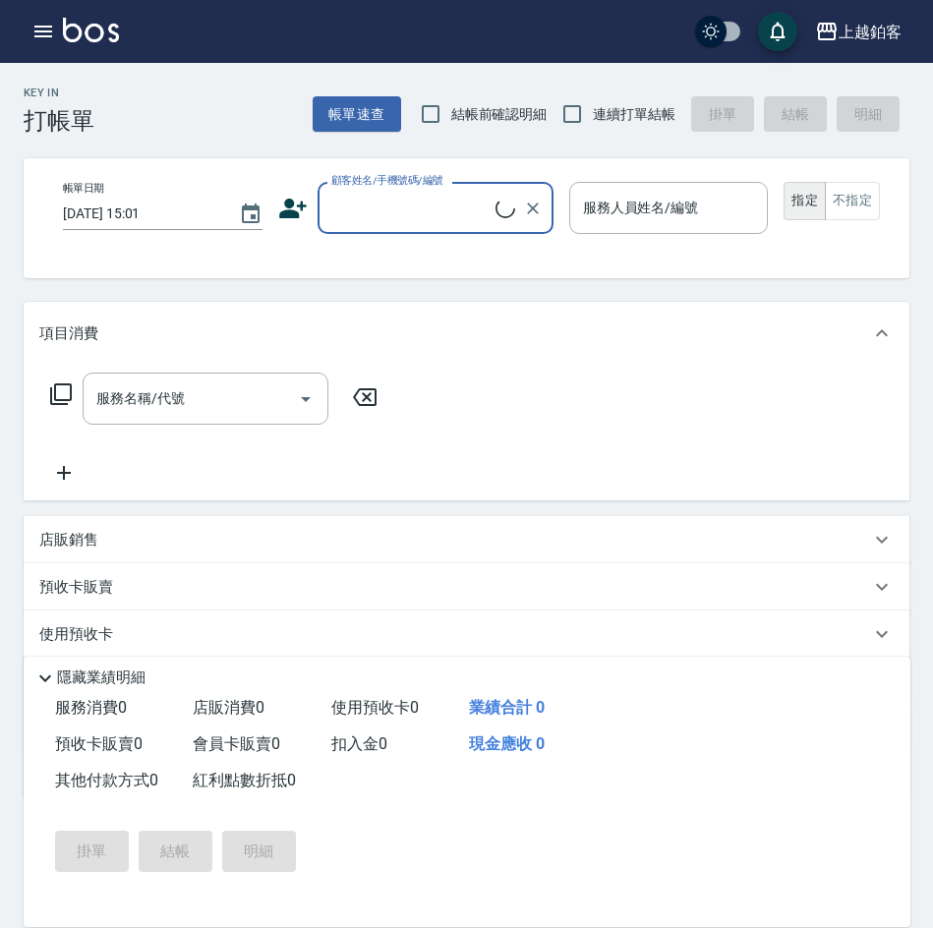
click at [31, 34] on icon "button" at bounding box center [43, 32] width 24 height 24
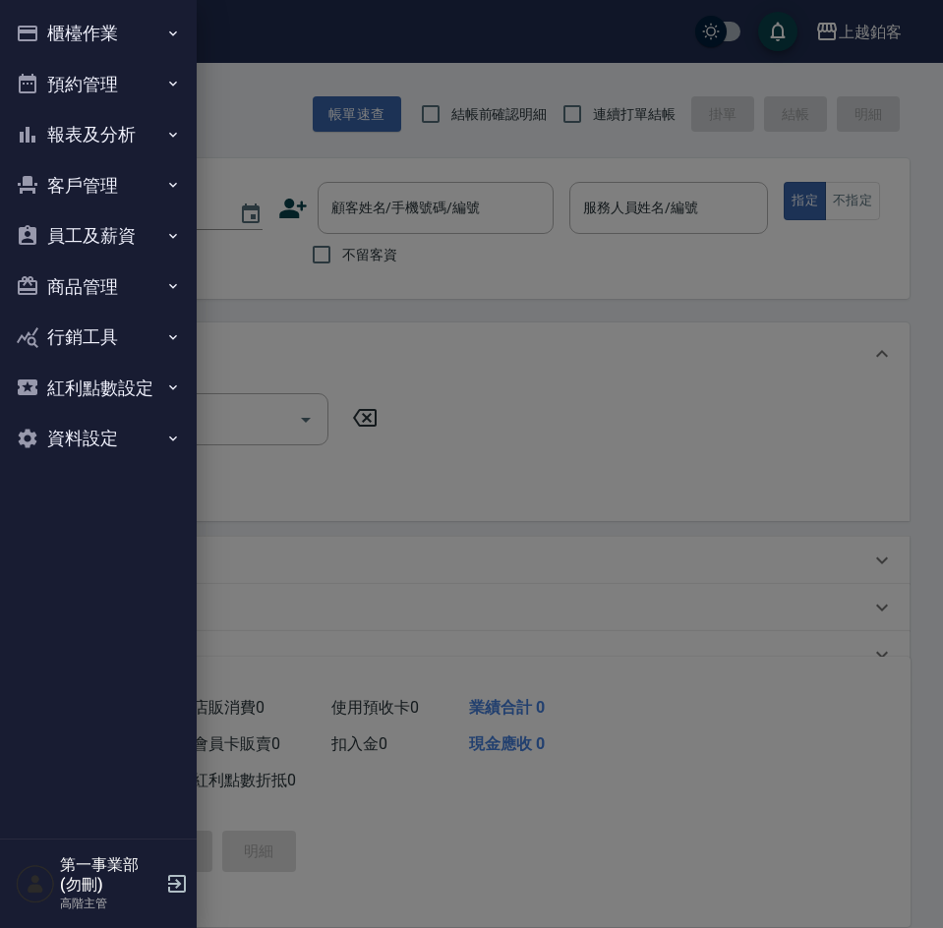
click at [74, 134] on button "報表及分析" at bounding box center [98, 134] width 181 height 51
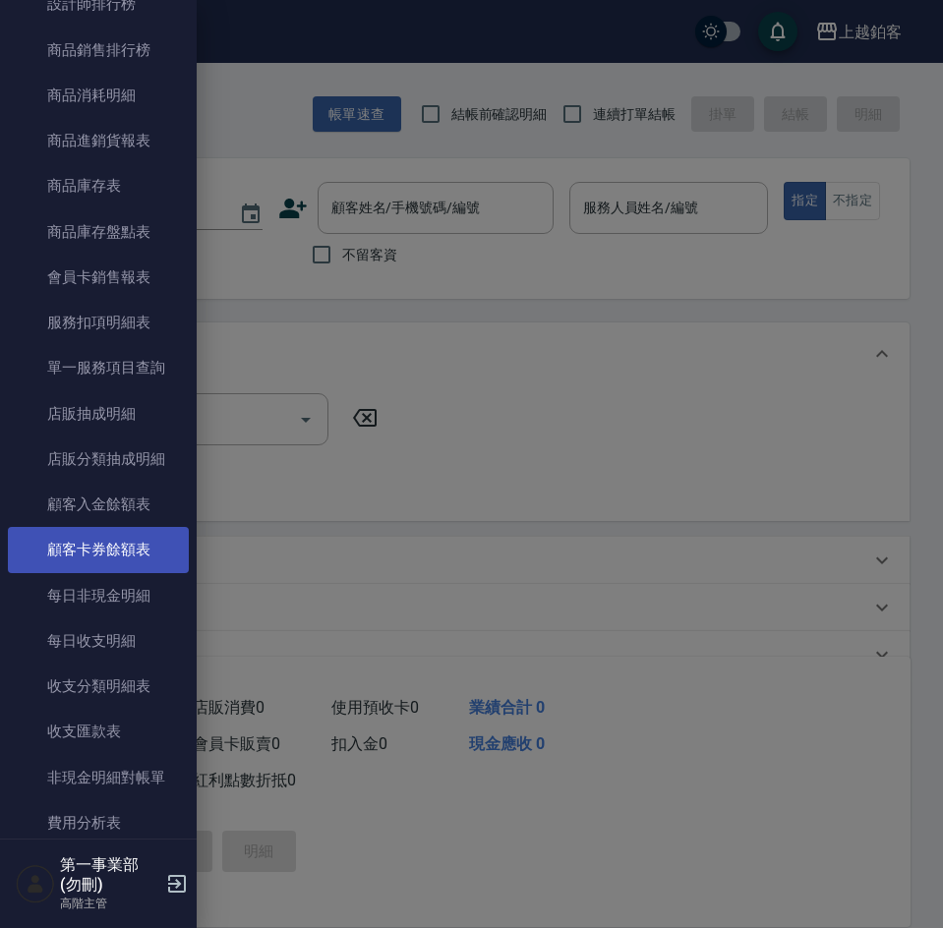
scroll to position [1082, 0]
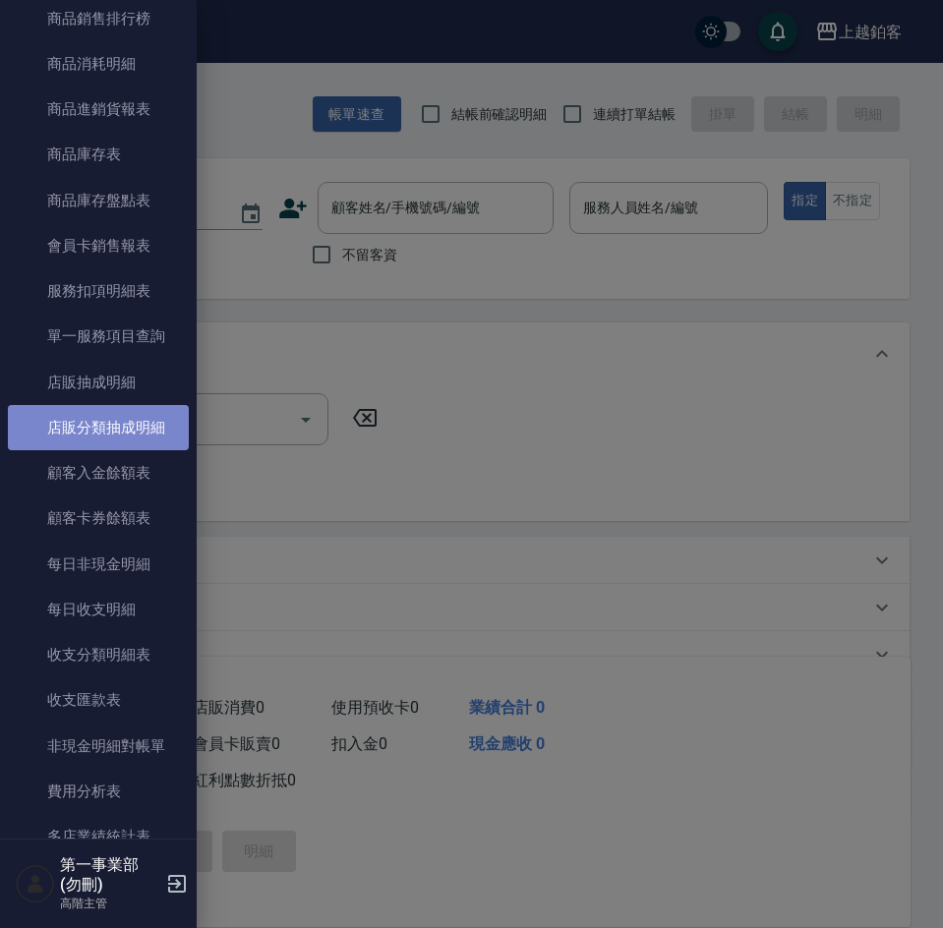
click at [126, 431] on link "店販分類抽成明細" at bounding box center [98, 427] width 181 height 45
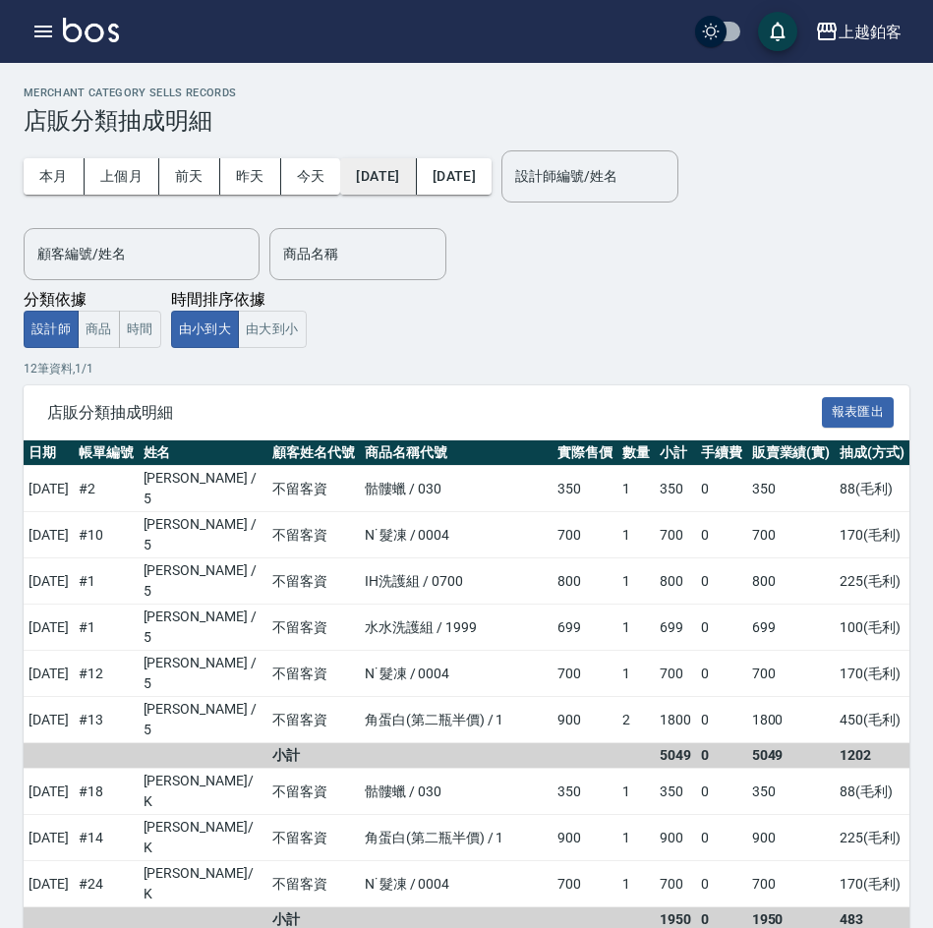
click at [402, 180] on button "[DATE]" at bounding box center [378, 176] width 76 height 36
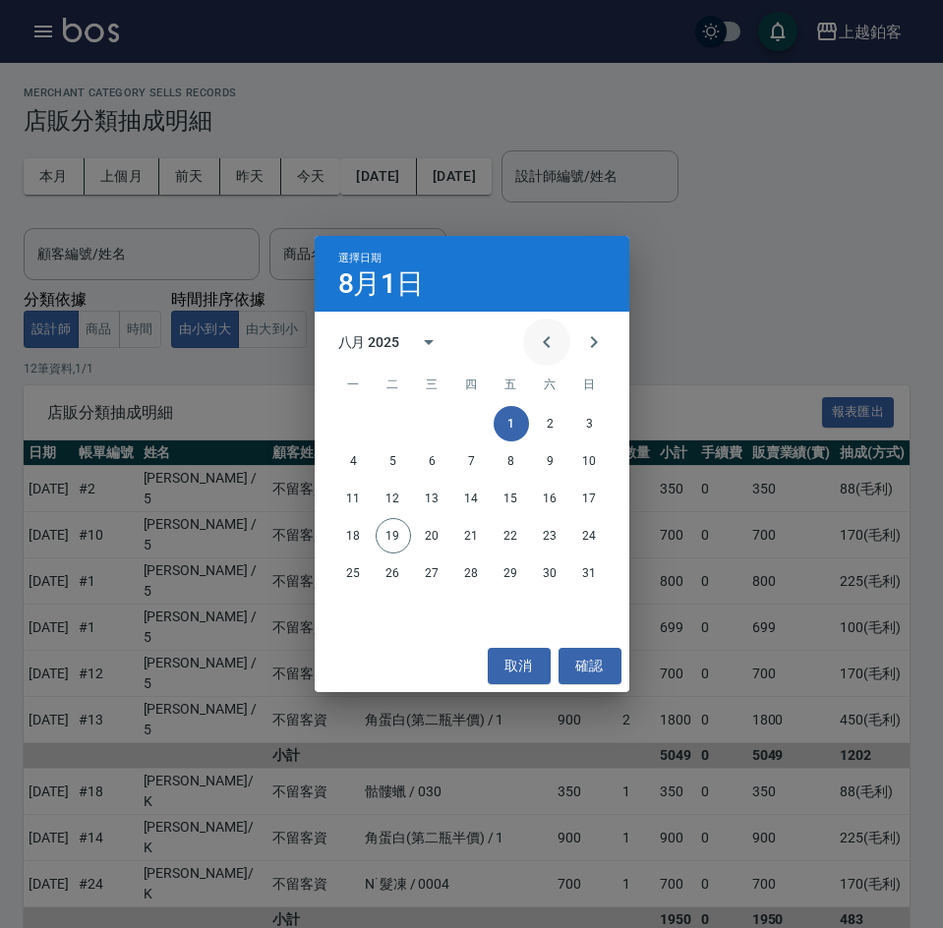
click at [548, 349] on icon "Previous month" at bounding box center [547, 342] width 24 height 24
click at [392, 500] on button "15" at bounding box center [393, 498] width 35 height 35
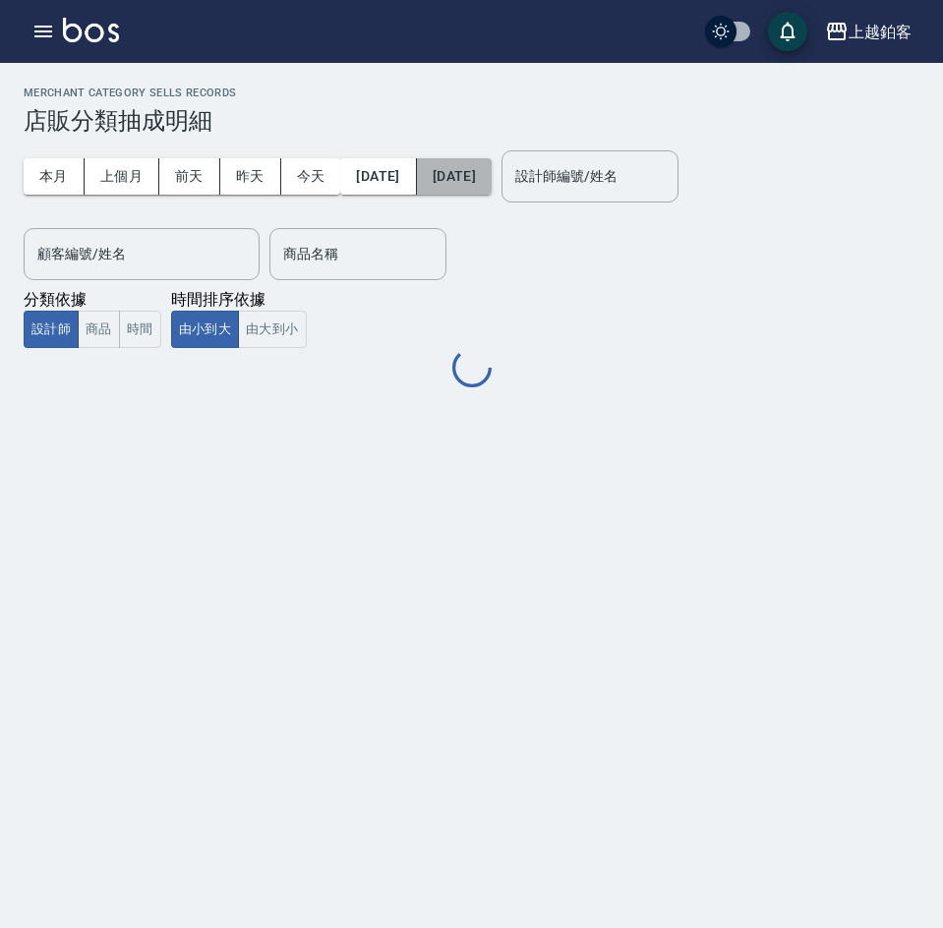
click at [492, 183] on button "[DATE]" at bounding box center [454, 176] width 75 height 36
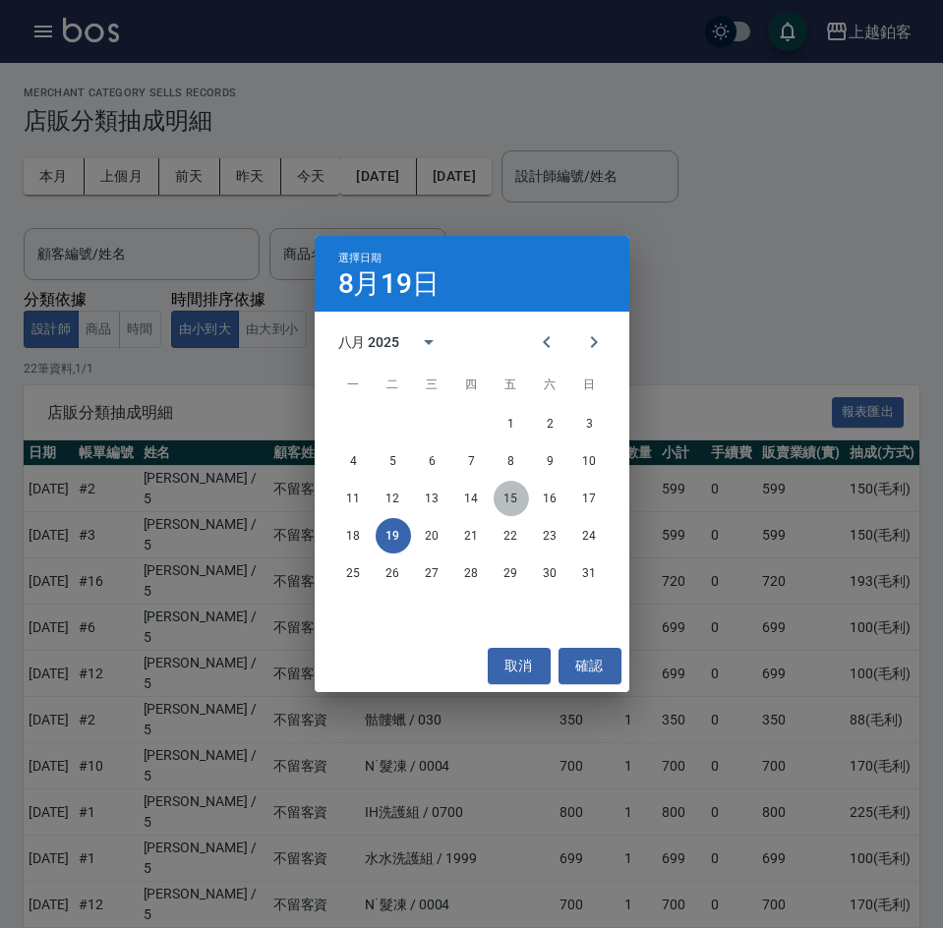
click at [506, 501] on button "15" at bounding box center [511, 498] width 35 height 35
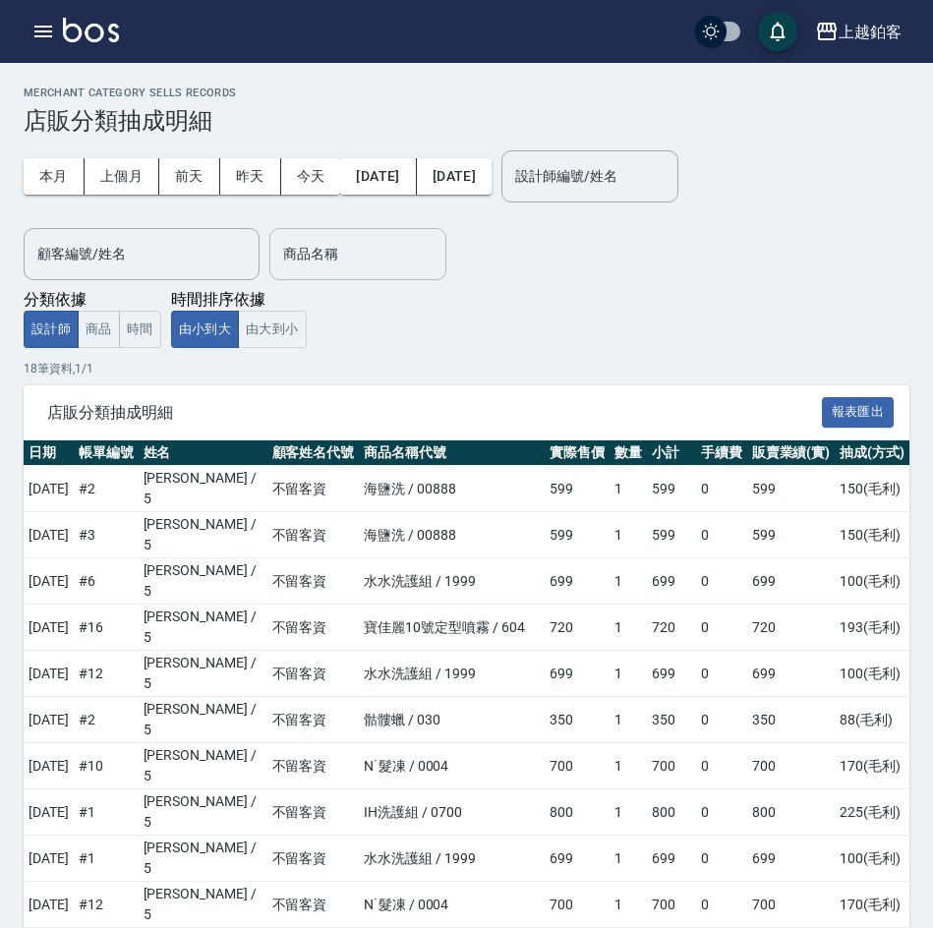
click at [328, 260] on input "商品名稱" at bounding box center [357, 254] width 159 height 34
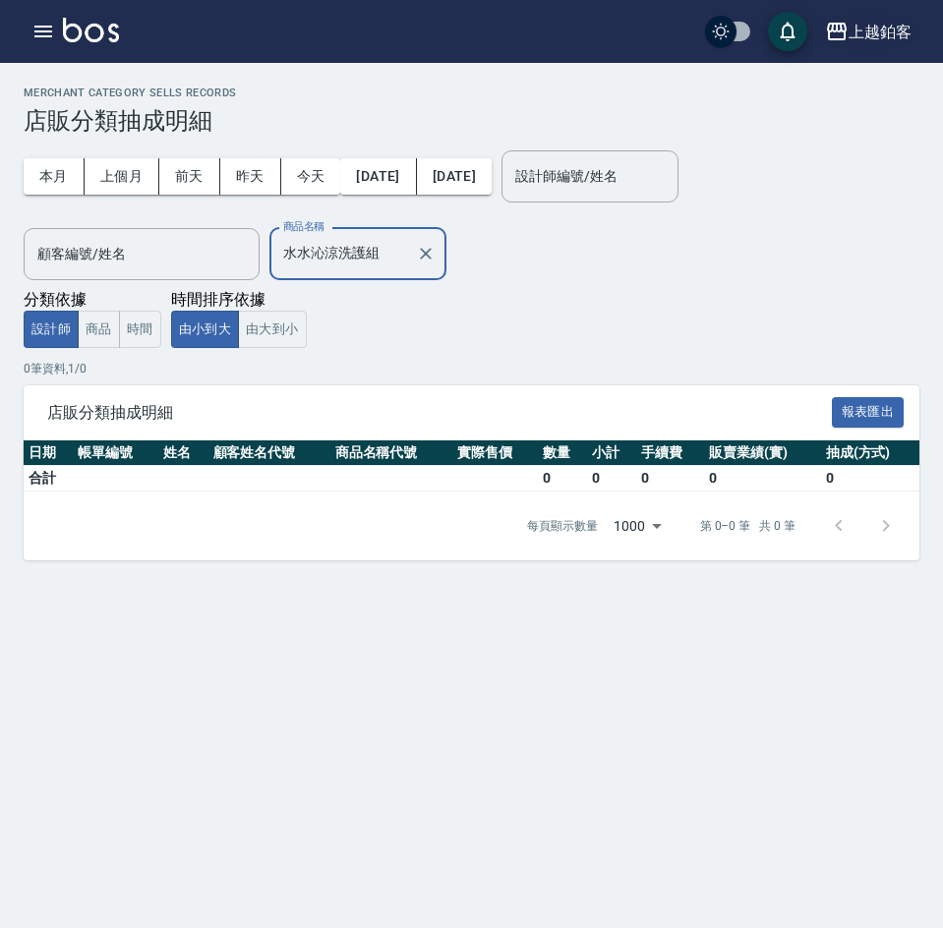
type input "水水沁涼洗護組"
click at [852, 49] on button "上越鉑客" at bounding box center [868, 32] width 102 height 40
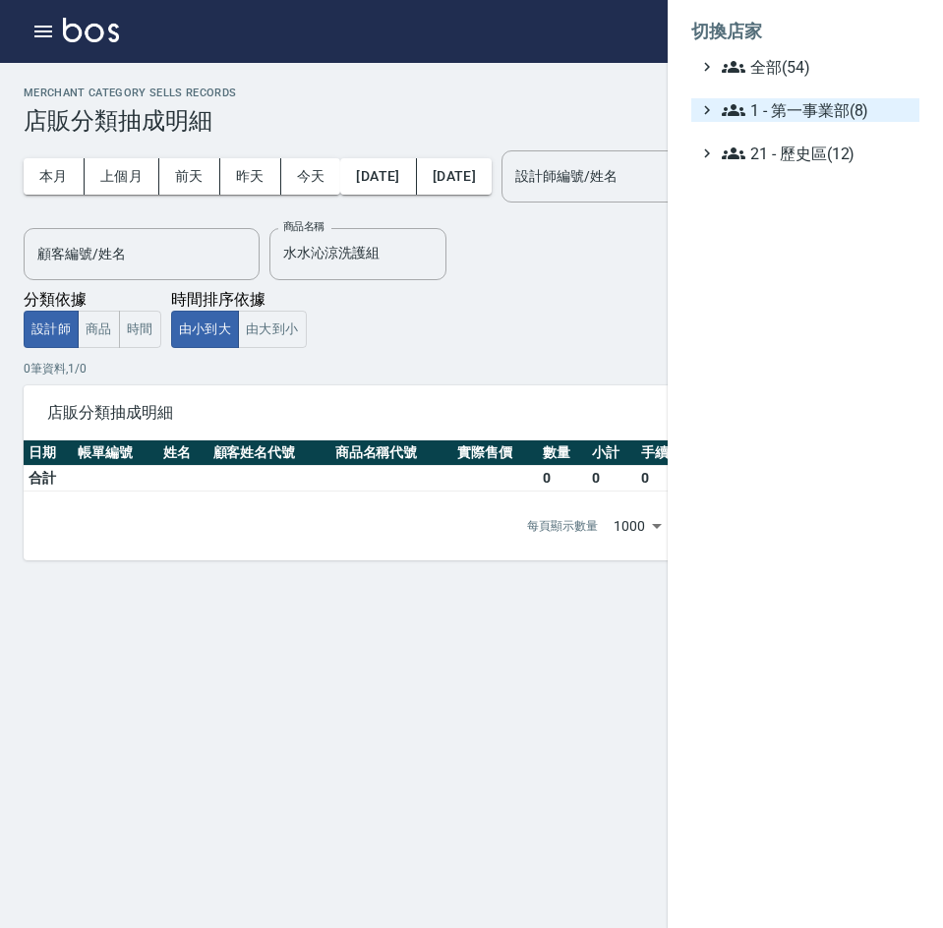
click at [858, 112] on span "1 - 第一事業部(8)" at bounding box center [817, 110] width 190 height 24
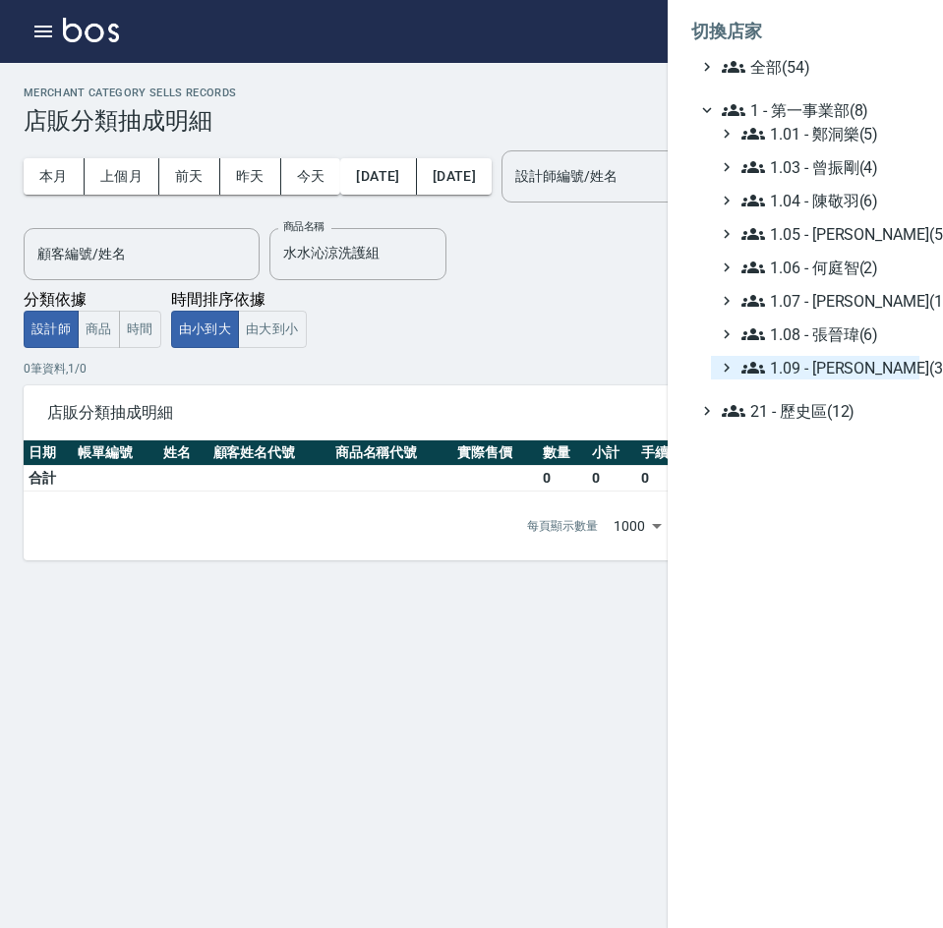
click at [856, 372] on span "1.09 - [PERSON_NAME](3)" at bounding box center [826, 368] width 170 height 24
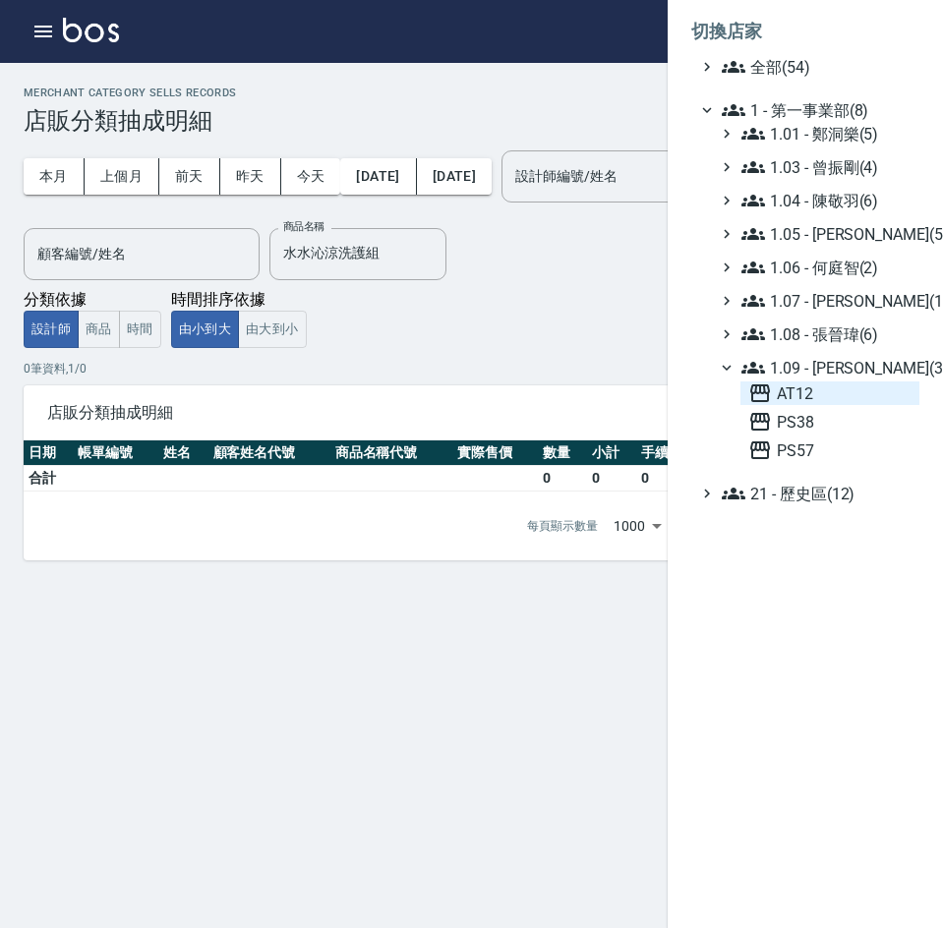
click at [820, 383] on span "AT12" at bounding box center [829, 394] width 163 height 24
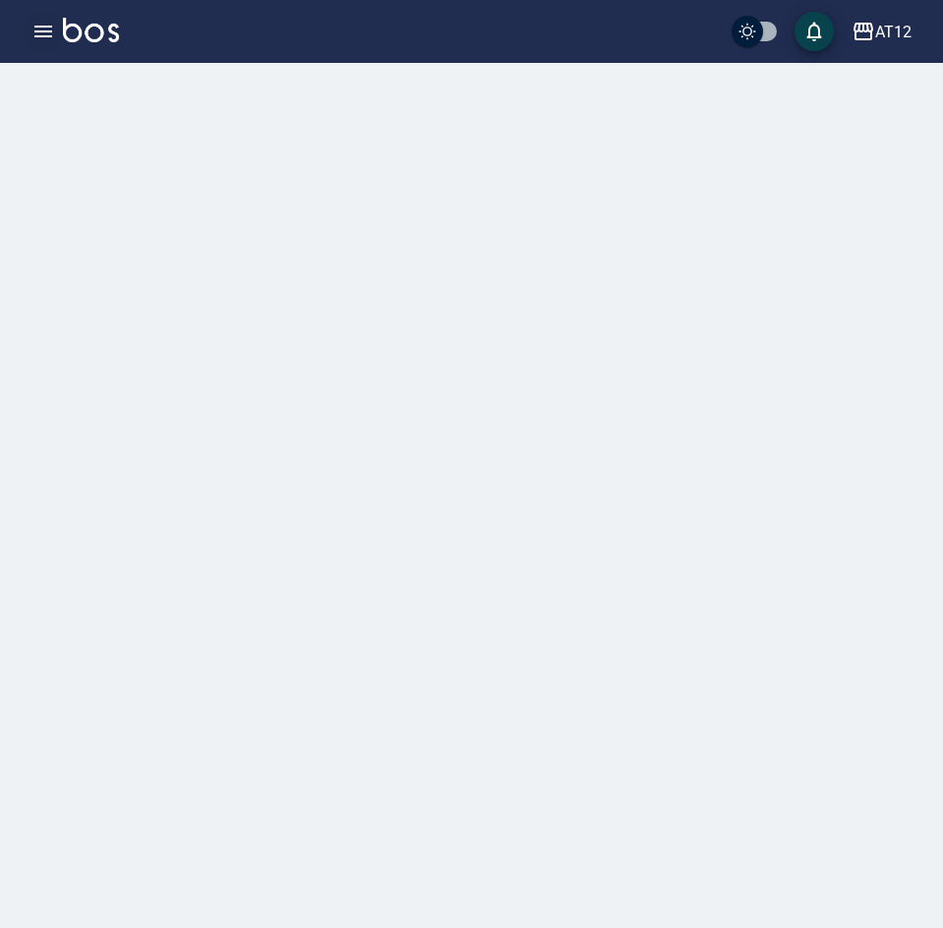
click at [29, 45] on button "button" at bounding box center [43, 31] width 39 height 39
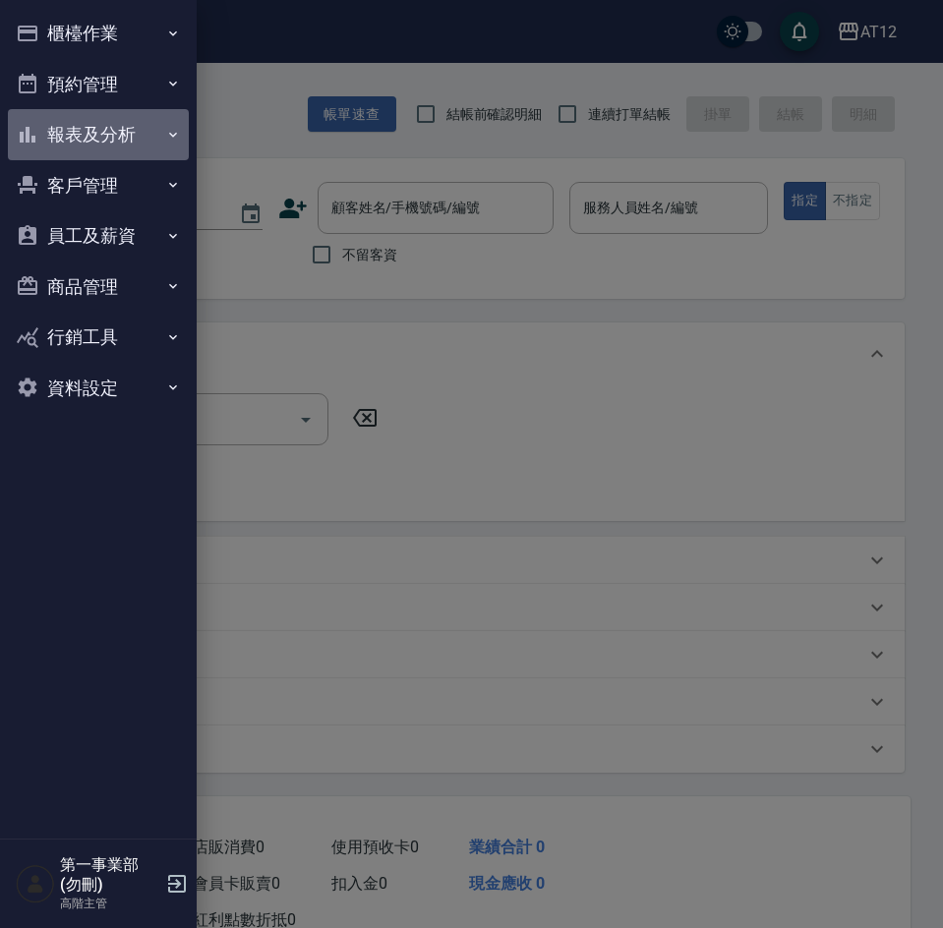
click at [83, 143] on button "報表及分析" at bounding box center [98, 134] width 181 height 51
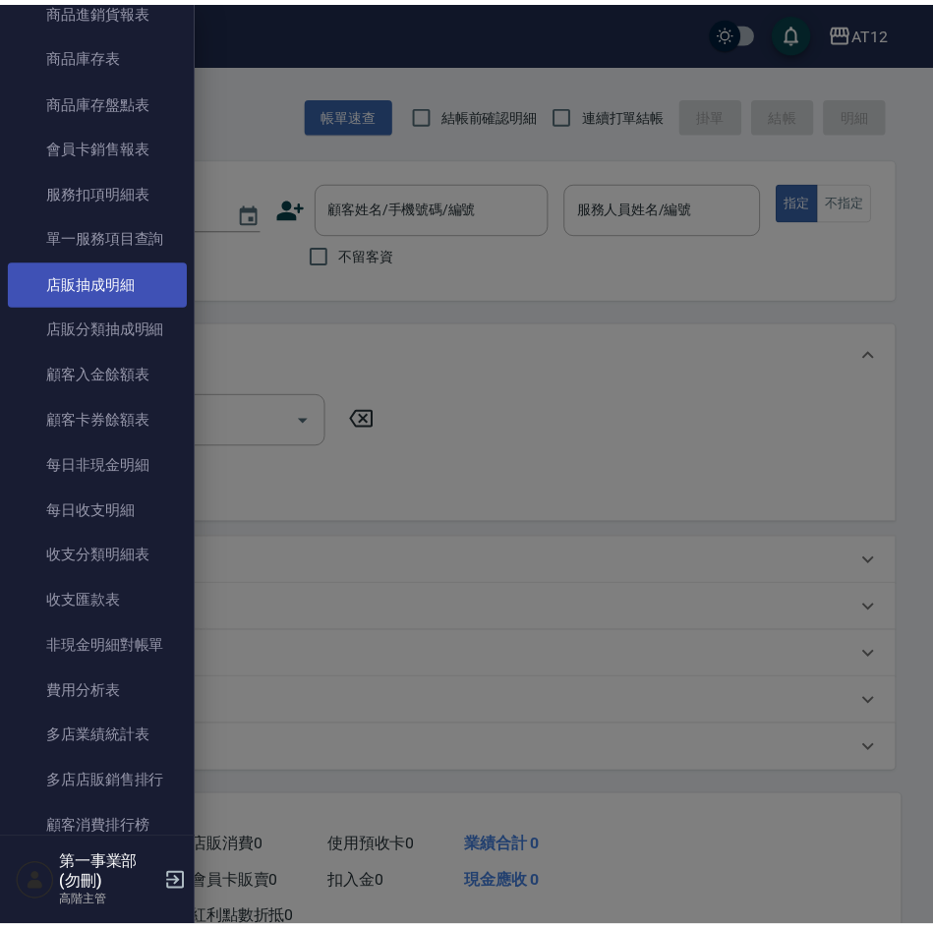
scroll to position [1278, 0]
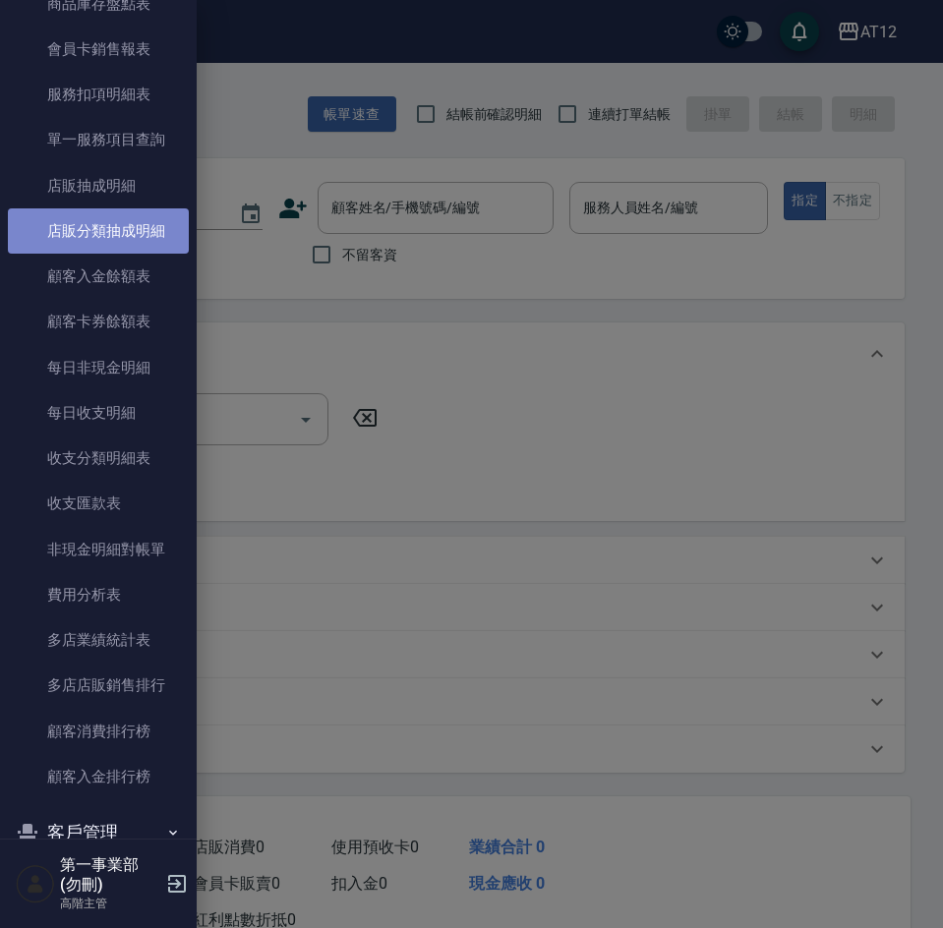
click at [106, 238] on link "店販分類抽成明細" at bounding box center [98, 230] width 181 height 45
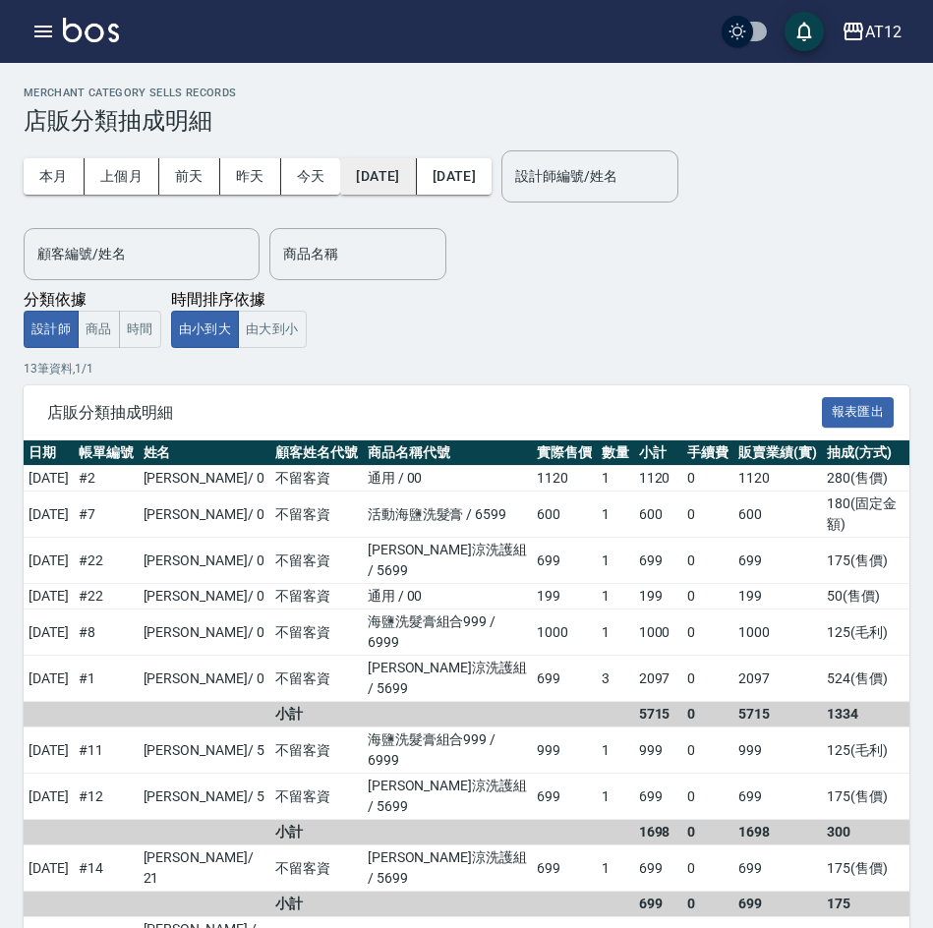
click at [398, 190] on button "[DATE]" at bounding box center [378, 176] width 76 height 36
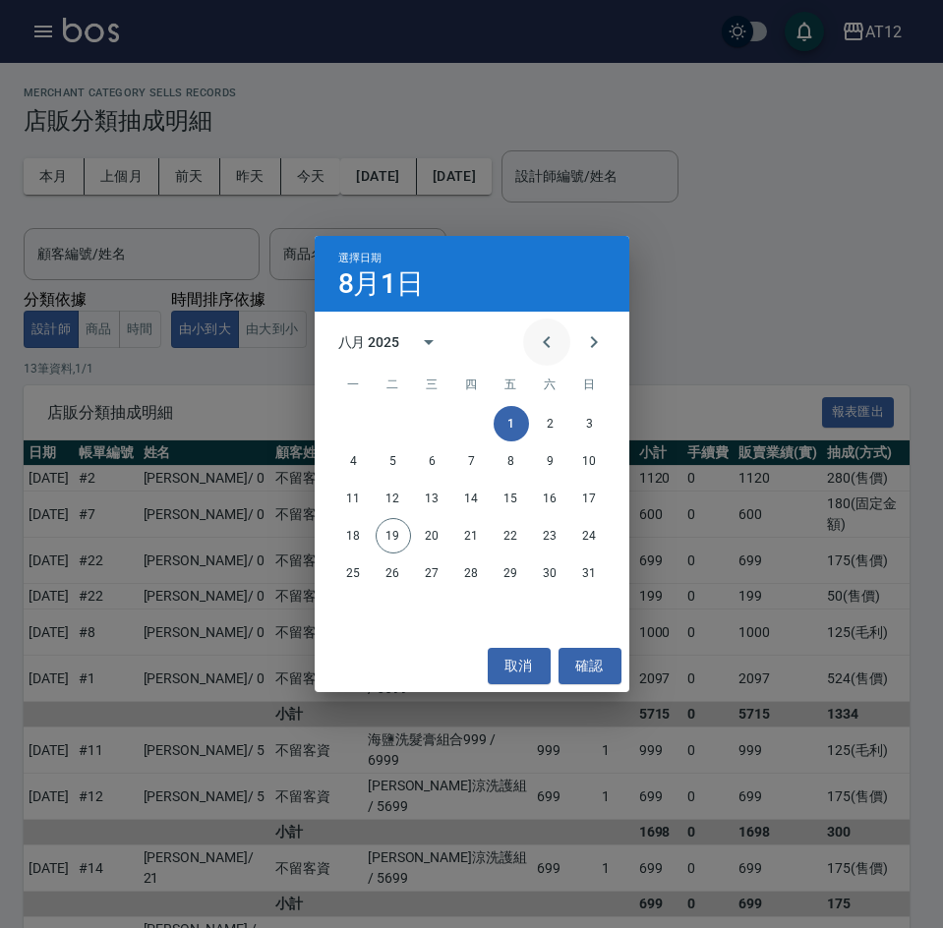
click at [539, 345] on icon "Previous month" at bounding box center [547, 342] width 24 height 24
click at [396, 503] on button "15" at bounding box center [393, 498] width 35 height 35
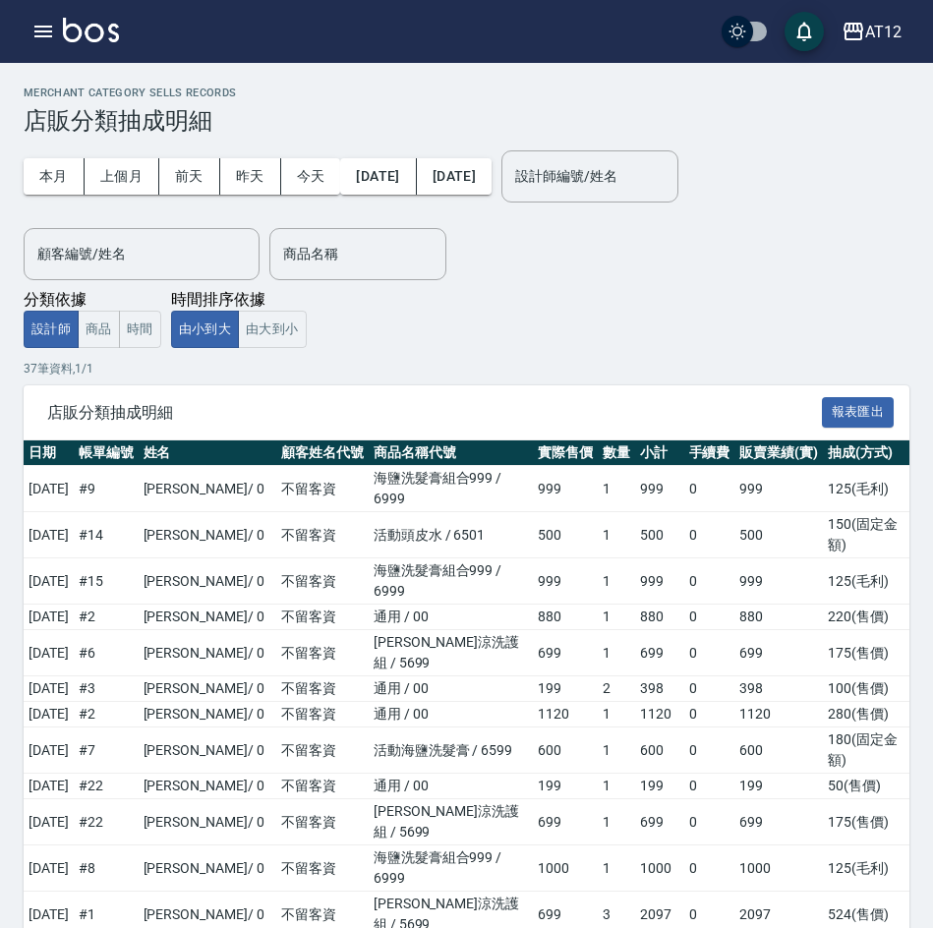
click at [492, 189] on button "[DATE]" at bounding box center [454, 176] width 75 height 36
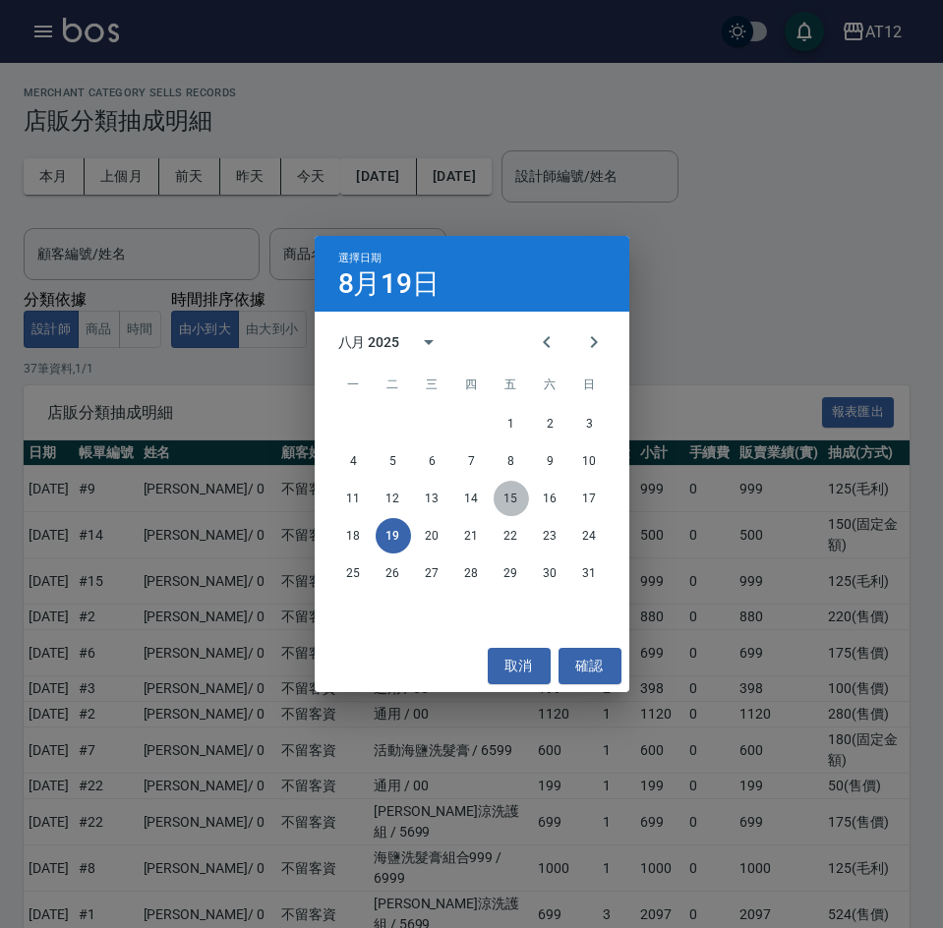
click at [498, 500] on button "15" at bounding box center [511, 498] width 35 height 35
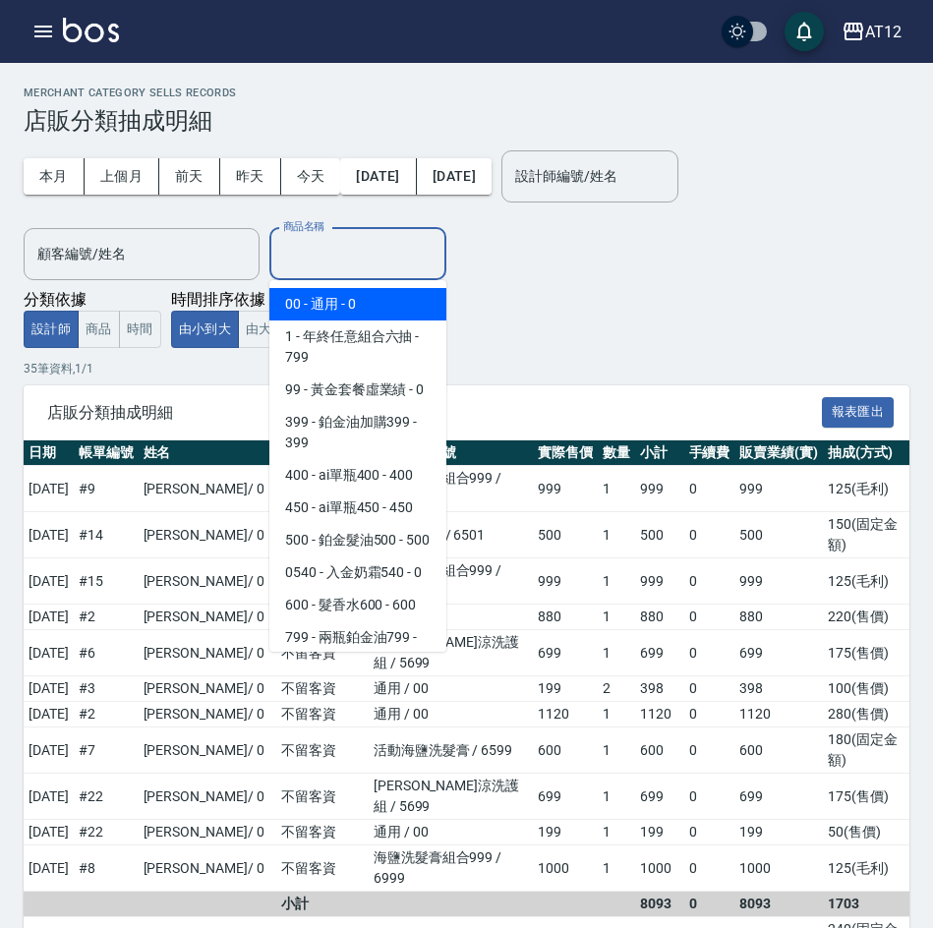
click at [330, 257] on input "商品名稱" at bounding box center [357, 254] width 159 height 34
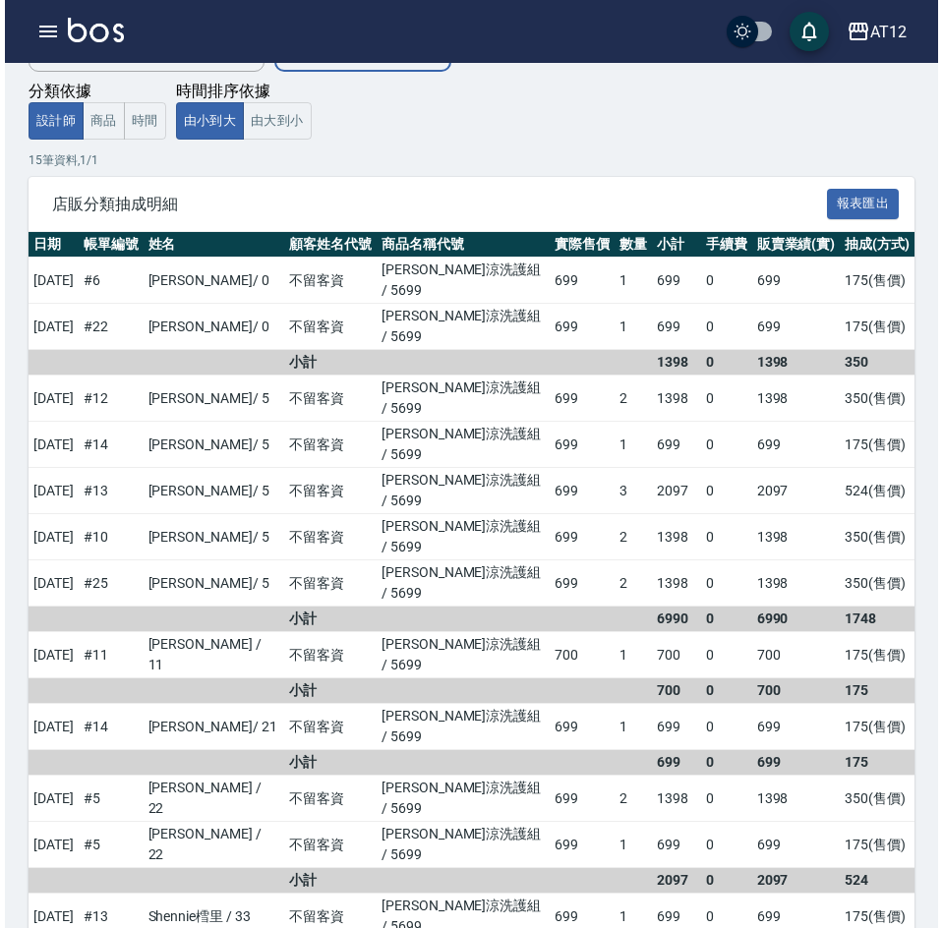
scroll to position [247, 0]
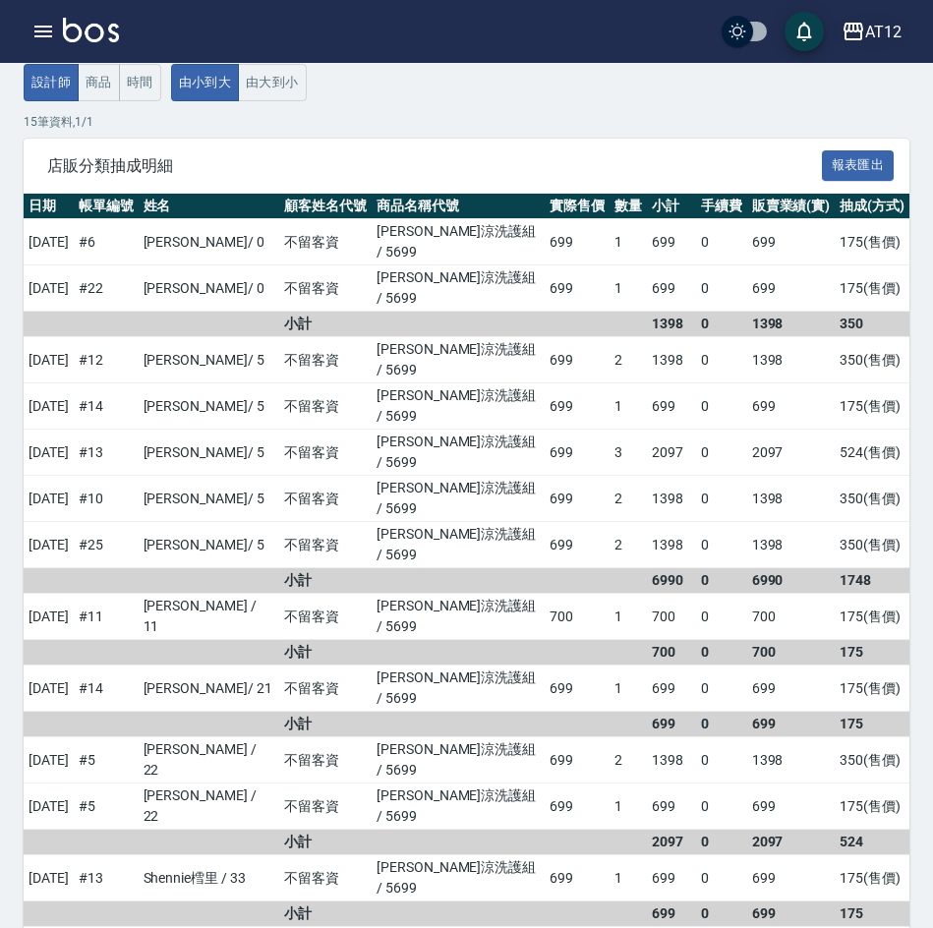
type input "水水沁涼洗護組"
click at [888, 31] on div "AT12" at bounding box center [883, 32] width 36 height 25
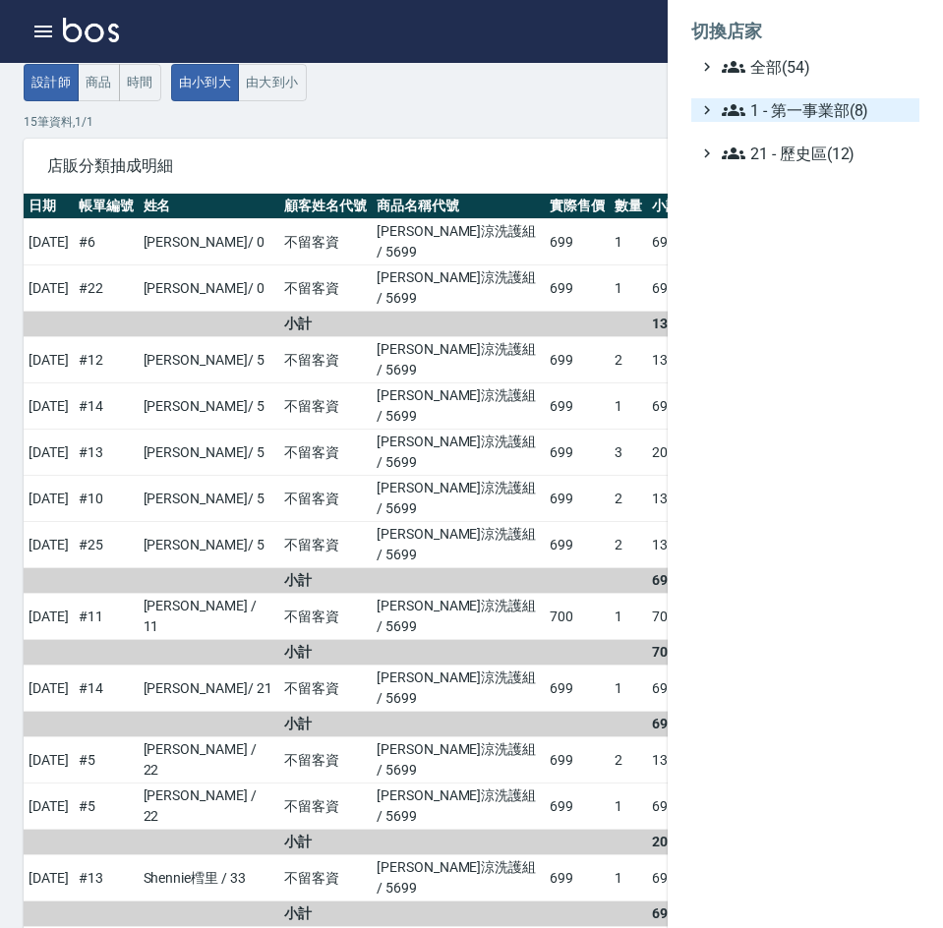
click at [862, 119] on span "1 - 第一事業部(8)" at bounding box center [817, 110] width 190 height 24
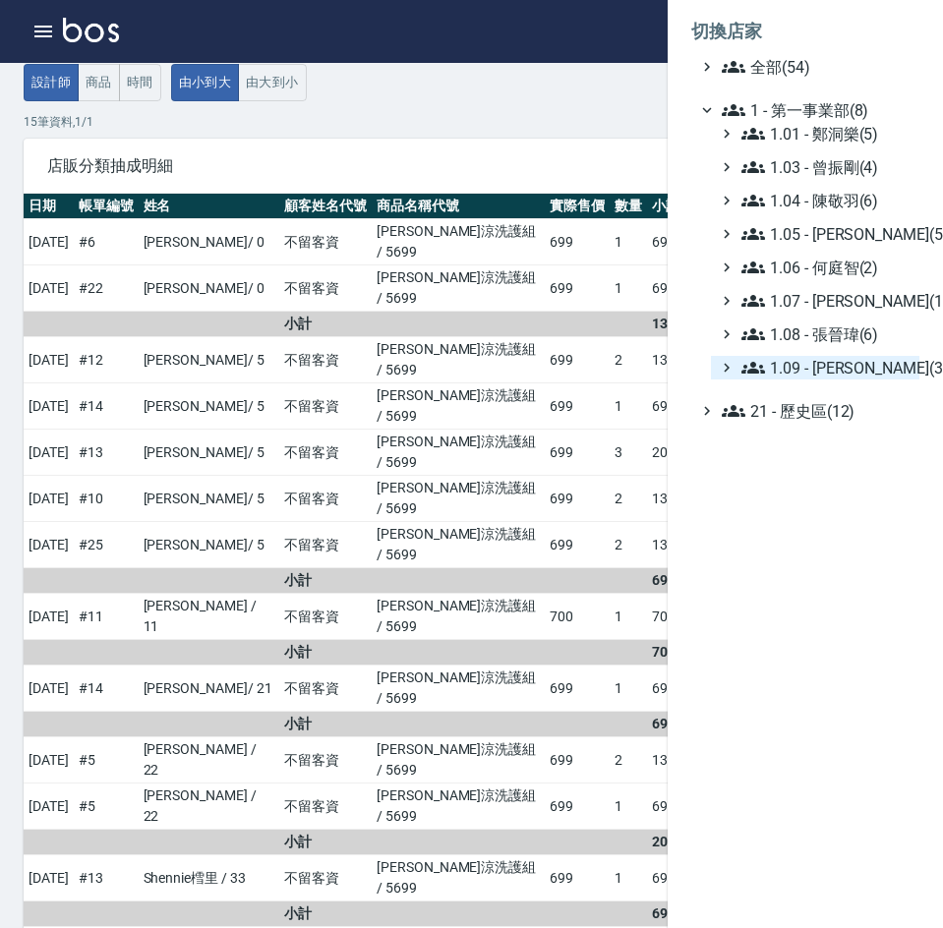
click at [850, 367] on span "1.09 - [PERSON_NAME](3)" at bounding box center [826, 368] width 170 height 24
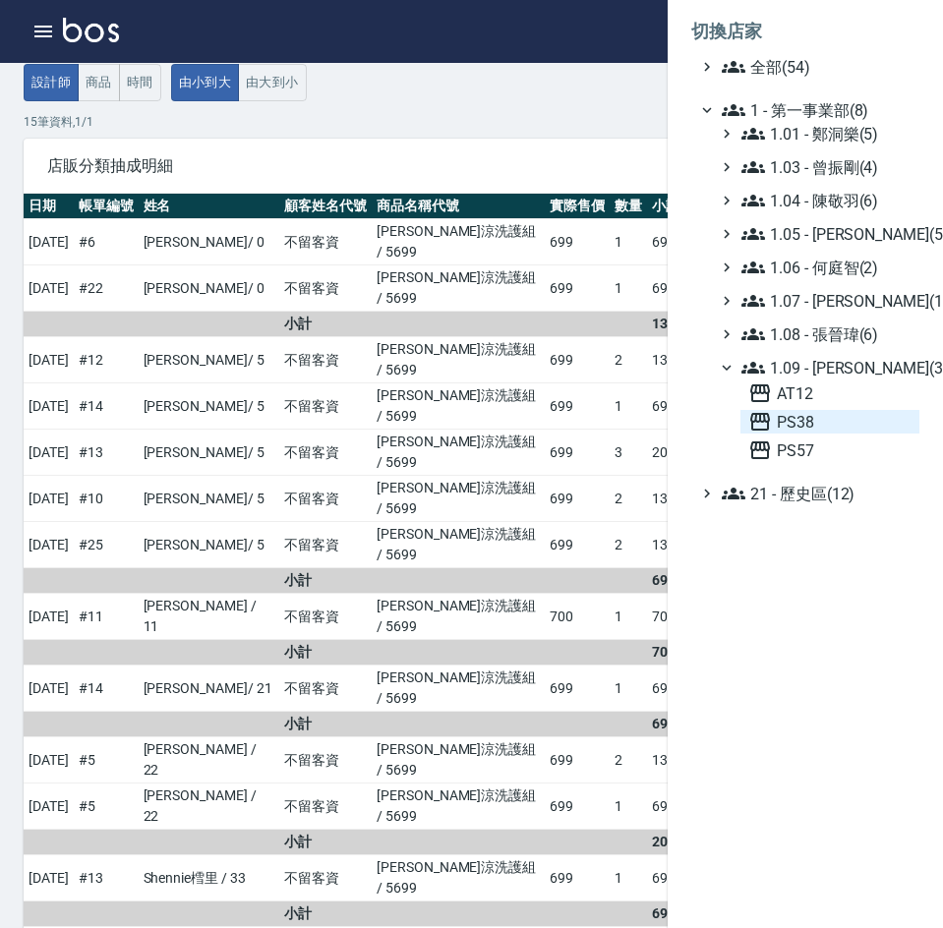
click at [820, 413] on span "PS38" at bounding box center [829, 422] width 163 height 24
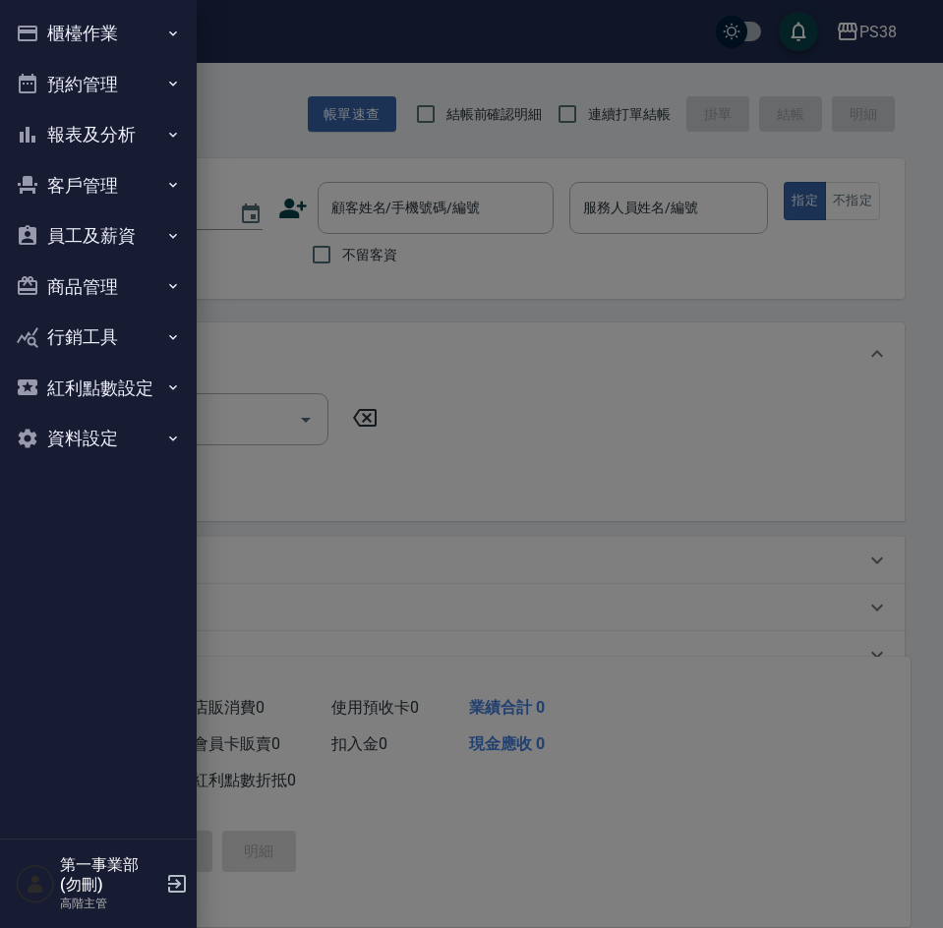
click at [81, 142] on button "報表及分析" at bounding box center [98, 134] width 181 height 51
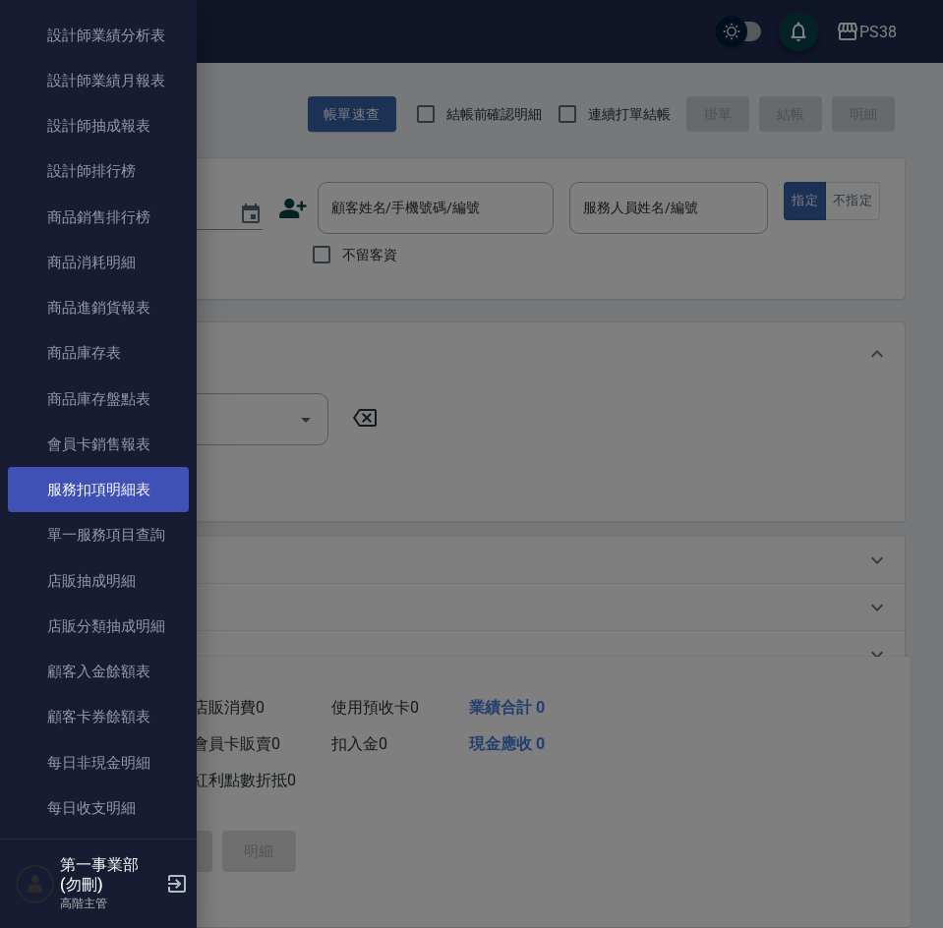
scroll to position [885, 0]
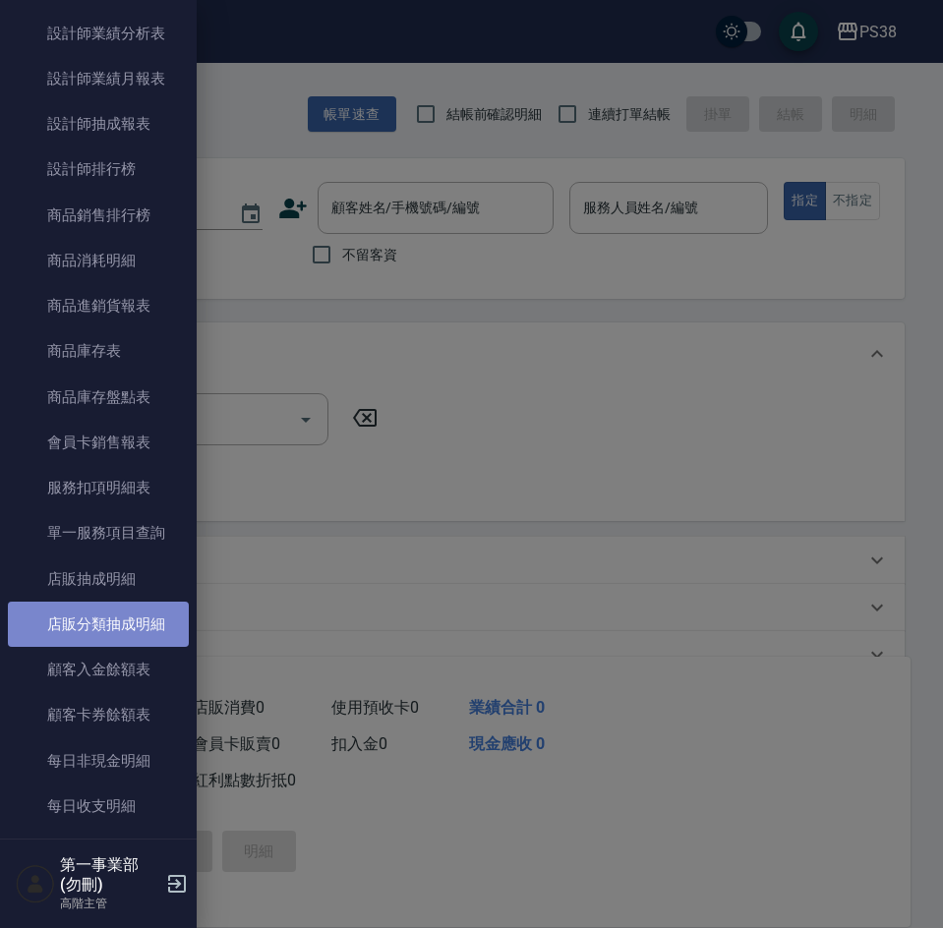
click at [105, 611] on link "店販分類抽成明細" at bounding box center [98, 624] width 181 height 45
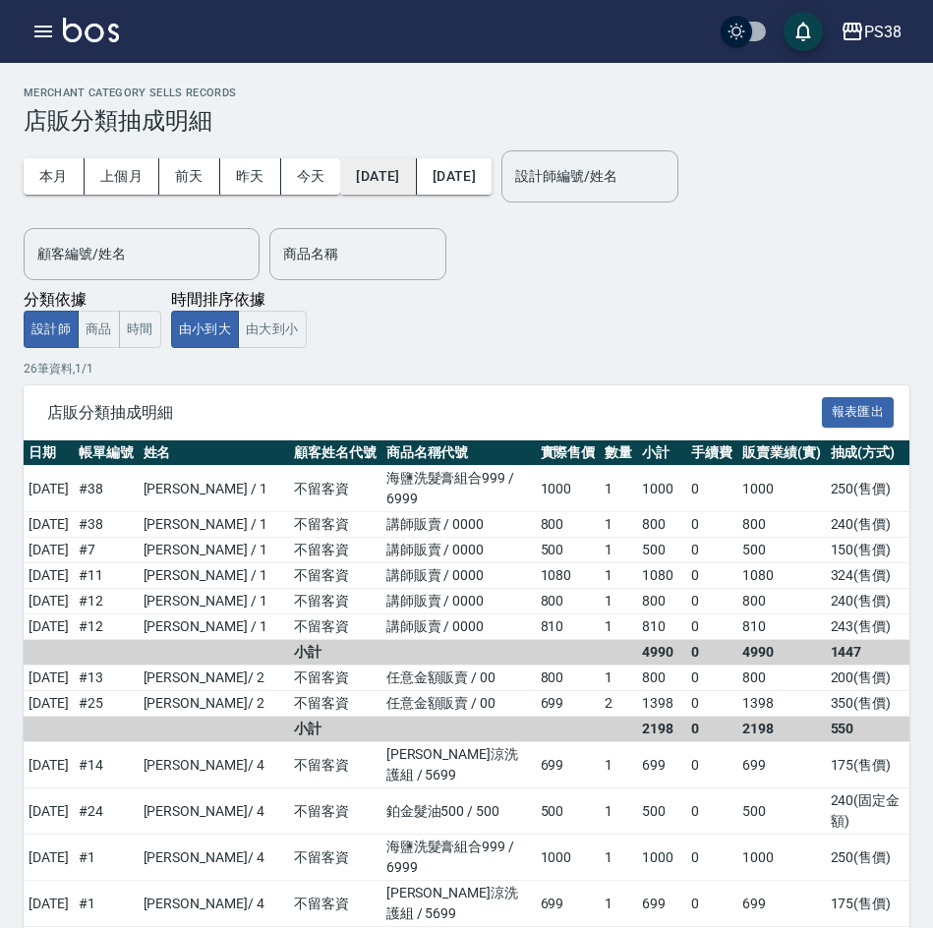
click at [416, 175] on button "[DATE]" at bounding box center [378, 176] width 76 height 36
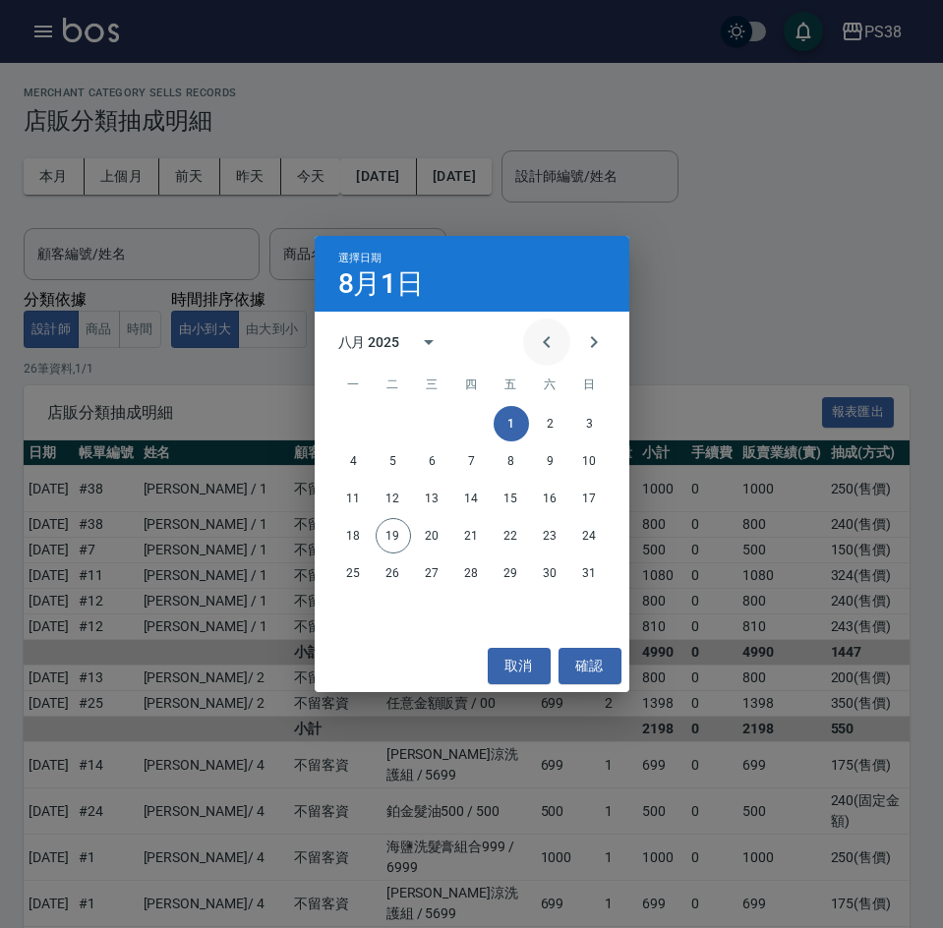
click at [549, 340] on icon "Previous month" at bounding box center [547, 342] width 24 height 24
click at [397, 501] on button "15" at bounding box center [393, 498] width 35 height 35
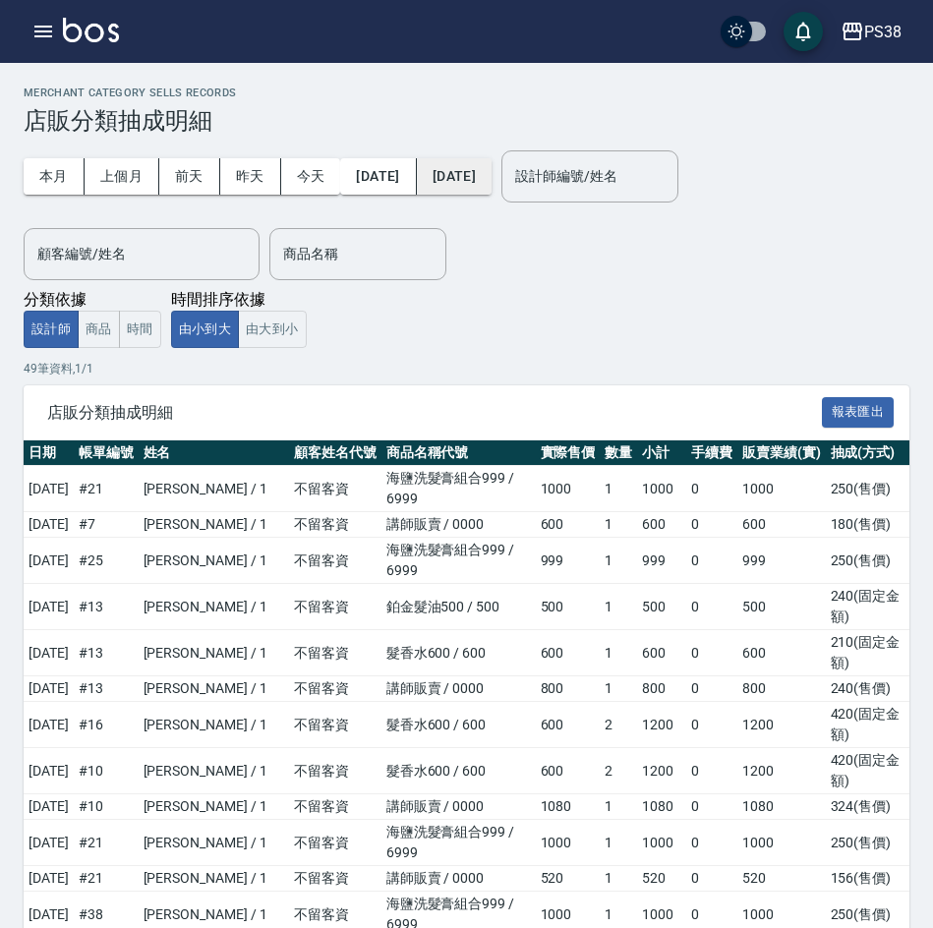
click at [492, 180] on button "[DATE]" at bounding box center [454, 176] width 75 height 36
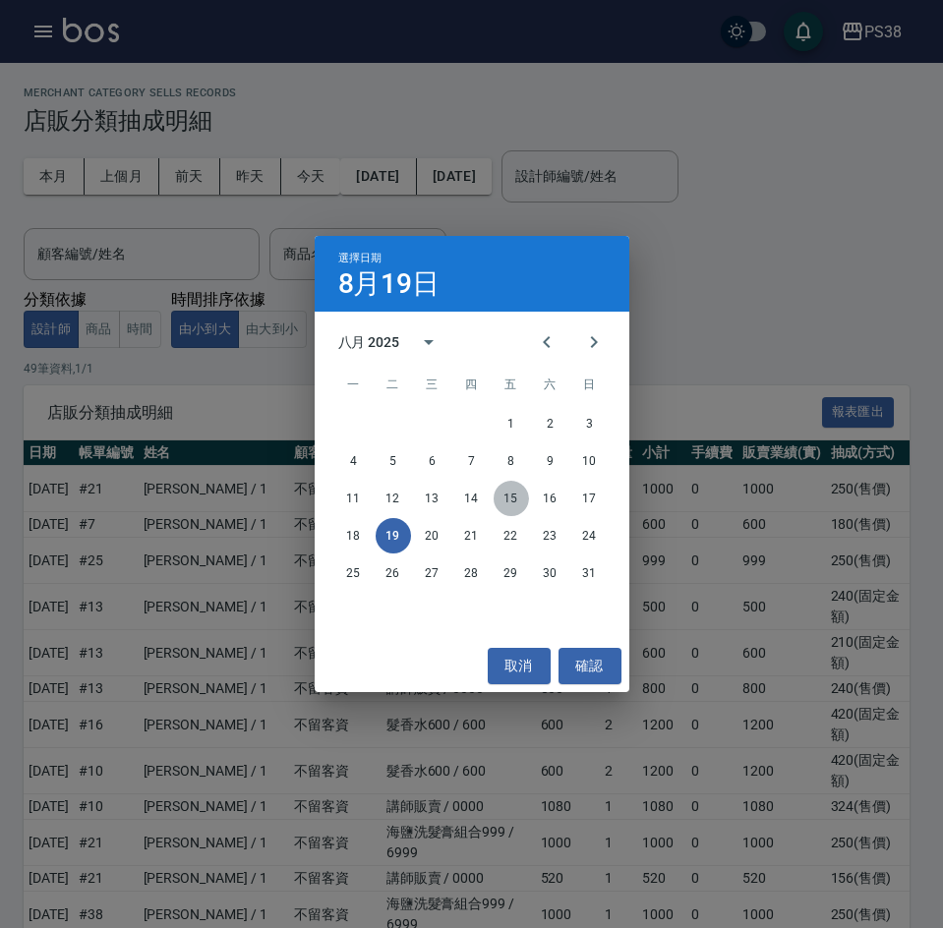
click at [512, 500] on button "15" at bounding box center [511, 498] width 35 height 35
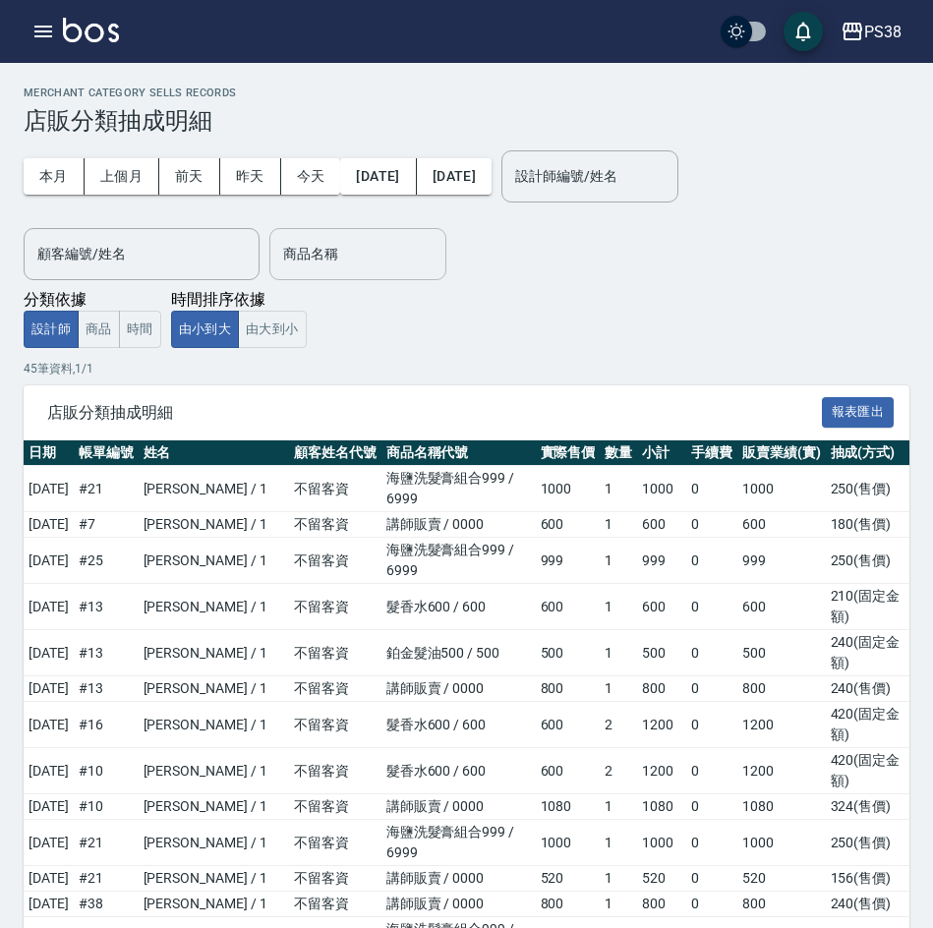
click at [353, 255] on input "商品名稱" at bounding box center [357, 254] width 159 height 34
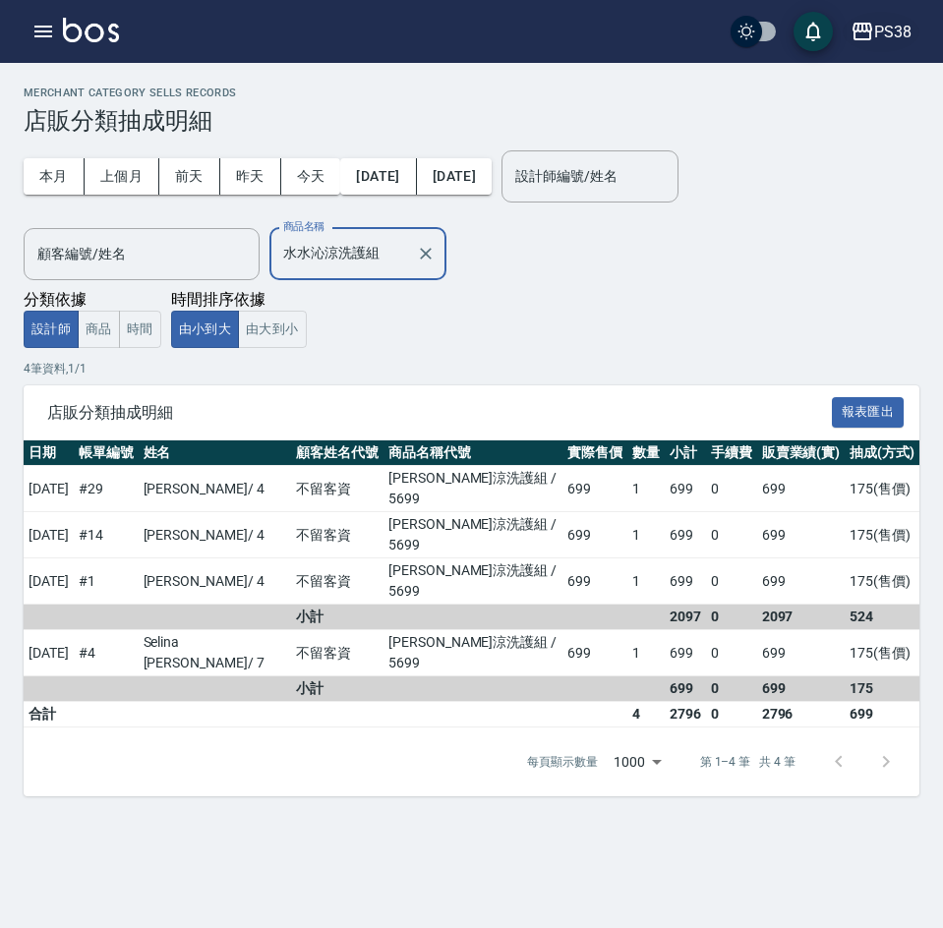
type input "水水沁涼洗護組"
click at [876, 36] on div "PS38" at bounding box center [892, 32] width 37 height 25
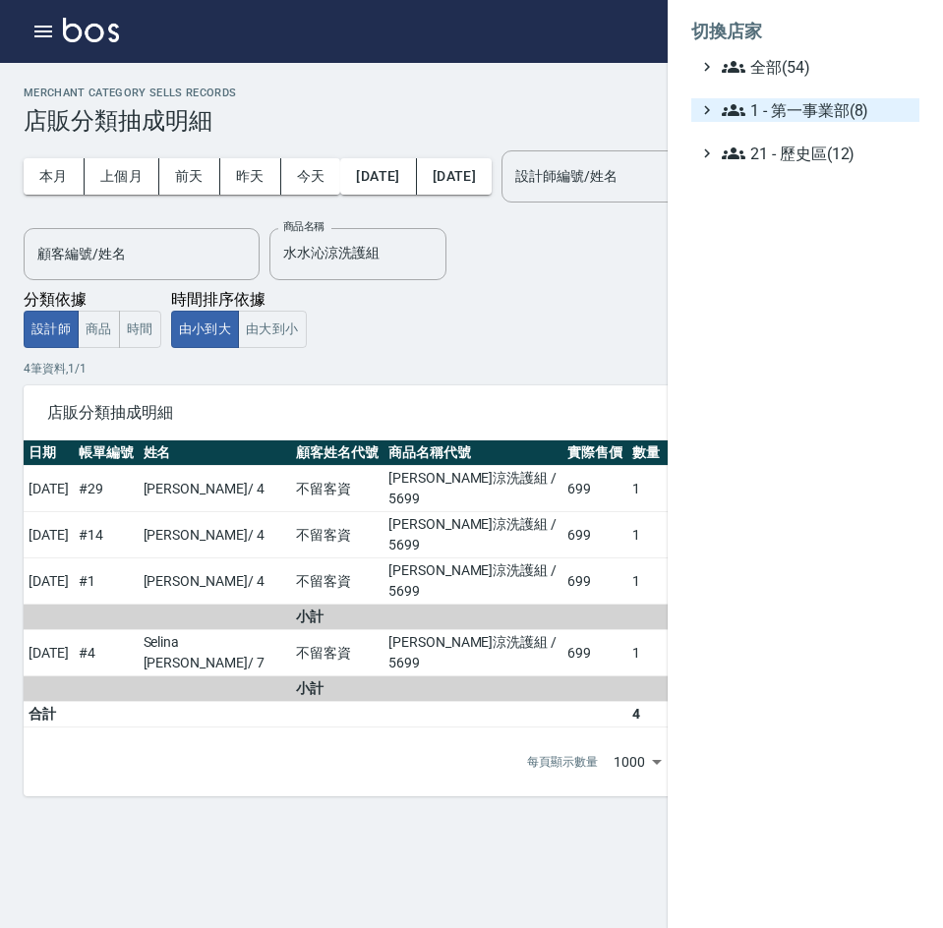
click at [842, 110] on span "1 - 第一事業部(8)" at bounding box center [817, 110] width 190 height 24
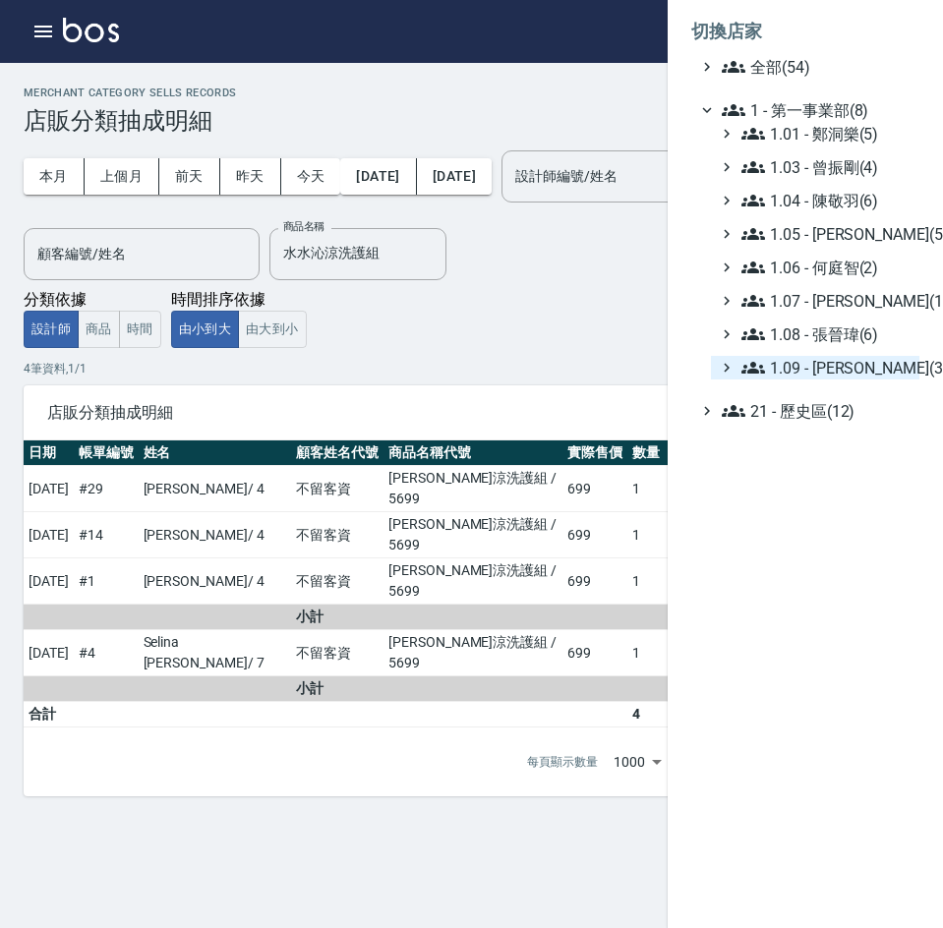
drag, startPoint x: 841, startPoint y: 368, endPoint x: 839, endPoint y: 378, distance: 10.0
click at [840, 368] on span "1.09 - [PERSON_NAME](3)" at bounding box center [826, 368] width 170 height 24
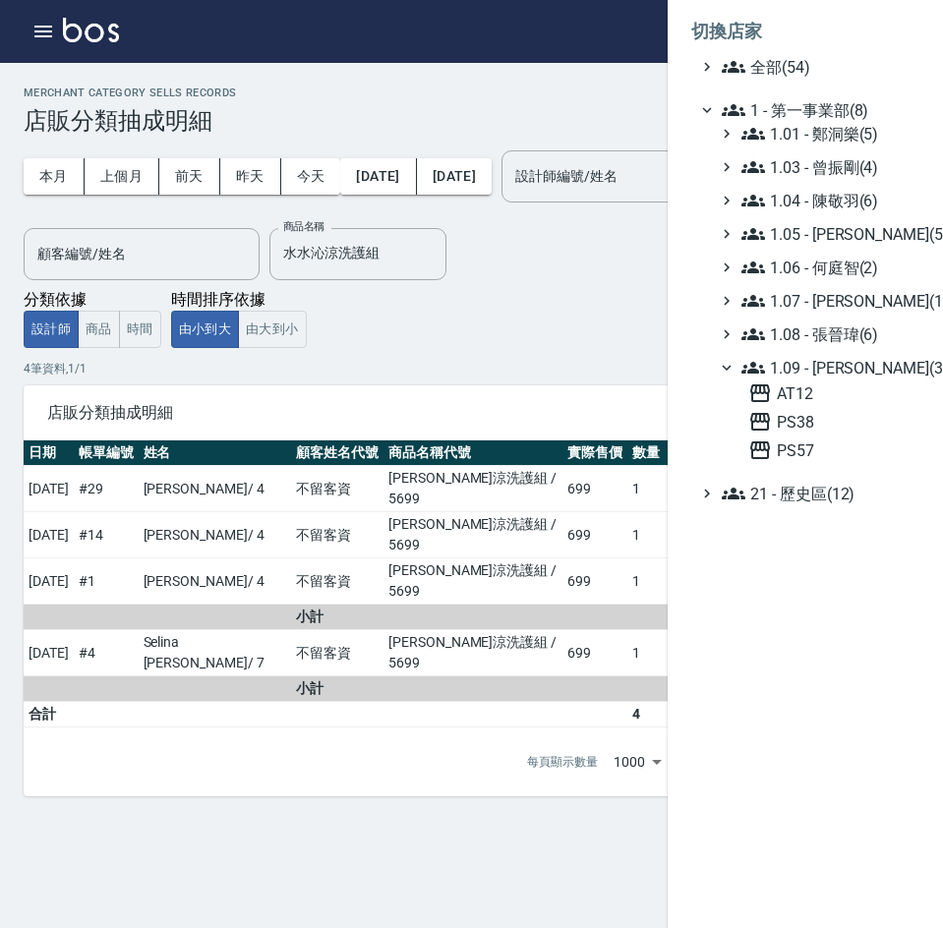
click at [831, 467] on ul "全部(54) 1 - 第一事業部(8) 1.01 - [PERSON_NAME](5) 1.03 - [PERSON_NAME](4) 1.04 - [PER…" at bounding box center [805, 280] width 228 height 450
click at [835, 454] on span "PS57" at bounding box center [829, 451] width 163 height 24
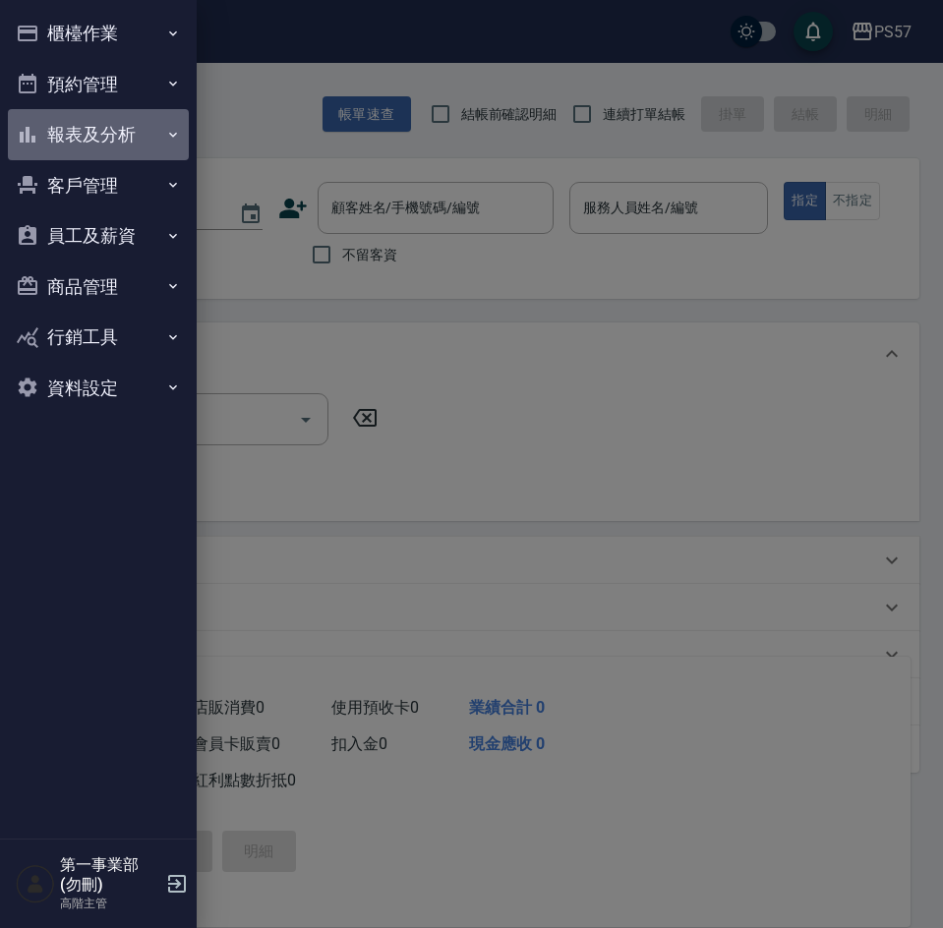
click at [72, 131] on button "報表及分析" at bounding box center [98, 134] width 181 height 51
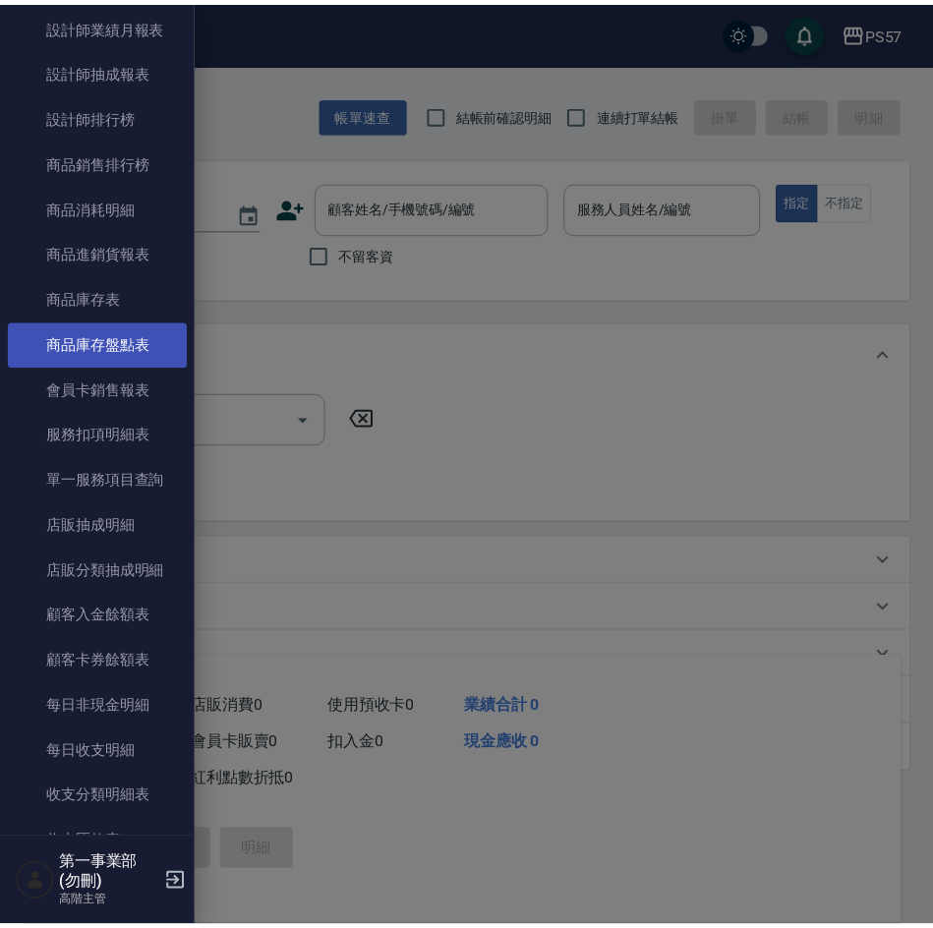
scroll to position [983, 0]
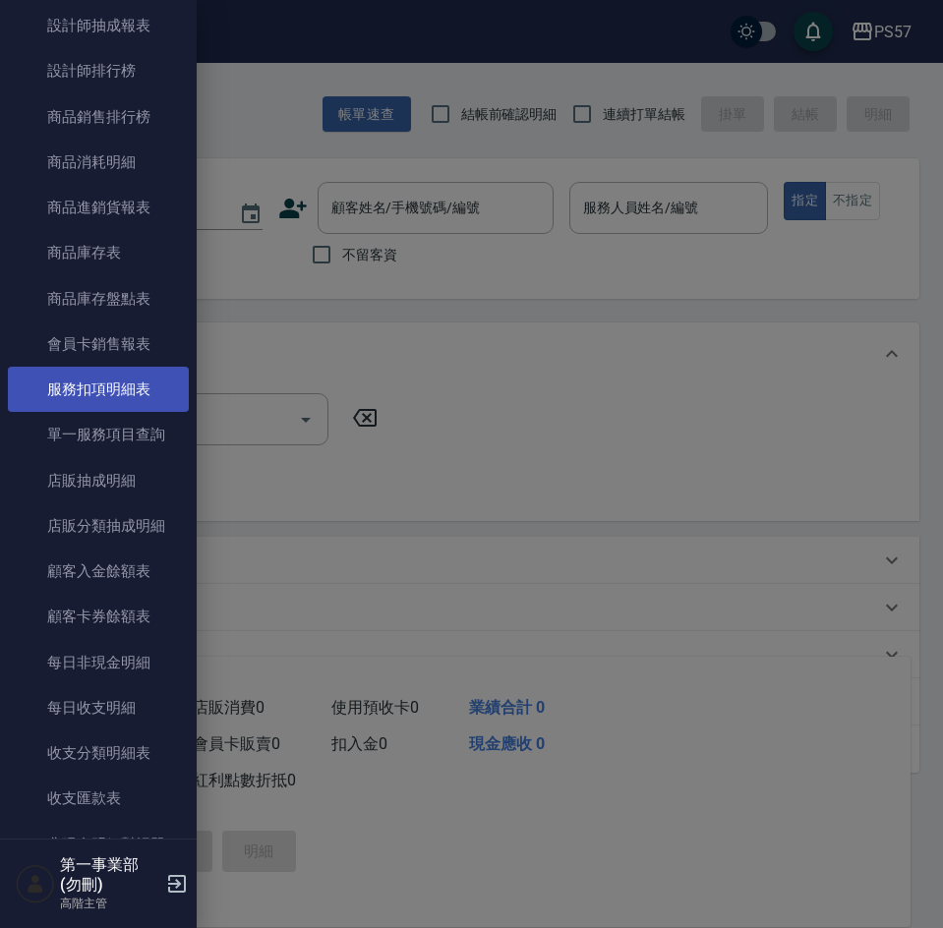
drag, startPoint x: 96, startPoint y: 521, endPoint x: 154, endPoint y: 381, distance: 152.1
click at [96, 521] on link "店販分類抽成明細" at bounding box center [98, 525] width 181 height 45
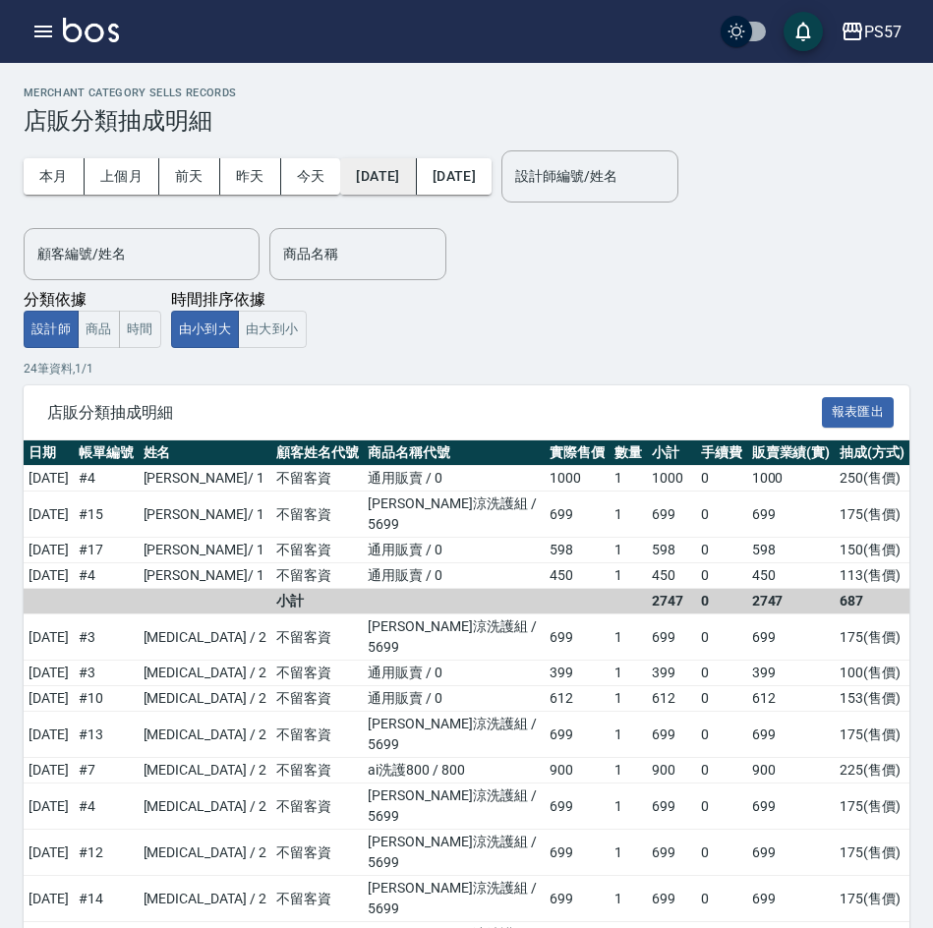
click at [406, 179] on button "[DATE]" at bounding box center [378, 176] width 76 height 36
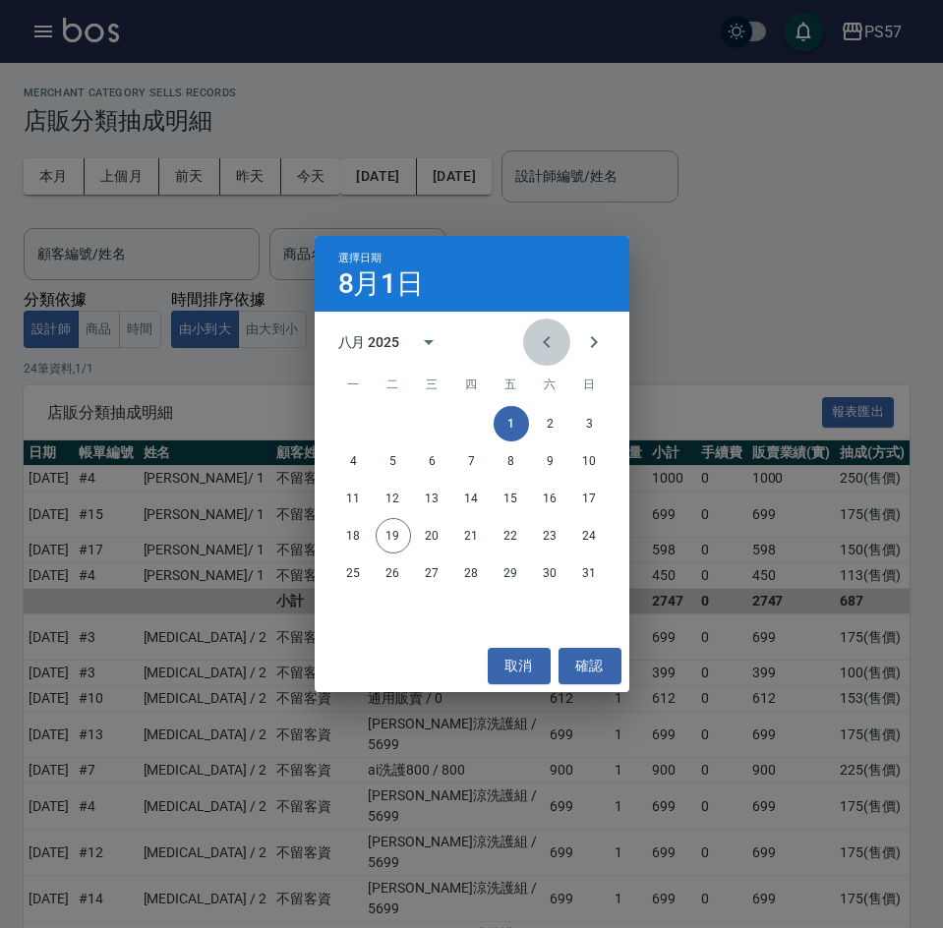
click at [537, 345] on icon "Previous month" at bounding box center [547, 342] width 24 height 24
click at [402, 499] on button "15" at bounding box center [393, 498] width 35 height 35
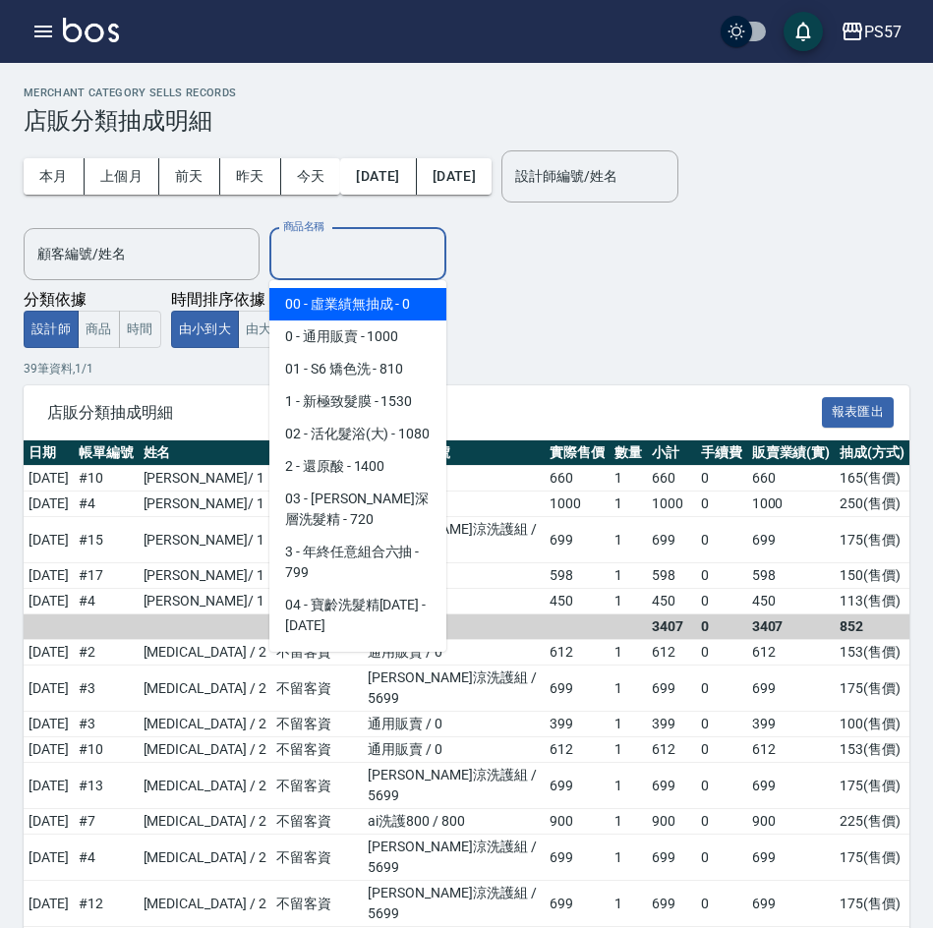
click at [343, 269] on input "商品名稱" at bounding box center [357, 254] width 159 height 34
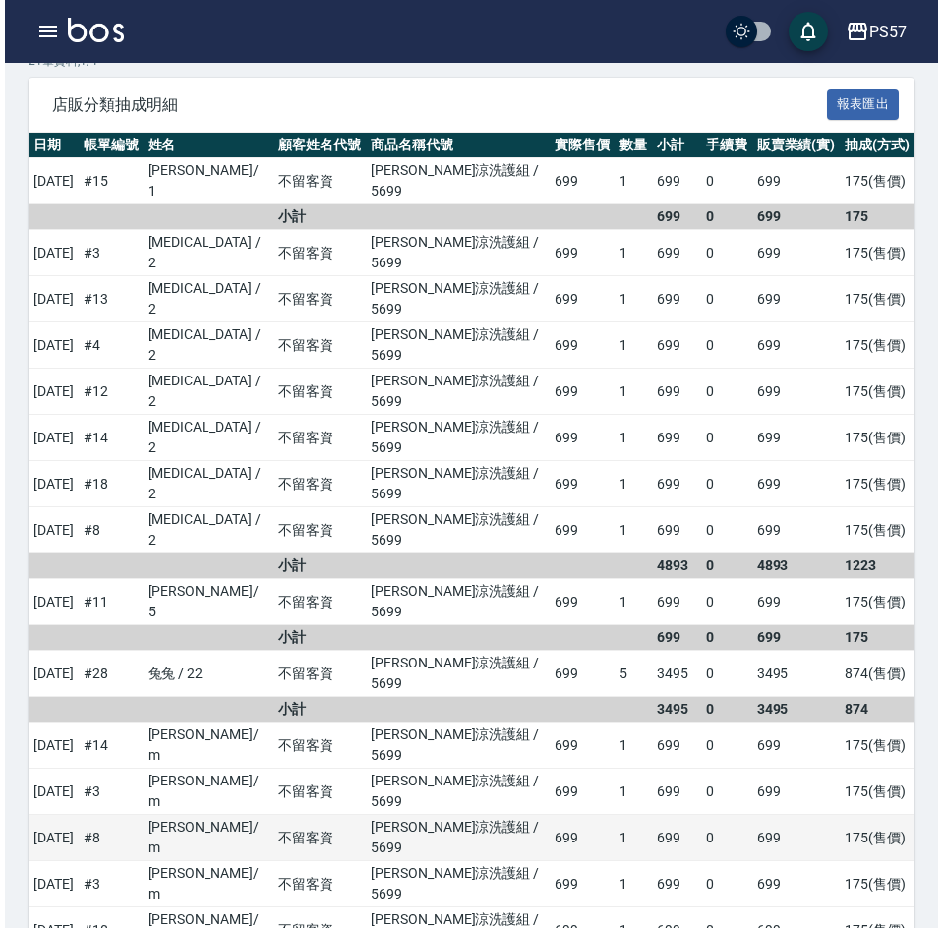
scroll to position [323, 0]
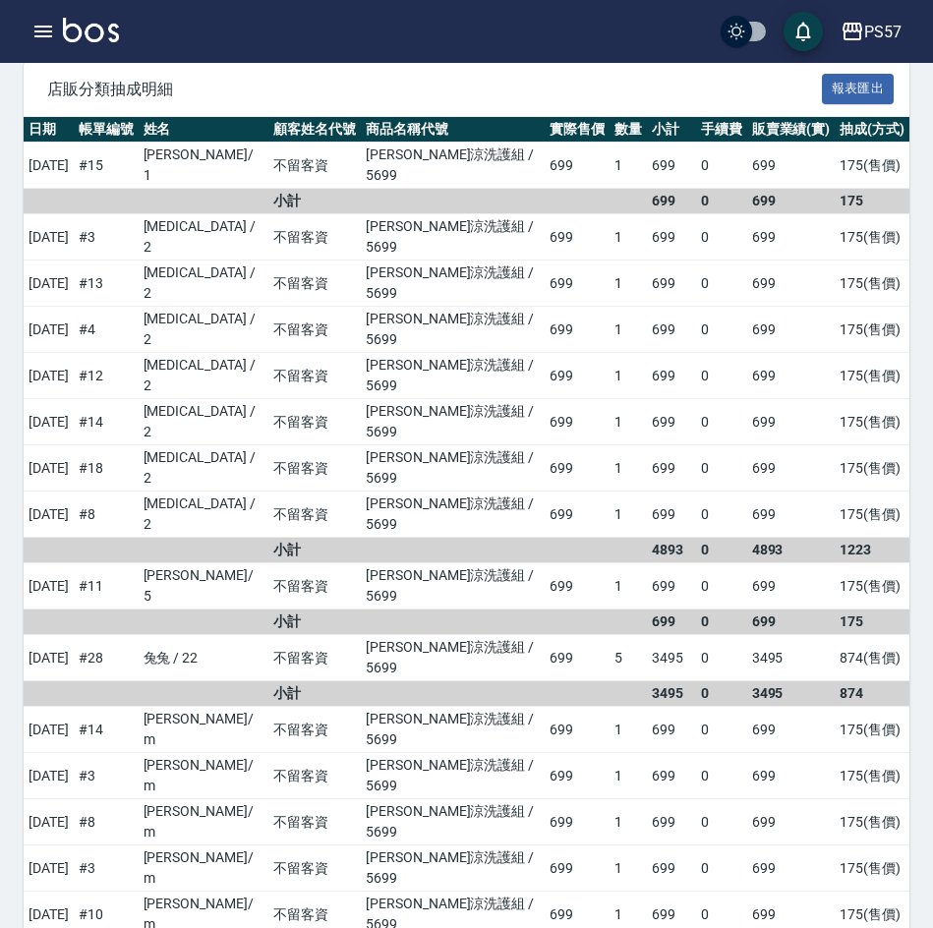
type input "水水沁涼洗護組"
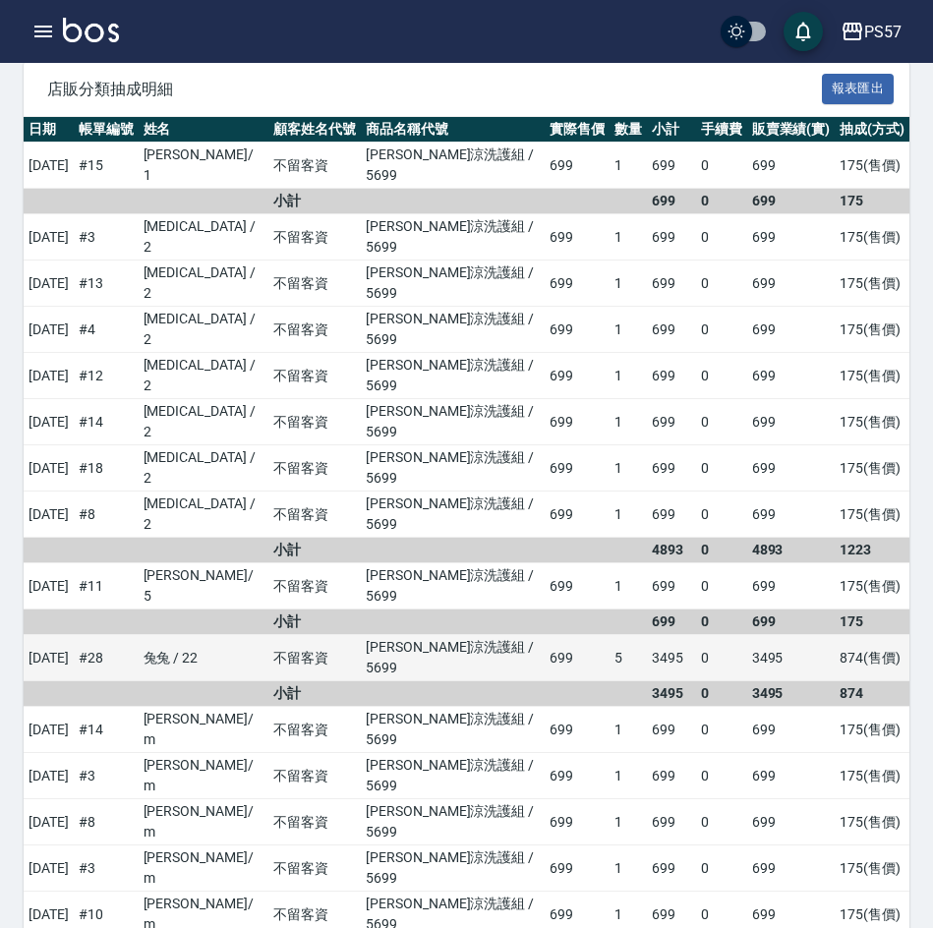
drag, startPoint x: 387, startPoint y: 485, endPoint x: 374, endPoint y: 465, distance: 24.0
click at [388, 681] on td at bounding box center [453, 694] width 184 height 26
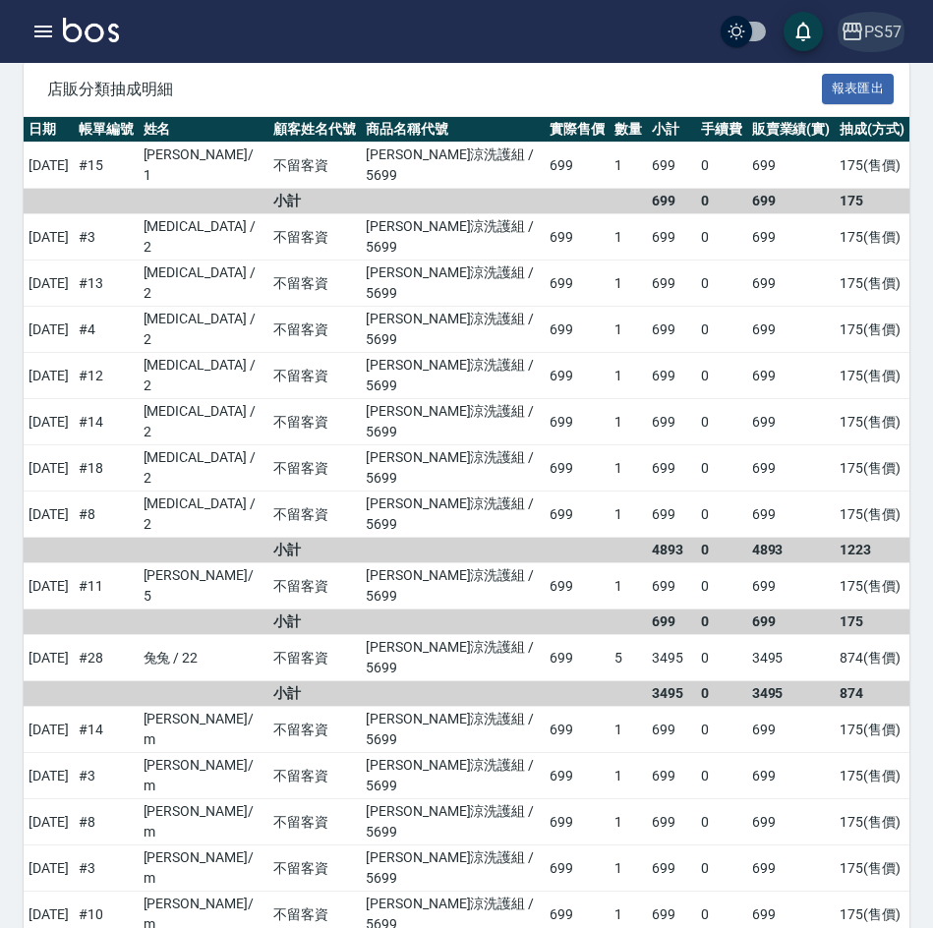
click at [871, 26] on div "PS57" at bounding box center [882, 32] width 37 height 25
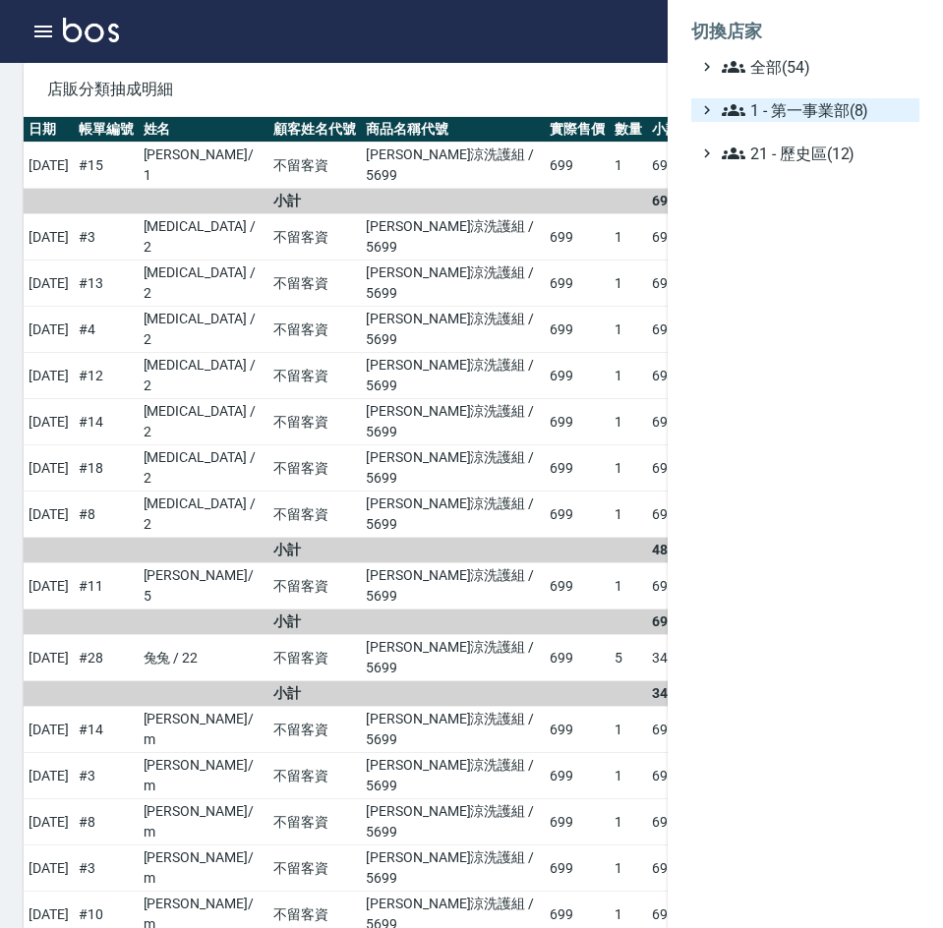
click at [823, 111] on span "1 - 第一事業部(8)" at bounding box center [817, 110] width 190 height 24
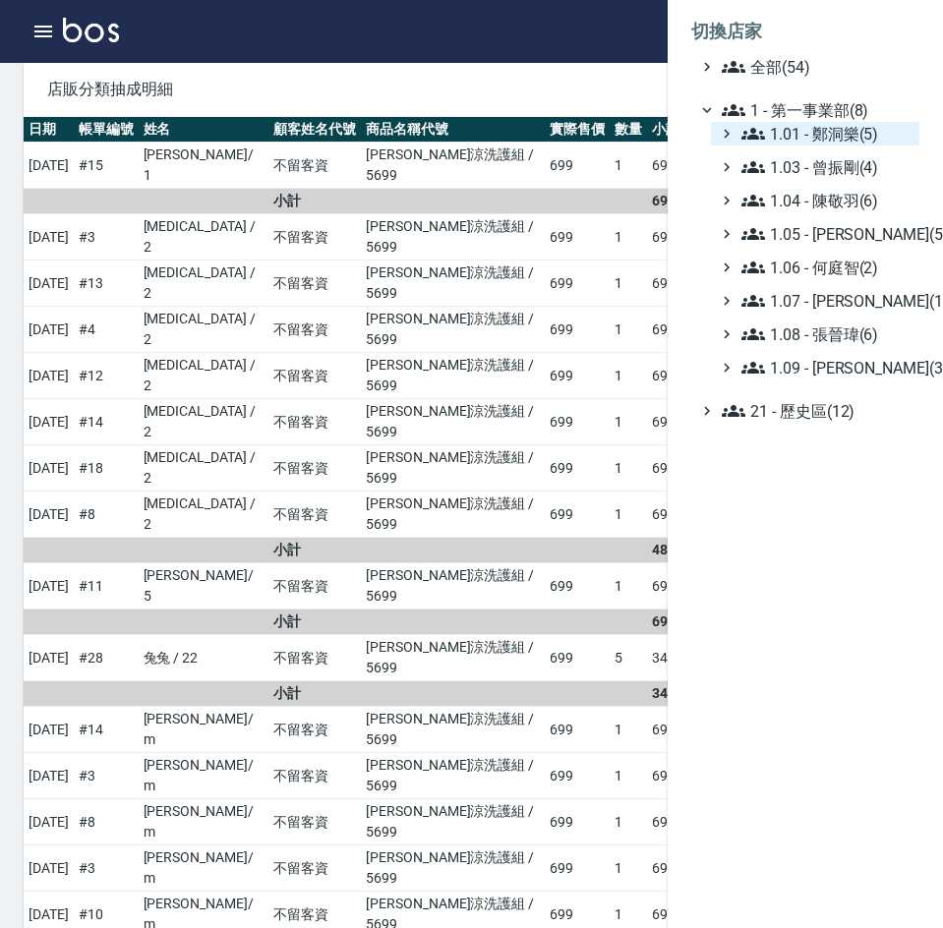
click at [846, 138] on span "1.01 - 鄭洞樂(5)" at bounding box center [826, 134] width 170 height 24
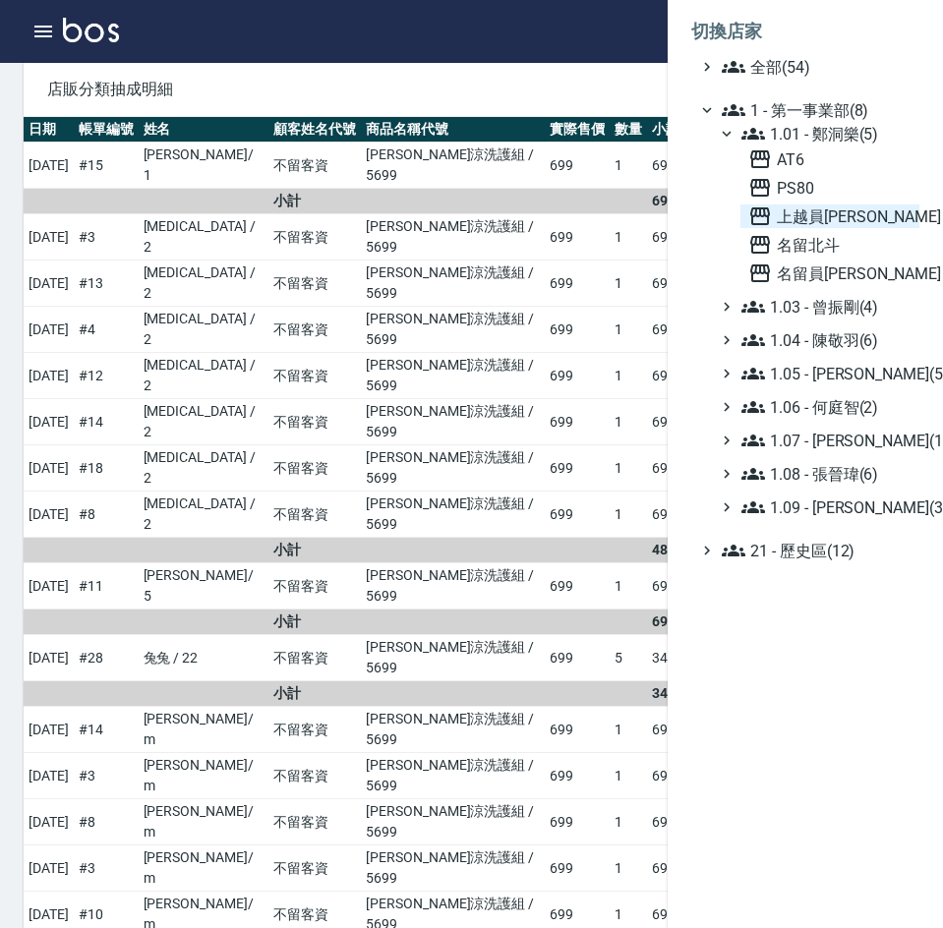
click at [825, 220] on span "上越員[PERSON_NAME]" at bounding box center [829, 217] width 163 height 24
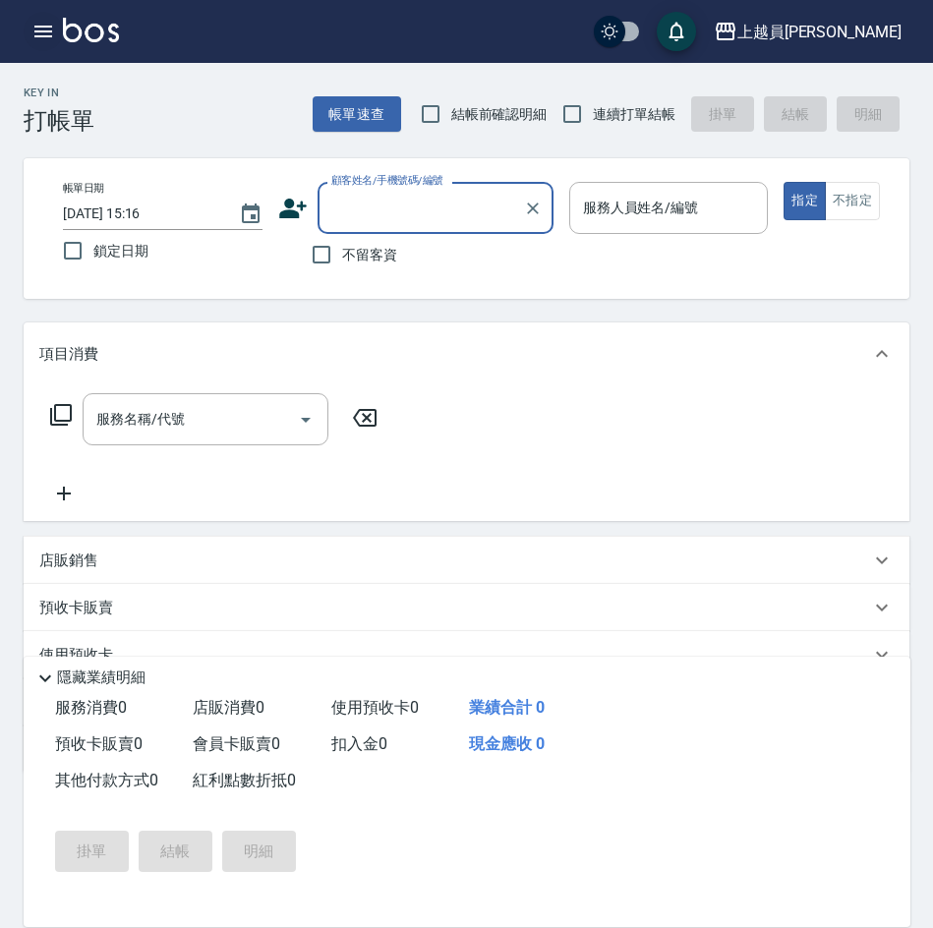
click at [41, 35] on icon "button" at bounding box center [43, 32] width 18 height 12
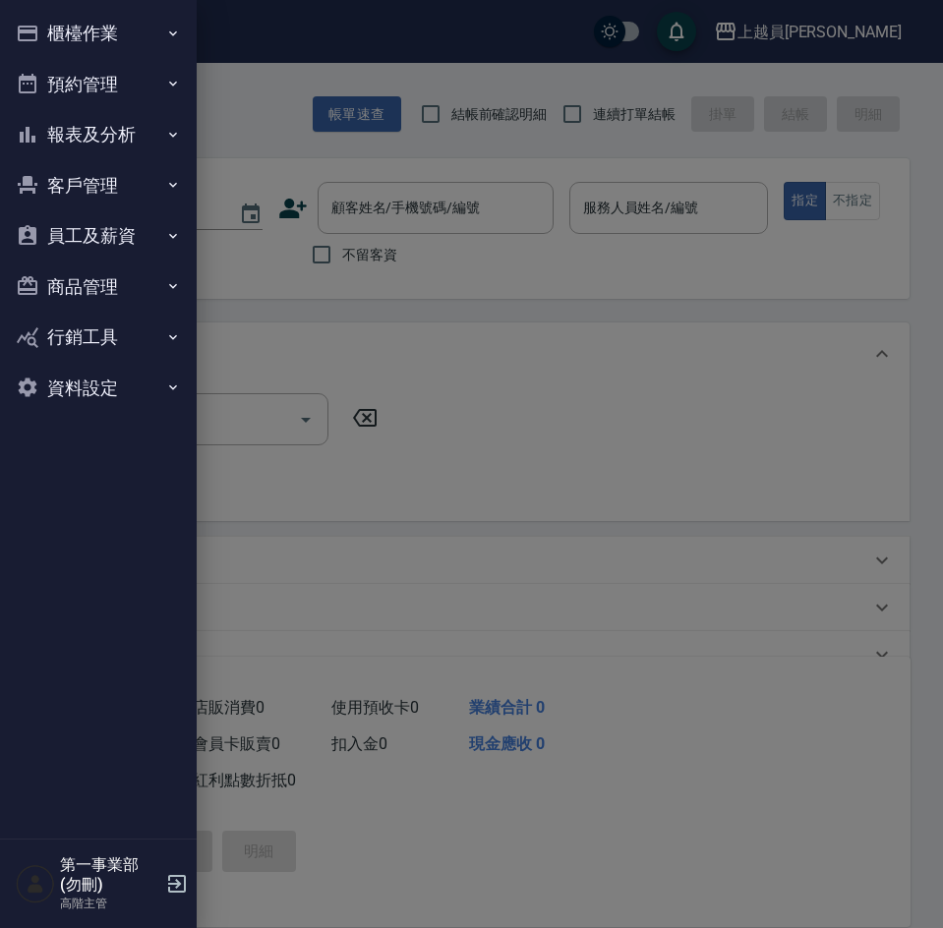
click at [82, 144] on button "報表及分析" at bounding box center [98, 134] width 181 height 51
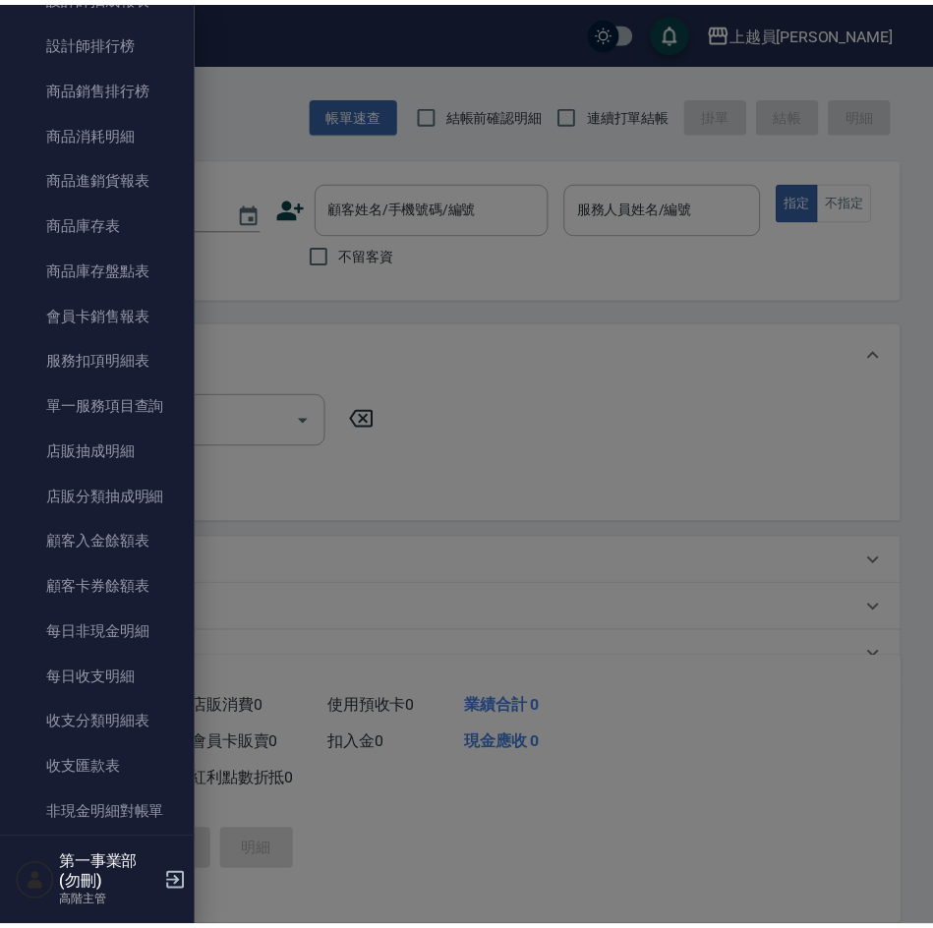
scroll to position [1082, 0]
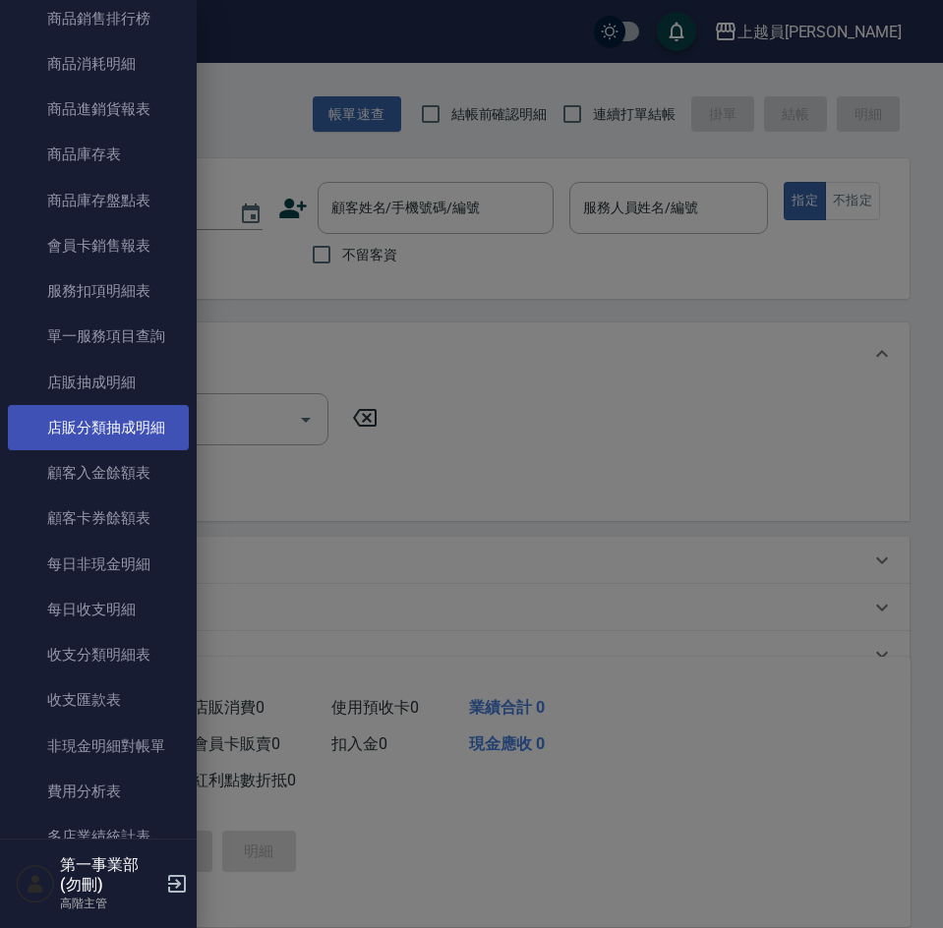
click at [112, 429] on link "店販分類抽成明細" at bounding box center [98, 427] width 181 height 45
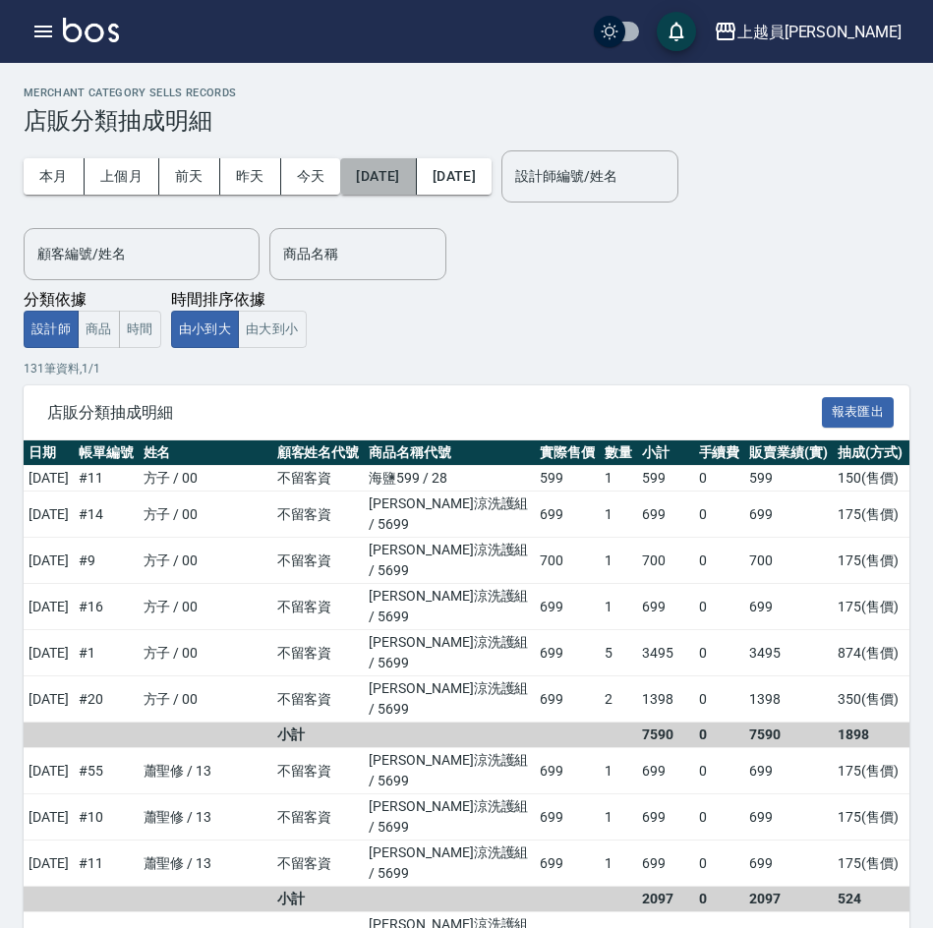
click at [416, 184] on button "[DATE]" at bounding box center [378, 176] width 76 height 36
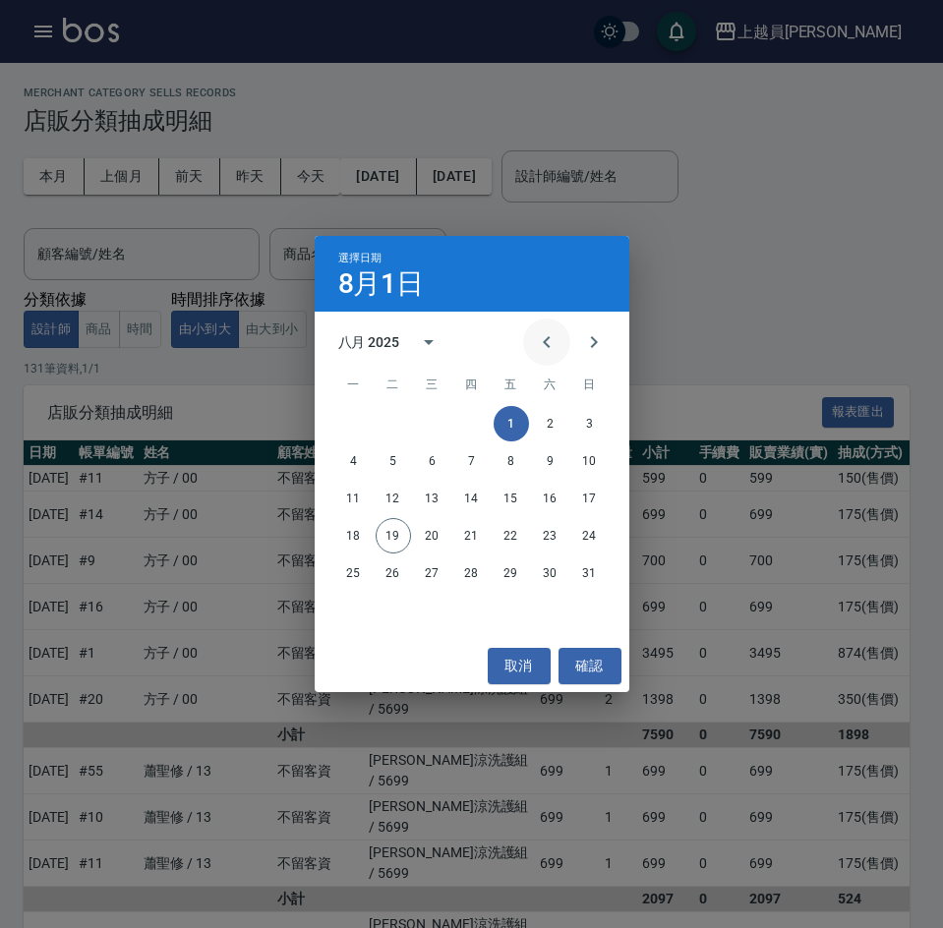
click at [551, 354] on icon "Previous month" at bounding box center [547, 342] width 24 height 24
drag, startPoint x: 393, startPoint y: 499, endPoint x: 498, endPoint y: 237, distance: 281.6
click at [393, 498] on button "15" at bounding box center [393, 498] width 35 height 35
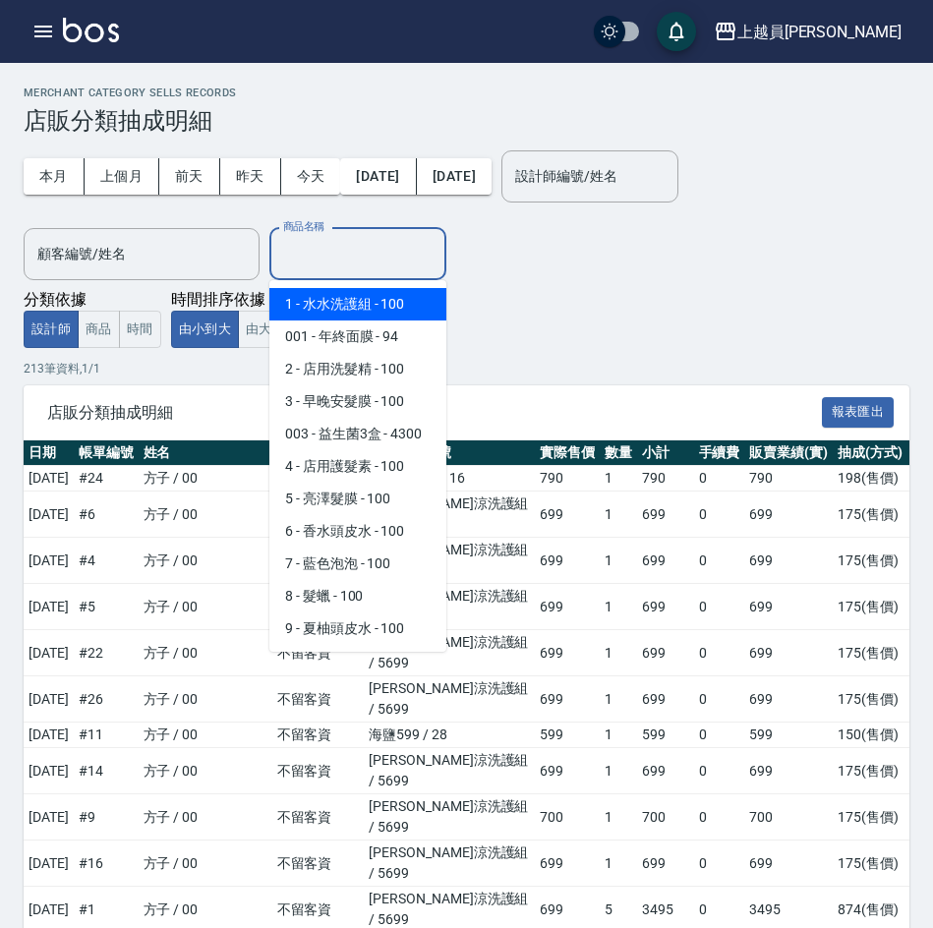
click at [332, 242] on input "商品名稱" at bounding box center [357, 254] width 159 height 34
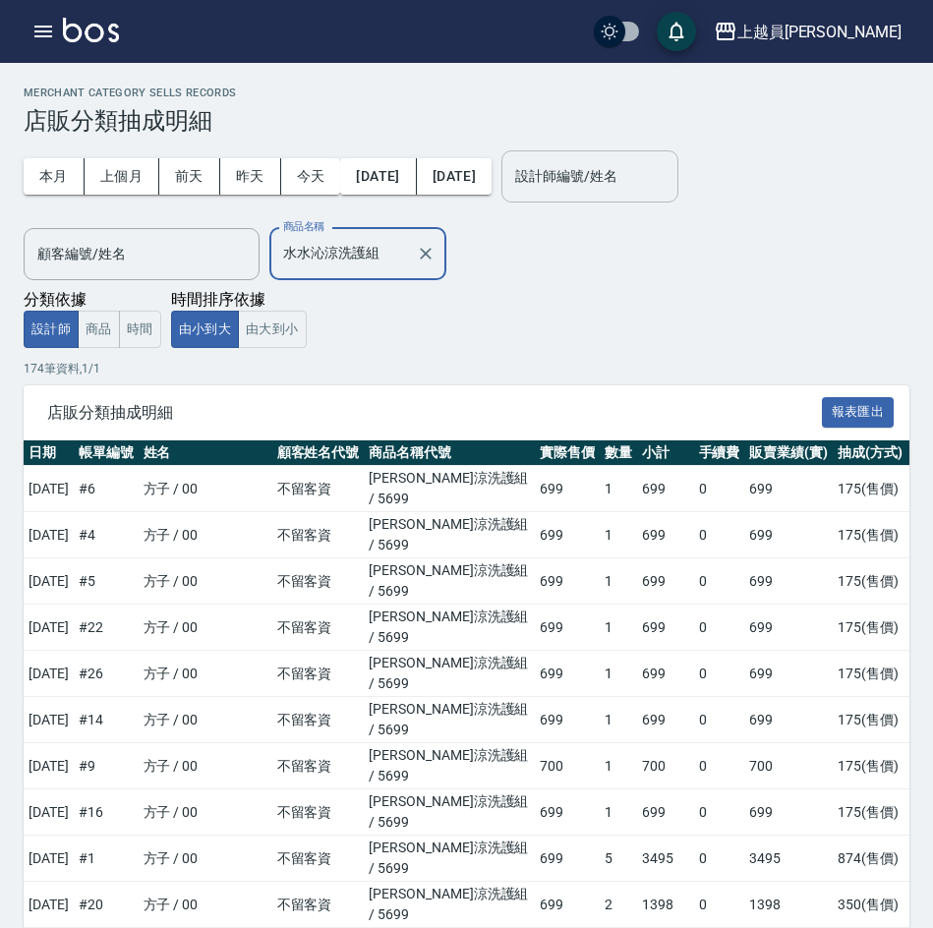
type input "水水沁涼洗護組"
click at [623, 184] on input "設計師編號/姓名" at bounding box center [589, 176] width 159 height 34
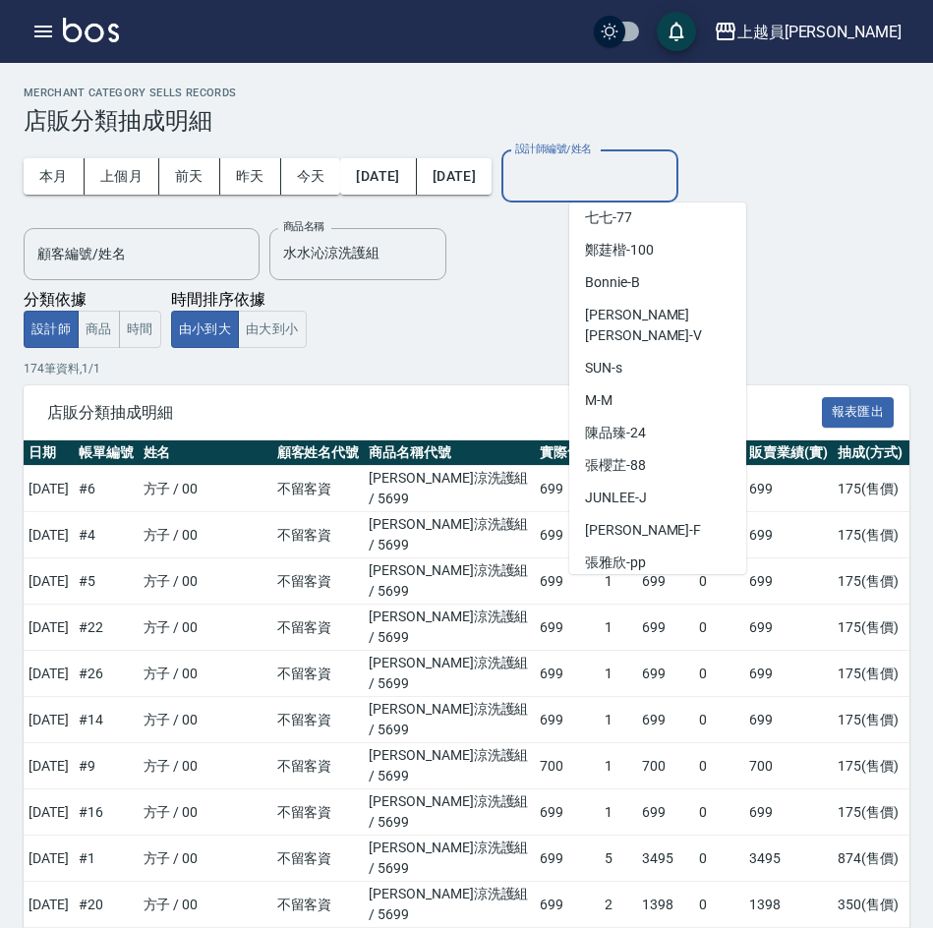
scroll to position [885, 0]
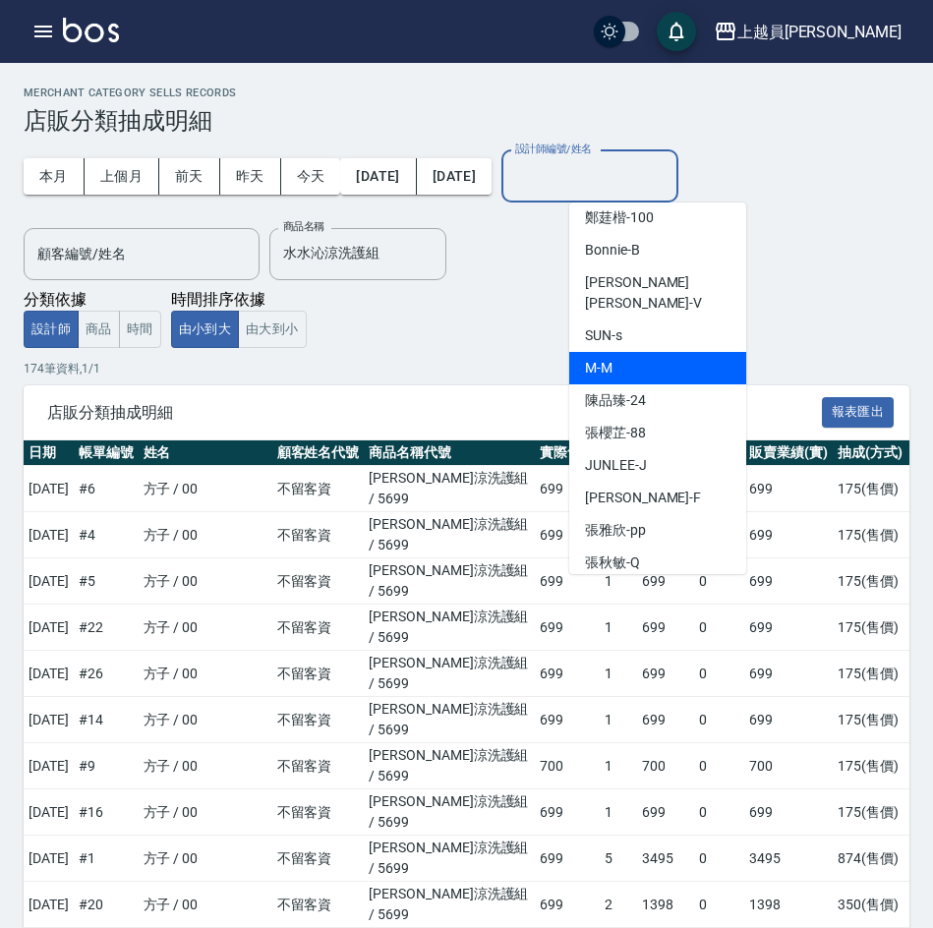
click at [643, 352] on div "M -M" at bounding box center [657, 368] width 177 height 32
type input "M-M"
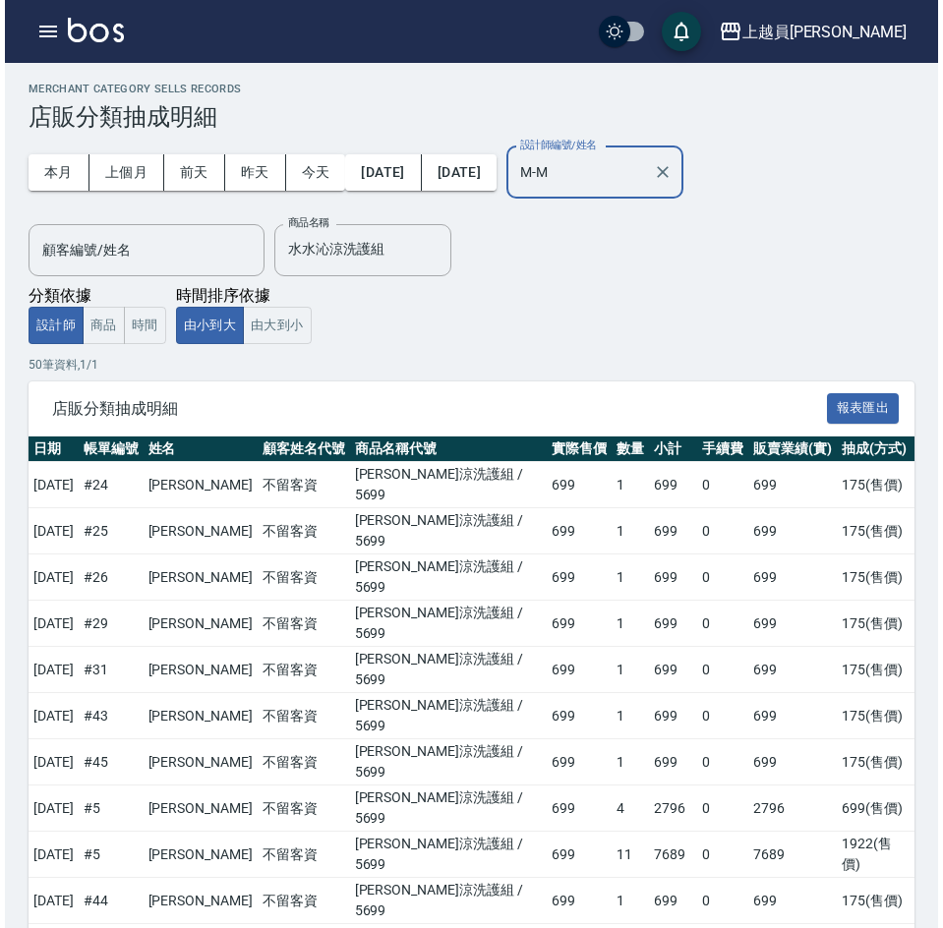
scroll to position [0, 0]
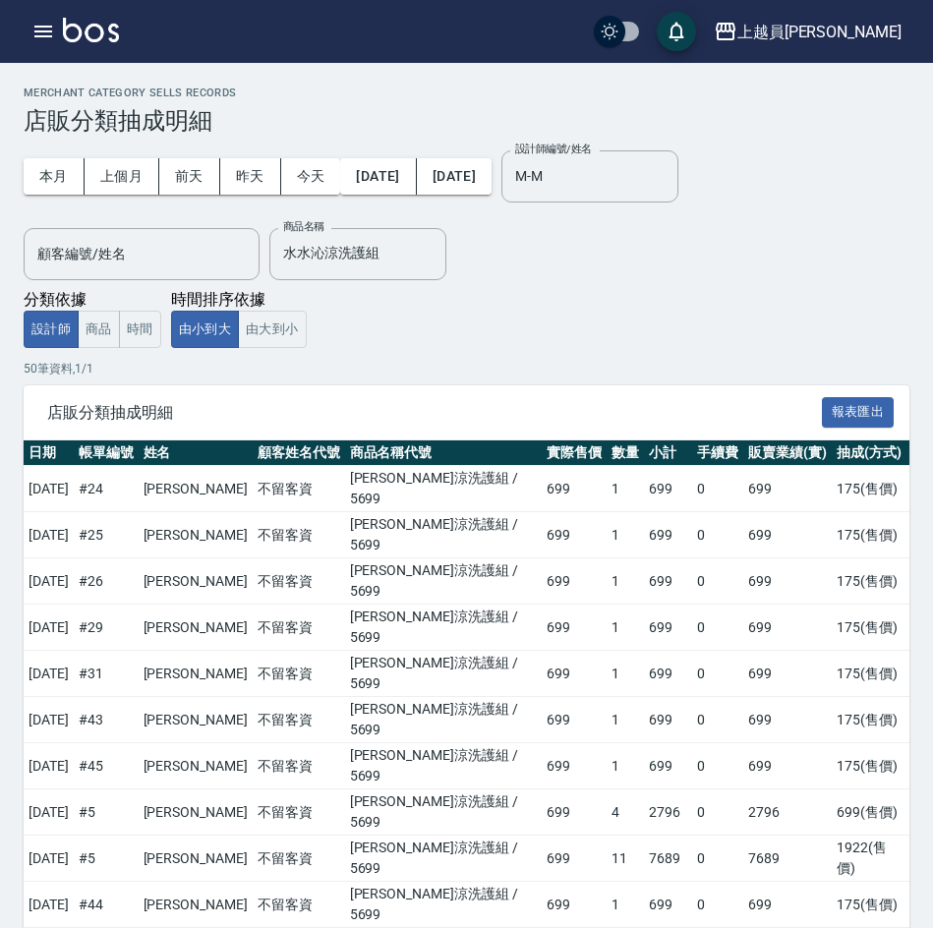
click at [654, 297] on div "本月 上個月 [DATE] [DATE] [DATE] [DATE] [DATE] 設計師編號/姓名 M-M 設計師編號/姓名 顧客編號/姓名 顧客編號/姓名…" at bounding box center [467, 241] width 886 height 213
click at [35, 33] on icon "button" at bounding box center [43, 32] width 24 height 24
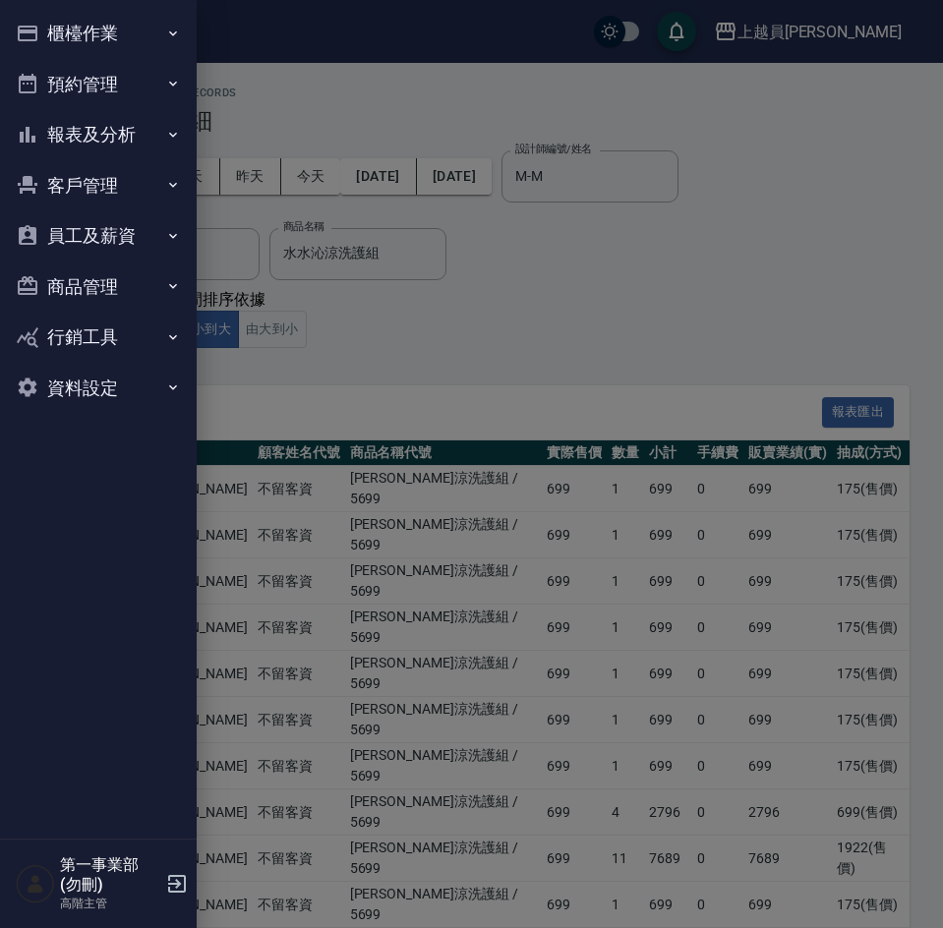
click at [107, 128] on button "報表及分析" at bounding box center [98, 134] width 181 height 51
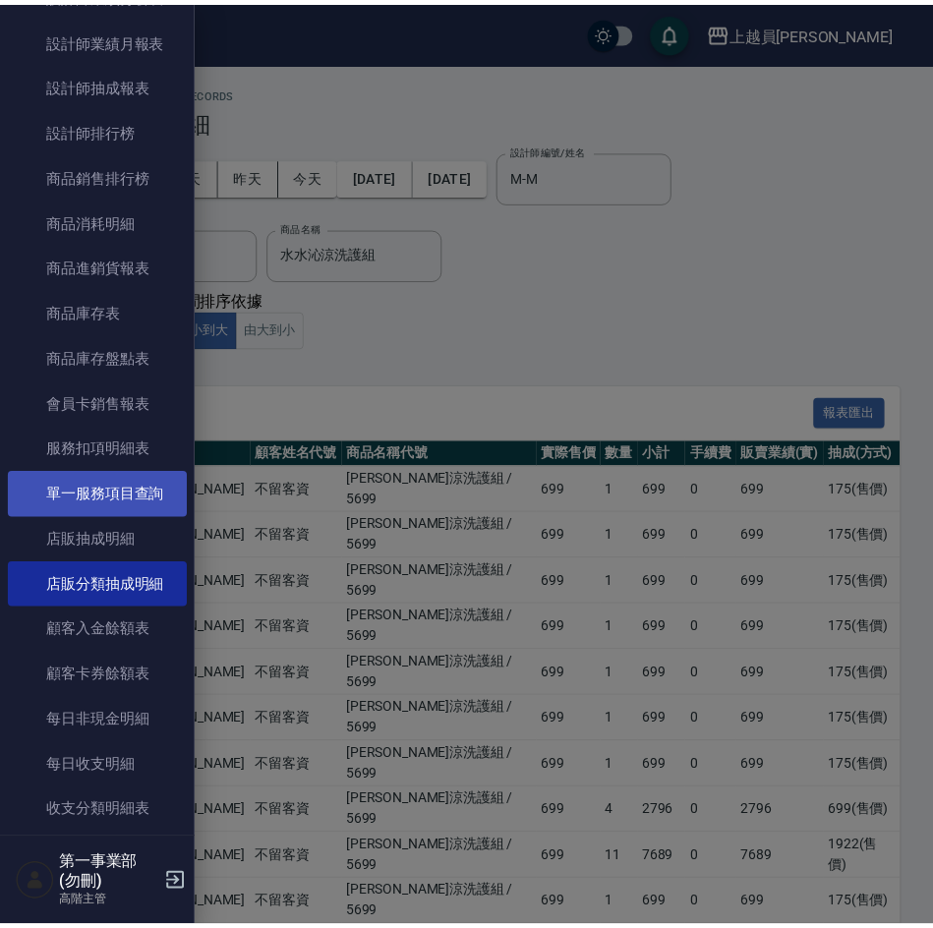
scroll to position [983, 0]
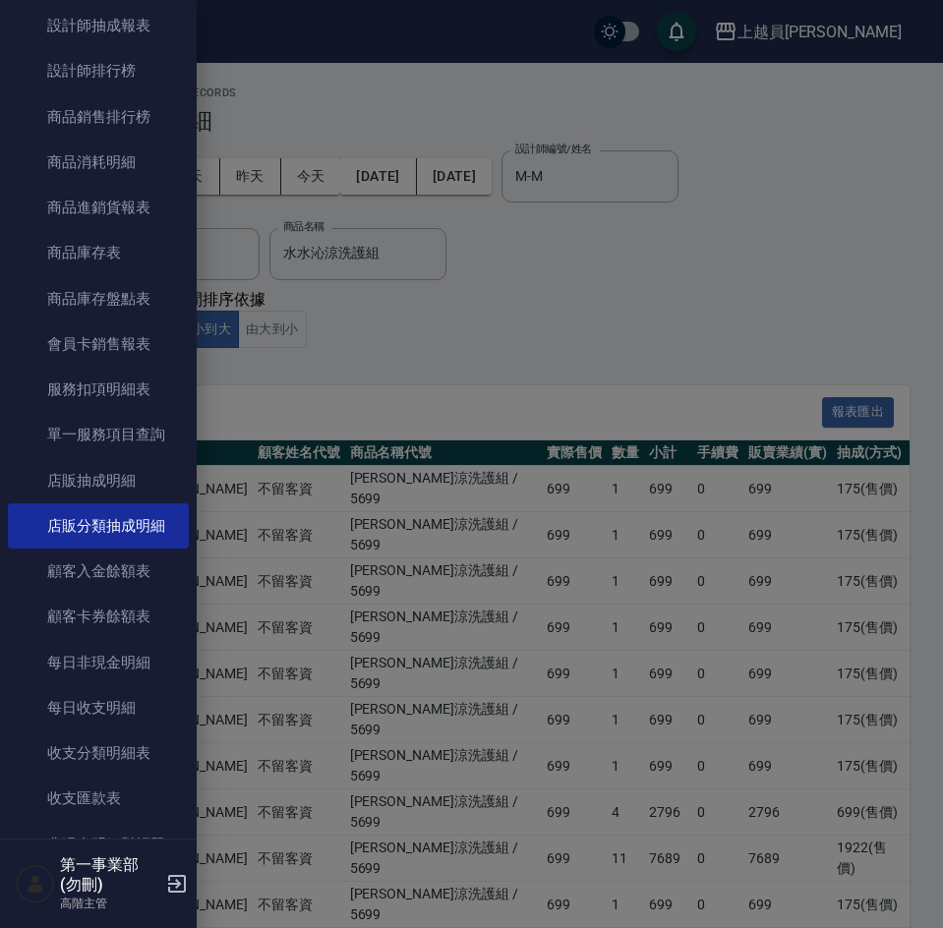
click at [428, 315] on div at bounding box center [471, 464] width 943 height 928
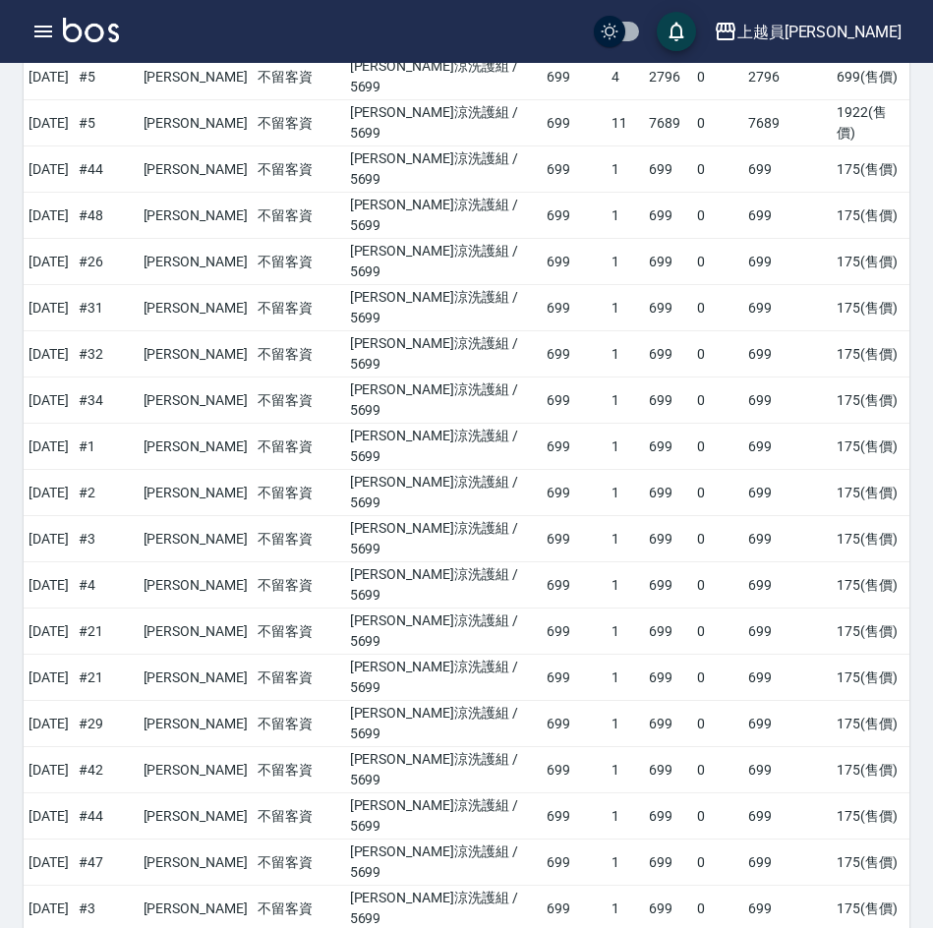
scroll to position [963, 0]
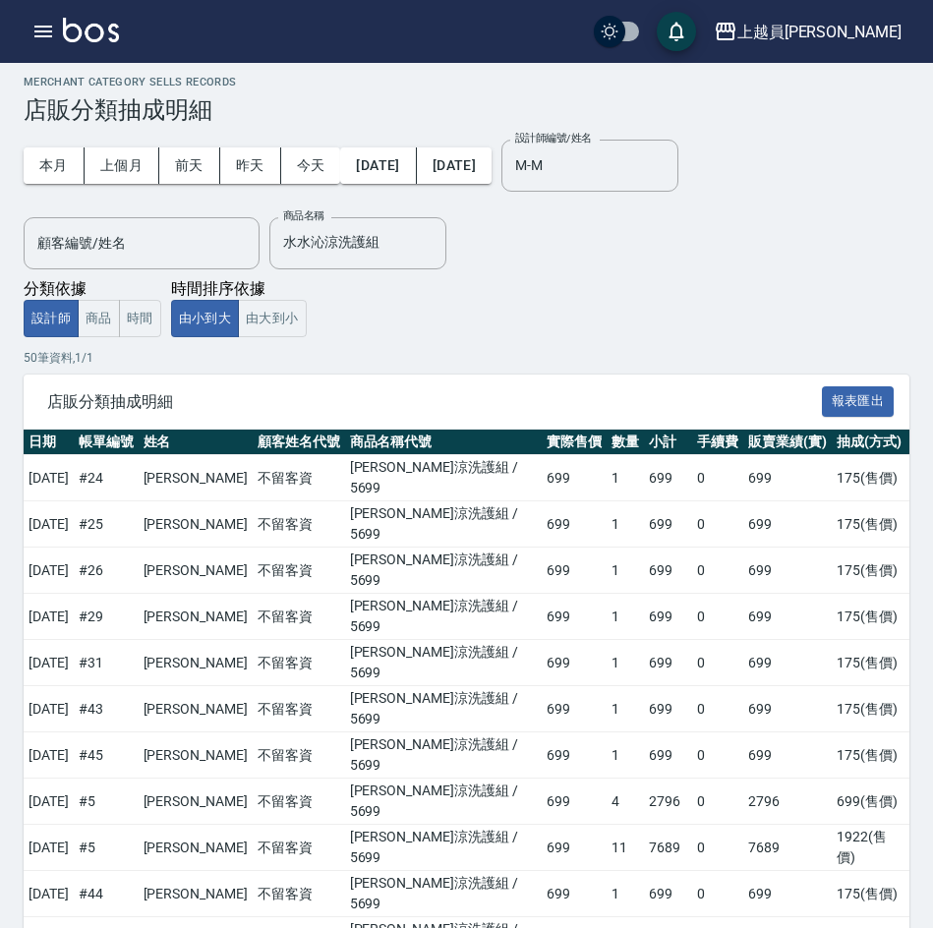
scroll to position [0, 0]
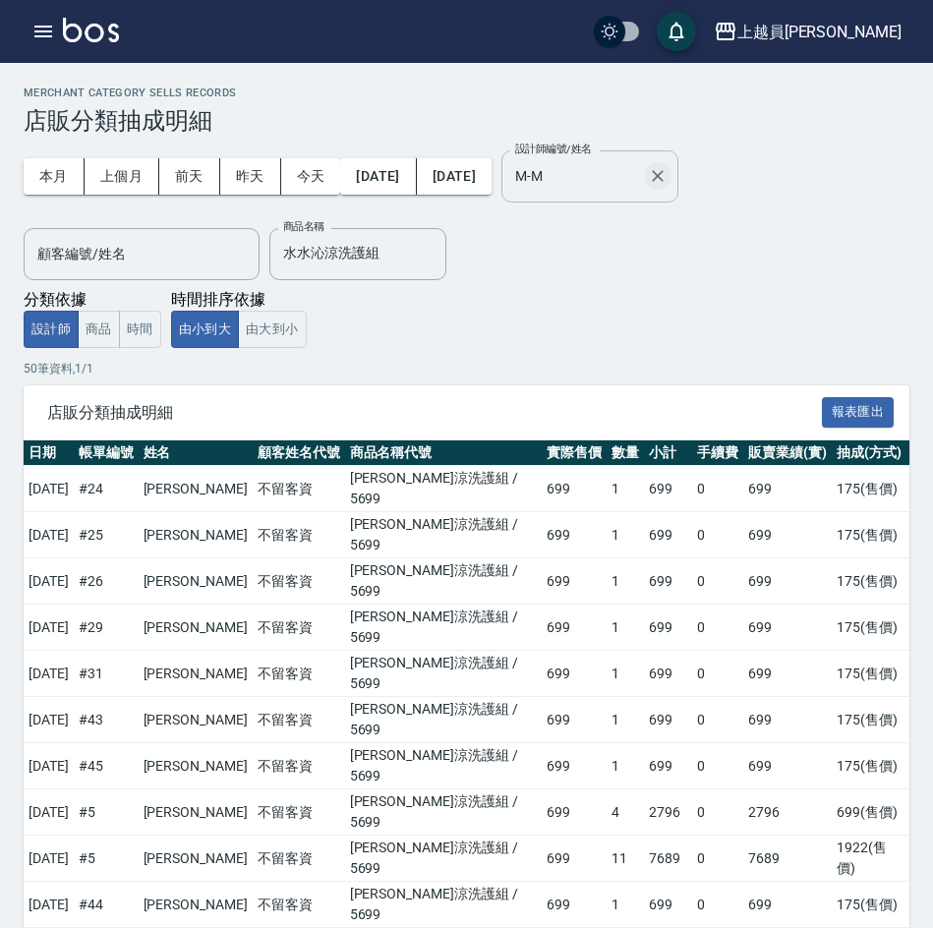
click at [668, 169] on icon "Clear" at bounding box center [658, 176] width 20 height 20
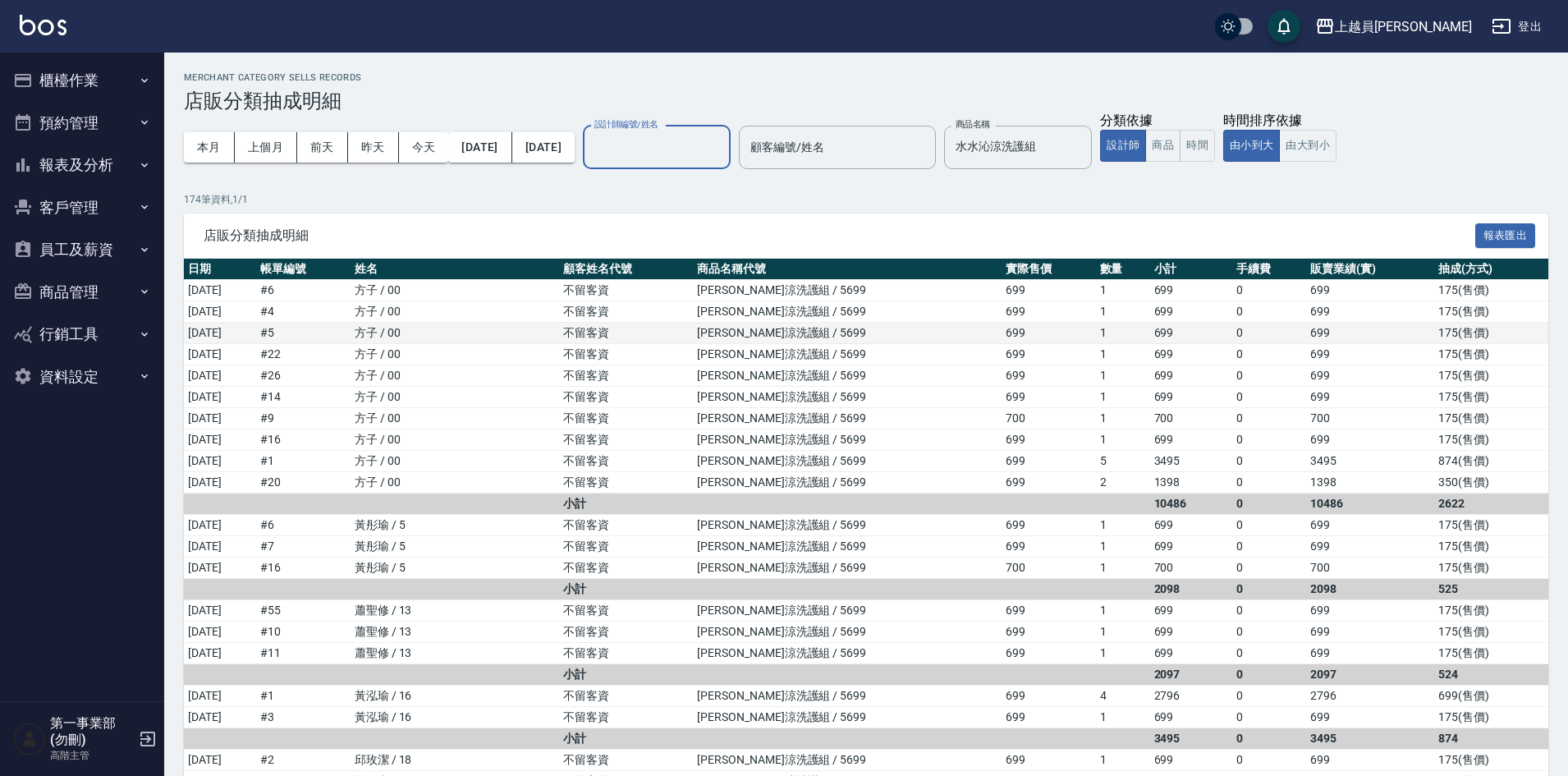
click at [787, 339] on td "699" at bounding box center [1191, 333] width 82 height 22
click at [787, 33] on div "上越員[PERSON_NAME]" at bounding box center [1404, 27] width 137 height 21
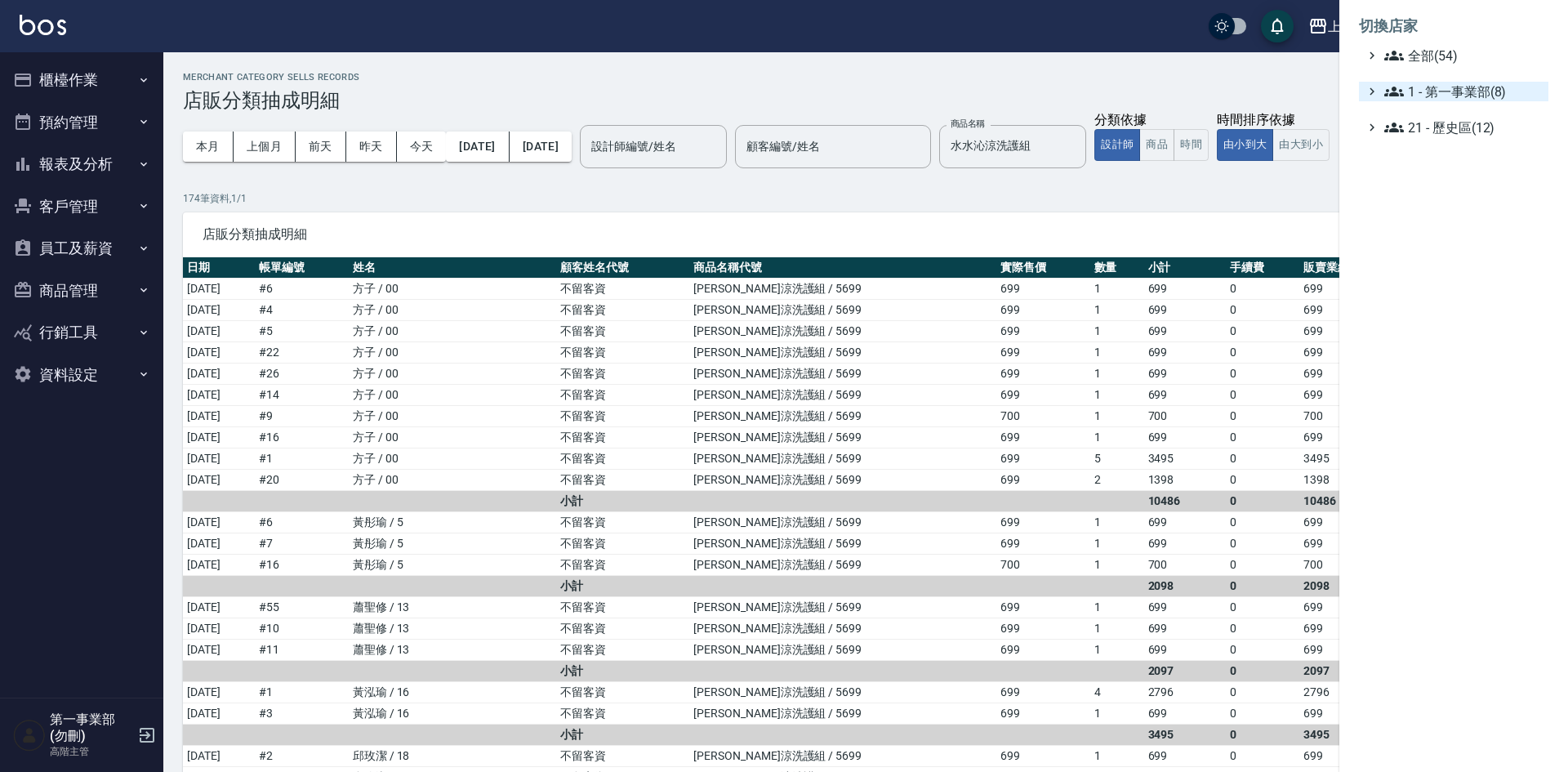
click at [782, 90] on span "1 - 第一事業部(8)" at bounding box center [1463, 91] width 158 height 20
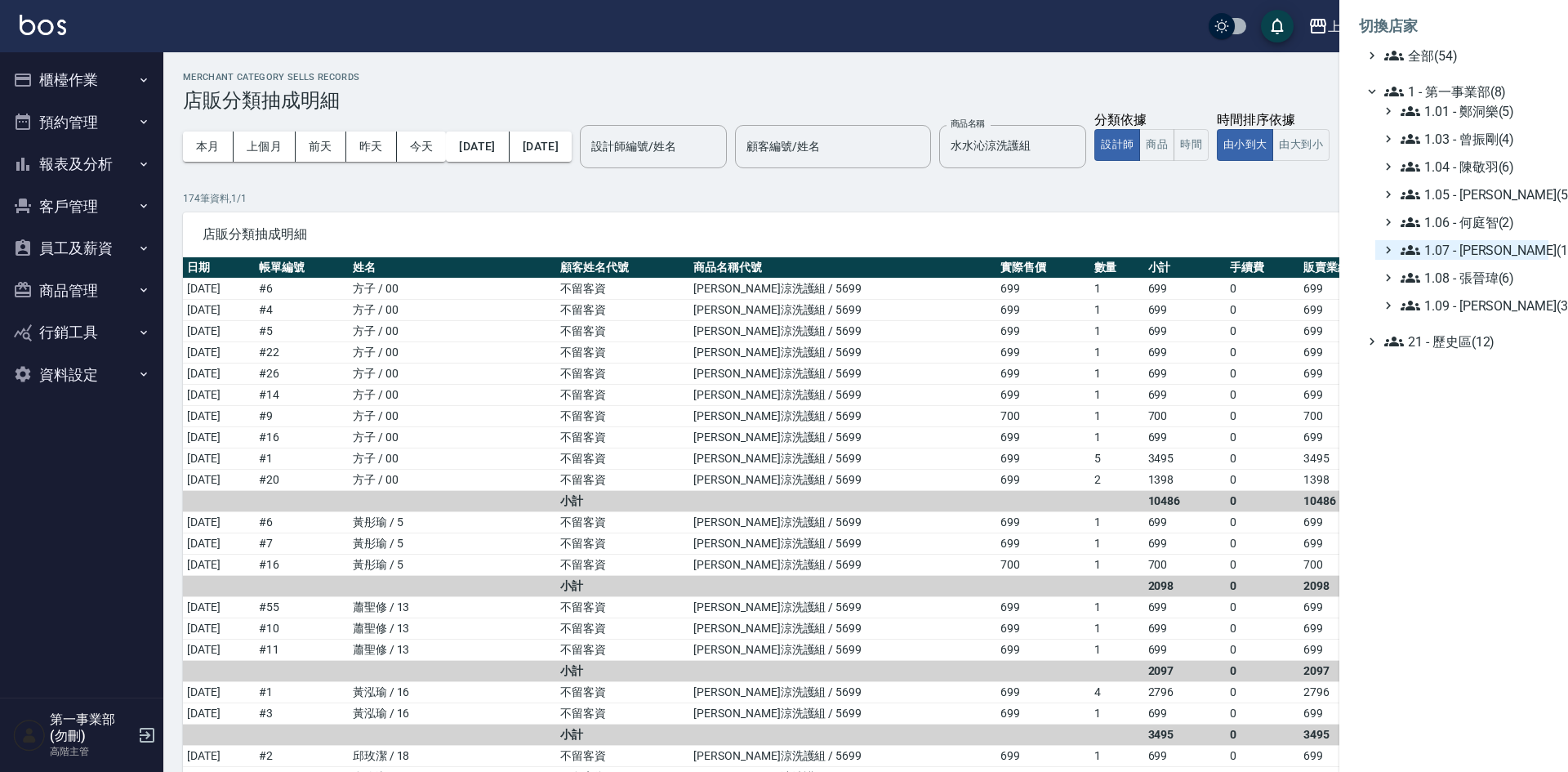
click at [782, 251] on span "1.07 - [PERSON_NAME](11)" at bounding box center [1471, 250] width 141 height 20
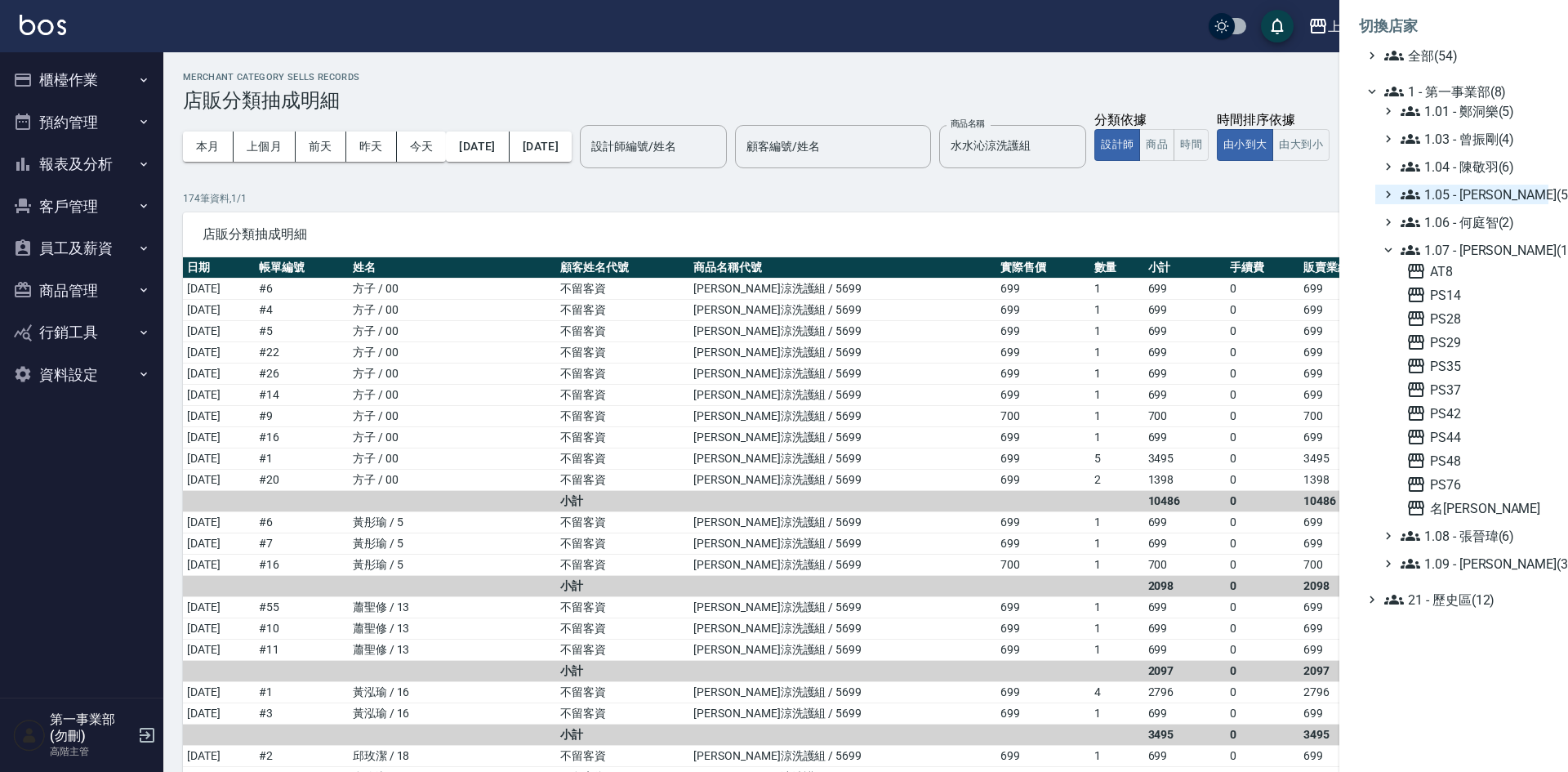
click at [782, 196] on span "1.05 - [PERSON_NAME](5)" at bounding box center [1471, 194] width 141 height 20
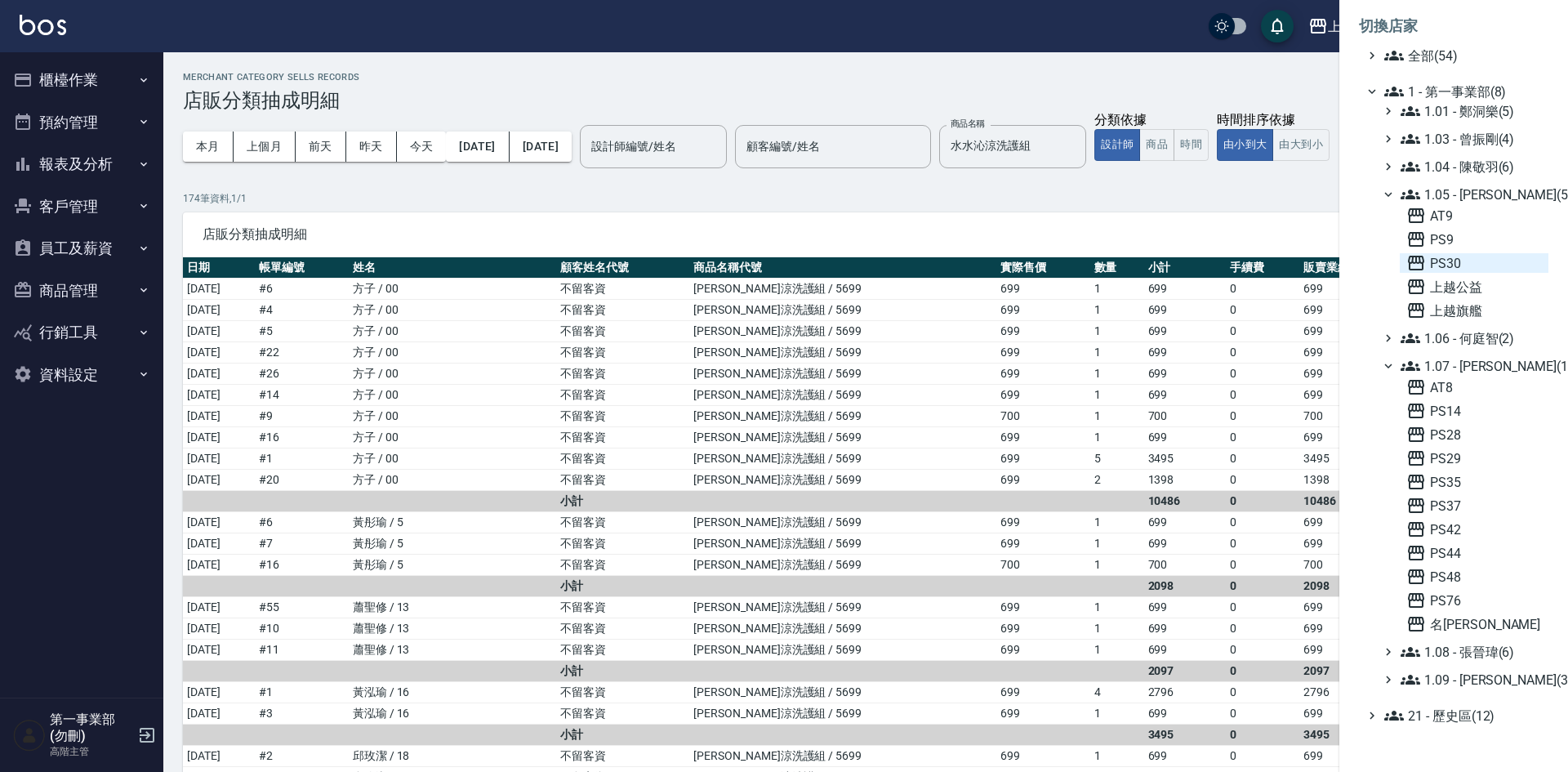
click at [782, 268] on span "PS30" at bounding box center [1473, 263] width 135 height 20
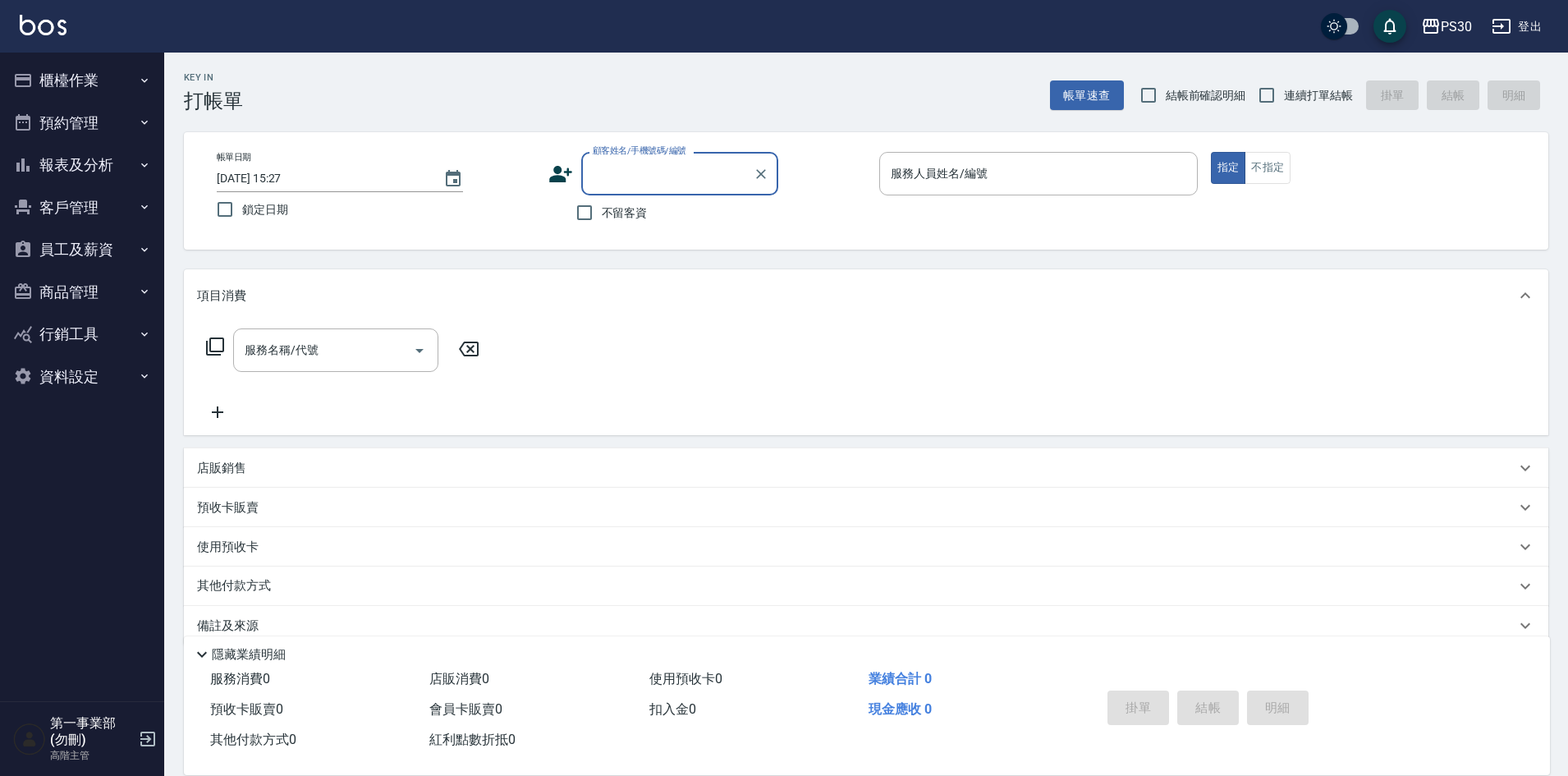
click at [76, 166] on button "報表及分析" at bounding box center [82, 165] width 151 height 43
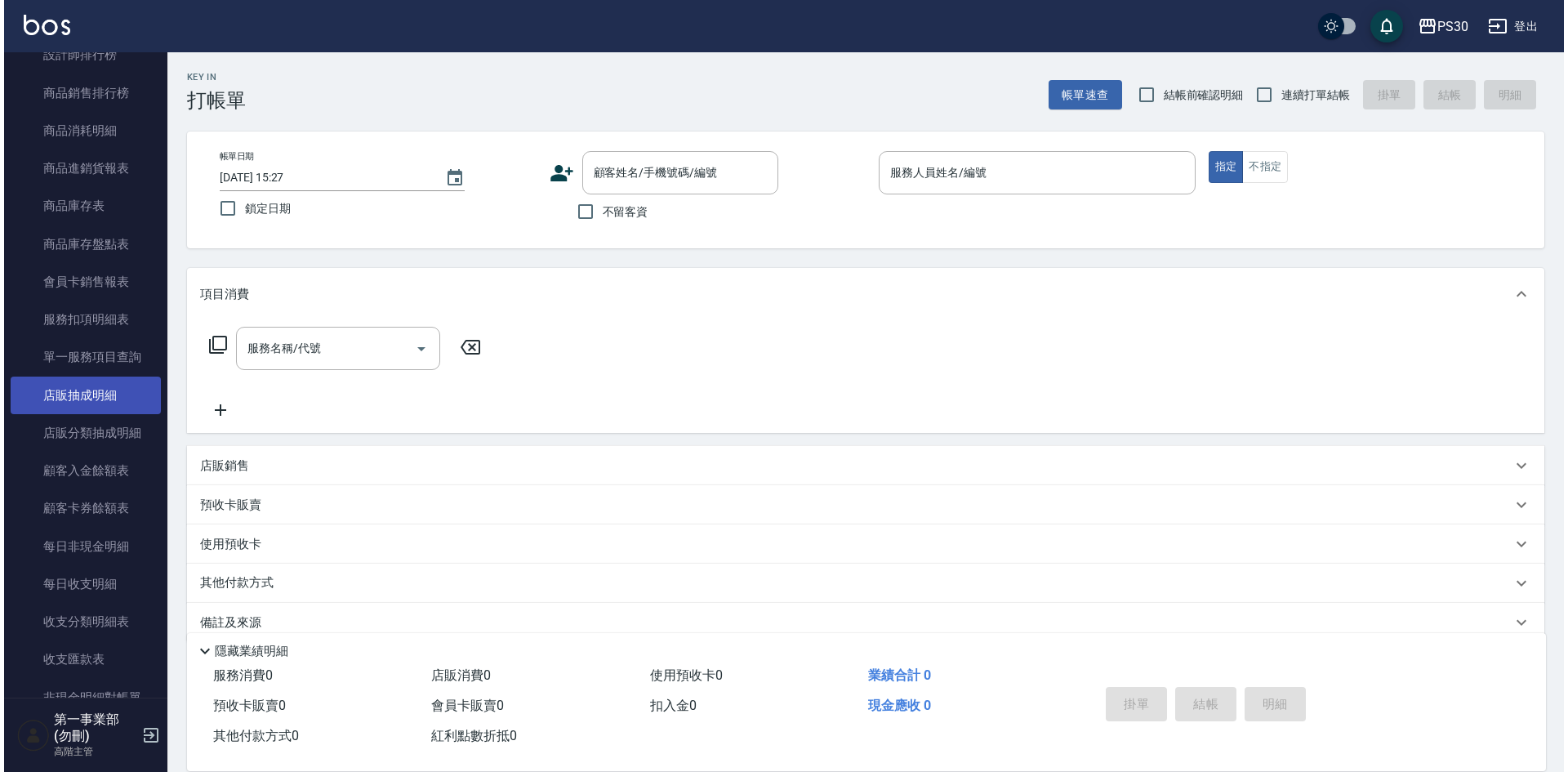
scroll to position [899, 0]
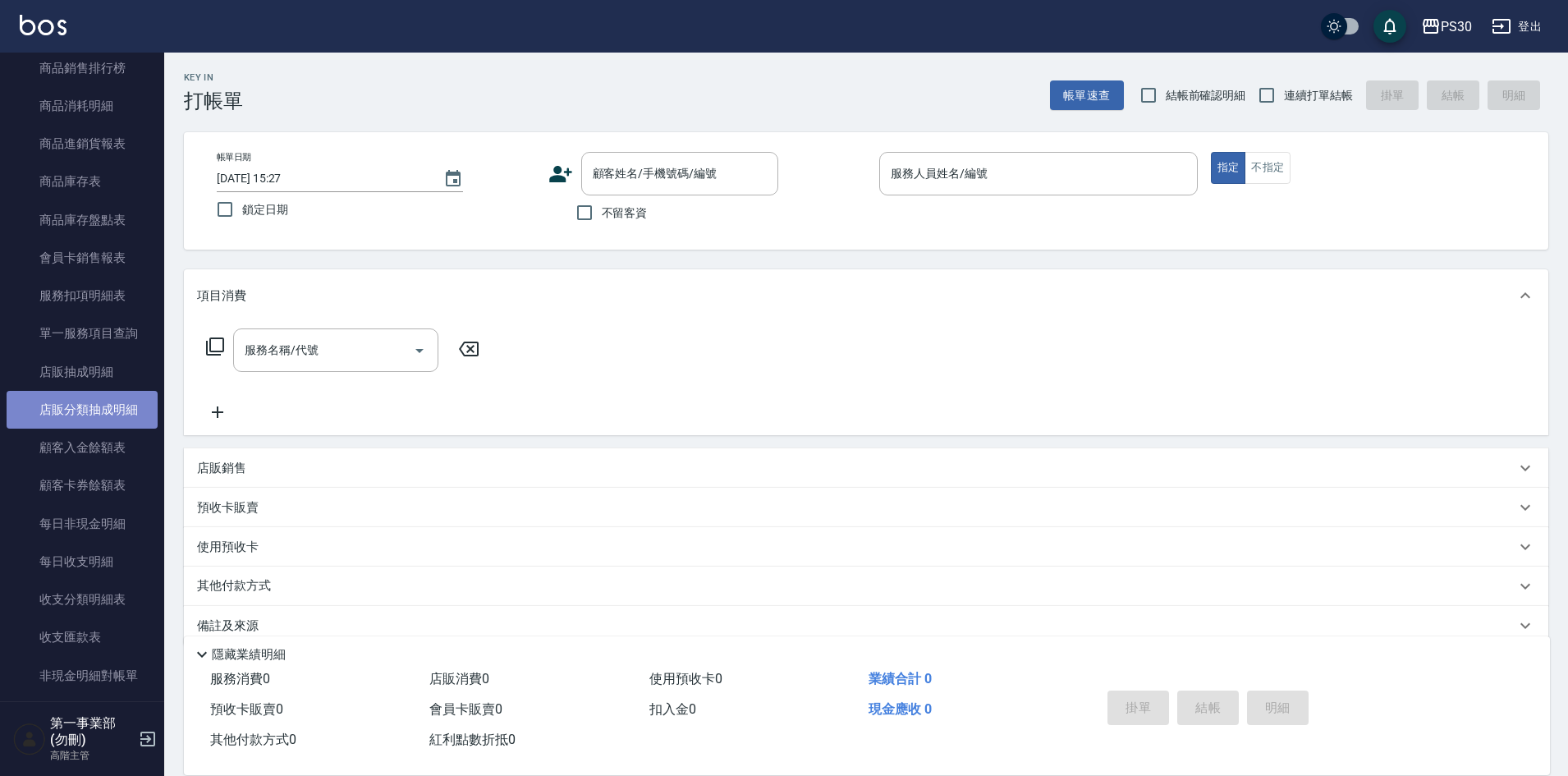
click at [103, 409] on link "店販分類抽成明細" at bounding box center [82, 409] width 151 height 38
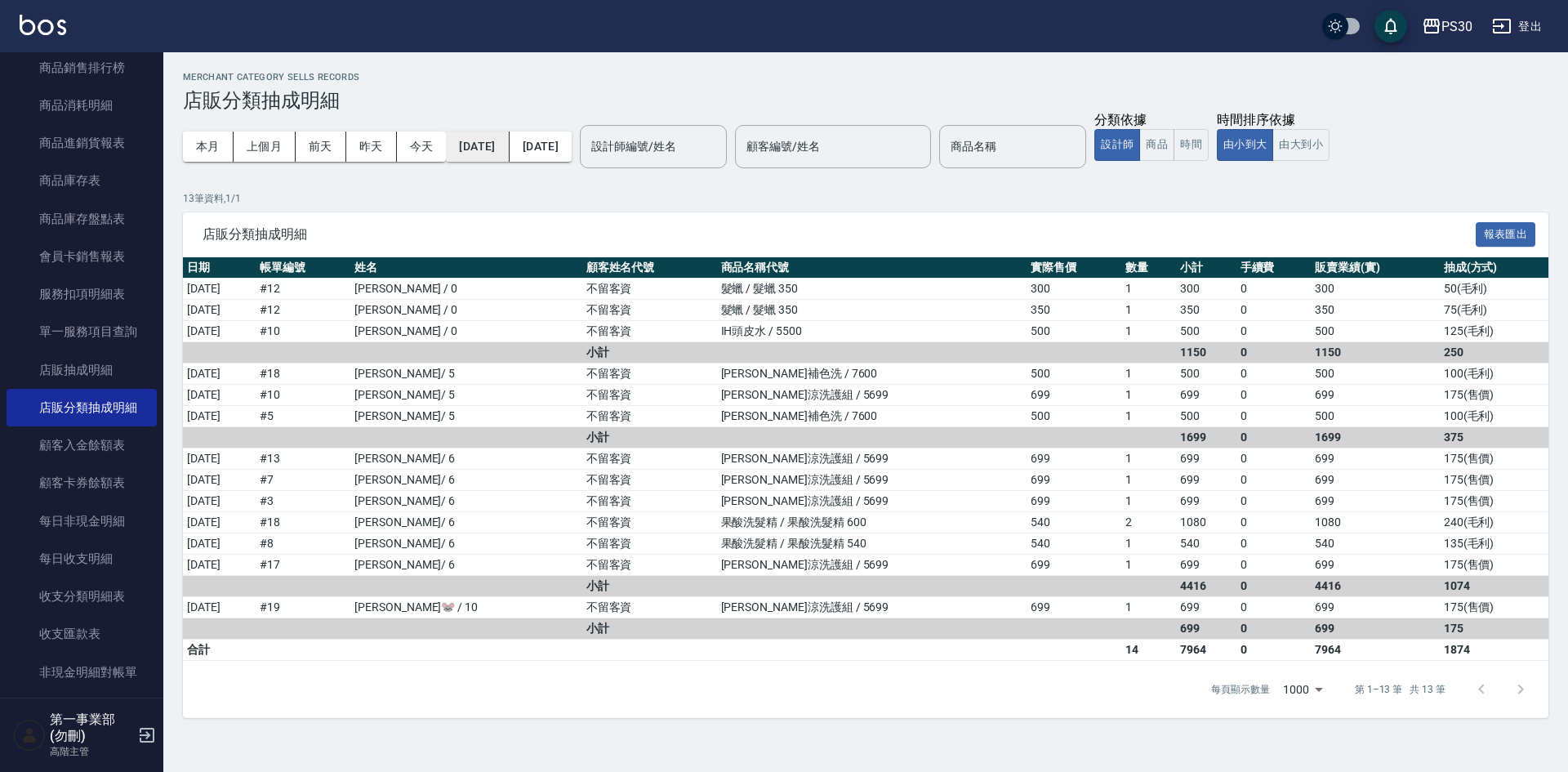
click at [502, 153] on button "[DATE]" at bounding box center [478, 146] width 63 height 30
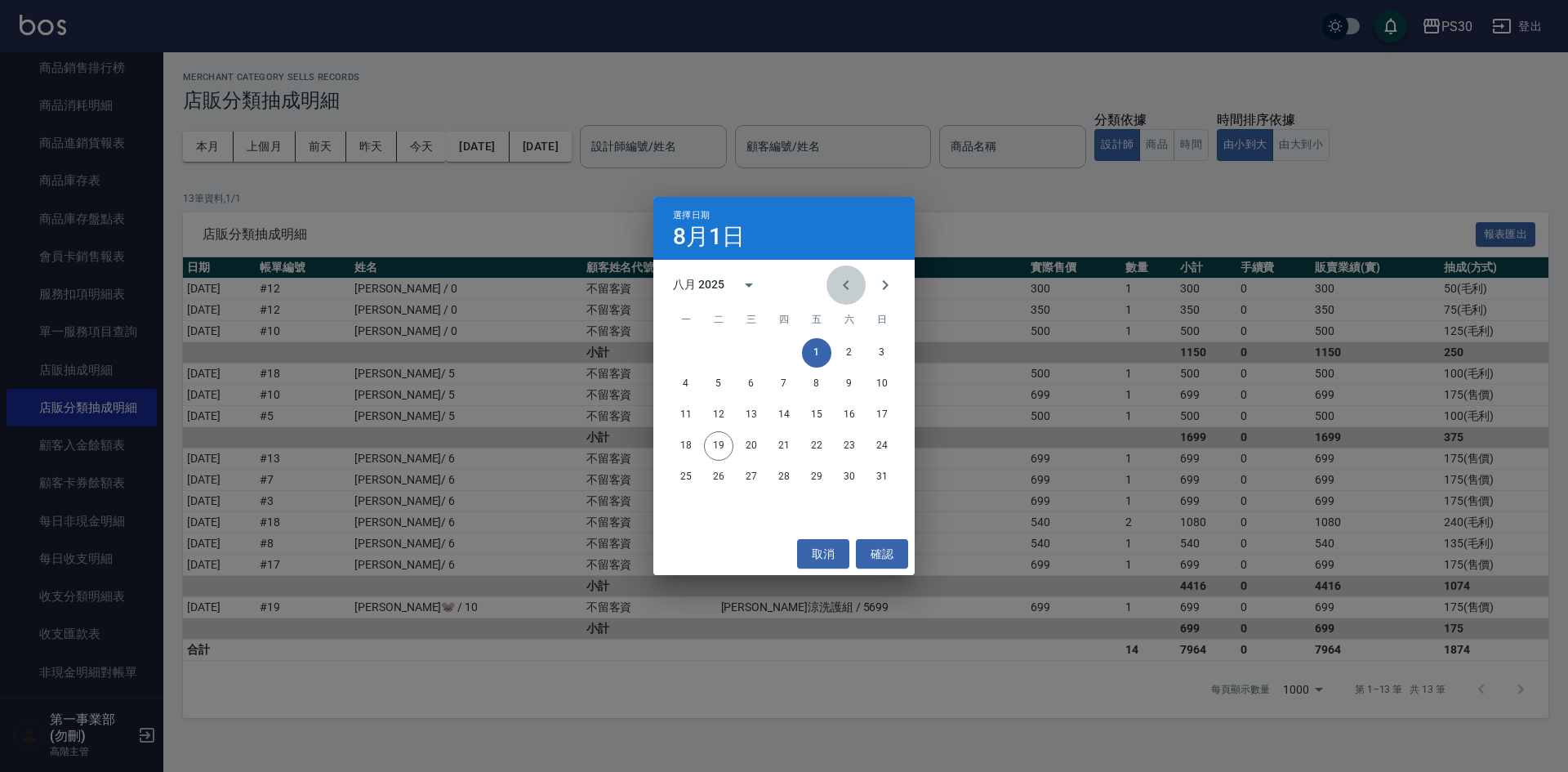
click at [855, 288] on icon "Previous month" at bounding box center [846, 285] width 20 height 20
click at [722, 413] on button "15" at bounding box center [718, 415] width 29 height 29
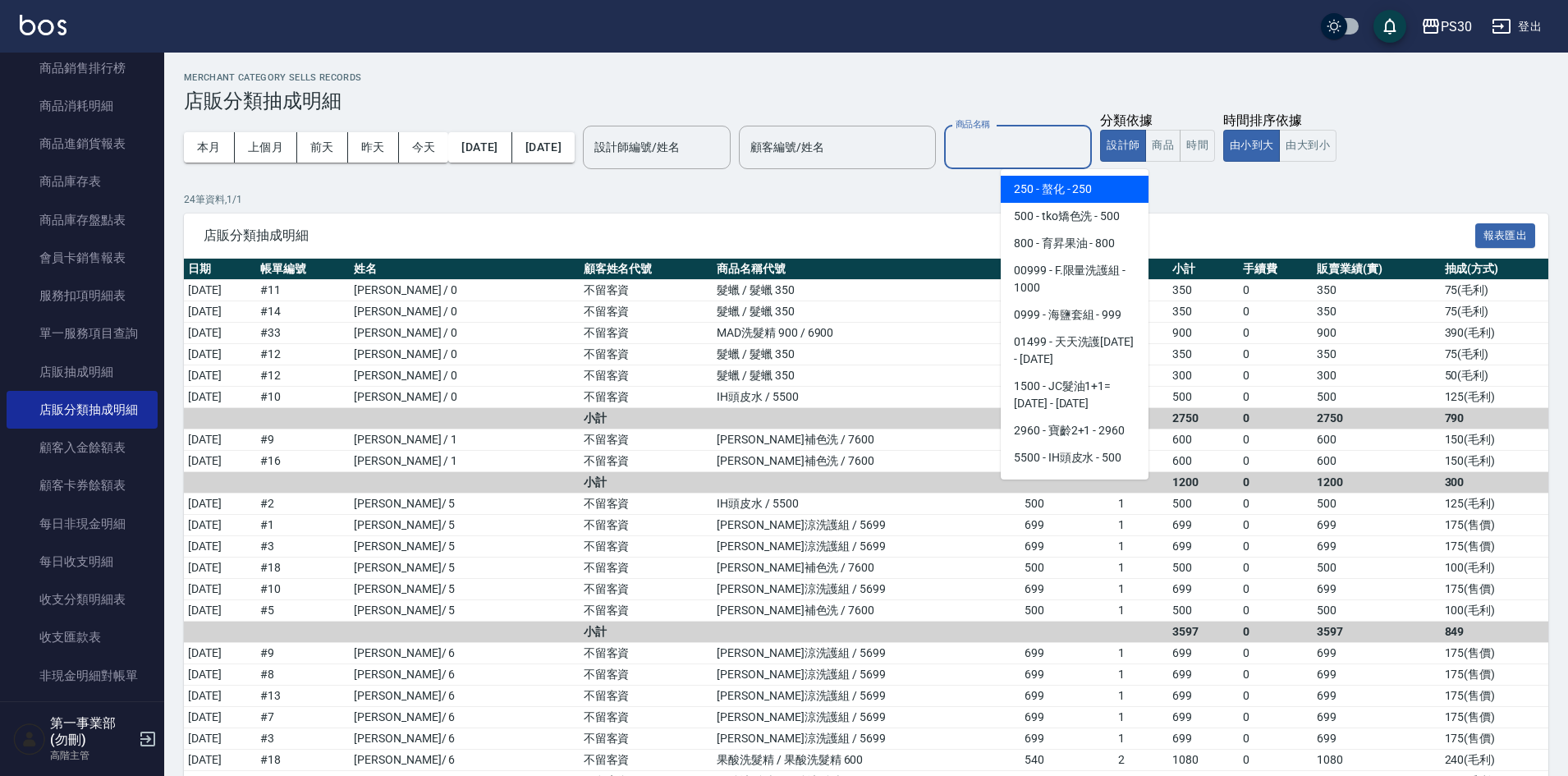
click at [1042, 159] on input "商品名稱" at bounding box center [1018, 147] width 133 height 28
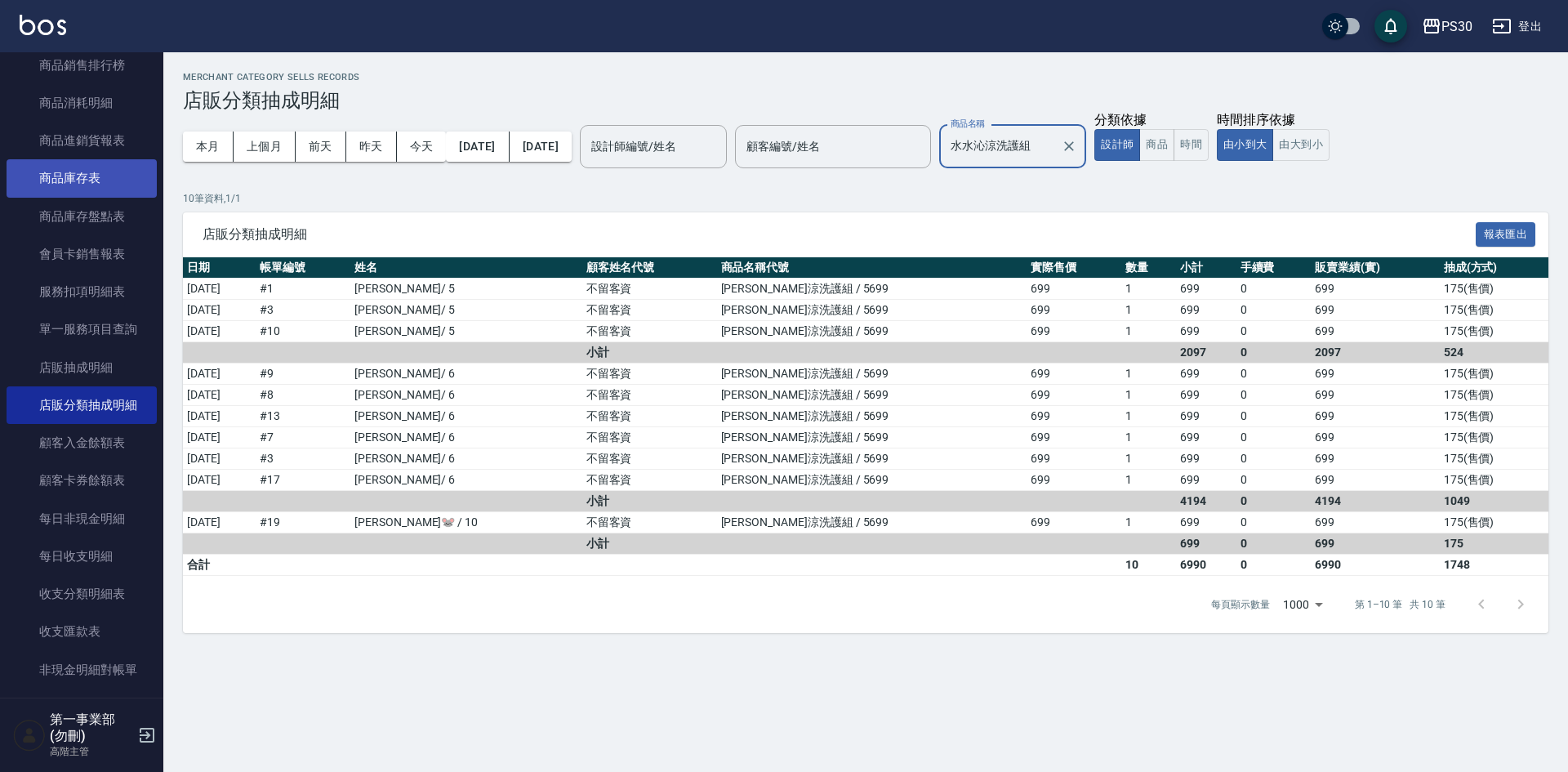
scroll to position [899, 0]
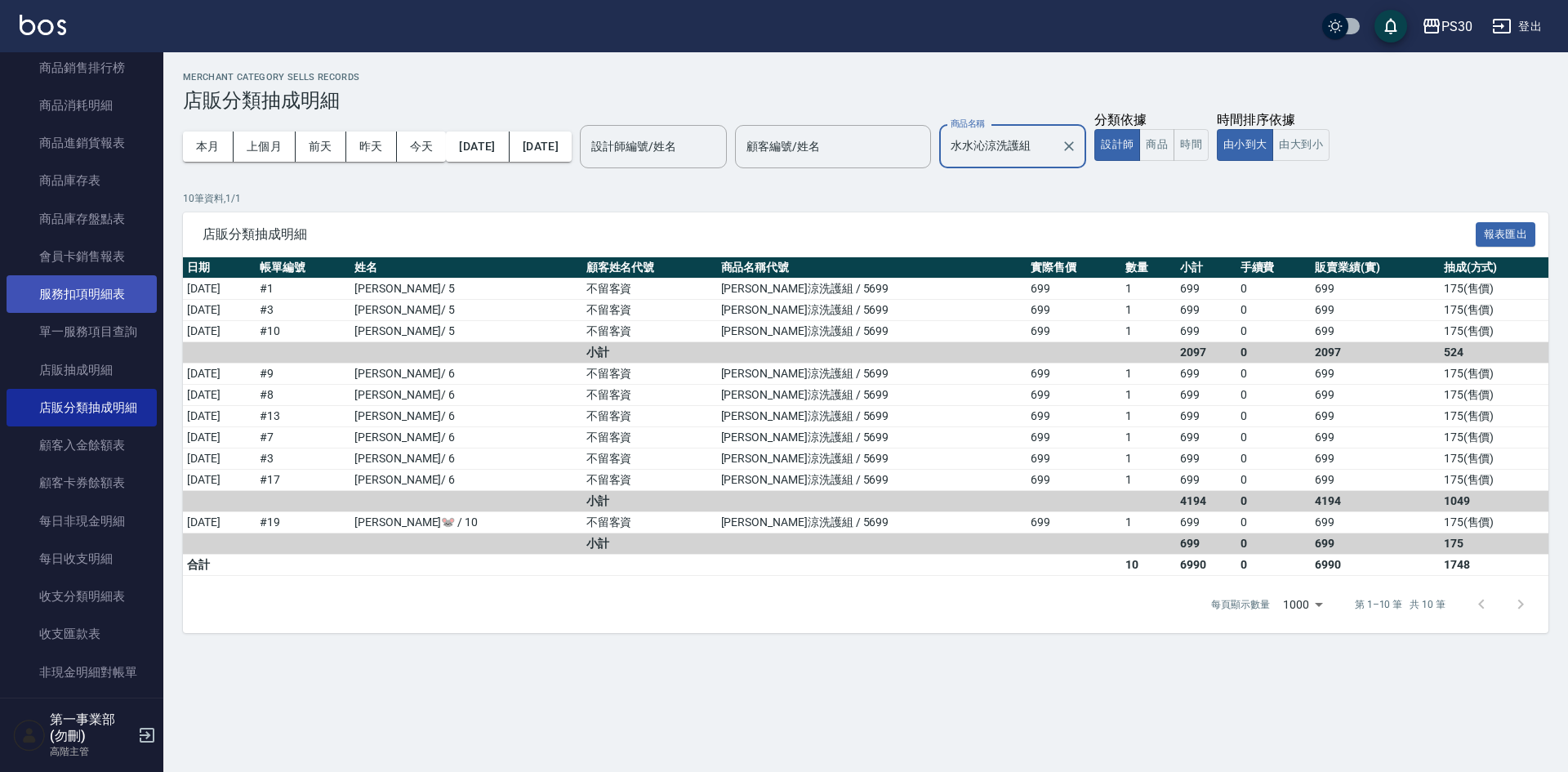
type input "水水沁涼洗護組"
click at [97, 297] on link "服務扣項明細表" at bounding box center [81, 293] width 150 height 37
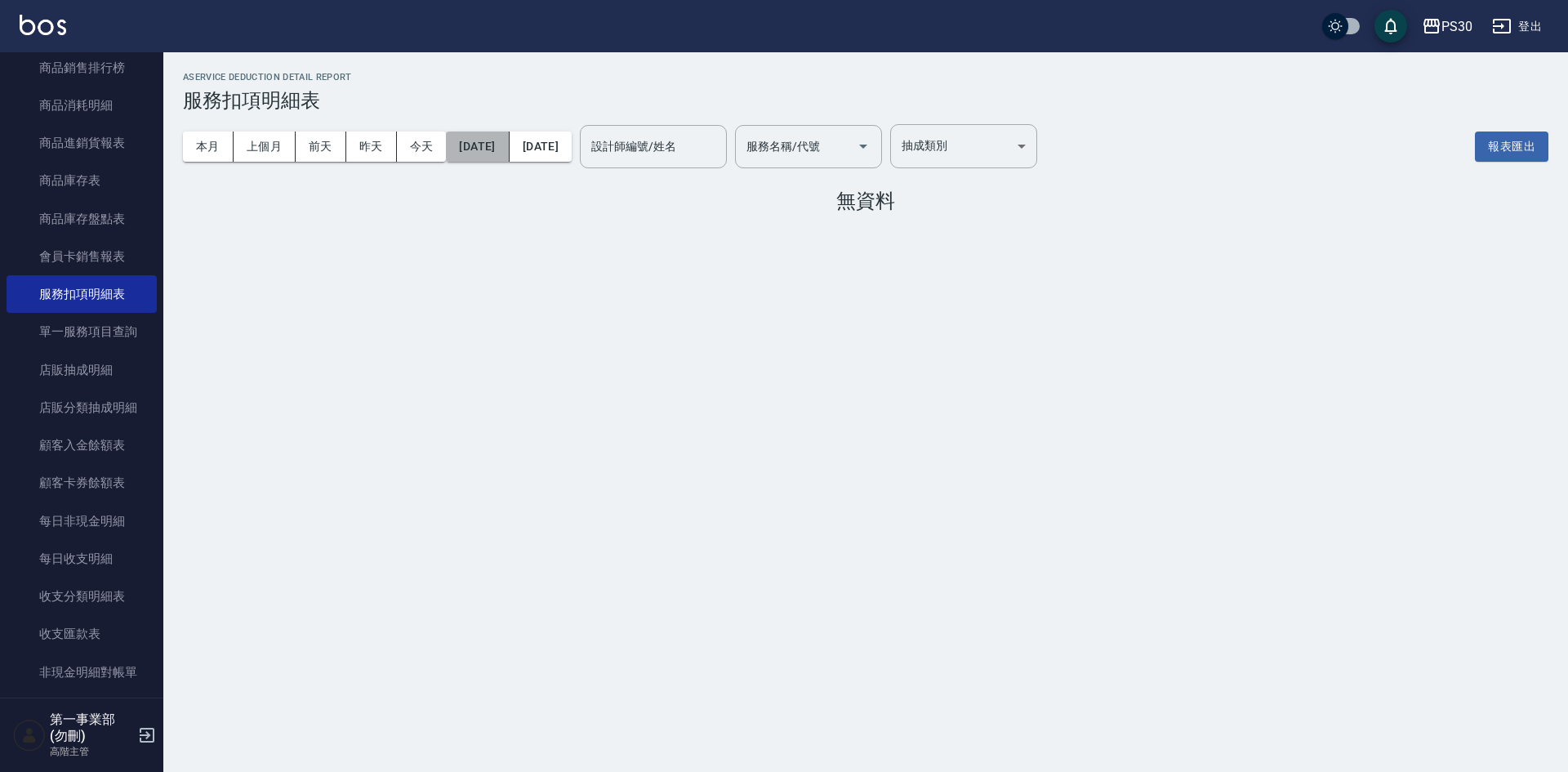
click at [507, 152] on button "[DATE]" at bounding box center [478, 146] width 63 height 30
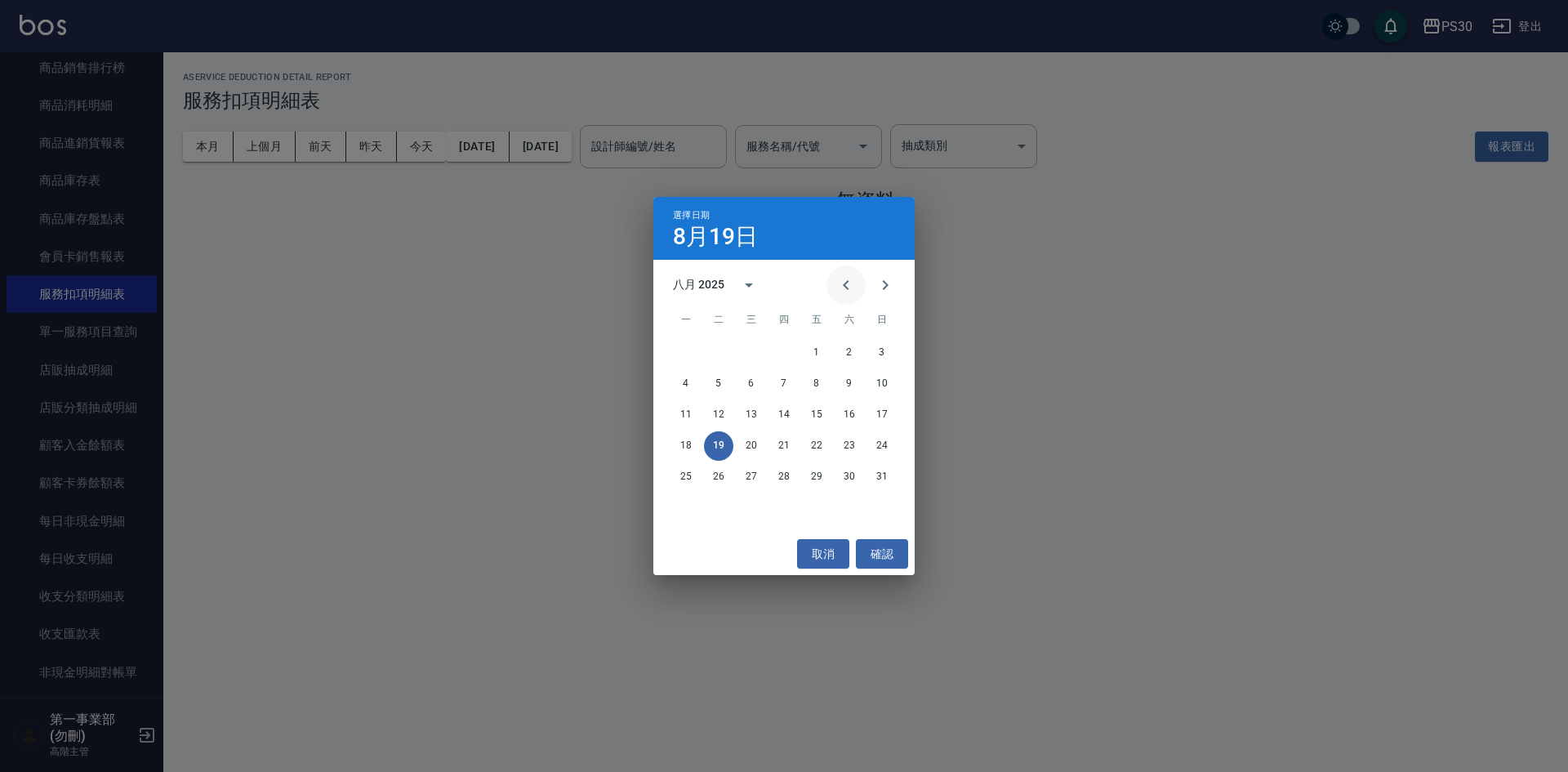
click at [853, 291] on icon "Previous month" at bounding box center [846, 285] width 20 height 20
click at [715, 415] on button "15" at bounding box center [718, 415] width 29 height 29
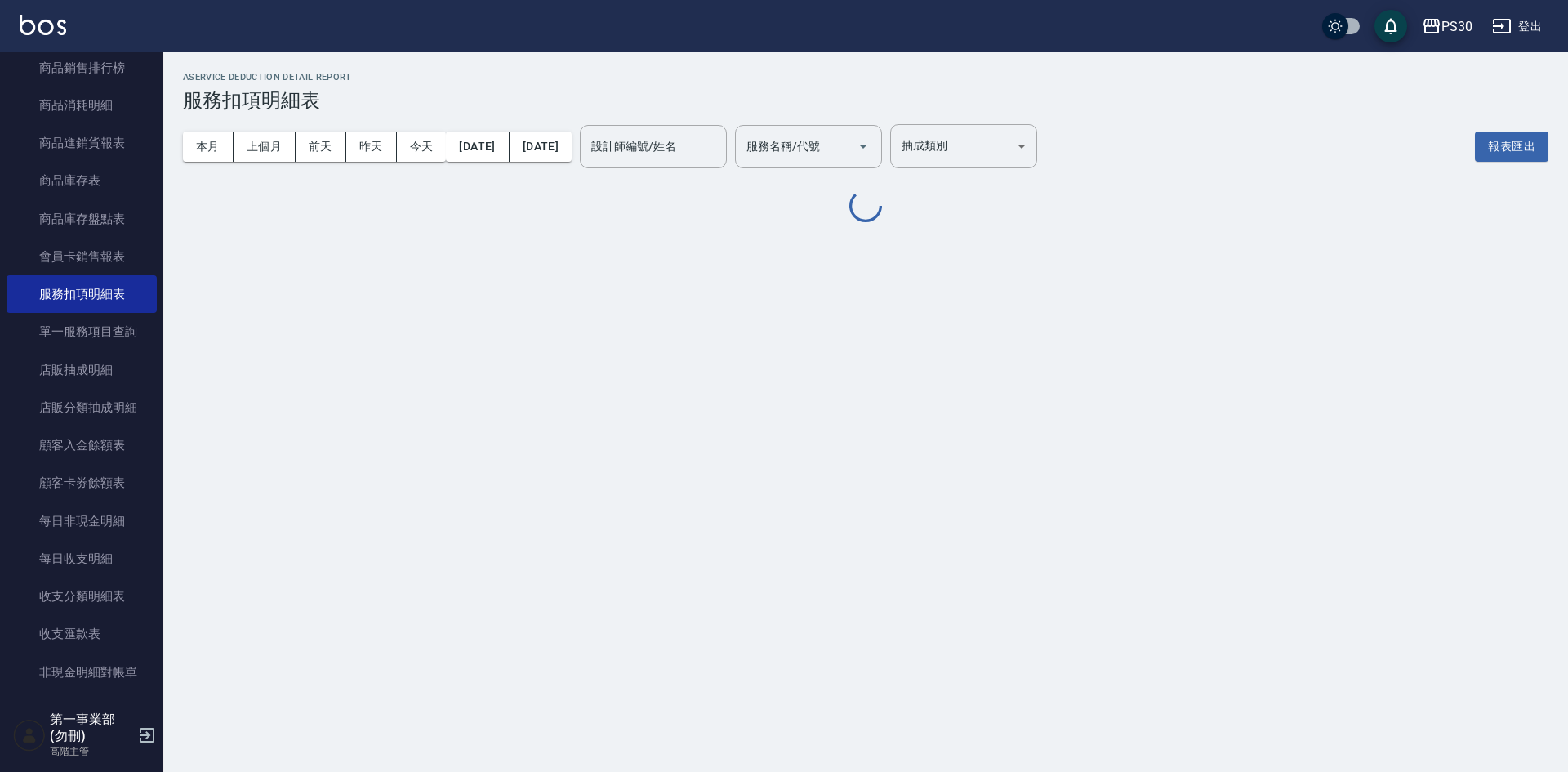
click at [850, 153] on div "服務名稱/代號 服務名稱/代號" at bounding box center [808, 146] width 147 height 43
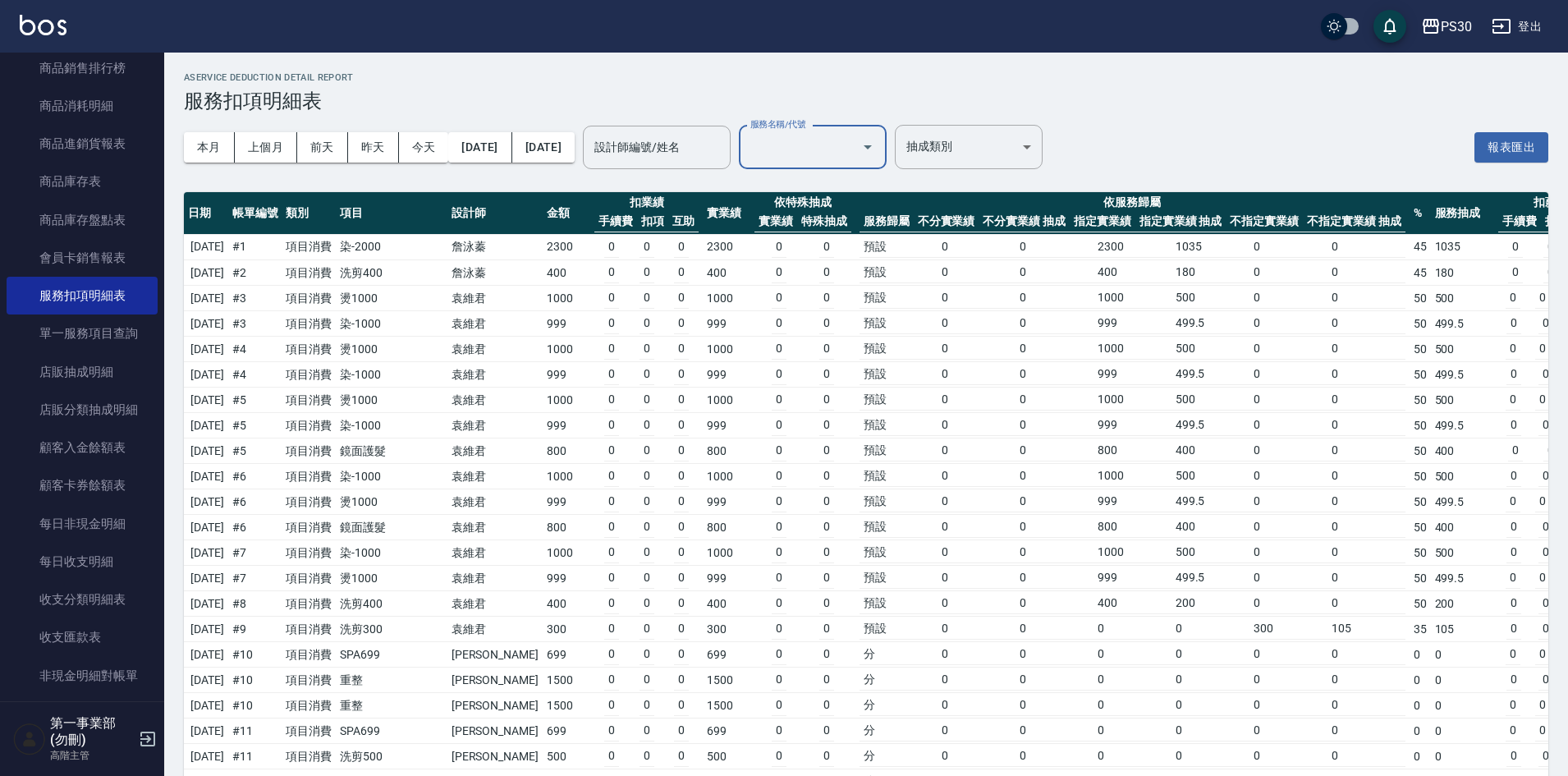
click at [855, 146] on input "服務名稱/代號" at bounding box center [801, 147] width 109 height 28
type input "5699"
click at [1287, 107] on h3 "服務扣項明細表" at bounding box center [866, 101] width 1364 height 23
click at [1274, 163] on div "本月 上個月 前天 昨天 今天 2025/07/15 2025/08/31 設計師編號/姓名 設計師編號/姓名 服務名稱/代號 服務名稱/代號 抽成類別 ​ …" at bounding box center [866, 148] width 1364 height 70
click at [1455, 29] on div "PS30" at bounding box center [1456, 27] width 31 height 21
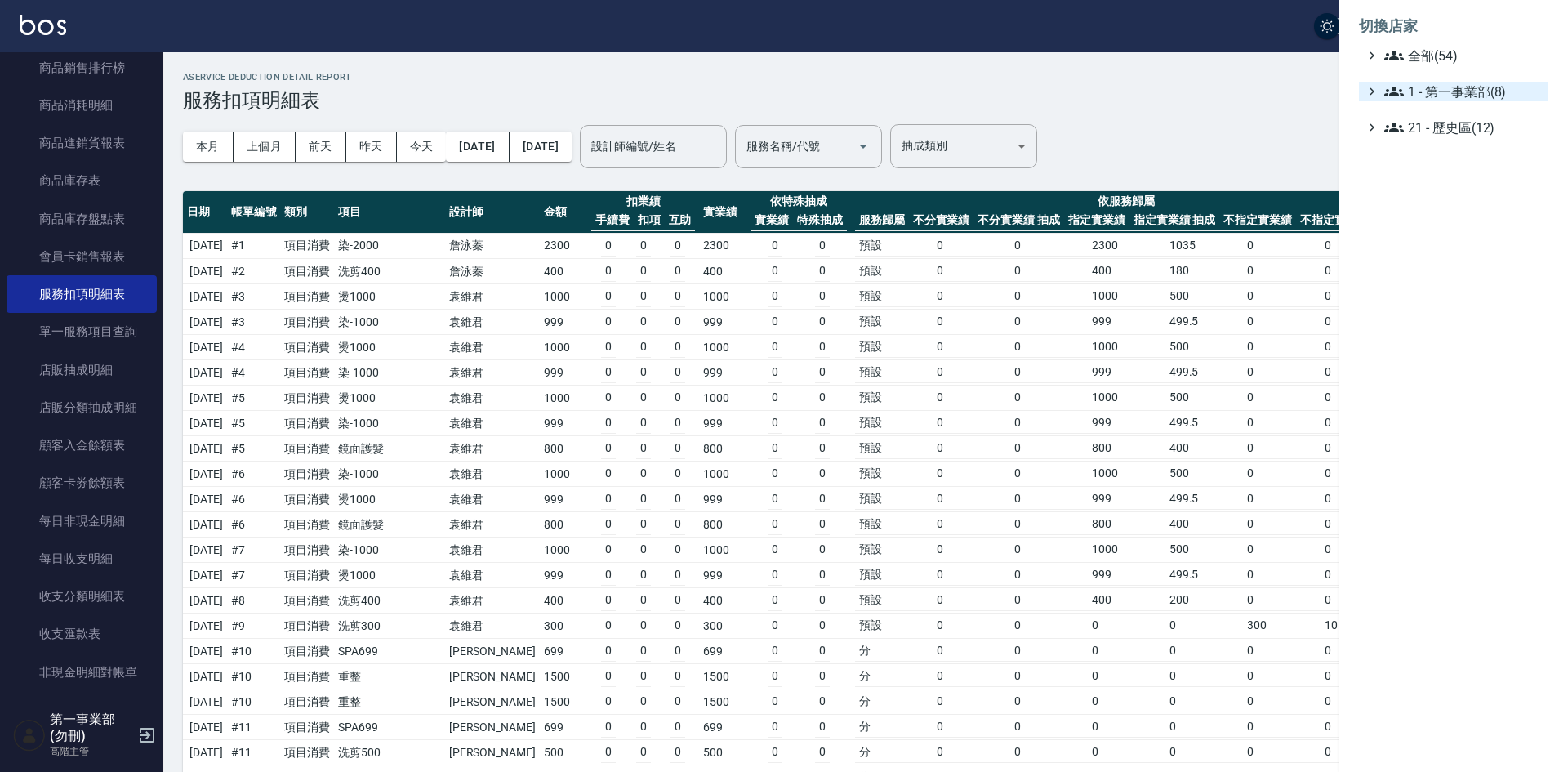
click at [1479, 91] on span "1 - 第一事業部(8)" at bounding box center [1463, 91] width 158 height 20
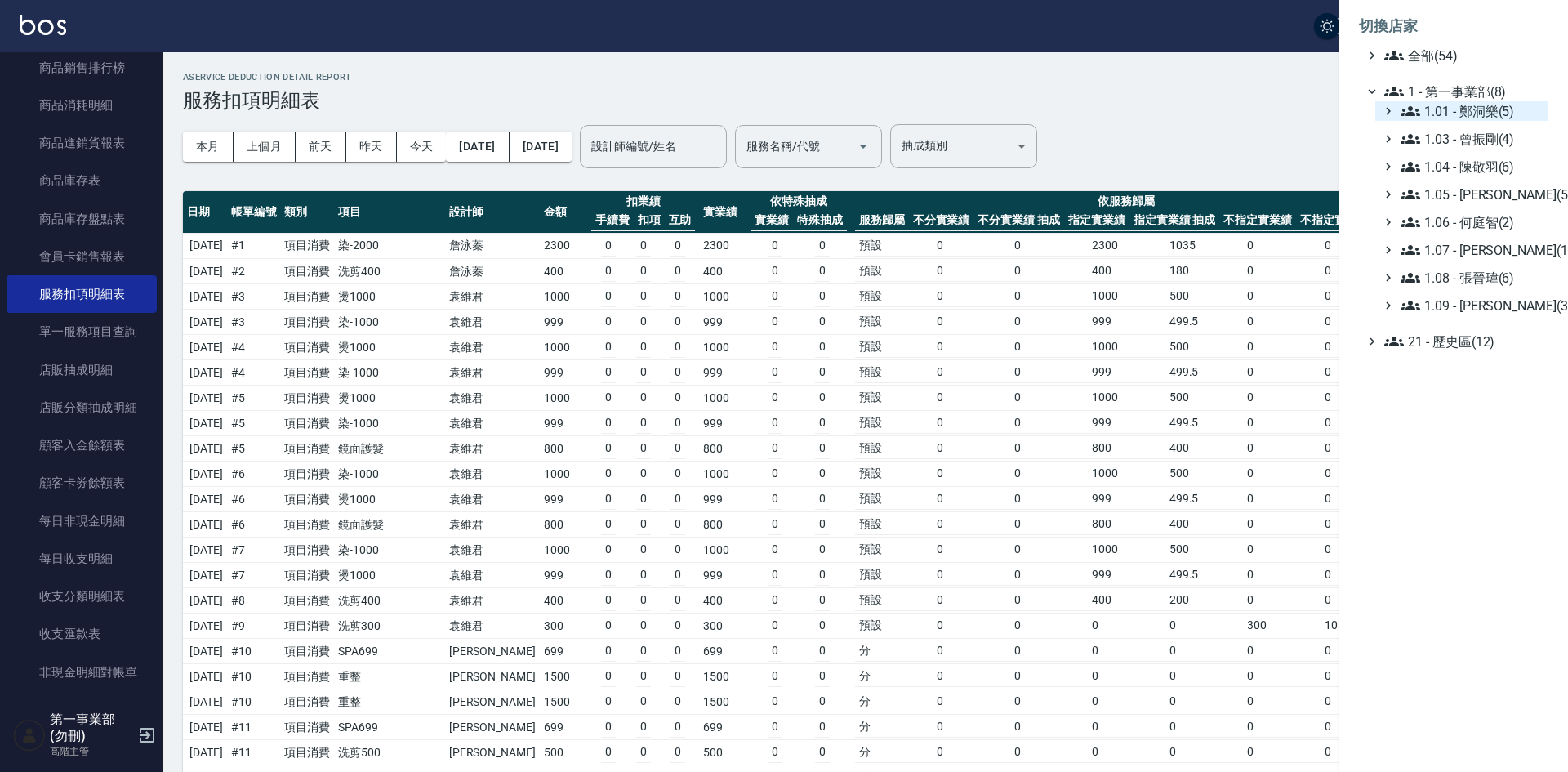
click at [1476, 101] on span "1.01 - 鄭洞樂(5)" at bounding box center [1471, 111] width 141 height 20
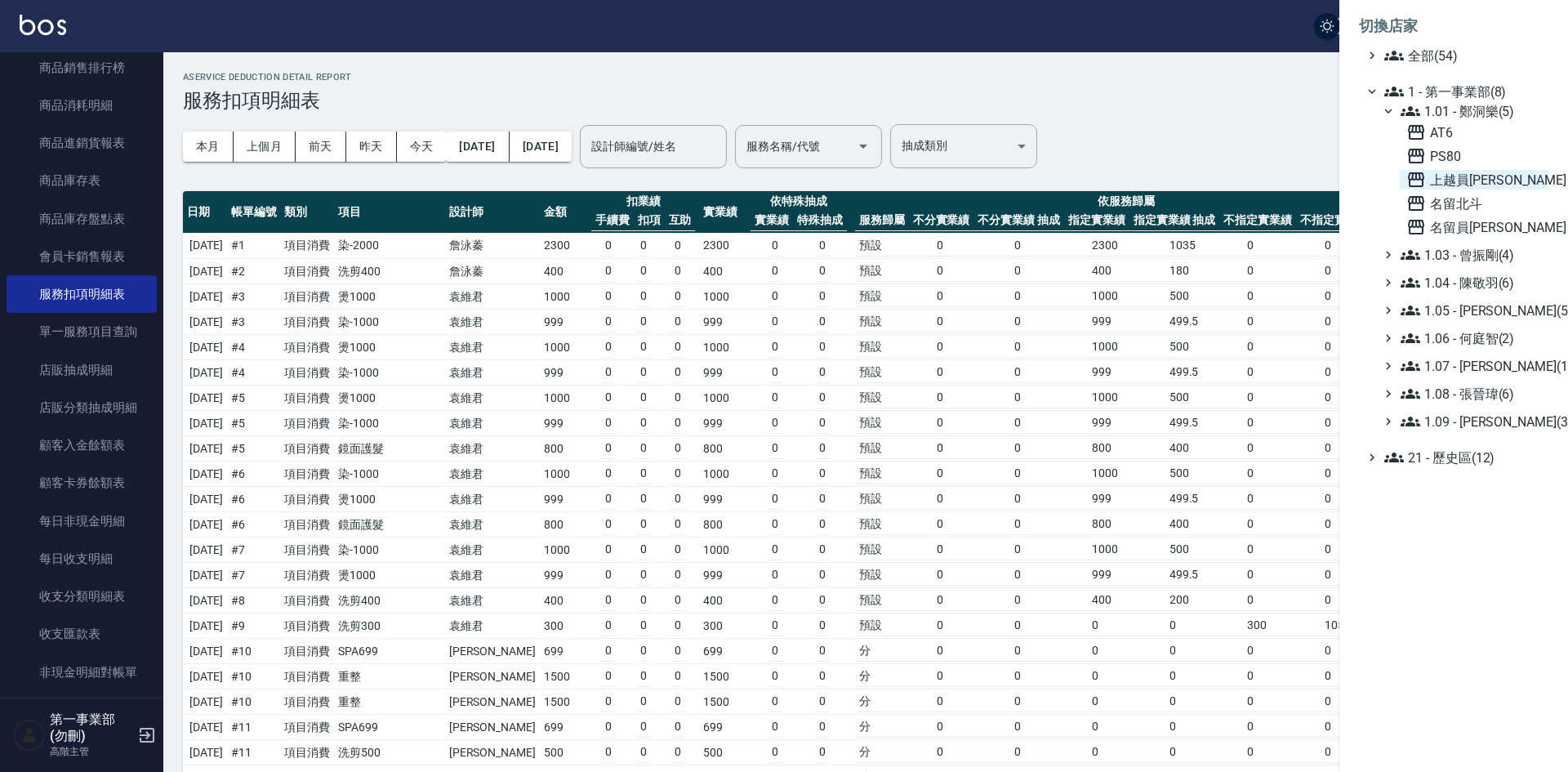
click at [1467, 184] on span "上越員[PERSON_NAME]" at bounding box center [1473, 180] width 135 height 20
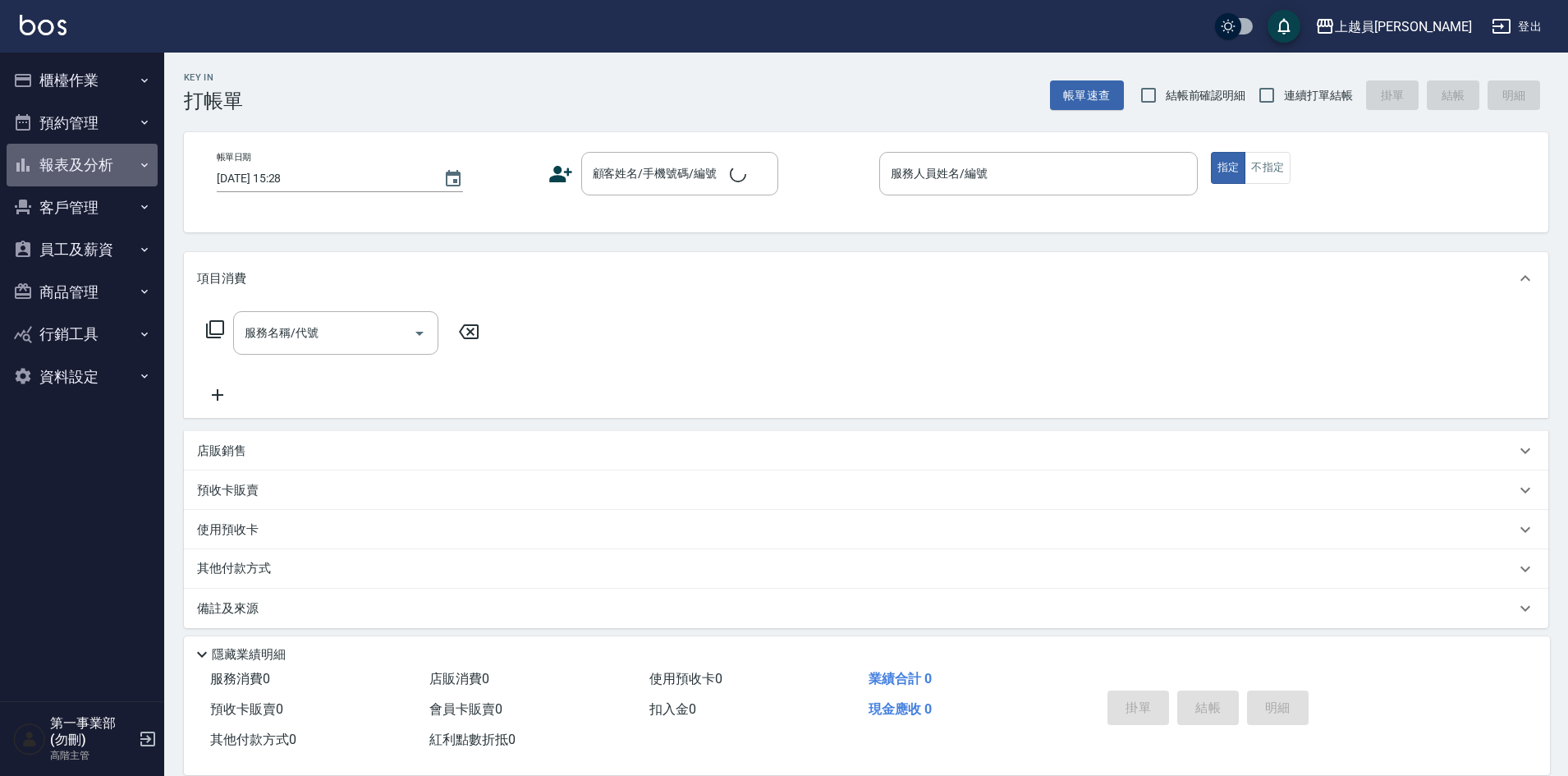
drag, startPoint x: 104, startPoint y: 171, endPoint x: 43, endPoint y: 447, distance: 282.7
click at [100, 174] on button "報表及分析" at bounding box center [82, 165] width 151 height 43
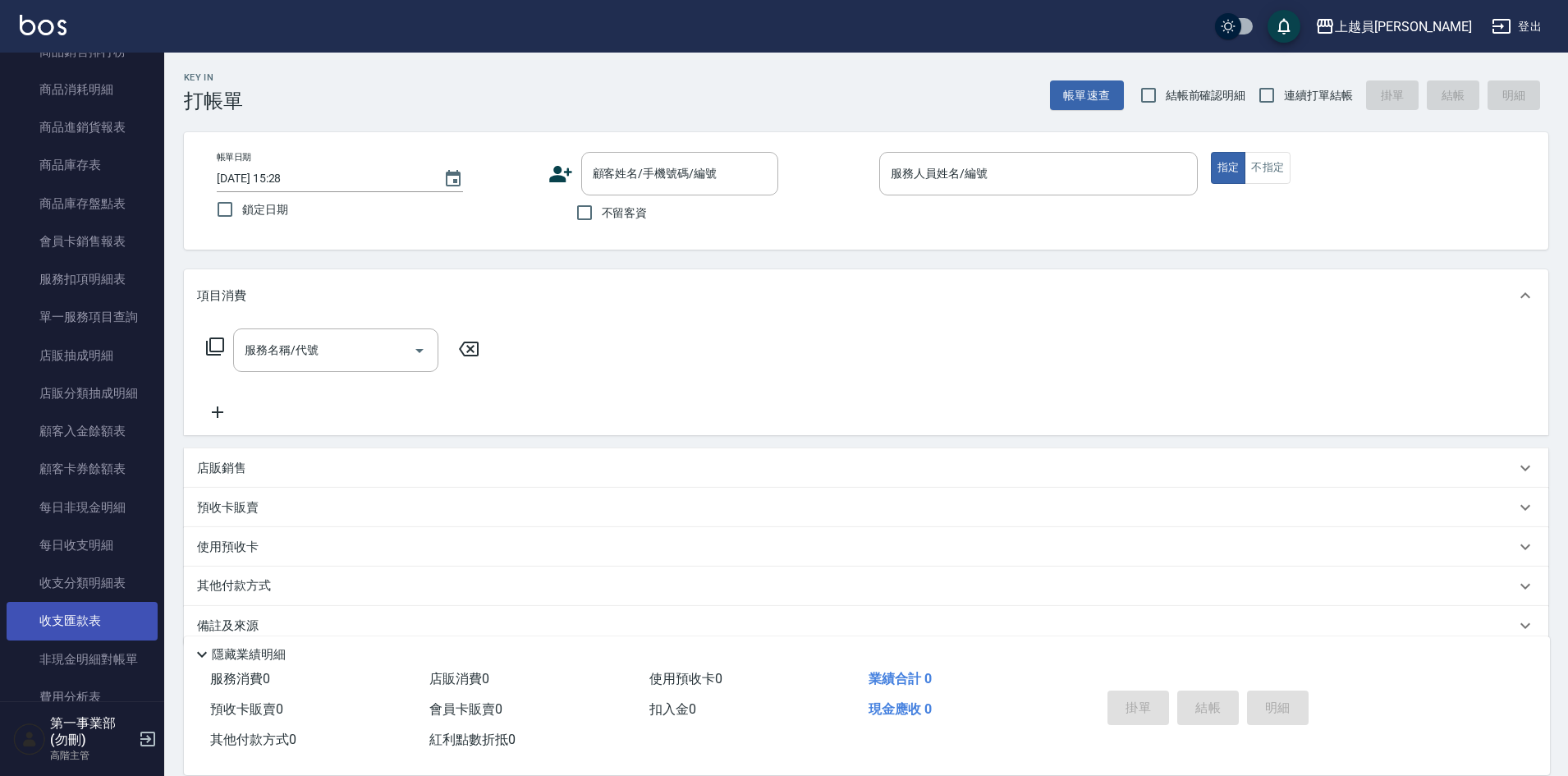
scroll to position [914, 0]
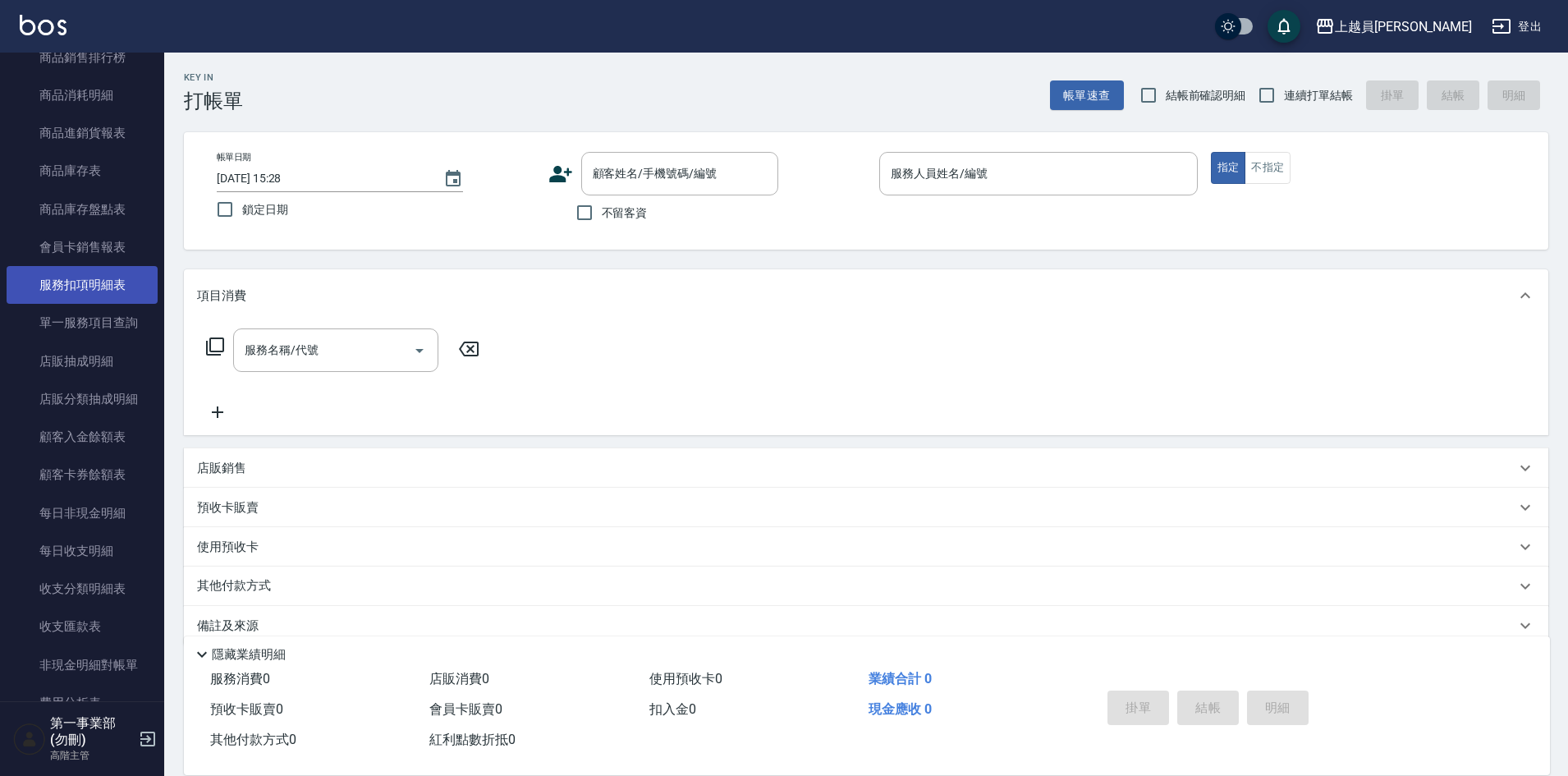
click at [102, 290] on link "服務扣項明細表" at bounding box center [82, 285] width 151 height 38
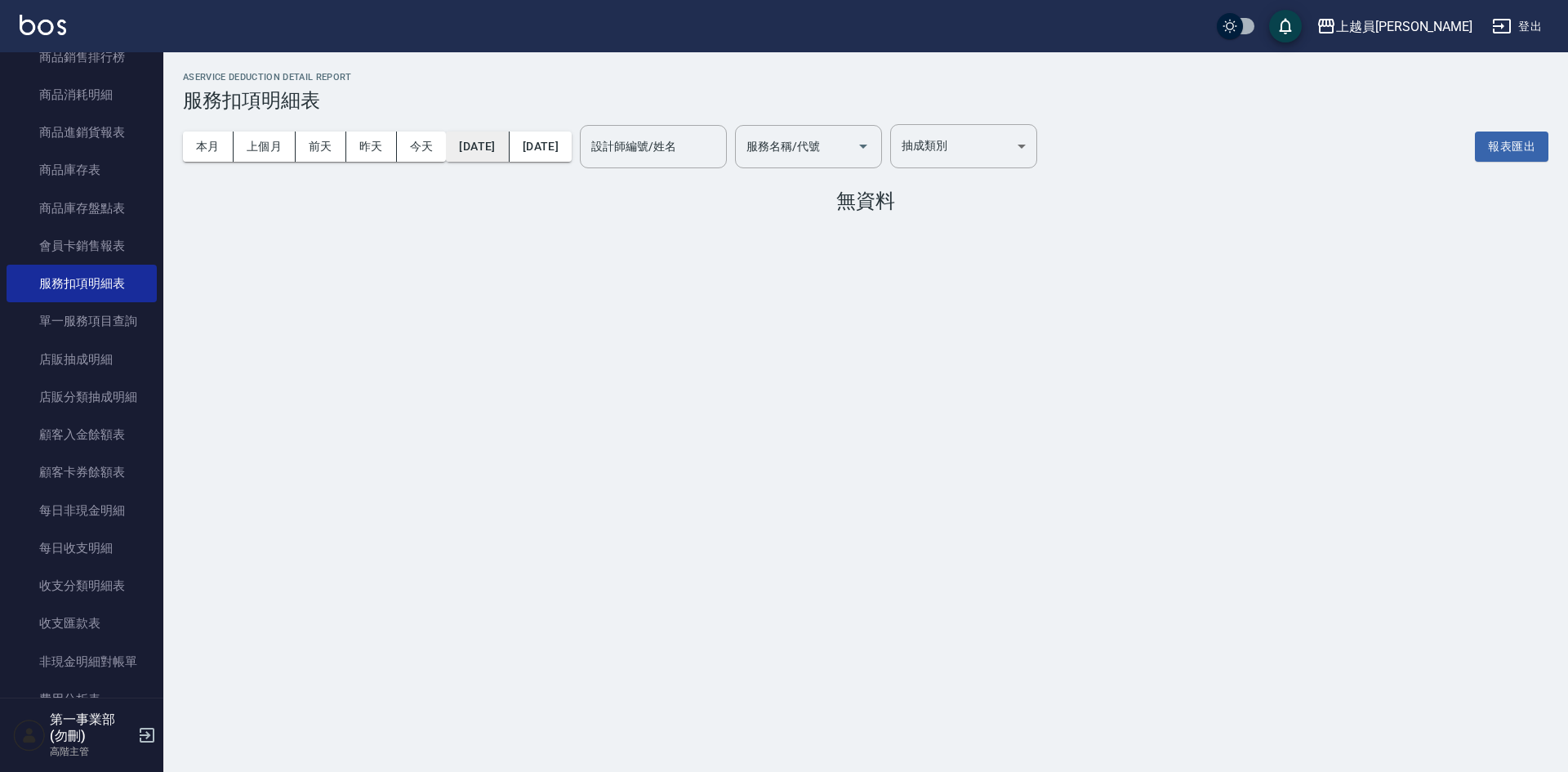
click at [478, 150] on button "[DATE]" at bounding box center [478, 146] width 63 height 30
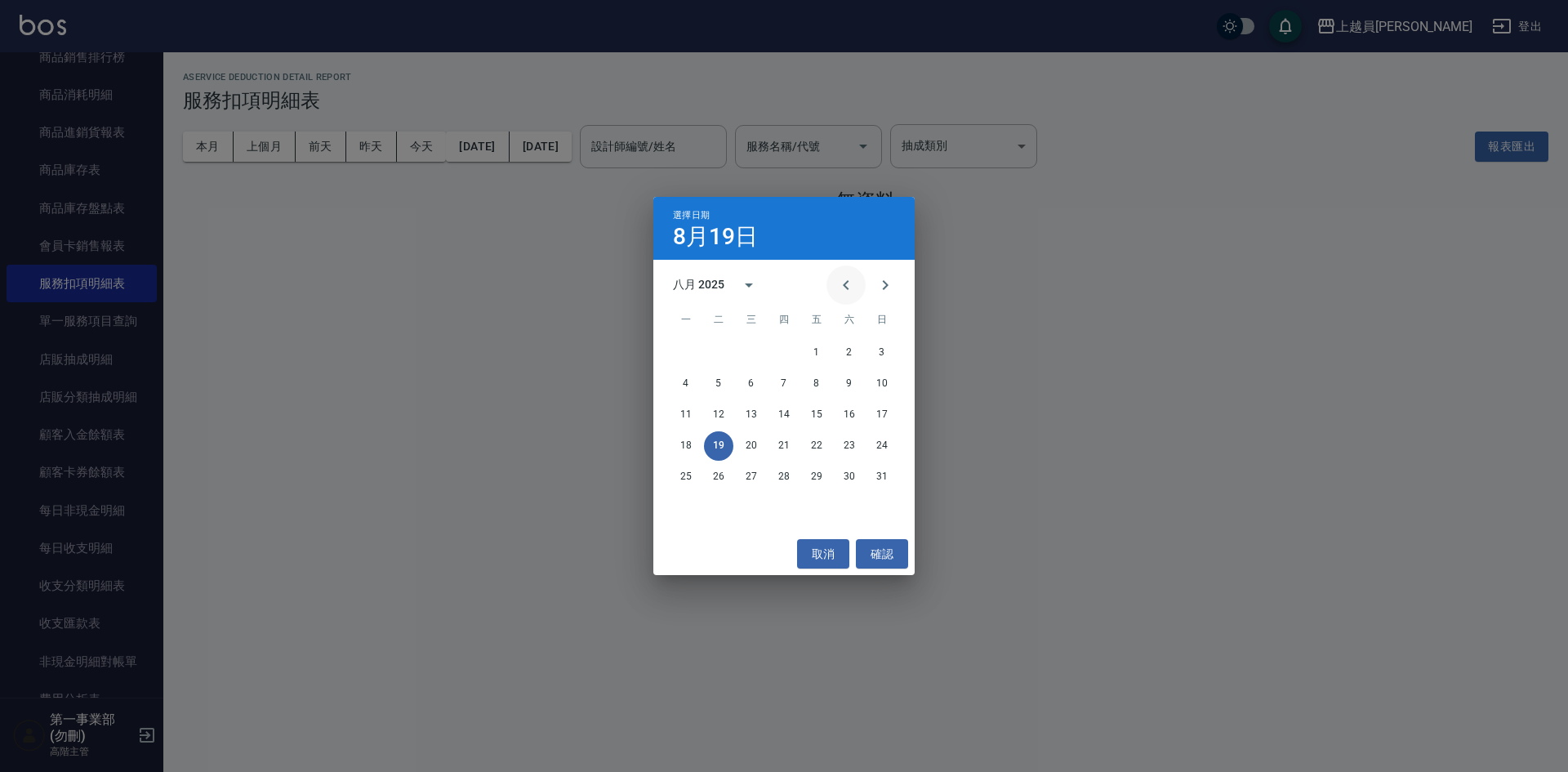
click at [849, 294] on icon "Previous month" at bounding box center [846, 285] width 20 height 20
click at [722, 419] on button "15" at bounding box center [718, 415] width 29 height 29
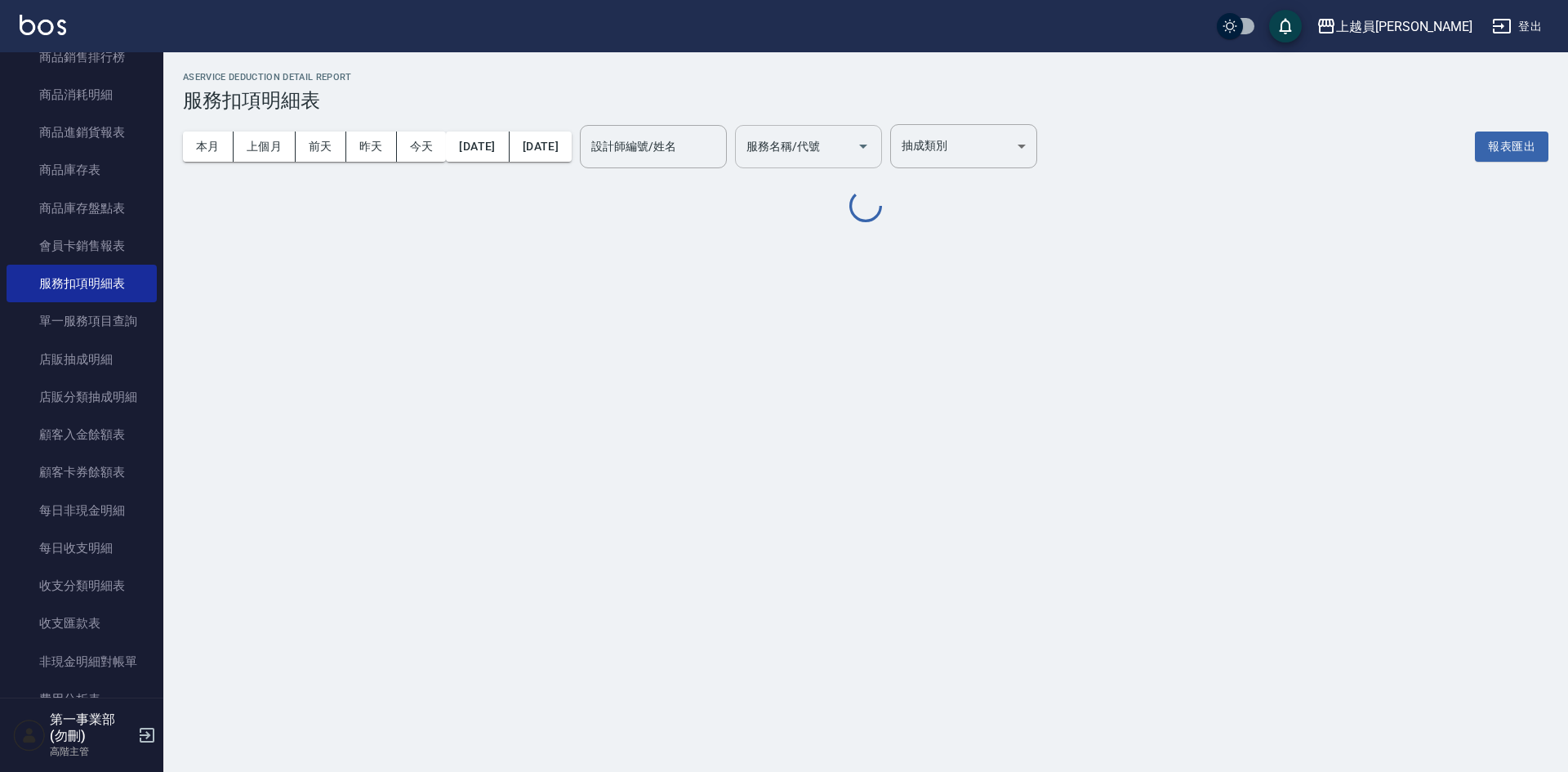
click at [855, 145] on div "服務名稱/代號 服務名稱/代號" at bounding box center [808, 146] width 147 height 43
click at [820, 146] on label "服務名稱/代號" at bounding box center [783, 146] width 73 height 17
click at [850, 146] on input "服務名稱/代號" at bounding box center [796, 146] width 108 height 28
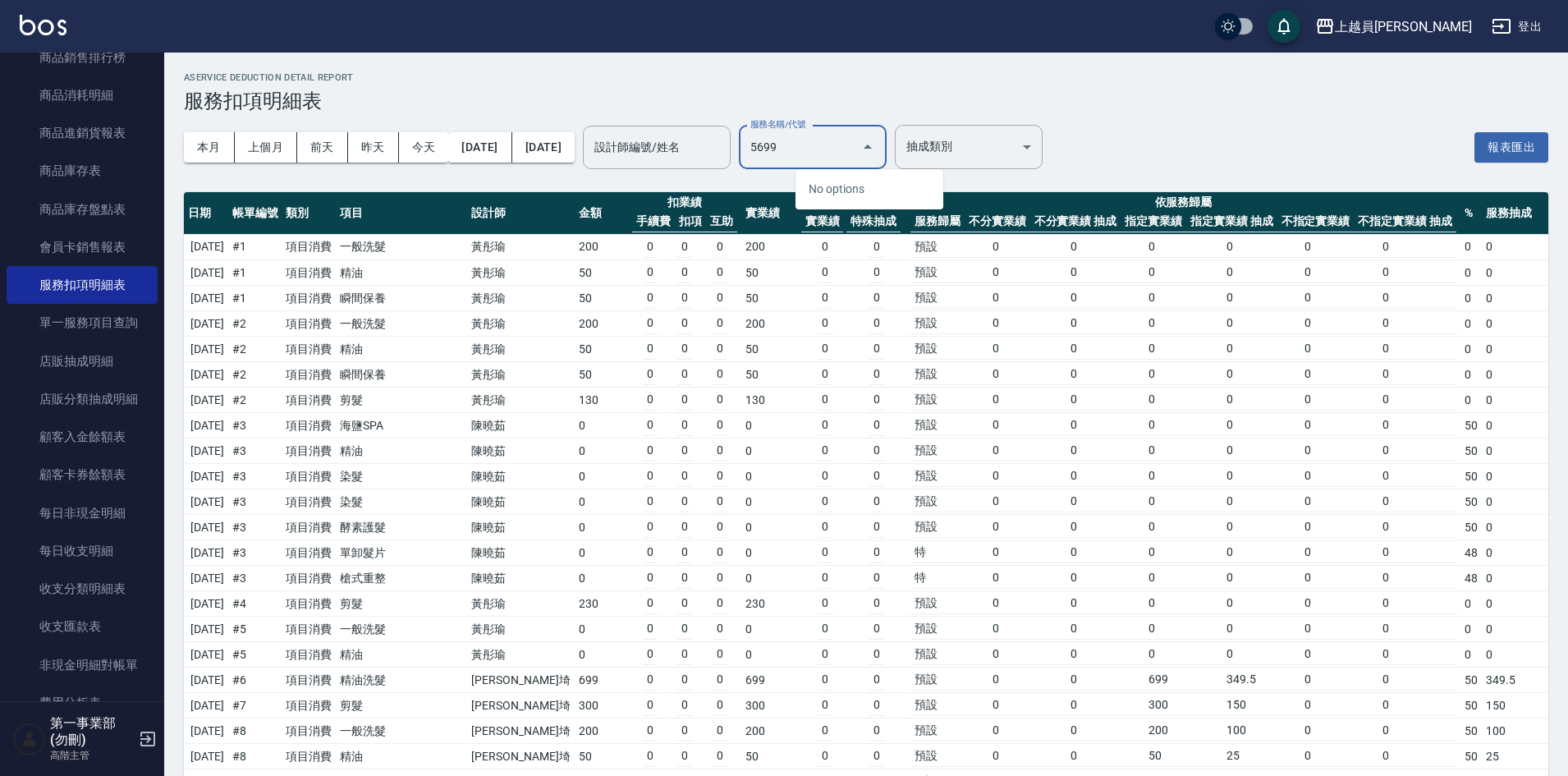
type input "5699"
click at [906, 105] on h3 "服務扣項明細表" at bounding box center [866, 101] width 1364 height 23
click at [574, 398] on td "130" at bounding box center [601, 400] width 54 height 25
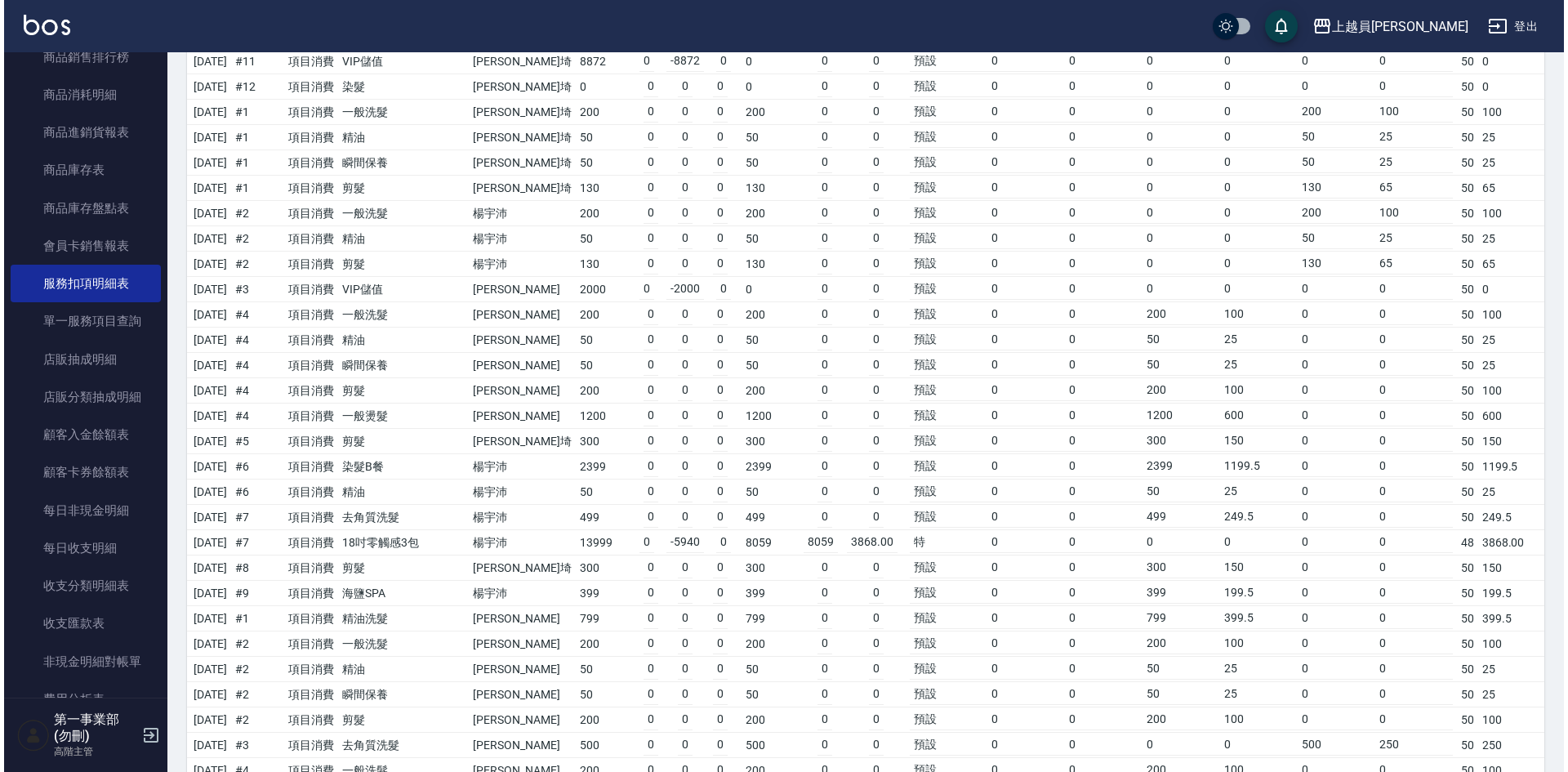
scroll to position [1144, 0]
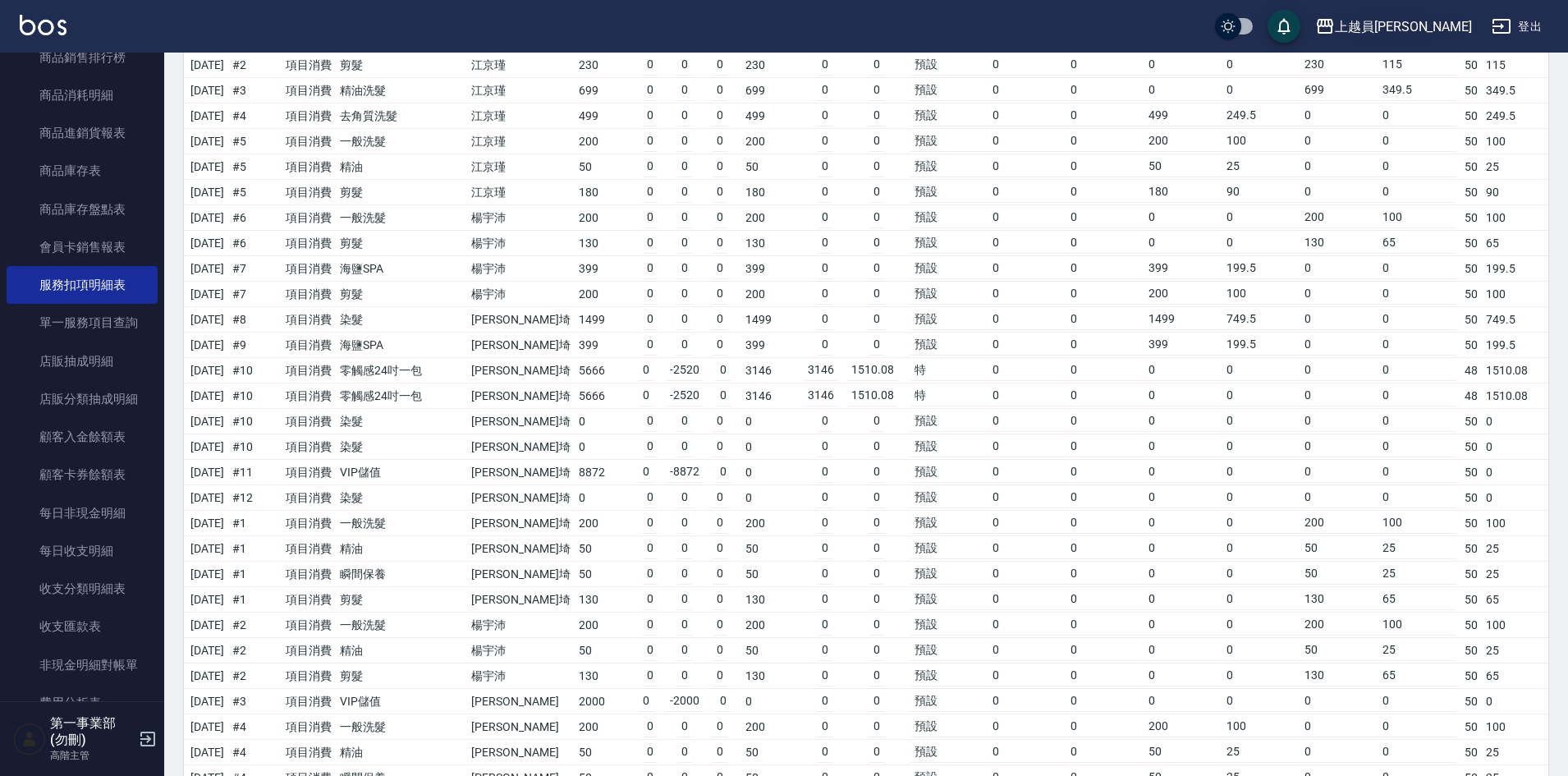
click at [1448, 30] on div "上越員[PERSON_NAME]" at bounding box center [1404, 27] width 137 height 21
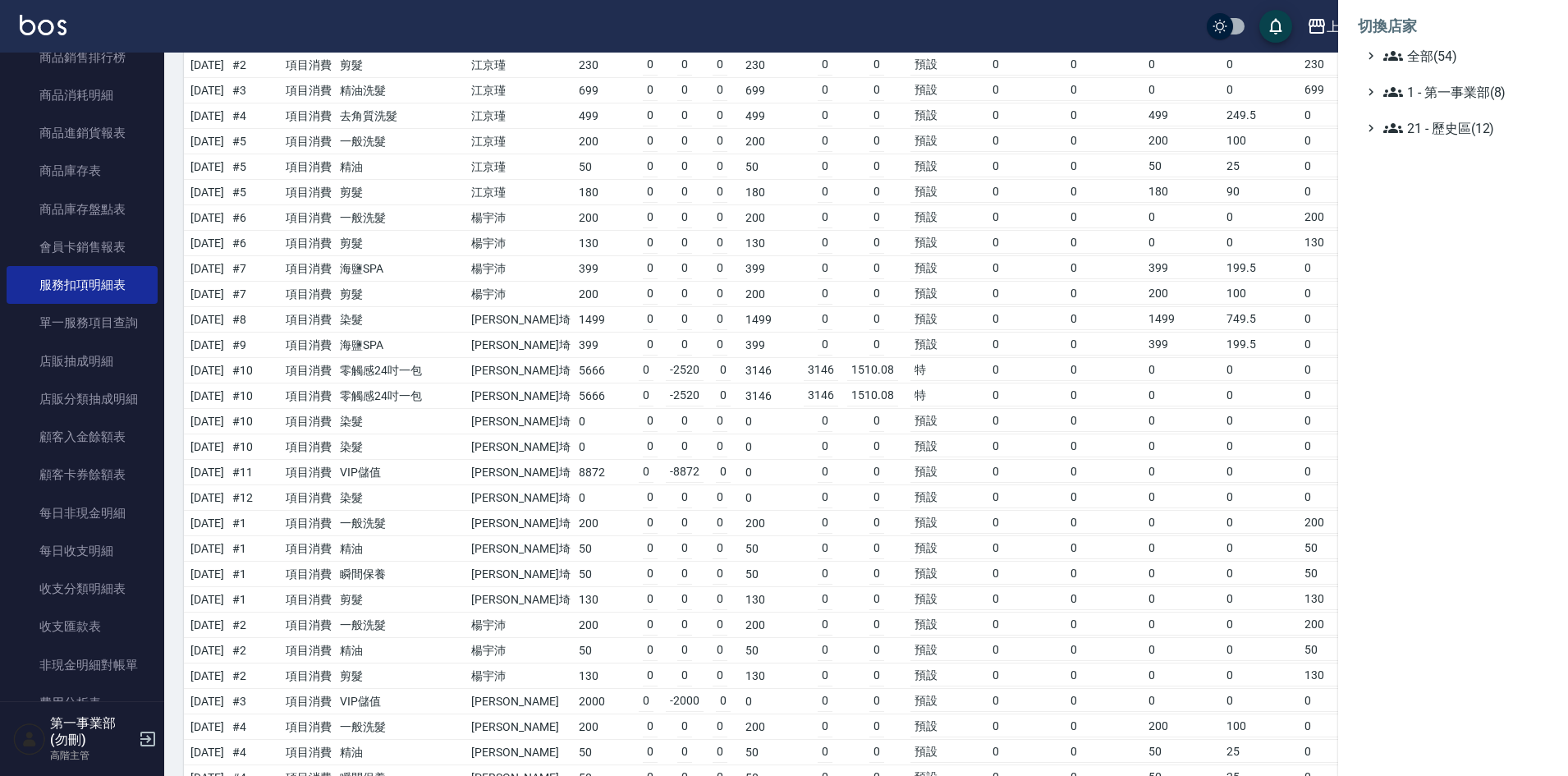
click at [1434, 16] on div "切換店家 全部(54) 1 - 第一事業部(8) 21 - 歷史區(12)" at bounding box center [784, 388] width 1568 height 776
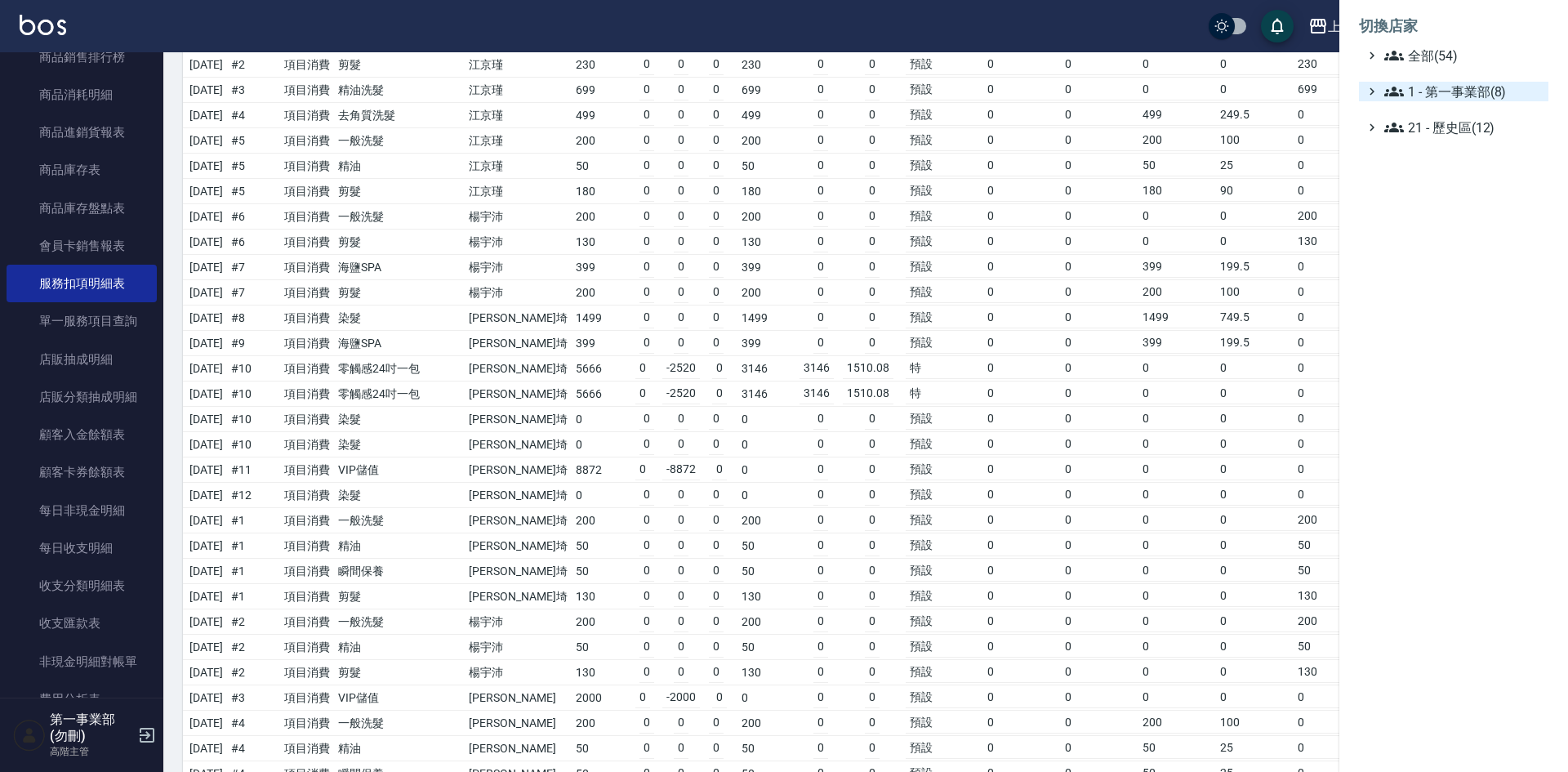
click at [1445, 82] on span "1 - 第一事業部(8)" at bounding box center [1463, 91] width 158 height 20
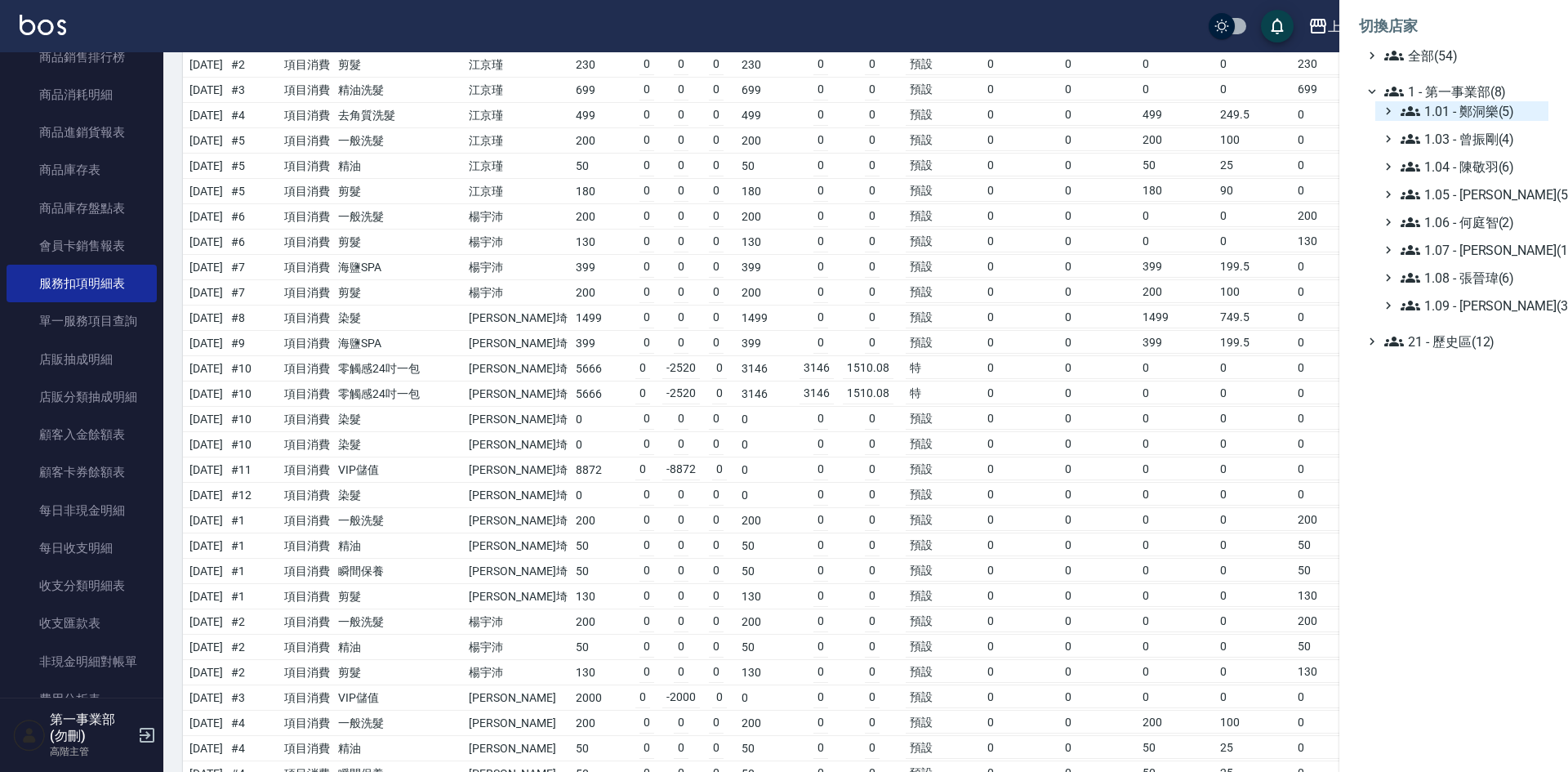
click at [1482, 111] on span "1.01 - 鄭洞樂(5)" at bounding box center [1471, 111] width 141 height 20
